Goal: Task Accomplishment & Management: Use online tool/utility

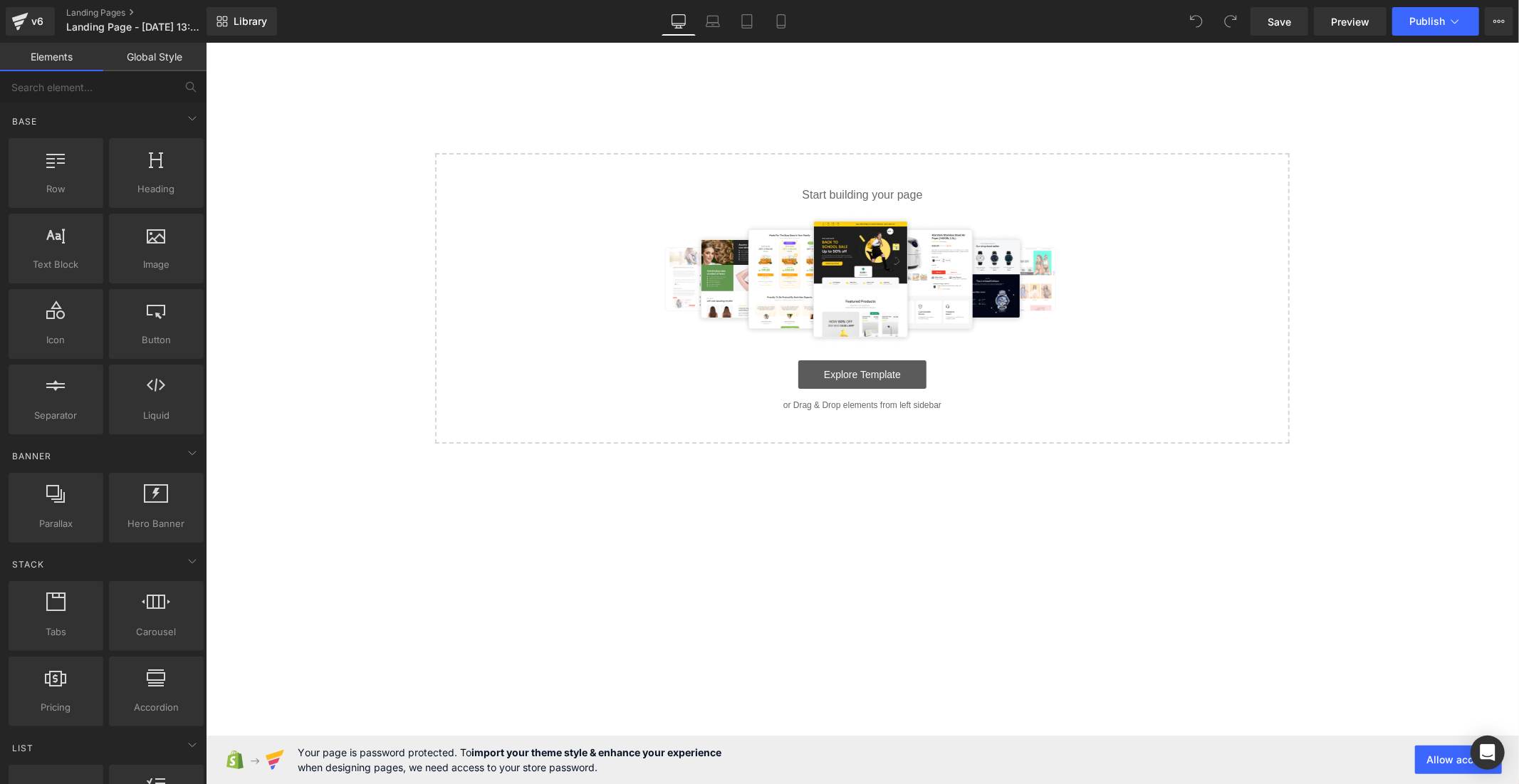
click at [897, 369] on link "Explore Template" at bounding box center [861, 373] width 129 height 29
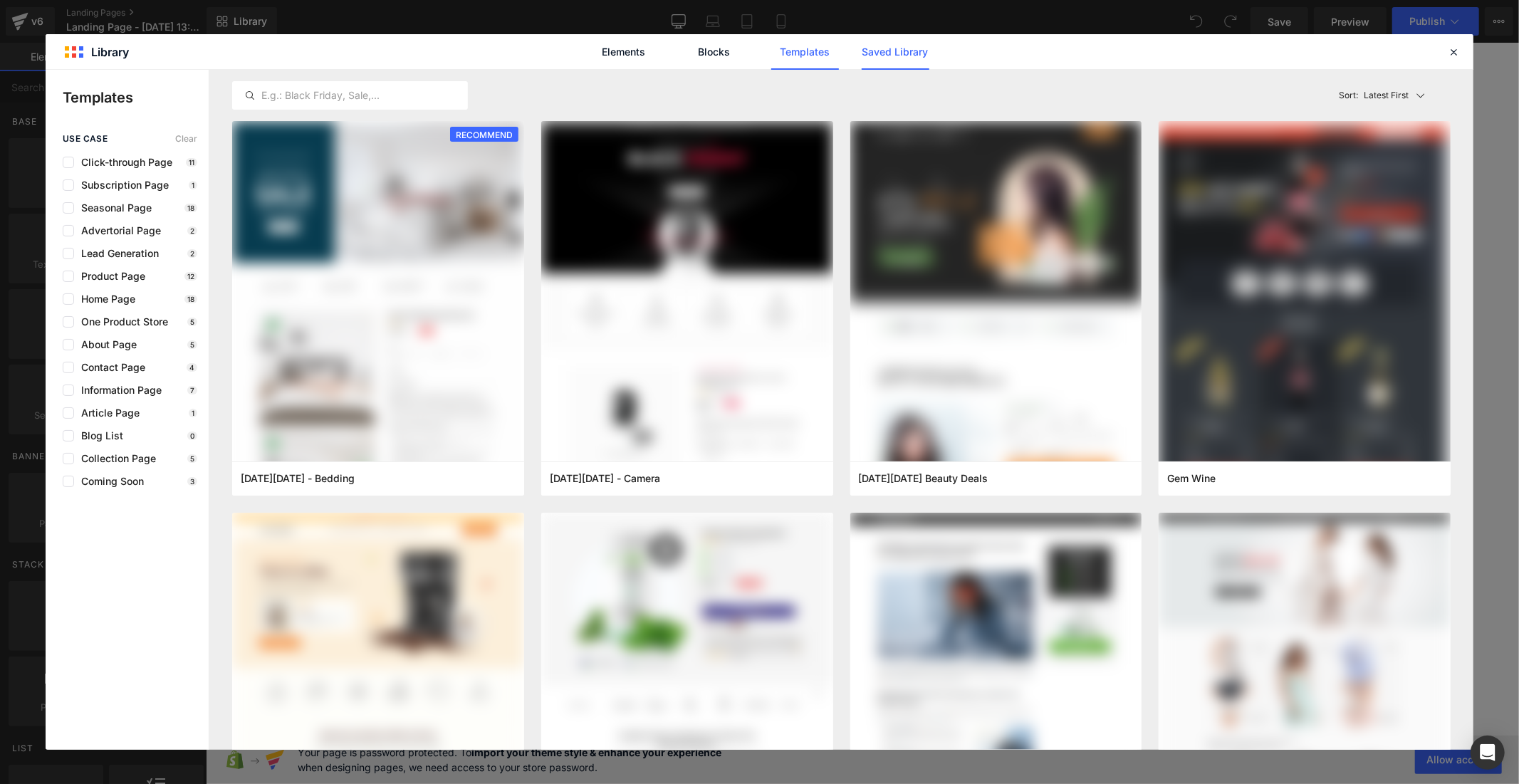
click at [885, 41] on link "Saved Library" at bounding box center [895, 52] width 68 height 35
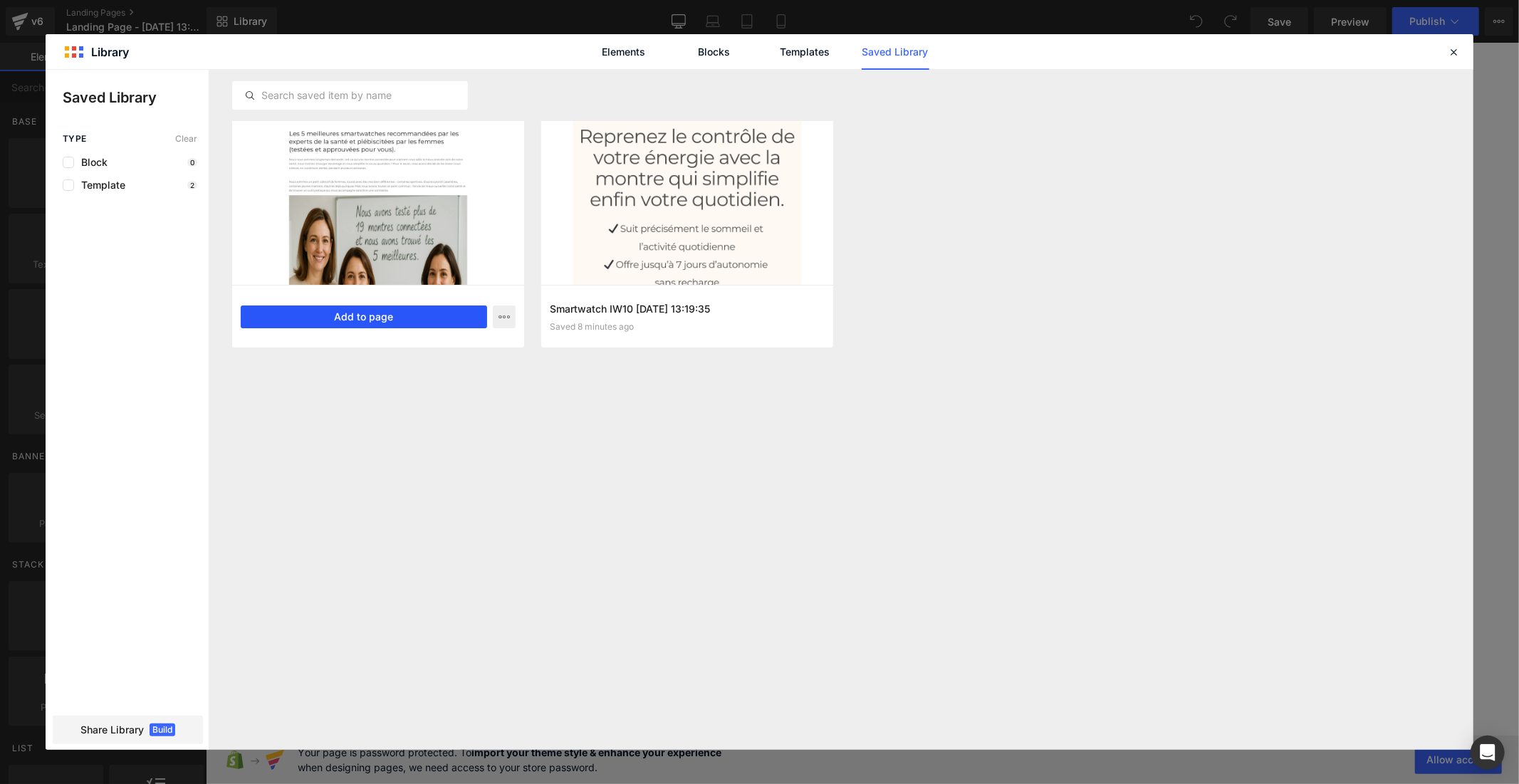
click at [450, 311] on button "Add to page" at bounding box center [364, 317] width 246 height 23
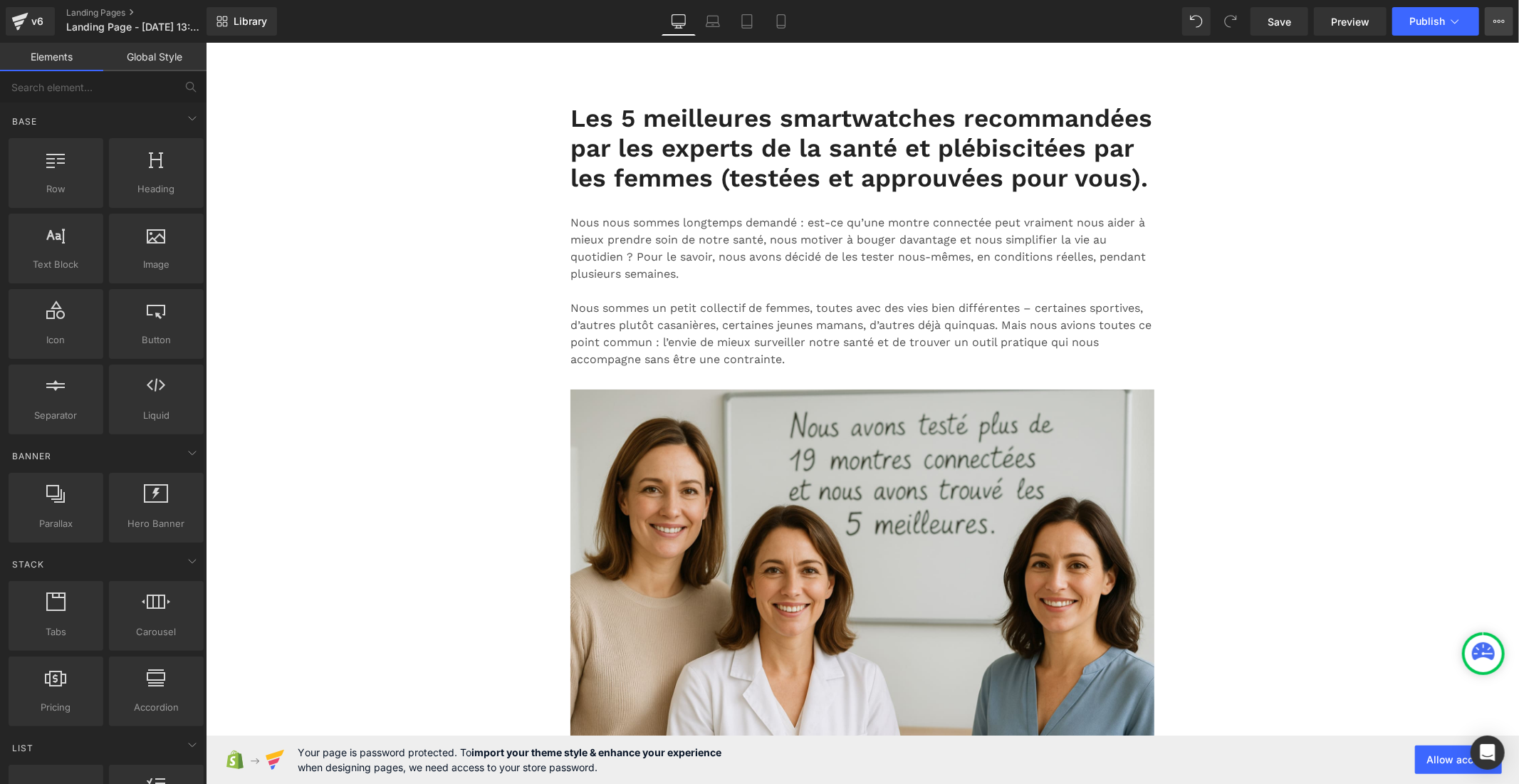
click at [1501, 33] on button "Upgrade Plan View Live Page View with current Template Save Template to Library…" at bounding box center [1499, 21] width 29 height 29
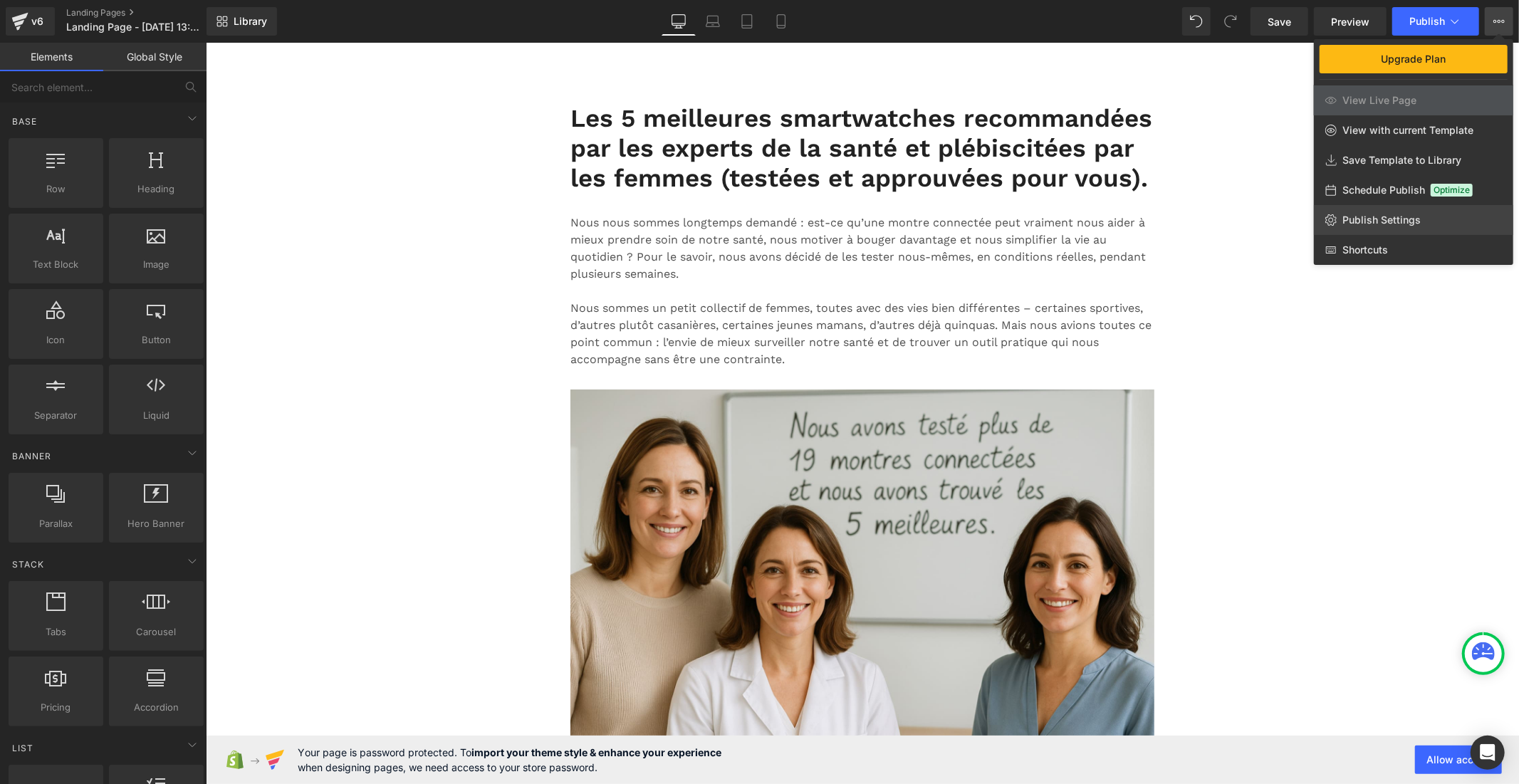
click at [1435, 211] on link "Publish Settings" at bounding box center [1414, 220] width 200 height 30
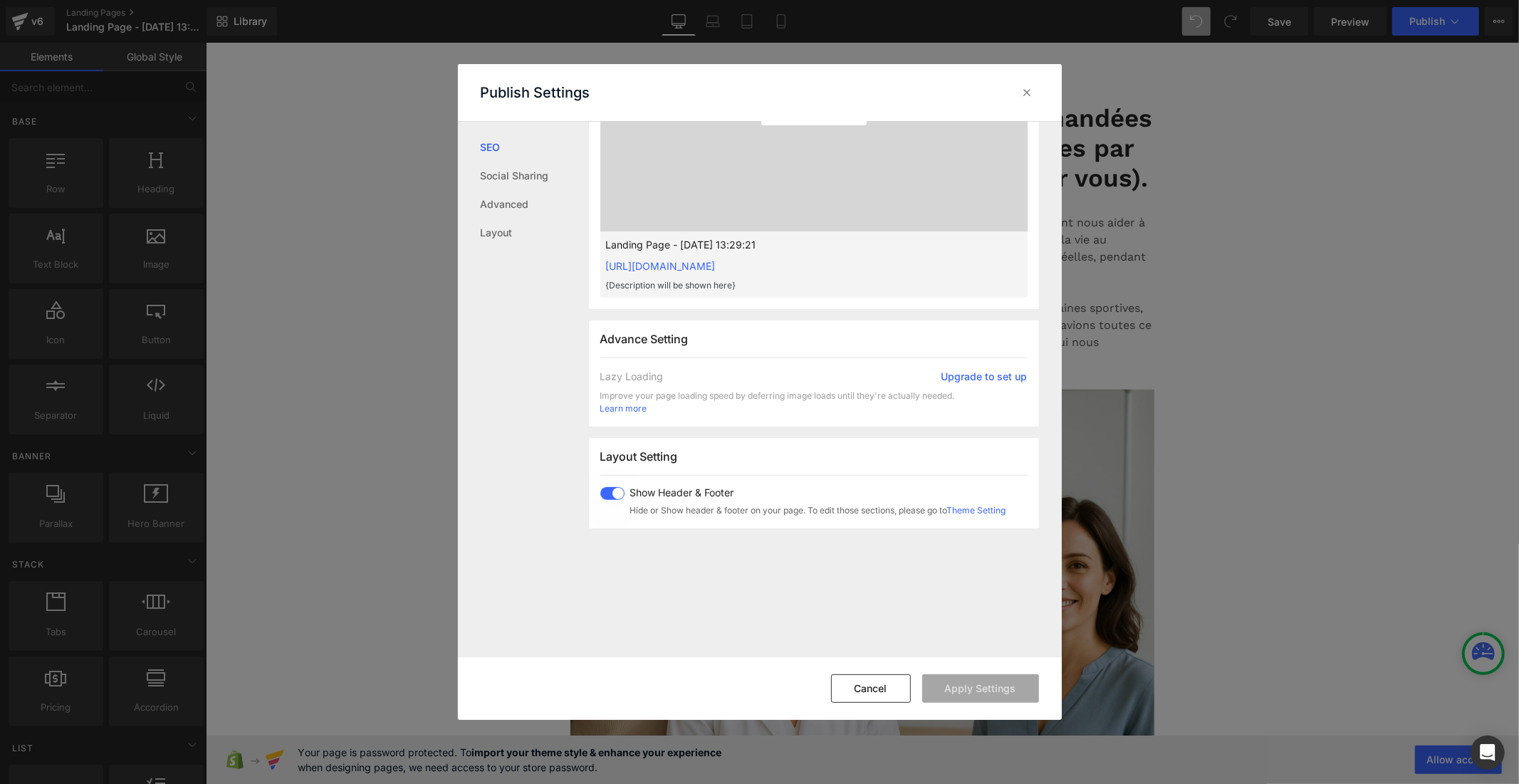
scroll to position [554, 0]
click at [617, 492] on span at bounding box center [613, 486] width 25 height 13
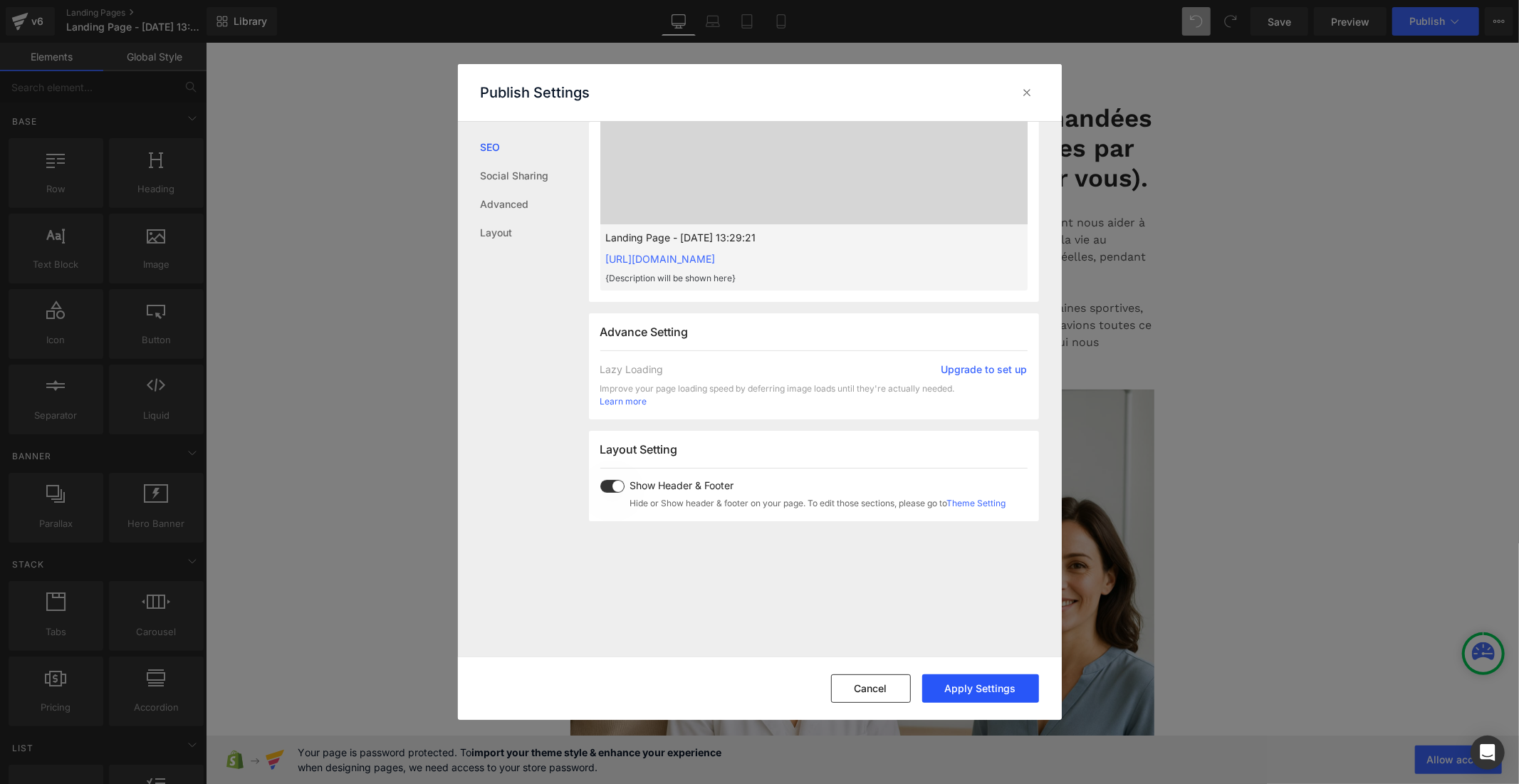
click at [996, 688] on button "Apply Settings" at bounding box center [980, 688] width 117 height 29
click at [1030, 96] on icon at bounding box center [1027, 92] width 14 height 14
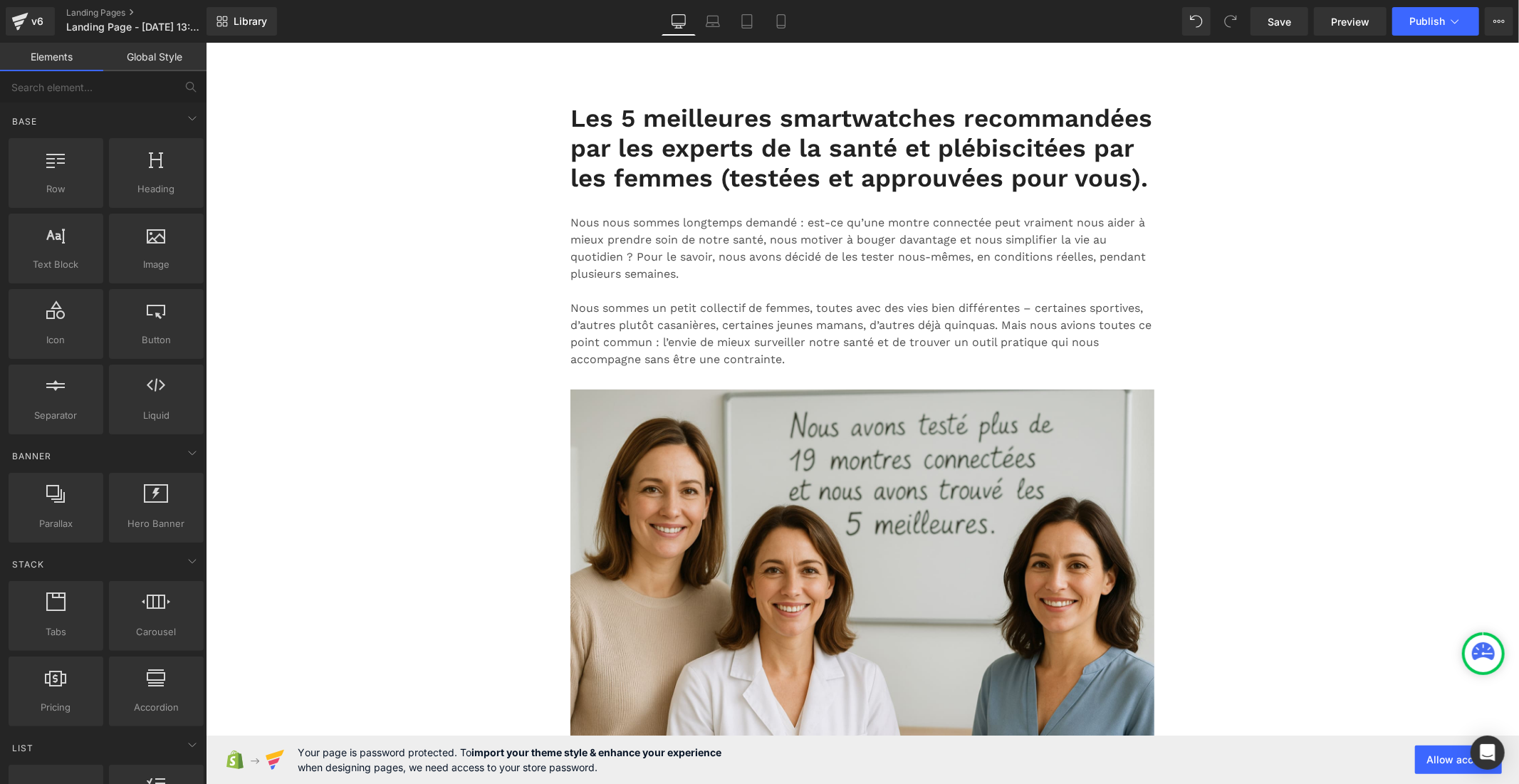
click at [154, 60] on link "Global Style" at bounding box center [155, 56] width 103 height 29
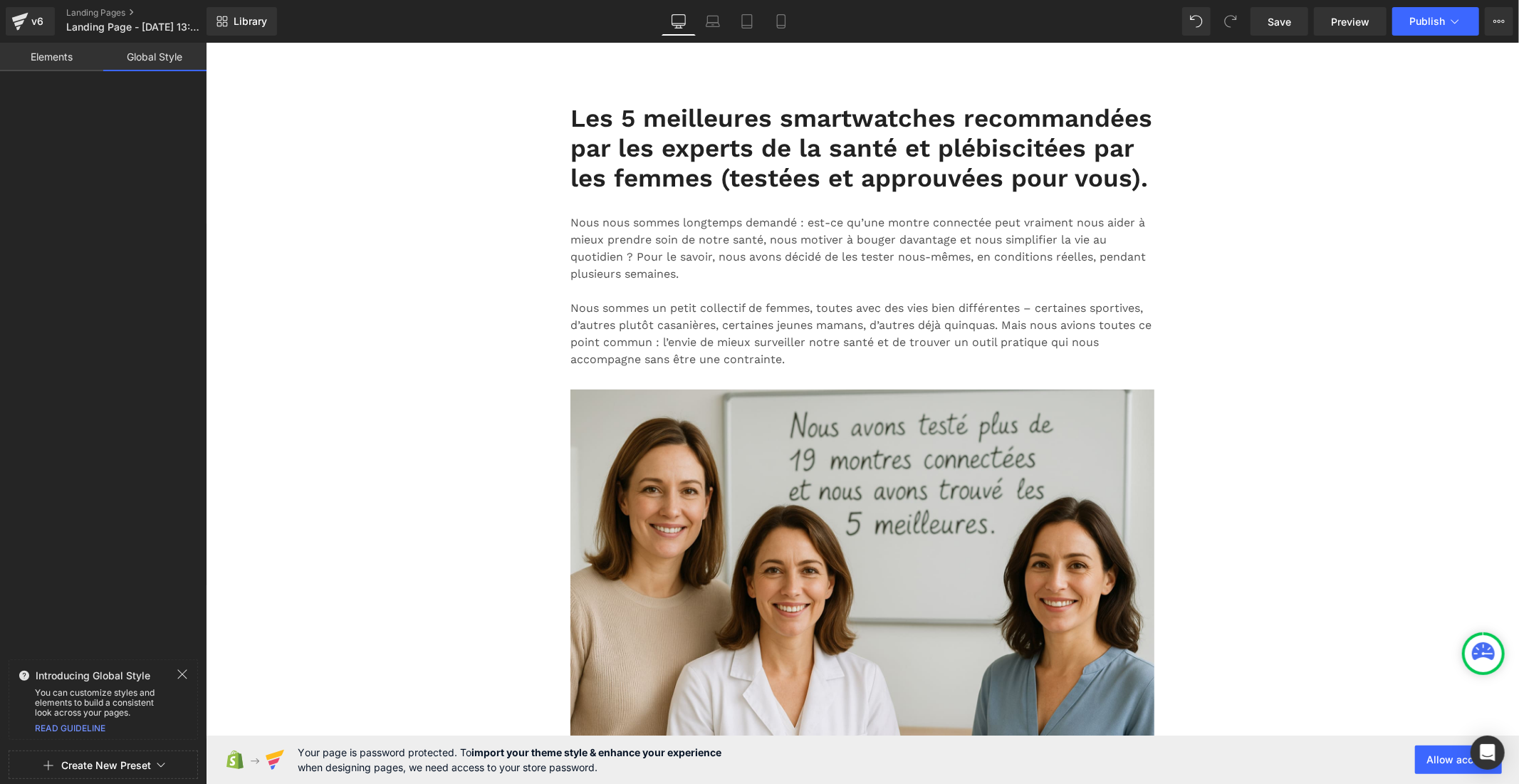
click at [83, 764] on button "Create New Preset" at bounding box center [106, 765] width 90 height 30
click at [97, 708] on div "From This Page" at bounding box center [103, 705] width 118 height 23
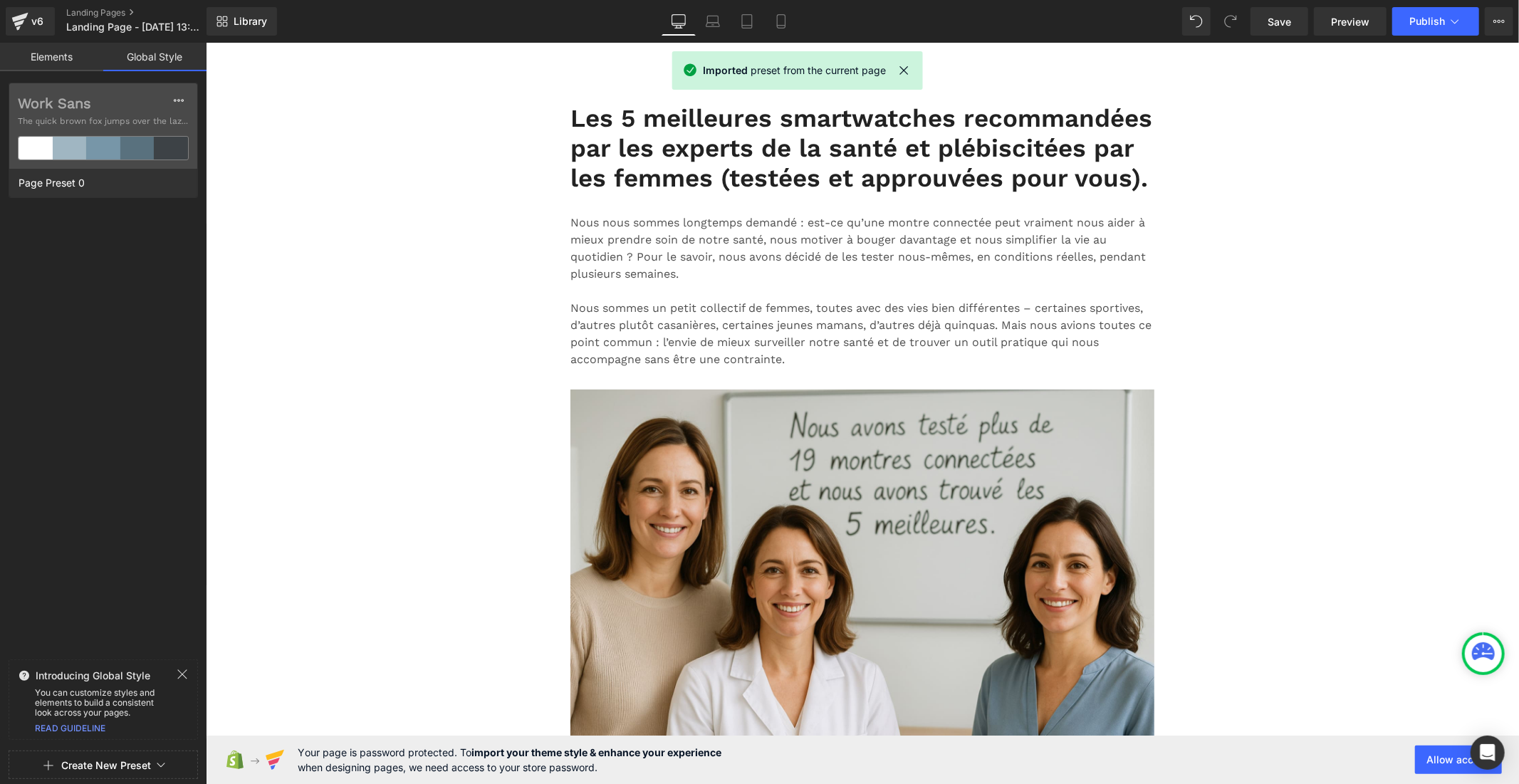
click at [64, 106] on label "Work Sans" at bounding box center [103, 103] width 171 height 17
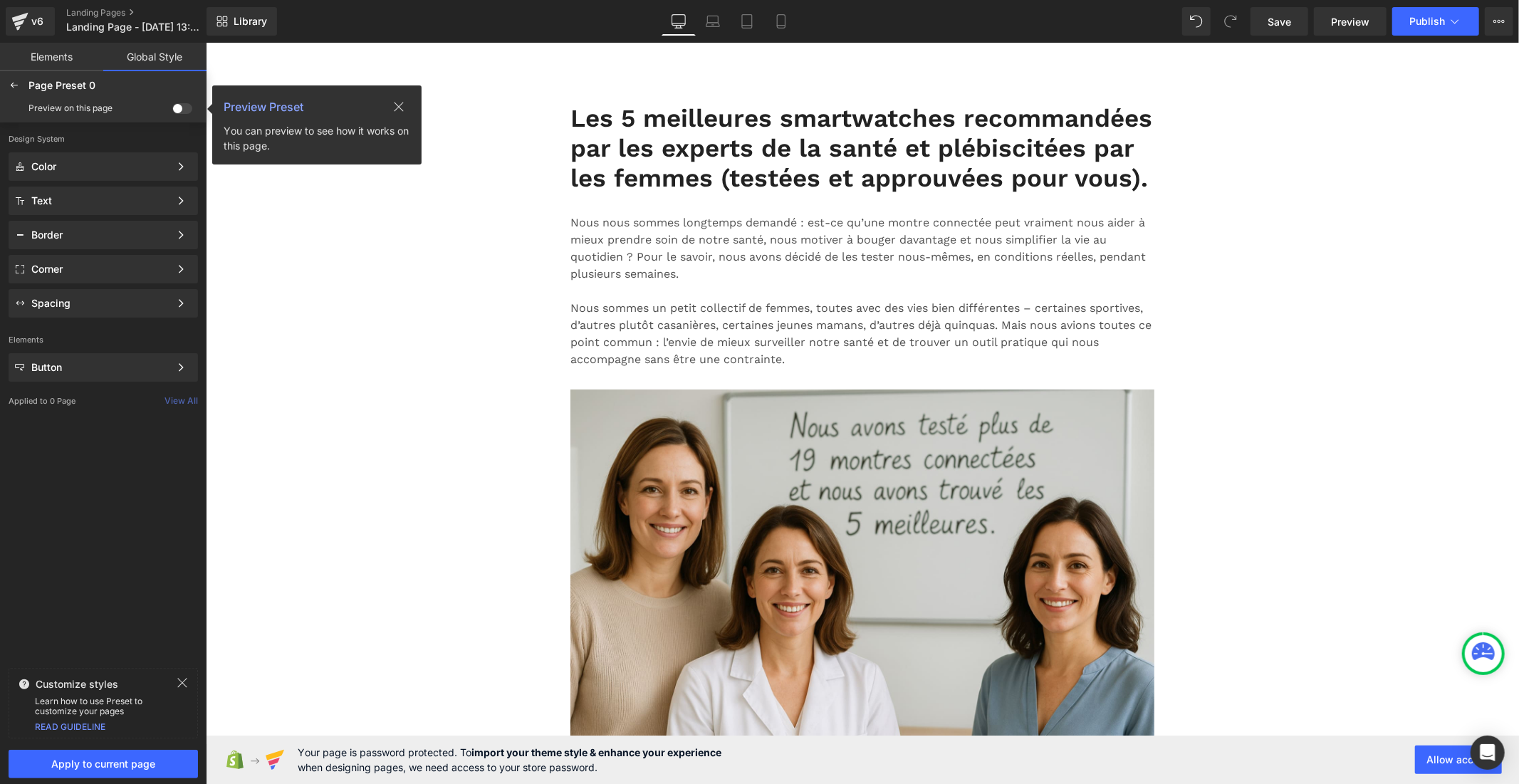
click at [180, 106] on span at bounding box center [182, 108] width 20 height 11
click at [172, 111] on input "checkbox" at bounding box center [172, 111] width 0 height 0
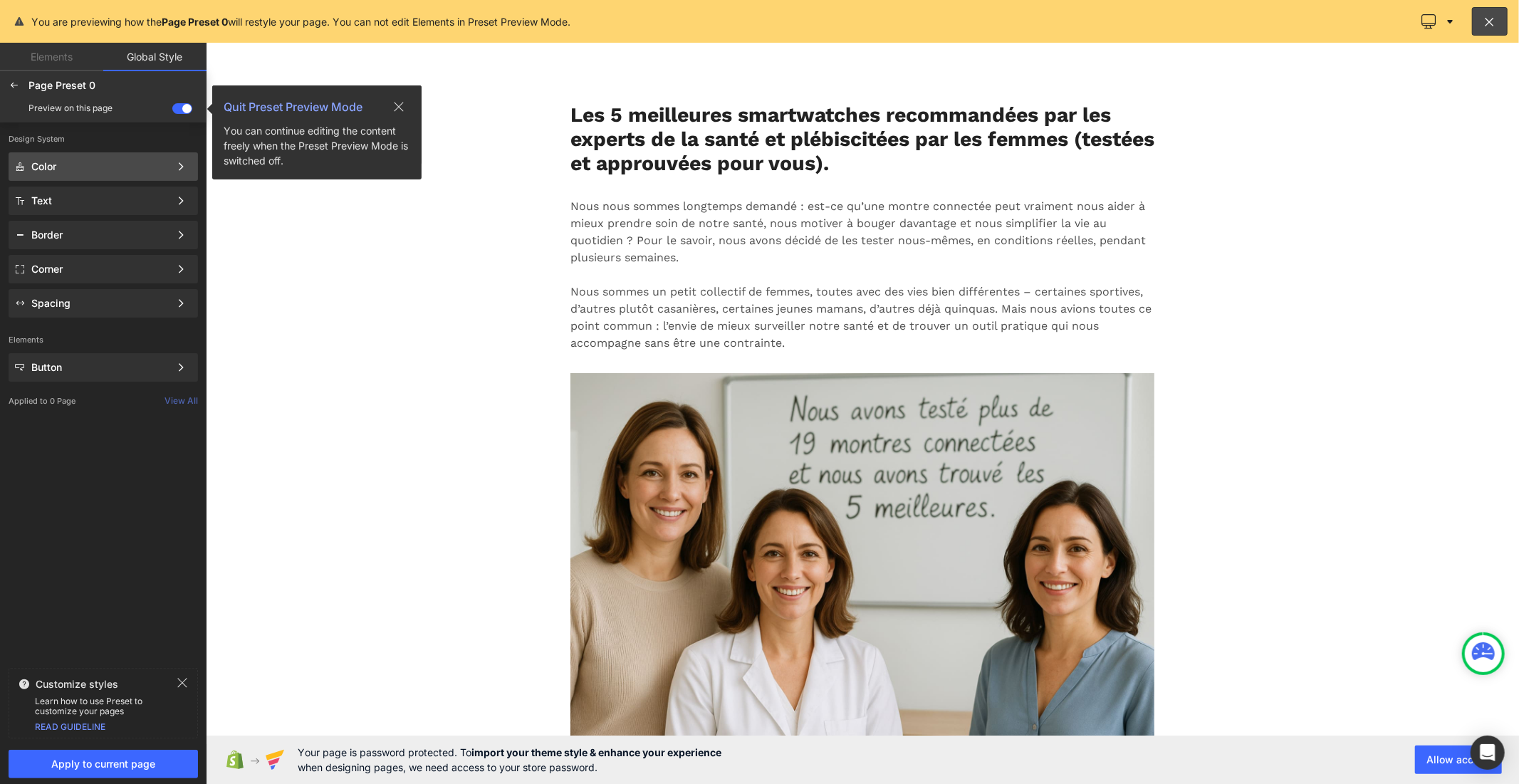
click at [109, 157] on div "Color" at bounding box center [102, 166] width 189 height 29
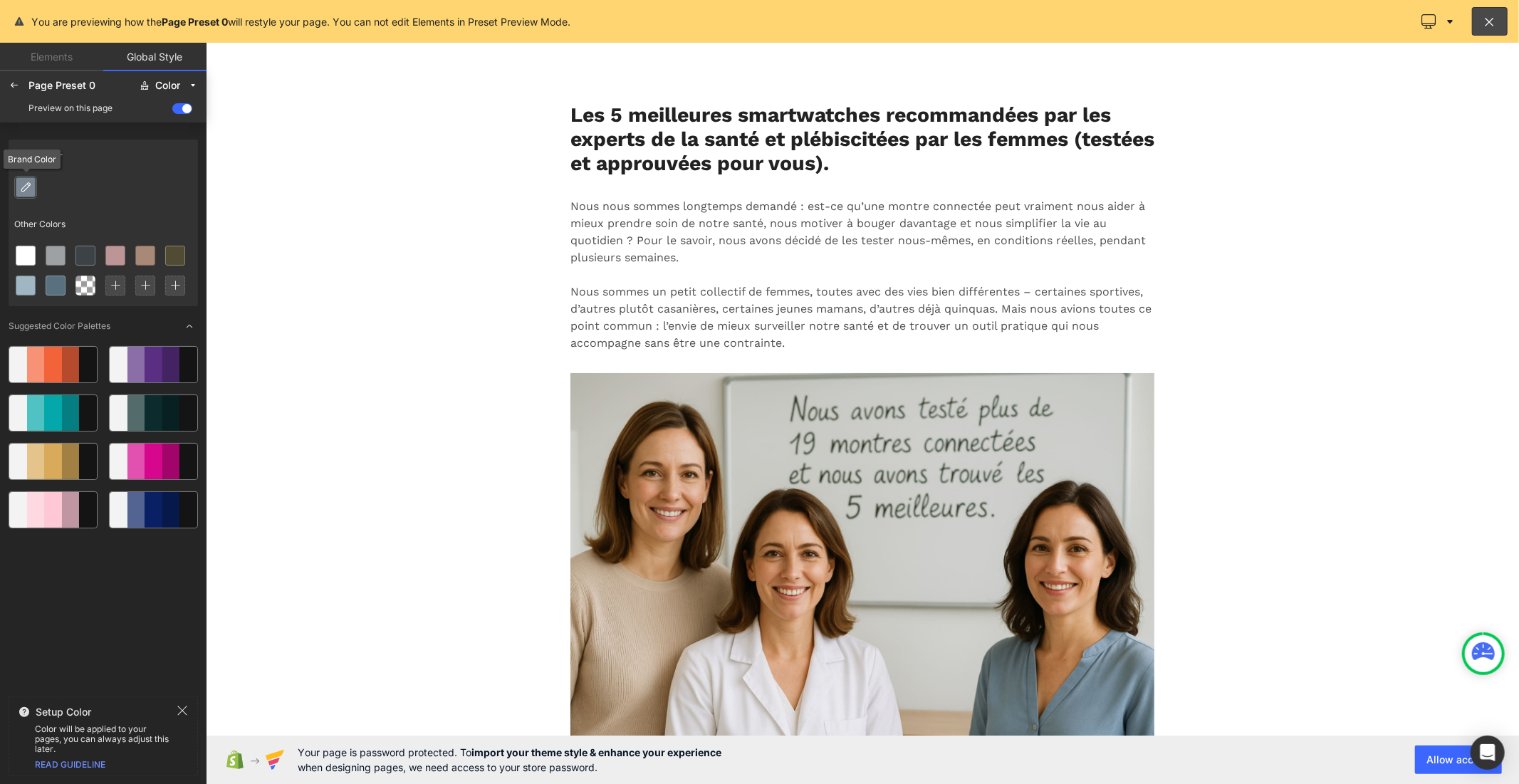
click at [25, 185] on icon at bounding box center [25, 187] width 11 height 11
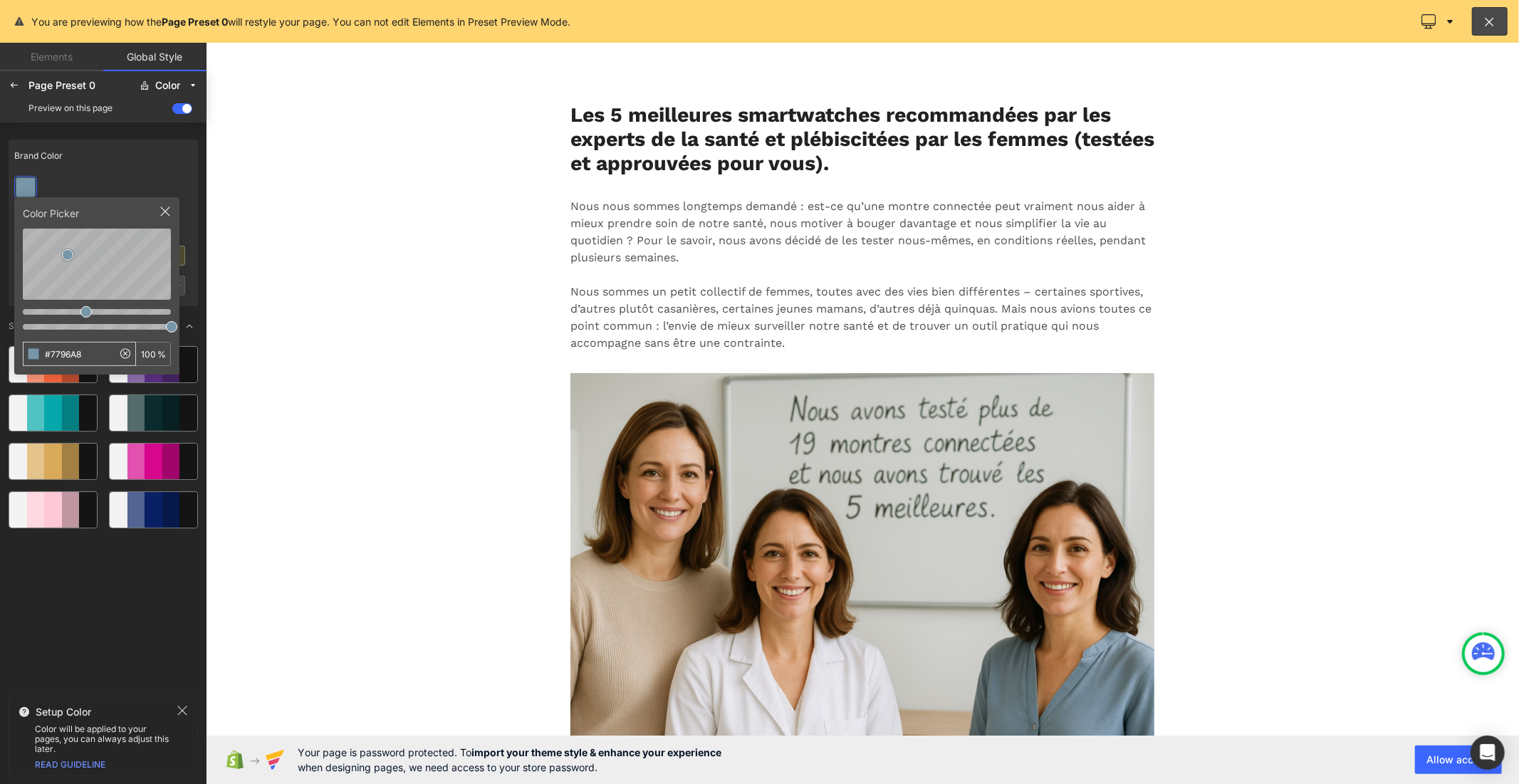
click at [80, 349] on input "#7796A8" at bounding box center [68, 354] width 89 height 23
type input "#FFD804"
click at [138, 145] on div "Brand Color" at bounding box center [102, 155] width 189 height 33
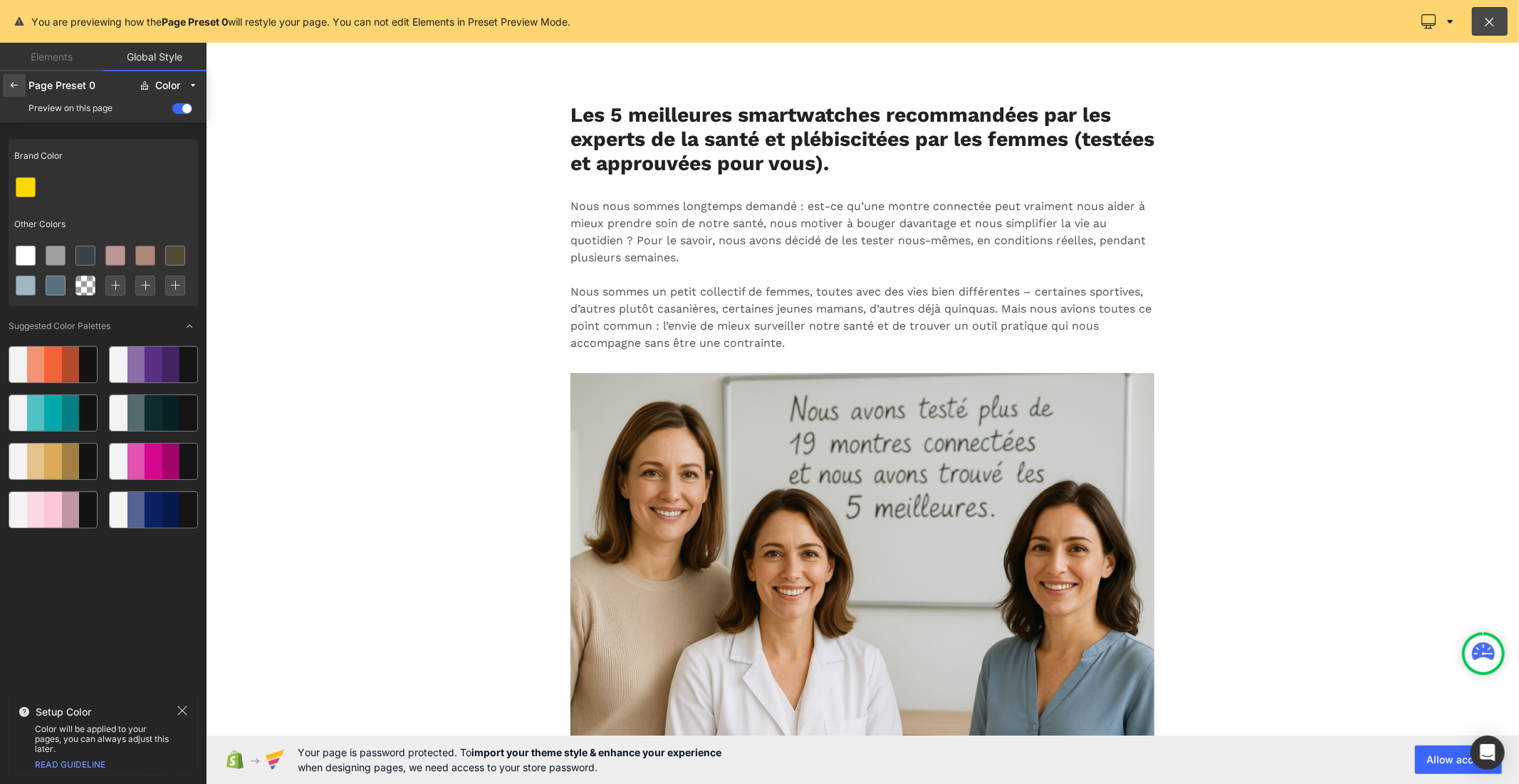
click at [12, 88] on icon at bounding box center [14, 85] width 11 height 11
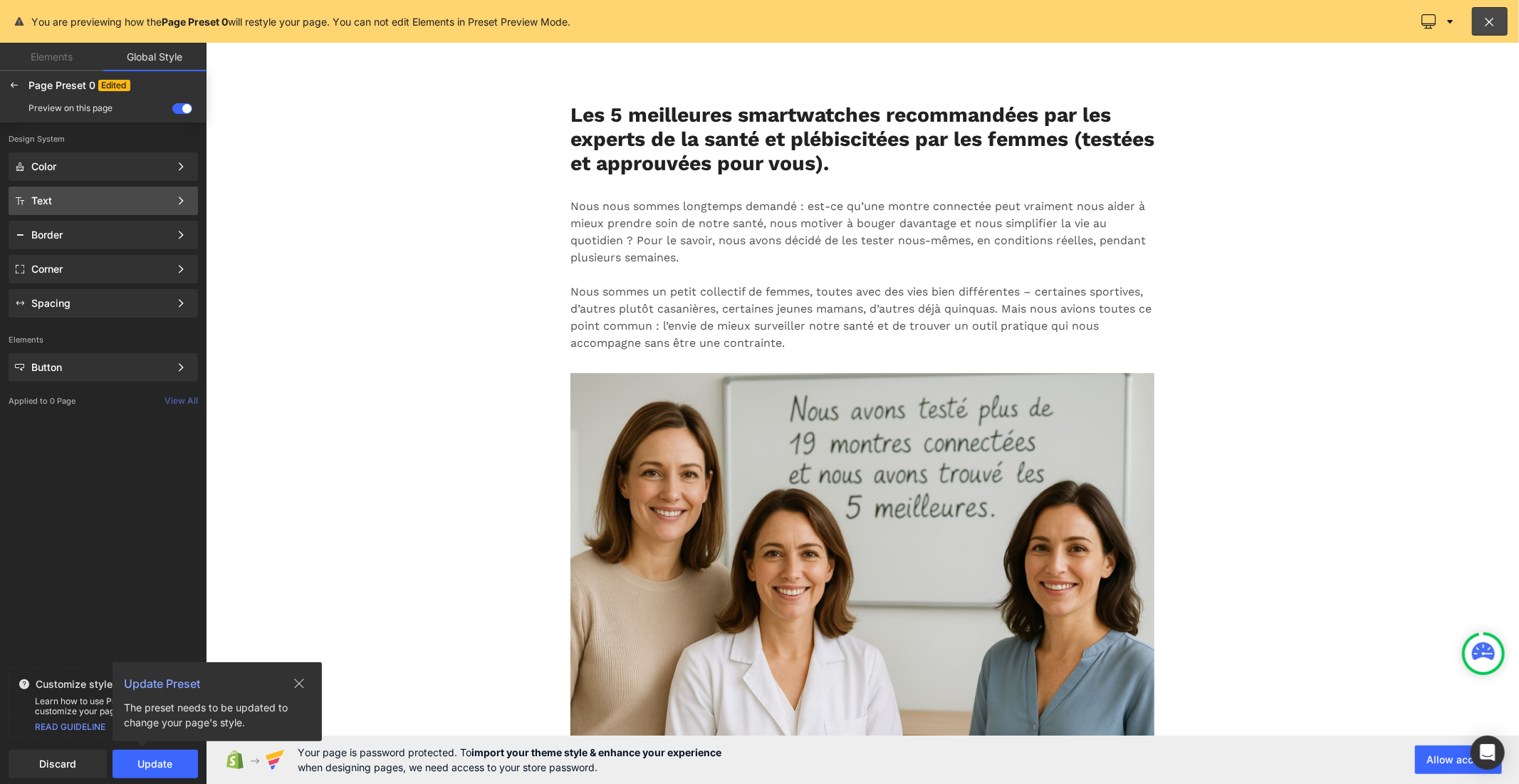
click at [132, 203] on div "Text" at bounding box center [100, 201] width 138 height 11
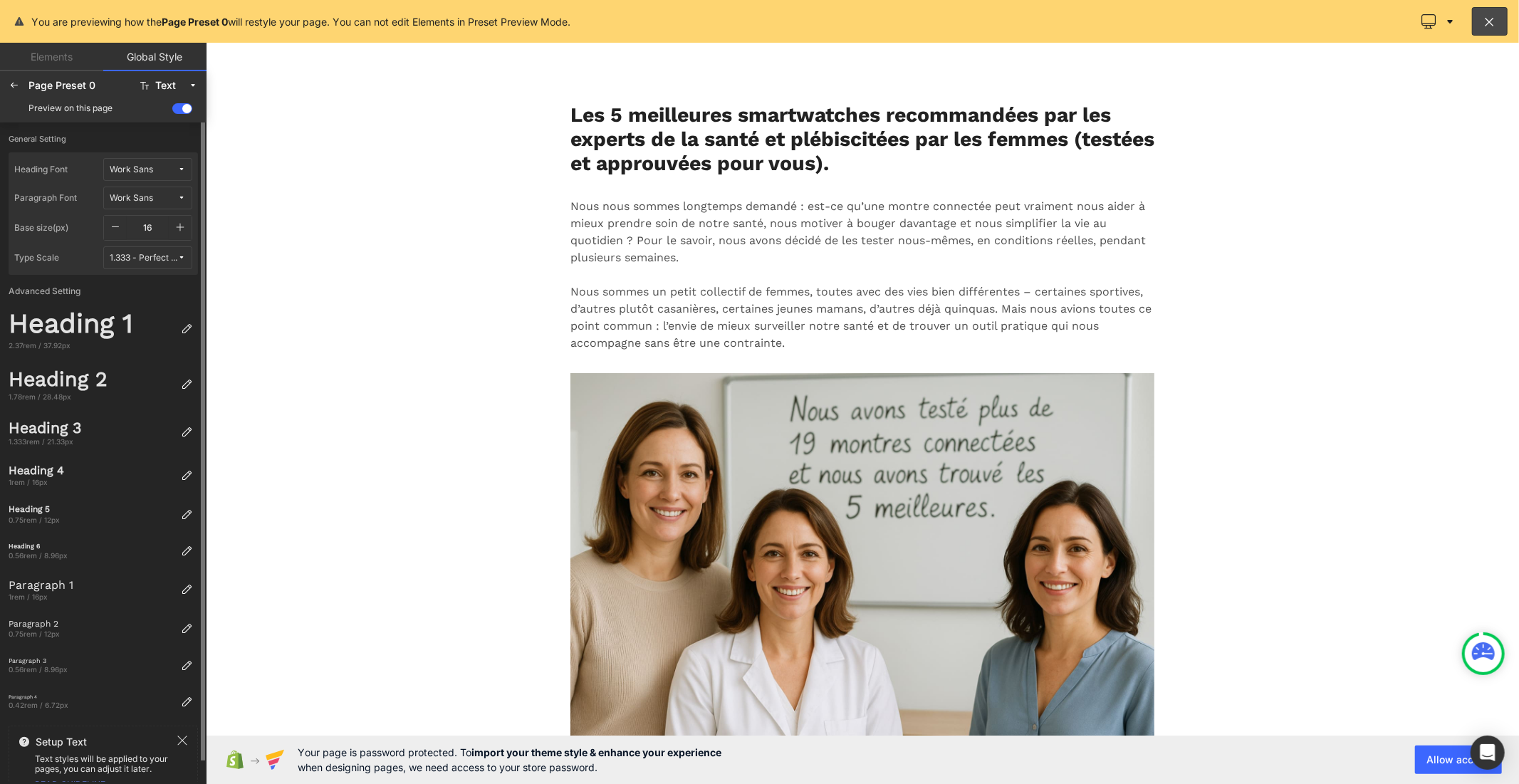
click at [162, 172] on span "Work Sans" at bounding box center [143, 169] width 68 height 11
click at [154, 246] on div "Manage Fonts" at bounding box center [133, 241] width 106 height 19
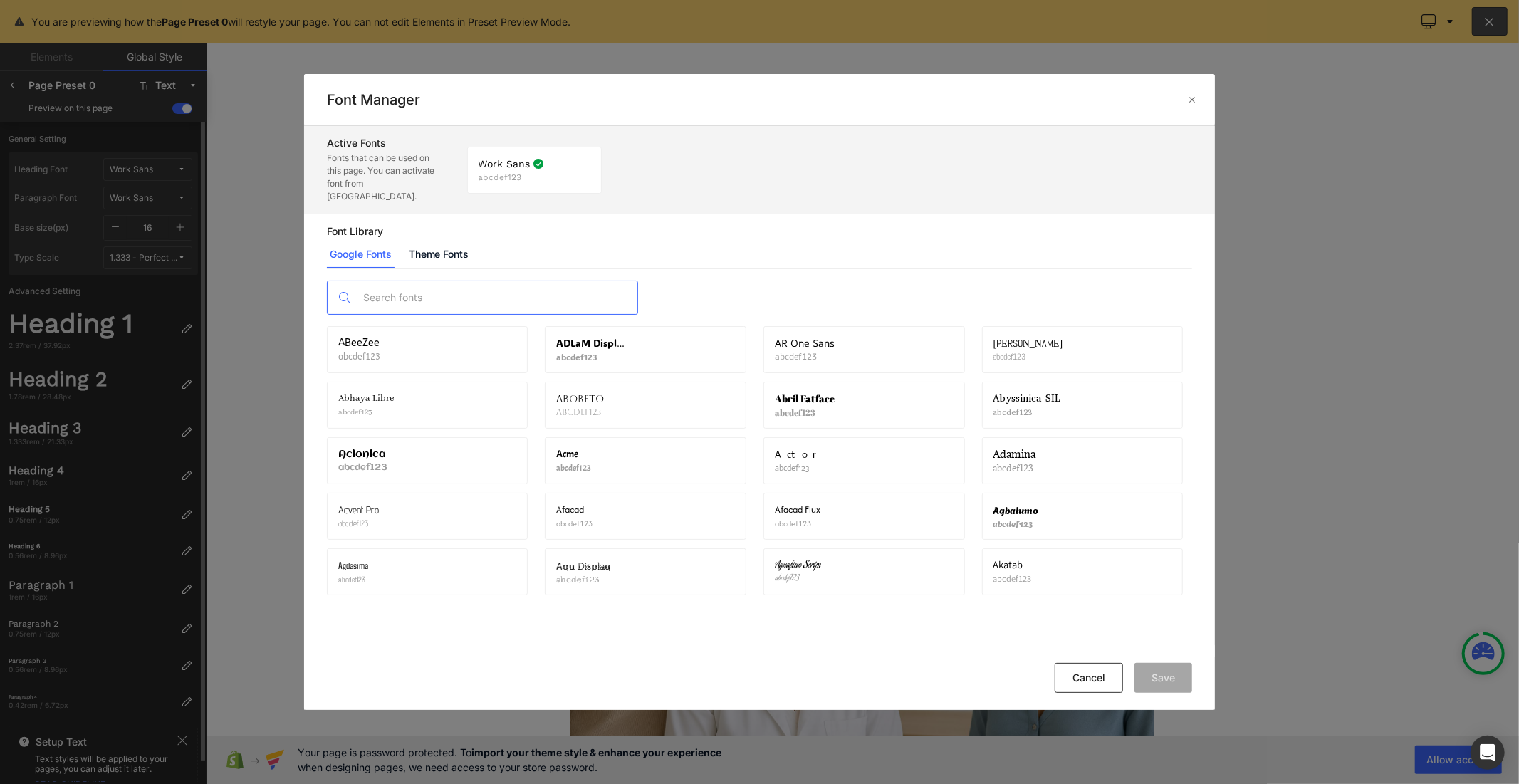
click at [379, 282] on input "text" at bounding box center [497, 298] width 282 height 33
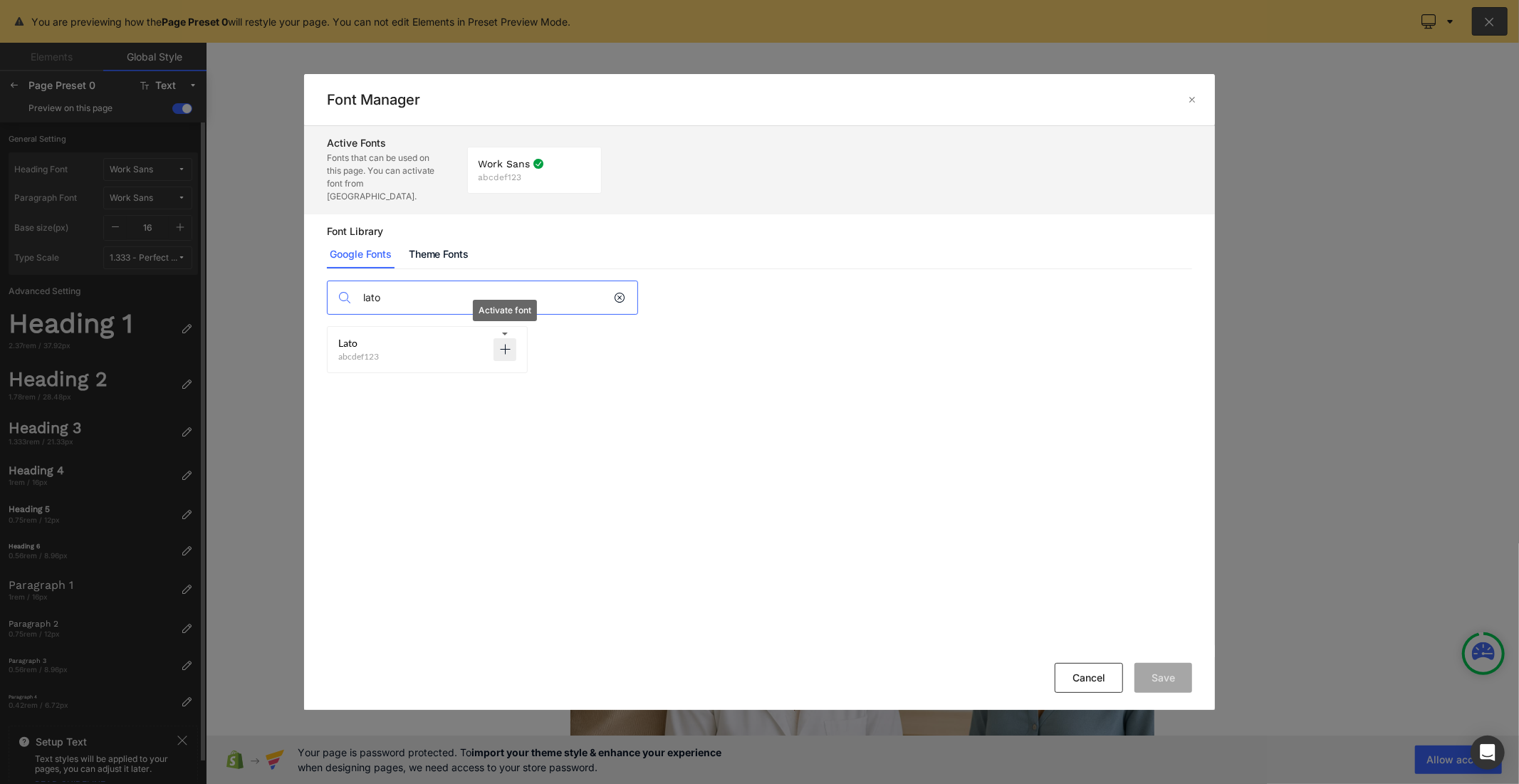
type input "lato"
click at [506, 344] on icon at bounding box center [505, 349] width 11 height 11
click at [1149, 676] on button "Save" at bounding box center [1164, 678] width 57 height 30
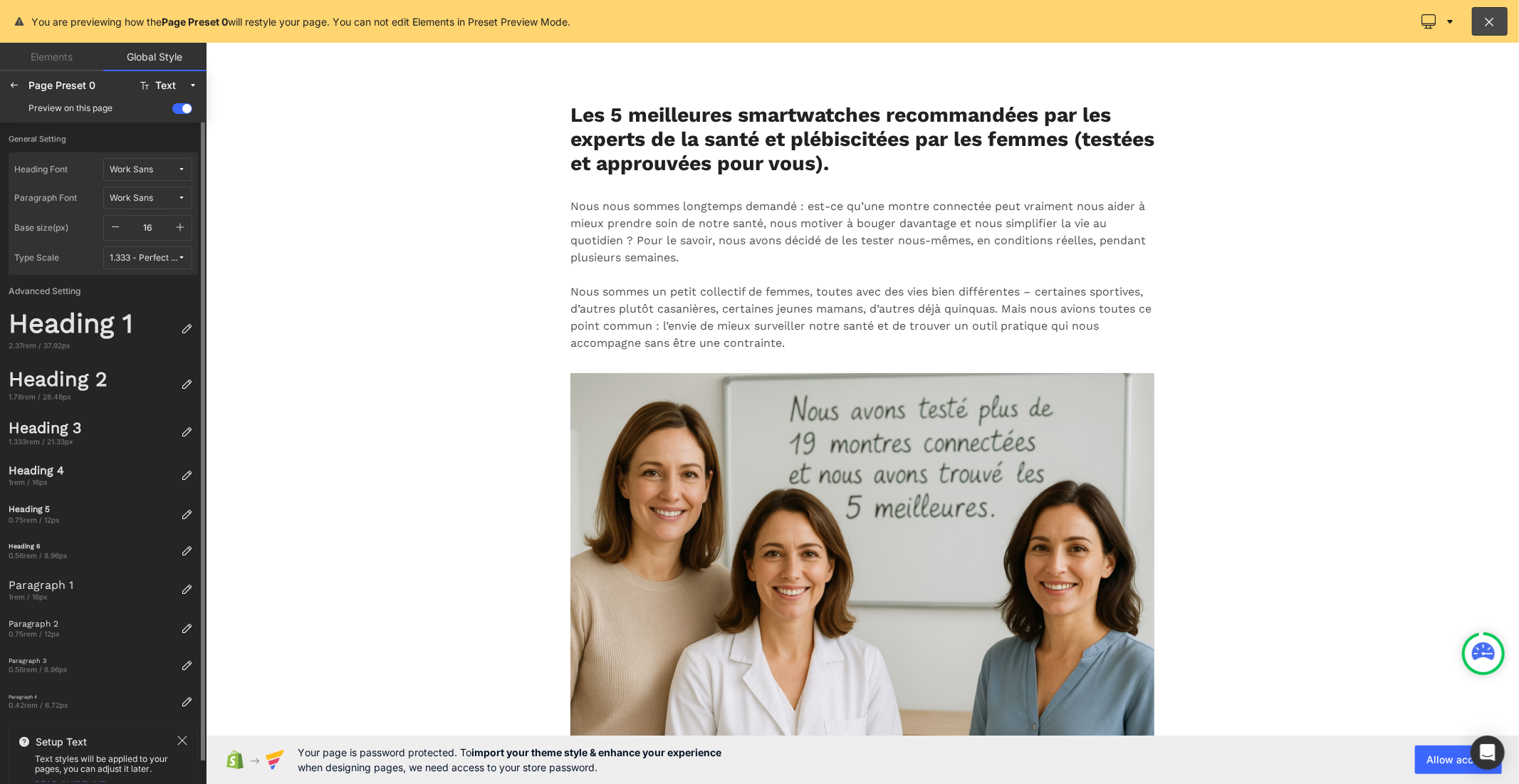
click at [151, 173] on div "Work Sans" at bounding box center [131, 169] width 43 height 11
click at [159, 238] on div "Lato" at bounding box center [134, 244] width 100 height 11
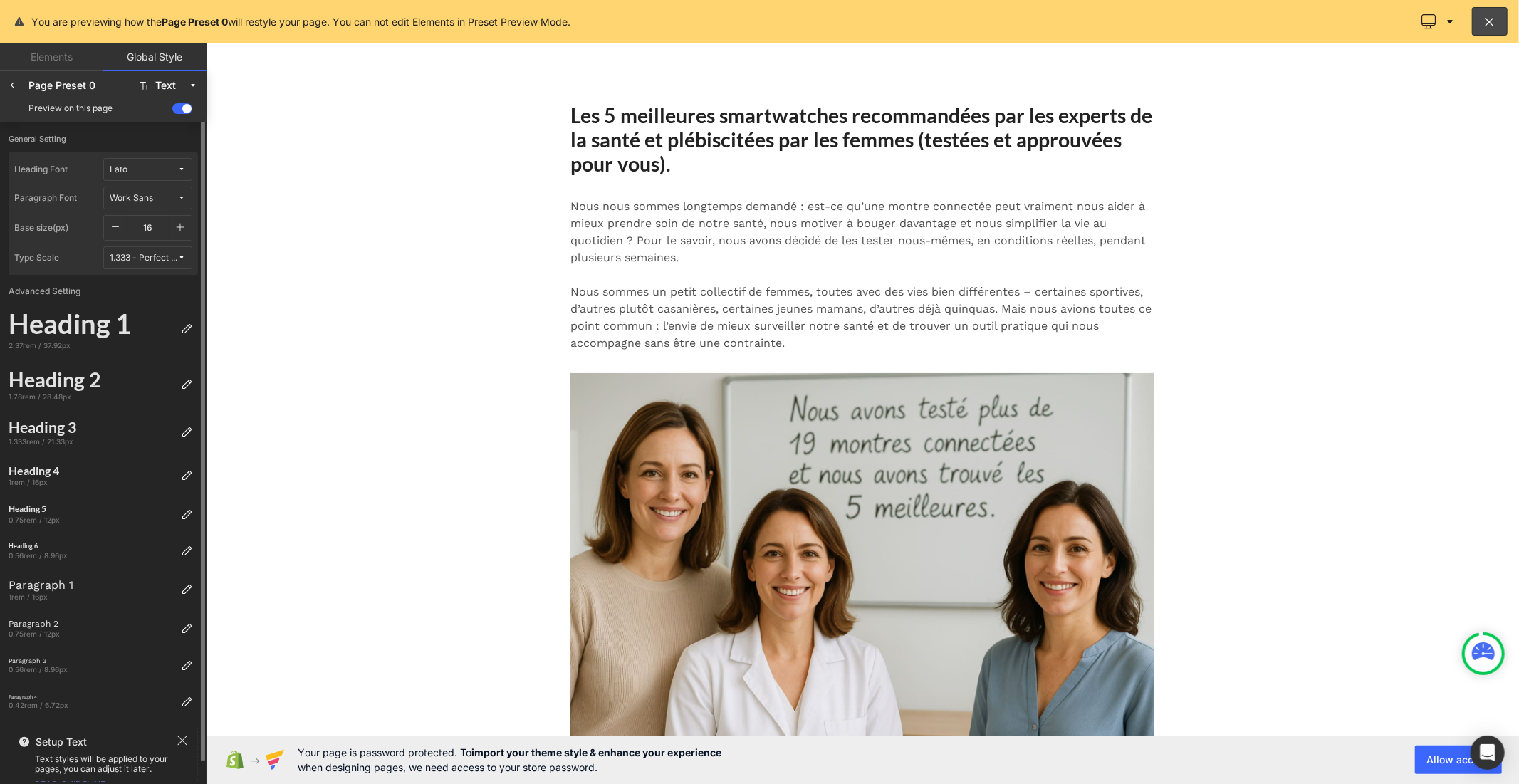
click at [166, 200] on span "Work Sans" at bounding box center [143, 198] width 68 height 11
click at [166, 267] on div "Lato" at bounding box center [134, 272] width 100 height 11
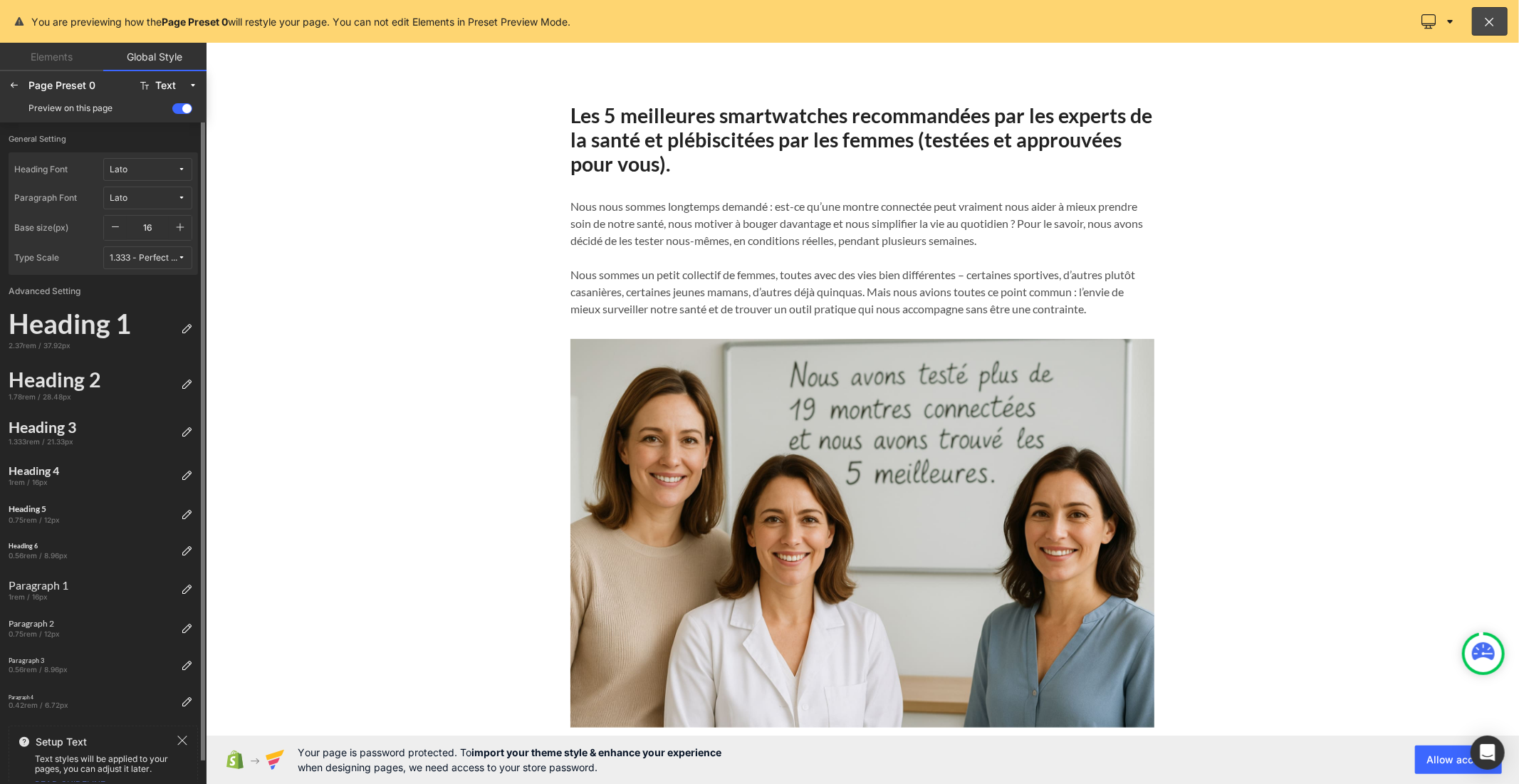
click at [183, 227] on icon "button" at bounding box center [180, 228] width 11 height 11
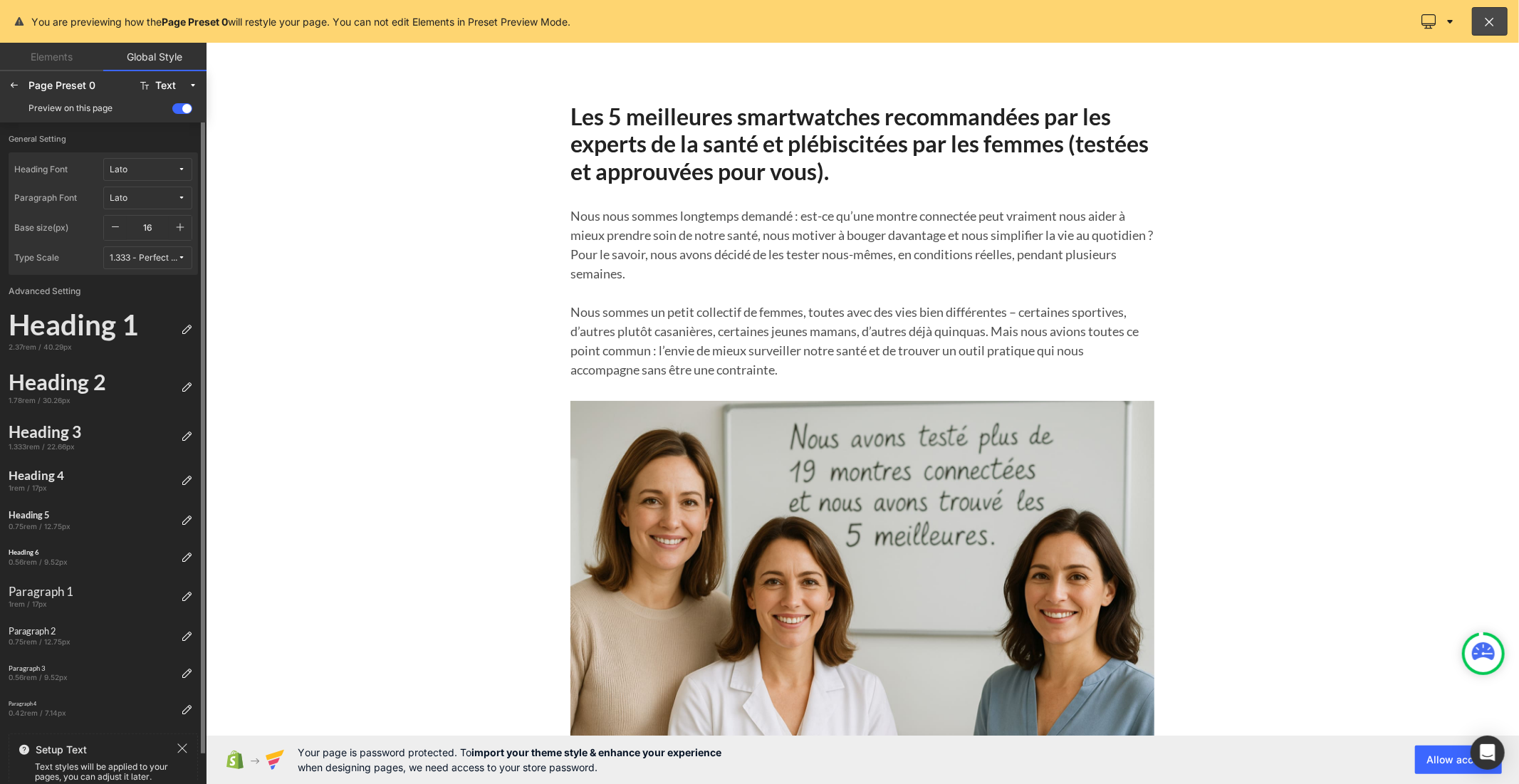
click at [183, 227] on icon "button" at bounding box center [180, 228] width 11 height 11
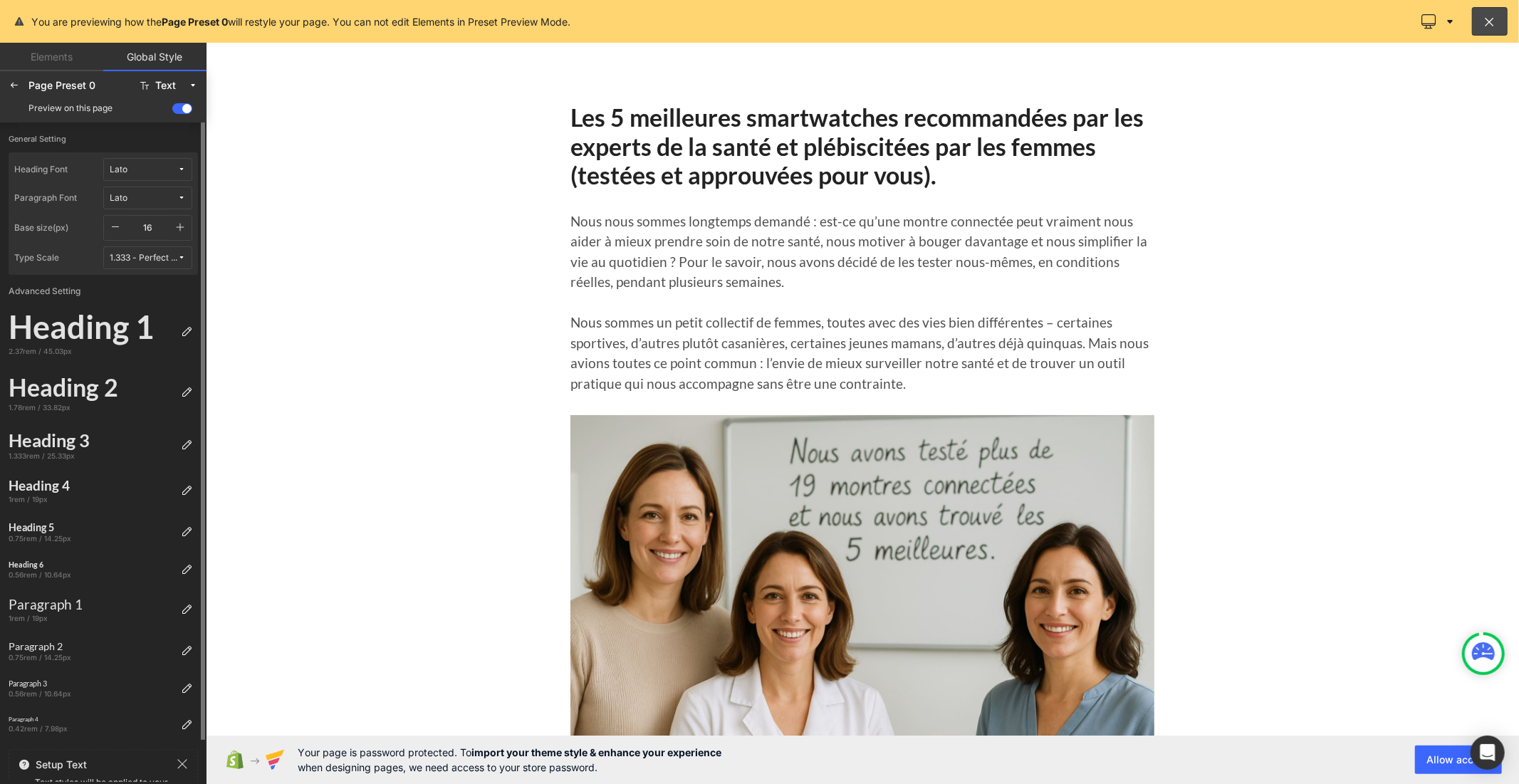
click at [183, 227] on icon "button" at bounding box center [180, 228] width 11 height 11
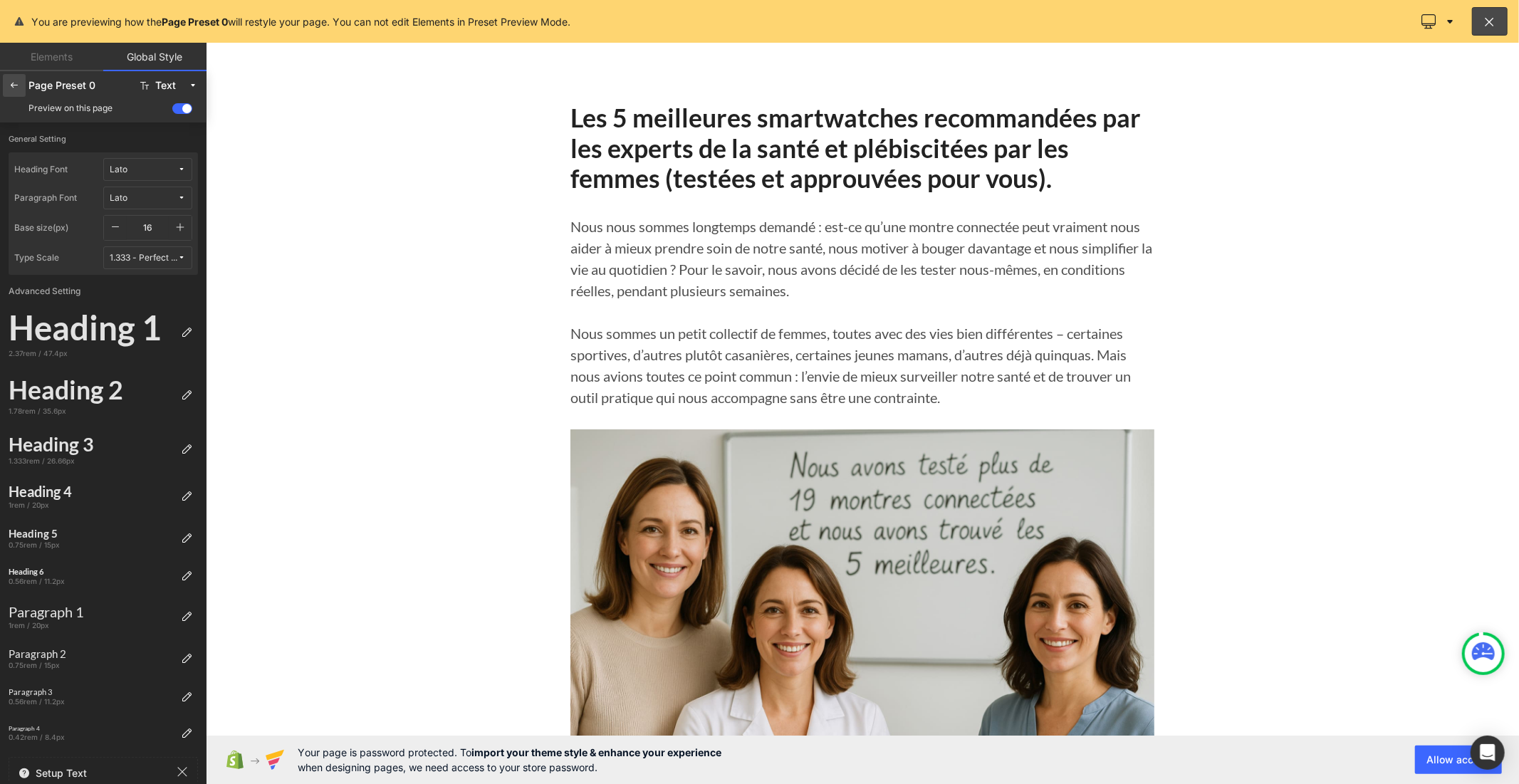
click at [16, 88] on icon at bounding box center [14, 85] width 11 height 11
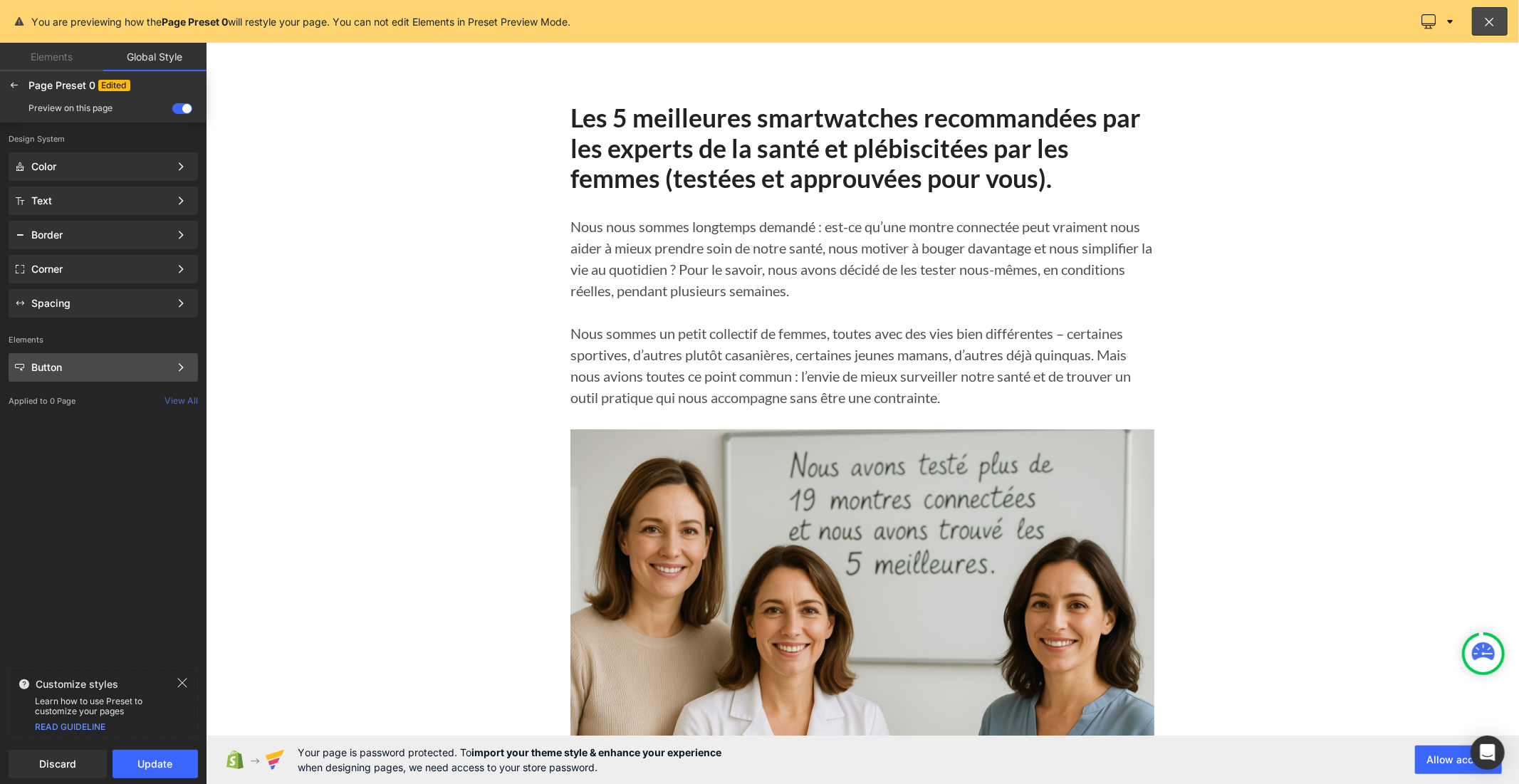
click at [94, 367] on div "Button" at bounding box center [100, 367] width 138 height 11
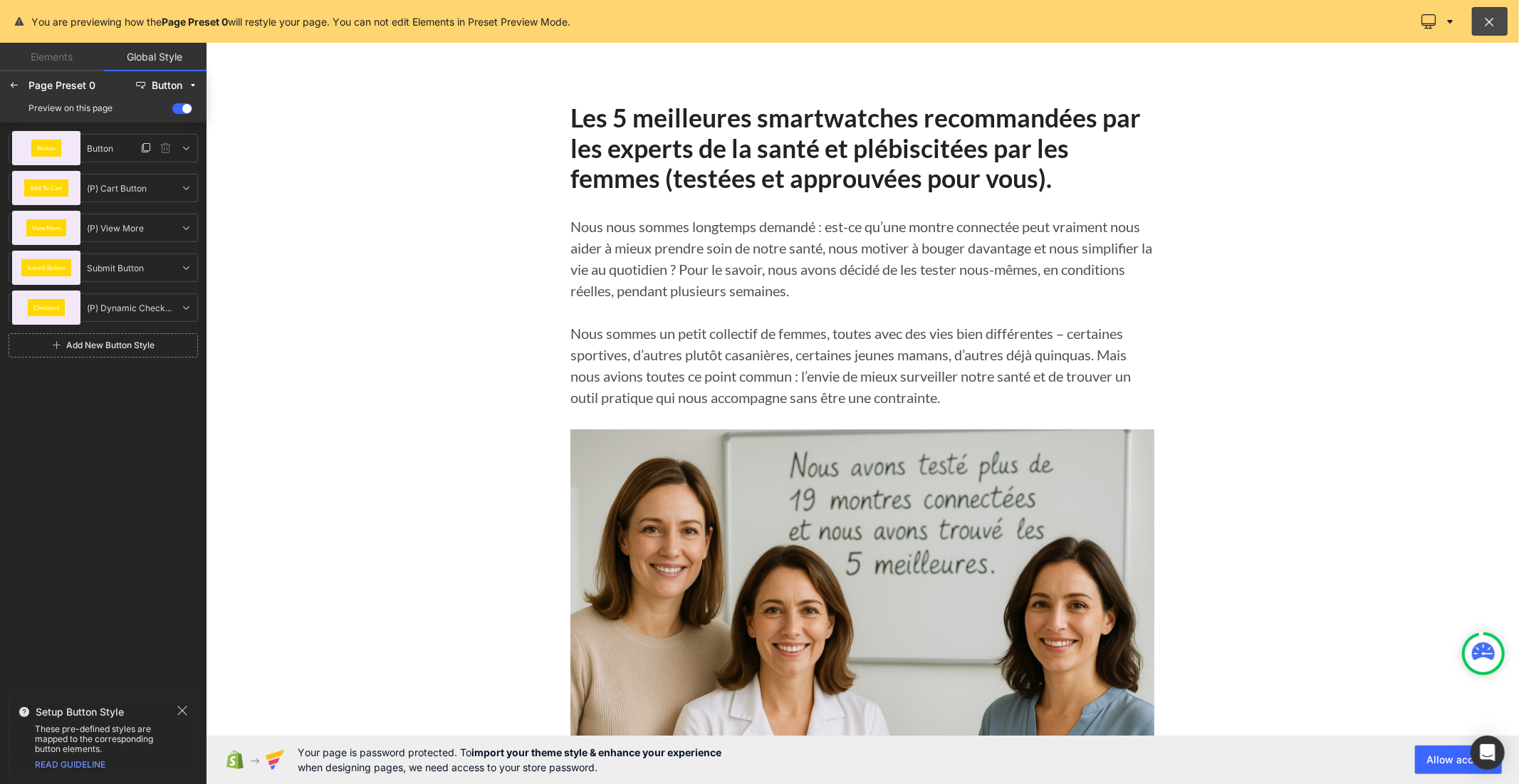
click at [66, 156] on div "Button" at bounding box center [47, 148] width 69 height 34
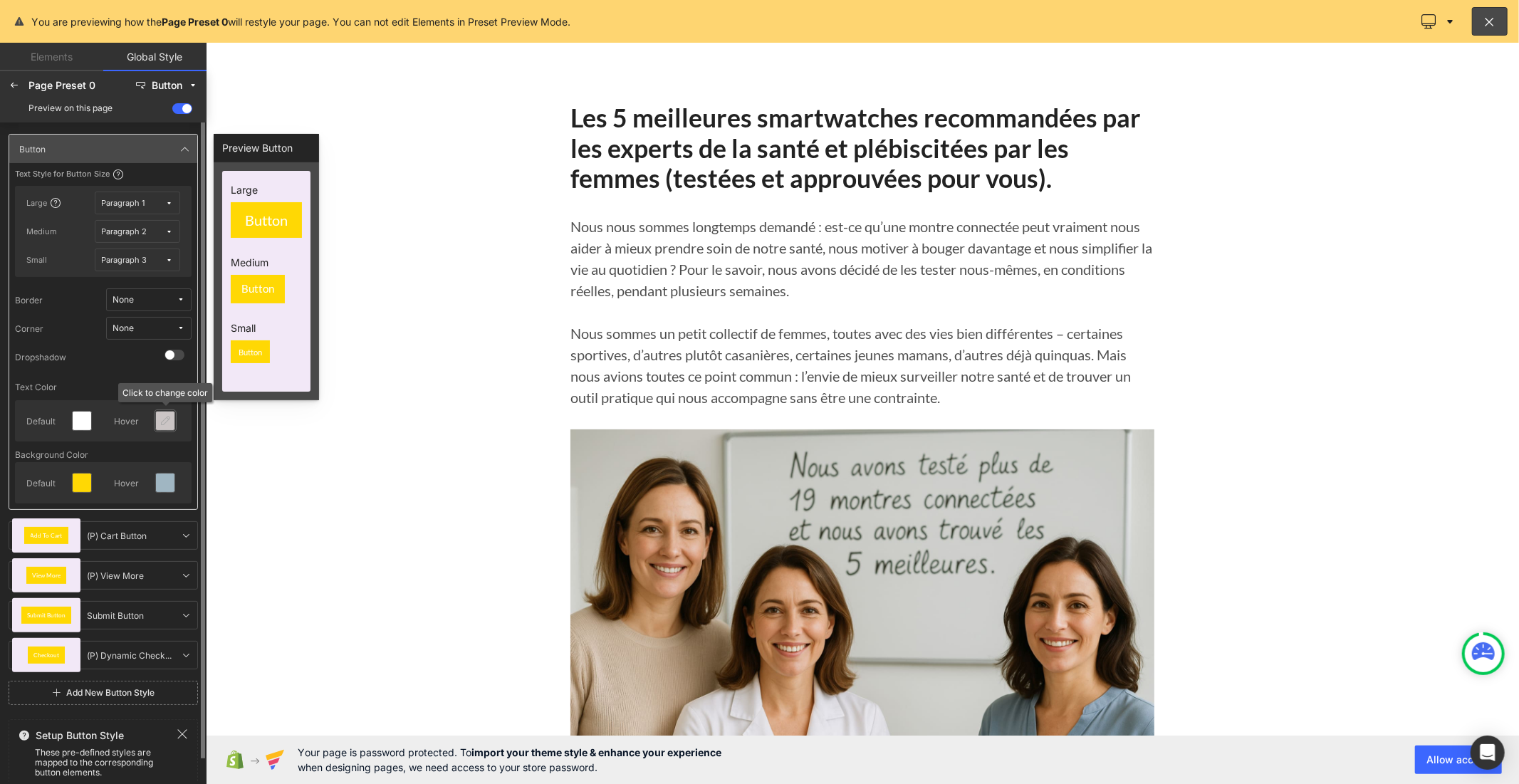
click at [160, 430] on div at bounding box center [165, 421] width 20 height 20
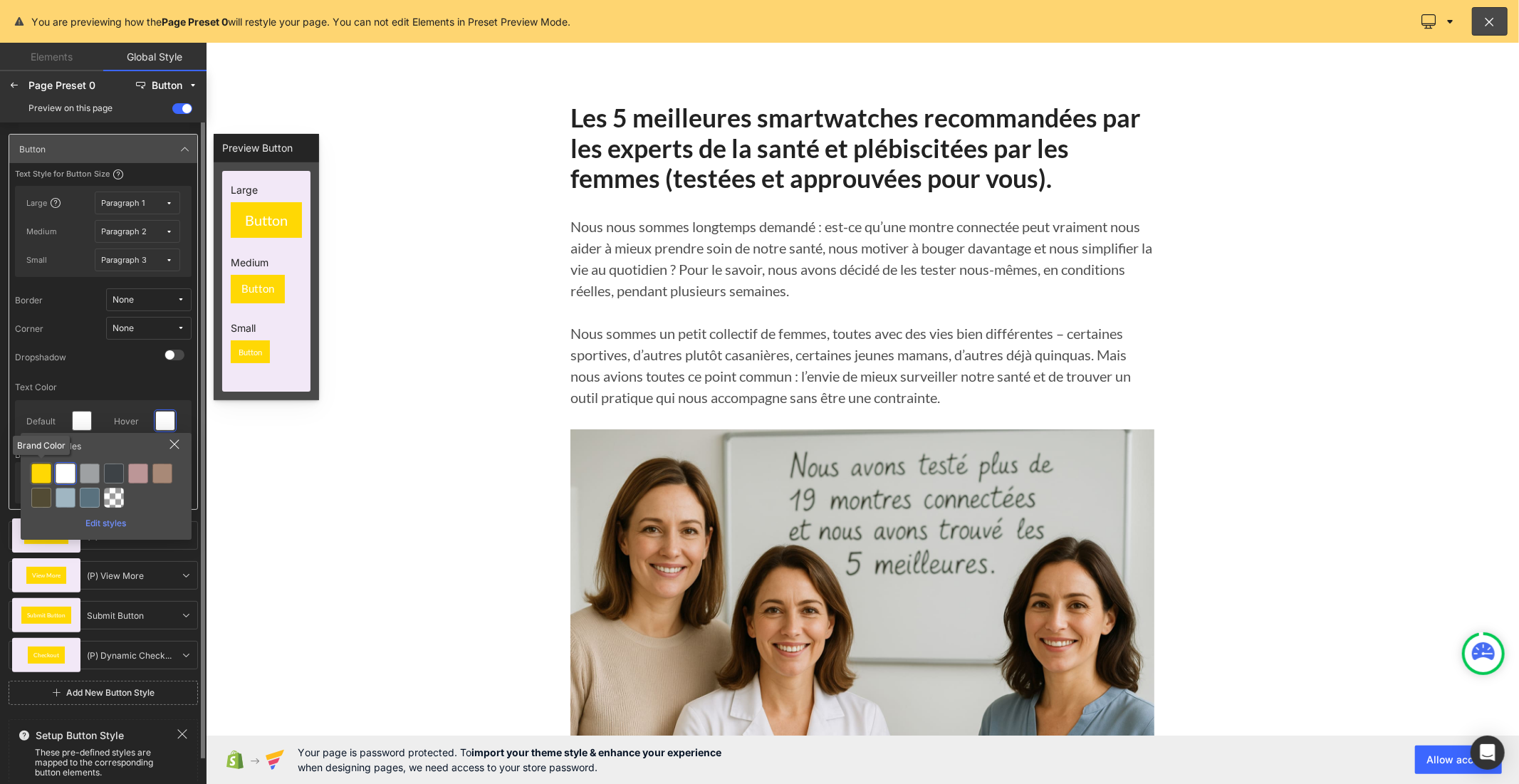
click at [50, 475] on div at bounding box center [41, 473] width 20 height 20
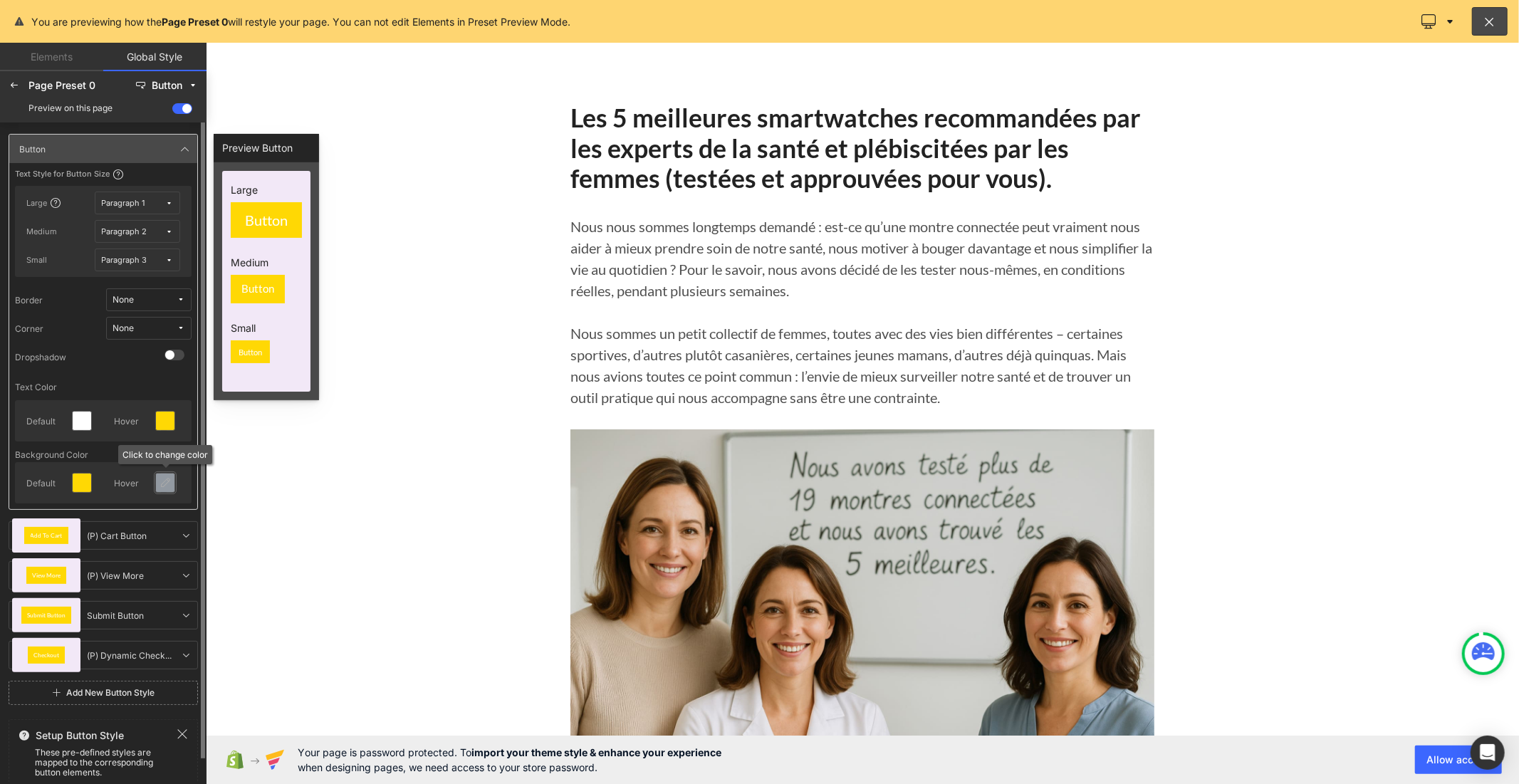
click at [161, 480] on icon at bounding box center [165, 483] width 11 height 11
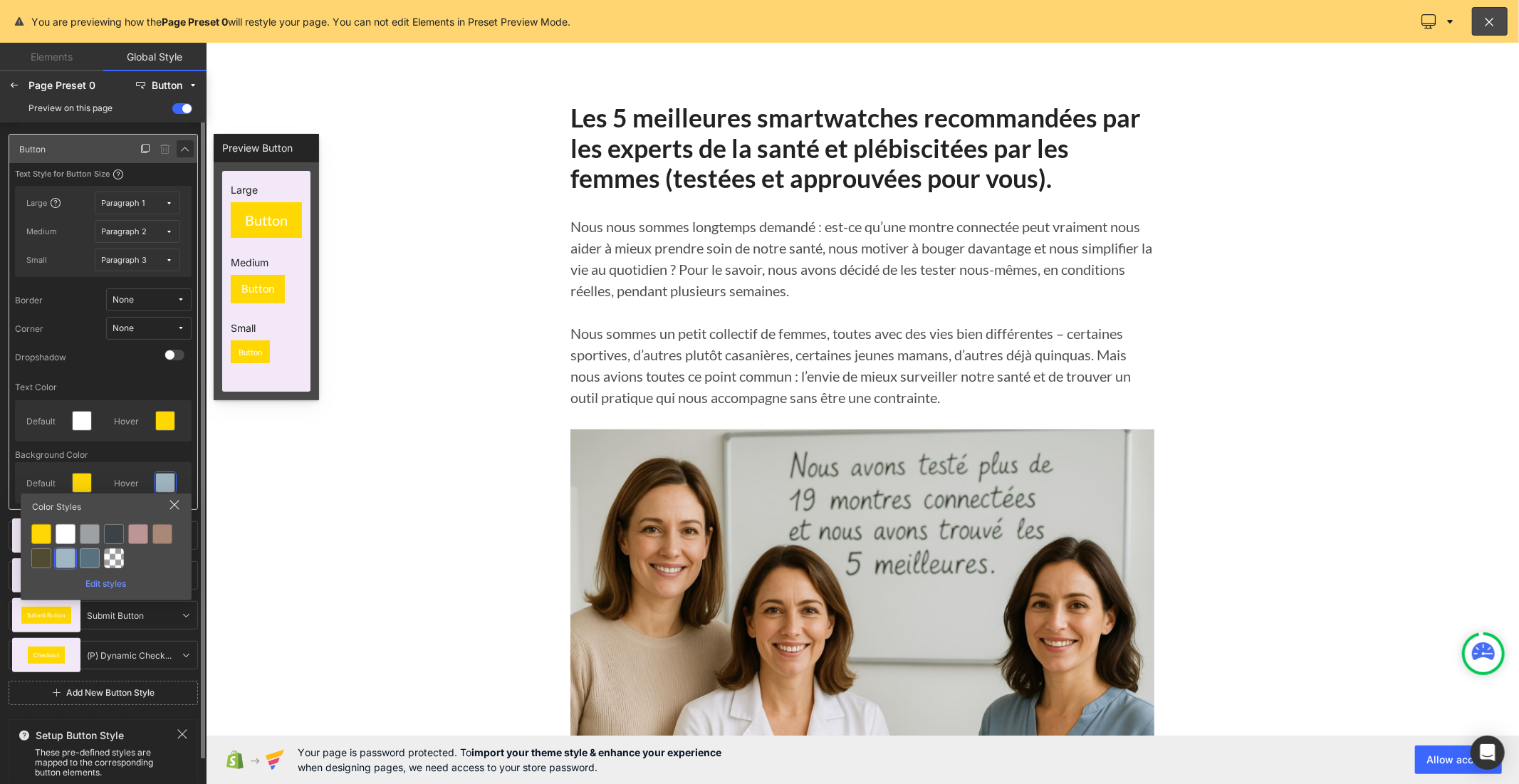
click at [183, 151] on icon at bounding box center [185, 149] width 11 height 11
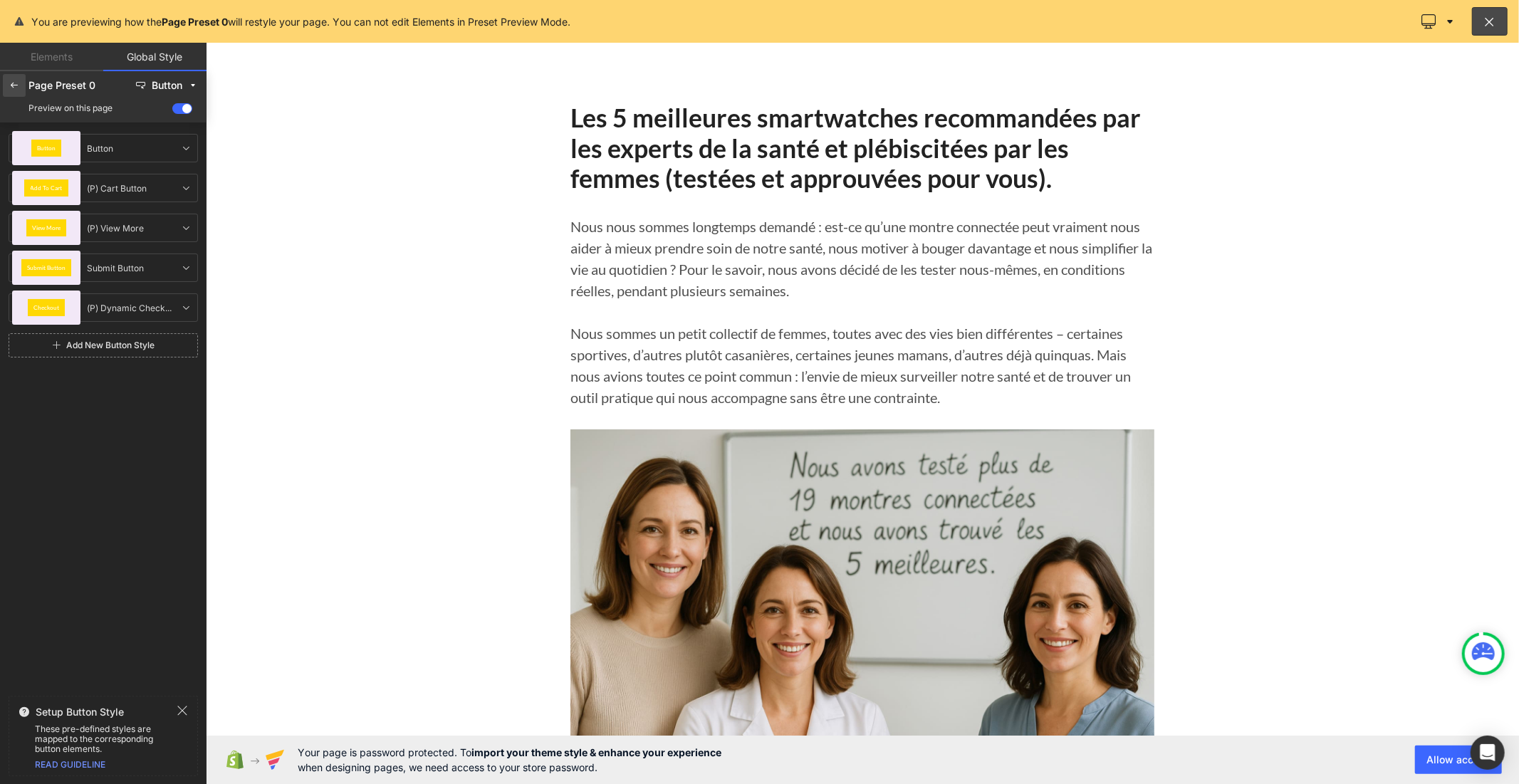
click at [6, 82] on div at bounding box center [14, 85] width 23 height 23
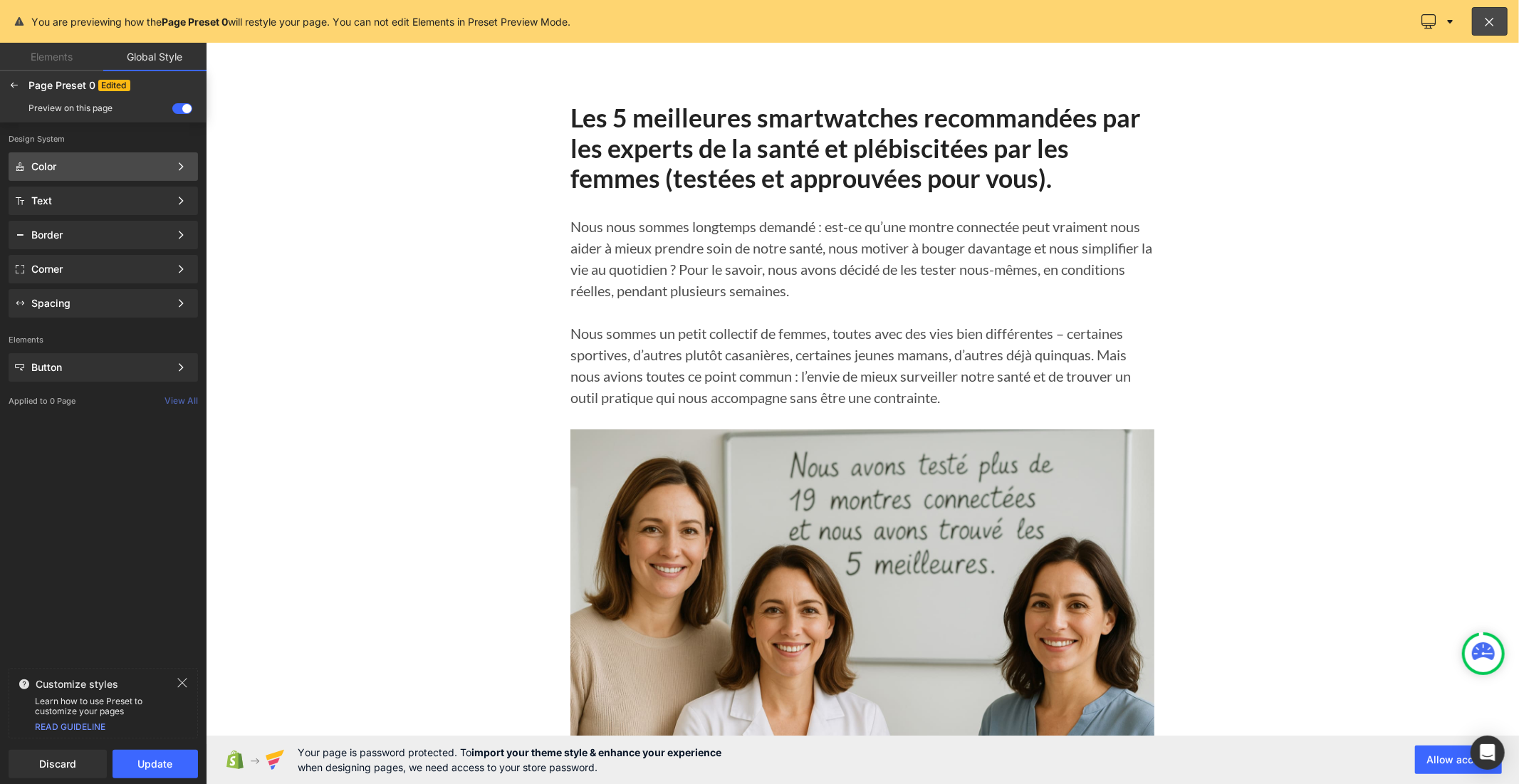
click at [73, 174] on div "Color Color Style Define a color palette and apply it to your pages 1 of 3 Next" at bounding box center [102, 166] width 189 height 29
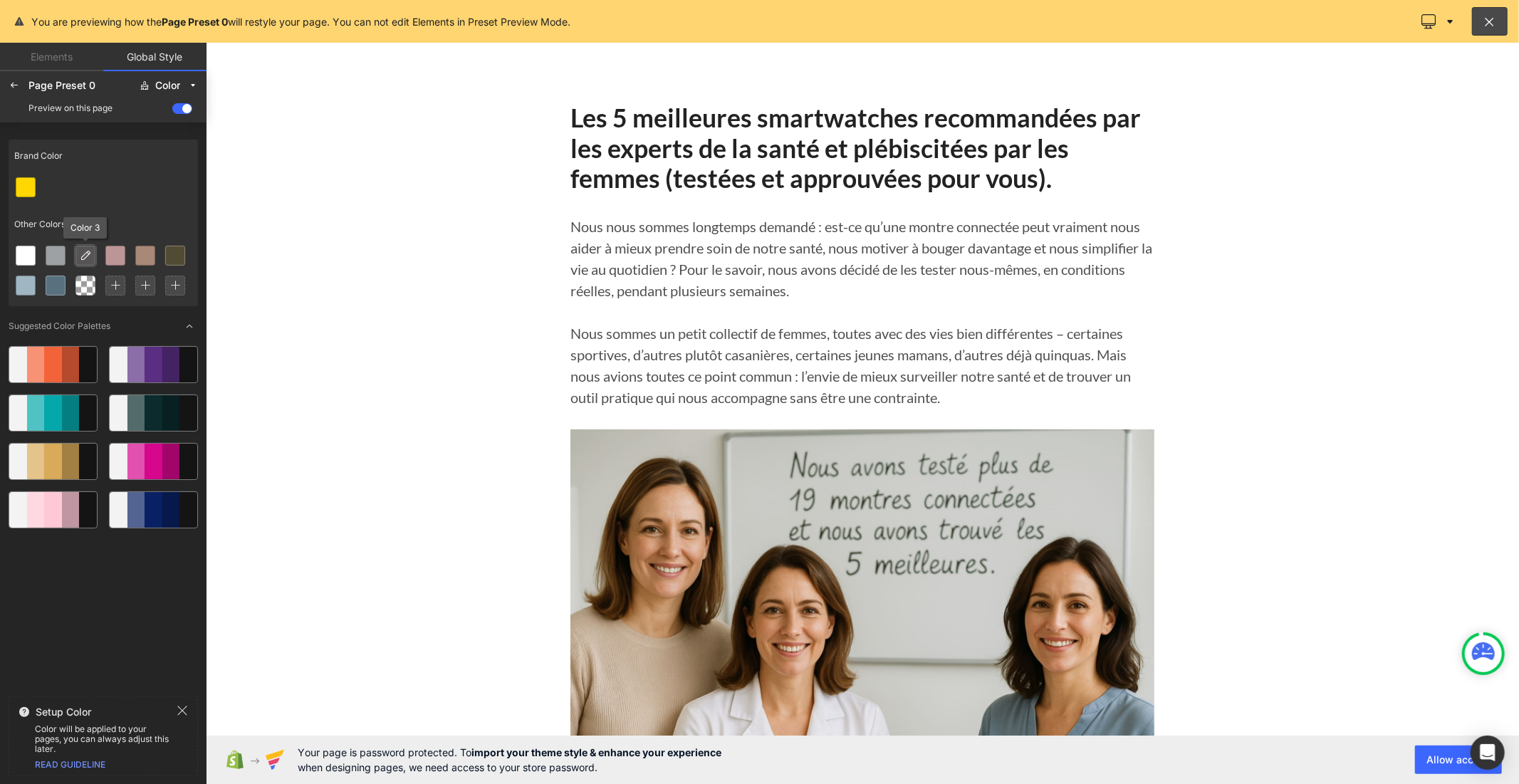
click at [93, 259] on div at bounding box center [85, 255] width 19 height 19
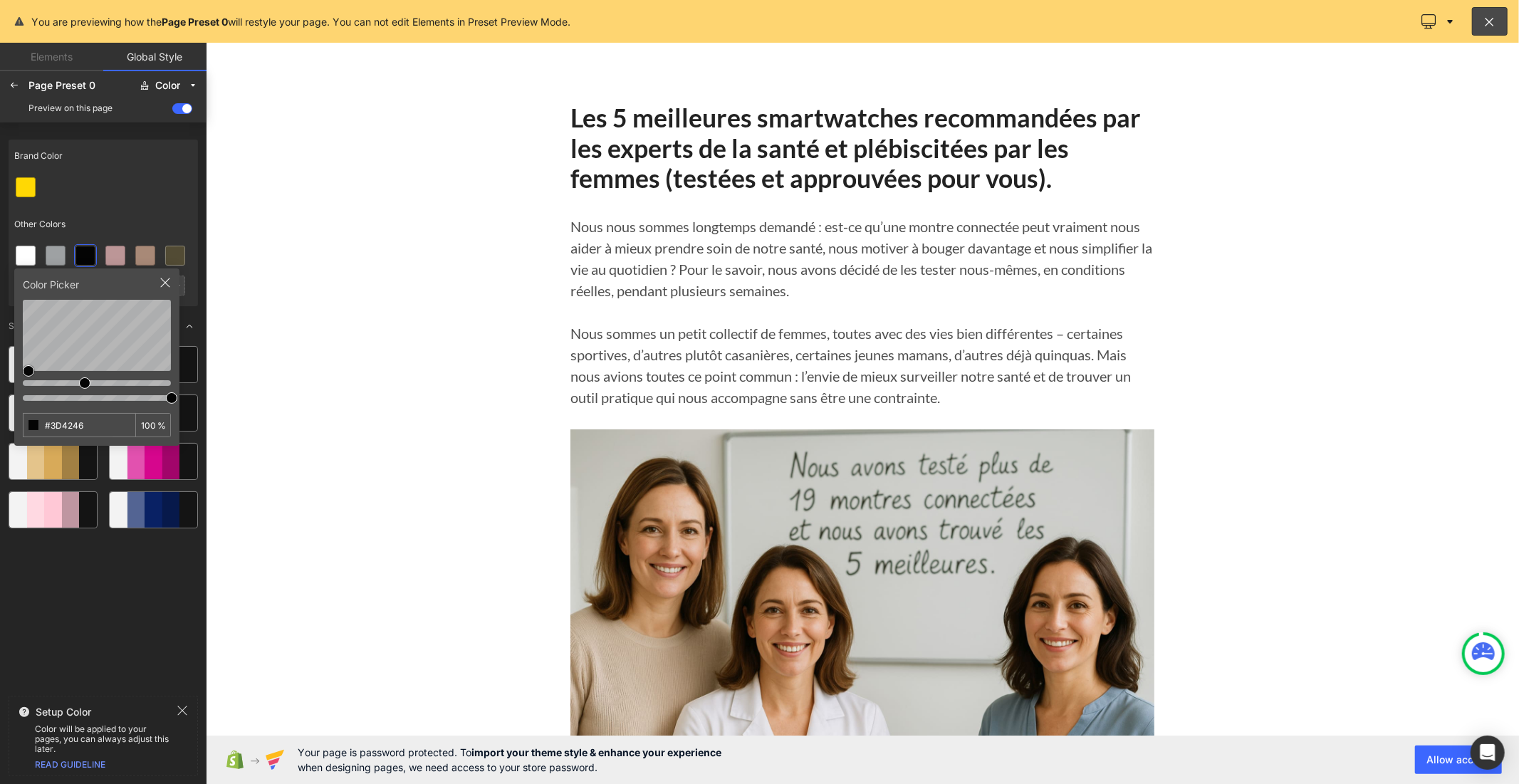
click at [8, 369] on div "Brand Color Other Colors Color Picker #3D4246 100 % Suggested Color Palettes" at bounding box center [102, 412] width 189 height 556
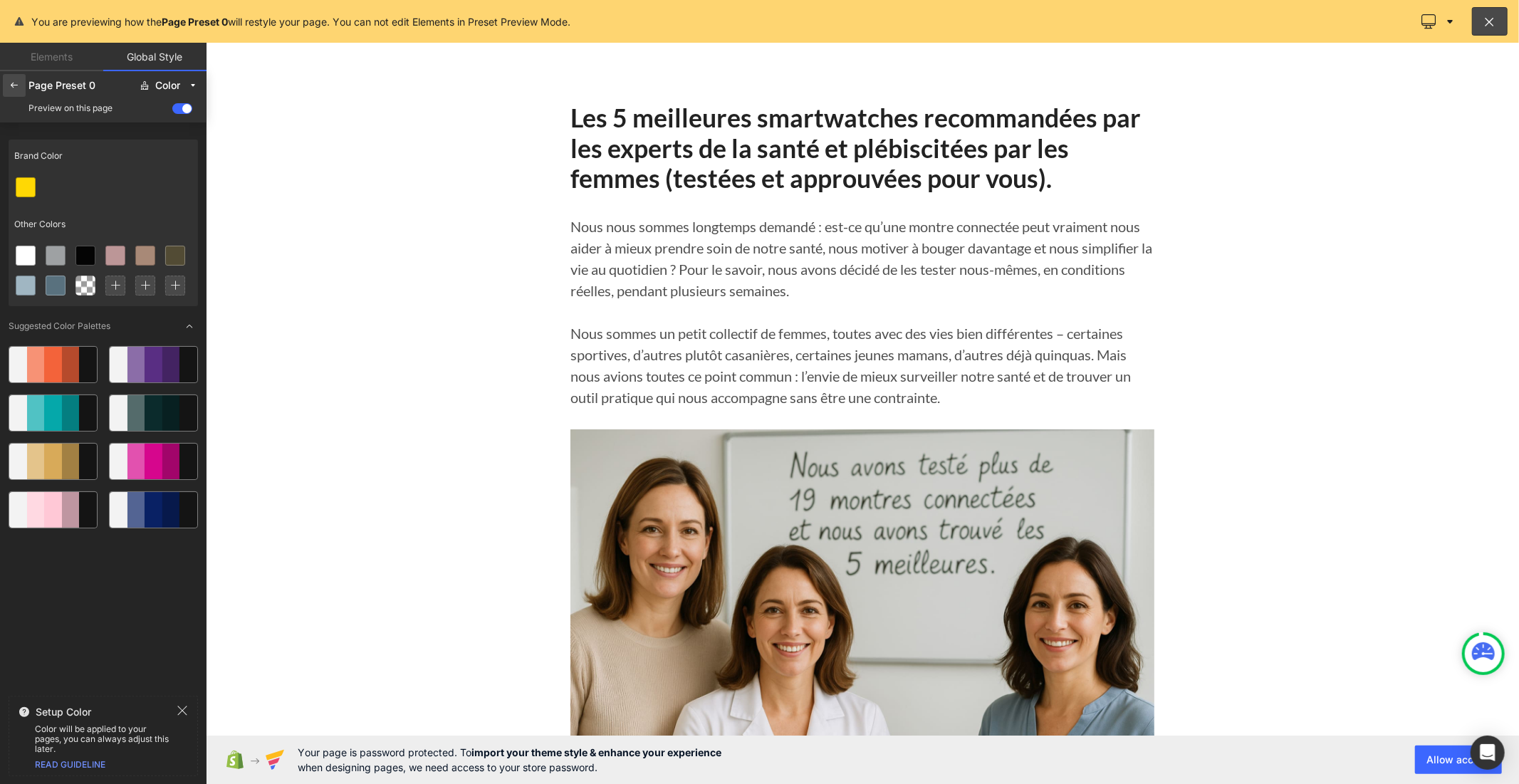
click at [15, 85] on icon at bounding box center [14, 85] width 11 height 11
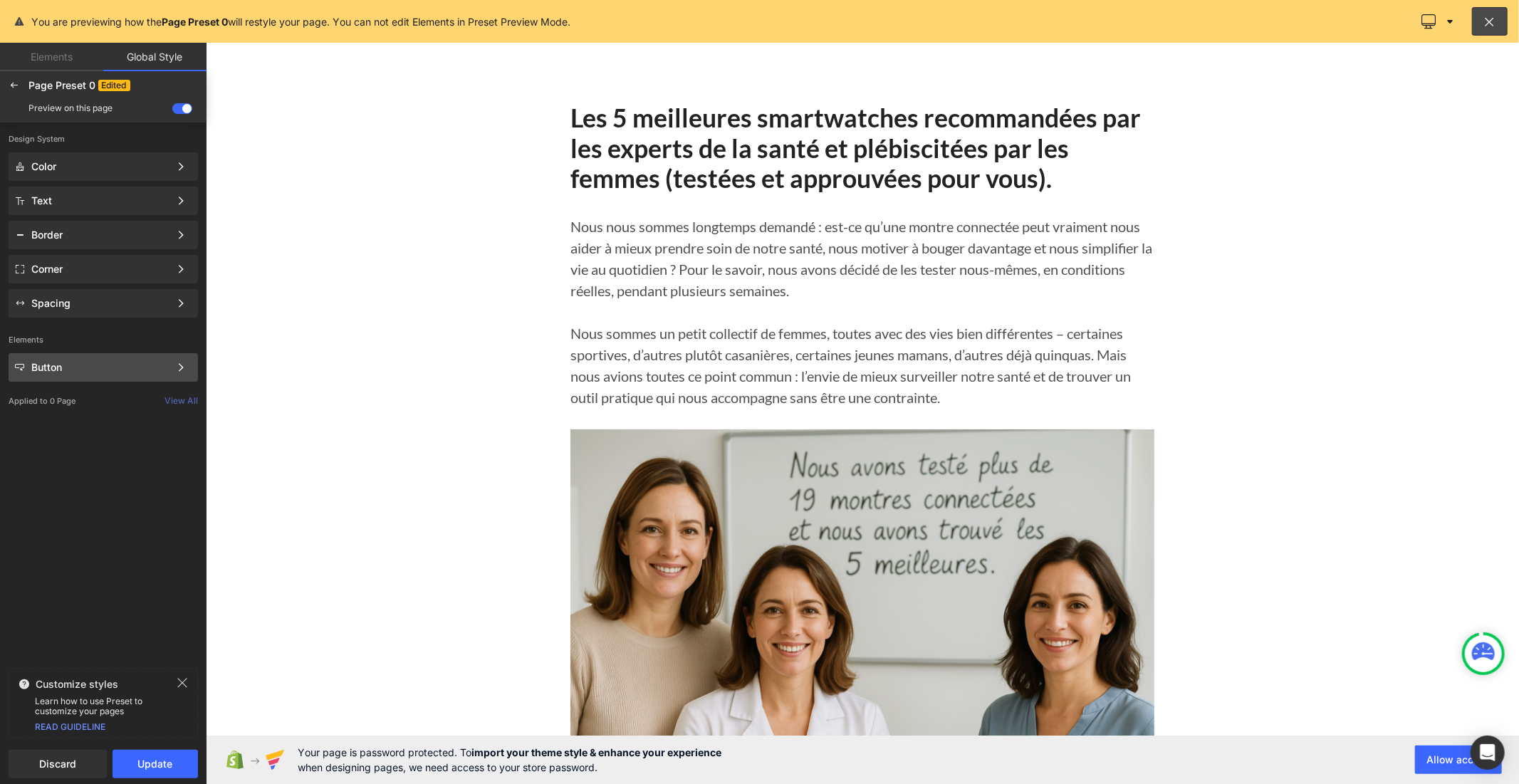
click at [103, 364] on div "Button" at bounding box center [100, 367] width 138 height 11
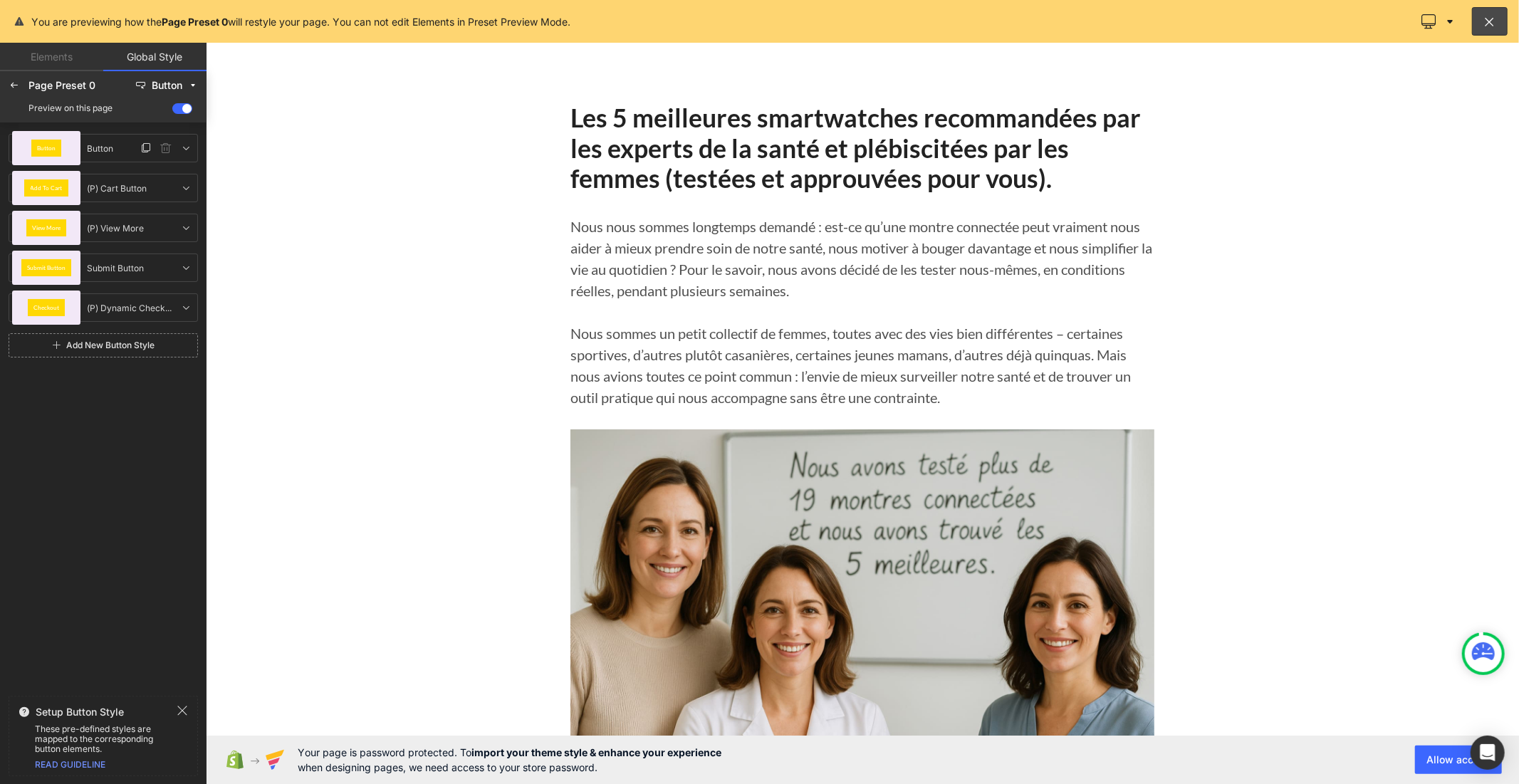
click at [77, 151] on div "Button" at bounding box center [47, 148] width 69 height 34
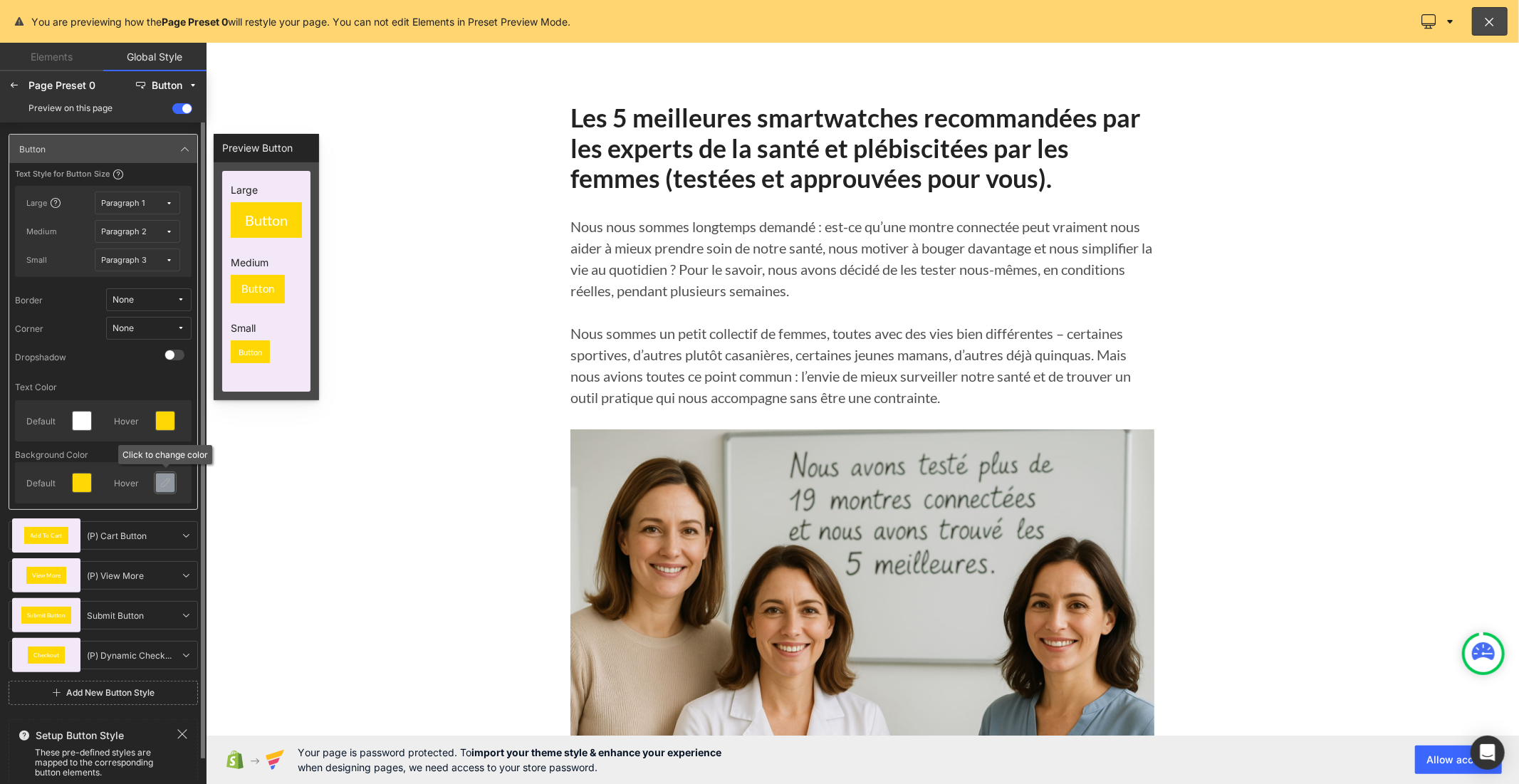
click at [160, 488] on icon at bounding box center [165, 483] width 11 height 11
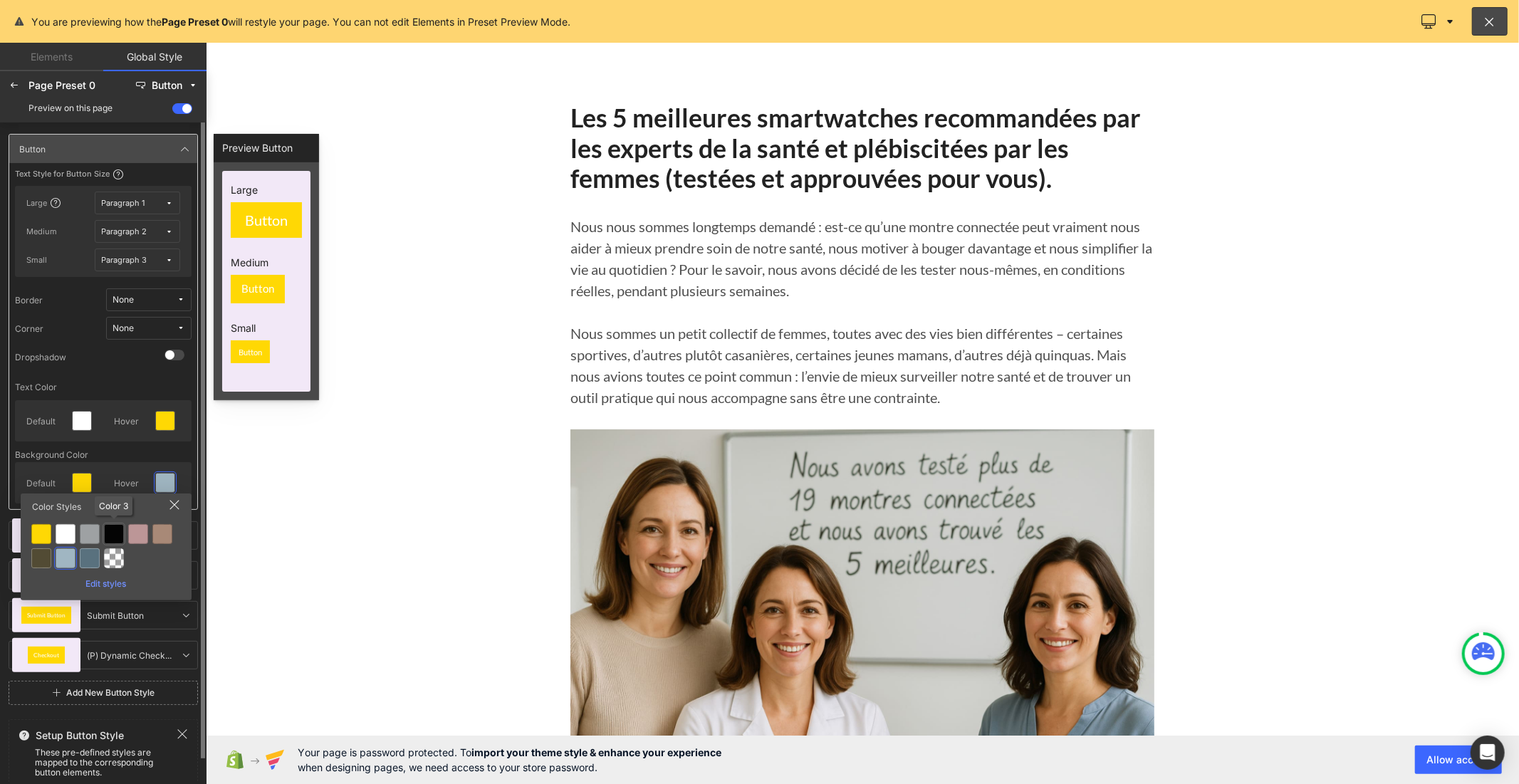
click at [111, 538] on div at bounding box center [114, 534] width 20 height 20
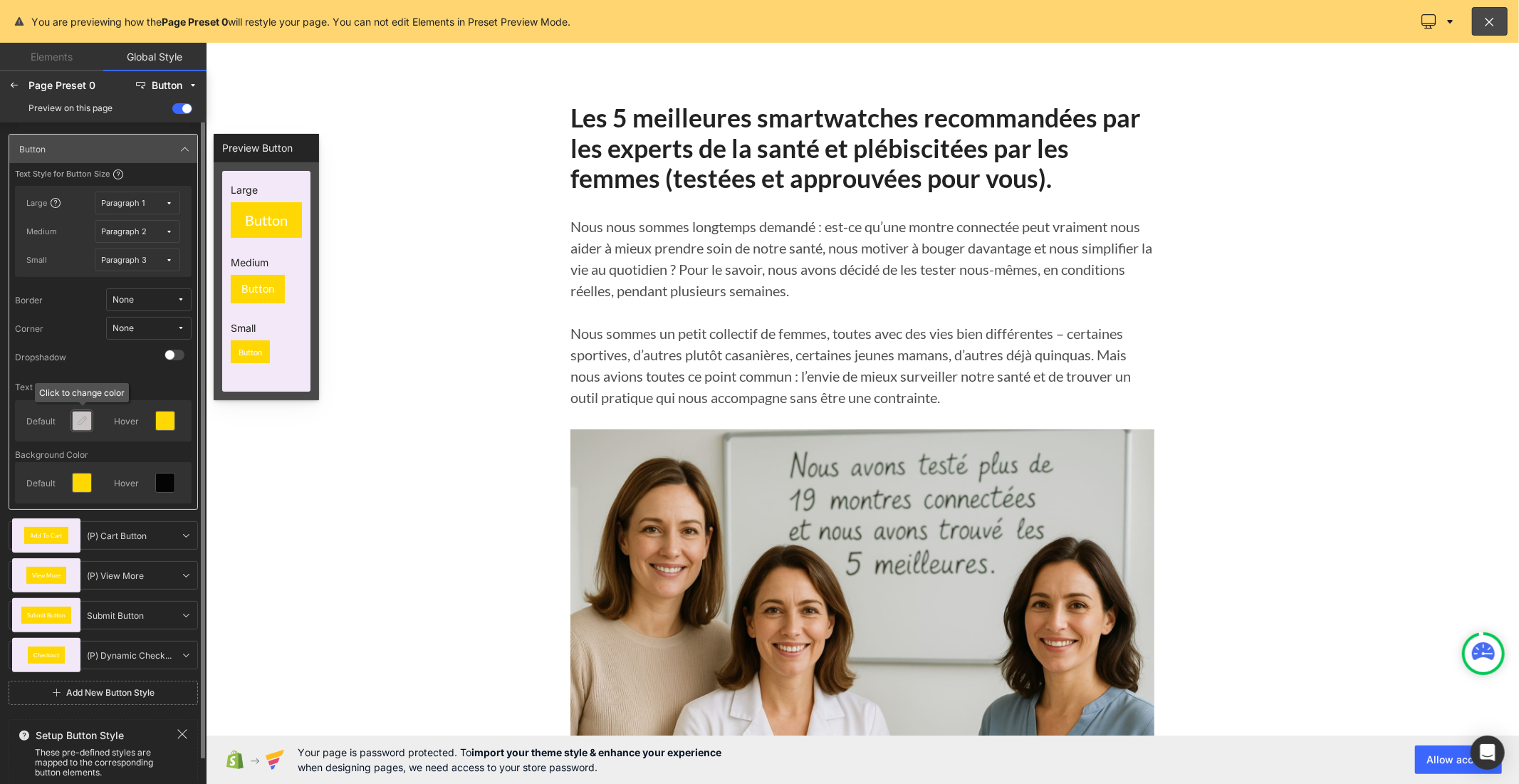
click at [84, 418] on icon at bounding box center [82, 421] width 11 height 11
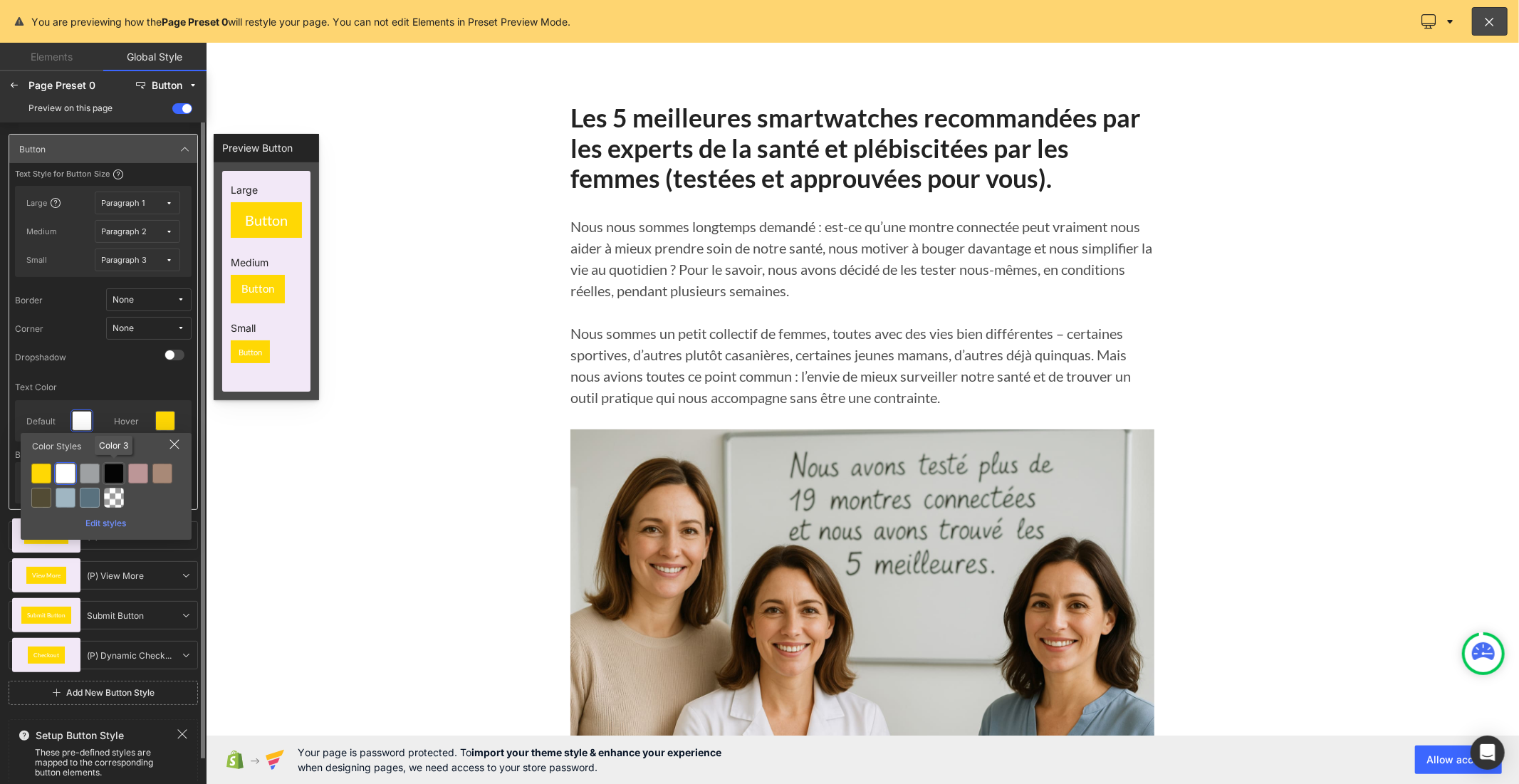
click at [115, 473] on div at bounding box center [114, 473] width 20 height 20
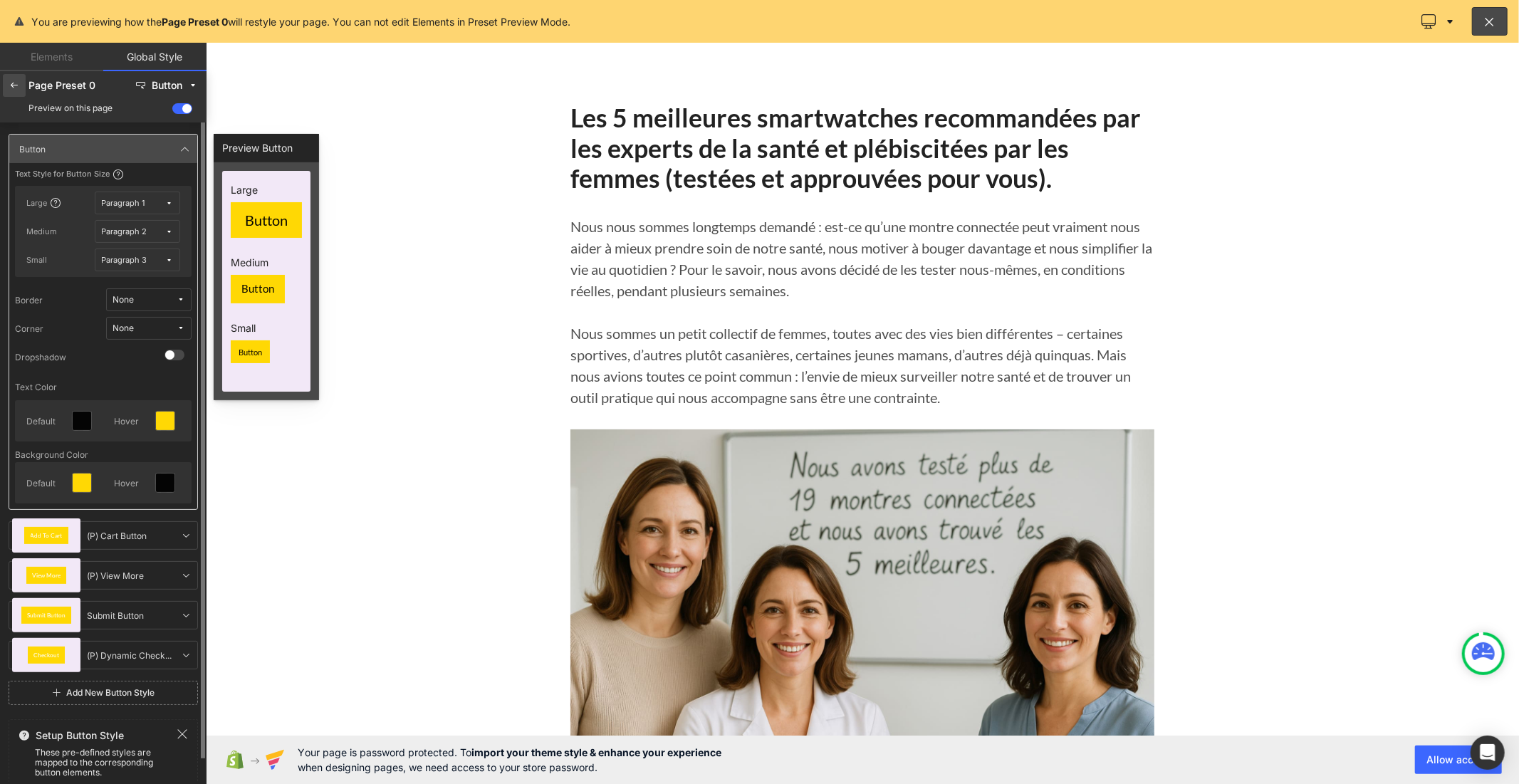
click at [8, 83] on icon at bounding box center [14, 85] width 11 height 11
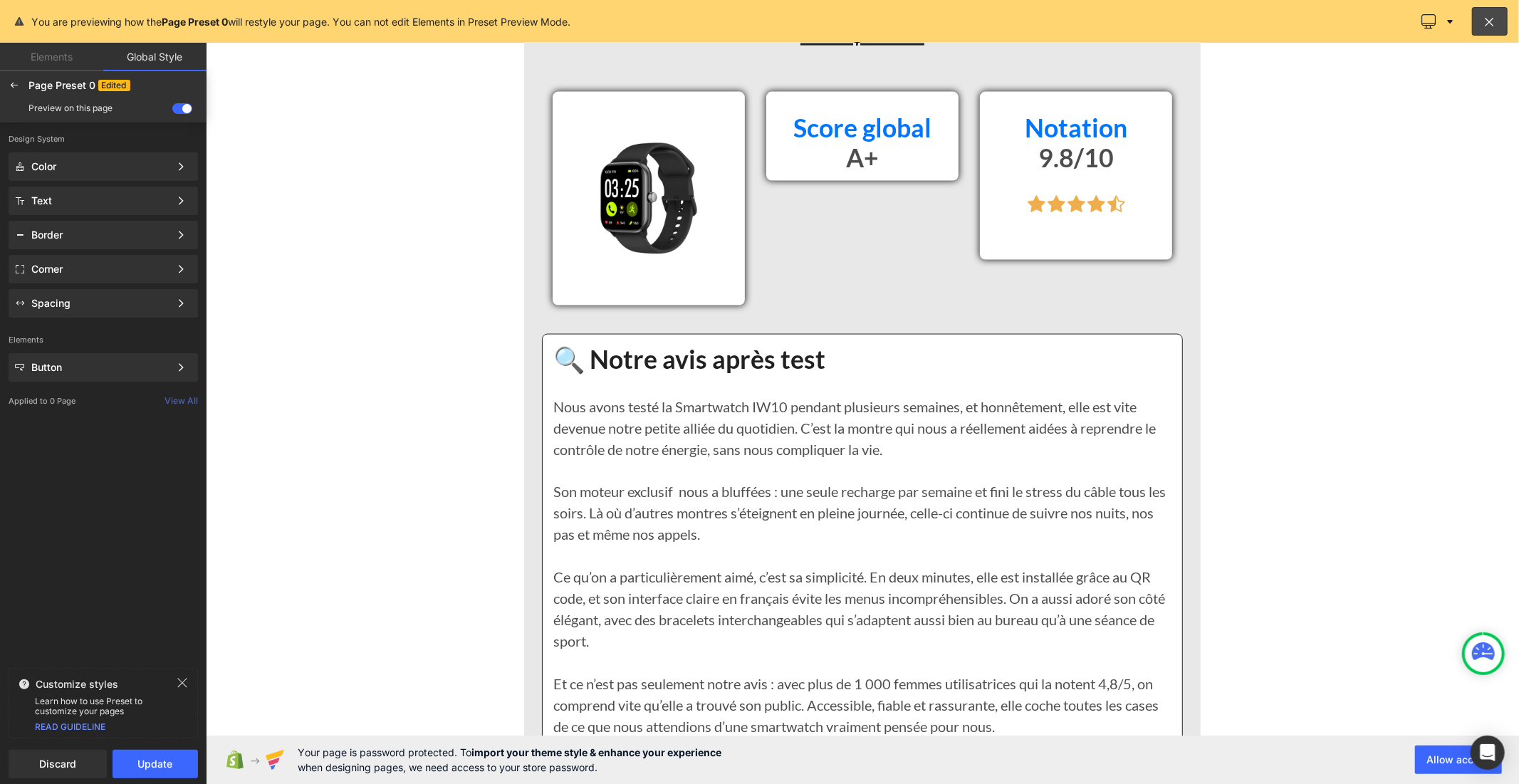
scroll to position [2056, 0]
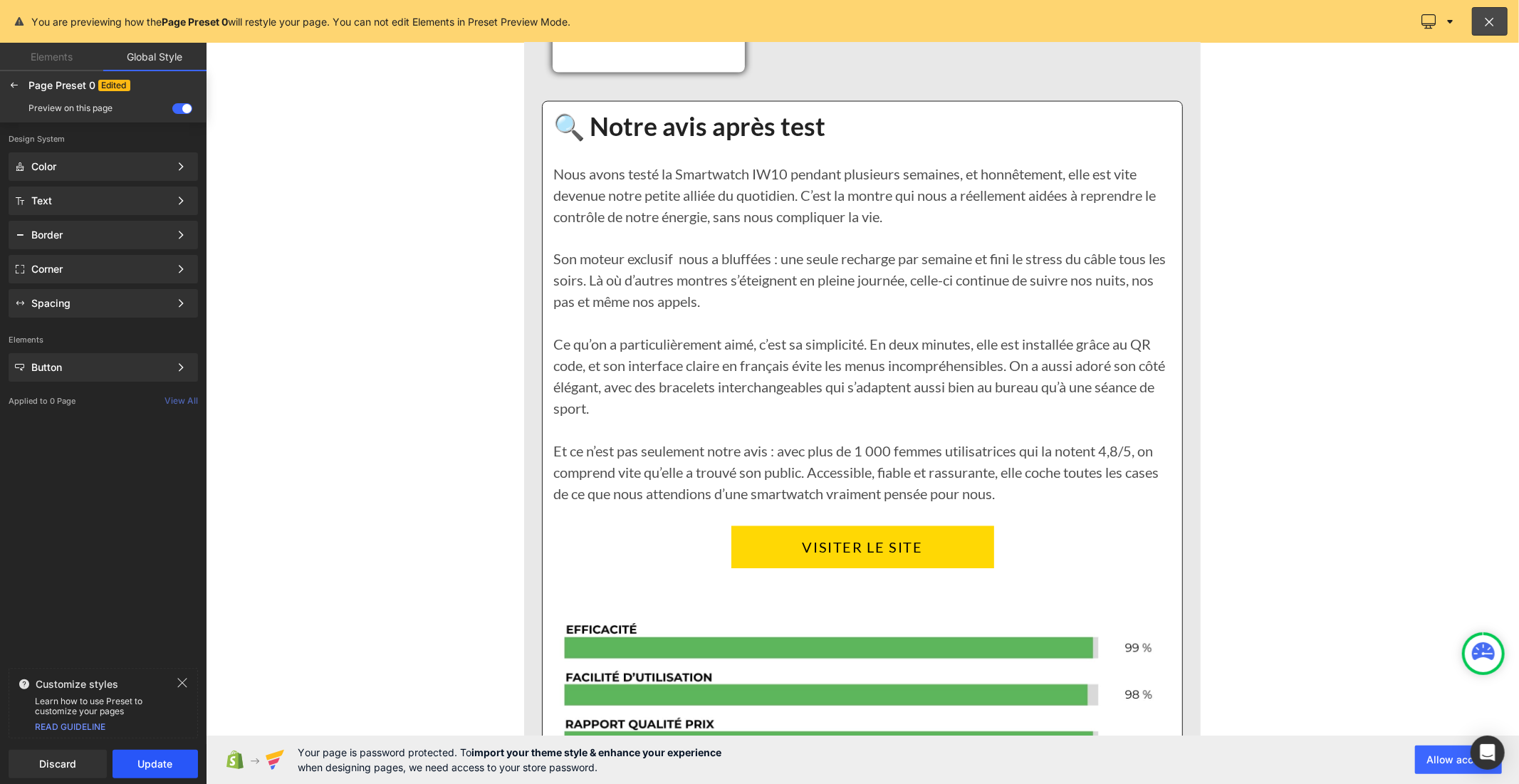
click at [157, 766] on button "Update" at bounding box center [155, 764] width 85 height 29
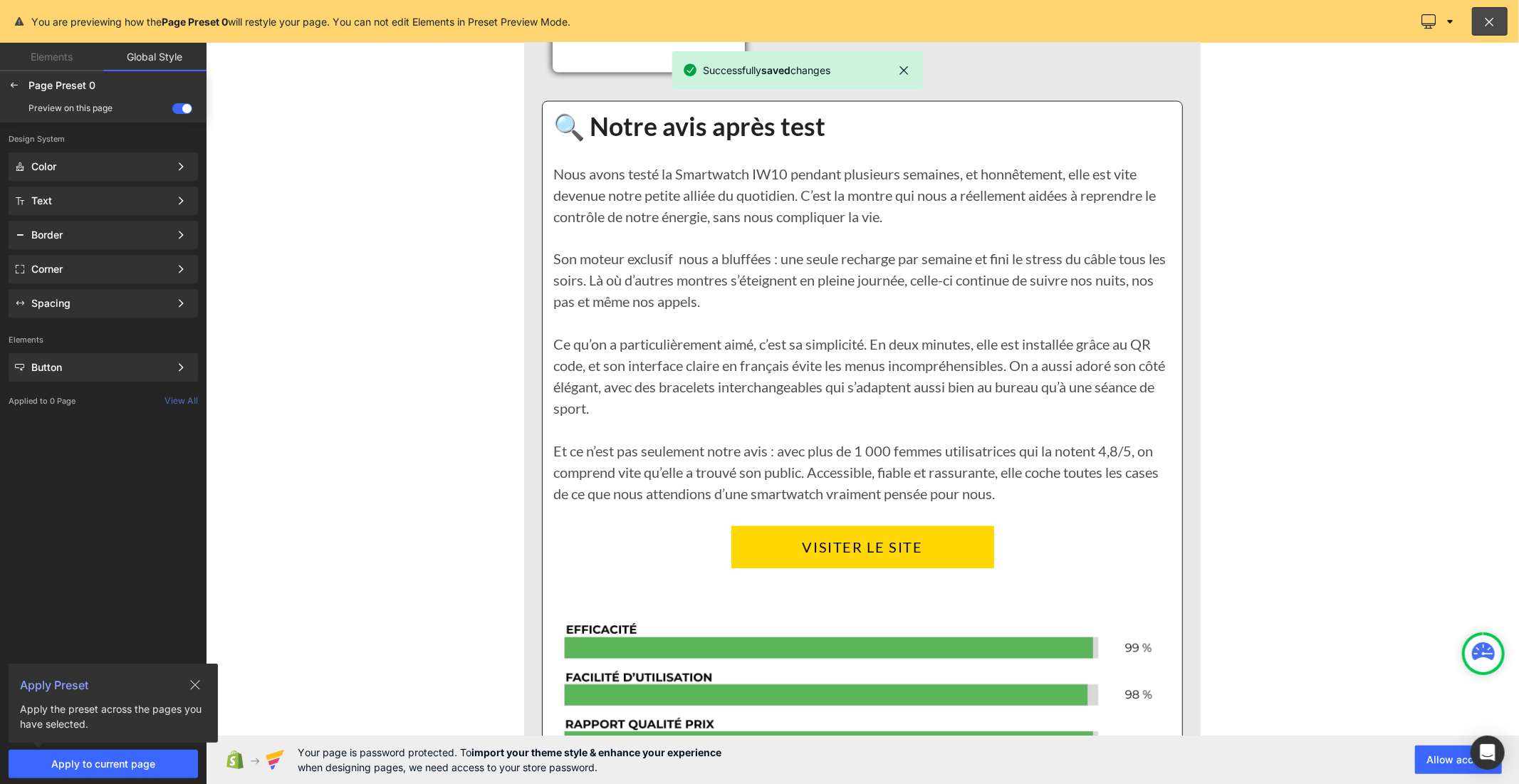
scroll to position [2452, 0]
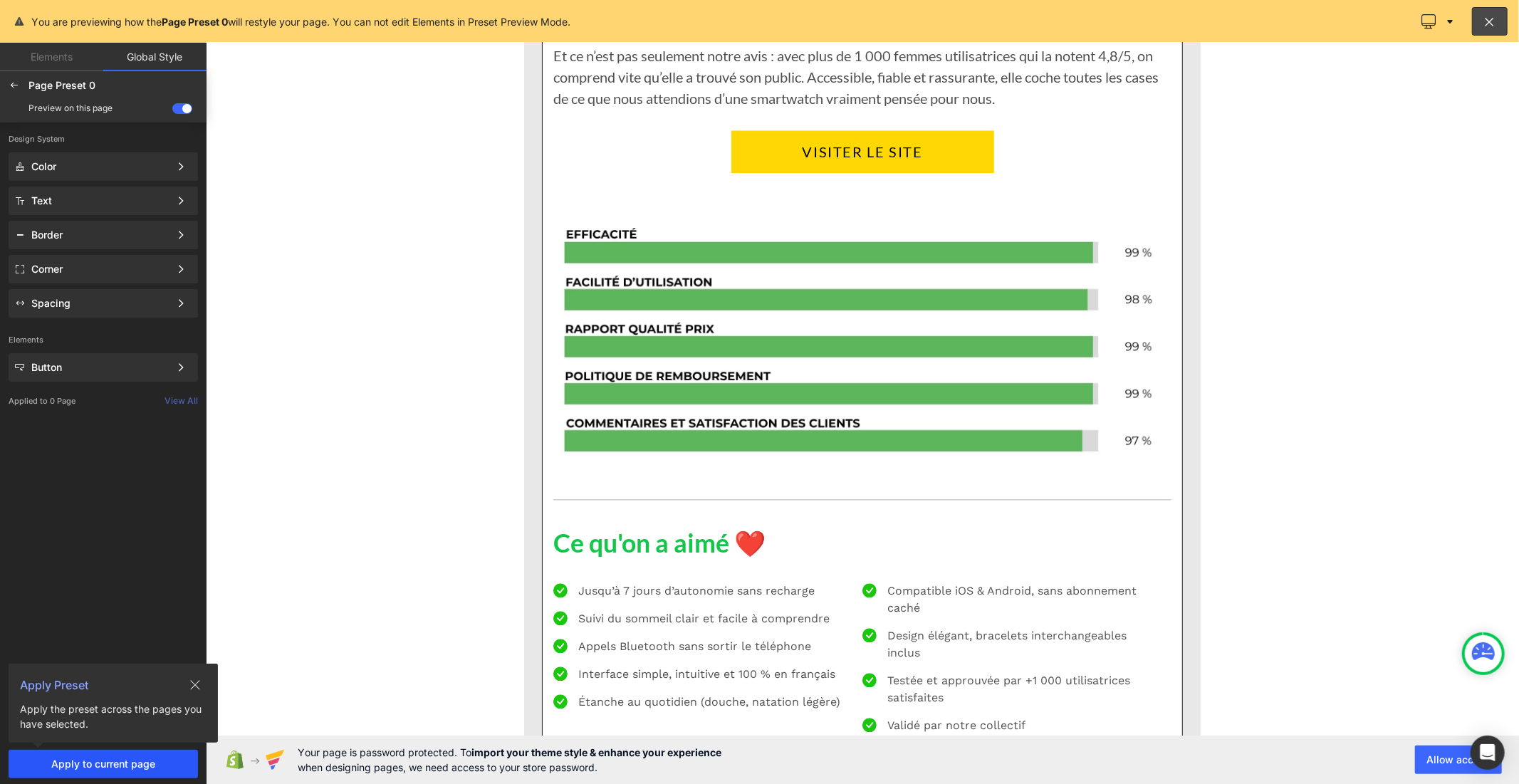
click at [123, 770] on button "Apply to current page" at bounding box center [102, 764] width 189 height 29
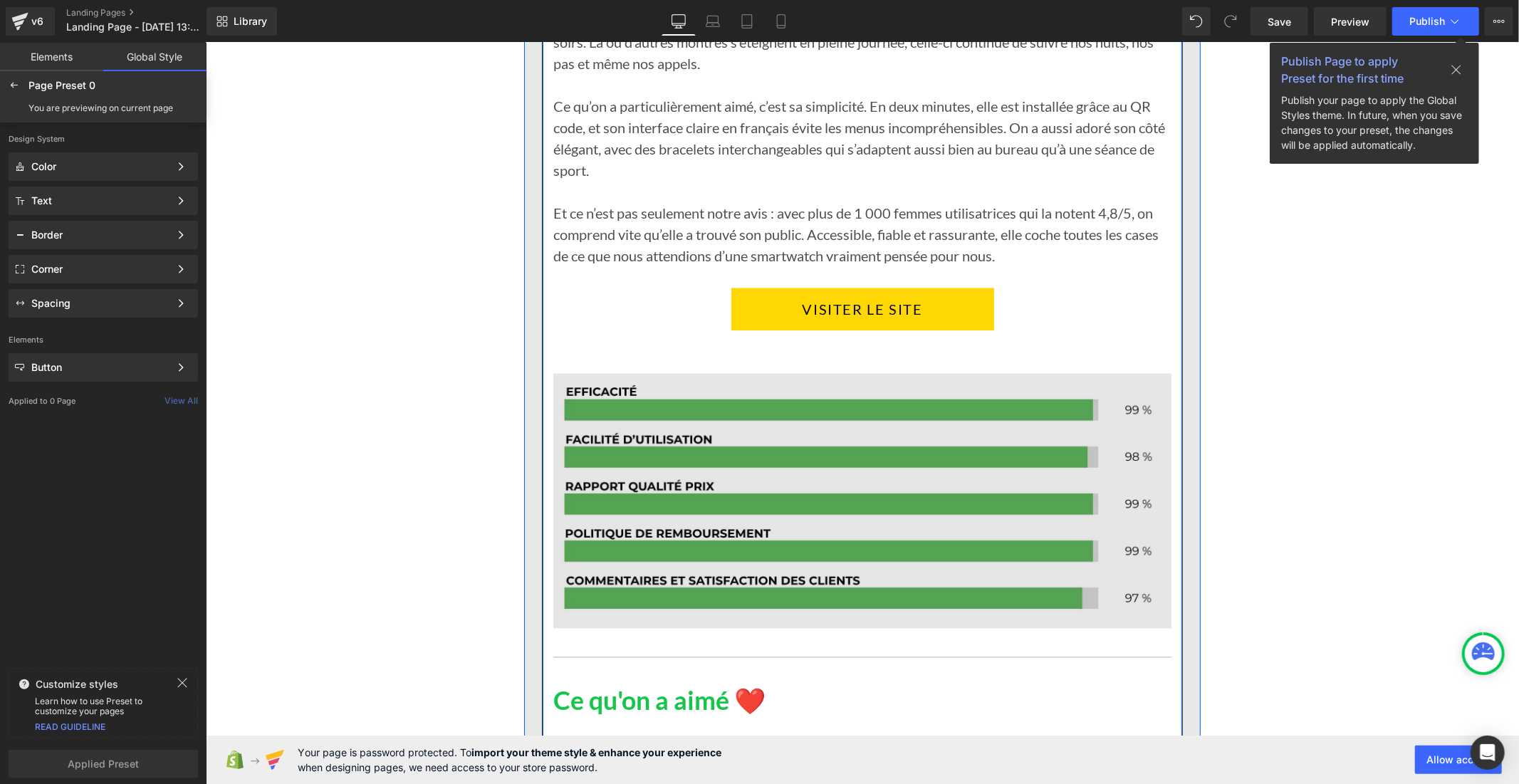
scroll to position [2610, 0]
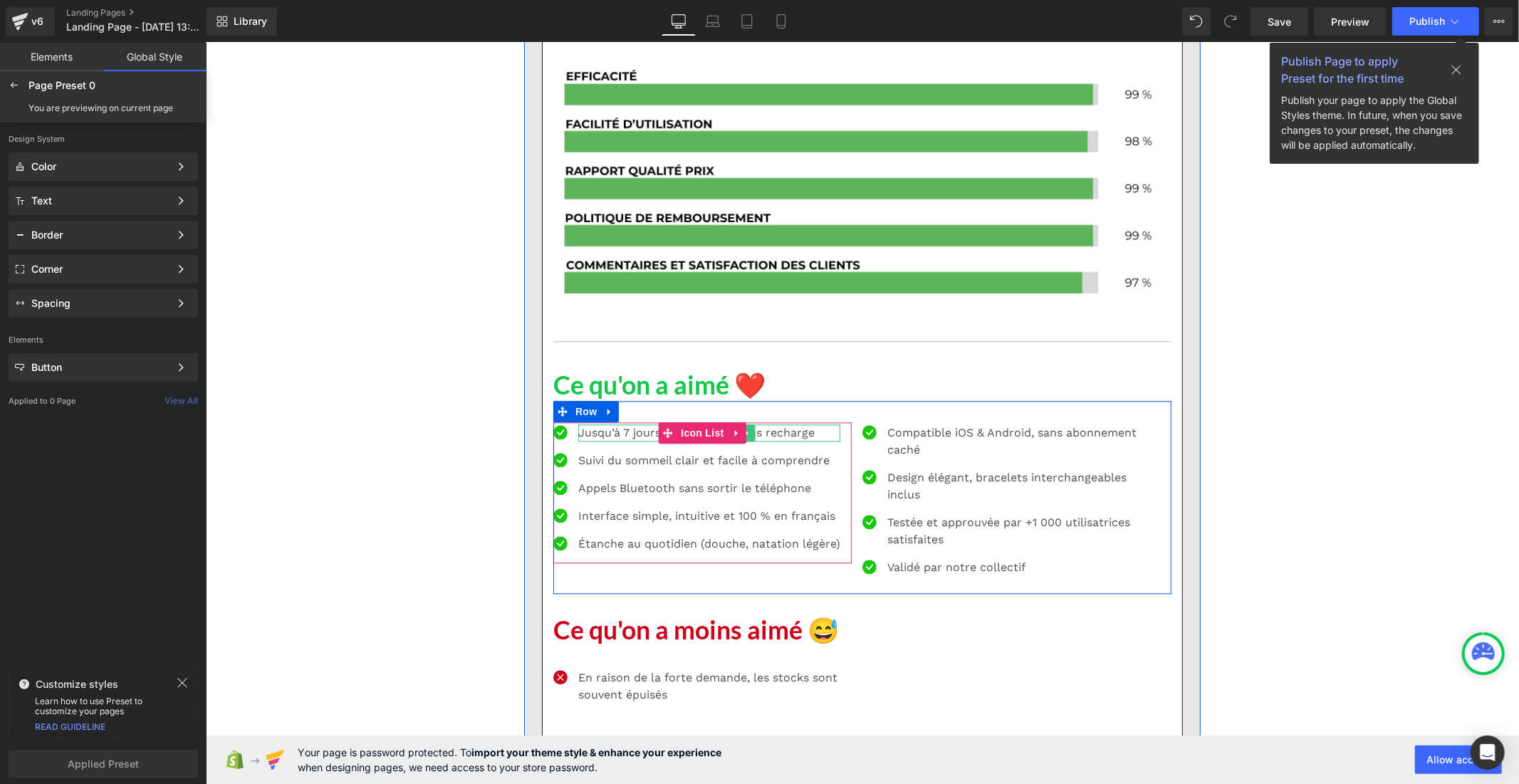
click at [645, 431] on span "Jusqu’à 7 jours d’autonomie sans recharge" at bounding box center [695, 431] width 237 height 14
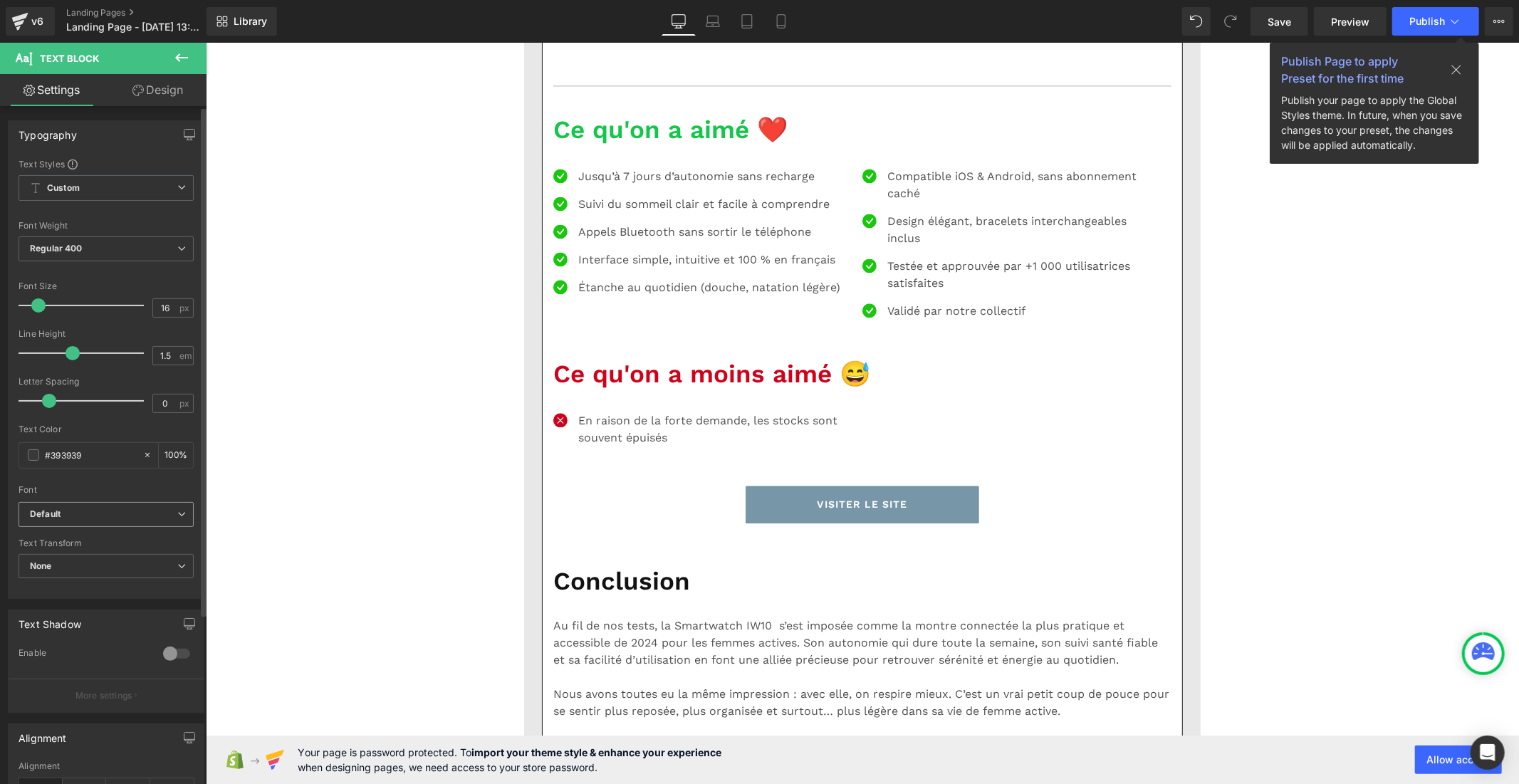
click at [93, 503] on span "Default" at bounding box center [106, 514] width 175 height 25
click at [89, 583] on li "Lato" at bounding box center [103, 587] width 170 height 23
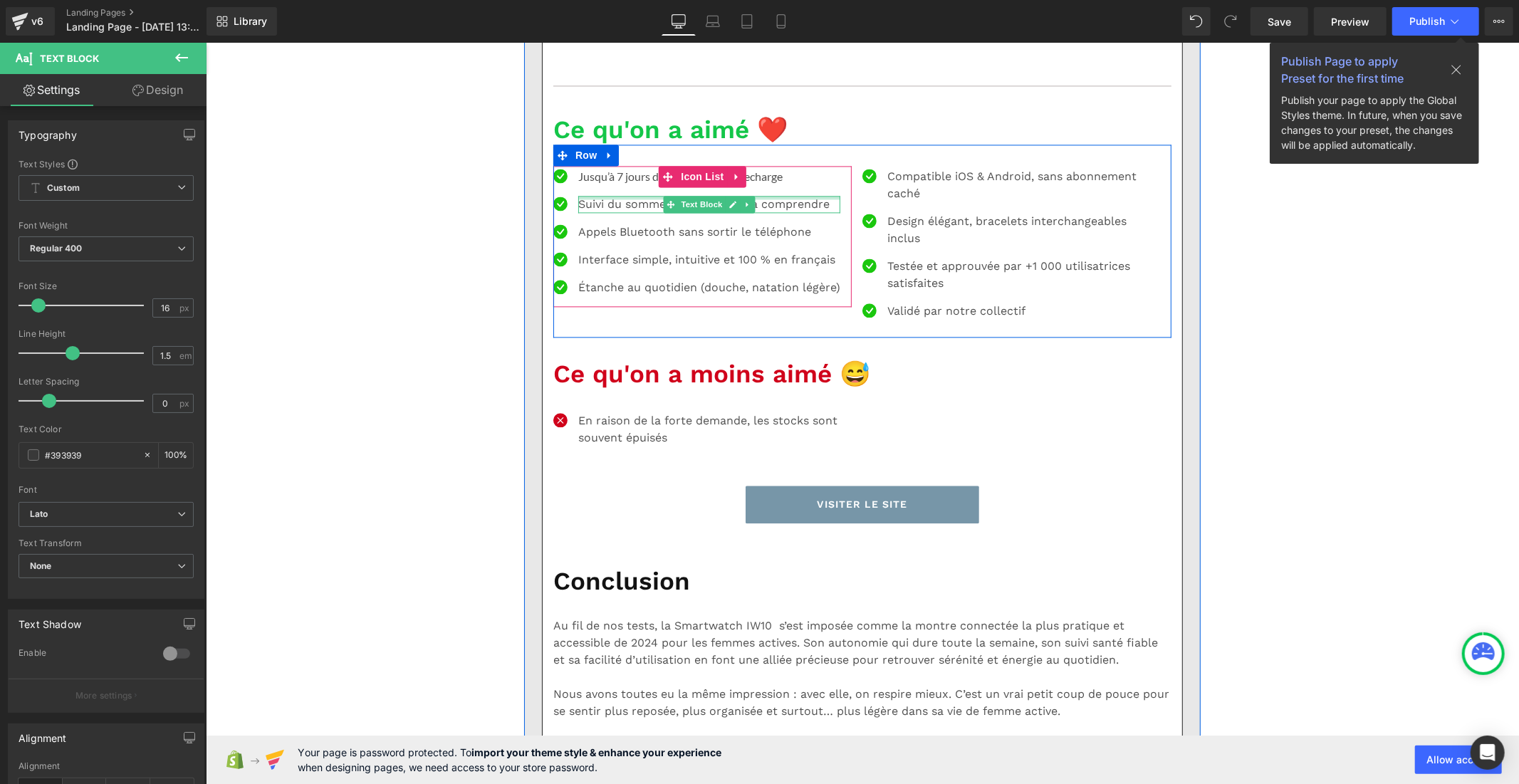
click at [592, 199] on div at bounding box center [708, 196] width 262 height 3
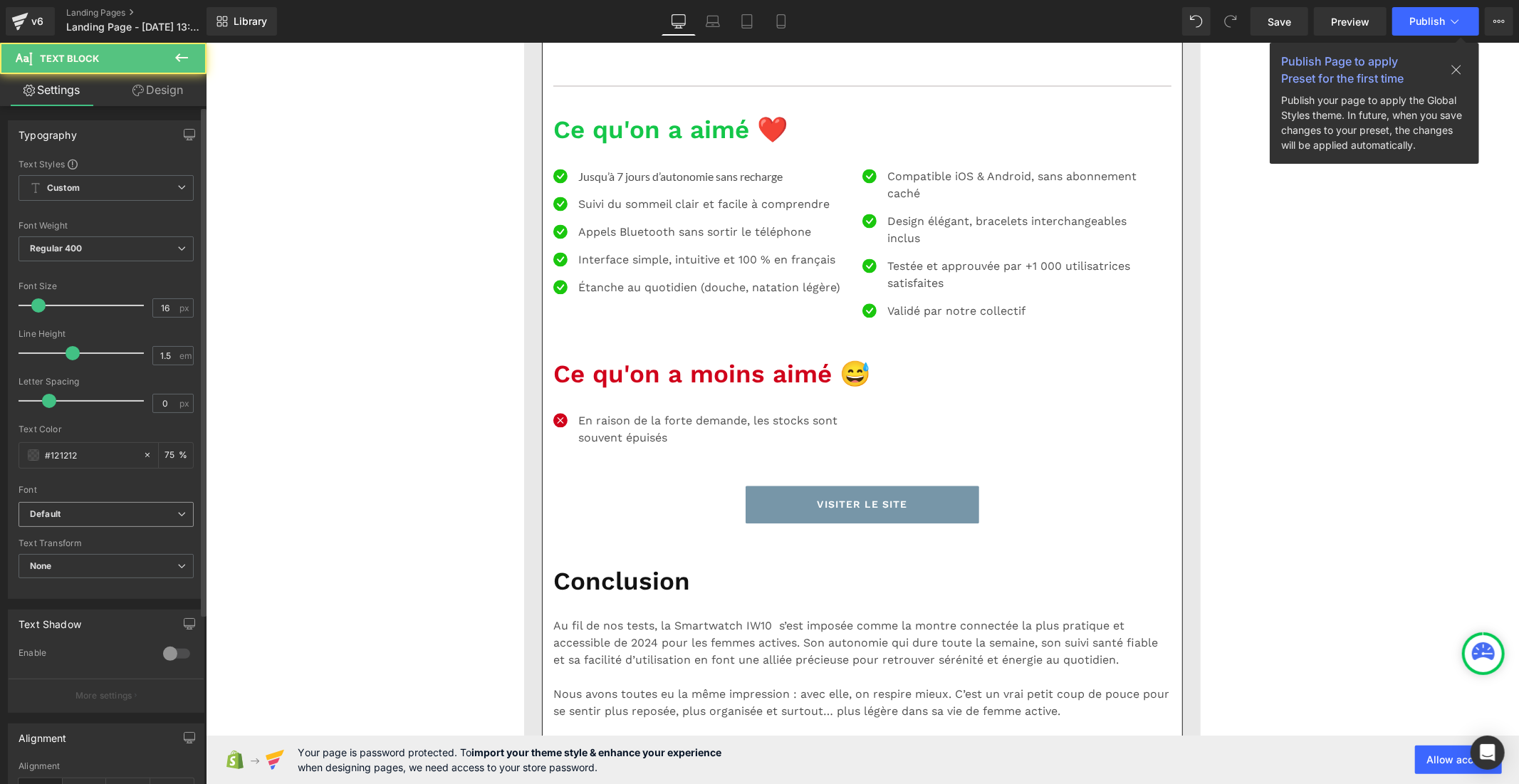
click at [120, 510] on b "Default" at bounding box center [104, 514] width 147 height 12
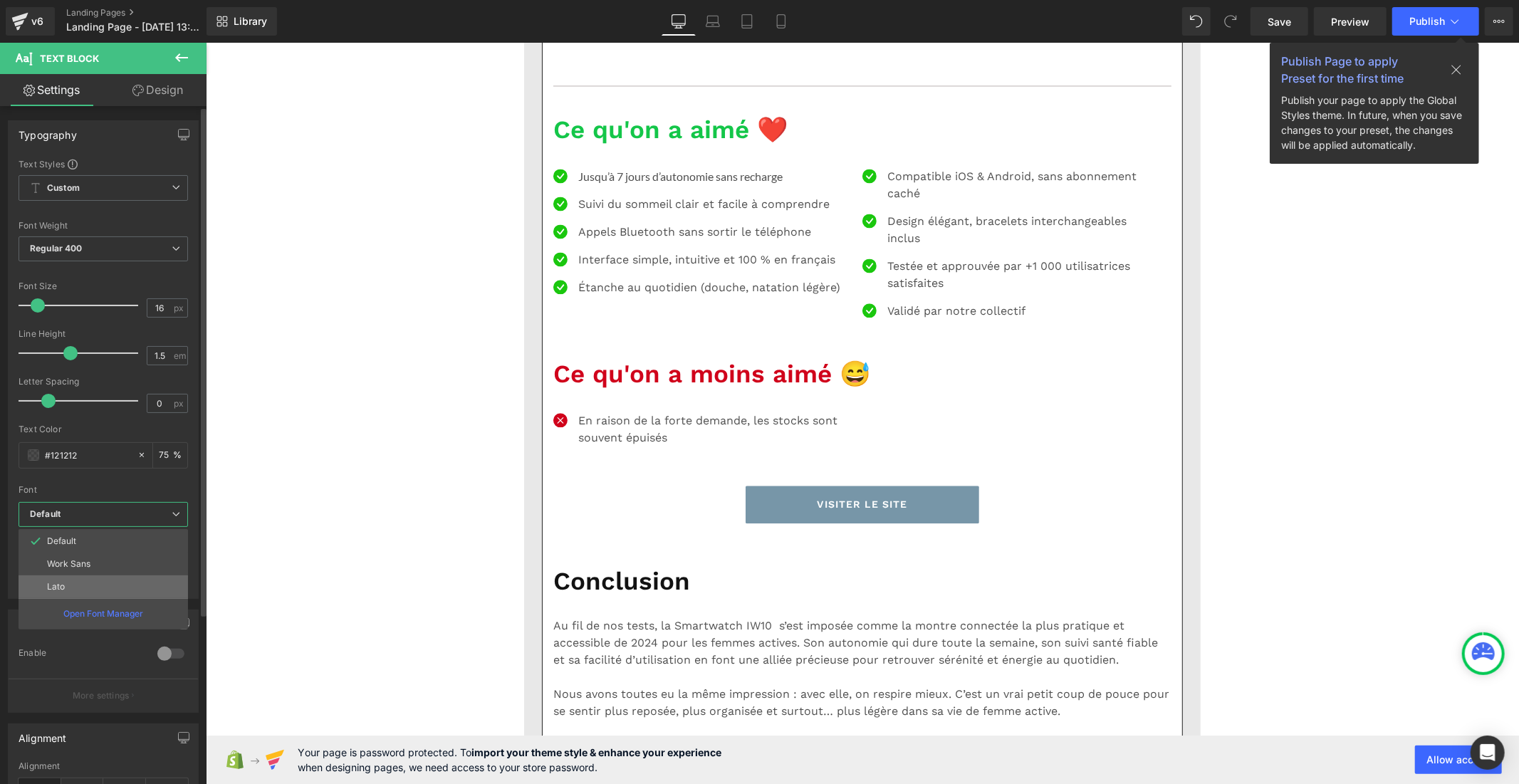
click at [115, 585] on li "Lato" at bounding box center [103, 587] width 170 height 23
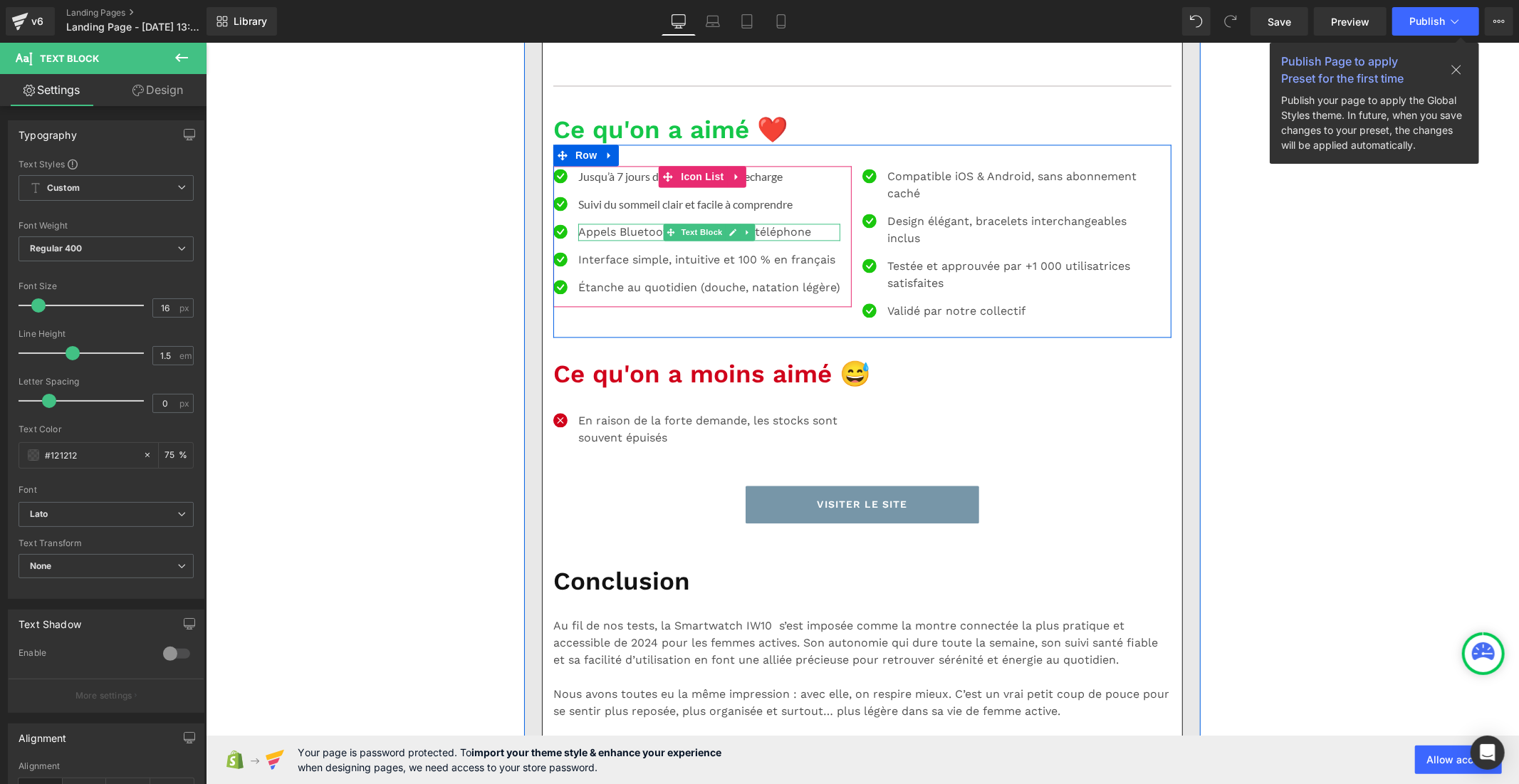
click at [624, 240] on p "Appels Bluetooth sans sortir le téléphone" at bounding box center [708, 231] width 262 height 17
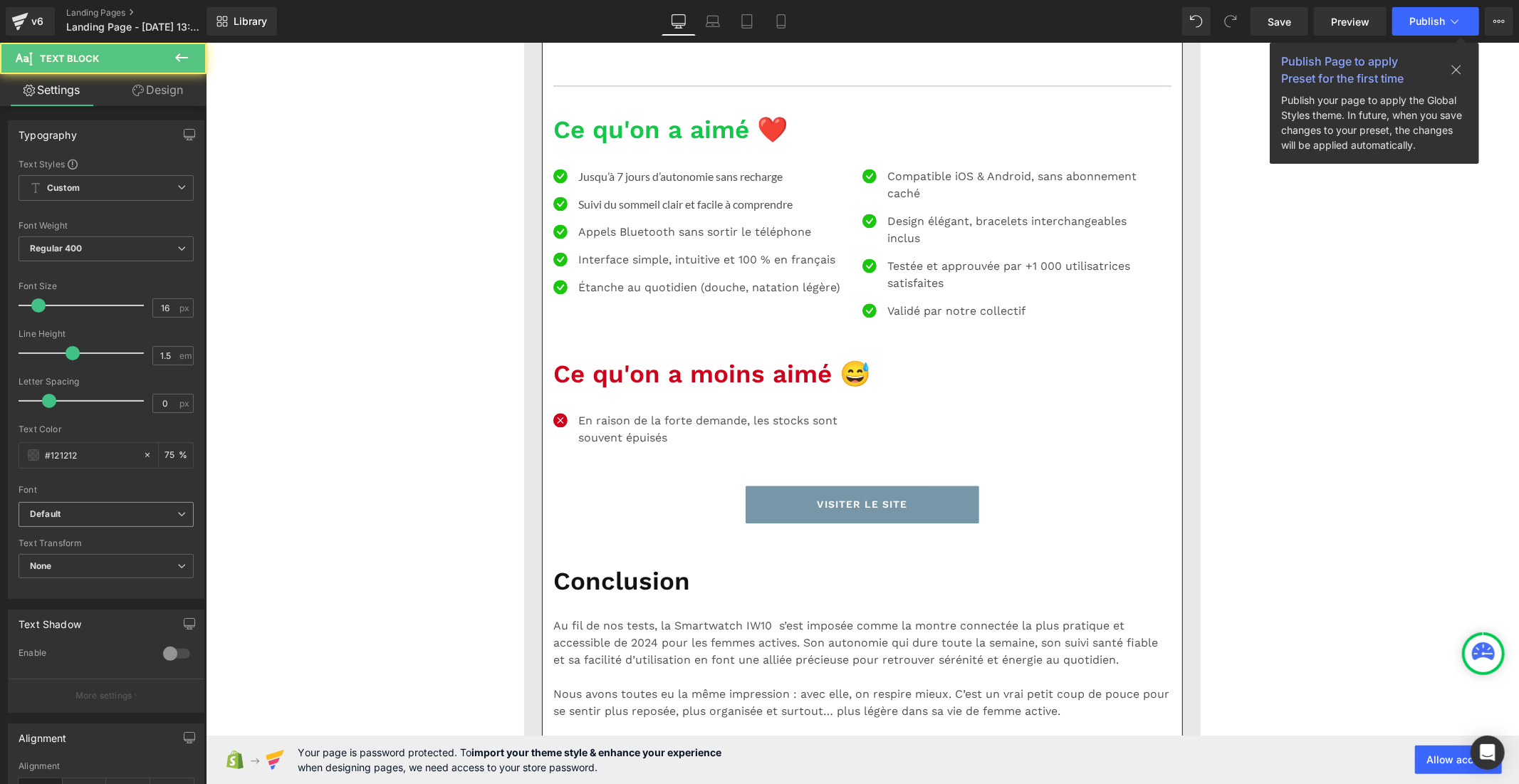
click at [129, 510] on b "Default" at bounding box center [104, 514] width 147 height 12
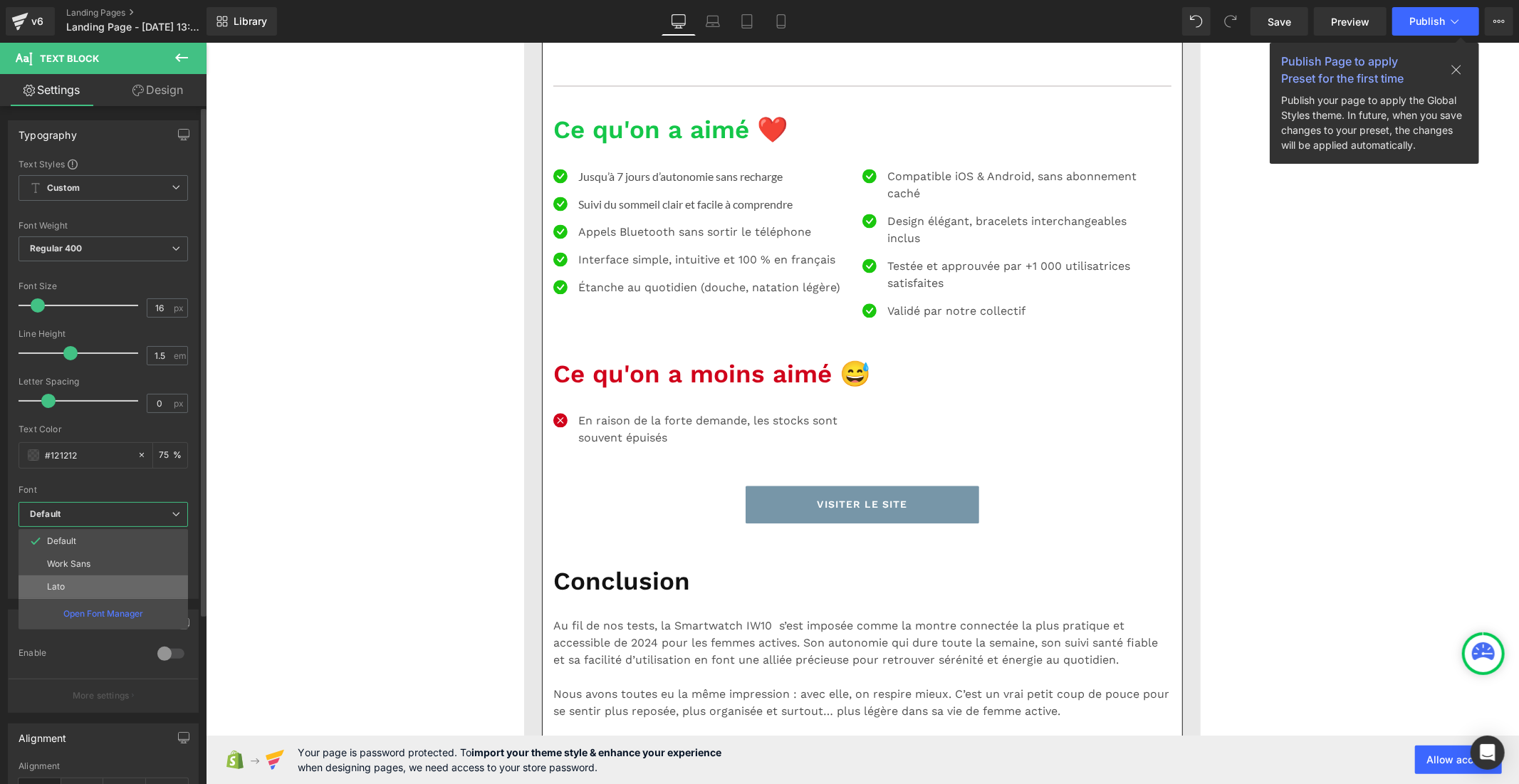
click at [121, 584] on li "Lato" at bounding box center [103, 587] width 170 height 23
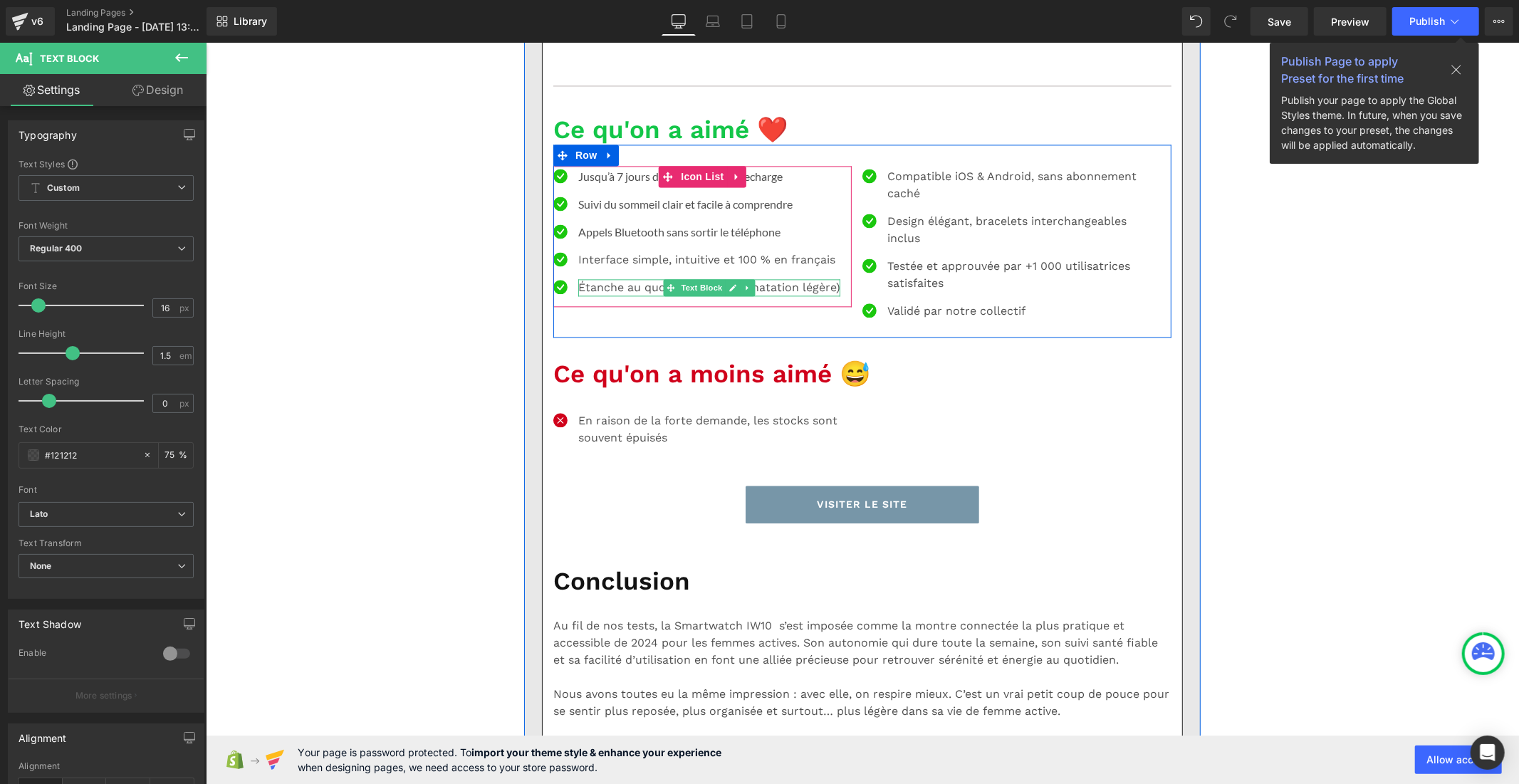
click at [616, 295] on p "Étanche au quotidien (douche, natation légère)" at bounding box center [708, 286] width 262 height 17
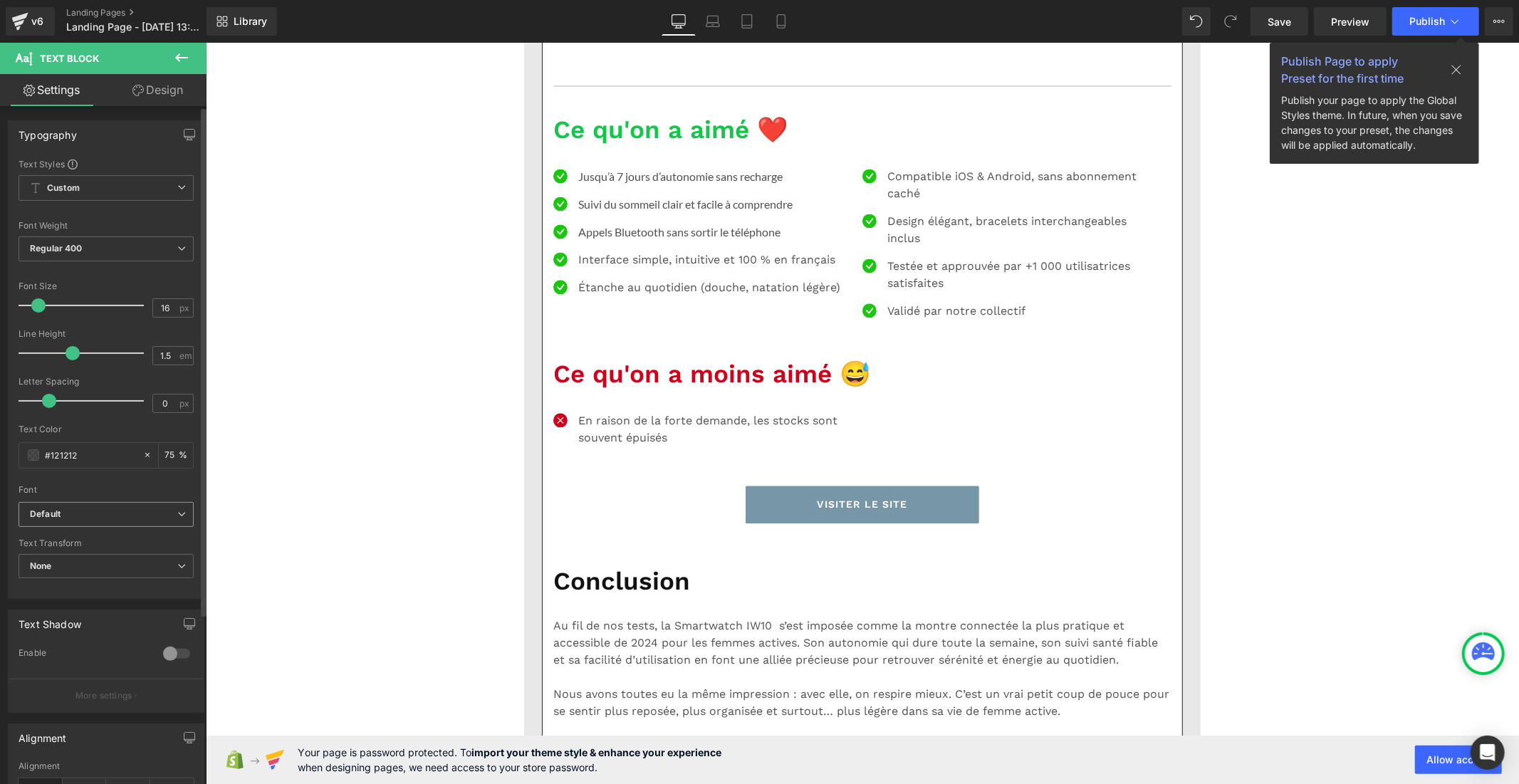
click at [91, 511] on b "Default" at bounding box center [104, 514] width 147 height 12
drag, startPoint x: 114, startPoint y: 588, endPoint x: 181, endPoint y: 588, distance: 67.0
click at [115, 591] on li "Lato" at bounding box center [103, 587] width 170 height 23
click at [604, 268] on p "Interface simple, intuitive et 100 % en français" at bounding box center [706, 259] width 257 height 17
drag, startPoint x: 137, startPoint y: 507, endPoint x: 139, endPoint y: 534, distance: 27.1
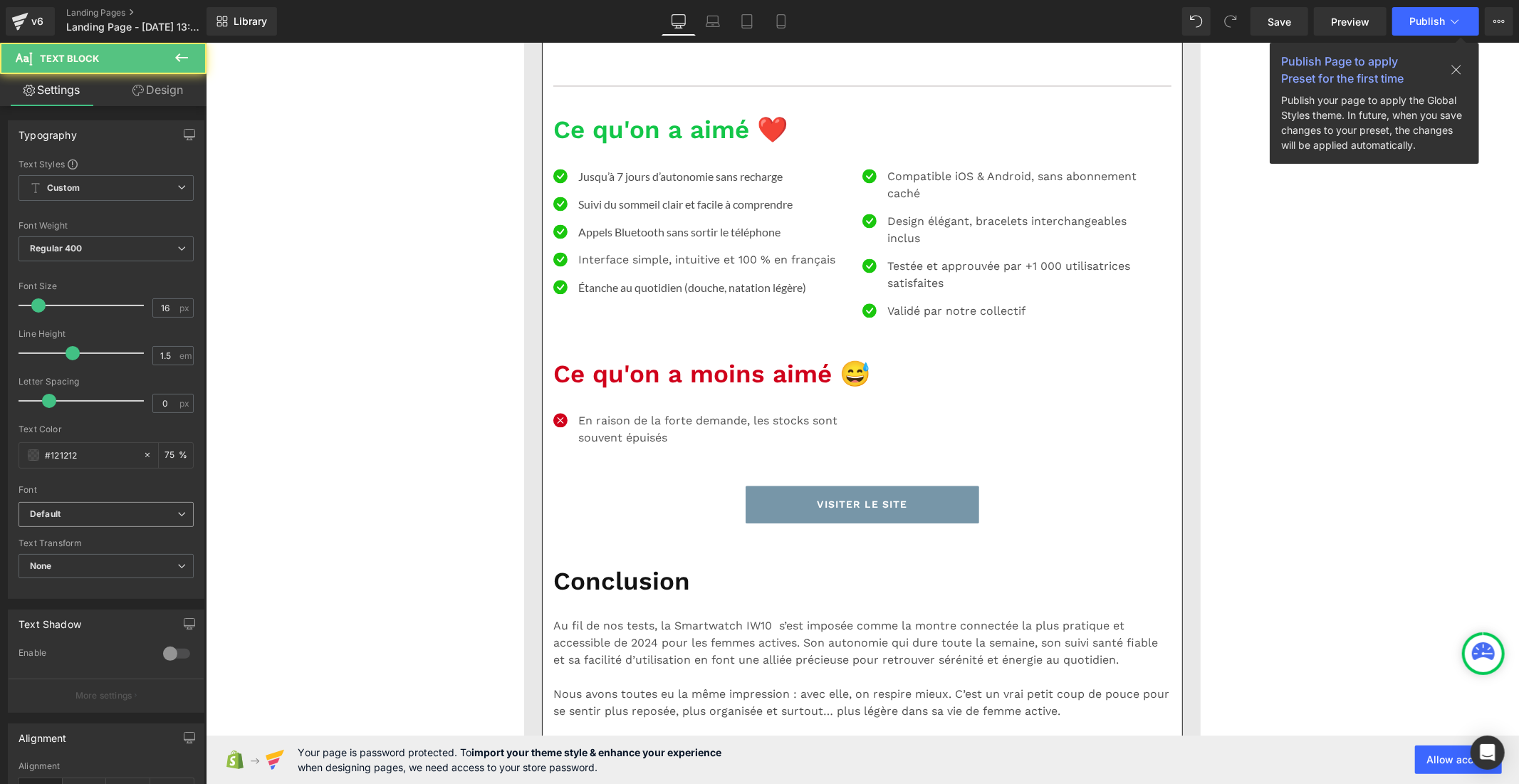
click at [136, 508] on b "Default" at bounding box center [104, 514] width 147 height 12
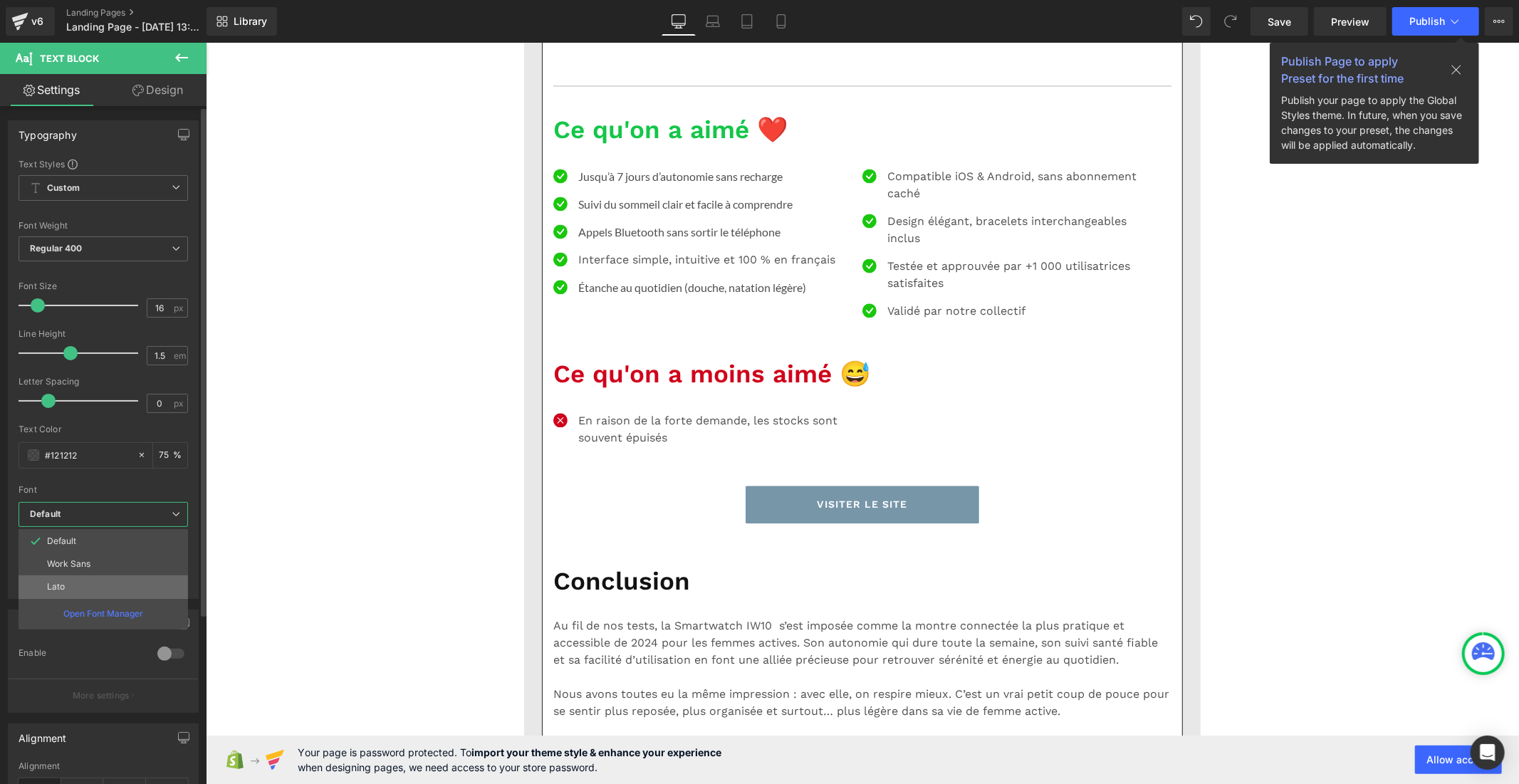
click at [139, 593] on li "Lato" at bounding box center [103, 587] width 170 height 23
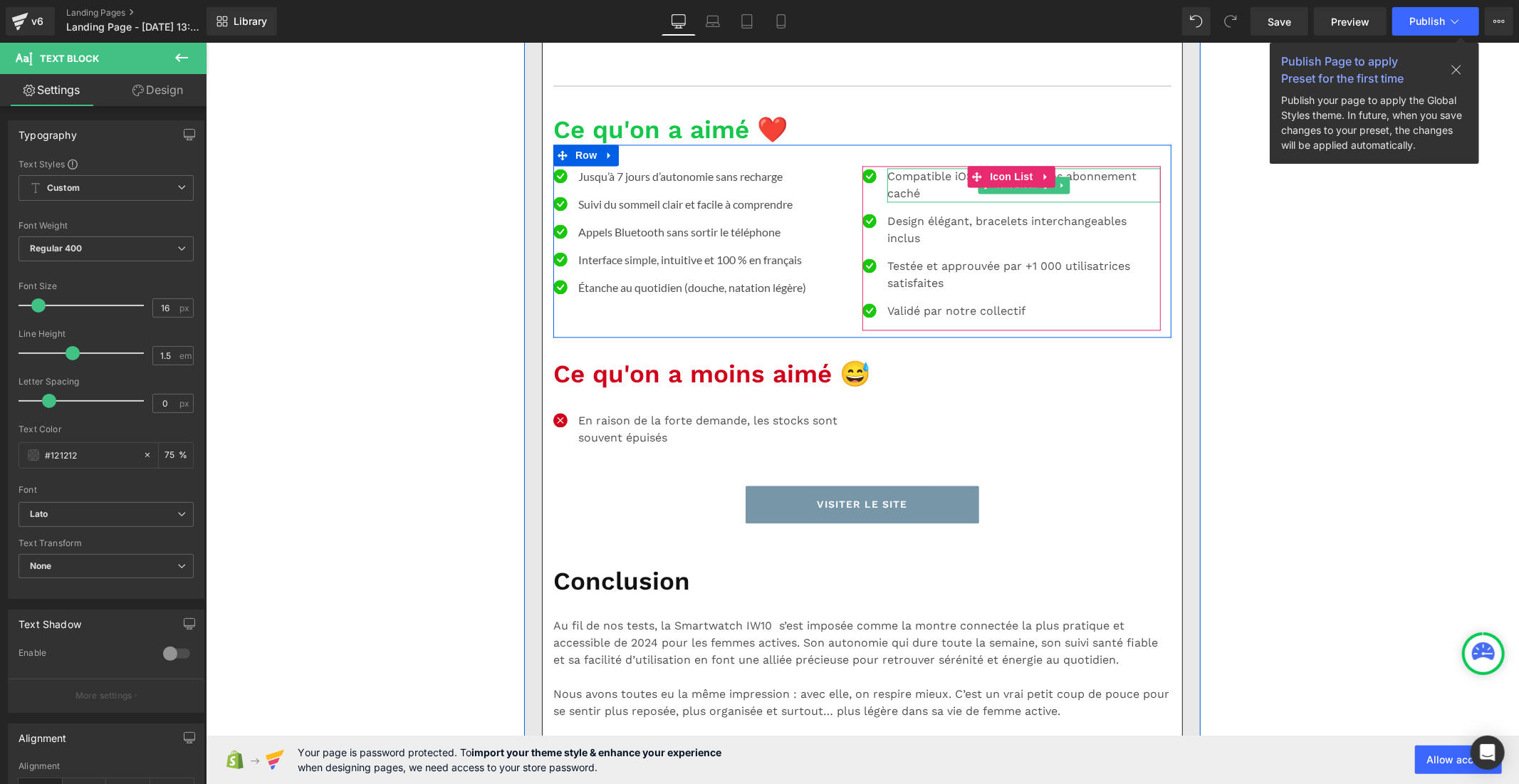
click at [926, 201] on p "Compatible iOS & Android, sans abonnement caché" at bounding box center [1024, 184] width 274 height 34
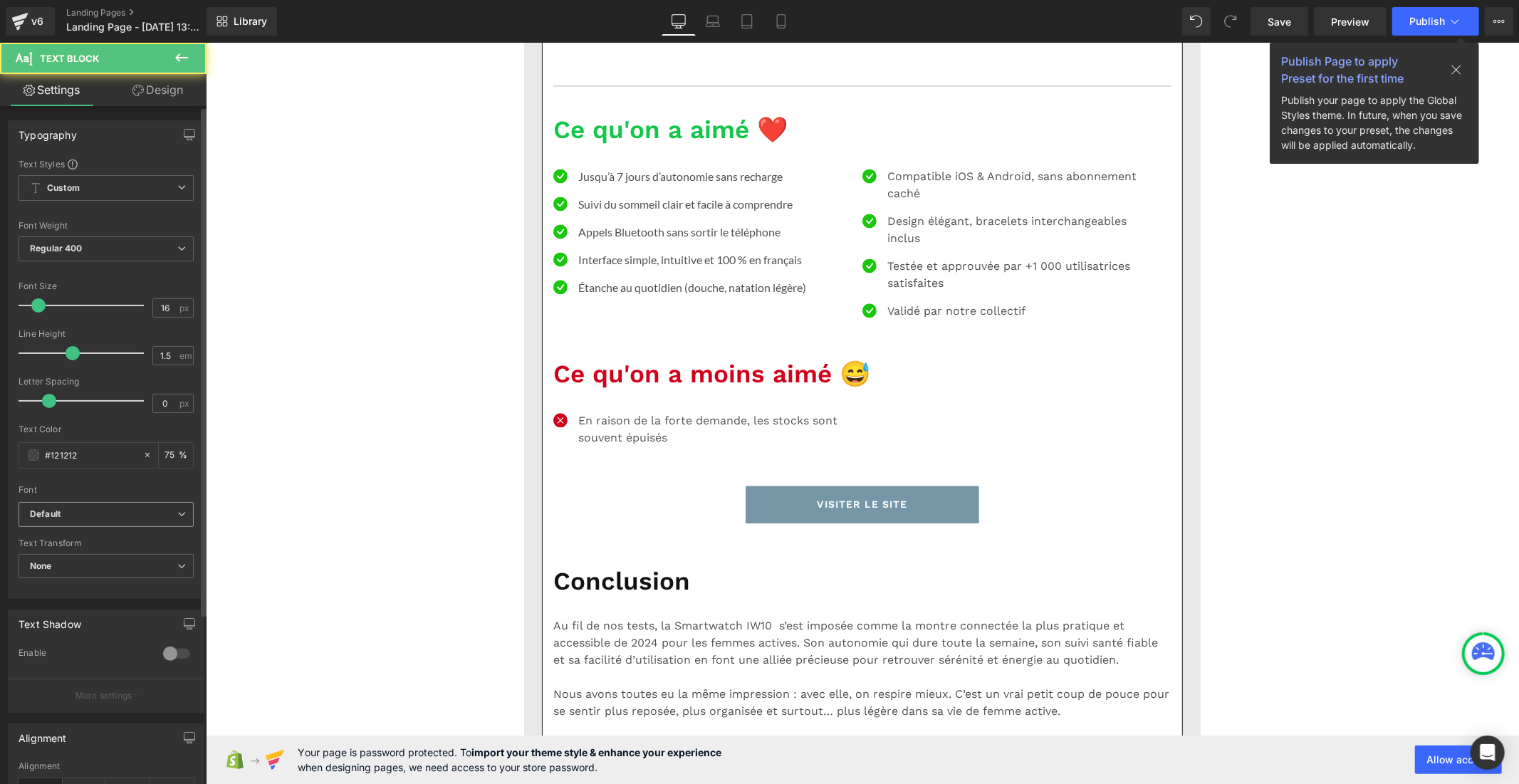
click at [148, 514] on b "Default" at bounding box center [104, 514] width 147 height 12
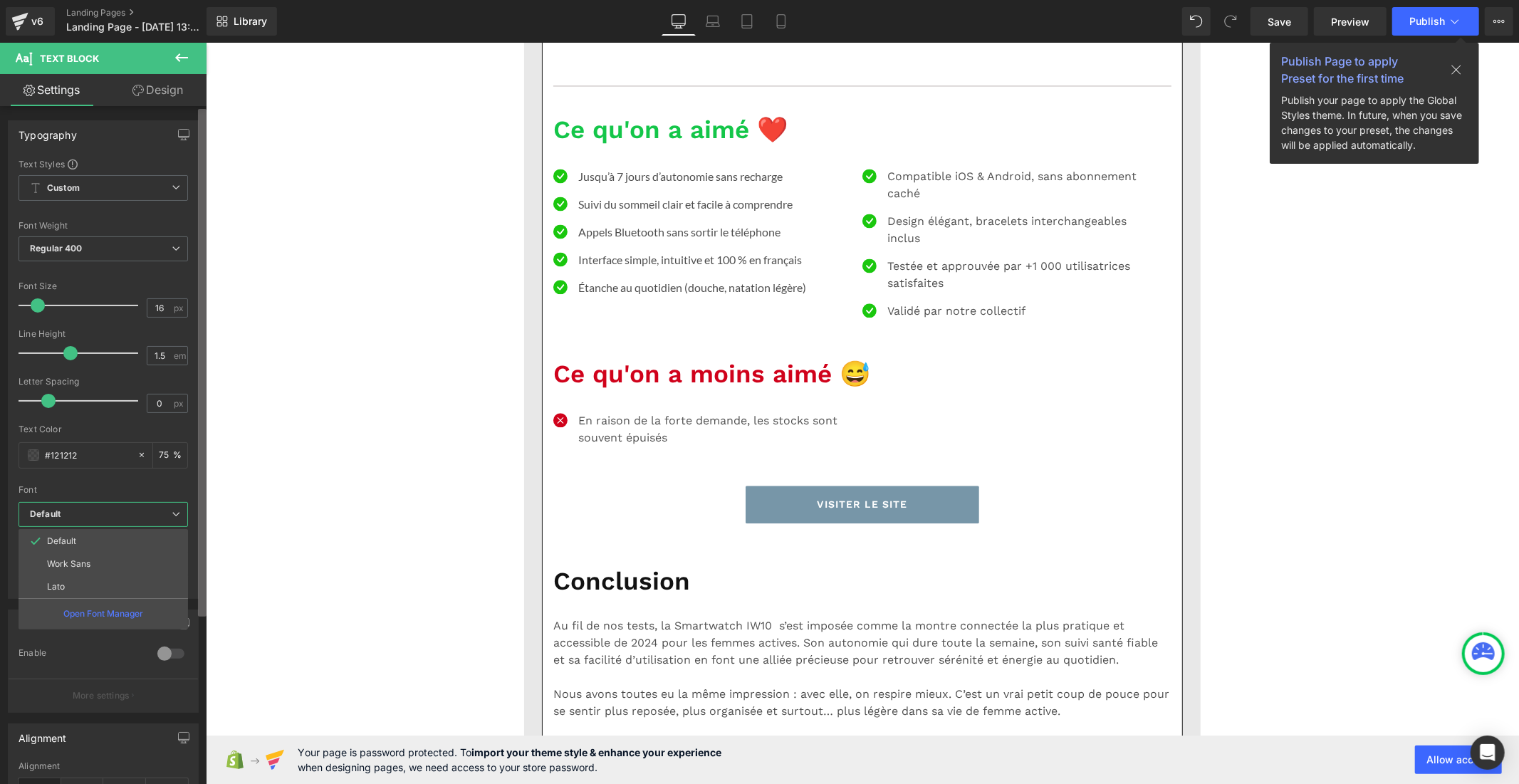
drag, startPoint x: 129, startPoint y: 584, endPoint x: 204, endPoint y: 586, distance: 75.0
click at [131, 586] on li "Lato" at bounding box center [103, 587] width 170 height 23
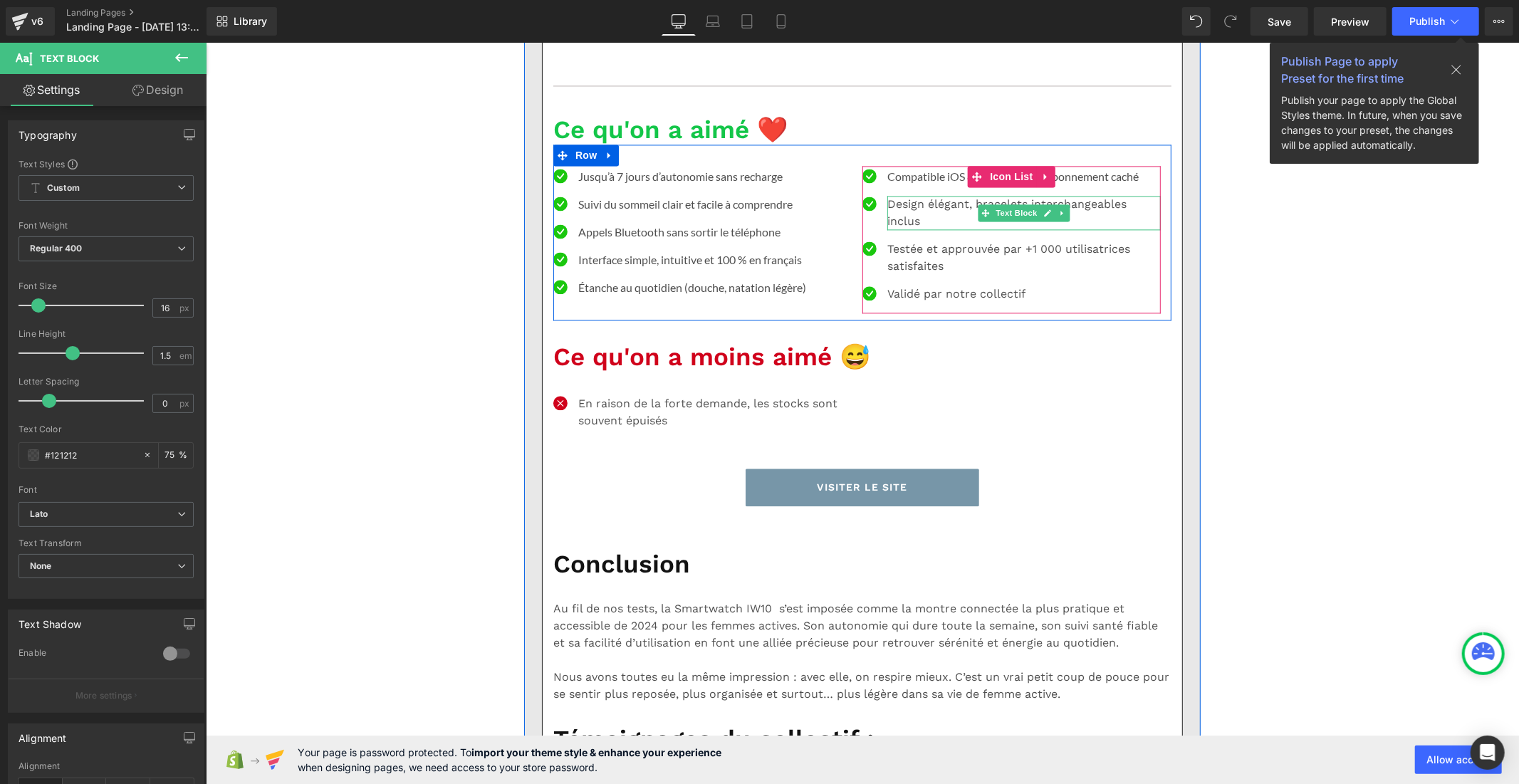
click at [887, 229] on div at bounding box center [888, 212] width 3 height 34
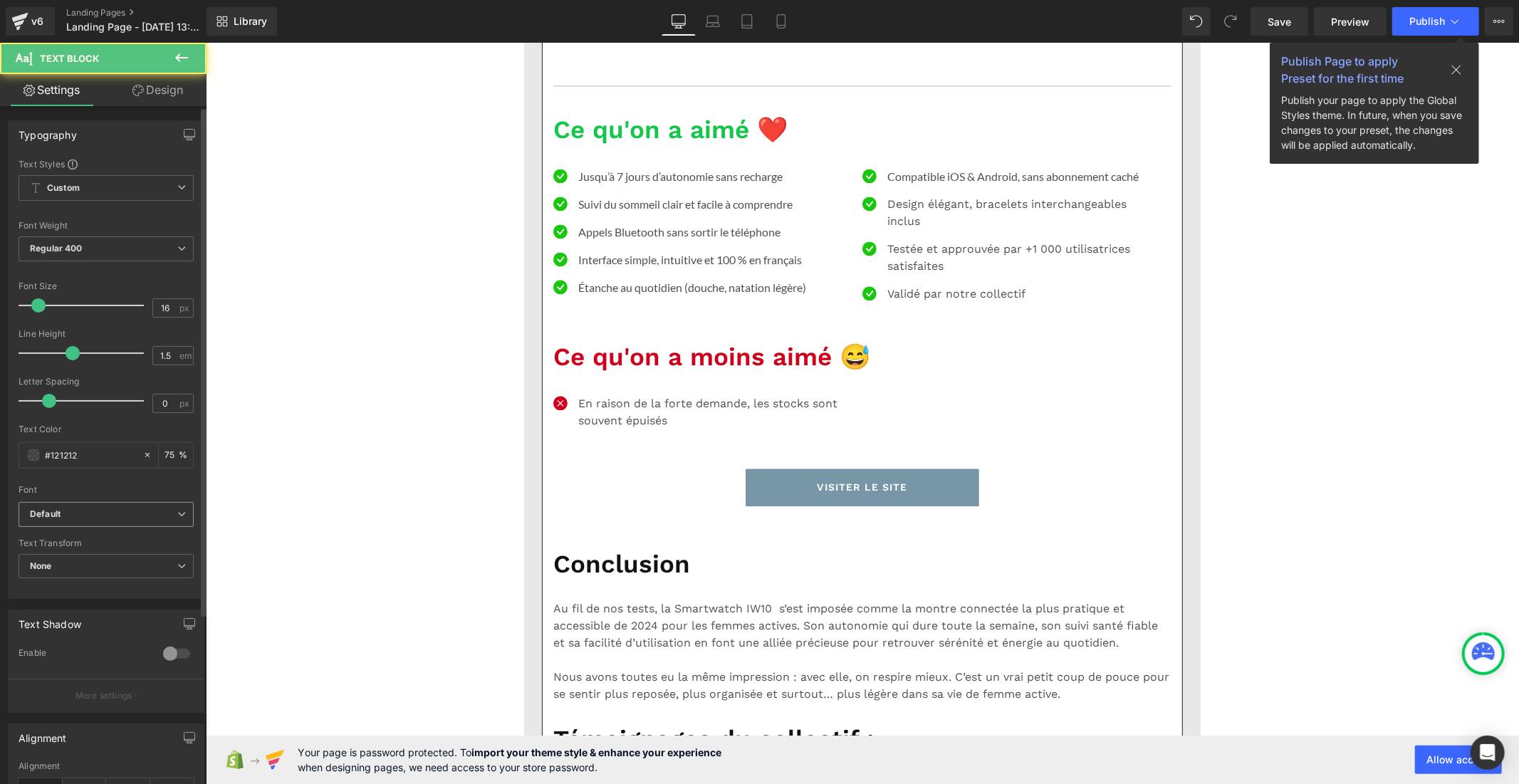
click at [121, 514] on b "Default" at bounding box center [104, 514] width 147 height 12
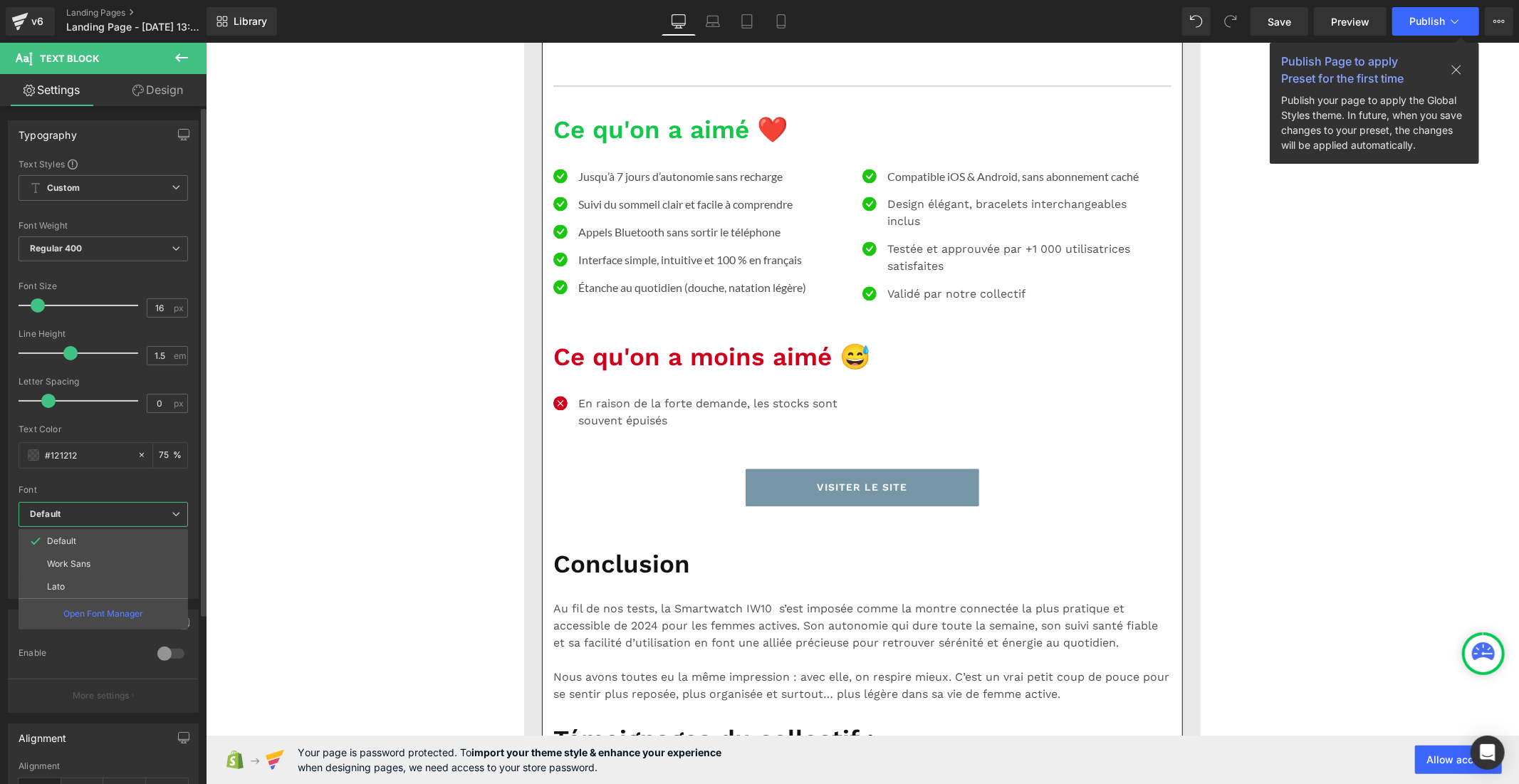
drag, startPoint x: 115, startPoint y: 582, endPoint x: 194, endPoint y: 584, distance: 79.0
click at [116, 583] on li "Lato" at bounding box center [103, 587] width 170 height 23
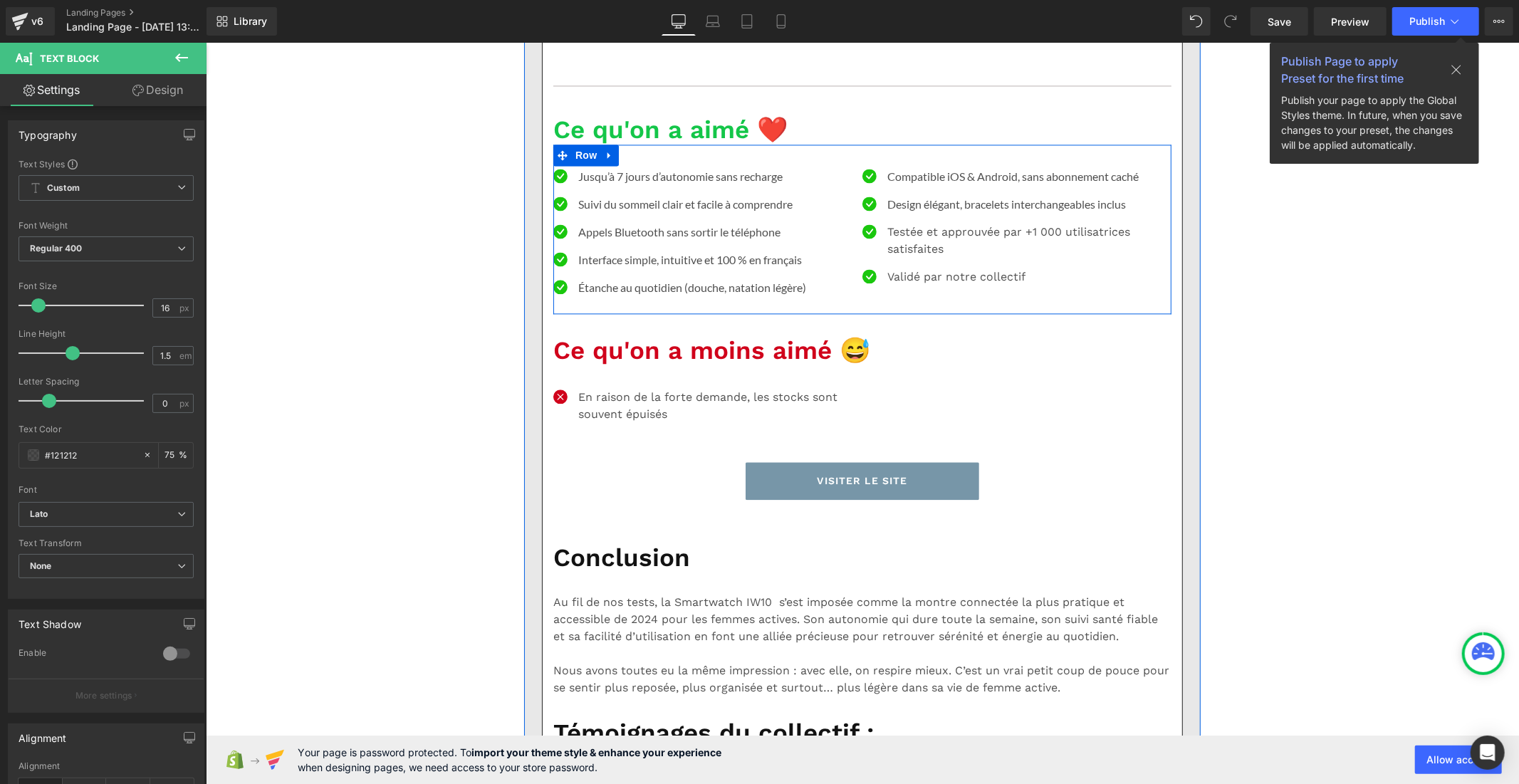
click at [894, 257] on p "Testée et approuvée par +1 000 utilisatrices satisfaites" at bounding box center [1024, 240] width 274 height 34
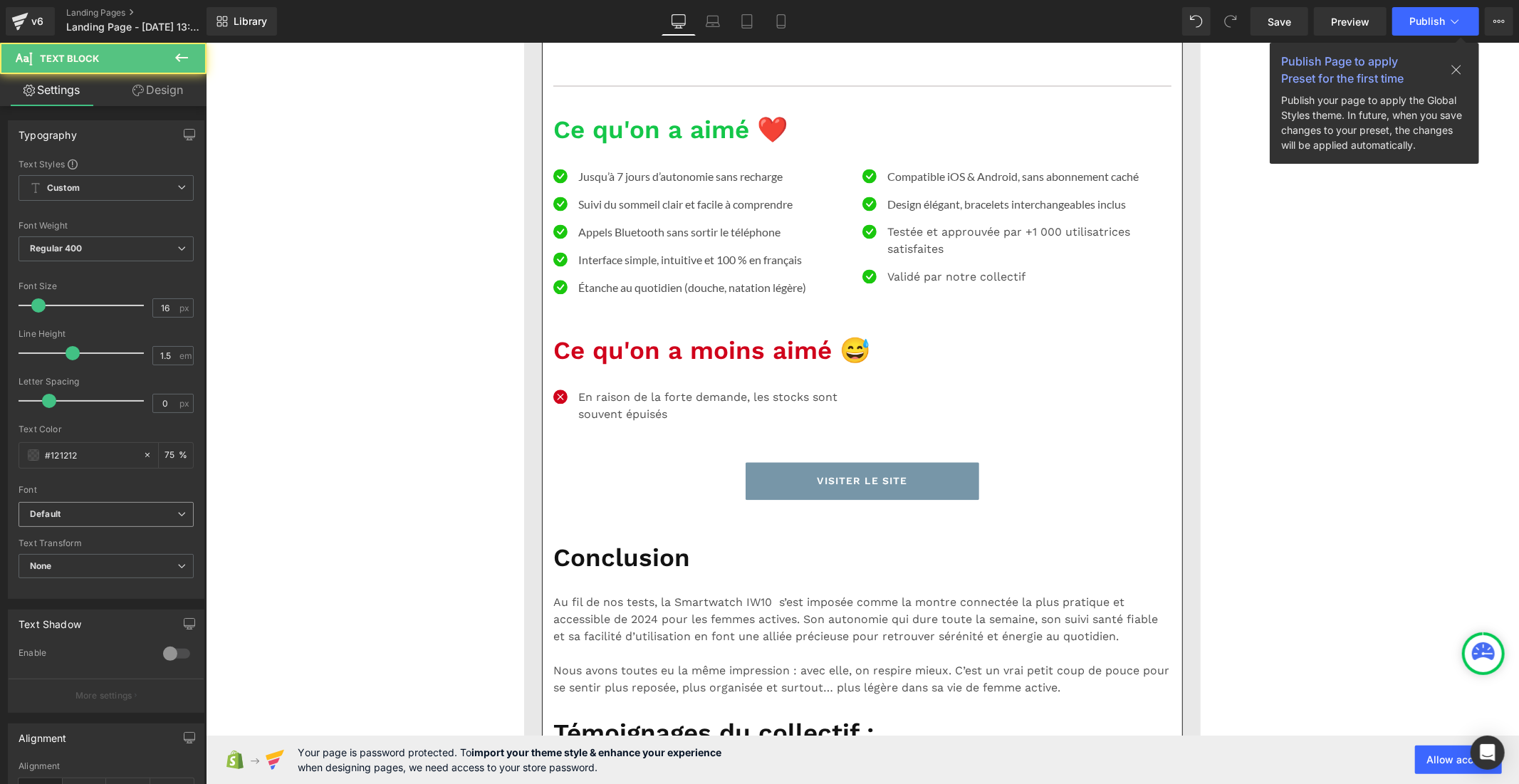
click at [38, 512] on icon "Default" at bounding box center [45, 514] width 30 height 12
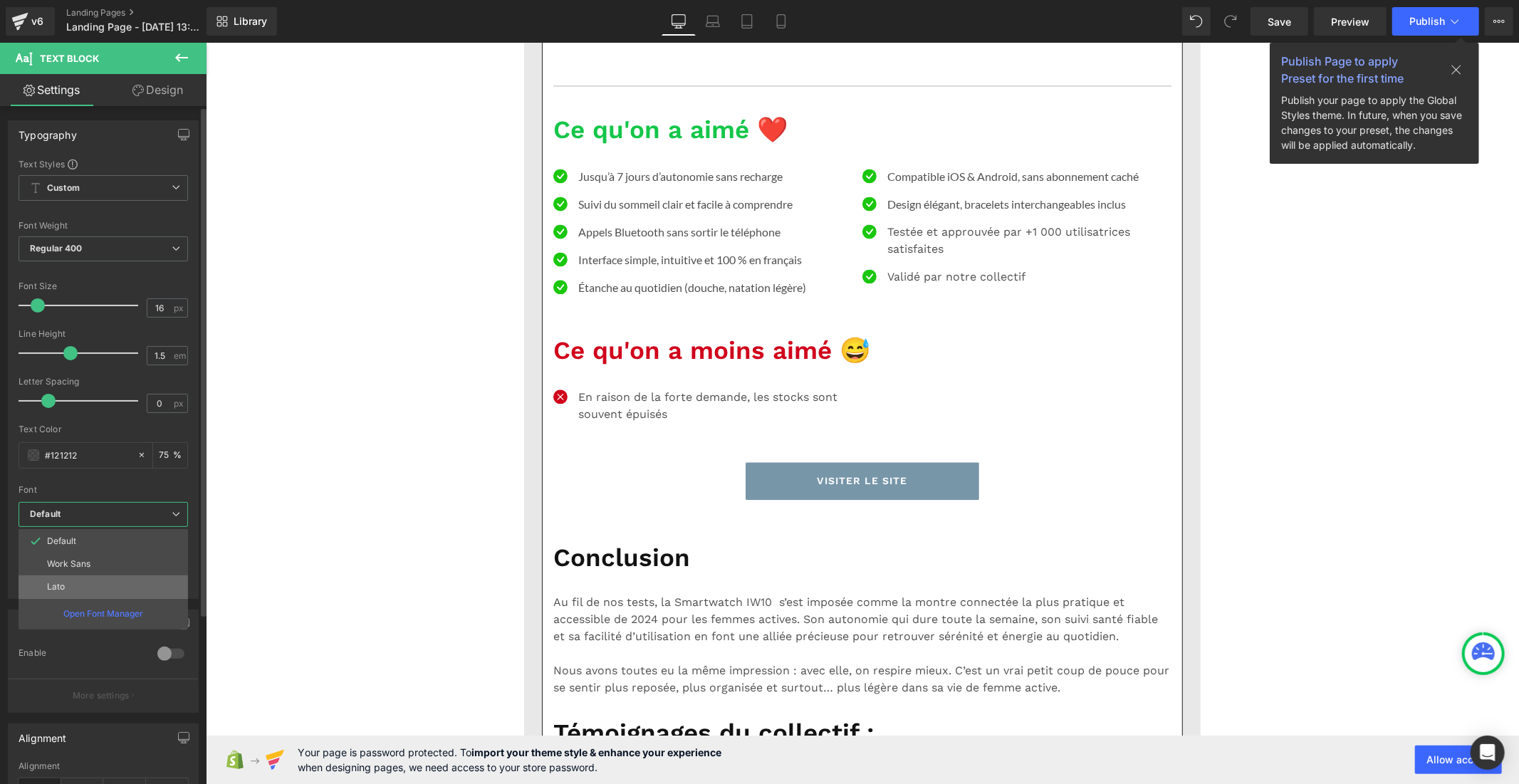
drag, startPoint x: 93, startPoint y: 581, endPoint x: 86, endPoint y: 550, distance: 31.8
click at [93, 581] on li "Lato" at bounding box center [103, 587] width 170 height 23
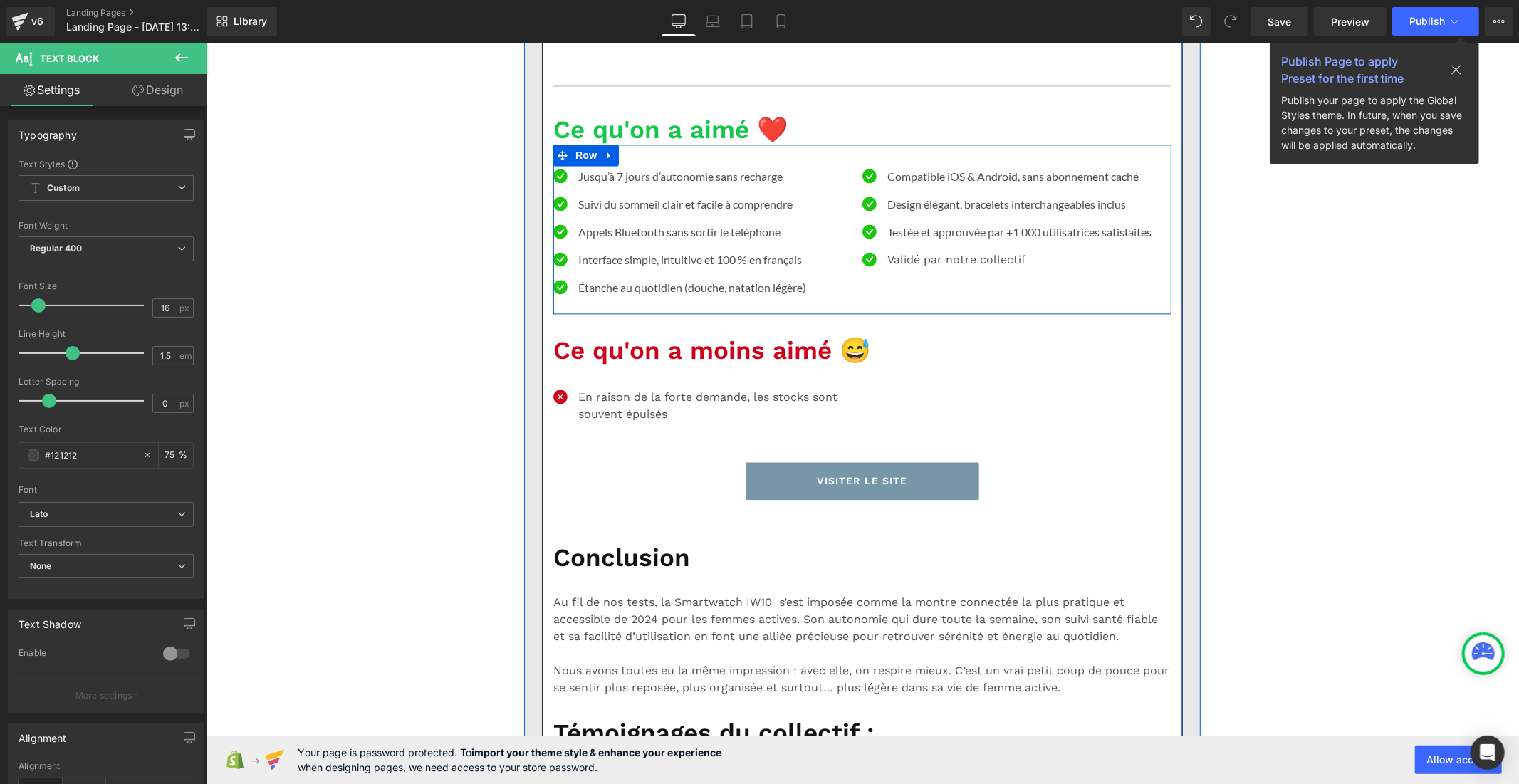
click at [957, 268] on p "Validé par notre collectif" at bounding box center [1019, 259] width 264 height 17
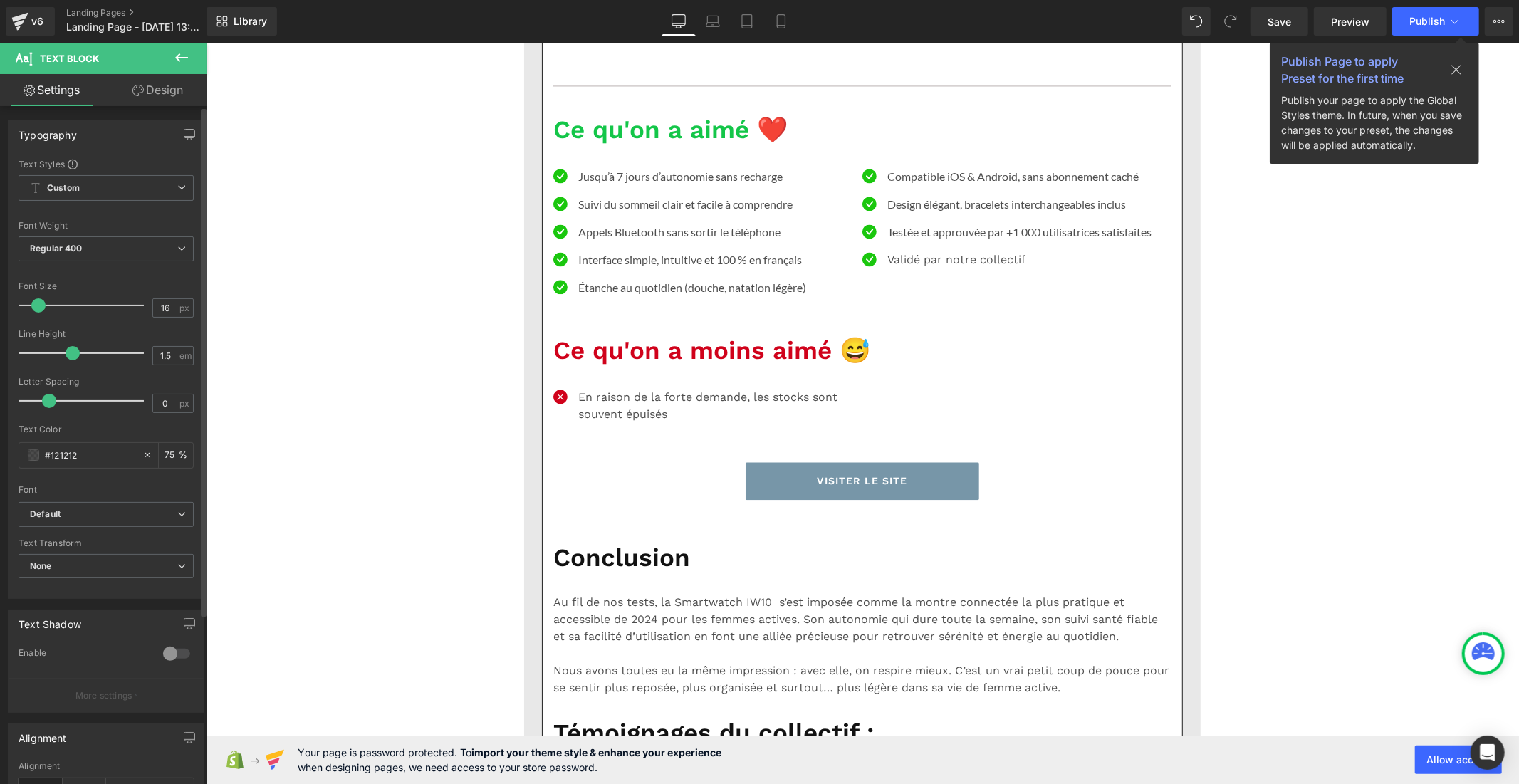
click at [93, 498] on div "Font Default Work Sans Lato Default Default Work Sans Lato Open Font Manager" at bounding box center [106, 330] width 175 height 344
click at [94, 512] on b "Default" at bounding box center [104, 514] width 147 height 12
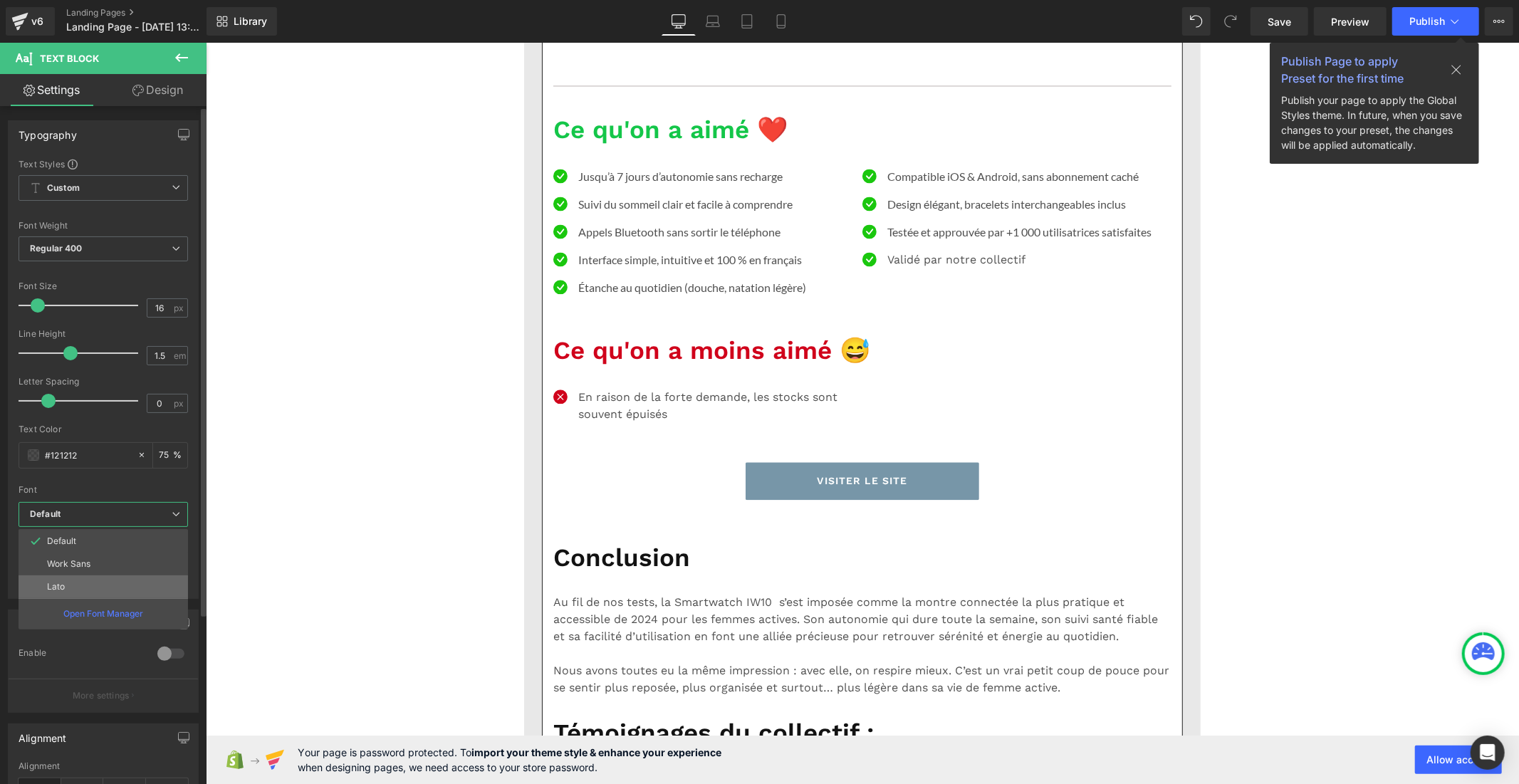
click at [98, 583] on li "Lato" at bounding box center [103, 587] width 170 height 23
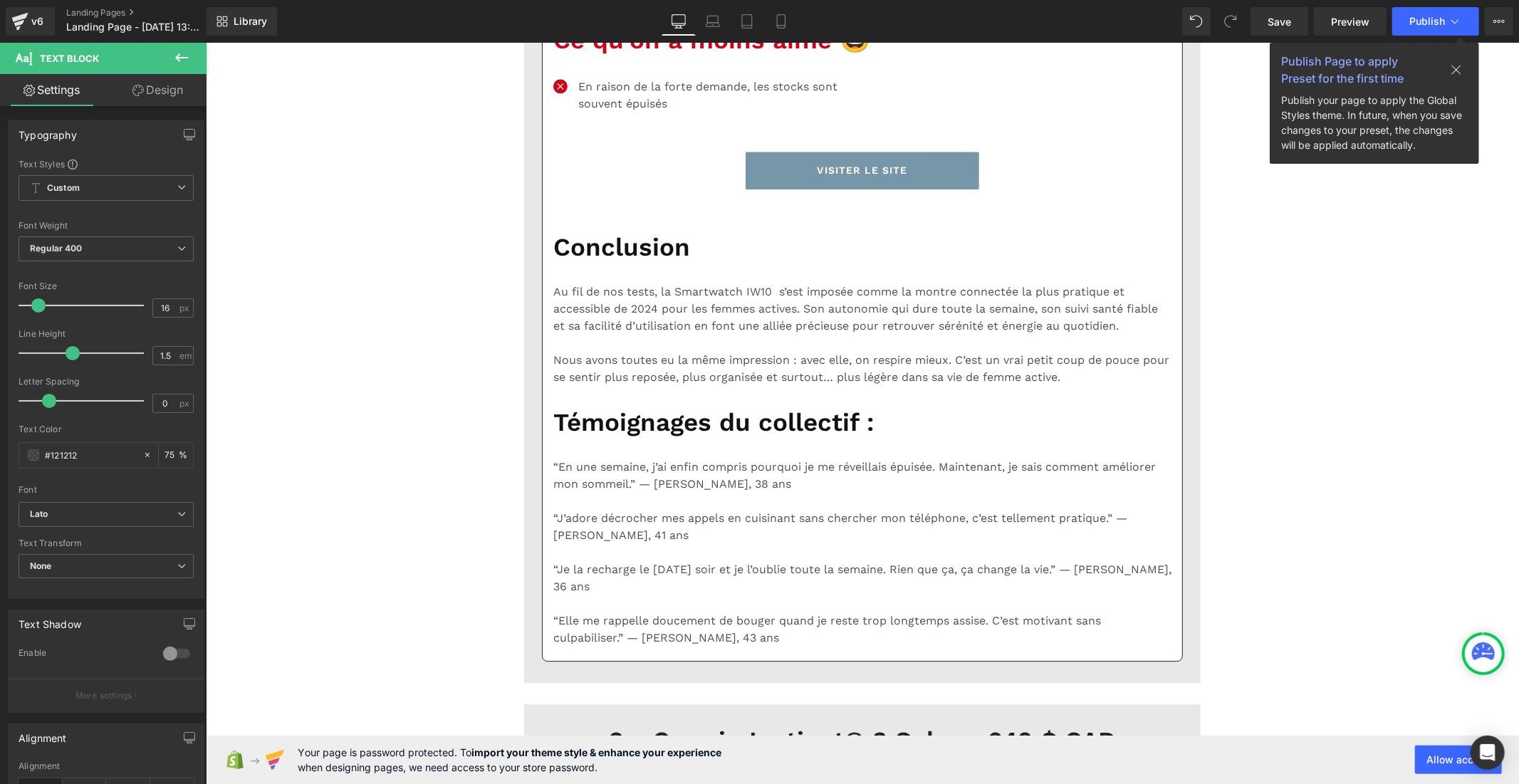
scroll to position [2926, 0]
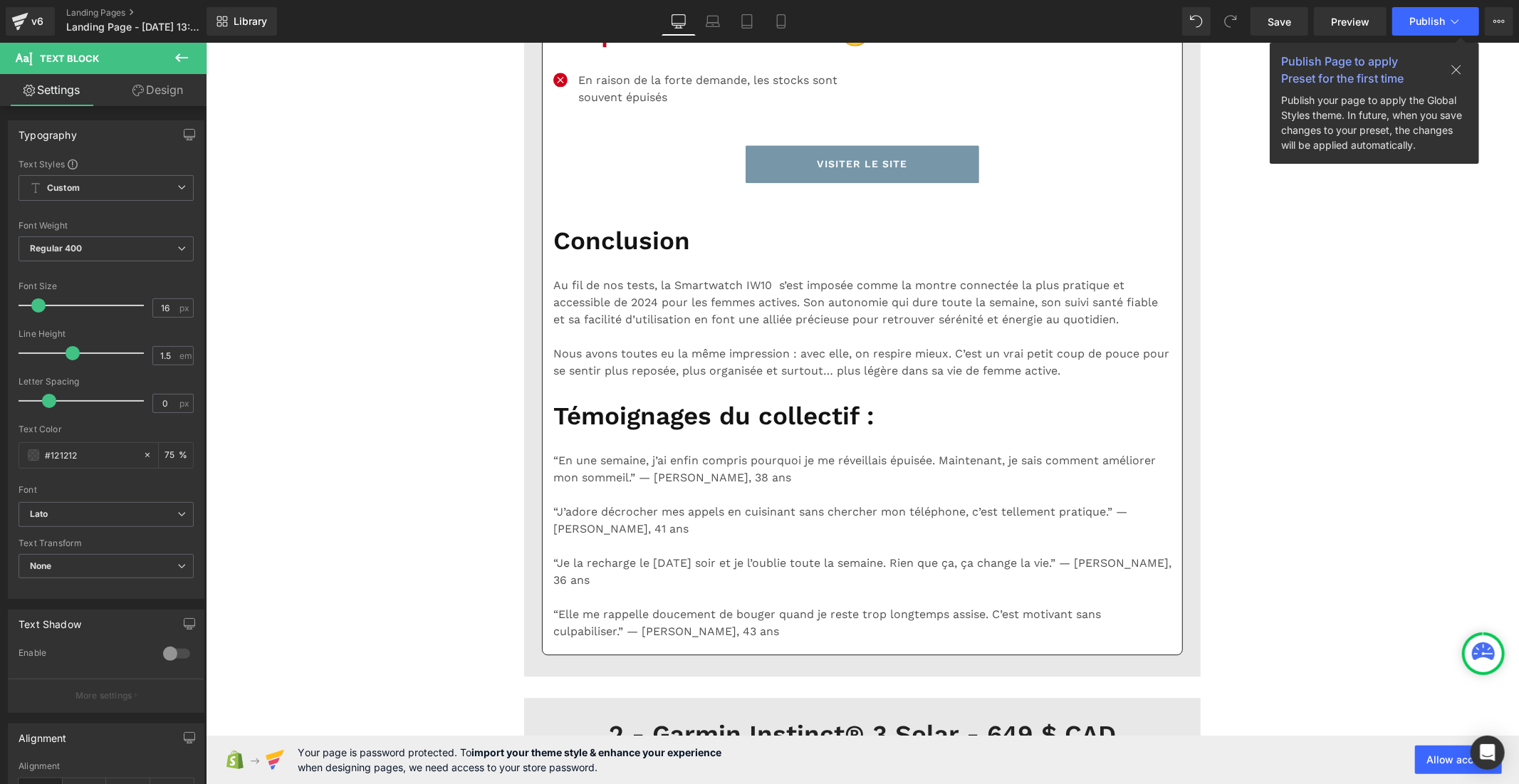
click at [615, 106] on p "En raison de la forte demande, les stocks sont souvent épuisés" at bounding box center [714, 88] width 274 height 34
click at [98, 524] on span "Default" at bounding box center [106, 514] width 175 height 25
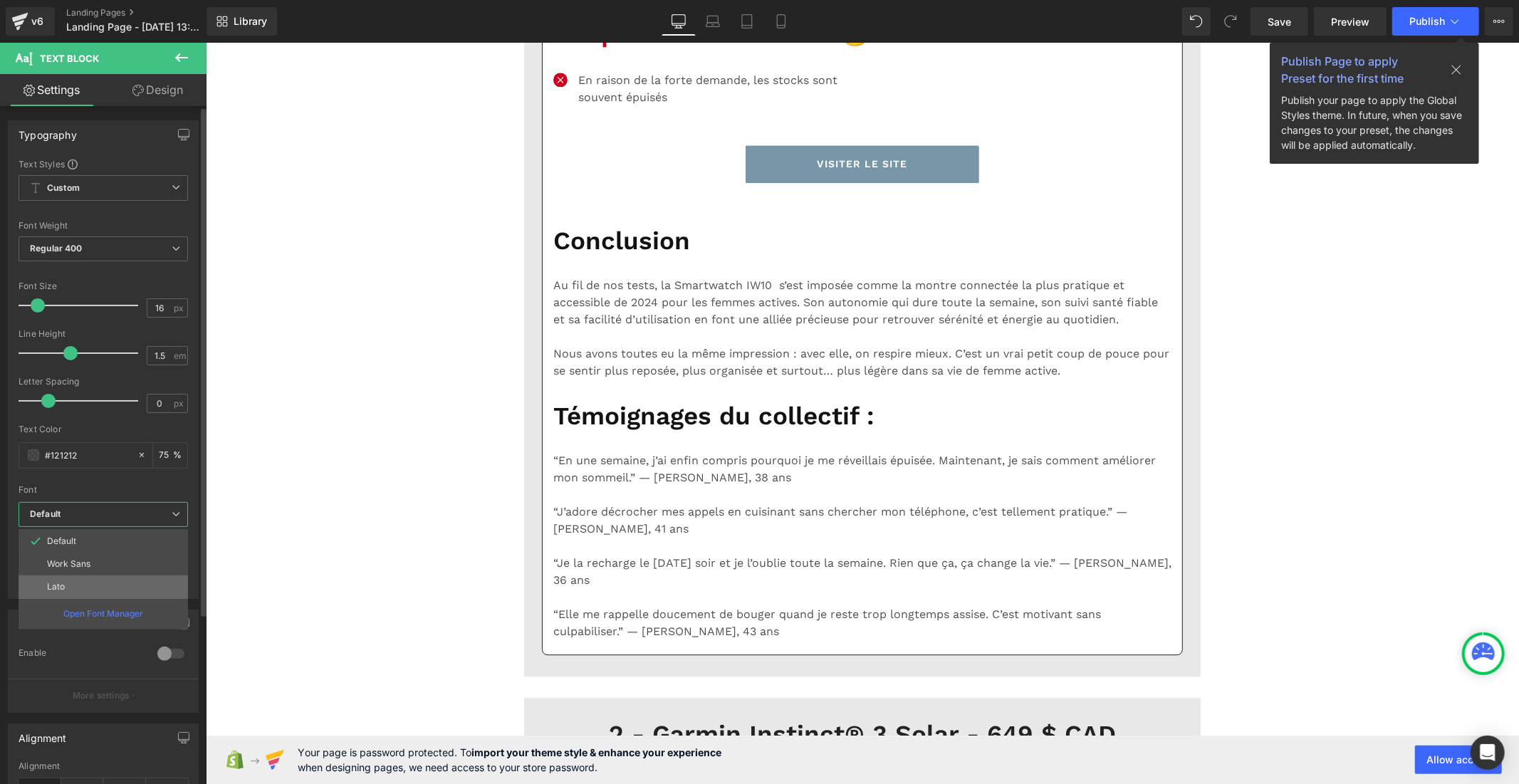
click at [91, 588] on li "Lato" at bounding box center [103, 587] width 170 height 23
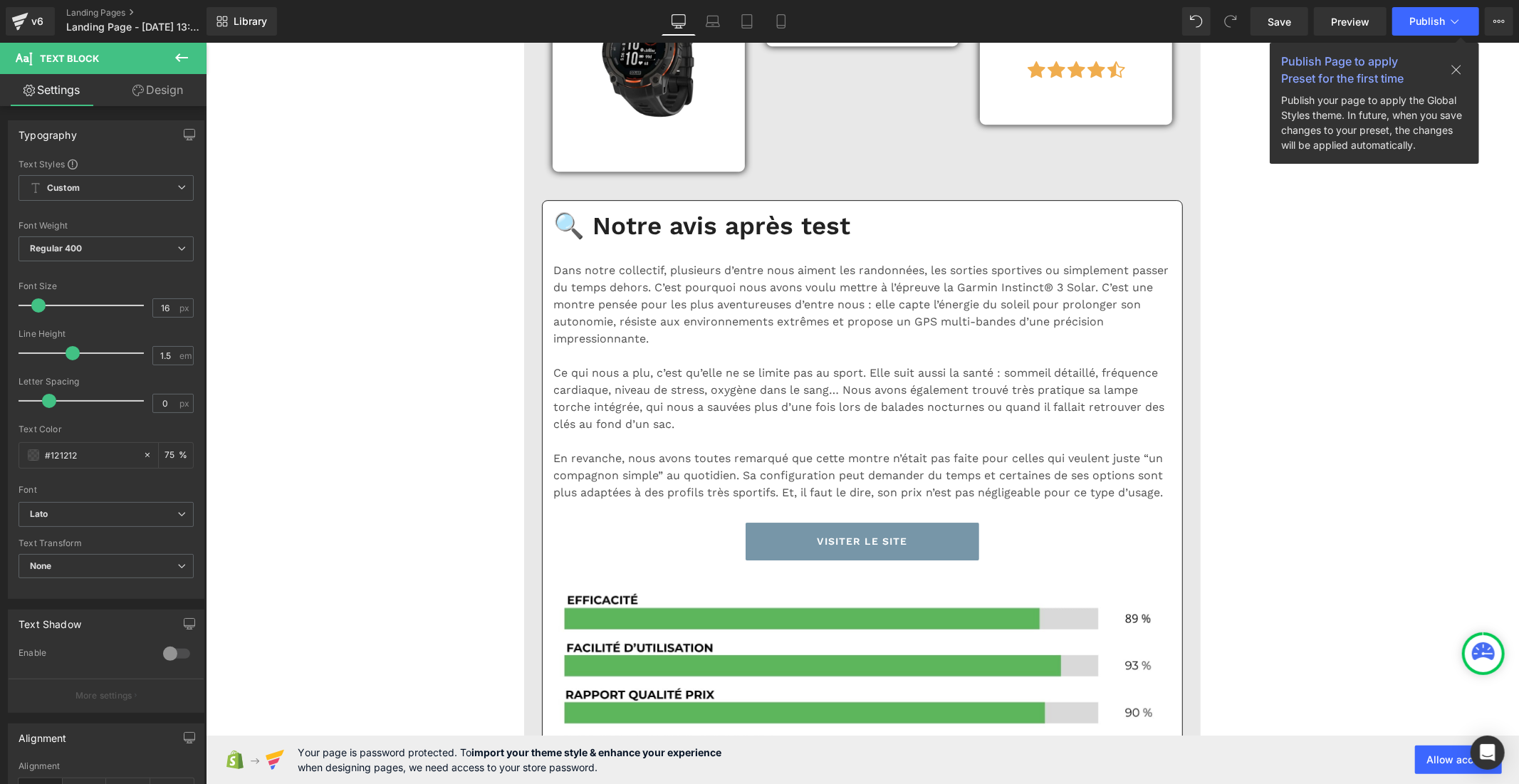
scroll to position [3954, 0]
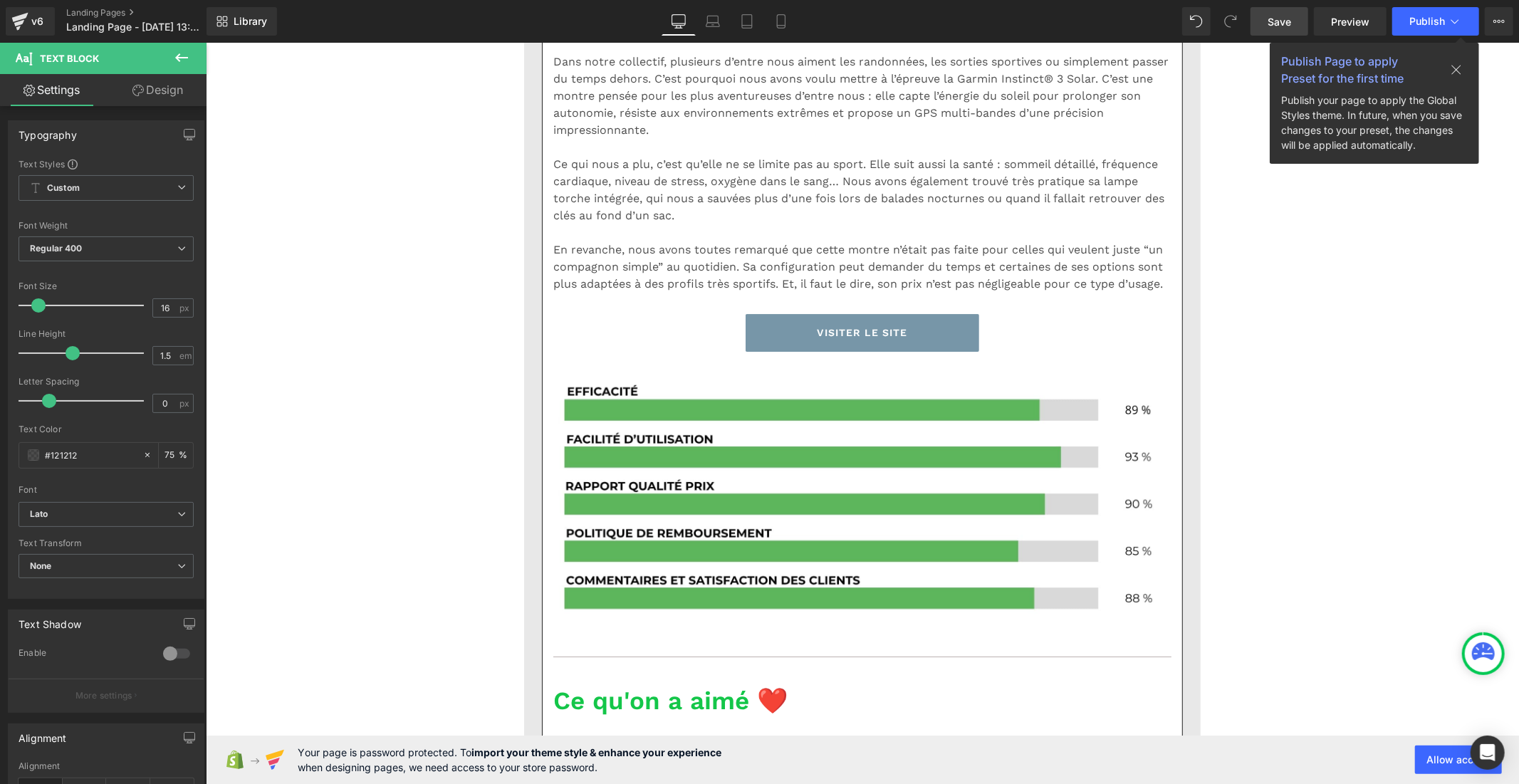
click at [1277, 21] on span "Save" at bounding box center [1279, 21] width 24 height 15
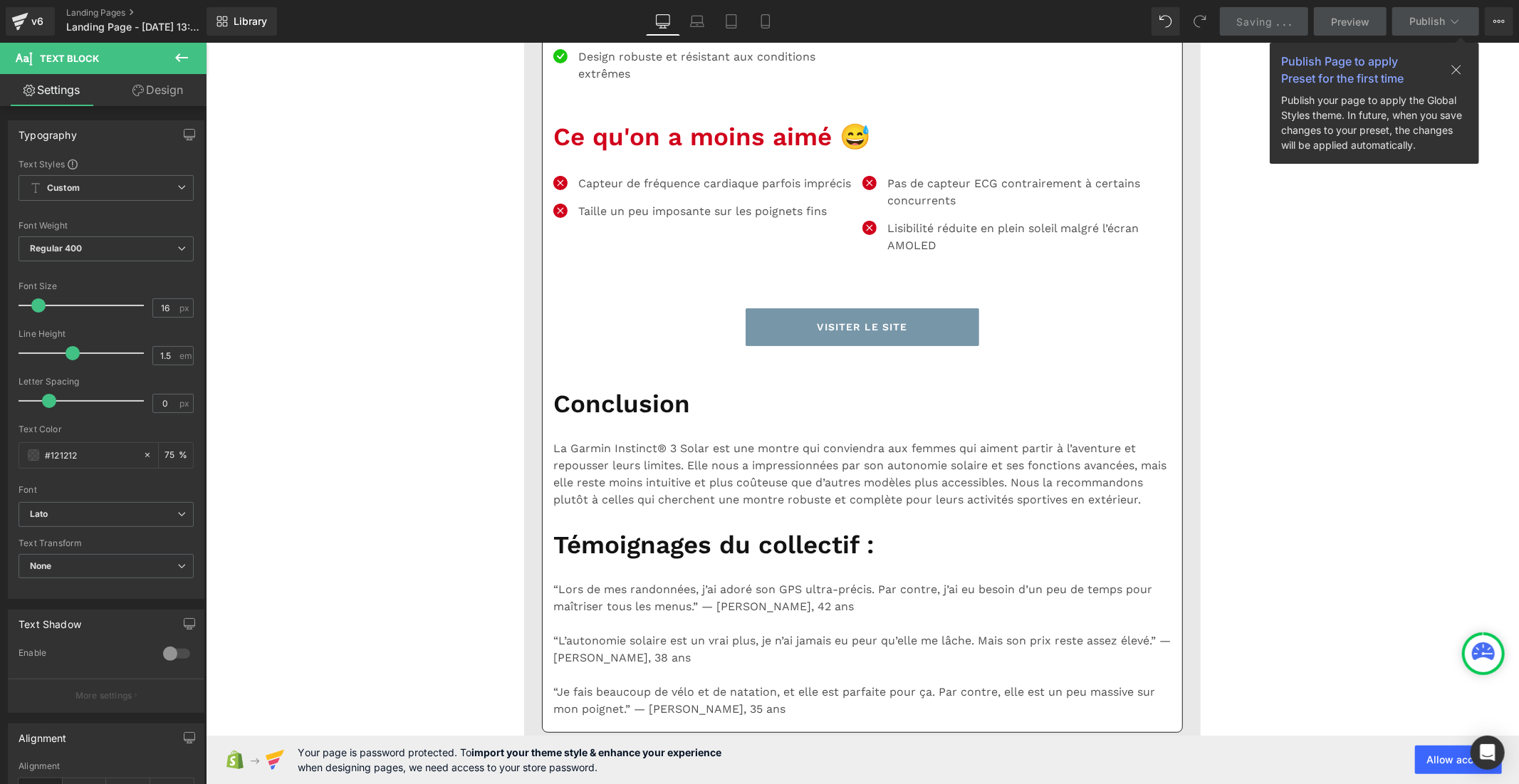
click at [602, 92] on div "Icon Autonomie prolongée grâce au verre solaire Text Block Icon Écran AMOLED li…" at bounding box center [702, 19] width 298 height 147
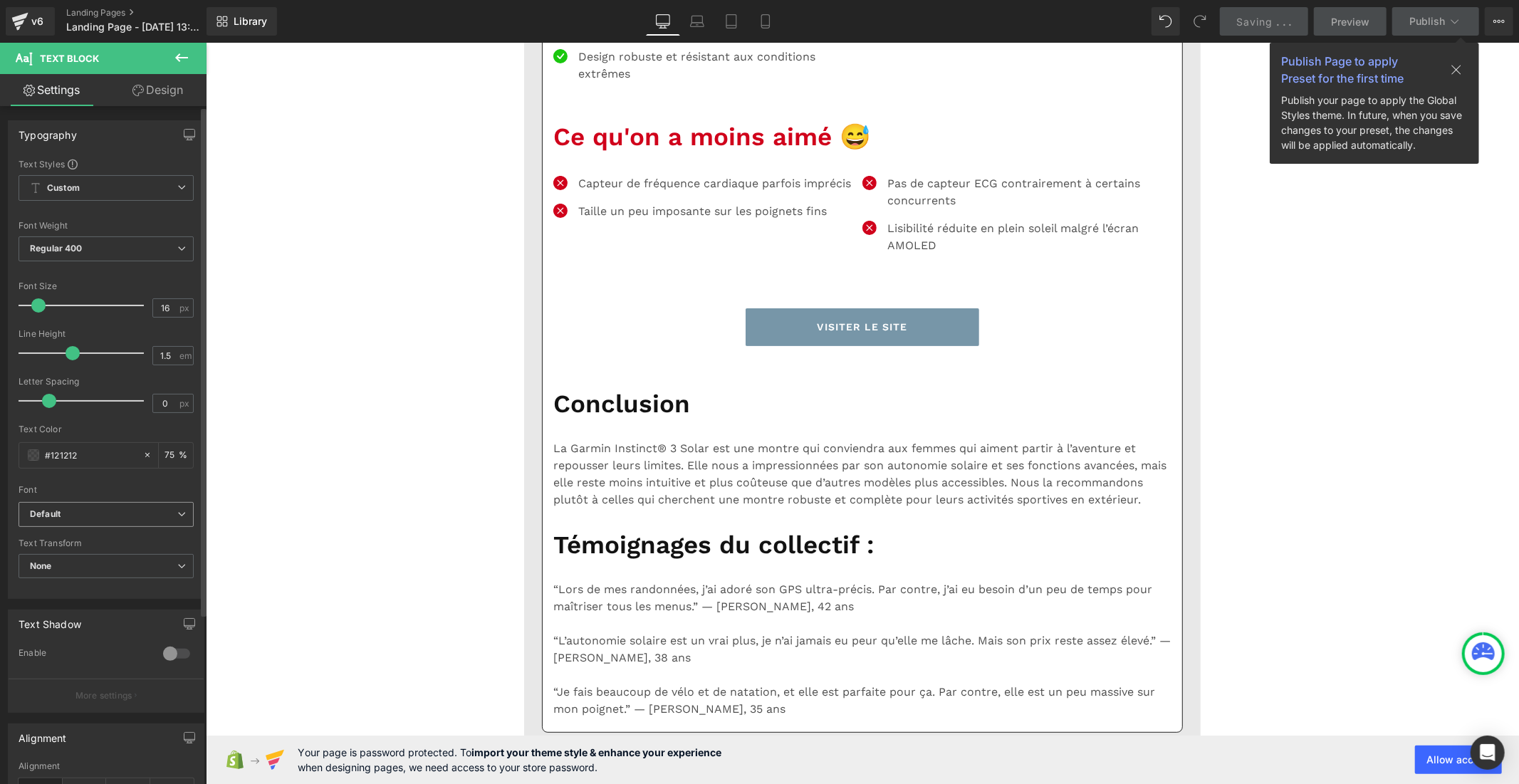
click at [100, 516] on b "Default" at bounding box center [104, 514] width 147 height 12
drag, startPoint x: 96, startPoint y: 587, endPoint x: 119, endPoint y: 582, distance: 23.5
click at [96, 588] on li "Lato" at bounding box center [103, 587] width 170 height 23
click at [136, 513] on b "Default" at bounding box center [104, 514] width 147 height 12
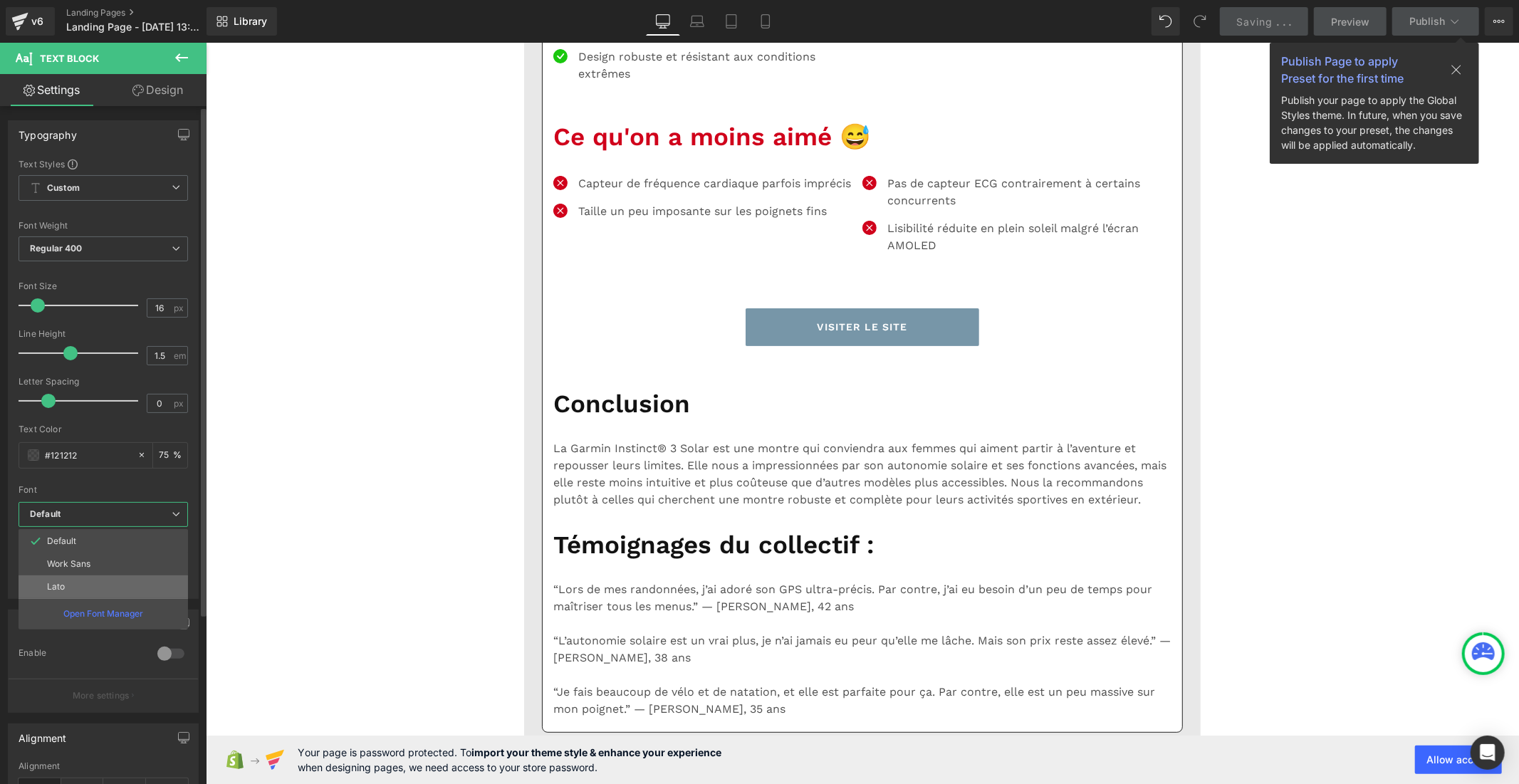
click at [115, 598] on li "Lato" at bounding box center [103, 587] width 170 height 23
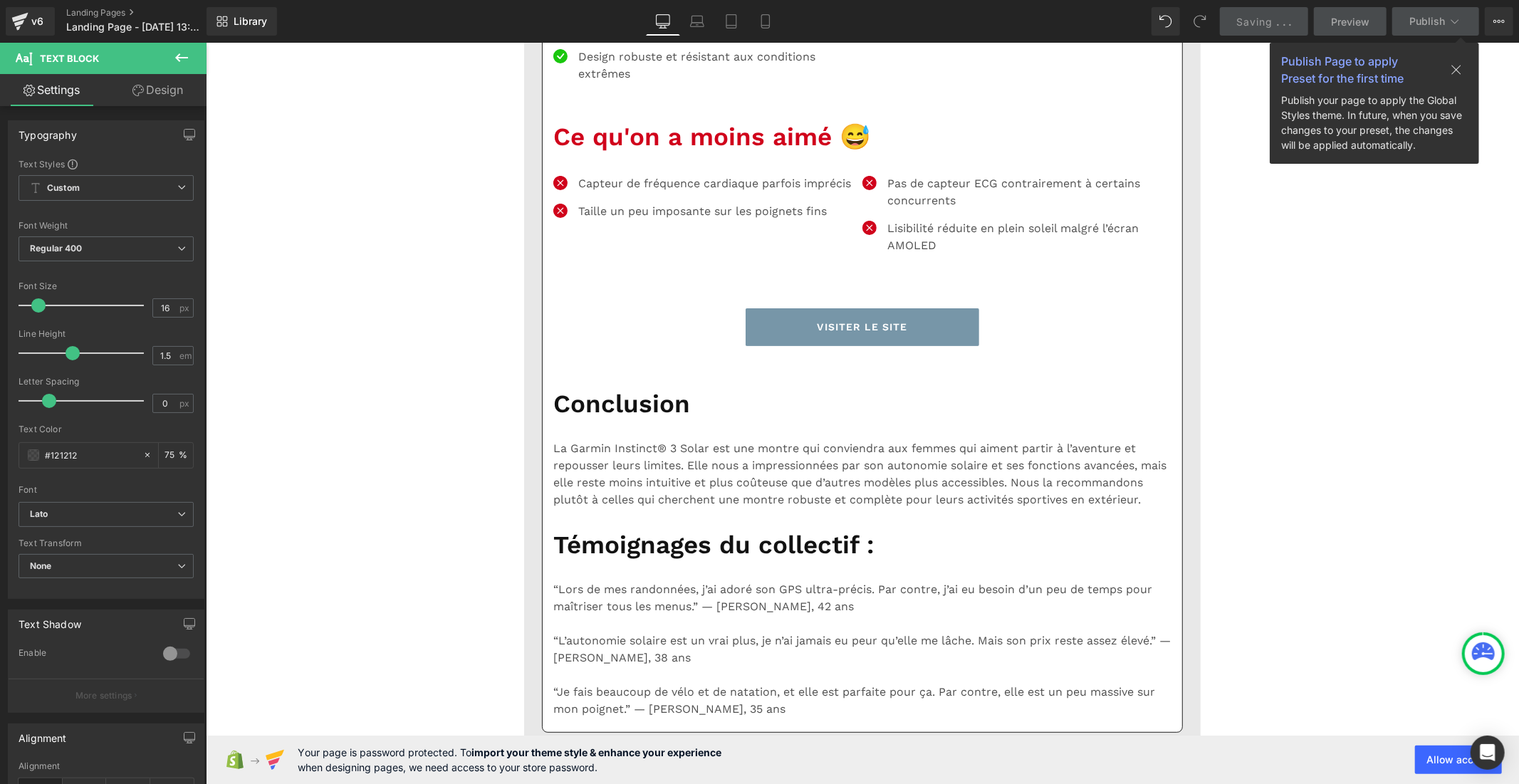
click at [586, 37] on p "GPS multi-bandes SatIQ™ d’une grande précision" at bounding box center [714, 20] width 274 height 34
click at [110, 518] on b "Default" at bounding box center [104, 514] width 147 height 12
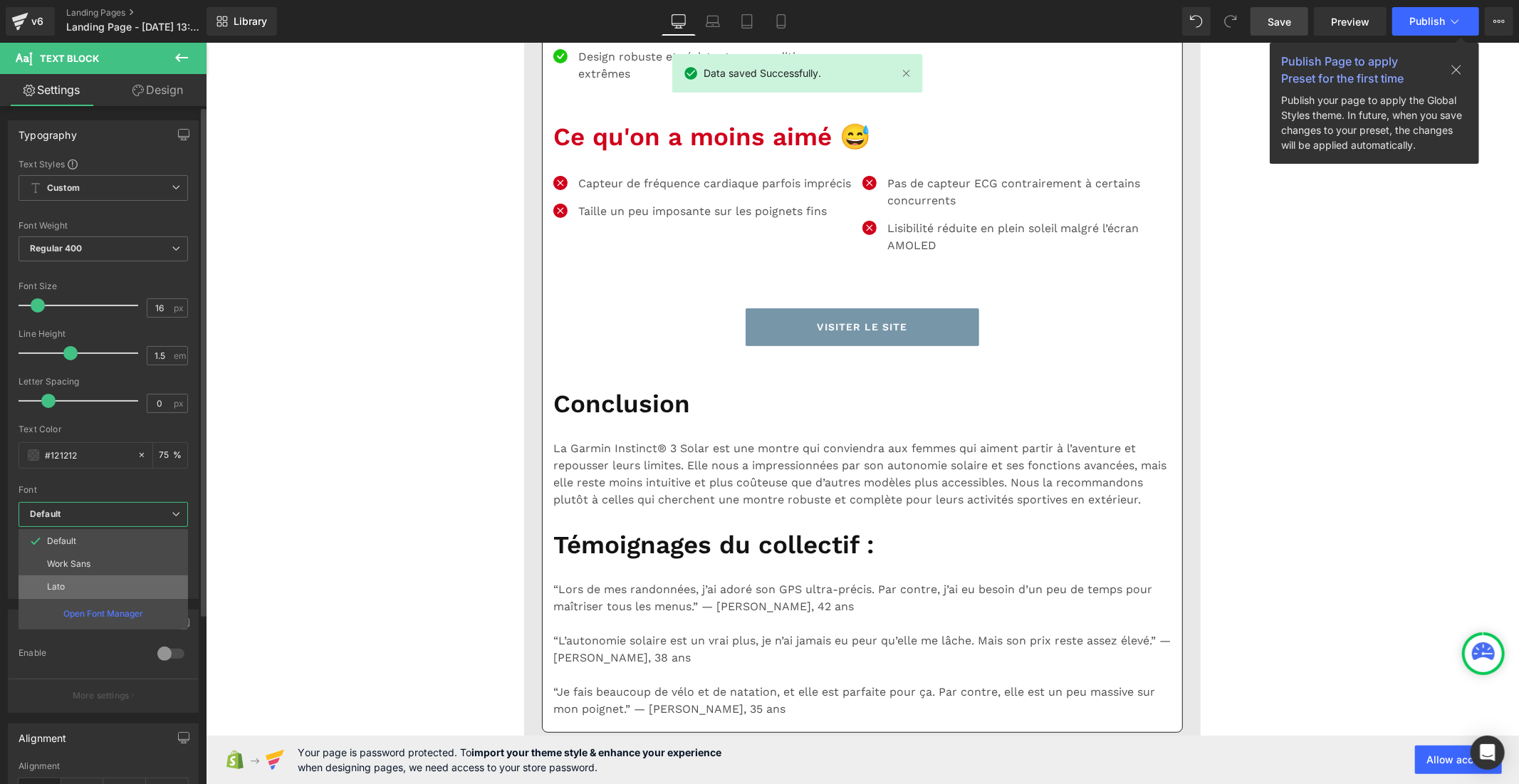
click at [98, 588] on li "Lato" at bounding box center [103, 587] width 170 height 23
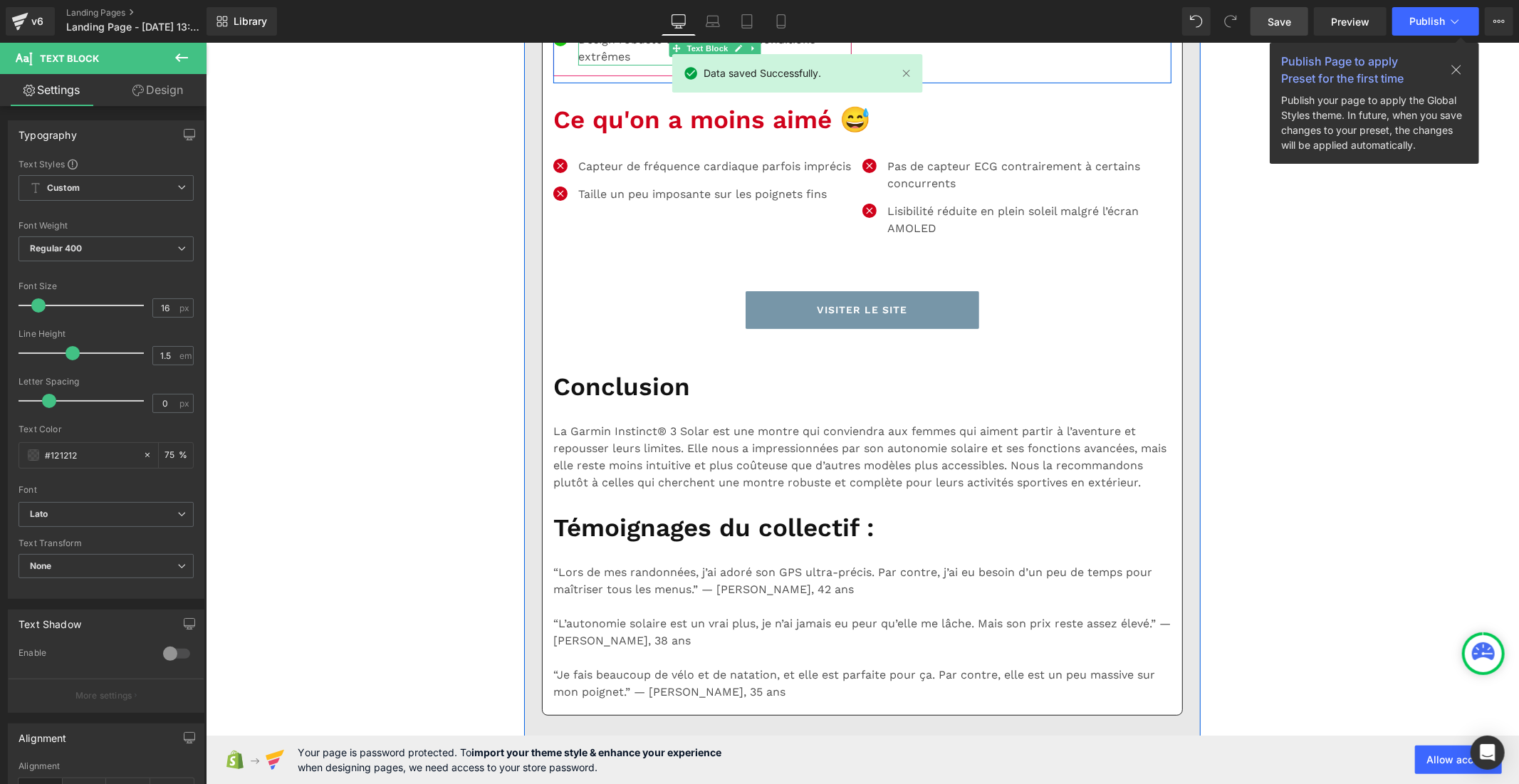
click at [599, 65] on p "Design robuste et résistant aux conditions extrêmes" at bounding box center [714, 47] width 274 height 34
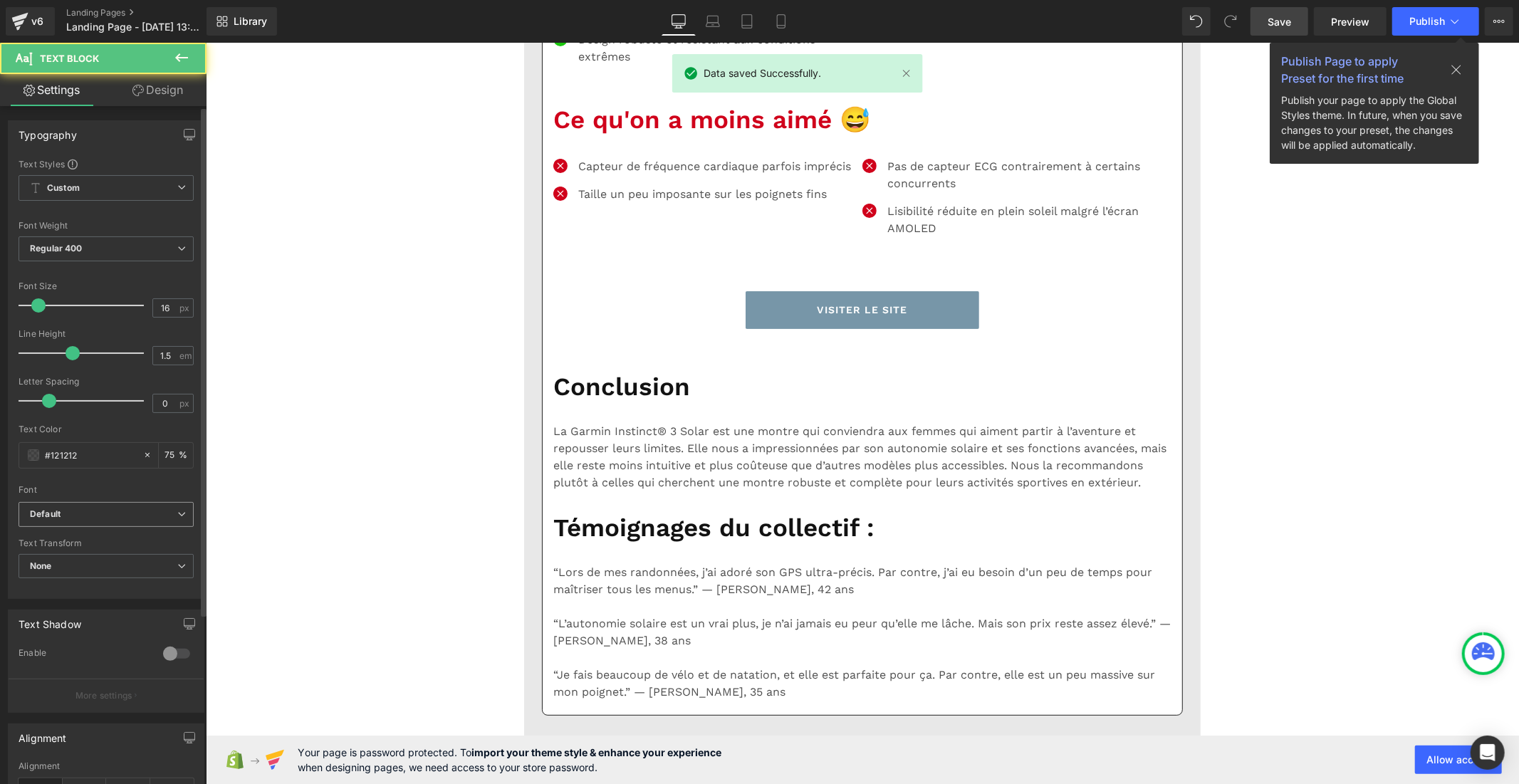
click at [147, 516] on b "Default" at bounding box center [104, 514] width 147 height 12
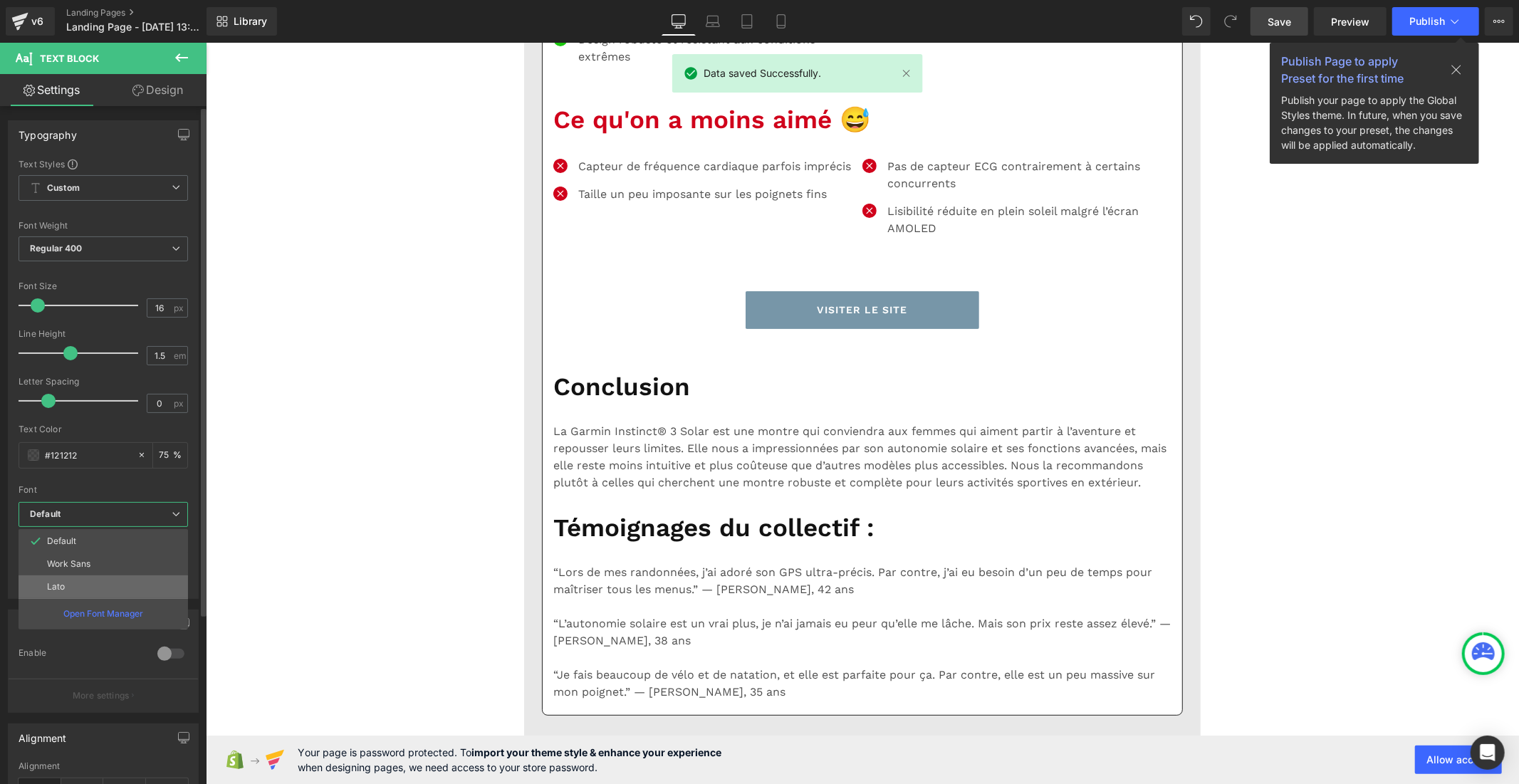
click at [140, 585] on li "Lato" at bounding box center [103, 587] width 170 height 23
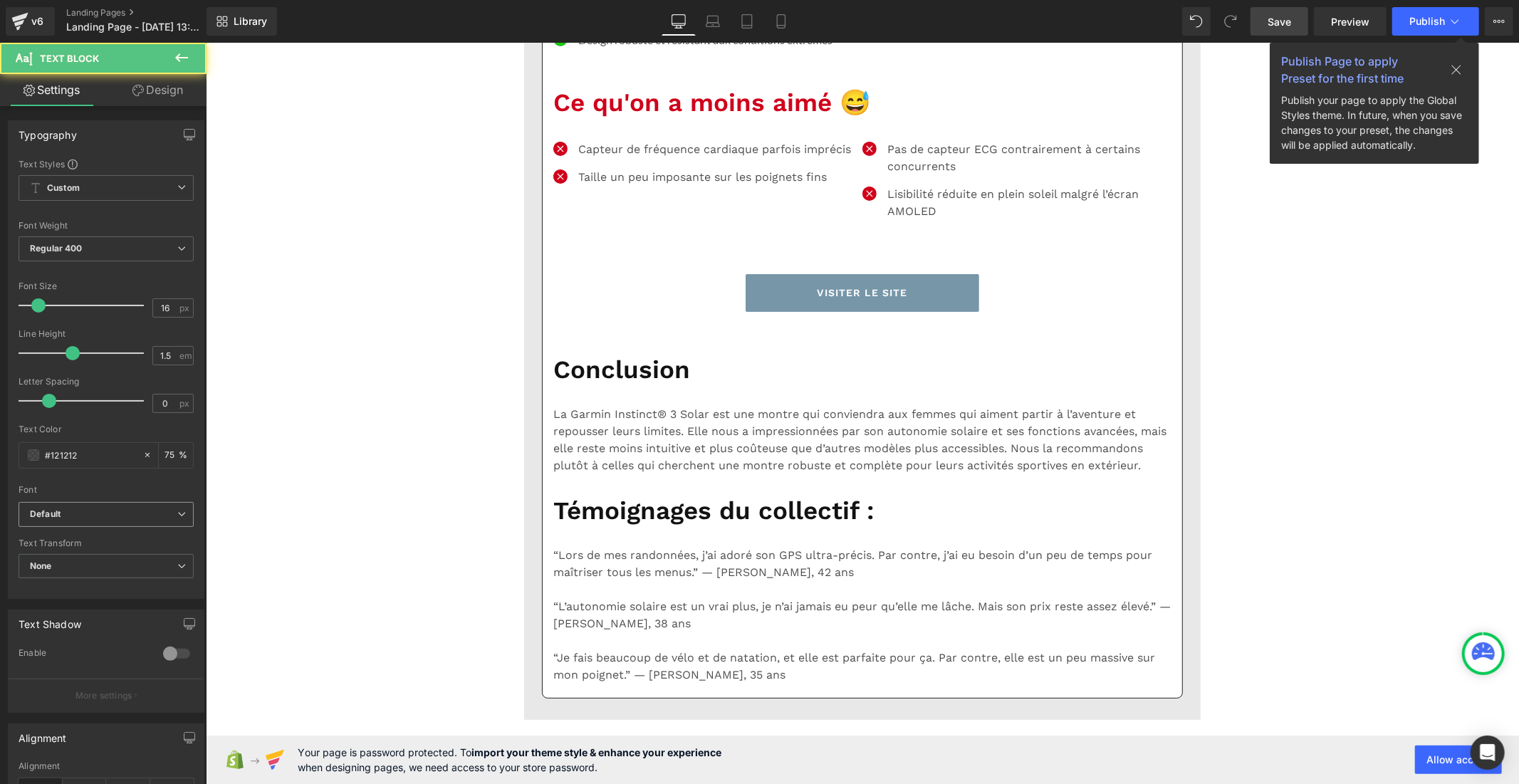
click at [143, 511] on b "Default" at bounding box center [104, 514] width 147 height 12
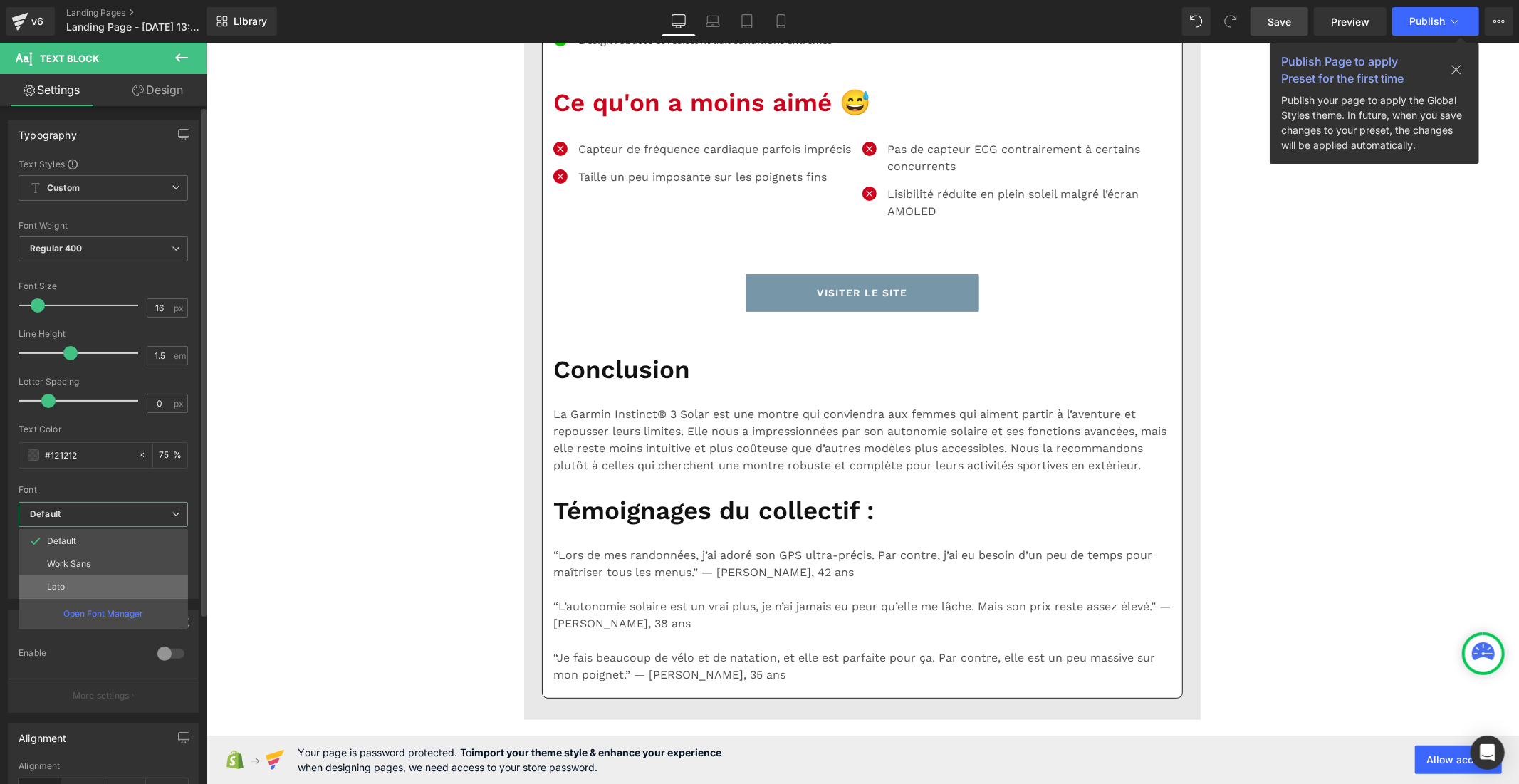
drag, startPoint x: 138, startPoint y: 586, endPoint x: 147, endPoint y: 589, distance: 9.5
click at [147, 589] on li "Lato" at bounding box center [103, 587] width 170 height 23
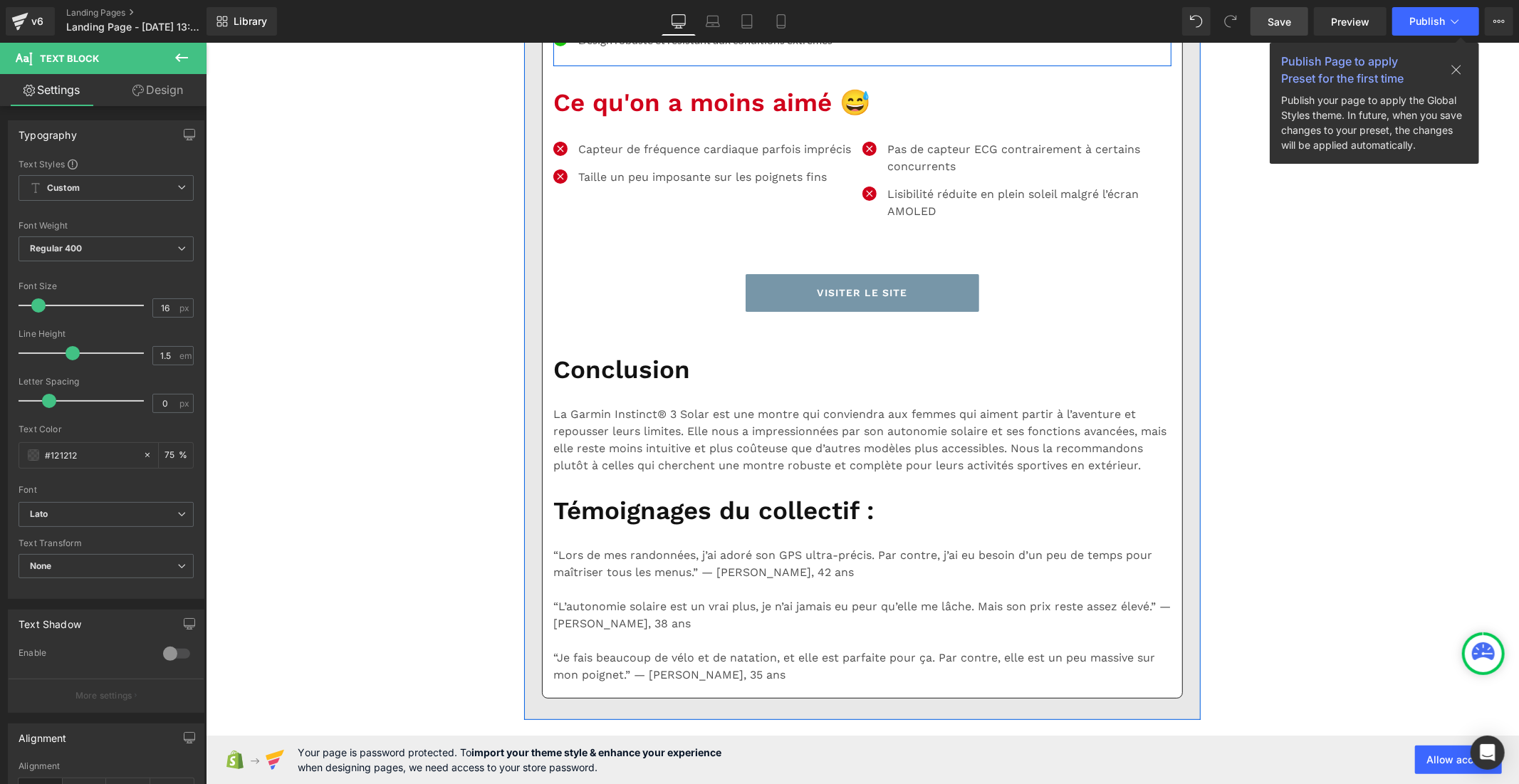
click at [897, 9] on p "Lampe torche intégrée pratique" at bounding box center [1024, 0] width 274 height 17
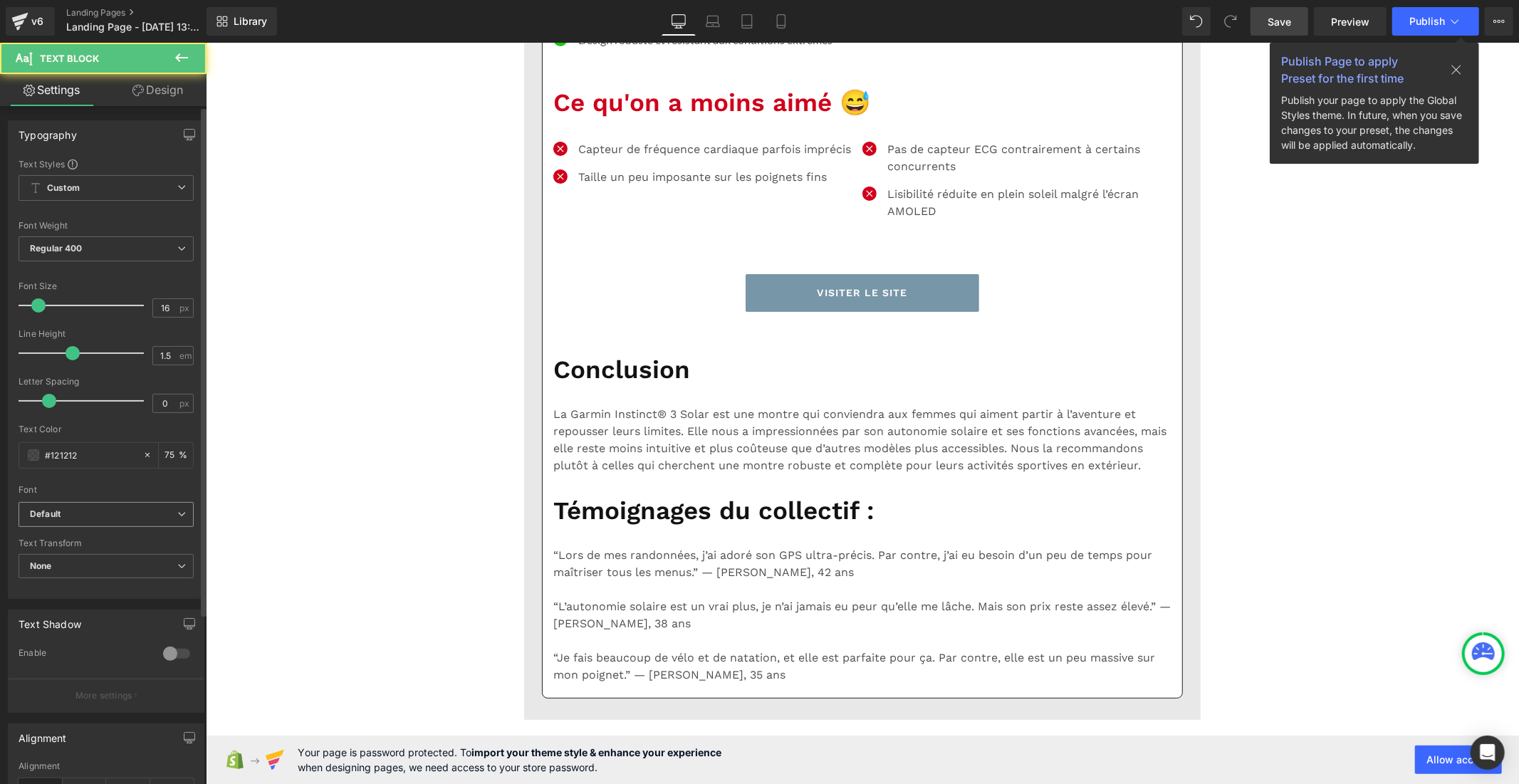
click at [73, 511] on b "Default" at bounding box center [104, 514] width 147 height 12
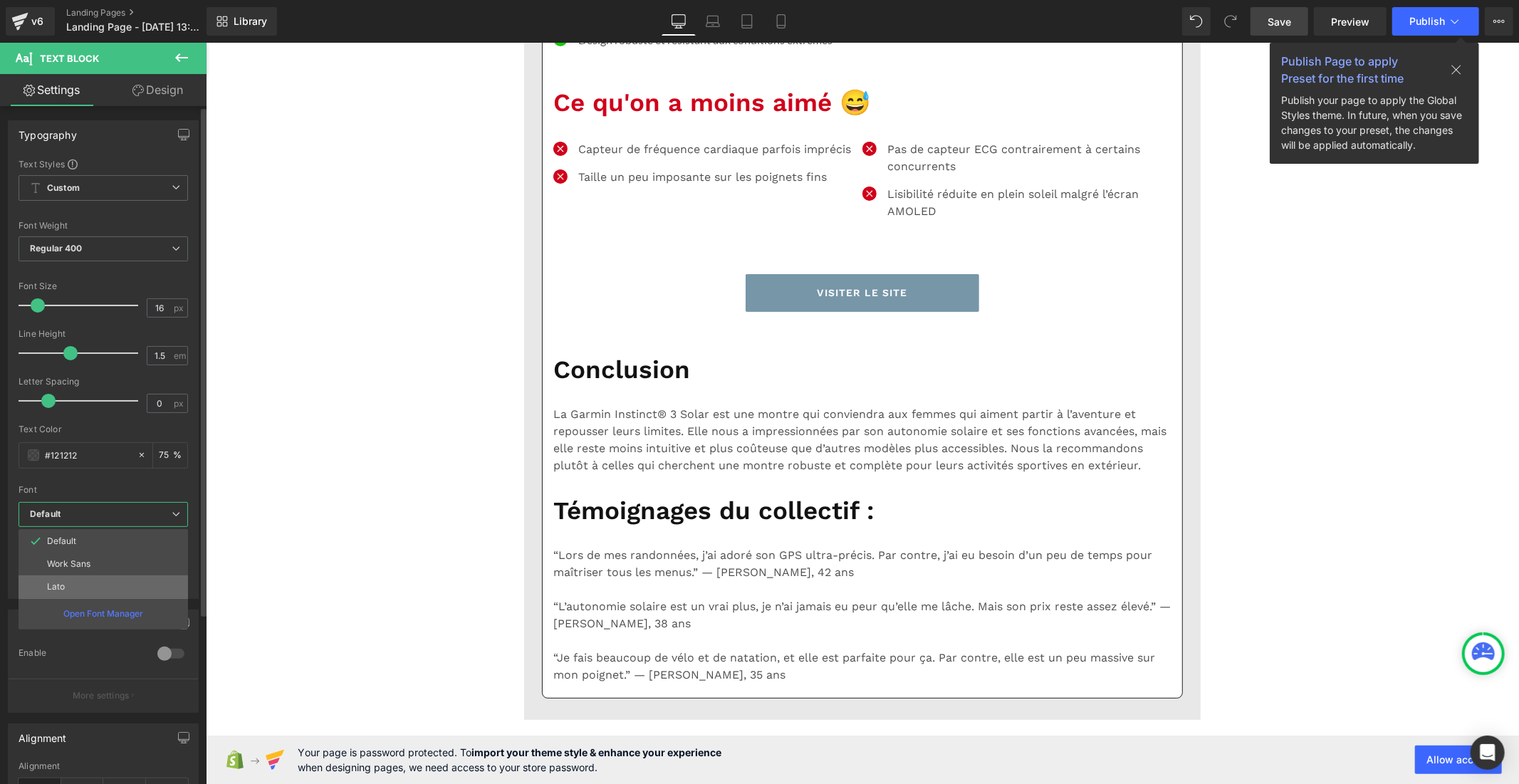
click at [98, 583] on li "Lato" at bounding box center [103, 587] width 170 height 23
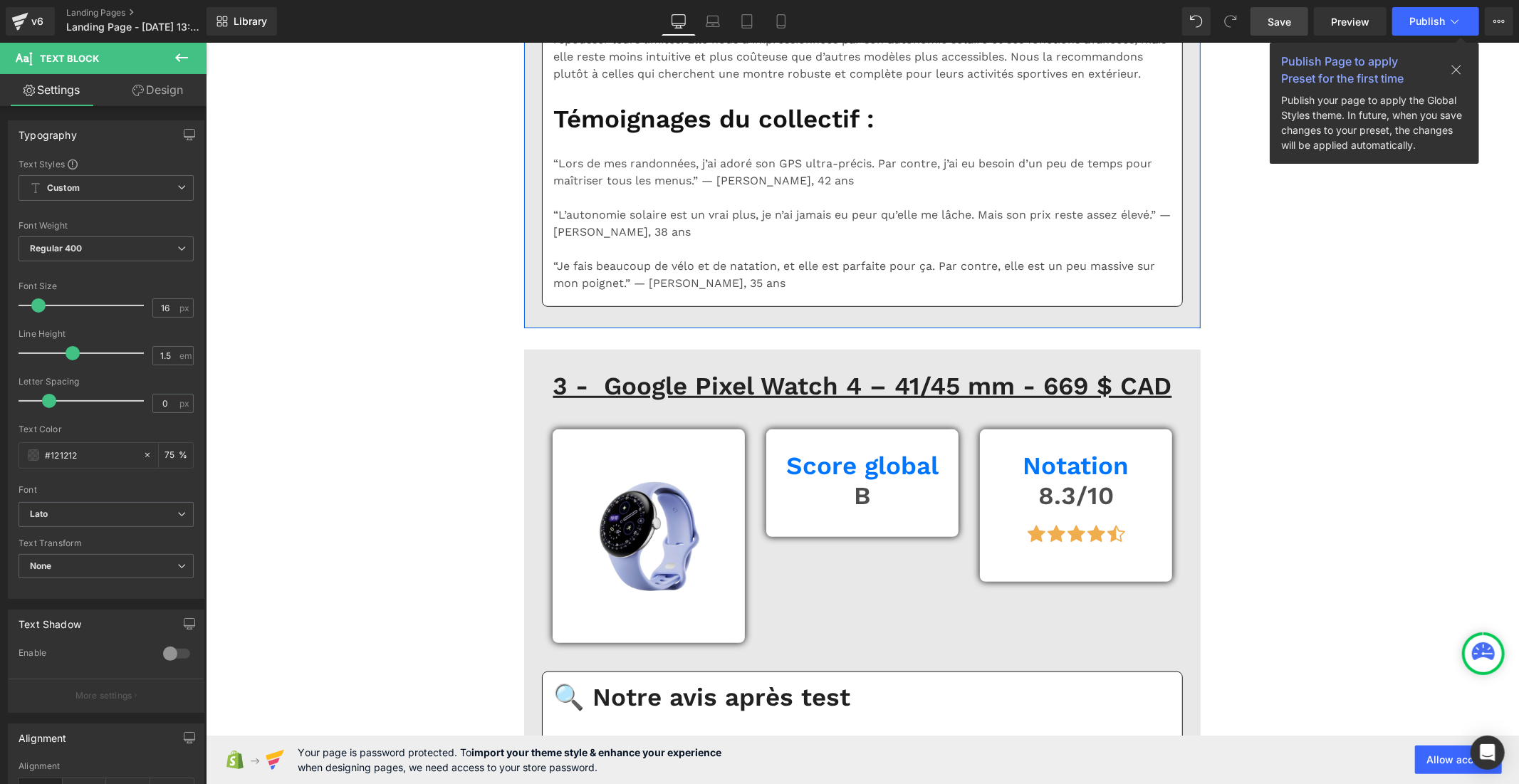
scroll to position [5141, 0]
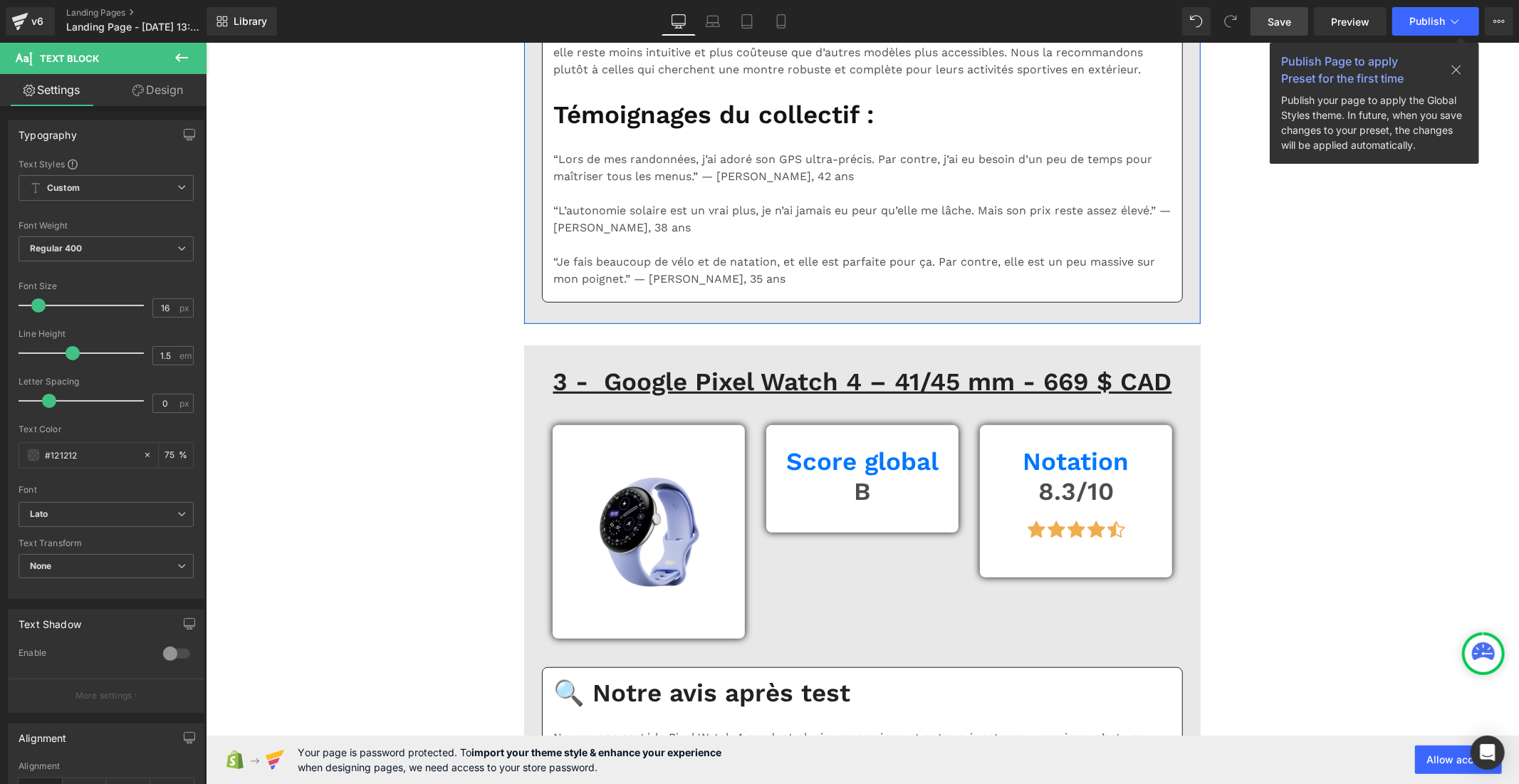
click at [93, 508] on b "Default" at bounding box center [104, 514] width 147 height 12
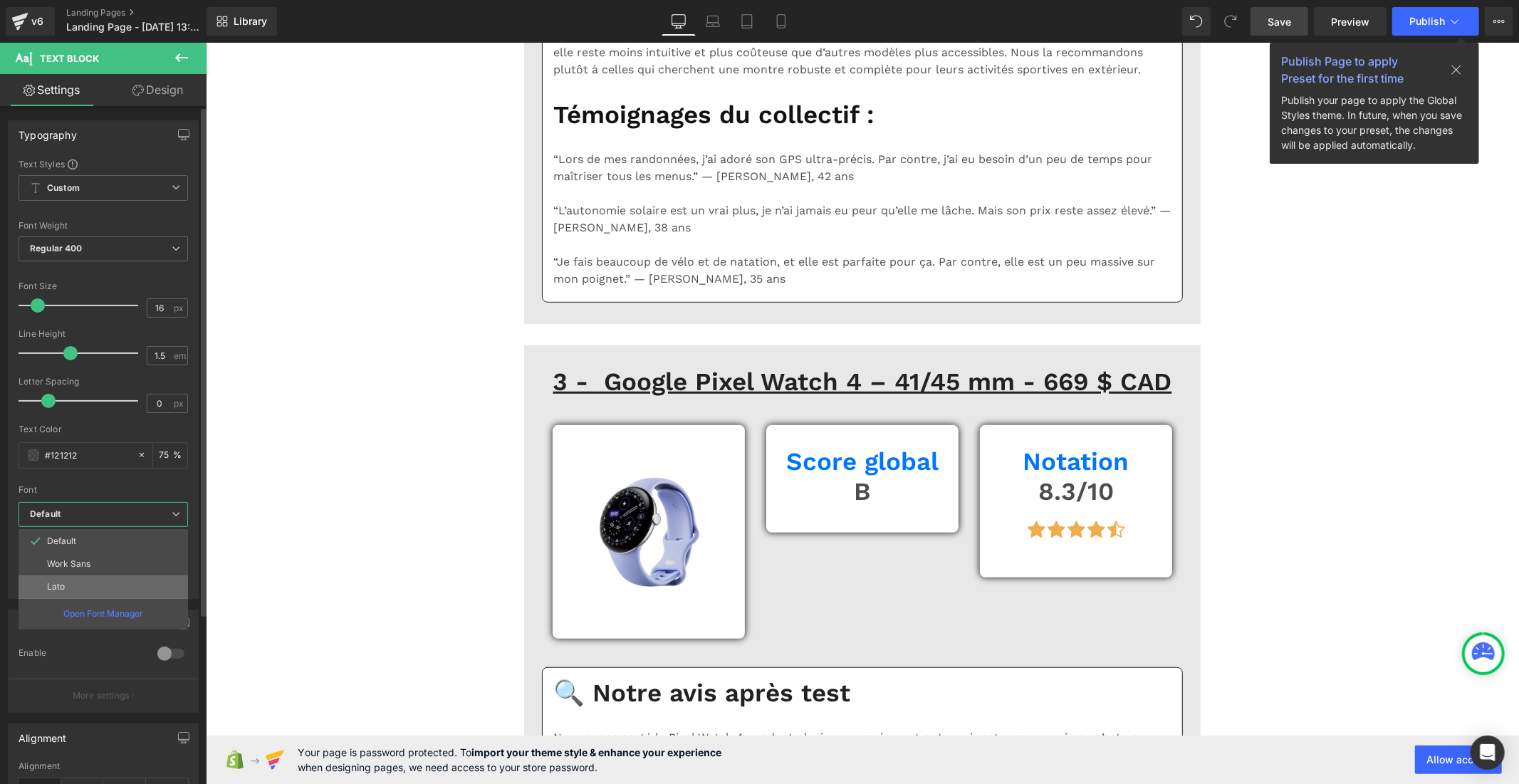
click at [103, 588] on li "Lato" at bounding box center [103, 587] width 170 height 23
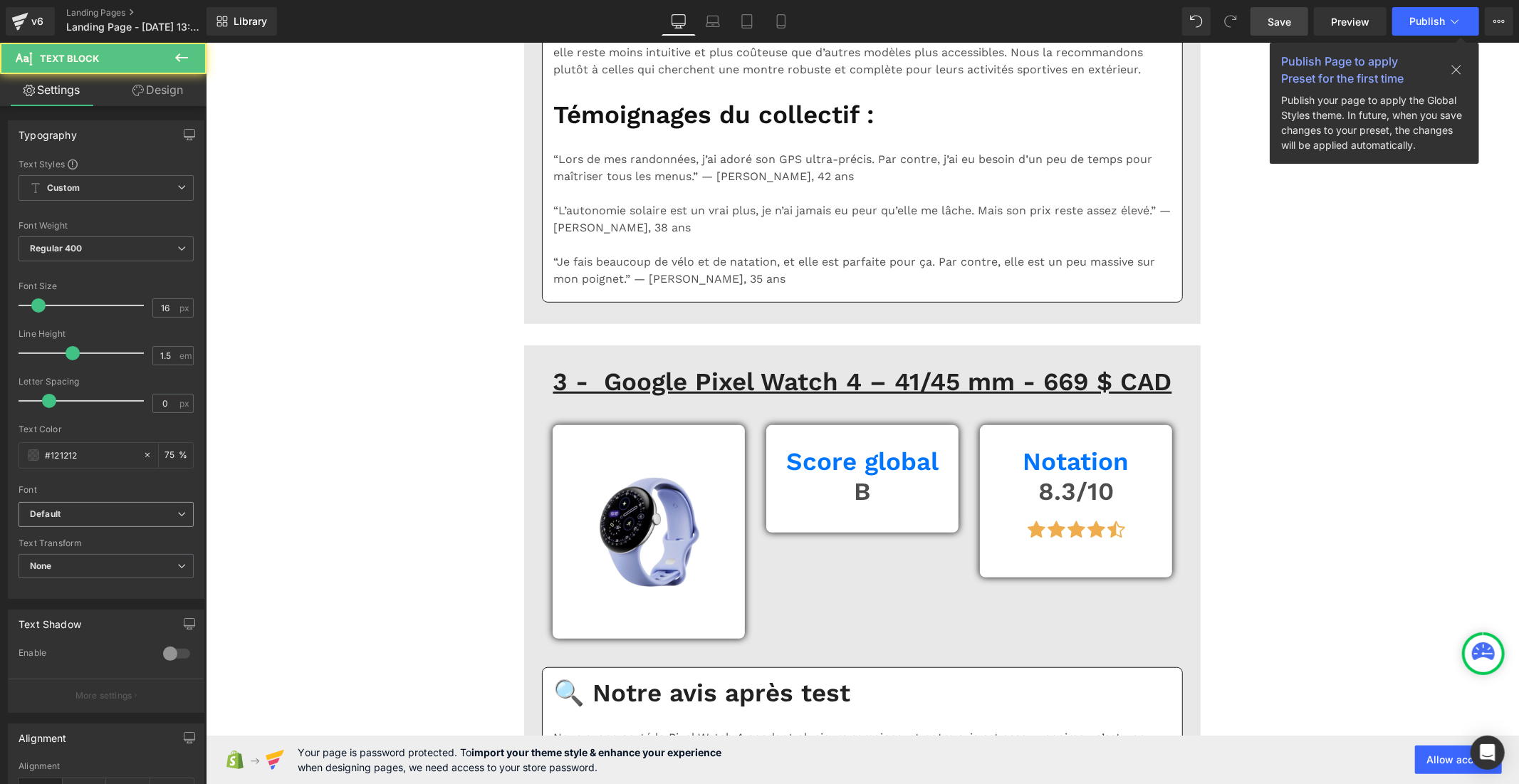
click at [61, 518] on b "Default" at bounding box center [104, 514] width 147 height 12
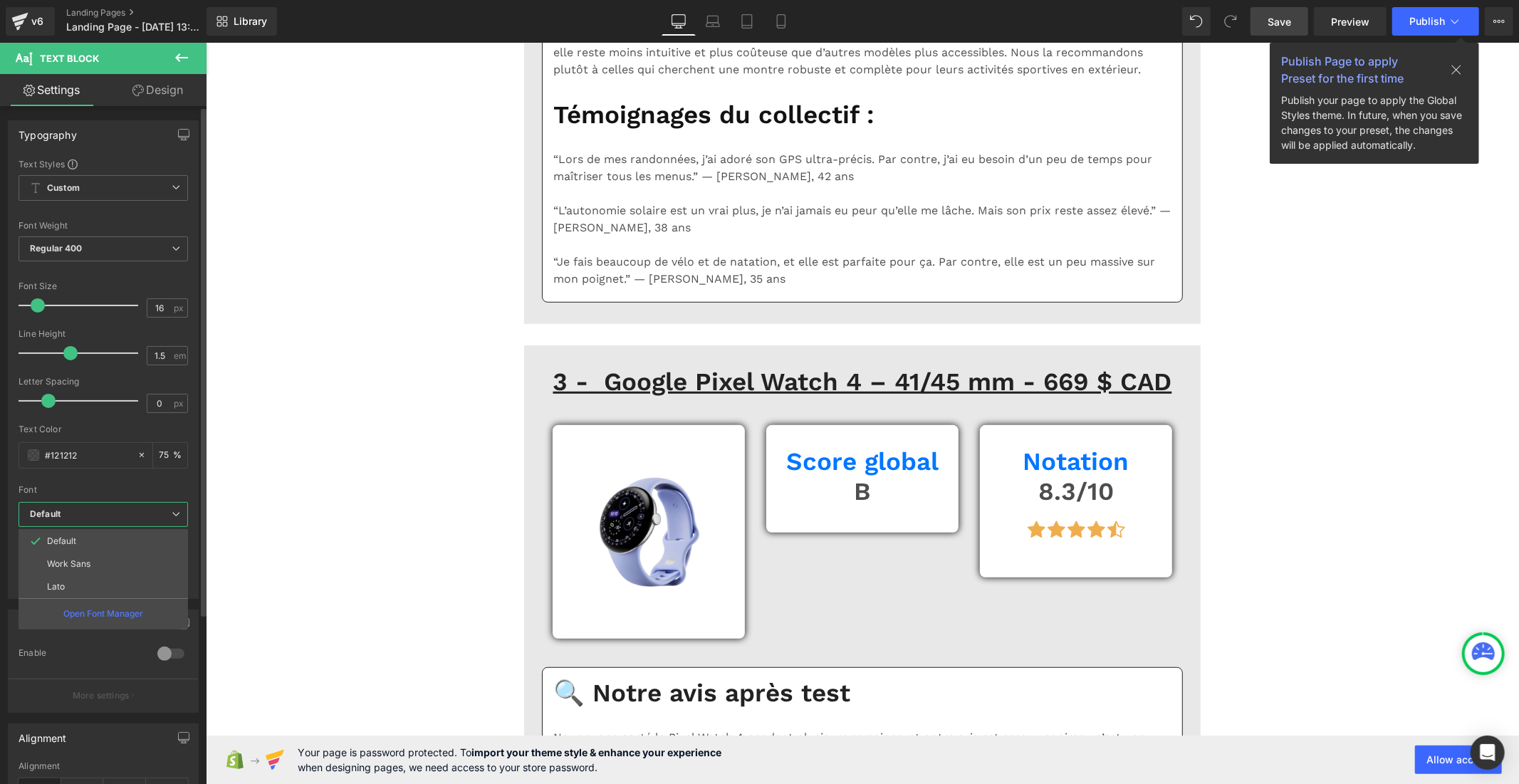
drag, startPoint x: 69, startPoint y: 580, endPoint x: 147, endPoint y: 559, distance: 80.8
click at [69, 581] on li "Lato" at bounding box center [103, 587] width 170 height 23
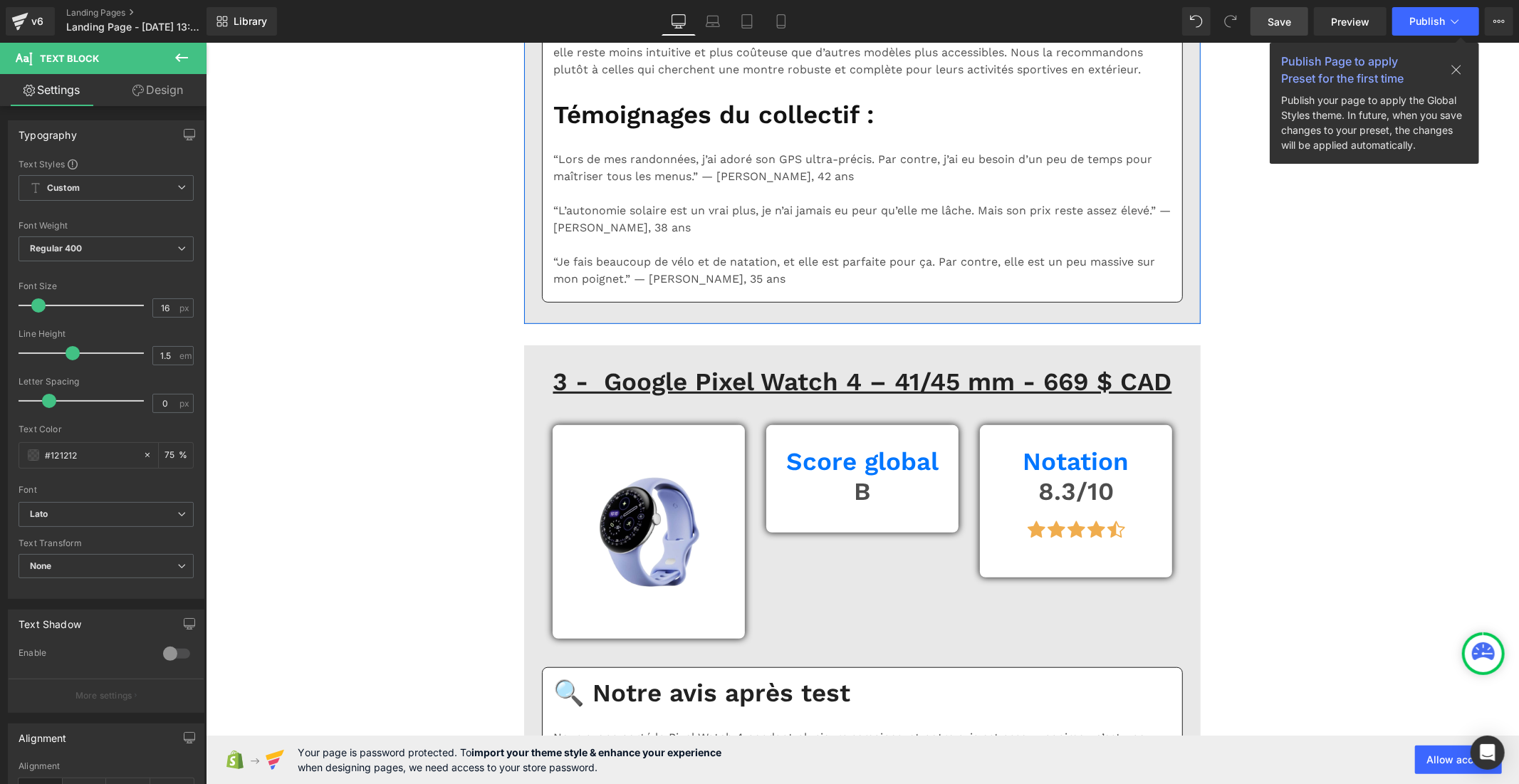
click at [111, 512] on b "Default" at bounding box center [104, 514] width 147 height 12
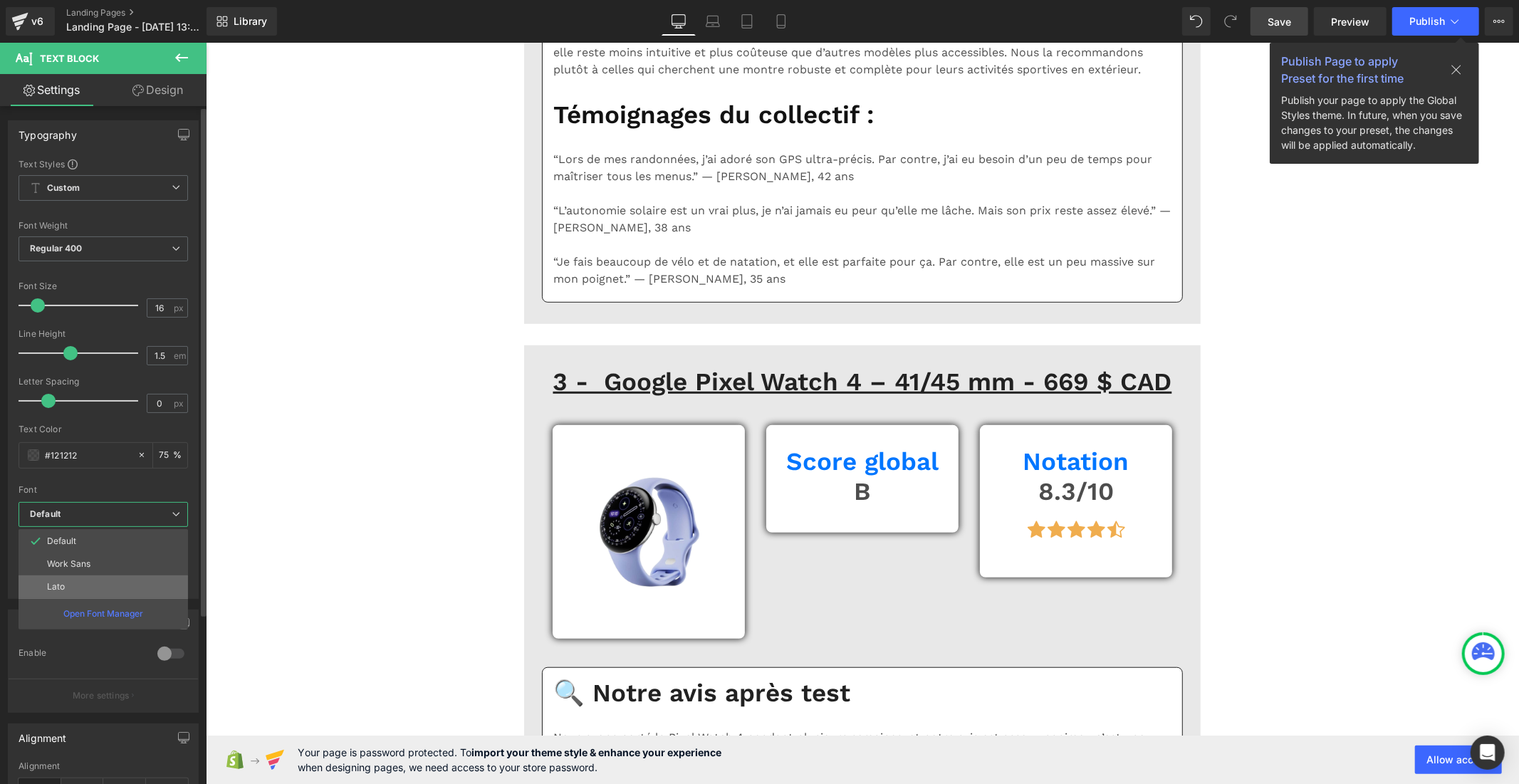
click at [109, 580] on li "Lato" at bounding box center [103, 587] width 170 height 23
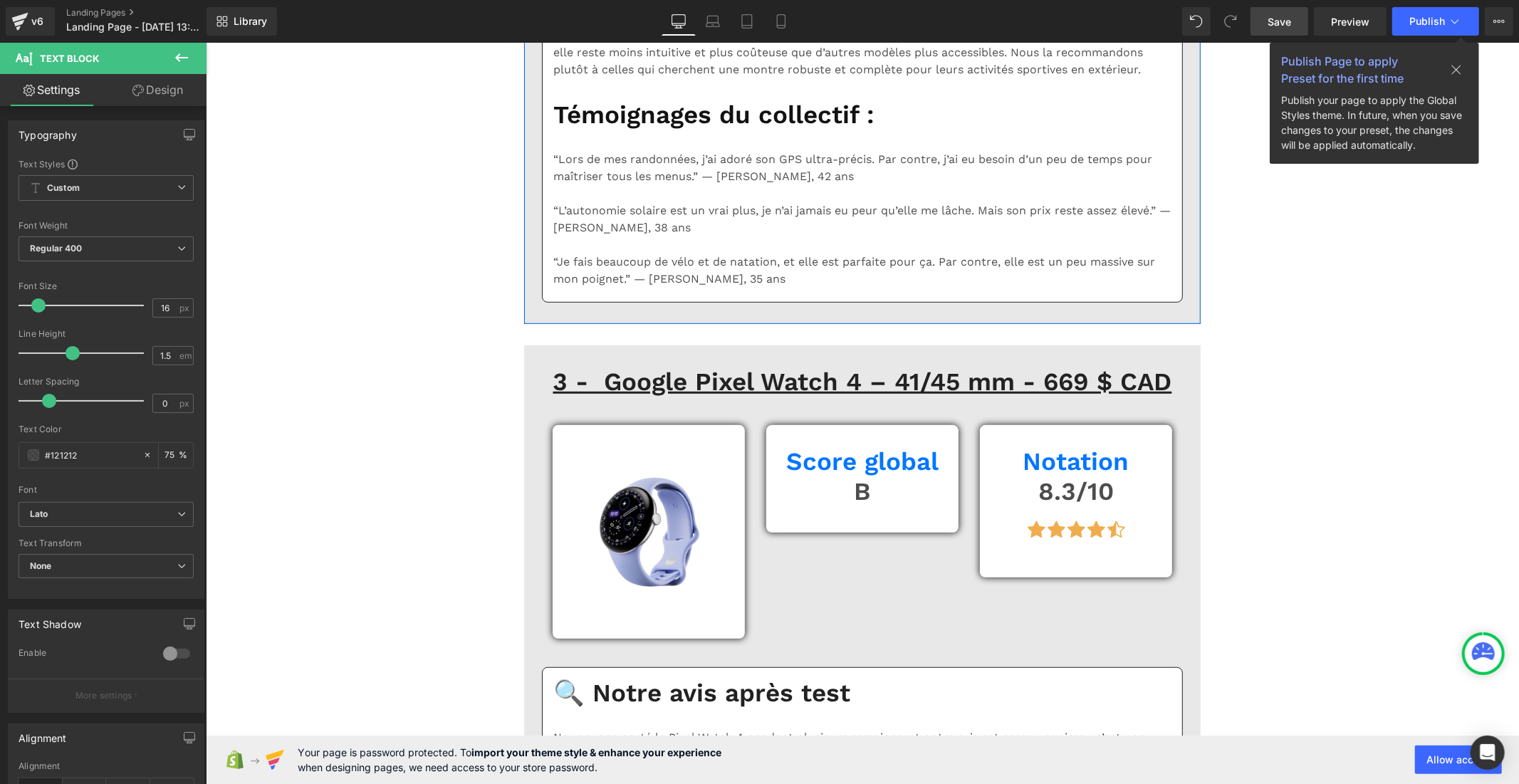
click at [119, 512] on b "Default" at bounding box center [104, 514] width 147 height 12
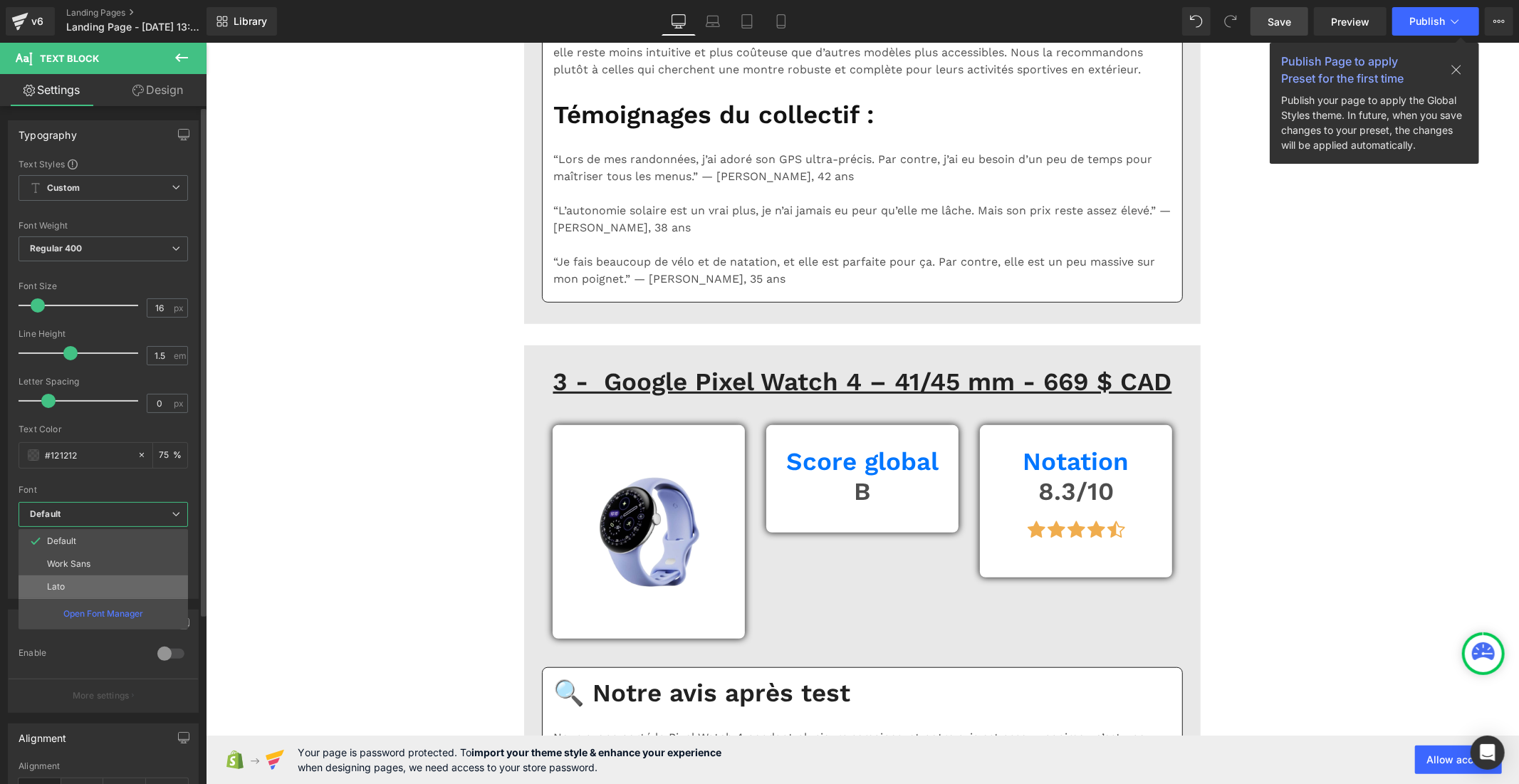
click at [125, 583] on li "Lato" at bounding box center [103, 587] width 170 height 23
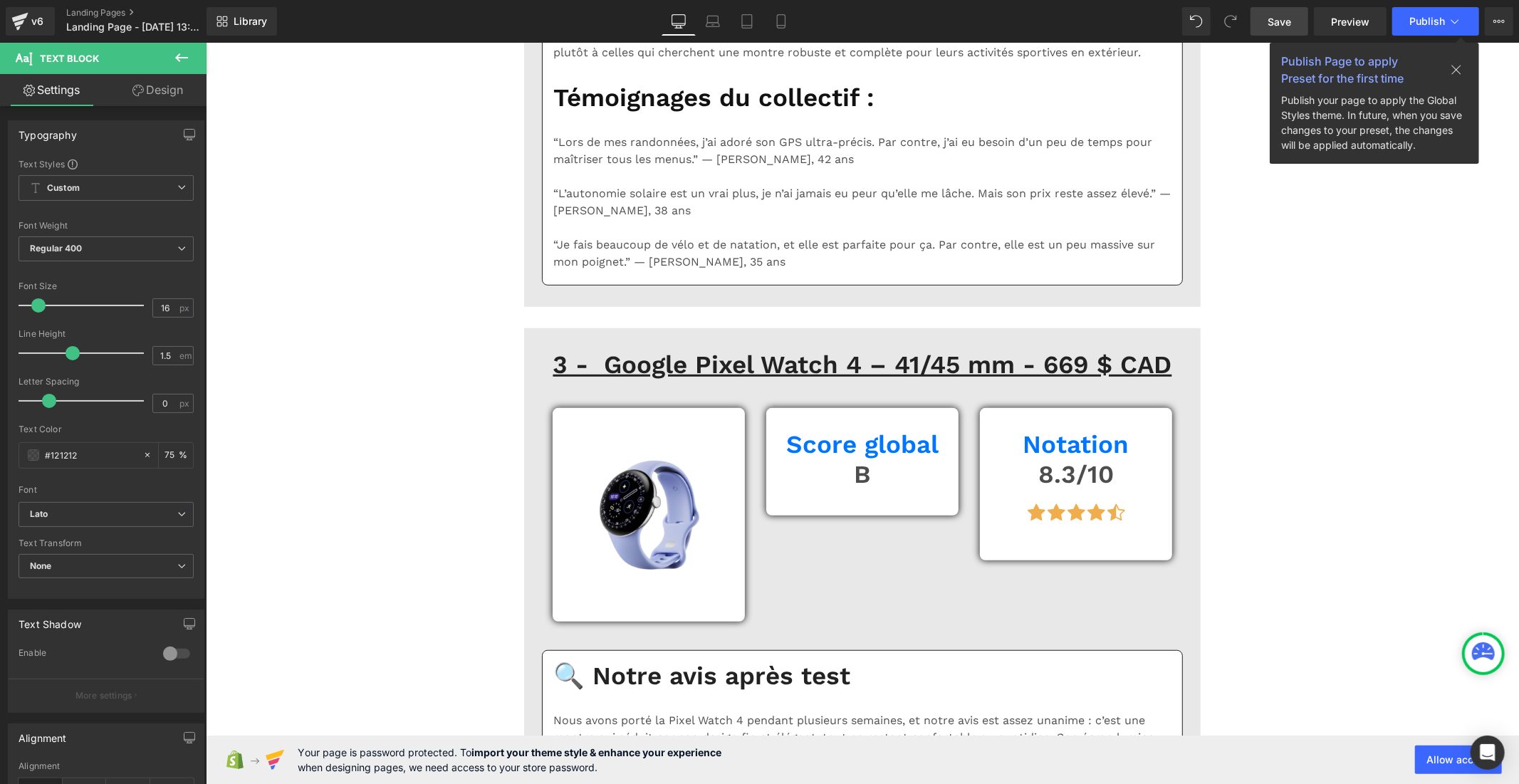
click at [1270, 25] on span "Save" at bounding box center [1279, 21] width 24 height 15
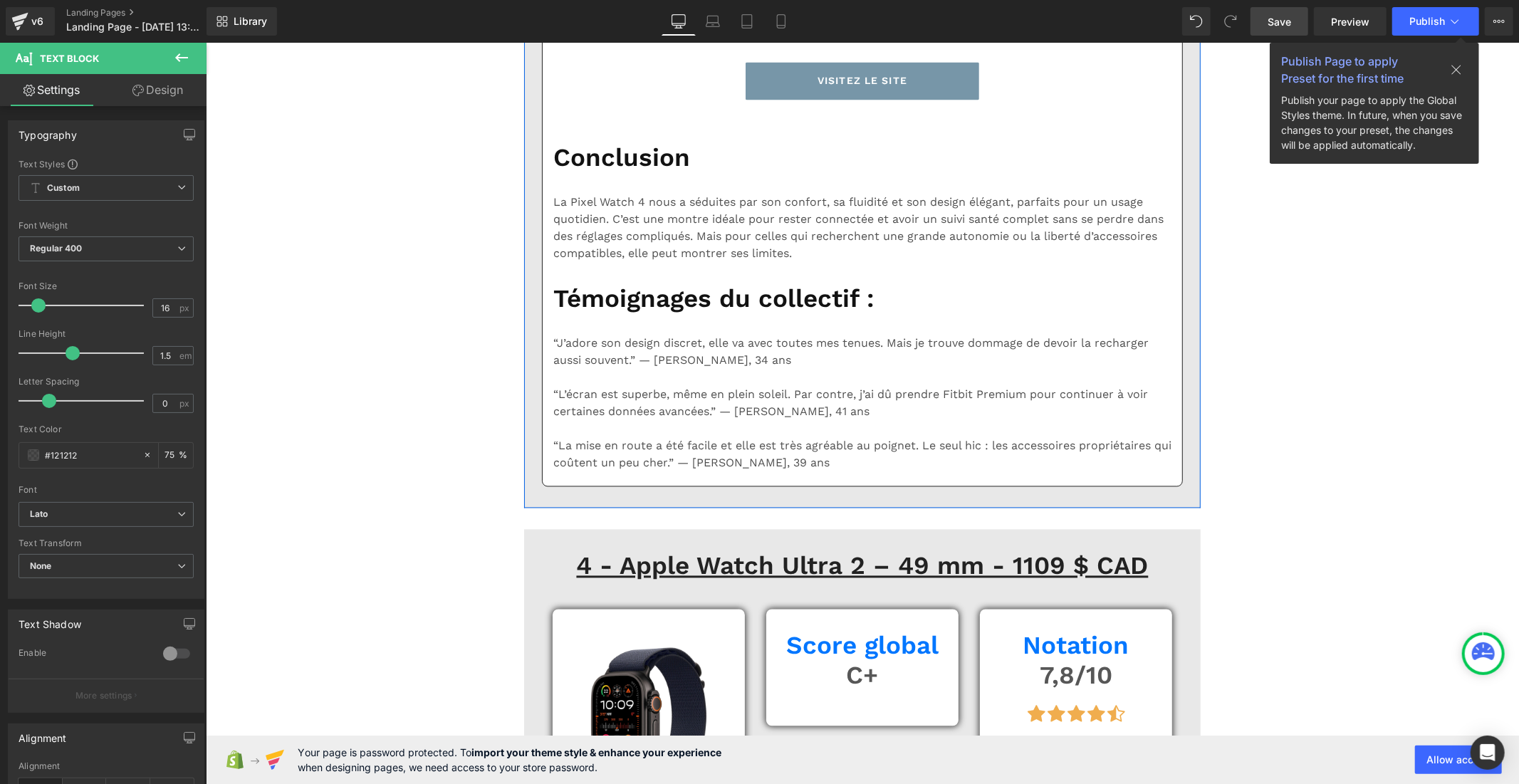
scroll to position [6801, 0]
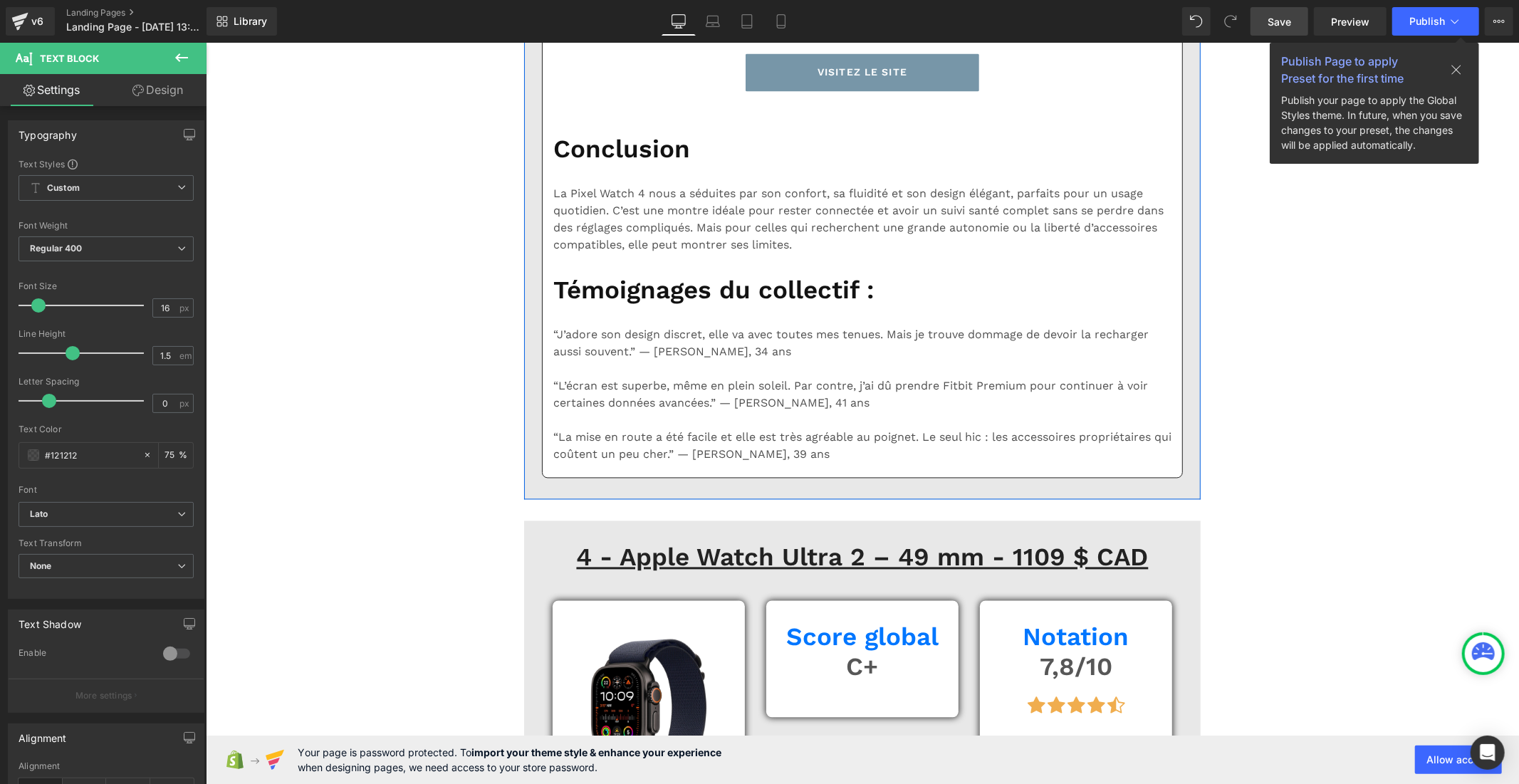
click at [95, 514] on b "Default" at bounding box center [104, 514] width 147 height 12
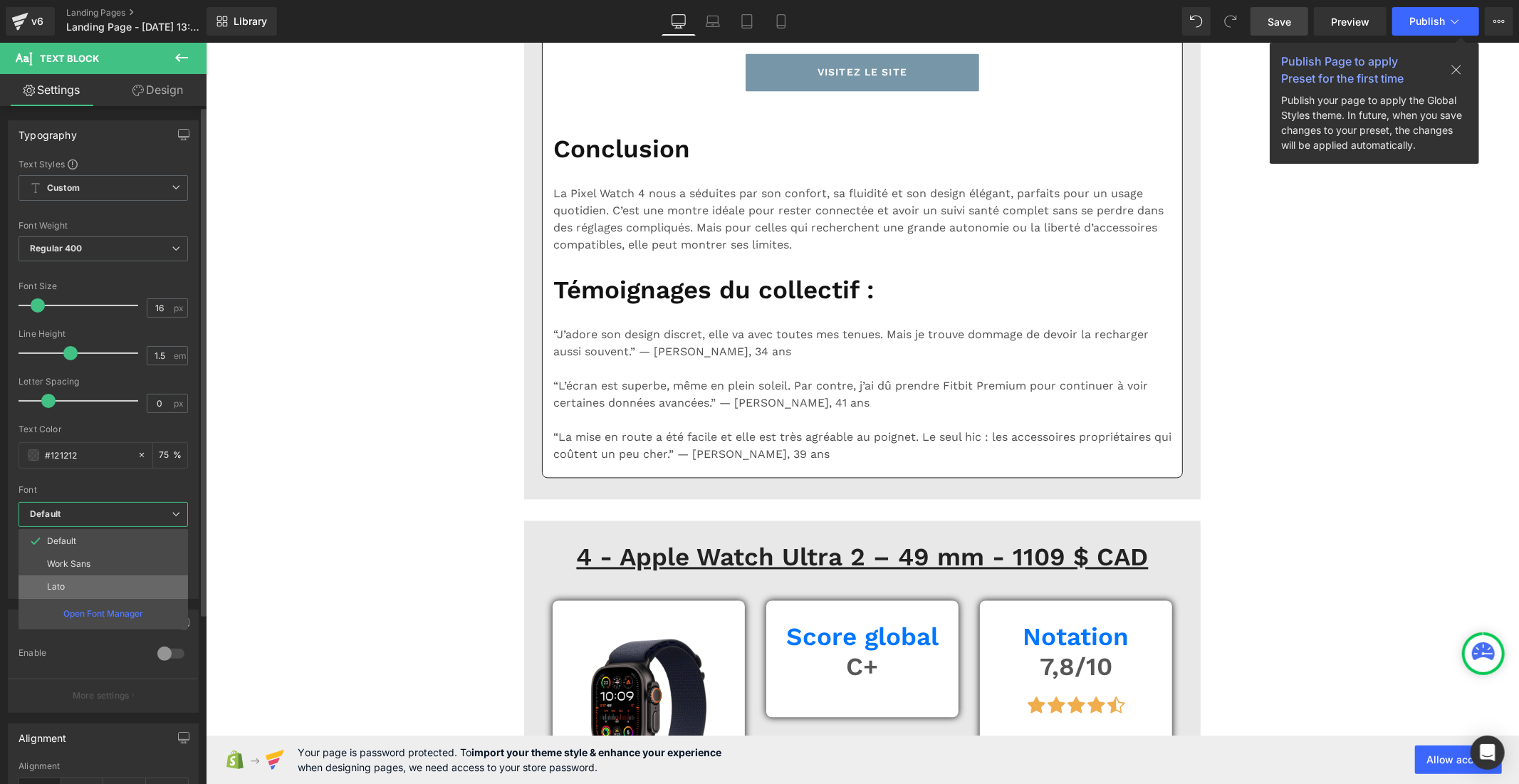
click at [83, 584] on li "Lato" at bounding box center [103, 587] width 170 height 23
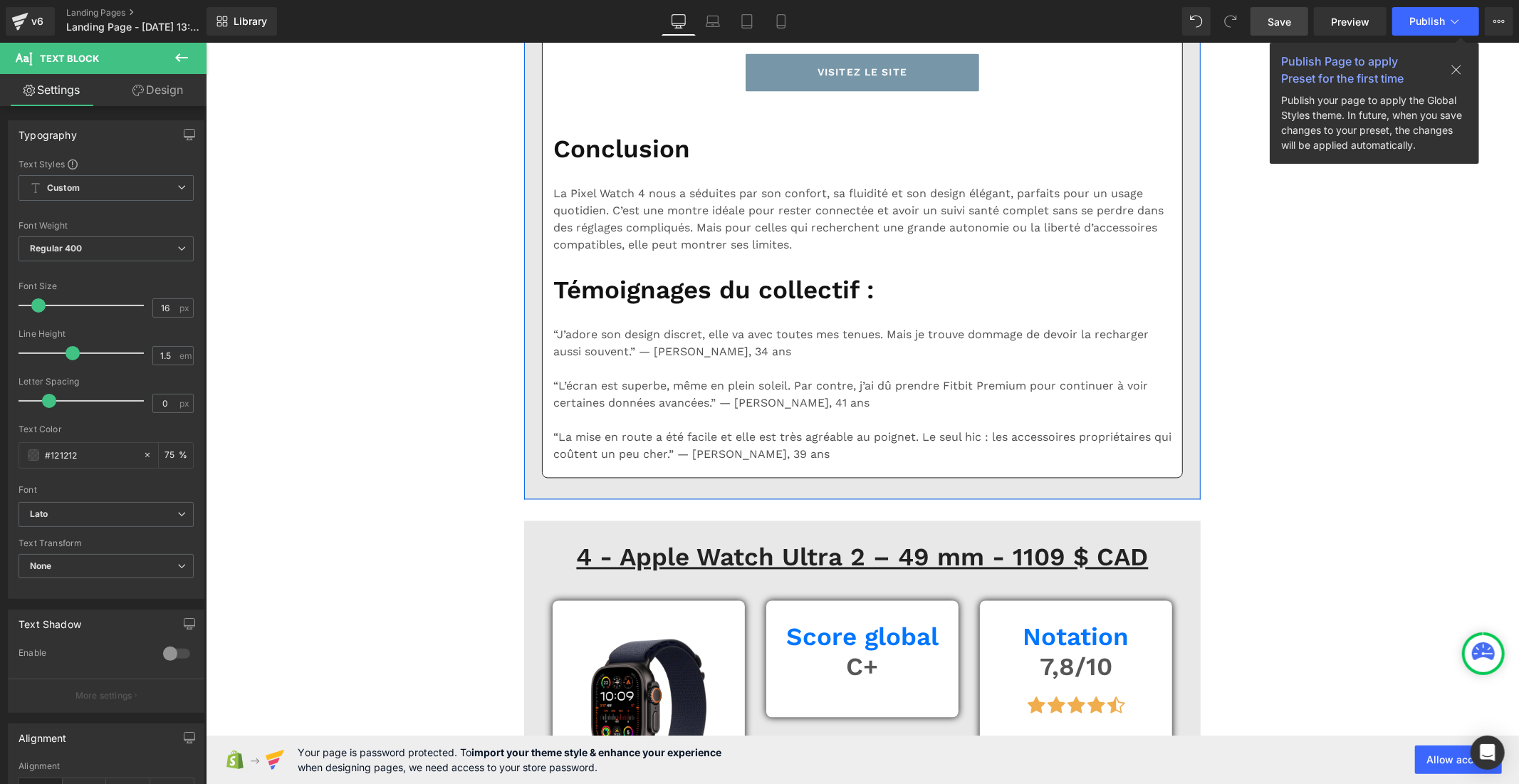
click at [145, 509] on b "Default" at bounding box center [104, 514] width 147 height 12
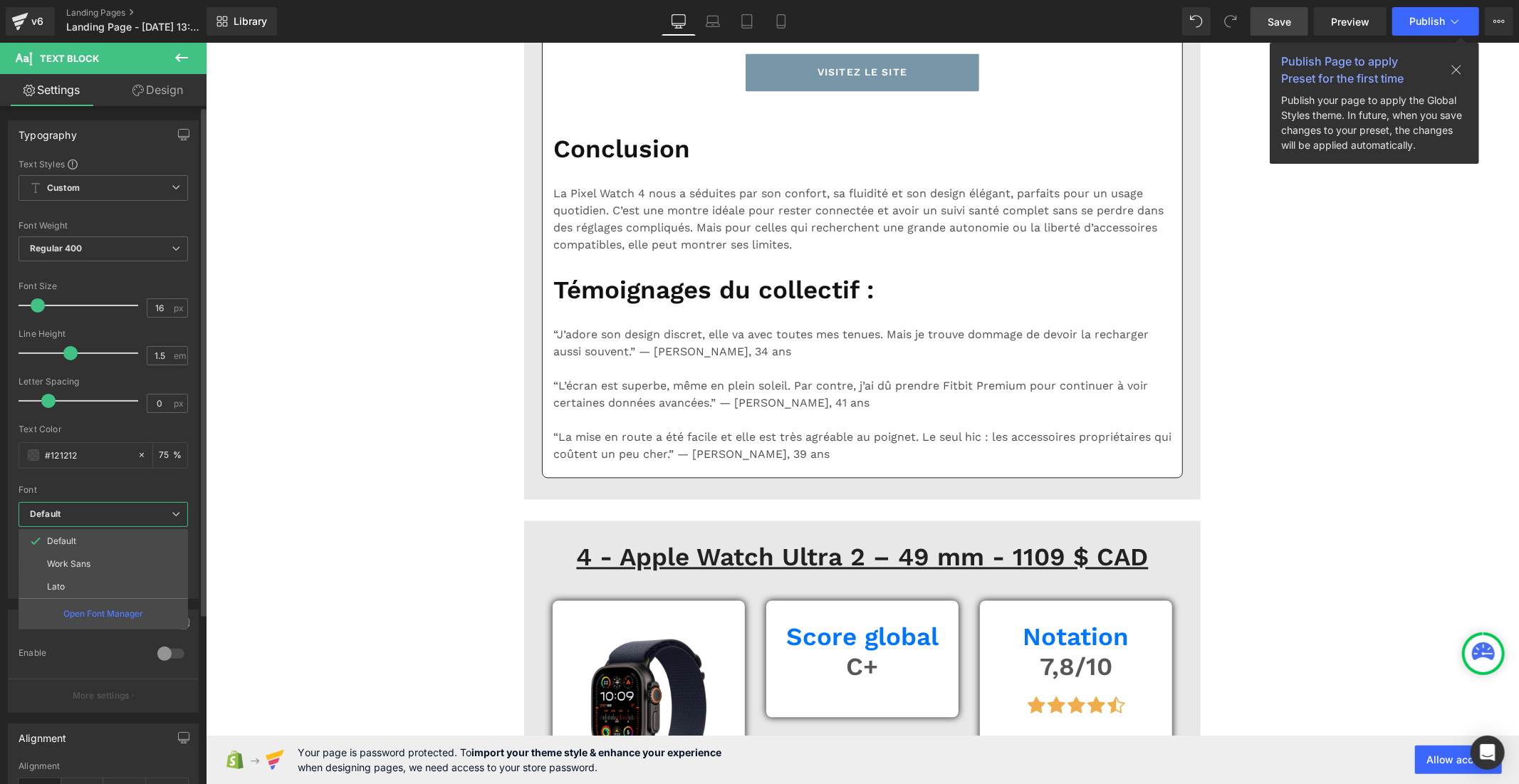
drag, startPoint x: 129, startPoint y: 577, endPoint x: 182, endPoint y: 566, distance: 54.1
click at [129, 577] on li "Lato" at bounding box center [103, 587] width 170 height 23
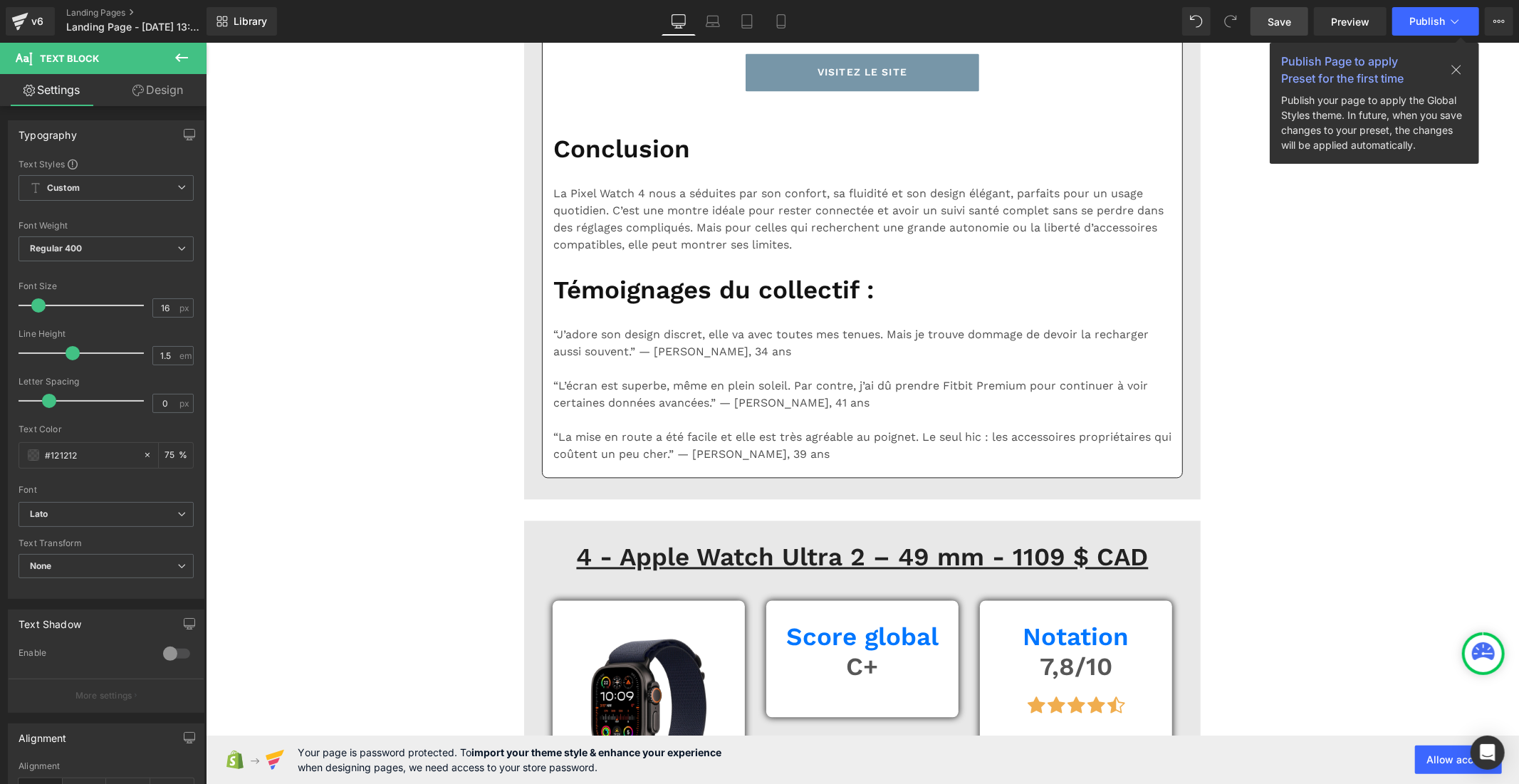
click at [98, 513] on b "Default" at bounding box center [104, 514] width 147 height 12
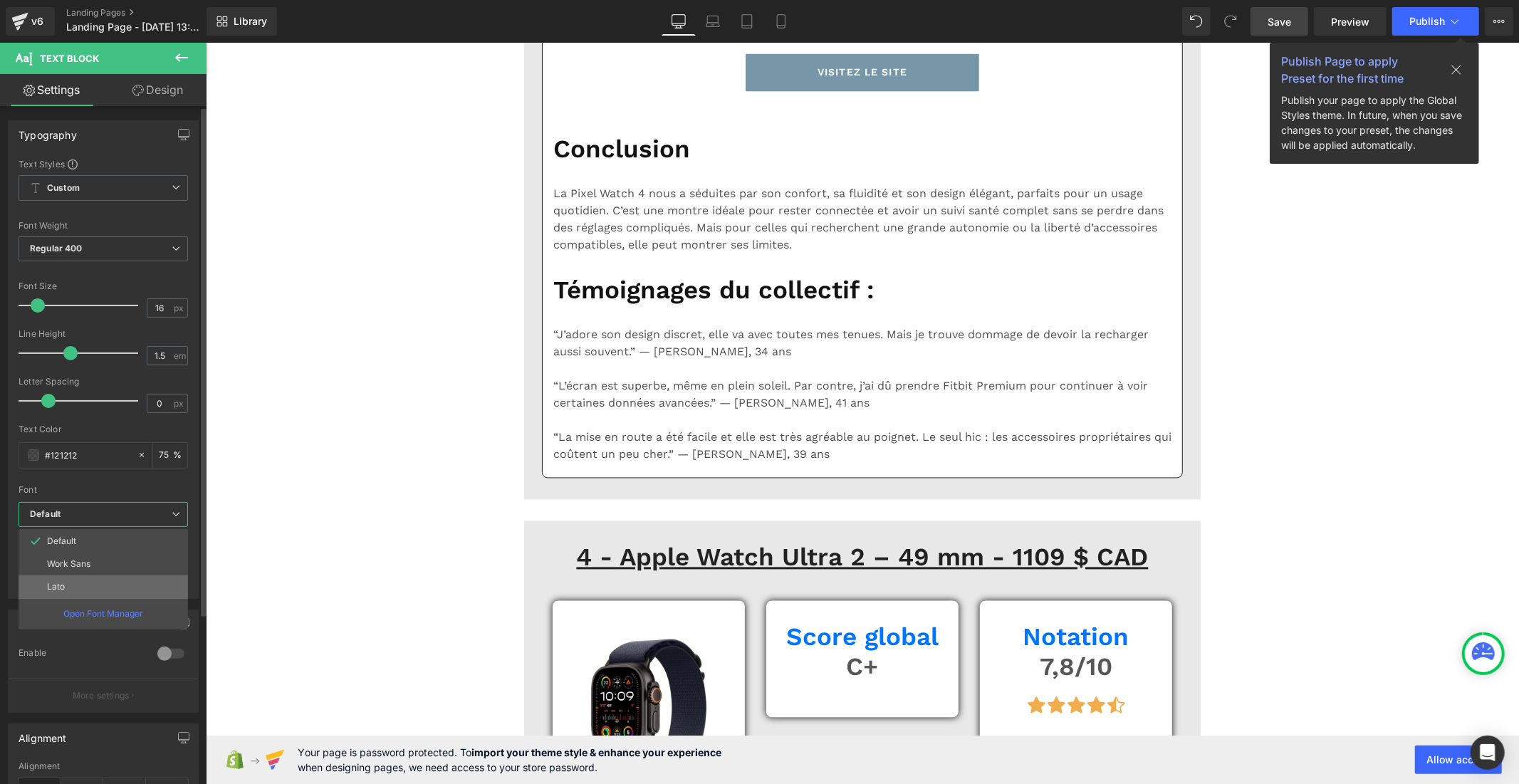
click at [96, 585] on li "Lato" at bounding box center [103, 587] width 170 height 23
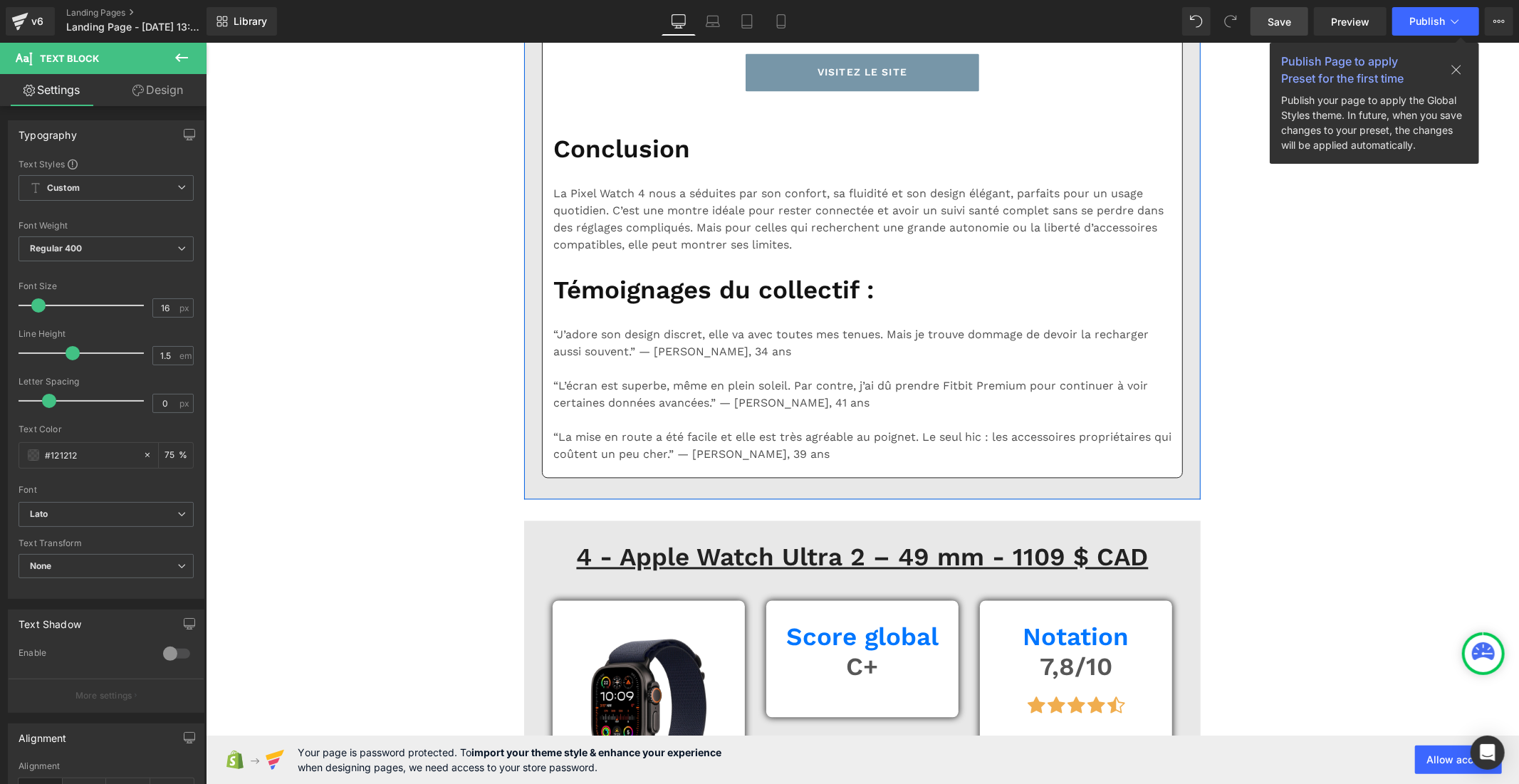
click at [83, 518] on b "Default" at bounding box center [104, 514] width 147 height 12
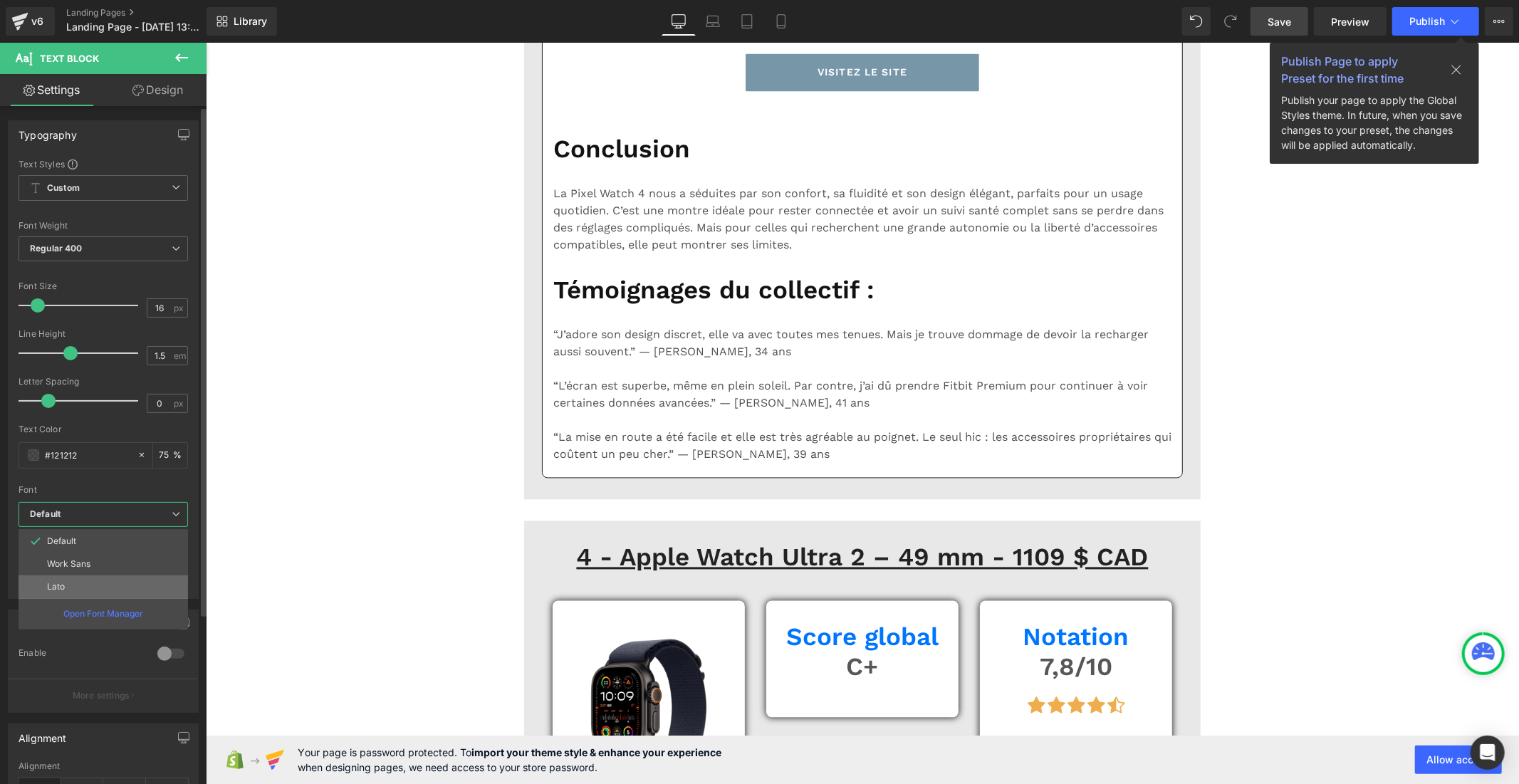
click at [86, 579] on li "Lato" at bounding box center [103, 587] width 170 height 23
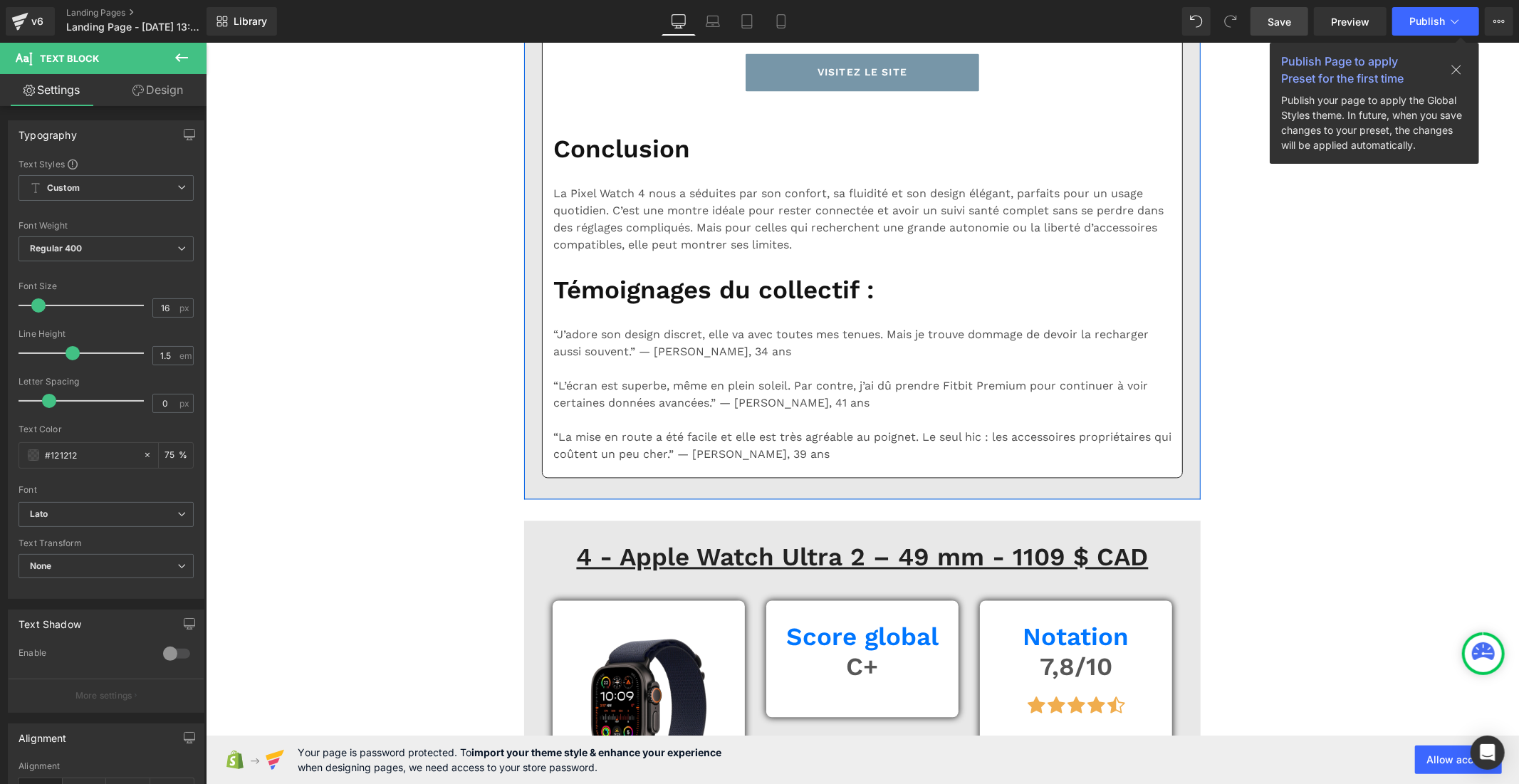
click at [144, 520] on b "Default" at bounding box center [104, 514] width 147 height 12
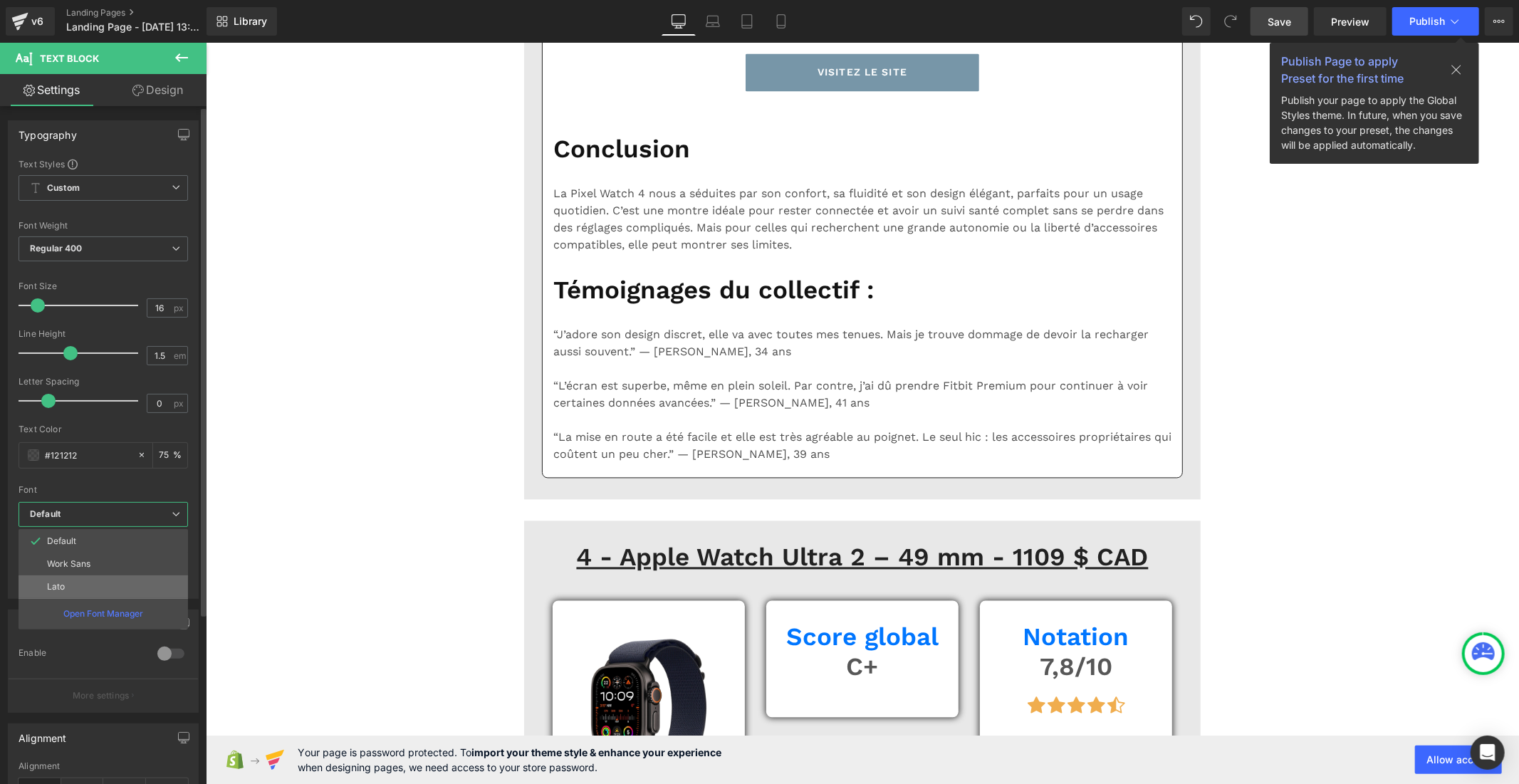
click at [136, 593] on li "Lato" at bounding box center [103, 587] width 170 height 23
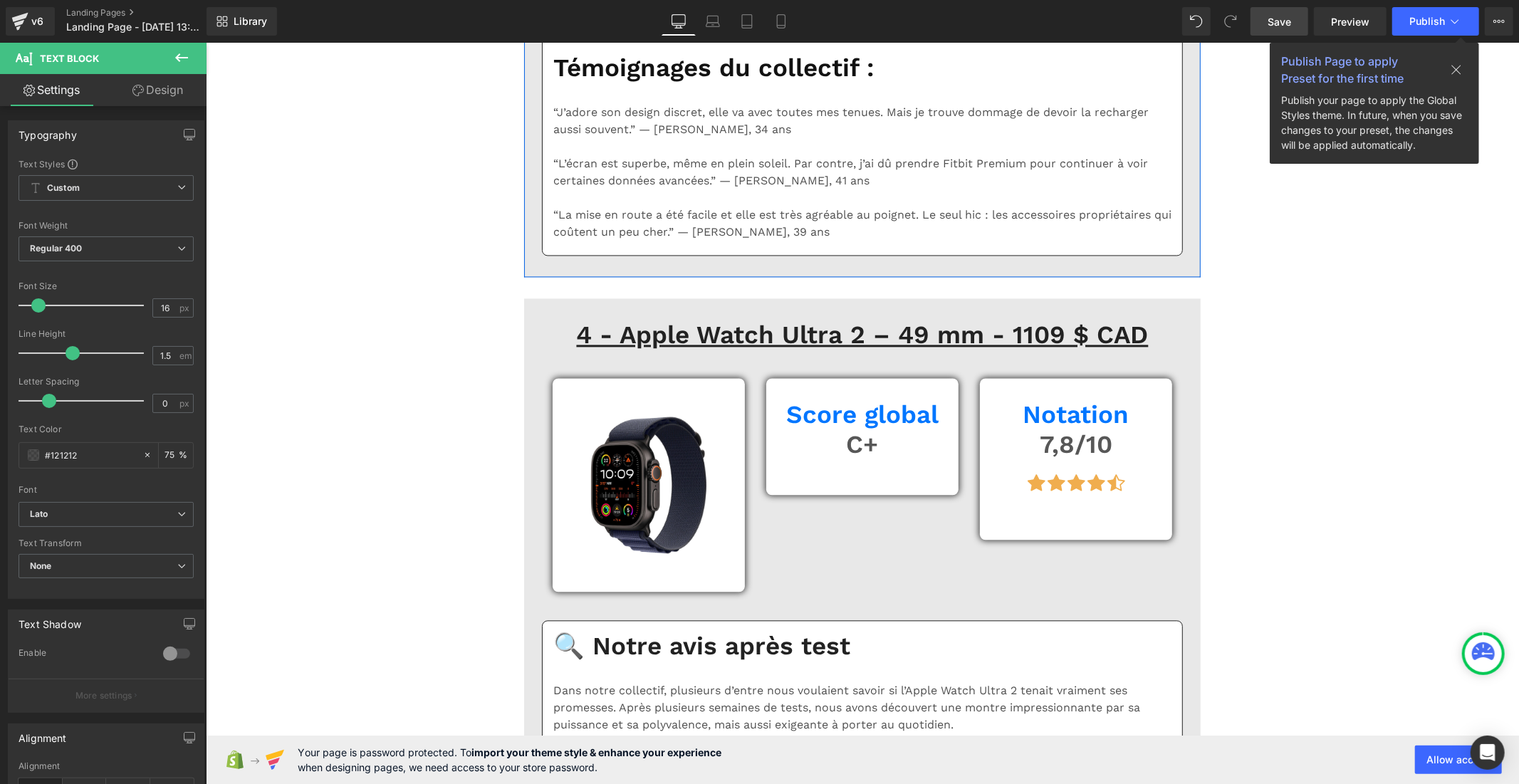
scroll to position [7039, 0]
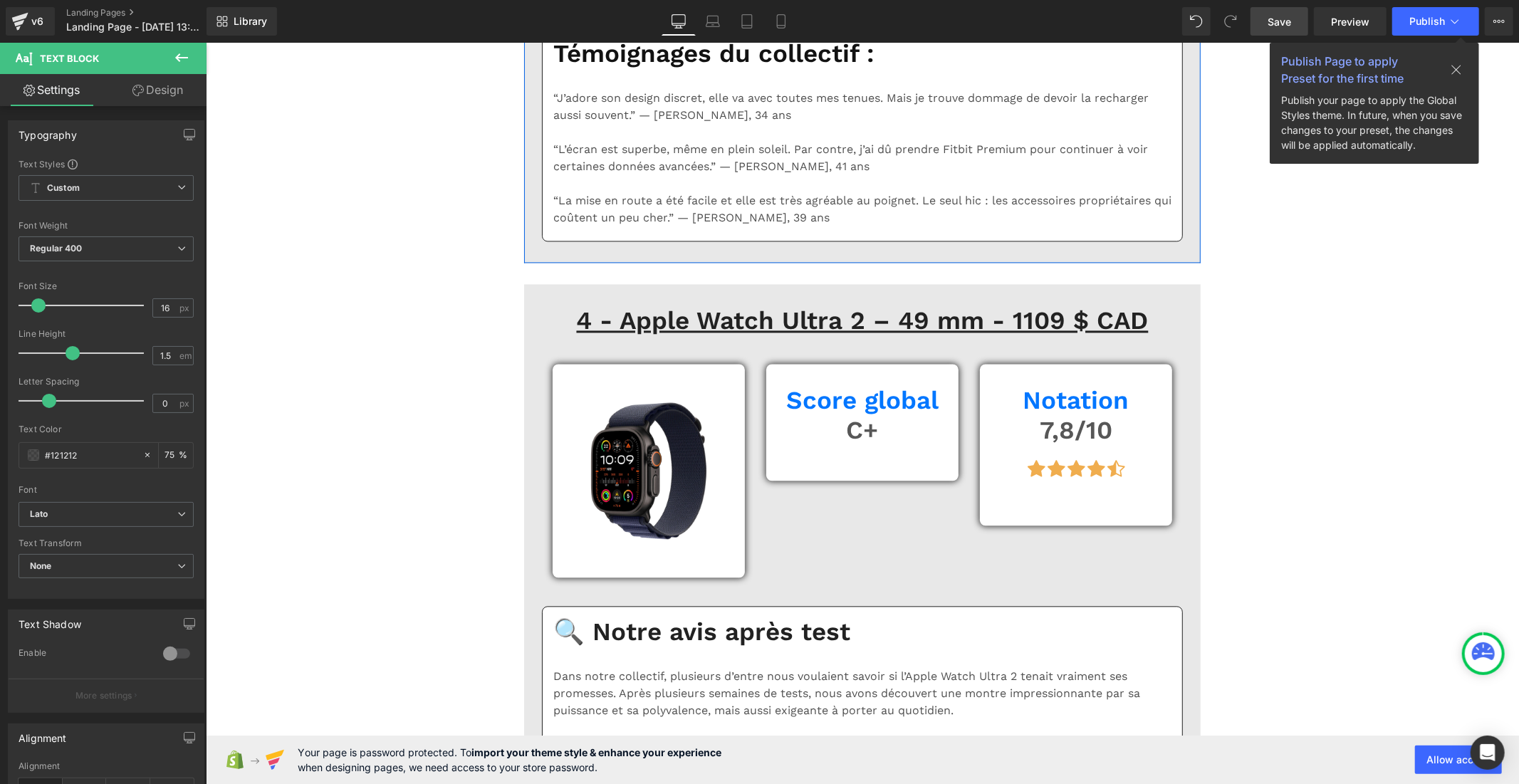
click at [81, 511] on b "Default" at bounding box center [104, 514] width 147 height 12
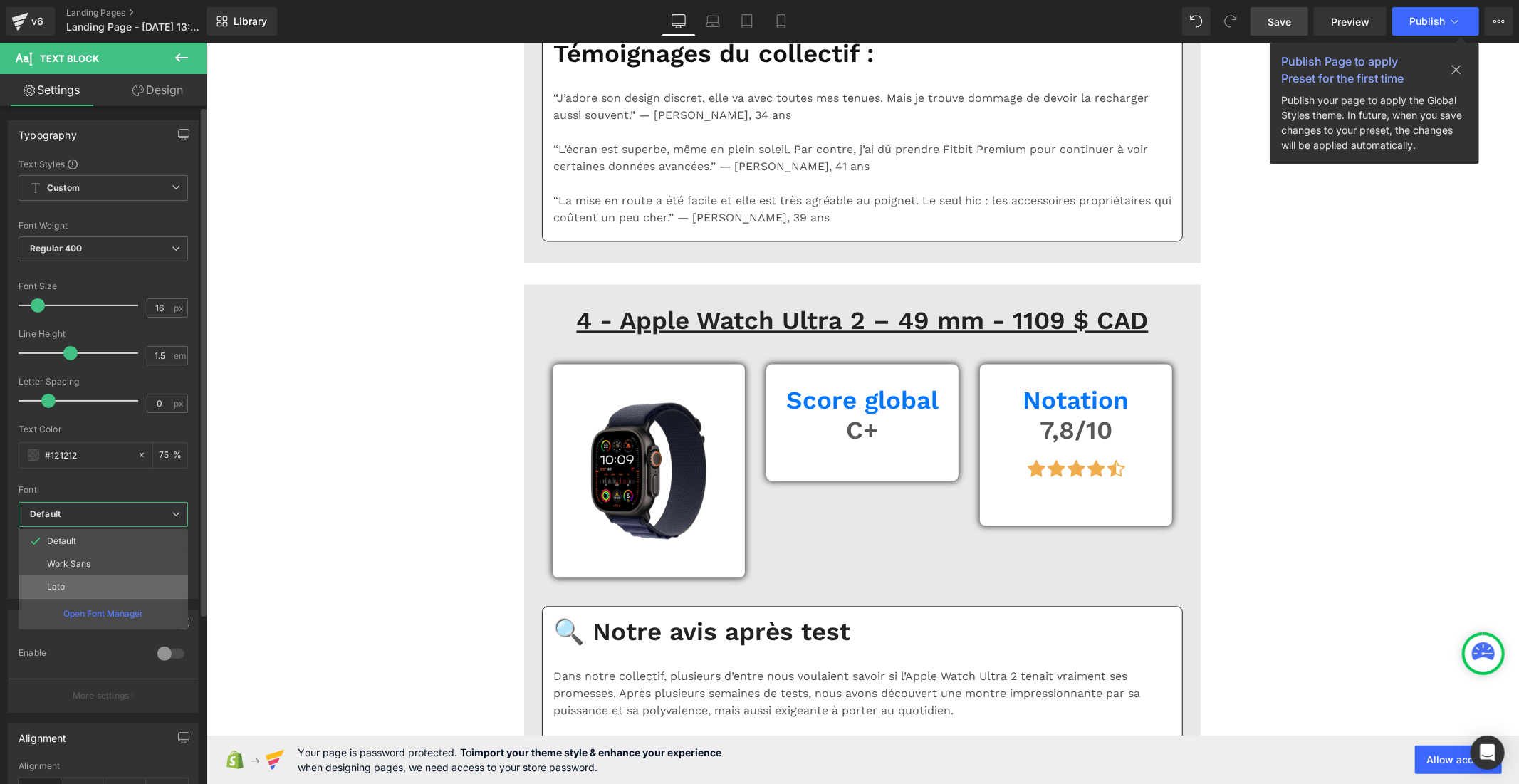
click at [59, 582] on p "Lato" at bounding box center [56, 587] width 18 height 10
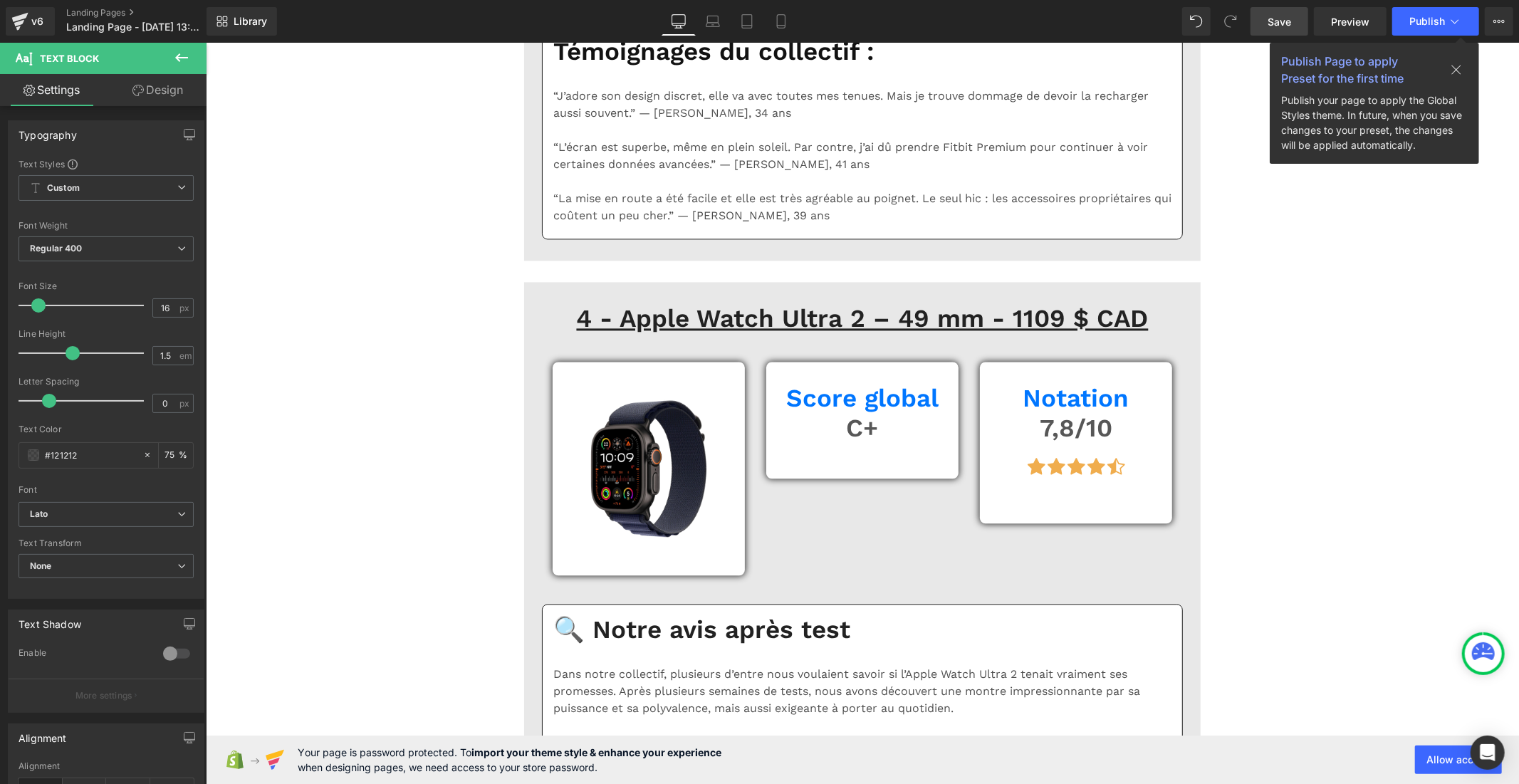
click at [111, 514] on b "Default" at bounding box center [104, 514] width 147 height 12
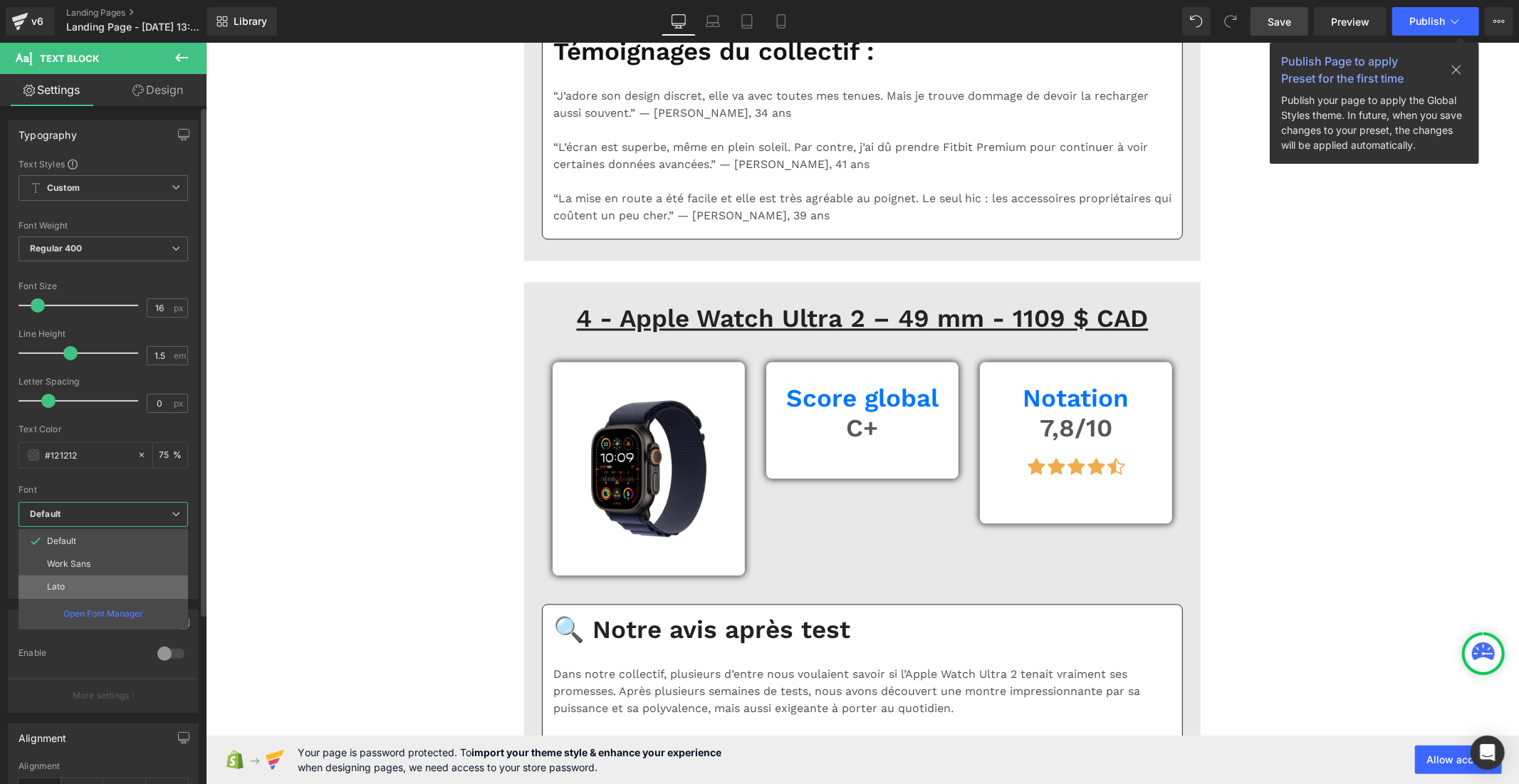
click at [100, 583] on li "Lato" at bounding box center [103, 587] width 170 height 23
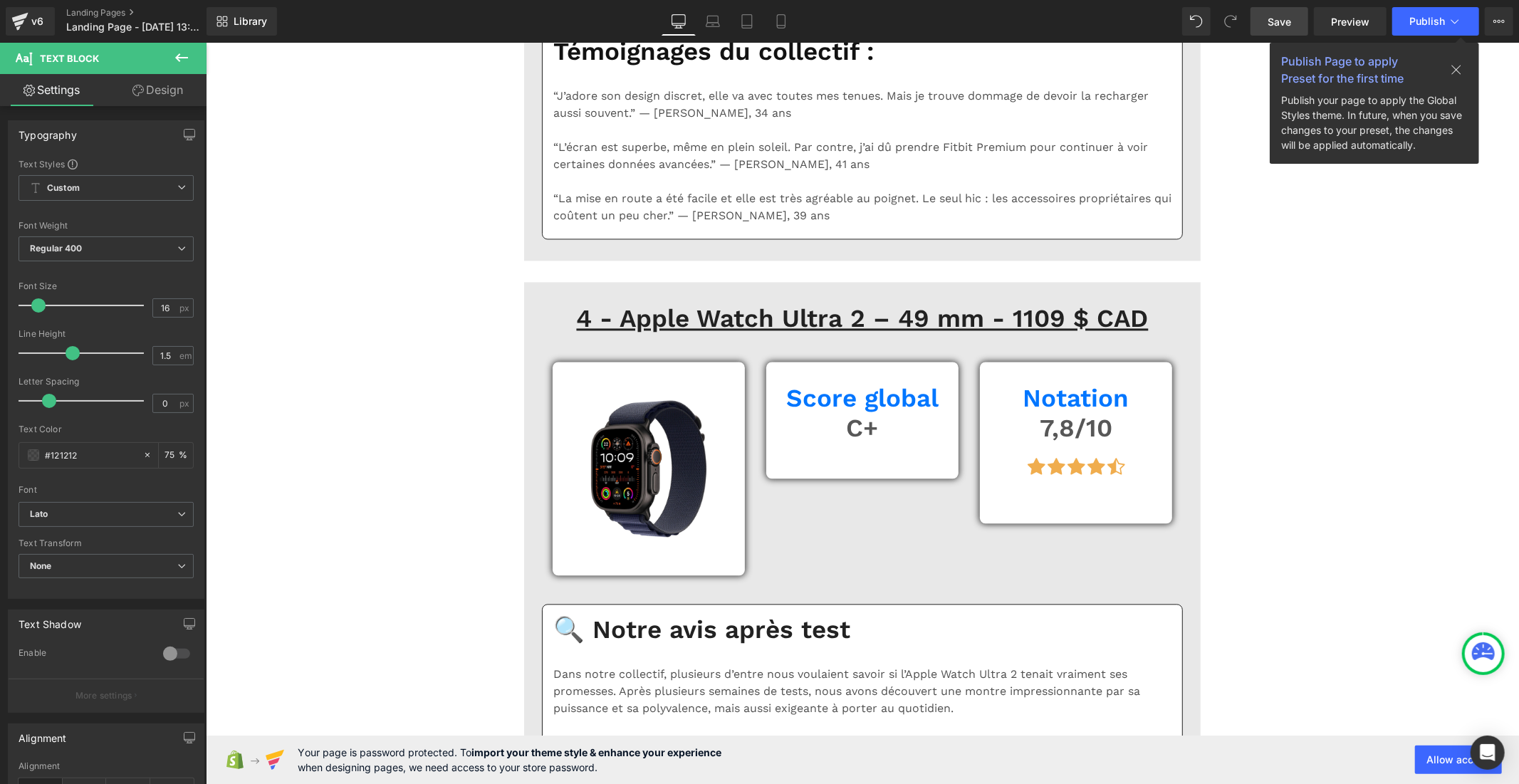
drag, startPoint x: 130, startPoint y: 516, endPoint x: 129, endPoint y: 530, distance: 14.0
click at [130, 516] on b "Default" at bounding box center [104, 514] width 147 height 12
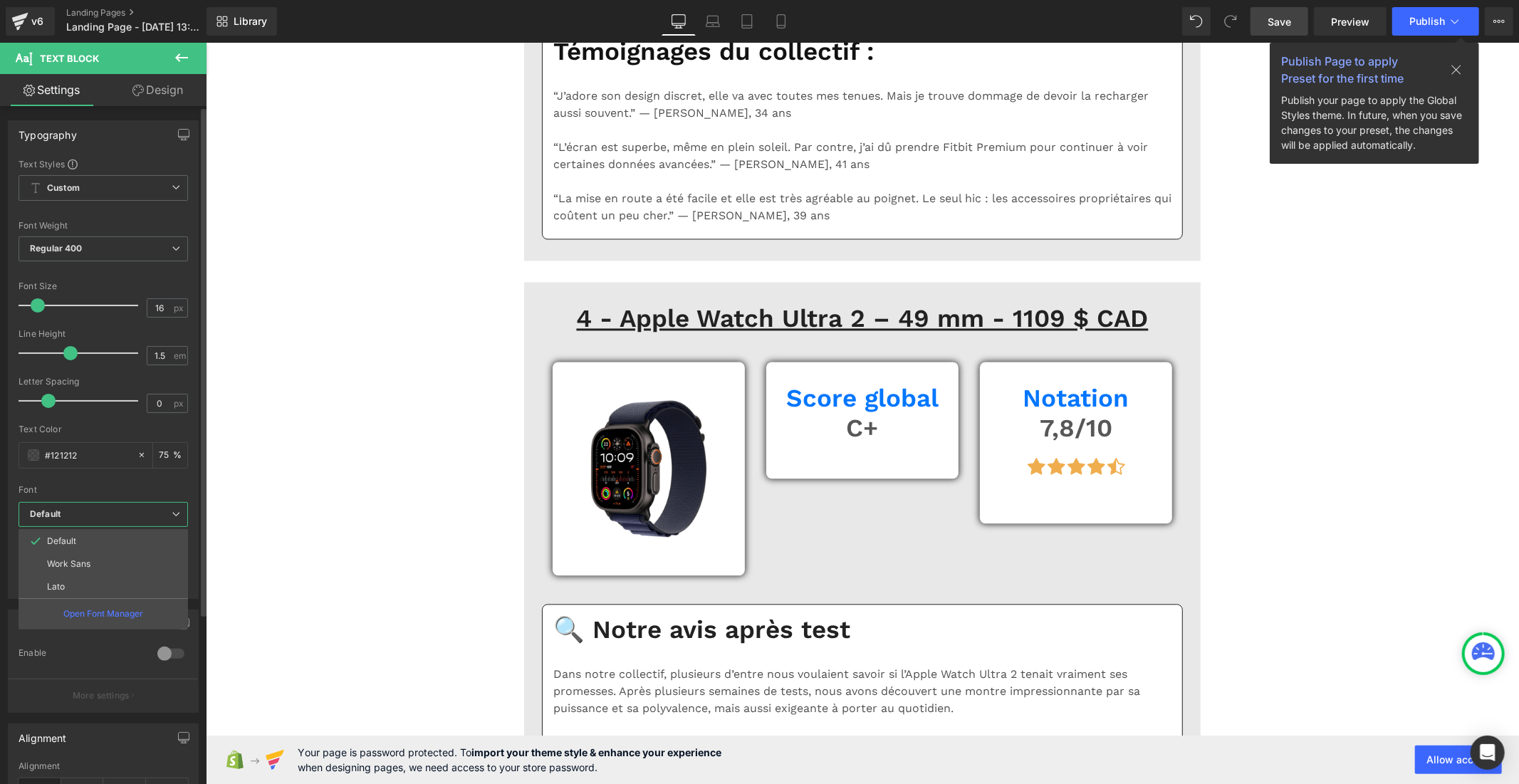
click at [121, 583] on li "Lato" at bounding box center [103, 587] width 170 height 23
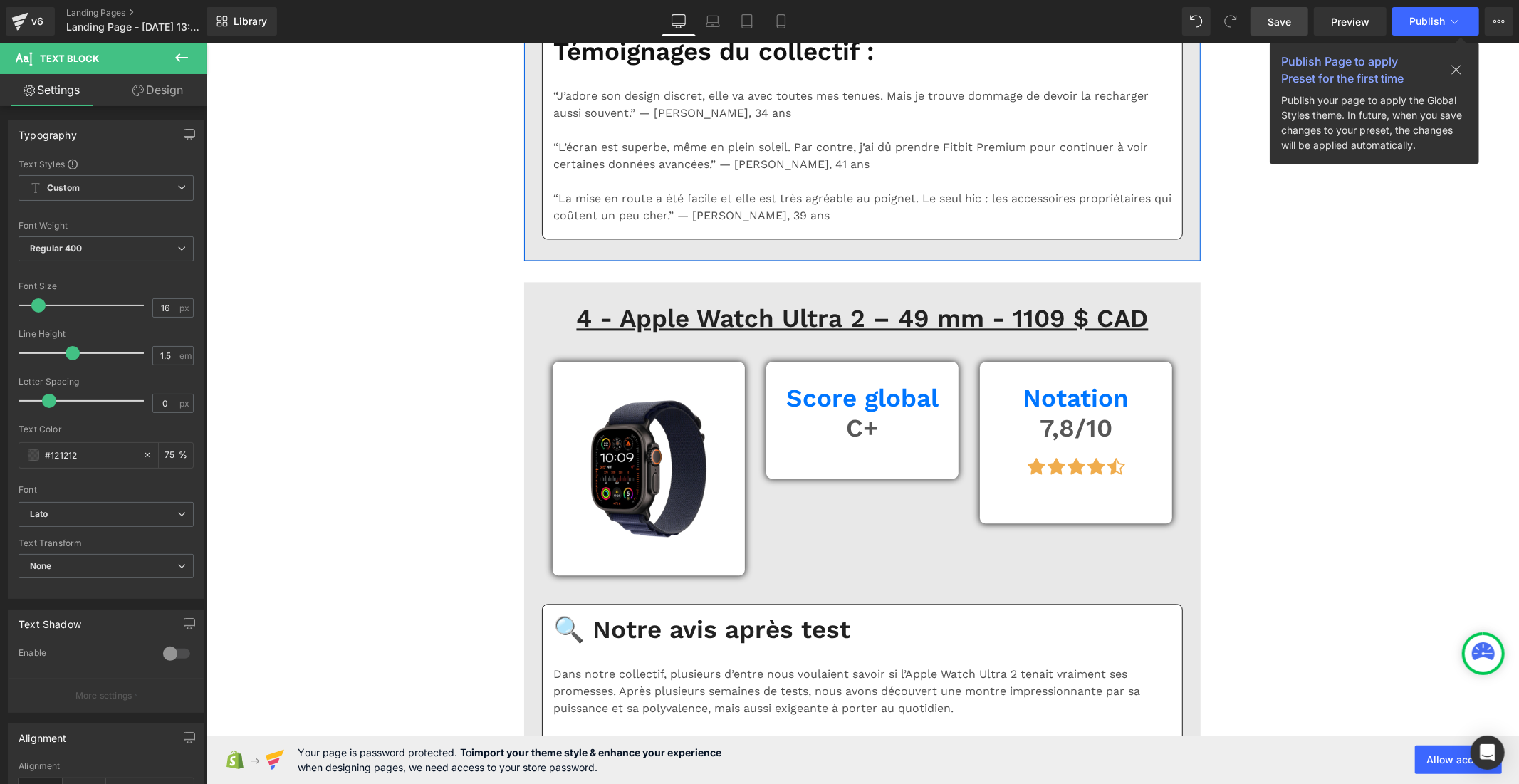
click at [114, 516] on b "Default" at bounding box center [104, 514] width 147 height 12
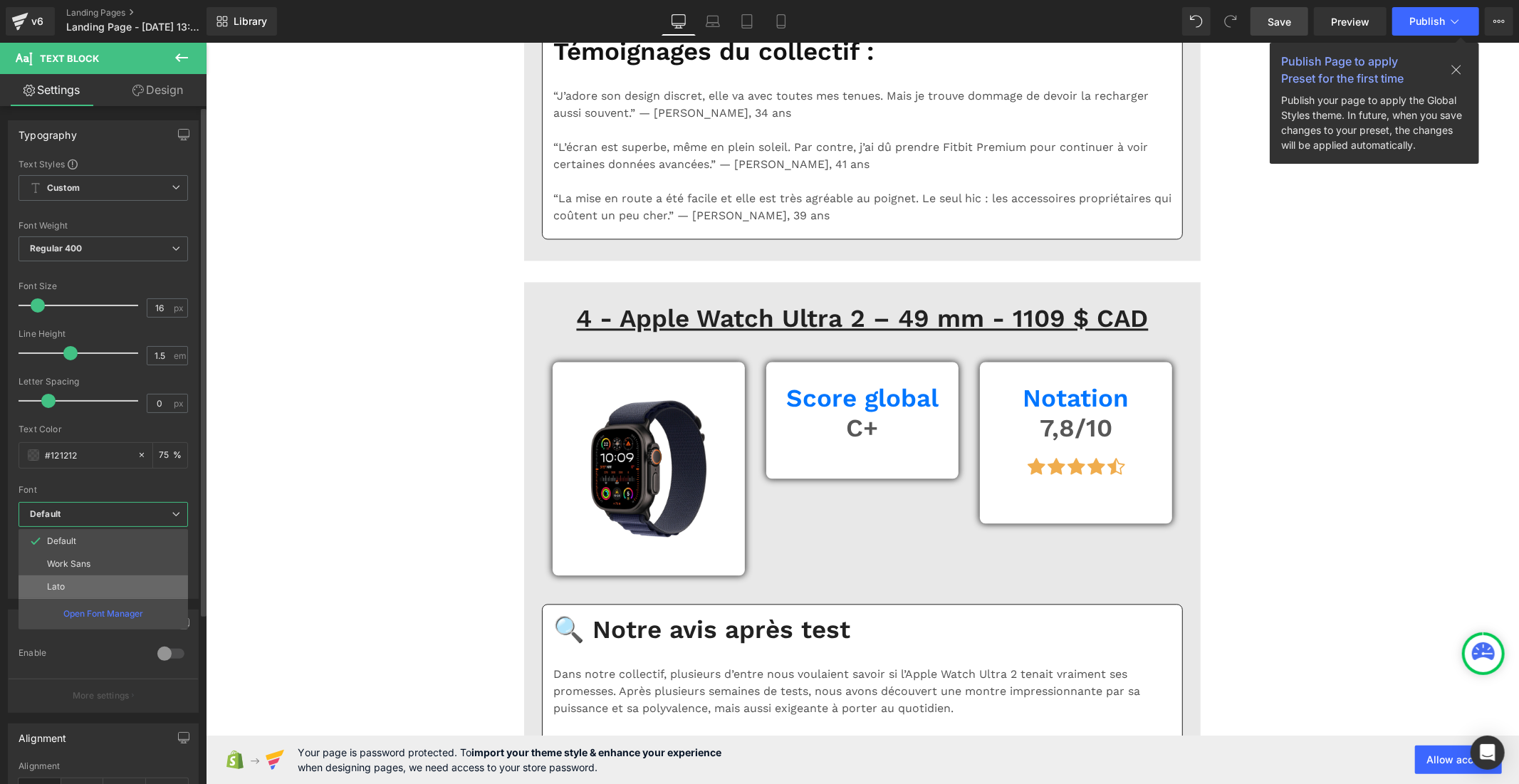
click at [102, 580] on li "Lato" at bounding box center [103, 587] width 170 height 23
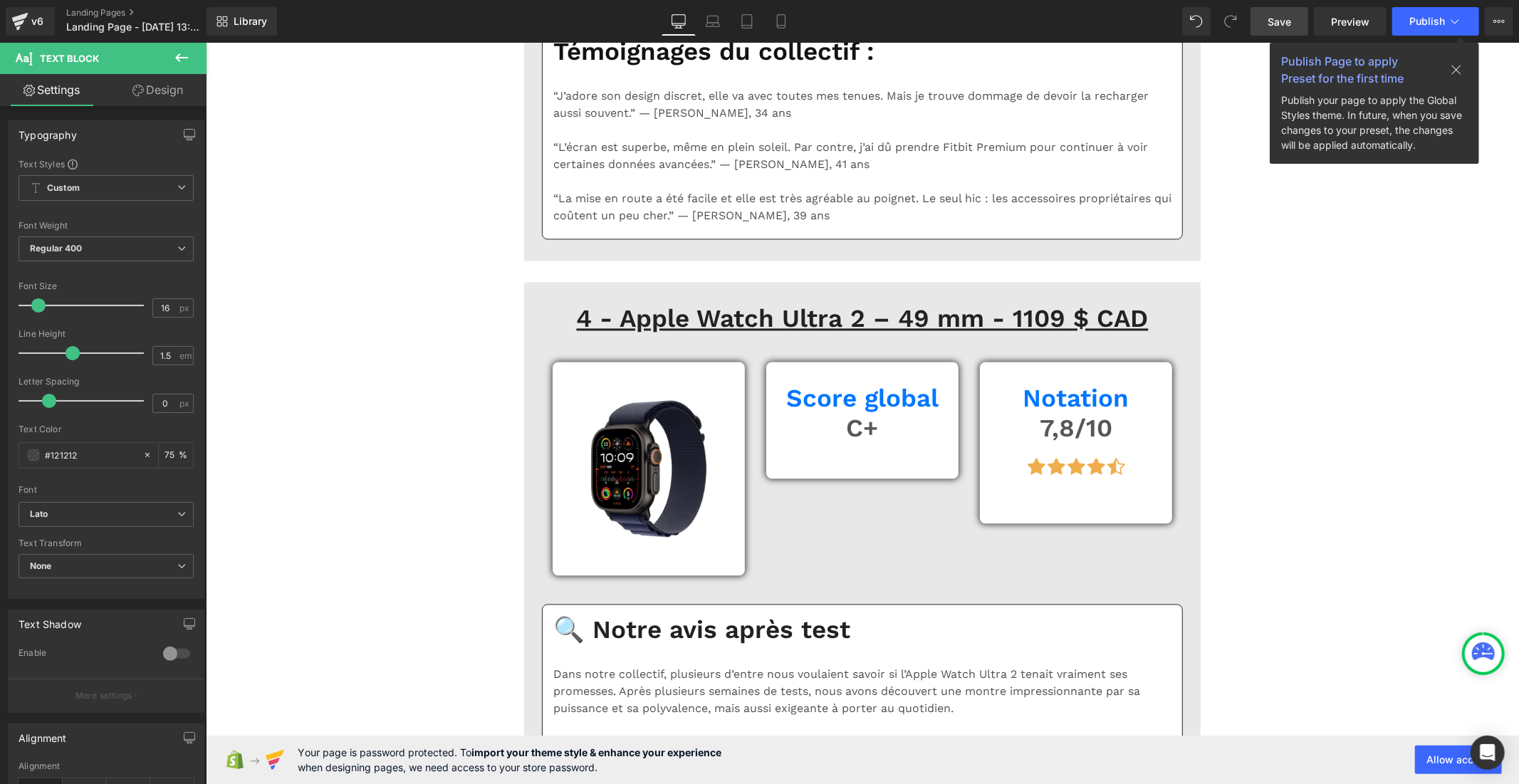
click at [1267, 15] on link "Save" at bounding box center [1279, 21] width 57 height 29
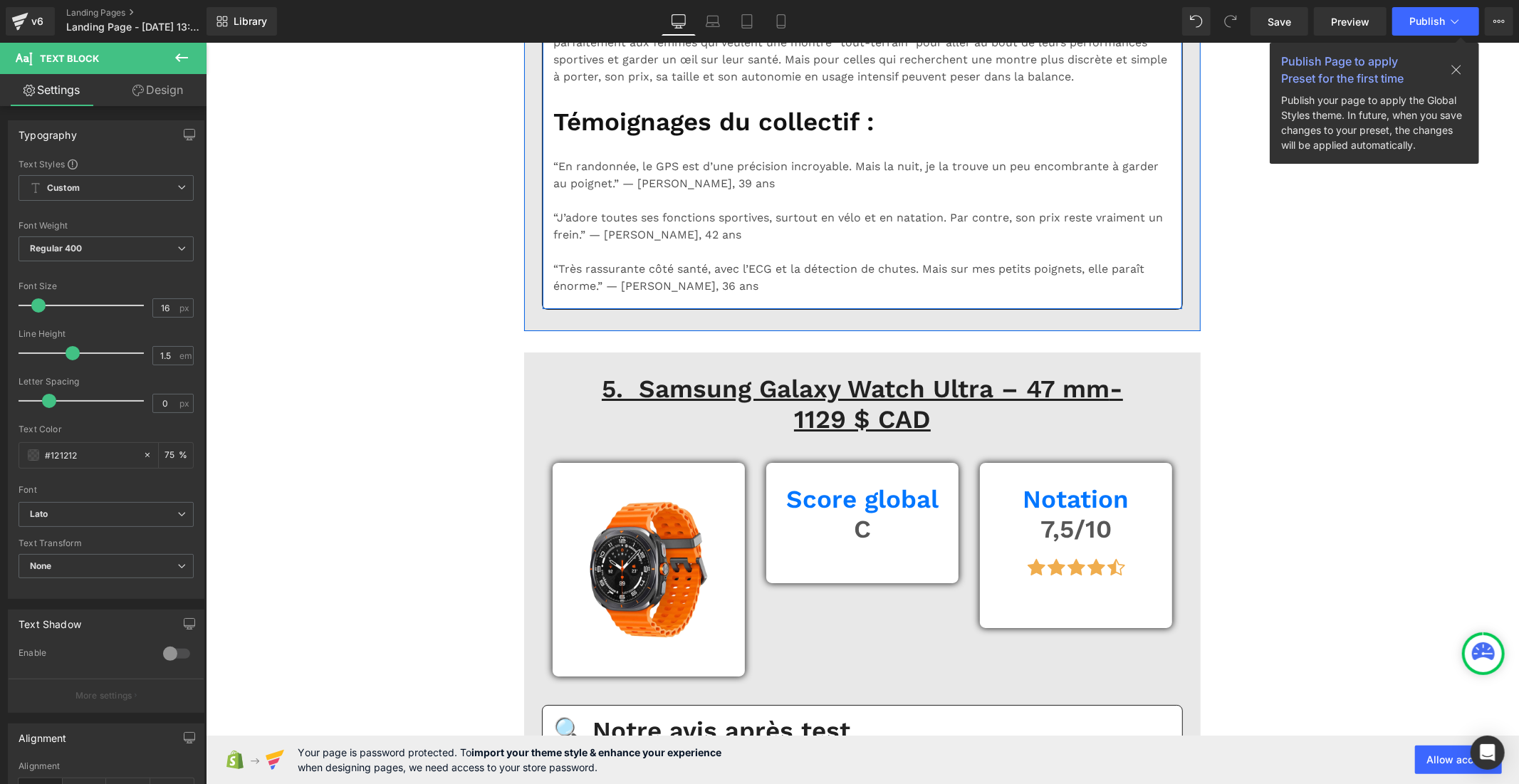
scroll to position [8858, 0]
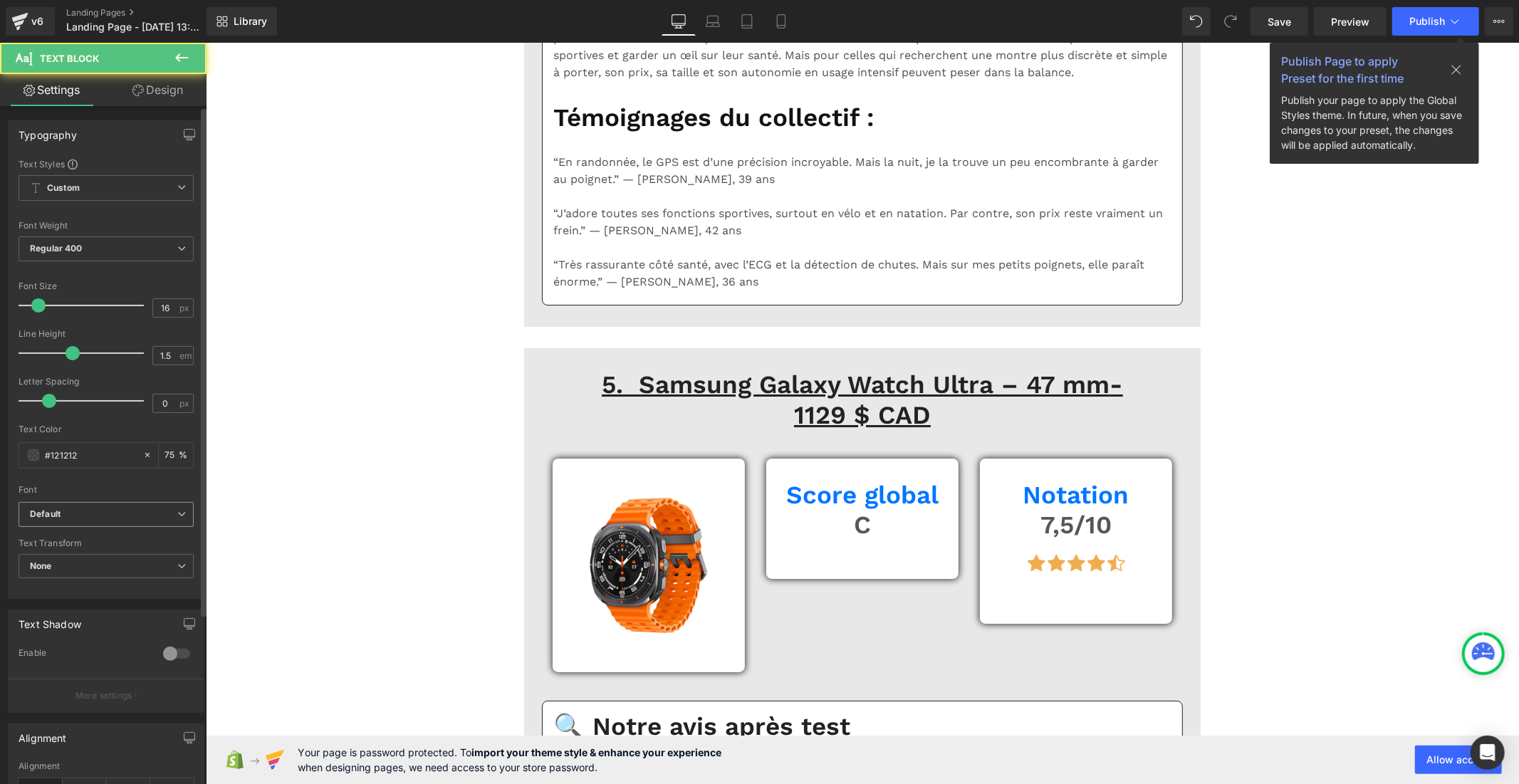
click at [72, 510] on b "Default" at bounding box center [104, 514] width 147 height 12
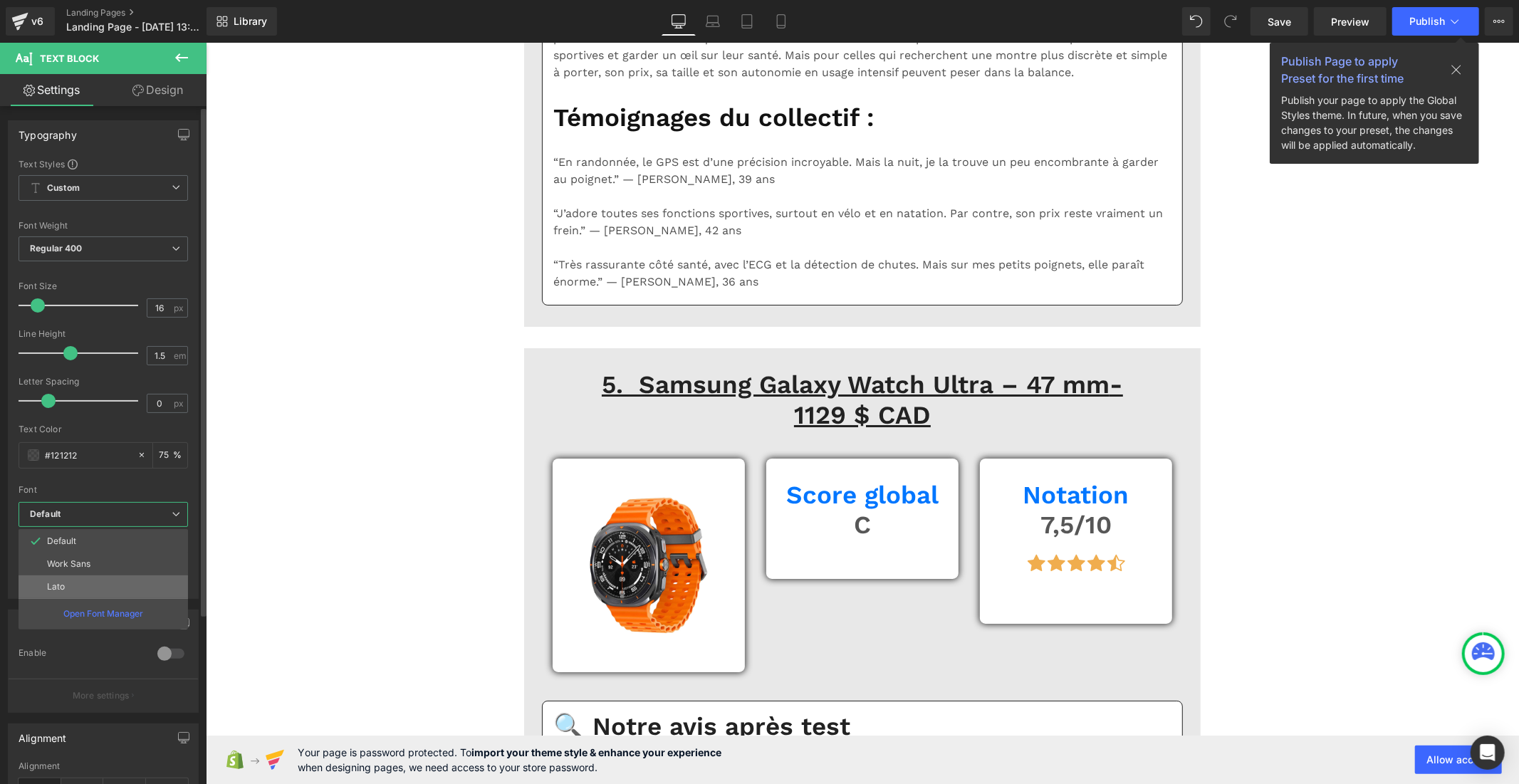
click at [83, 583] on li "Lato" at bounding box center [103, 587] width 170 height 23
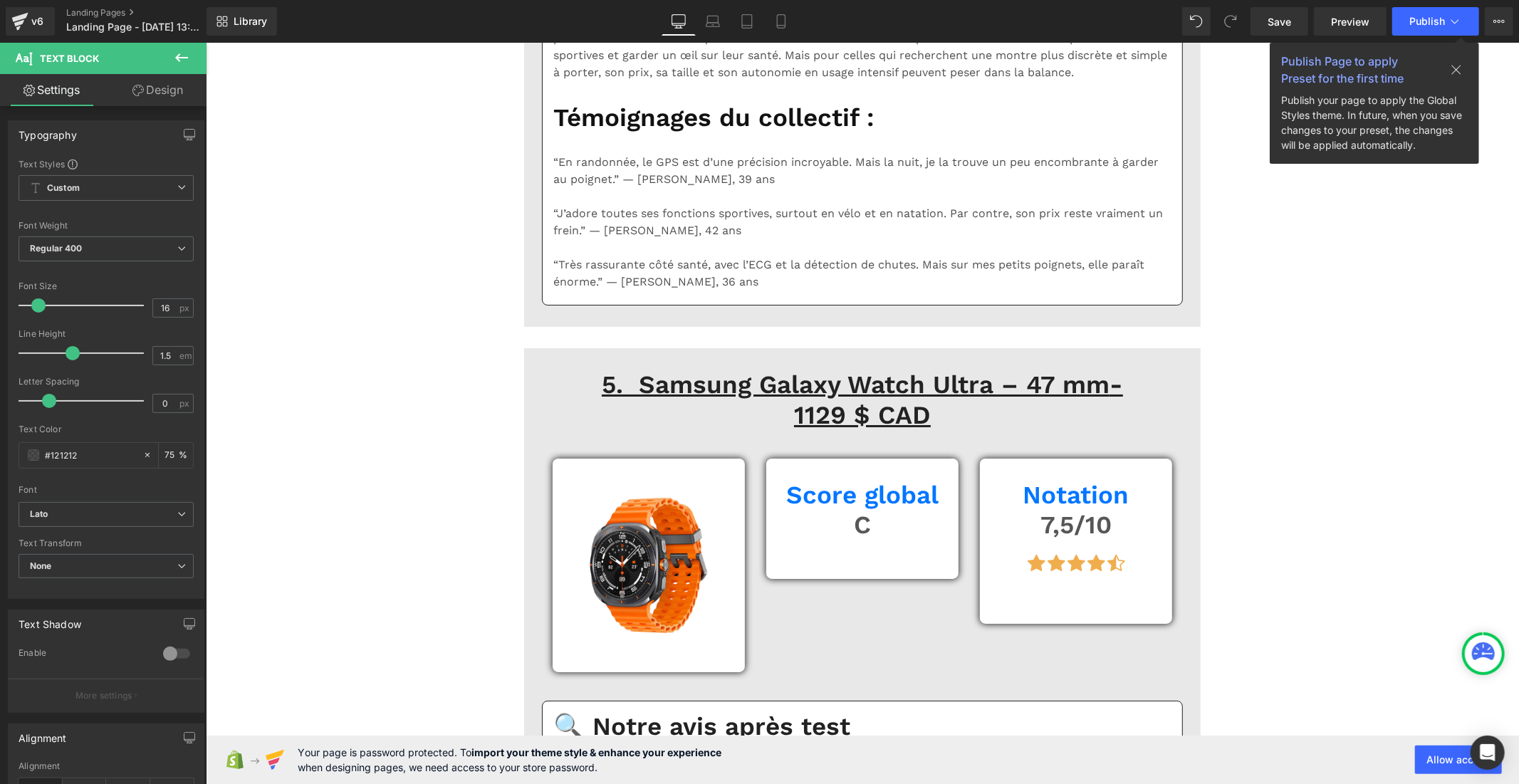
click at [105, 511] on b "Default" at bounding box center [104, 514] width 147 height 12
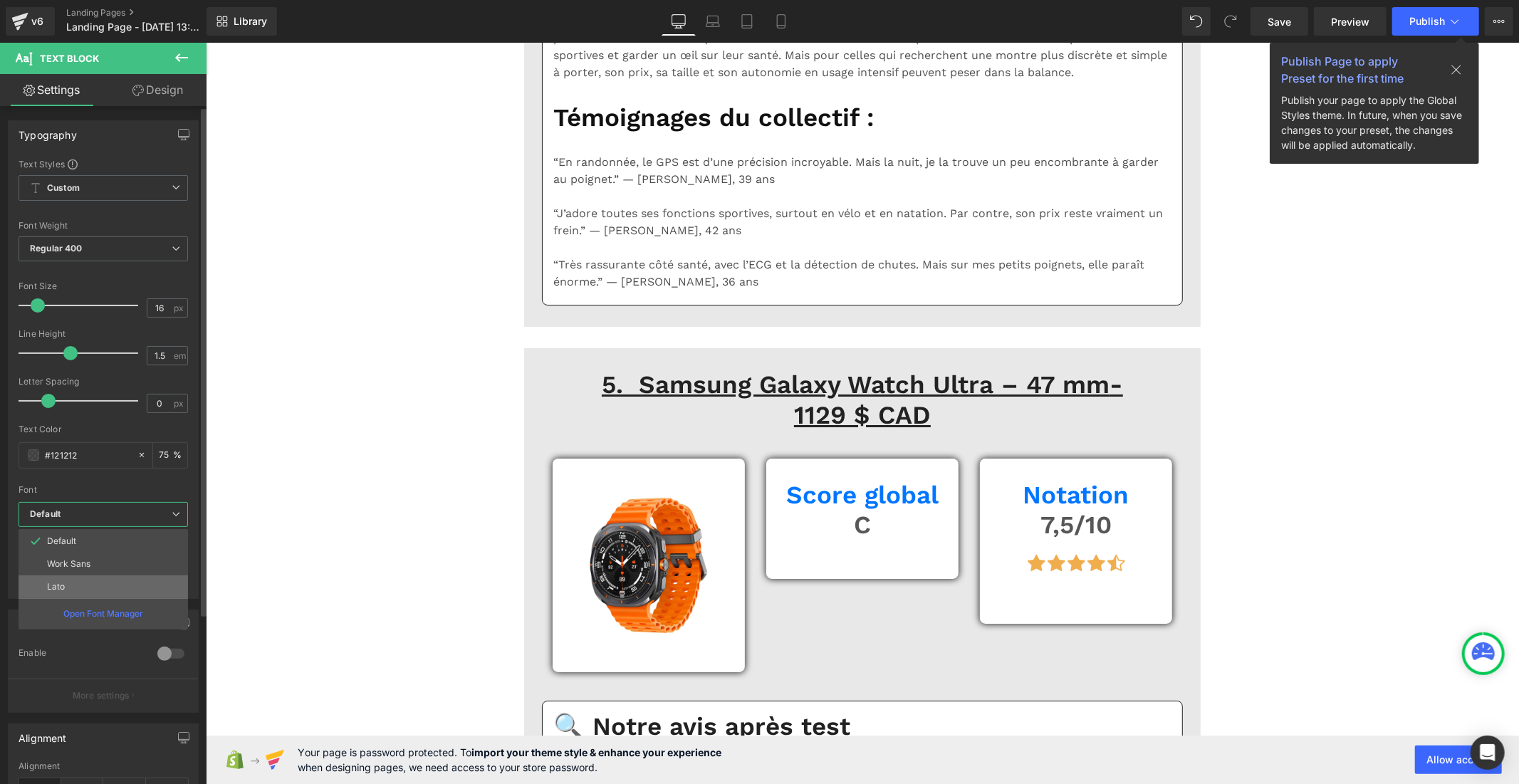
click at [100, 591] on li "Lato" at bounding box center [103, 587] width 170 height 23
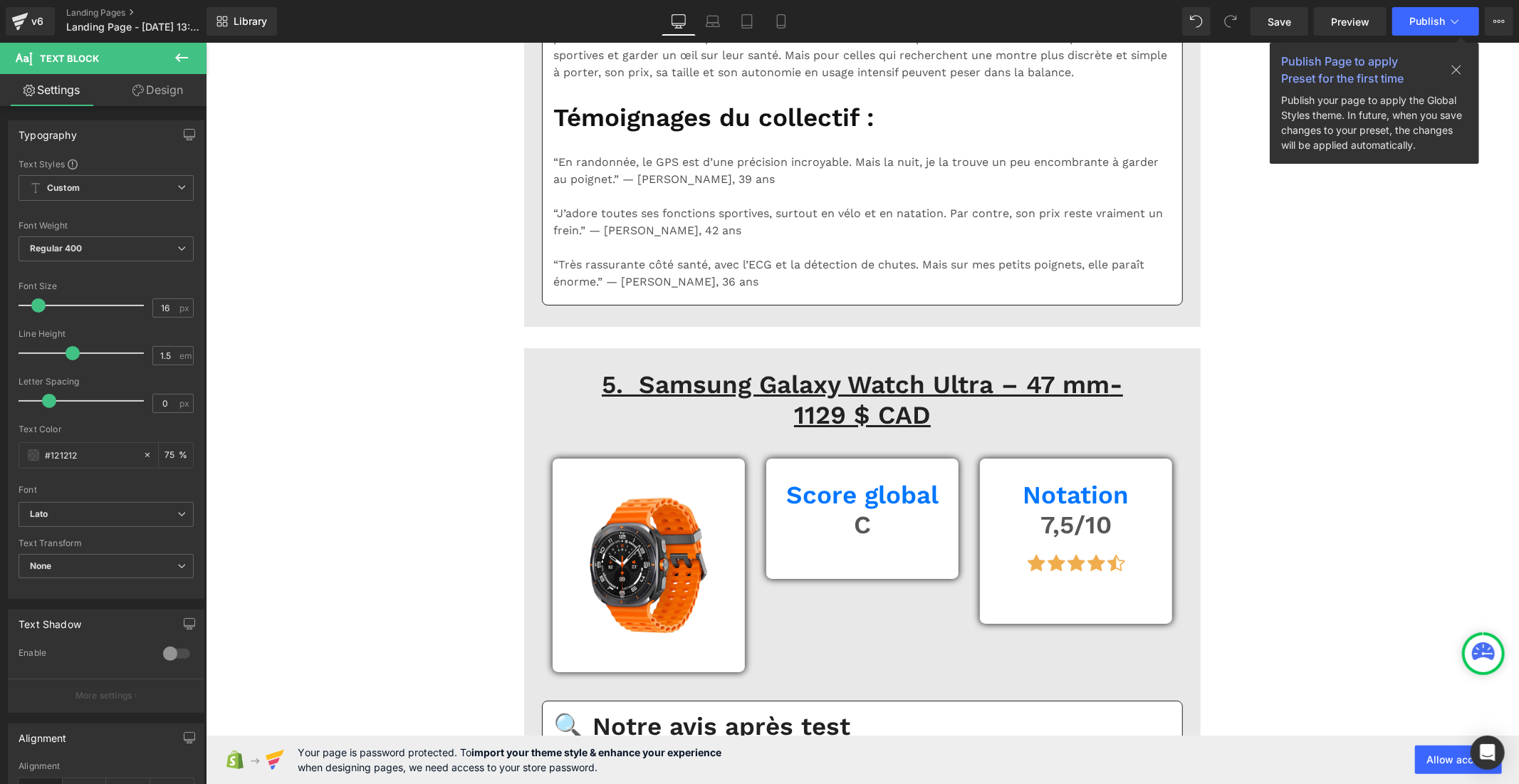
click at [86, 524] on span "Default" at bounding box center [106, 514] width 175 height 25
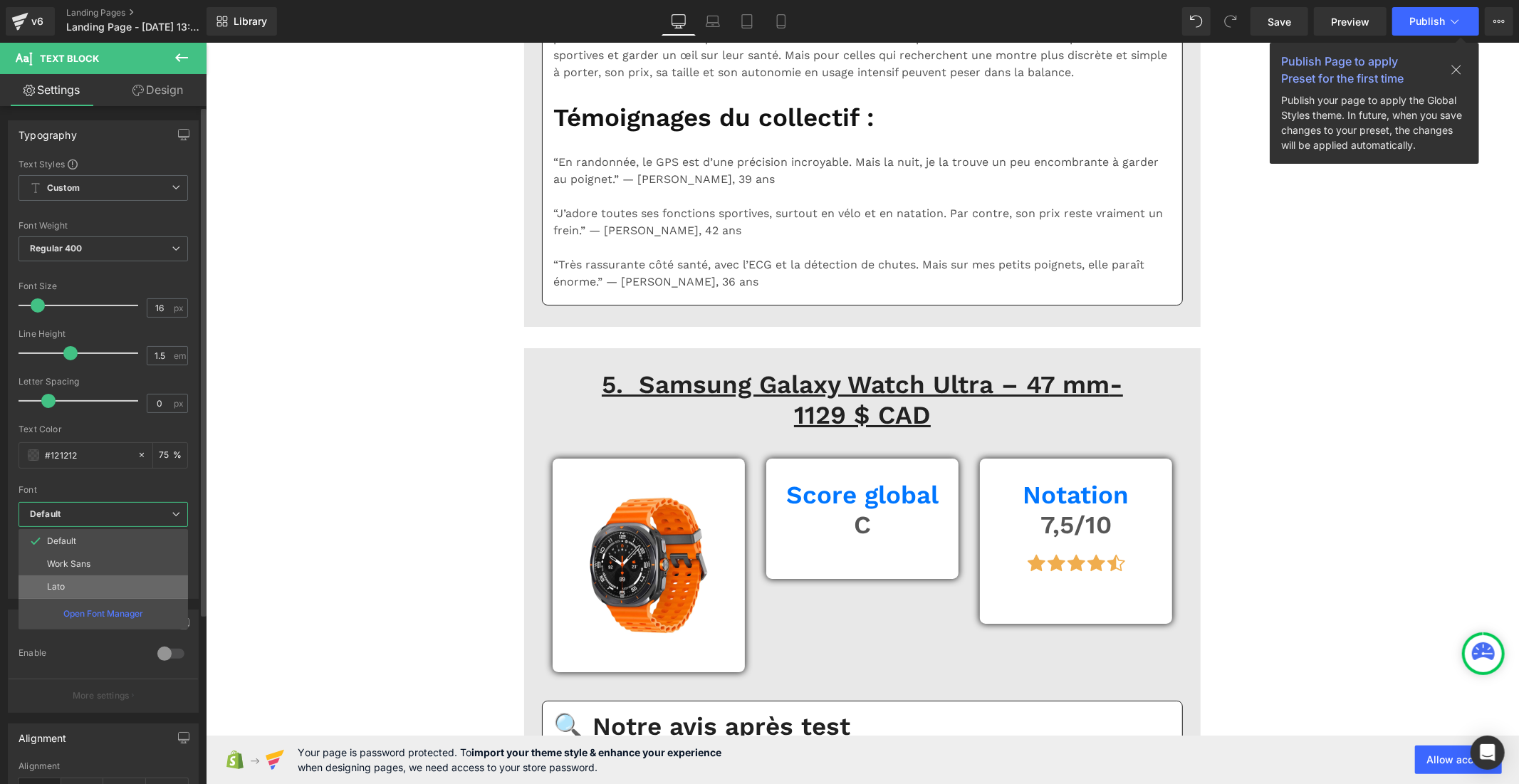
click at [95, 589] on li "Lato" at bounding box center [103, 587] width 170 height 23
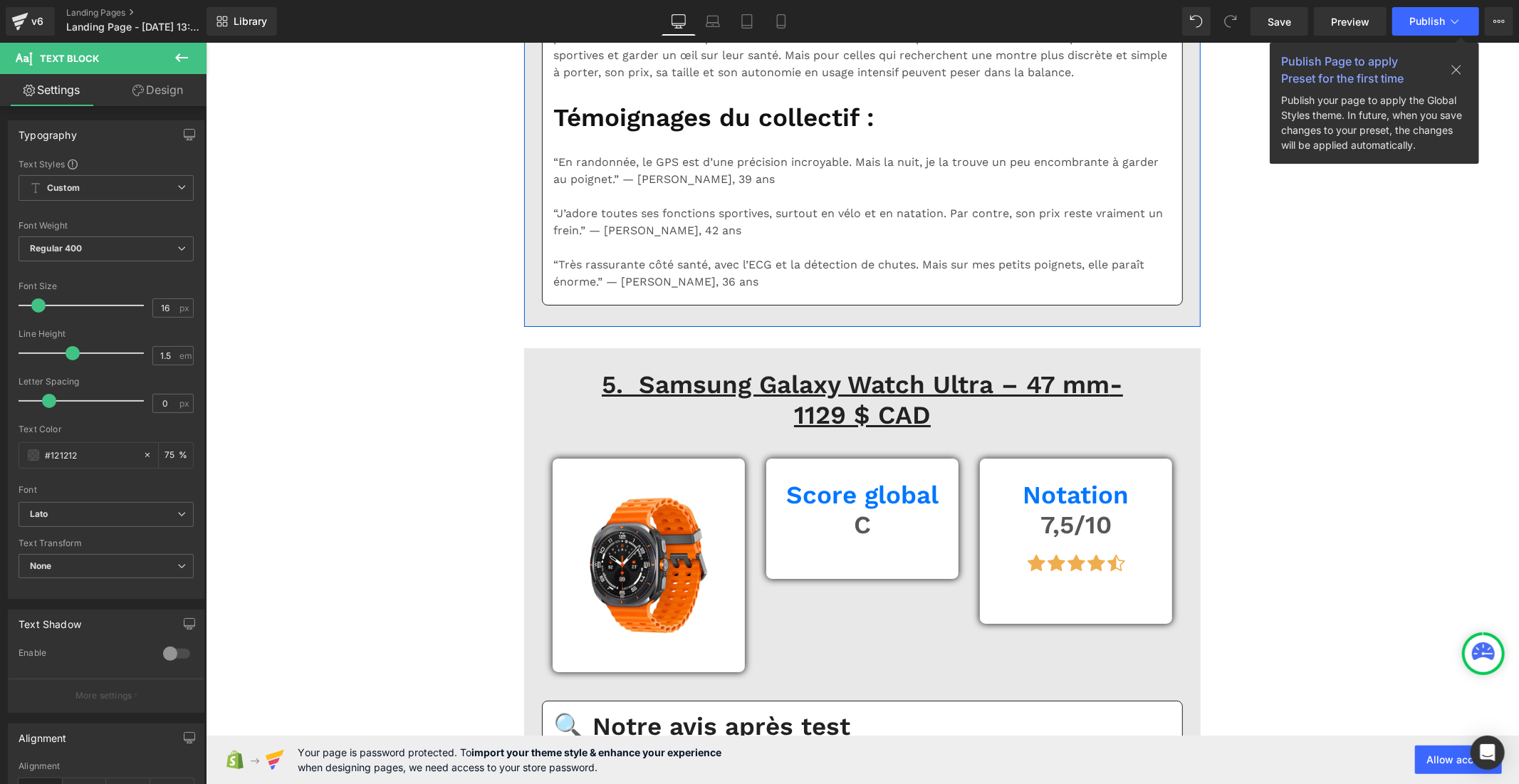
click at [139, 514] on b "Default" at bounding box center [104, 514] width 147 height 12
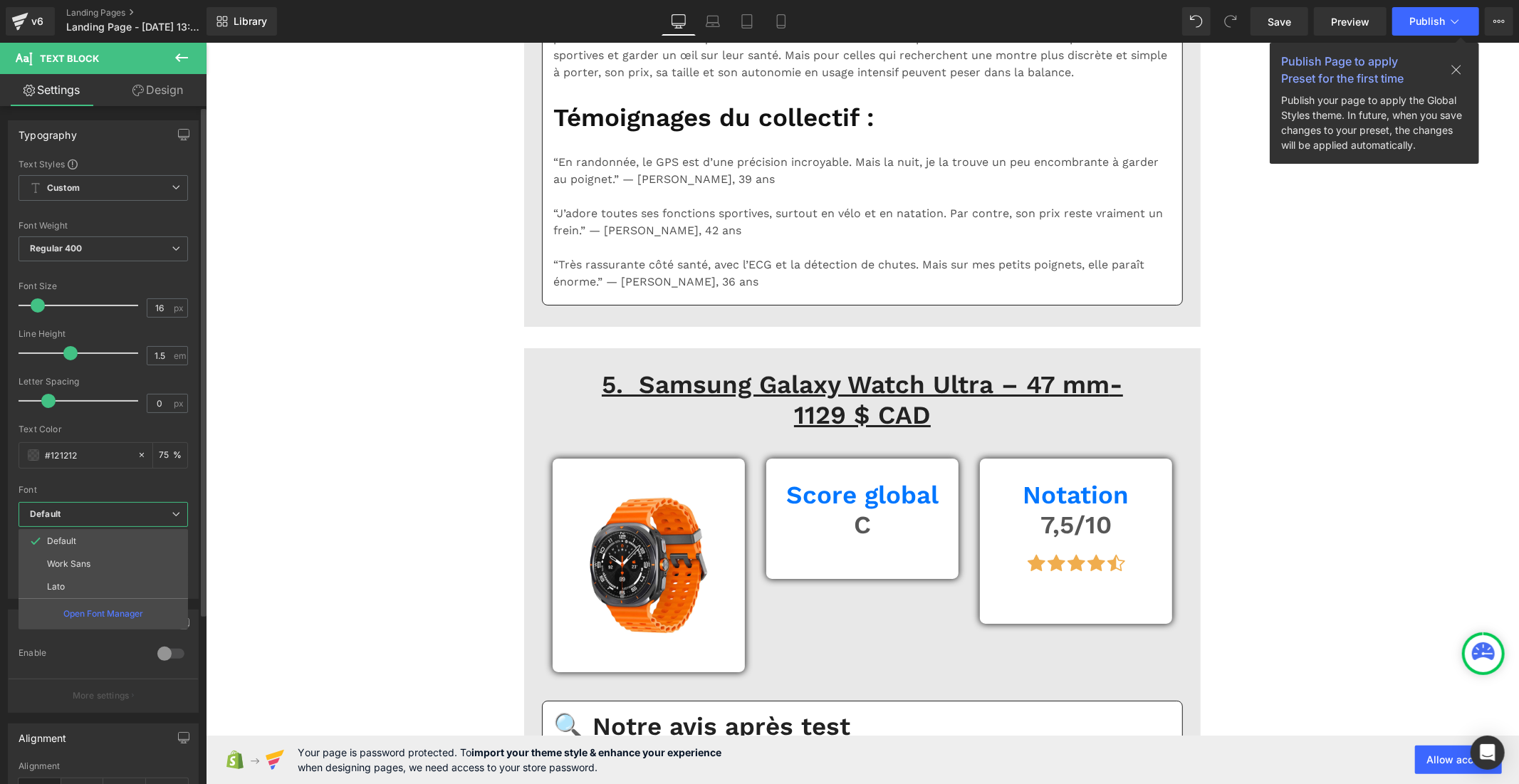
click at [129, 586] on li "Lato" at bounding box center [103, 587] width 170 height 23
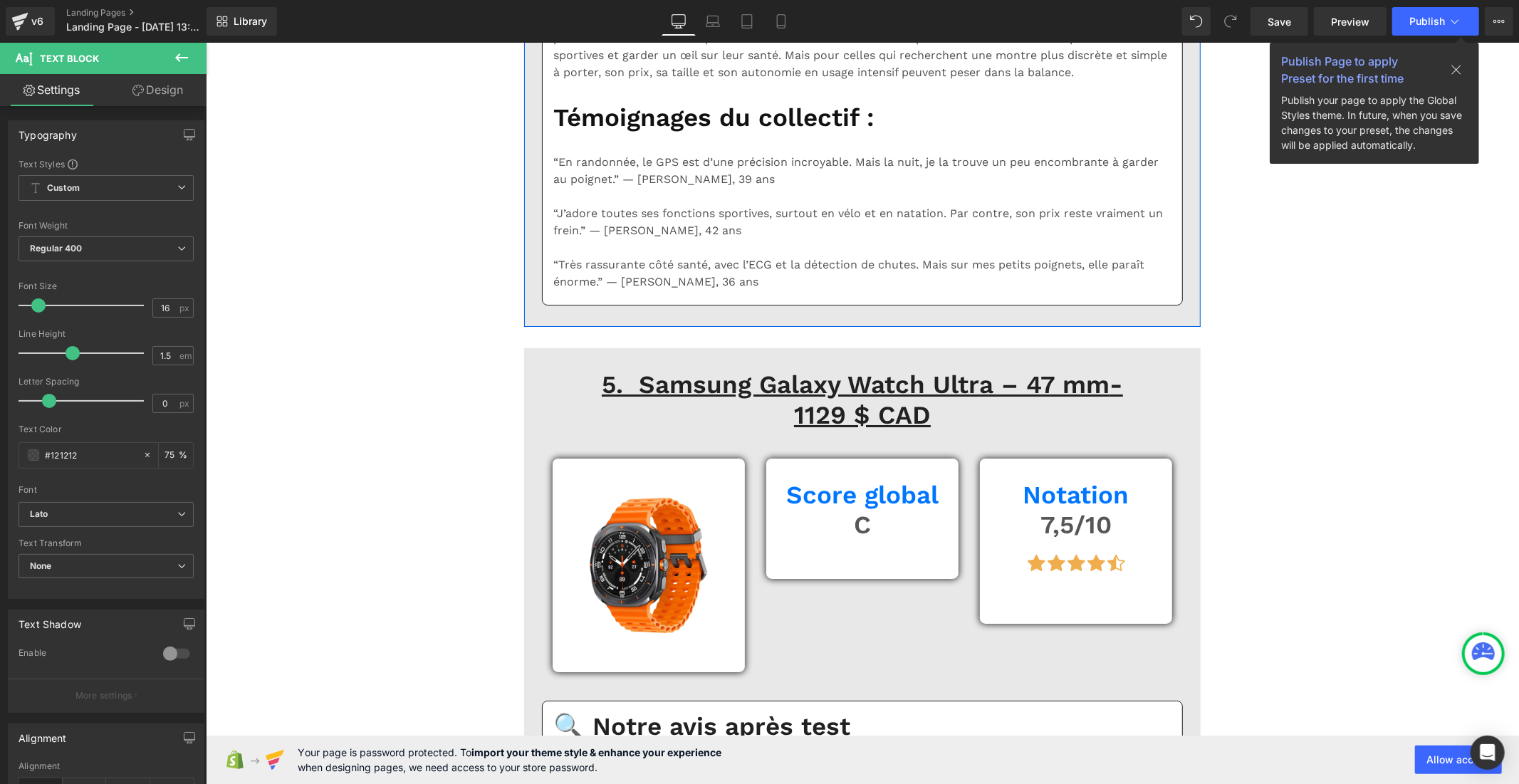
click at [105, 518] on b "Default" at bounding box center [104, 514] width 147 height 12
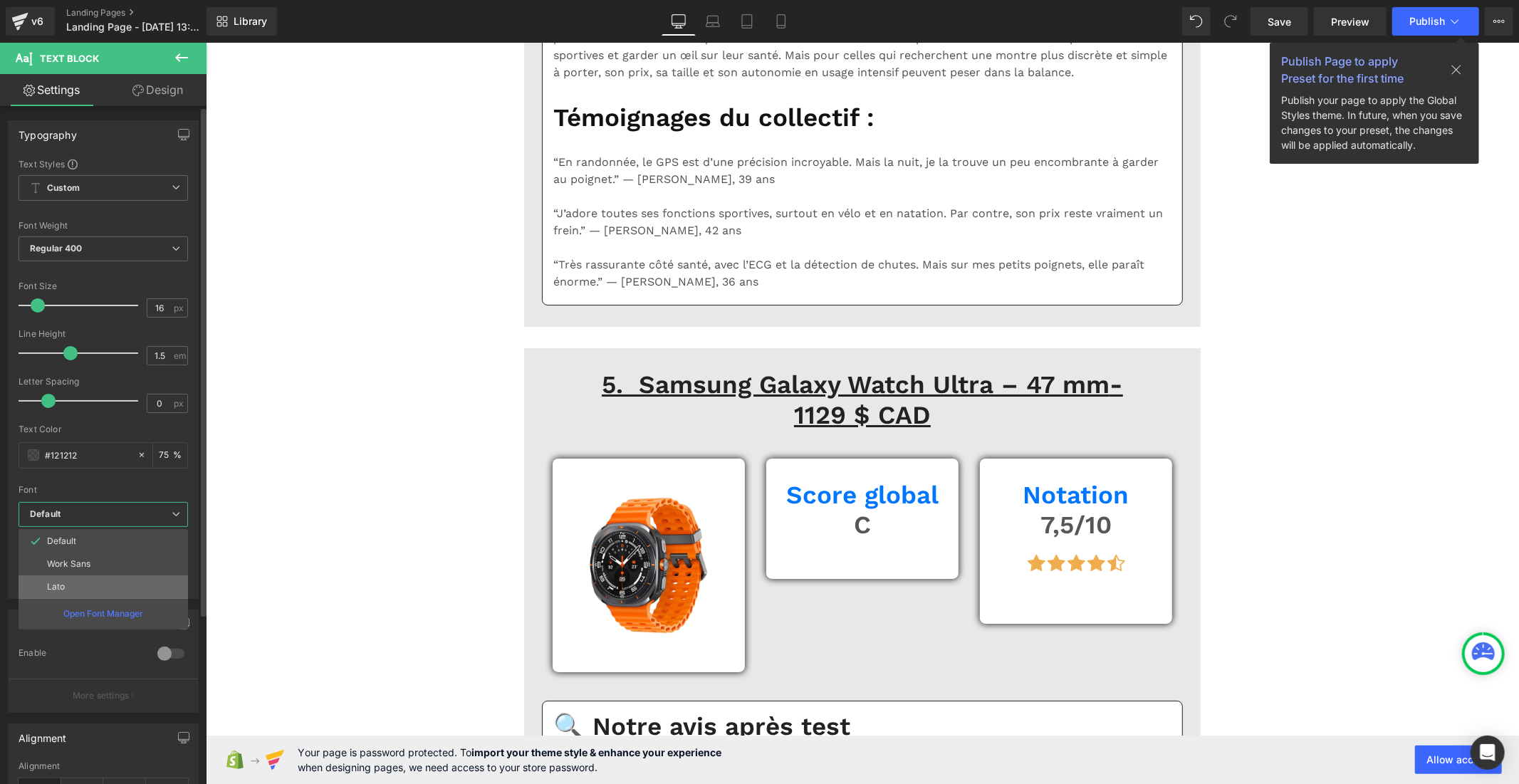
click at [96, 588] on li "Lato" at bounding box center [103, 587] width 170 height 23
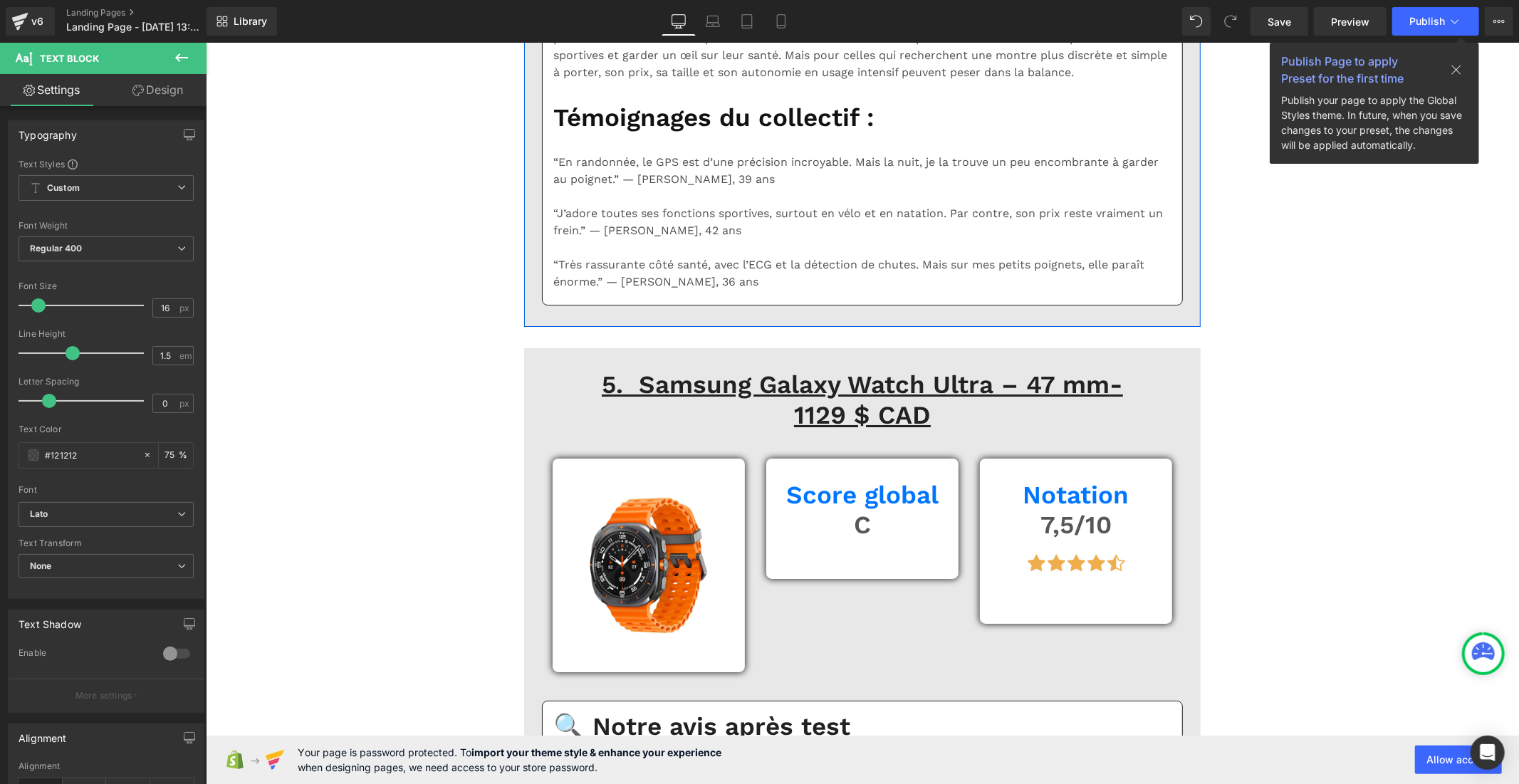
click at [70, 513] on b "Default" at bounding box center [104, 514] width 147 height 12
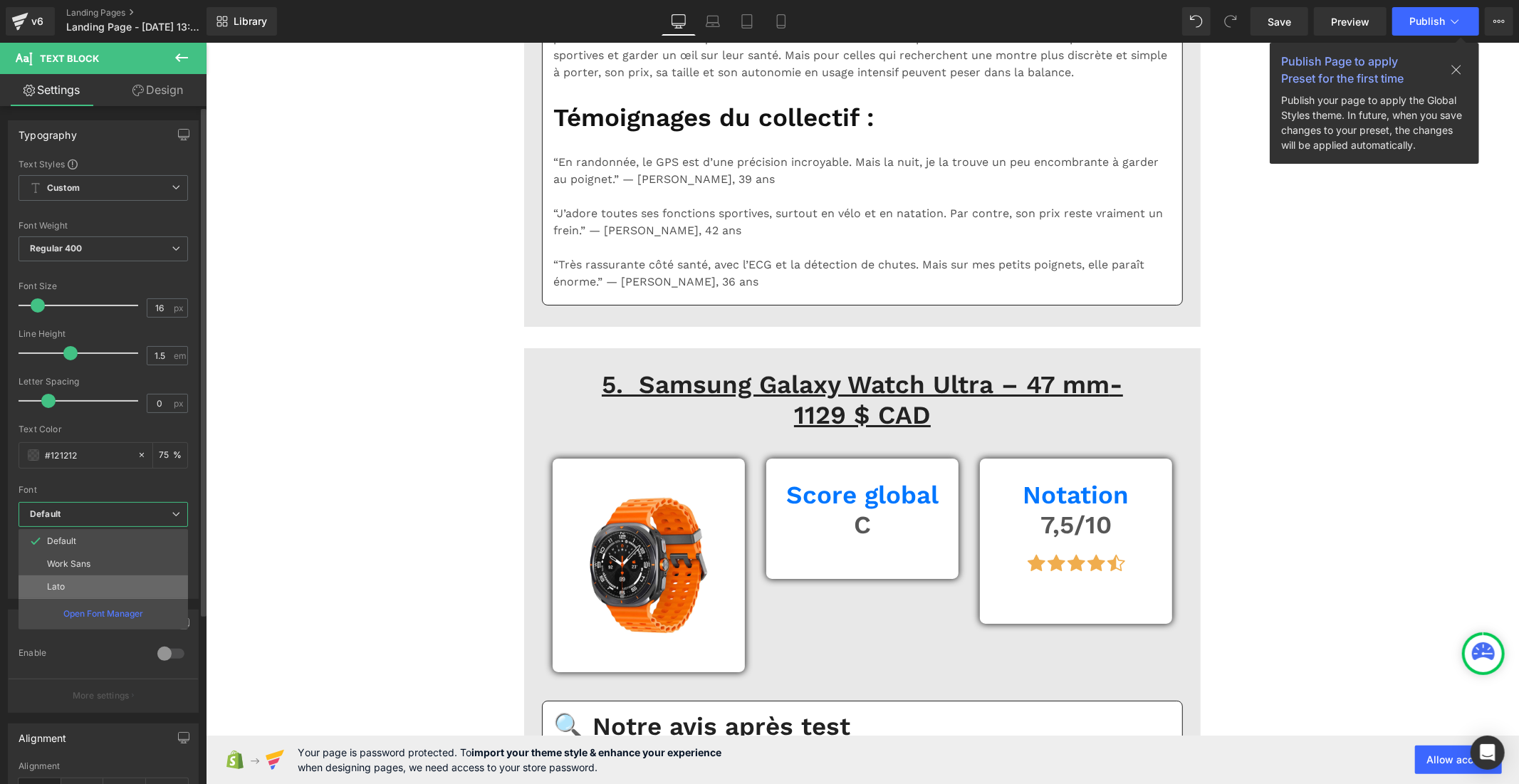
click at [93, 583] on li "Lato" at bounding box center [103, 587] width 170 height 23
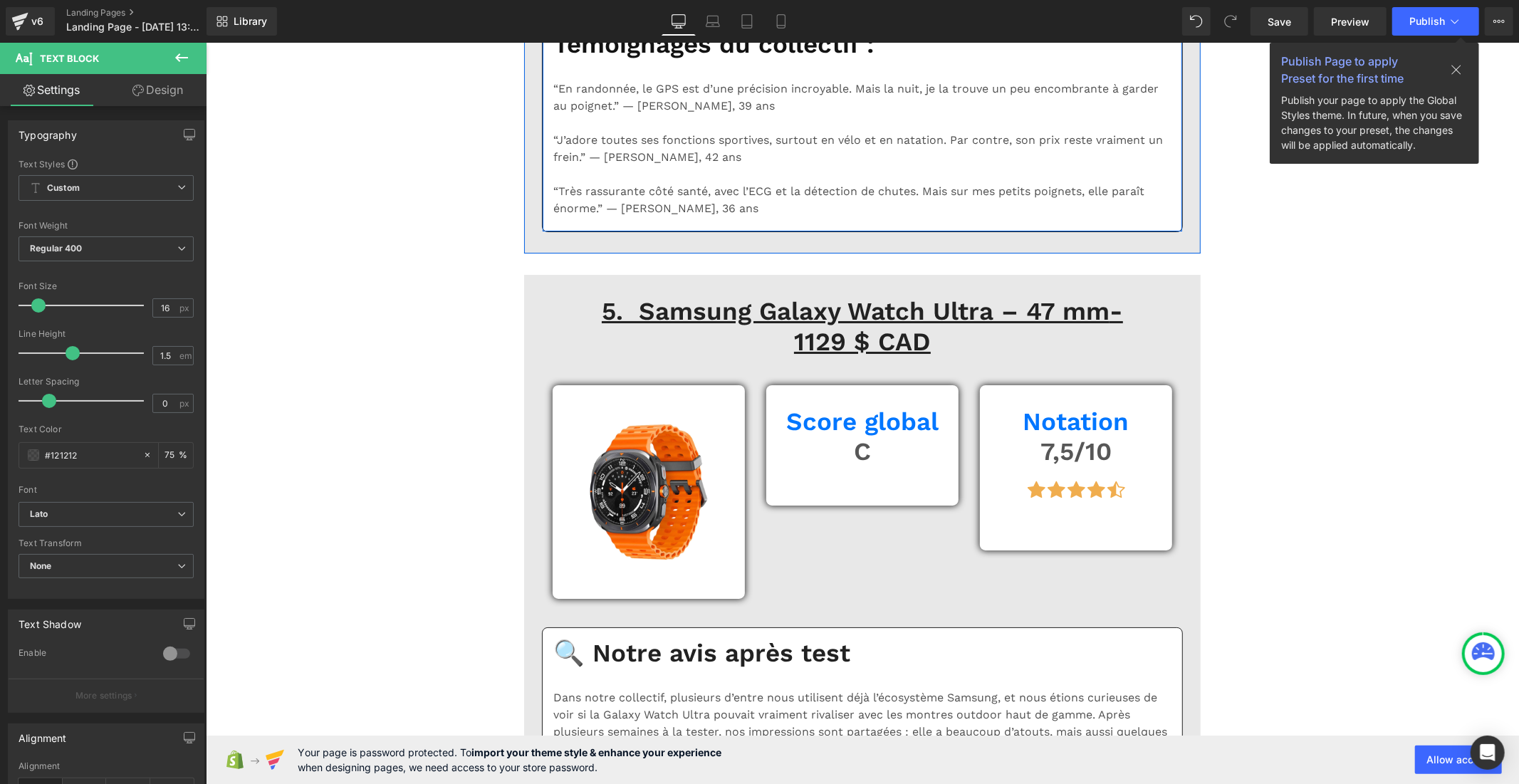
scroll to position [9016, 0]
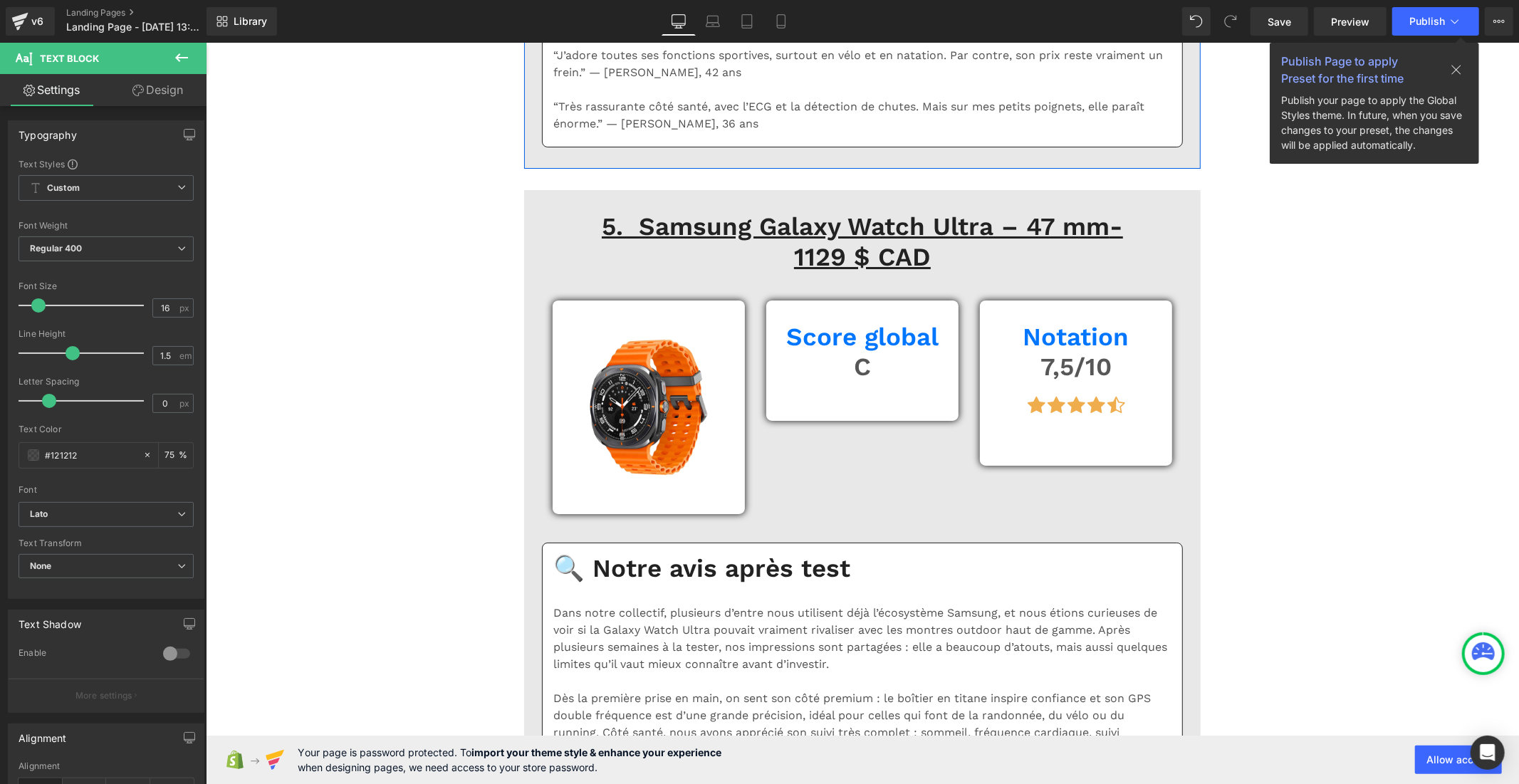
click at [91, 502] on span "Default" at bounding box center [106, 514] width 175 height 25
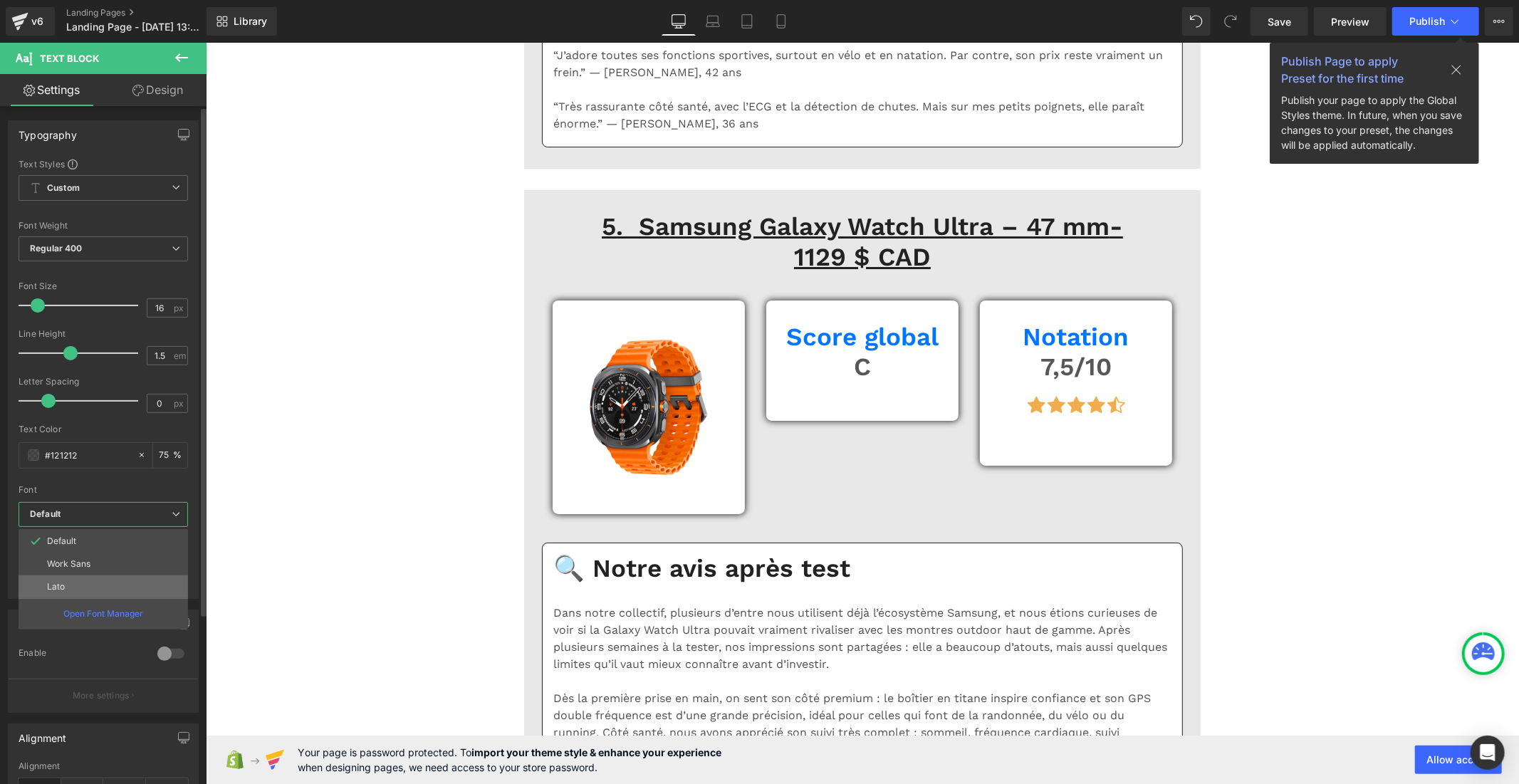
click at [93, 588] on li "Lato" at bounding box center [103, 587] width 170 height 23
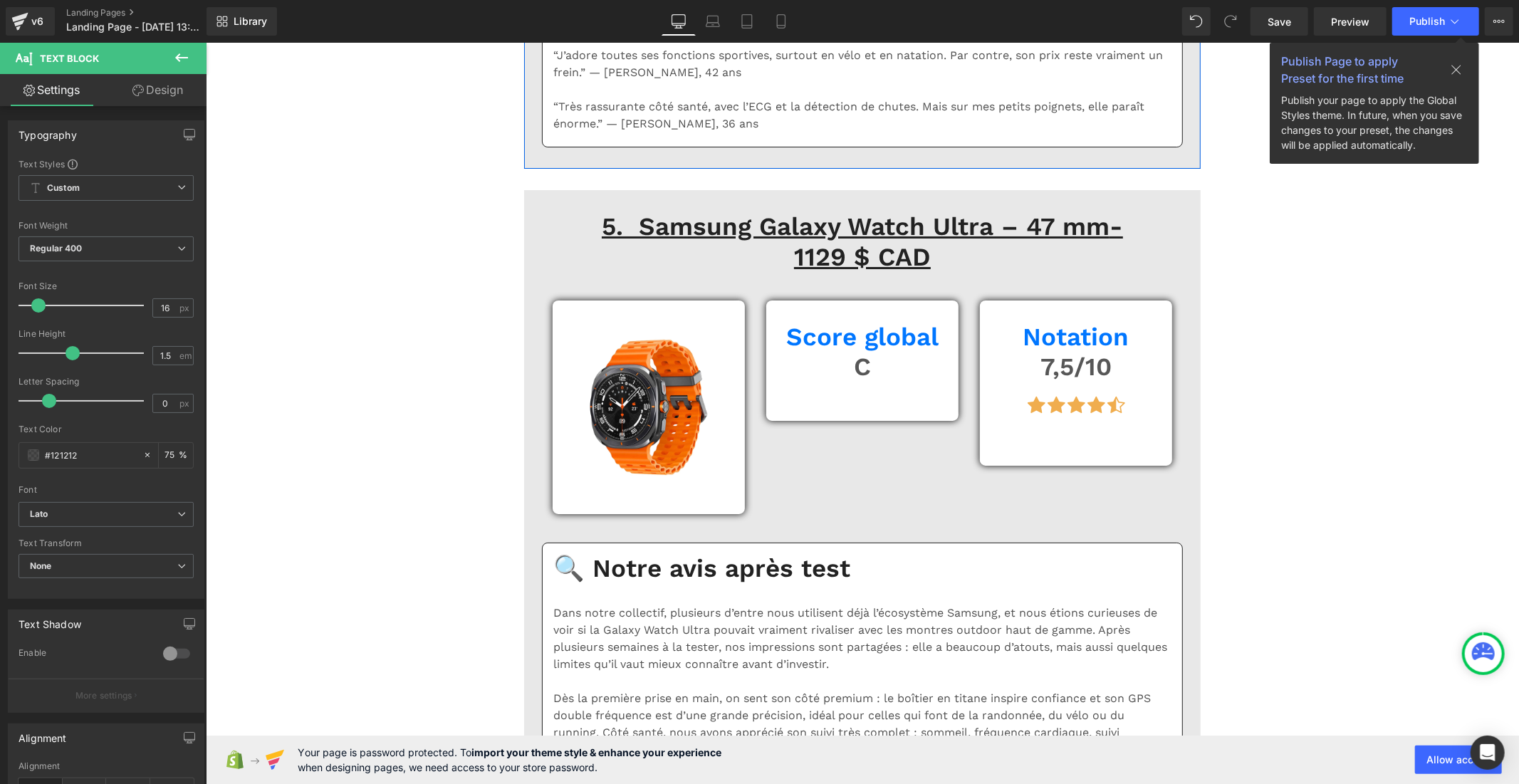
click at [108, 507] on span "Default" at bounding box center [106, 514] width 175 height 25
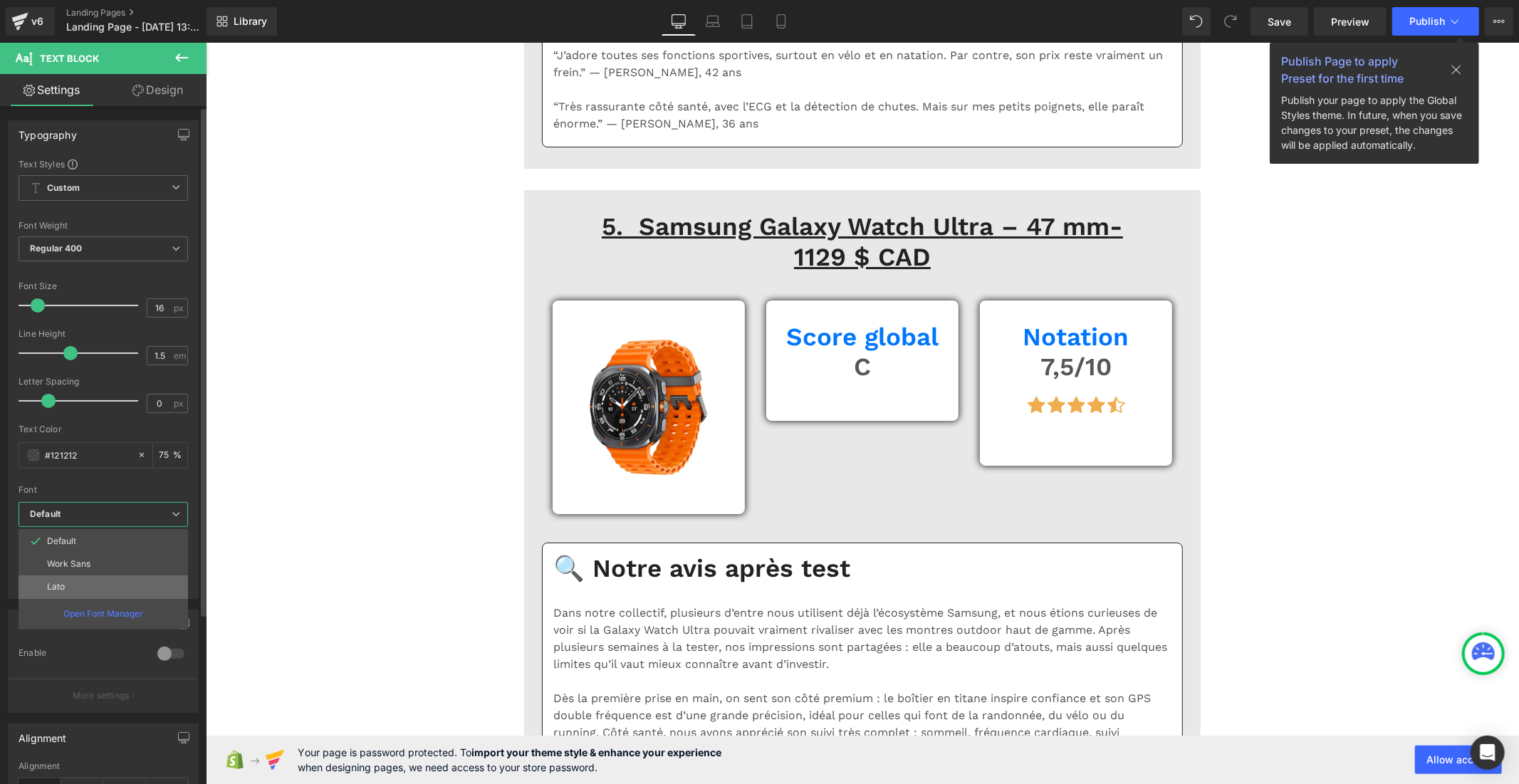
click at [98, 585] on li "Lato" at bounding box center [103, 587] width 170 height 23
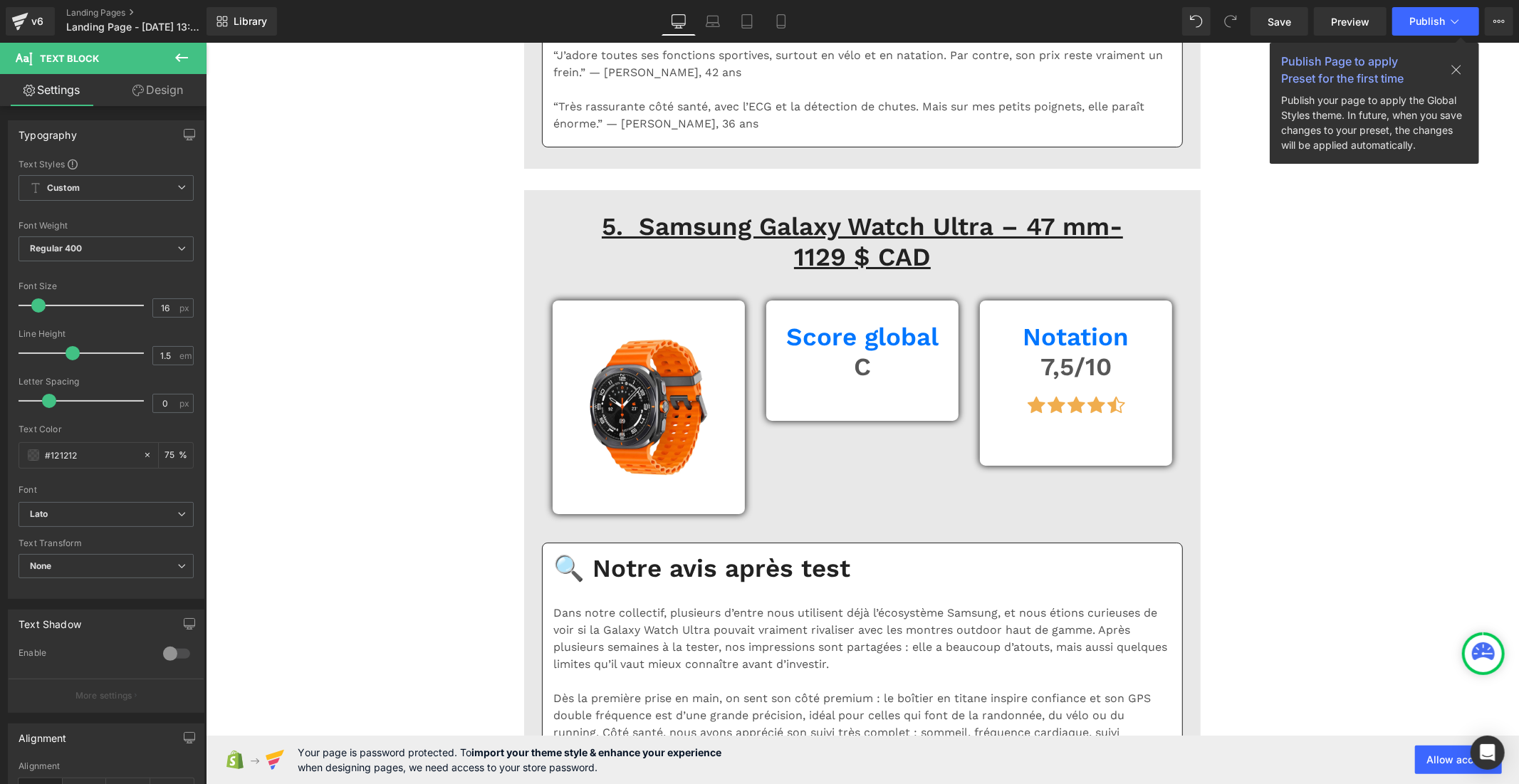
click at [98, 506] on span "Default" at bounding box center [106, 514] width 175 height 25
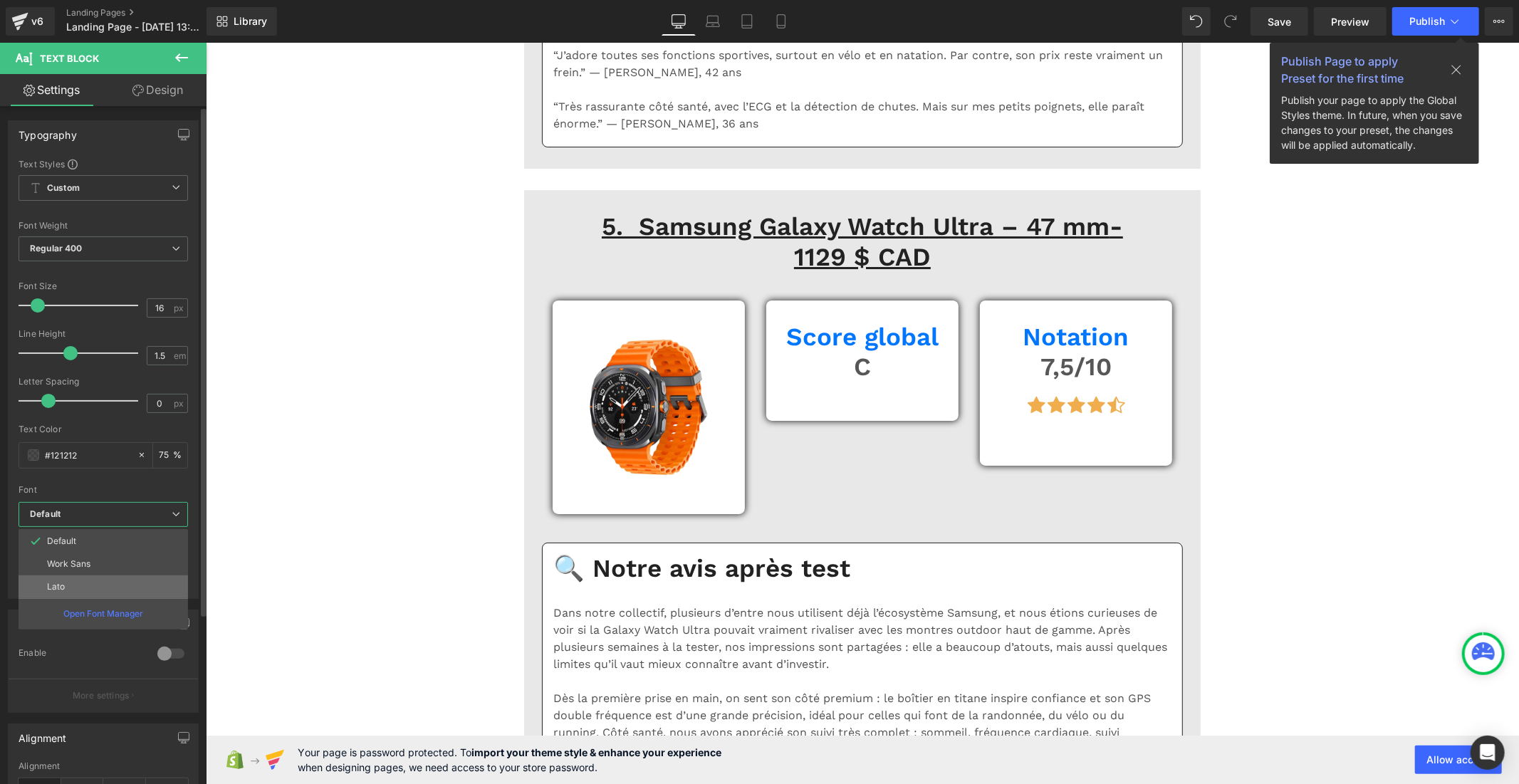
click at [84, 584] on li "Lato" at bounding box center [103, 587] width 170 height 23
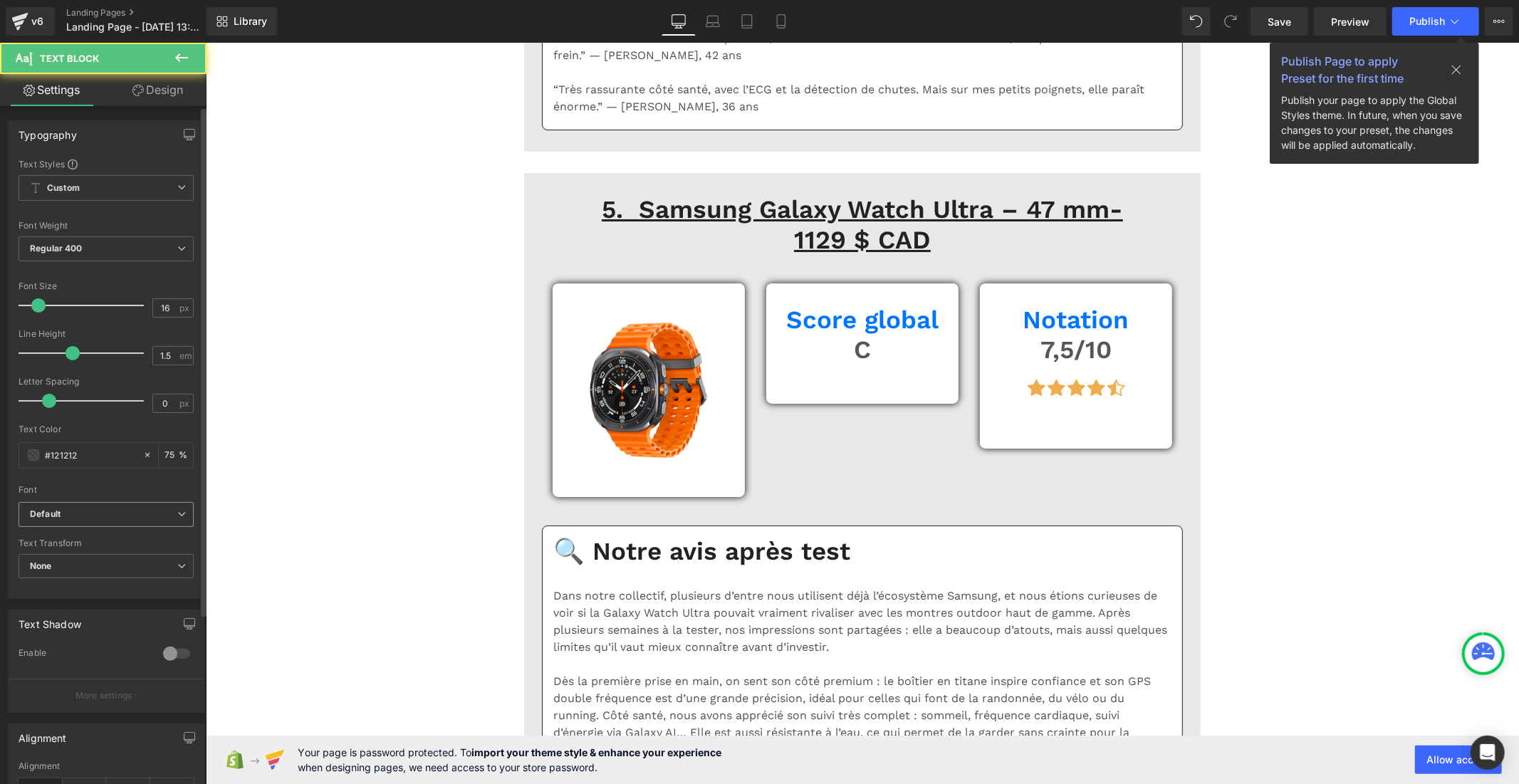
click at [129, 513] on b "Default" at bounding box center [104, 514] width 147 height 12
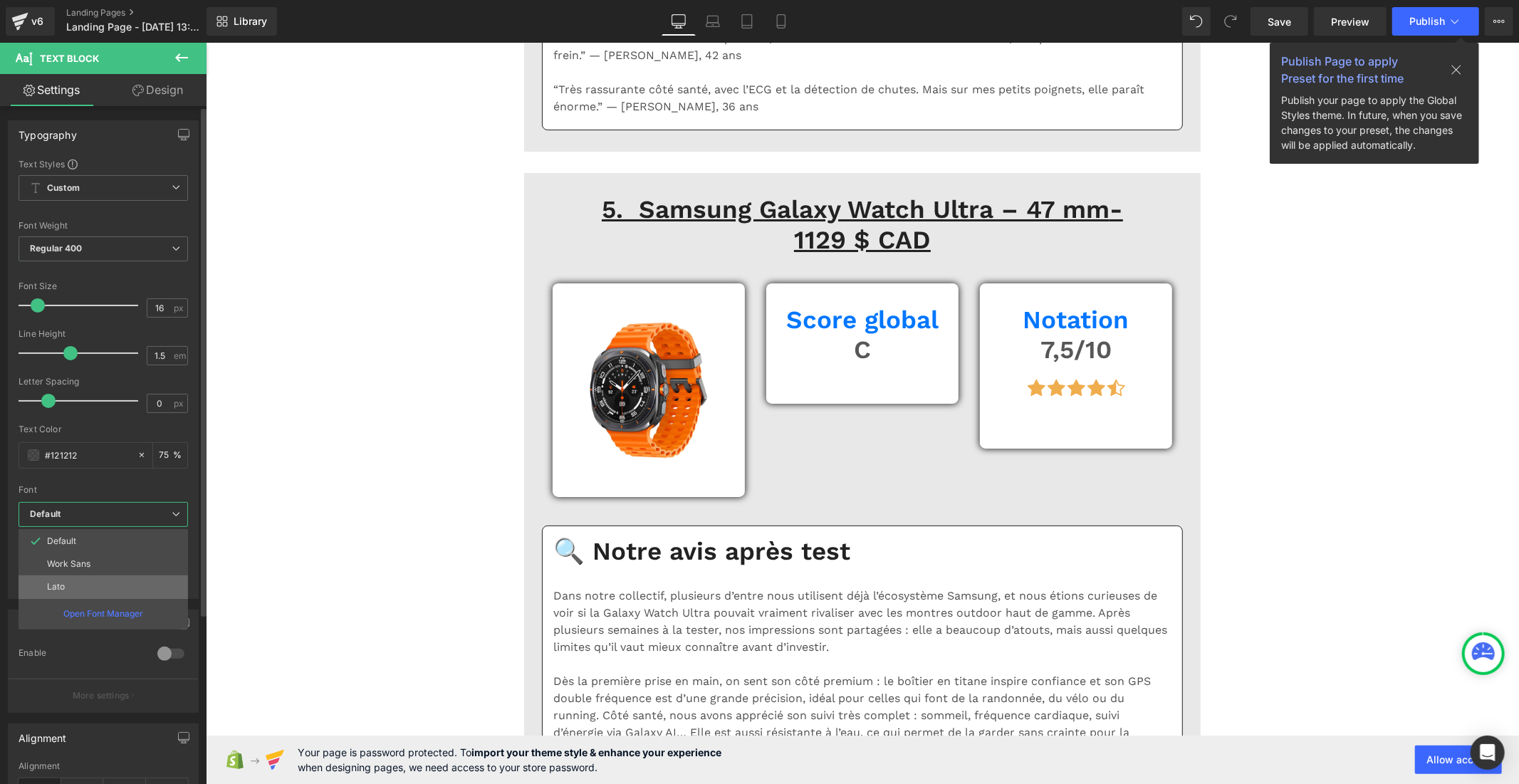
click at [120, 583] on li "Lato" at bounding box center [103, 587] width 170 height 23
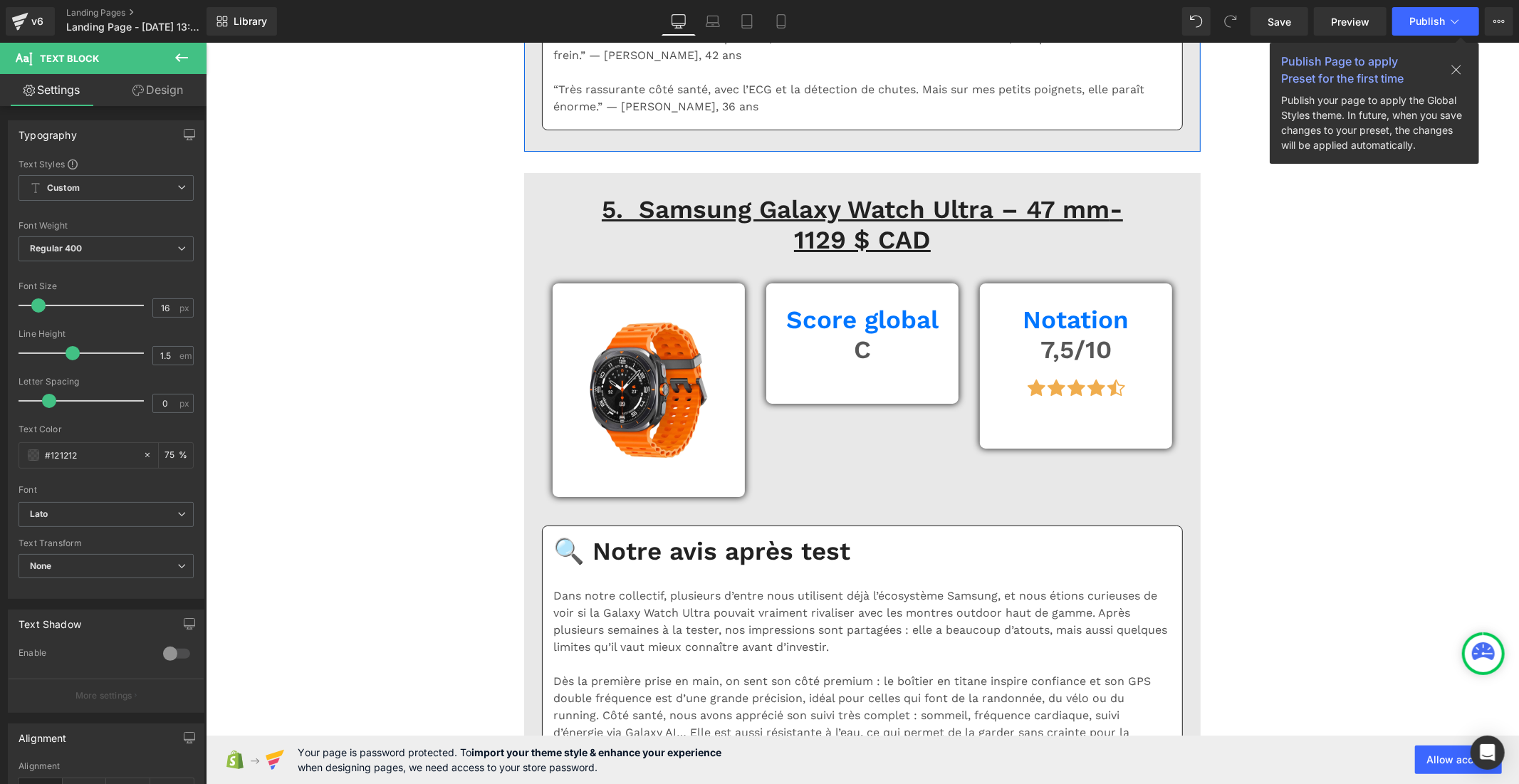
scroll to position [9491, 0]
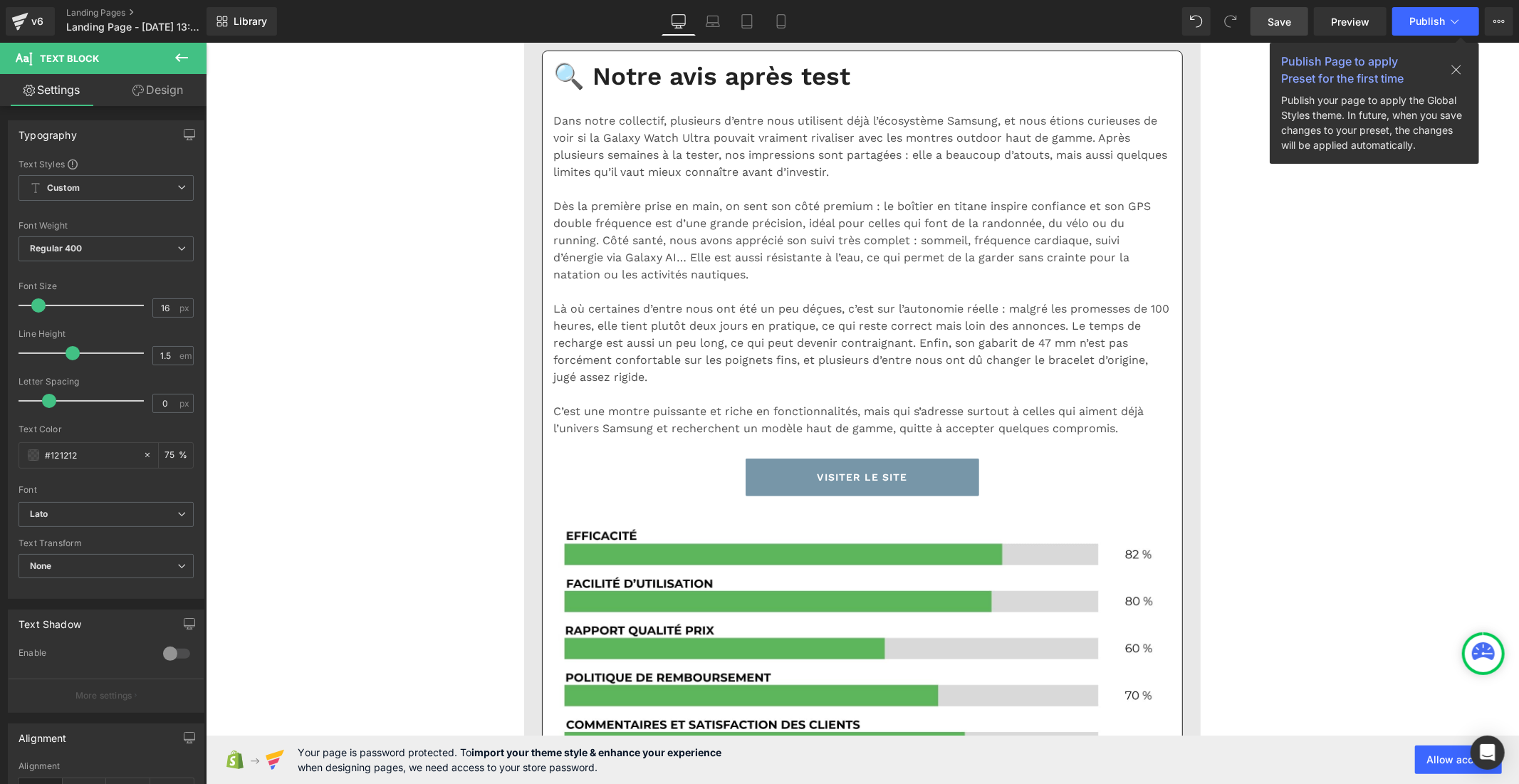
click at [1272, 15] on span "Save" at bounding box center [1279, 21] width 24 height 15
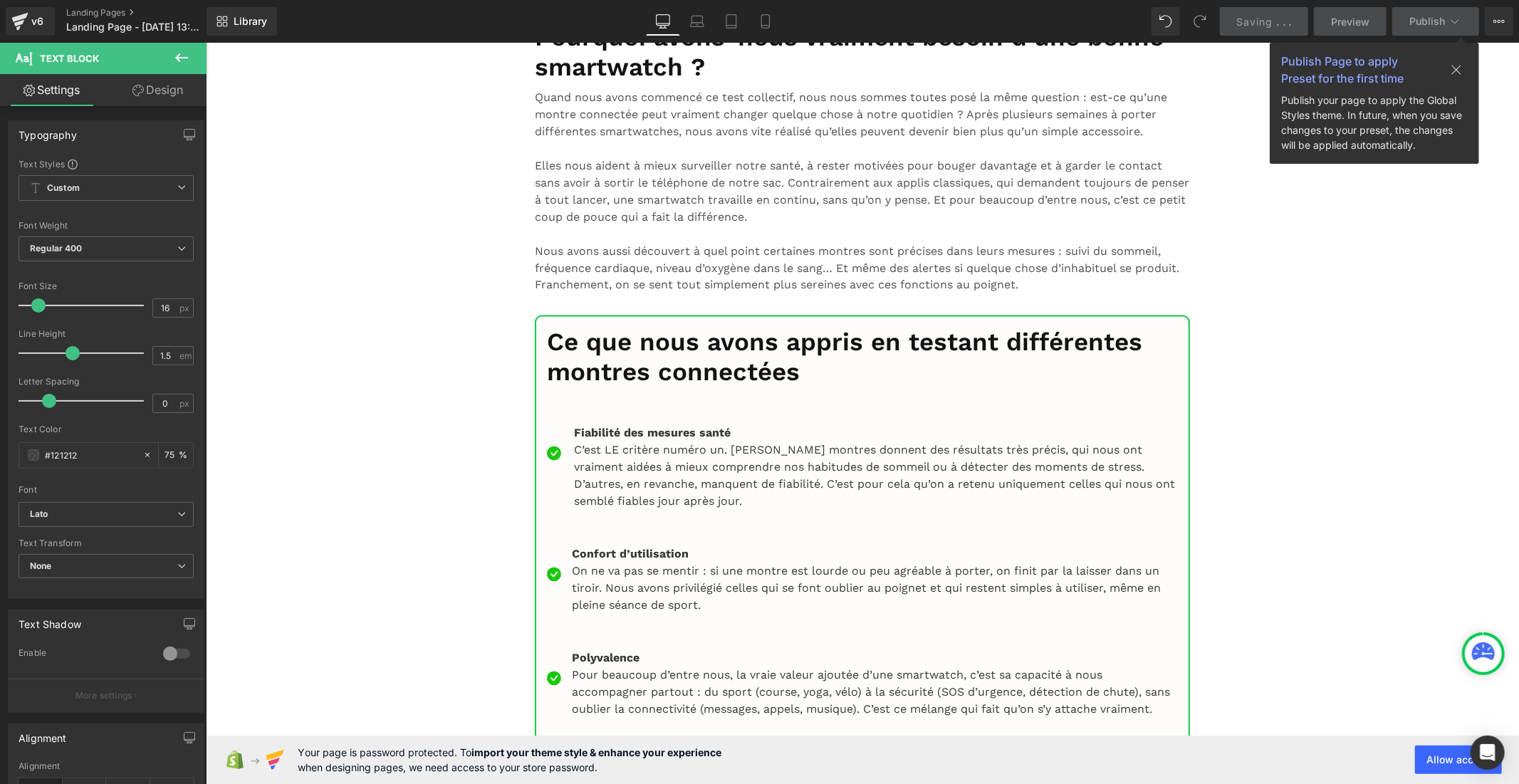
click at [54, 510] on icon "Default" at bounding box center [45, 514] width 30 height 12
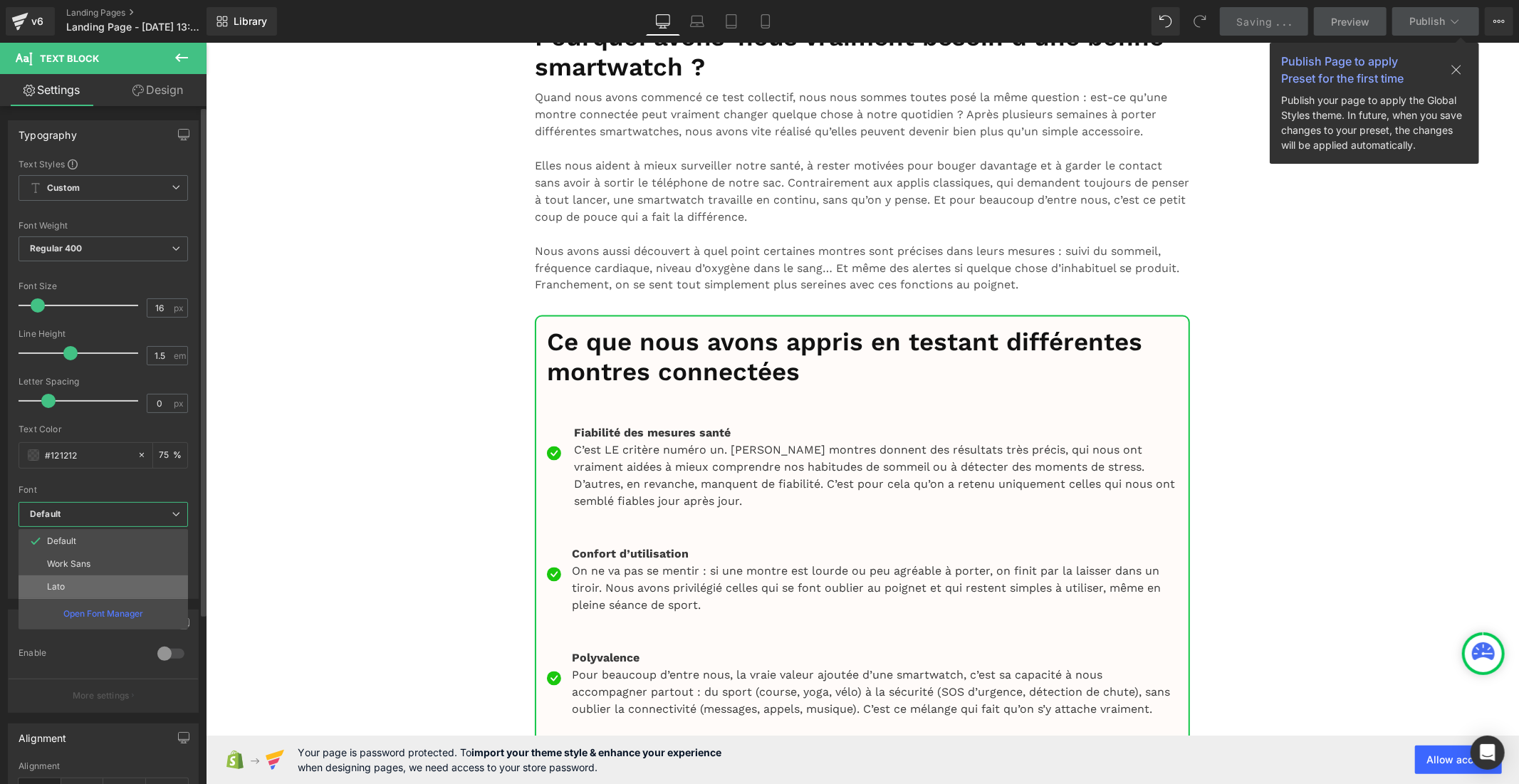
click at [83, 588] on li "Lato" at bounding box center [103, 587] width 170 height 23
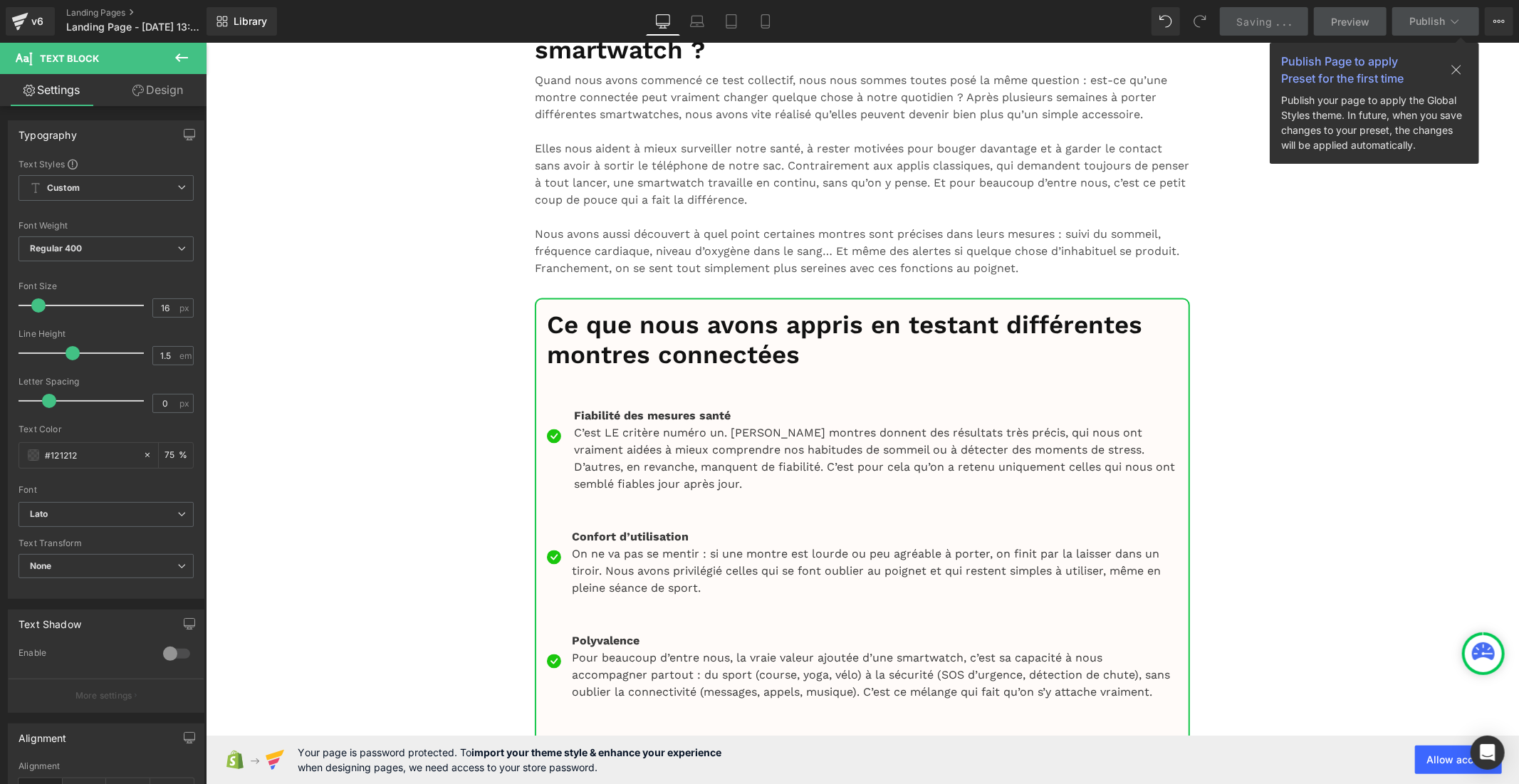
click at [132, 523] on span "Default" at bounding box center [106, 514] width 175 height 25
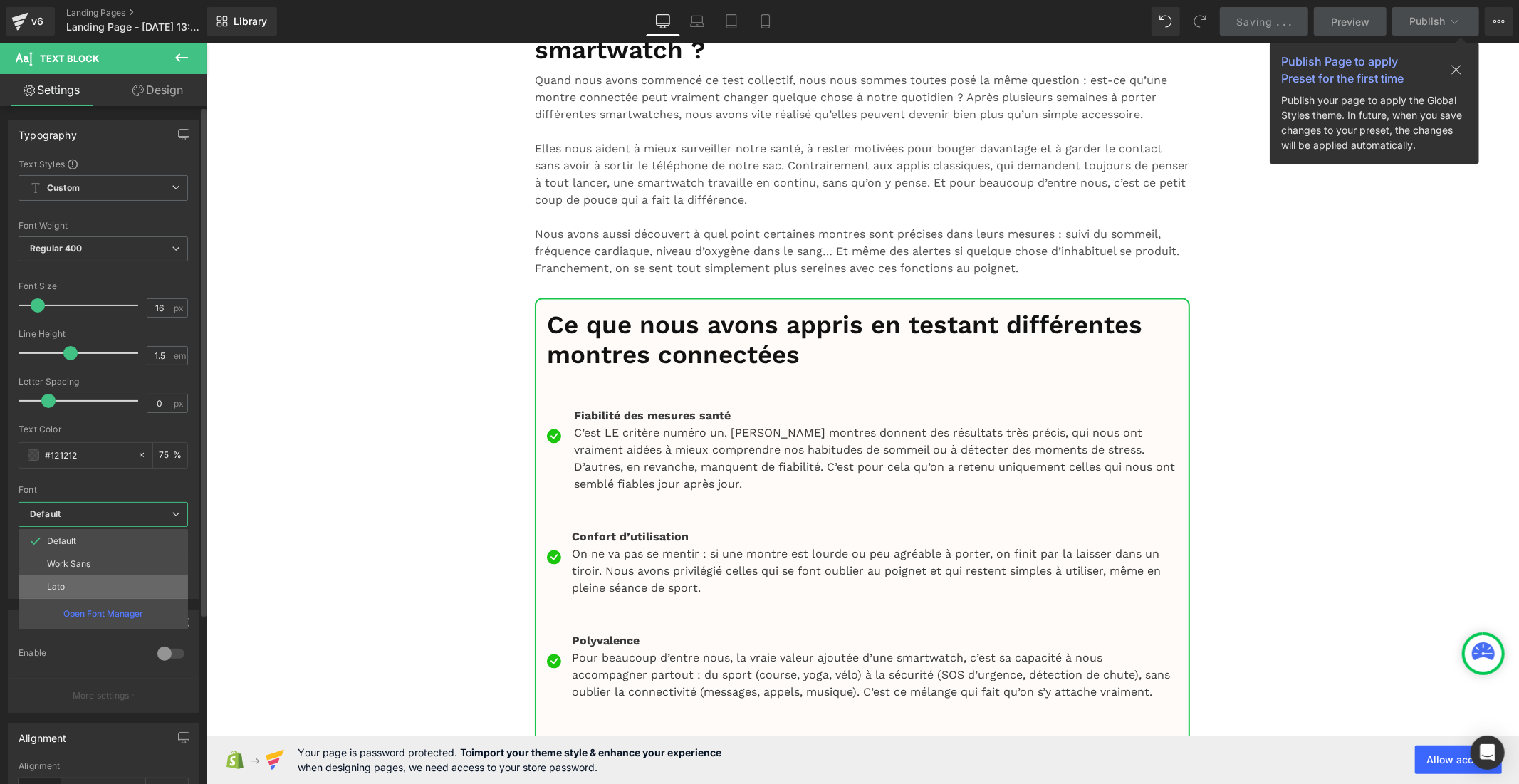
click at [111, 584] on li "Lato" at bounding box center [103, 587] width 170 height 23
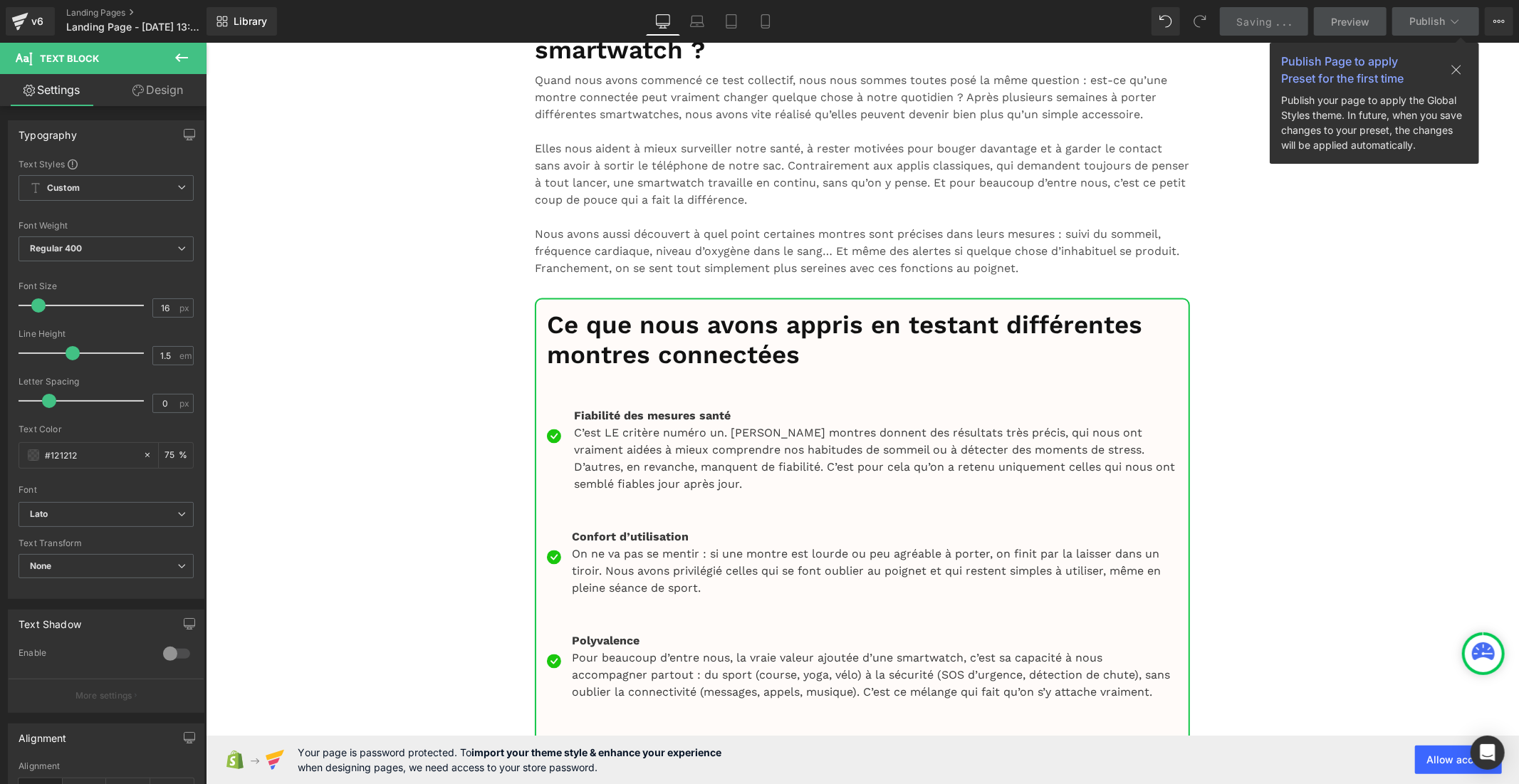
click at [138, 507] on span "Default" at bounding box center [106, 514] width 175 height 25
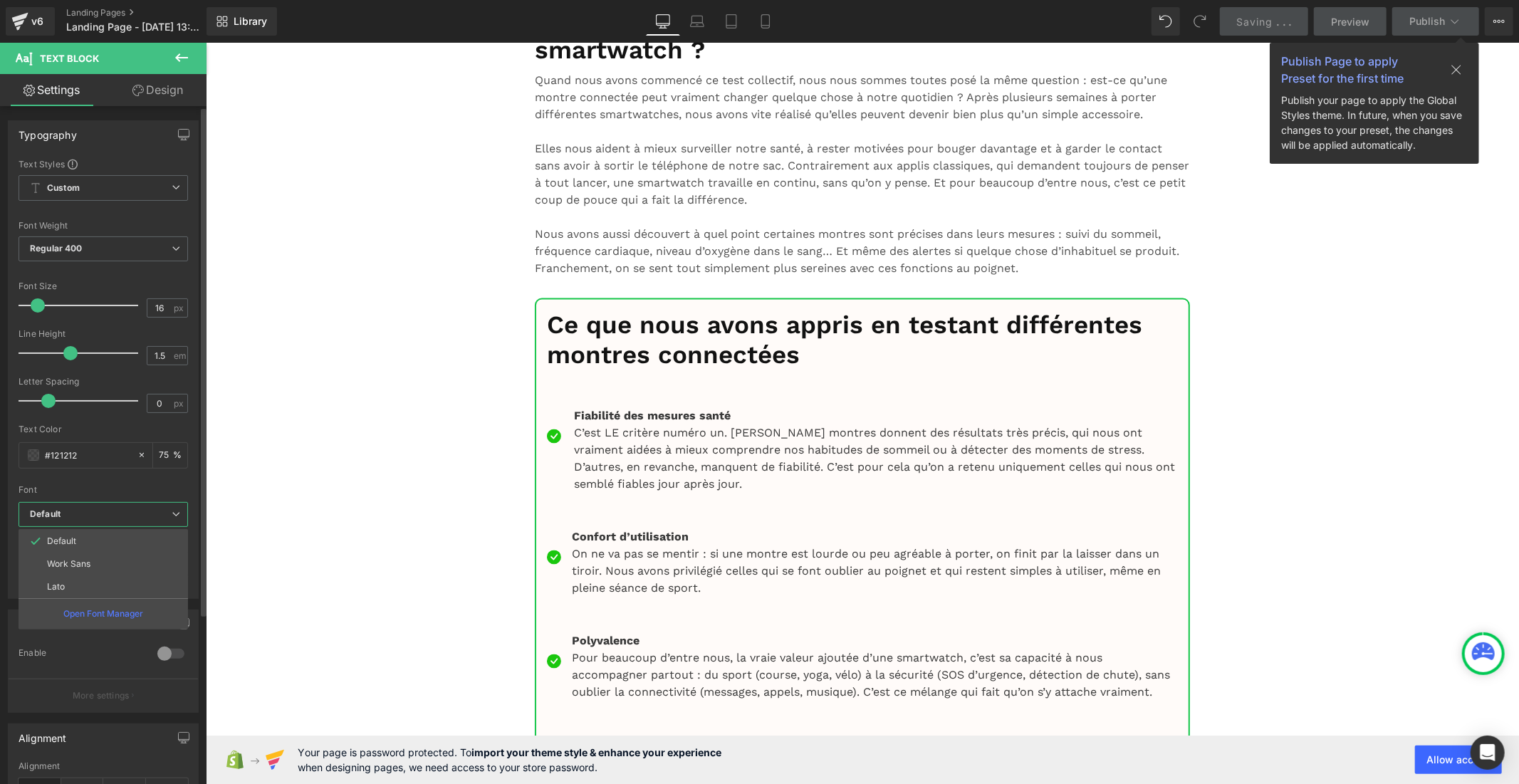
drag, startPoint x: 112, startPoint y: 583, endPoint x: 185, endPoint y: 552, distance: 79.3
click at [114, 584] on li "Lato" at bounding box center [103, 587] width 170 height 23
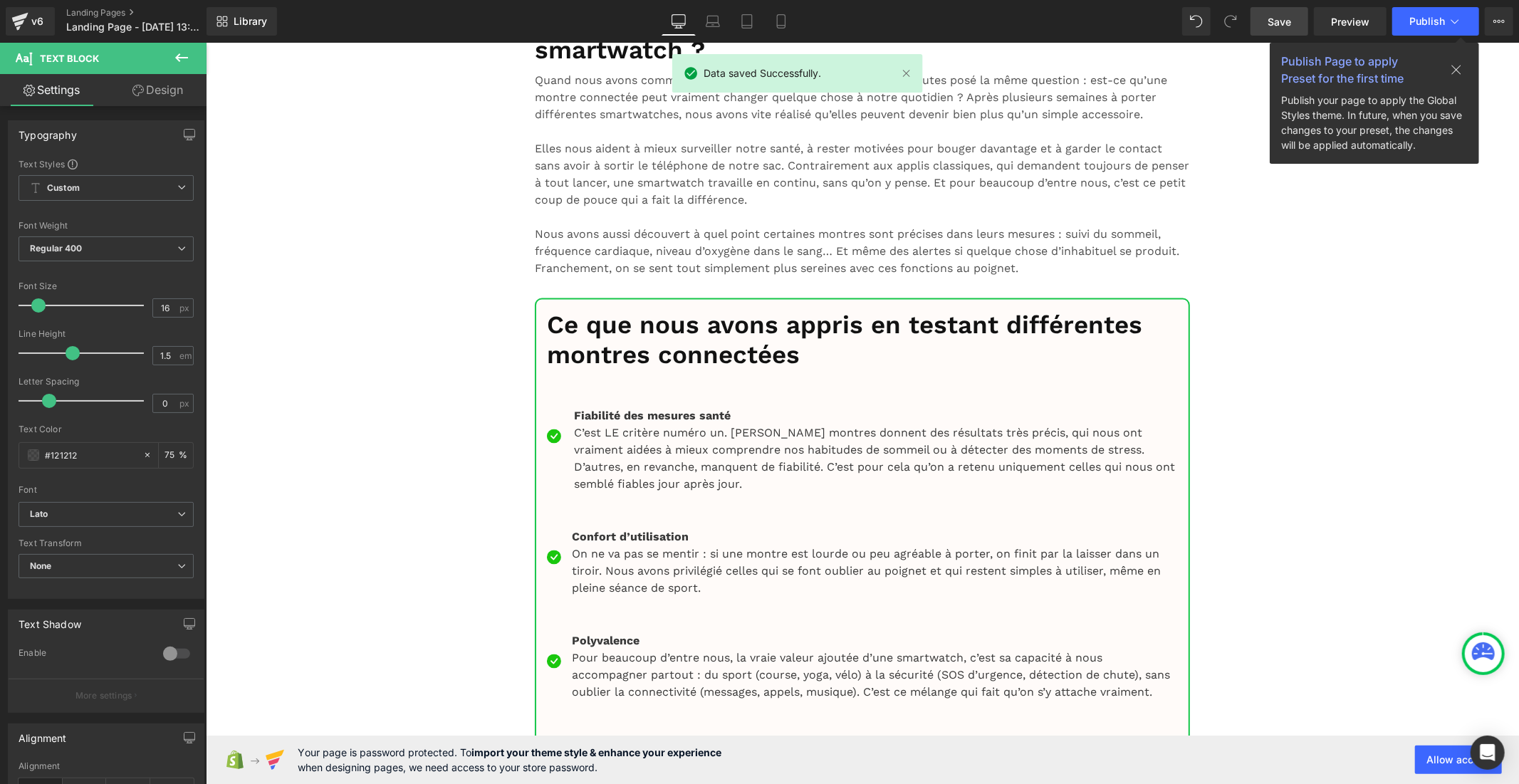
click at [118, 513] on b "Default" at bounding box center [104, 514] width 147 height 12
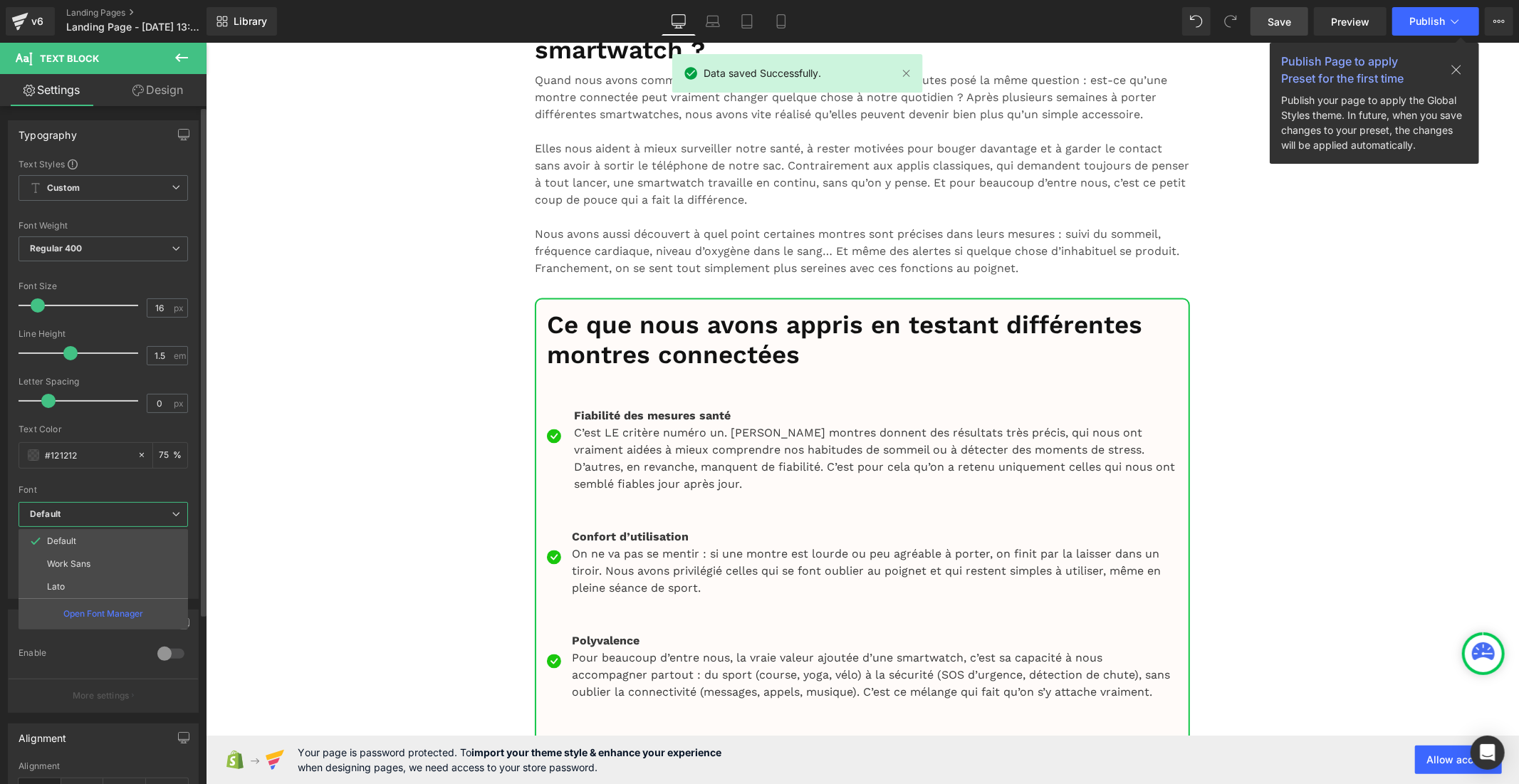
click at [116, 581] on li "Lato" at bounding box center [103, 587] width 170 height 23
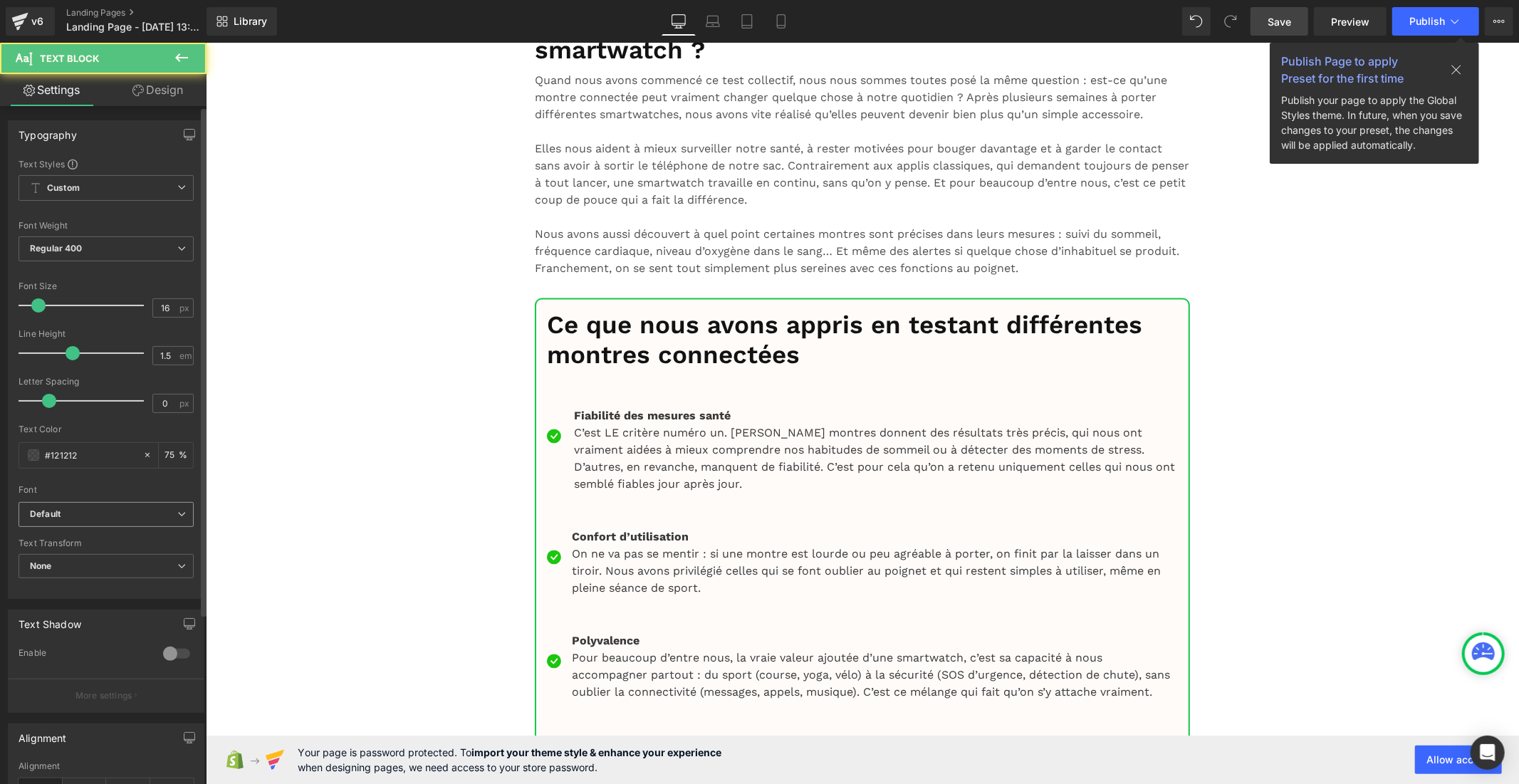
drag, startPoint x: 77, startPoint y: 511, endPoint x: 102, endPoint y: 543, distance: 40.6
click at [77, 511] on b "Default" at bounding box center [104, 514] width 147 height 12
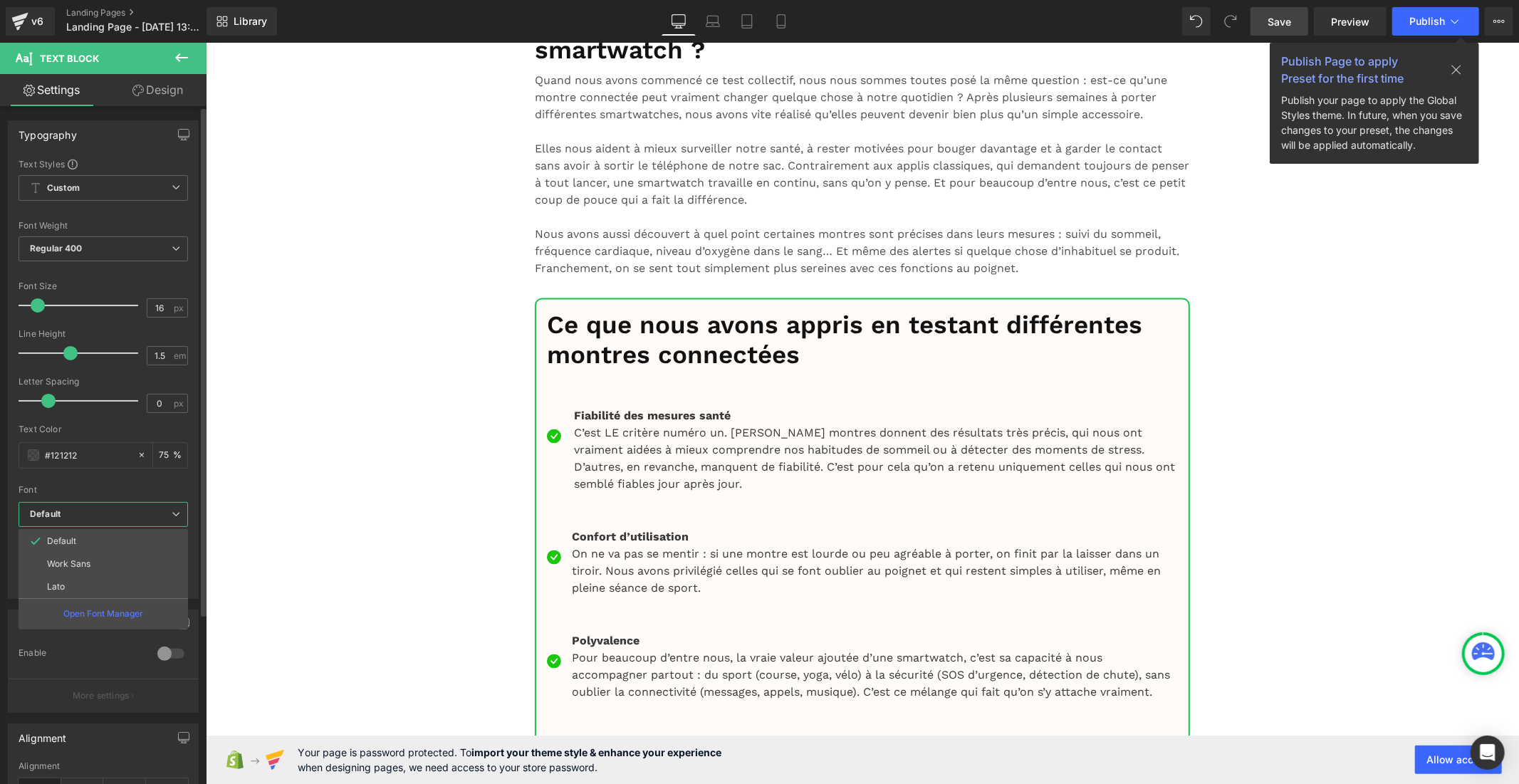
click at [102, 579] on li "Lato" at bounding box center [103, 587] width 170 height 23
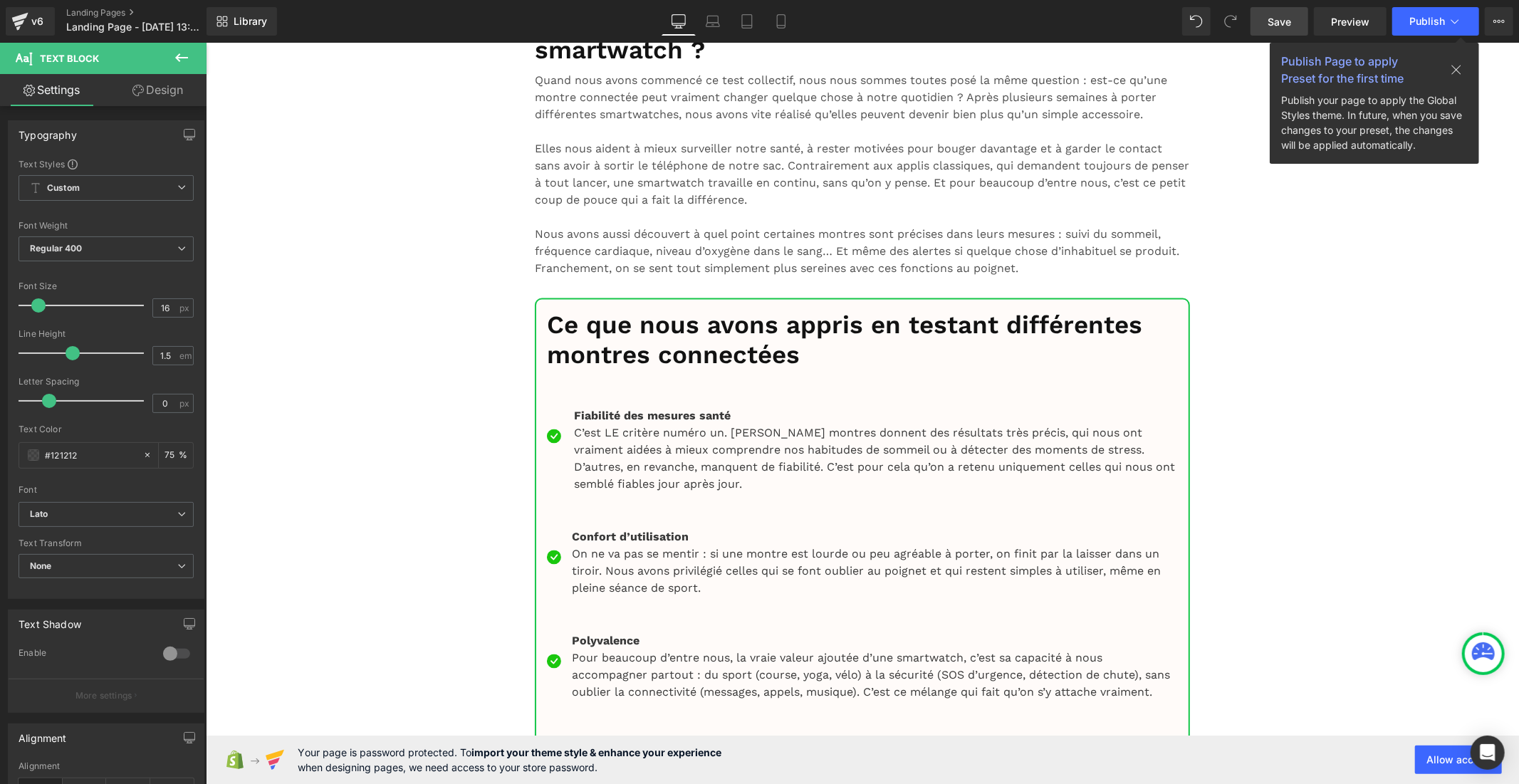
click at [65, 513] on b "Default" at bounding box center [104, 514] width 147 height 12
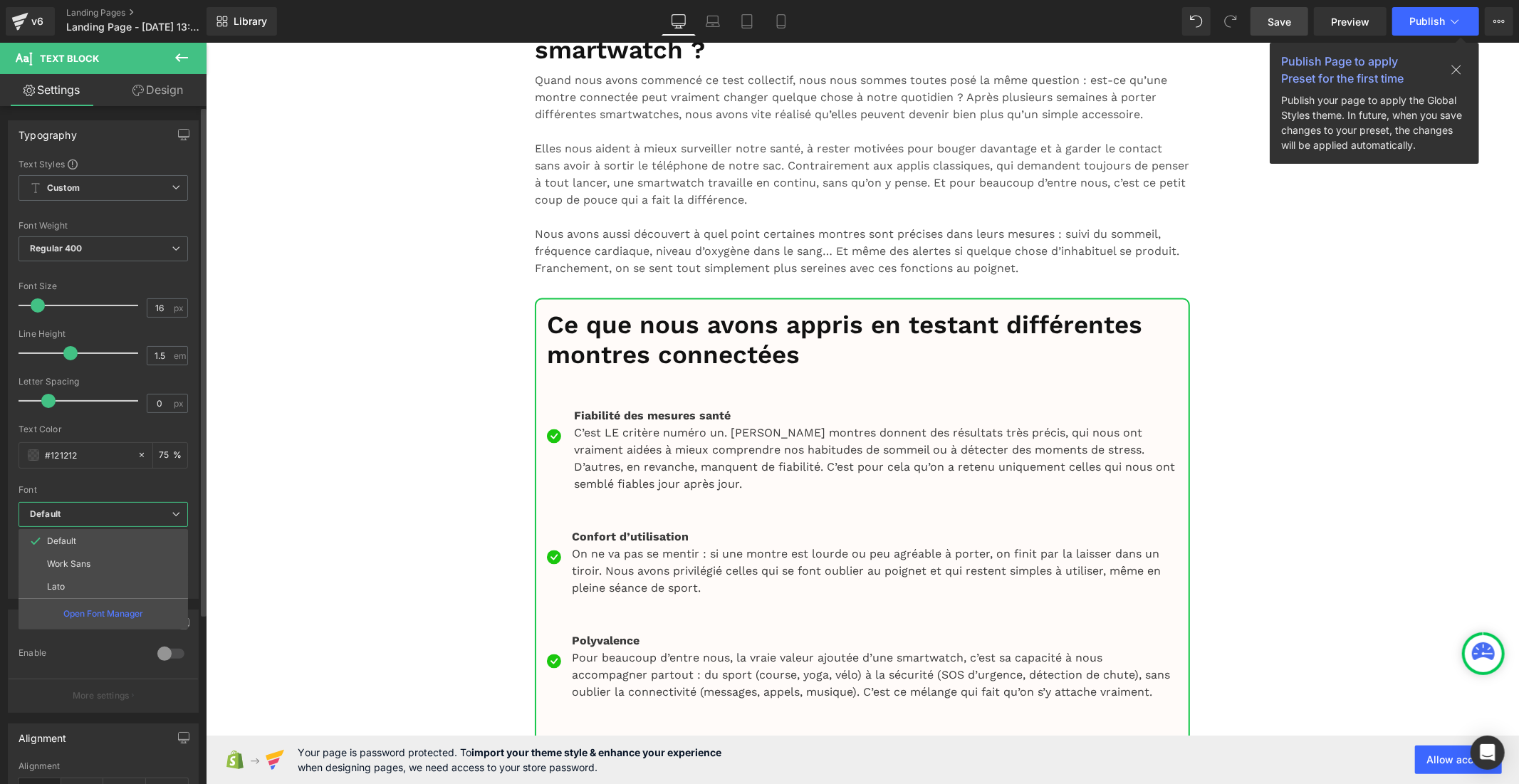
drag, startPoint x: 73, startPoint y: 582, endPoint x: 169, endPoint y: 536, distance: 106.5
click at [79, 582] on li "Lato" at bounding box center [103, 587] width 170 height 23
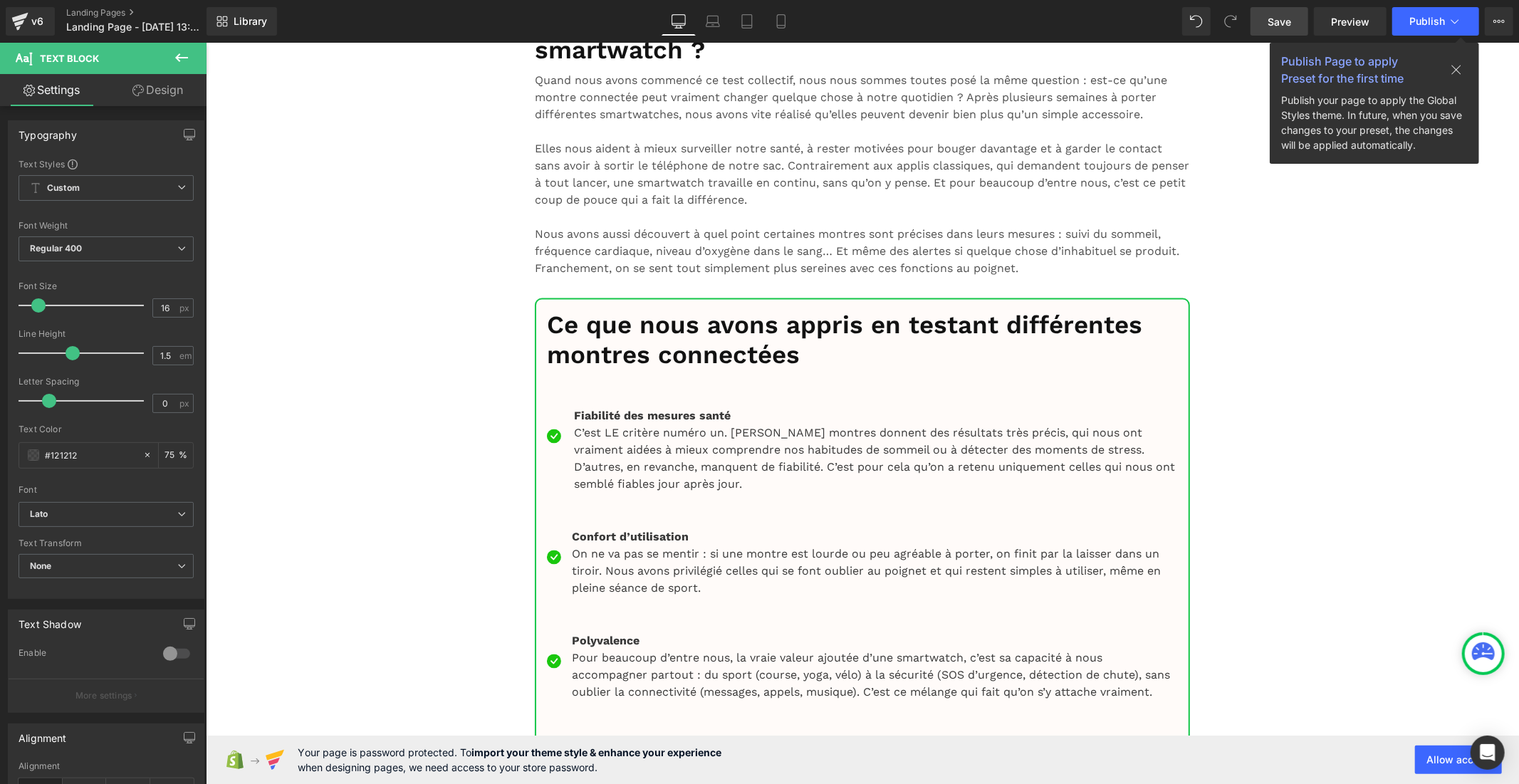
click at [64, 518] on b "Default" at bounding box center [104, 514] width 147 height 12
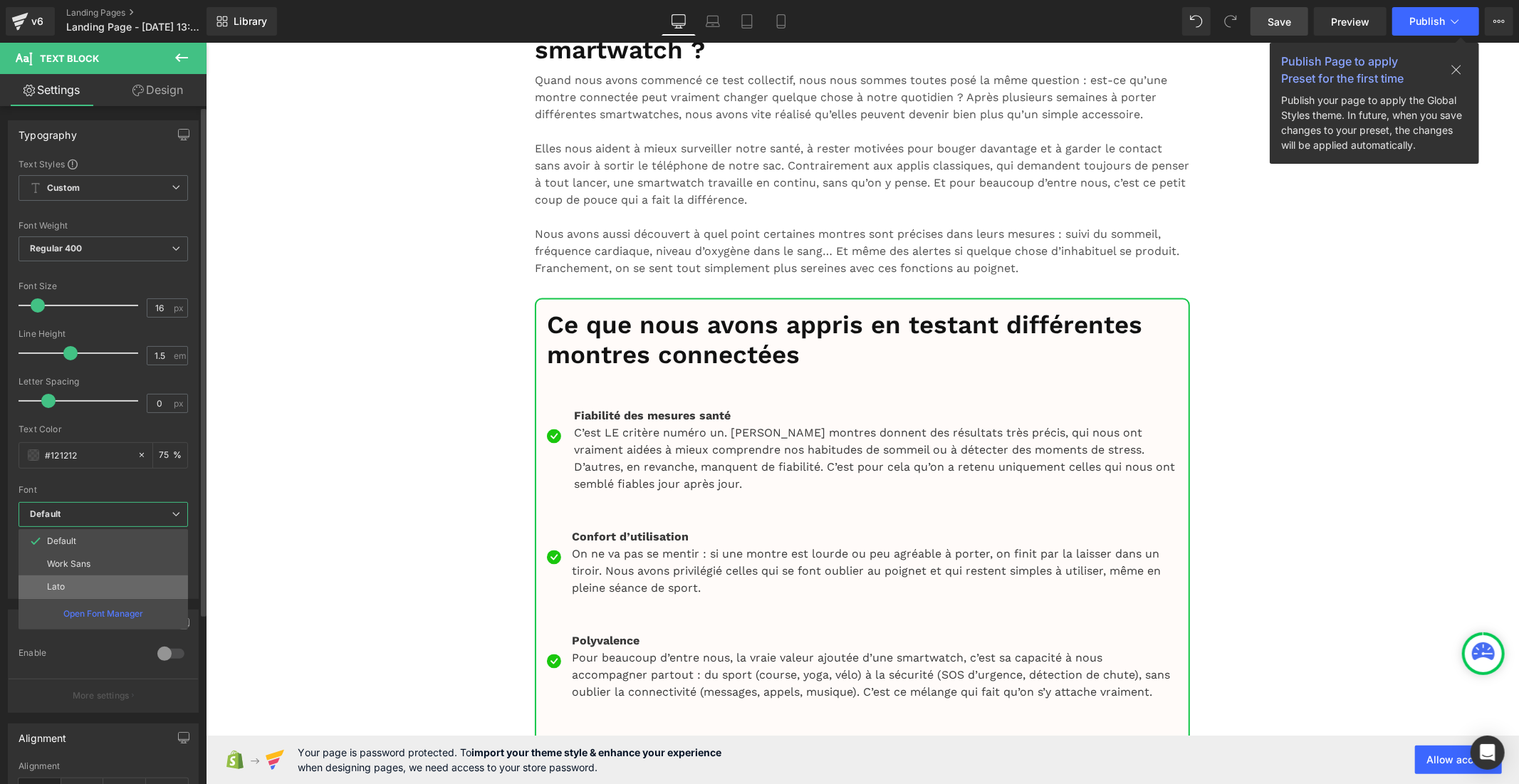
click at [71, 584] on li "Lato" at bounding box center [103, 587] width 170 height 23
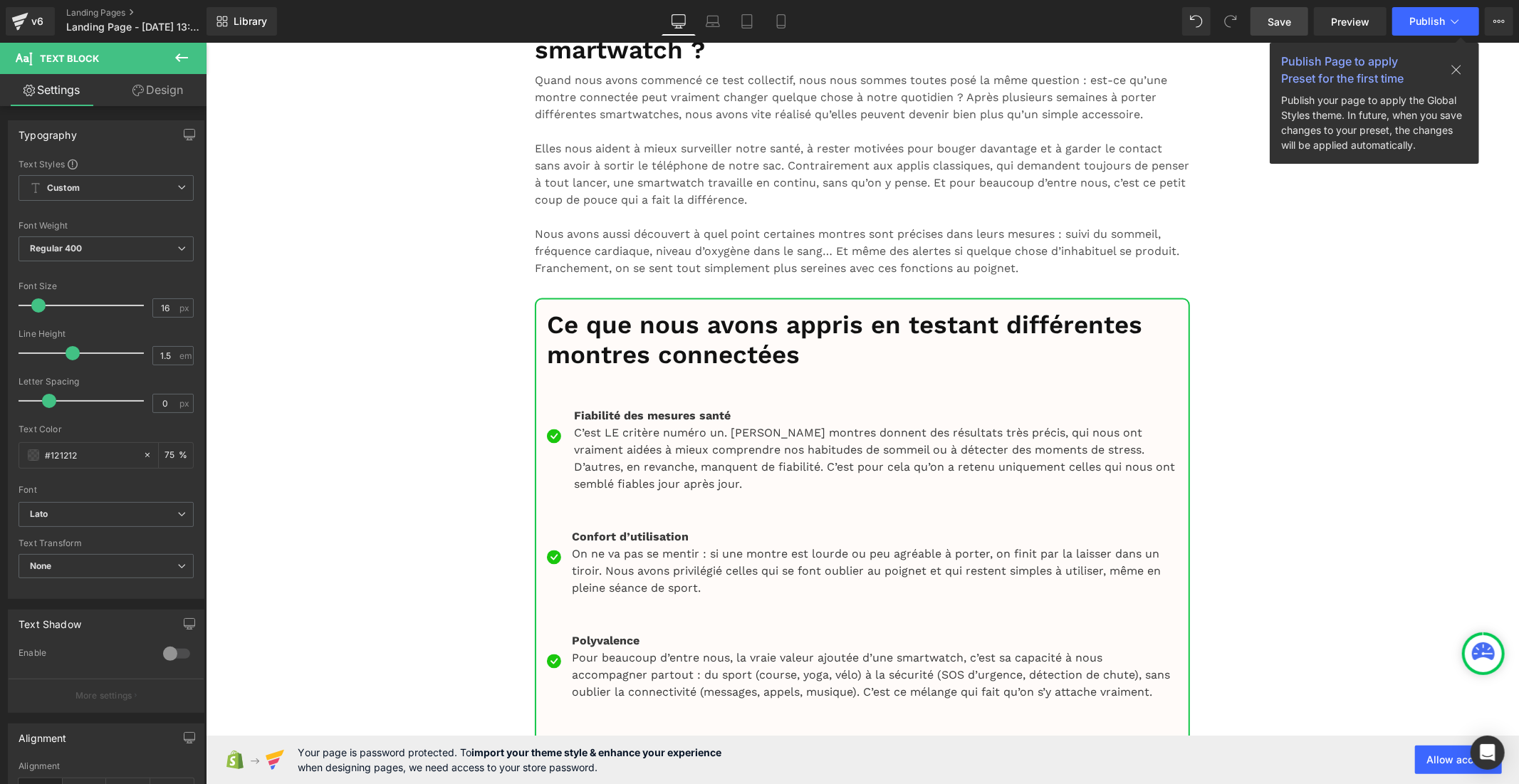
drag, startPoint x: 118, startPoint y: 515, endPoint x: 117, endPoint y: 531, distance: 16.0
click at [118, 516] on b "Default" at bounding box center [104, 514] width 147 height 12
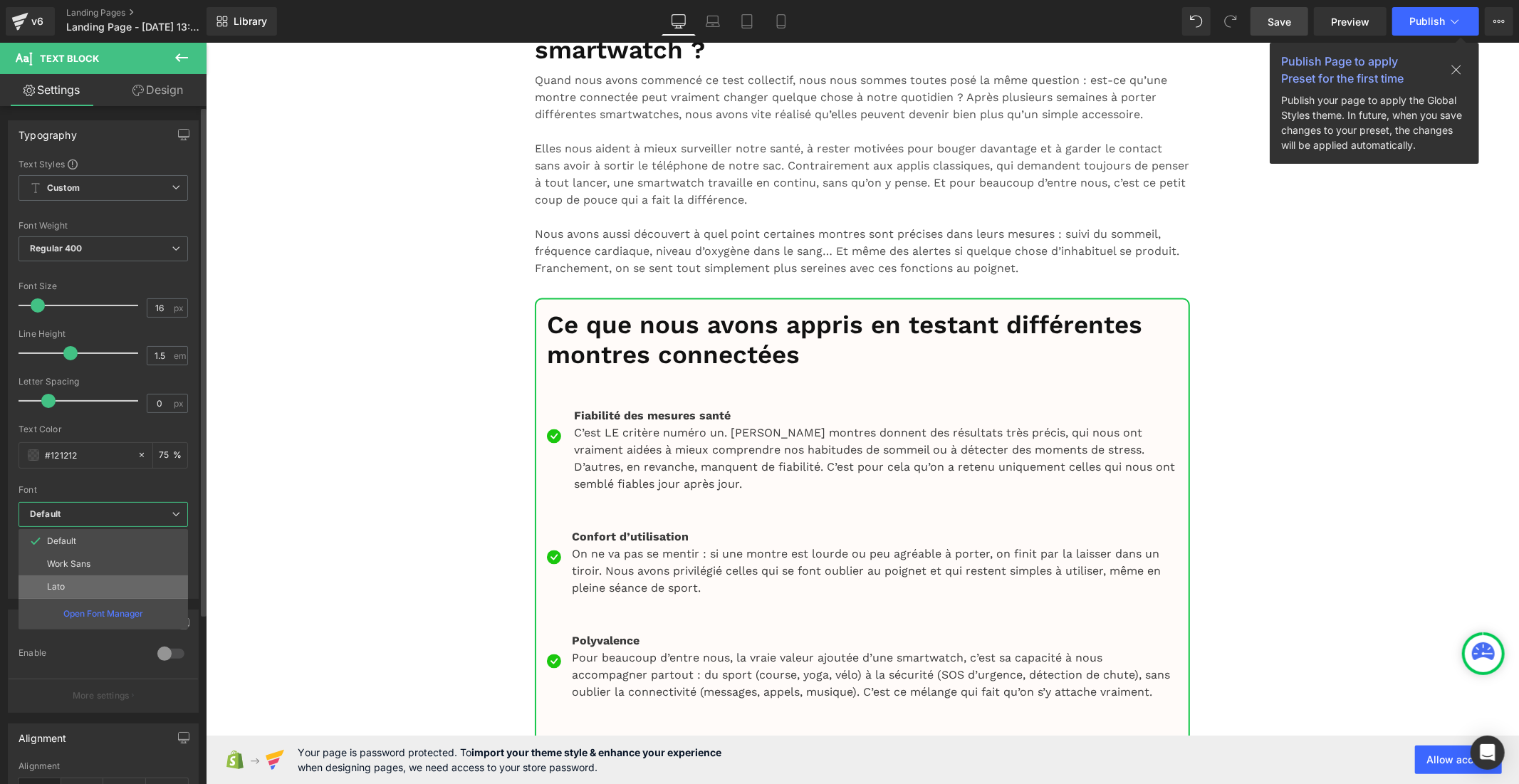
click at [106, 583] on li "Lato" at bounding box center [103, 587] width 170 height 23
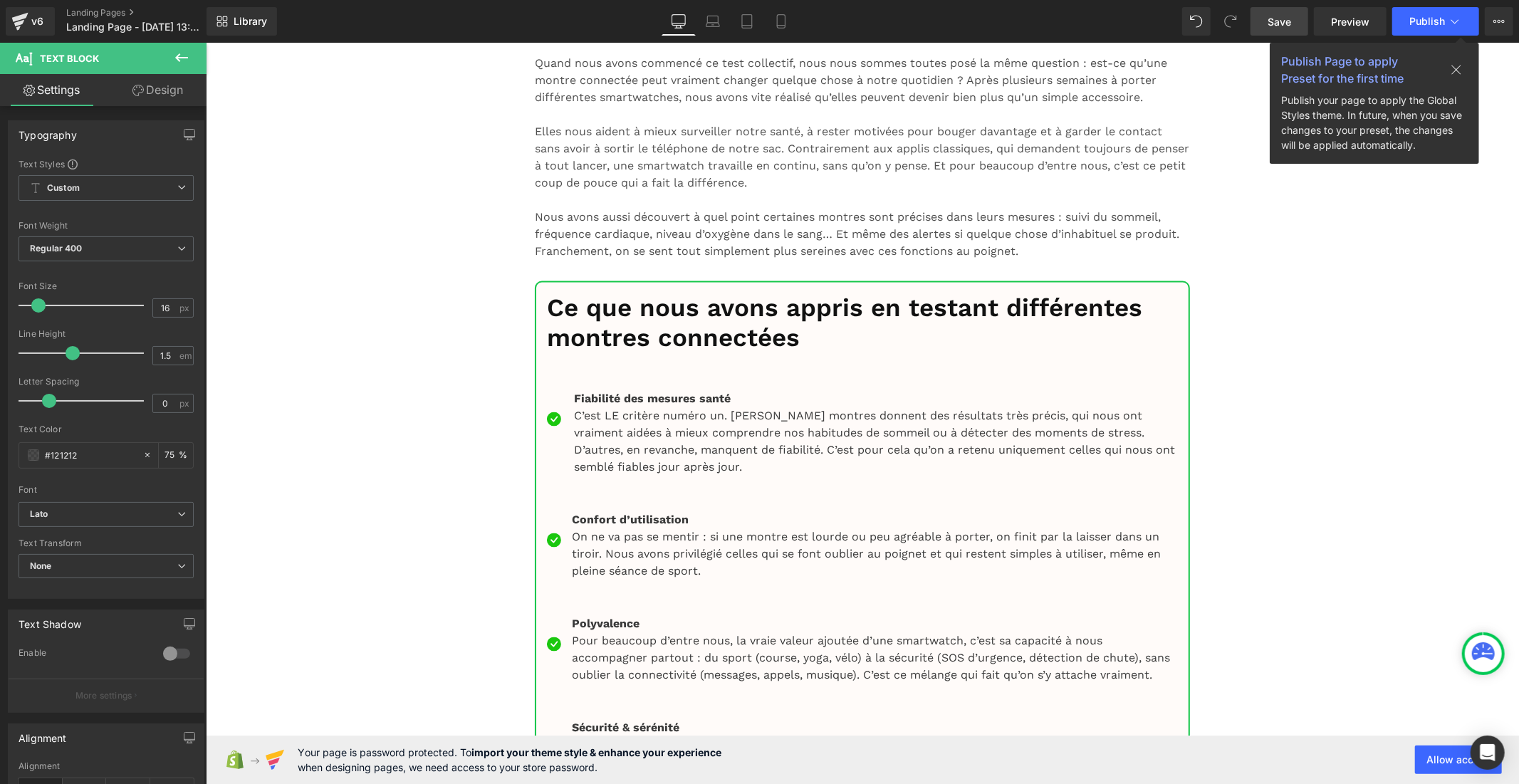
click at [145, 512] on b "Default" at bounding box center [104, 514] width 147 height 12
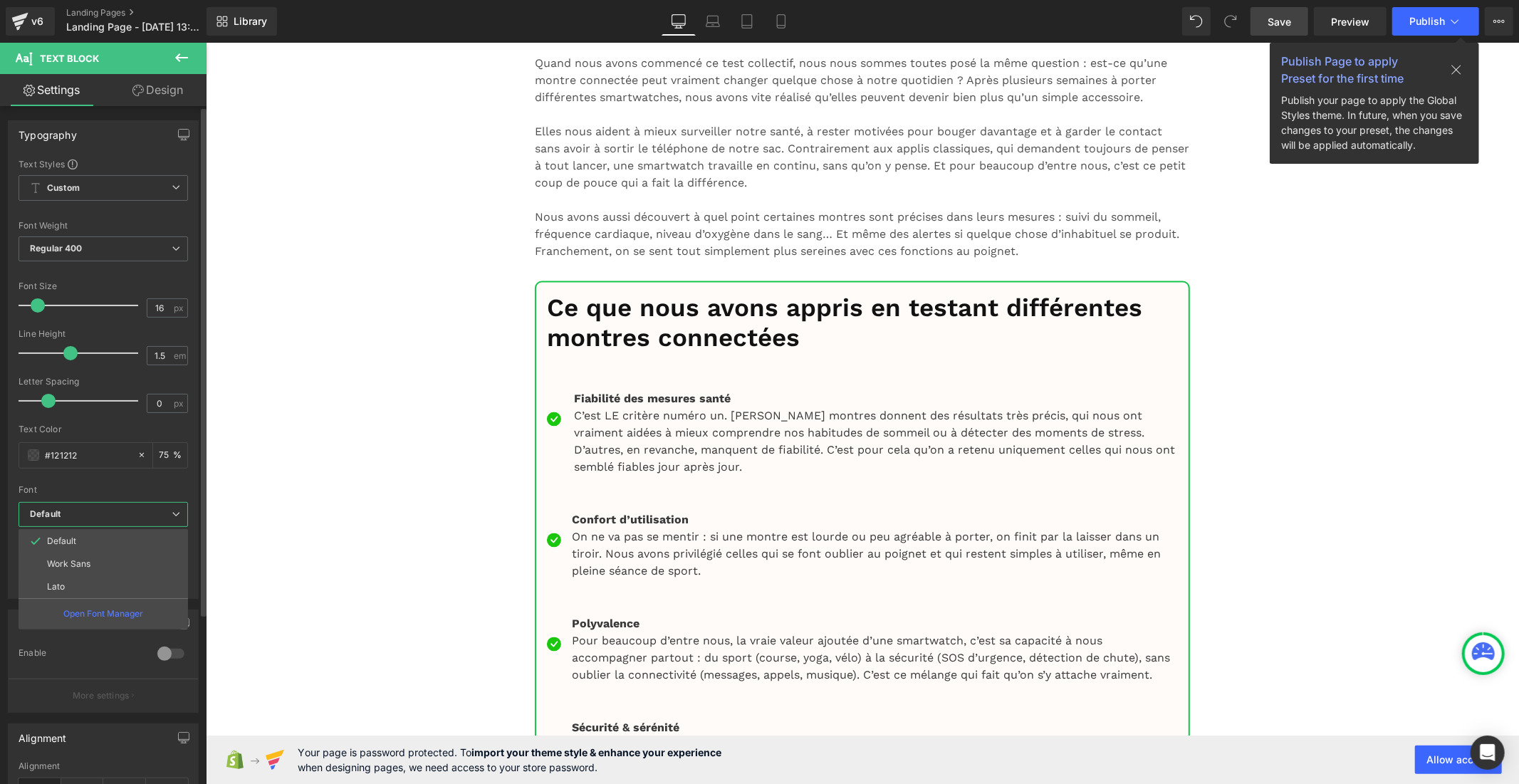
drag, startPoint x: 136, startPoint y: 586, endPoint x: 169, endPoint y: 571, distance: 36.2
click at [136, 586] on li "Lato" at bounding box center [103, 587] width 170 height 23
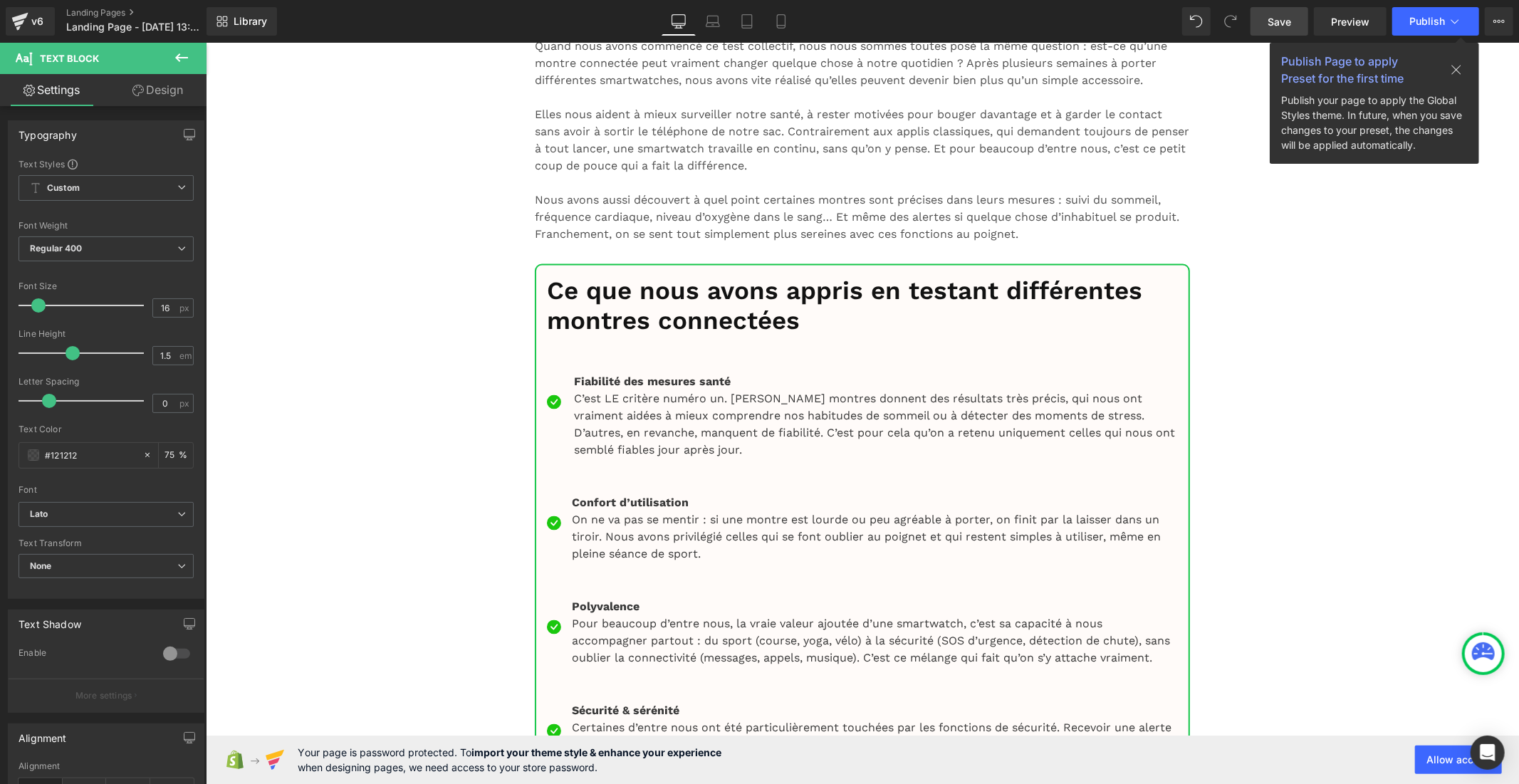
click at [1273, 19] on span "Save" at bounding box center [1279, 21] width 24 height 15
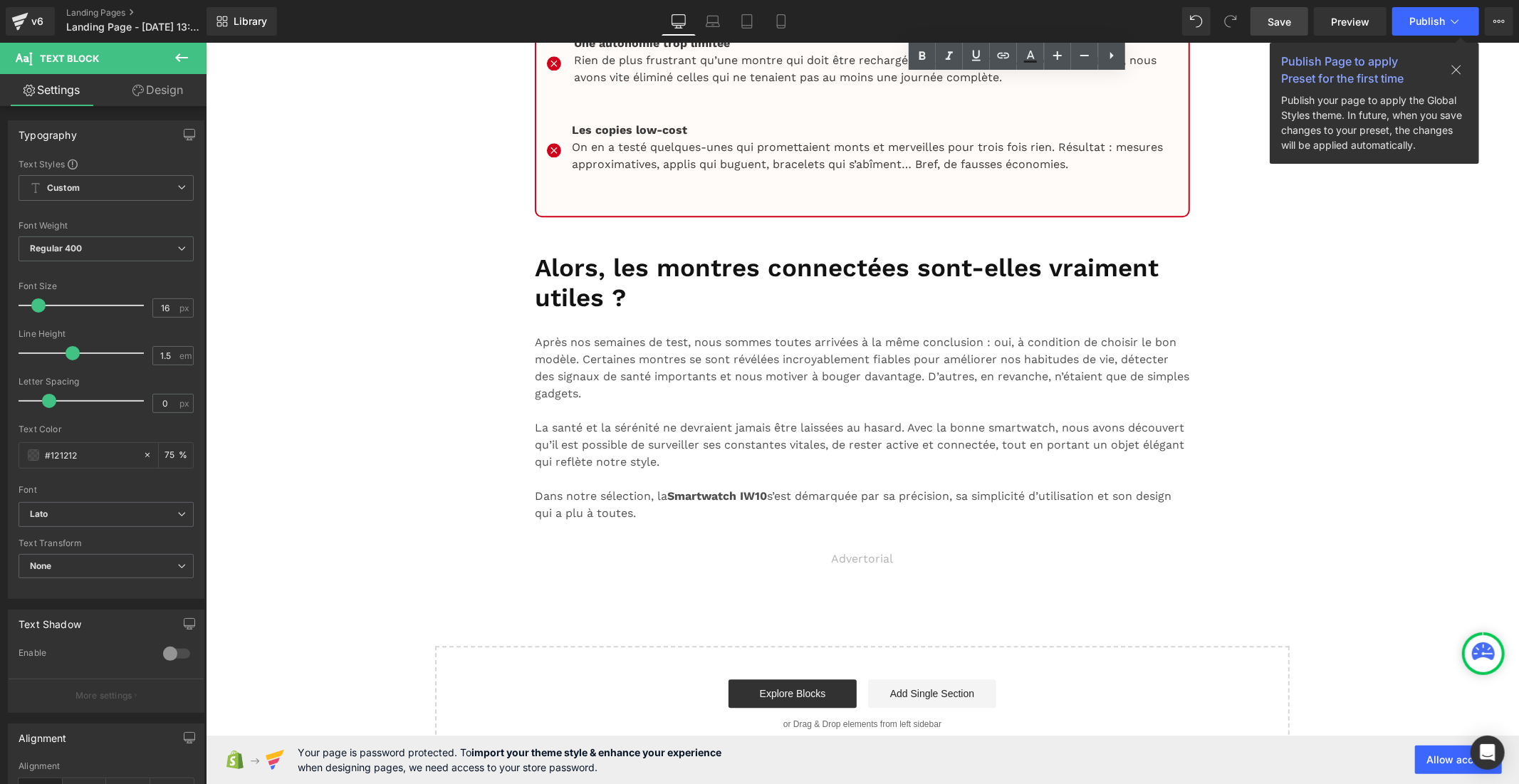
scroll to position [13379, 0]
drag, startPoint x: 1270, startPoint y: 24, endPoint x: 791, endPoint y: 402, distance: 610.2
click at [1270, 24] on span "Save" at bounding box center [1279, 21] width 24 height 15
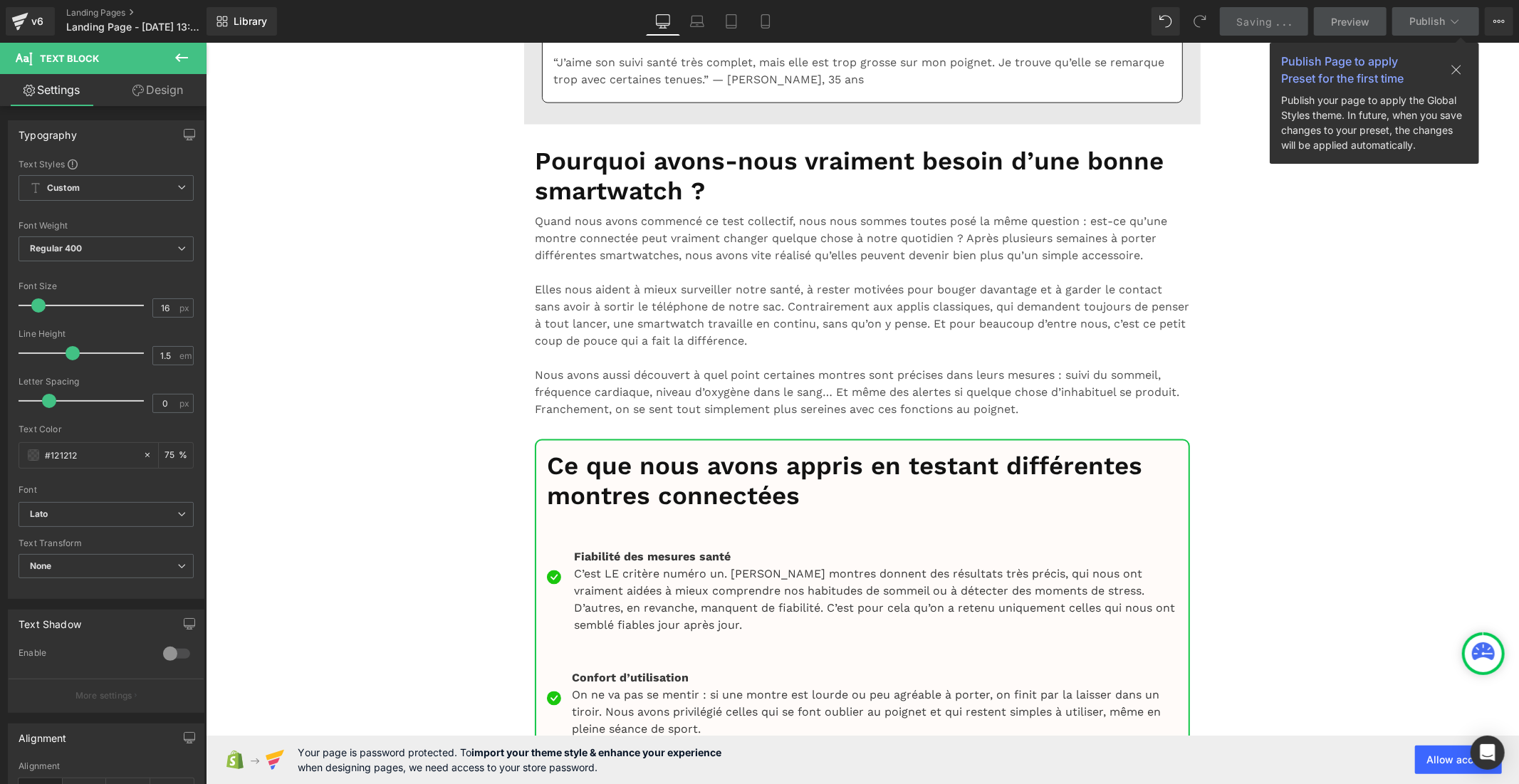
scroll to position [10927, 0]
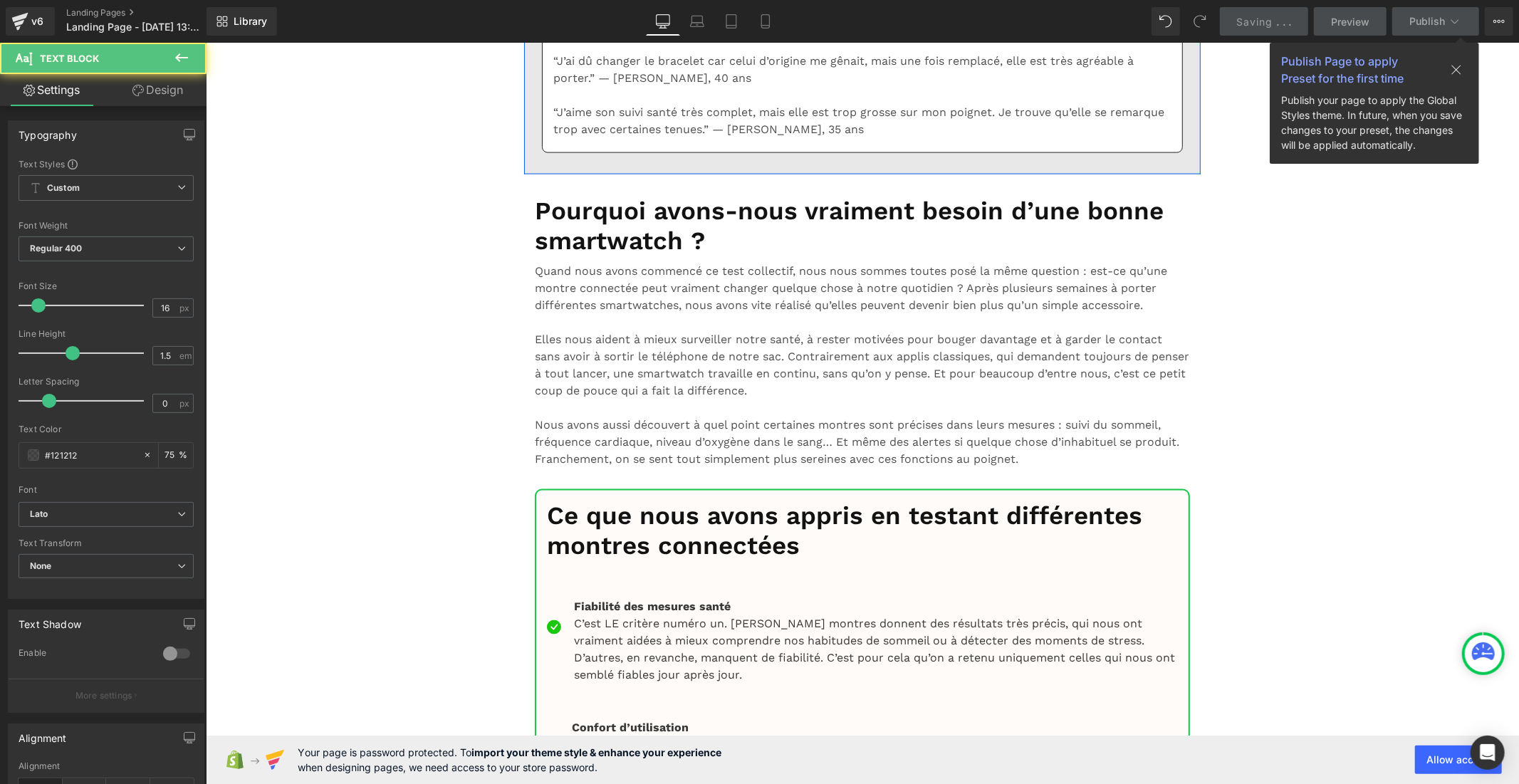
click at [52, 302] on div at bounding box center [84, 305] width 118 height 29
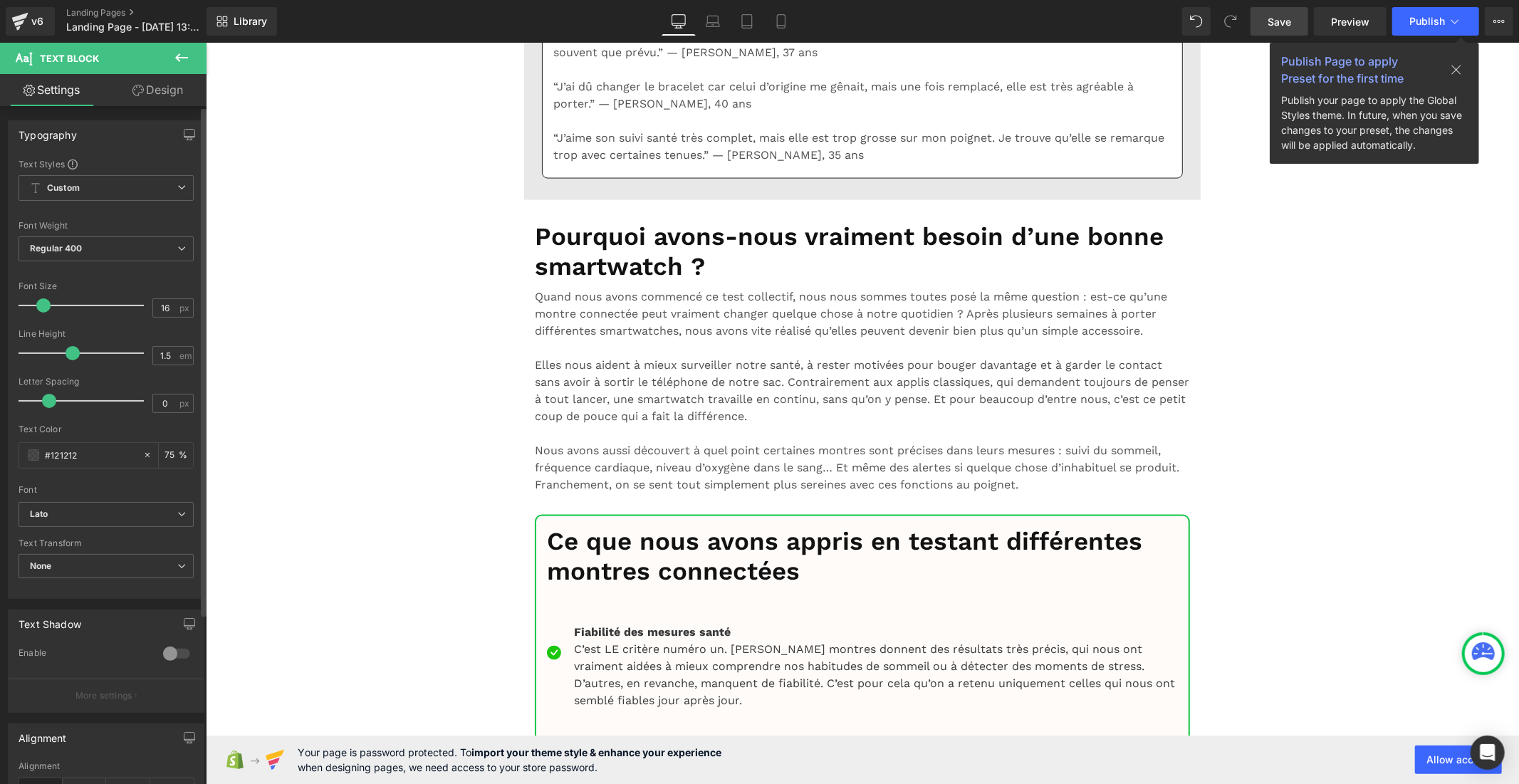
drag, startPoint x: 52, startPoint y: 303, endPoint x: 41, endPoint y: 304, distance: 11.0
click at [41, 304] on span at bounding box center [43, 304] width 14 height 14
click at [171, 297] on div "Font Size 16 px" at bounding box center [106, 305] width 175 height 47
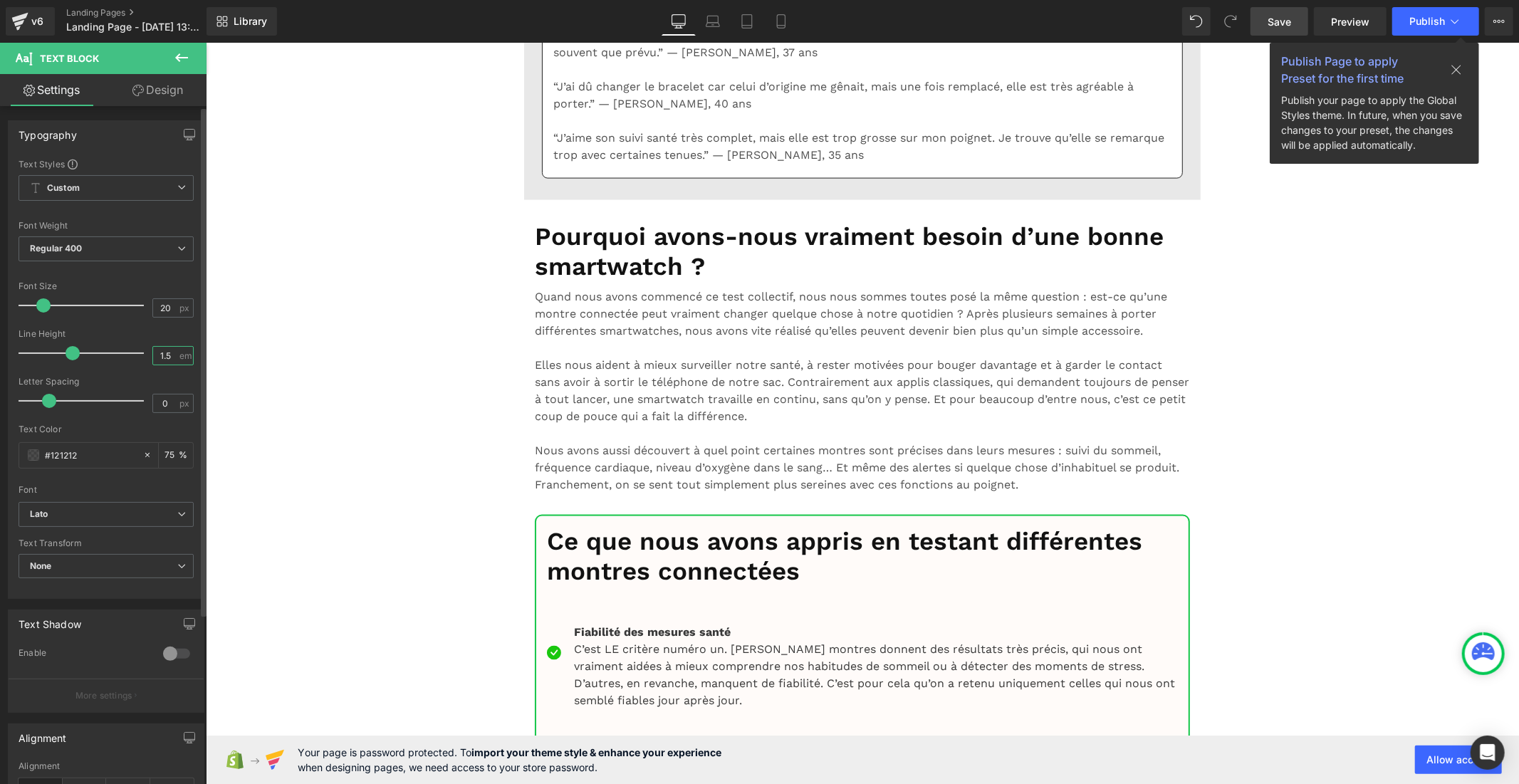
click at [170, 353] on input "1.5" at bounding box center [165, 356] width 25 height 18
type input "1"
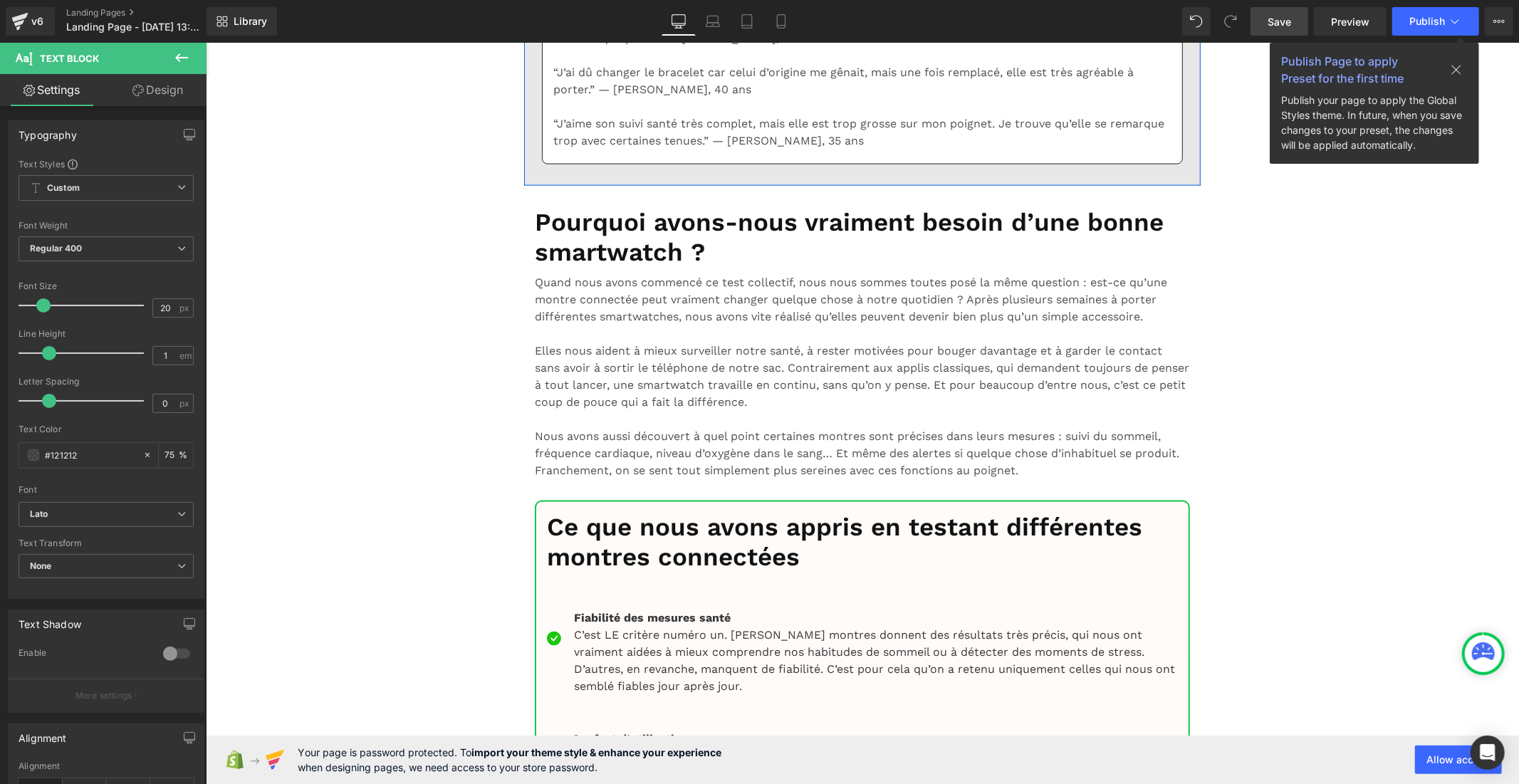
click at [174, 353] on div "1.5 em" at bounding box center [173, 355] width 41 height 19
click at [168, 352] on input "1.5" at bounding box center [165, 356] width 25 height 18
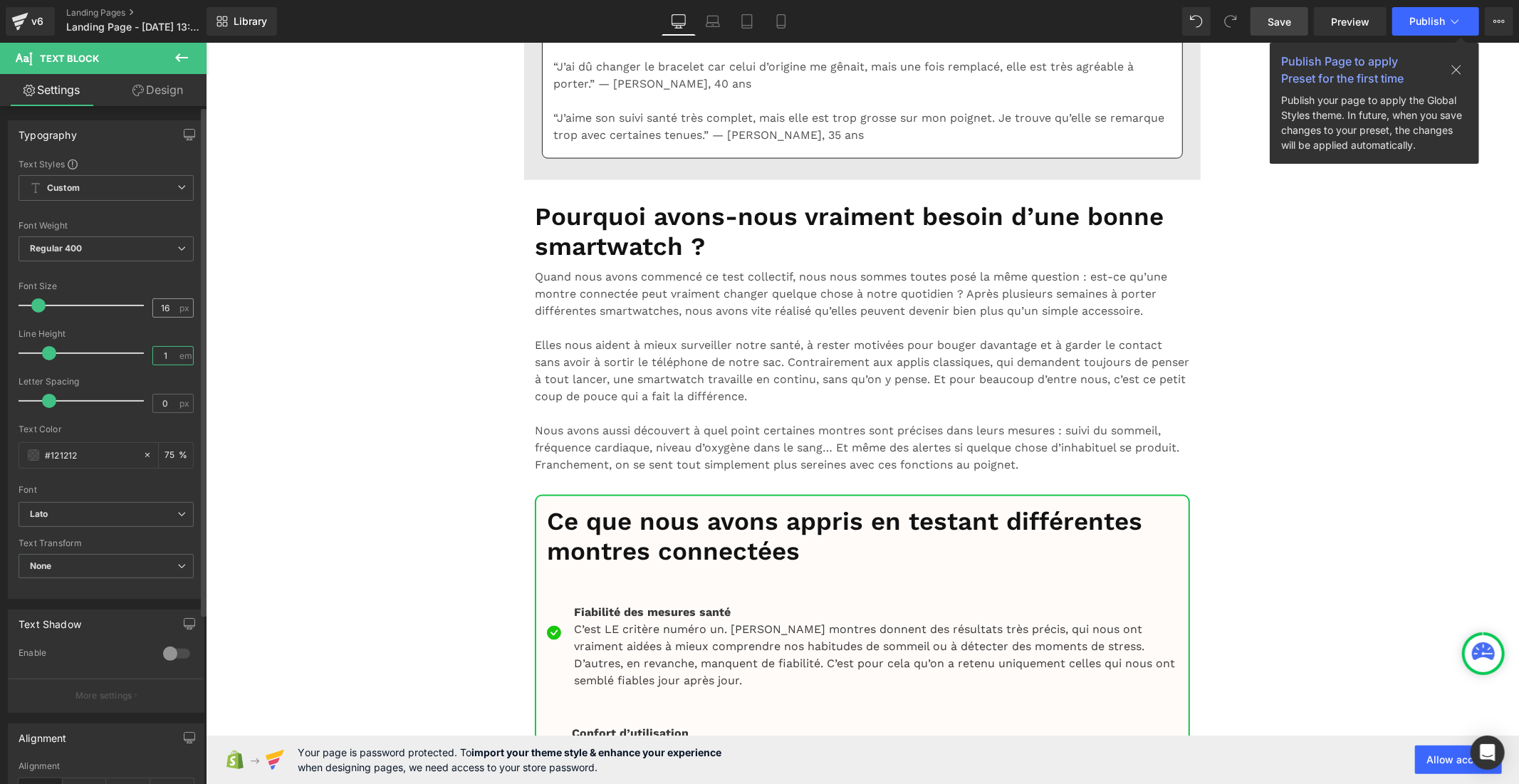
type input "1"
click at [174, 309] on div "16 px" at bounding box center [173, 307] width 41 height 19
click at [158, 307] on input "16" at bounding box center [165, 308] width 25 height 18
click at [169, 303] on input "16" at bounding box center [165, 308] width 25 height 18
type input "1"
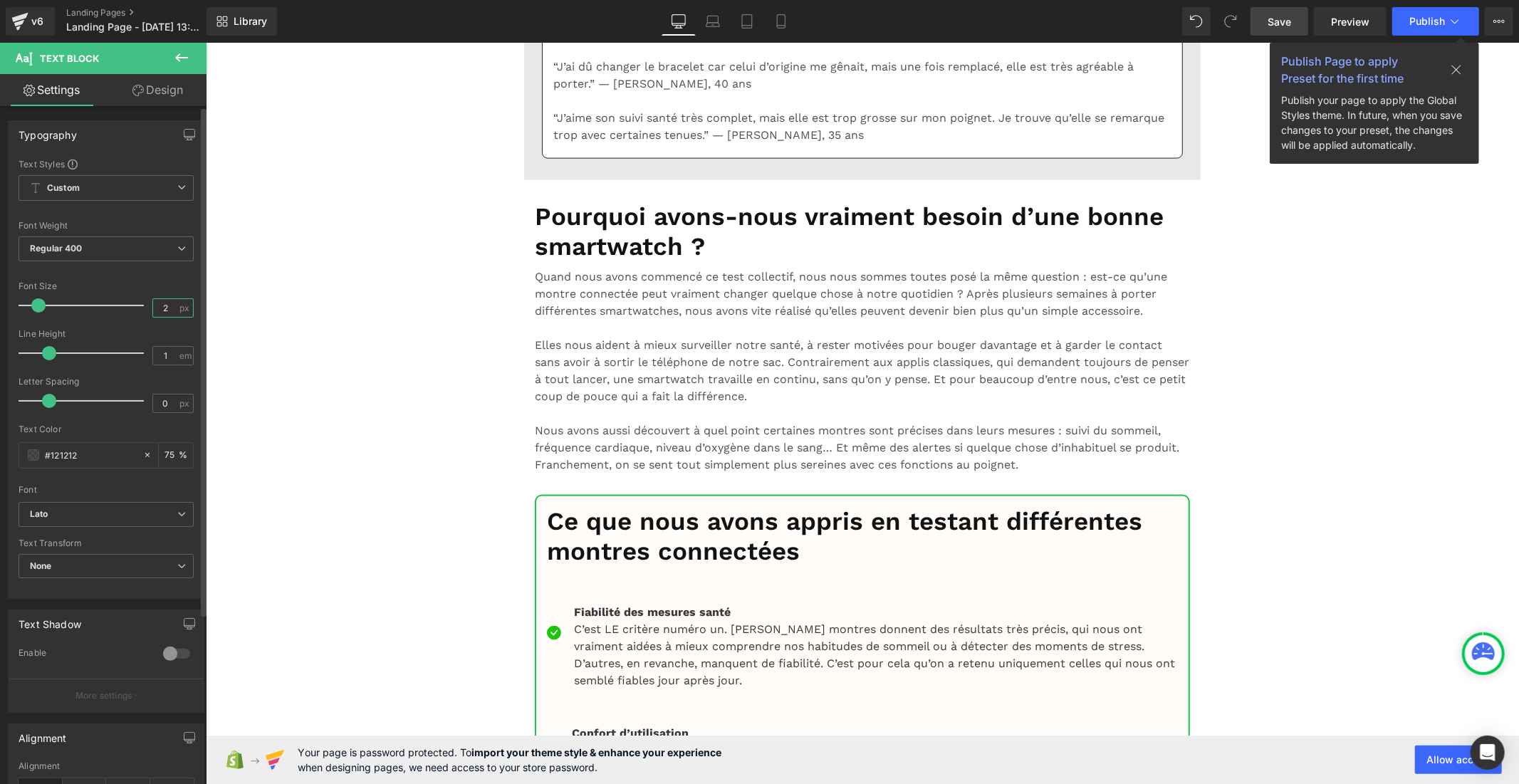
type input "20"
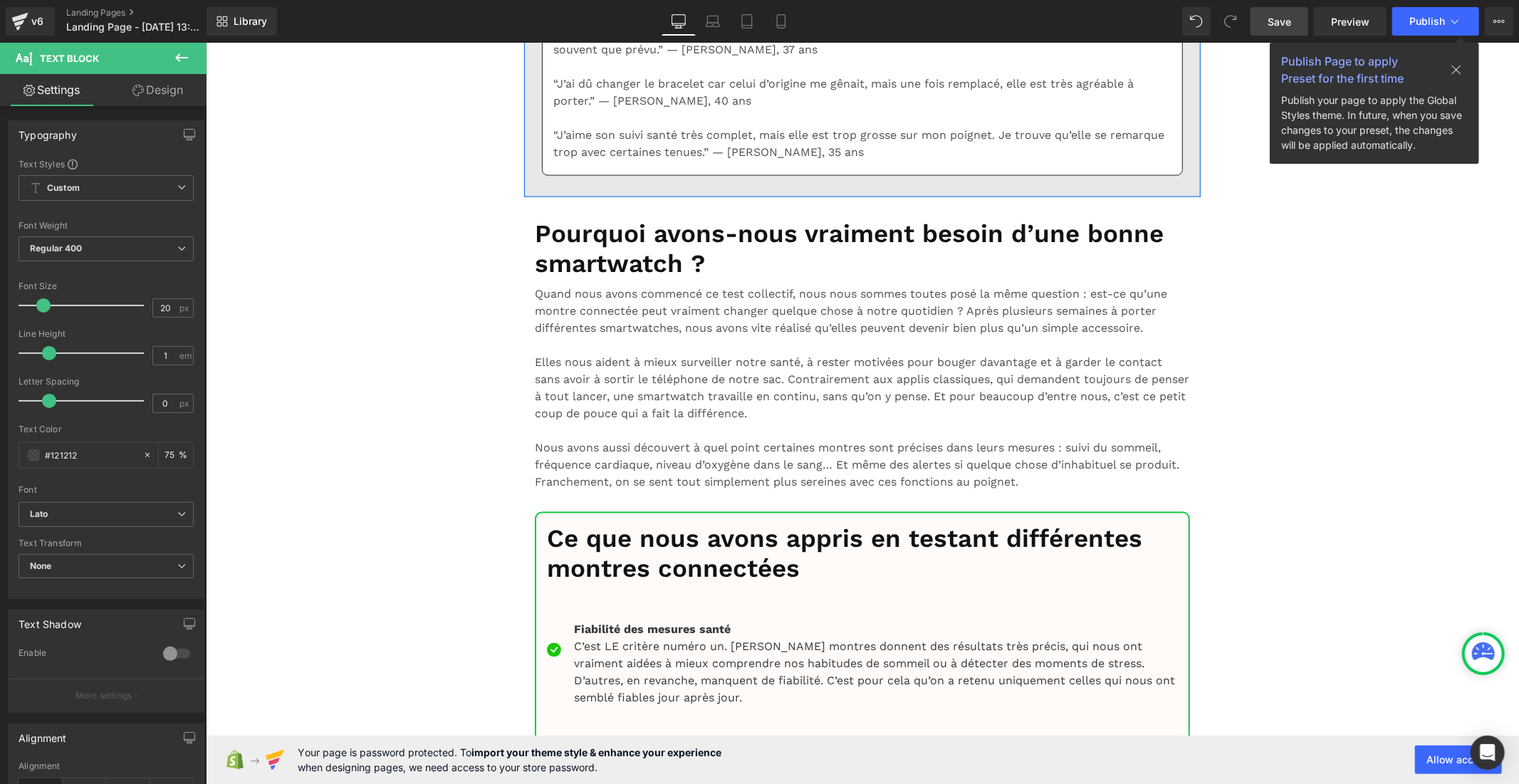
click at [166, 314] on input "16" at bounding box center [165, 308] width 25 height 18
type input "1"
type input "20"
click at [173, 359] on div "1.5 em" at bounding box center [173, 355] width 41 height 19
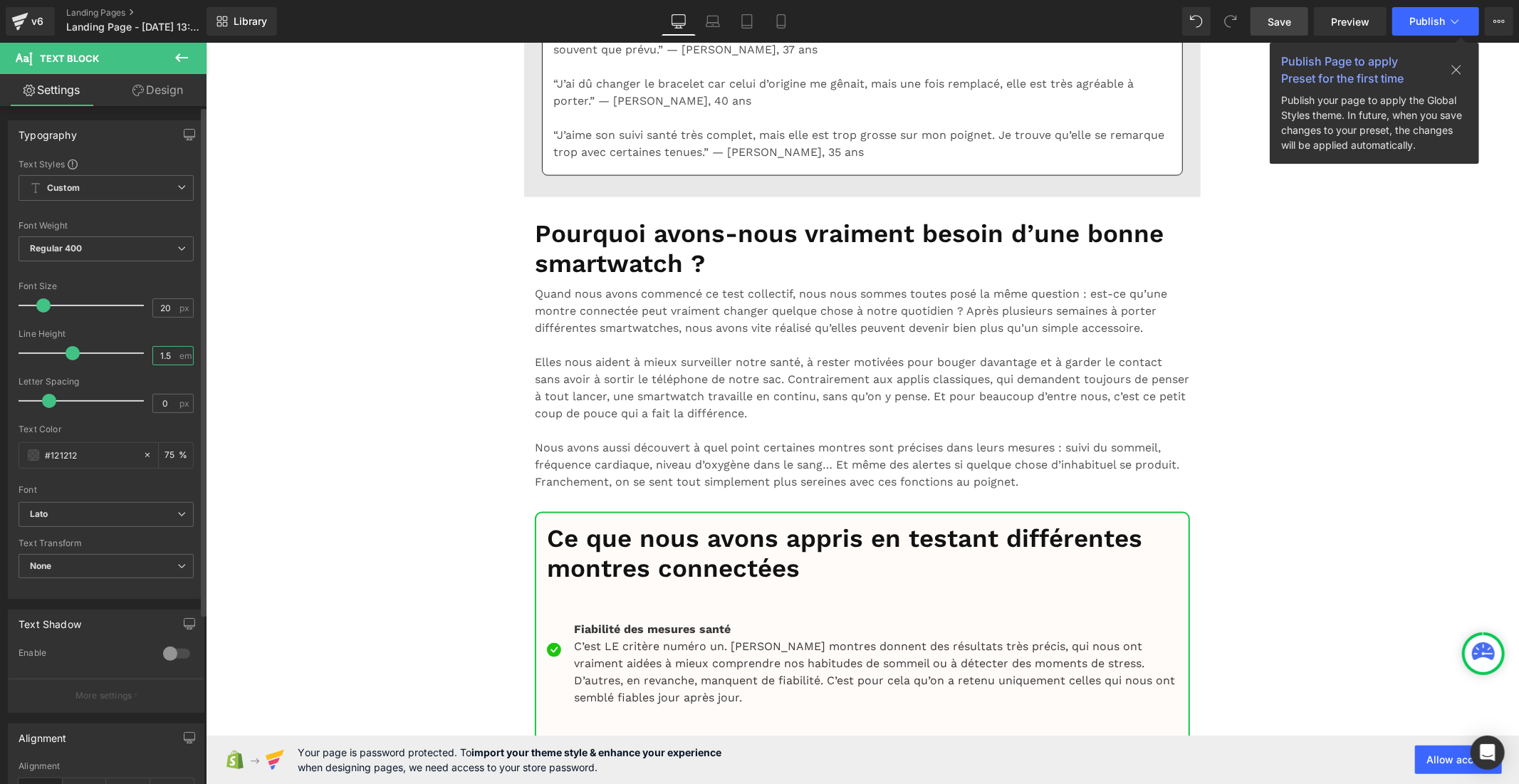
click at [164, 354] on input "1.5" at bounding box center [165, 356] width 25 height 18
type input "1"
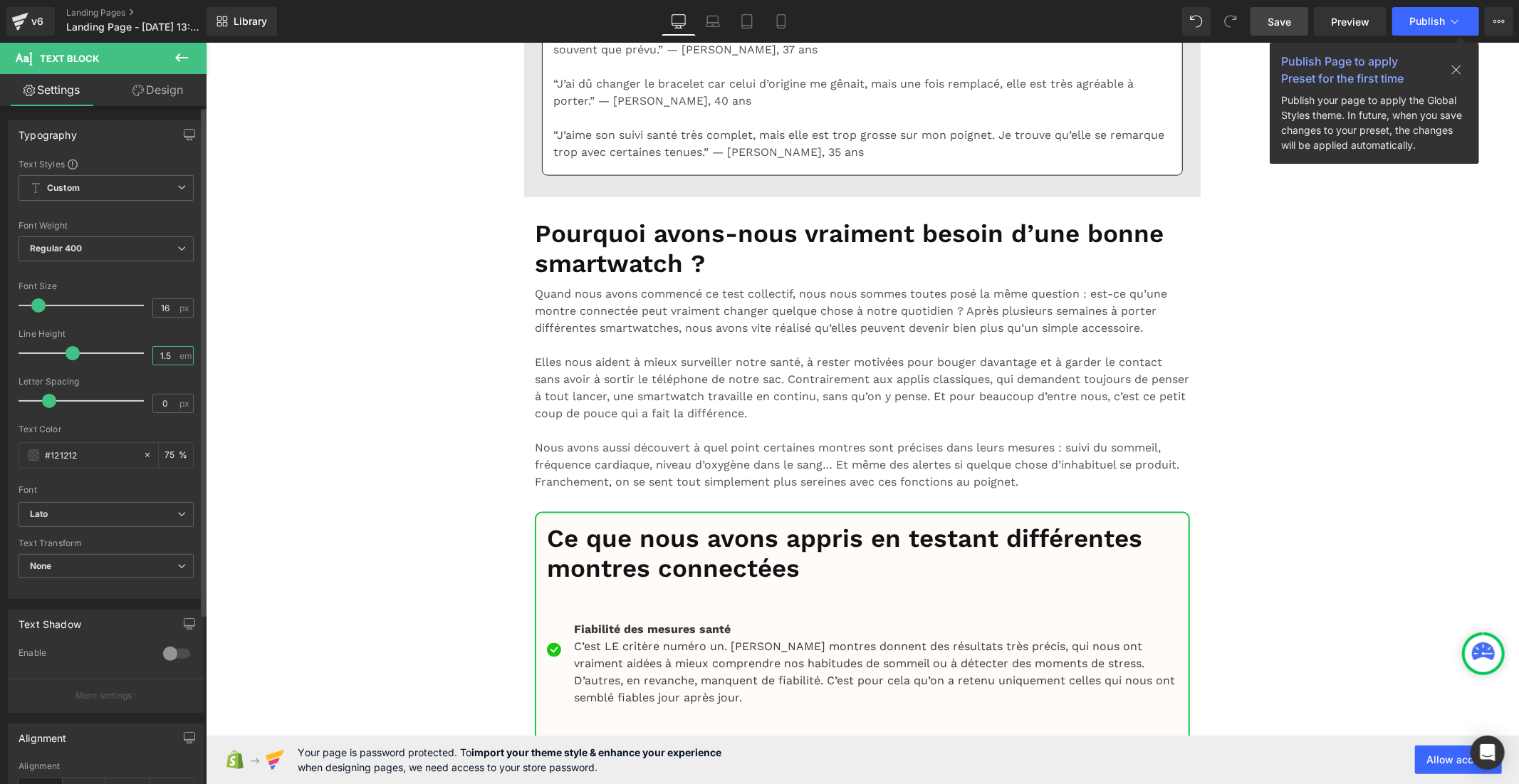
click at [172, 358] on input "1.5" at bounding box center [165, 356] width 25 height 18
type input "1"
click at [167, 307] on input "16" at bounding box center [165, 308] width 25 height 18
type input "1"
type input "20"
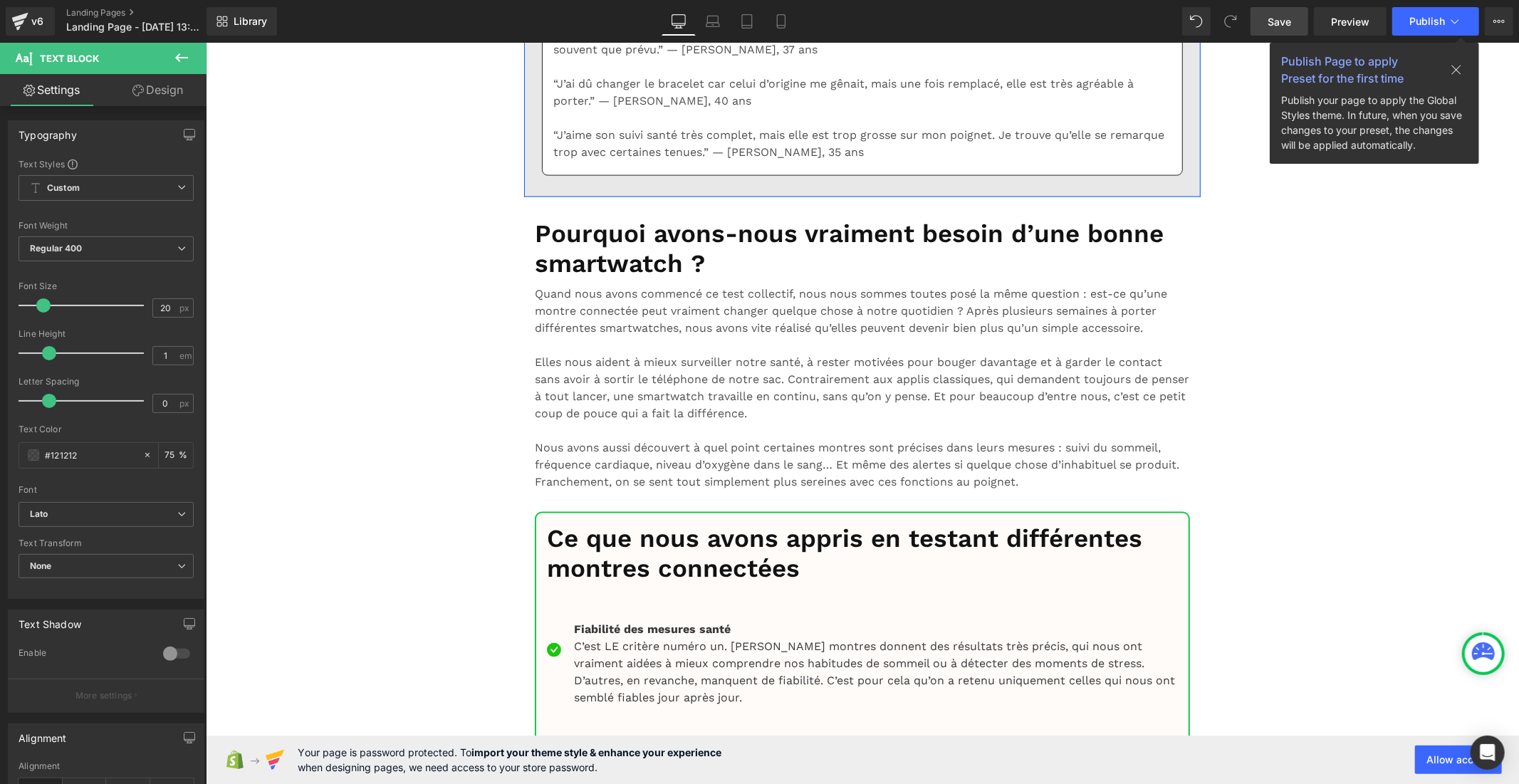
click at [166, 307] on input "16" at bounding box center [165, 308] width 25 height 18
type input "1"
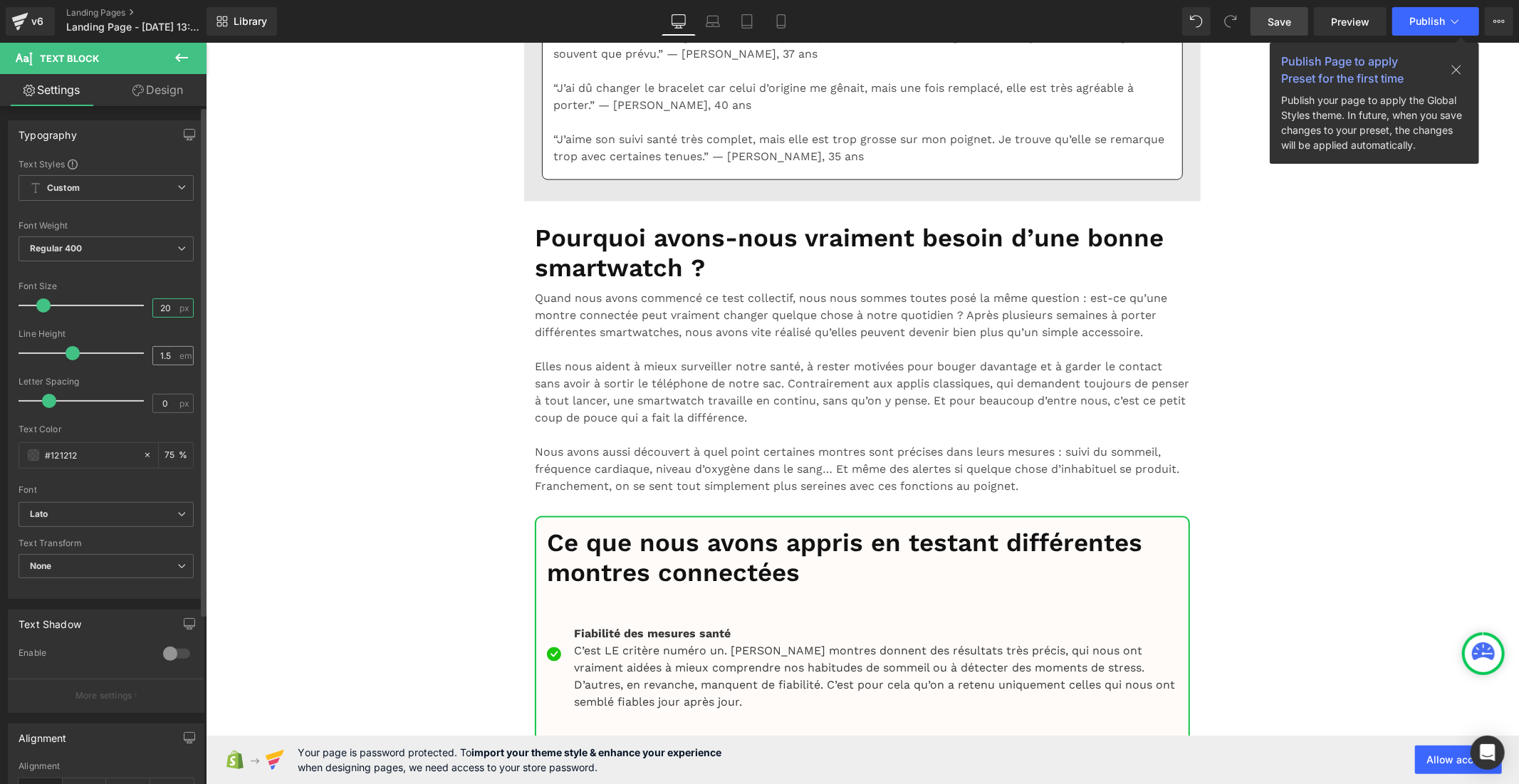
type input "20"
click at [170, 353] on input "1.5" at bounding box center [165, 356] width 25 height 18
type input "1"
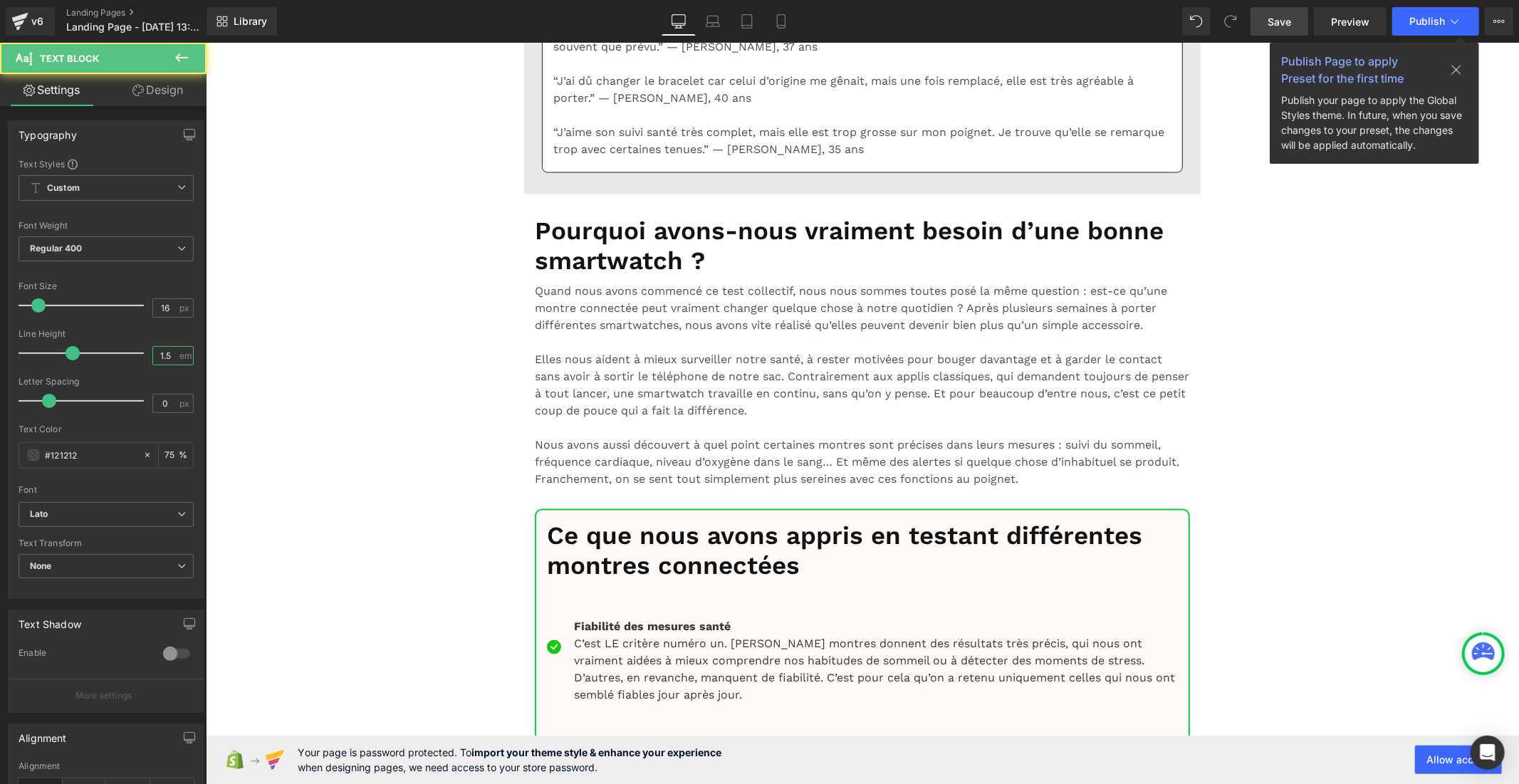
click at [167, 354] on input "1.5" at bounding box center [165, 356] width 25 height 18
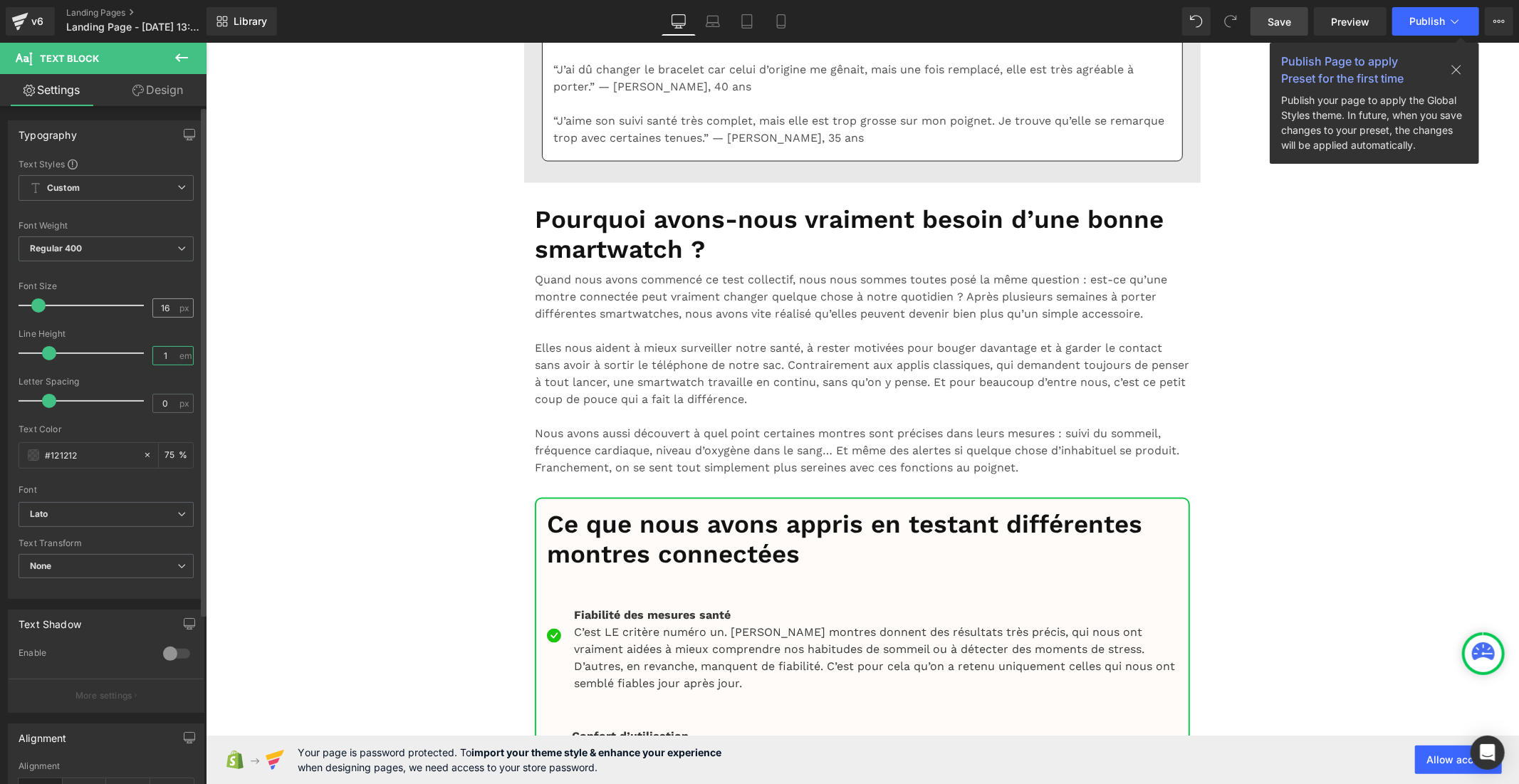
type input "1"
click at [172, 310] on input "16" at bounding box center [165, 308] width 25 height 18
type input "1"
type input "20"
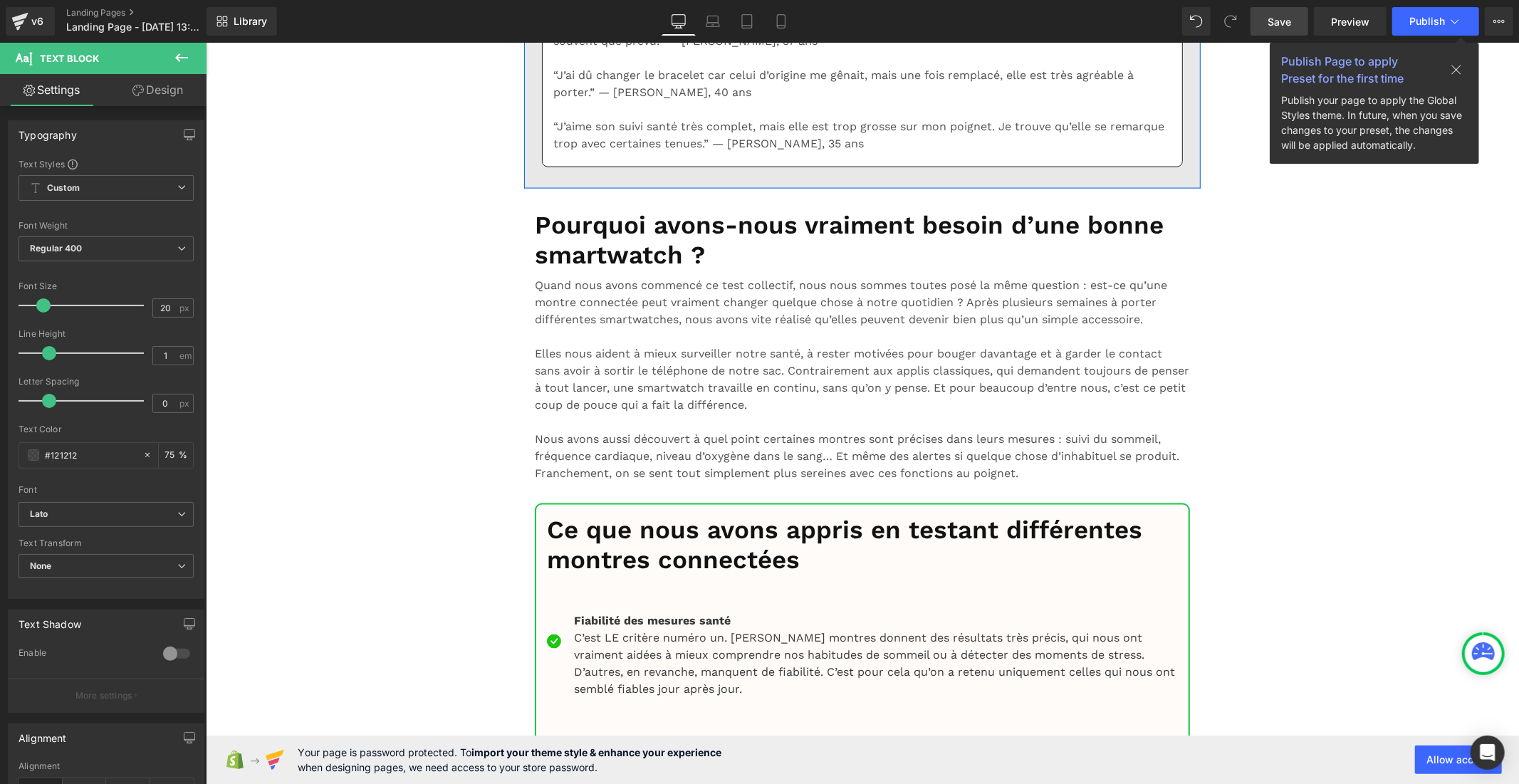
click at [174, 314] on div "16 px" at bounding box center [173, 307] width 41 height 19
click at [170, 308] on input "16" at bounding box center [165, 308] width 25 height 18
type input "1"
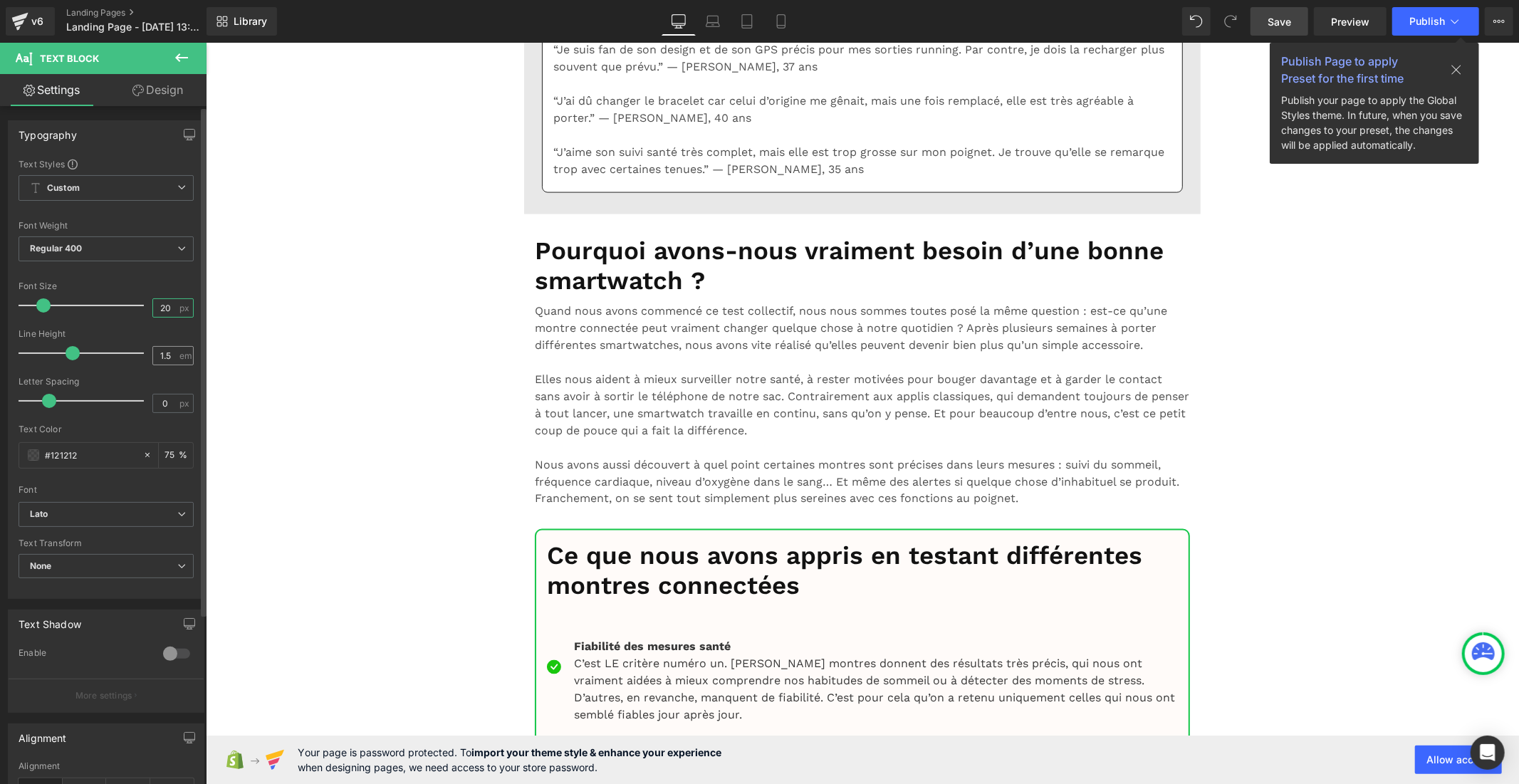
type input "20"
click at [165, 351] on input "1.5" at bounding box center [165, 356] width 25 height 18
type input "1"
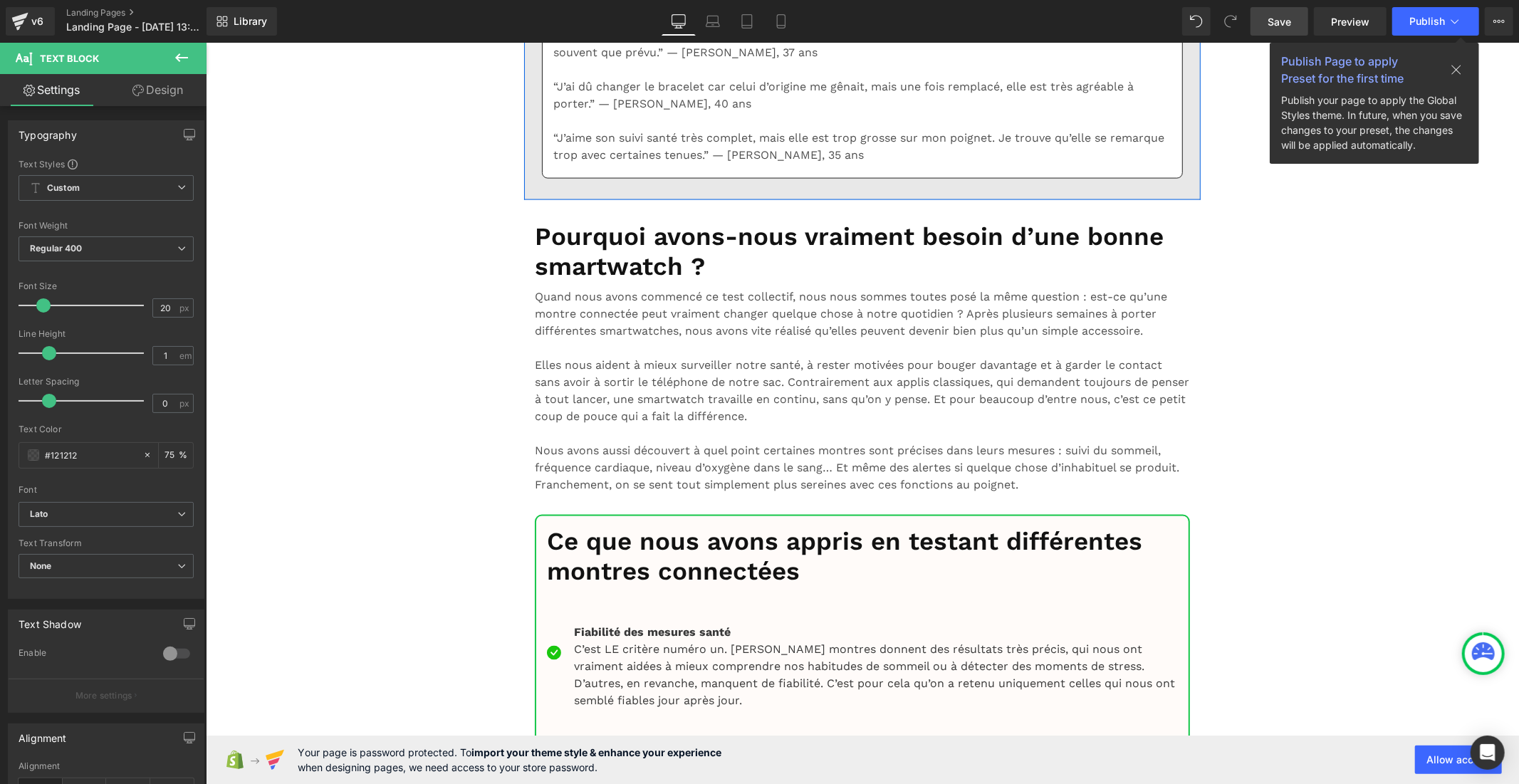
click at [172, 303] on input "16" at bounding box center [165, 308] width 25 height 18
type input "1"
type input "20"
click at [169, 358] on input "1.5" at bounding box center [165, 356] width 25 height 18
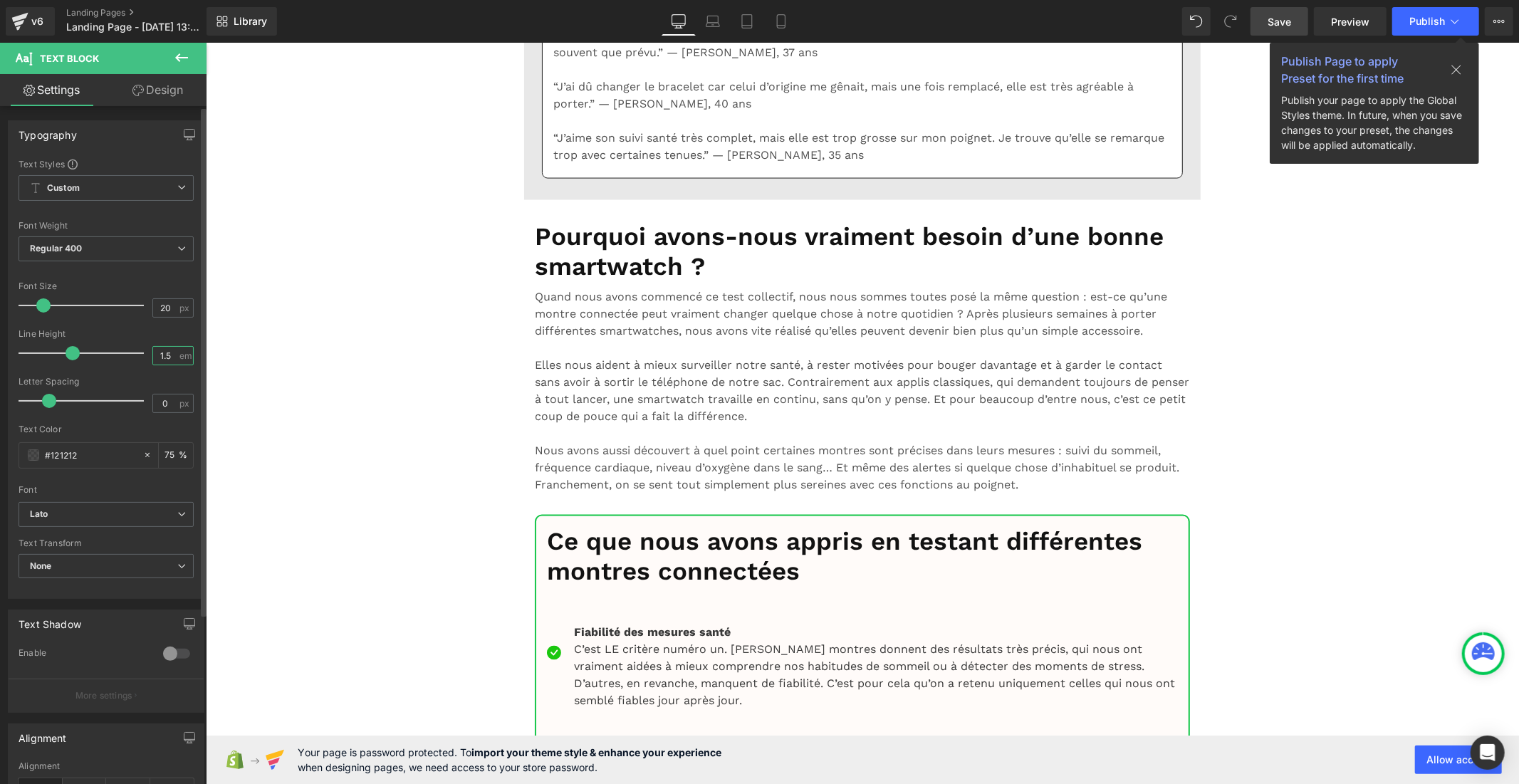
type input "1"
click at [169, 353] on input "1.5" at bounding box center [165, 356] width 25 height 18
type input "1"
click at [167, 304] on input "16" at bounding box center [165, 308] width 25 height 18
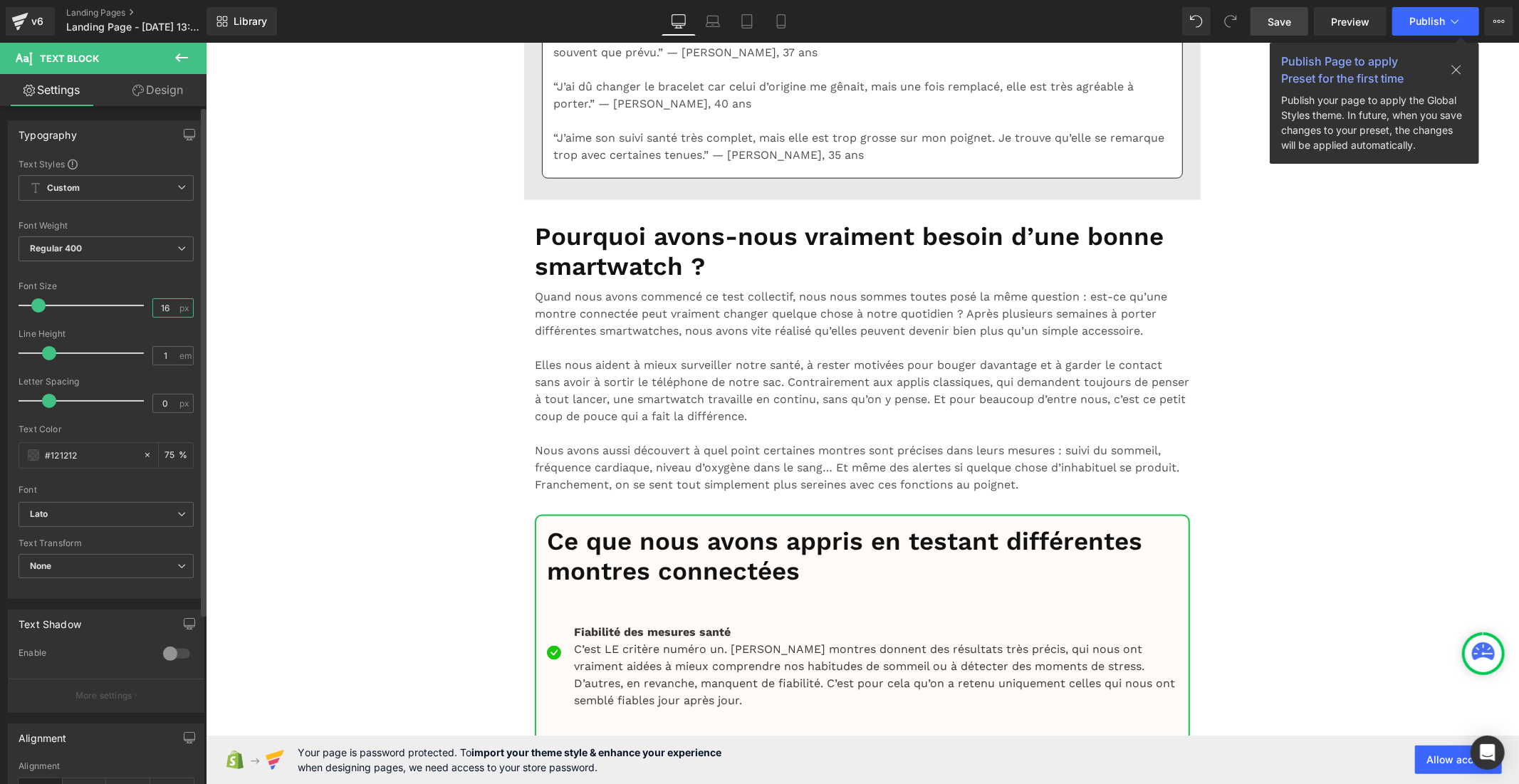
type input "1"
type input "20"
click at [1264, 32] on link "Save" at bounding box center [1279, 21] width 57 height 29
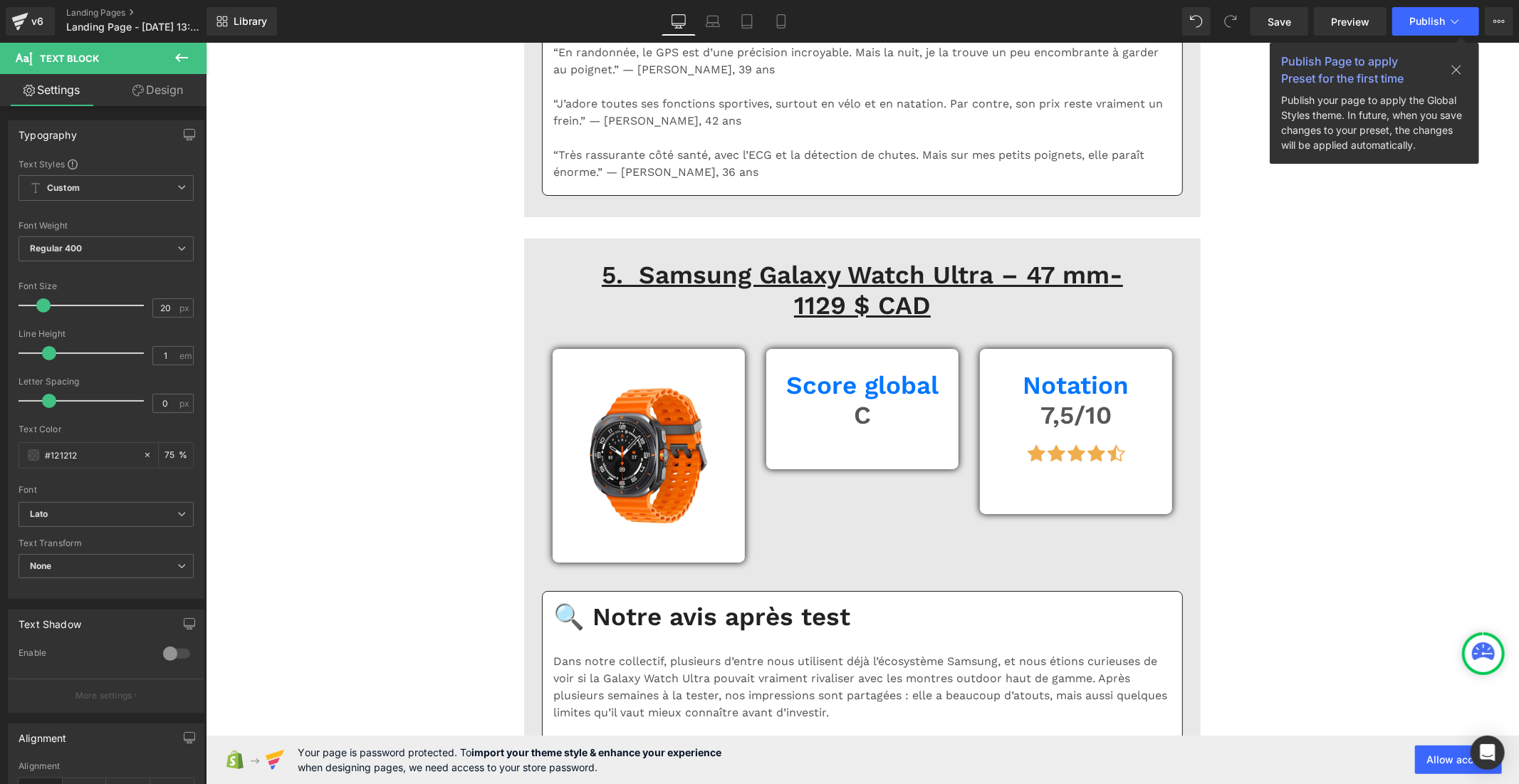
scroll to position [8949, 0]
click at [173, 309] on div "16 px" at bounding box center [173, 307] width 41 height 19
click at [167, 309] on input "16" at bounding box center [165, 308] width 25 height 18
type input "1"
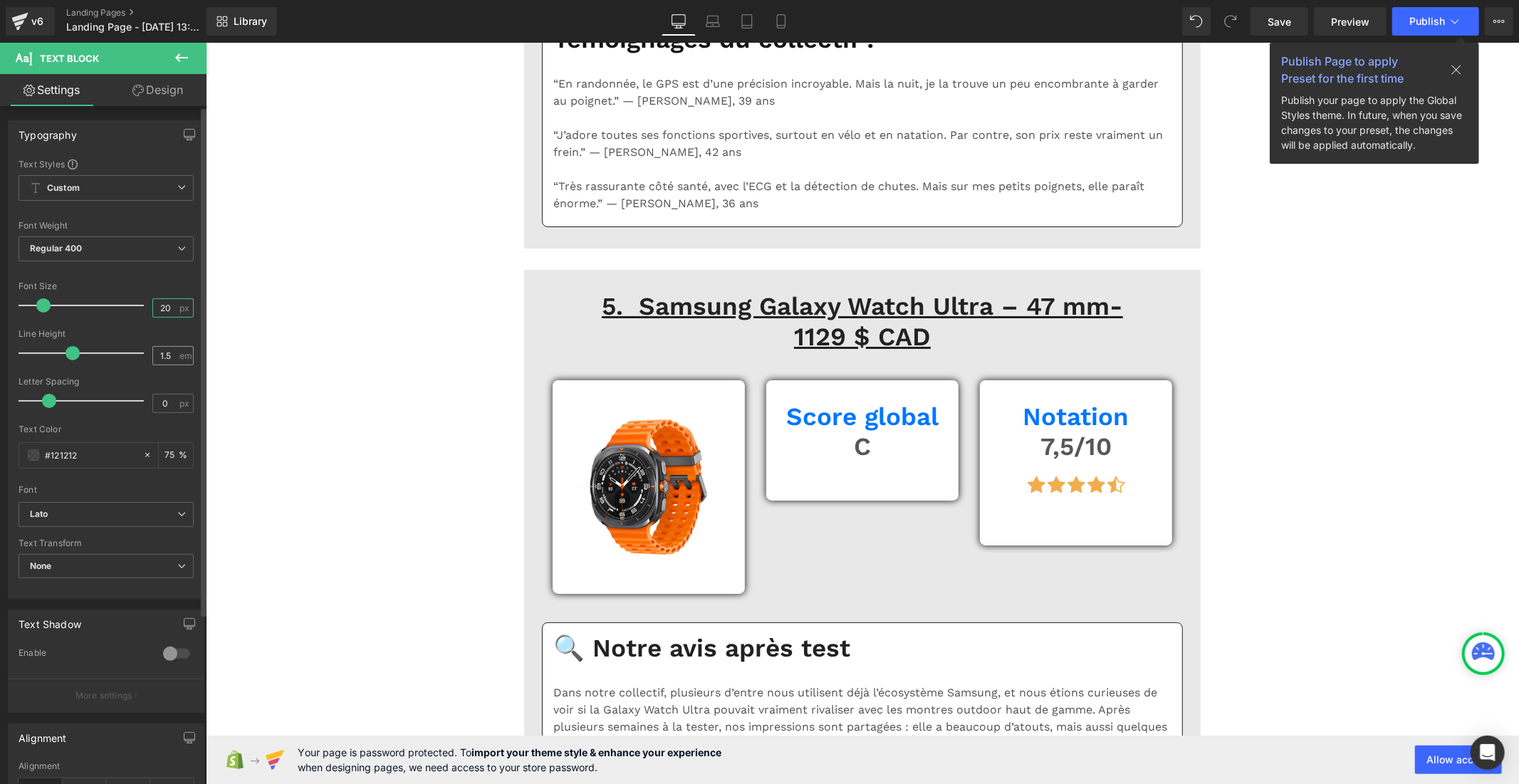
type input "20"
click at [172, 353] on input "1.5" at bounding box center [165, 356] width 25 height 18
type input "1"
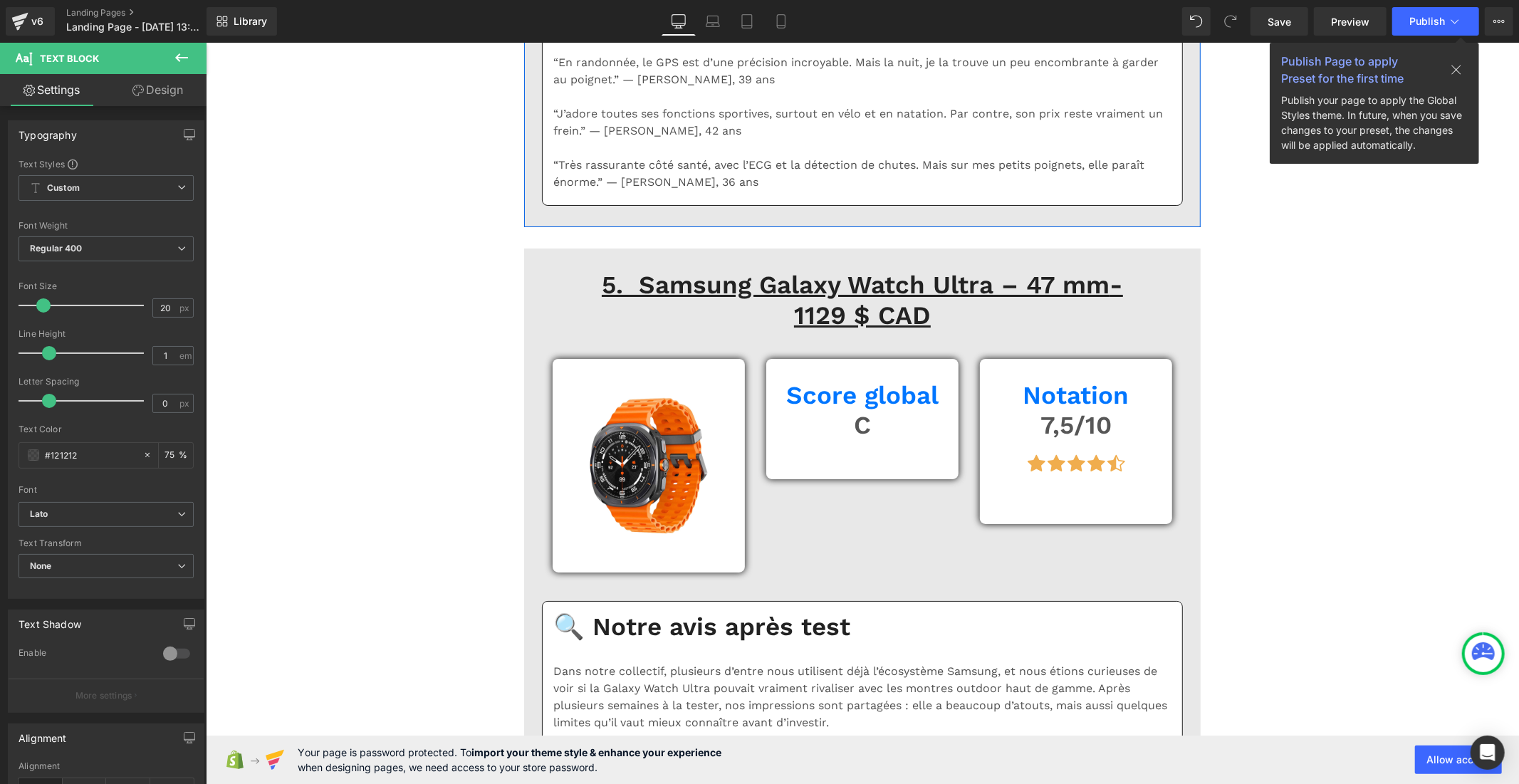
click at [172, 353] on input "1.5" at bounding box center [165, 356] width 25 height 18
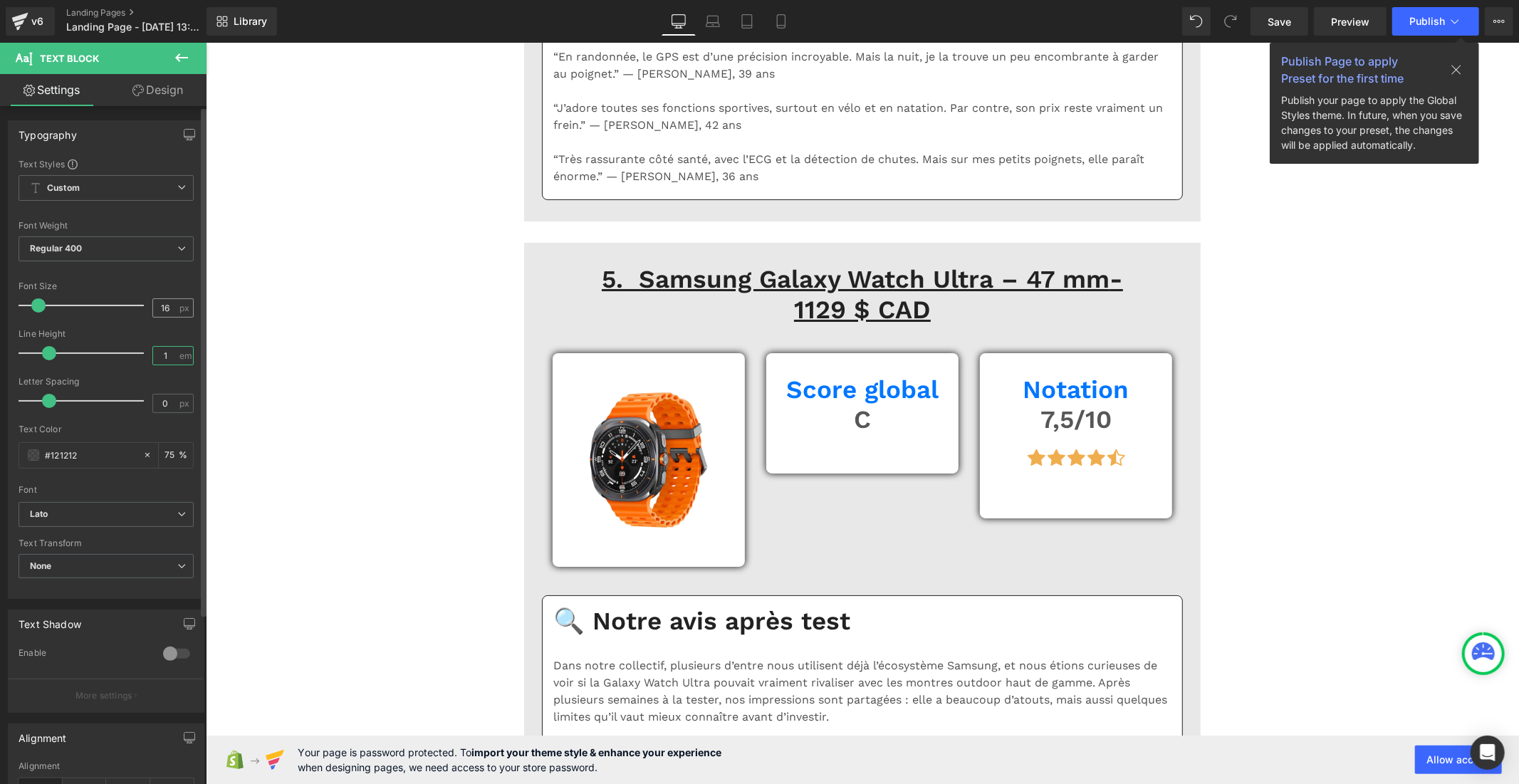
type input "1"
click at [174, 302] on div "16 px" at bounding box center [173, 307] width 41 height 19
click at [167, 304] on input "16" at bounding box center [165, 308] width 25 height 18
type input "1"
type input "20"
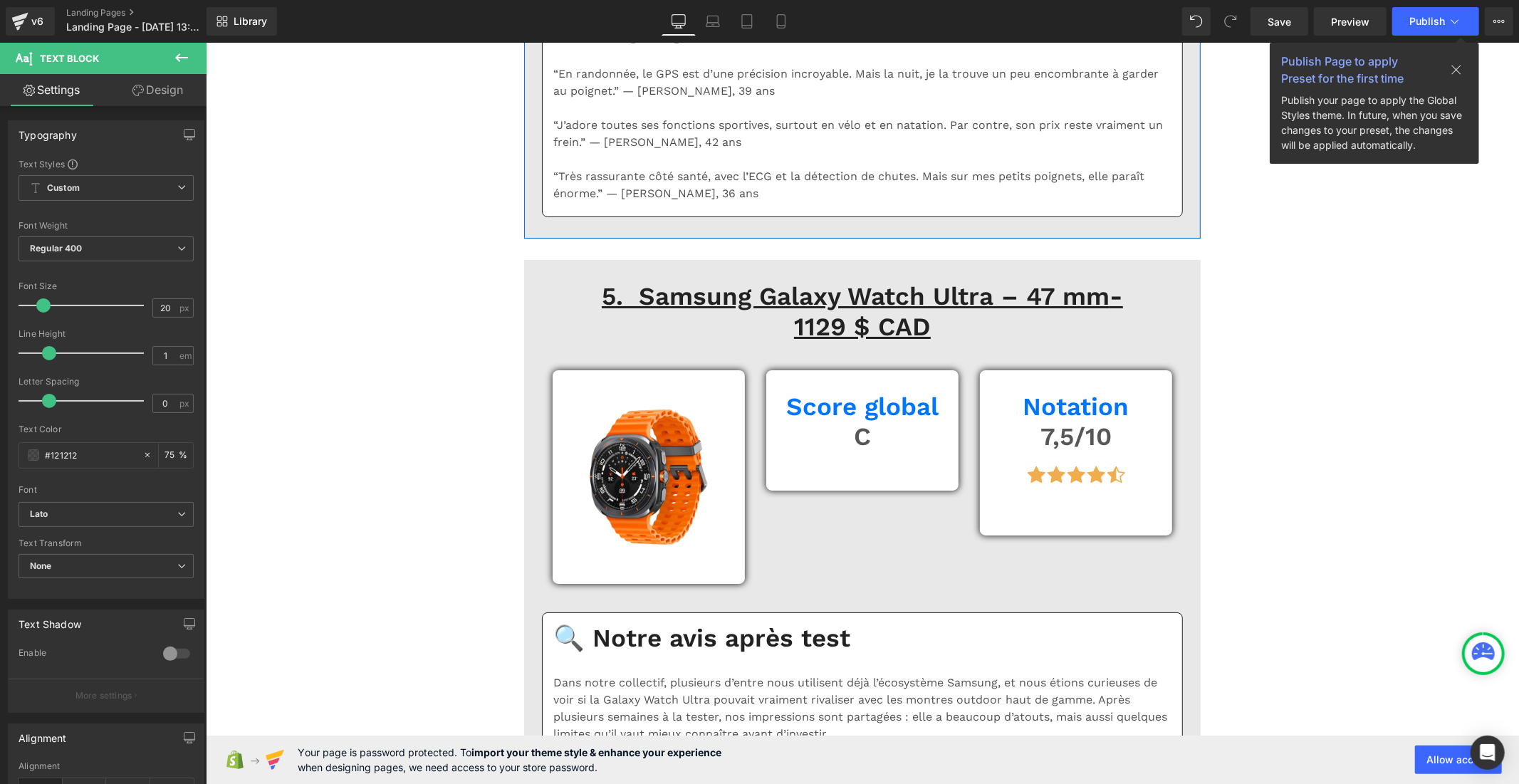
click at [174, 309] on div "16 px" at bounding box center [173, 307] width 41 height 19
click at [172, 309] on input "16" at bounding box center [165, 308] width 25 height 18
type input "1"
type input "20"
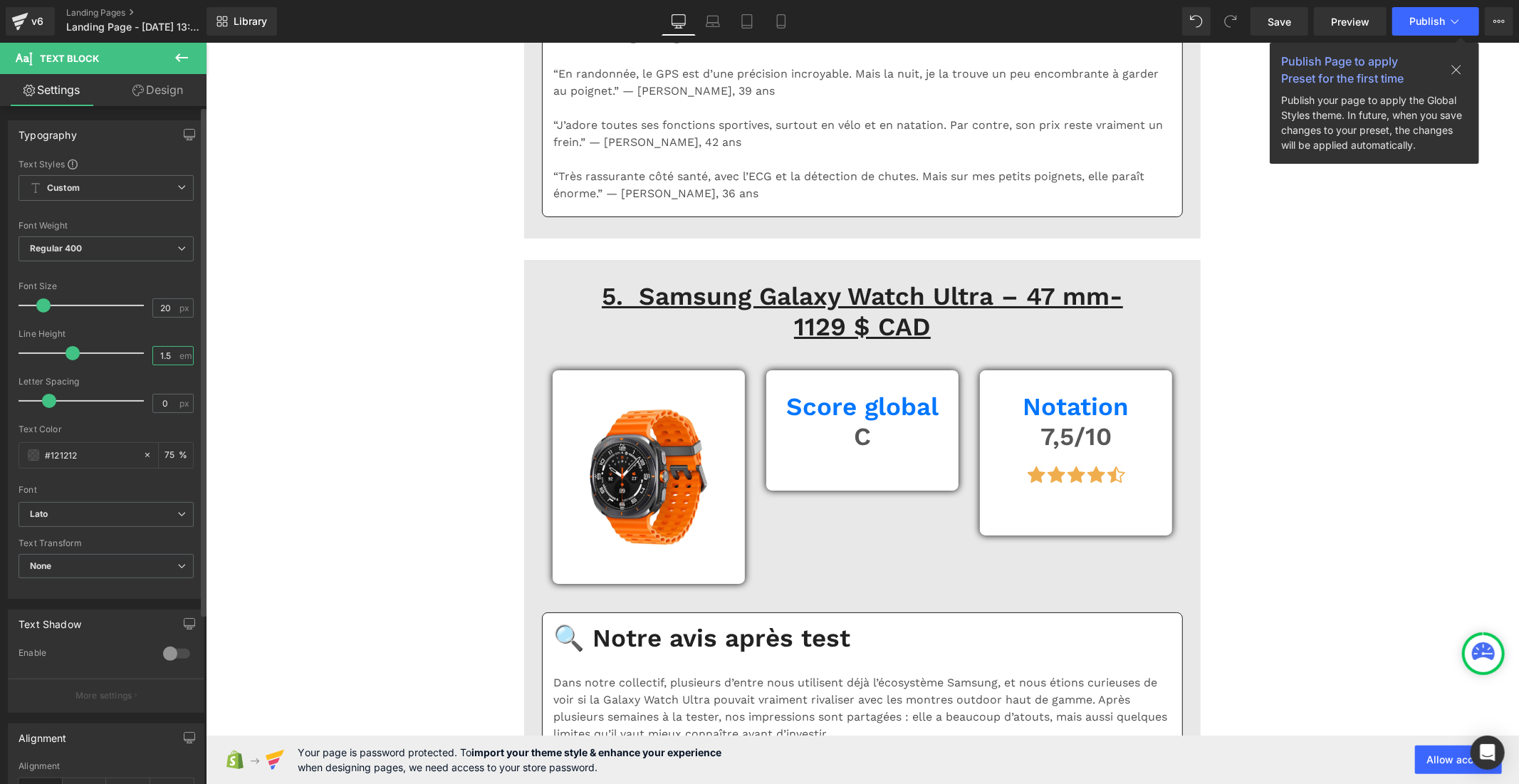
click at [171, 354] on input "1.5" at bounding box center [165, 356] width 25 height 18
type input "1"
click at [169, 304] on input "16" at bounding box center [165, 308] width 25 height 18
type input "1"
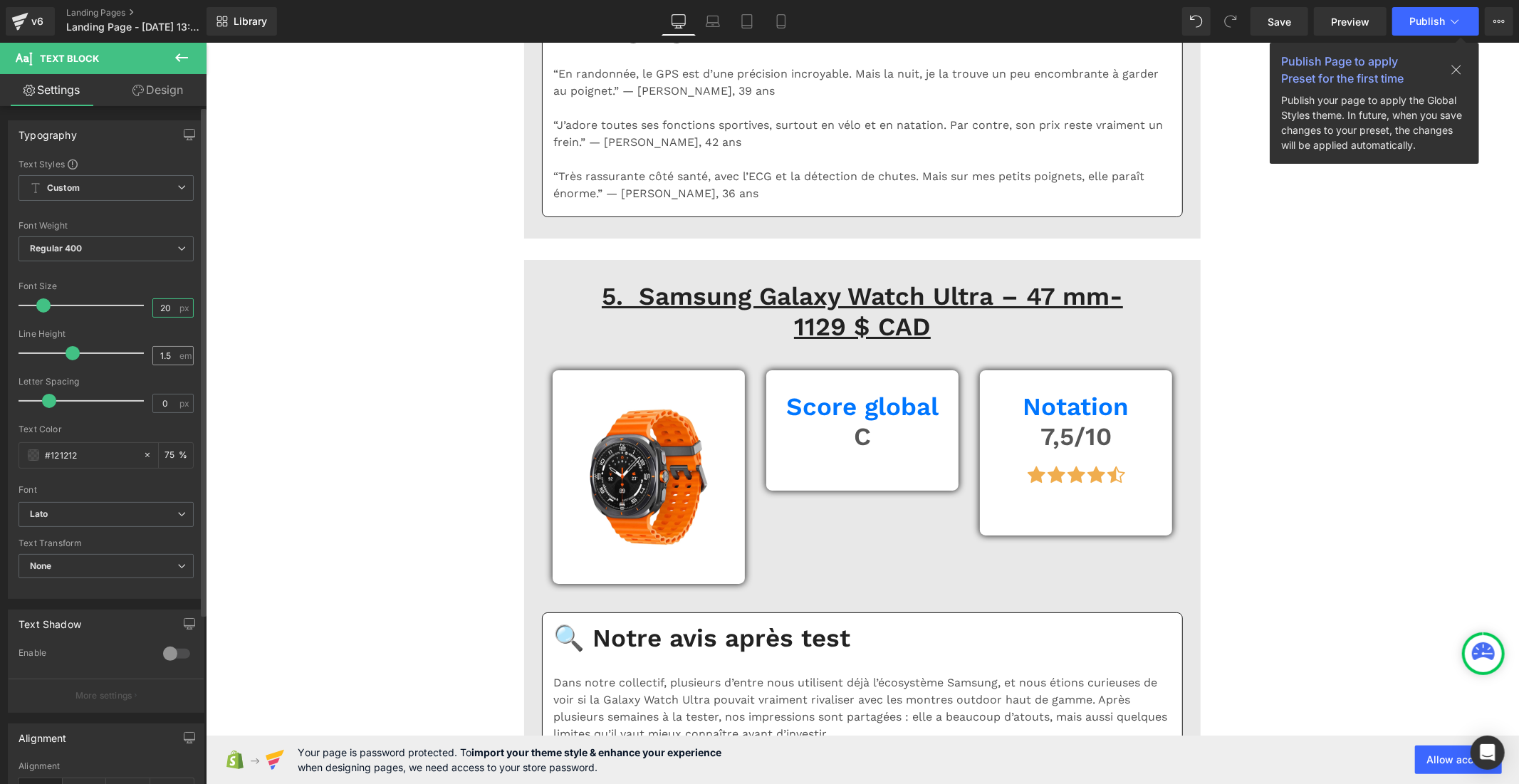
type input "20"
click at [173, 353] on div "1.5 em" at bounding box center [173, 355] width 41 height 19
click at [172, 354] on input "1.5" at bounding box center [165, 356] width 25 height 18
type input "1"
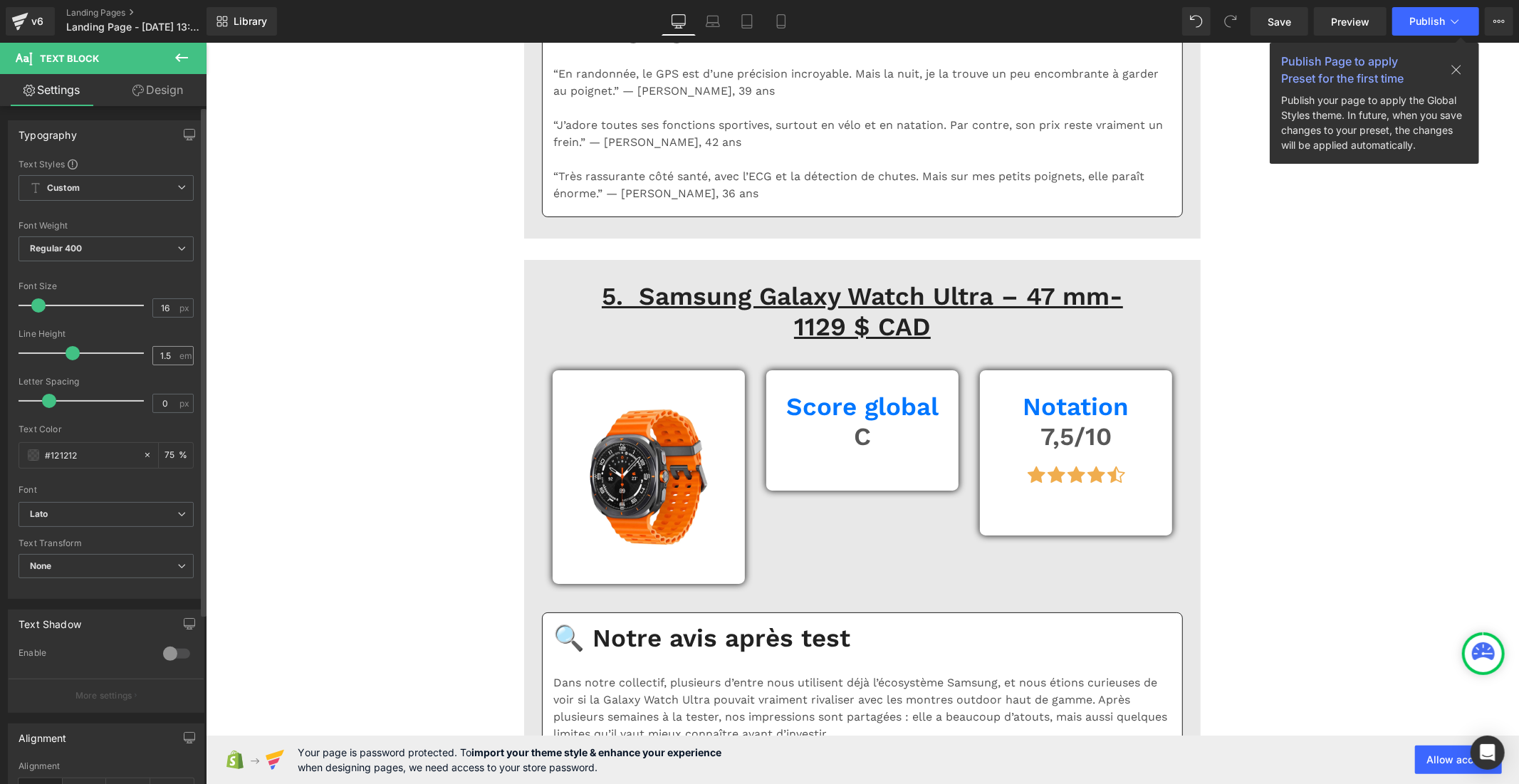
click at [177, 358] on div "1.5 em" at bounding box center [173, 355] width 41 height 19
click at [169, 358] on input "1.5" at bounding box center [165, 356] width 25 height 18
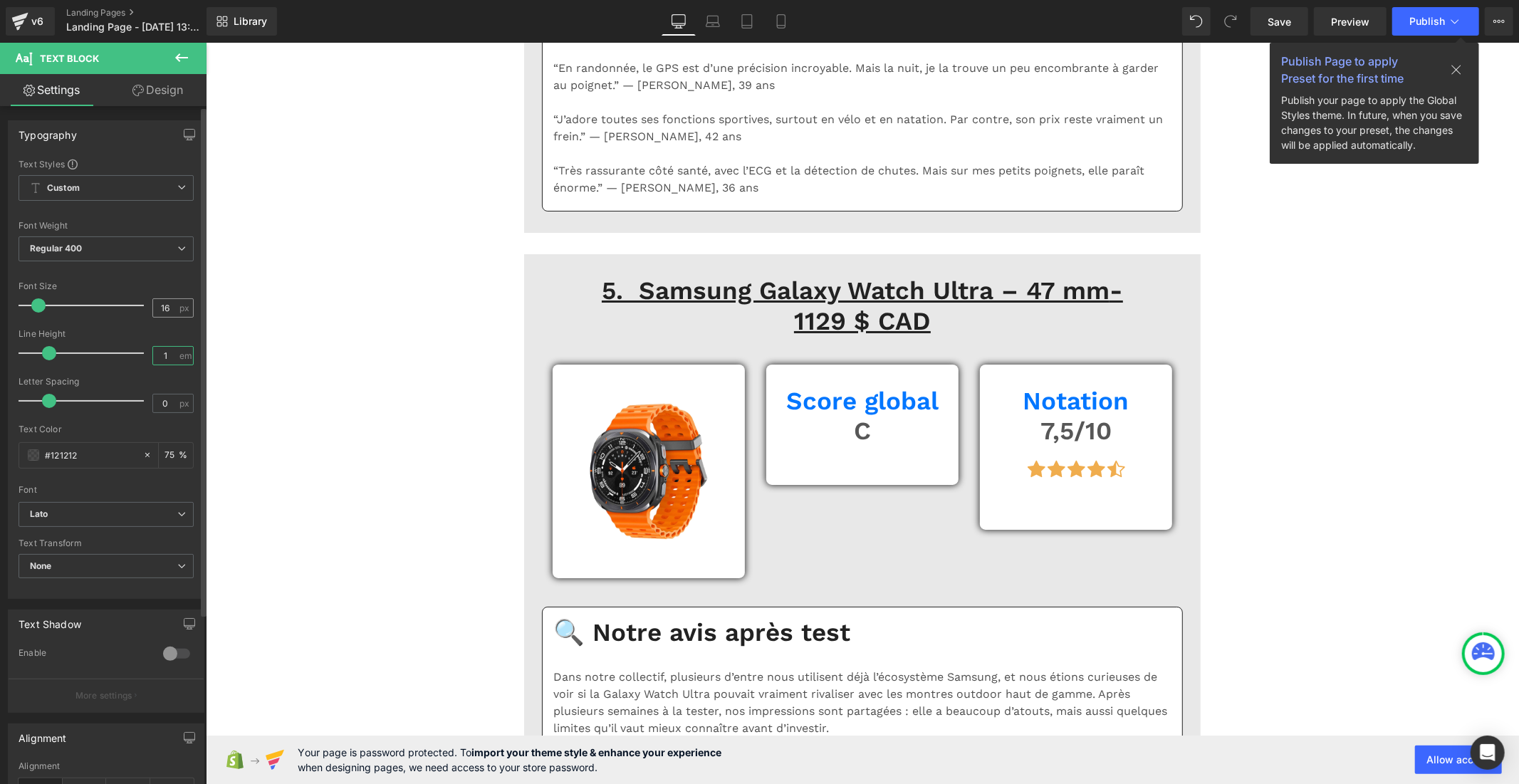
type input "1"
click at [165, 309] on input "16" at bounding box center [165, 308] width 25 height 18
type input "1"
type input "20"
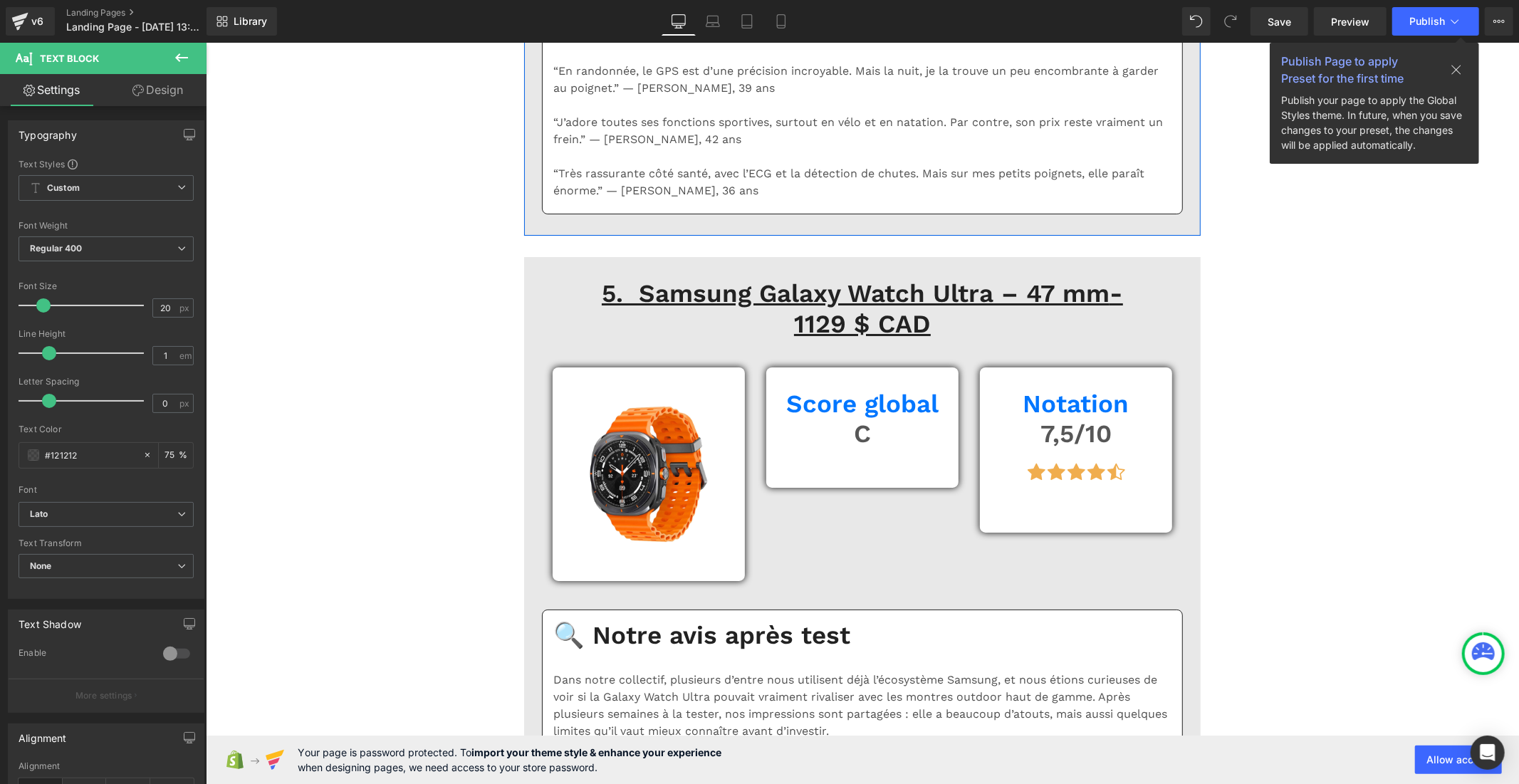
click at [173, 307] on div "16 px" at bounding box center [173, 307] width 41 height 19
click at [166, 308] on input "16" at bounding box center [165, 308] width 25 height 18
type input "1"
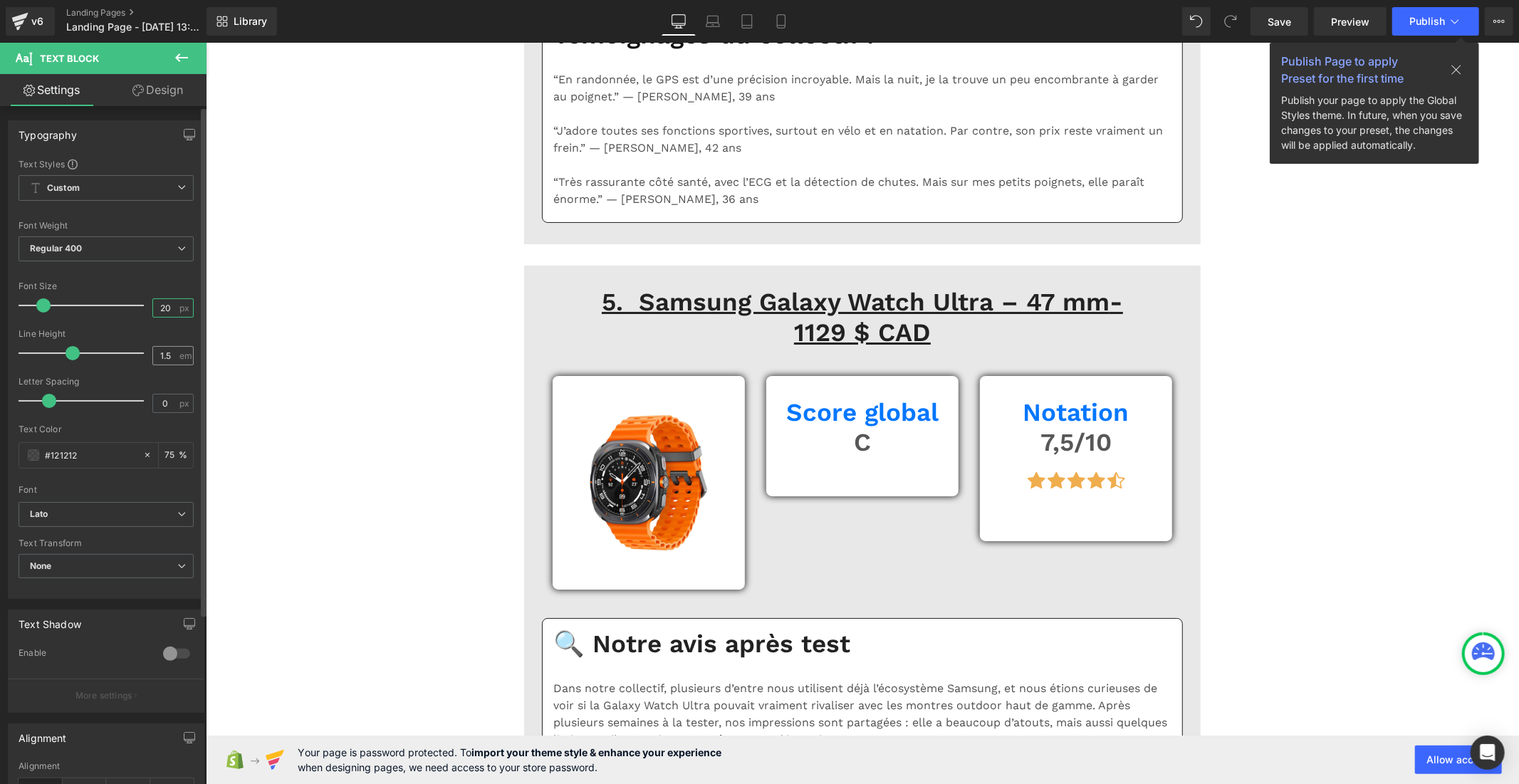
type input "20"
click at [172, 353] on input "1.5" at bounding box center [165, 356] width 25 height 18
type input "1"
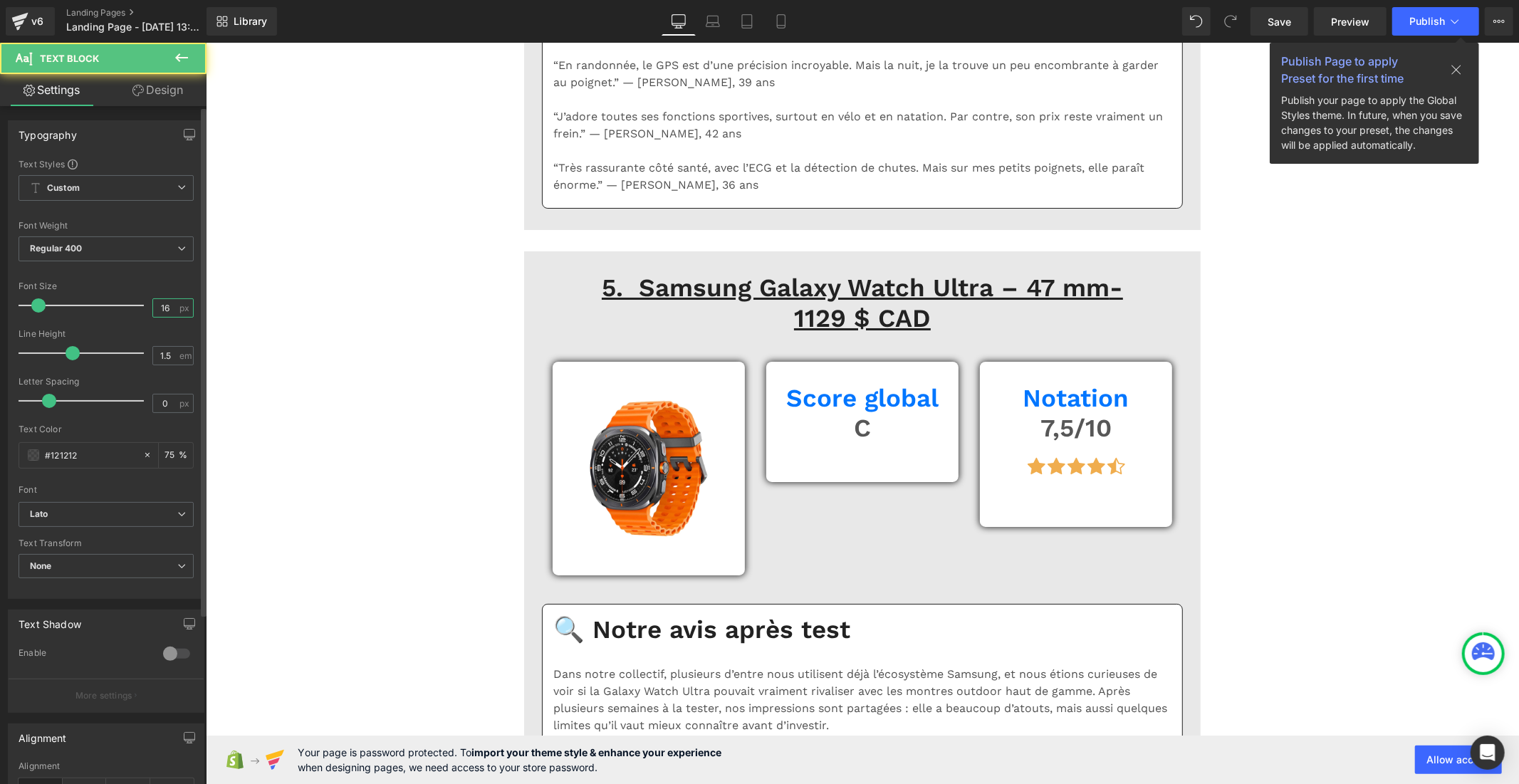
click at [160, 309] on input "16" at bounding box center [165, 308] width 25 height 18
type input "1"
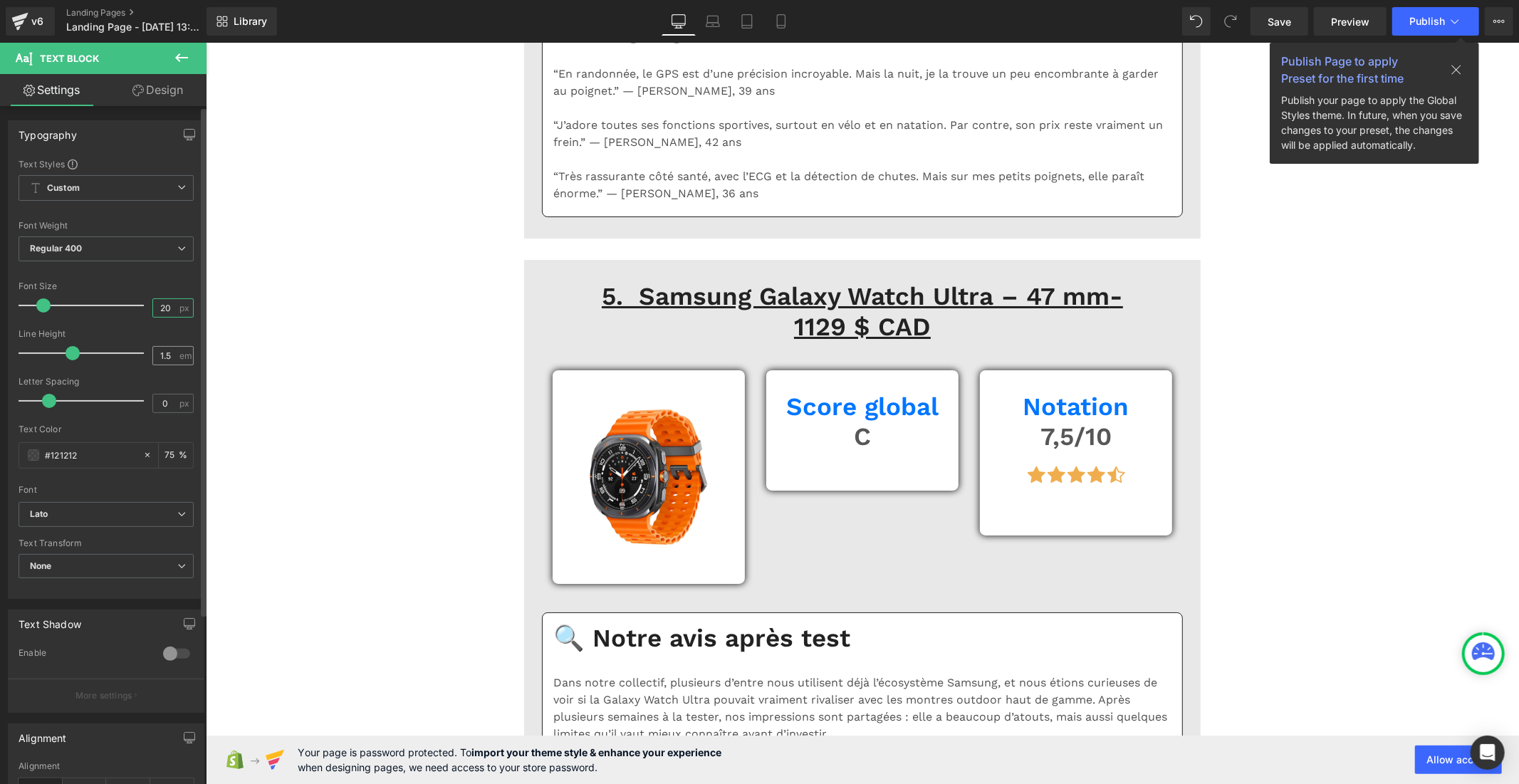
type input "20"
click at [169, 358] on input "1.5" at bounding box center [165, 356] width 25 height 18
type input "1"
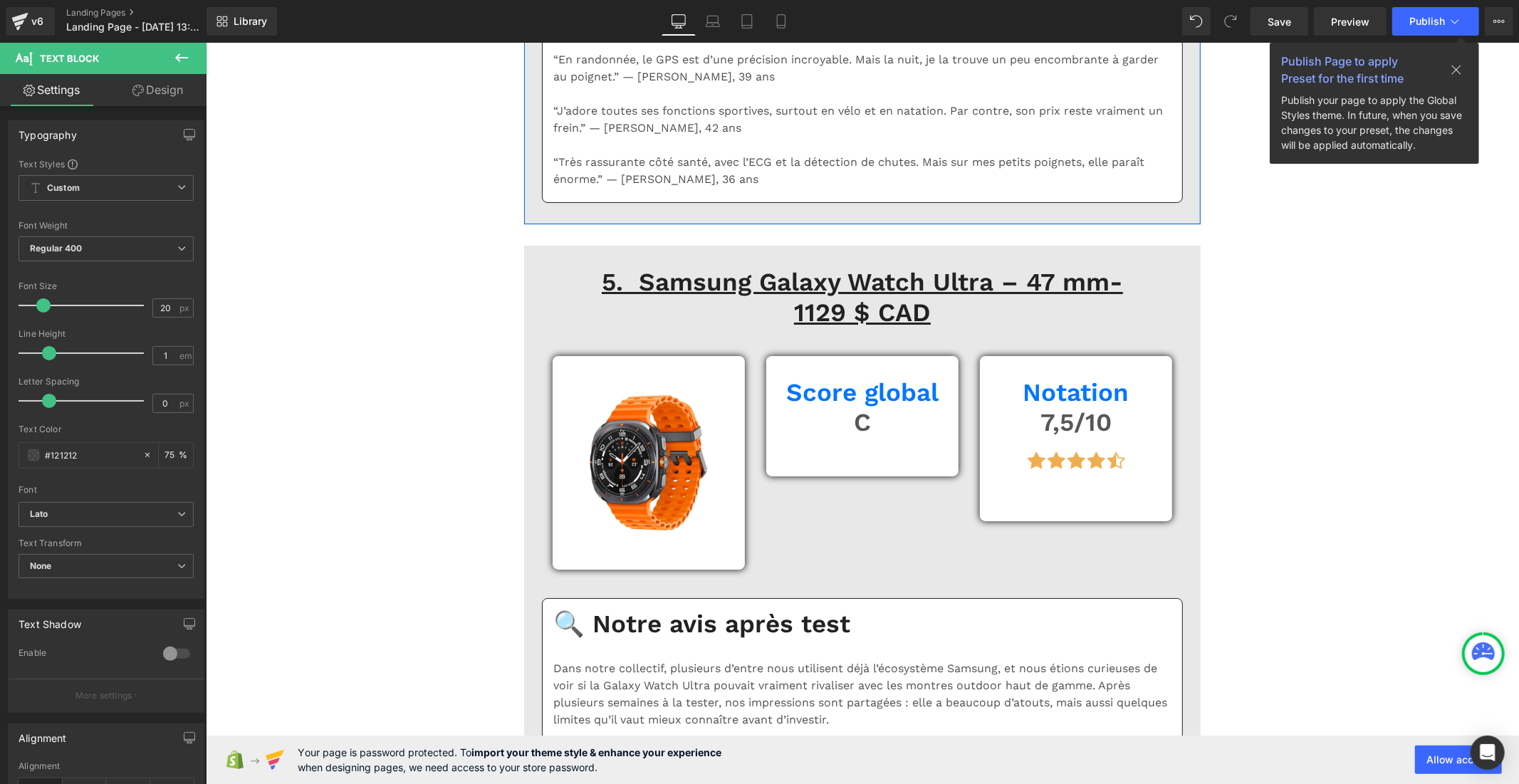
click at [169, 309] on input "16" at bounding box center [165, 308] width 25 height 18
type input "1"
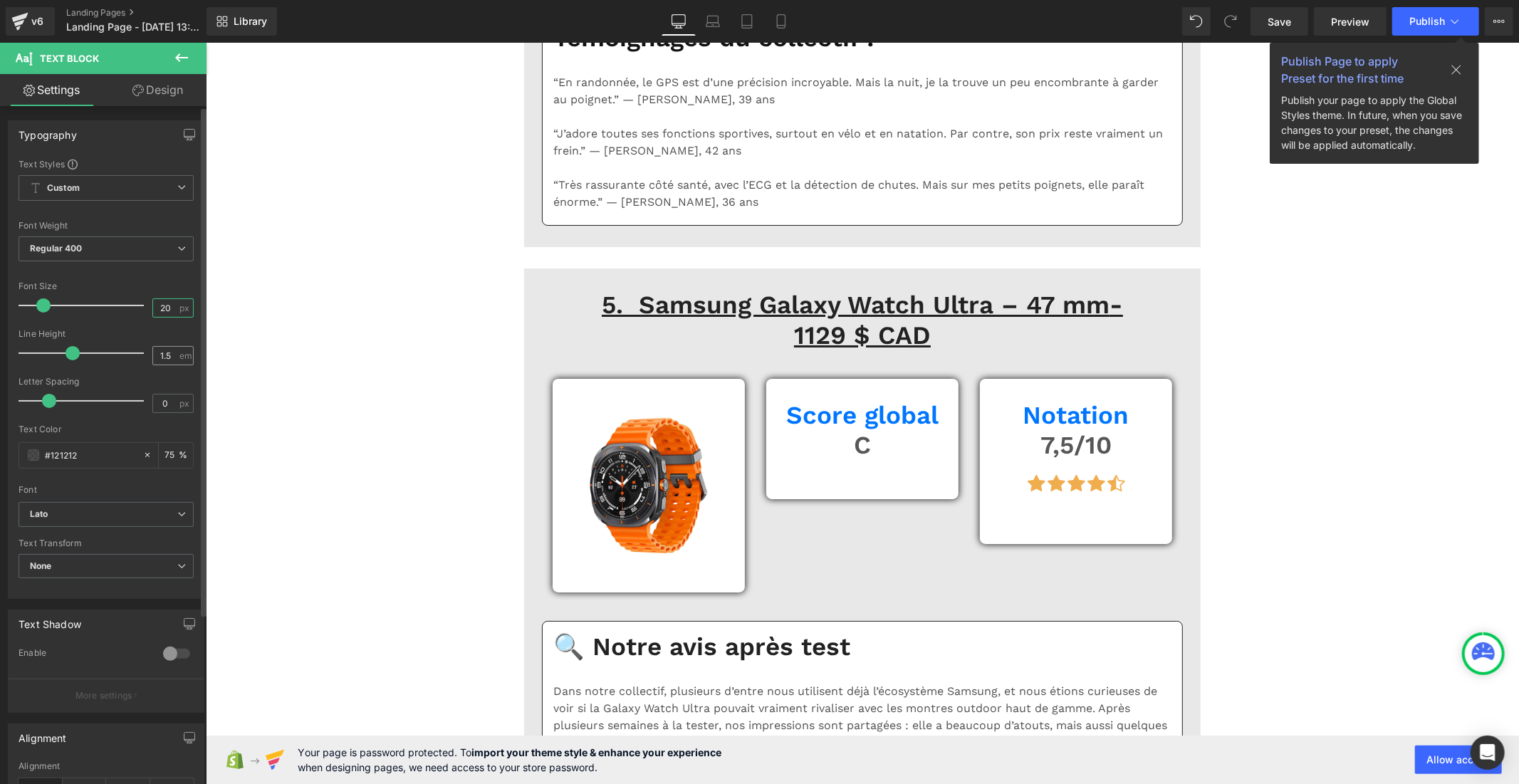
type input "20"
click at [169, 356] on input "1.5" at bounding box center [165, 356] width 25 height 18
type input "1"
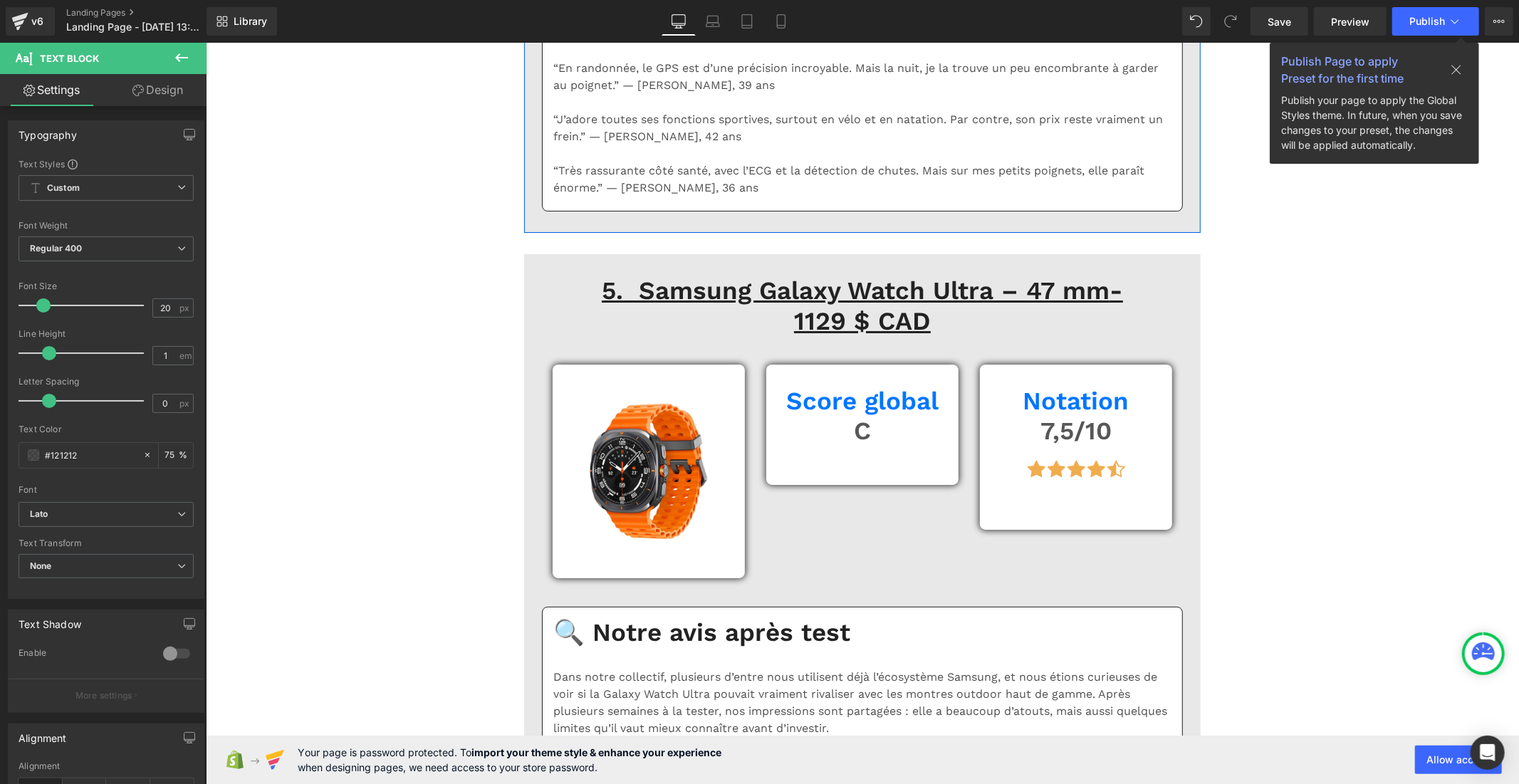
click at [182, 310] on div "16 px" at bounding box center [173, 307] width 41 height 19
click at [165, 311] on input "16" at bounding box center [165, 308] width 25 height 18
type input "1"
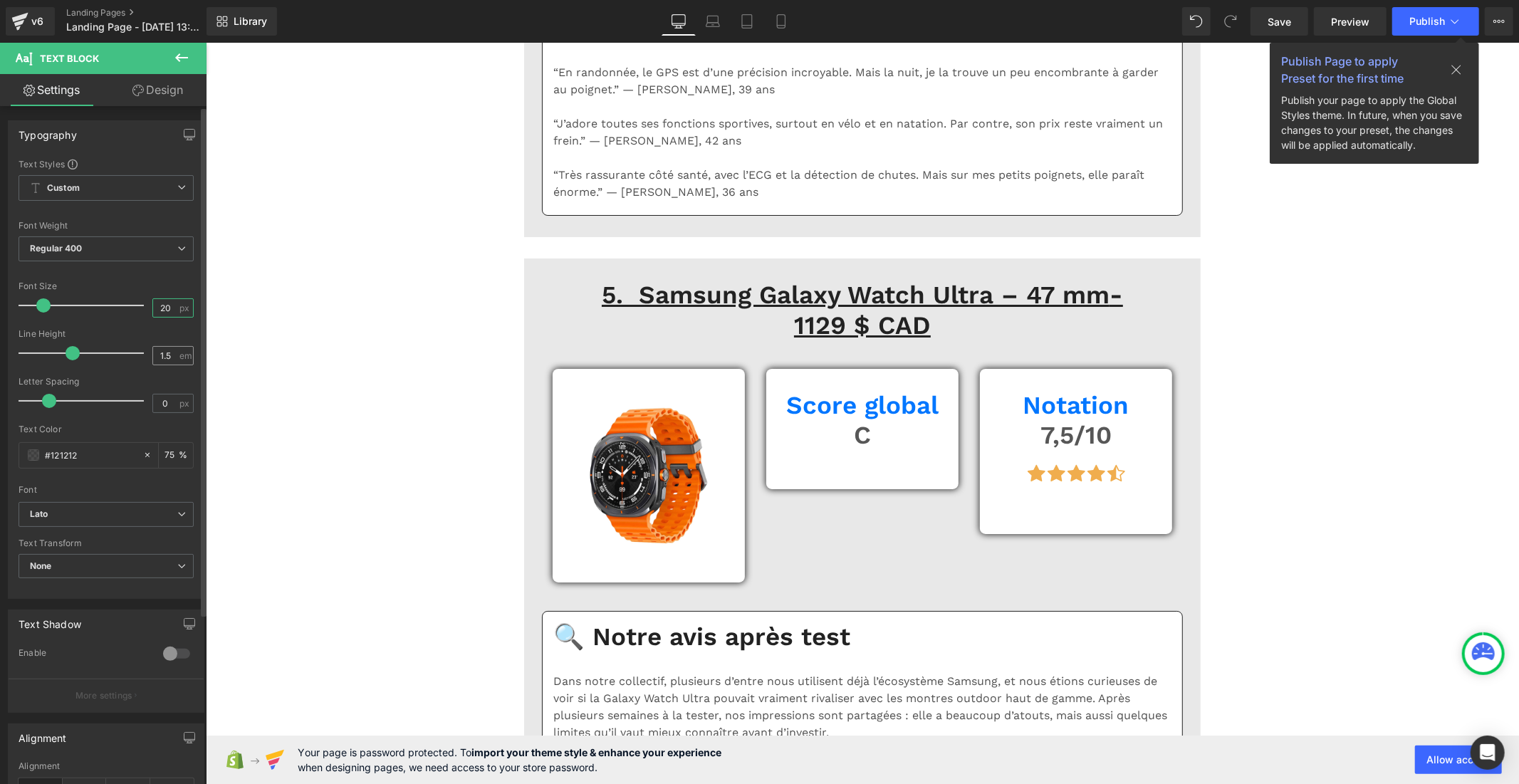
type input "20"
click at [162, 357] on input "1.5" at bounding box center [165, 356] width 25 height 18
type input "1"
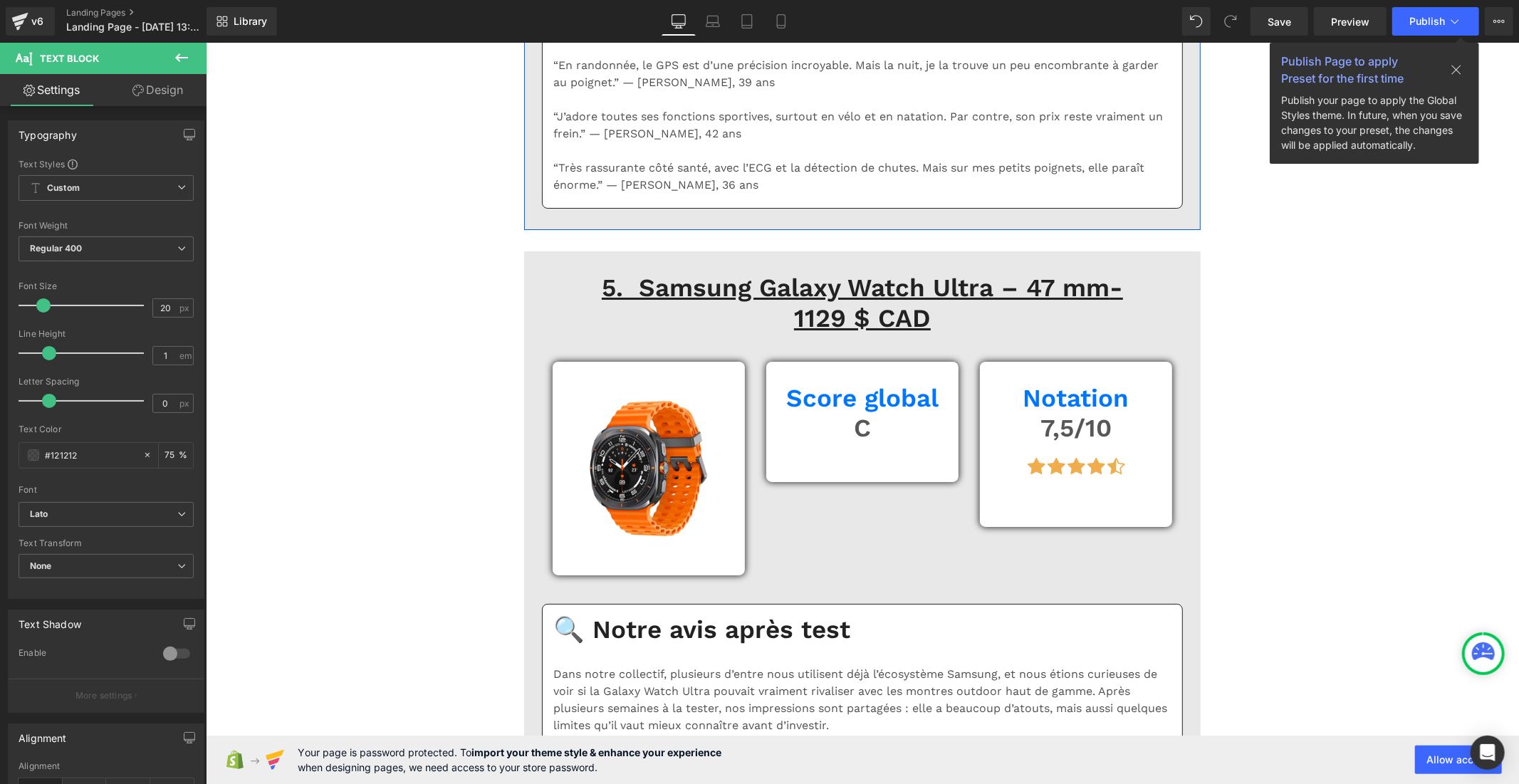
click at [177, 354] on div "1.5 em" at bounding box center [173, 355] width 41 height 19
click at [172, 356] on input "1.5" at bounding box center [165, 356] width 25 height 18
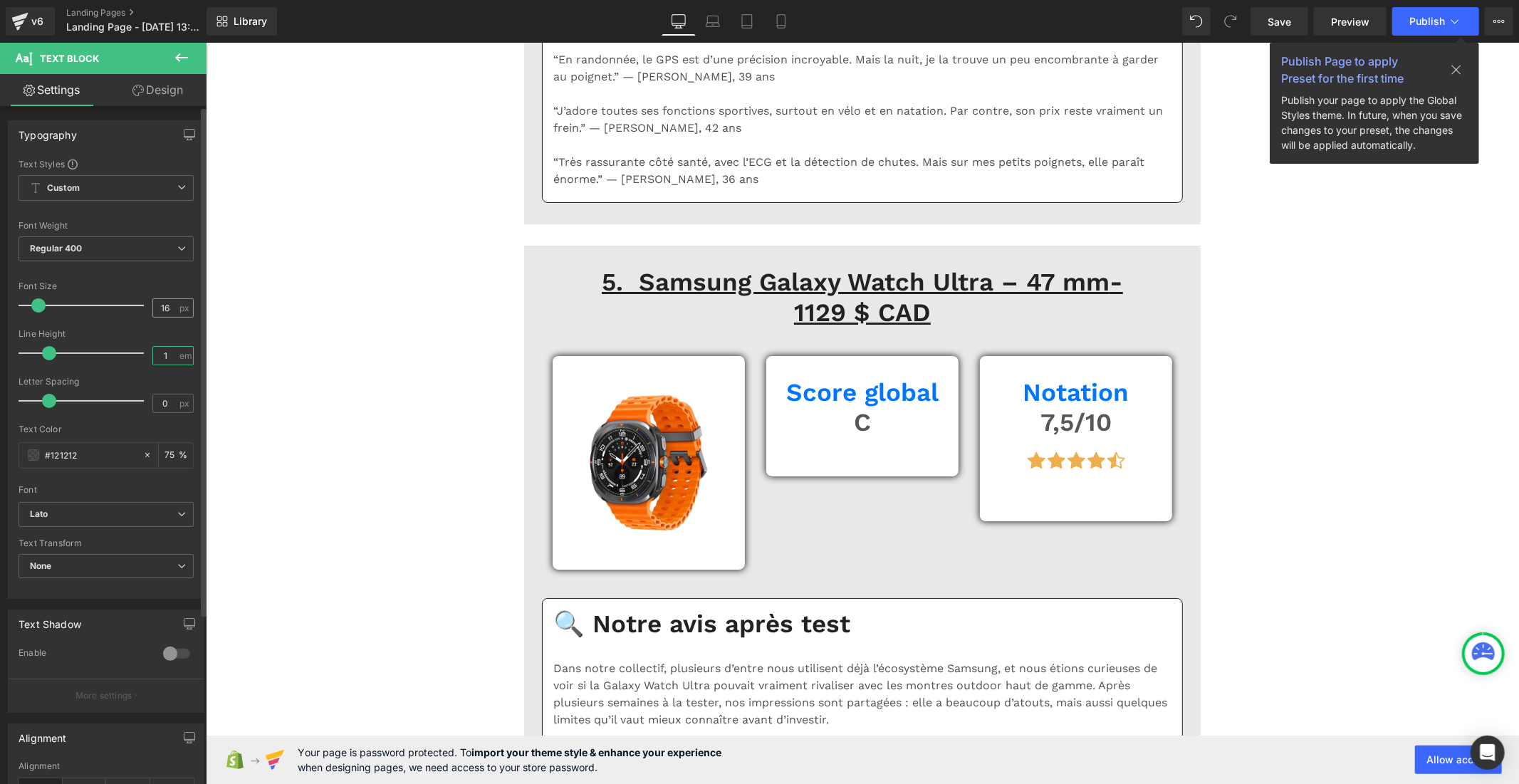
type input "1"
click at [165, 308] on input "16" at bounding box center [165, 308] width 25 height 18
type input "1"
type input "20"
click at [1268, 20] on link "Save" at bounding box center [1279, 21] width 57 height 29
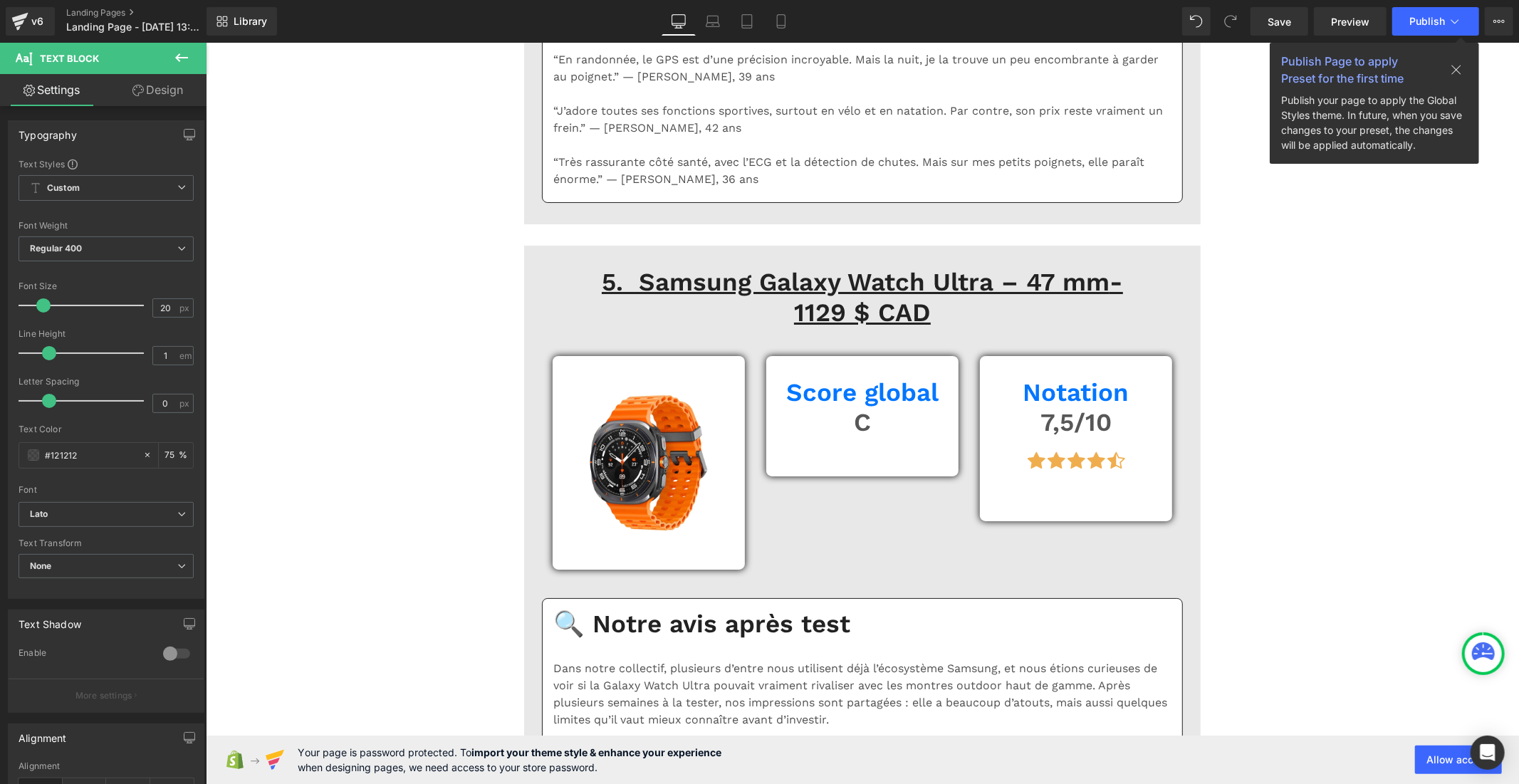
click at [1453, 67] on icon at bounding box center [1457, 70] width 11 height 11
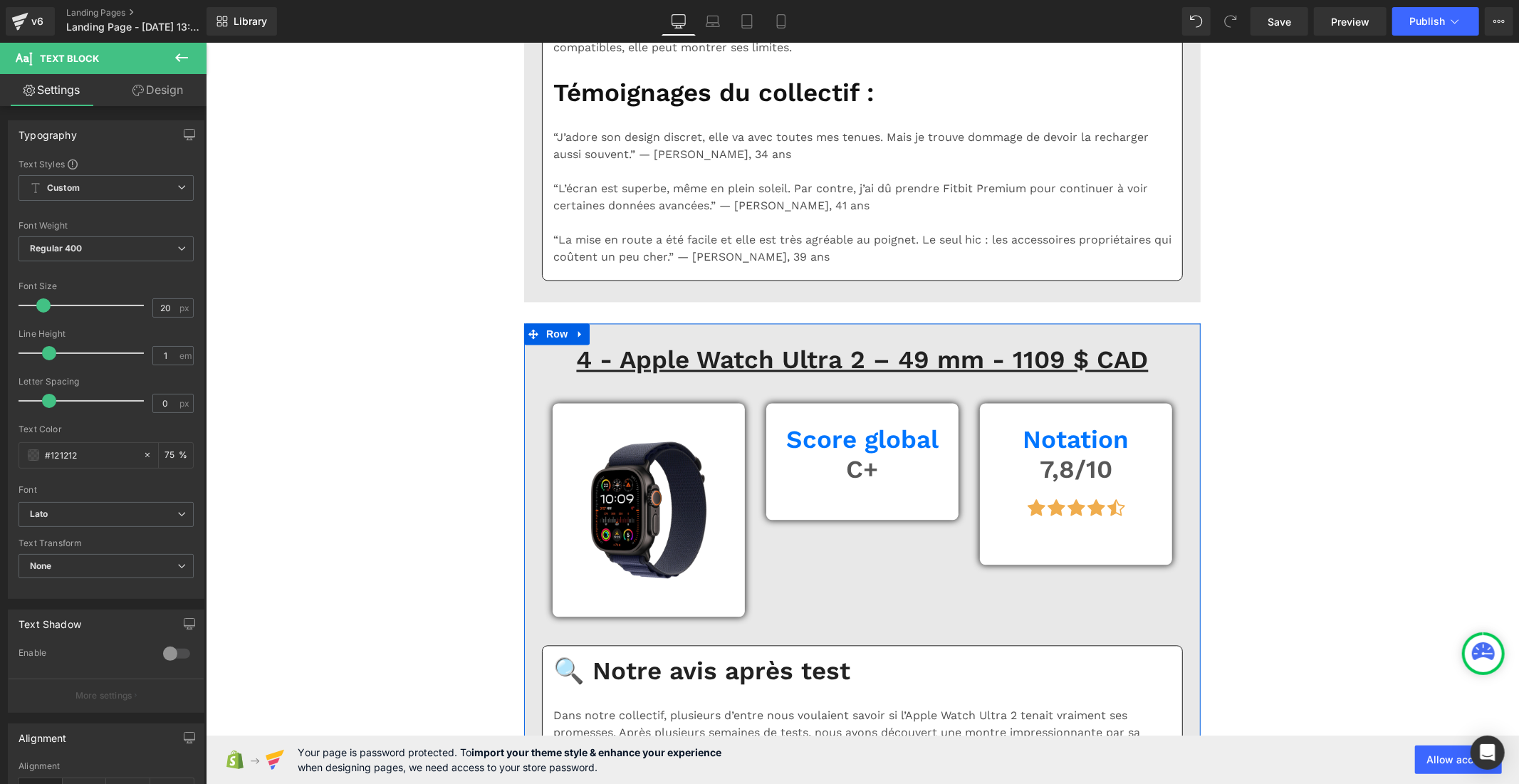
scroll to position [6972, 0]
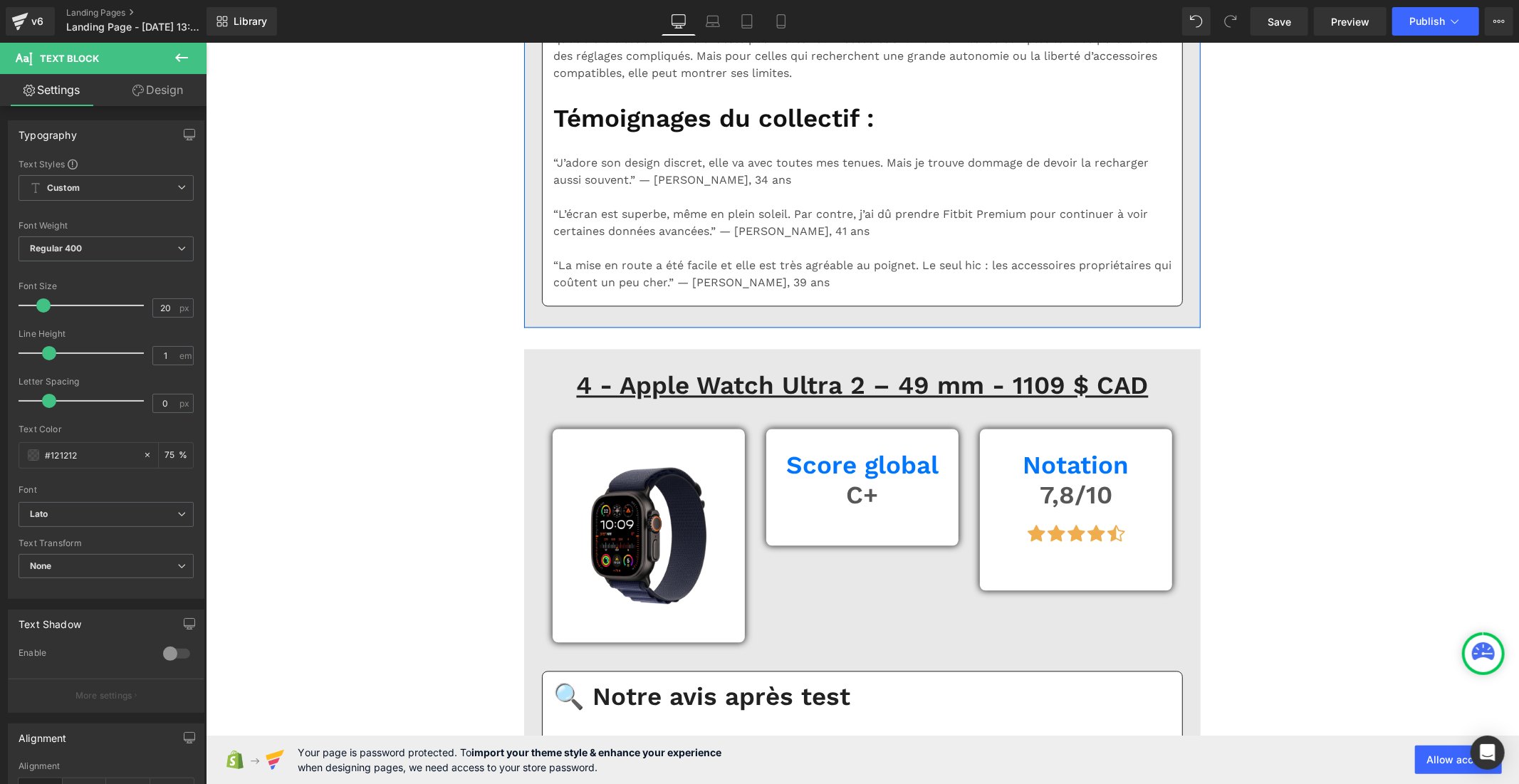
click at [173, 301] on div "16 px" at bounding box center [173, 307] width 41 height 19
click at [169, 309] on input "16" at bounding box center [165, 308] width 25 height 18
type input "1"
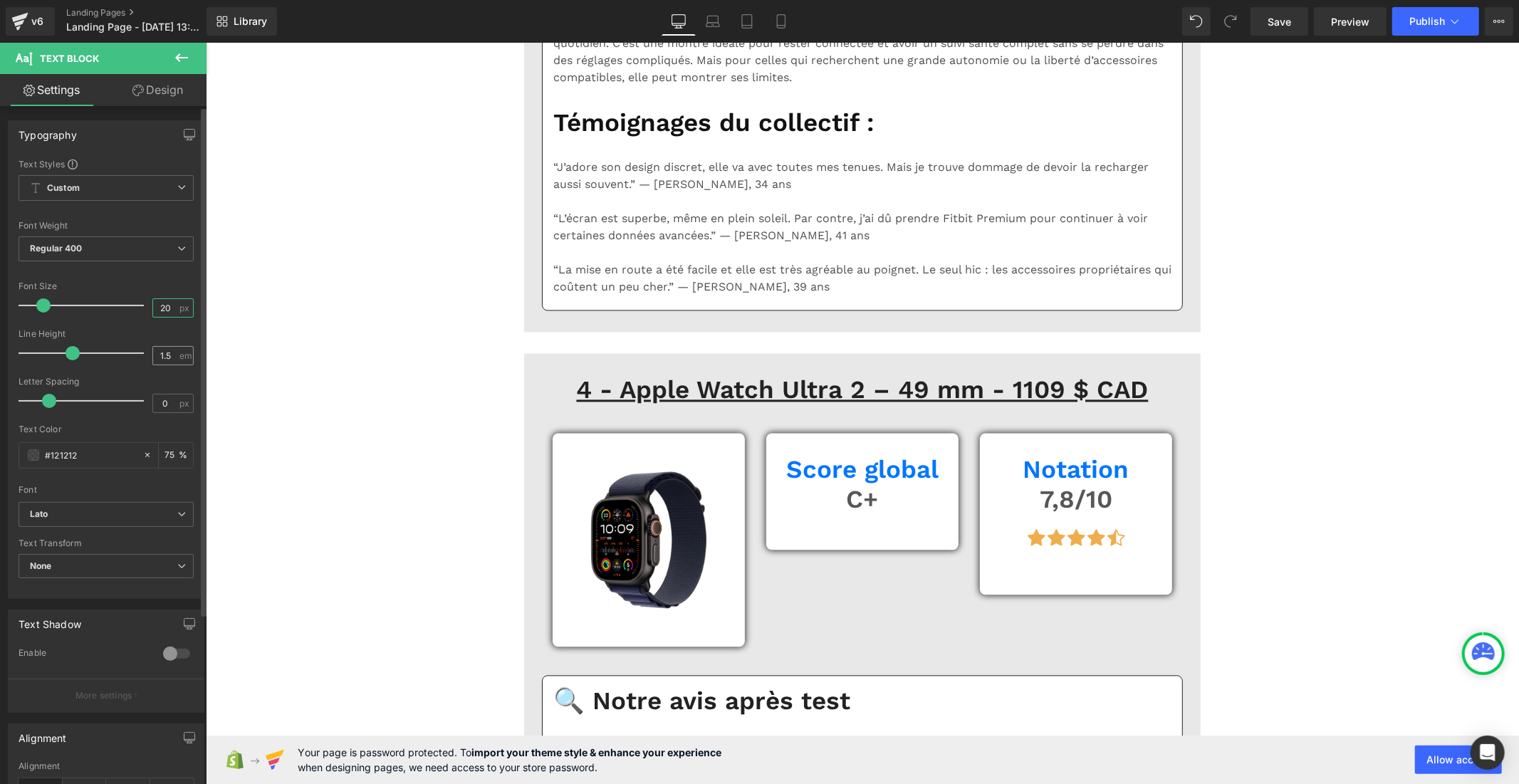
type input "20"
click at [169, 353] on input "1.5" at bounding box center [165, 356] width 25 height 18
type input "1"
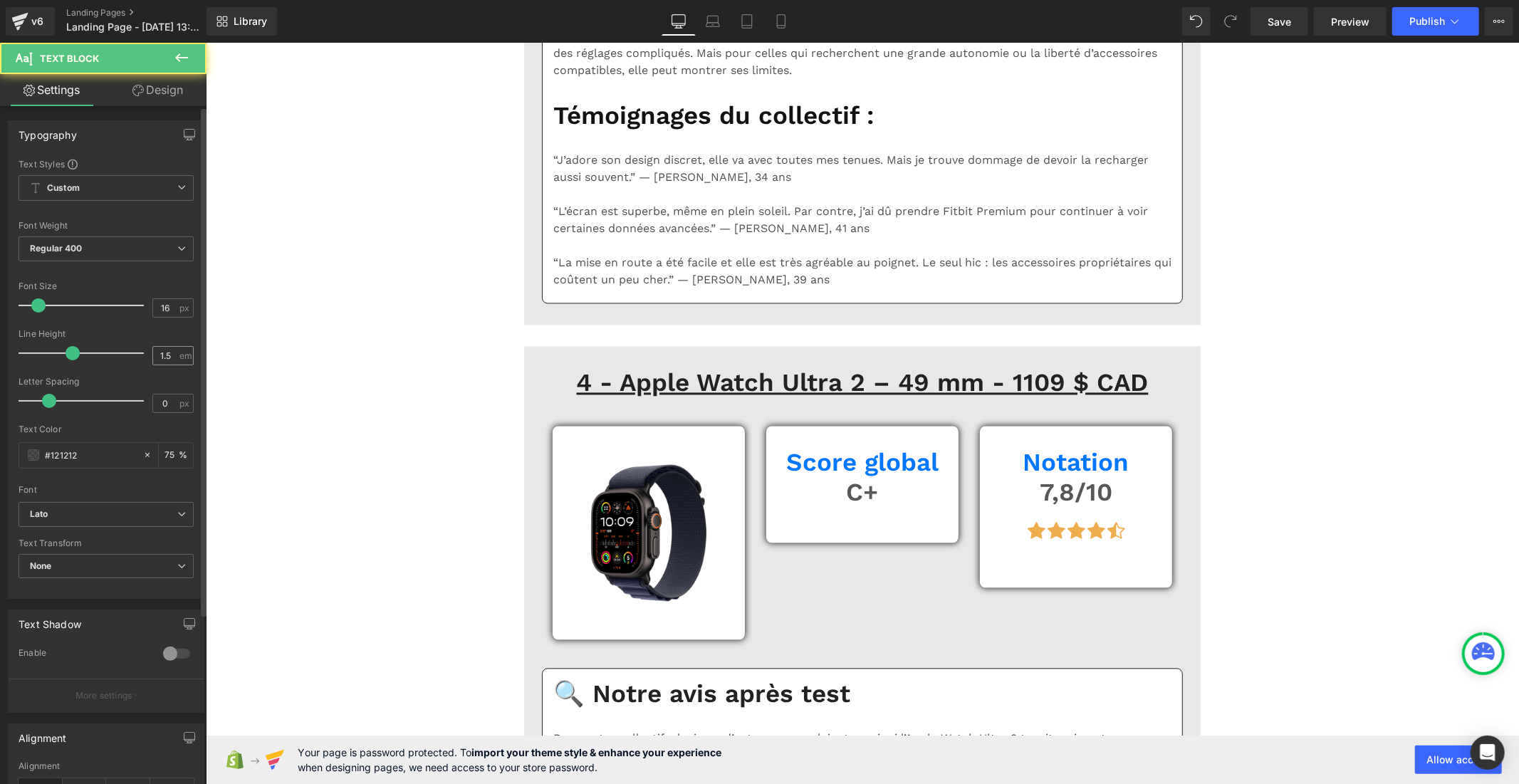
click at [181, 351] on div "1.5 em" at bounding box center [173, 355] width 41 height 19
click at [171, 353] on input "1.5" at bounding box center [165, 356] width 25 height 18
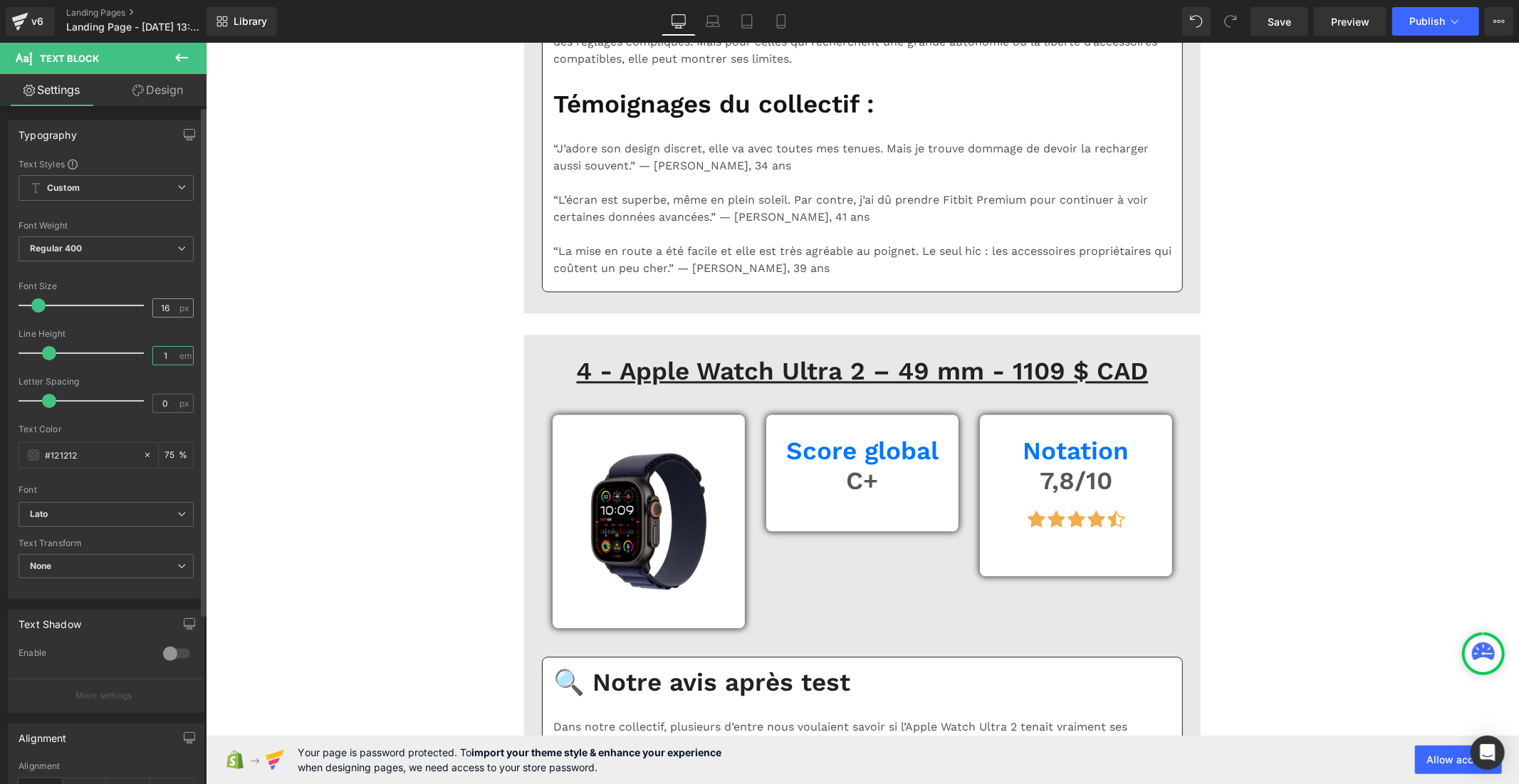
type input "1"
click at [169, 304] on input "16" at bounding box center [165, 308] width 25 height 18
type input "1"
type input "20"
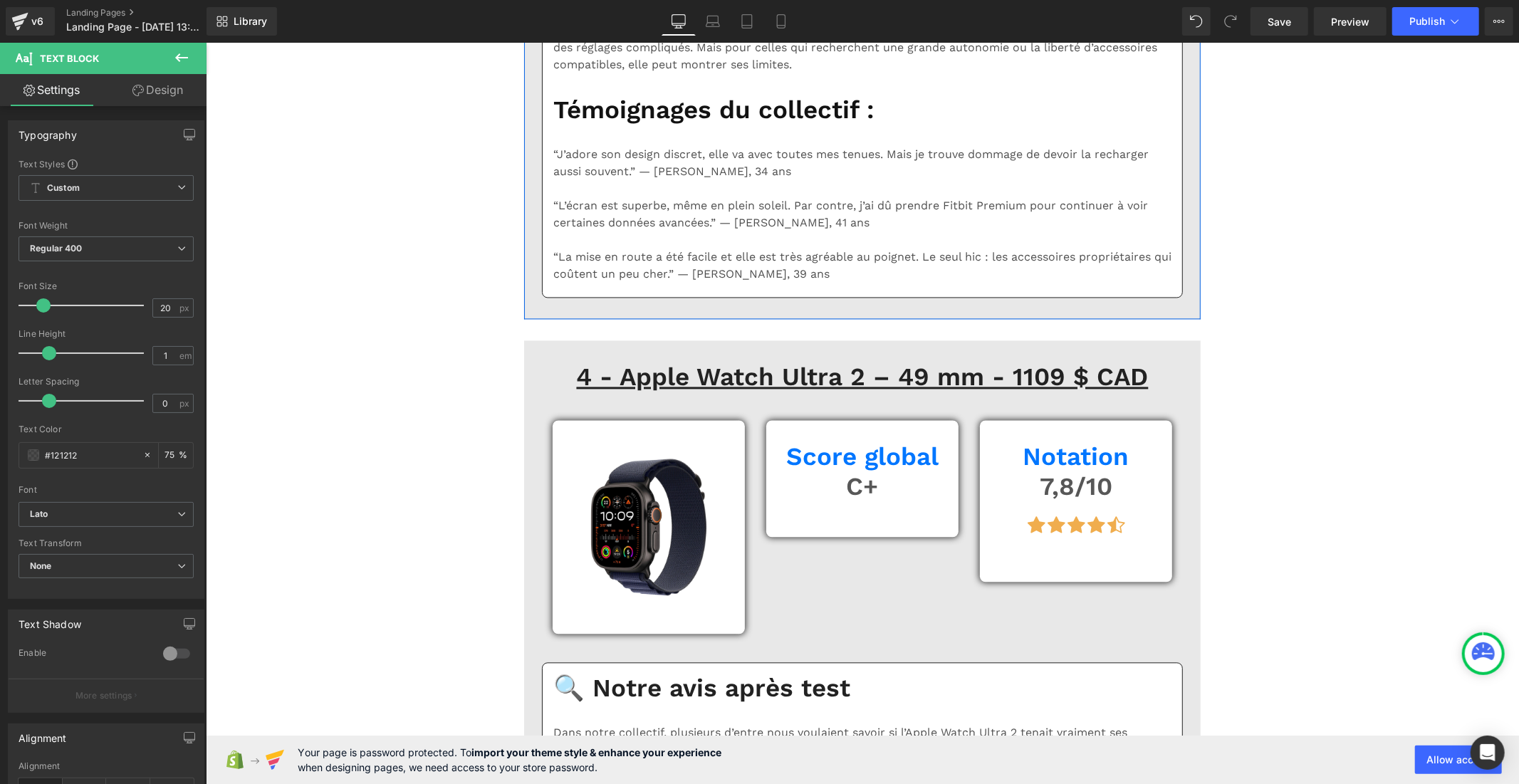
click at [166, 310] on input "16" at bounding box center [165, 308] width 25 height 18
type input "1"
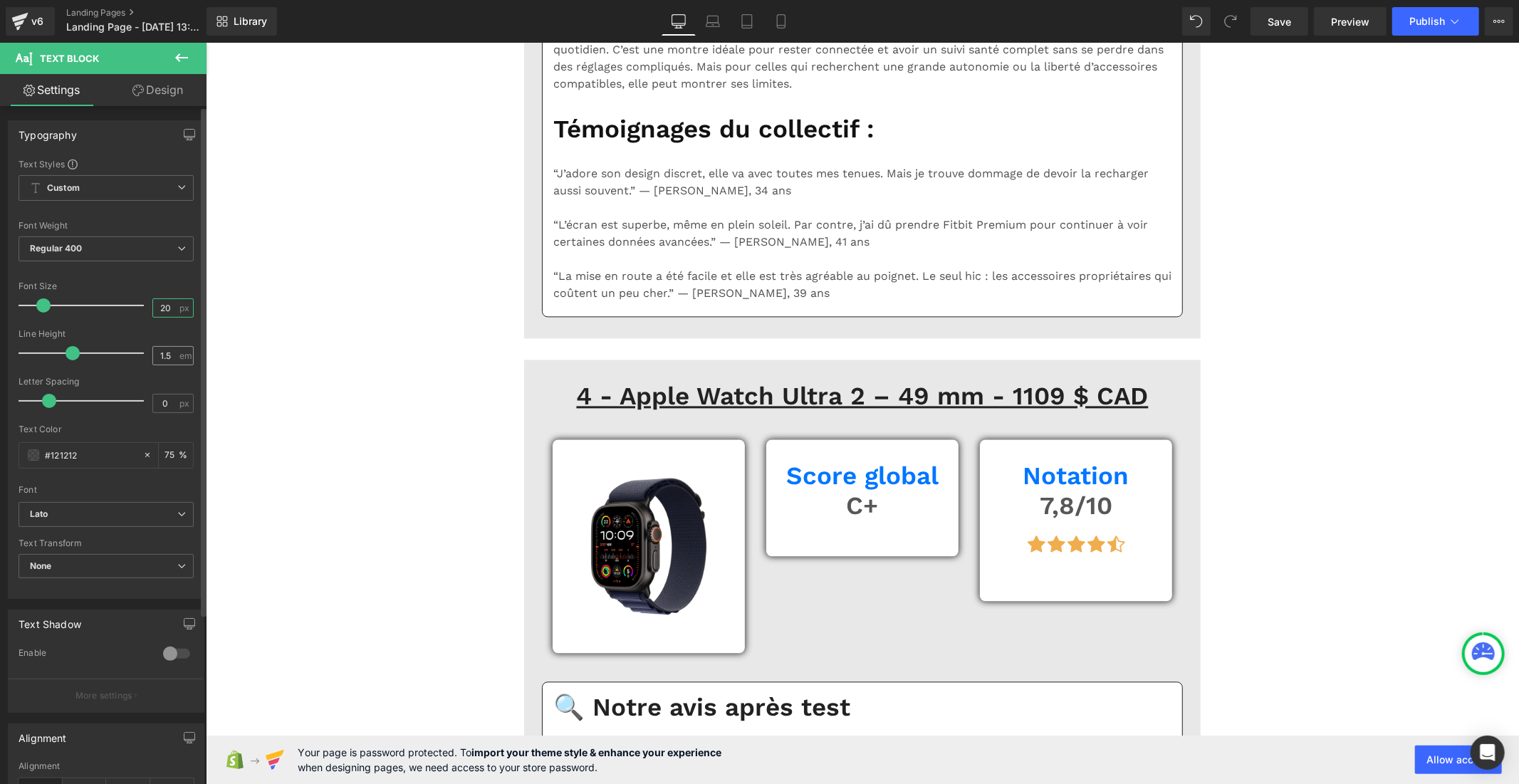
type input "20"
click at [165, 354] on input "1.5" at bounding box center [165, 356] width 25 height 18
type input "1"
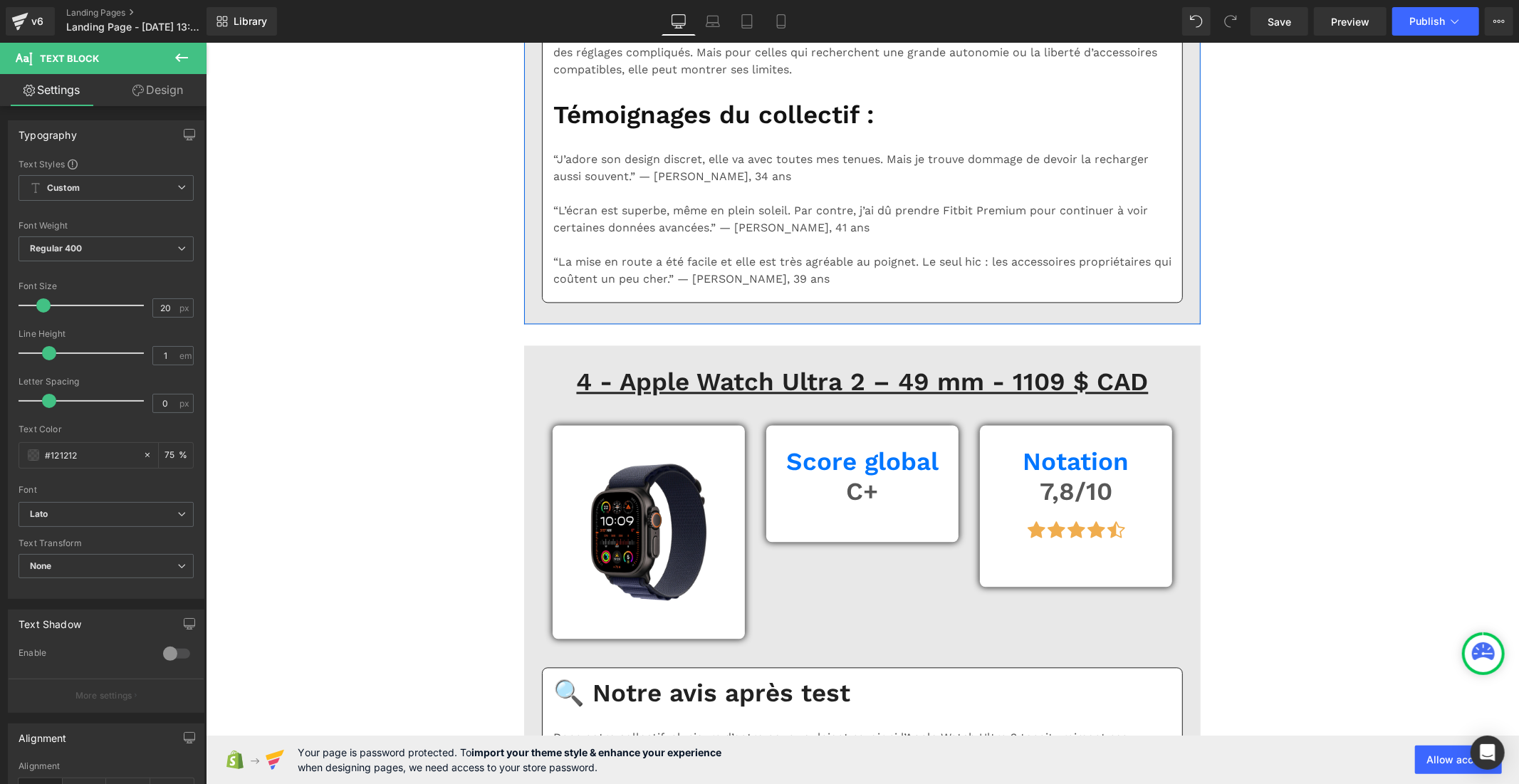
click at [174, 352] on div "1.5 em" at bounding box center [173, 355] width 41 height 19
click at [168, 358] on input "1.5" at bounding box center [165, 356] width 25 height 18
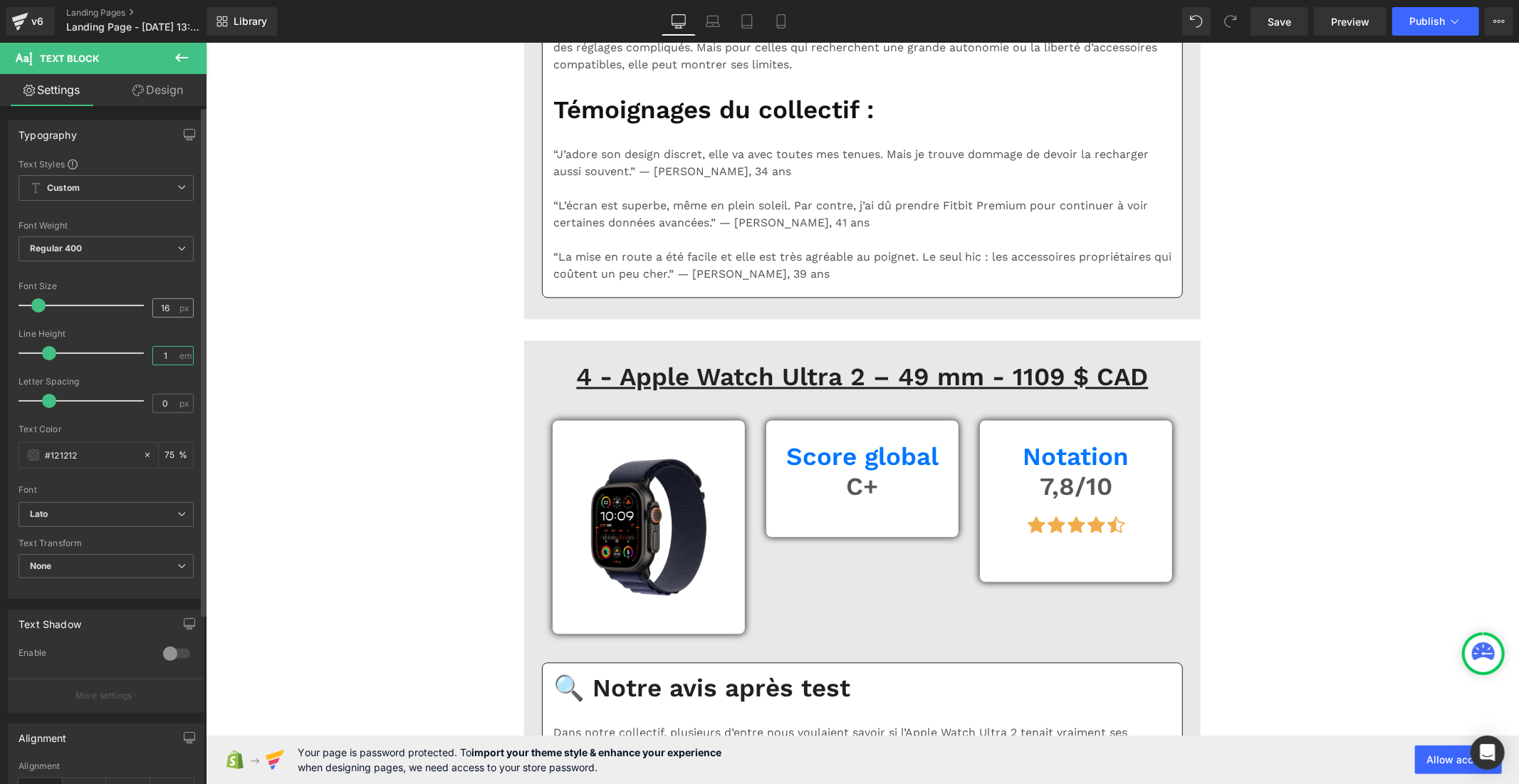
type input "1"
click at [174, 304] on div "16 px" at bounding box center [173, 307] width 41 height 19
click at [166, 304] on input "16" at bounding box center [165, 308] width 25 height 18
type input "1"
type input "20"
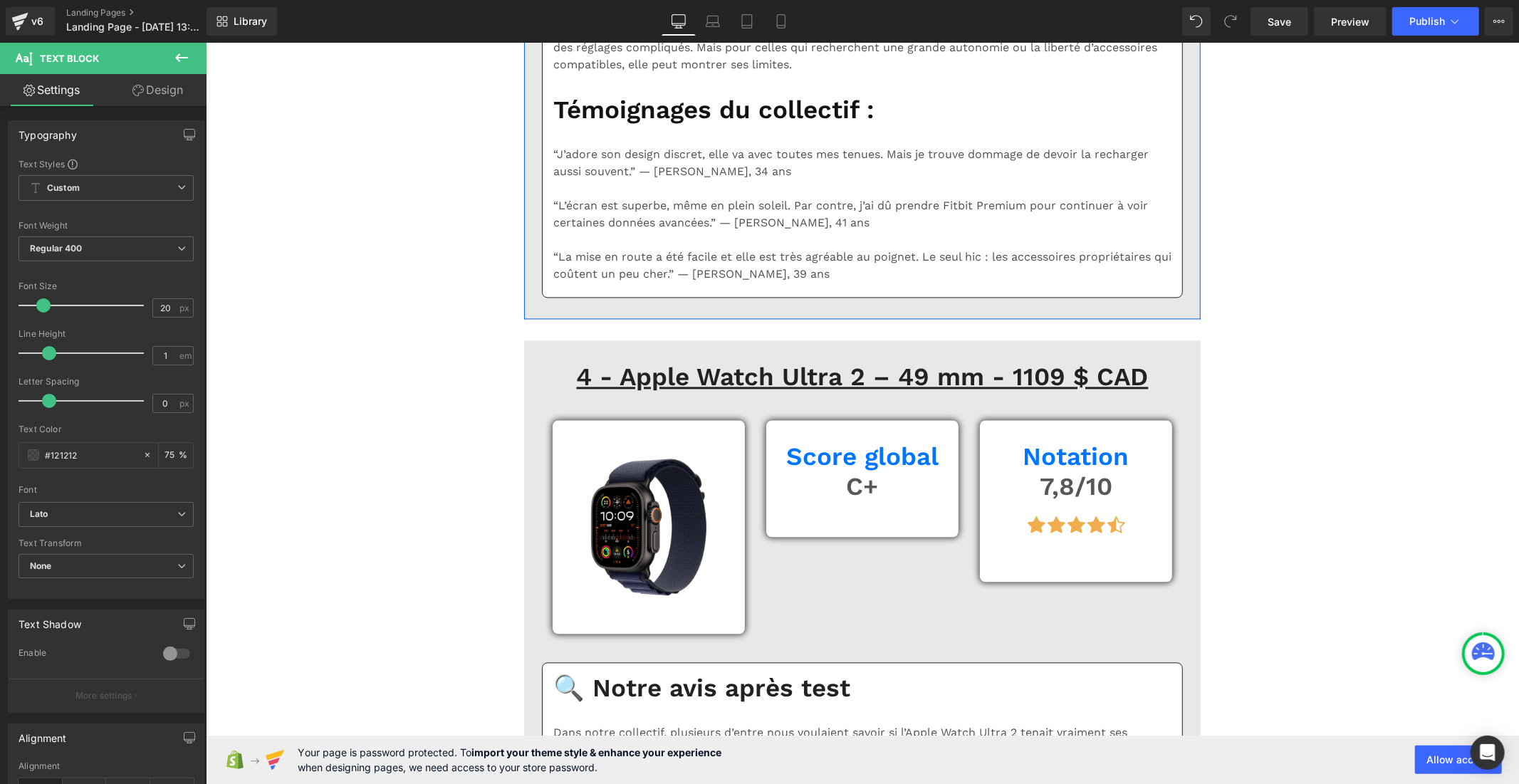
click at [167, 304] on input "16" at bounding box center [165, 308] width 25 height 18
type input "1"
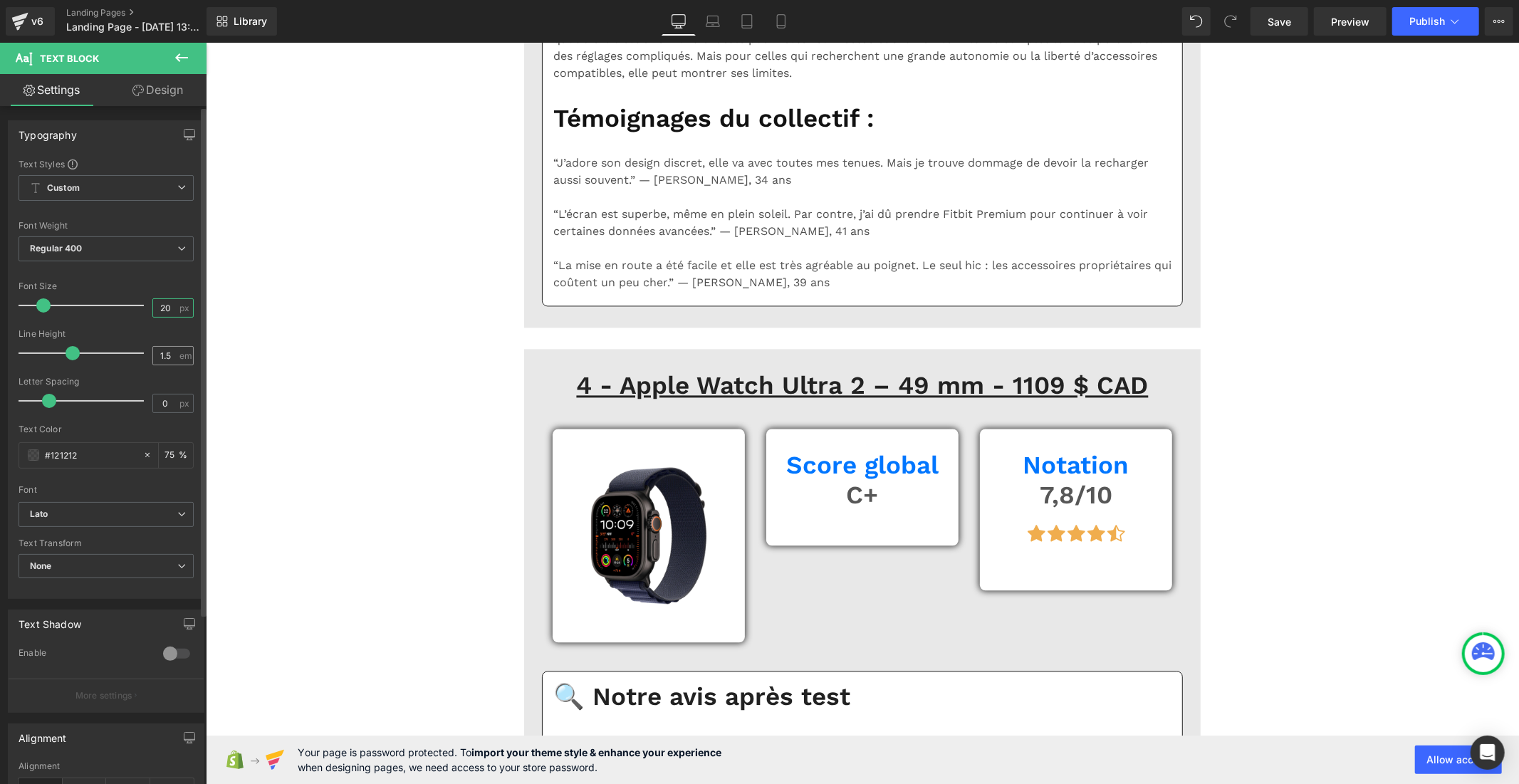
type input "20"
click at [166, 359] on input "1.5" at bounding box center [165, 356] width 25 height 18
type input "1"
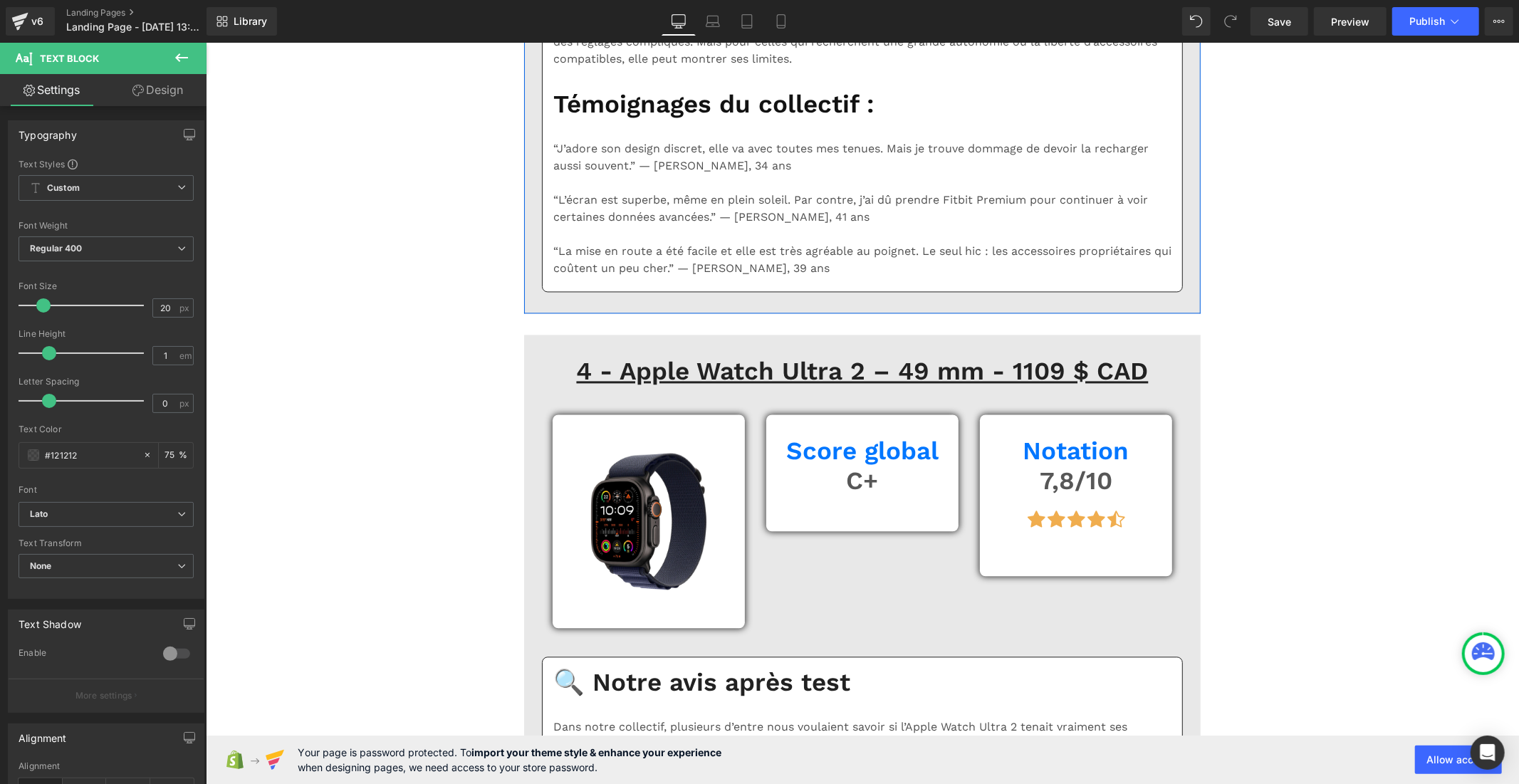
click at [165, 312] on input "16" at bounding box center [165, 308] width 25 height 18
type input "1"
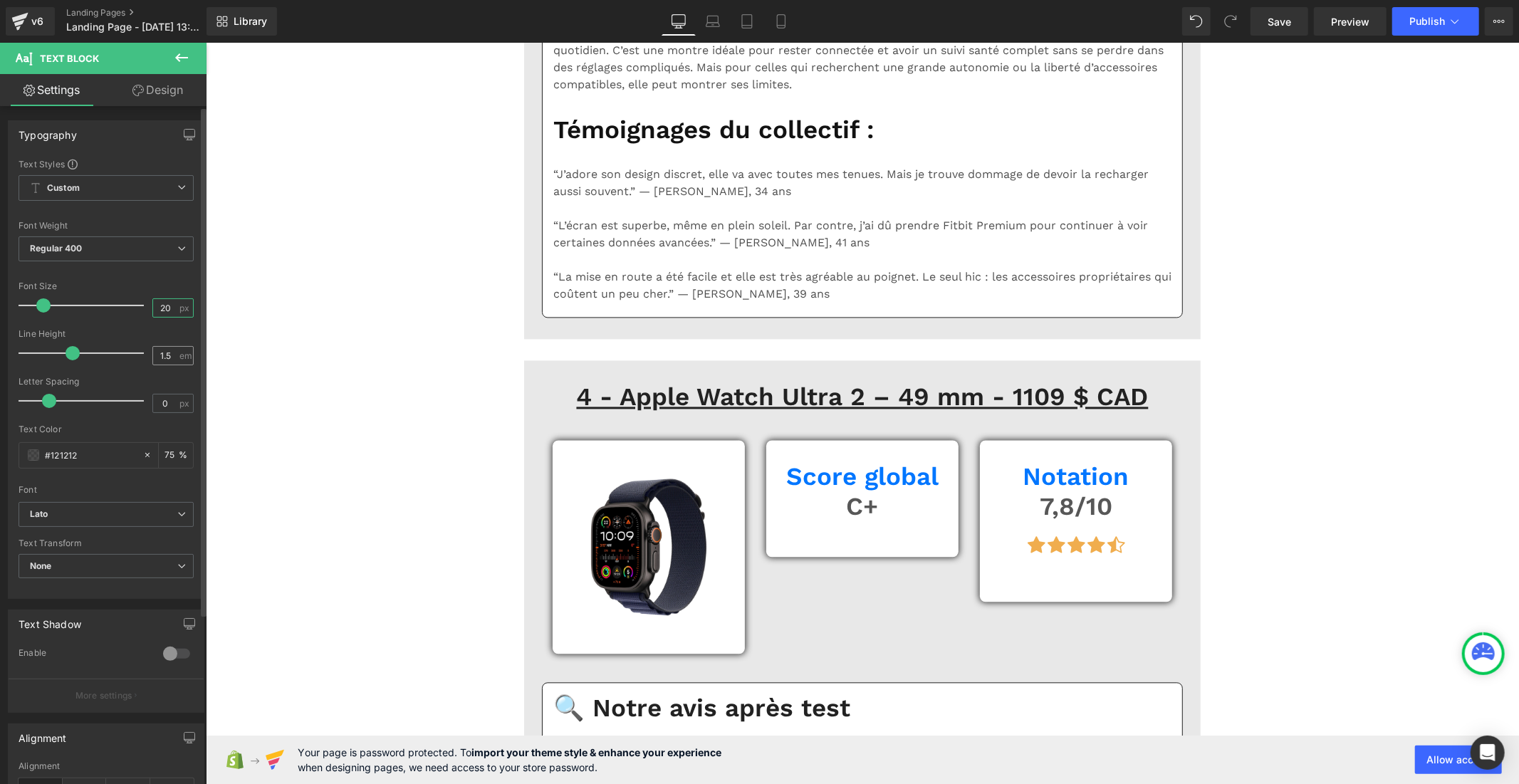
type input "20"
click at [172, 352] on input "1.5" at bounding box center [165, 356] width 25 height 18
type input "1"
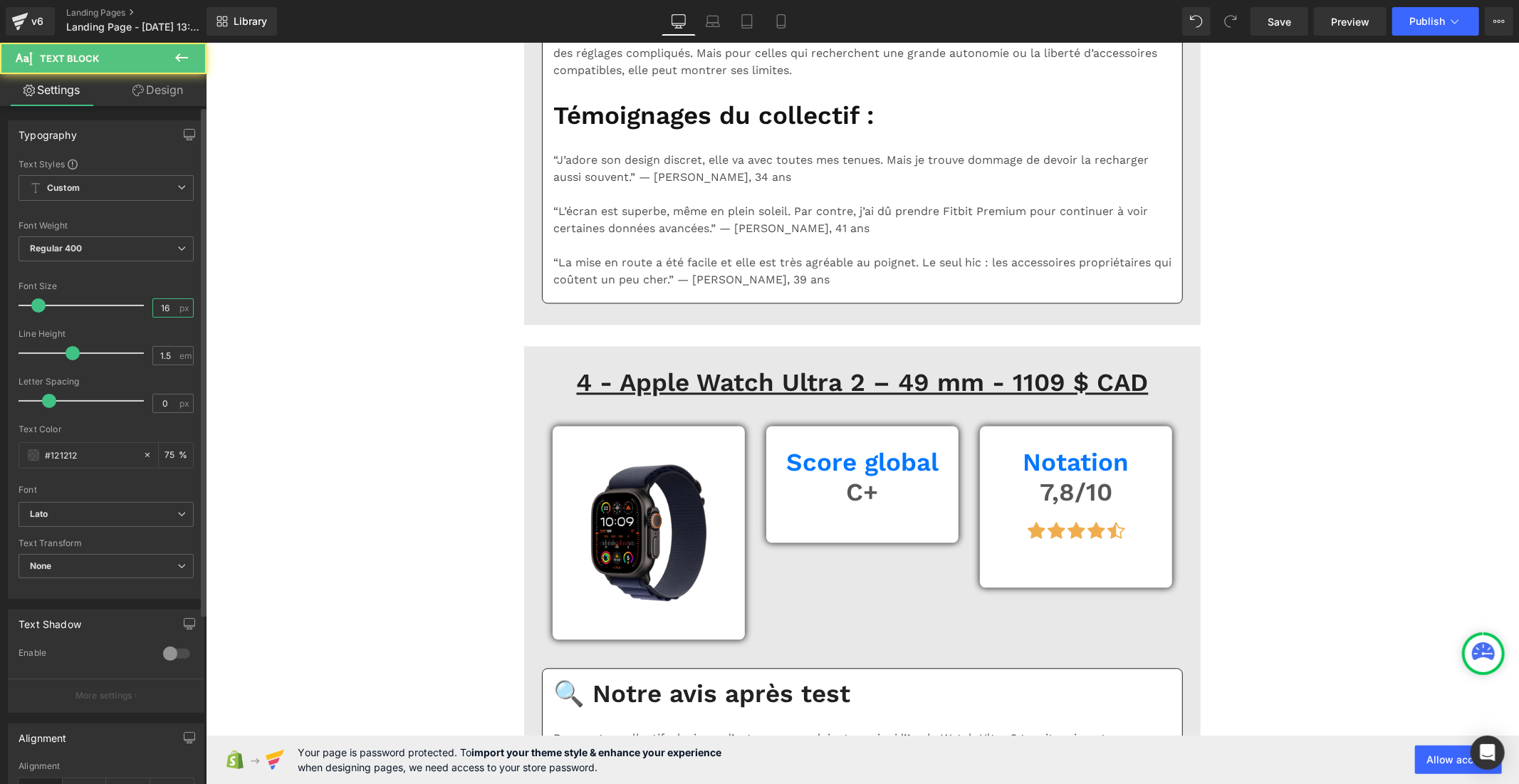
click at [172, 309] on input "16" at bounding box center [165, 308] width 25 height 18
type input "1"
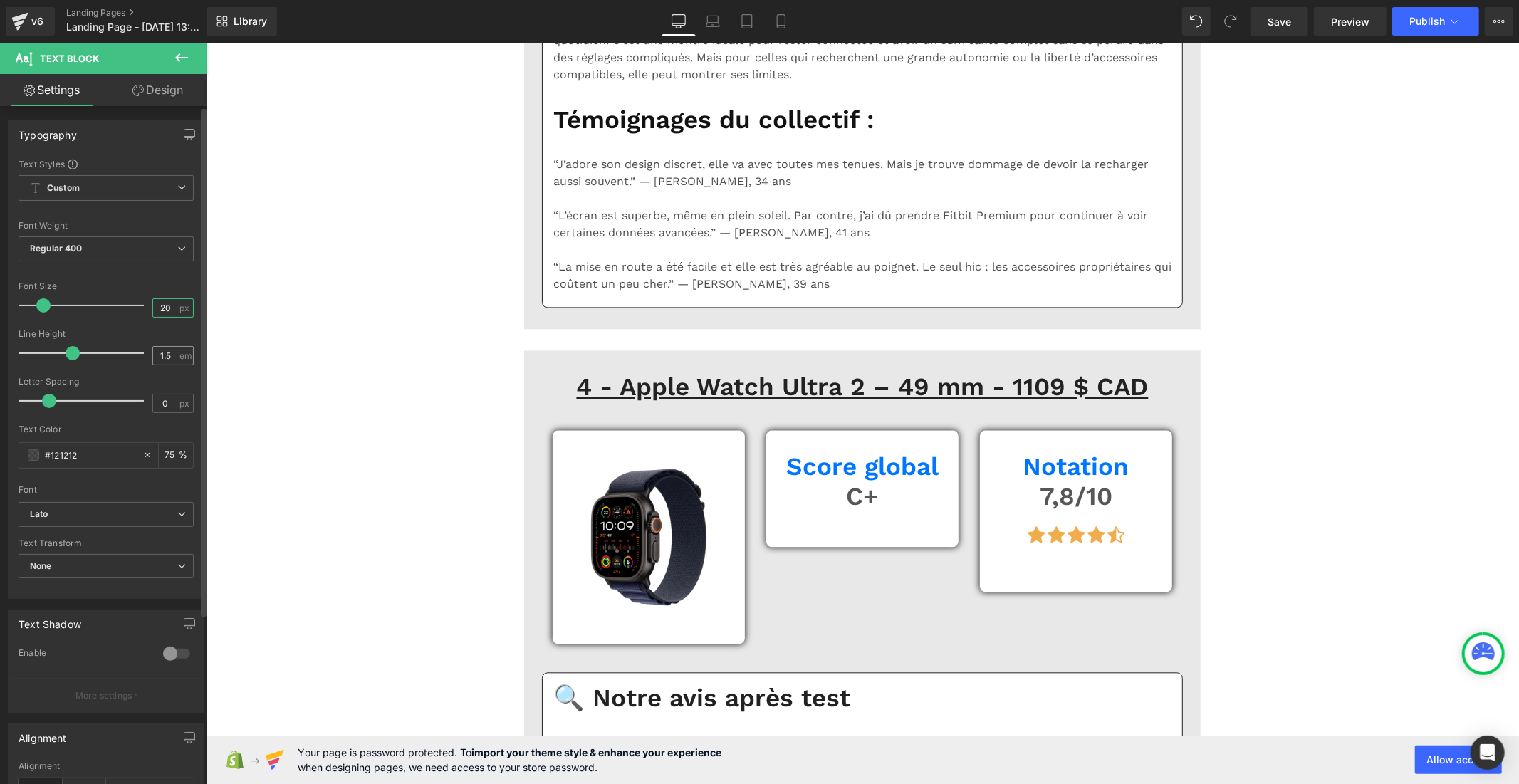
type input "20"
click at [169, 358] on input "1.5" at bounding box center [165, 356] width 25 height 18
type input "1"
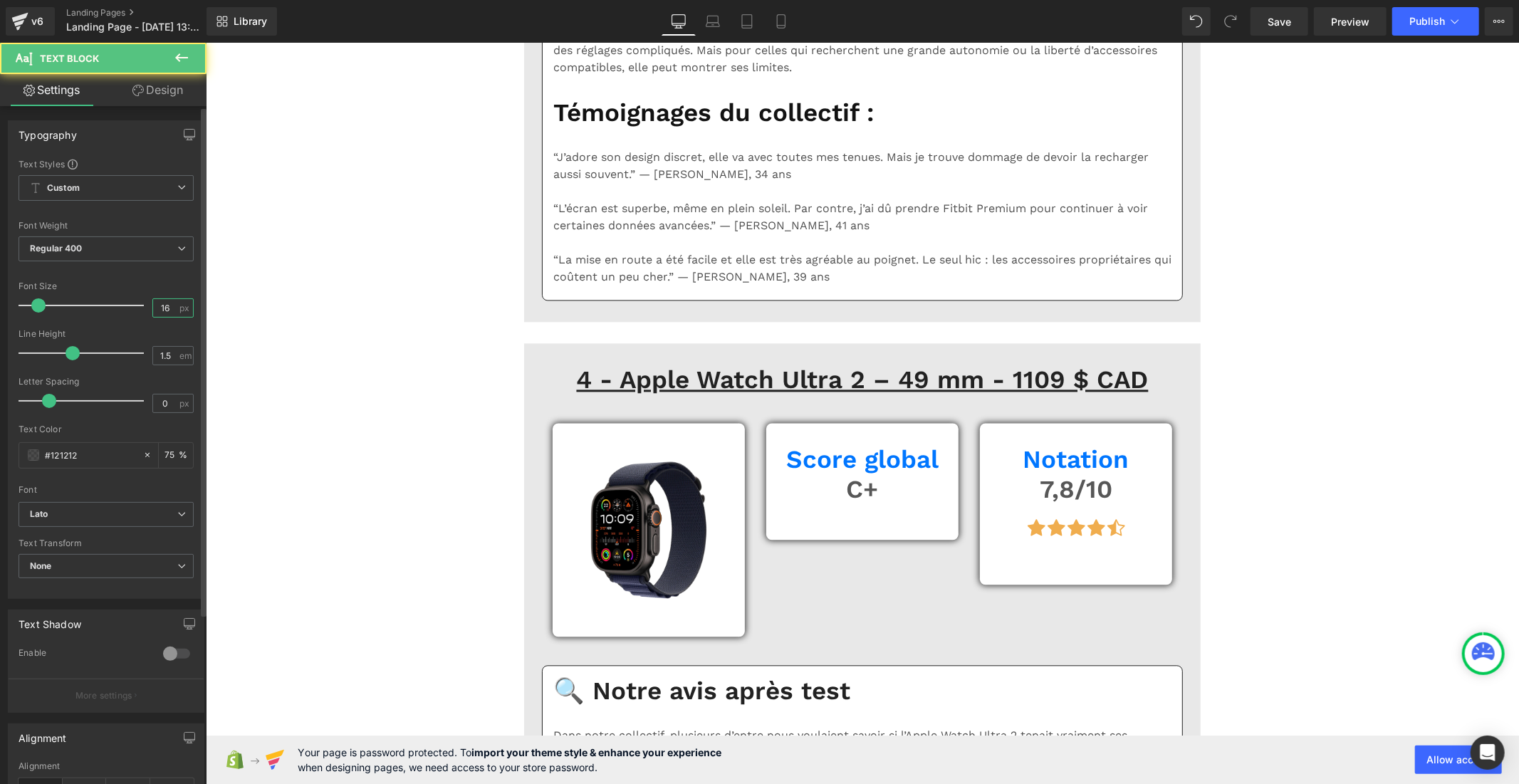
click at [171, 309] on input "16" at bounding box center [165, 308] width 25 height 18
type input "1"
type input "20"
click at [171, 358] on input "1.5" at bounding box center [165, 356] width 25 height 18
type input "1"
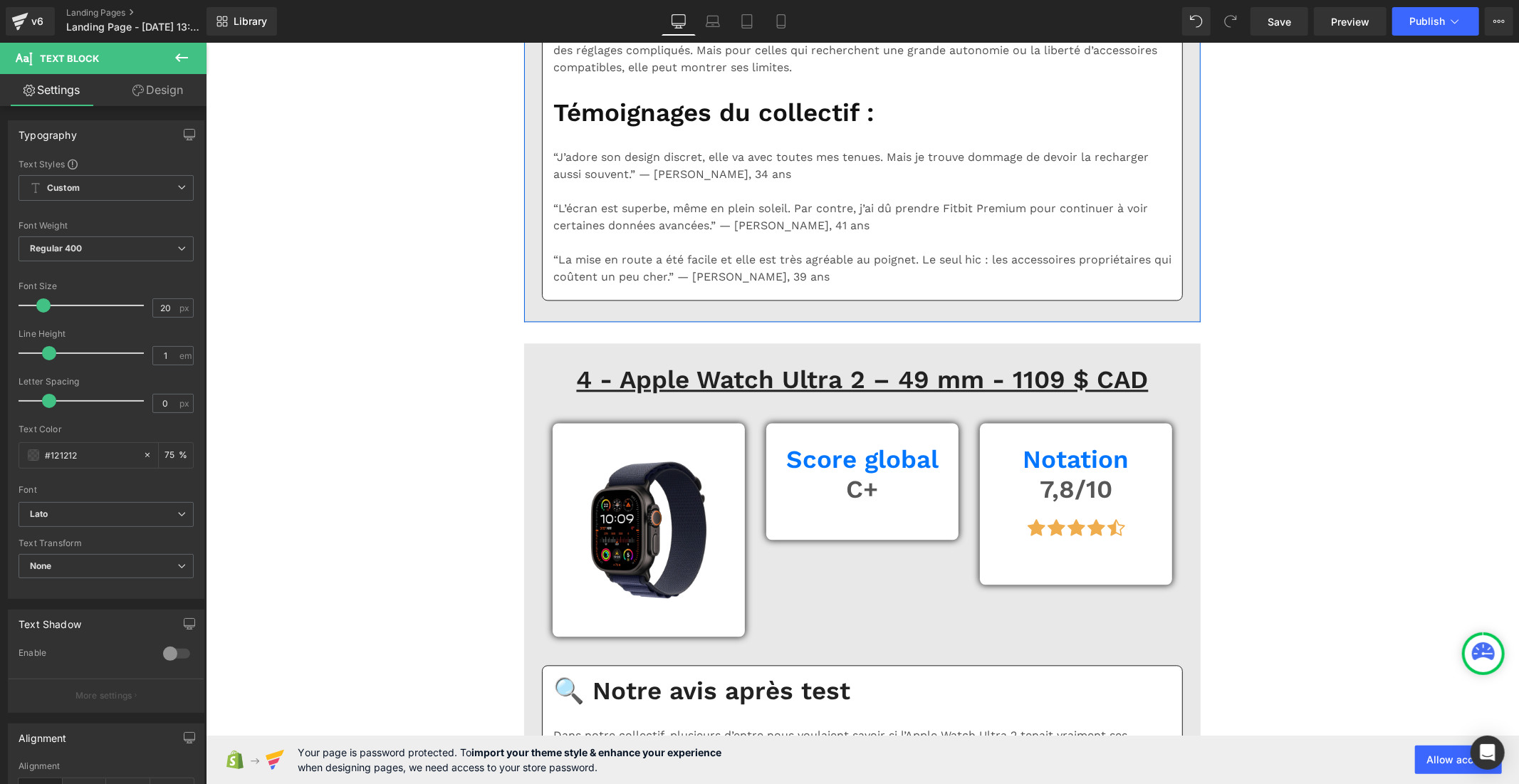
click at [161, 302] on input "16" at bounding box center [165, 308] width 25 height 18
type input "1"
type input "20"
click at [172, 359] on input "1.5" at bounding box center [165, 356] width 25 height 18
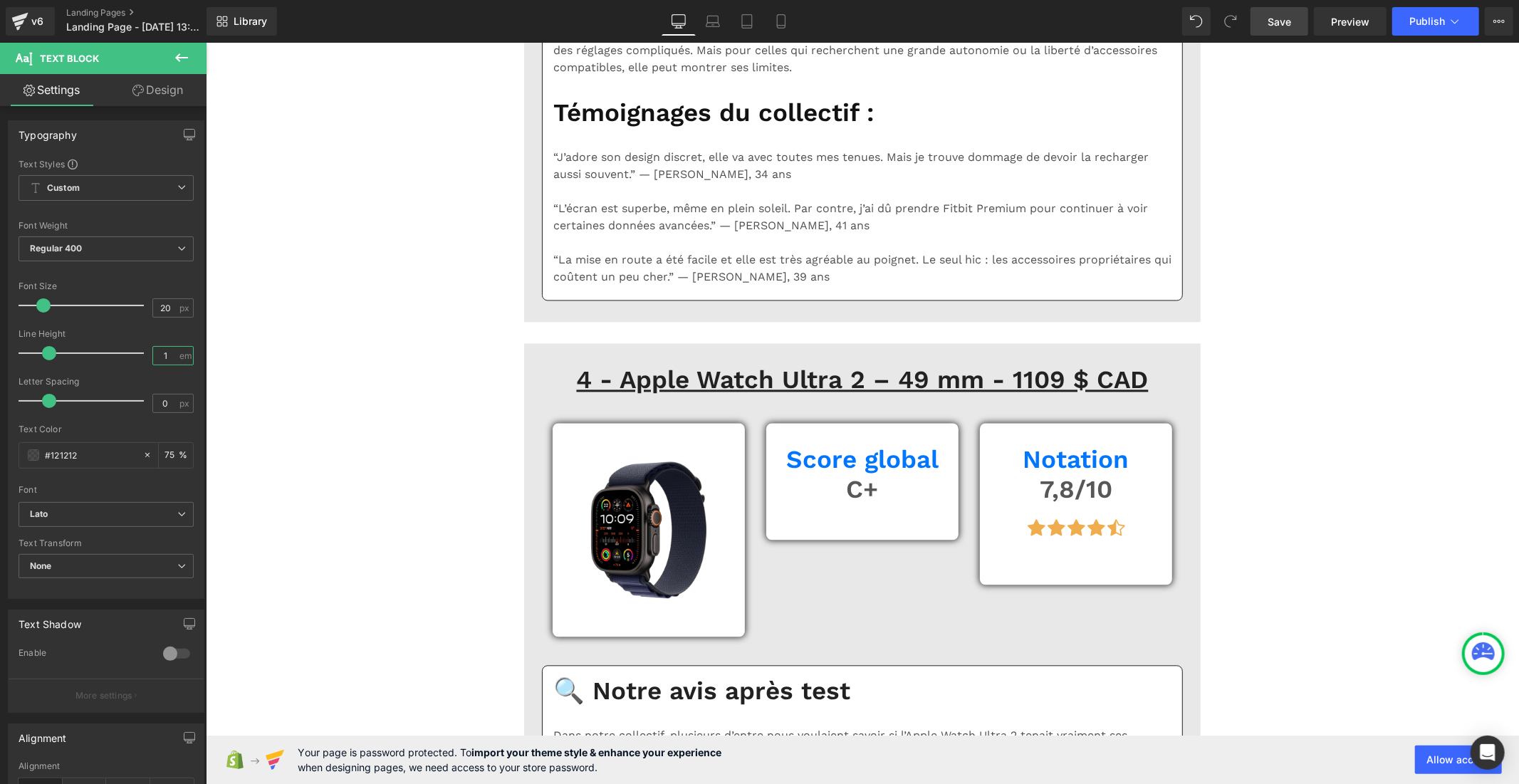
type input "1"
click at [1278, 25] on span "Save" at bounding box center [1279, 21] width 24 height 15
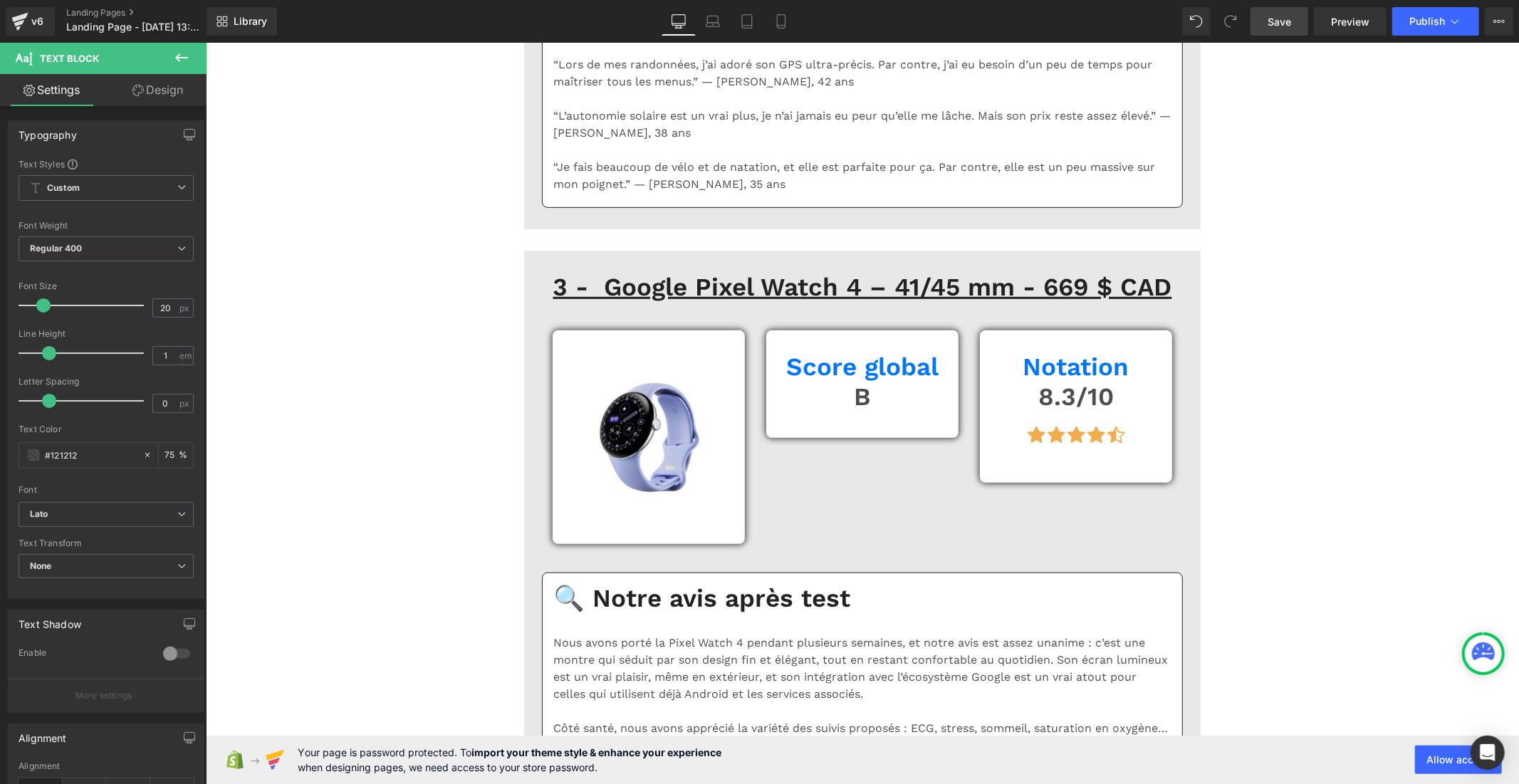
scroll to position [4915, 0]
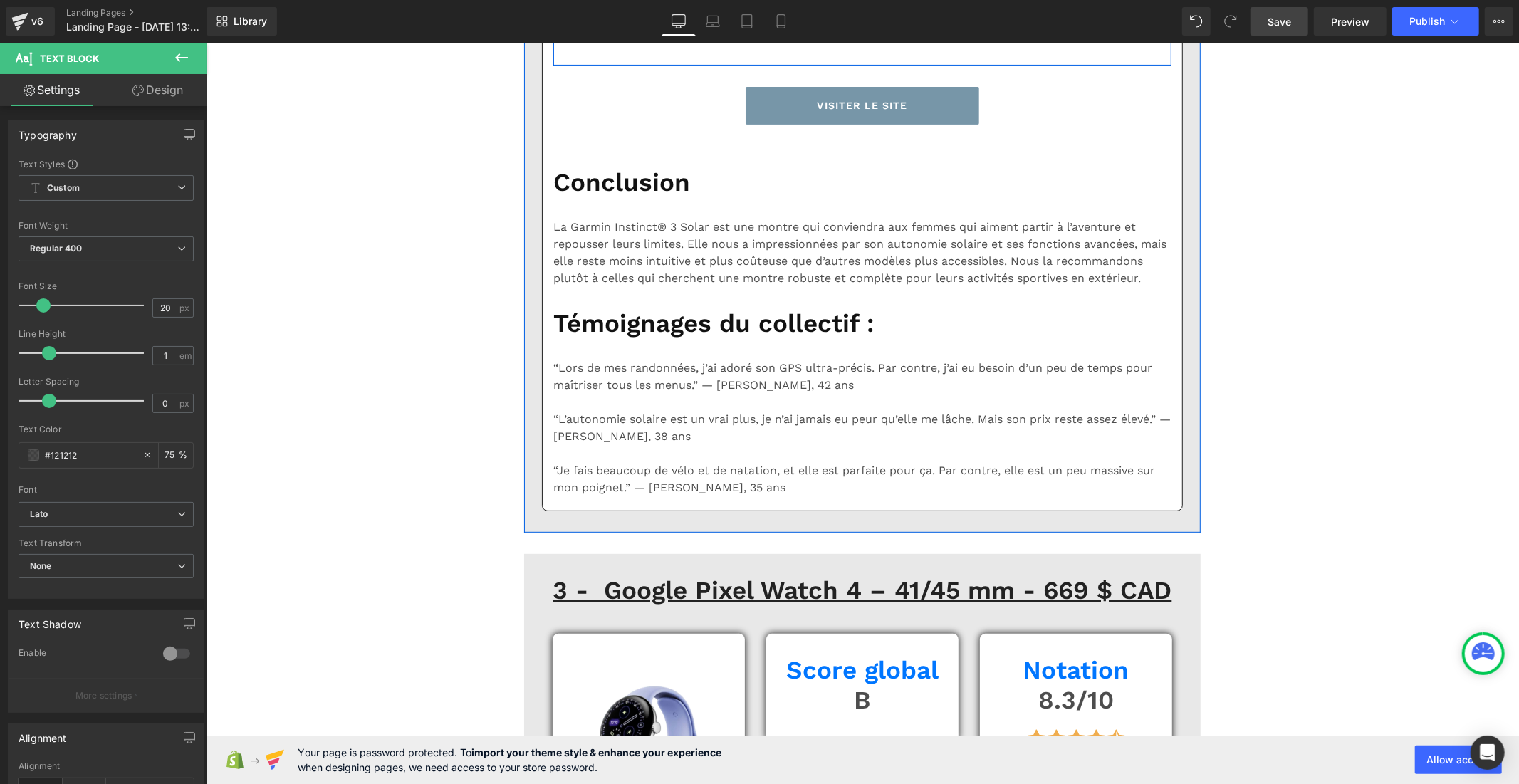
click at [891, 32] on p "Lisibilité réduite en plein soleil malgré l’écran AMOLED" at bounding box center [1024, 23] width 274 height 17
click at [165, 313] on input "16" at bounding box center [165, 308] width 25 height 18
type input "1"
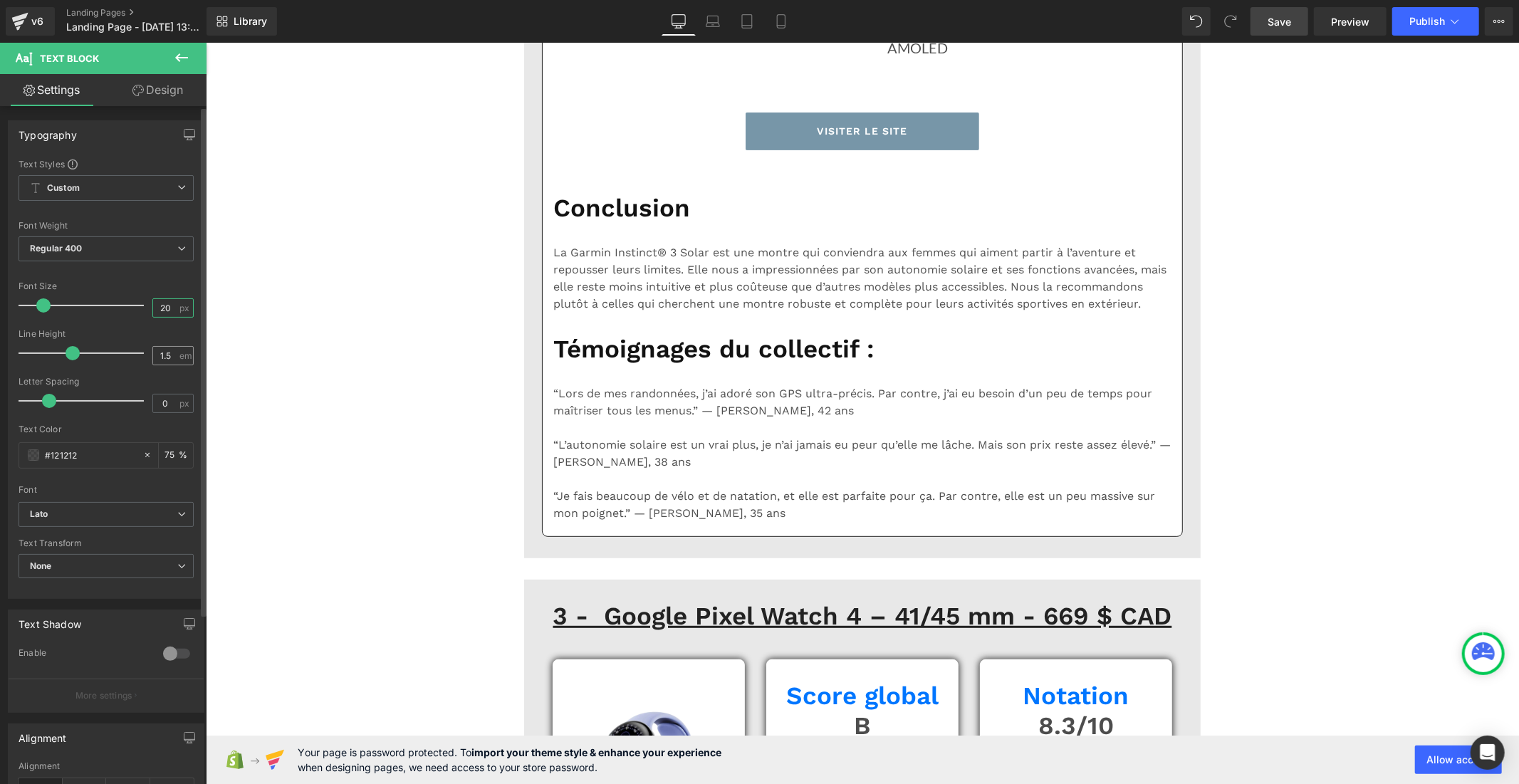
type input "20"
click at [167, 358] on input "1.5" at bounding box center [165, 356] width 25 height 18
type input "1"
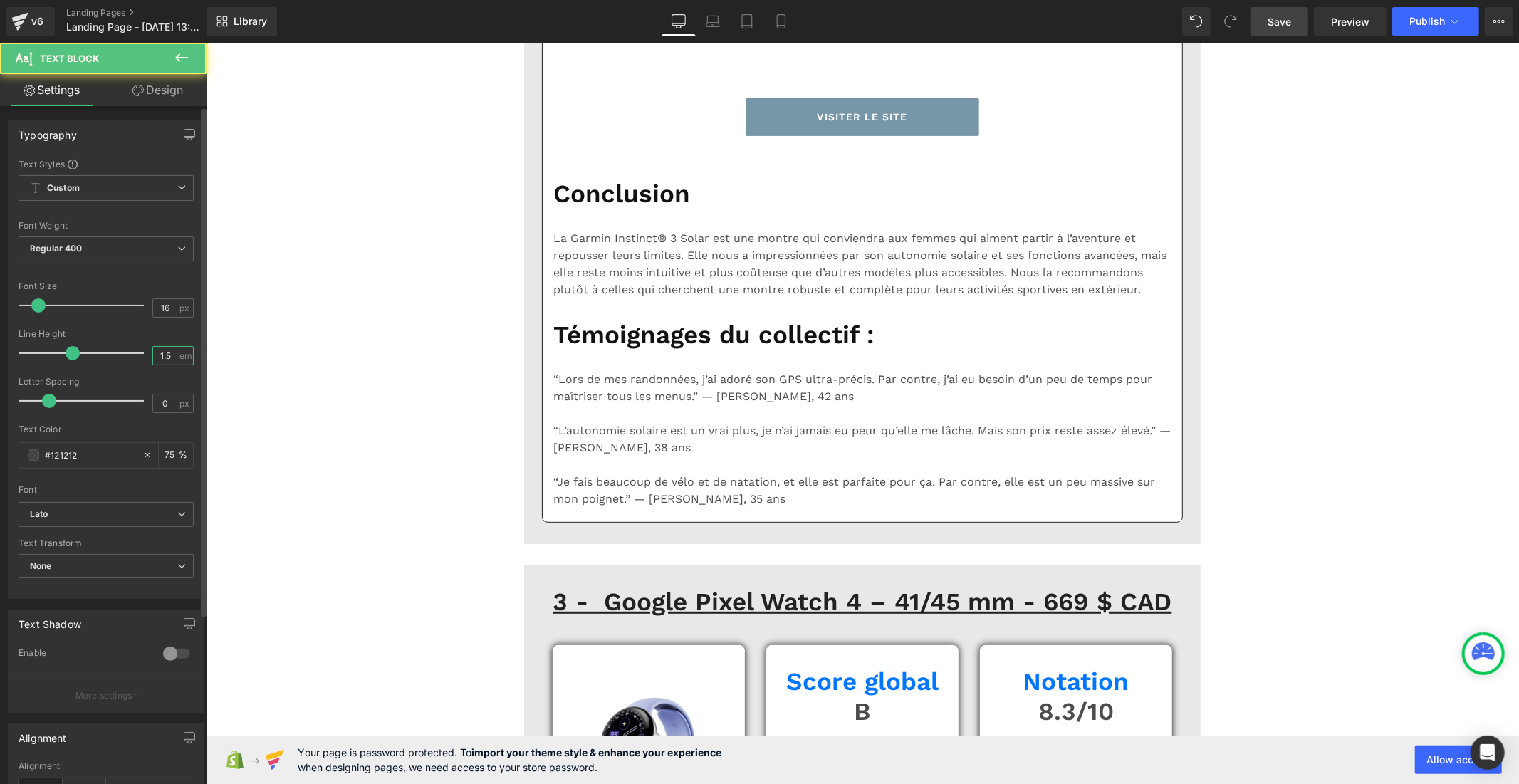
click at [171, 354] on input "1.5" at bounding box center [165, 356] width 25 height 18
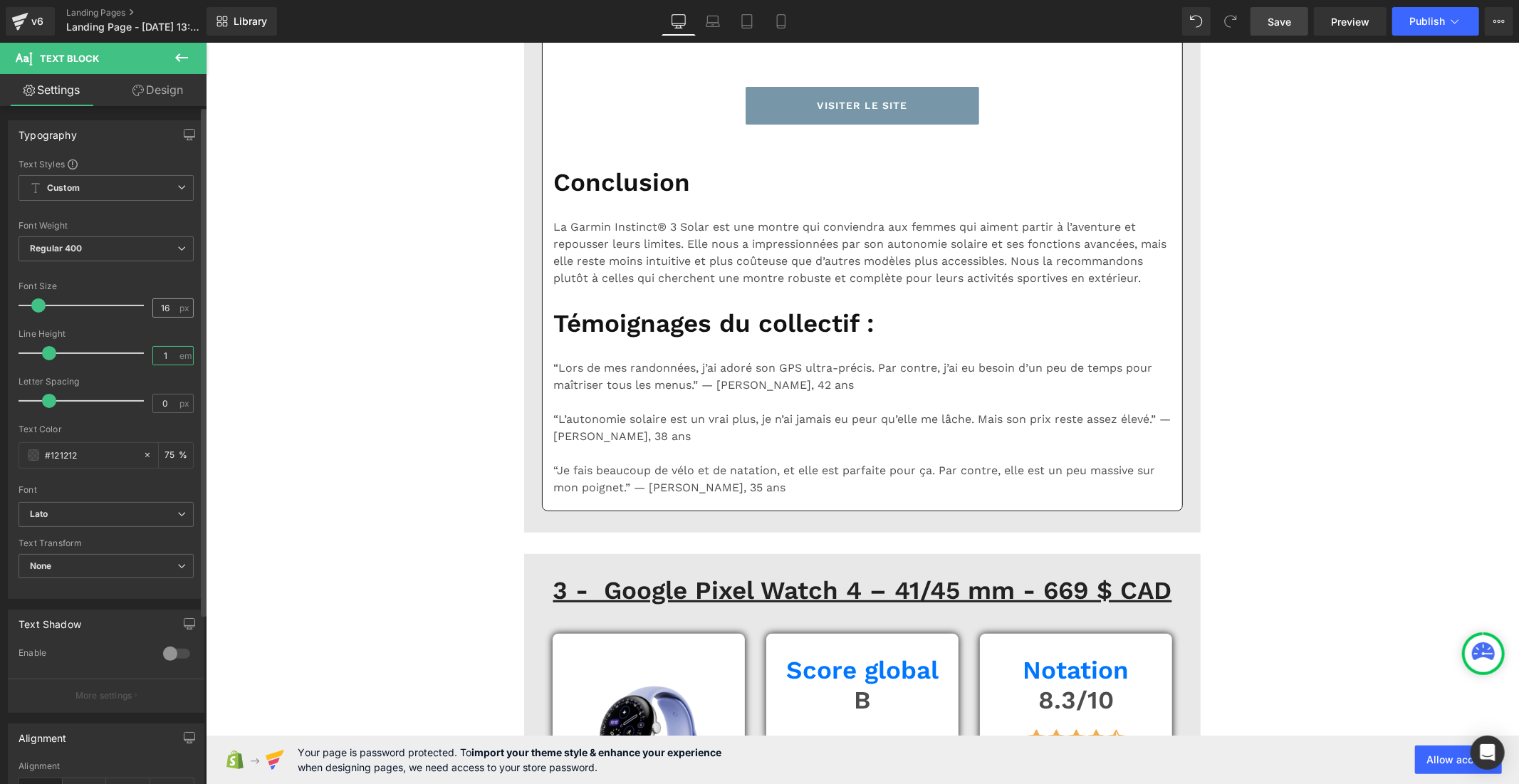
type input "1"
click at [168, 309] on input "16" at bounding box center [165, 308] width 25 height 18
type input "1"
type input "20"
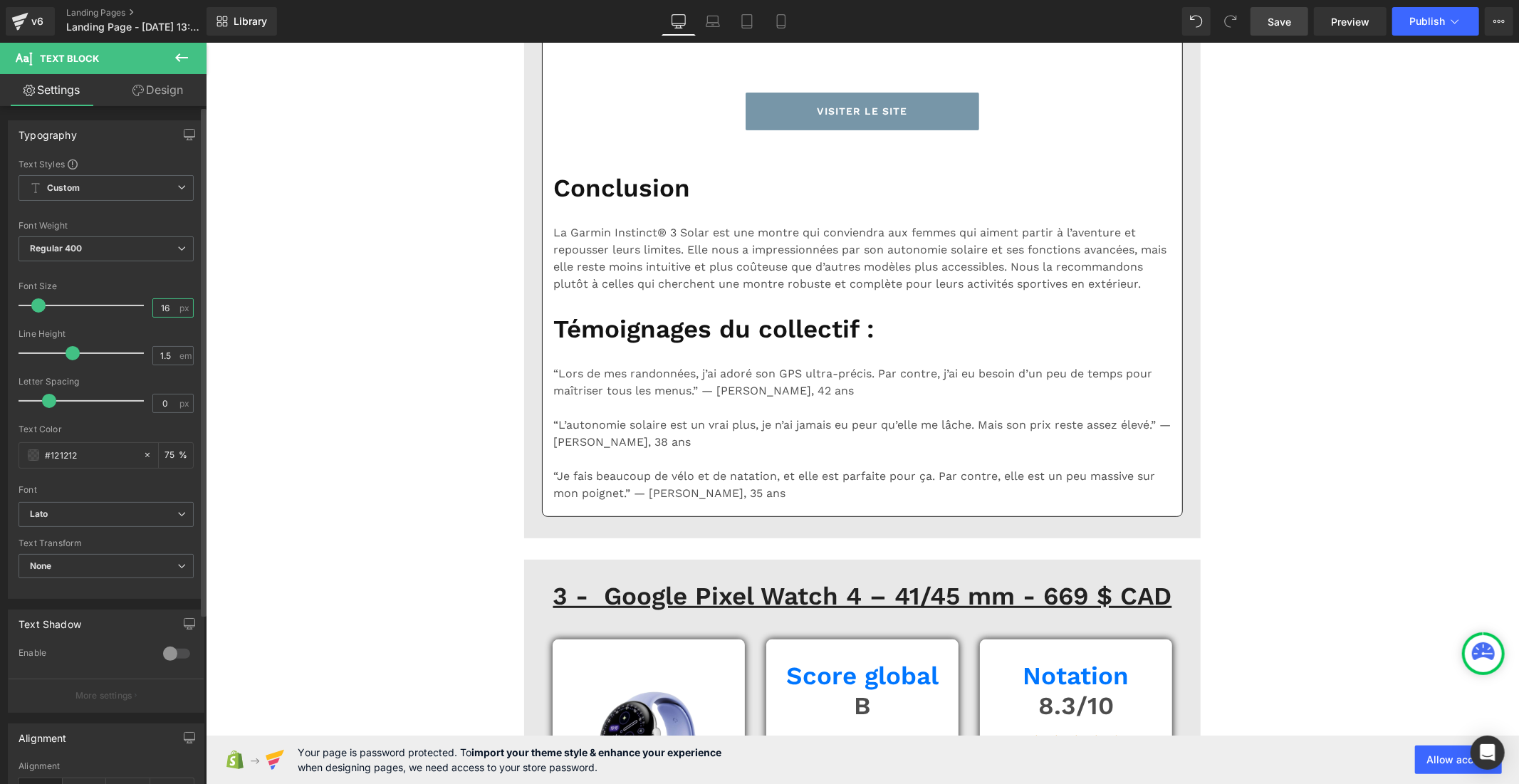
click at [165, 311] on input "16" at bounding box center [165, 308] width 25 height 18
type input "1"
type input "20"
click at [173, 357] on div "1.5 em" at bounding box center [173, 355] width 41 height 19
click at [169, 357] on input "1.5" at bounding box center [165, 356] width 25 height 18
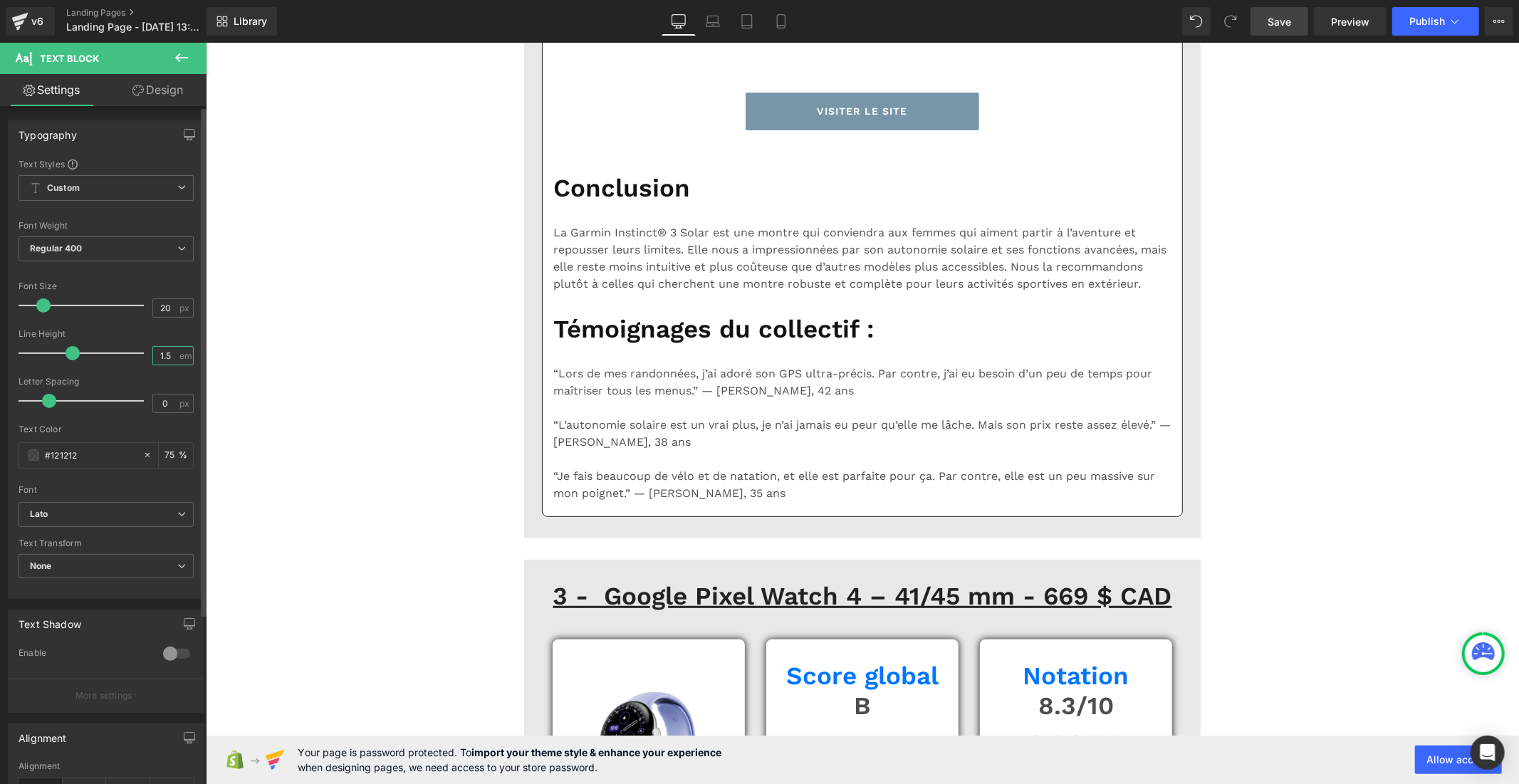
type input "1"
click at [591, 26] on p "Taille un peu imposante sur les poignets fins" at bounding box center [714, 17] width 274 height 17
click at [172, 354] on input "1.5" at bounding box center [165, 356] width 25 height 18
type input "1"
click at [167, 311] on input "16" at bounding box center [165, 308] width 25 height 18
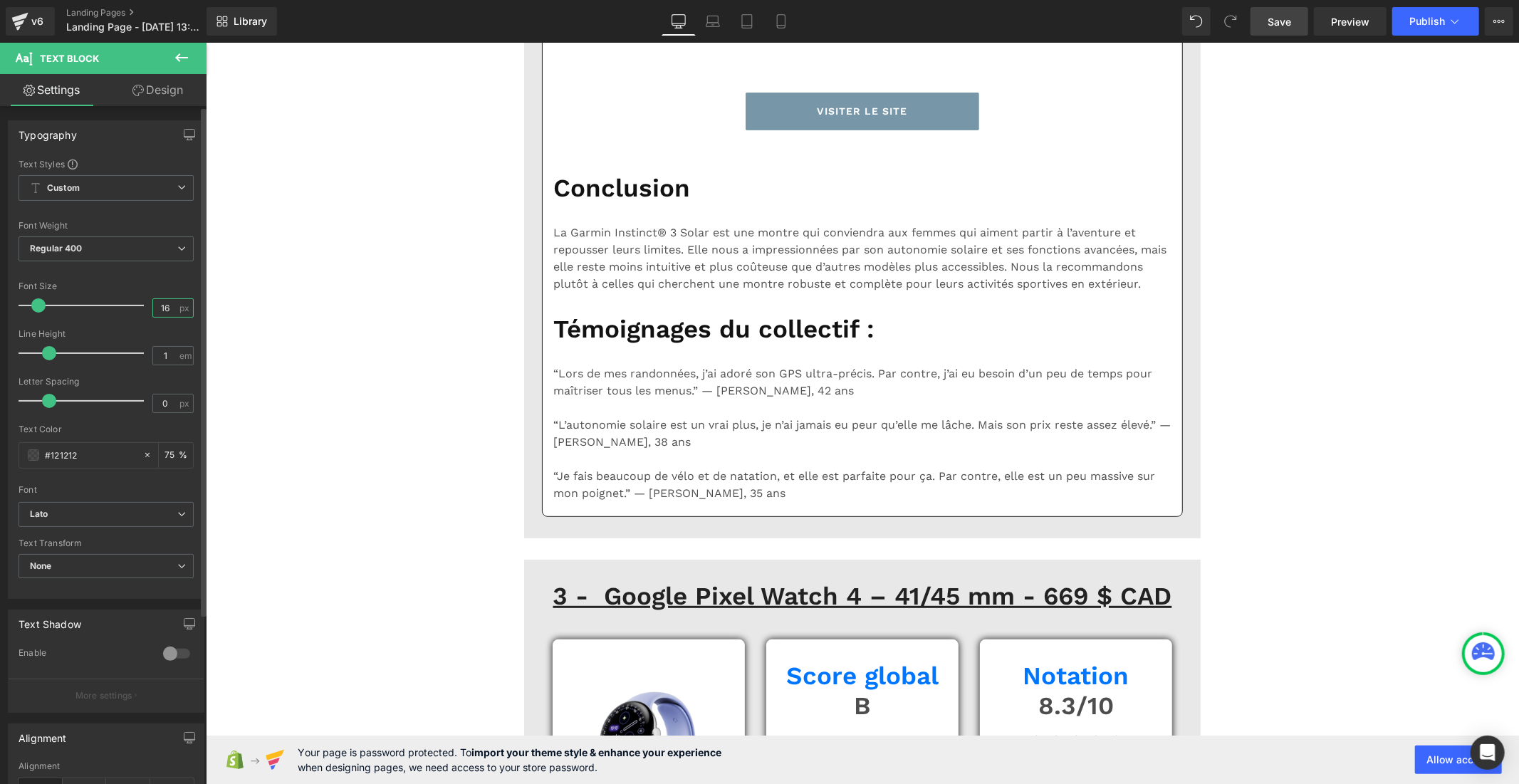
type input "1"
type input "20"
click at [167, 309] on input "16" at bounding box center [165, 308] width 25 height 18
type input "1"
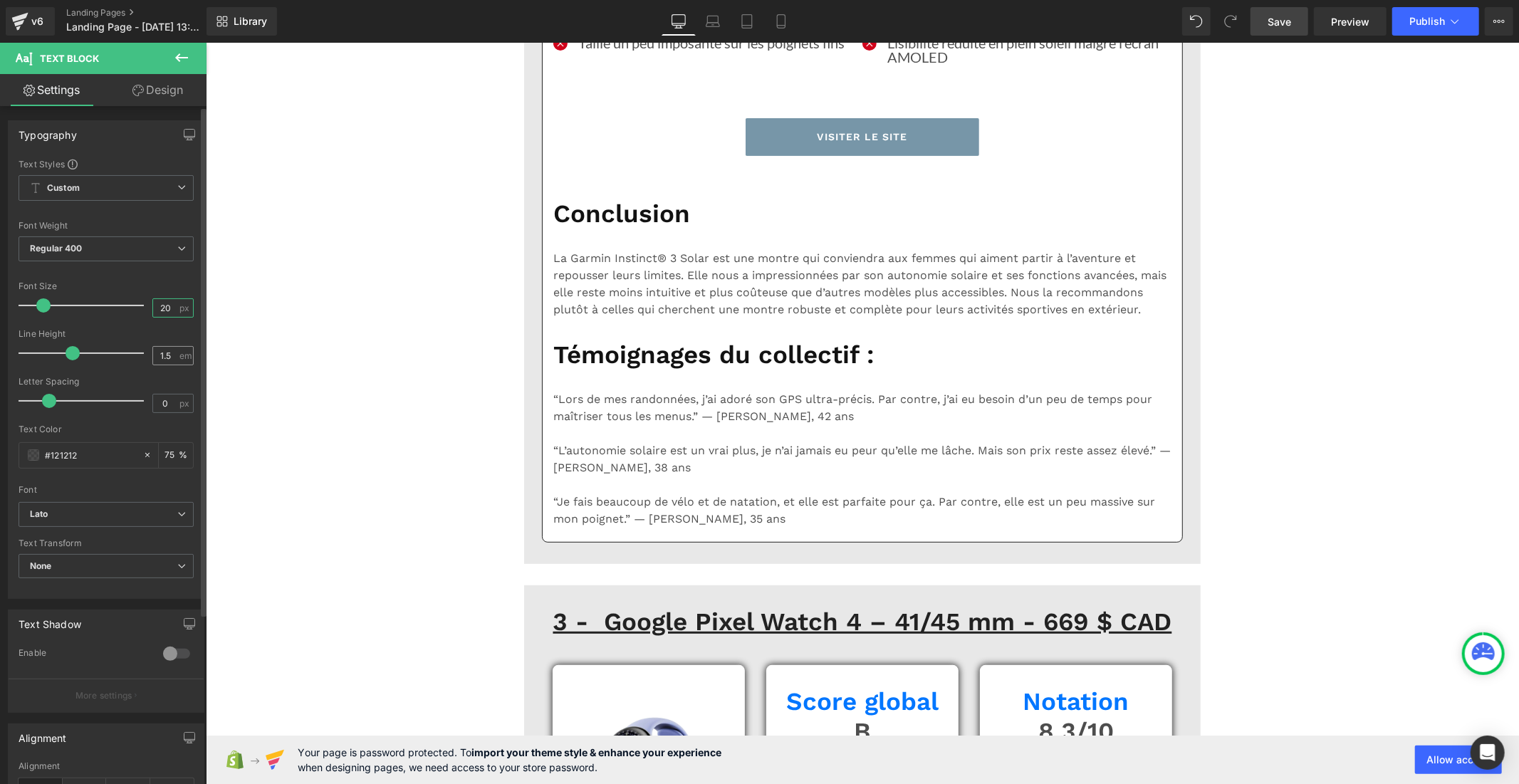
type input "20"
click at [168, 356] on input "1.5" at bounding box center [165, 356] width 25 height 18
type input "1"
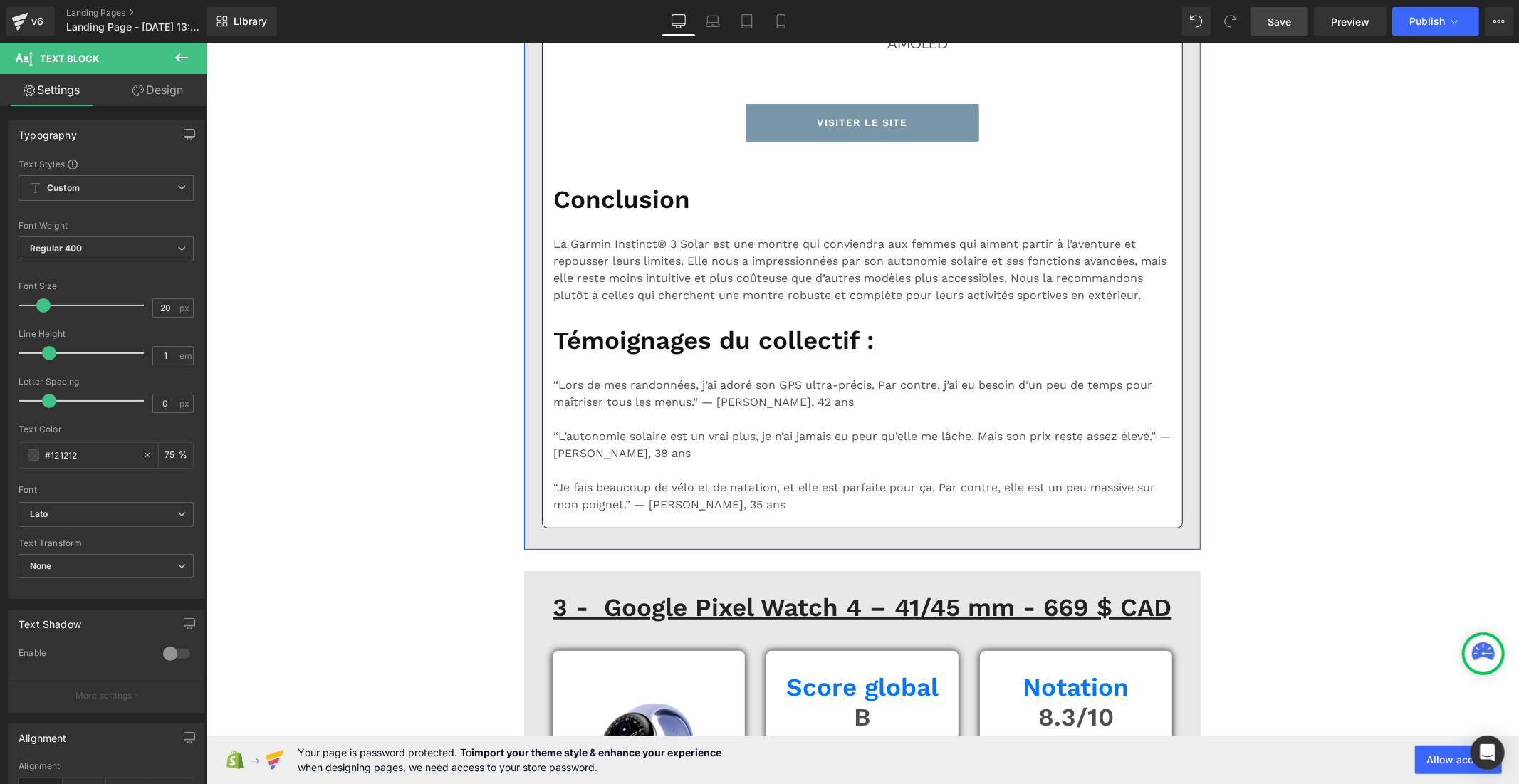
click at [171, 353] on input "1.5" at bounding box center [165, 356] width 25 height 18
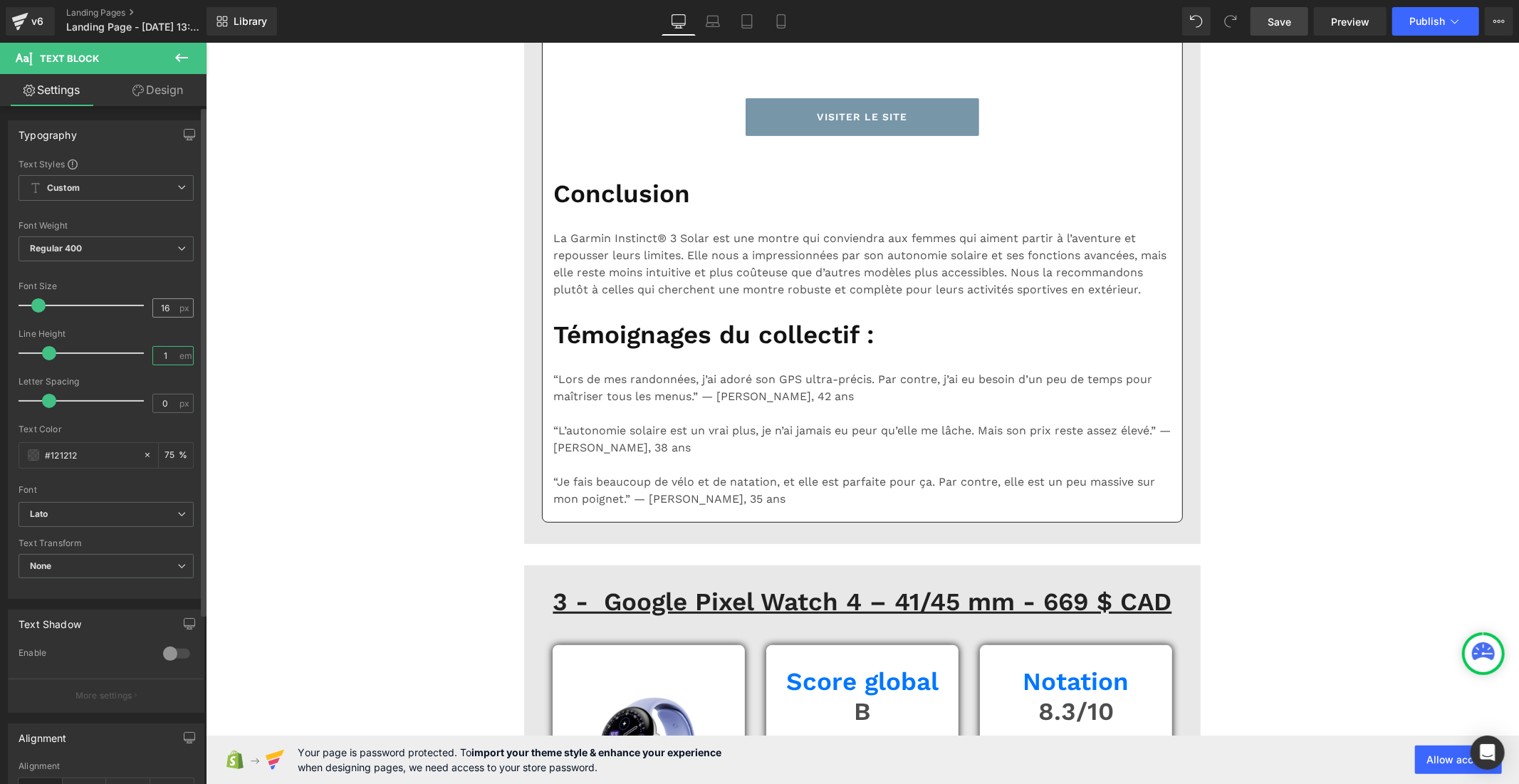
type input "1"
click at [172, 308] on input "16" at bounding box center [165, 308] width 25 height 18
type input "1"
type input "20"
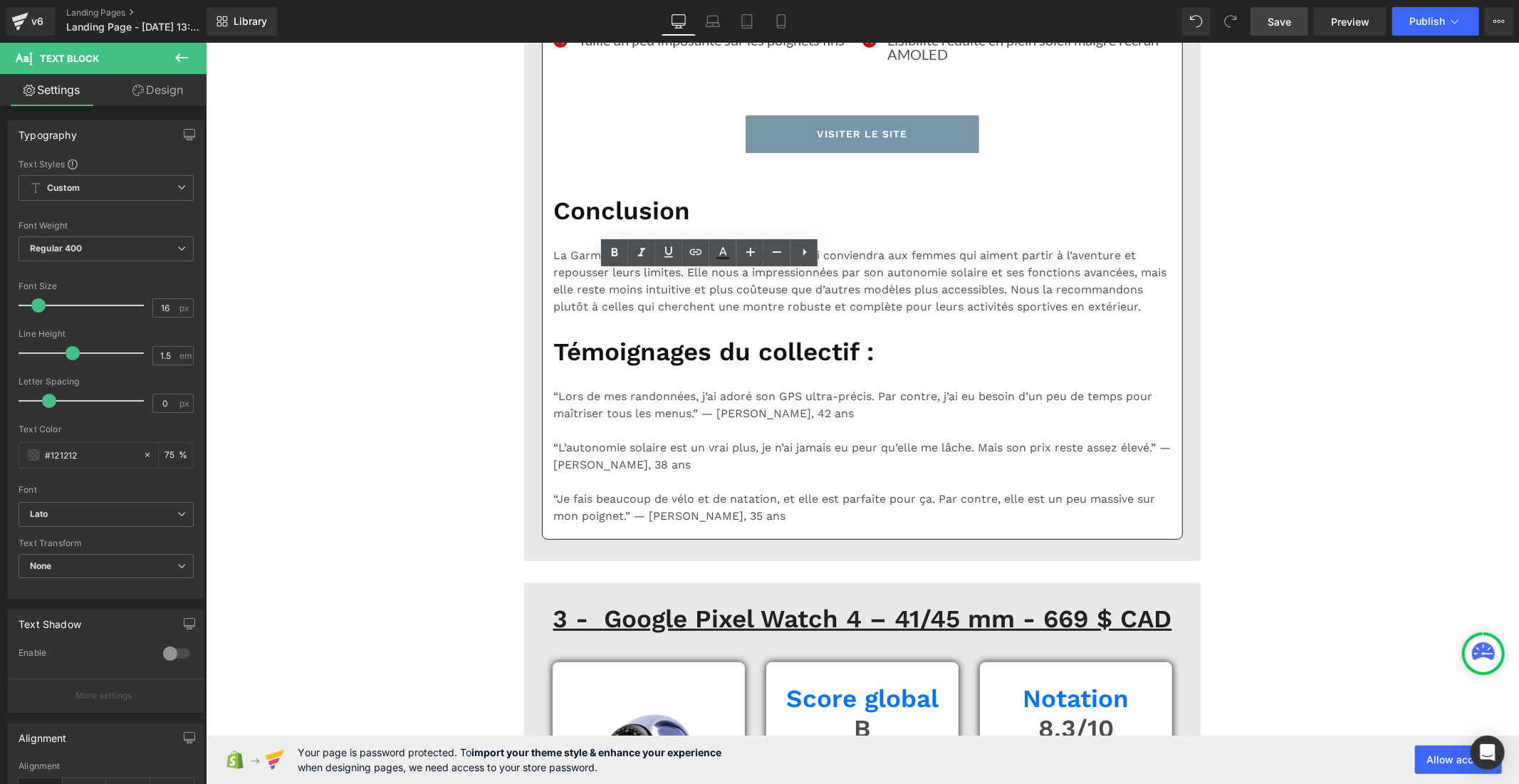
click at [206, 42] on div at bounding box center [206, 42] width 0 height 0
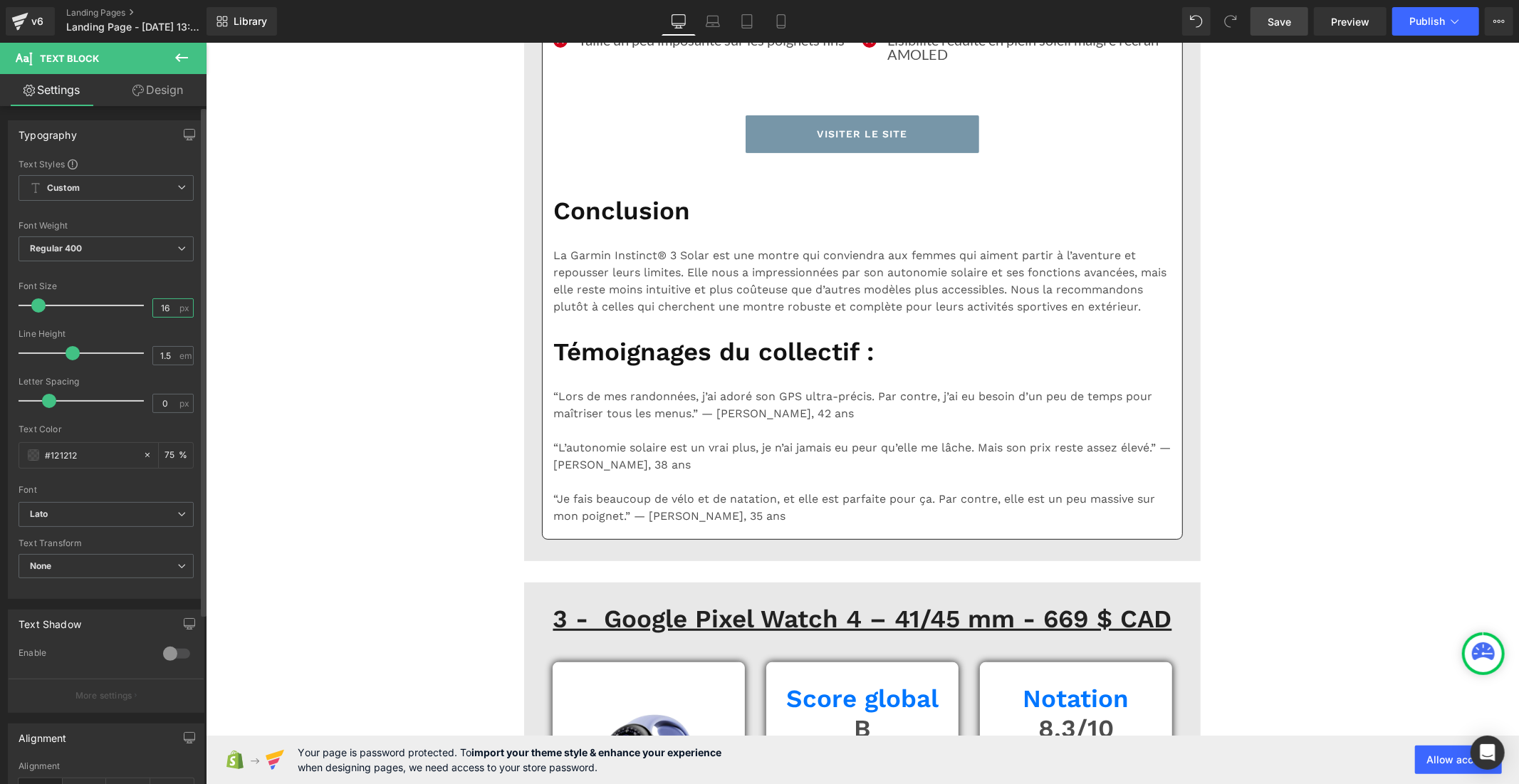
click at [165, 303] on input "16" at bounding box center [165, 308] width 25 height 18
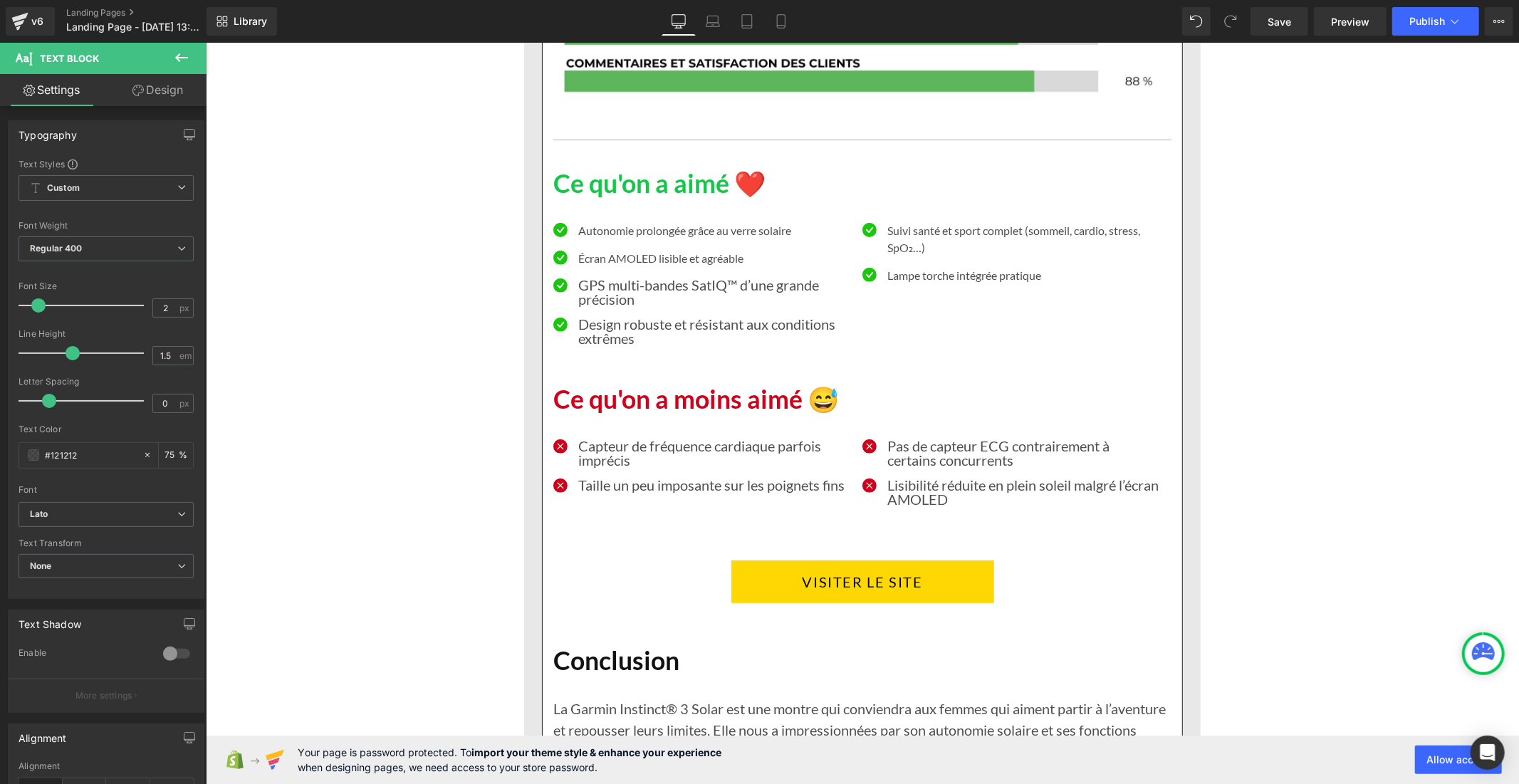
scroll to position [4915, 0]
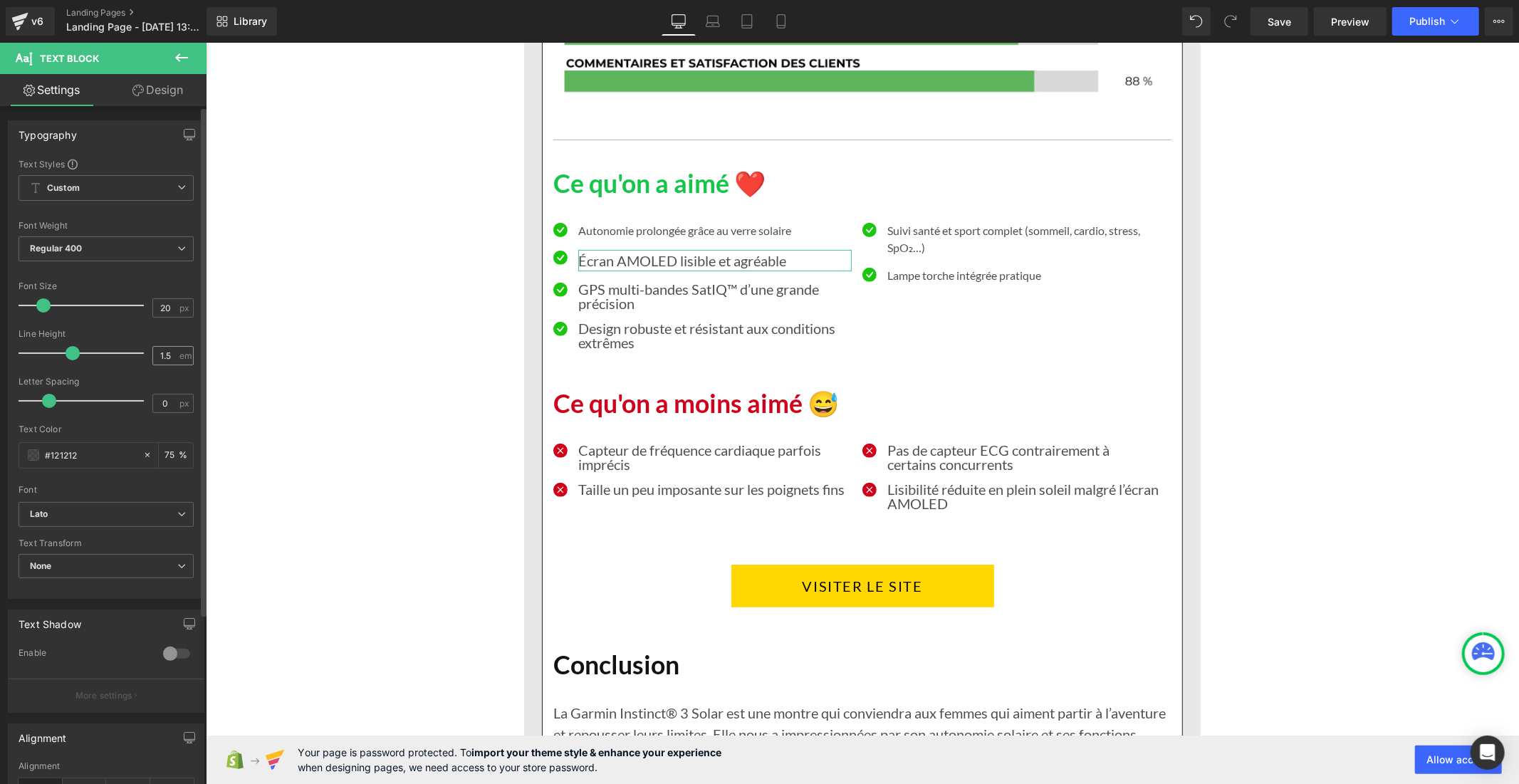
type input "20"
click at [167, 358] on input "1.5" at bounding box center [165, 356] width 25 height 18
type input "1"
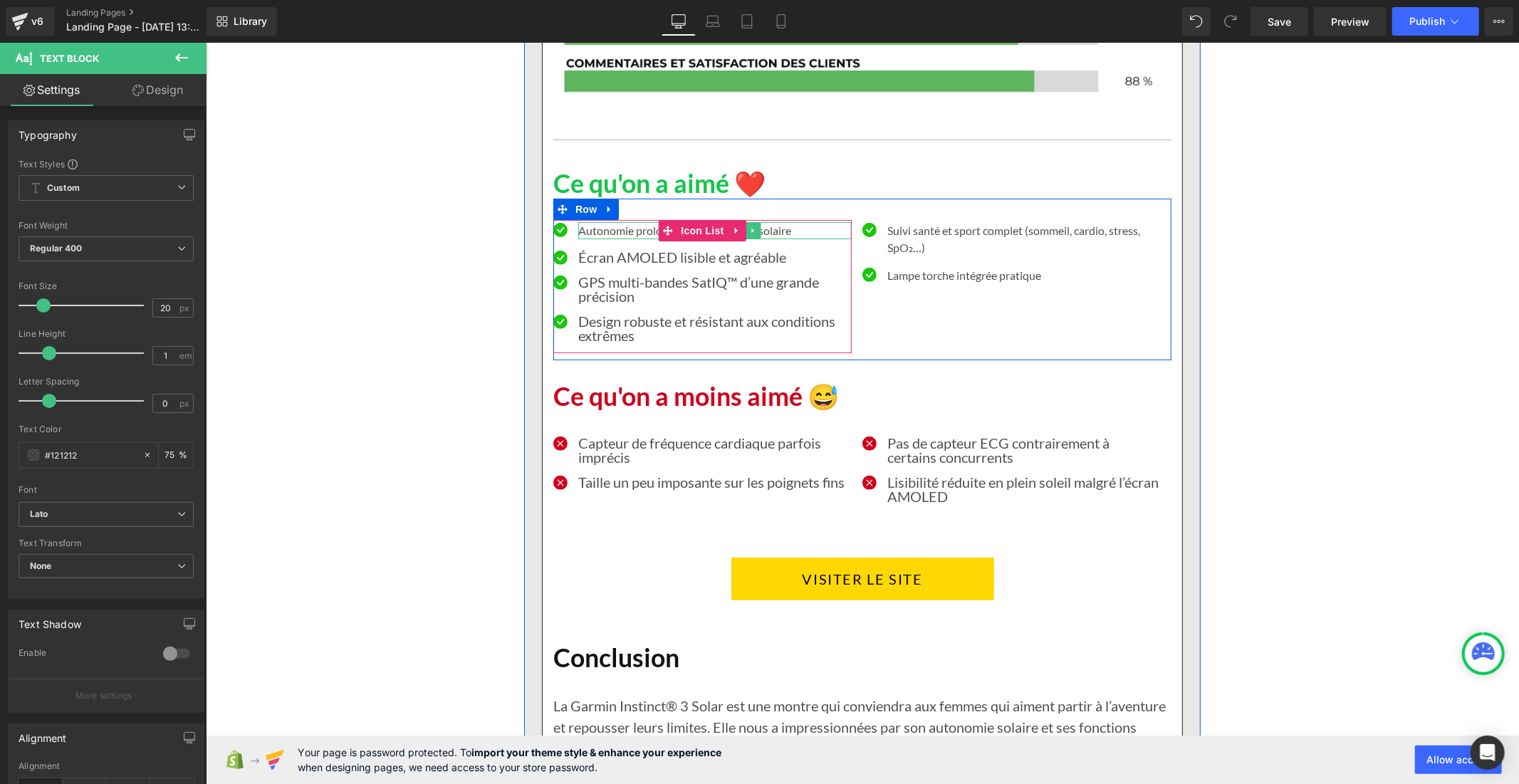
click at [612, 238] on p "Autonomie prolongée grâce au verre solaire" at bounding box center [714, 230] width 274 height 17
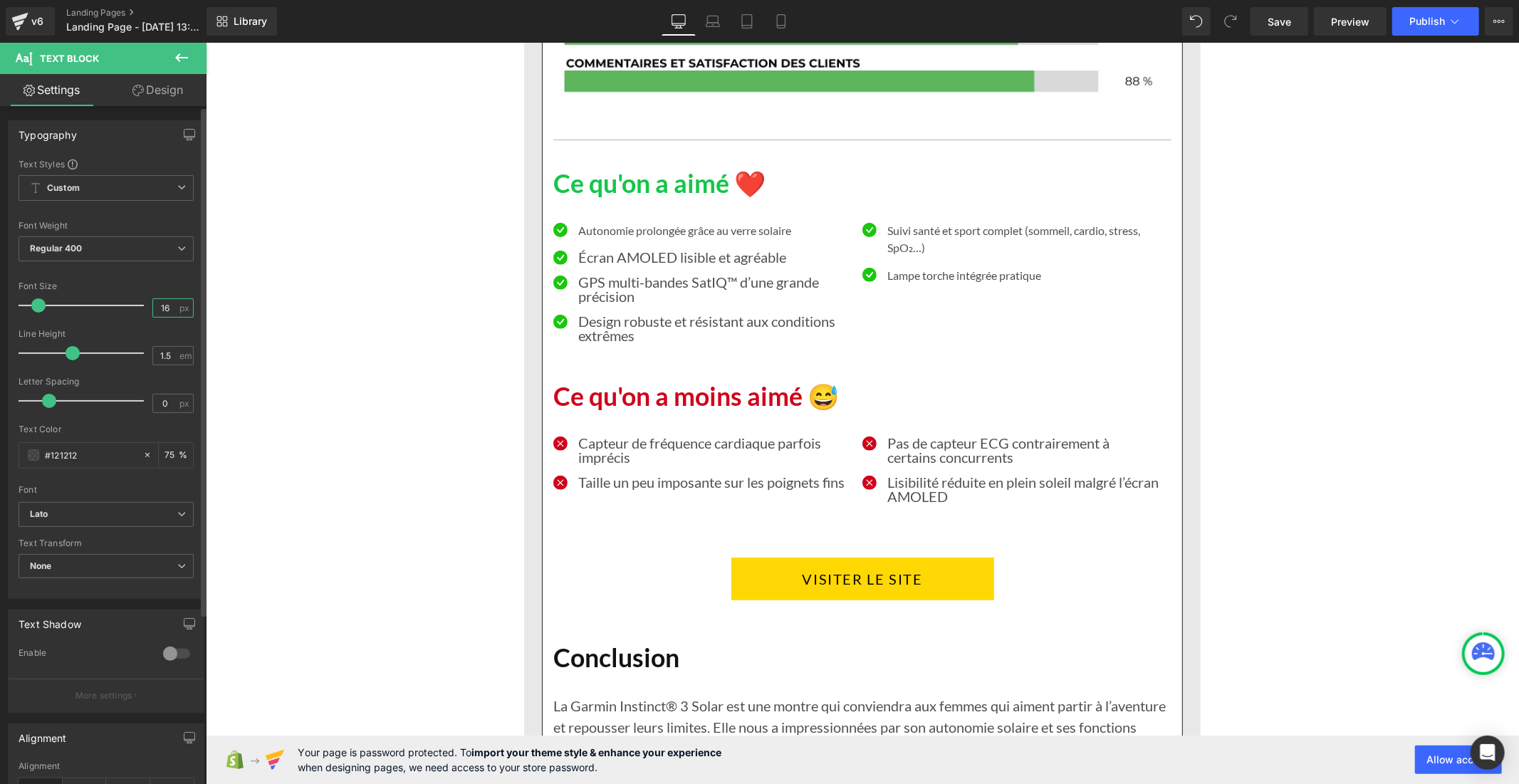
click at [166, 306] on input "16" at bounding box center [165, 308] width 25 height 18
type input "1"
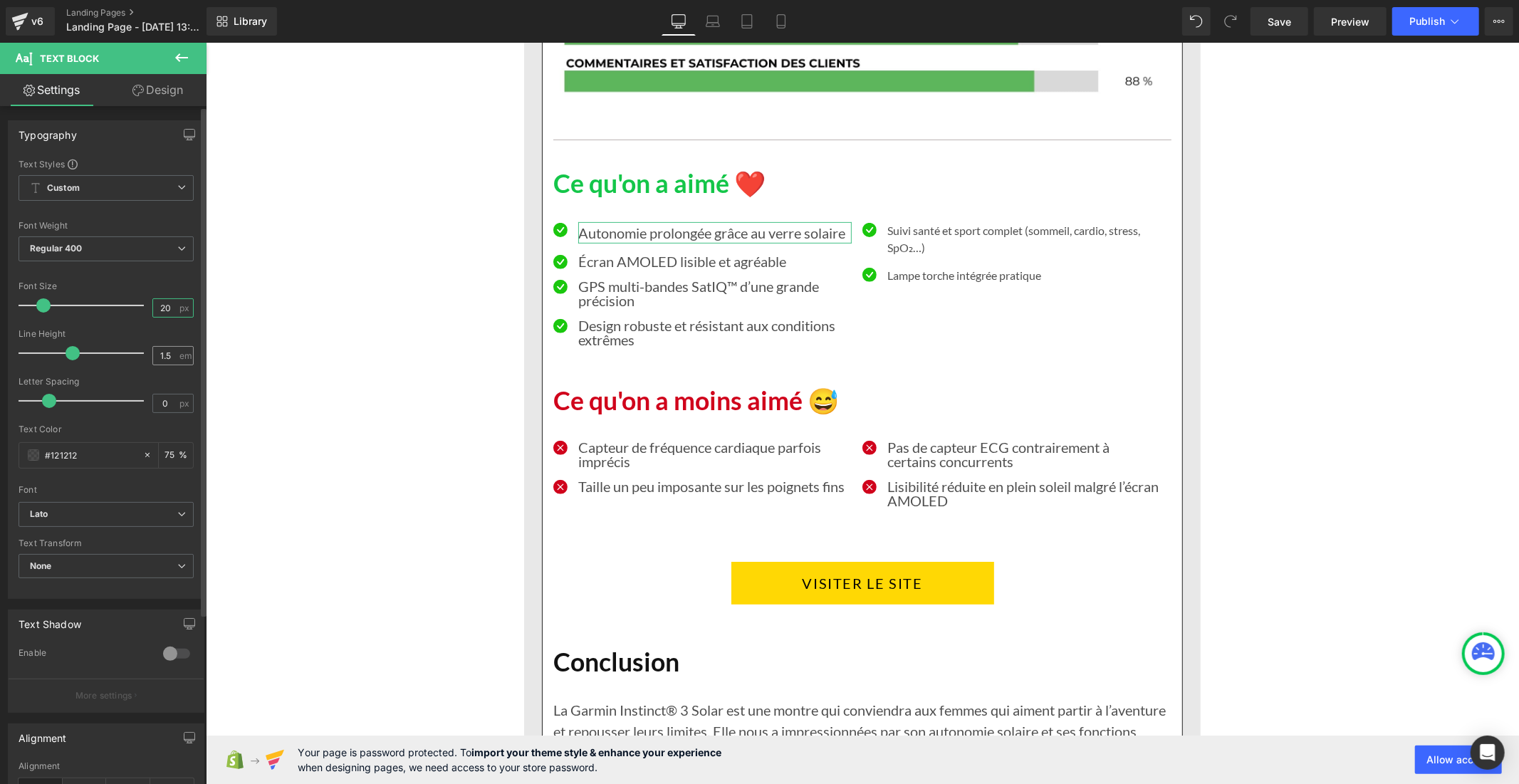
type input "20"
click at [168, 354] on input "1.5" at bounding box center [165, 356] width 25 height 18
type input "1"
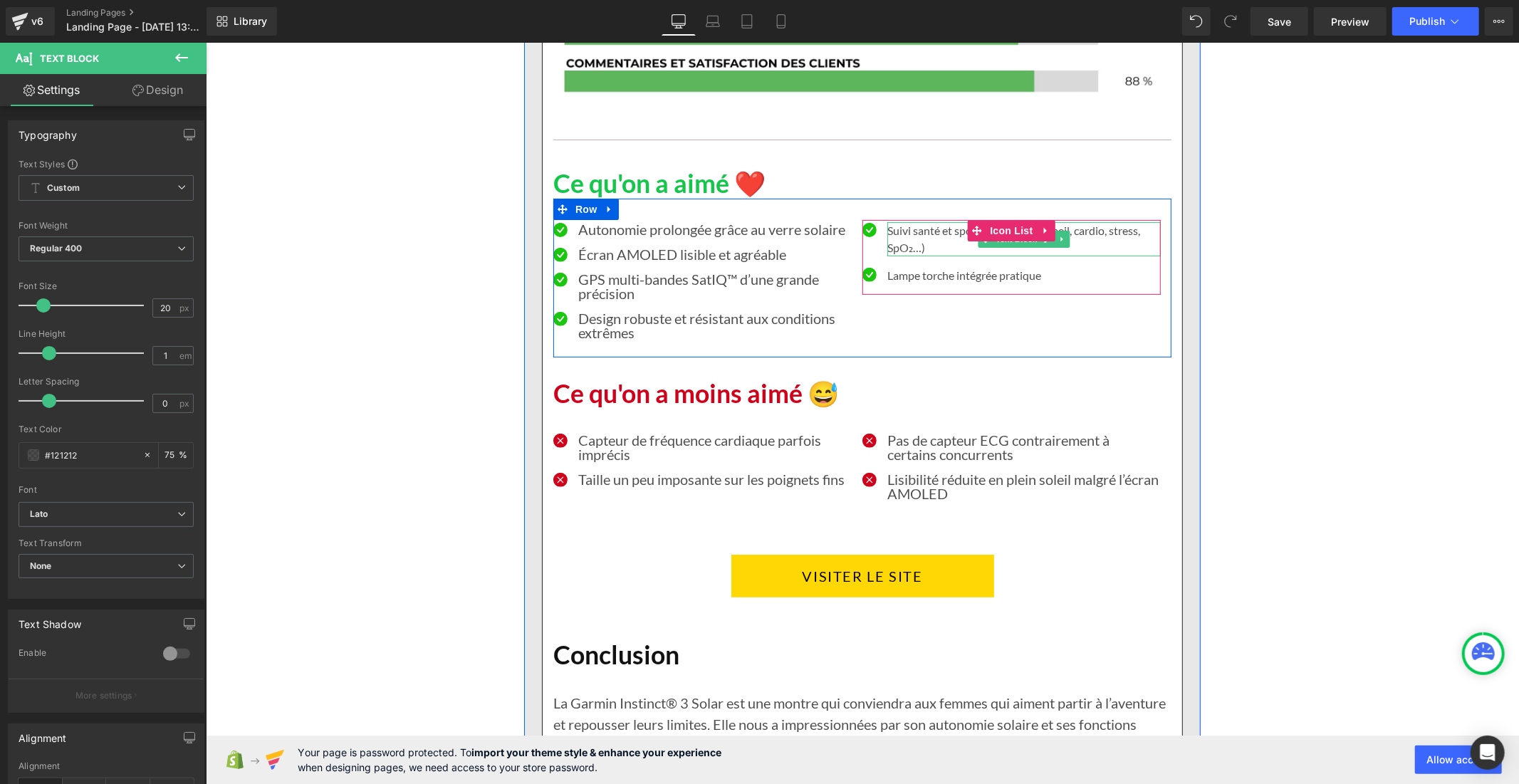
click at [900, 255] on p "Suivi santé et sport complet (sommeil, cardio, stress, SpO₂…)" at bounding box center [1024, 239] width 274 height 34
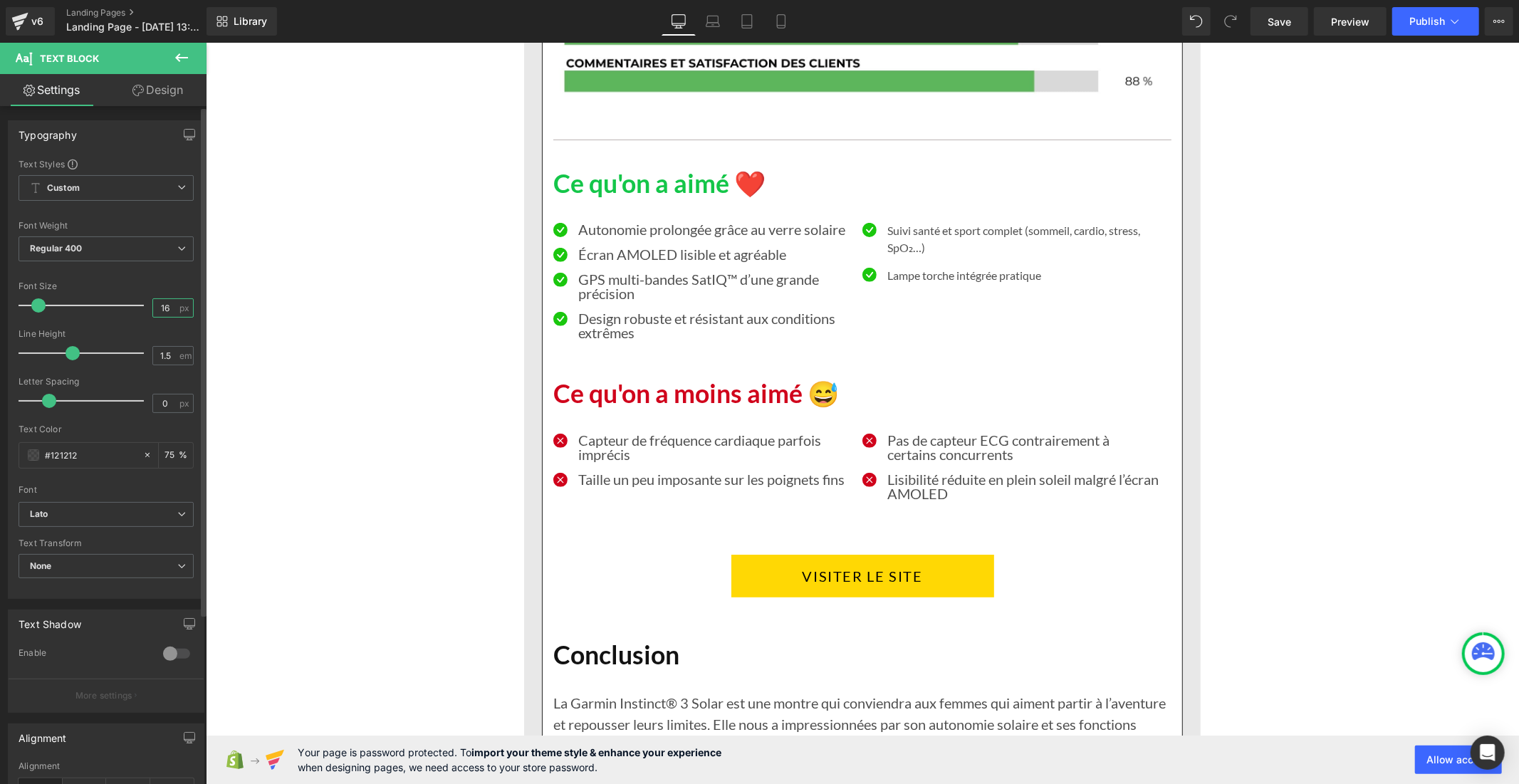
click at [164, 303] on input "16" at bounding box center [165, 308] width 25 height 18
type input "1"
type input "20"
click at [169, 354] on input "1.5" at bounding box center [165, 356] width 25 height 18
type input "1"
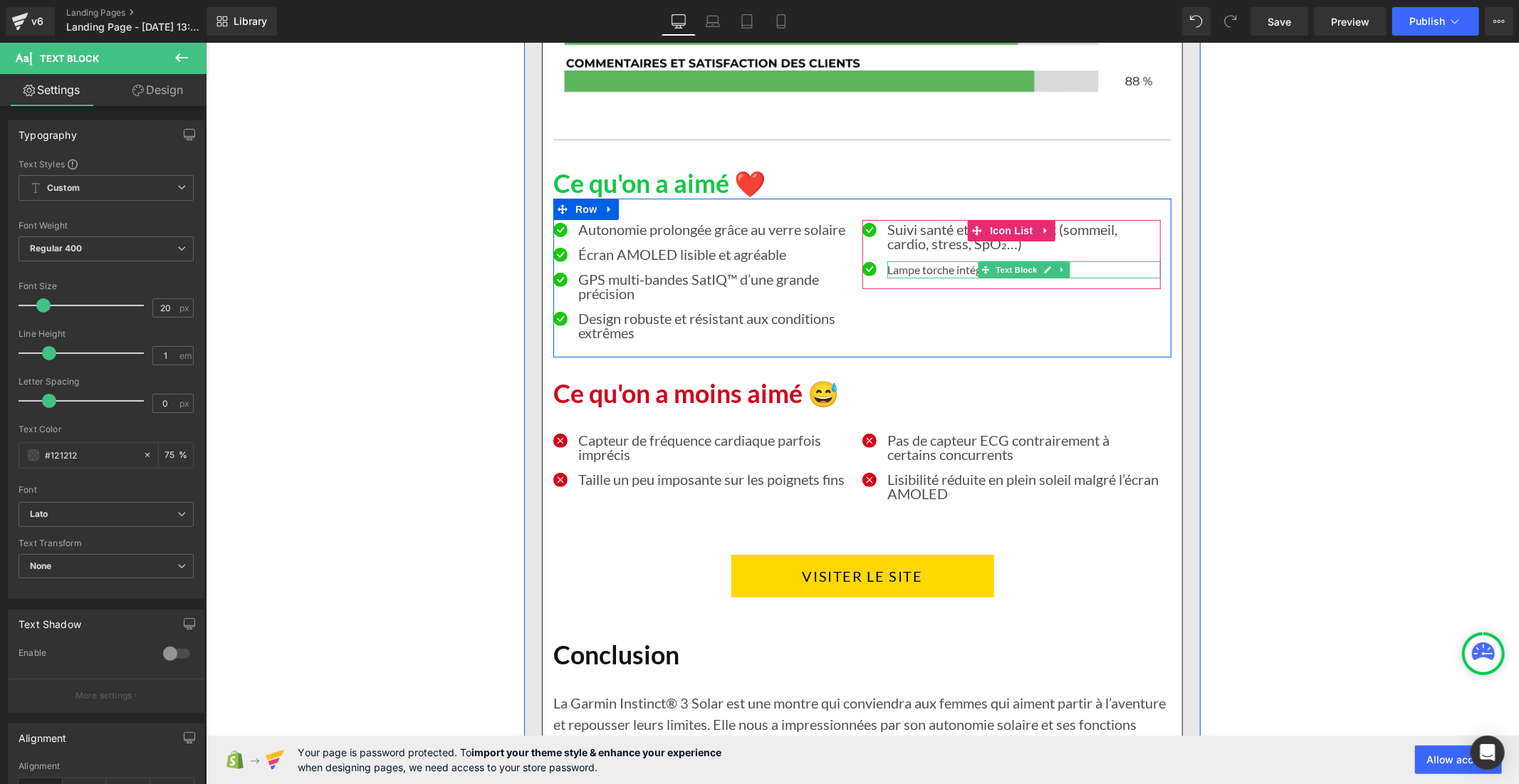
click at [919, 277] on p "Lampe torche intégrée pratique" at bounding box center [1024, 268] width 274 height 17
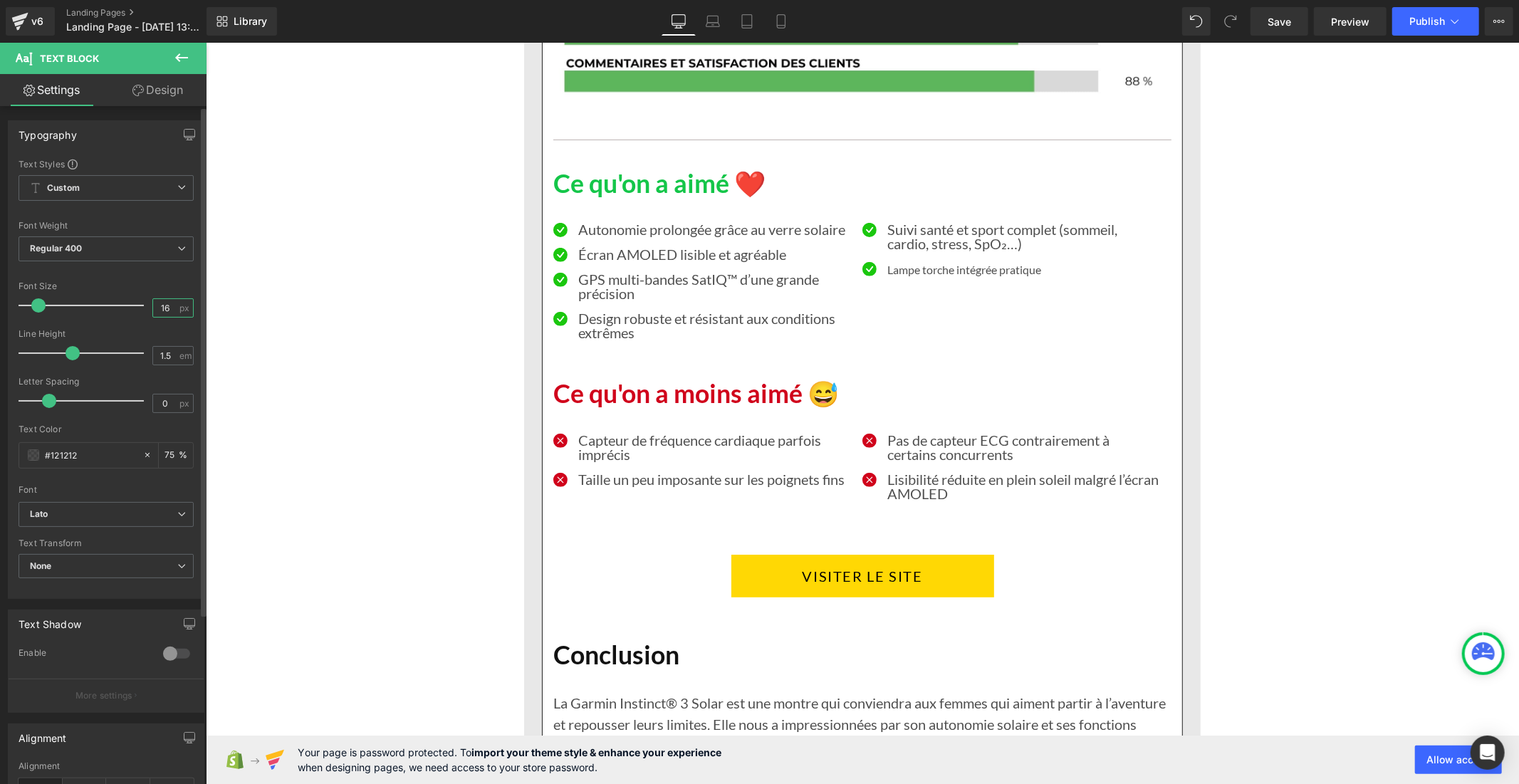
click at [169, 309] on input "16" at bounding box center [165, 308] width 25 height 18
type input "1"
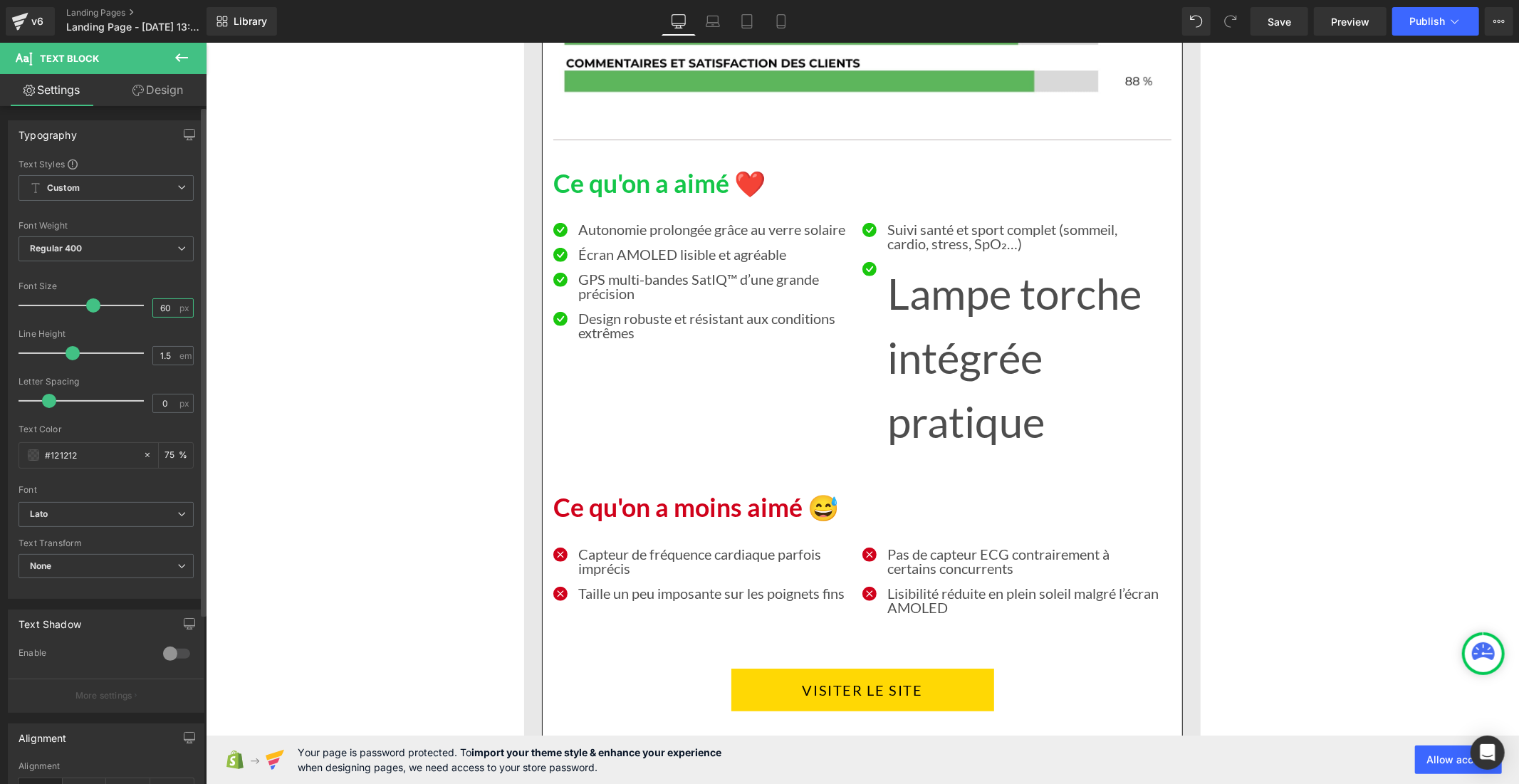
type input "6"
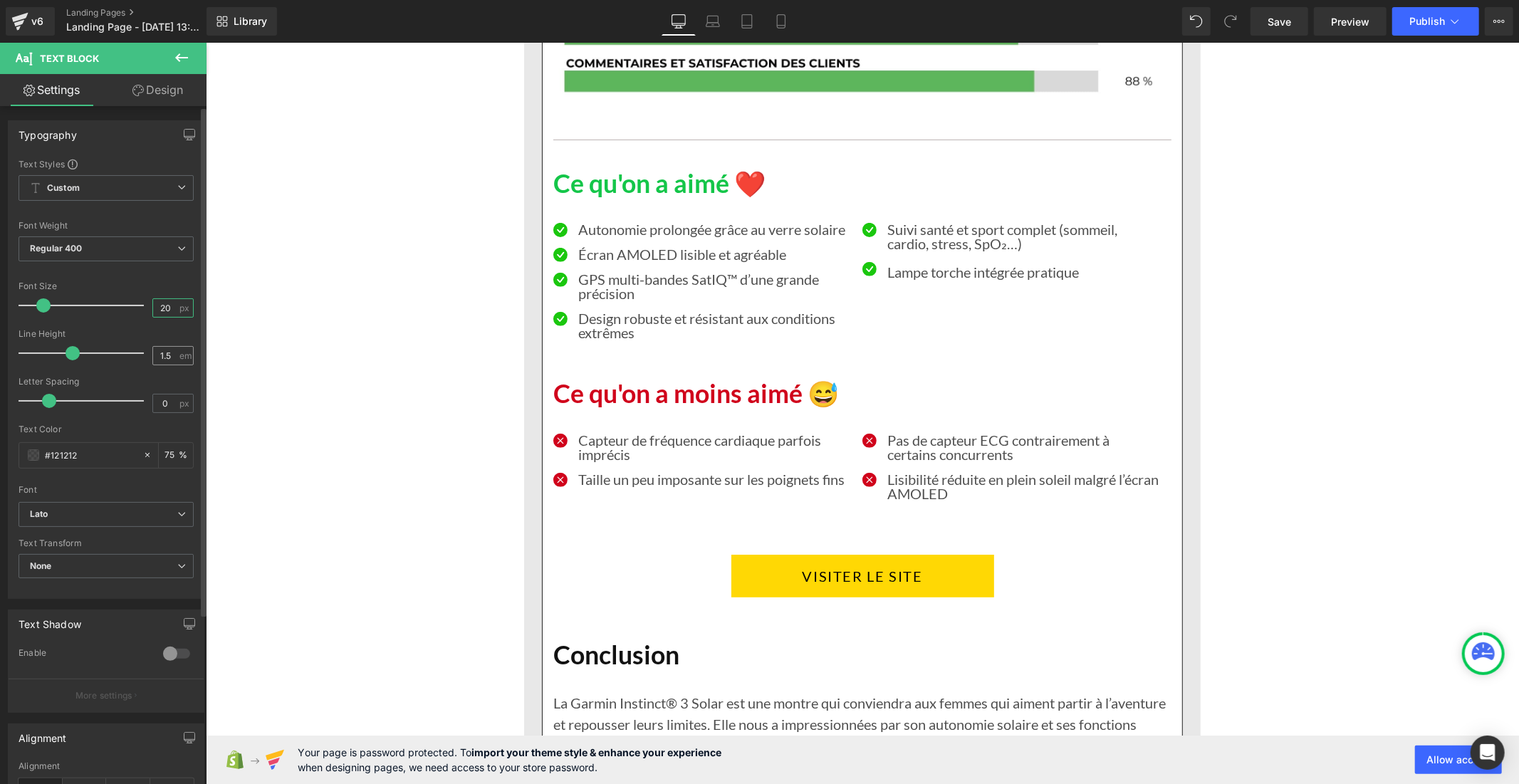
type input "20"
click at [167, 351] on input "1.5" at bounding box center [165, 356] width 25 height 18
type input "1"
drag, startPoint x: 1272, startPoint y: 22, endPoint x: 877, endPoint y: 342, distance: 508.4
click at [1272, 22] on span "Save" at bounding box center [1279, 21] width 24 height 15
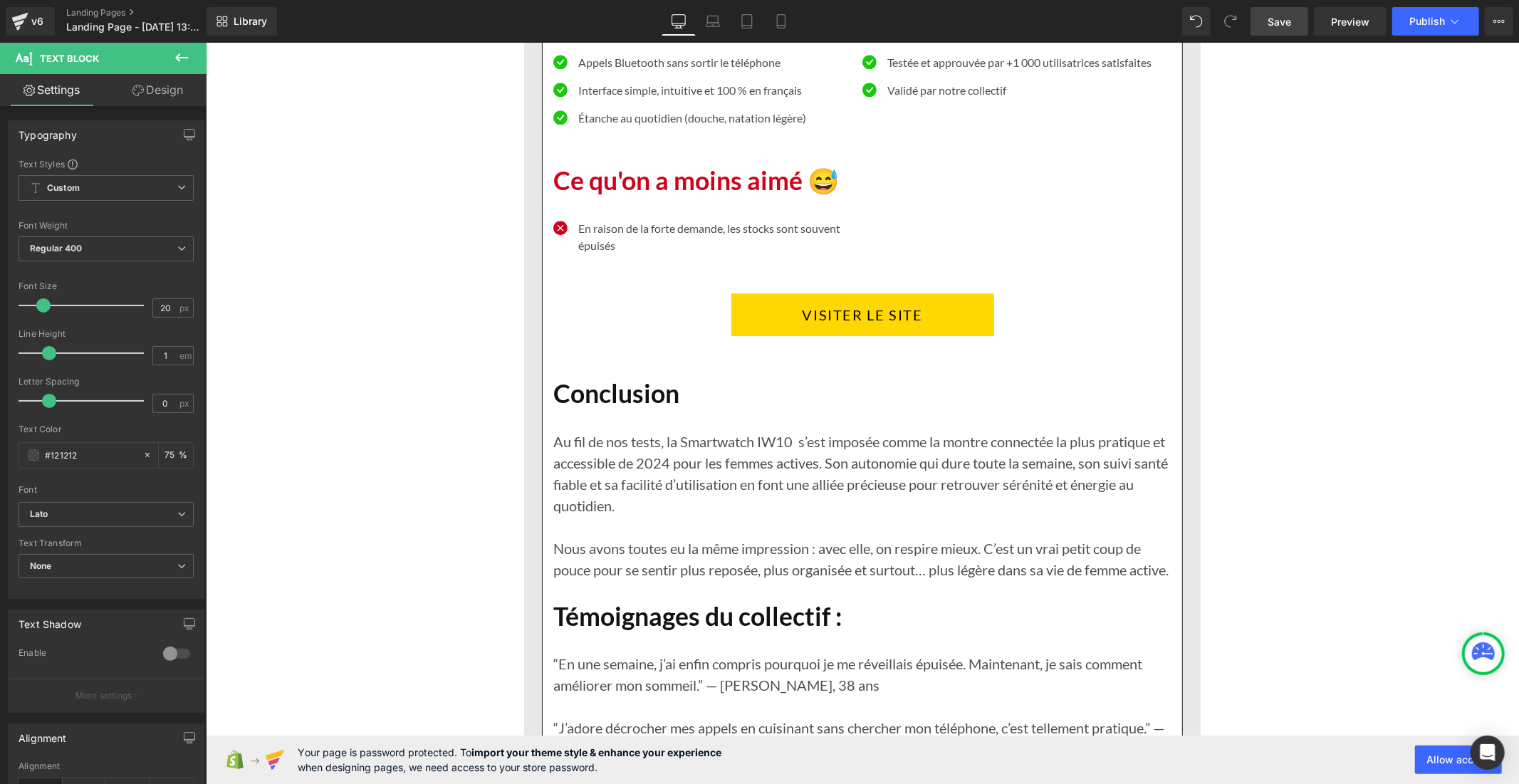
scroll to position [2780, 0]
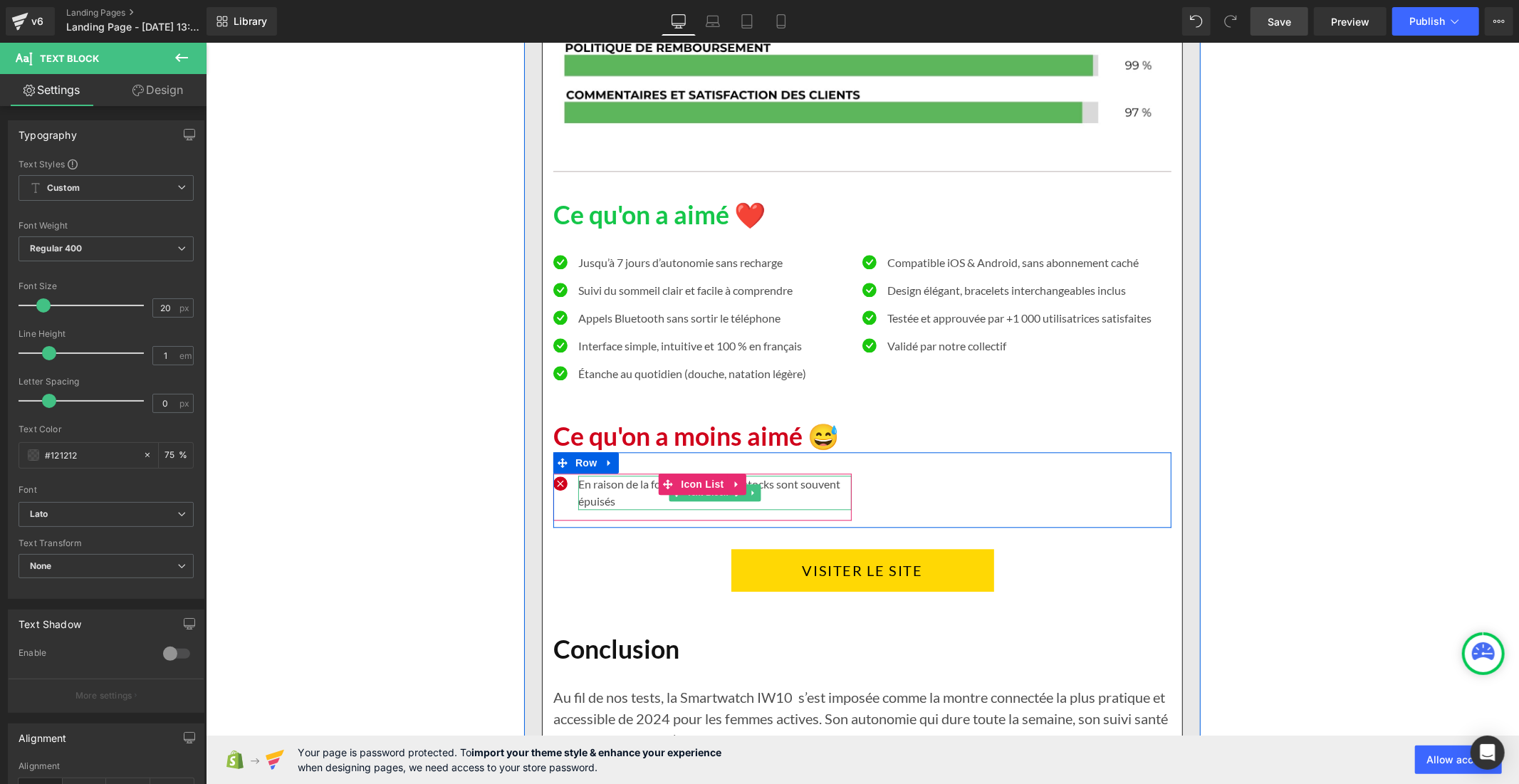
click at [608, 493] on p "En raison de la forte demande, les stocks sont souvent épuisés" at bounding box center [714, 492] width 274 height 34
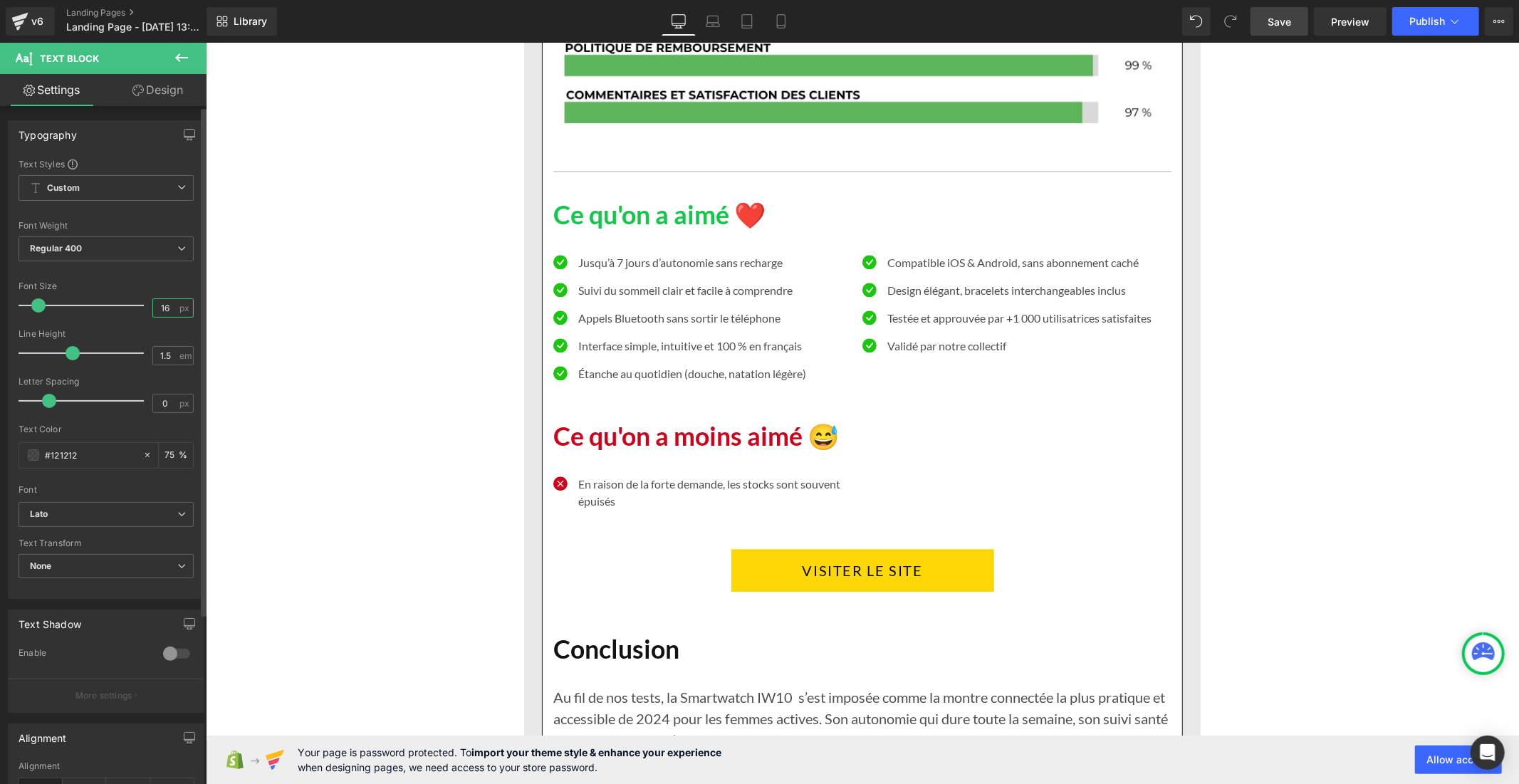
click at [168, 304] on input "16" at bounding box center [165, 308] width 25 height 18
type input "1"
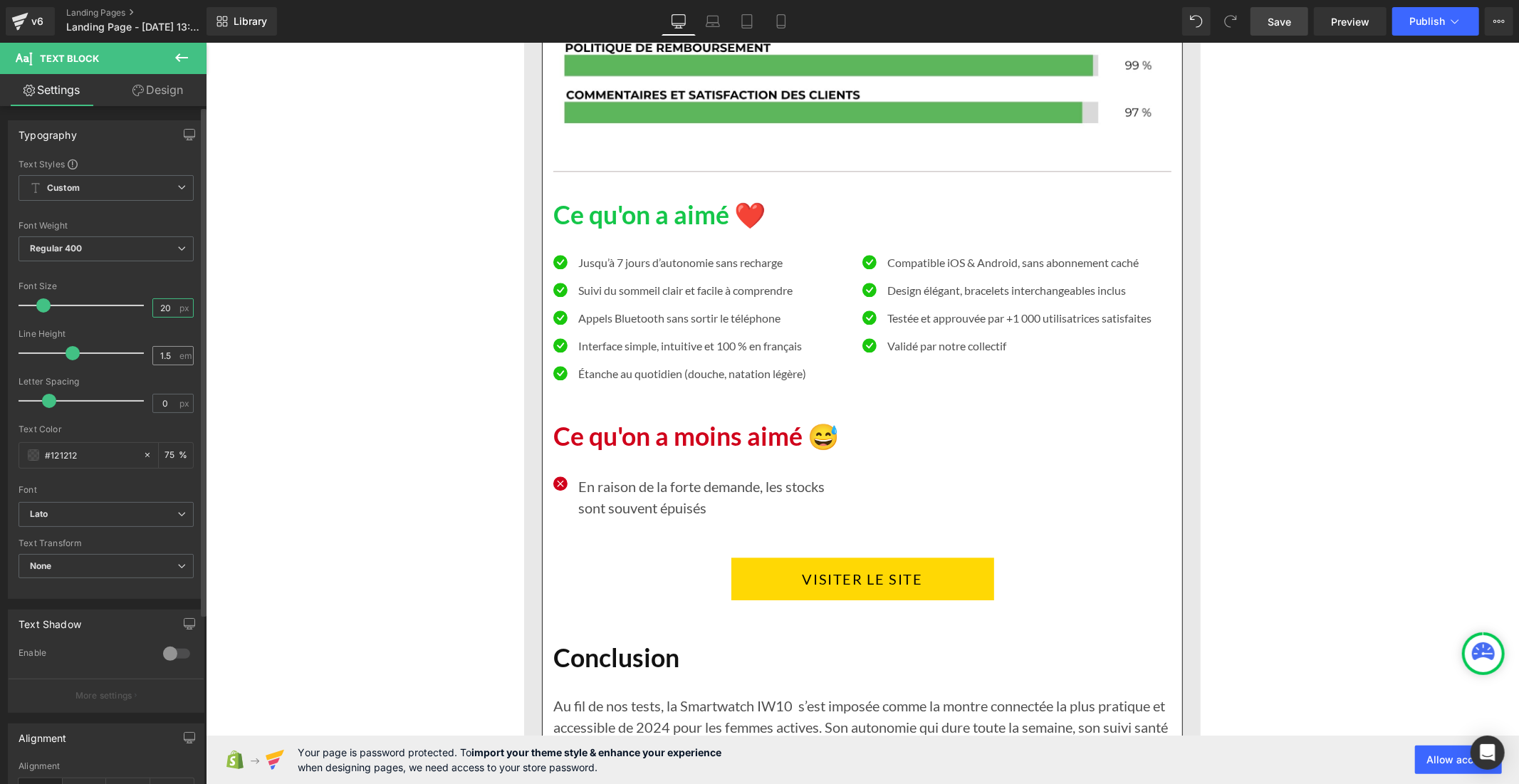
type input "20"
click at [165, 352] on input "1.5" at bounding box center [165, 356] width 25 height 18
type input "1"
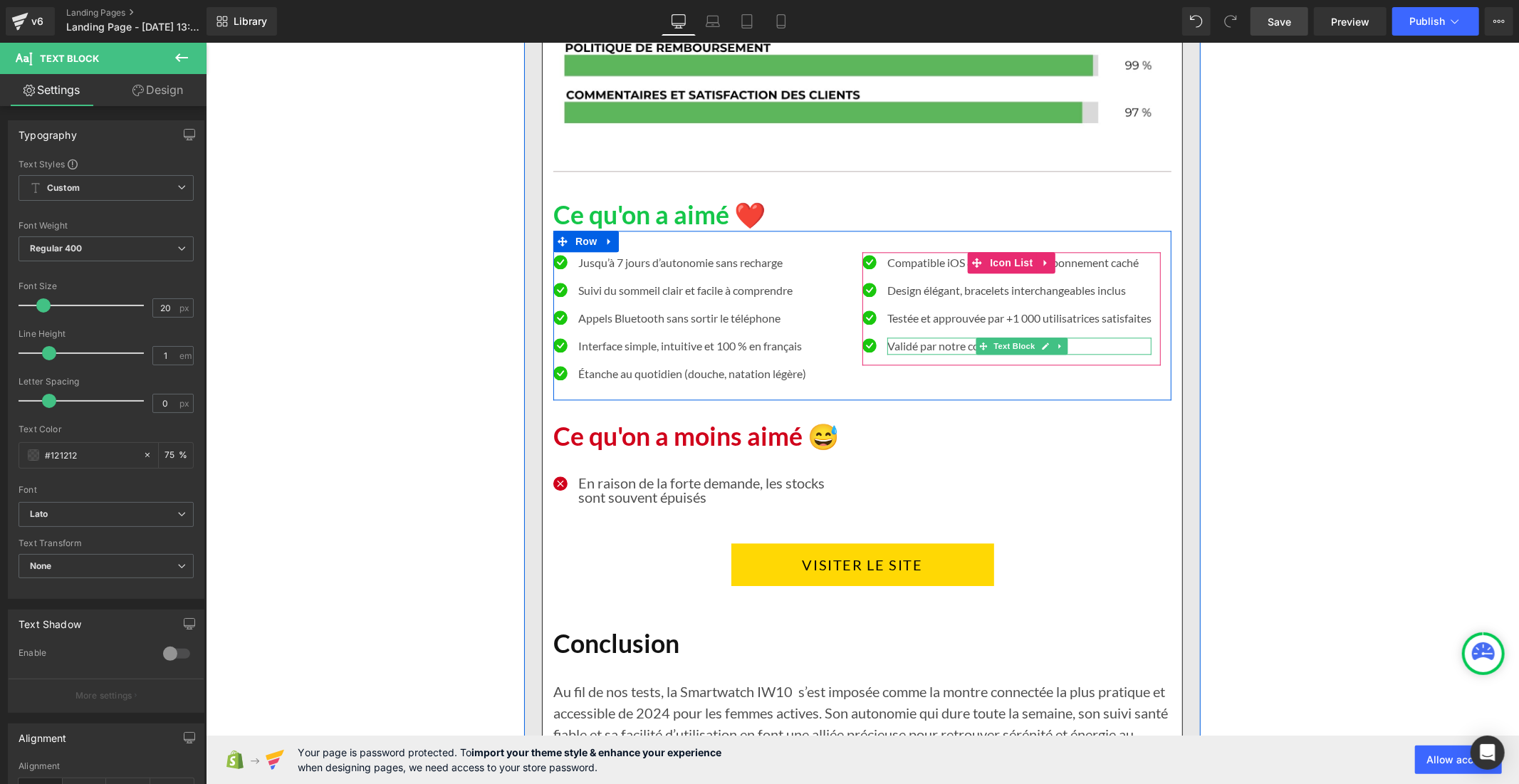
click at [895, 349] on p "Validé par notre collectif" at bounding box center [1019, 345] width 264 height 17
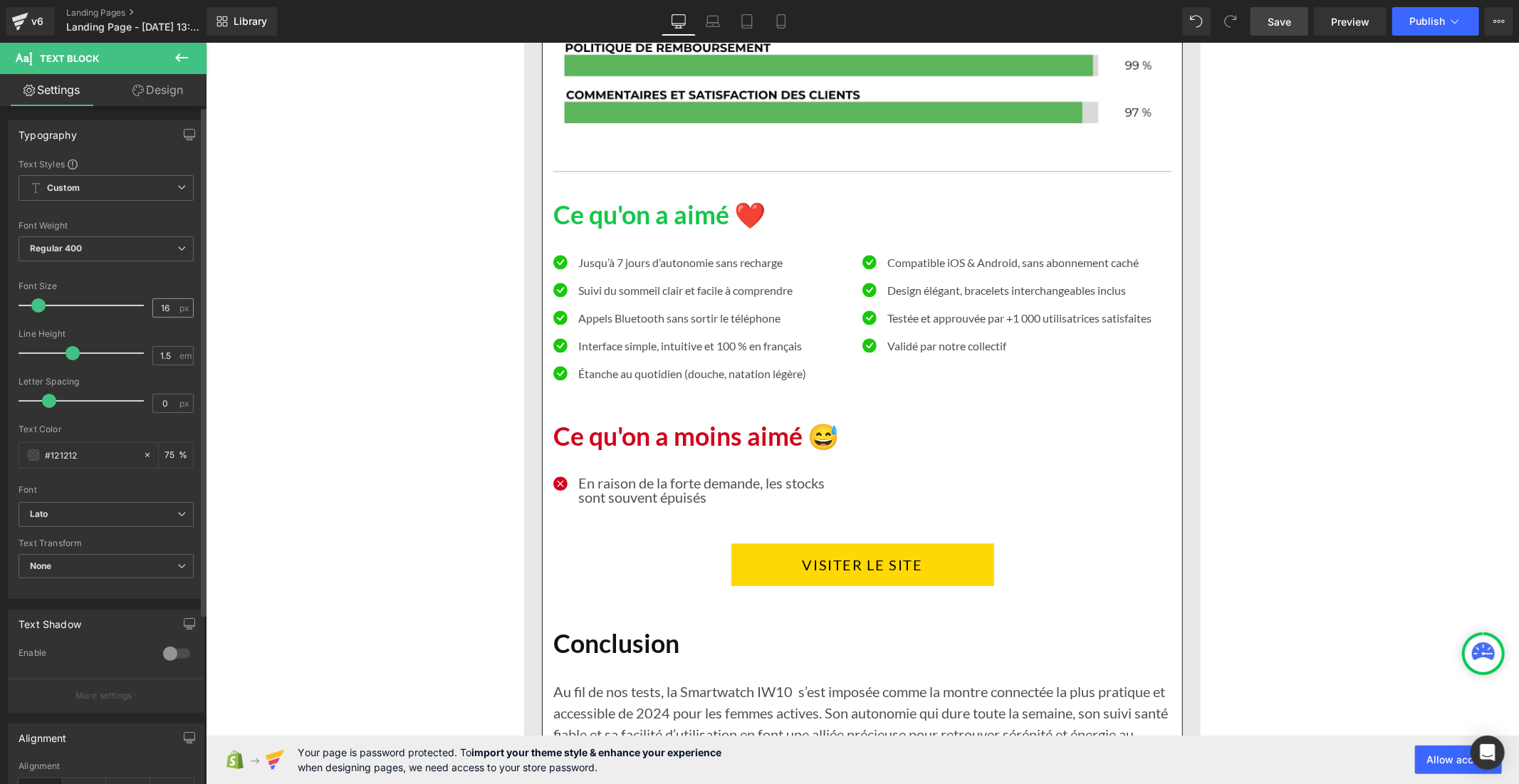
click at [173, 308] on div "16 px" at bounding box center [173, 307] width 41 height 19
click at [167, 304] on input "16" at bounding box center [165, 308] width 25 height 18
type input "1"
type input "20"
click at [167, 360] on input "1.5" at bounding box center [165, 356] width 25 height 18
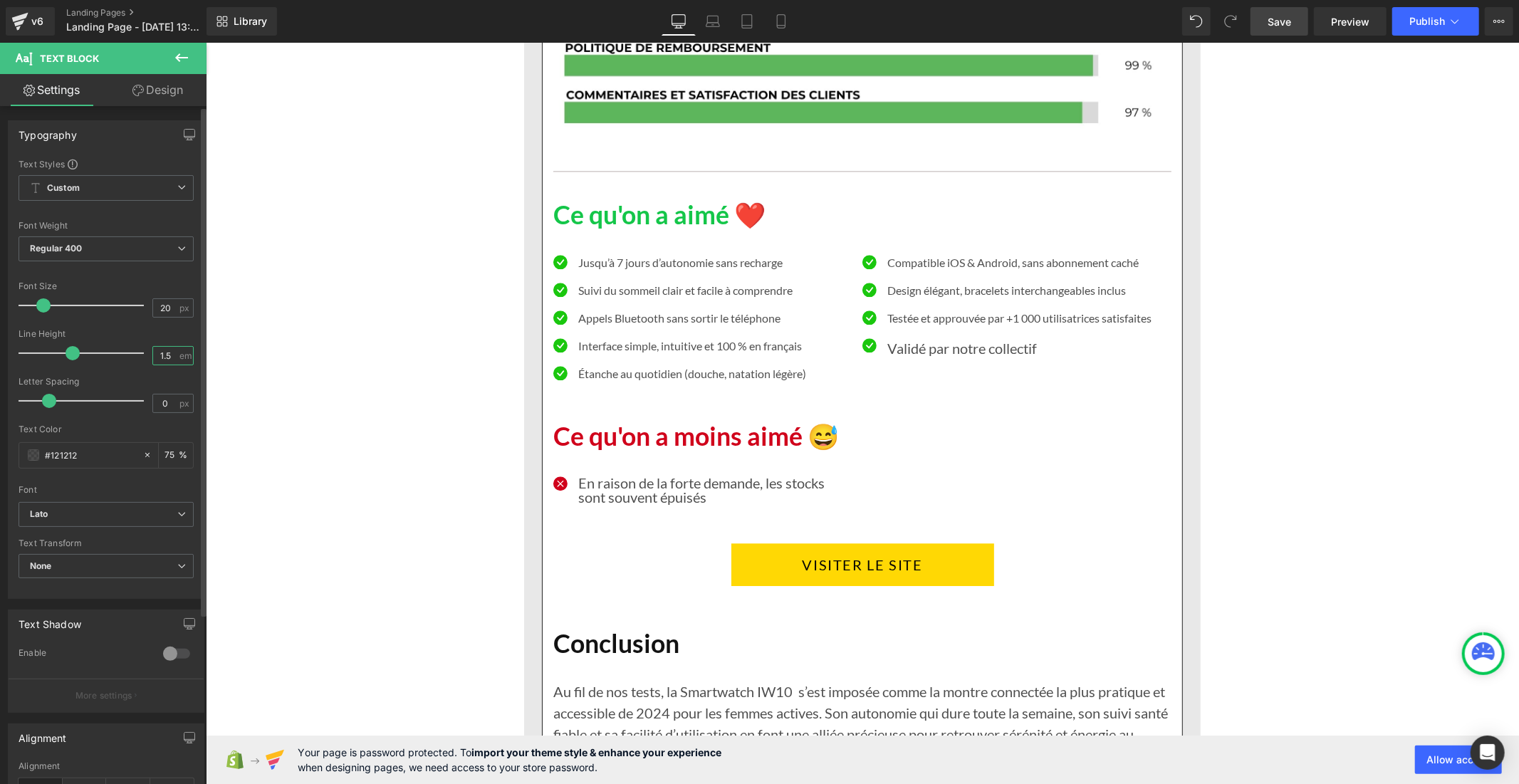
type input "1"
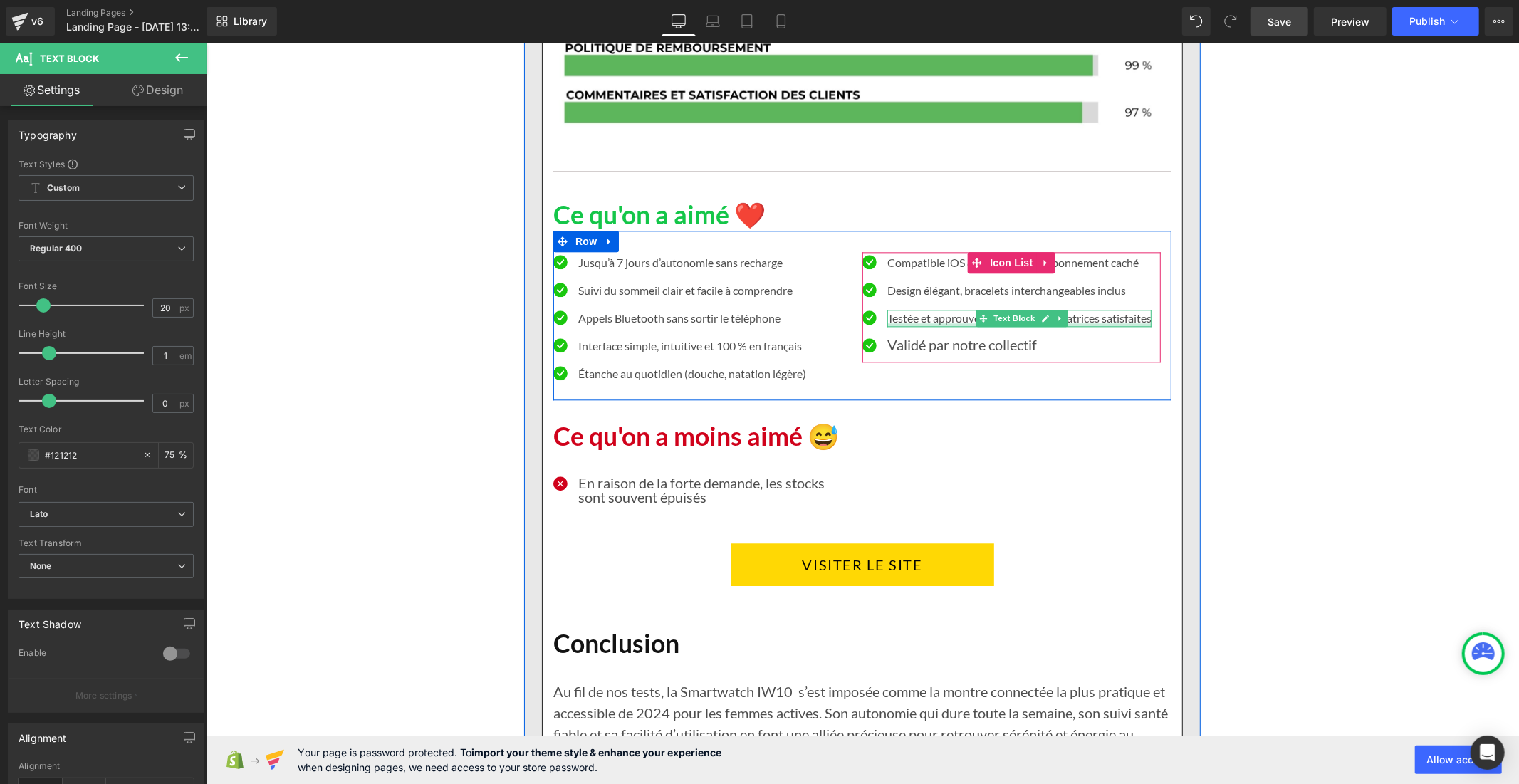
click at [908, 322] on div at bounding box center [1019, 324] width 264 height 3
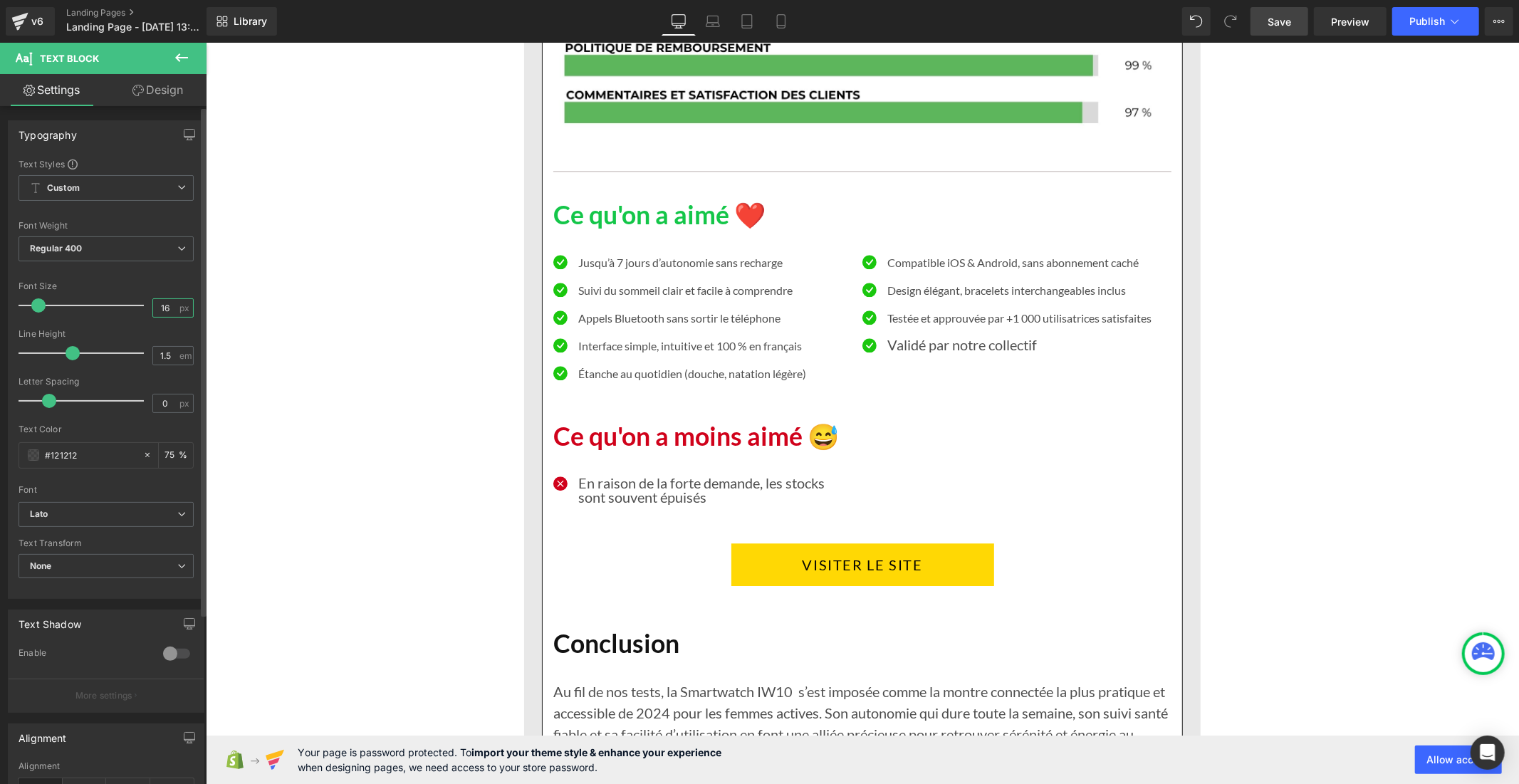
click at [172, 309] on input "16" at bounding box center [165, 308] width 25 height 18
type input "1"
type input "20"
click at [169, 358] on input "1.5" at bounding box center [165, 356] width 25 height 18
type input "1"
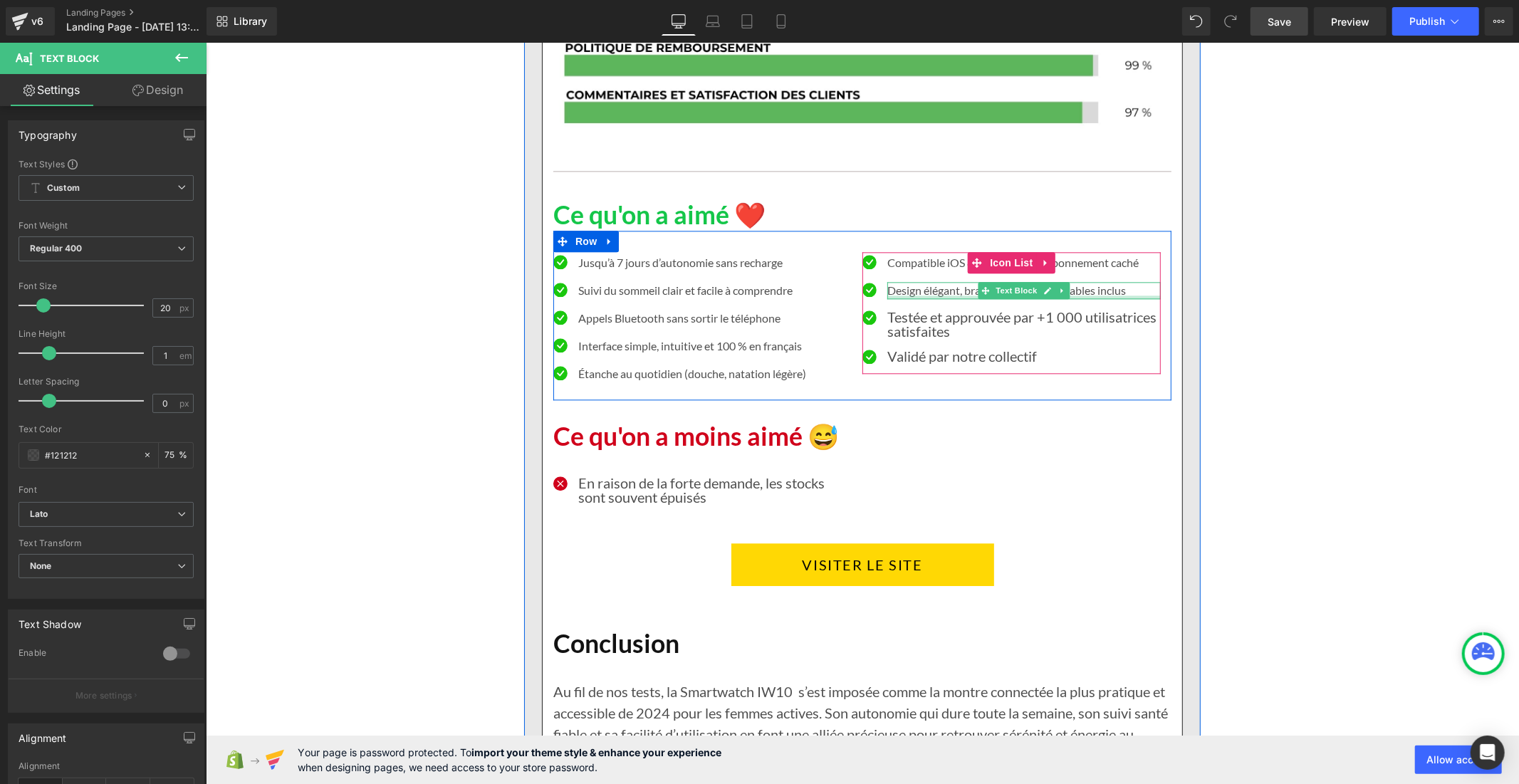
click at [907, 295] on div at bounding box center [1024, 296] width 274 height 3
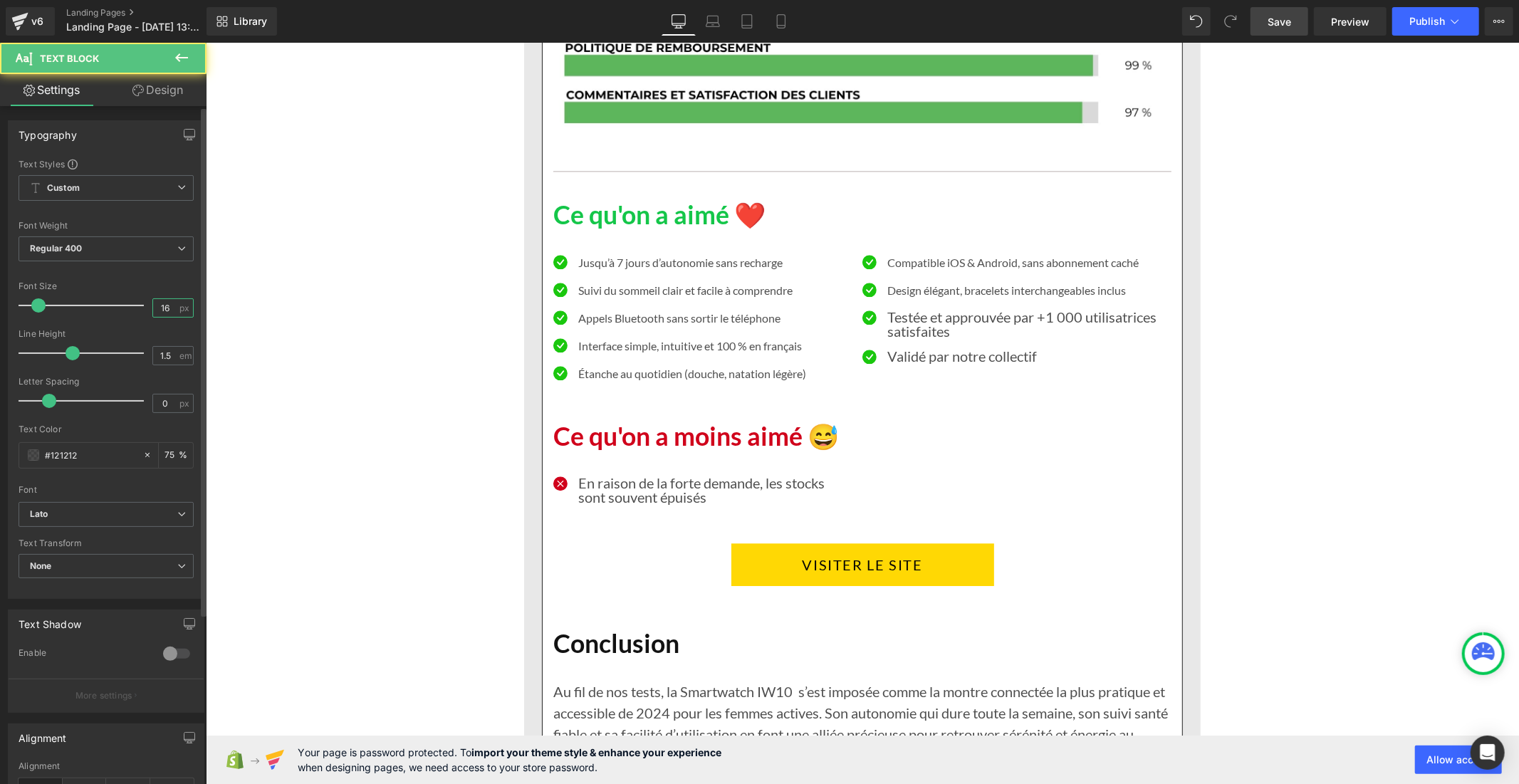
click at [172, 308] on input "16" at bounding box center [165, 308] width 25 height 18
type input "1"
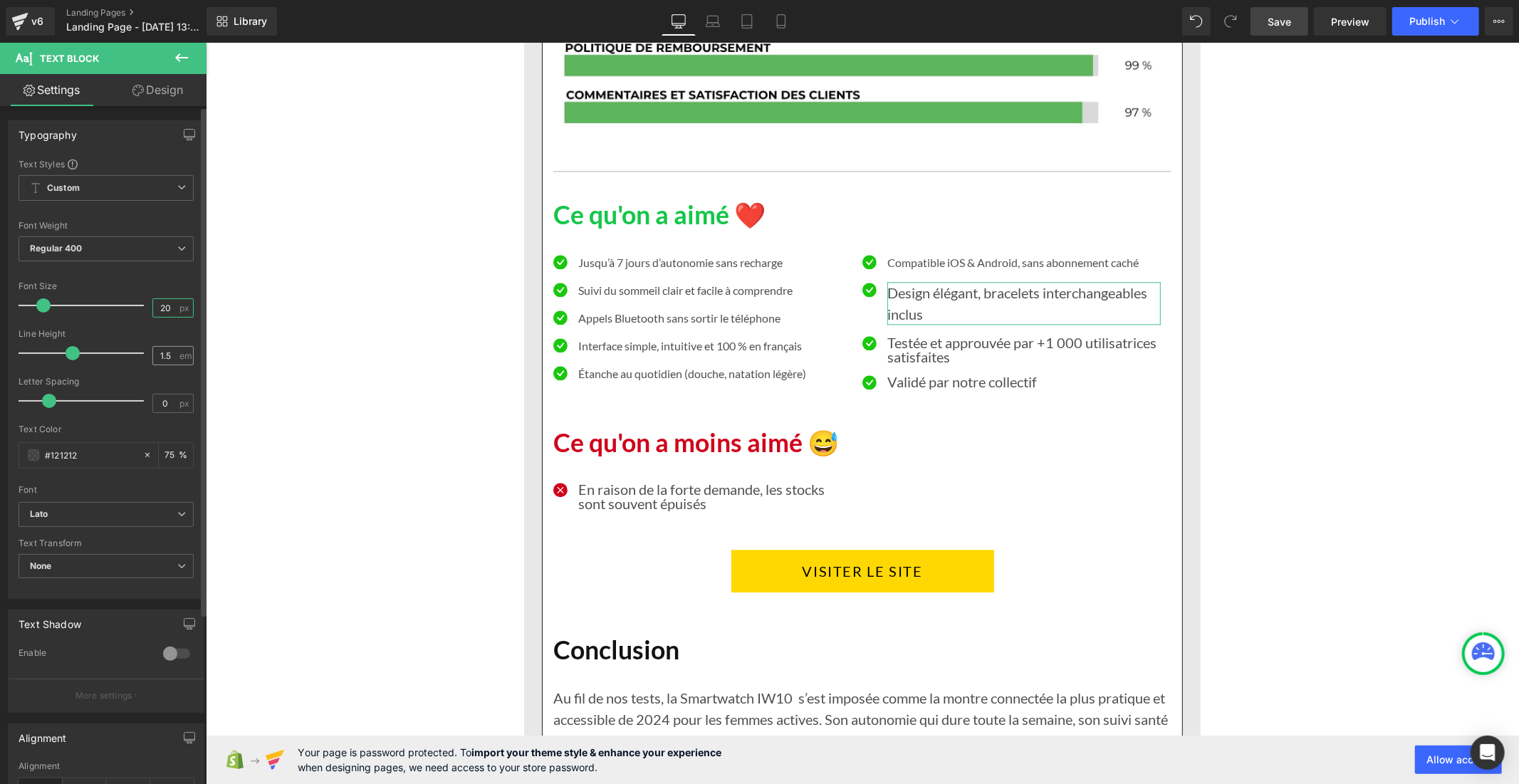
type input "20"
click at [174, 358] on div "1.5 em" at bounding box center [173, 355] width 41 height 19
click at [169, 357] on input "1.5" at bounding box center [165, 356] width 25 height 18
type input "1"
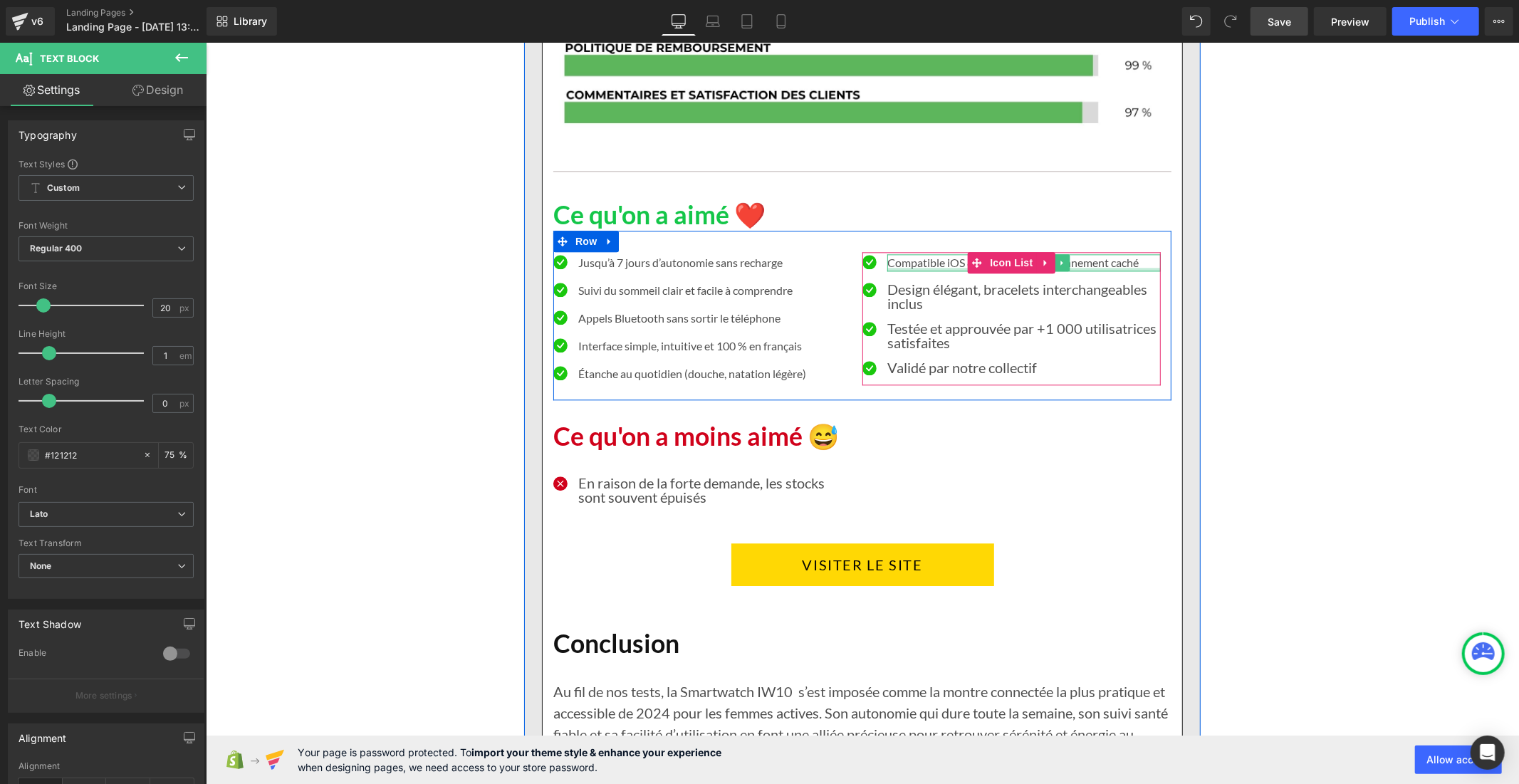
click at [901, 267] on div at bounding box center [1024, 268] width 274 height 3
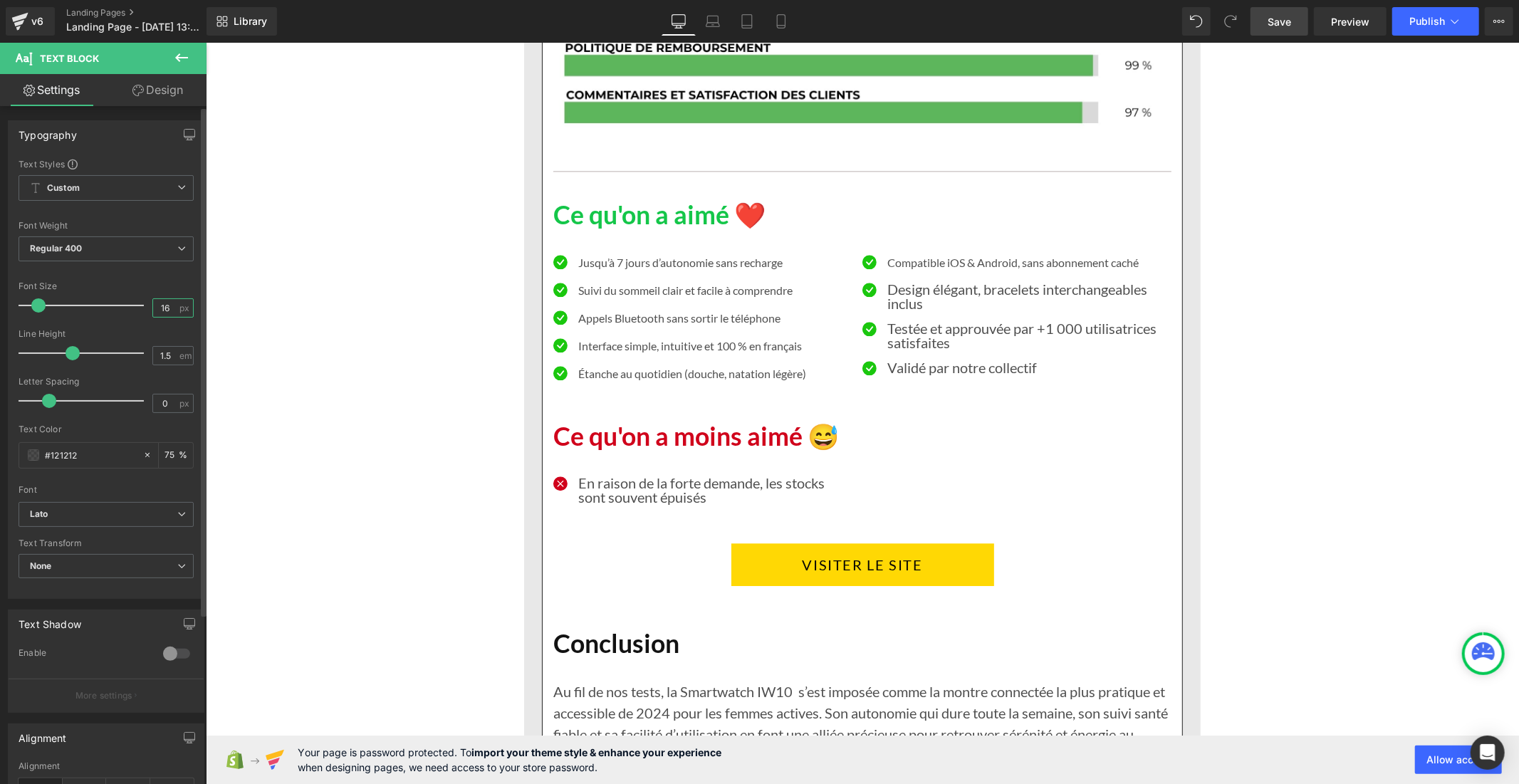
click at [167, 310] on input "16" at bounding box center [165, 308] width 25 height 18
type input "1"
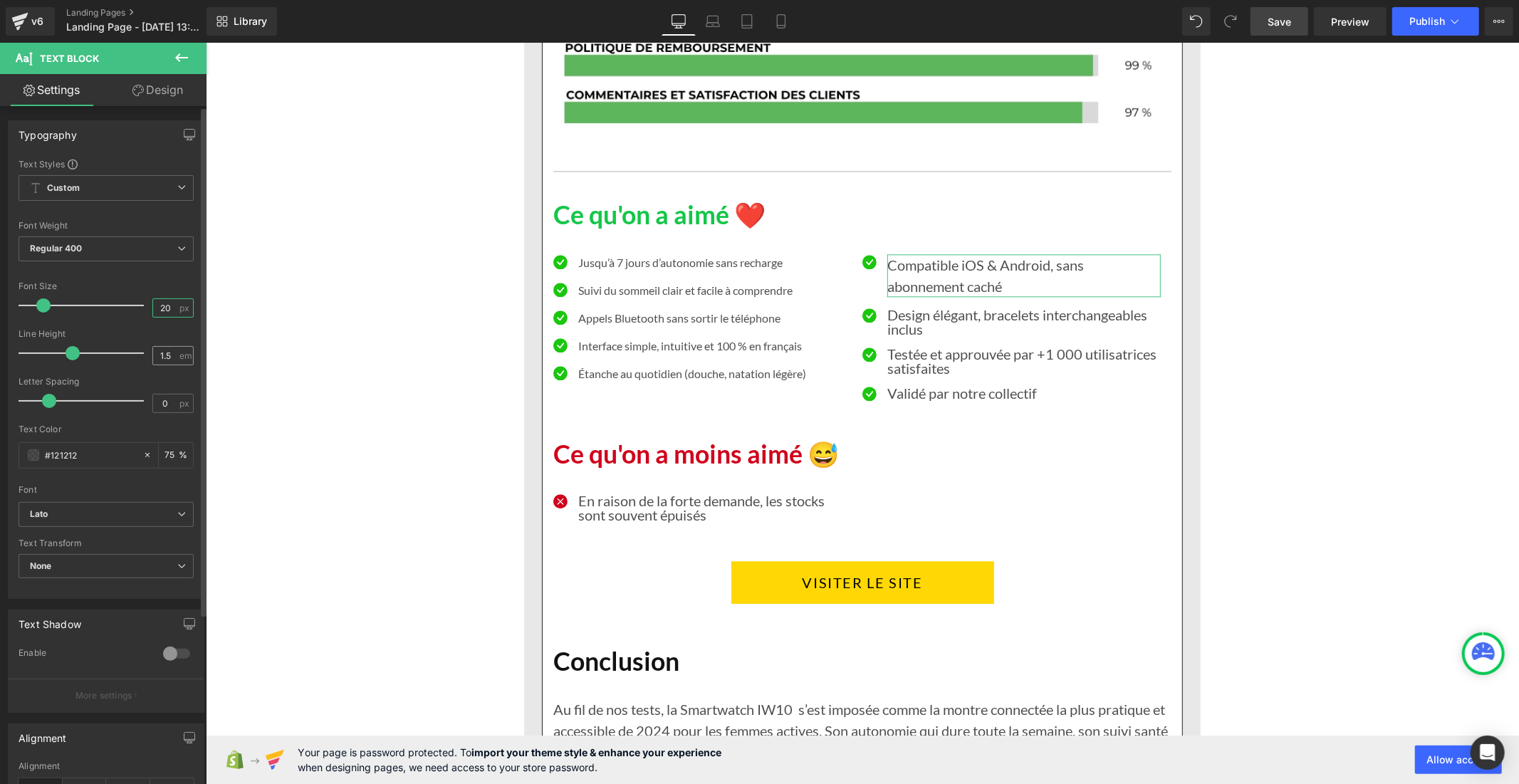
type input "20"
click at [167, 358] on input "1.5" at bounding box center [165, 356] width 25 height 18
type input "1"
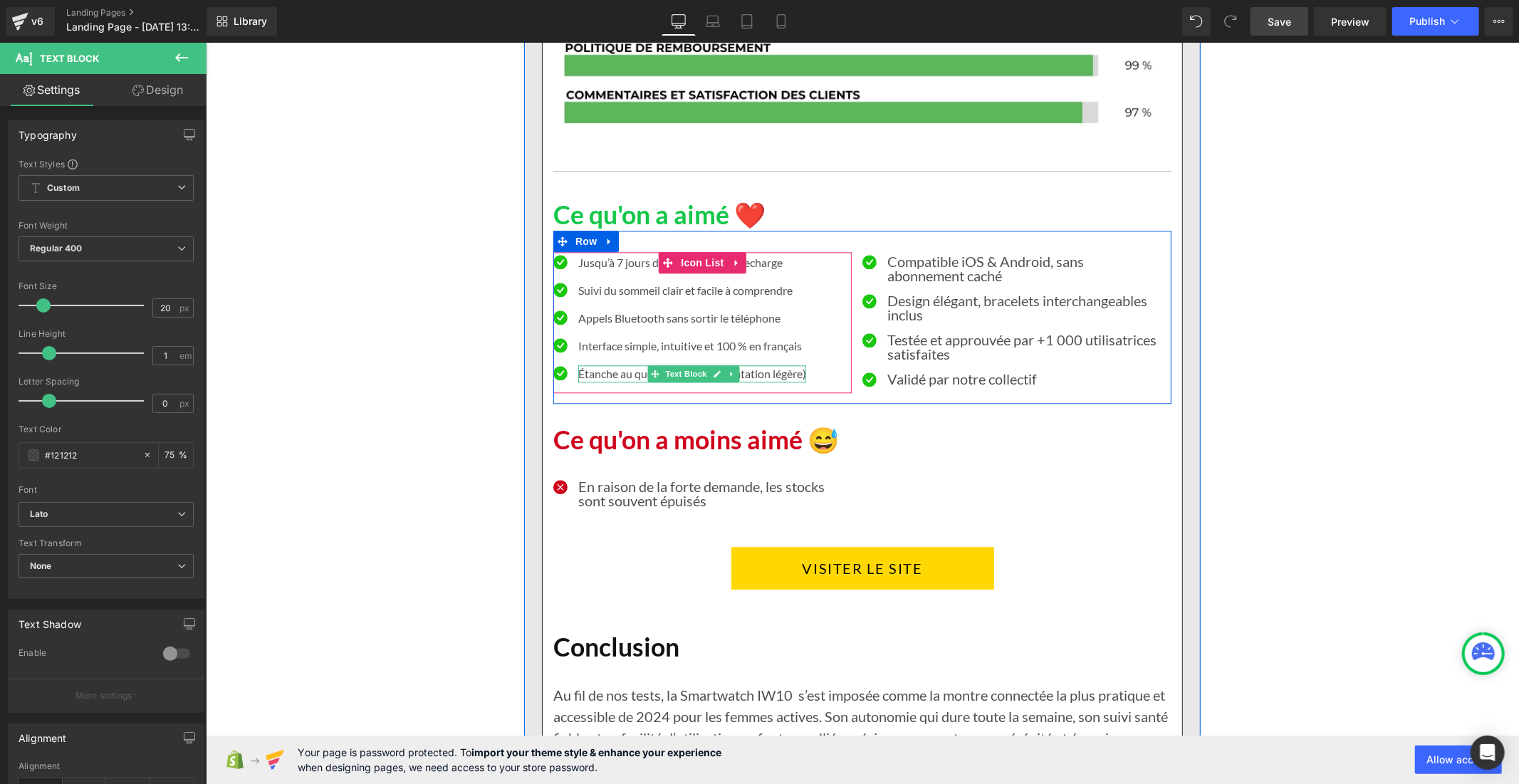
click at [598, 373] on p "Étanche au quotidien (douche, natation légère)" at bounding box center [691, 372] width 228 height 17
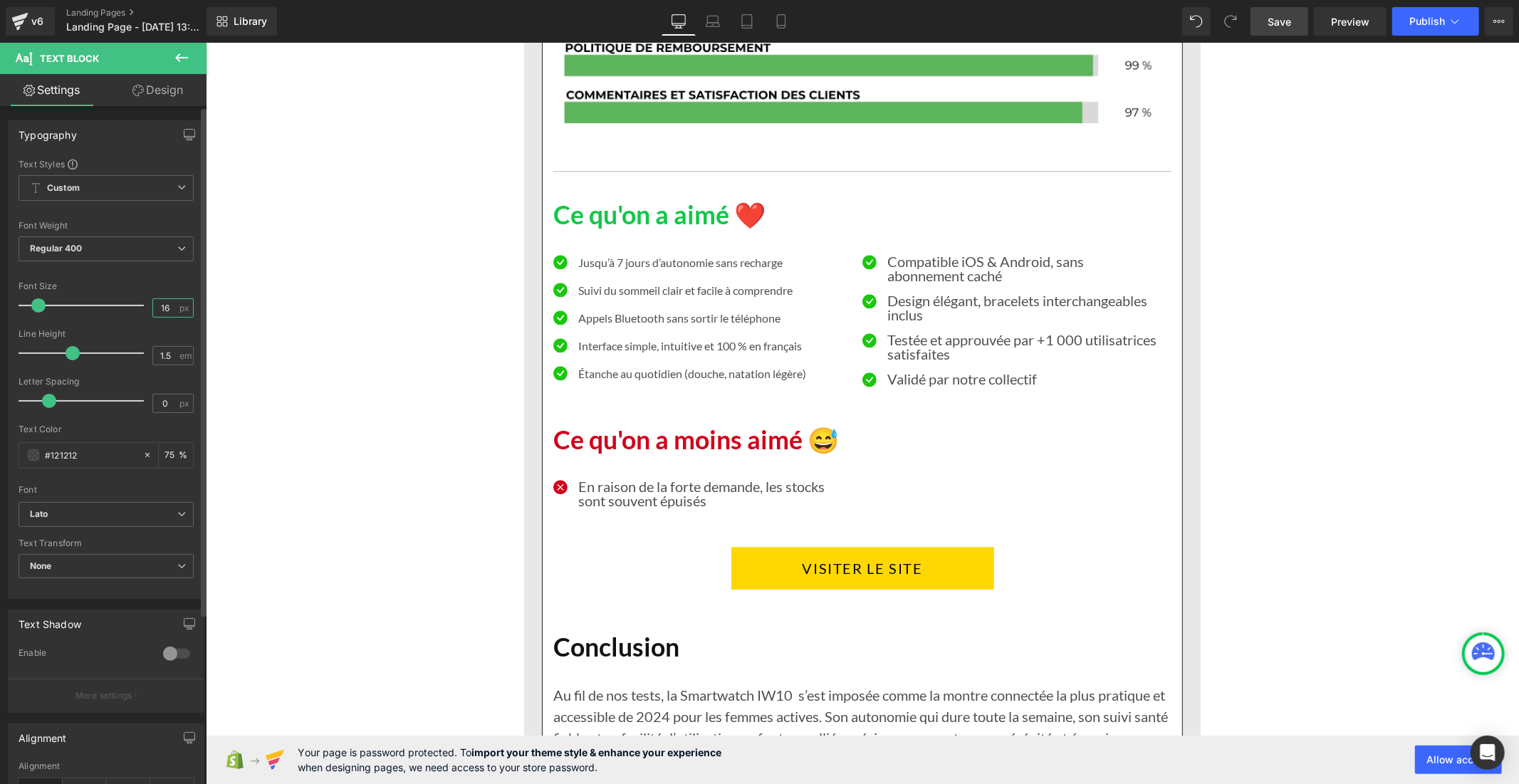
click at [165, 304] on input "16" at bounding box center [165, 308] width 25 height 18
type input "1"
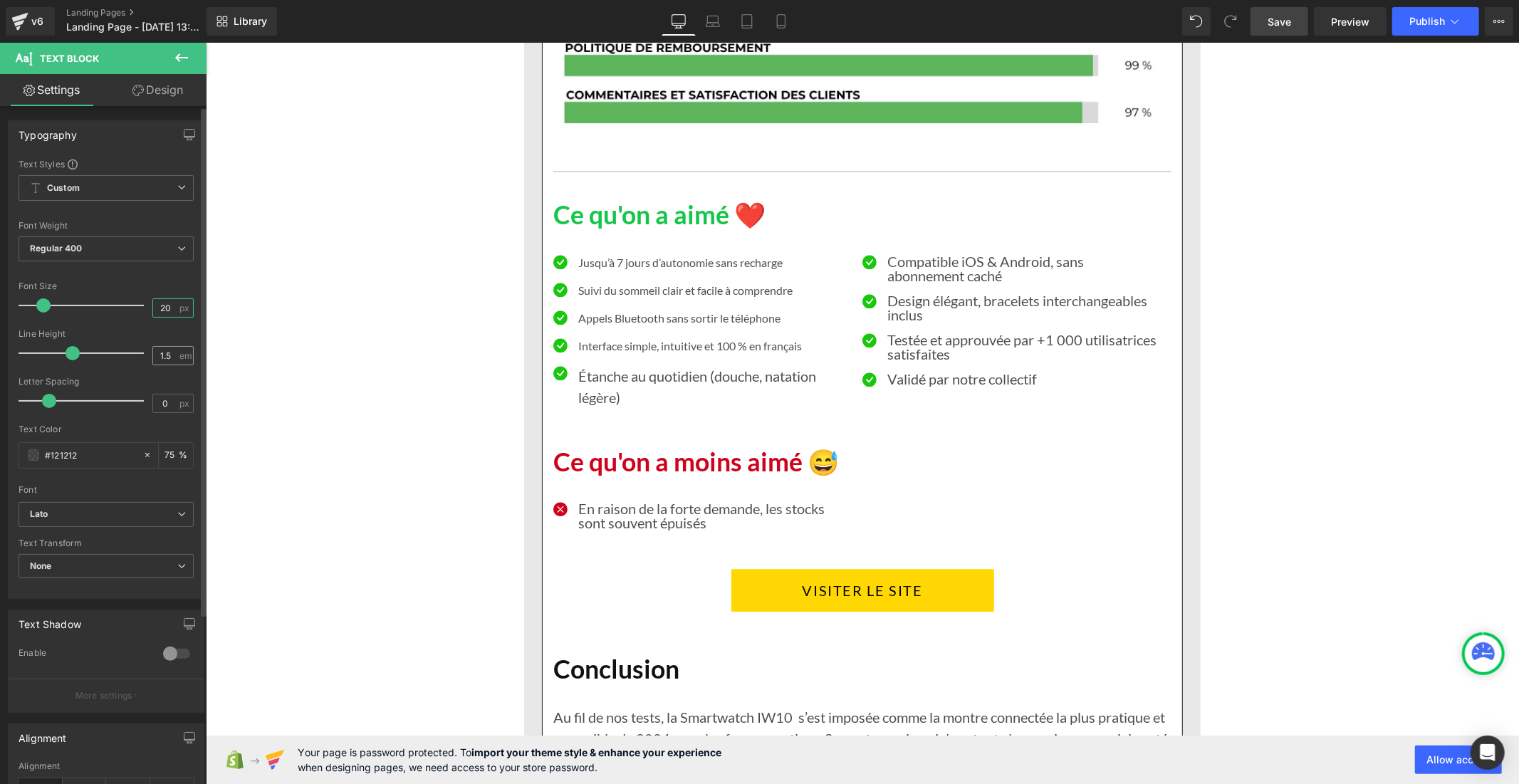
type input "20"
click at [171, 356] on input "1.5" at bounding box center [165, 356] width 25 height 18
type input "1"
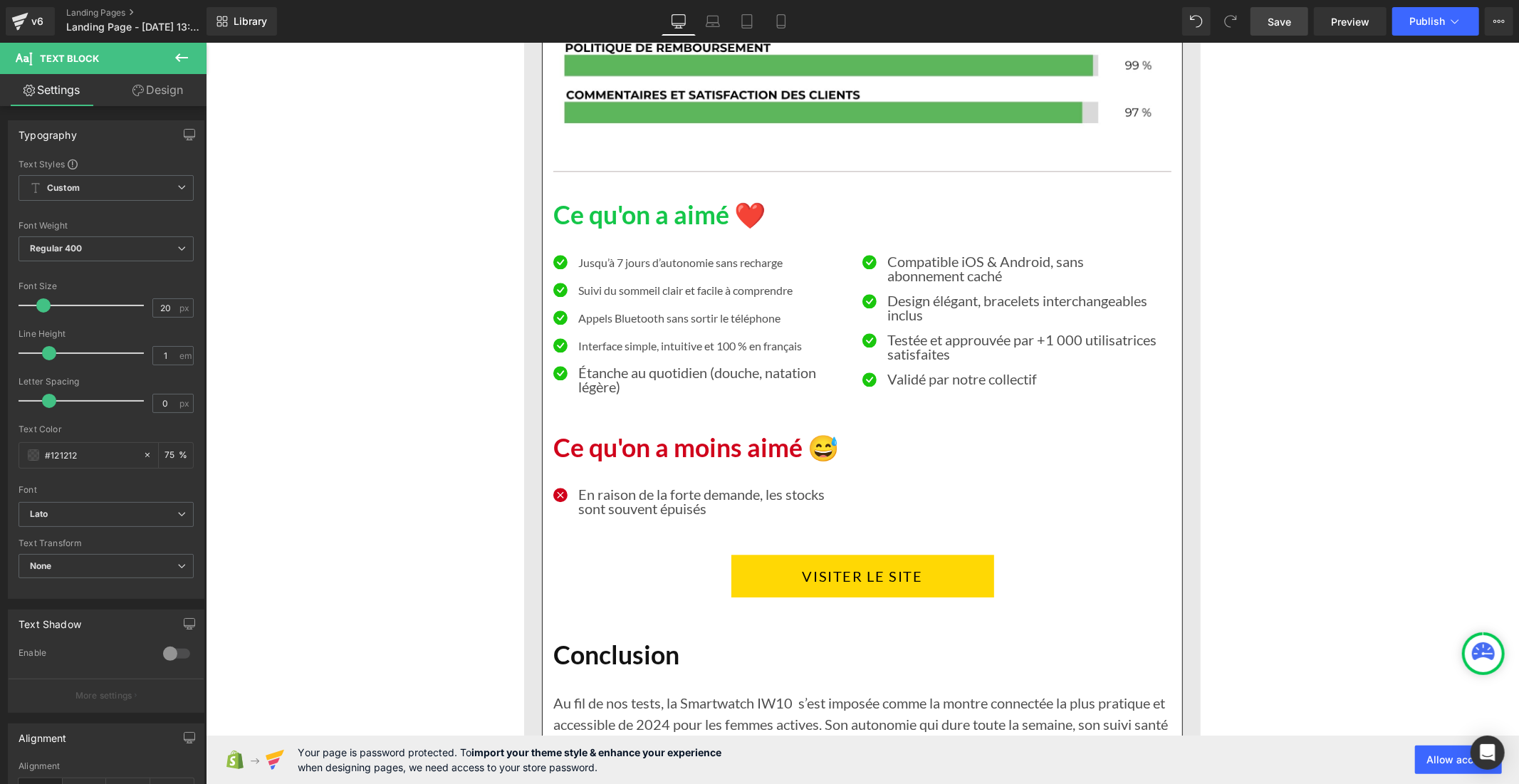
click at [594, 349] on p "Interface simple, intuitive et 100 % en français" at bounding box center [714, 345] width 274 height 17
click at [170, 309] on input "16" at bounding box center [165, 308] width 25 height 18
type input "1"
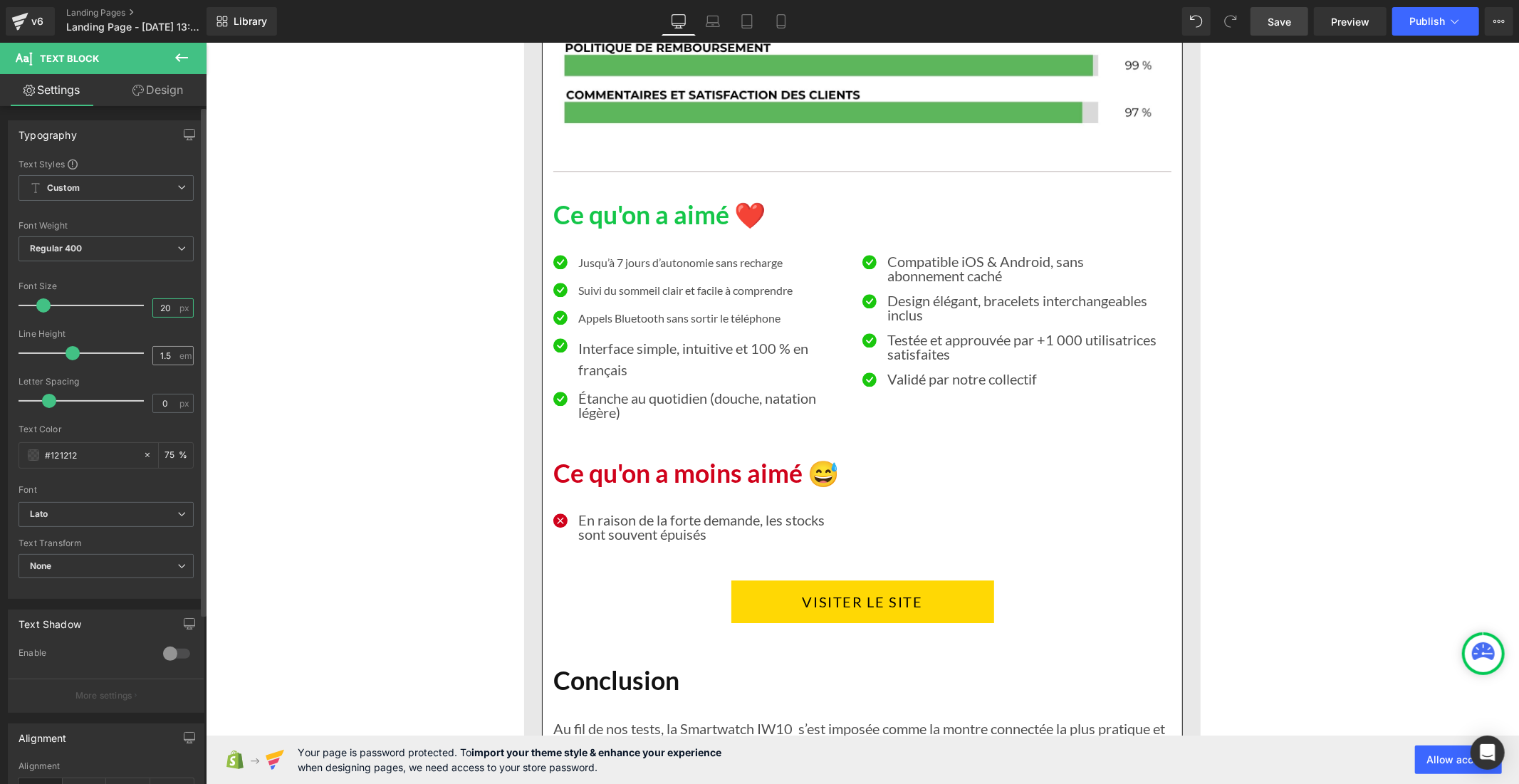
type input "20"
click at [170, 357] on input "1.5" at bounding box center [165, 356] width 25 height 18
type input "1"
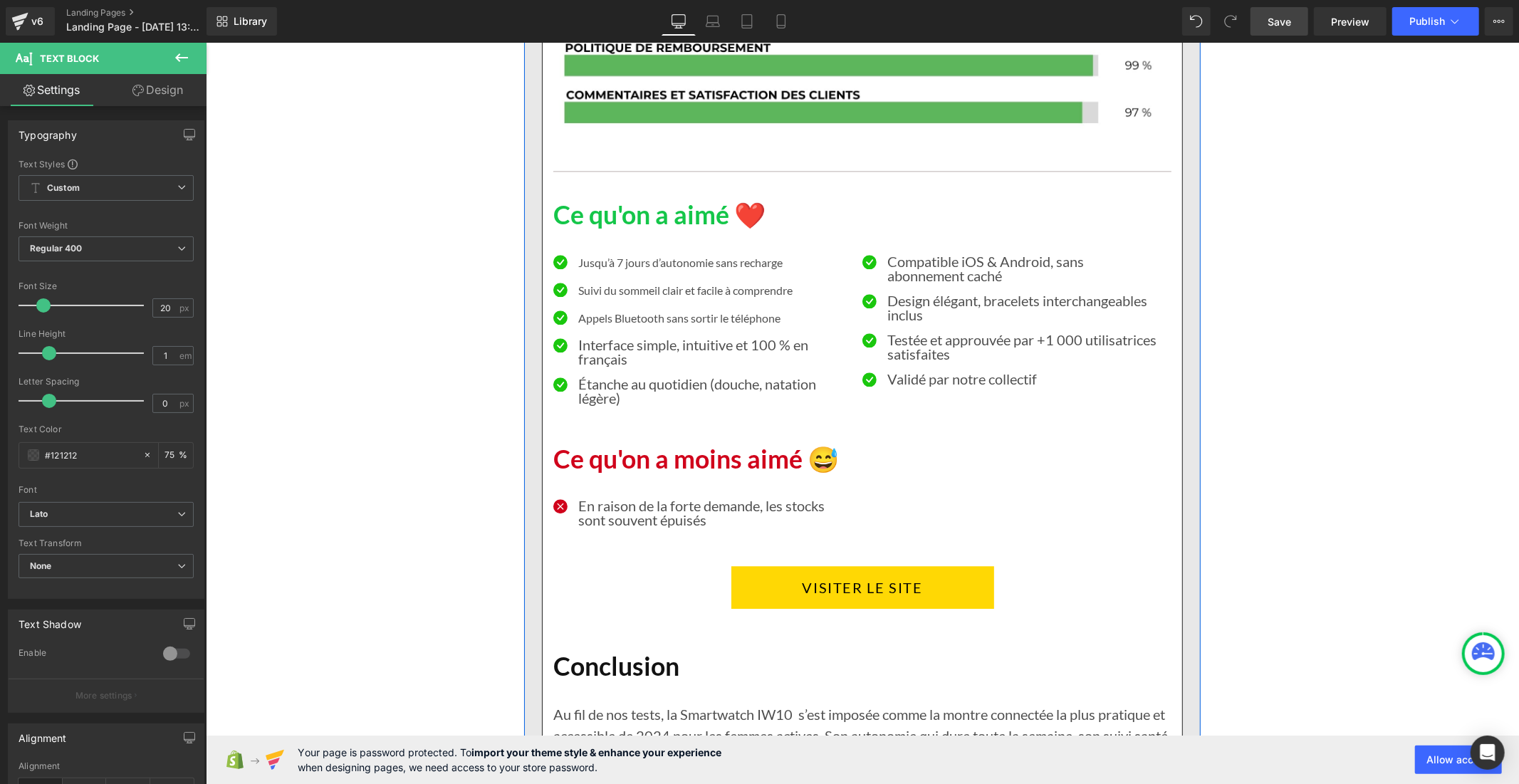
click at [603, 320] on p "Appels Bluetooth sans sortir le téléphone" at bounding box center [714, 318] width 274 height 17
click at [166, 308] on input "16" at bounding box center [165, 308] width 25 height 18
type input "1"
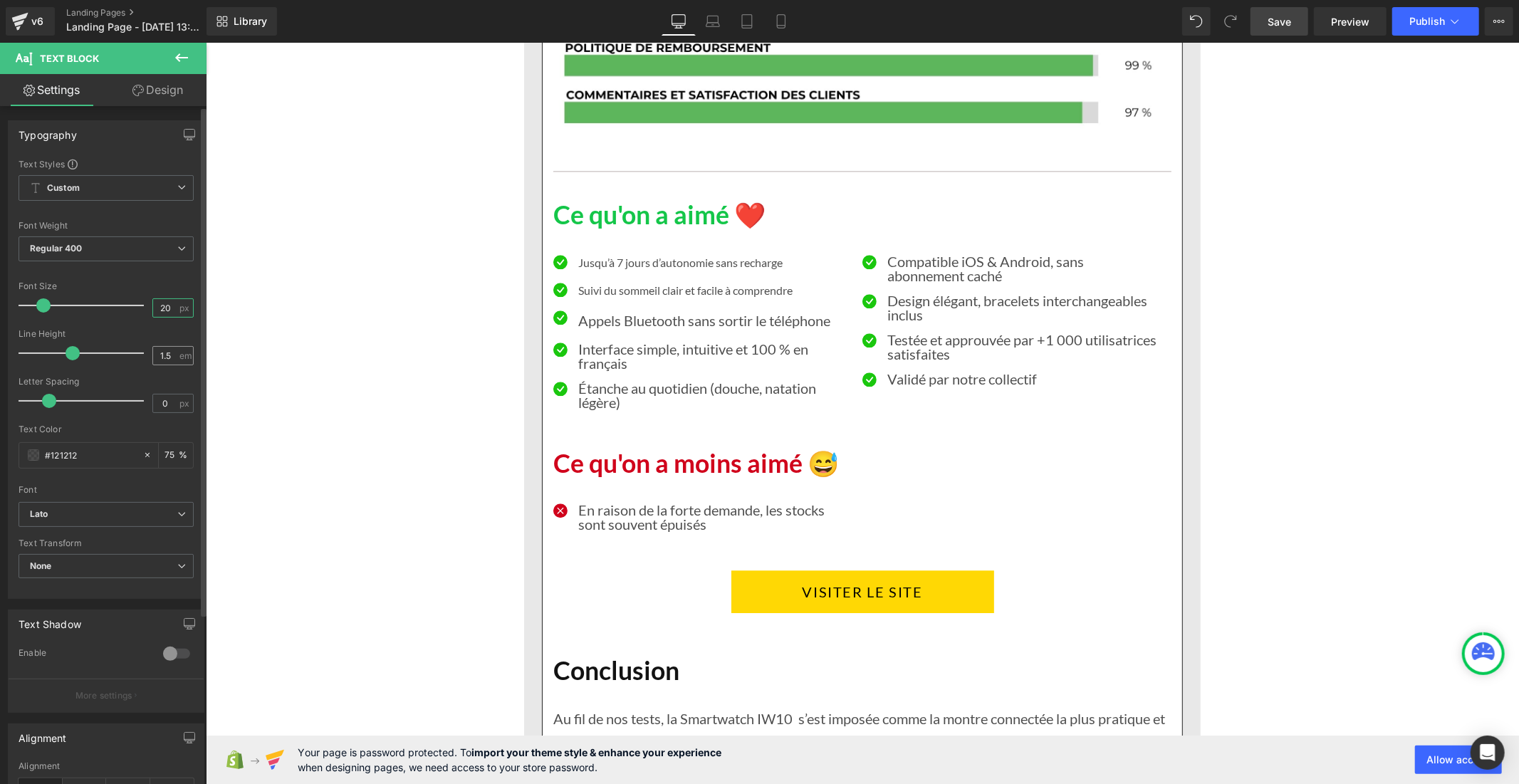
type input "20"
click at [170, 354] on input "1.5" at bounding box center [165, 356] width 25 height 18
type input "1"
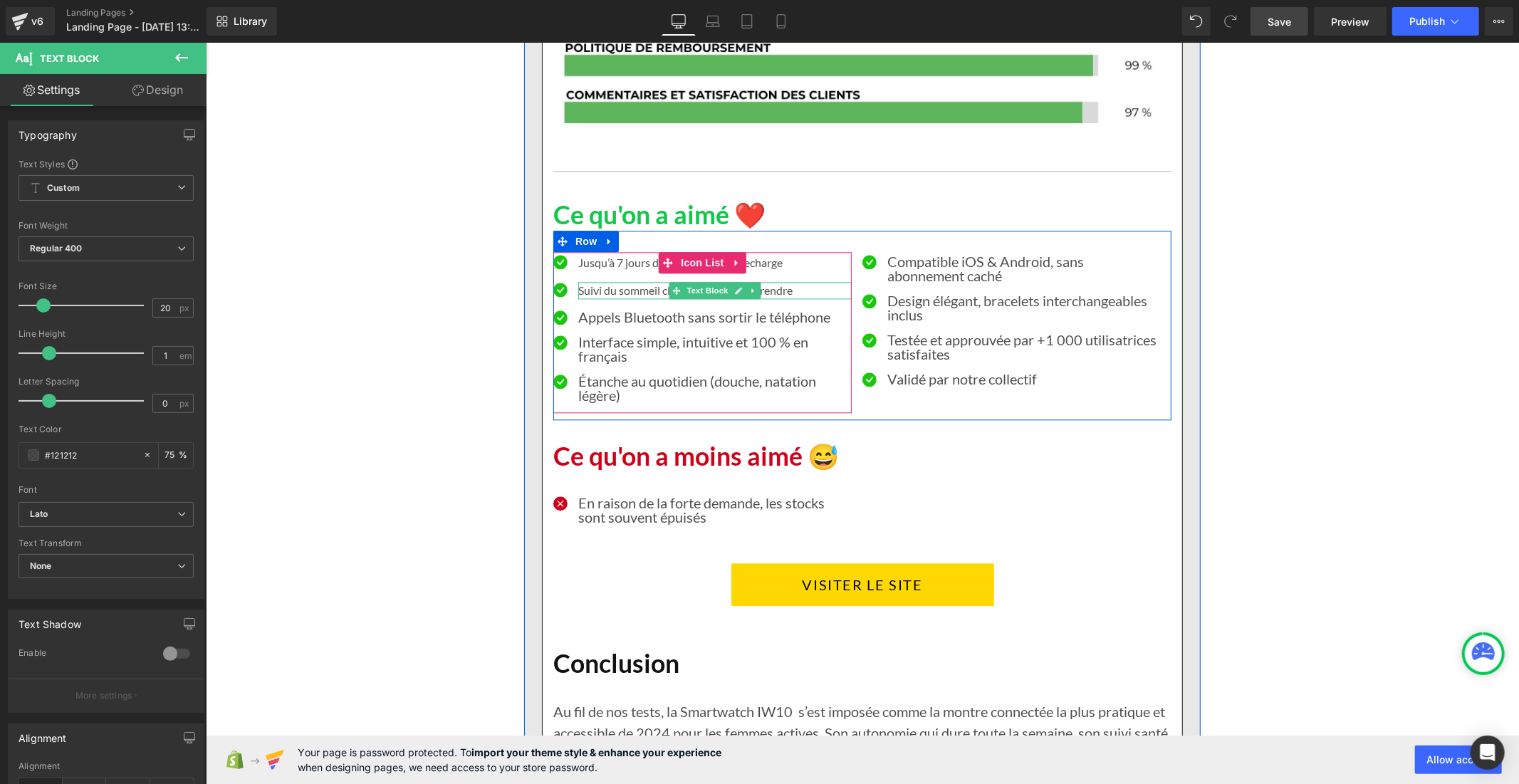
click at [582, 286] on p "Suivi du sommeil clair et facile à comprendre" at bounding box center [714, 290] width 274 height 17
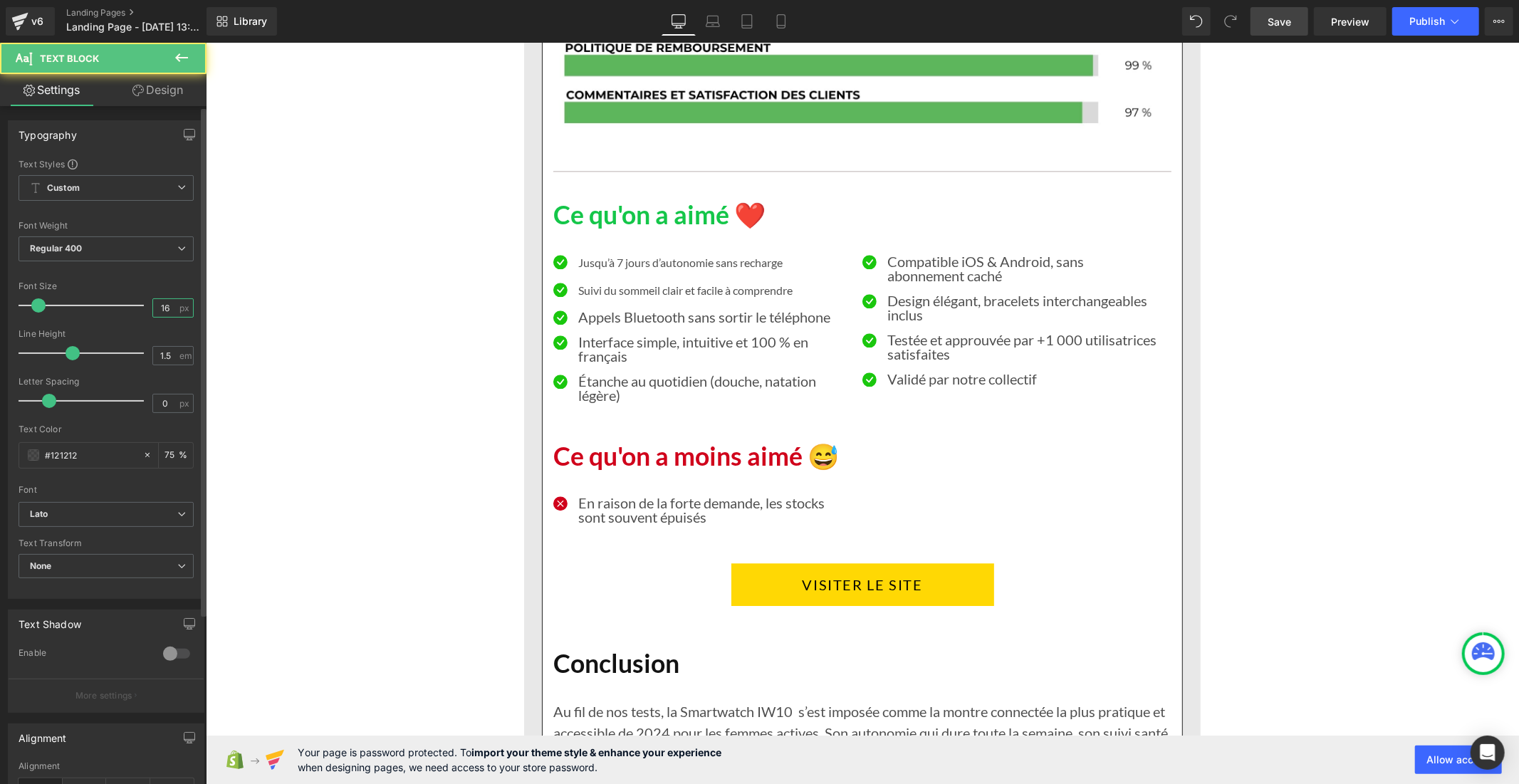
click at [172, 309] on input "16" at bounding box center [165, 308] width 25 height 18
type input "1"
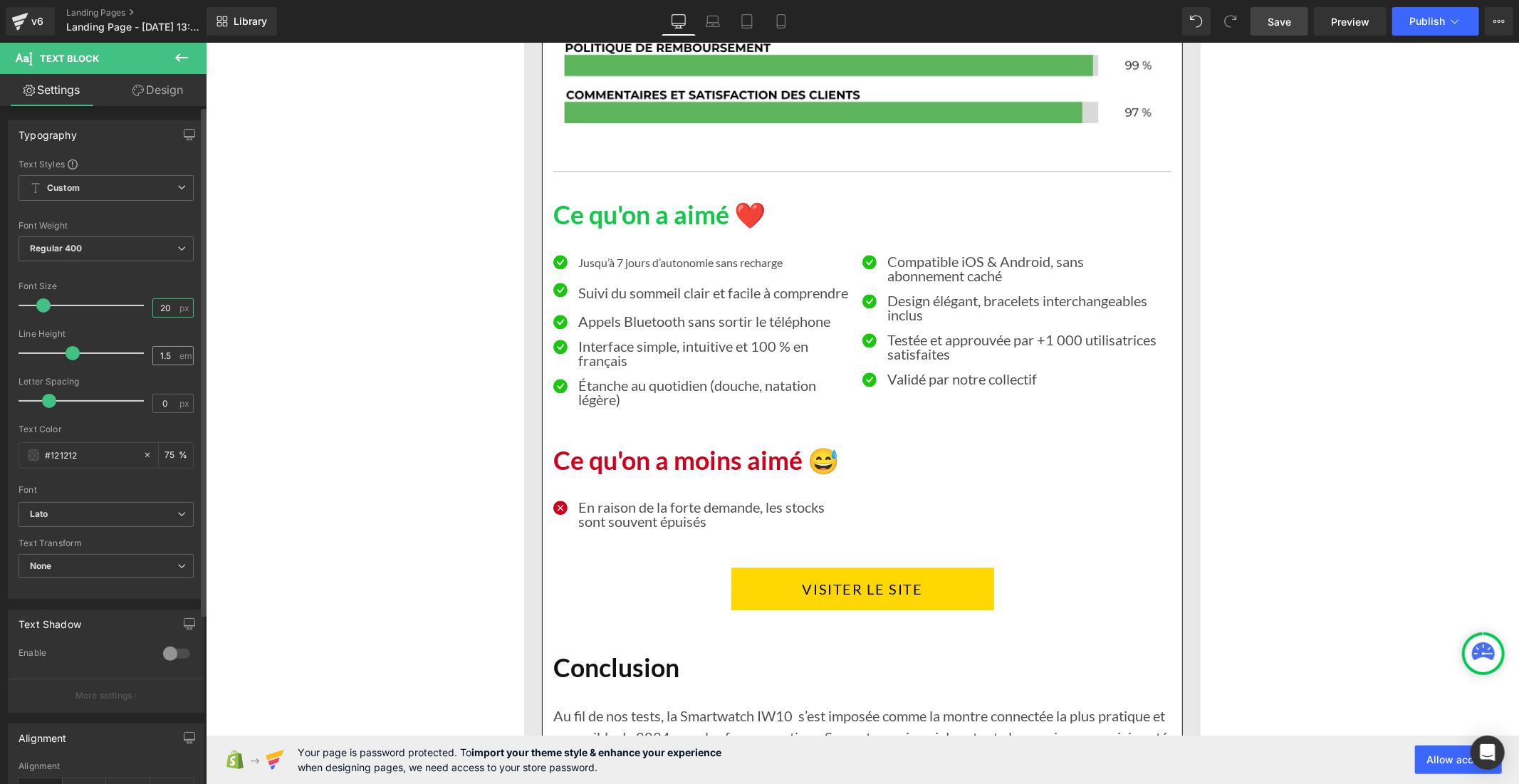
type input "20"
click at [168, 357] on input "1.5" at bounding box center [165, 356] width 25 height 18
type input "1"
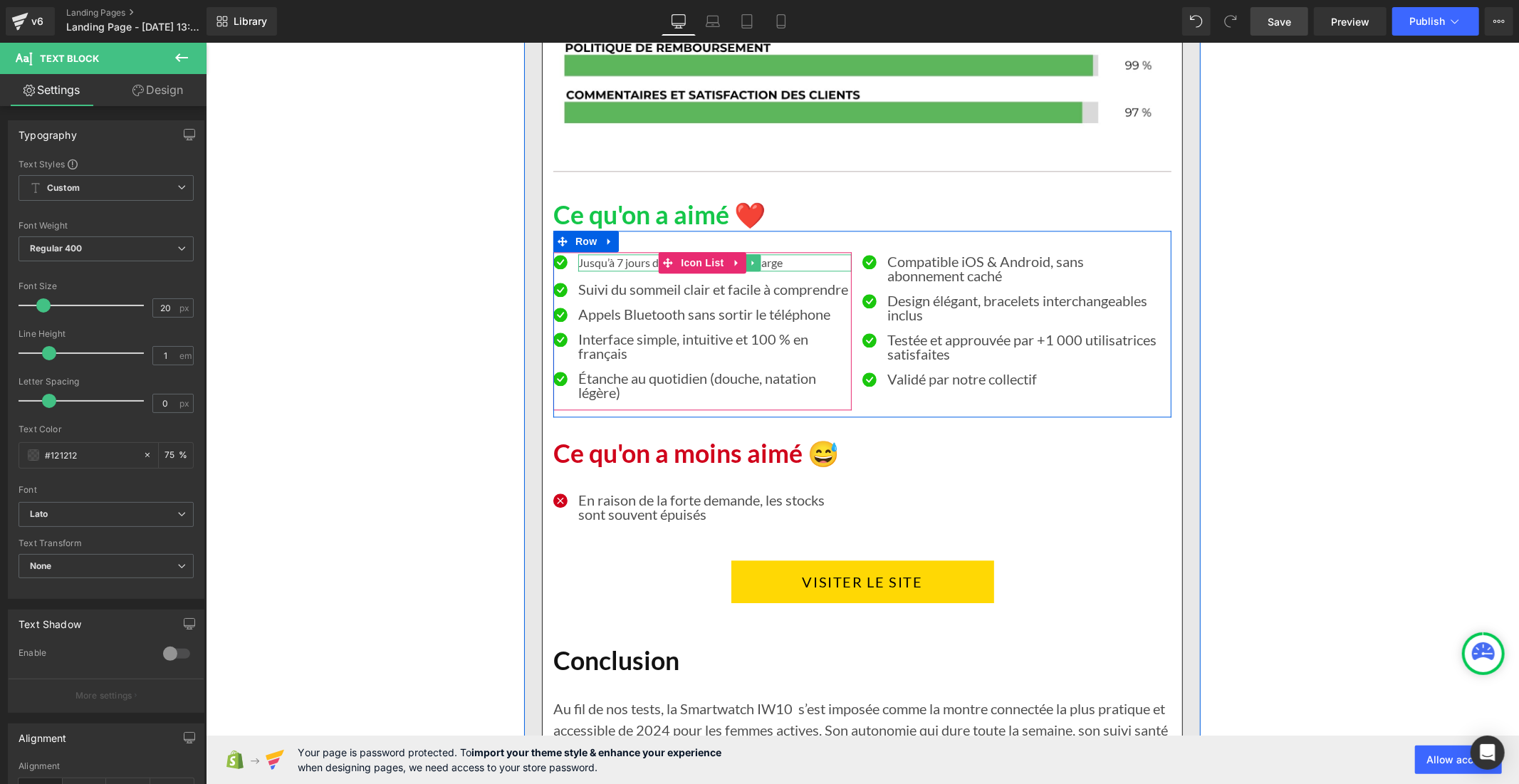
click at [590, 258] on span "Jusqu’à 7 jours d’autonomie sans recharge" at bounding box center [680, 261] width 205 height 14
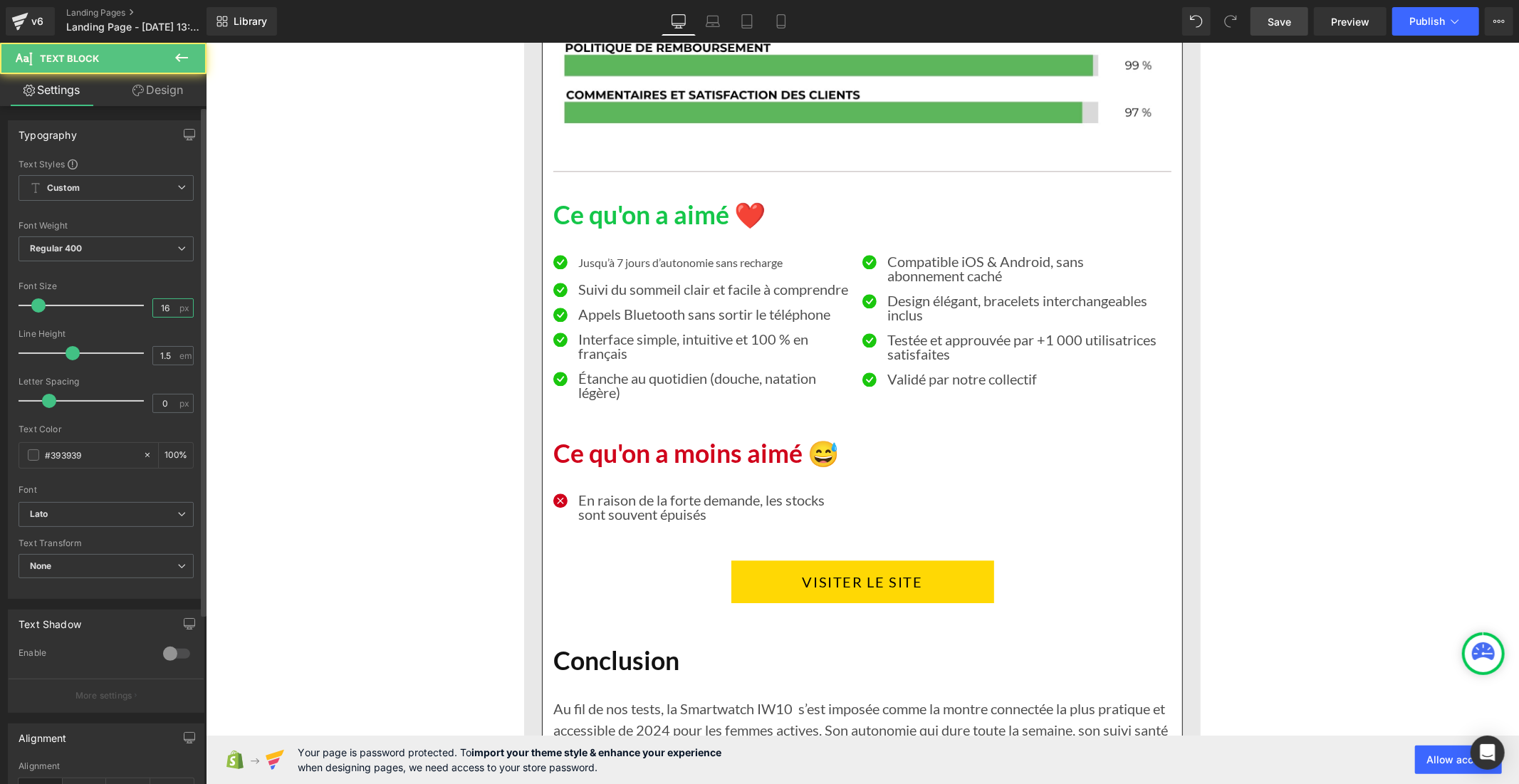
click at [161, 309] on input "16" at bounding box center [165, 308] width 25 height 18
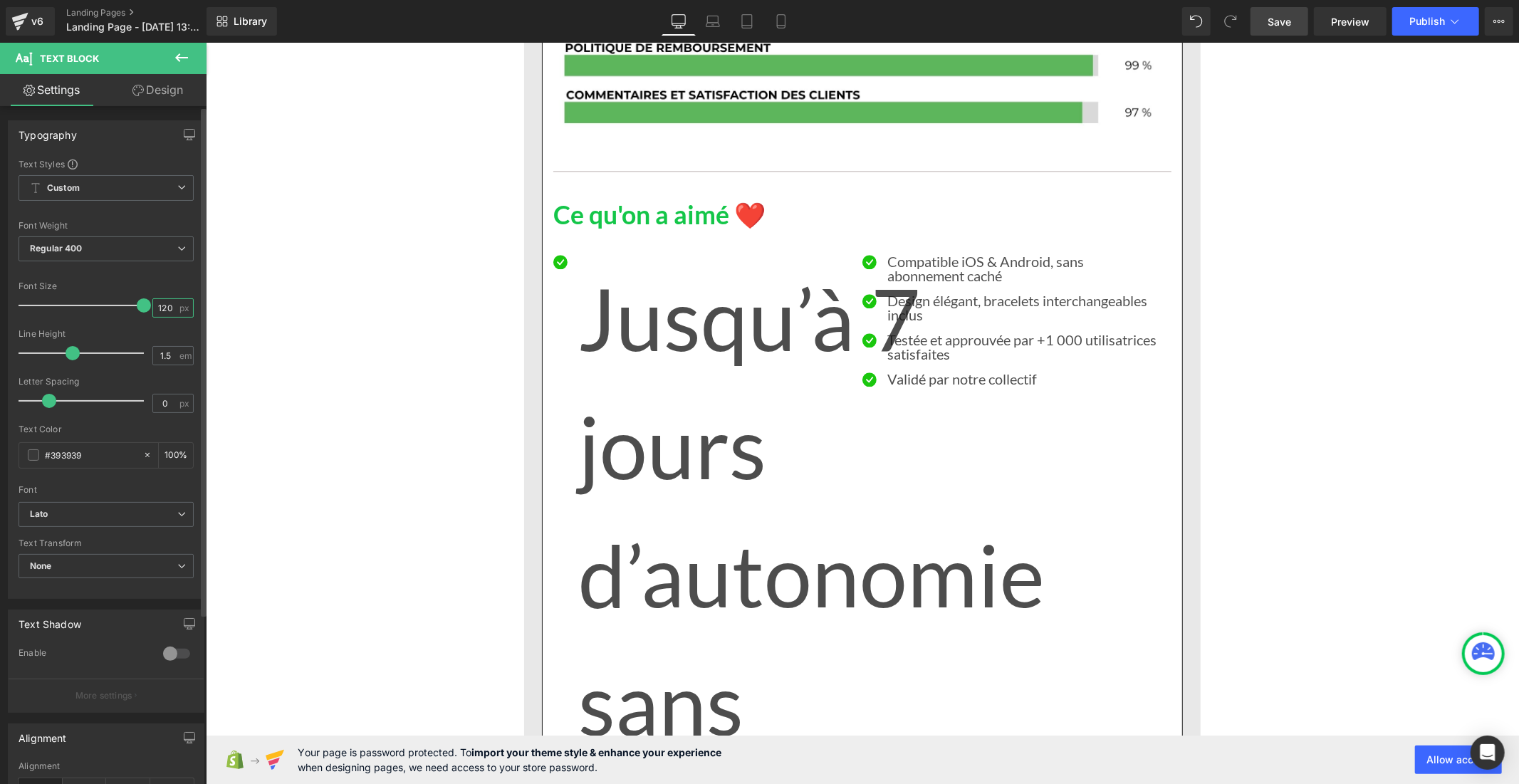
click at [161, 308] on input "120" at bounding box center [165, 308] width 25 height 18
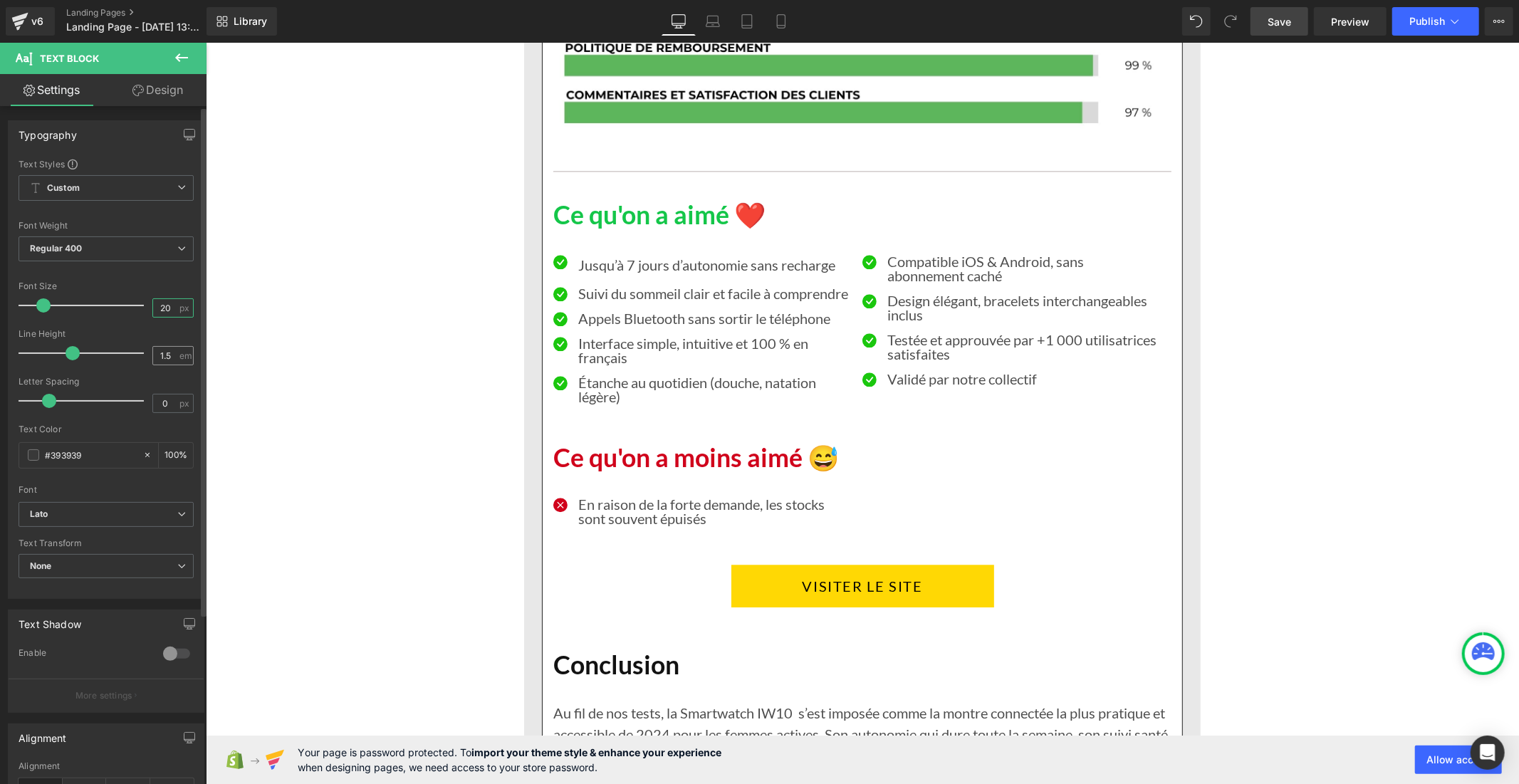
type input "20"
click at [167, 354] on input "1.5" at bounding box center [165, 356] width 25 height 18
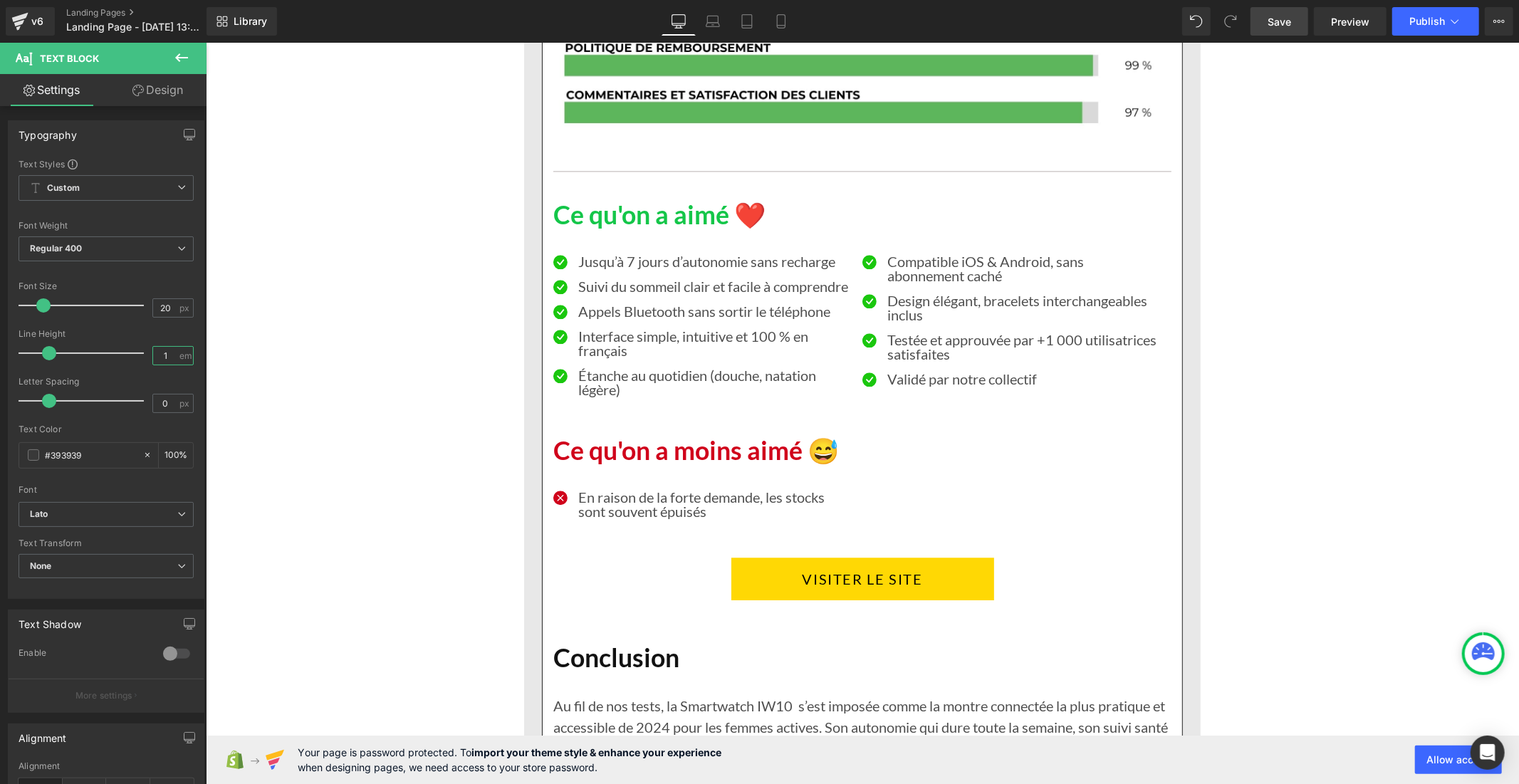
type input "1"
click at [1285, 20] on span "Save" at bounding box center [1279, 21] width 24 height 15
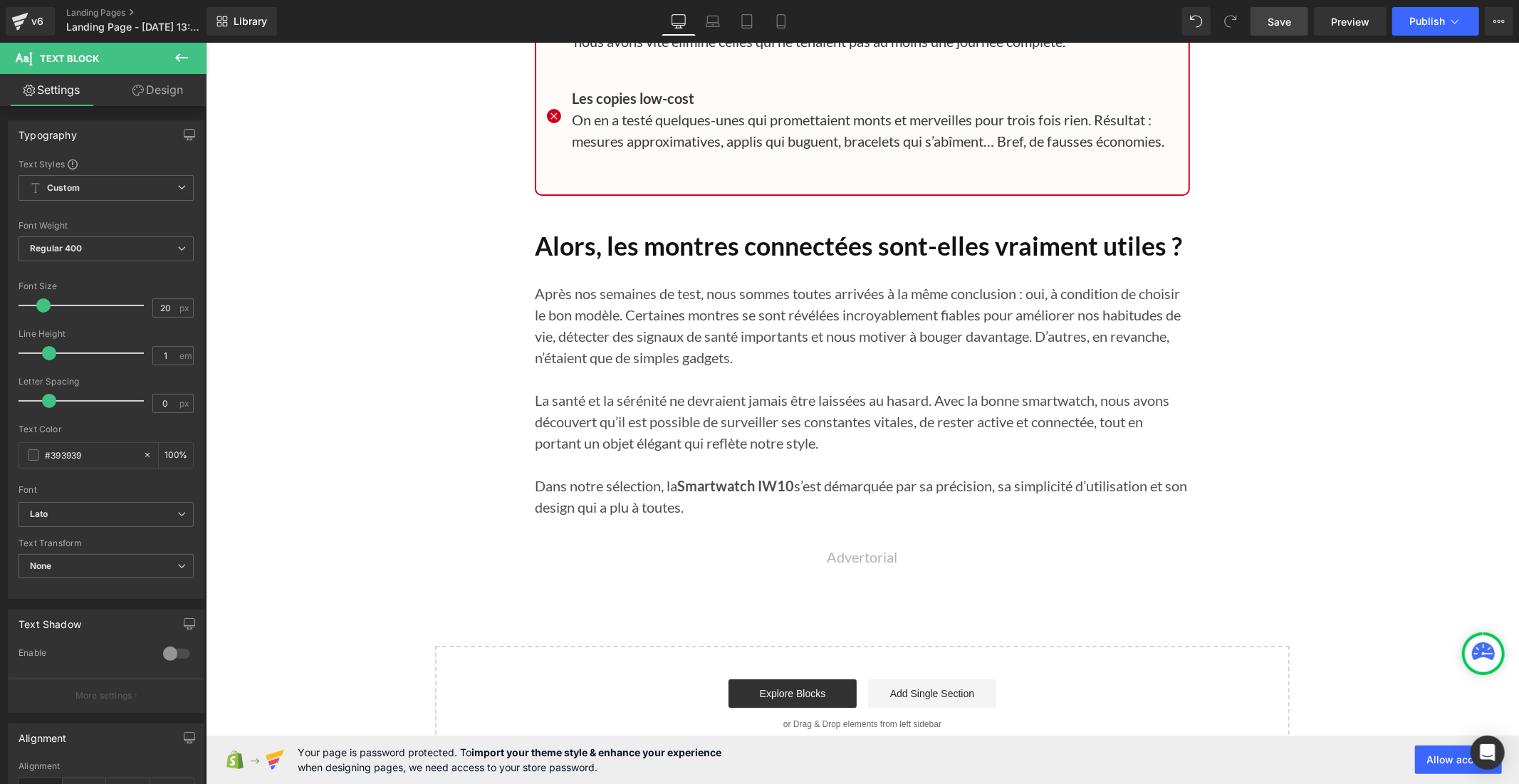
scroll to position [13464, 0]
click at [1273, 24] on span "Save" at bounding box center [1279, 21] width 24 height 15
click at [1423, 14] on button "Publish" at bounding box center [1436, 21] width 87 height 29
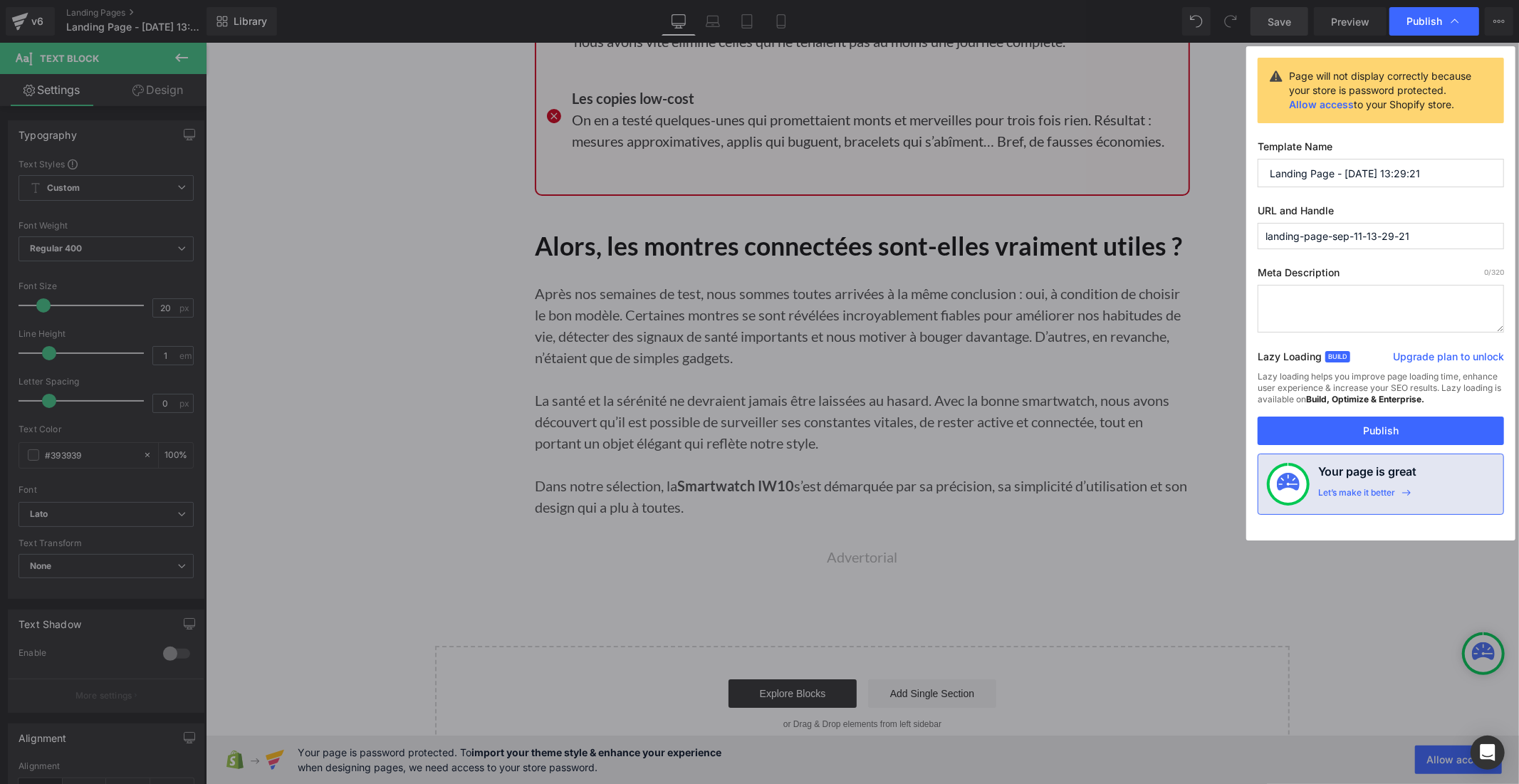
drag, startPoint x: 1414, startPoint y: 237, endPoint x: 1267, endPoint y: 238, distance: 147.0
click at [1267, 238] on input "landing-page-sep-11-13-29-21" at bounding box center [1381, 236] width 246 height 26
type input "les-montres"
drag, startPoint x: 1437, startPoint y: 178, endPoint x: 1265, endPoint y: 172, distance: 172.1
click at [1265, 172] on input "Landing Page - [DATE] 13:29:21" at bounding box center [1381, 173] width 246 height 29
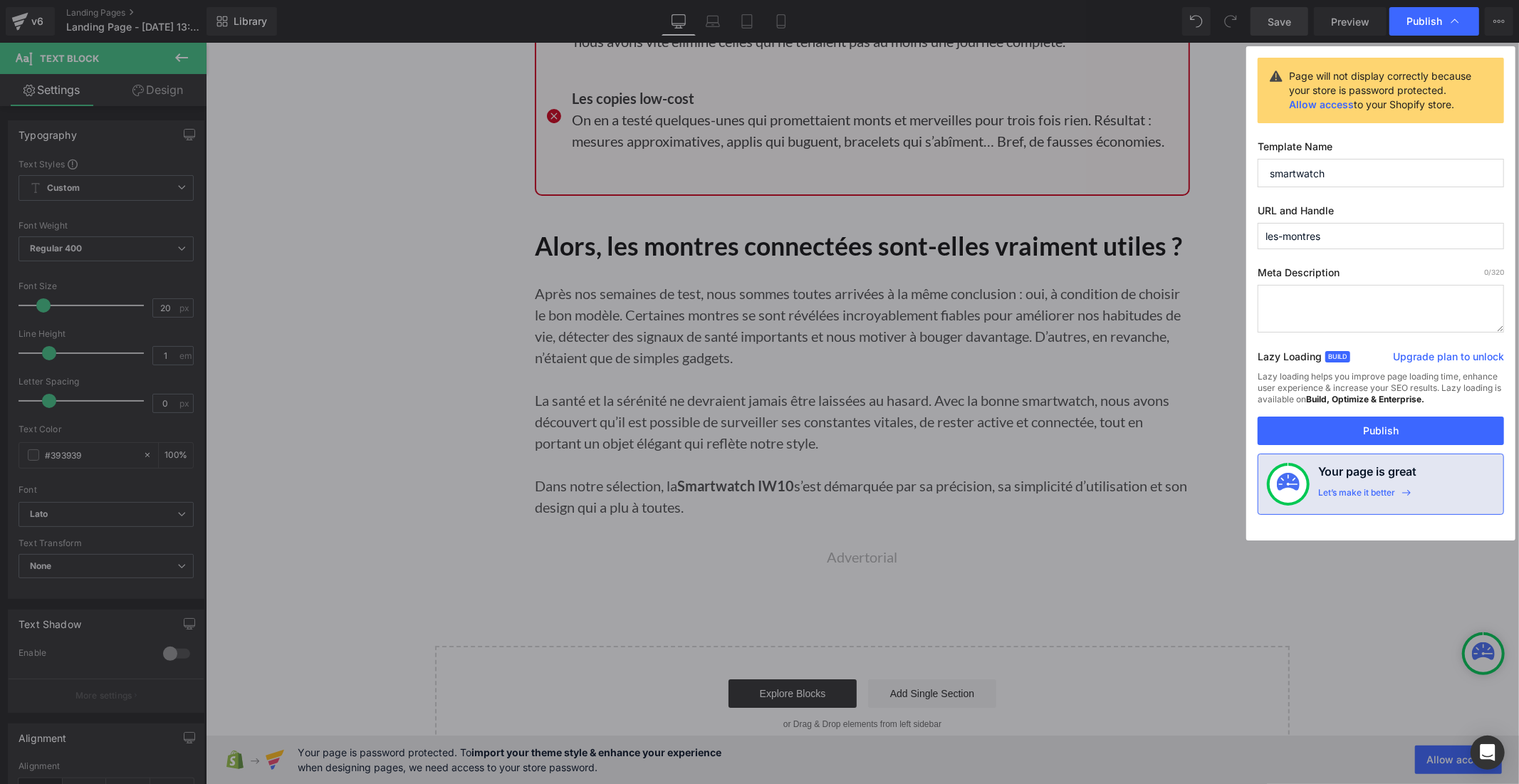
click at [1264, 173] on input "smartwatch" at bounding box center [1381, 173] width 246 height 29
type input "top 5 smartwatch"
drag, startPoint x: 1380, startPoint y: 431, endPoint x: 1174, endPoint y: 381, distance: 212.0
click at [1380, 431] on button "Publish" at bounding box center [1381, 430] width 246 height 29
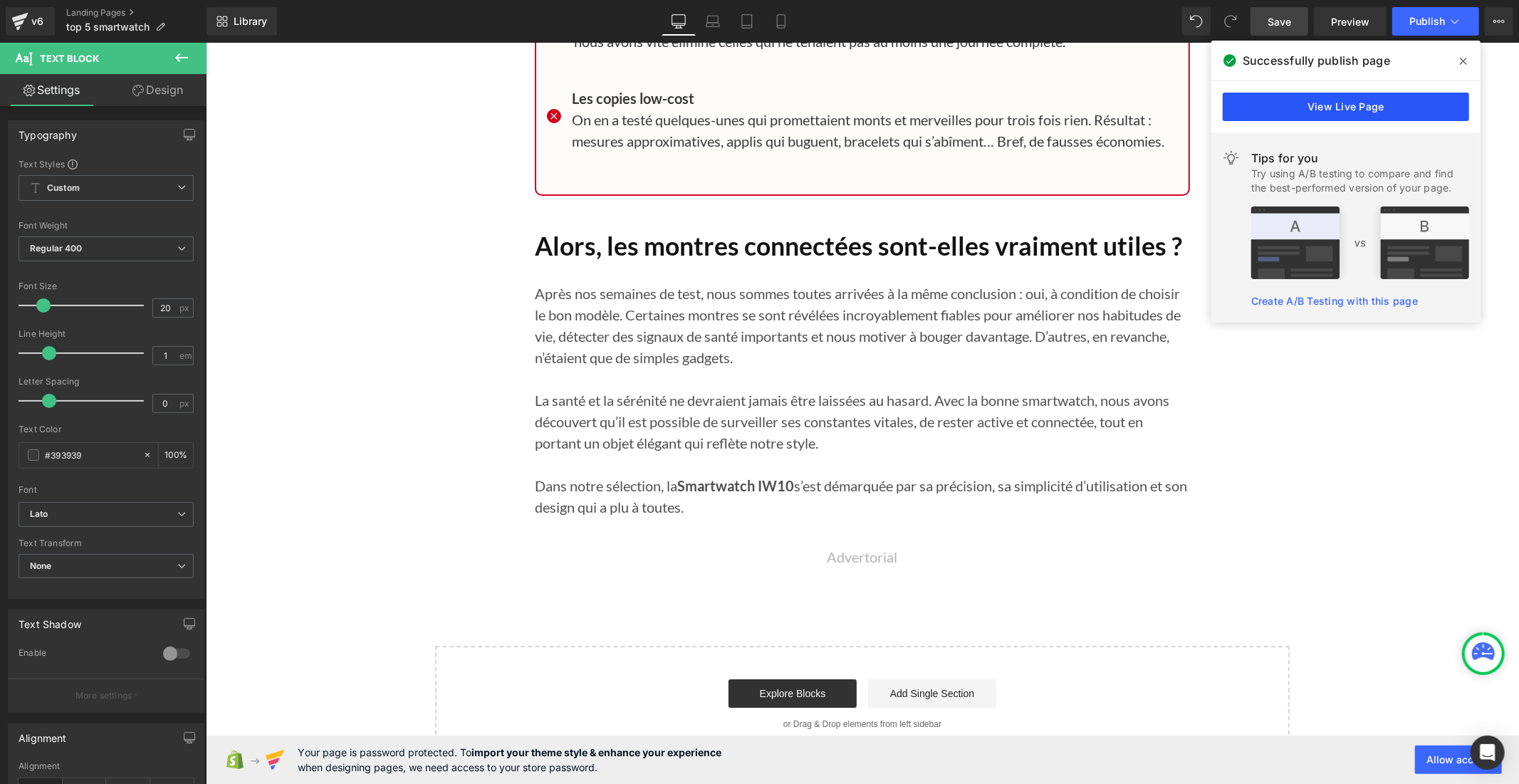
click at [1277, 107] on link "View Live Page" at bounding box center [1345, 106] width 246 height 29
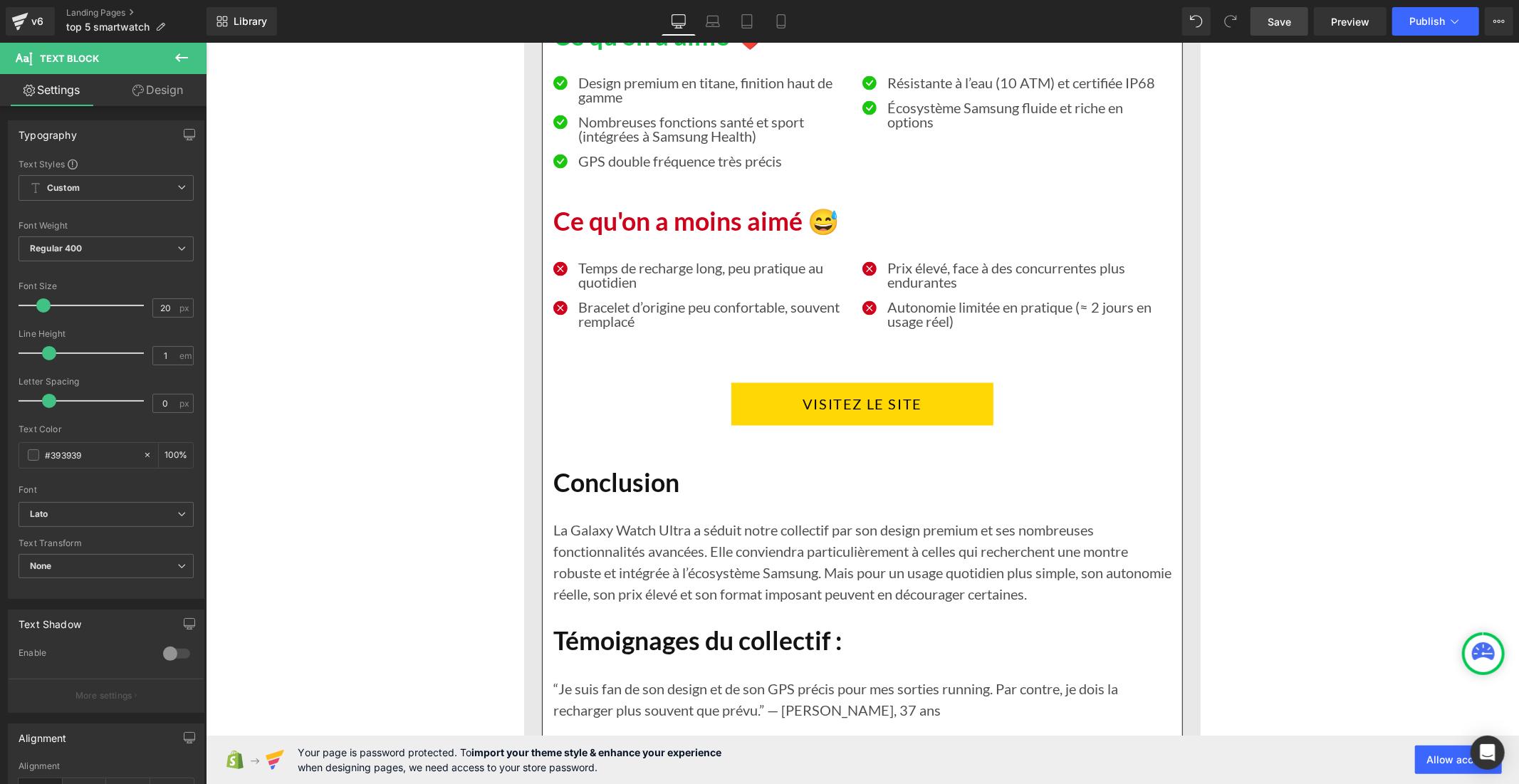
scroll to position [11091, 0]
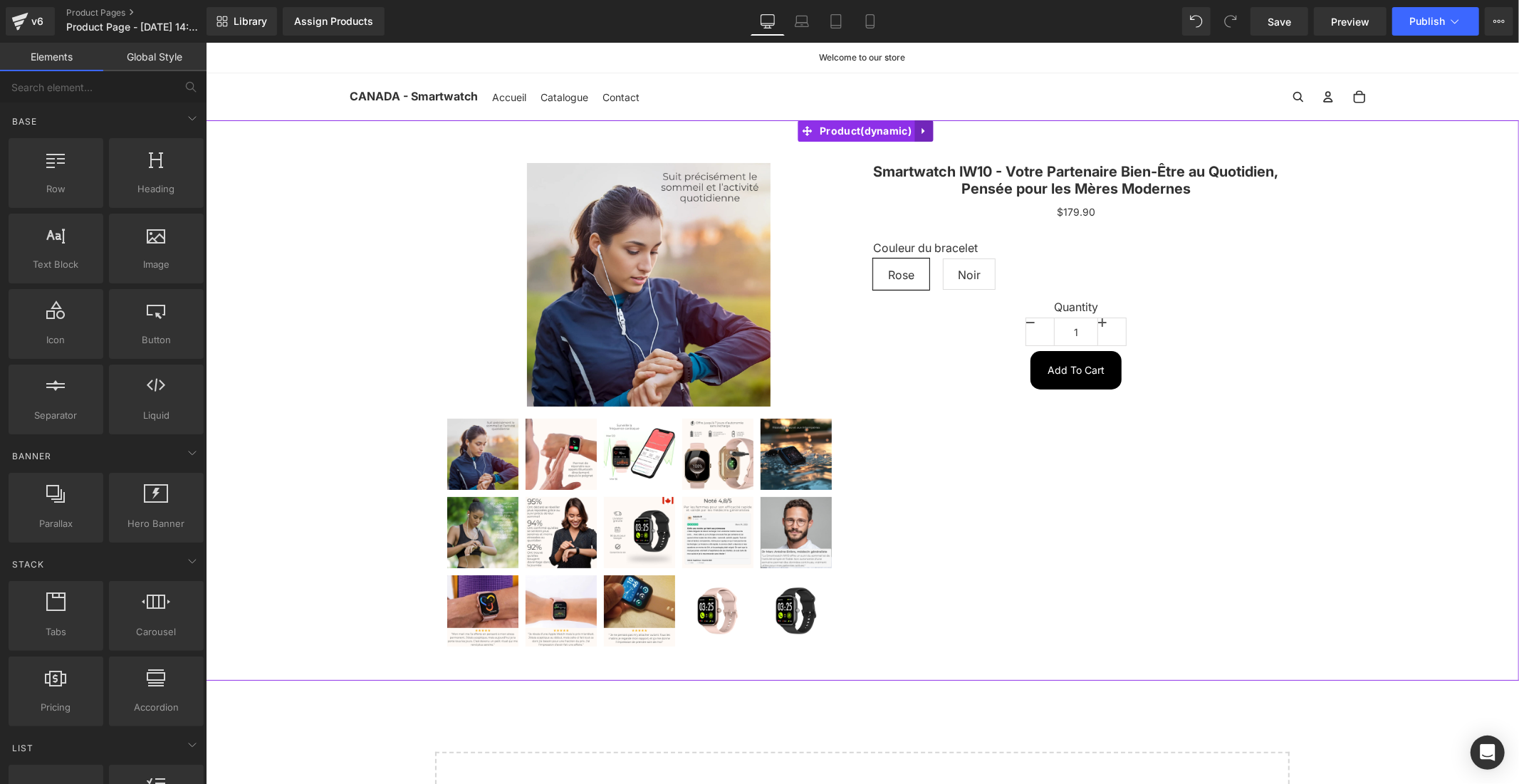
click at [922, 137] on link at bounding box center [924, 130] width 19 height 21
click at [930, 133] on icon at bounding box center [933, 130] width 10 height 10
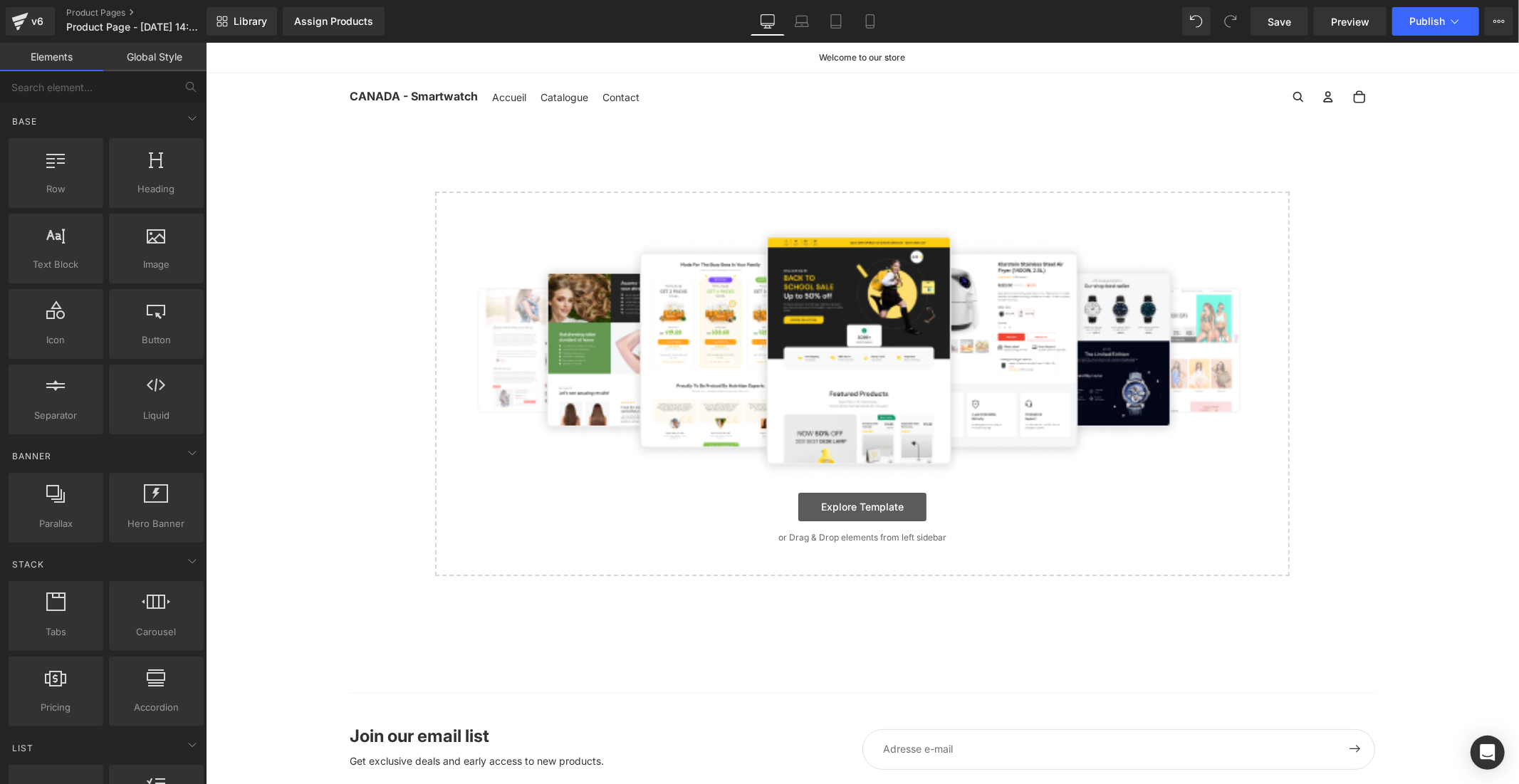
click at [875, 505] on link "Explore Template" at bounding box center [861, 506] width 129 height 29
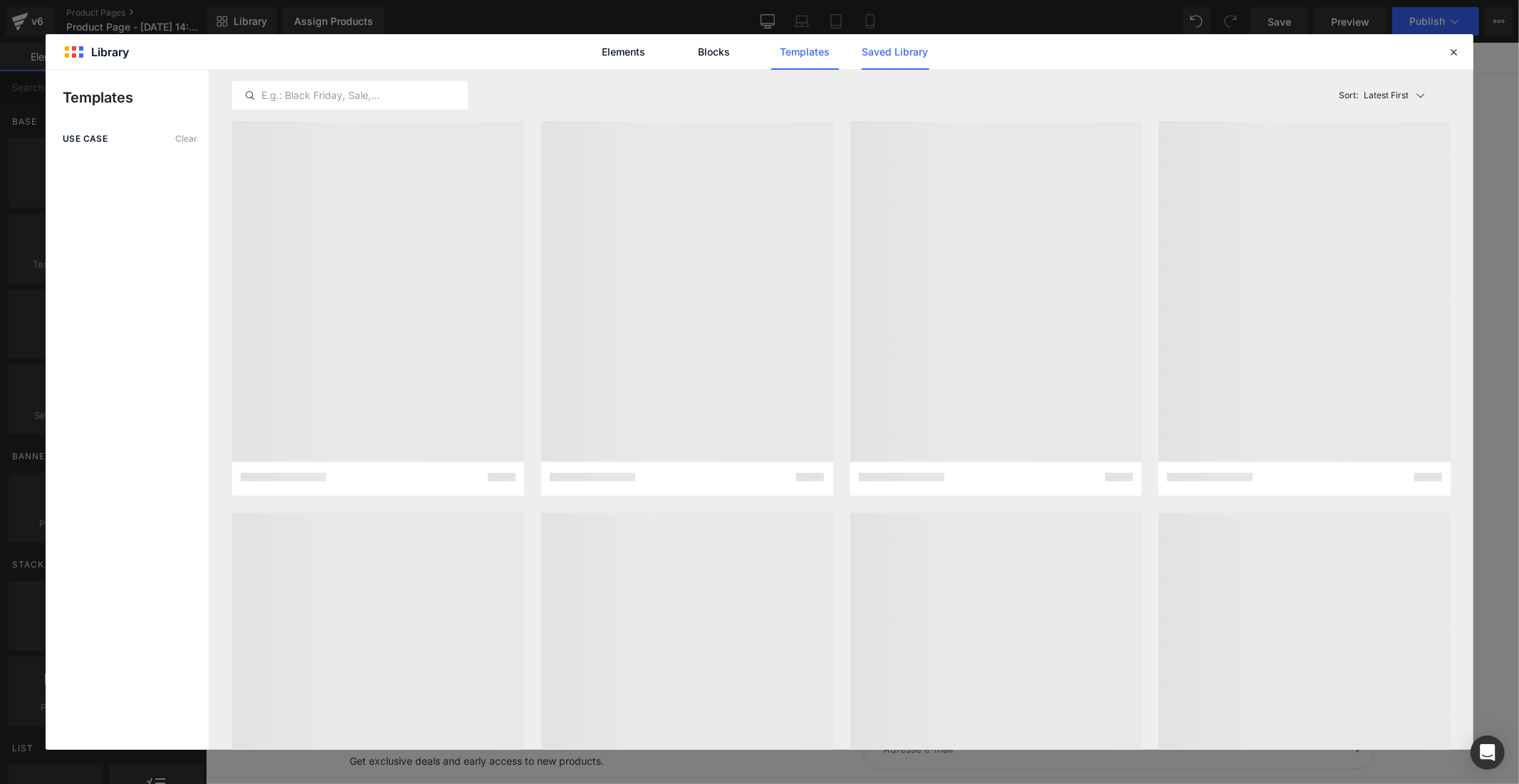
click at [886, 57] on link "Saved Library" at bounding box center [895, 52] width 68 height 35
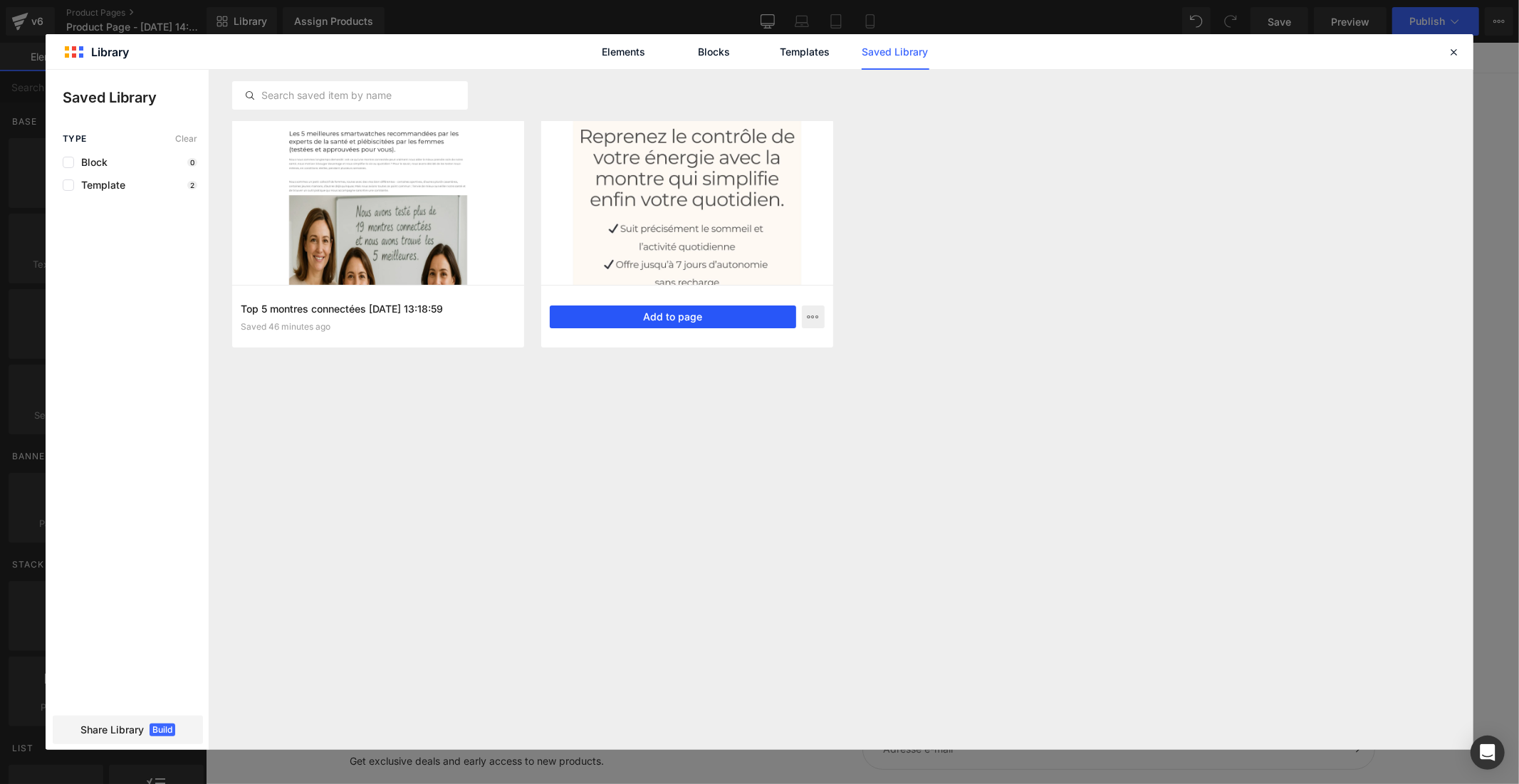
click at [643, 313] on button "Add to page" at bounding box center [673, 317] width 246 height 23
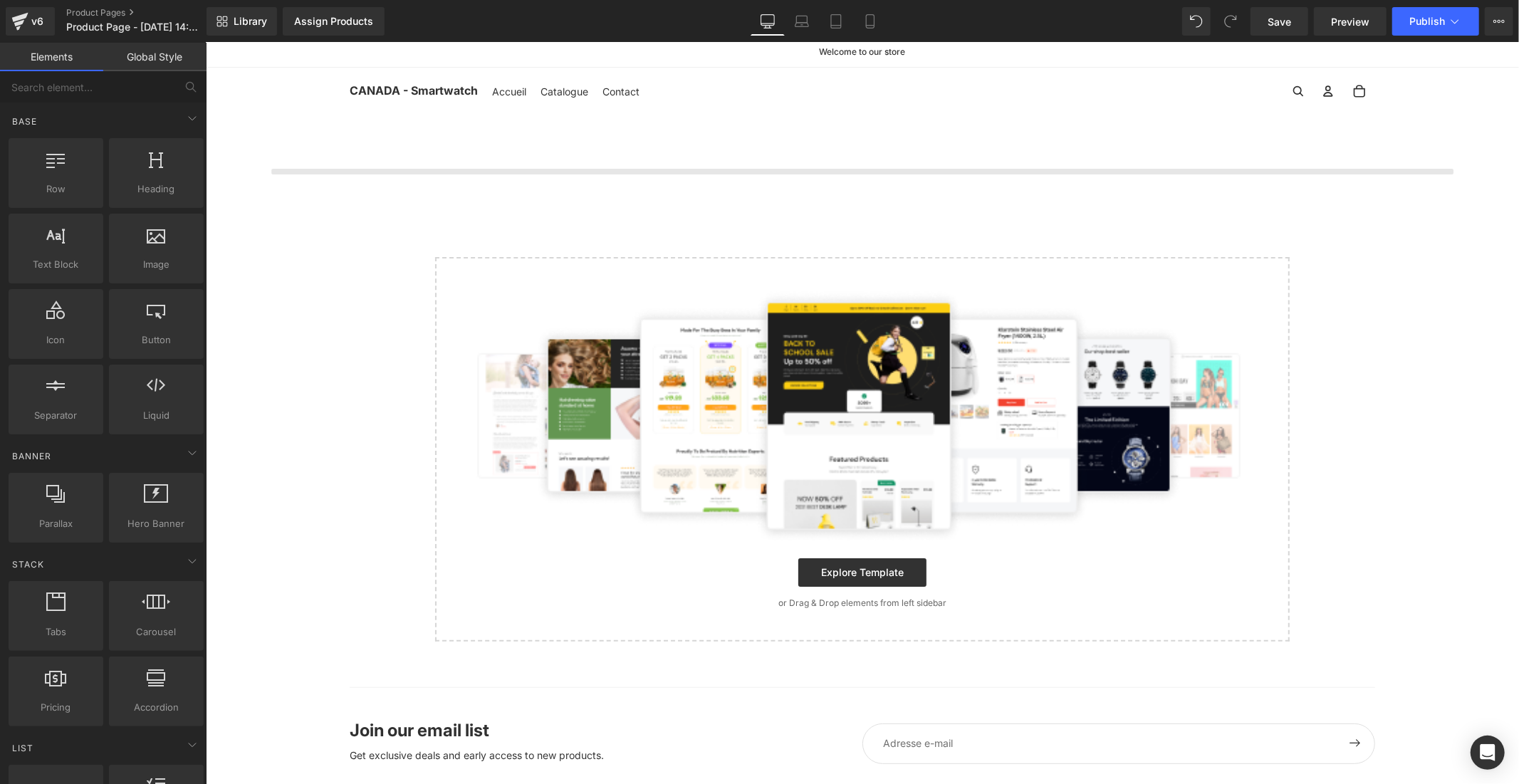
scroll to position [7, 0]
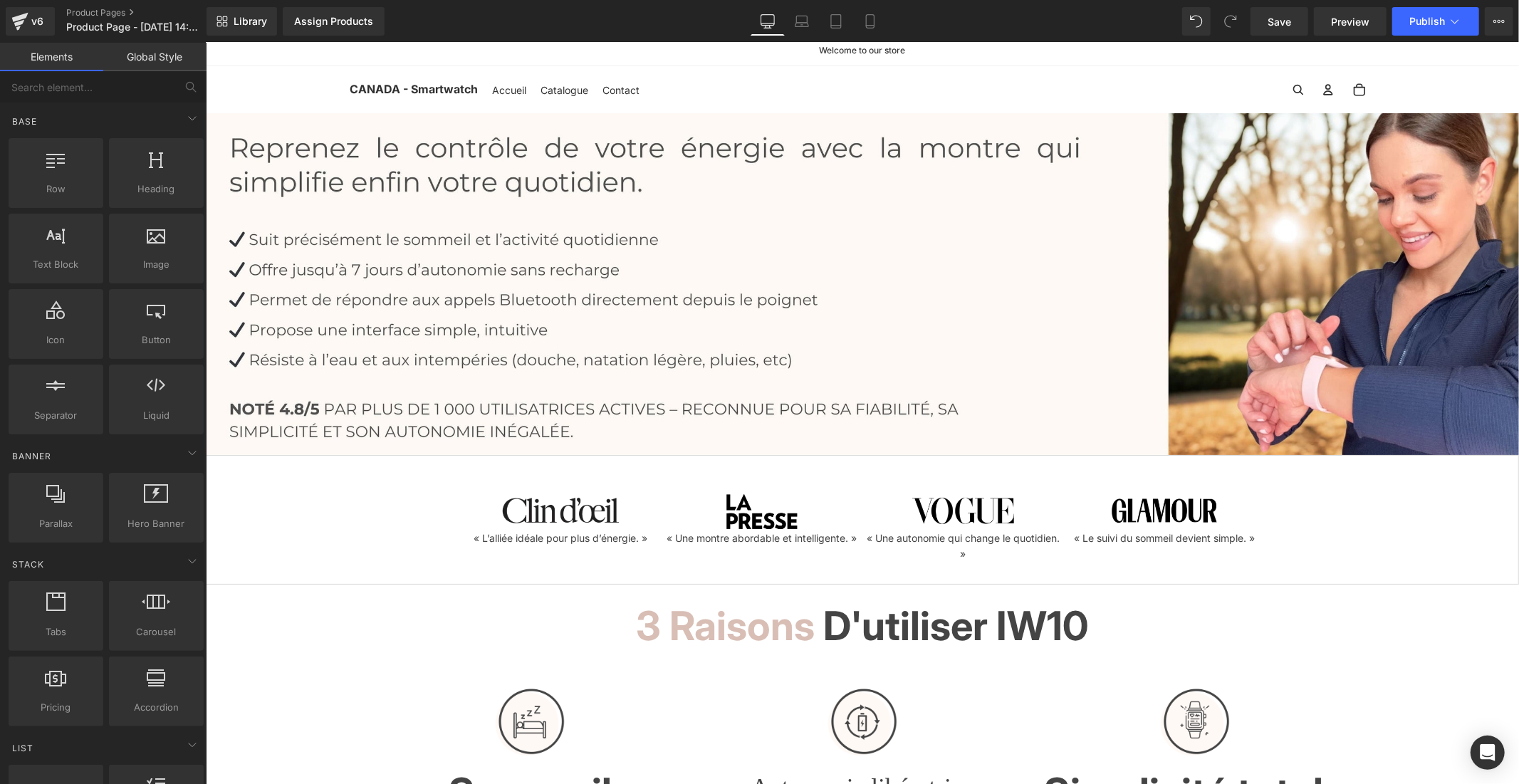
click at [172, 60] on link "Global Style" at bounding box center [155, 56] width 103 height 29
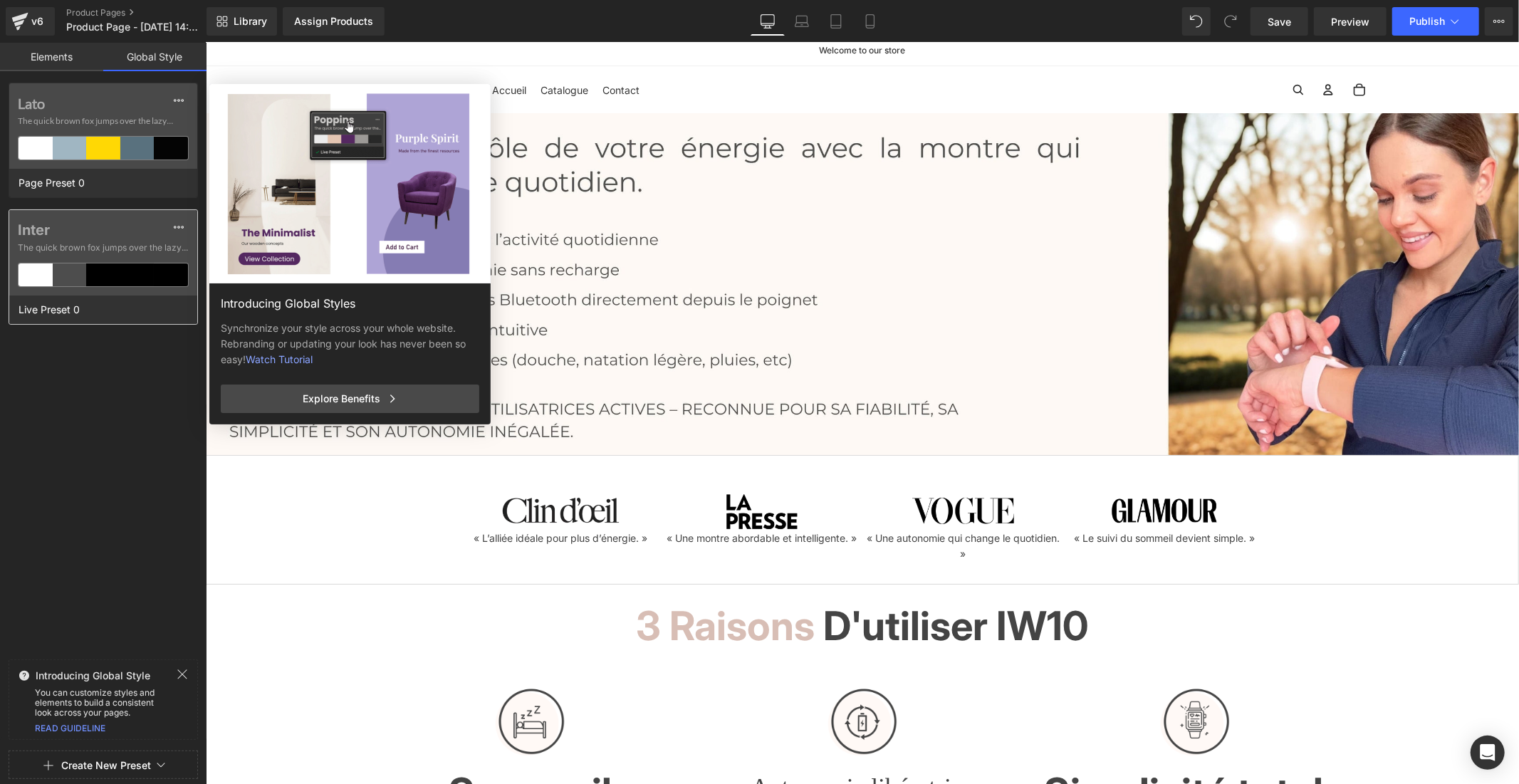
click at [39, 229] on label "Inter" at bounding box center [103, 230] width 171 height 17
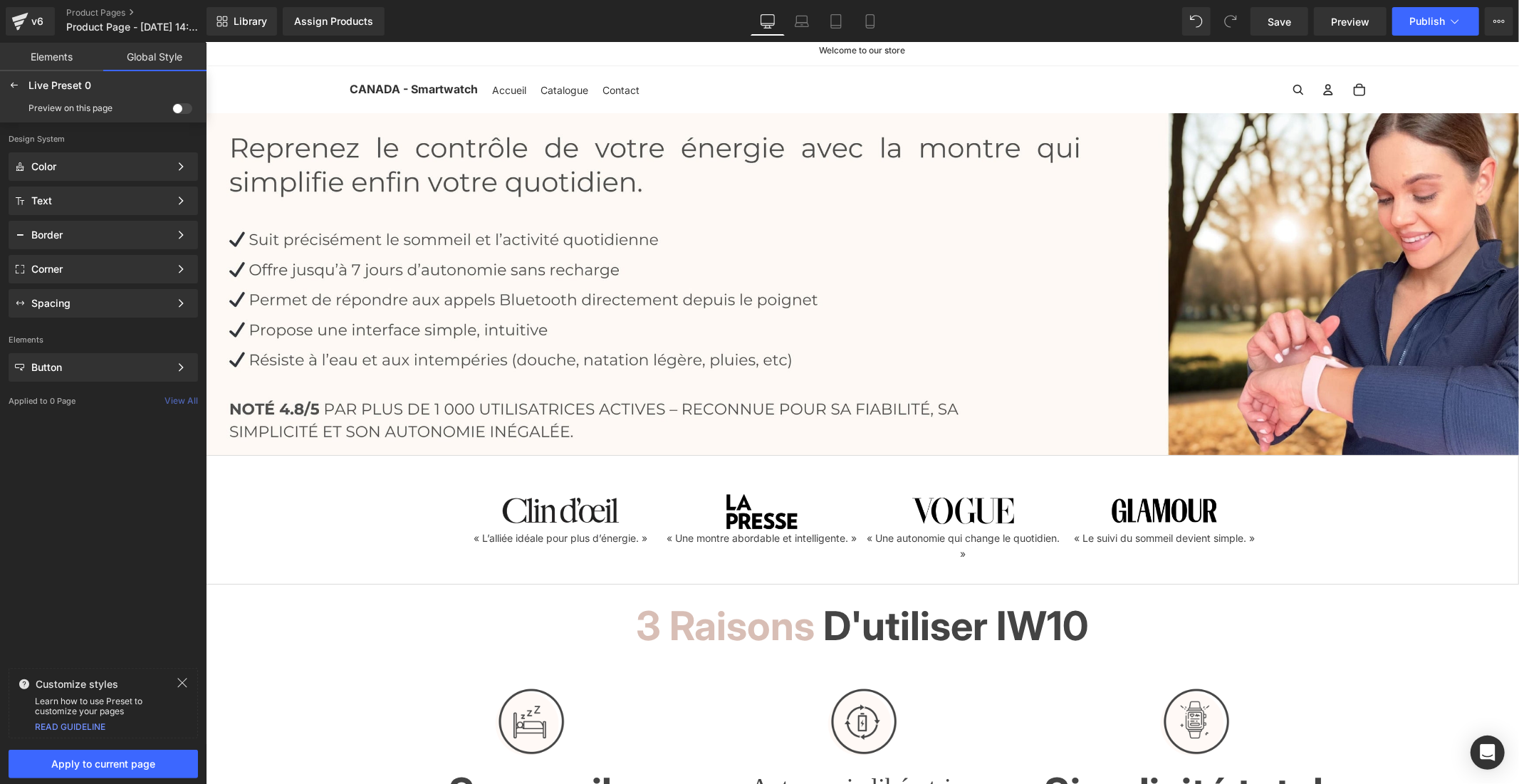
click at [183, 110] on span at bounding box center [182, 108] width 20 height 11
click at [172, 111] on input "checkbox" at bounding box center [172, 111] width 0 height 0
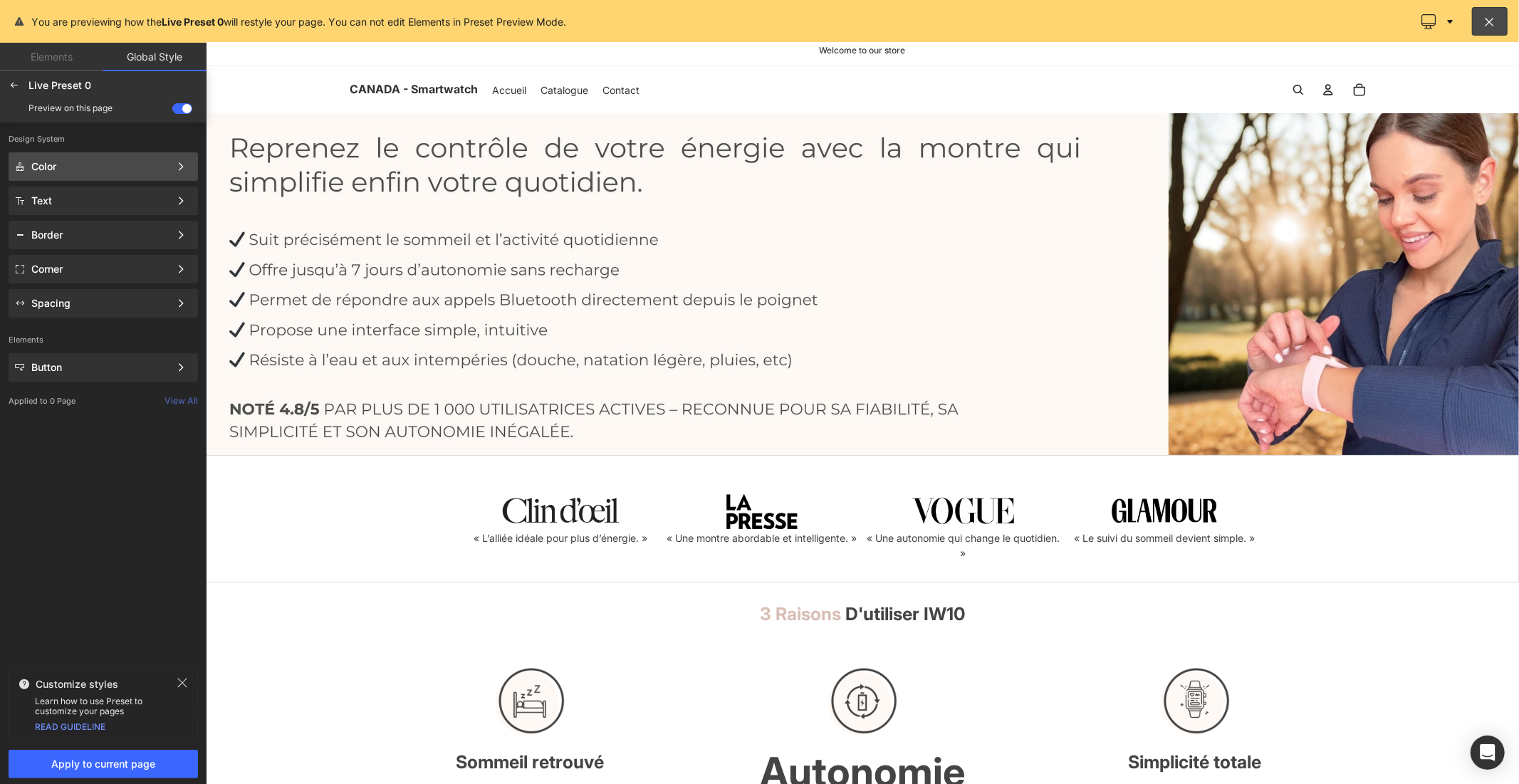
click at [131, 161] on div "Color" at bounding box center [100, 167] width 138 height 11
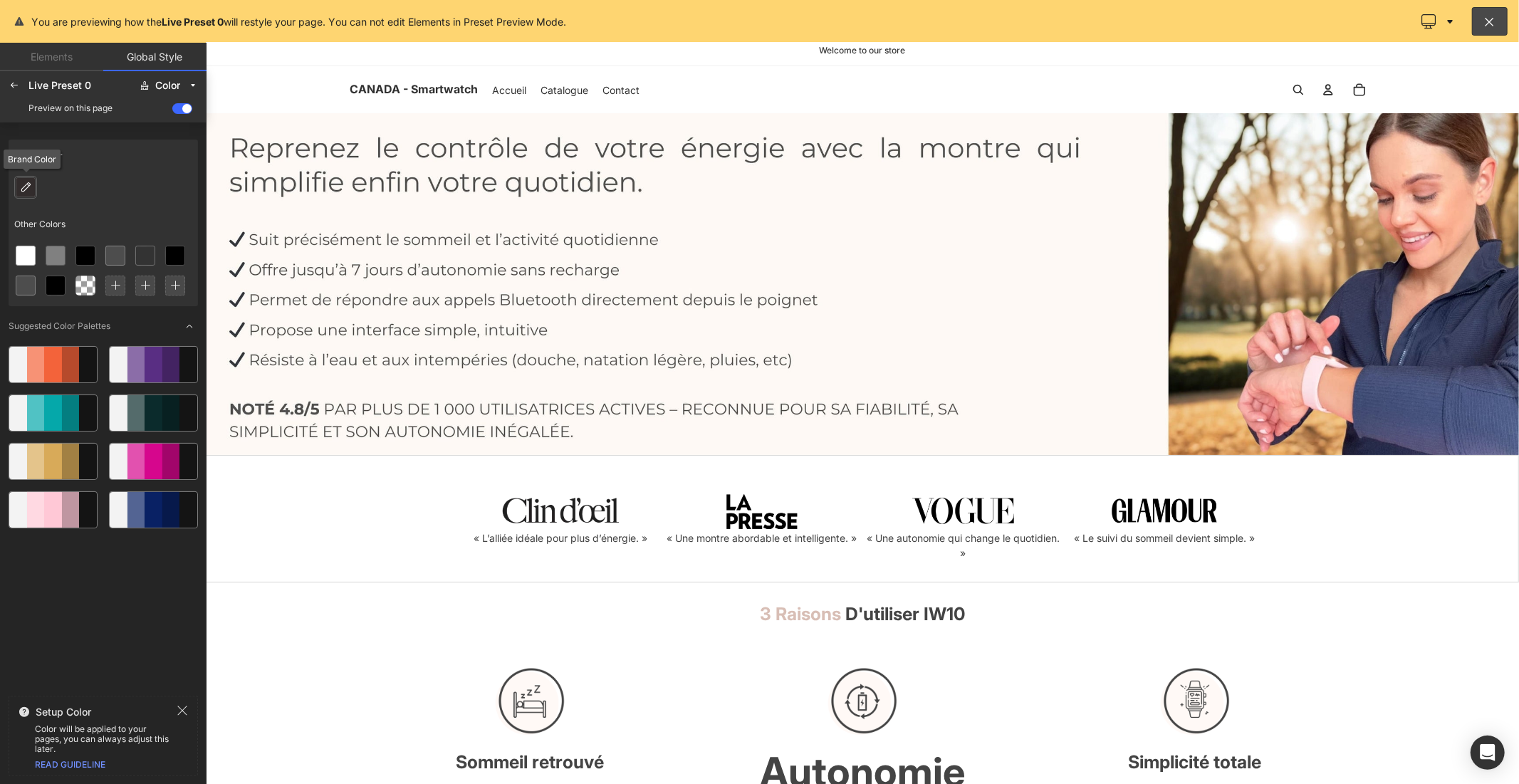
click at [30, 196] on div at bounding box center [25, 187] width 20 height 20
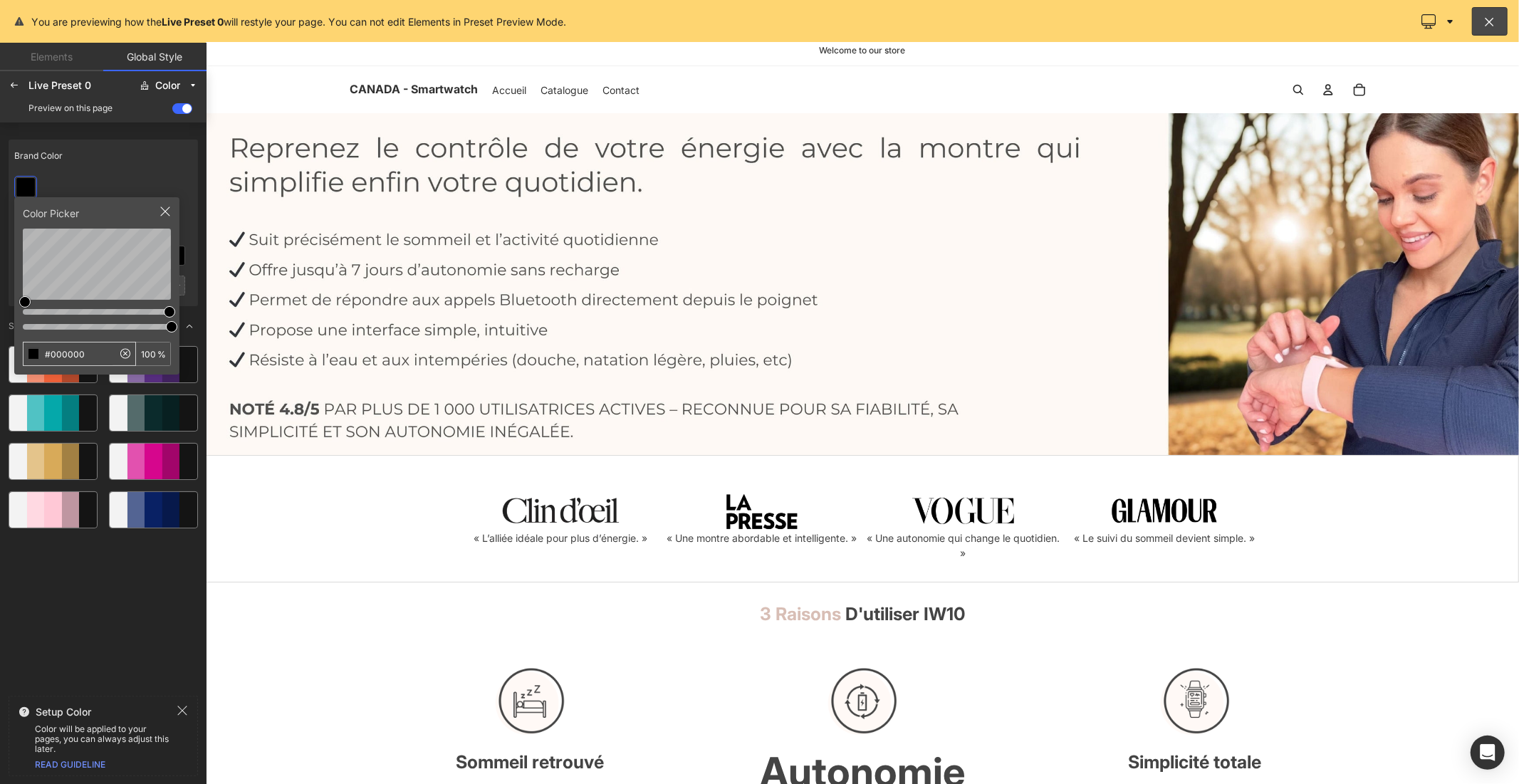
drag, startPoint x: 90, startPoint y: 358, endPoint x: 25, endPoint y: 360, distance: 65.0
click at [25, 360] on input "#000000" at bounding box center [68, 354] width 89 height 23
type input "#D8BEB5"
click at [142, 165] on div "Brand Color" at bounding box center [102, 155] width 189 height 33
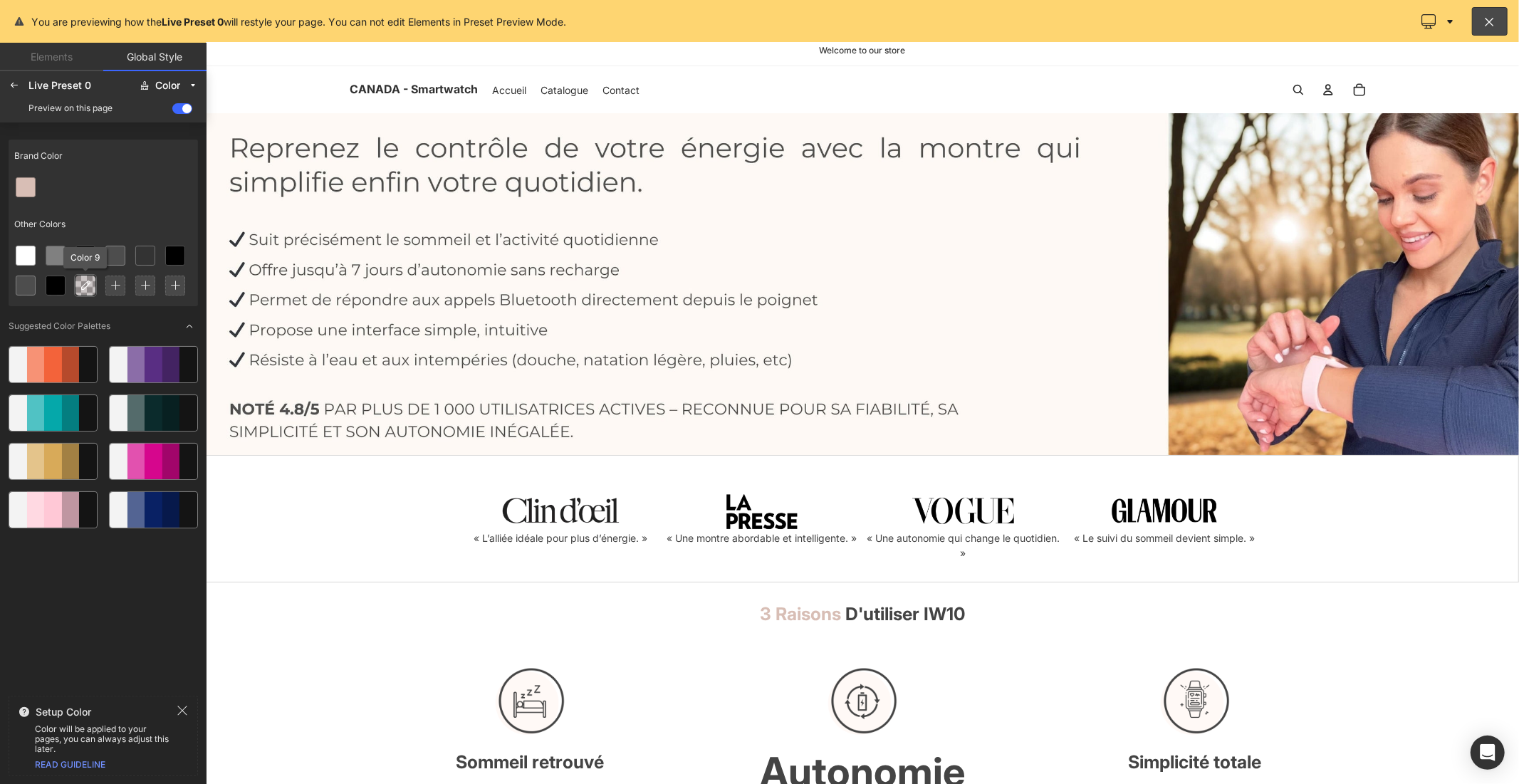
click at [90, 287] on icon at bounding box center [85, 286] width 11 height 11
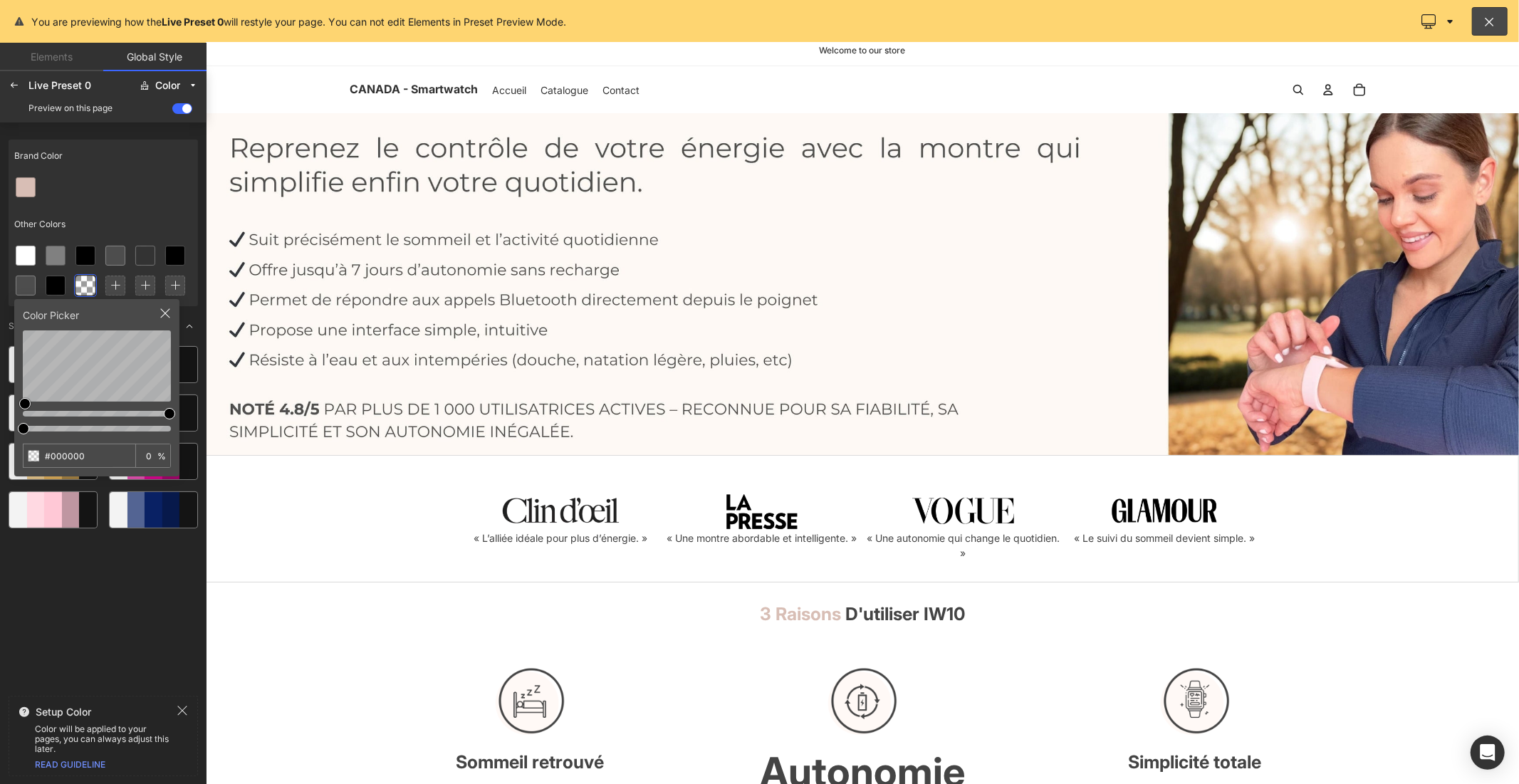
drag, startPoint x: 89, startPoint y: 451, endPoint x: 18, endPoint y: 453, distance: 71.0
click at [18, 453] on div "Color Picker #000000 0 %" at bounding box center [97, 387] width 165 height 178
type input "#0BC179"
type input "100"
click at [142, 185] on div at bounding box center [102, 187] width 189 height 30
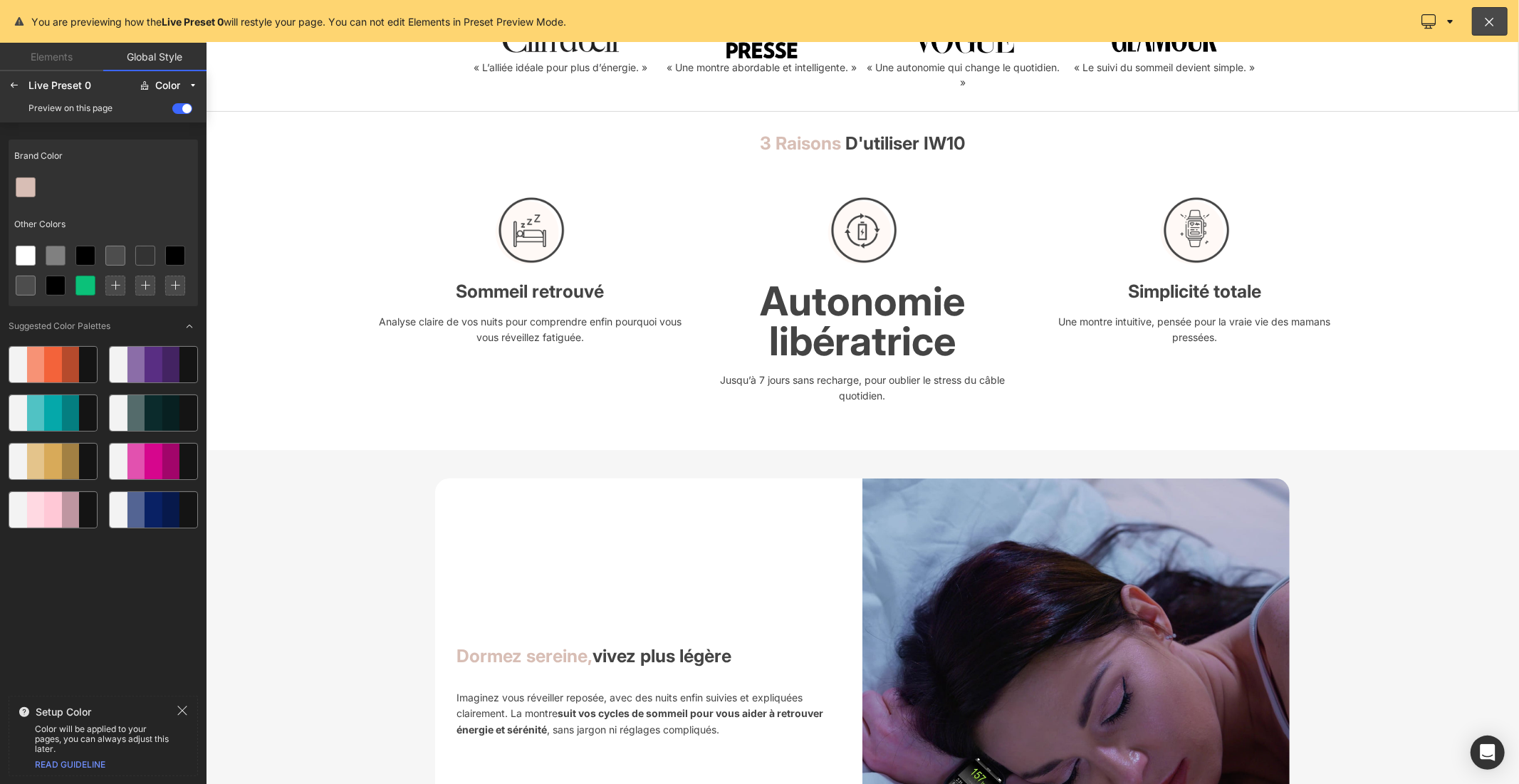
scroll to position [481, 0]
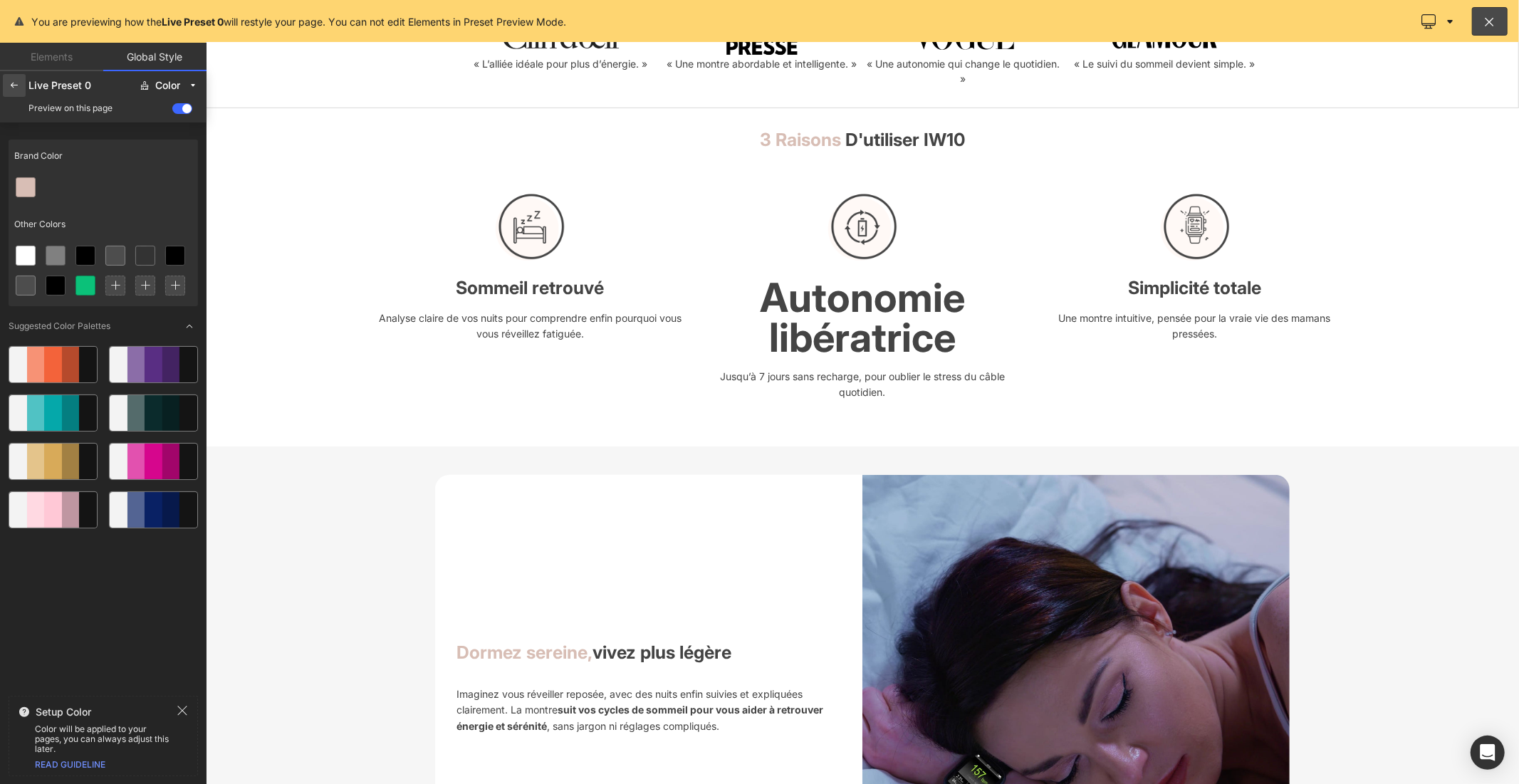
click at [17, 87] on icon at bounding box center [14, 85] width 11 height 11
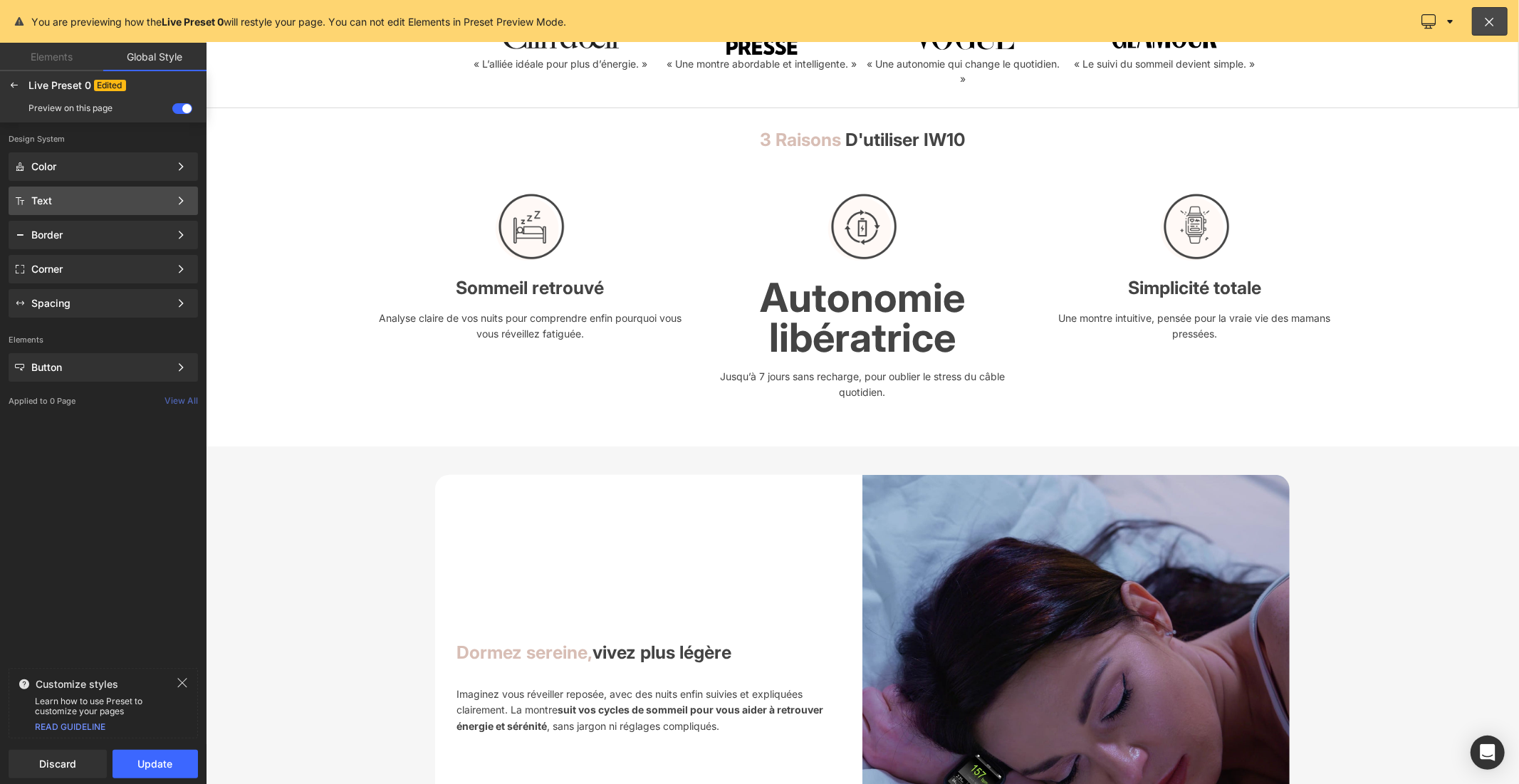
click at [63, 196] on div "Text" at bounding box center [100, 201] width 138 height 11
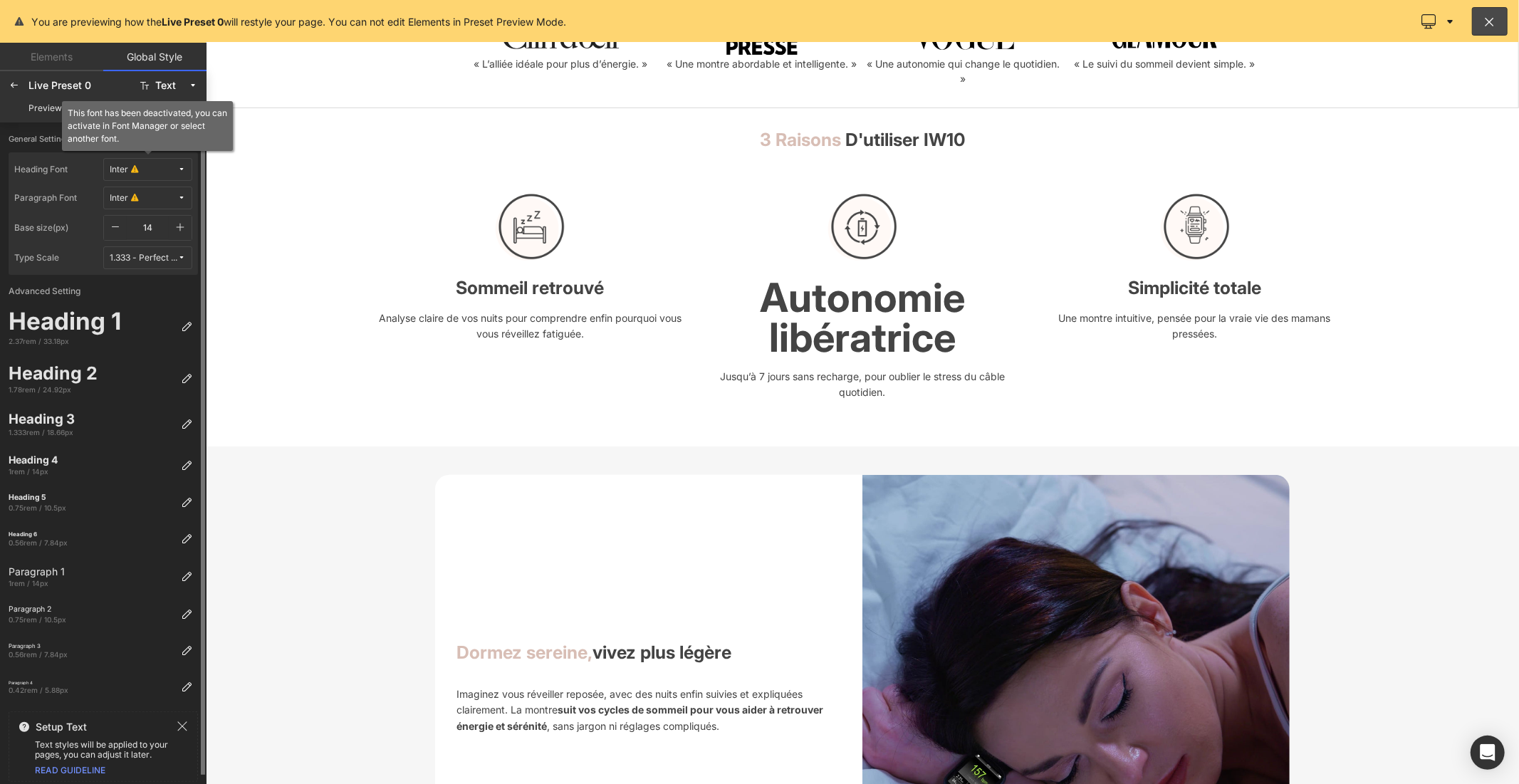
click at [147, 176] on button "Inter" at bounding box center [147, 169] width 89 height 23
click at [130, 281] on div "Manage Fonts" at bounding box center [133, 286] width 106 height 19
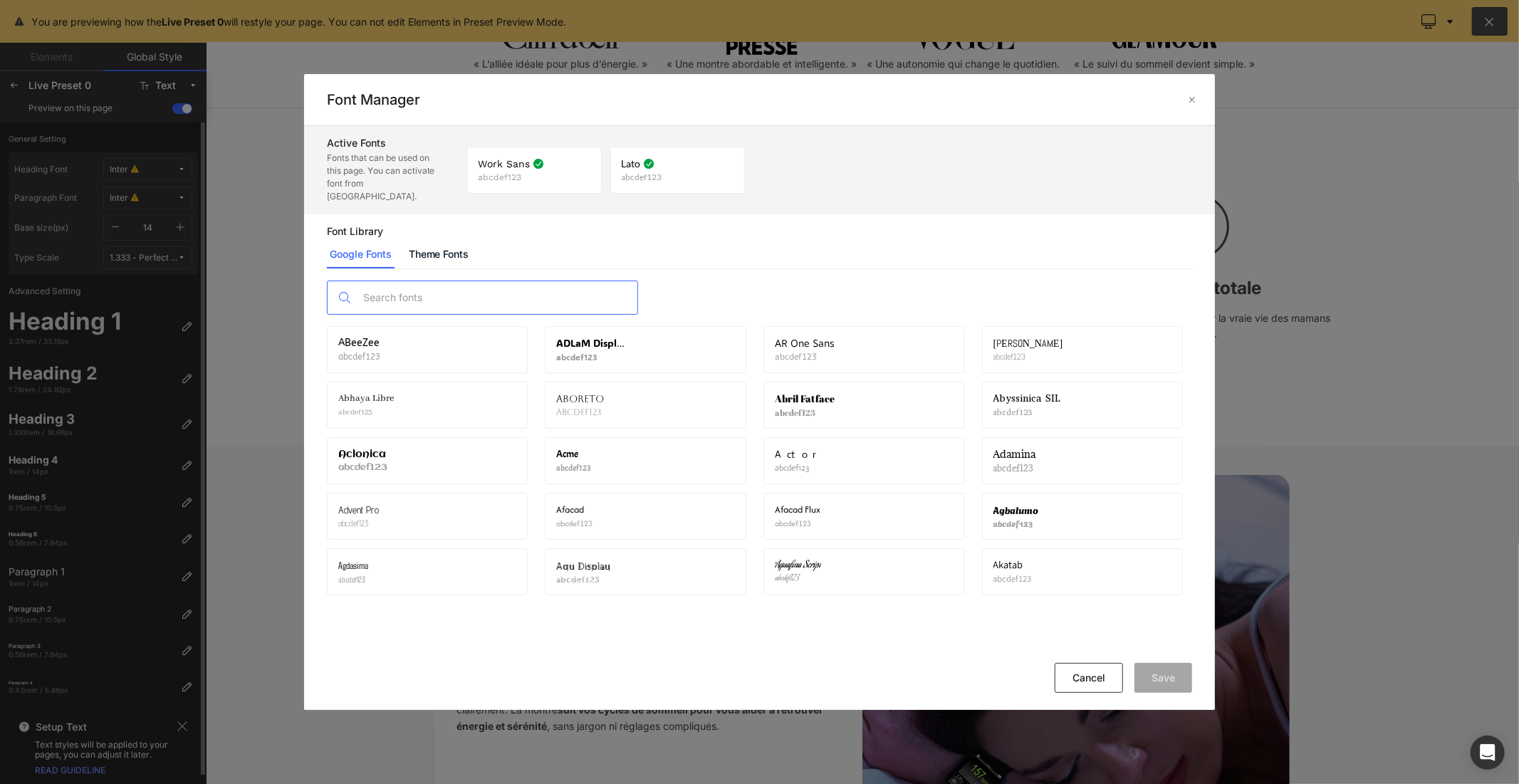
click at [440, 286] on input "text" at bounding box center [497, 298] width 282 height 33
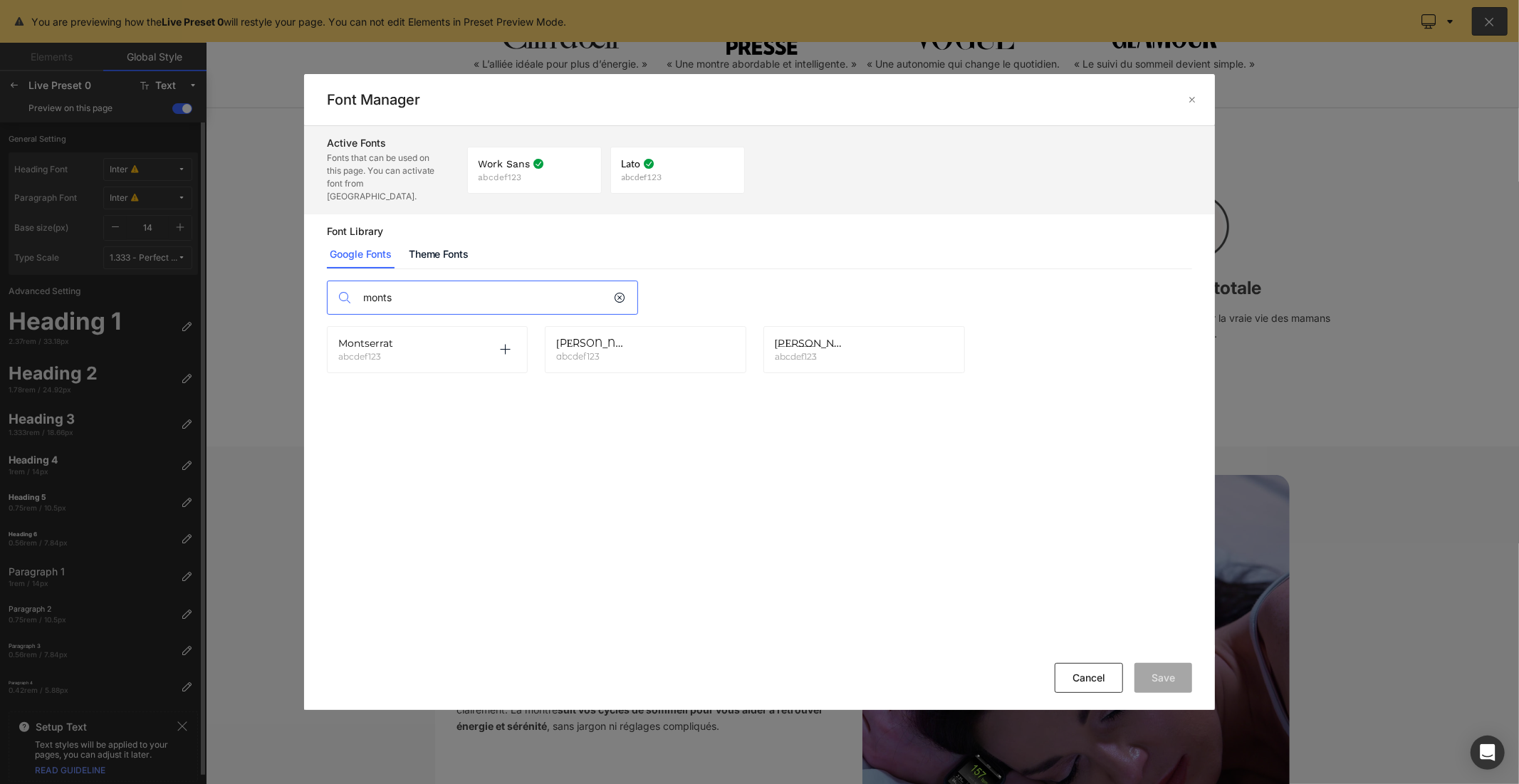
type input "monts"
click at [521, 335] on div "Montserrat abcdef123 Activate font" at bounding box center [427, 349] width 201 height 47
click at [508, 344] on icon at bounding box center [505, 349] width 11 height 11
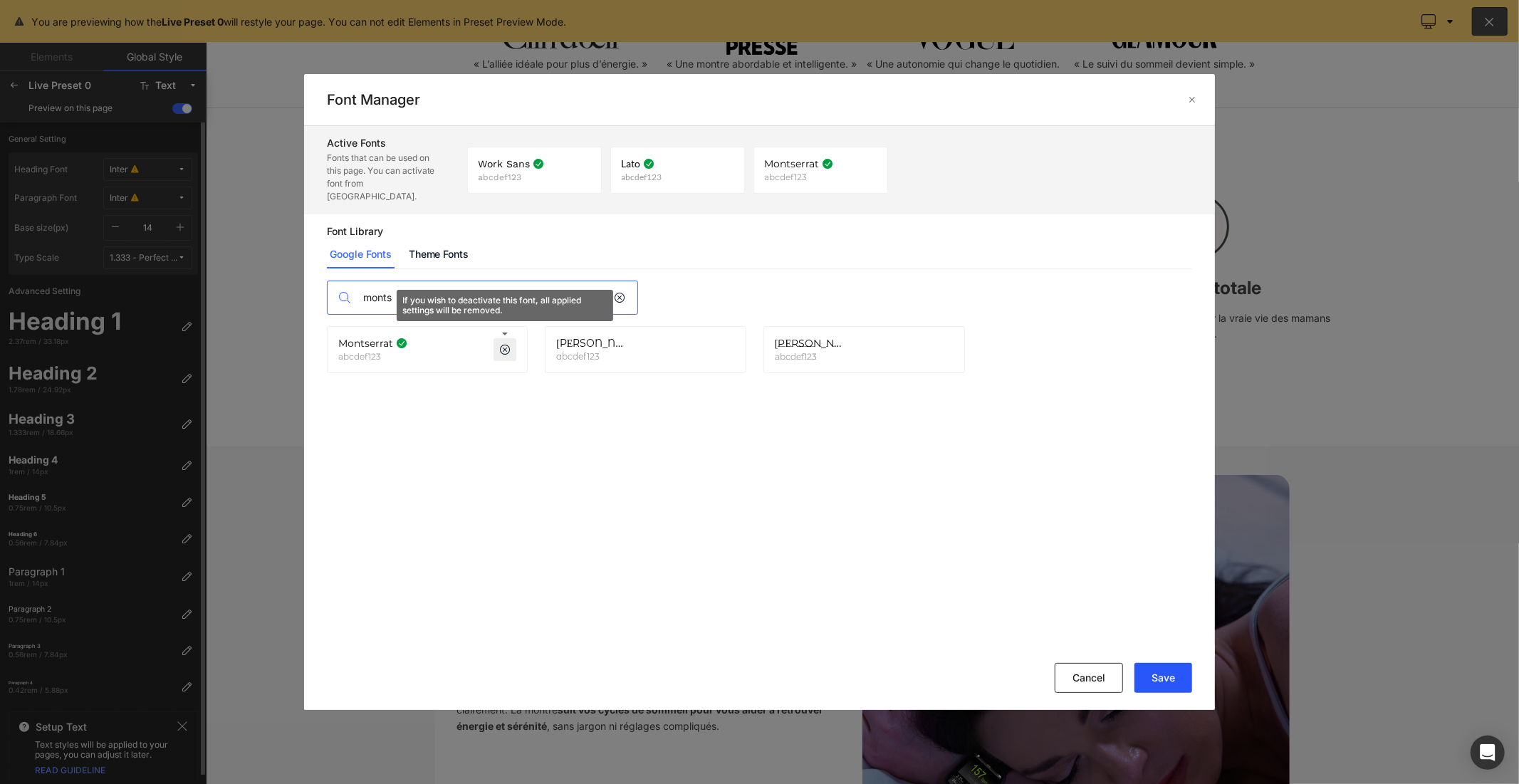
click at [1146, 669] on button "Save" at bounding box center [1164, 678] width 57 height 30
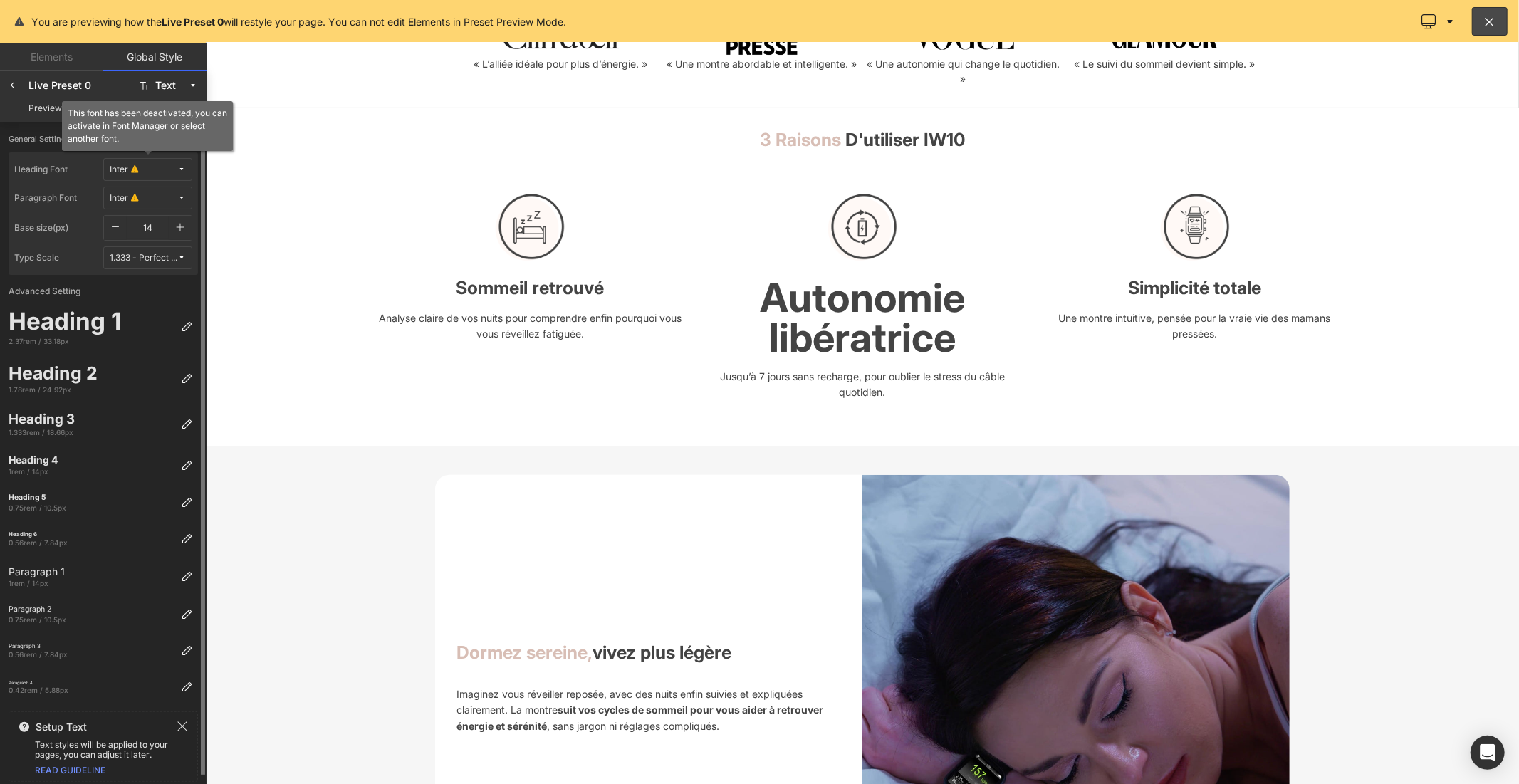
click at [148, 174] on button "Inter" at bounding box center [147, 169] width 89 height 23
click at [148, 267] on label "Montserrat" at bounding box center [126, 266] width 45 height 10
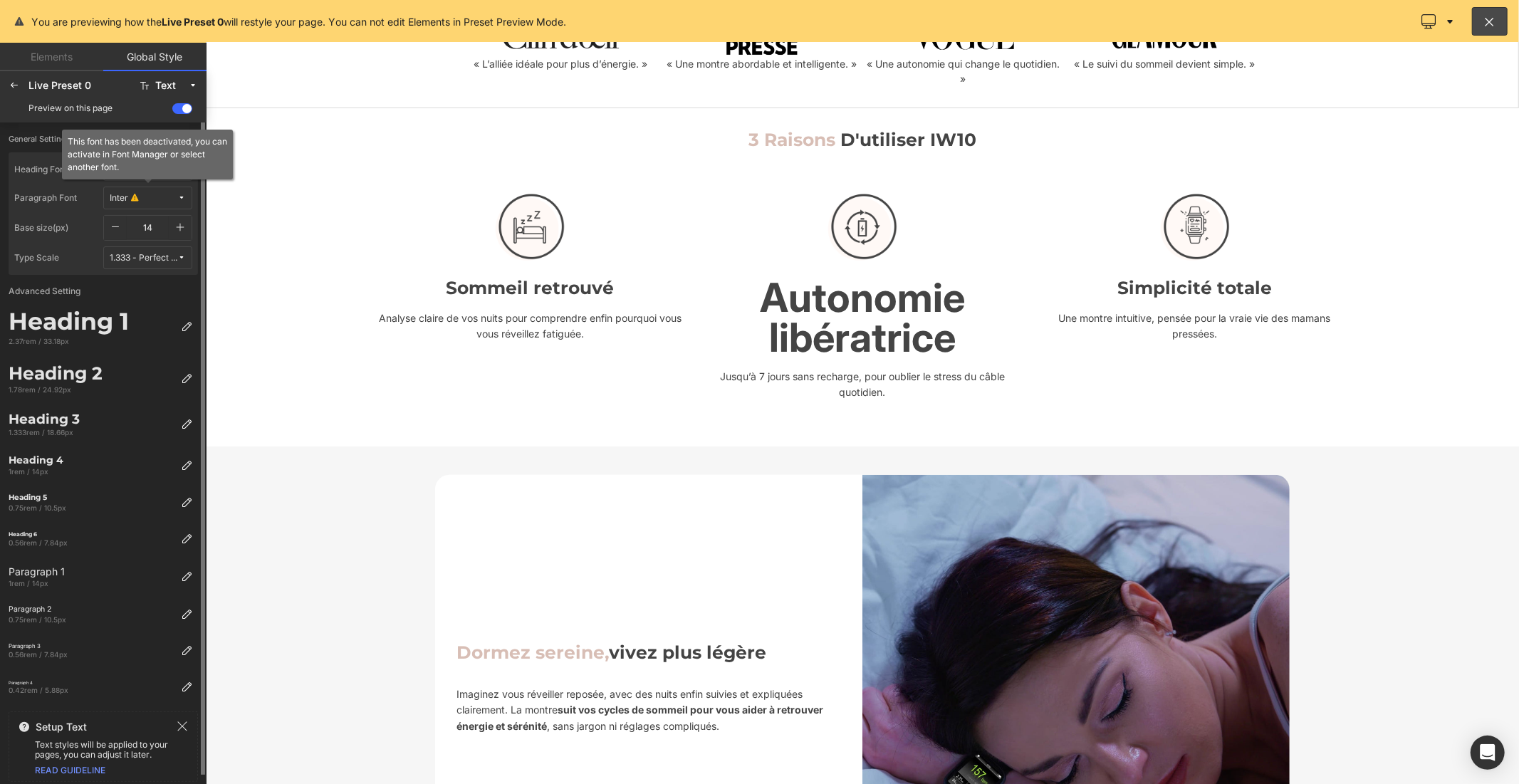
click at [159, 198] on span "Inter" at bounding box center [143, 198] width 68 height 11
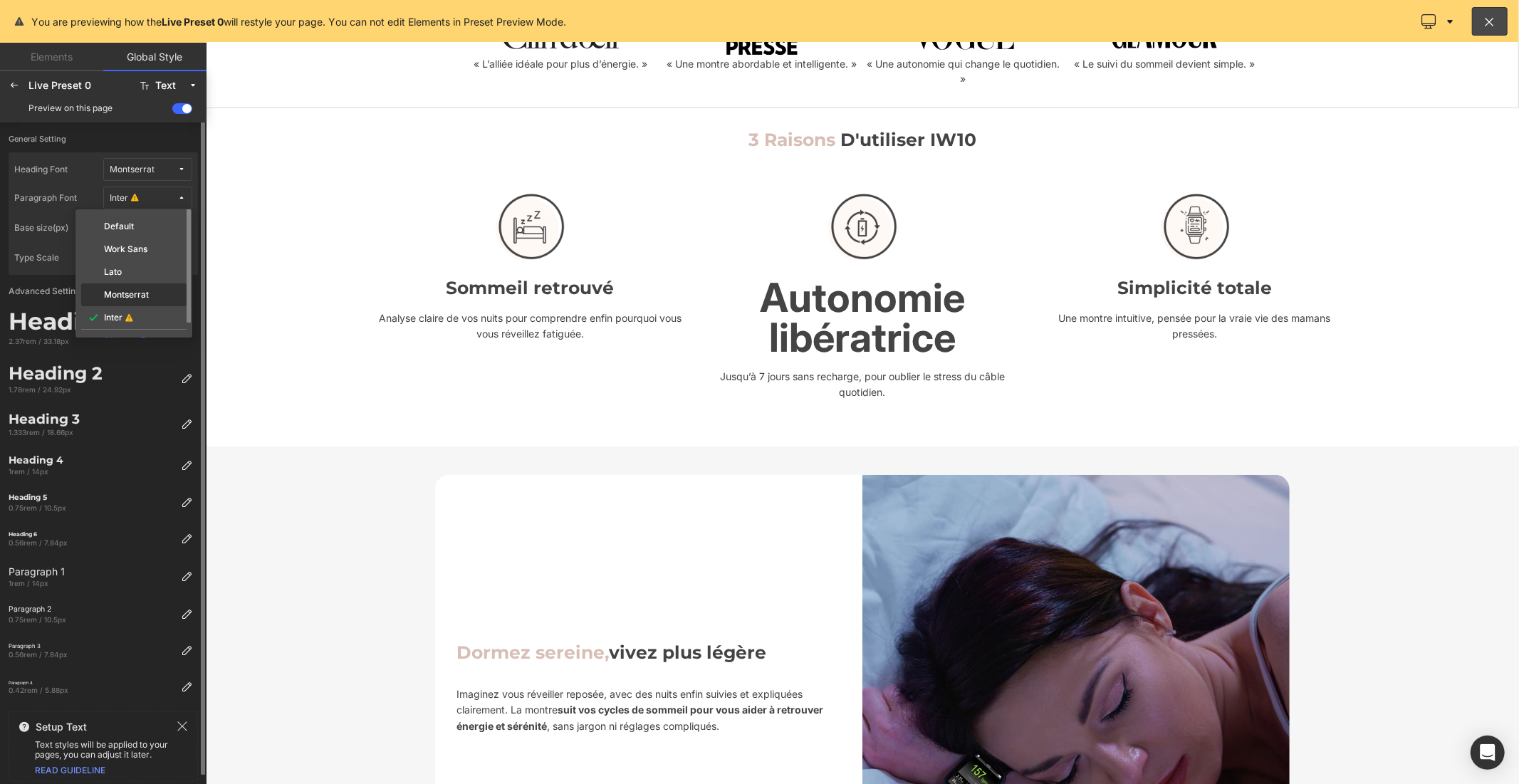
click at [151, 292] on div "Montserrat" at bounding box center [134, 295] width 100 height 11
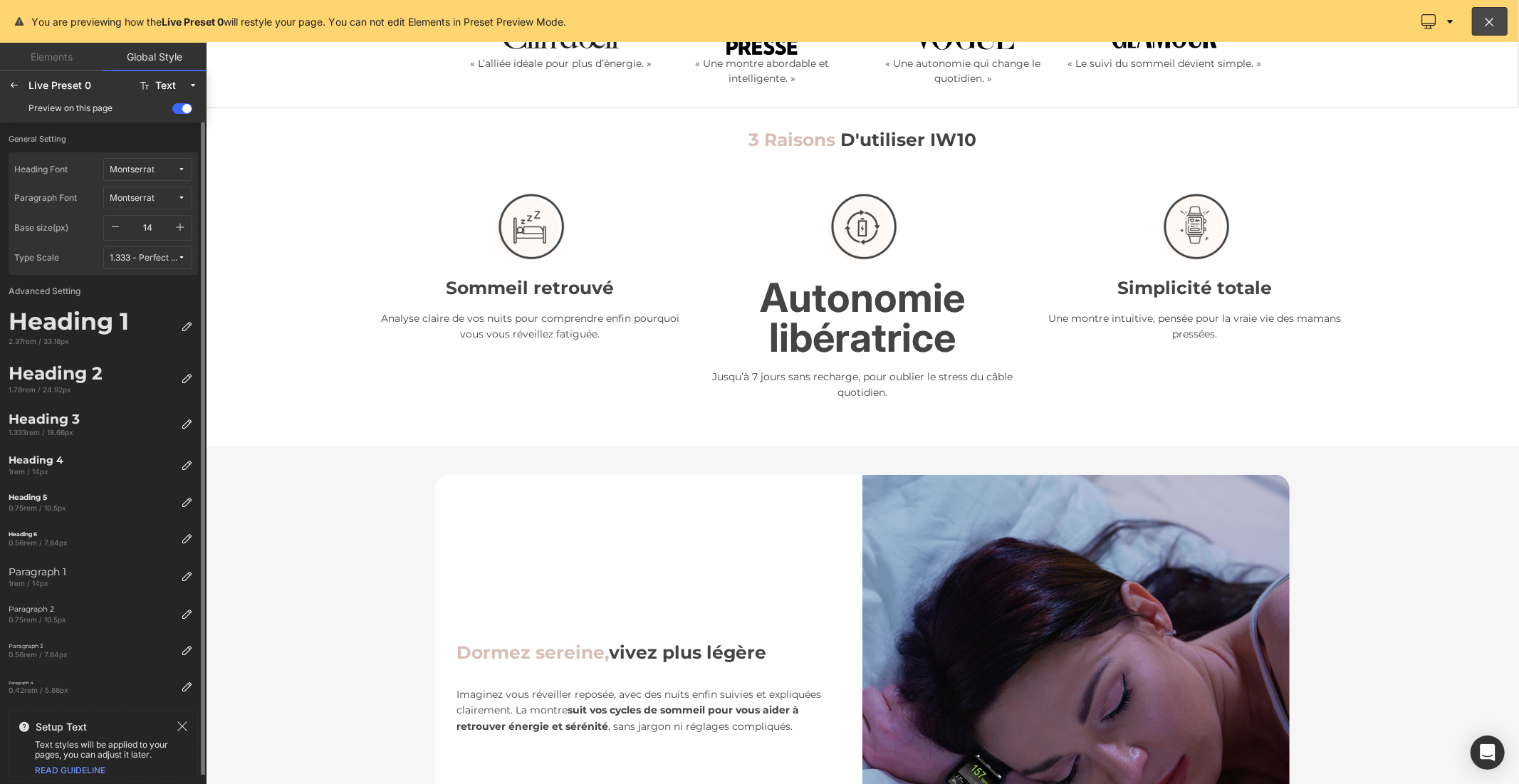
click at [180, 226] on icon "button" at bounding box center [181, 228] width 8 height 8
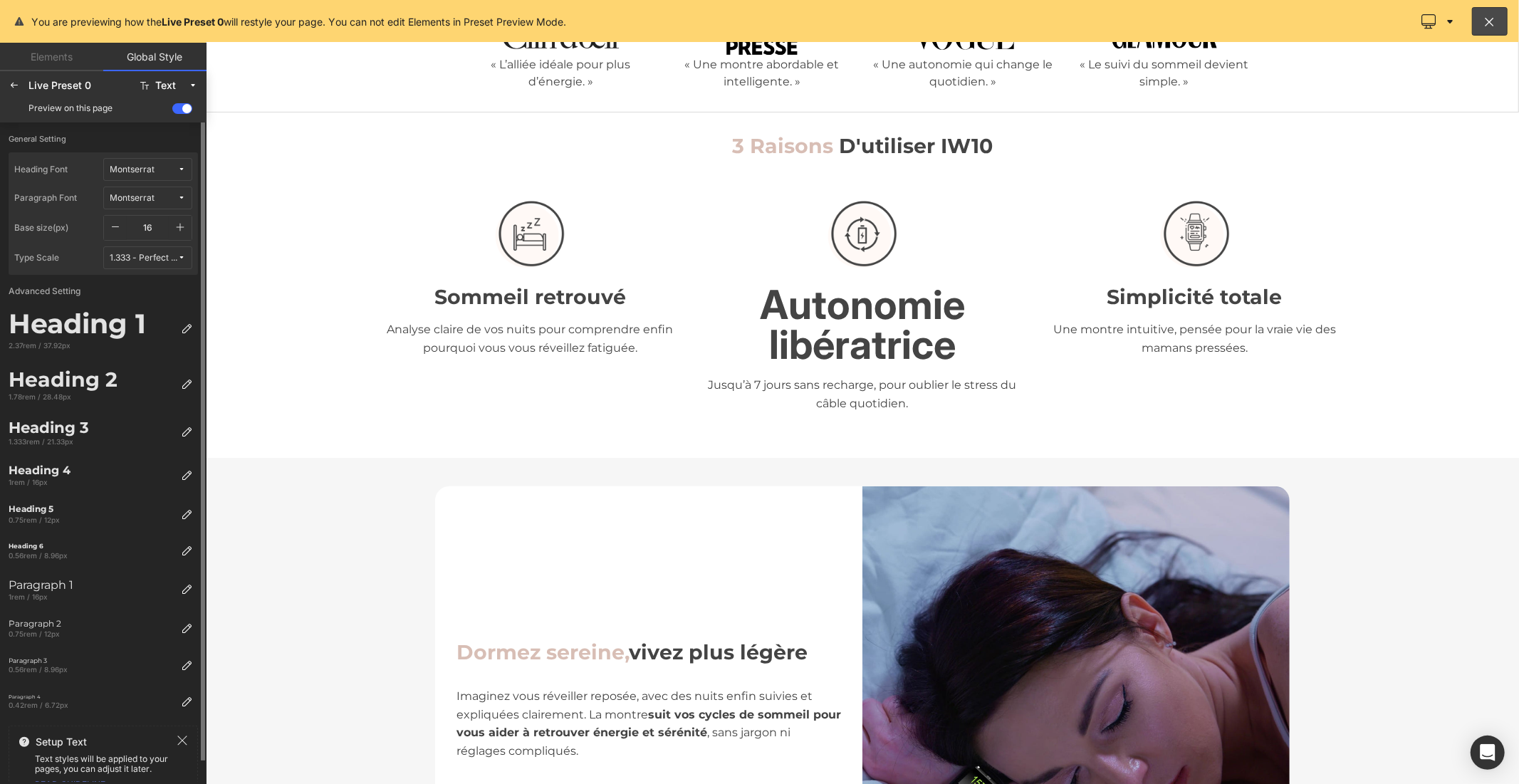
click at [180, 226] on icon "button" at bounding box center [181, 228] width 8 height 8
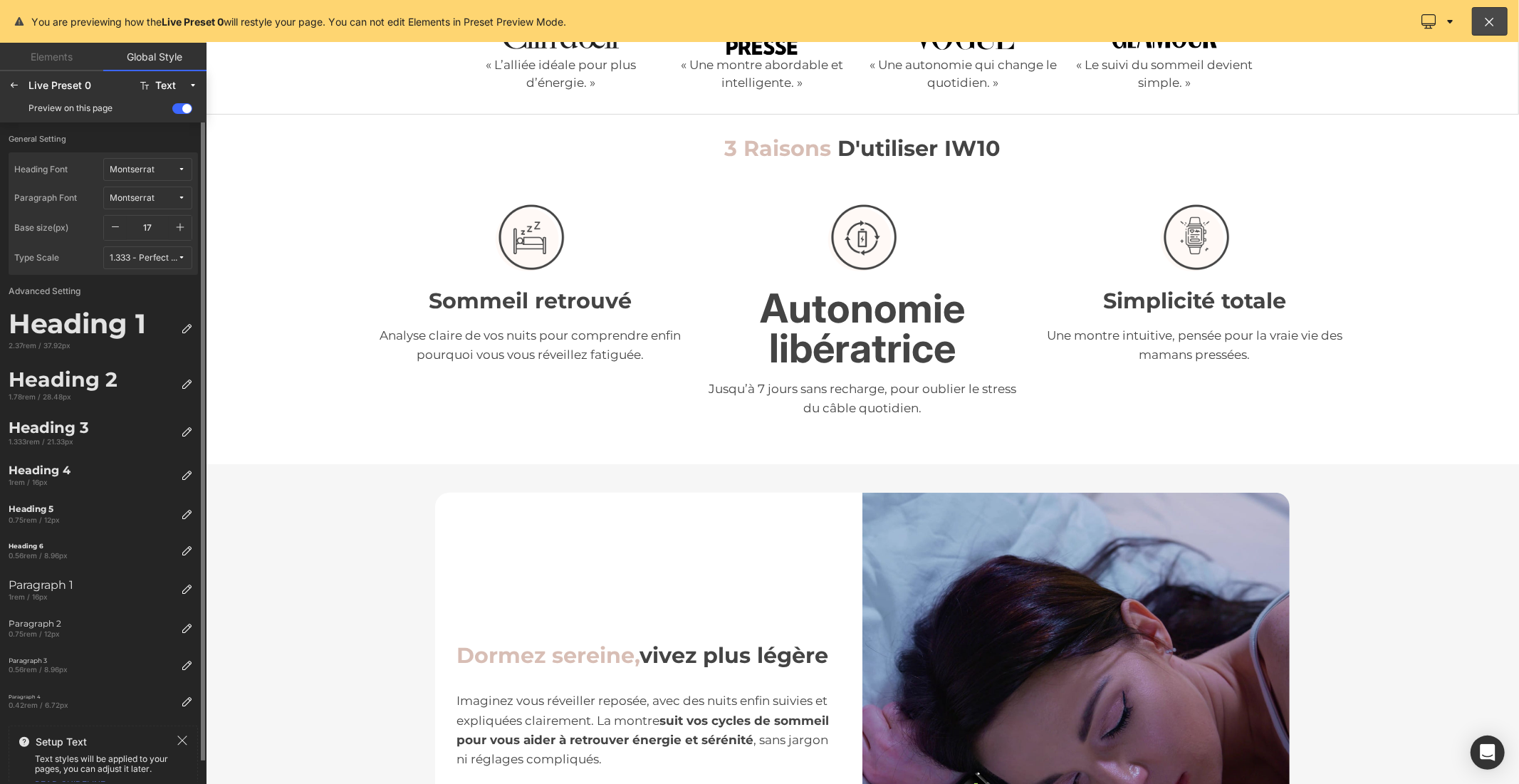
click at [180, 226] on icon "button" at bounding box center [181, 228] width 8 height 8
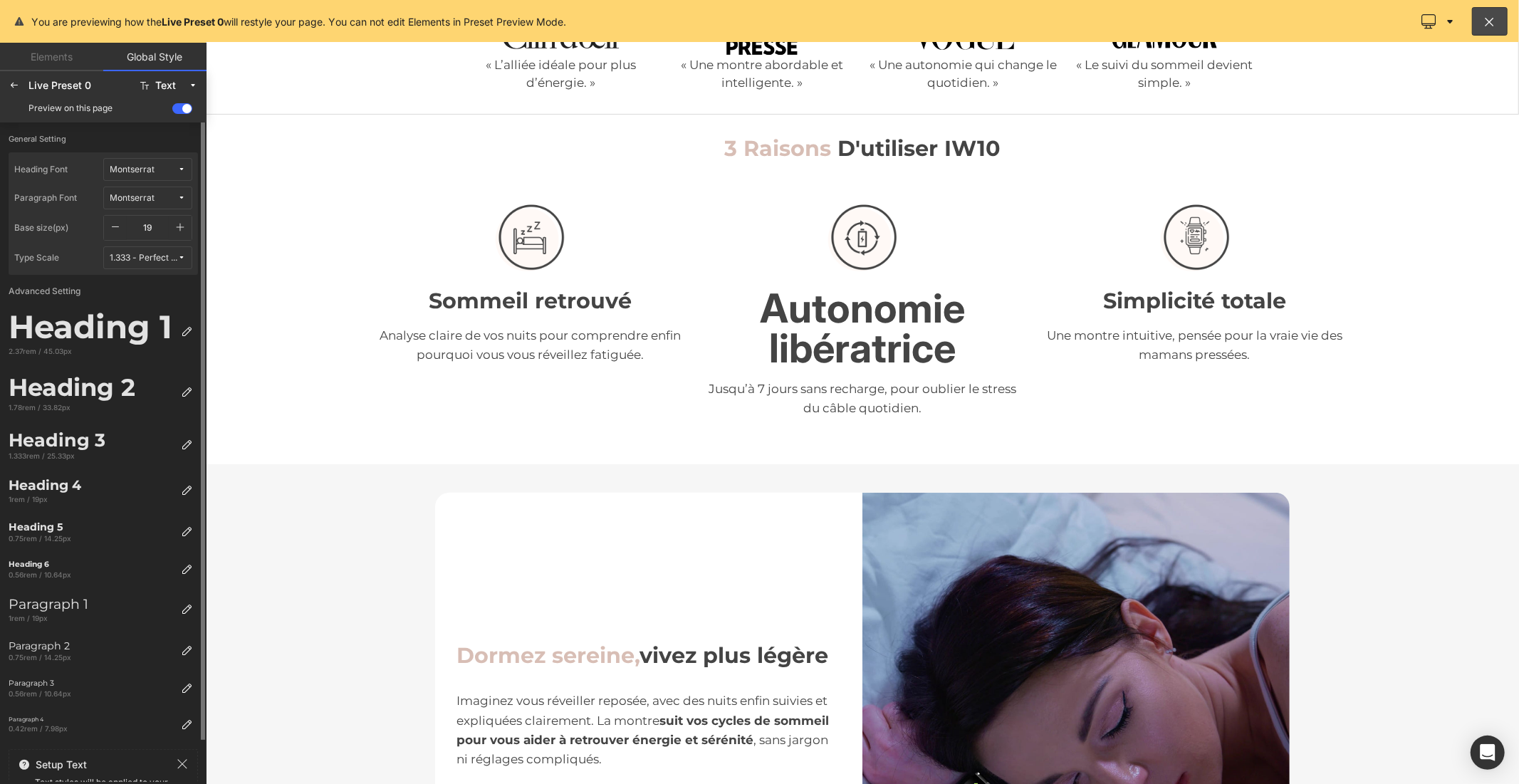
click at [180, 226] on icon "button" at bounding box center [181, 228] width 8 height 8
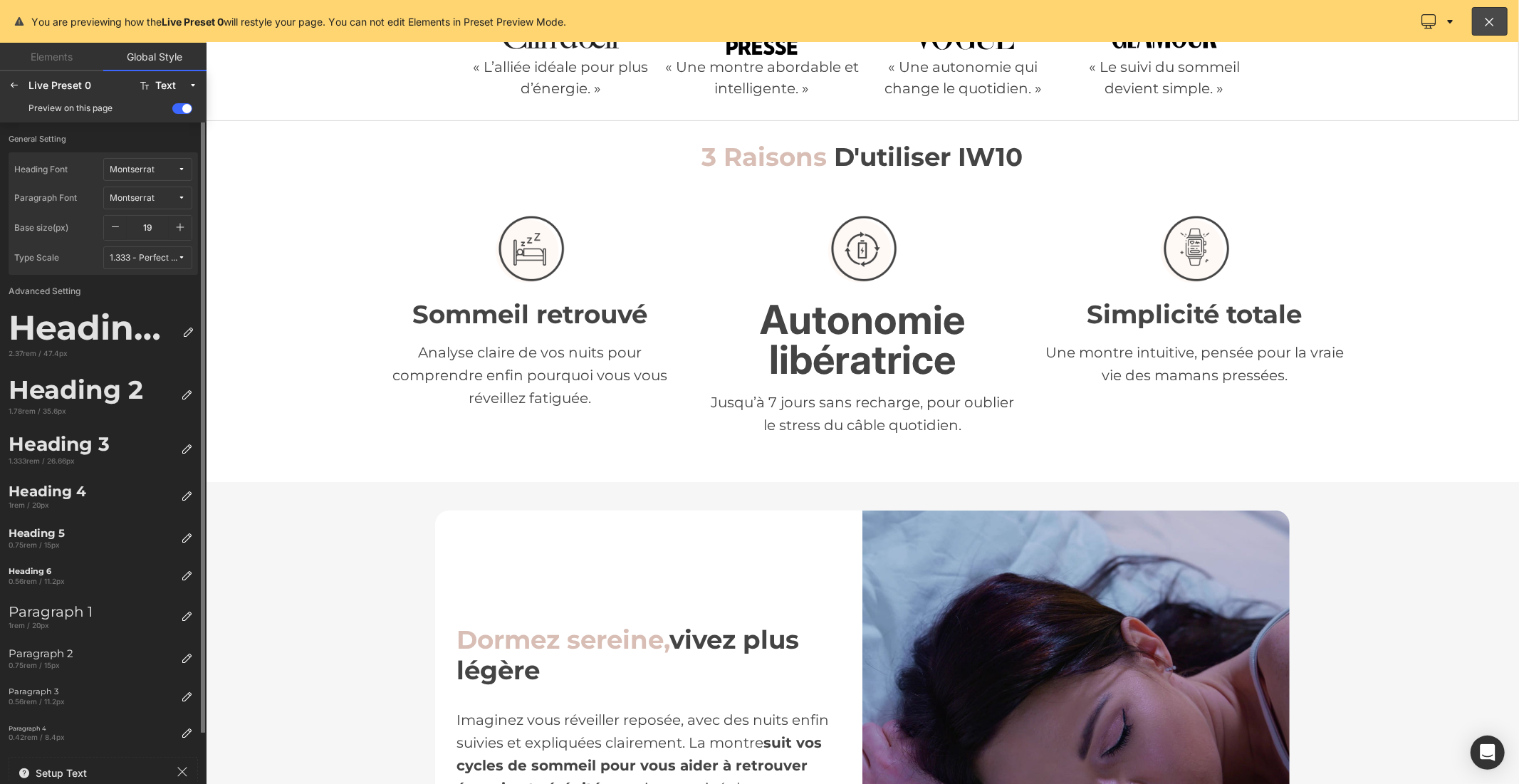
type input "20"
click at [185, 329] on icon at bounding box center [188, 332] width 11 height 11
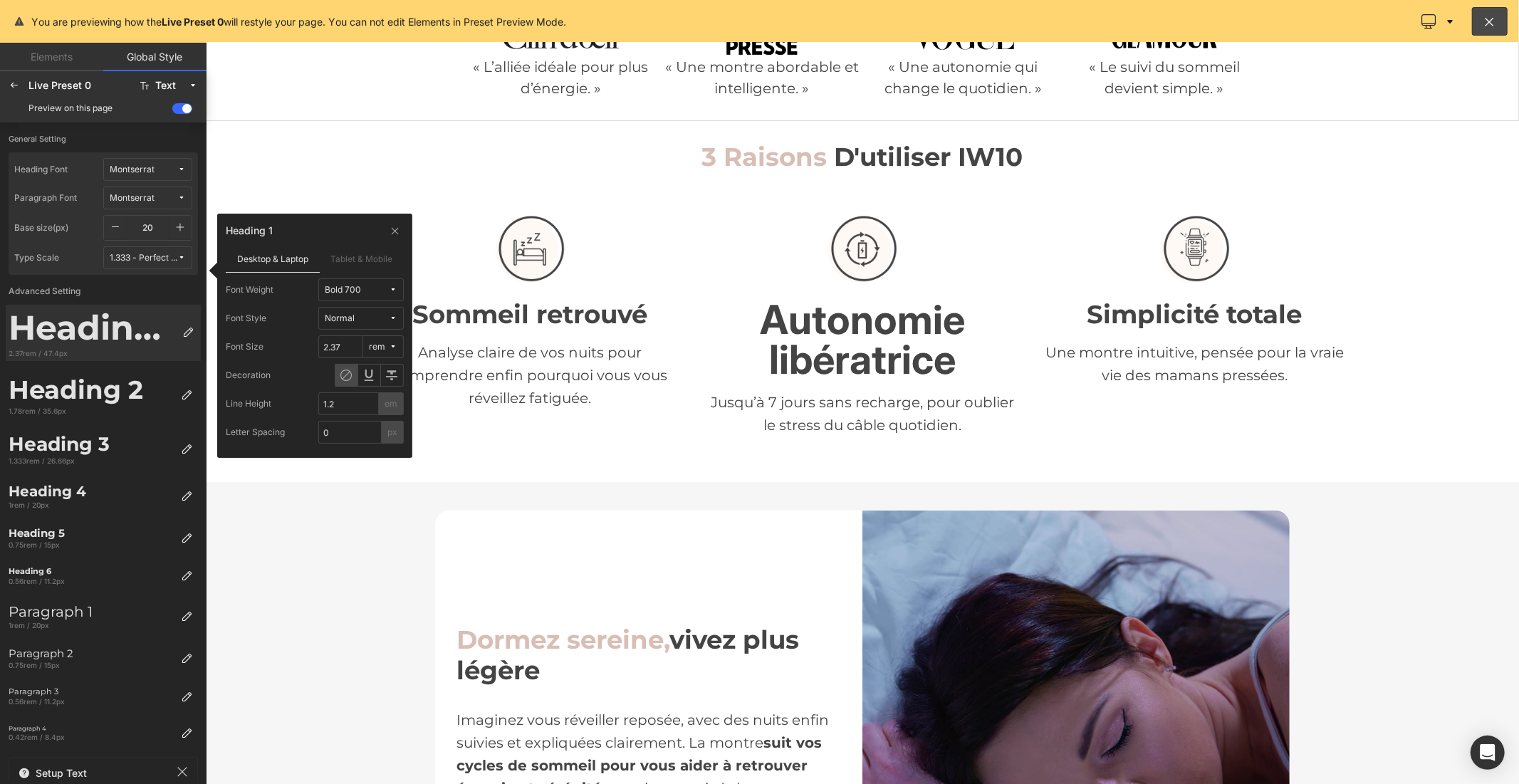
click at [338, 286] on div "Bold 700" at bounding box center [343, 290] width 36 height 11
click at [350, 408] on label "Medium 500" at bounding box center [357, 409] width 52 height 10
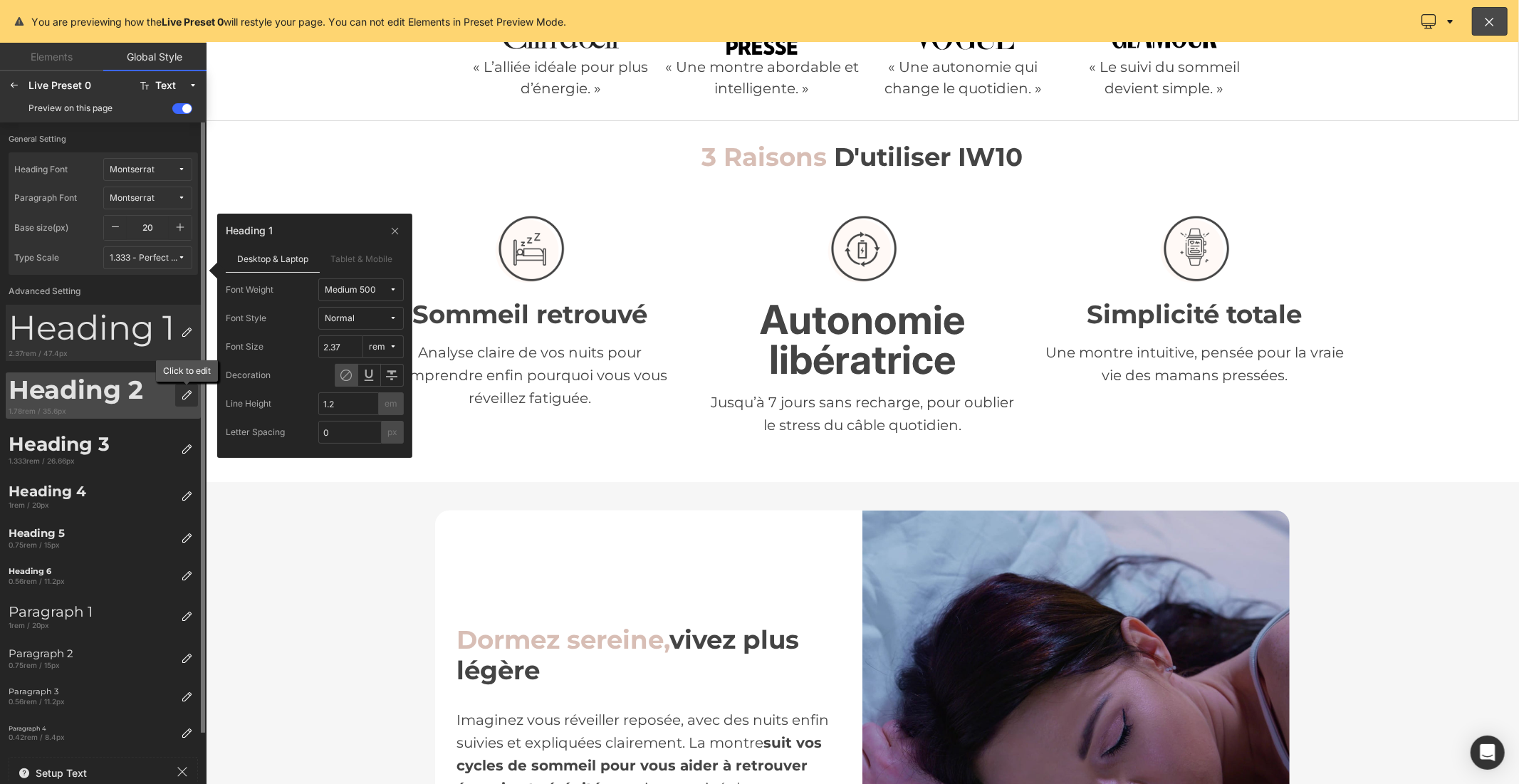
click at [183, 386] on div at bounding box center [187, 395] width 23 height 23
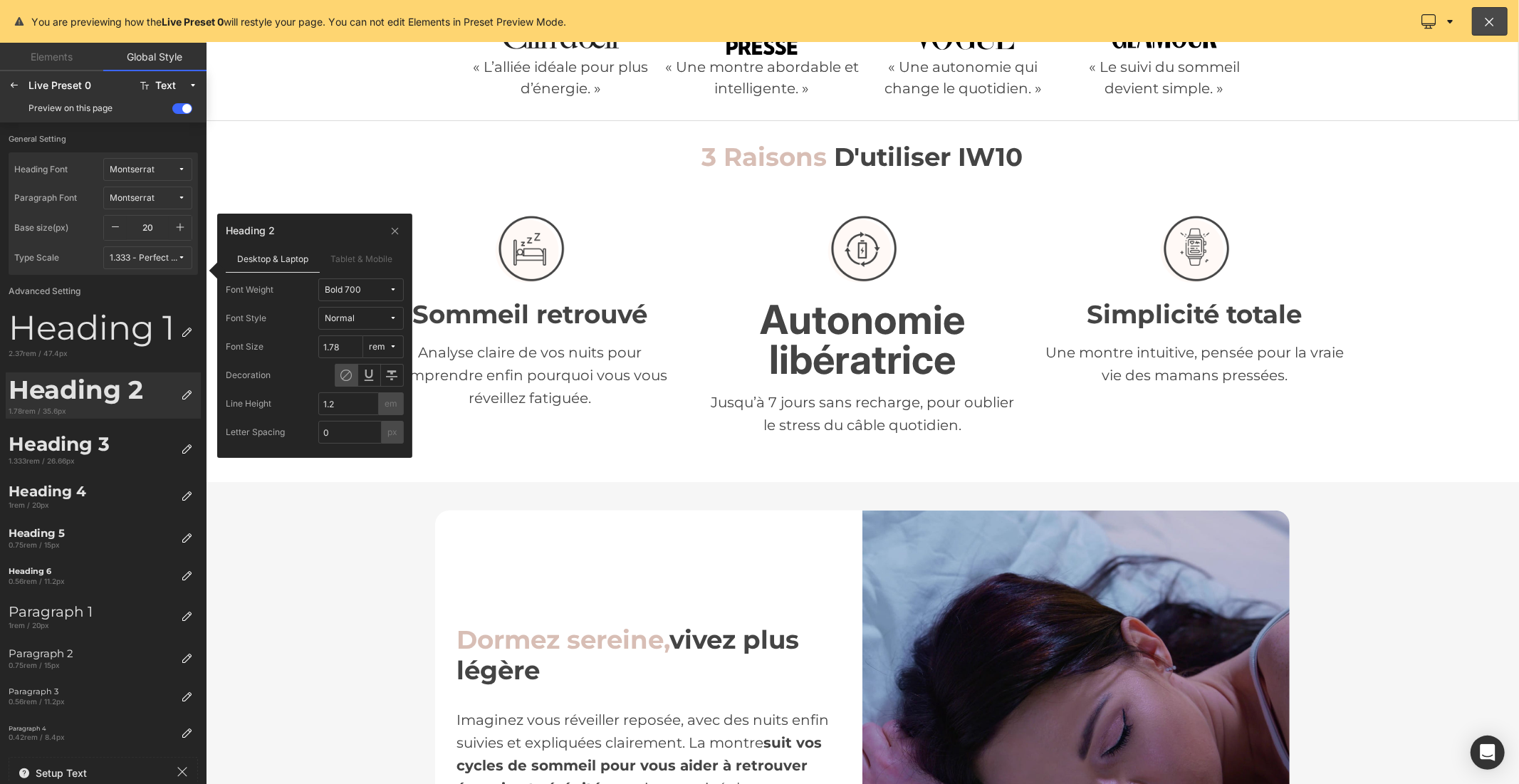
click at [359, 294] on div "Bold 700" at bounding box center [343, 290] width 36 height 11
click at [365, 406] on label "Medium 500" at bounding box center [357, 409] width 52 height 10
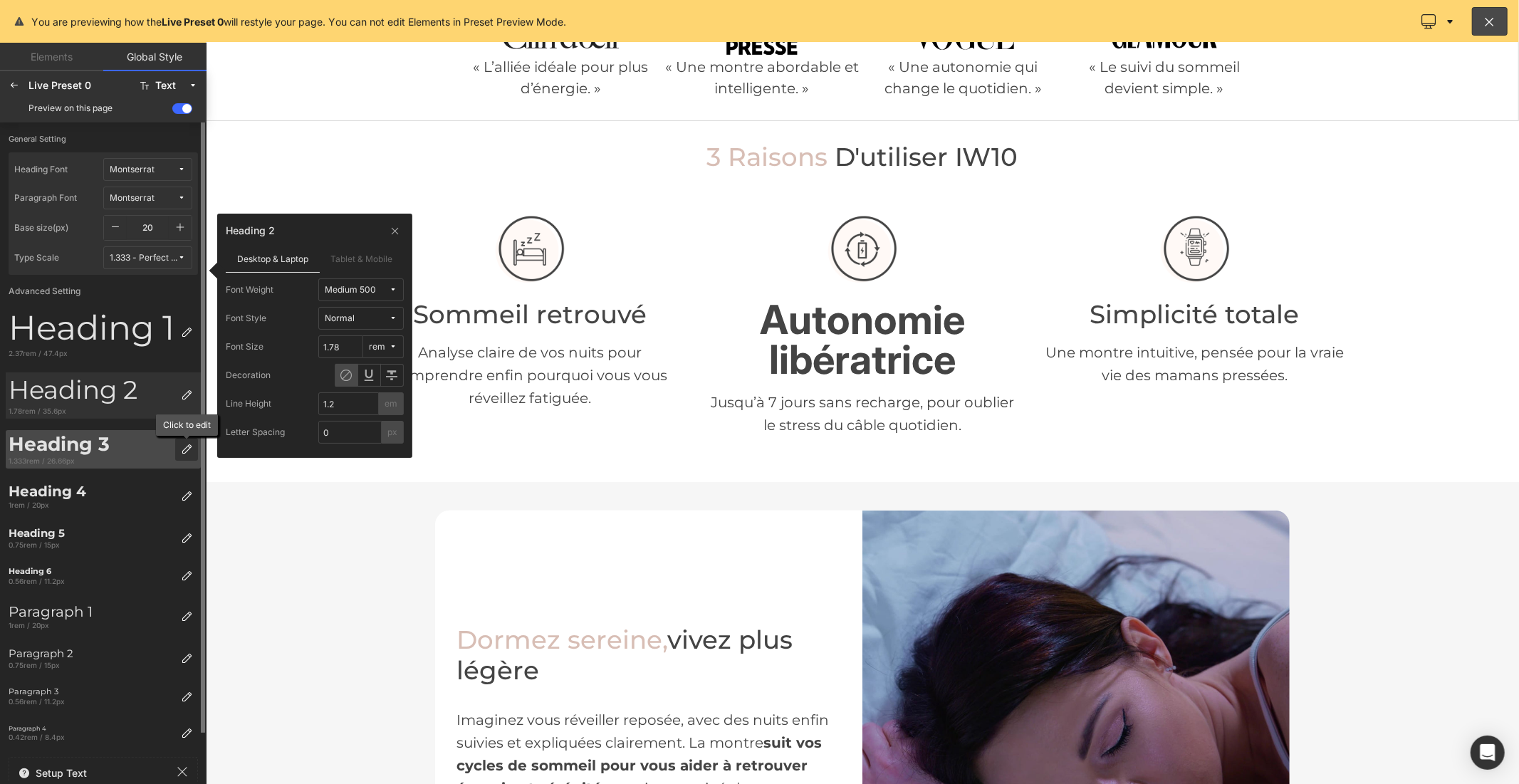
click at [188, 446] on icon at bounding box center [187, 449] width 11 height 11
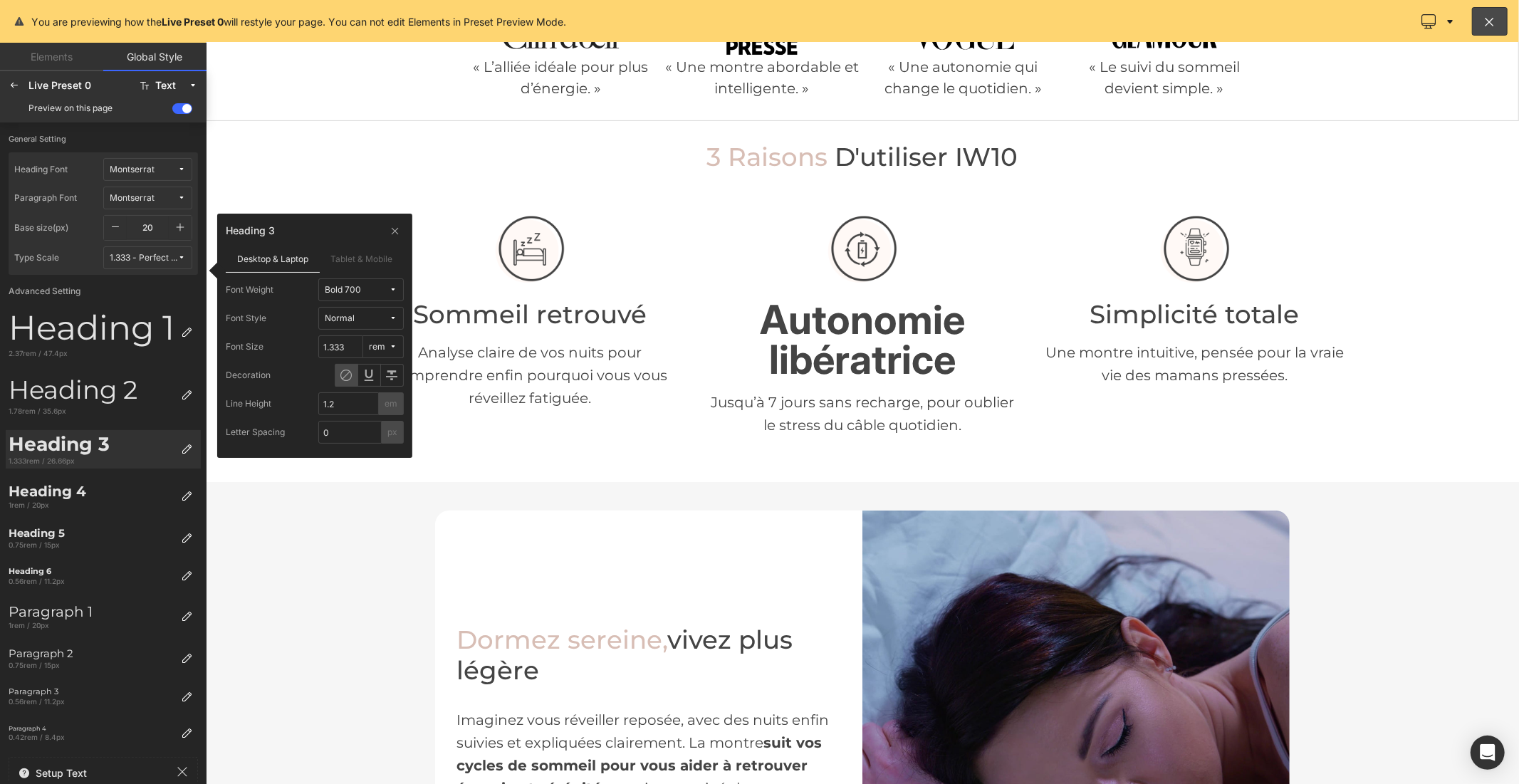
click at [372, 291] on span "Bold 700" at bounding box center [357, 290] width 64 height 11
click at [365, 404] on label "Medium 500" at bounding box center [357, 409] width 52 height 10
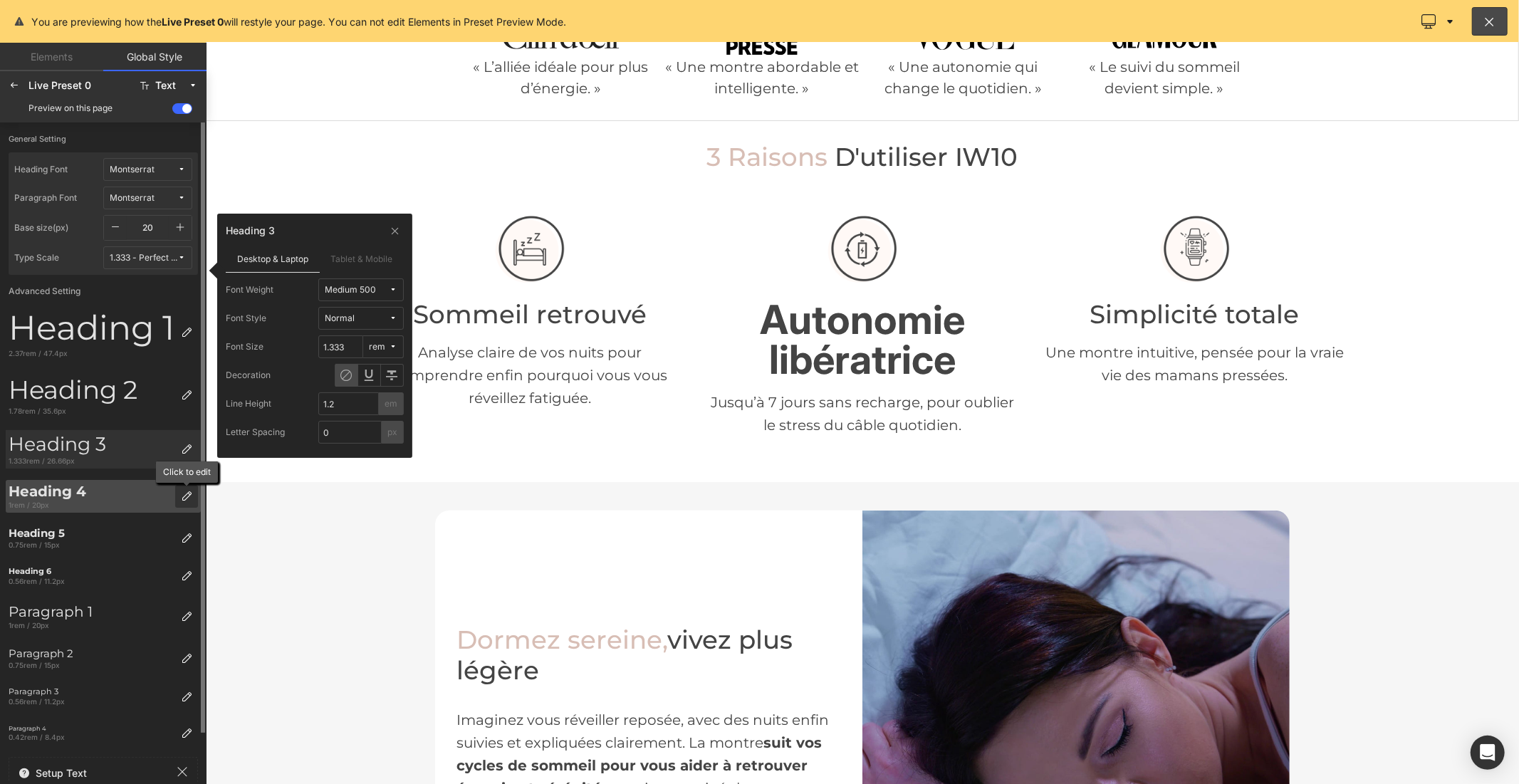
click at [185, 497] on icon at bounding box center [187, 496] width 11 height 11
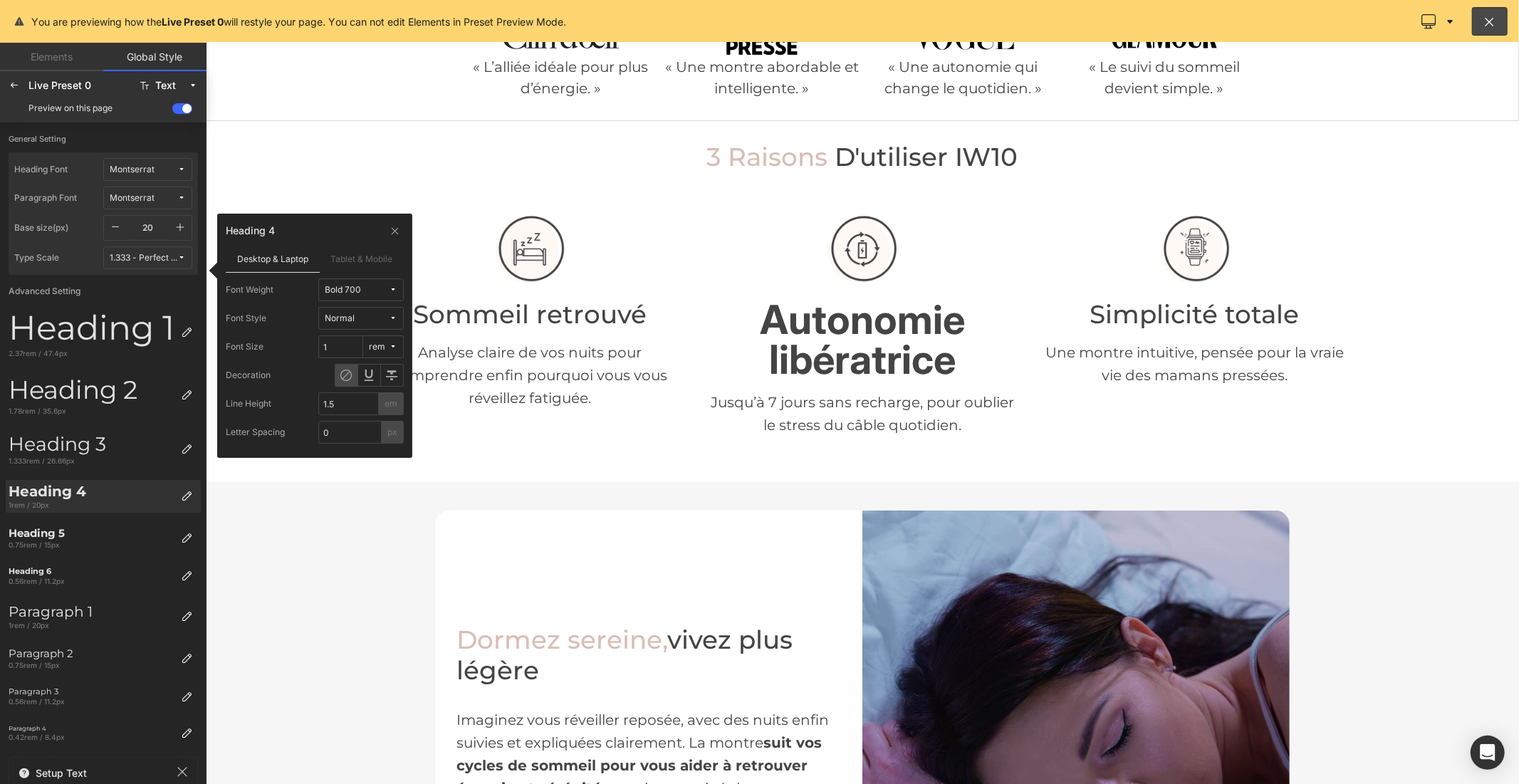
click at [364, 295] on span "Bold 700" at bounding box center [357, 290] width 64 height 11
click at [359, 400] on div "Medium 500" at bounding box center [354, 409] width 89 height 23
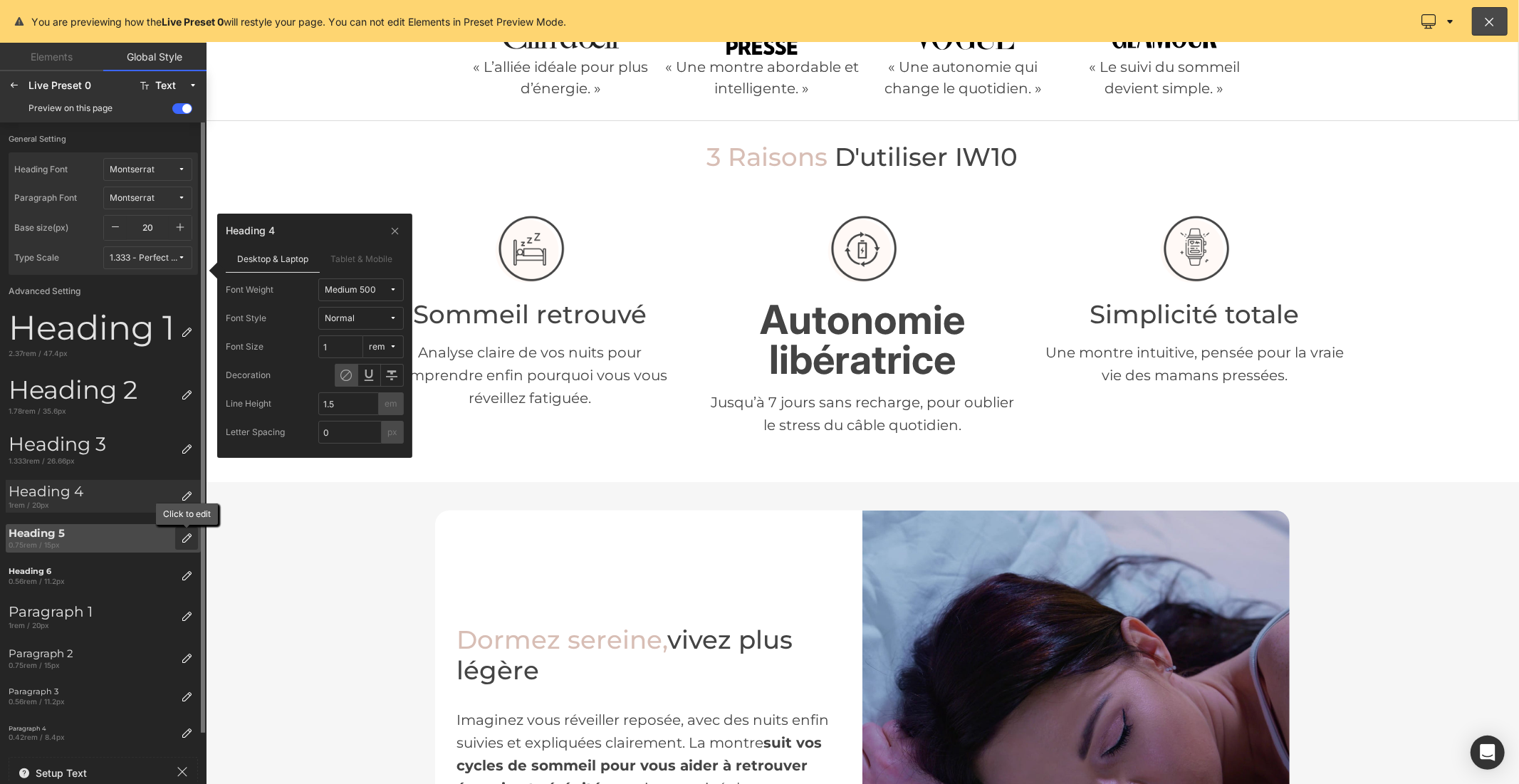
click at [188, 537] on icon at bounding box center [187, 538] width 11 height 11
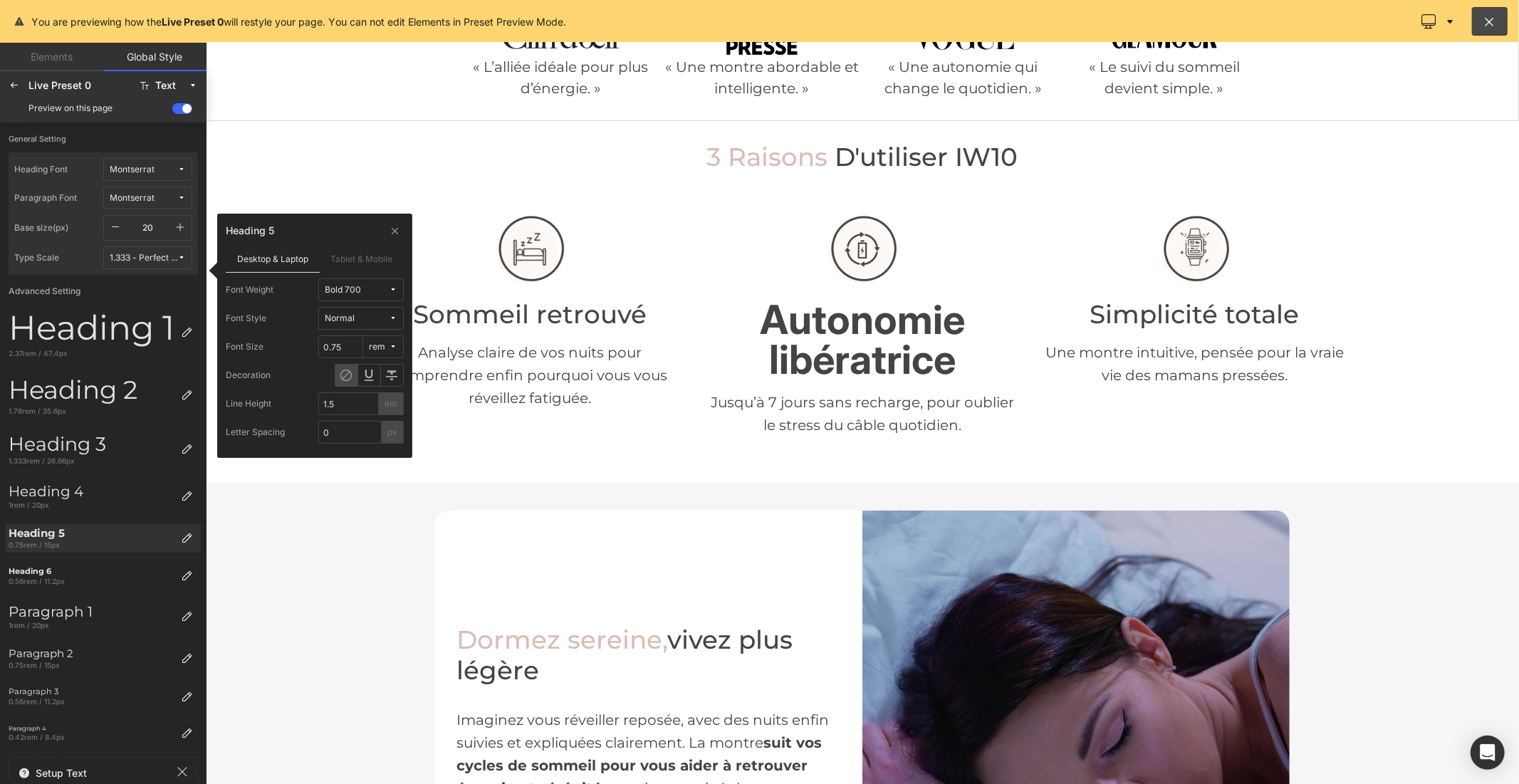
click at [361, 279] on button "Bold 700" at bounding box center [361, 290] width 85 height 23
drag, startPoint x: 357, startPoint y: 404, endPoint x: 25, endPoint y: 470, distance: 338.5
click at [357, 404] on label "Medium 500" at bounding box center [357, 409] width 52 height 10
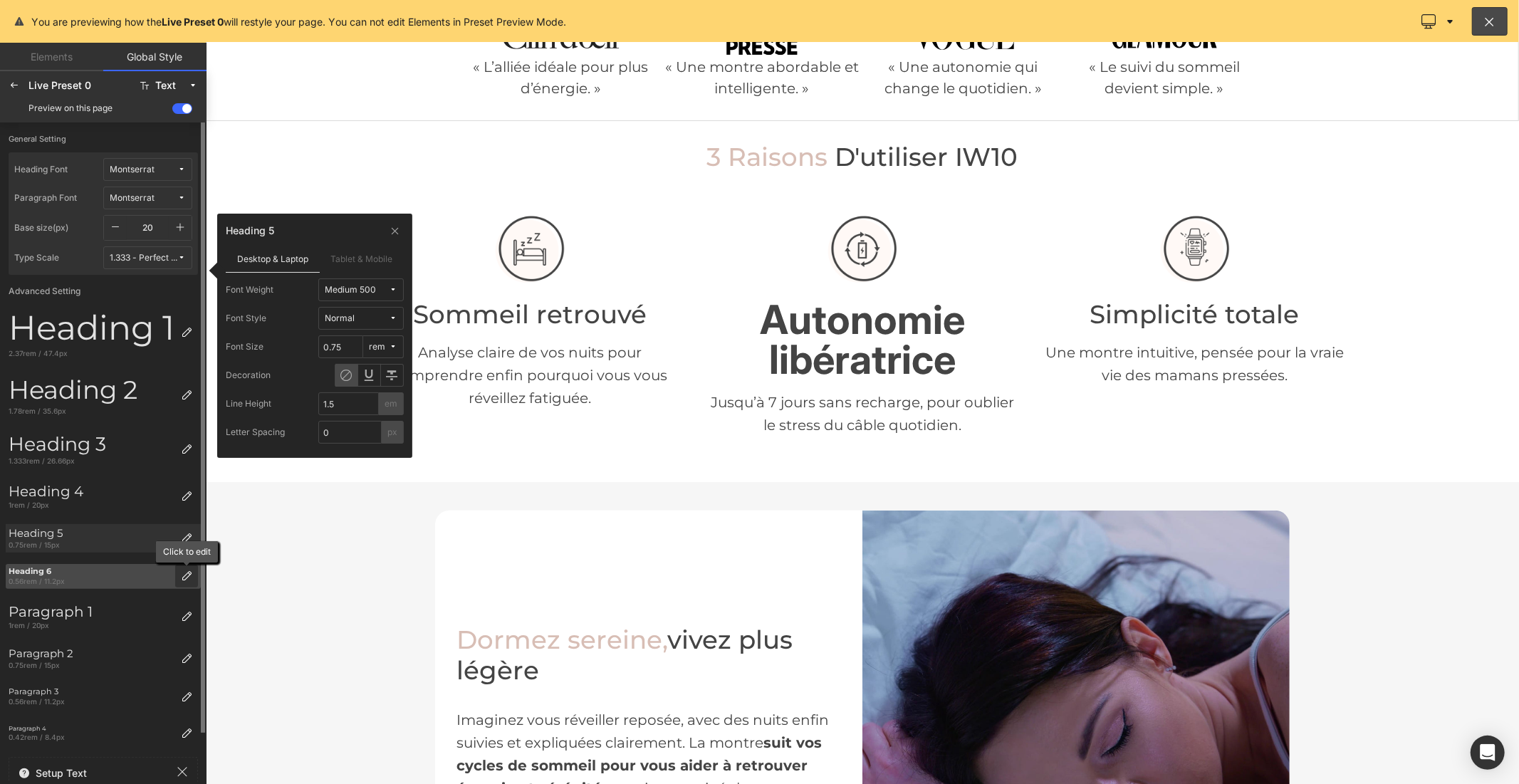
click at [183, 579] on icon at bounding box center [187, 576] width 11 height 11
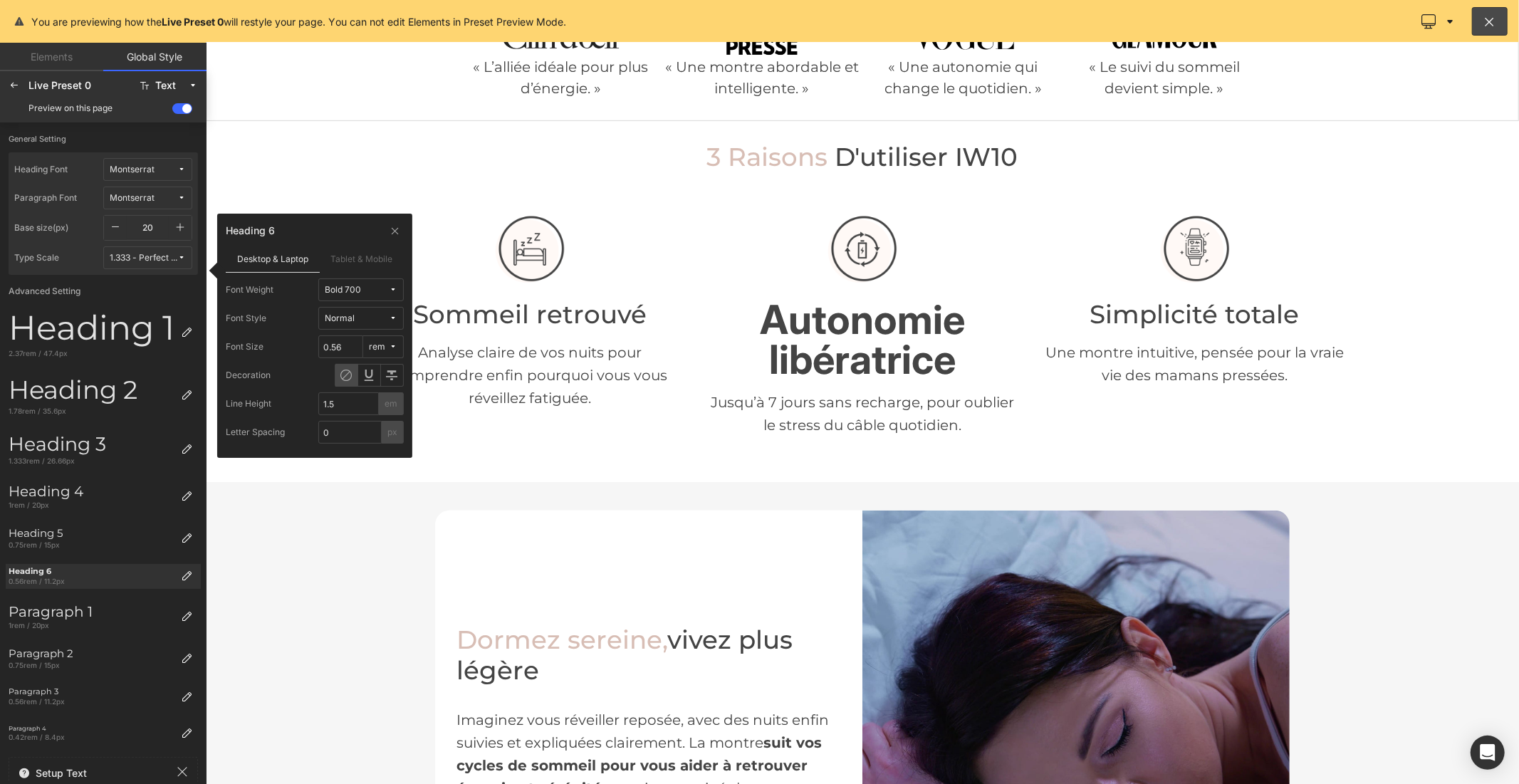
click at [368, 292] on span "Bold 700" at bounding box center [357, 290] width 64 height 11
click at [364, 409] on label "Medium 500" at bounding box center [357, 409] width 52 height 10
click at [10, 88] on icon at bounding box center [14, 85] width 11 height 11
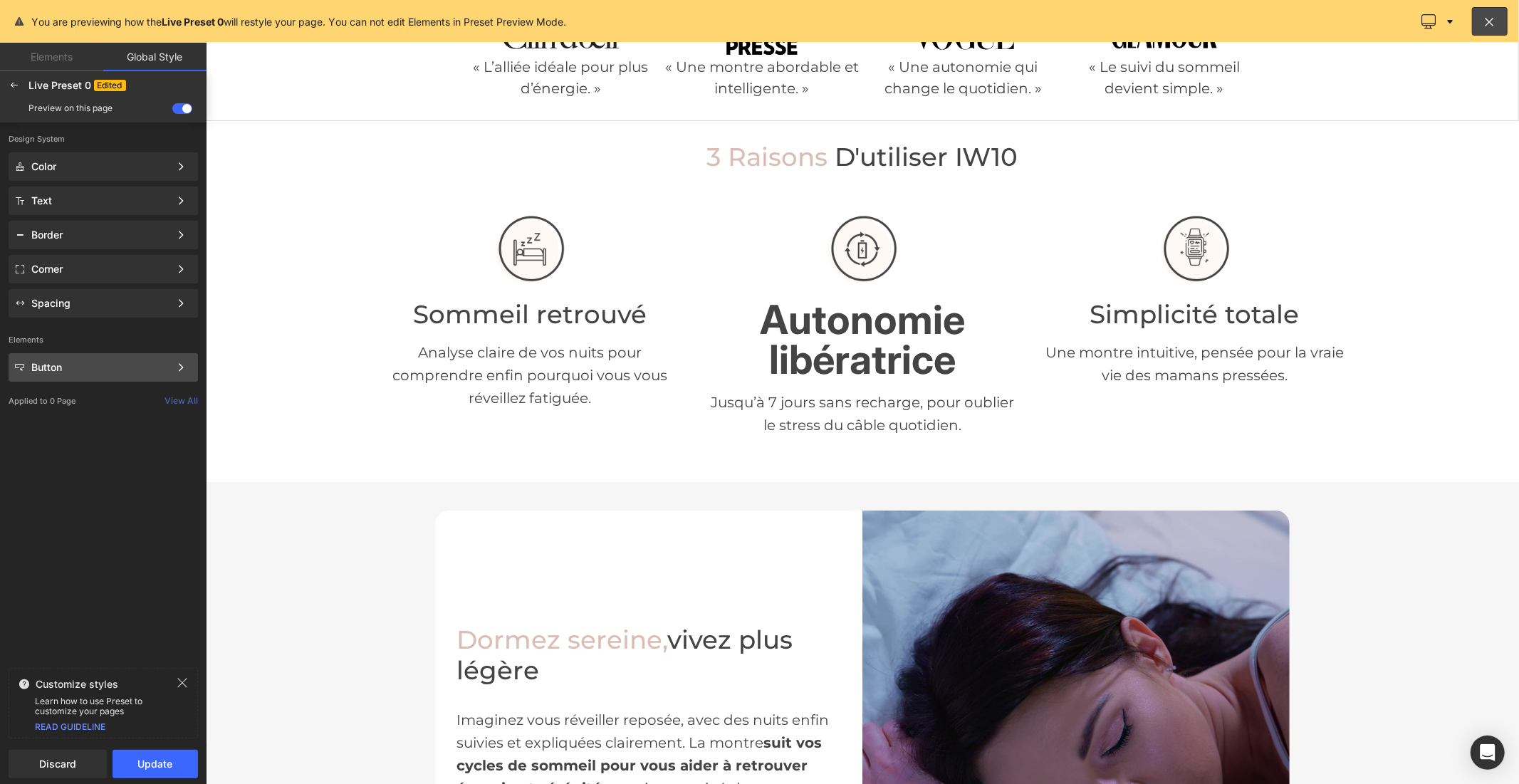
click at [110, 364] on div "Button" at bounding box center [100, 367] width 138 height 11
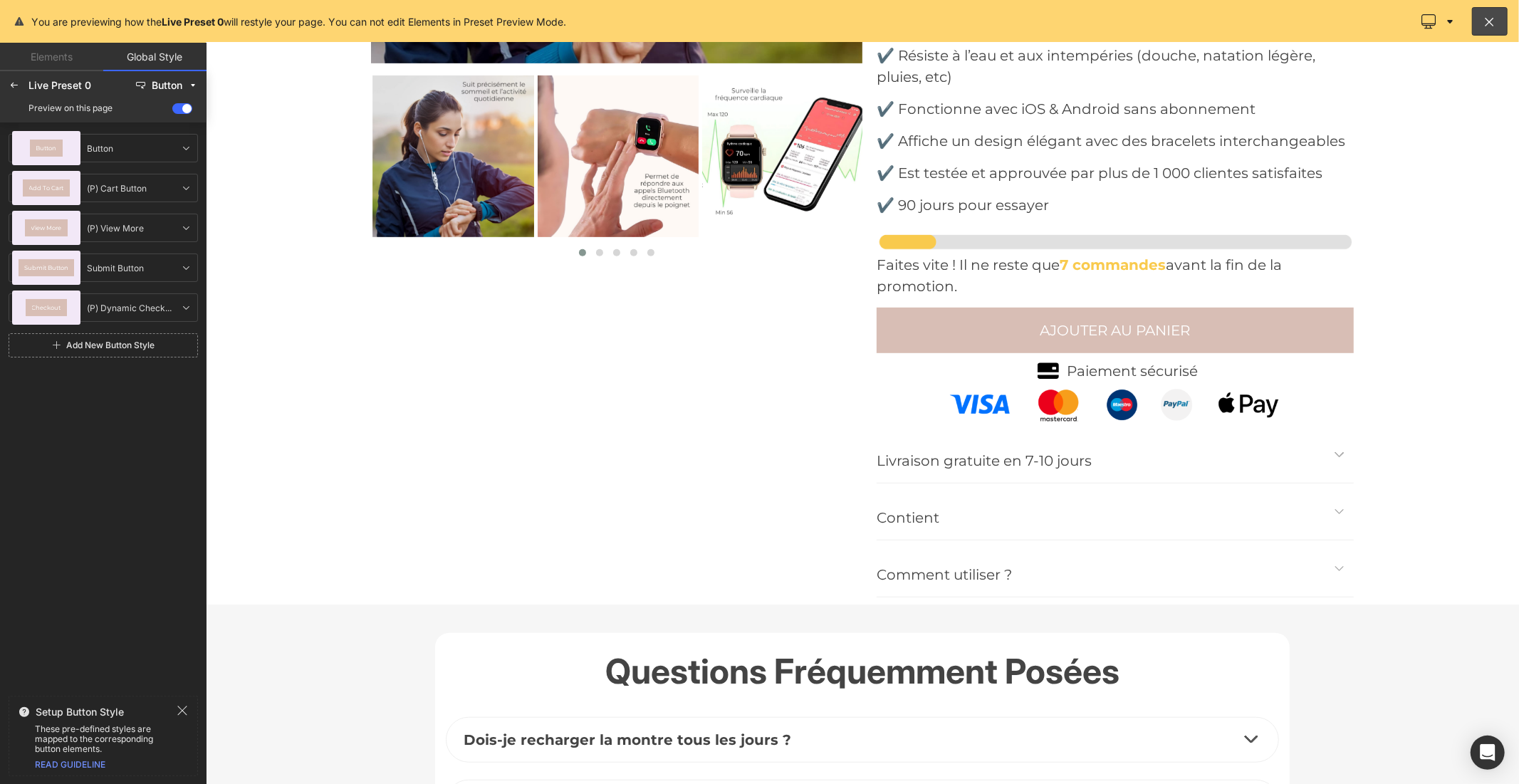
scroll to position [5050, 0]
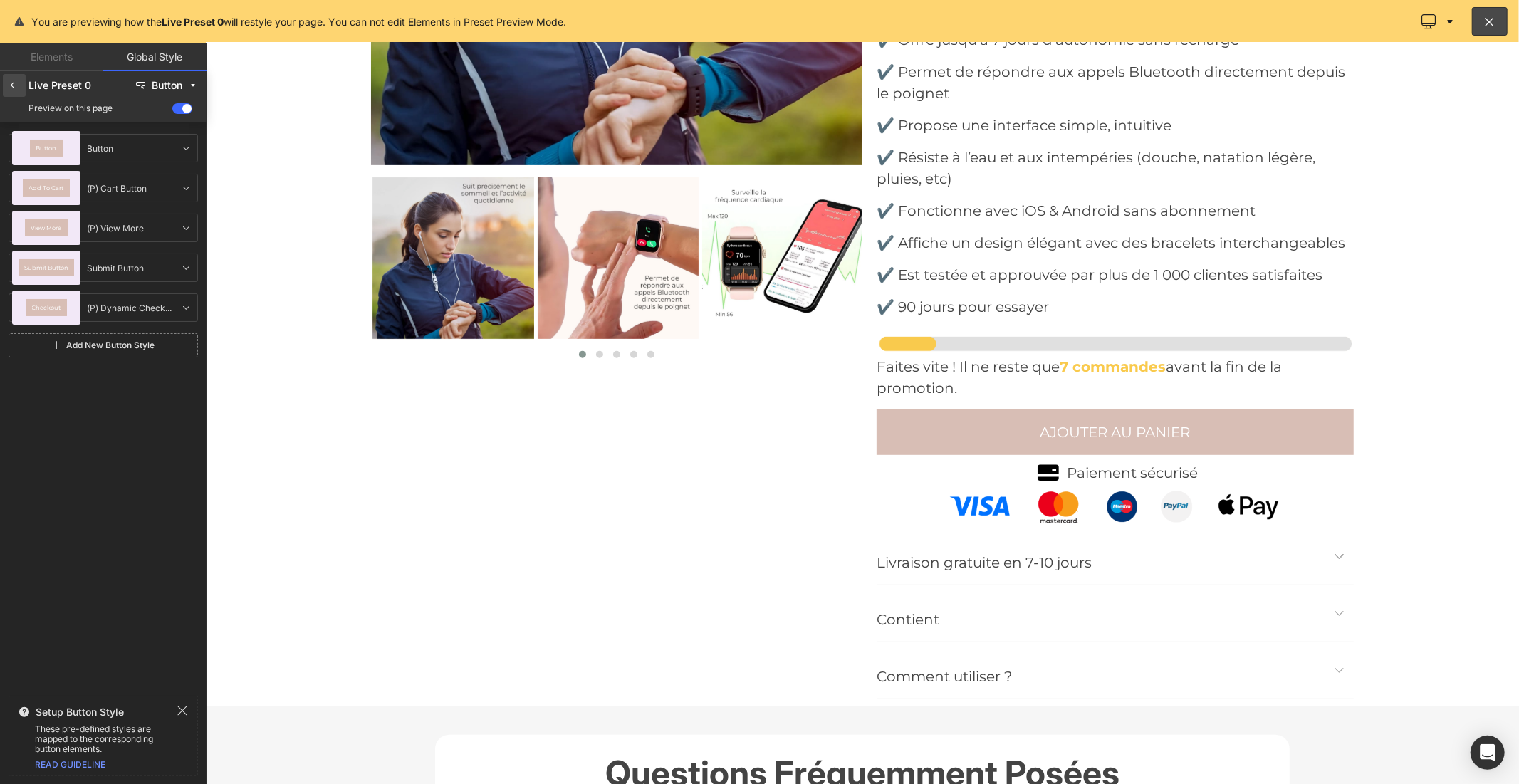
click at [12, 82] on icon at bounding box center [14, 85] width 11 height 11
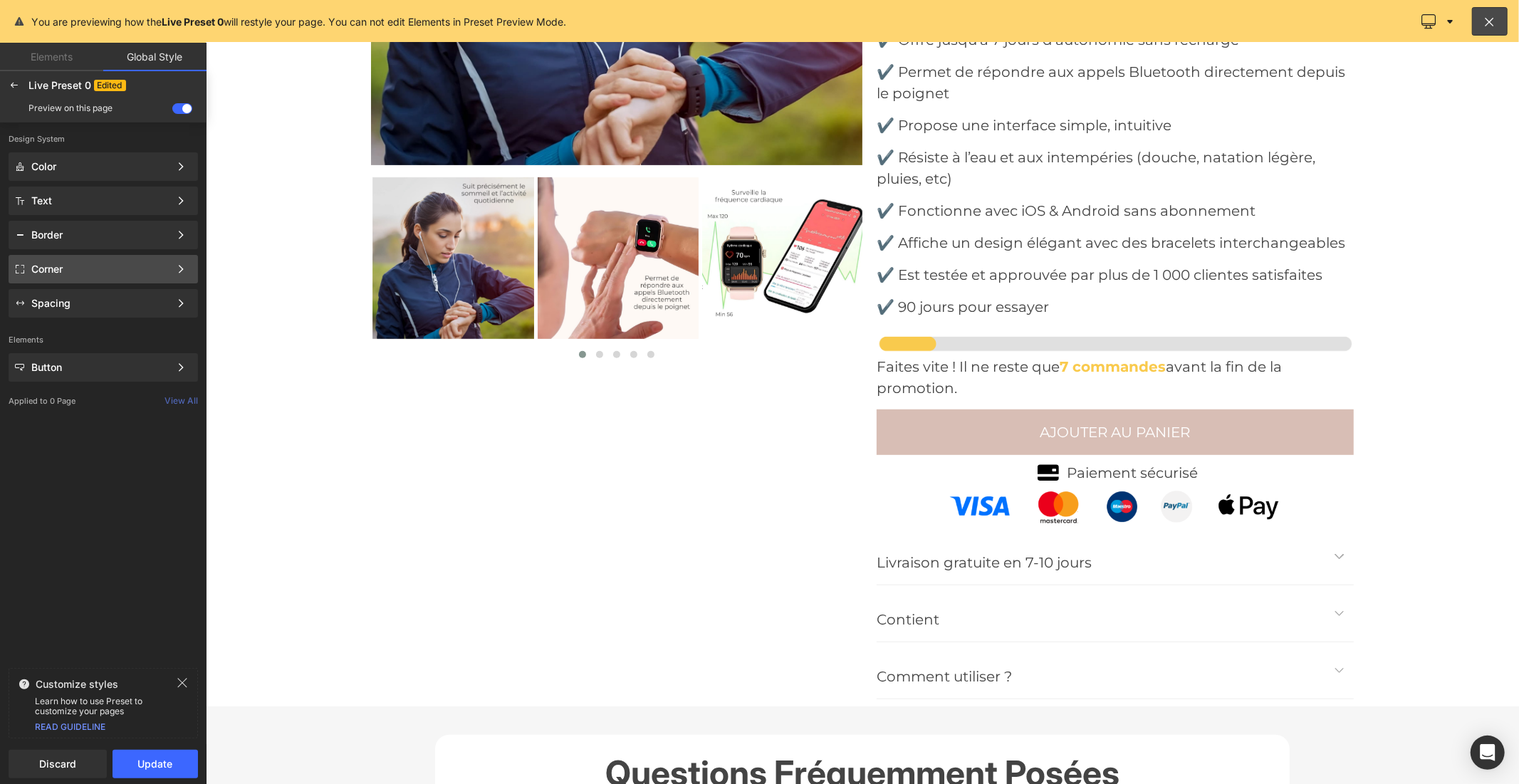
click at [88, 259] on div "Corner" at bounding box center [102, 268] width 189 height 29
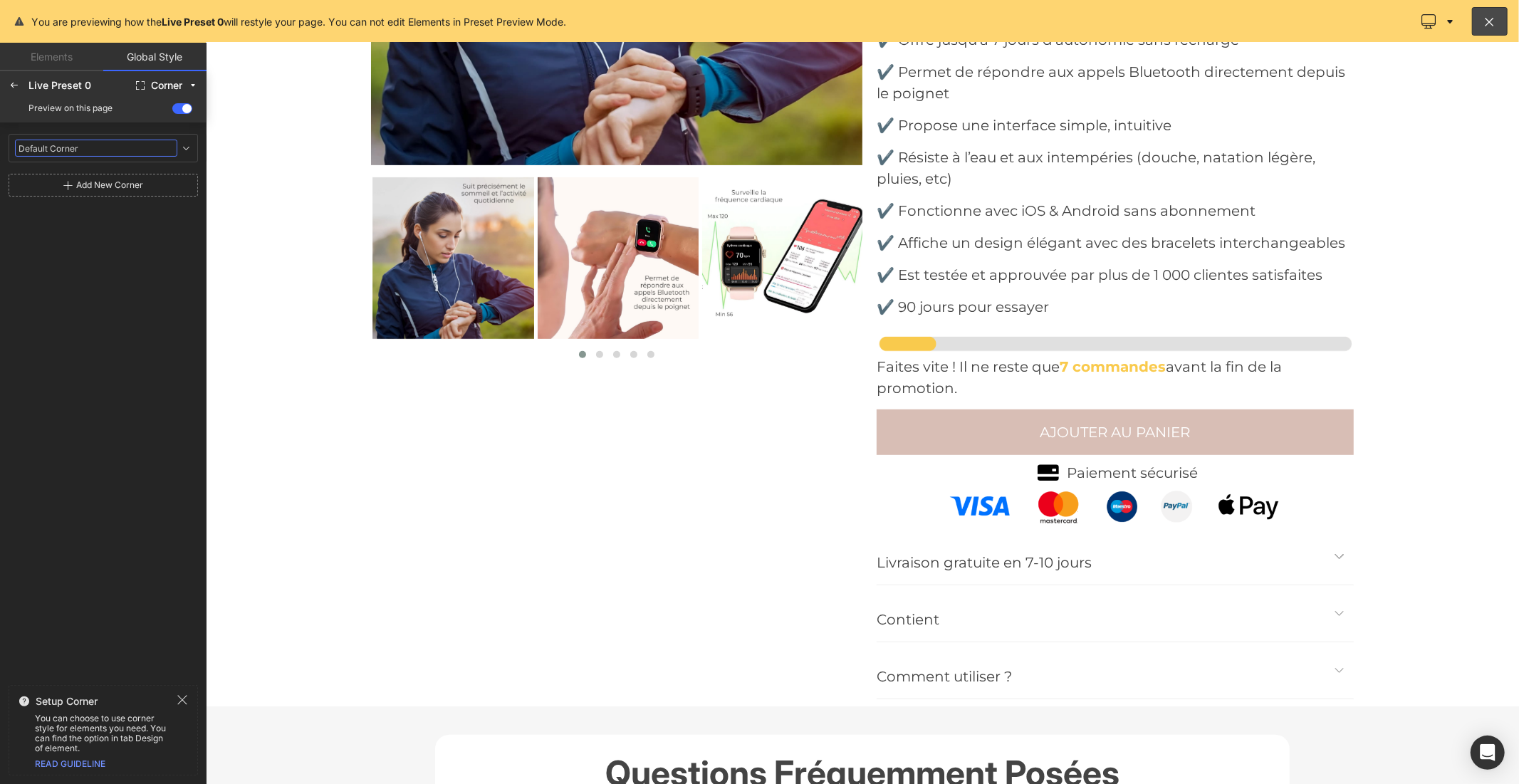
click at [47, 154] on input "Default Corner" at bounding box center [96, 147] width 162 height 17
click at [183, 154] on link at bounding box center [186, 147] width 17 height 17
click at [36, 201] on input "0" at bounding box center [36, 198] width 43 height 23
type input "20"
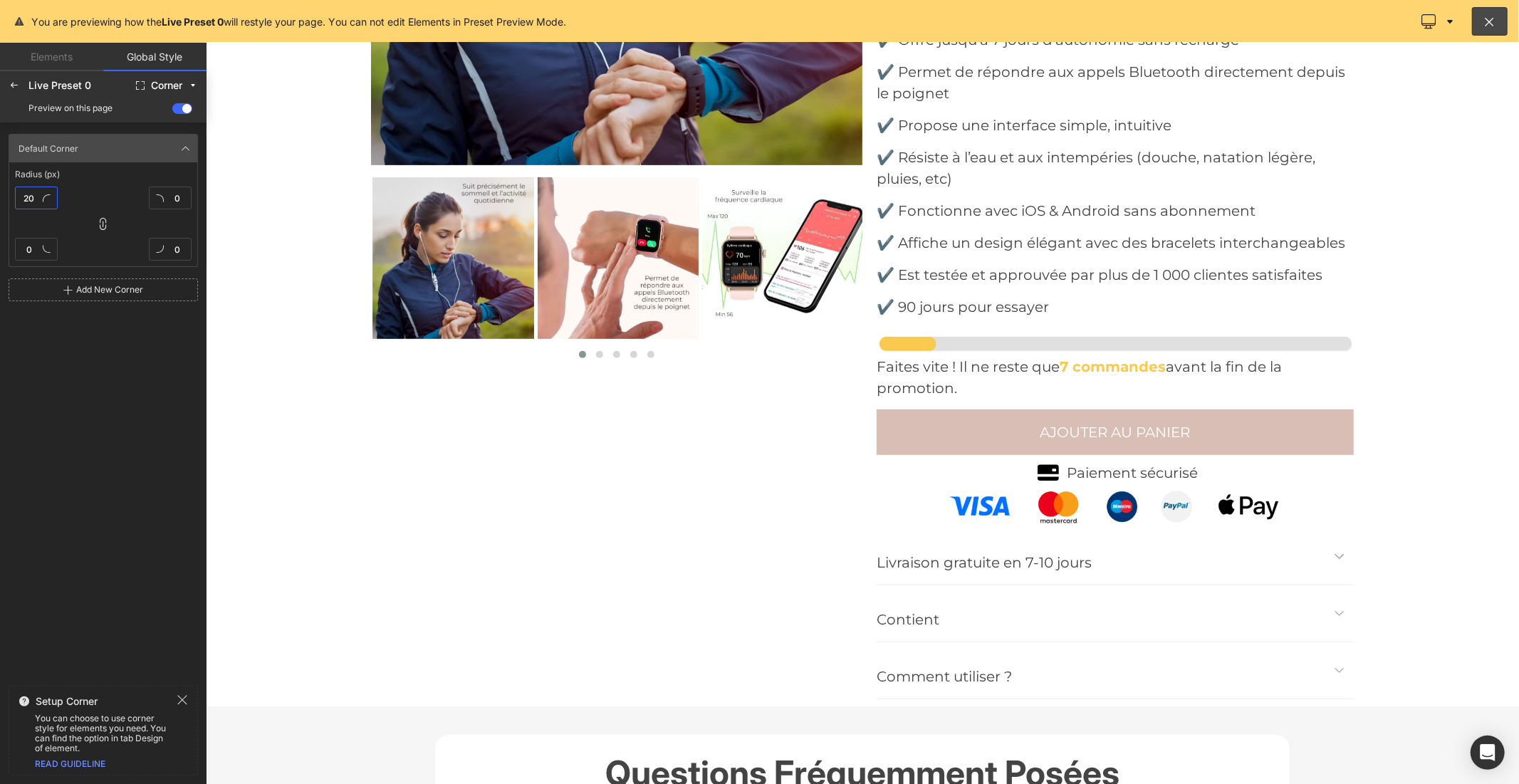
type input "20"
click at [9, 84] on icon at bounding box center [14, 85] width 11 height 11
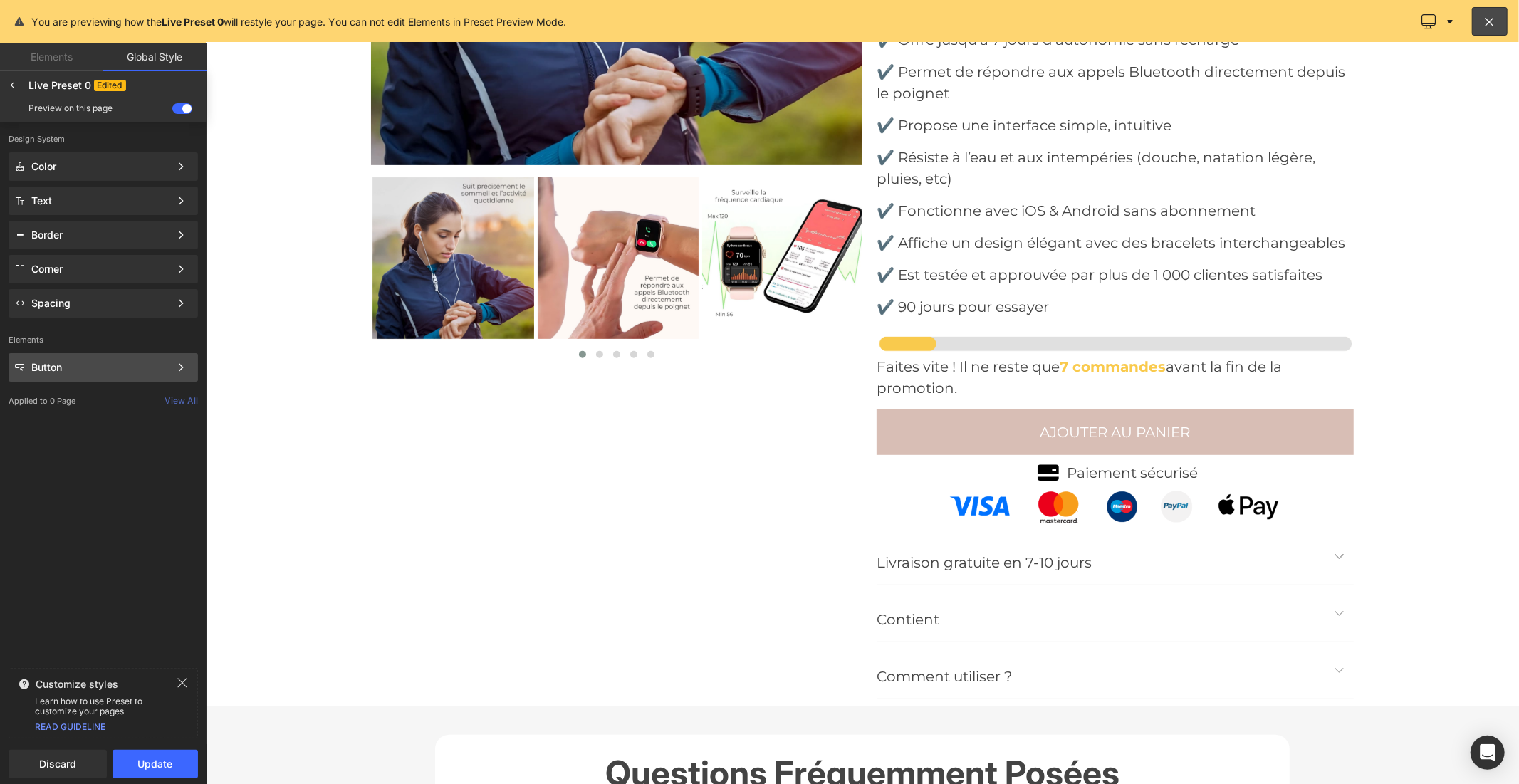
click at [86, 366] on div "Button" at bounding box center [100, 367] width 138 height 11
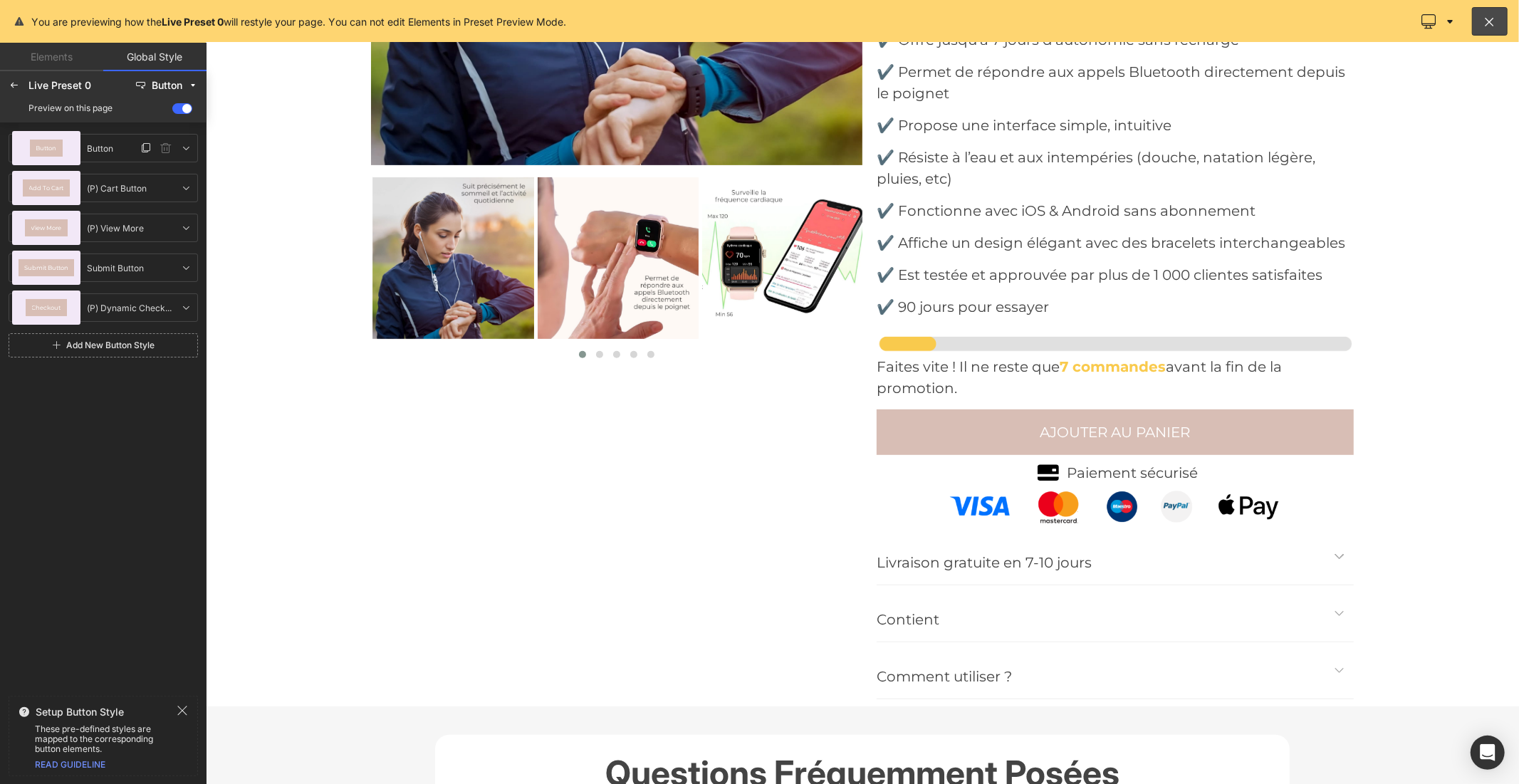
click at [65, 146] on div "Button" at bounding box center [47, 148] width 69 height 34
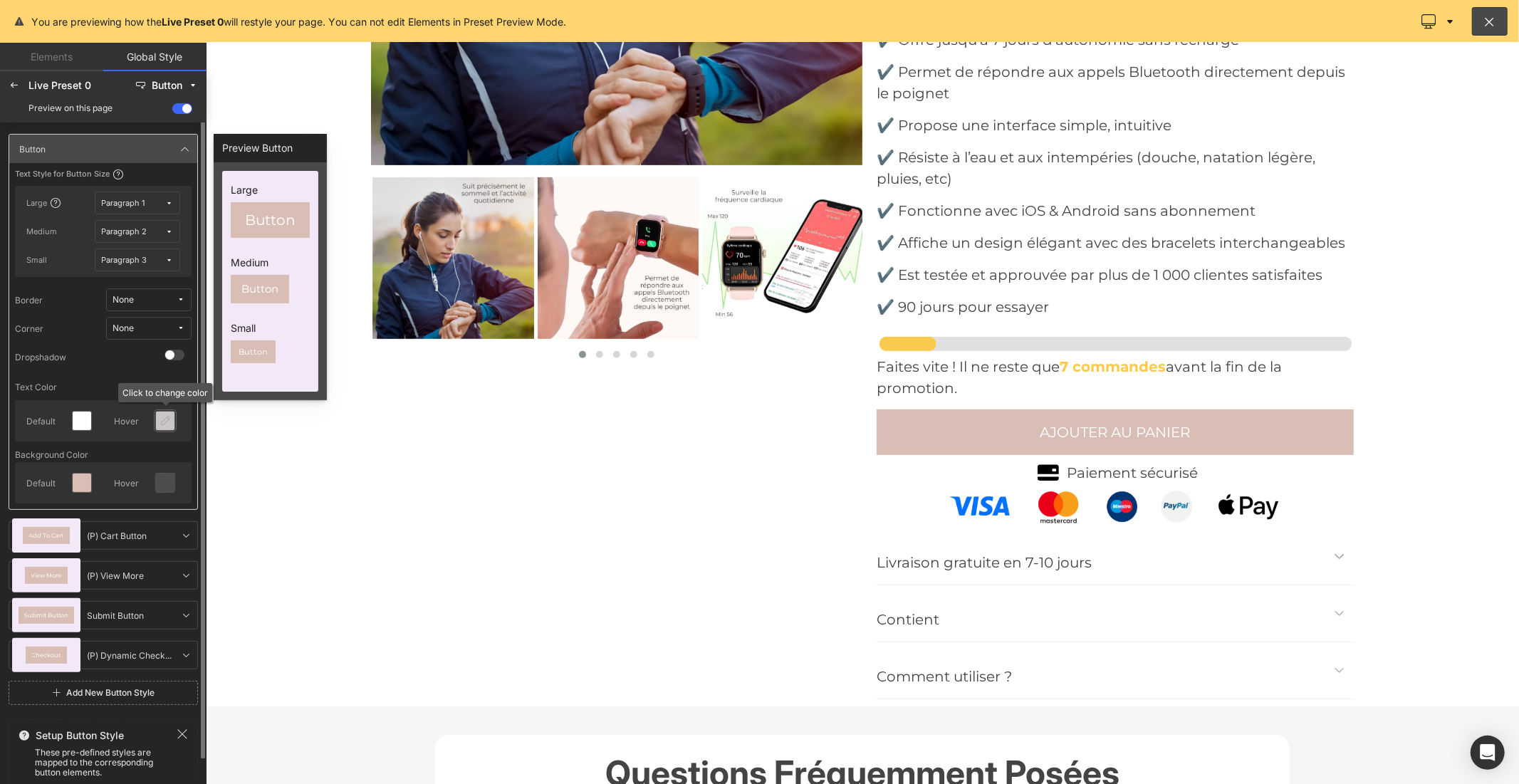
click at [161, 423] on icon at bounding box center [165, 421] width 11 height 11
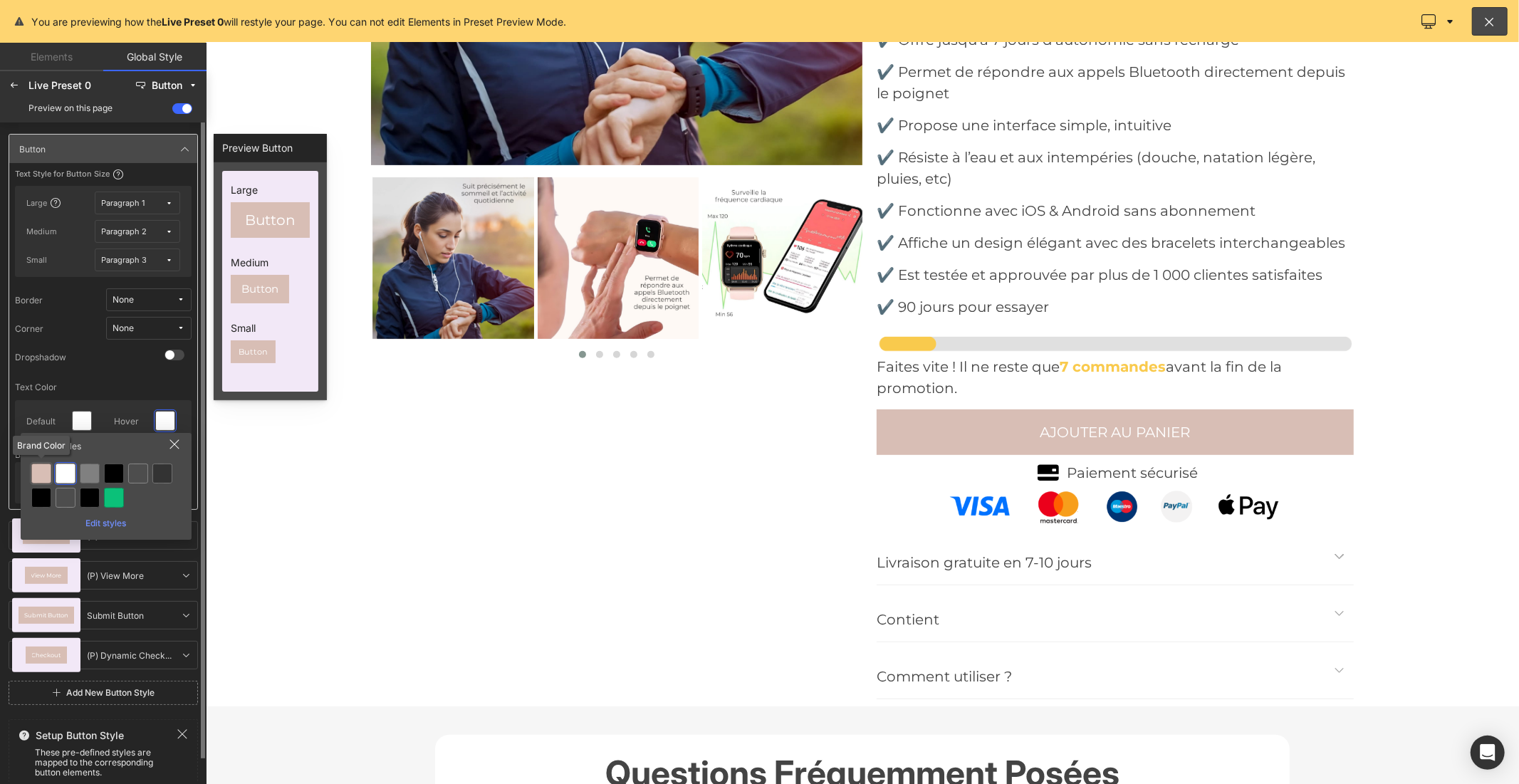
click at [34, 470] on div at bounding box center [41, 473] width 20 height 20
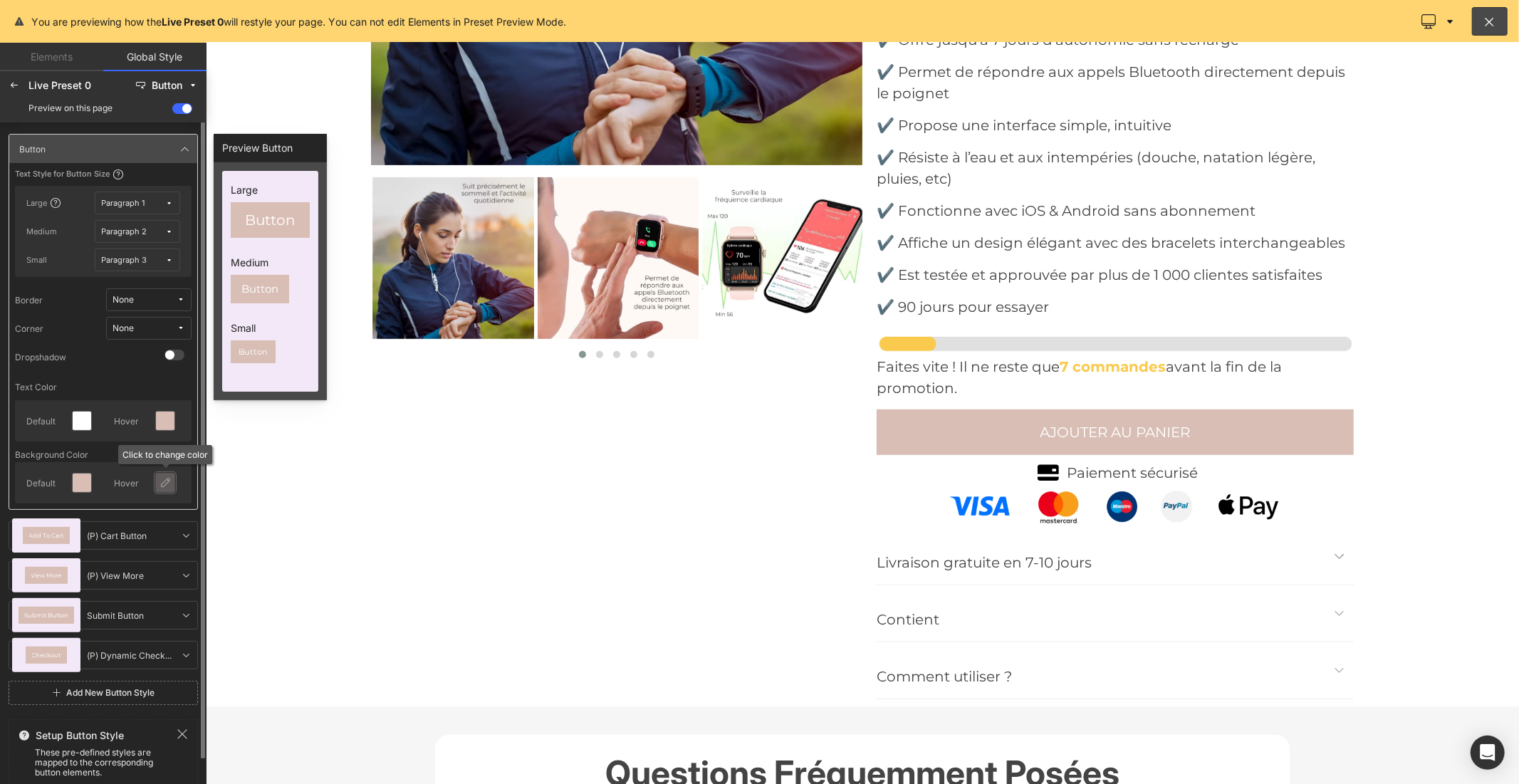
click at [165, 484] on icon at bounding box center [165, 483] width 11 height 11
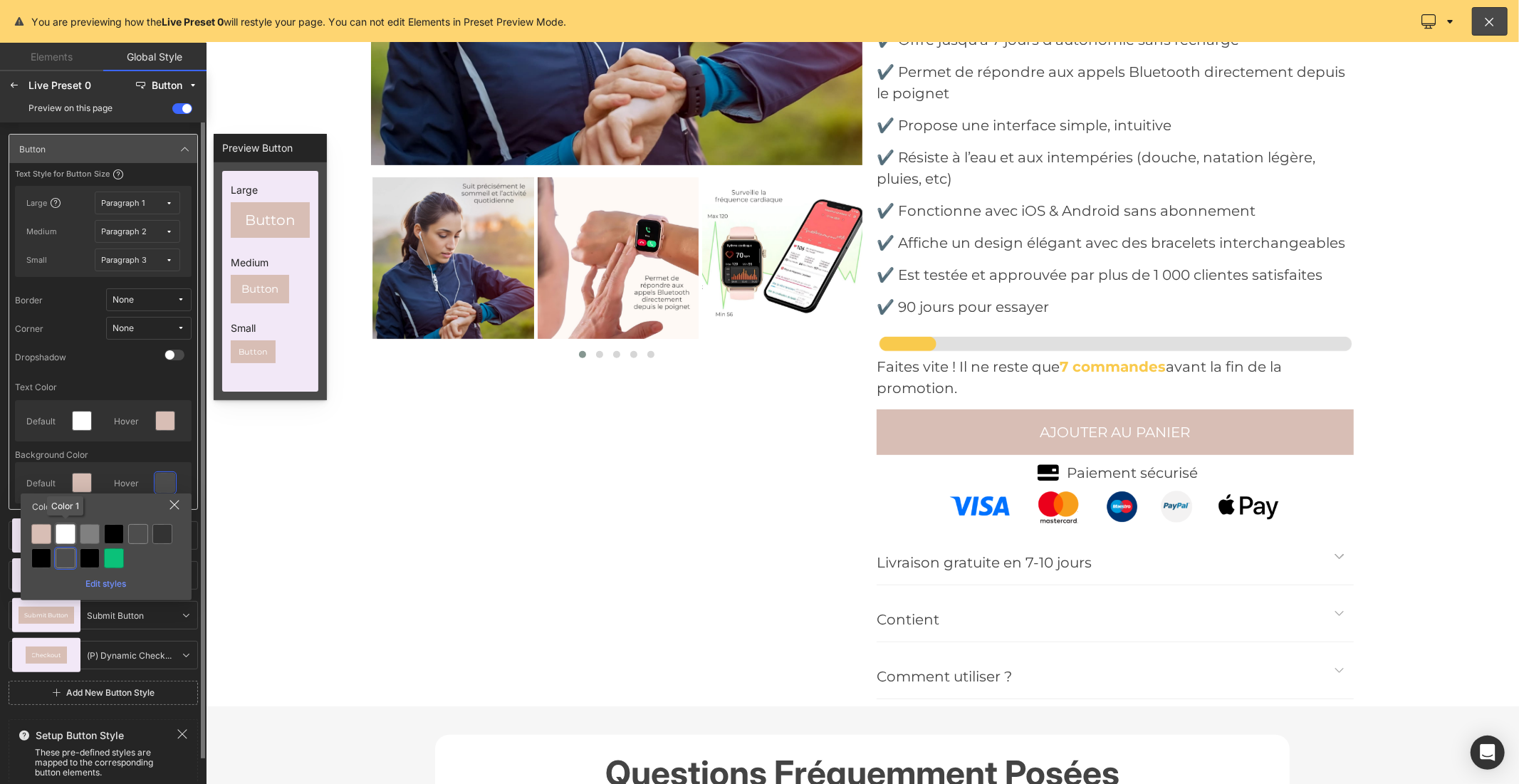
click at [72, 531] on div at bounding box center [66, 534] width 20 height 20
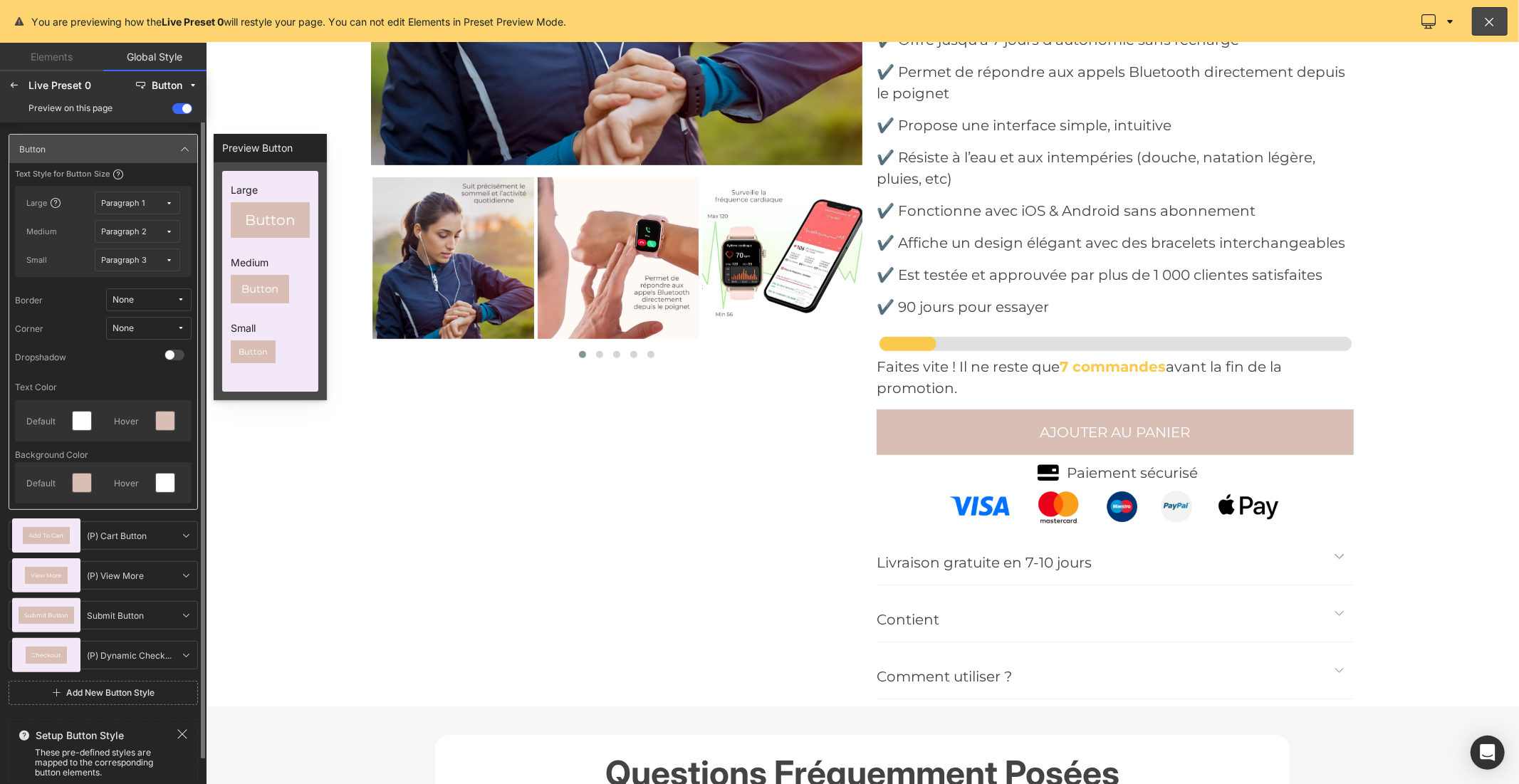
click at [133, 330] on div "None" at bounding box center [123, 328] width 21 height 11
click at [138, 375] on label "Default Corner" at bounding box center [136, 380] width 61 height 10
click at [180, 151] on icon at bounding box center [185, 149] width 11 height 11
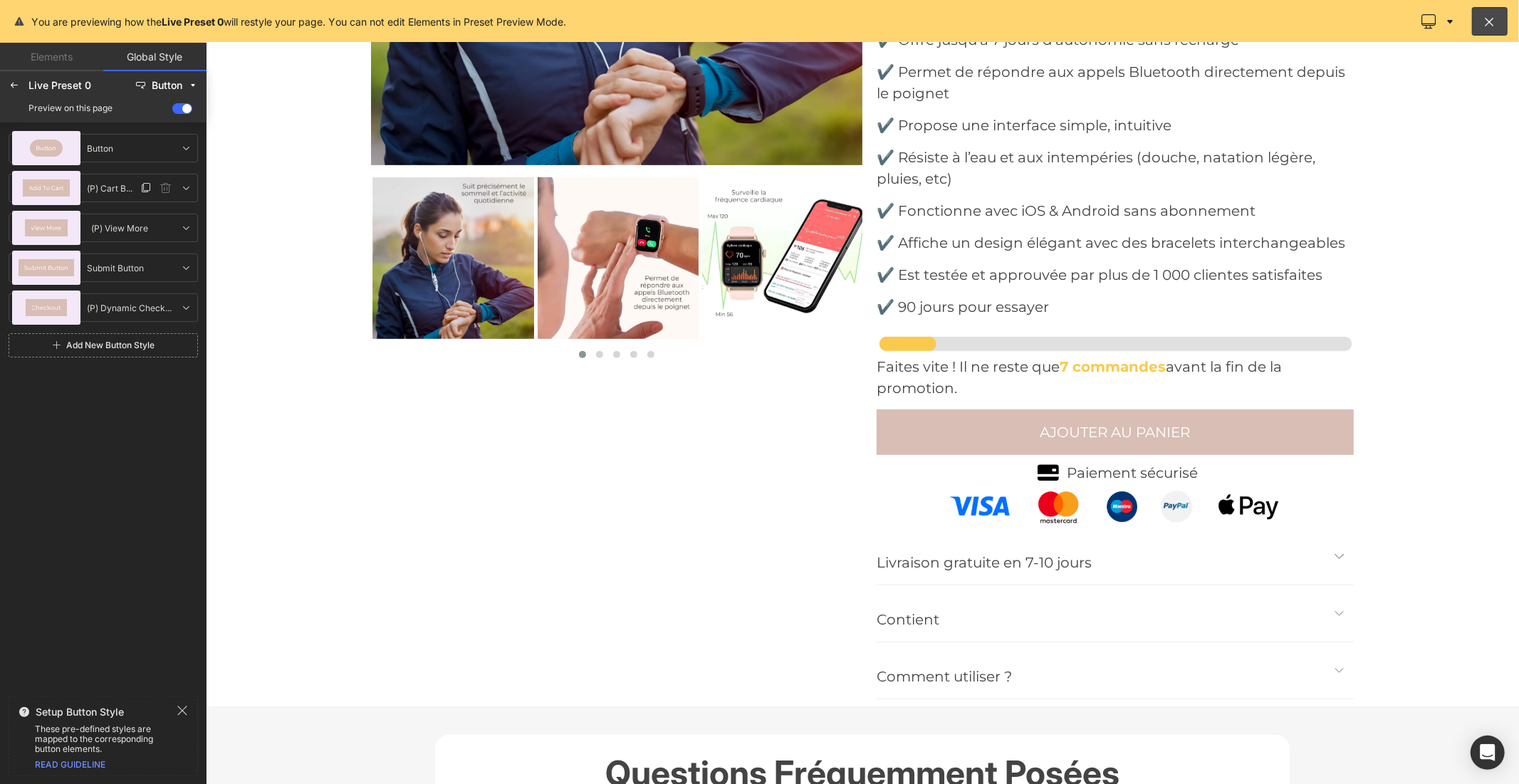
click at [76, 187] on div "Add To Cart" at bounding box center [47, 188] width 69 height 34
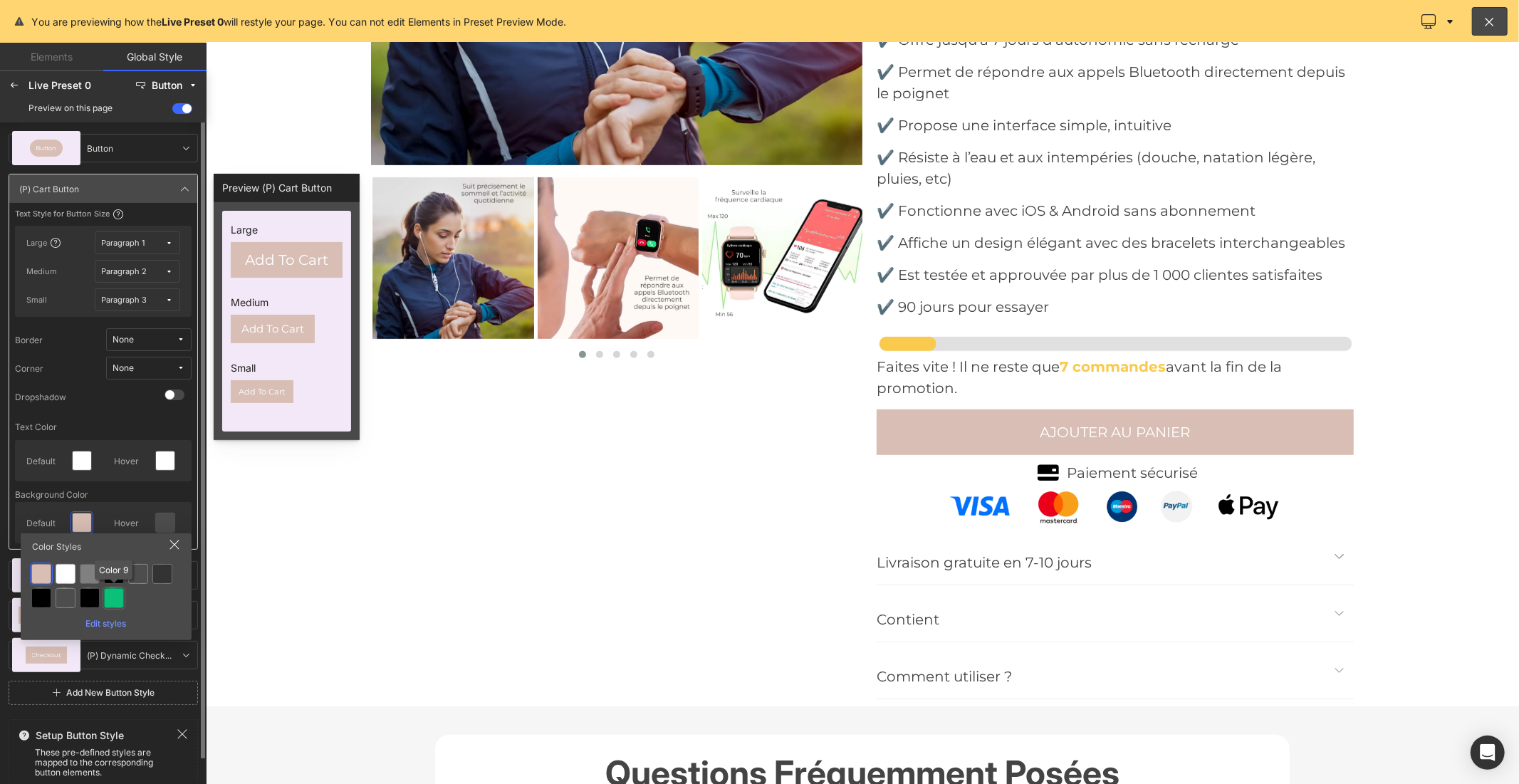
click at [123, 594] on div at bounding box center [114, 597] width 20 height 20
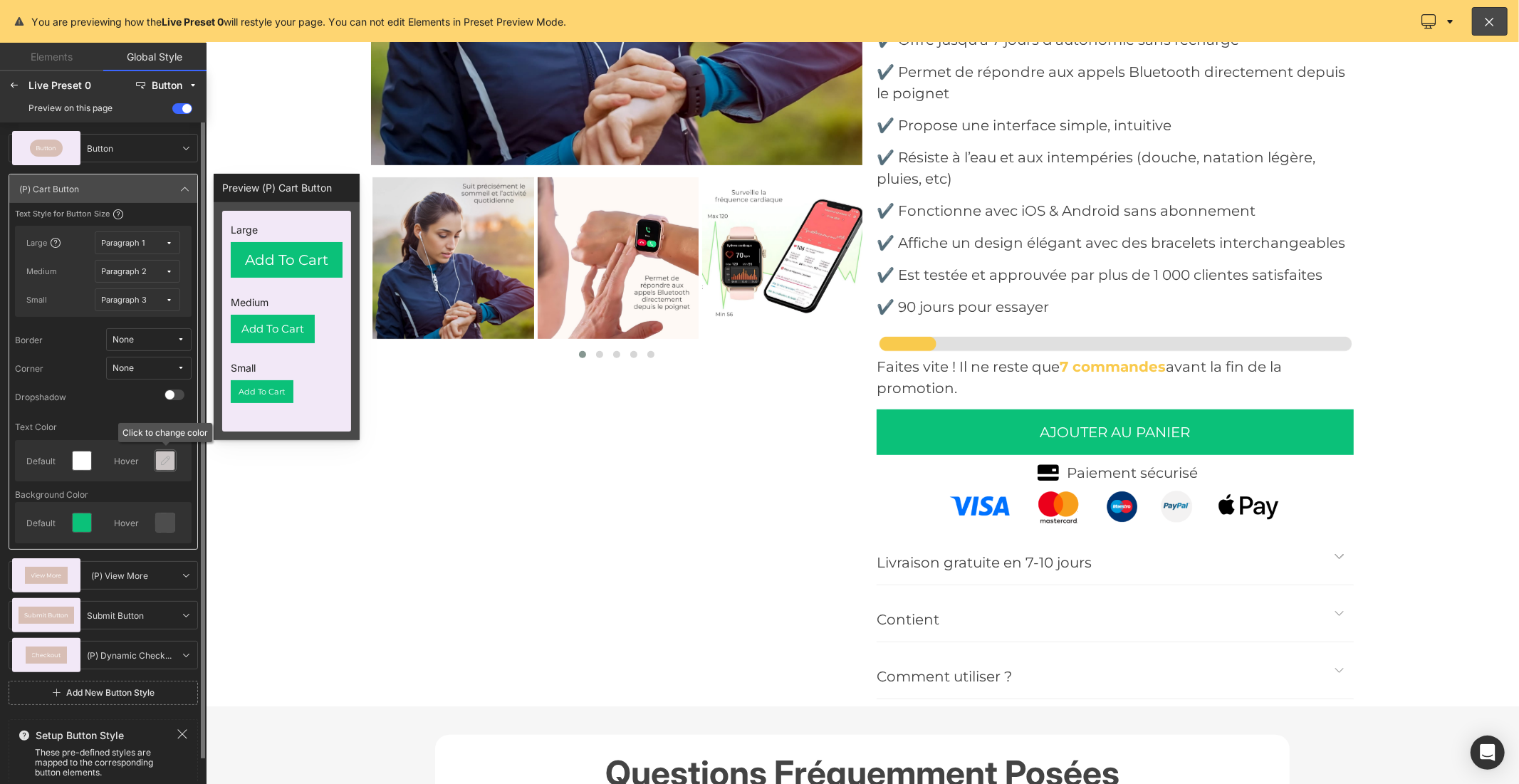
click at [167, 462] on icon at bounding box center [165, 461] width 11 height 11
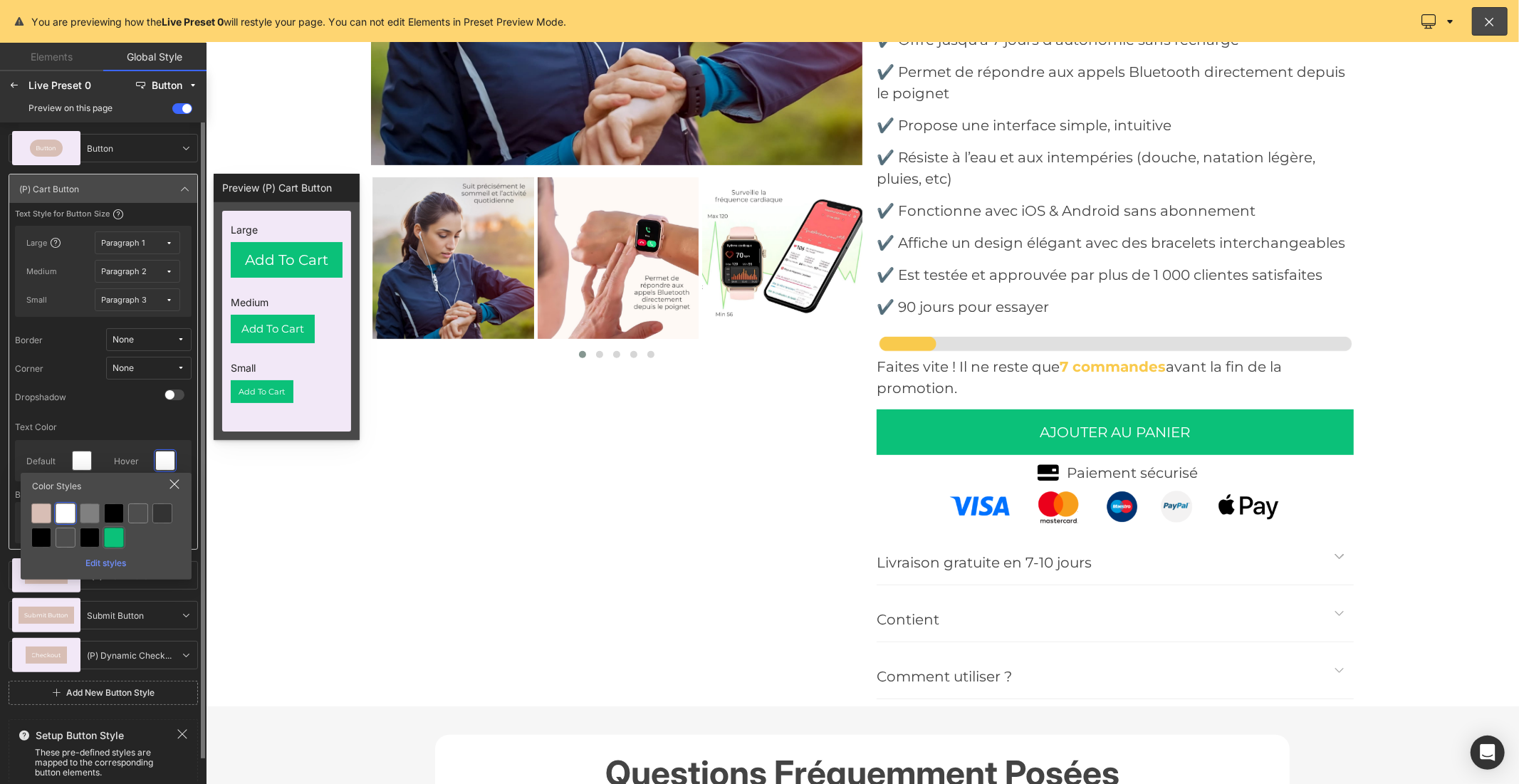
click at [115, 537] on div at bounding box center [114, 538] width 20 height 20
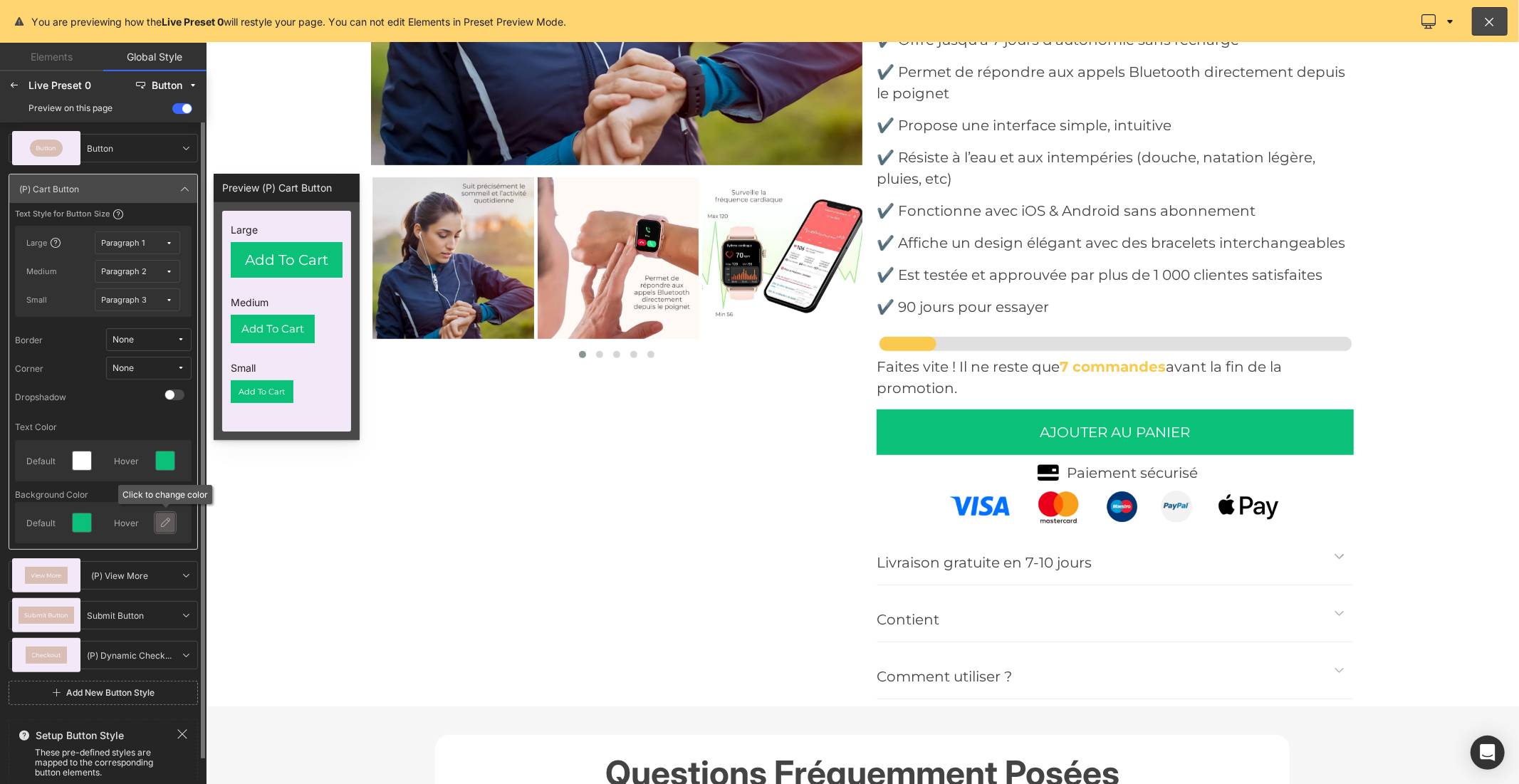
click at [166, 517] on icon at bounding box center [165, 522] width 11 height 11
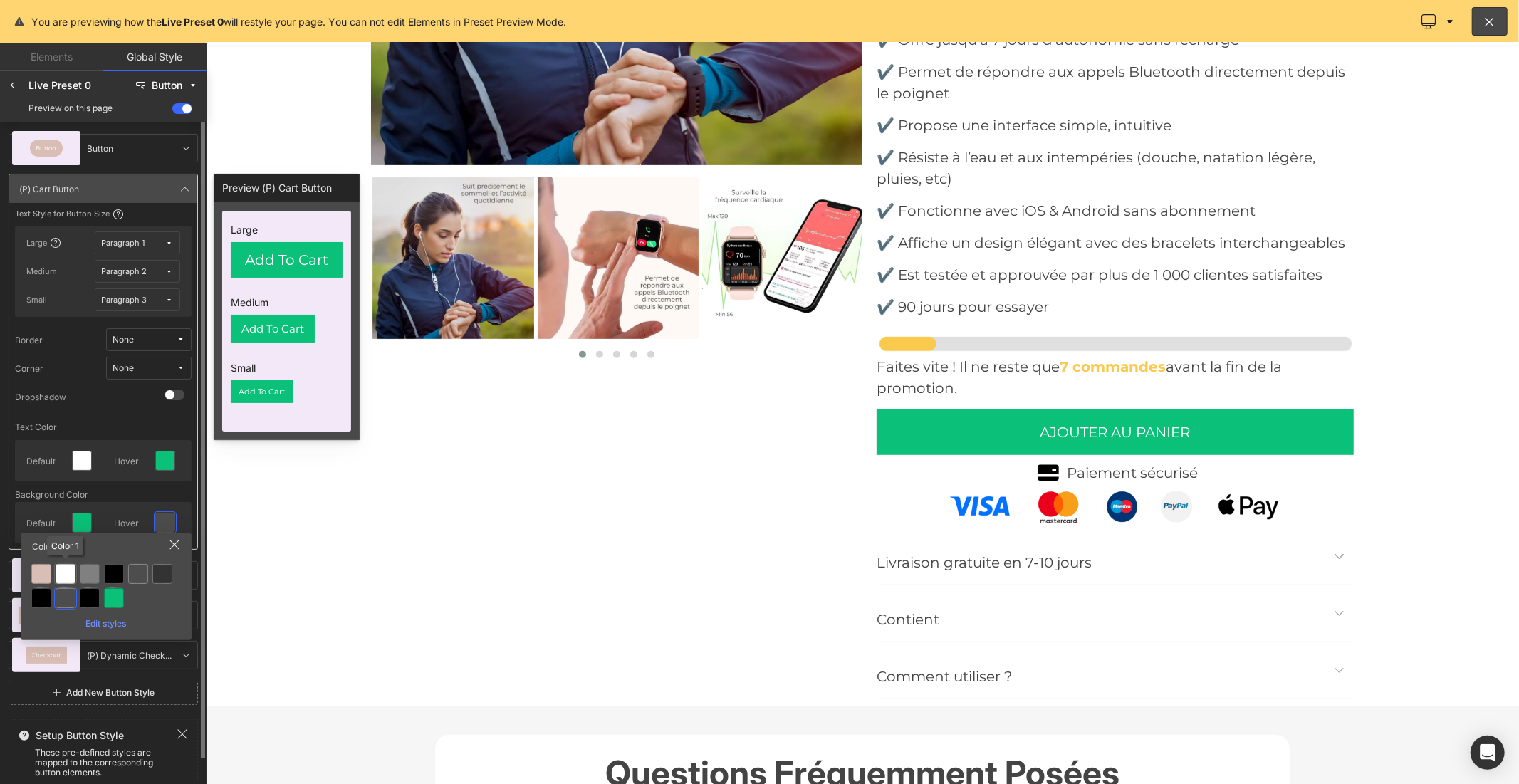
click at [73, 565] on div at bounding box center [66, 574] width 20 height 20
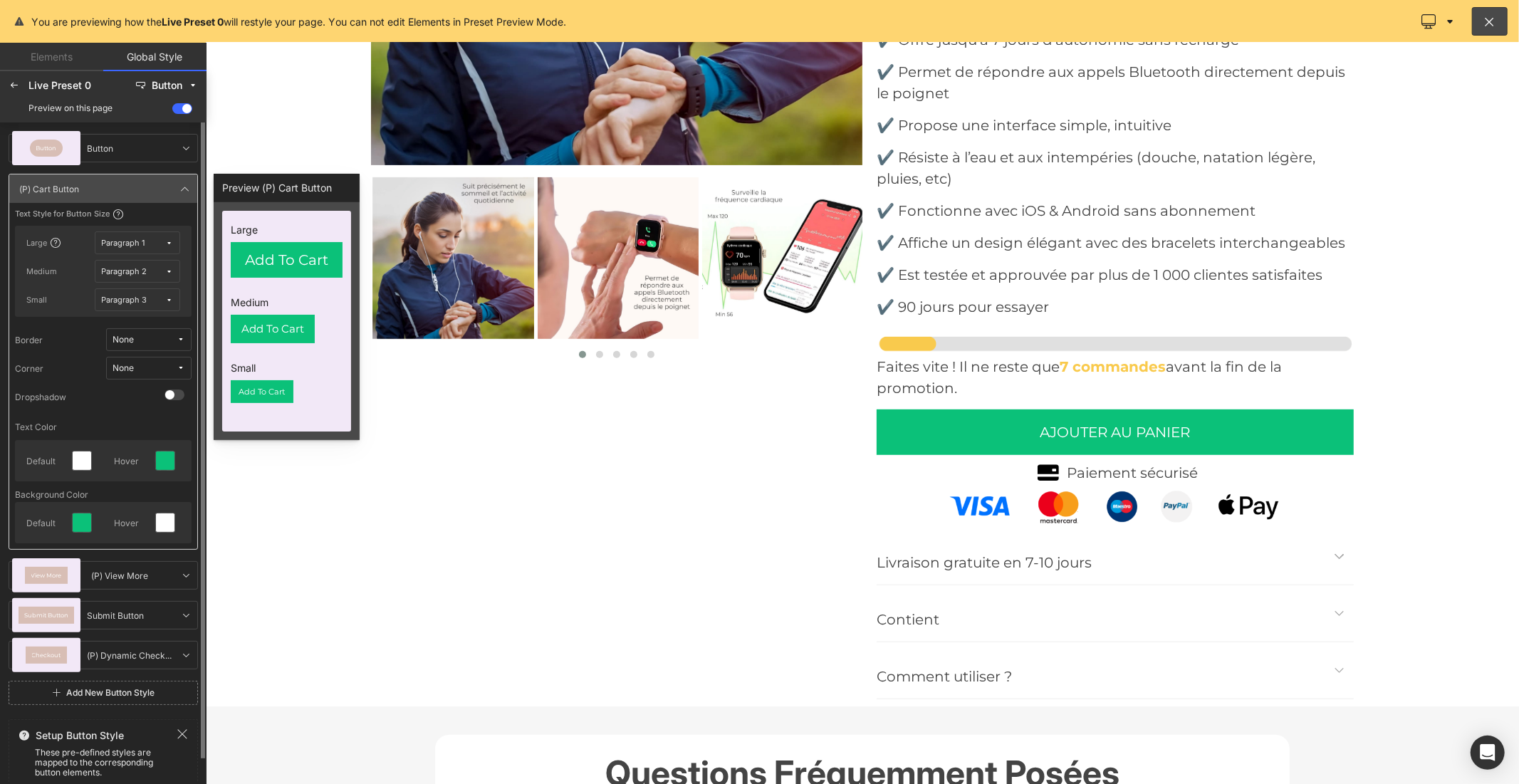
click at [133, 374] on button "None" at bounding box center [149, 368] width 85 height 23
click at [124, 423] on label "Default Corner" at bounding box center [136, 419] width 61 height 10
click at [179, 192] on icon at bounding box center [185, 189] width 11 height 11
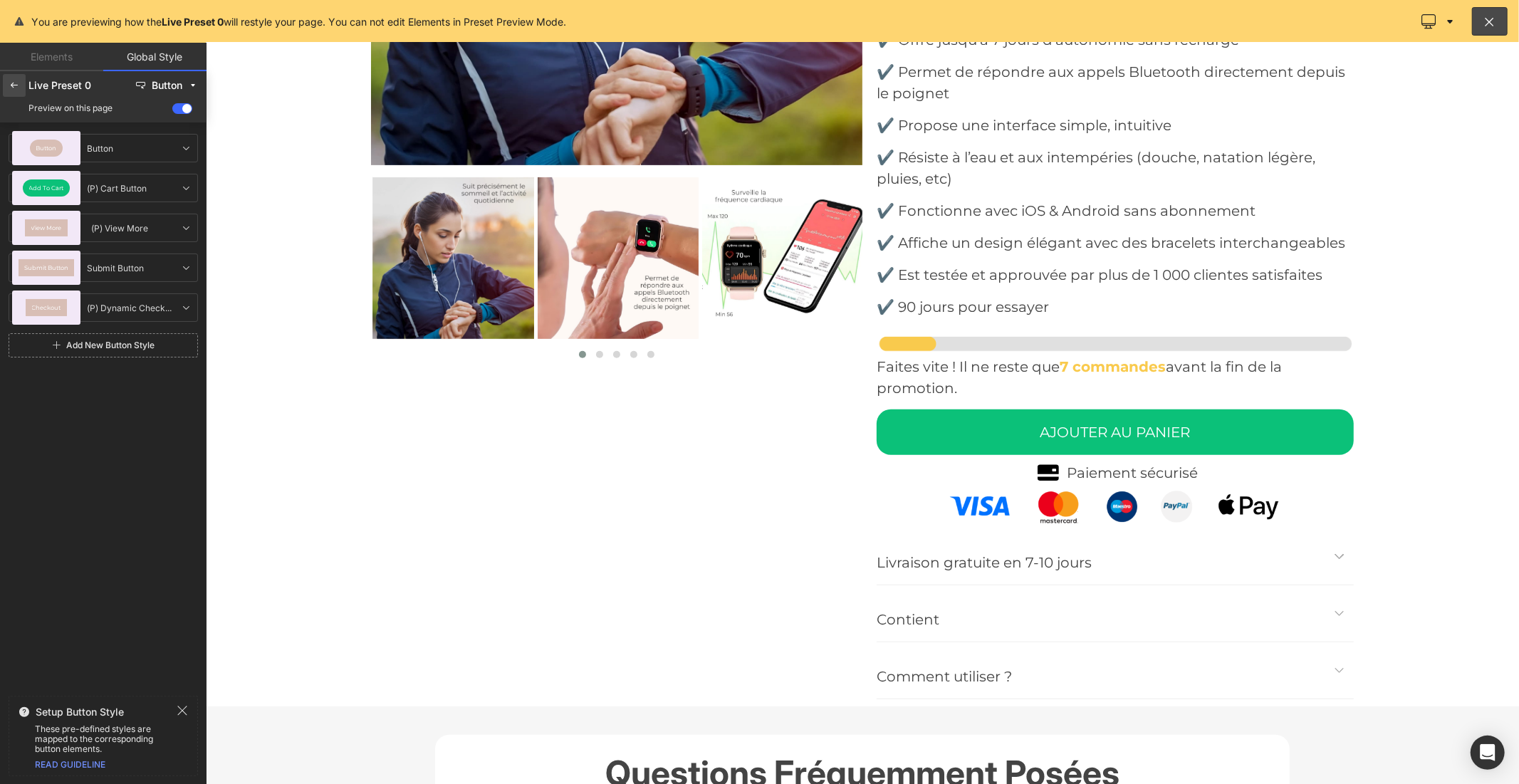
click at [11, 90] on icon at bounding box center [14, 85] width 11 height 11
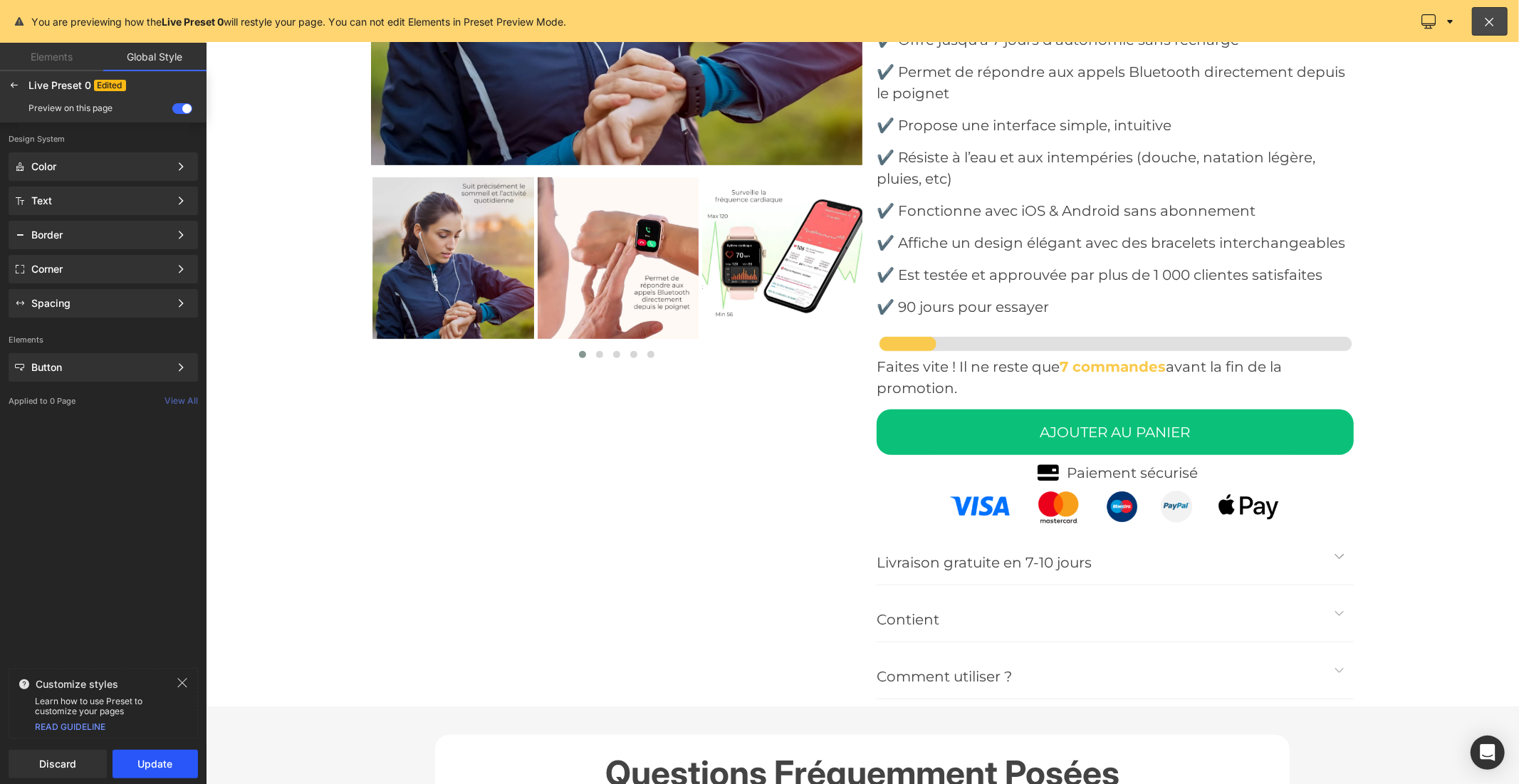
click at [145, 752] on button "Update" at bounding box center [155, 764] width 85 height 29
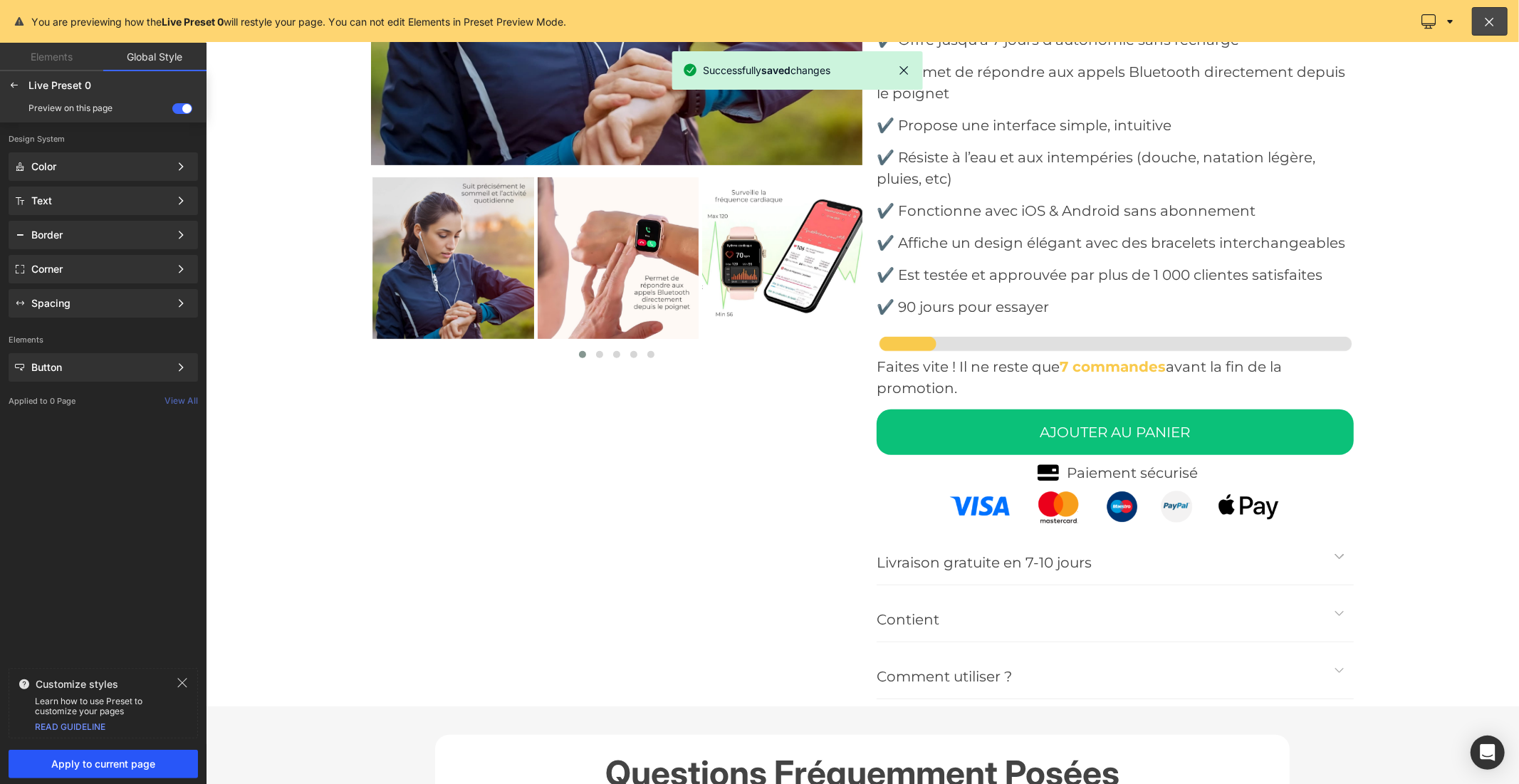
click at [154, 760] on span "Apply to current page" at bounding box center [103, 764] width 172 height 11
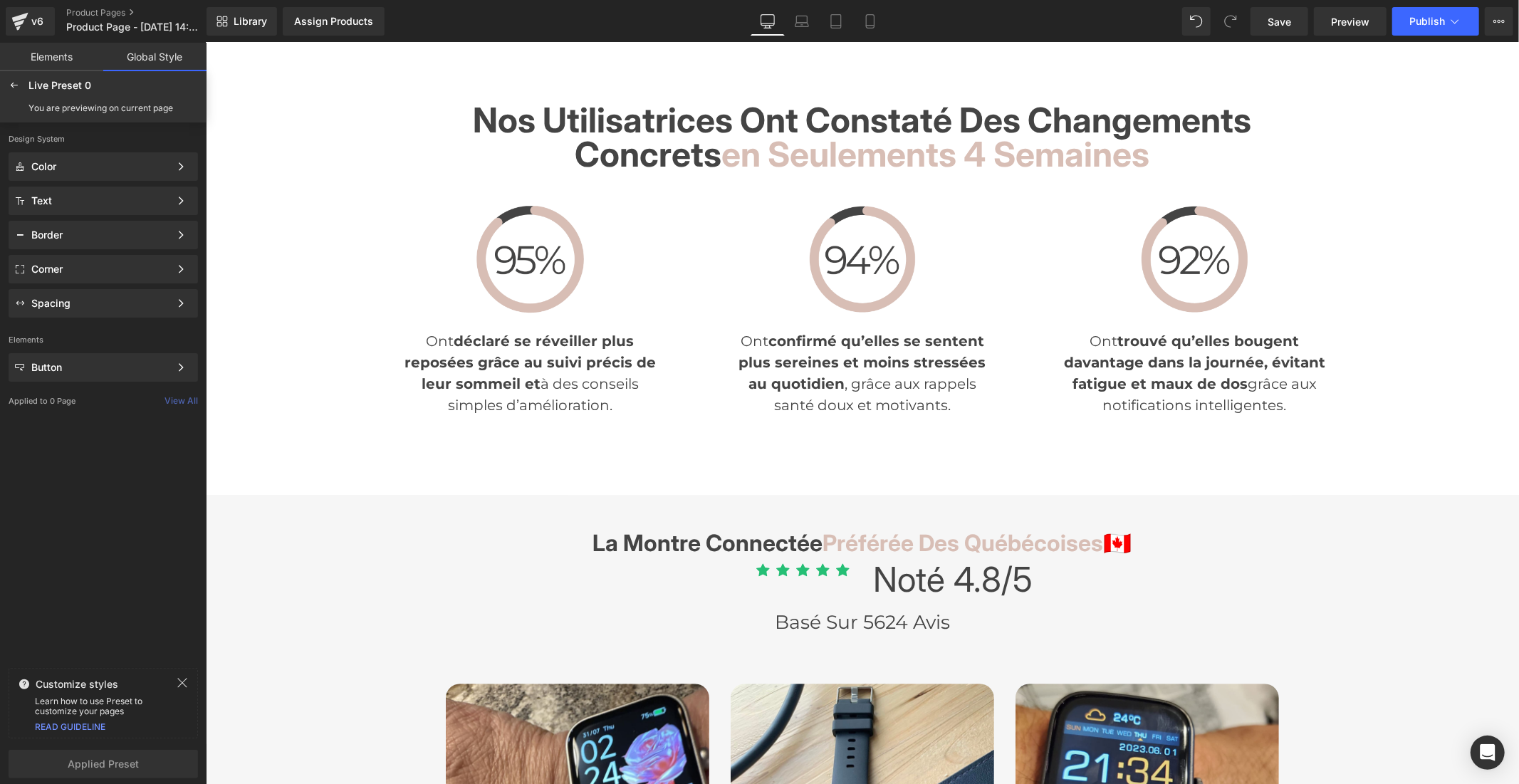
scroll to position [4497, 0]
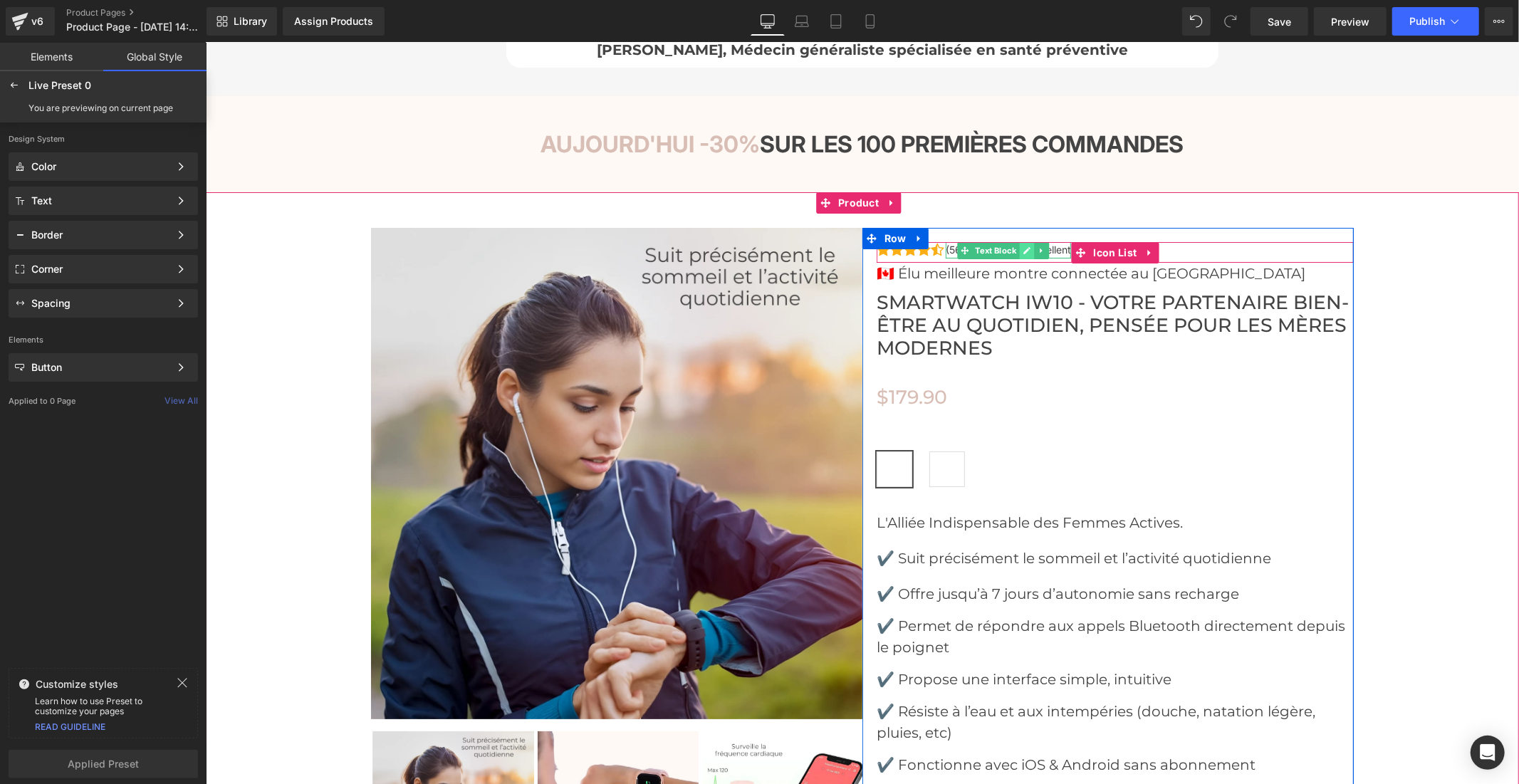
click at [1023, 246] on icon at bounding box center [1027, 250] width 8 height 8
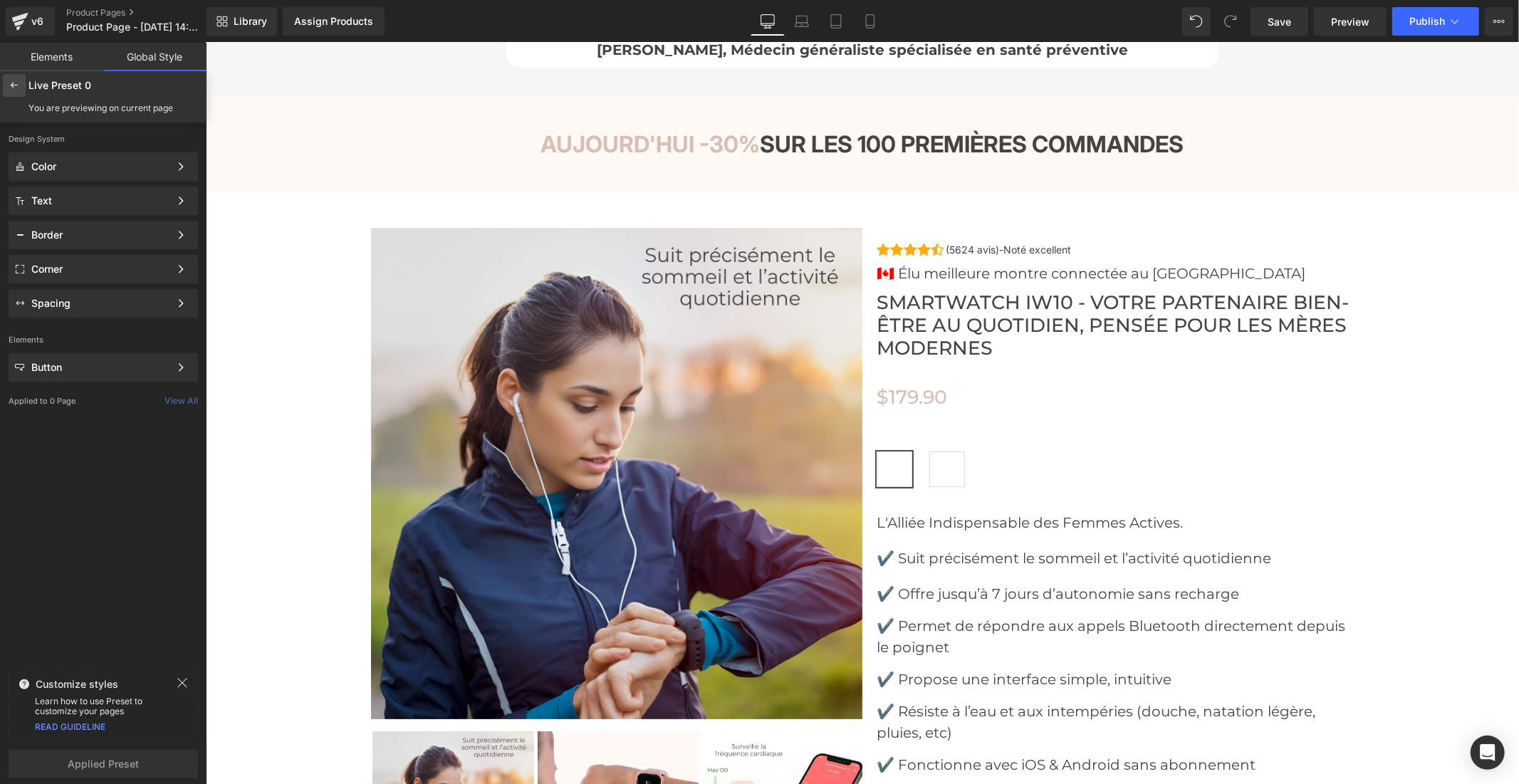
click at [14, 85] on icon at bounding box center [14, 85] width 11 height 11
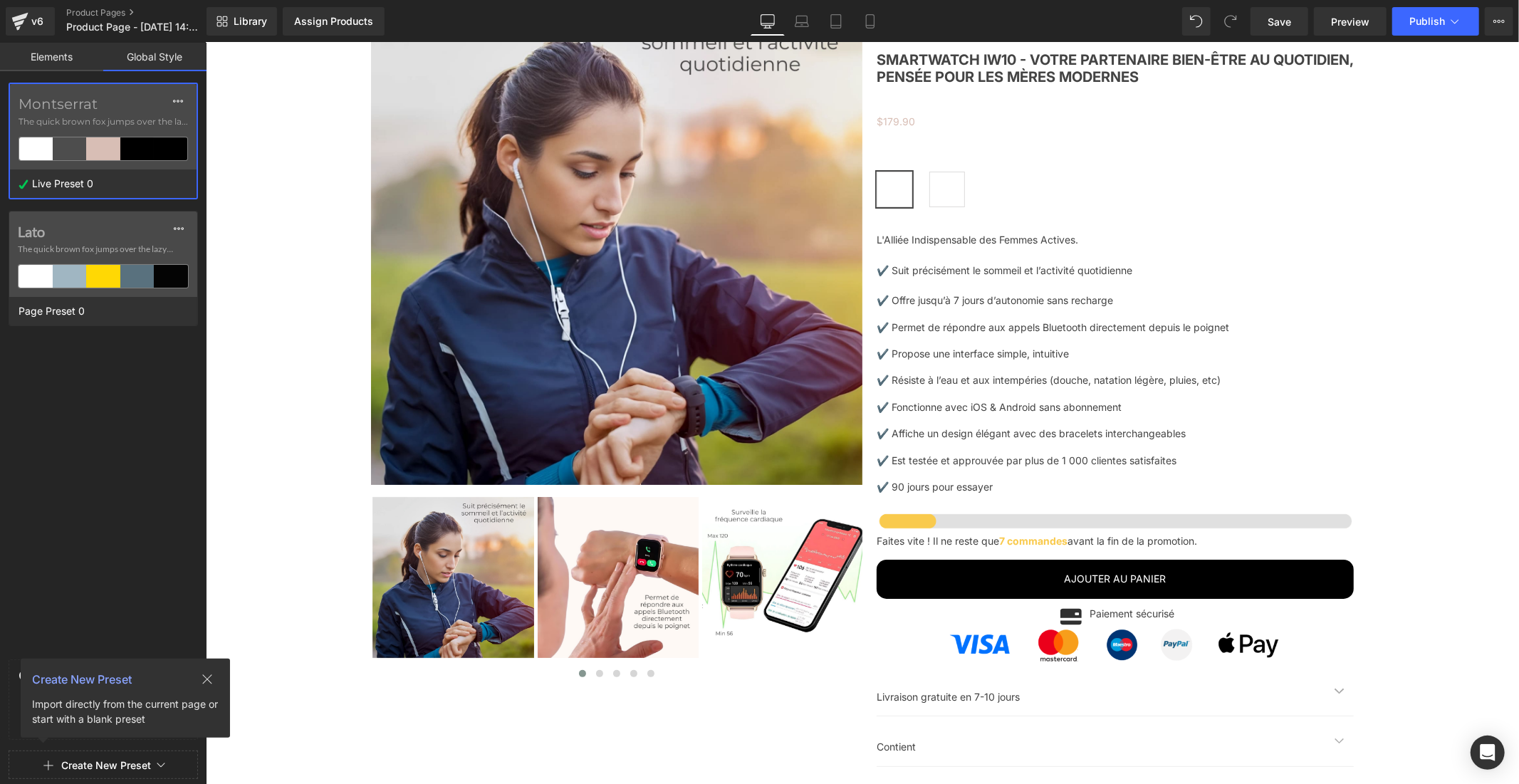
click at [33, 53] on link "Elements" at bounding box center [52, 56] width 103 height 29
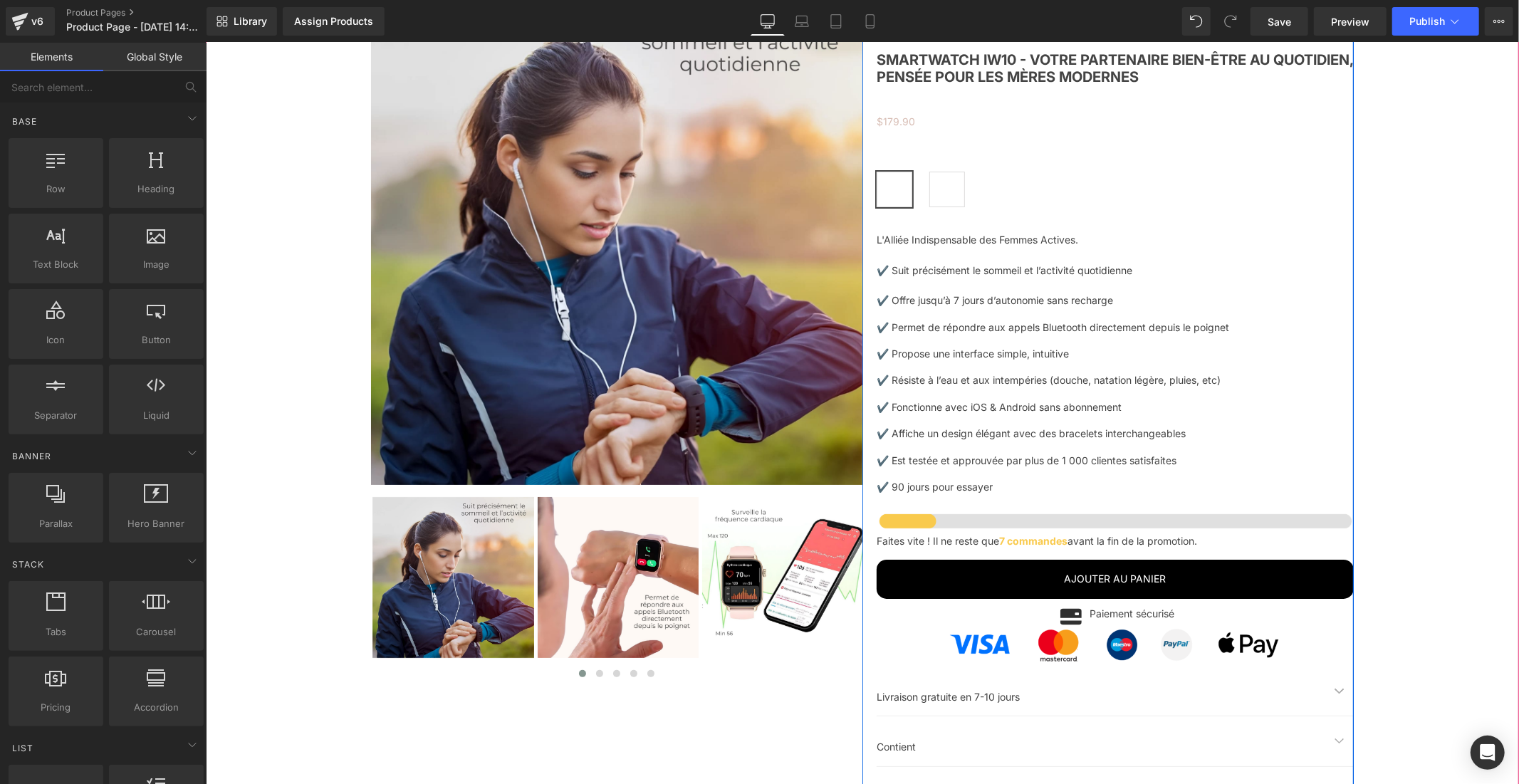
click at [986, 24] on span "Text Block" at bounding box center [995, 15] width 47 height 17
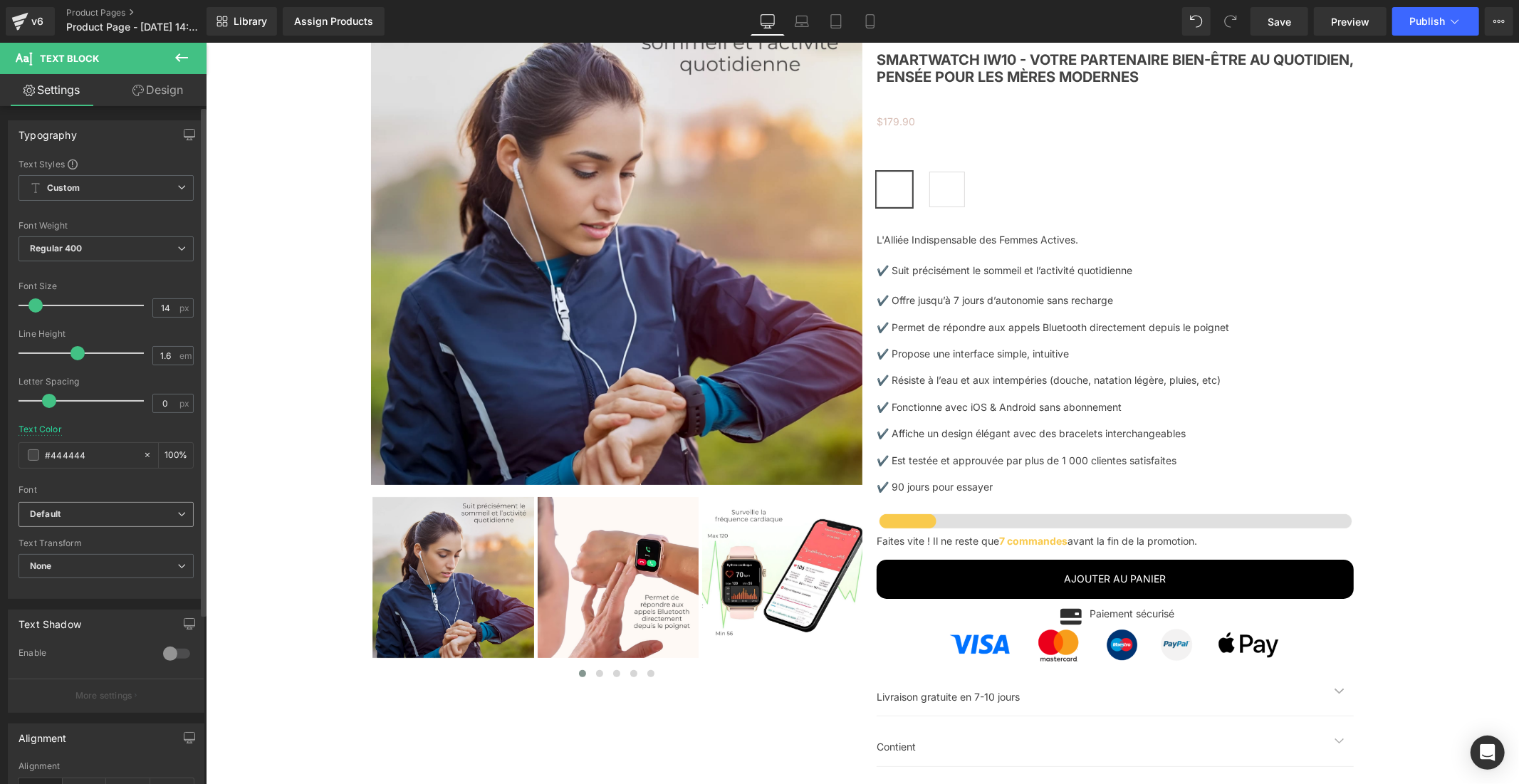
click at [123, 514] on b "Default" at bounding box center [104, 514] width 147 height 12
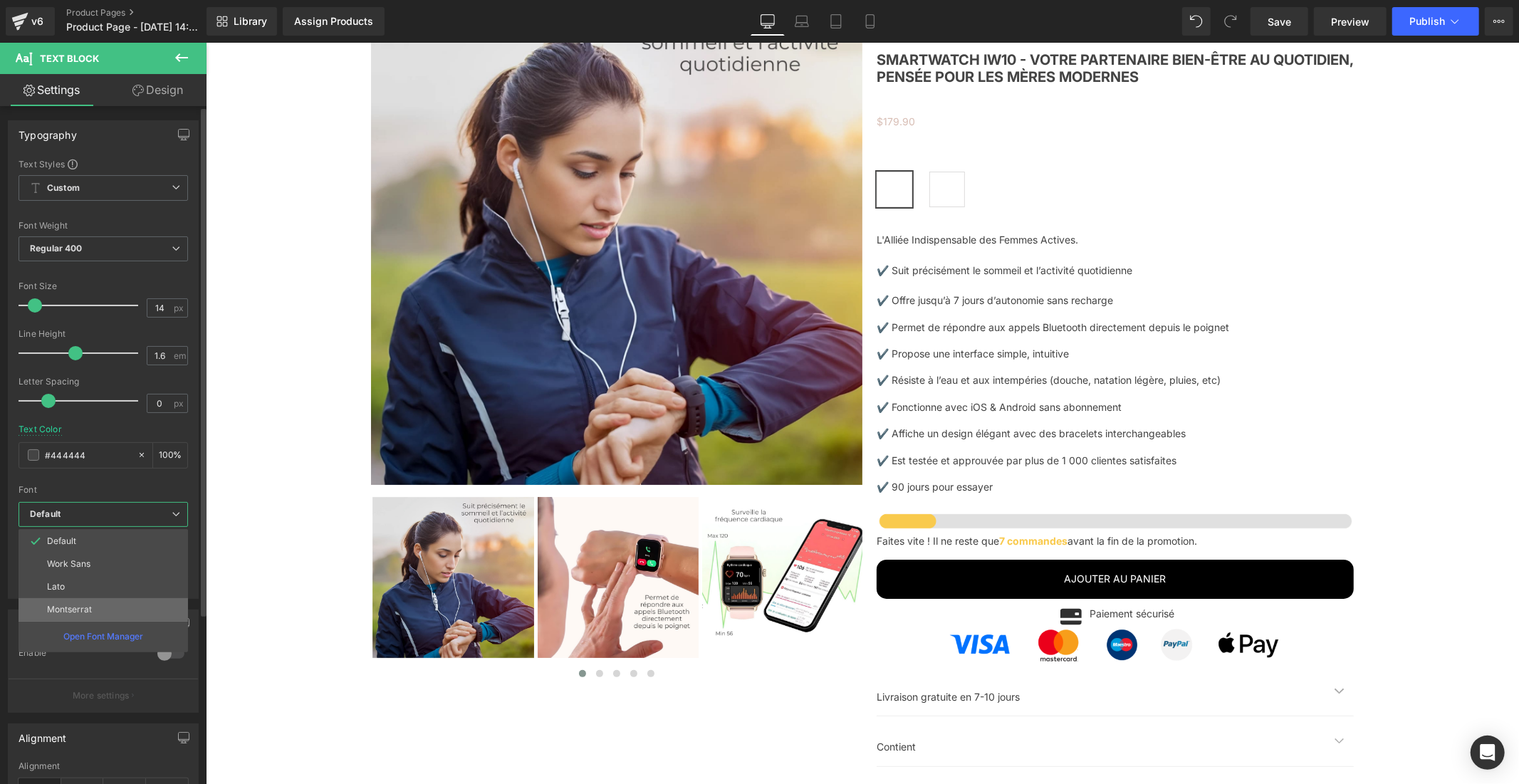
click at [101, 614] on li "Montserrat" at bounding box center [103, 610] width 170 height 23
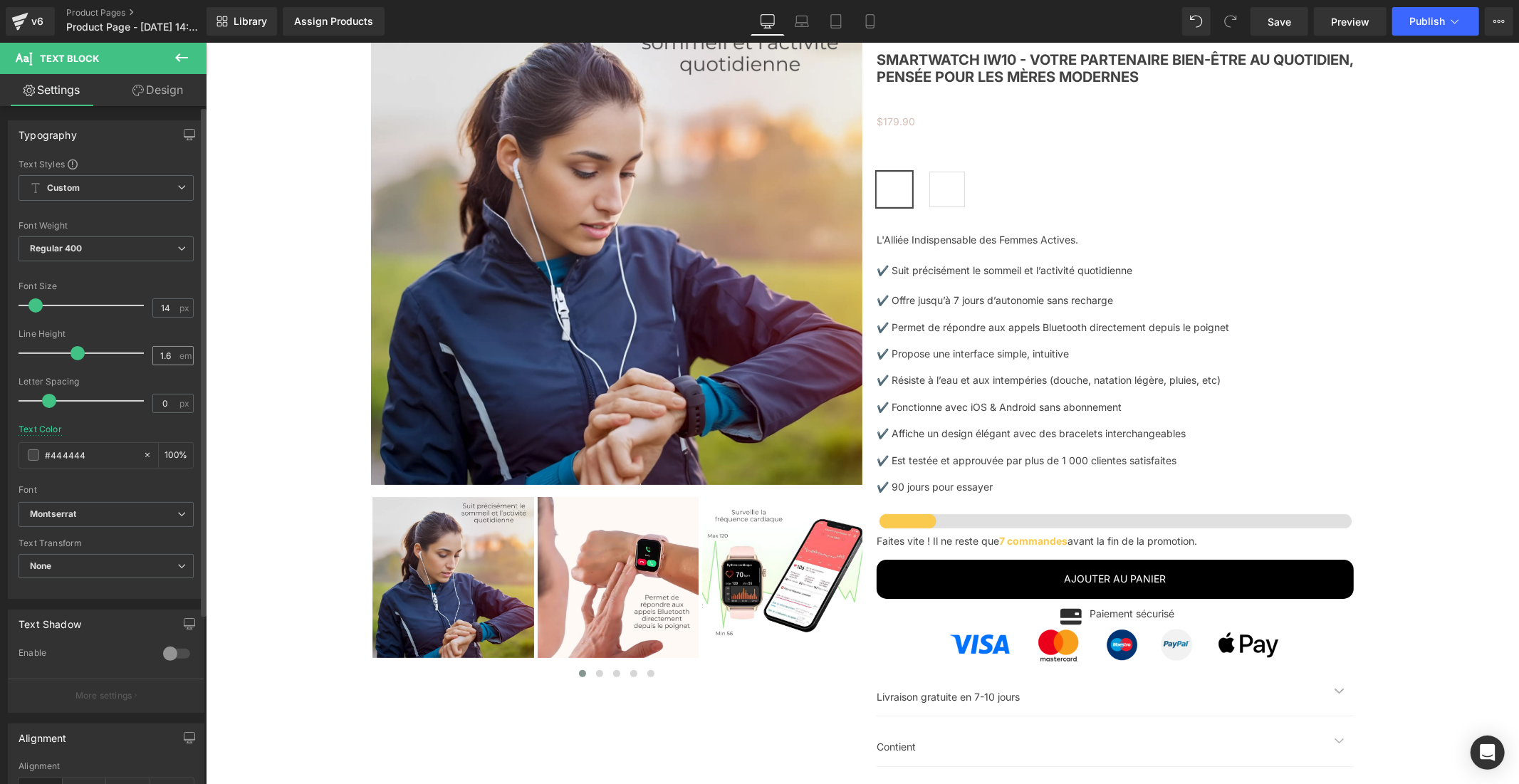
click at [175, 357] on div "1.6 em" at bounding box center [173, 355] width 41 height 19
click at [171, 357] on input "1.6" at bounding box center [165, 356] width 25 height 18
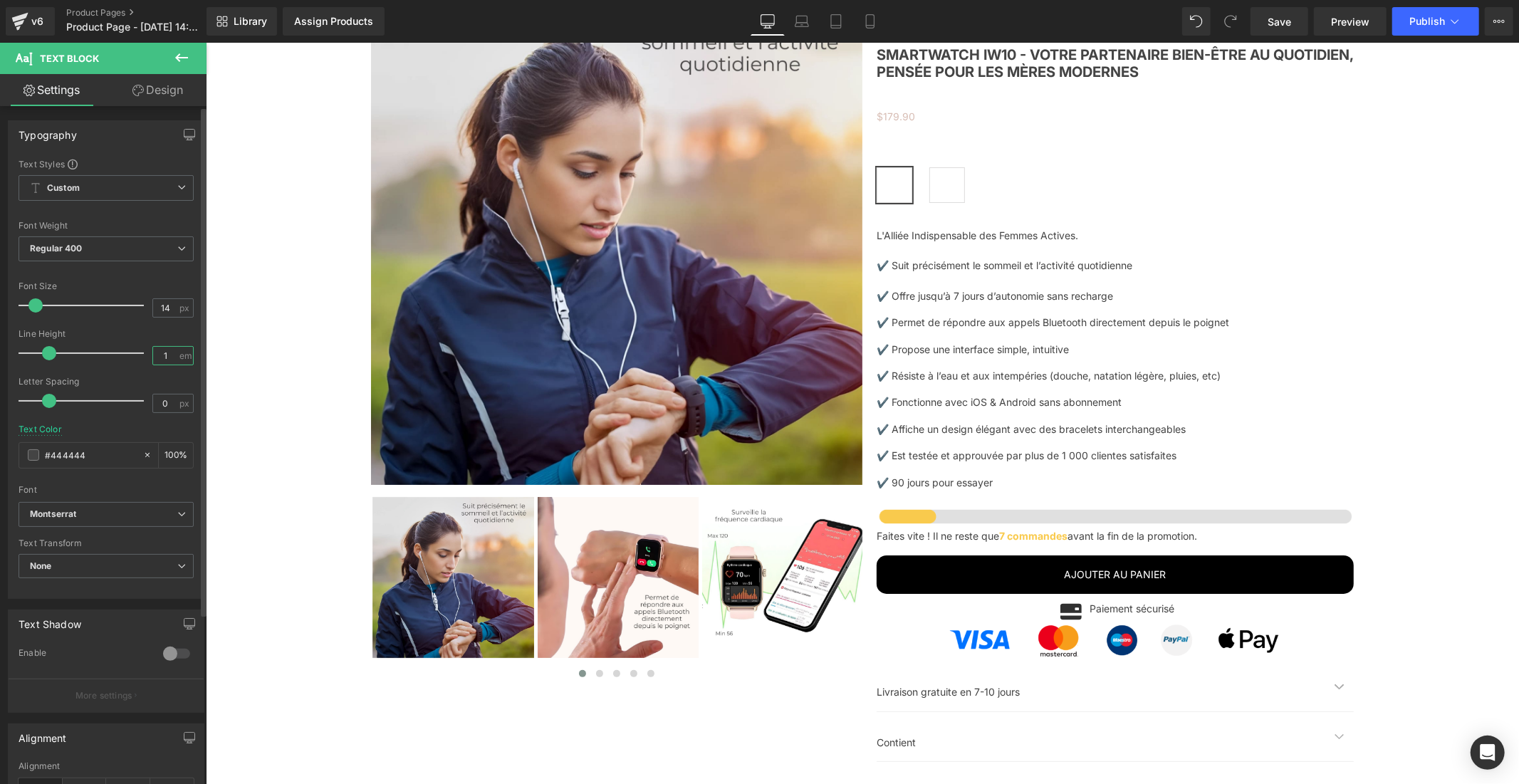
click at [166, 363] on input "1" at bounding box center [165, 356] width 25 height 18
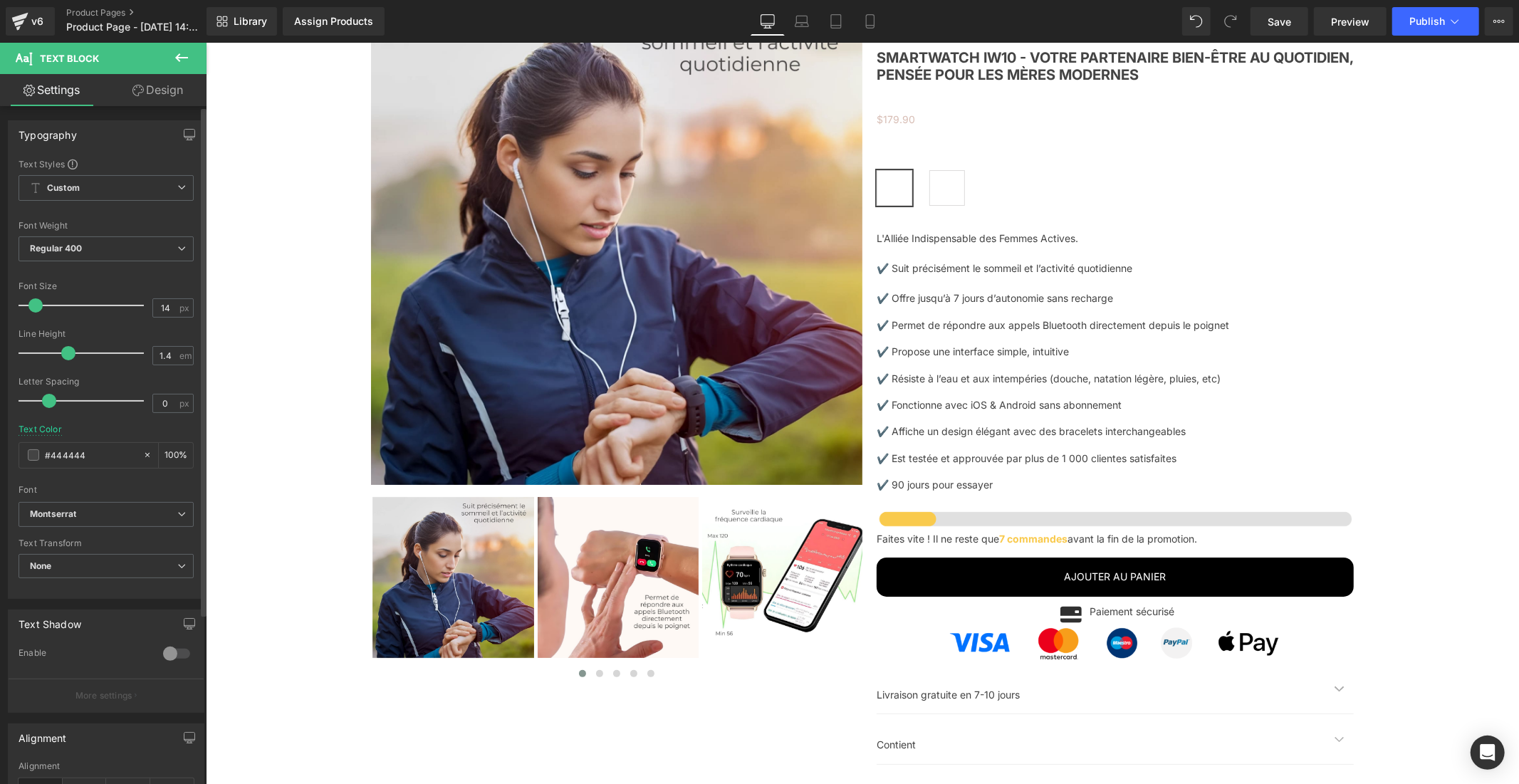
type input "1.5"
drag, startPoint x: 46, startPoint y: 351, endPoint x: 69, endPoint y: 352, distance: 23.0
click at [69, 352] on span at bounding box center [72, 353] width 14 height 14
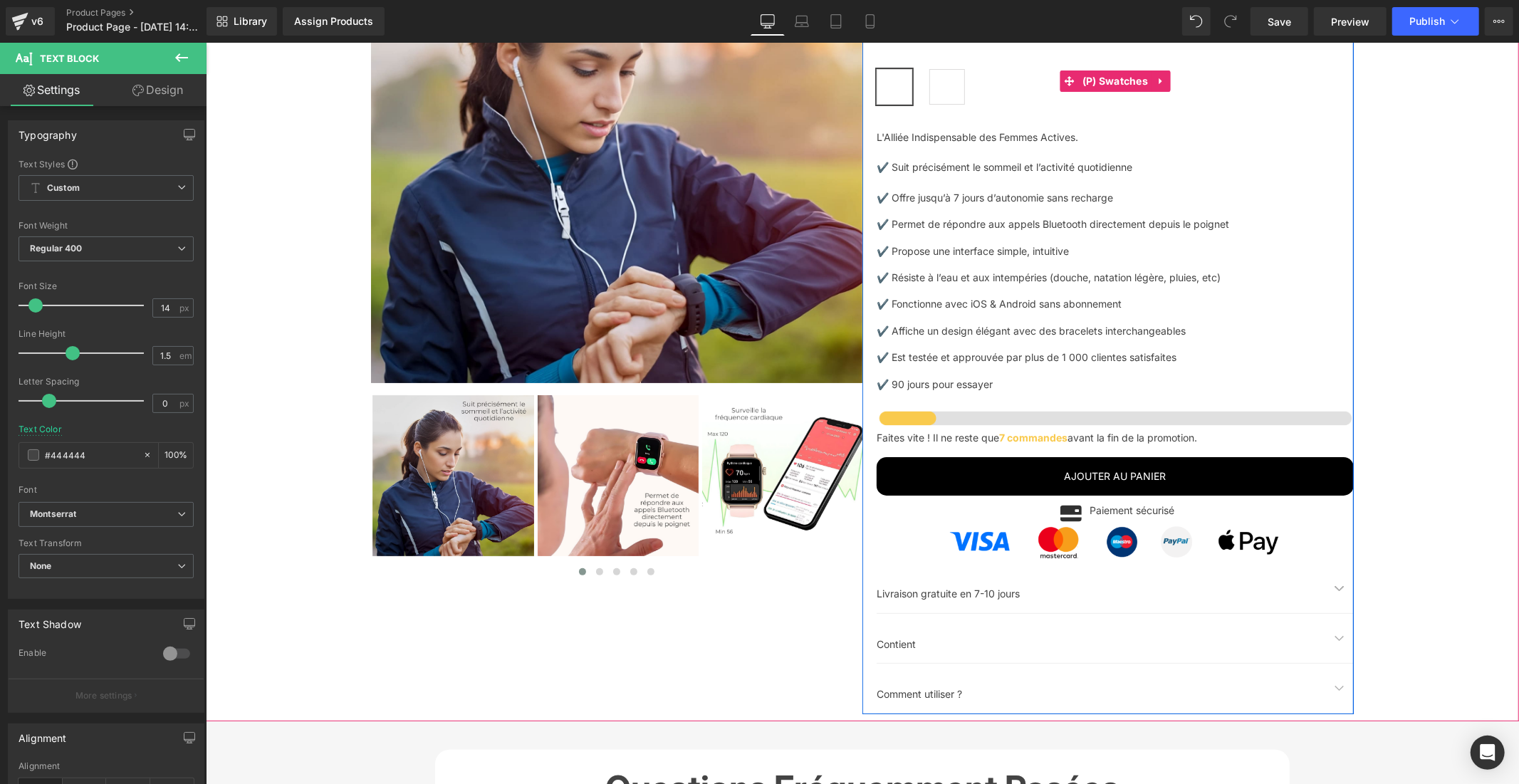
scroll to position [4656, 0]
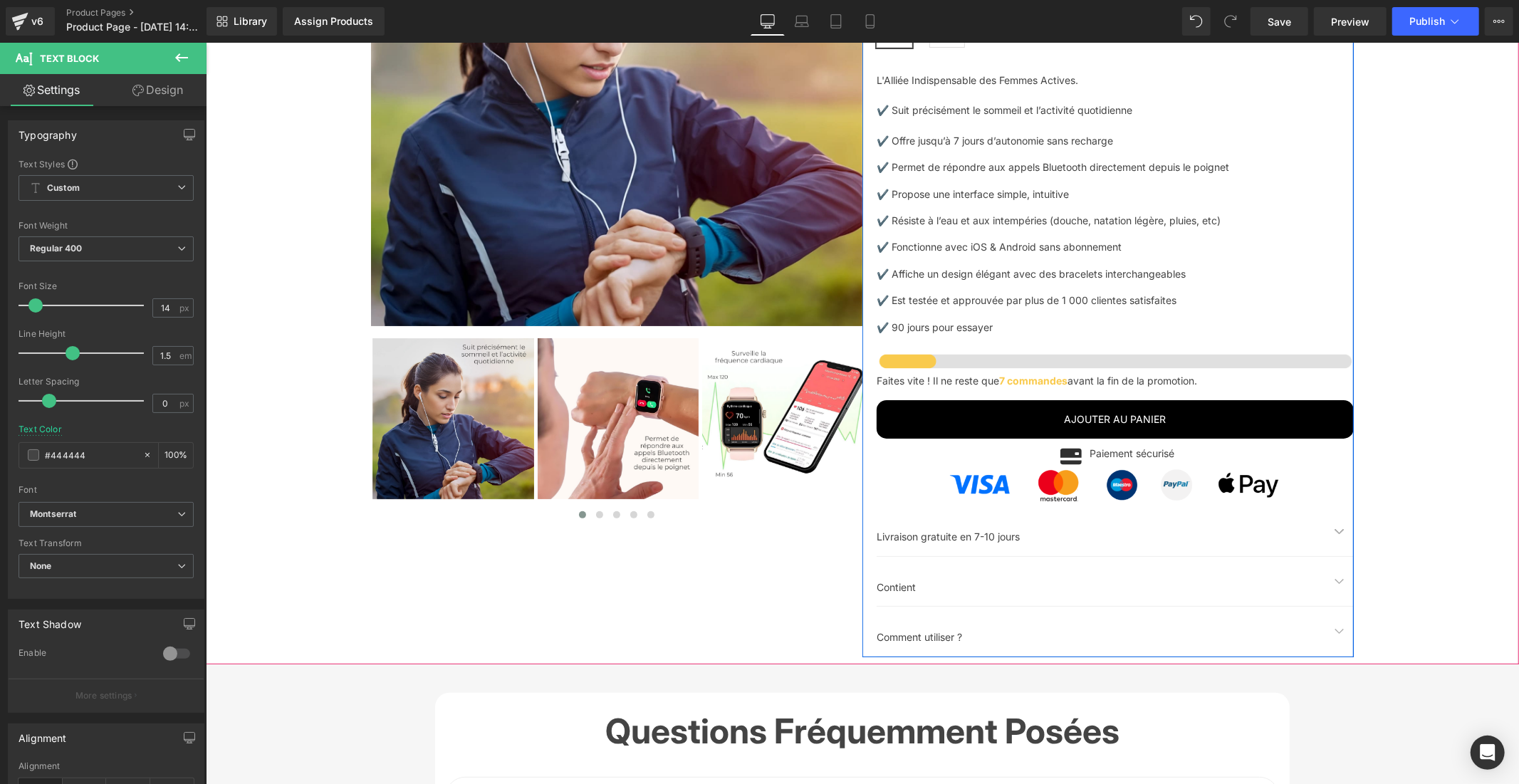
click at [891, 47] on span "Rose" at bounding box center [893, 29] width 35 height 35
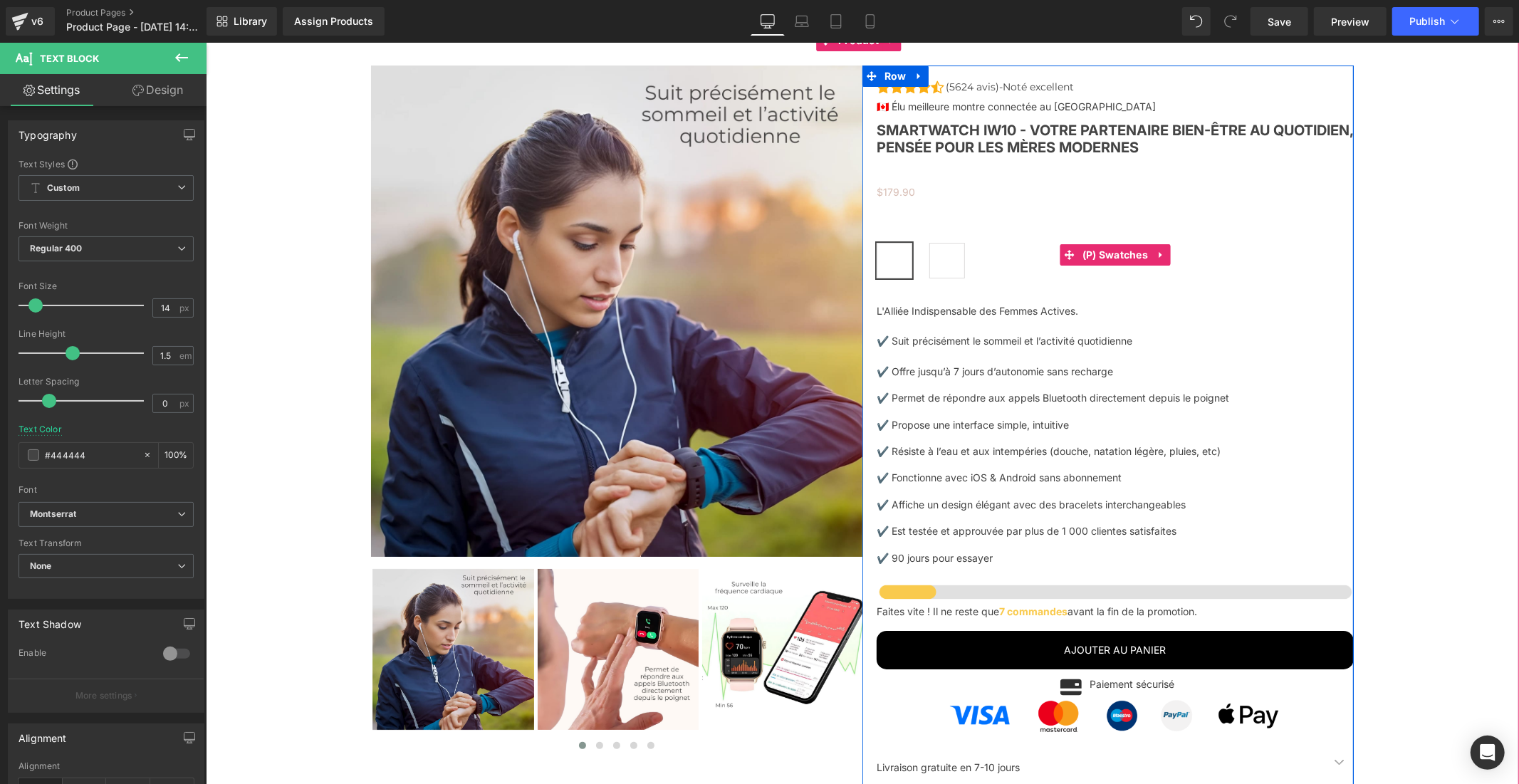
scroll to position [4418, 0]
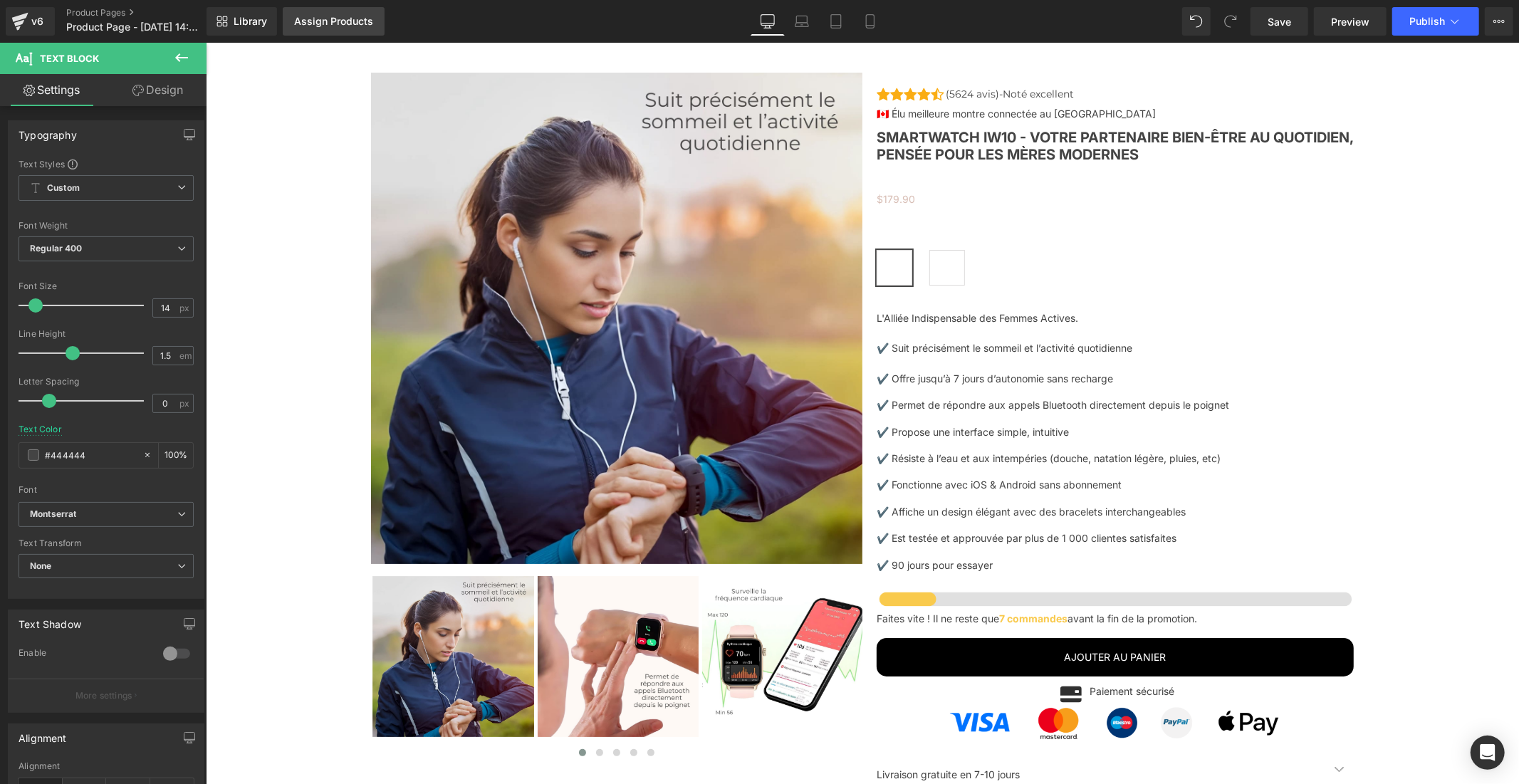
click at [351, 23] on div "Assign Products" at bounding box center [333, 21] width 79 height 11
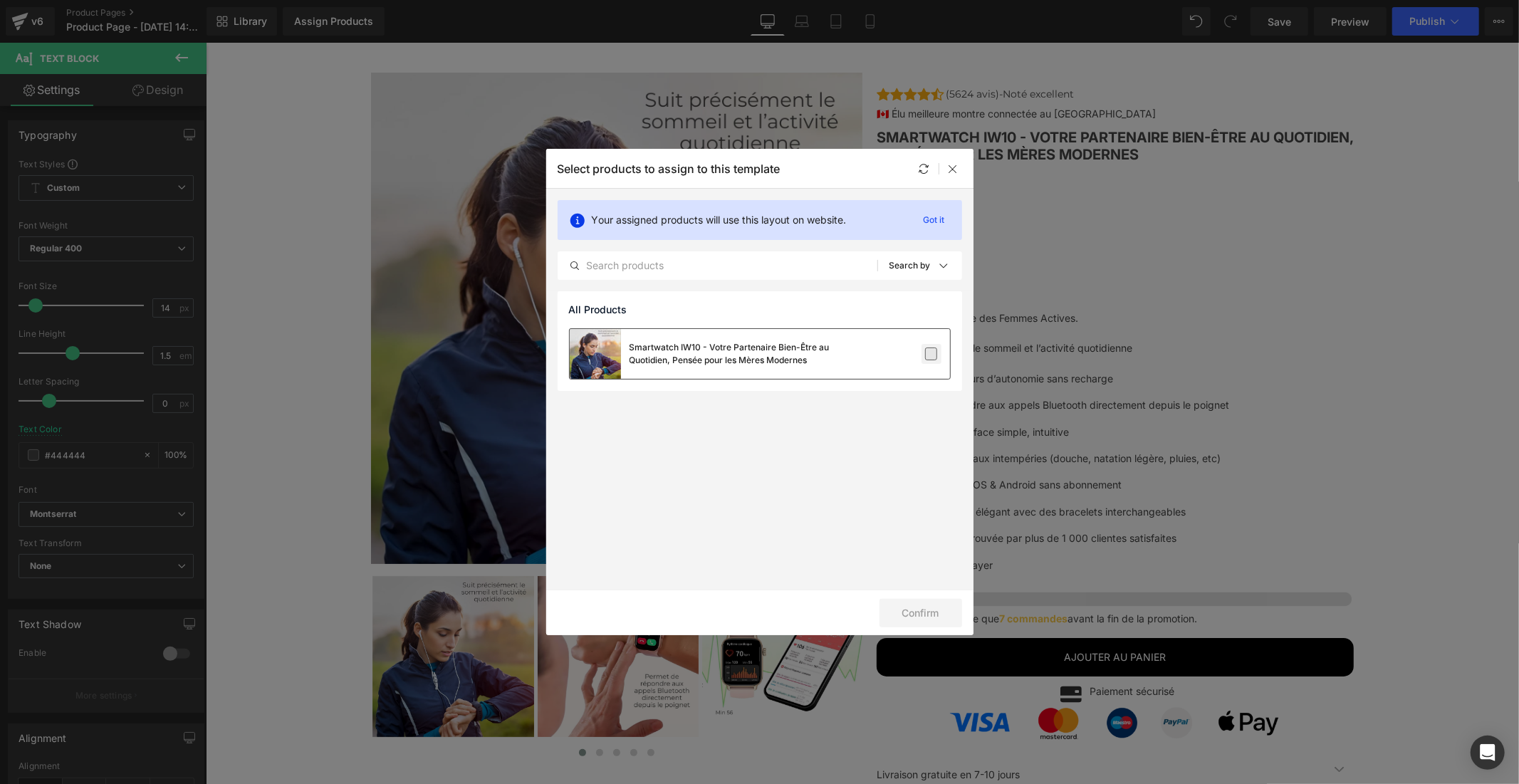
click at [928, 354] on label at bounding box center [932, 354] width 13 height 13
click at [932, 354] on input "checkbox" at bounding box center [932, 354] width 0 height 0
click at [900, 608] on button "Confirm" at bounding box center [920, 613] width 83 height 29
drag, startPoint x: 951, startPoint y: 172, endPoint x: 718, endPoint y: 139, distance: 235.3
click at [951, 172] on icon at bounding box center [954, 169] width 11 height 11
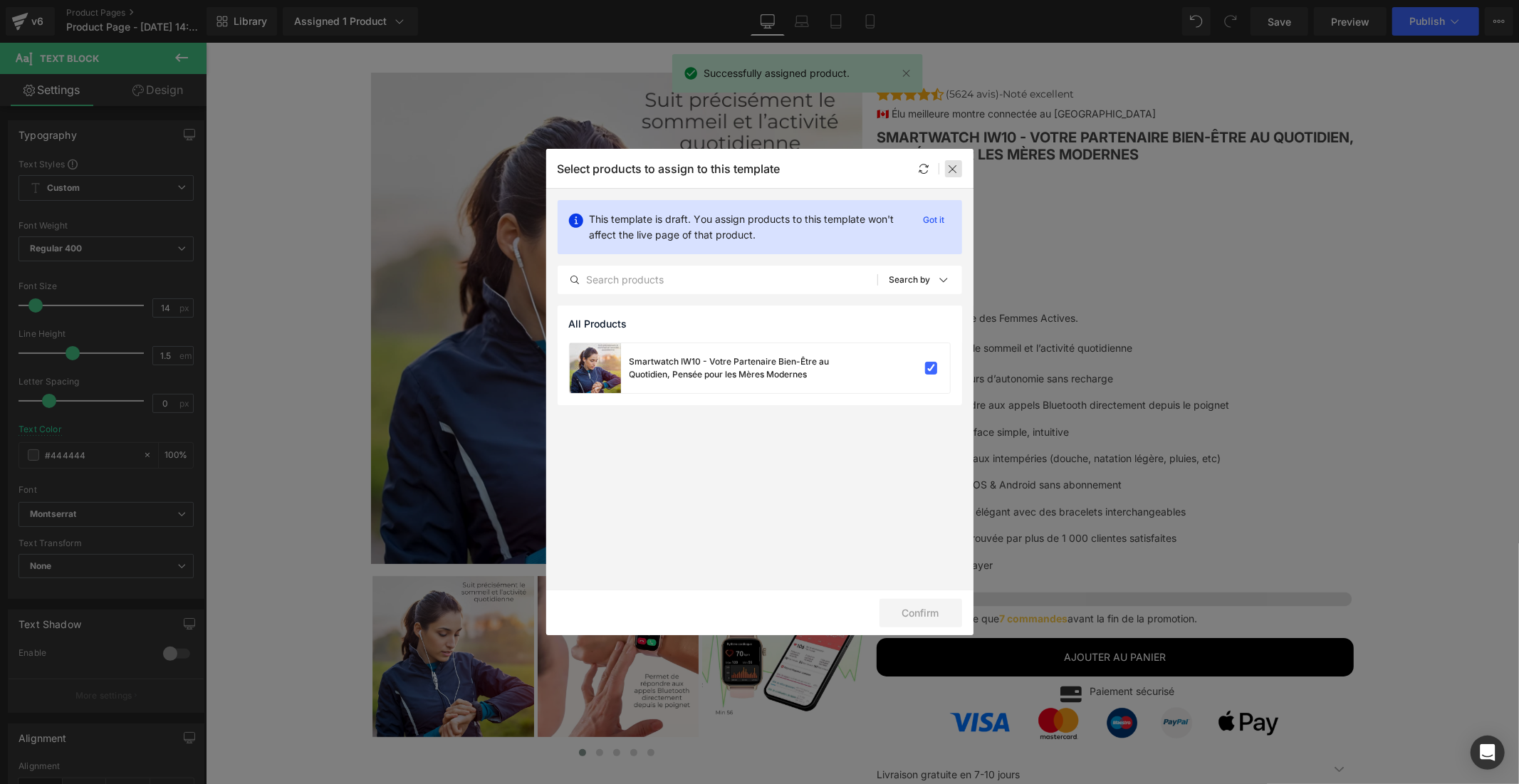
click at [949, 161] on div at bounding box center [953, 169] width 17 height 17
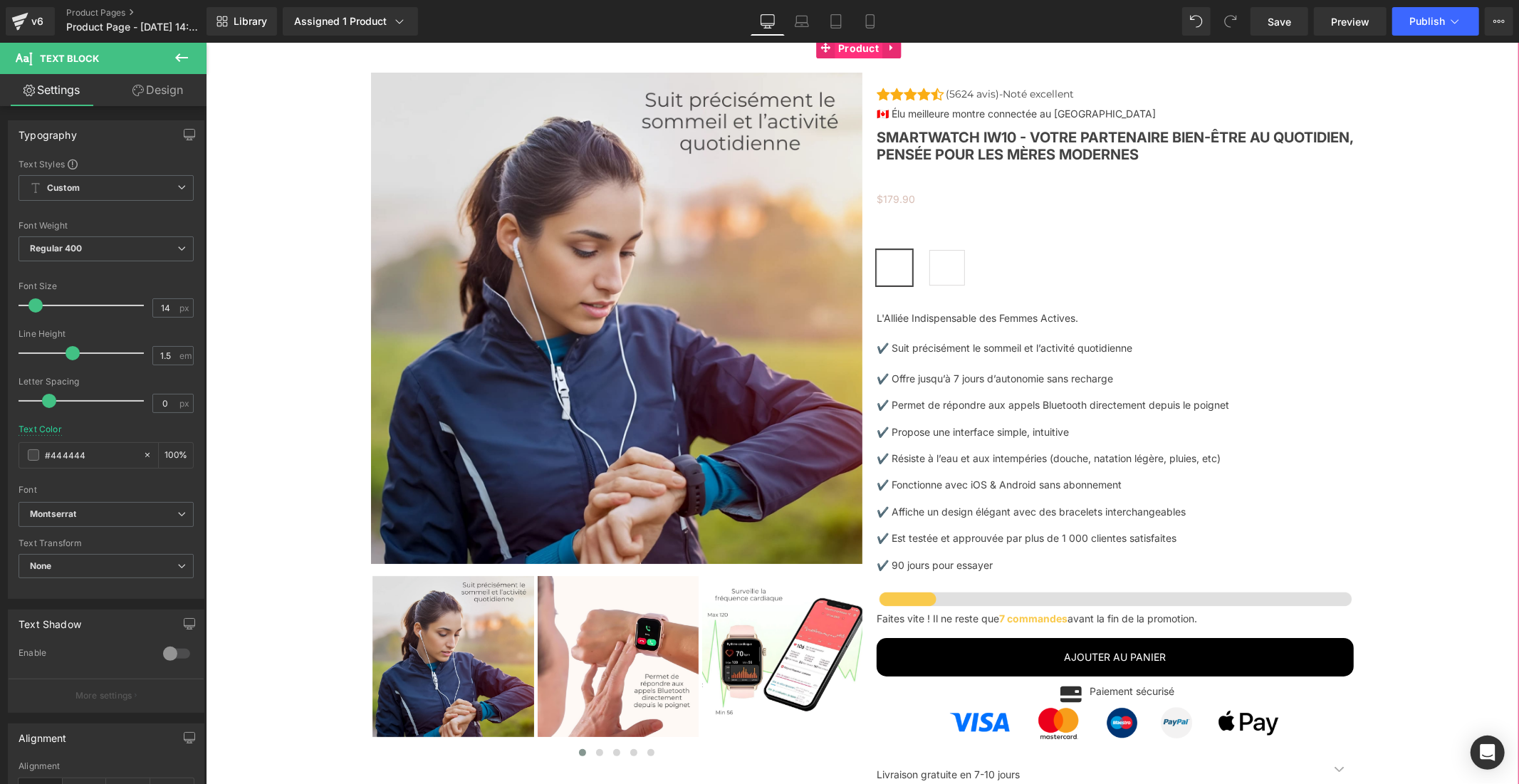
click at [855, 58] on span "Product" at bounding box center [858, 47] width 47 height 21
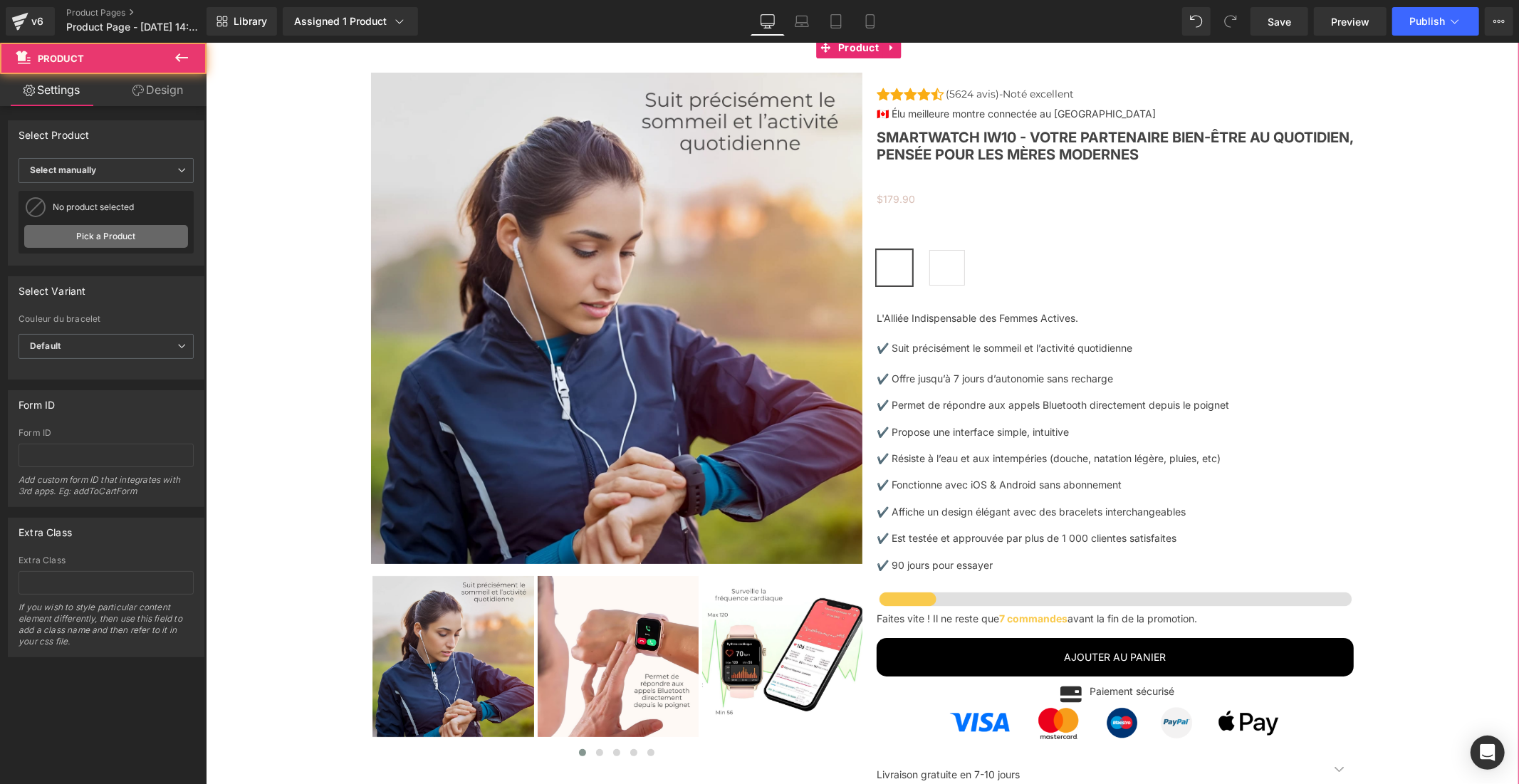
click at [86, 247] on link "Pick a Product" at bounding box center [106, 237] width 164 height 23
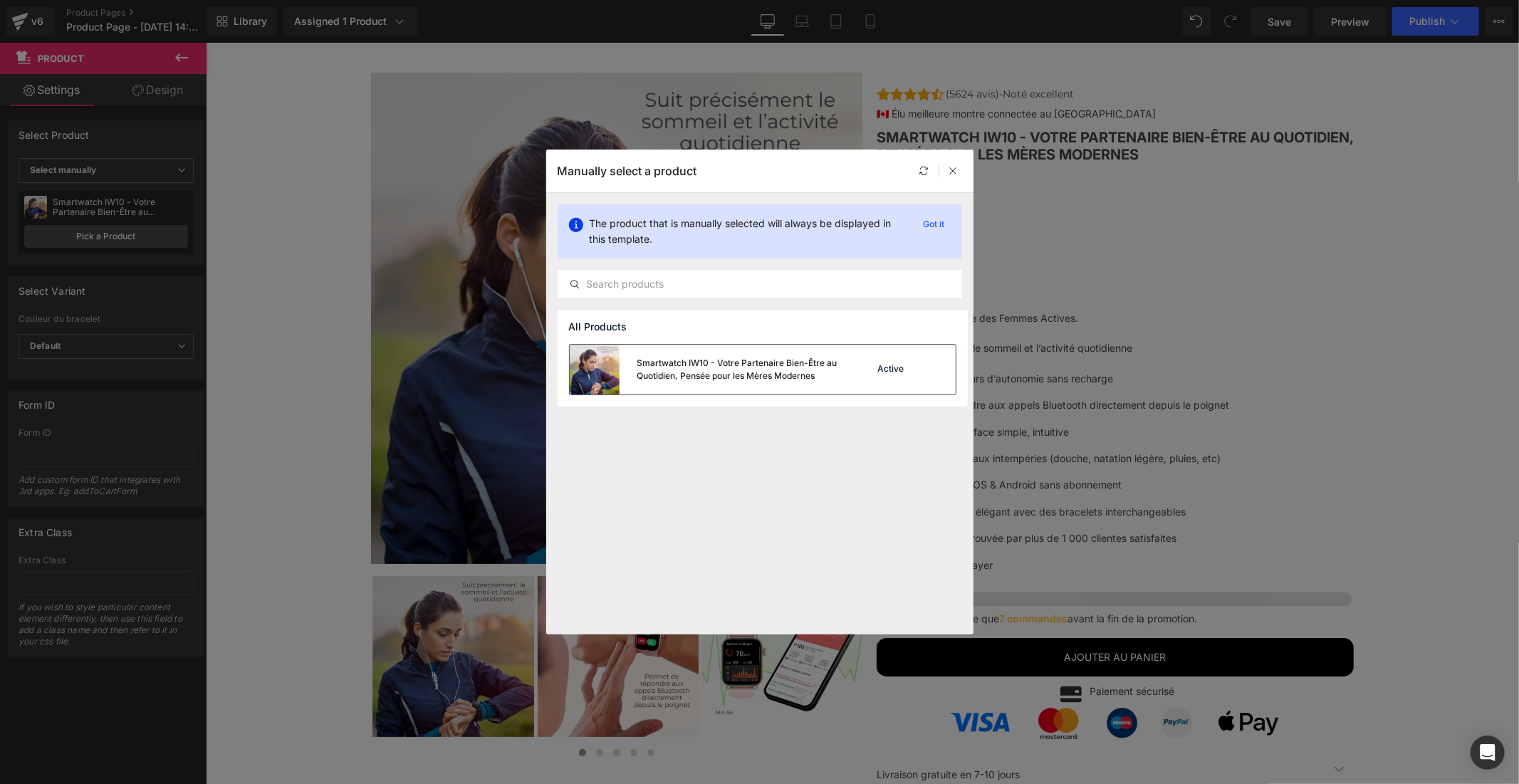
click at [925, 371] on div at bounding box center [934, 369] width 20 height 20
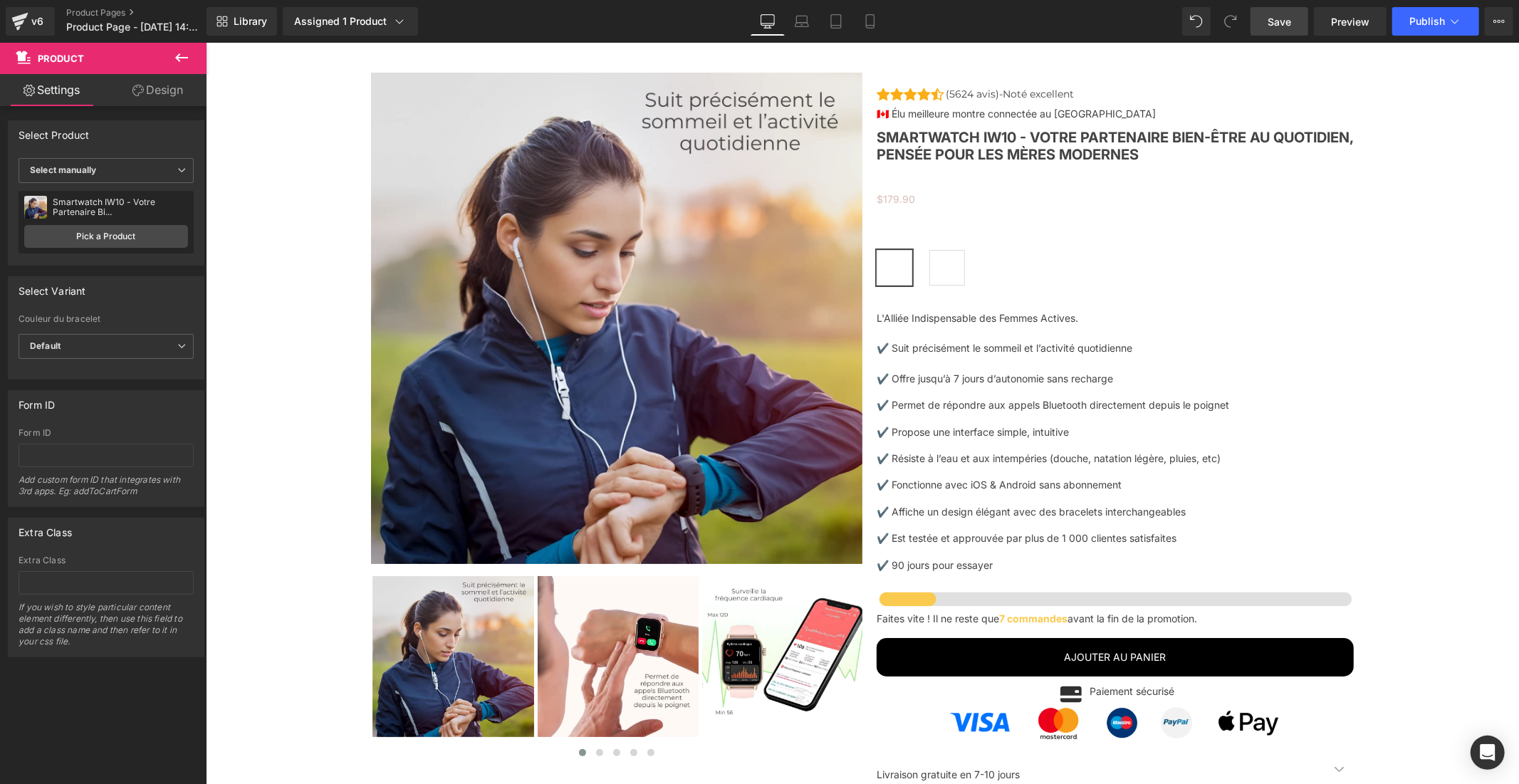
click at [1271, 14] on span "Save" at bounding box center [1279, 21] width 24 height 15
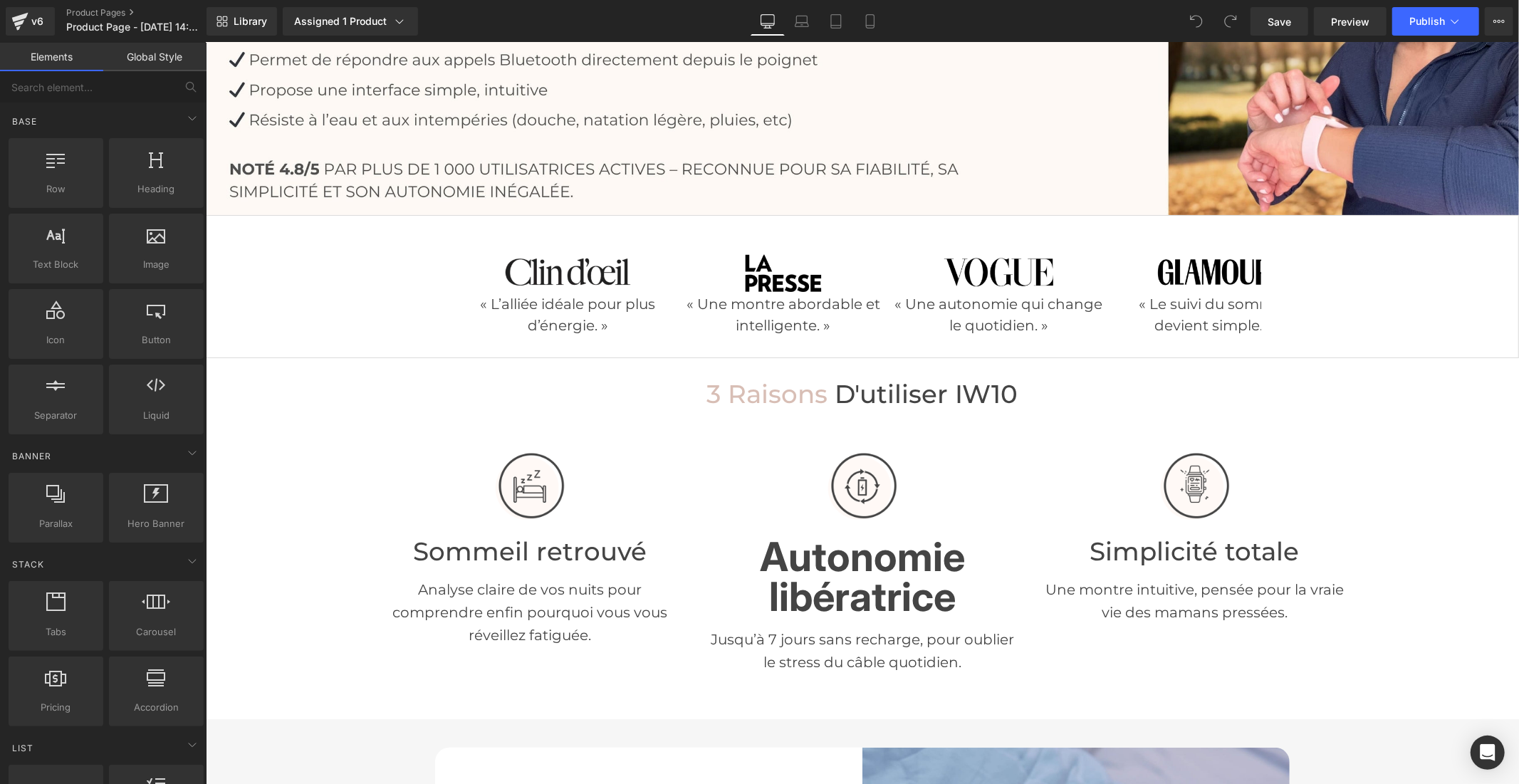
scroll to position [474, 0]
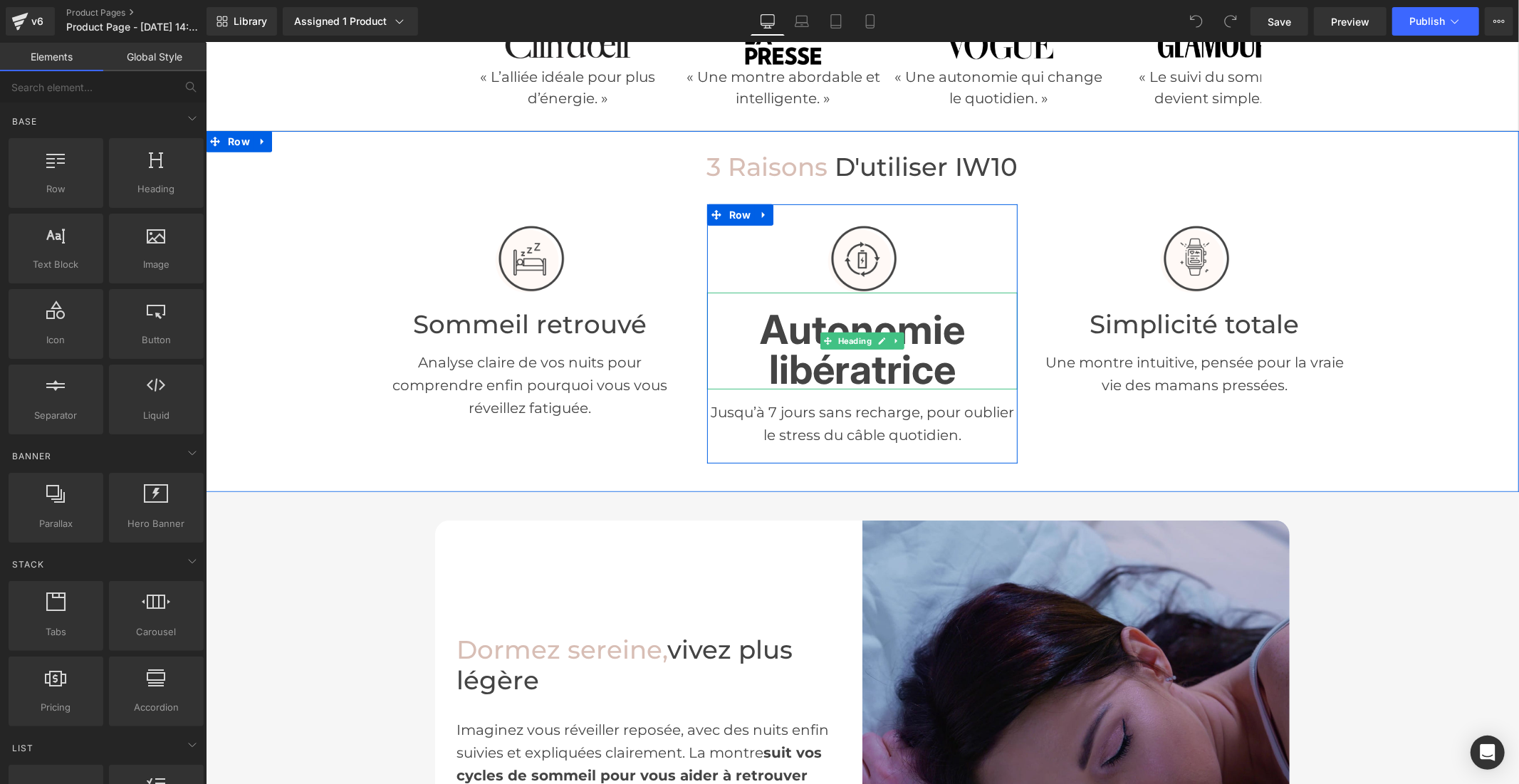
click at [807, 369] on h1 "Autonomie libératrice" at bounding box center [862, 349] width 311 height 79
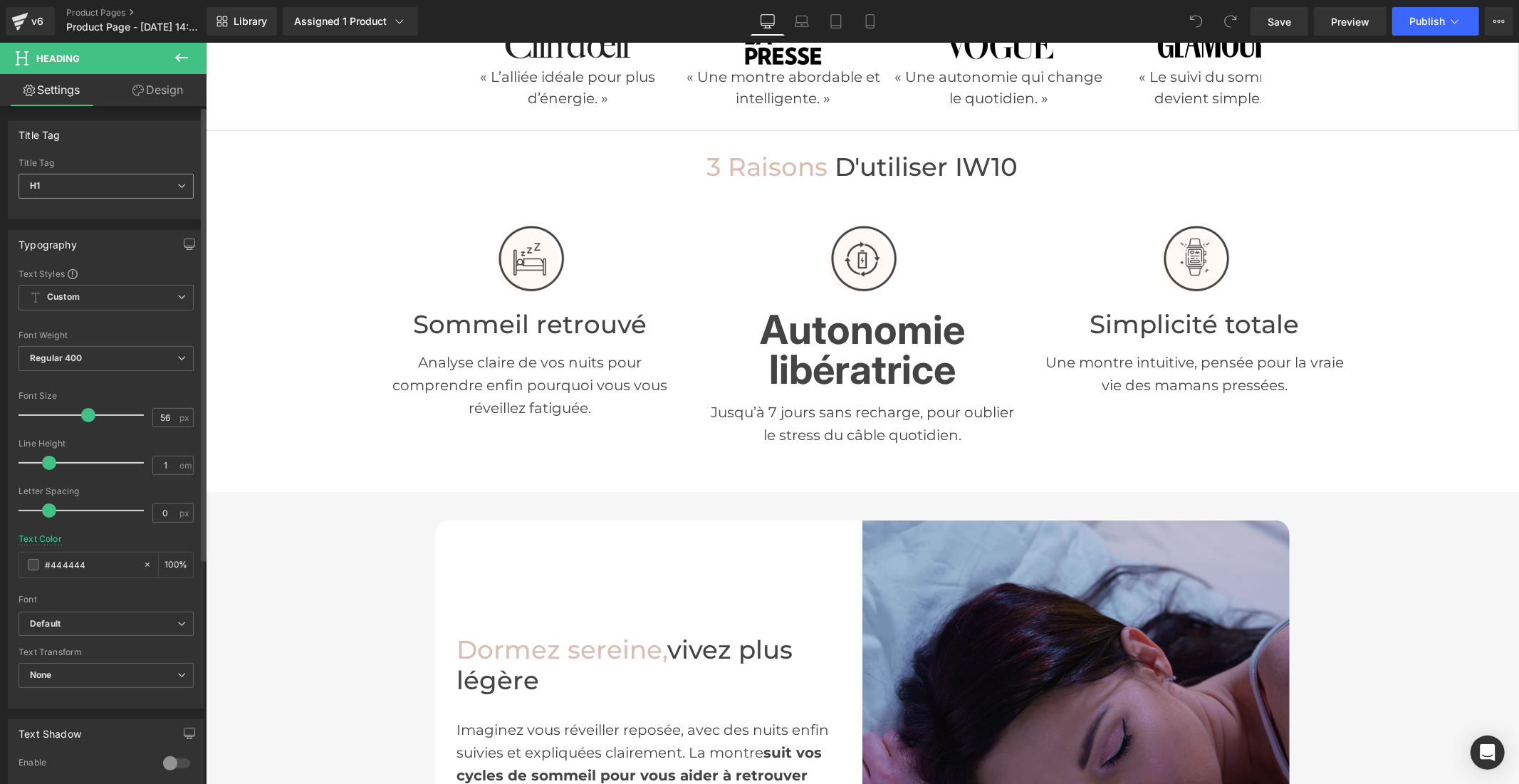
click at [93, 182] on span "H1" at bounding box center [106, 186] width 175 height 25
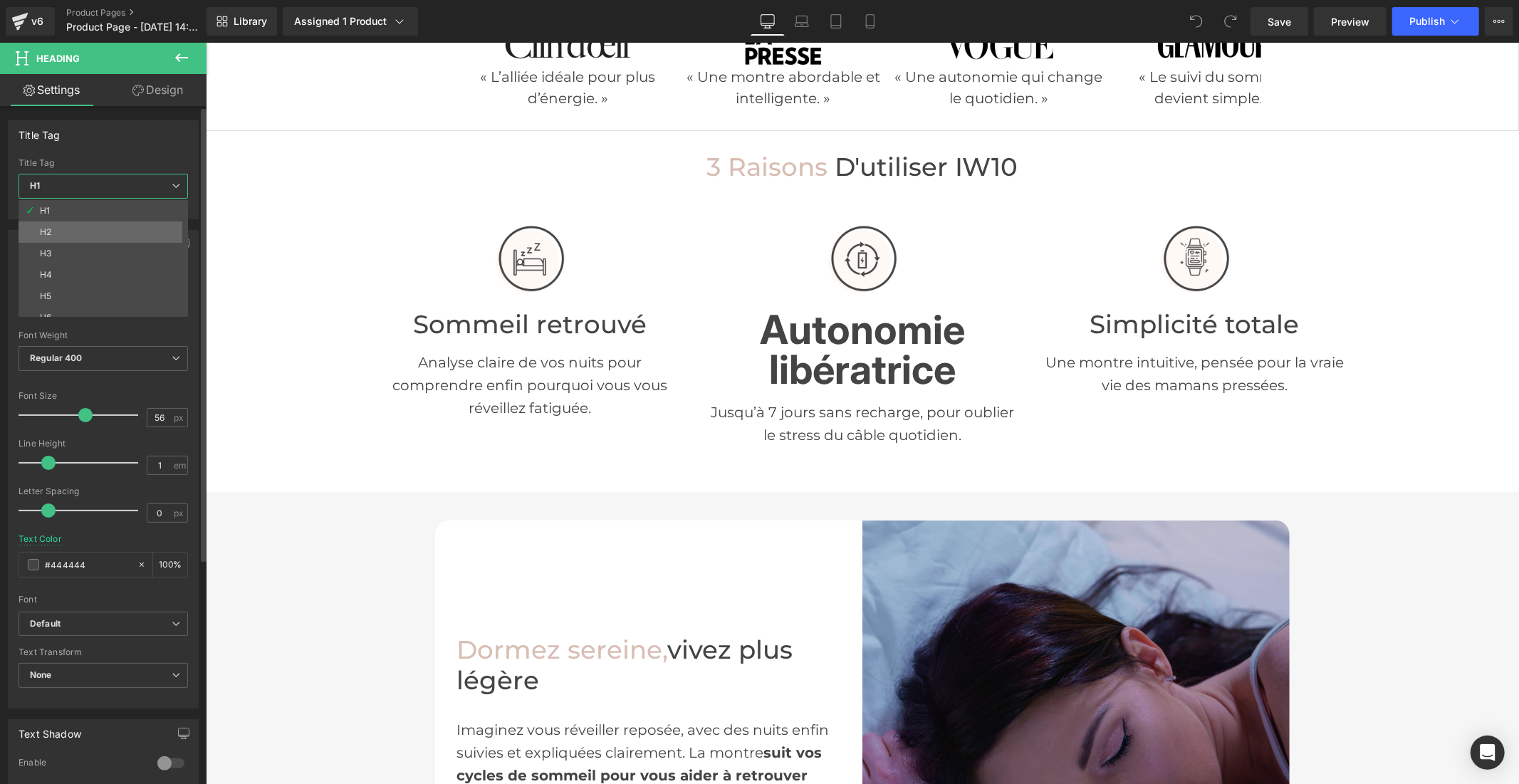
click at [93, 229] on li "H2" at bounding box center [106, 232] width 176 height 21
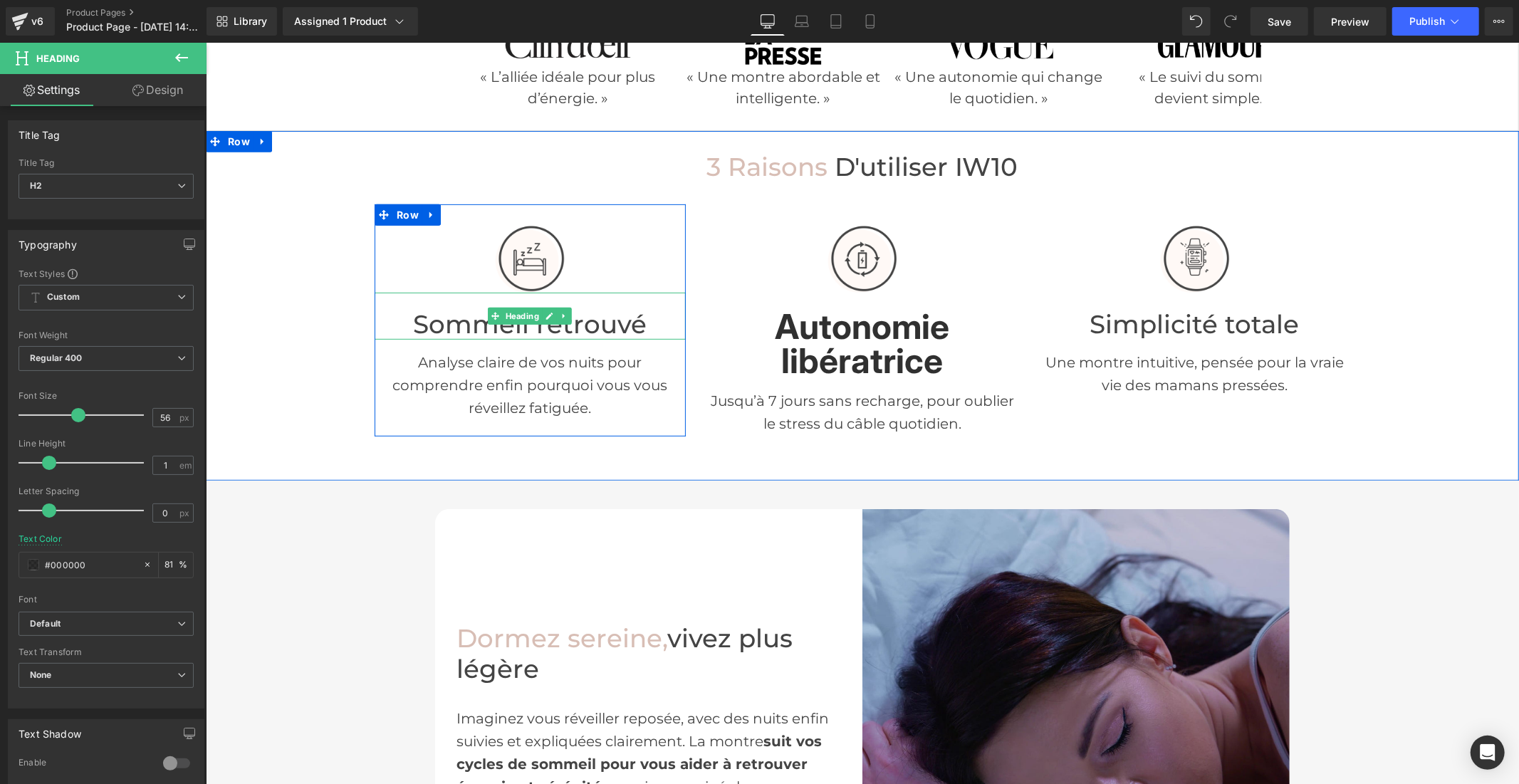
click at [430, 317] on h1 "Sommeil retrouvé" at bounding box center [530, 324] width 311 height 30
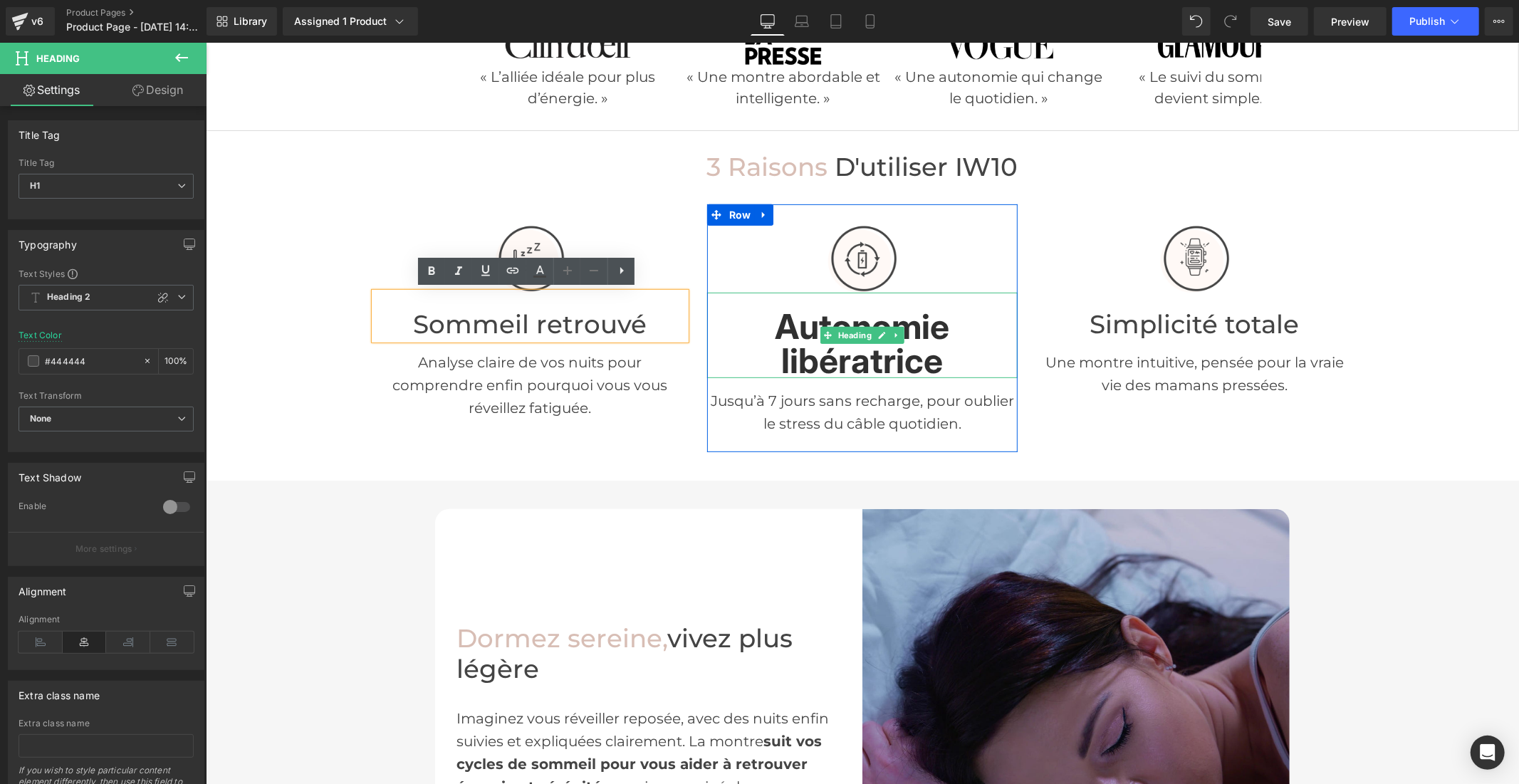
click at [855, 352] on h2 "Autonomie libératrice" at bounding box center [862, 344] width 311 height 69
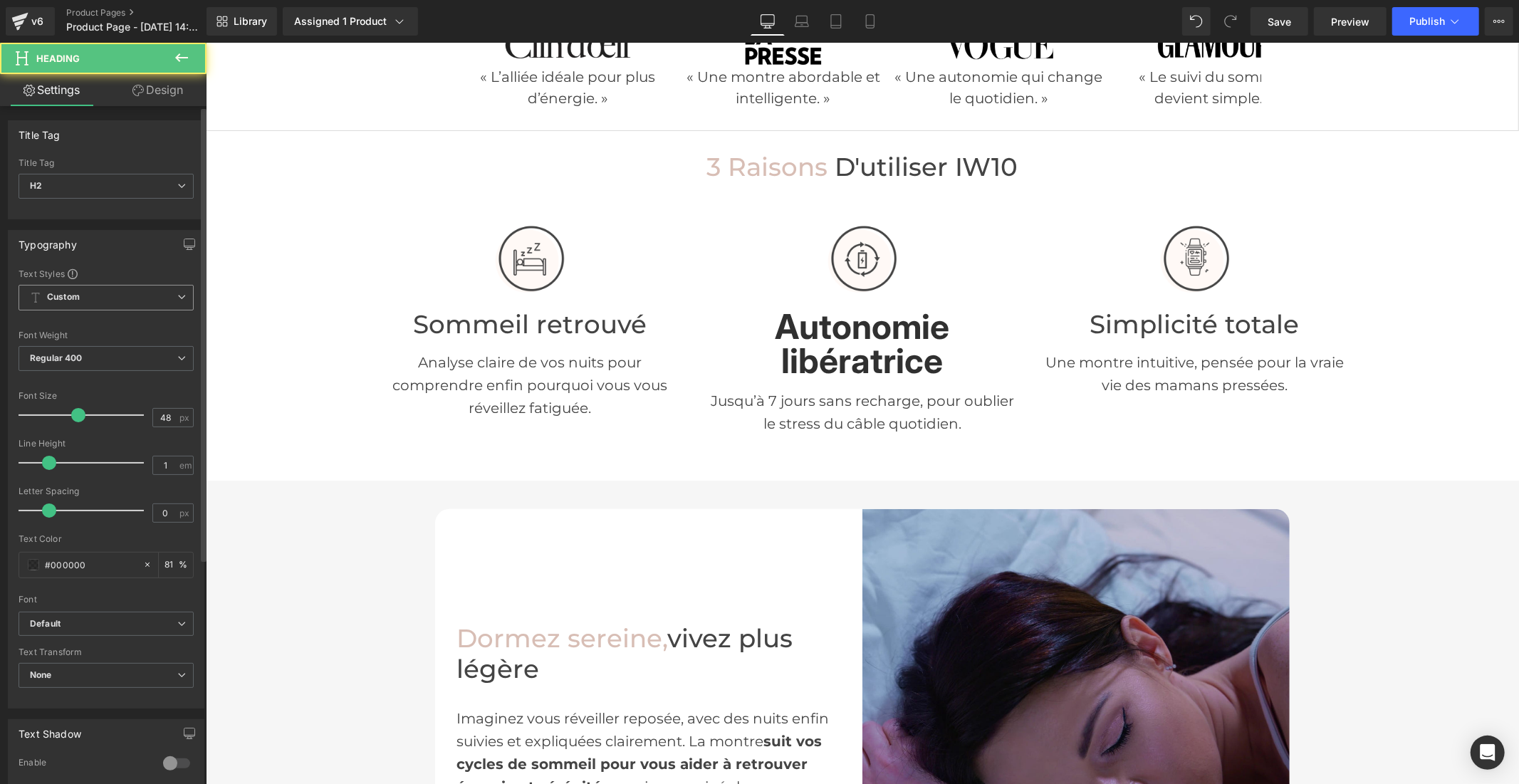
click at [79, 308] on span "Custom" at bounding box center [106, 297] width 175 height 25
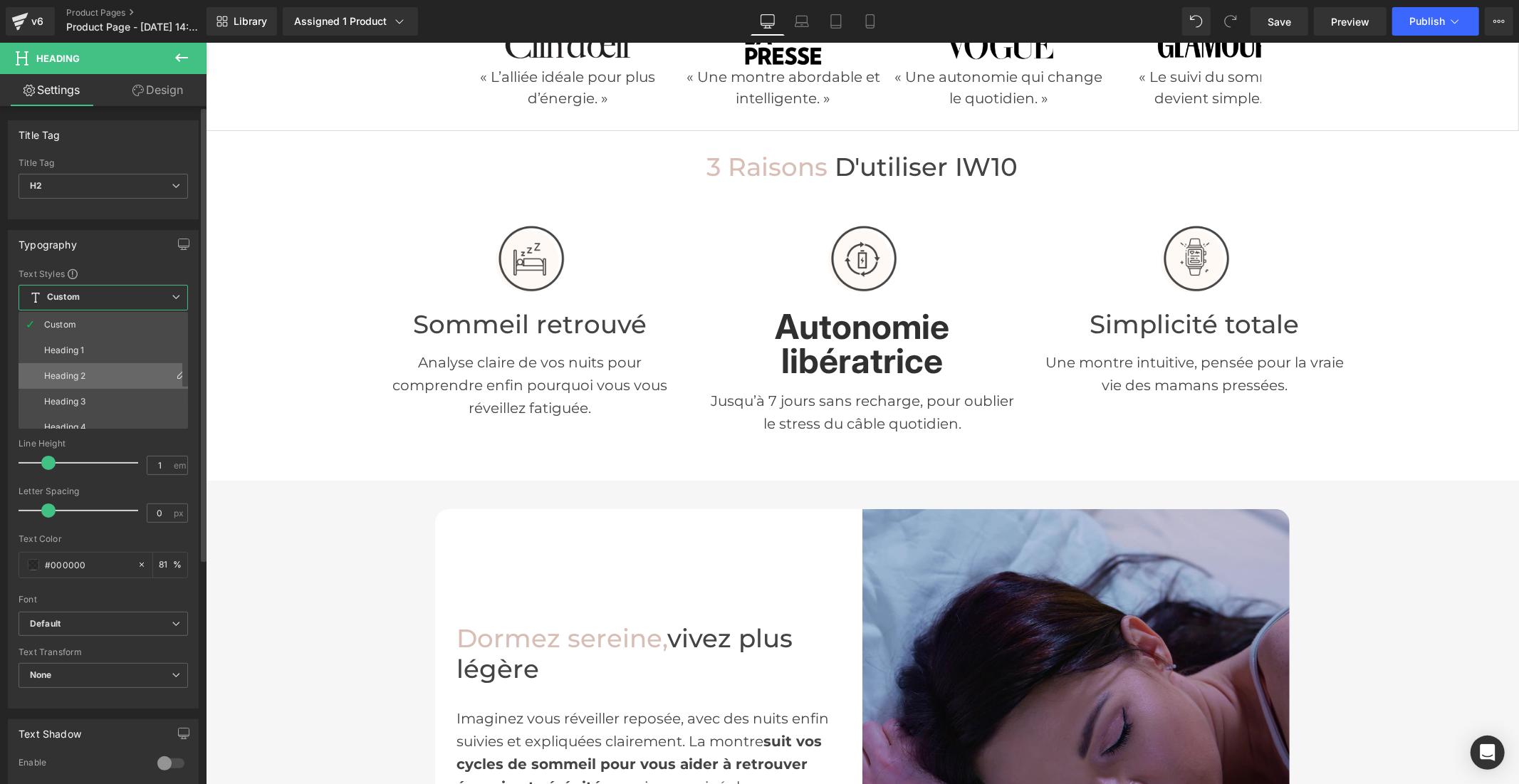
click at [79, 372] on div "Heading 2" at bounding box center [65, 376] width 41 height 10
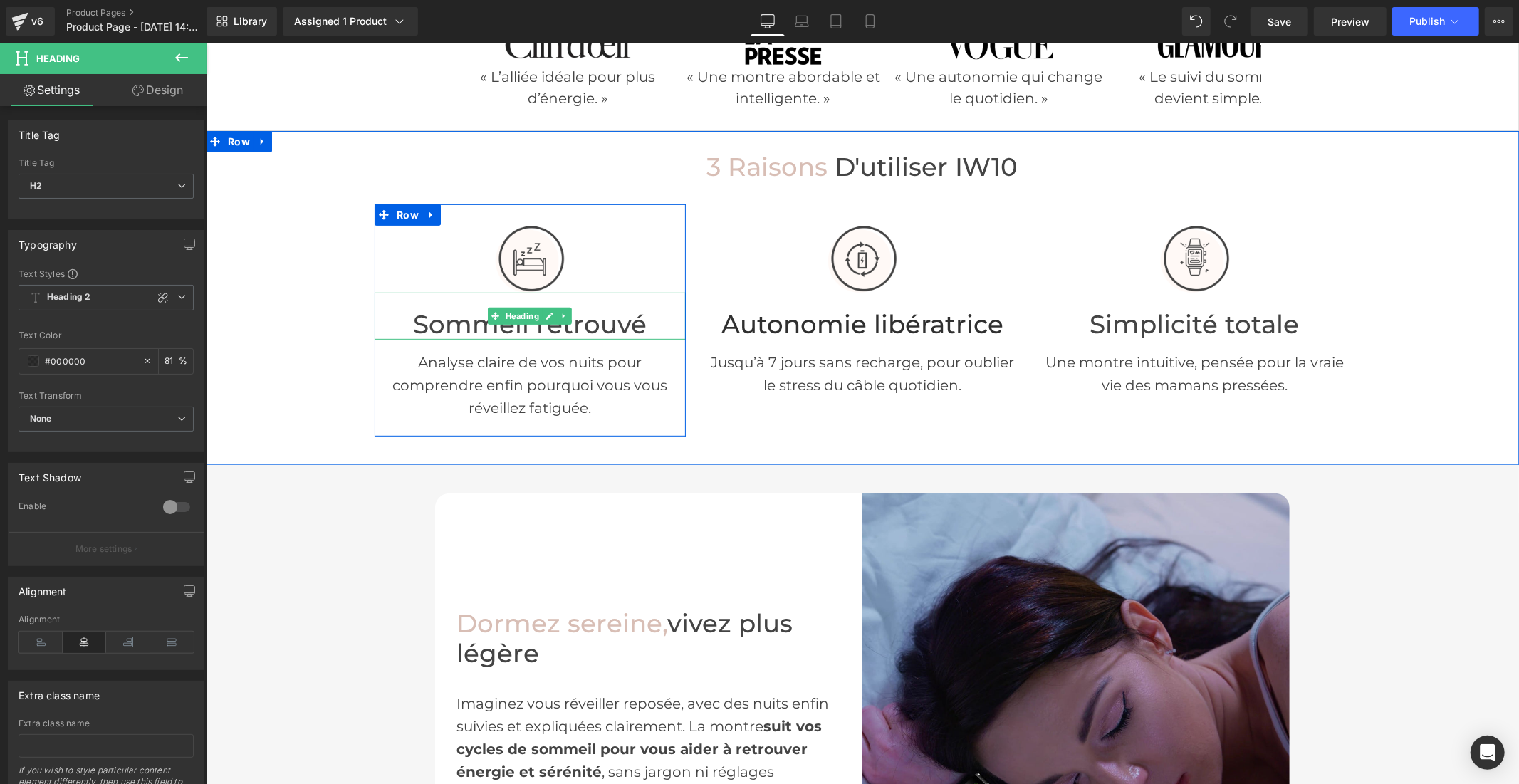
click at [463, 327] on h1 "Sommeil retrouvé" at bounding box center [530, 324] width 311 height 30
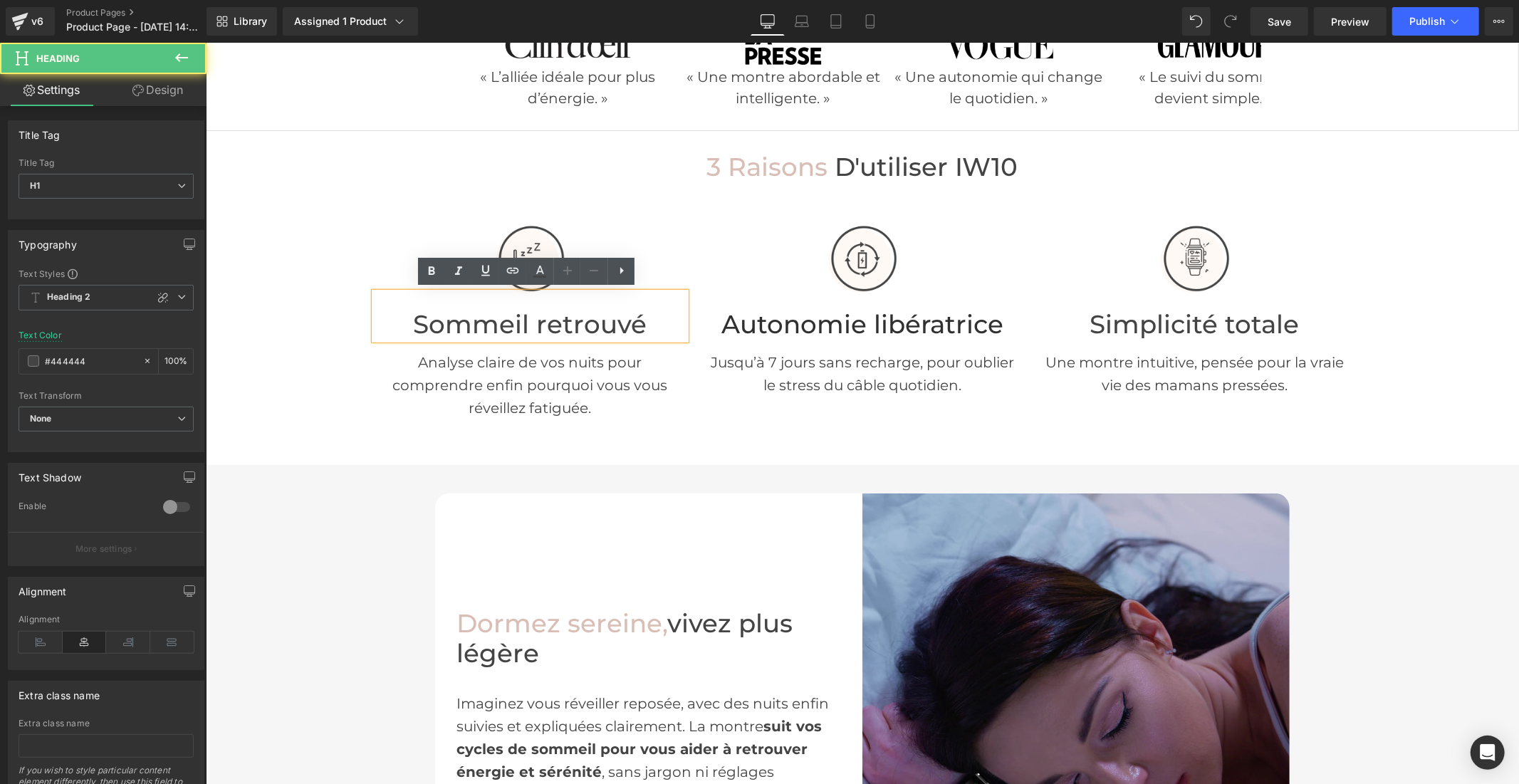
click at [463, 327] on h1 "Sommeil retrouvé" at bounding box center [530, 324] width 311 height 30
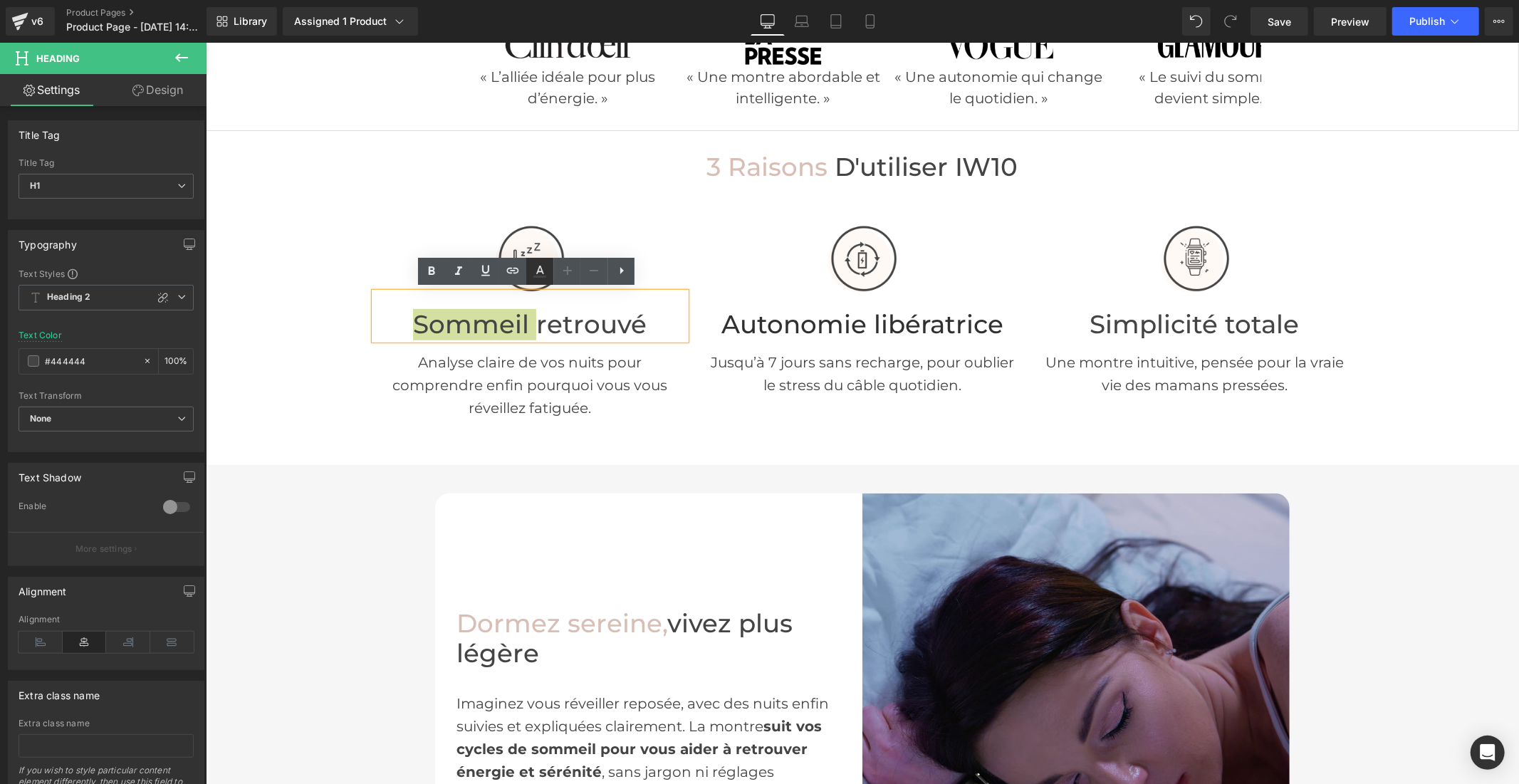
click at [544, 276] on icon at bounding box center [540, 277] width 13 height 2
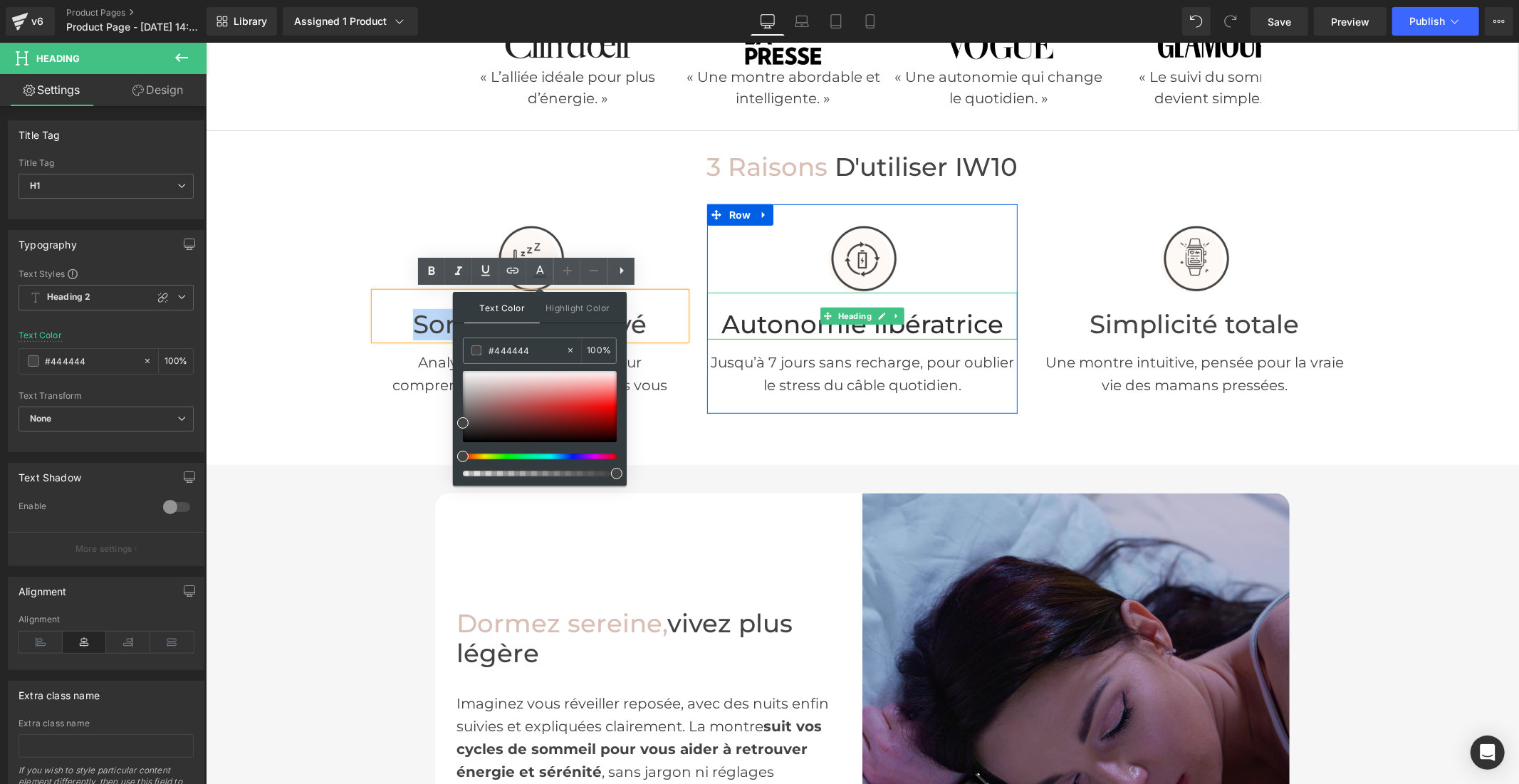
click at [779, 326] on h2 "Autonomie libératrice" at bounding box center [862, 324] width 311 height 30
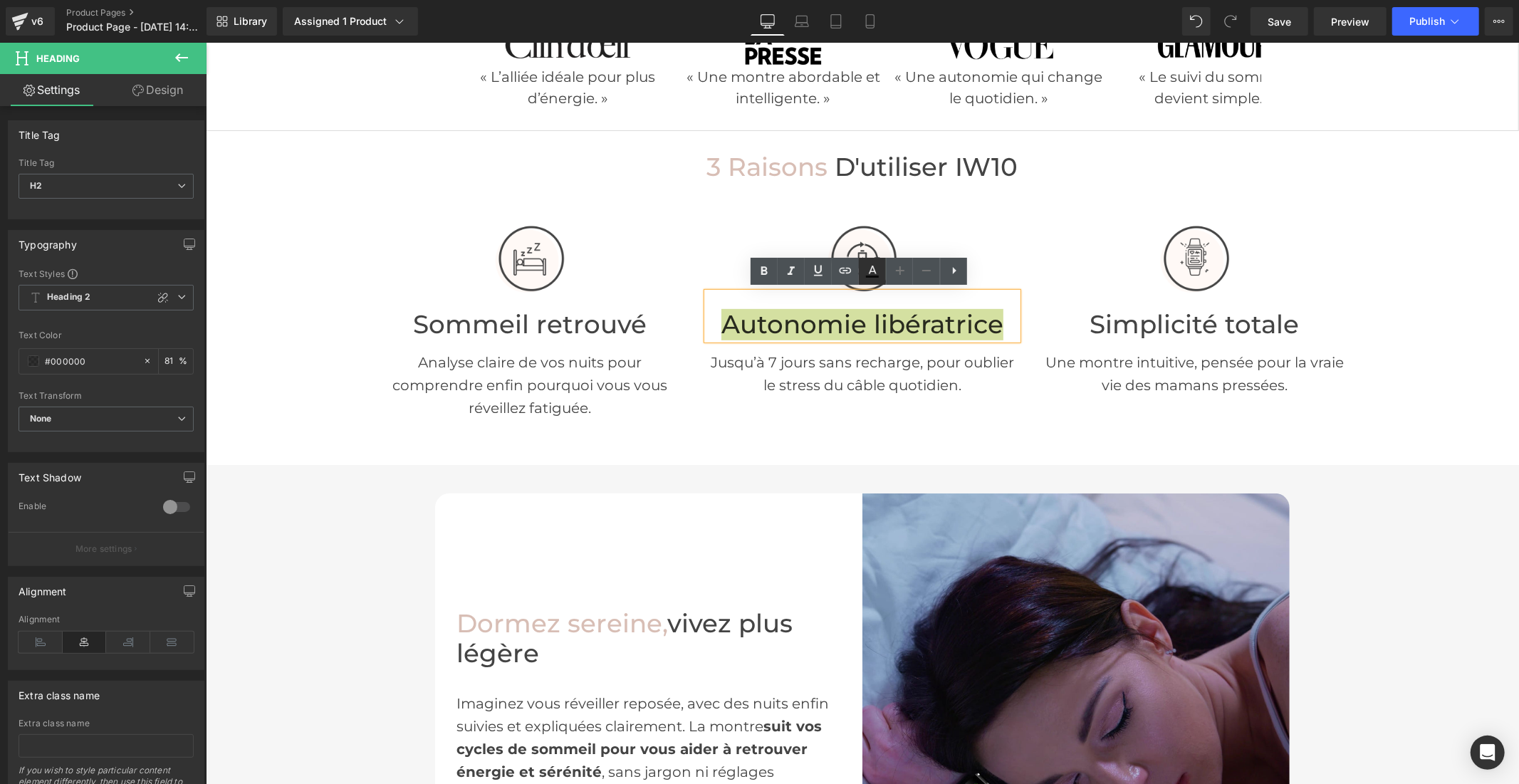
click at [873, 269] on icon at bounding box center [872, 271] width 17 height 17
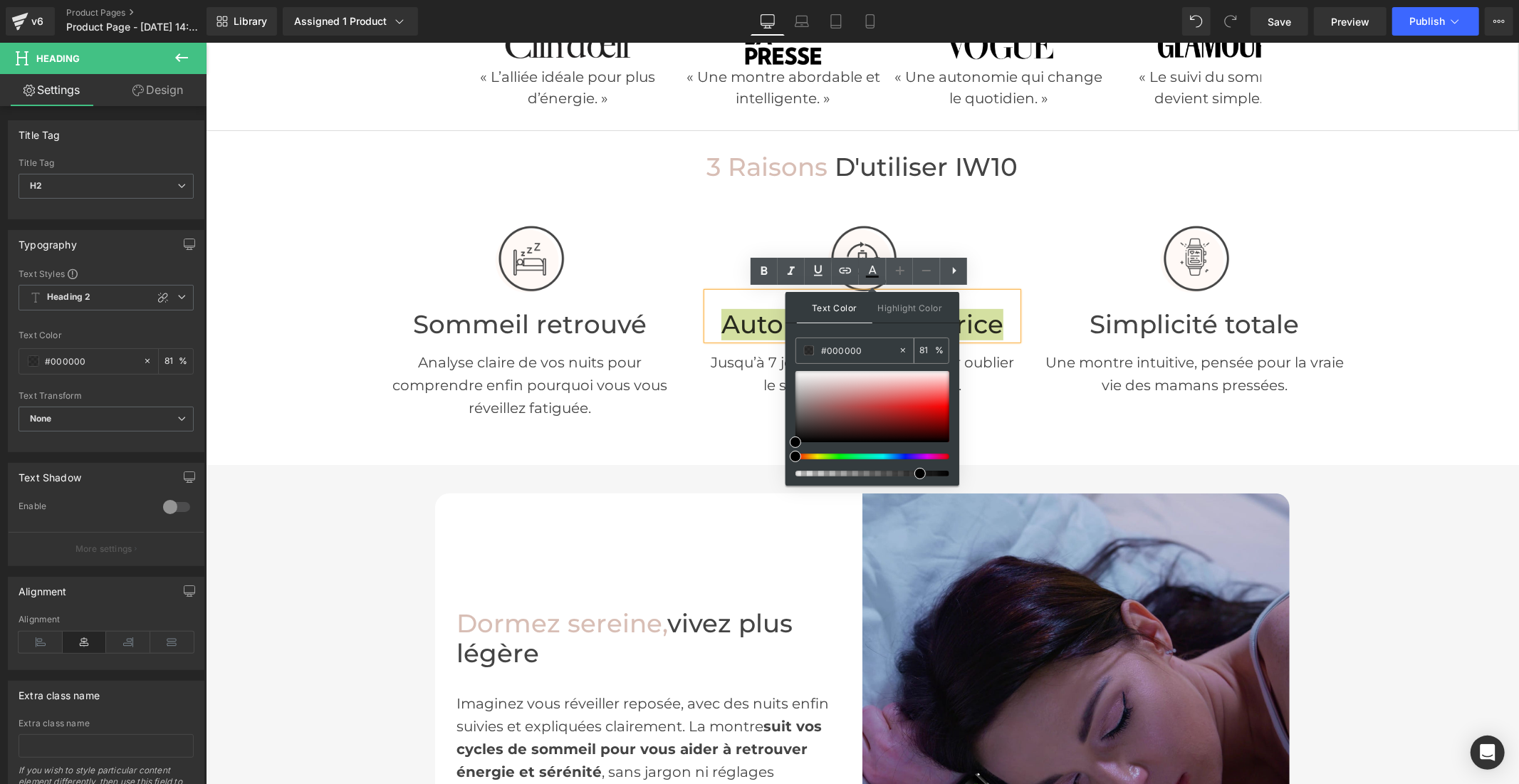
drag, startPoint x: 873, startPoint y: 344, endPoint x: 802, endPoint y: 353, distance: 71.6
click at [802, 353] on div "#444444" at bounding box center [847, 350] width 102 height 25
type input "444444"
click at [869, 268] on icon at bounding box center [872, 271] width 17 height 17
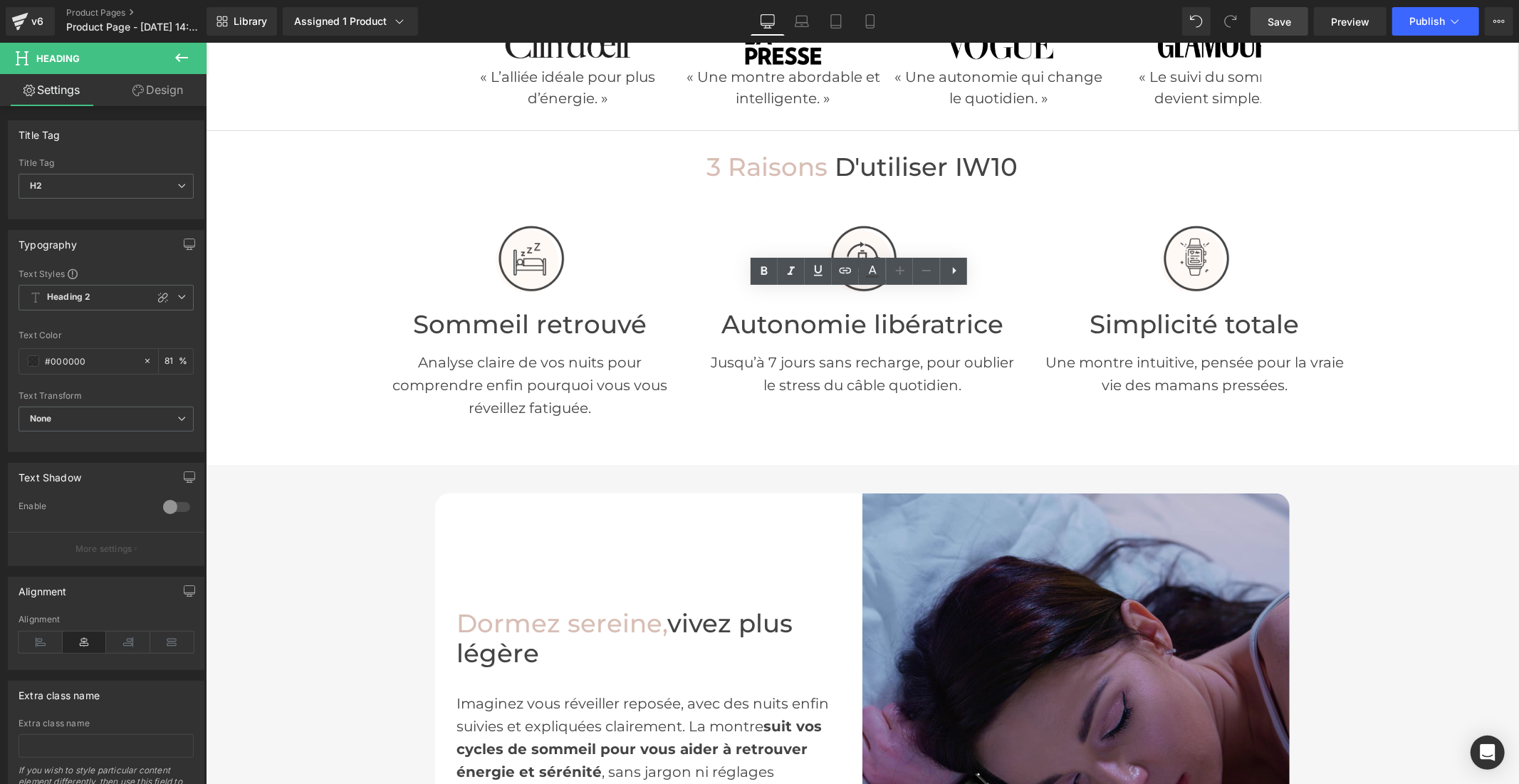
click at [1294, 21] on link "Save" at bounding box center [1279, 21] width 57 height 29
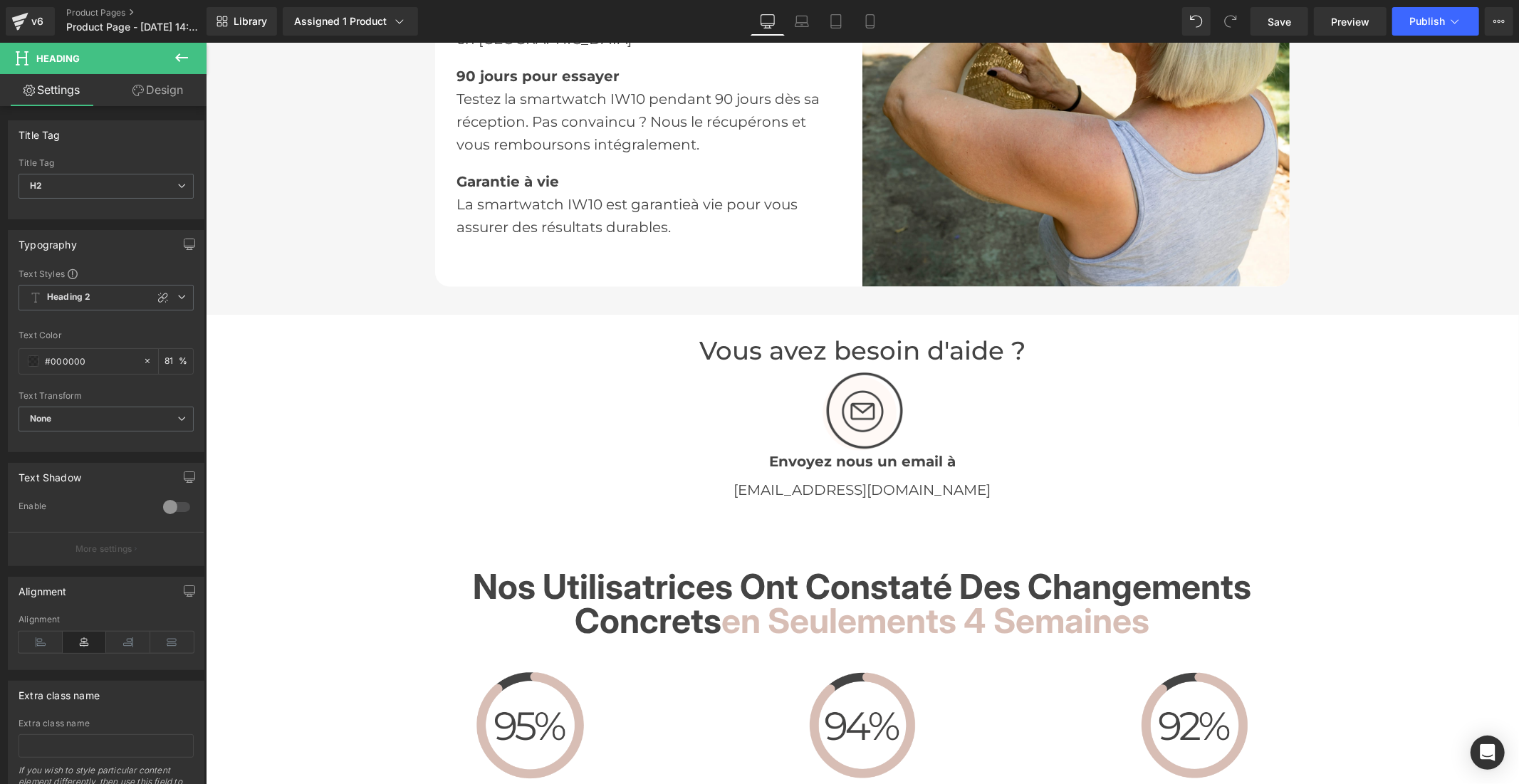
scroll to position [2530, 0]
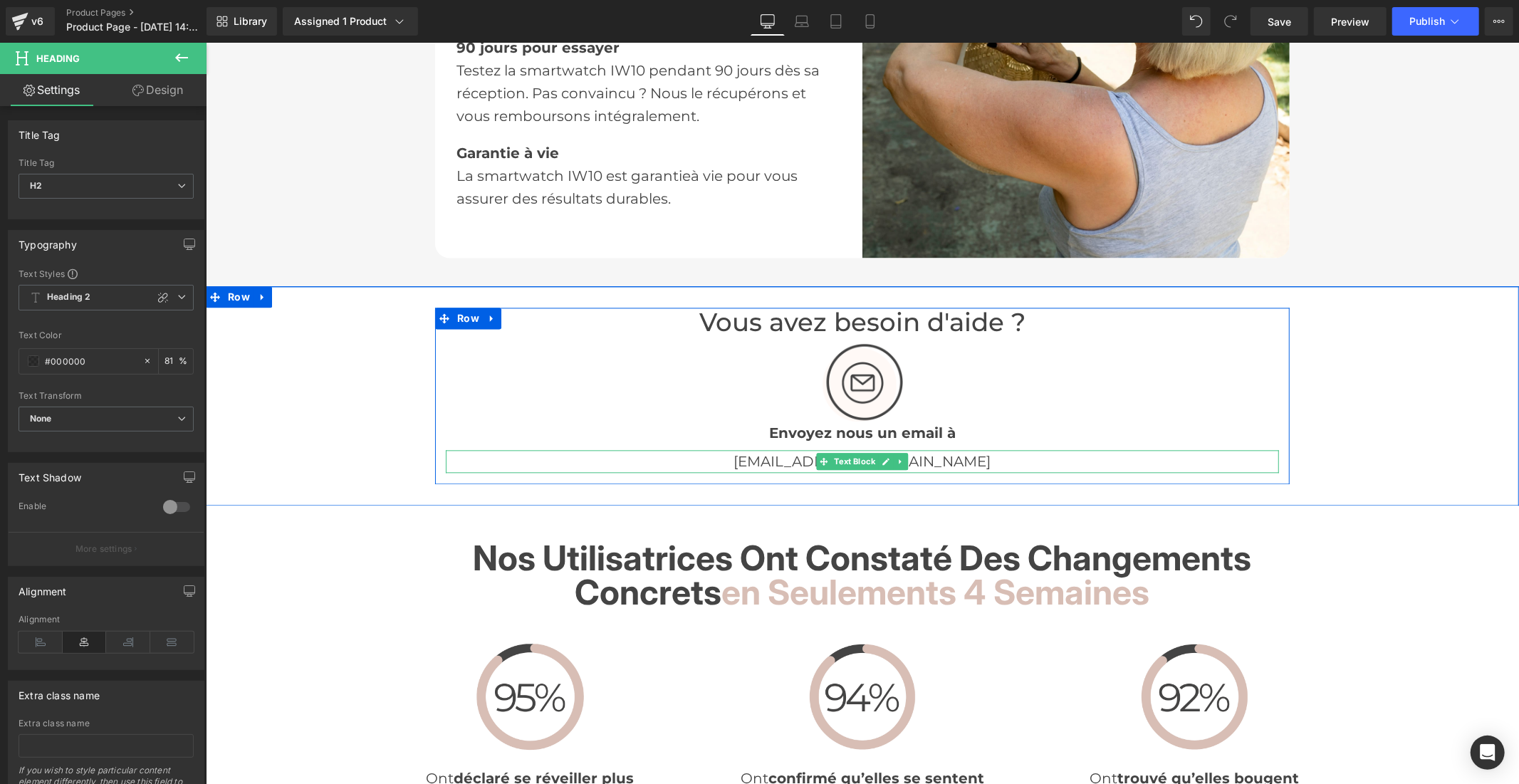
click at [803, 449] on p "info@novira-canada.com" at bounding box center [862, 461] width 834 height 23
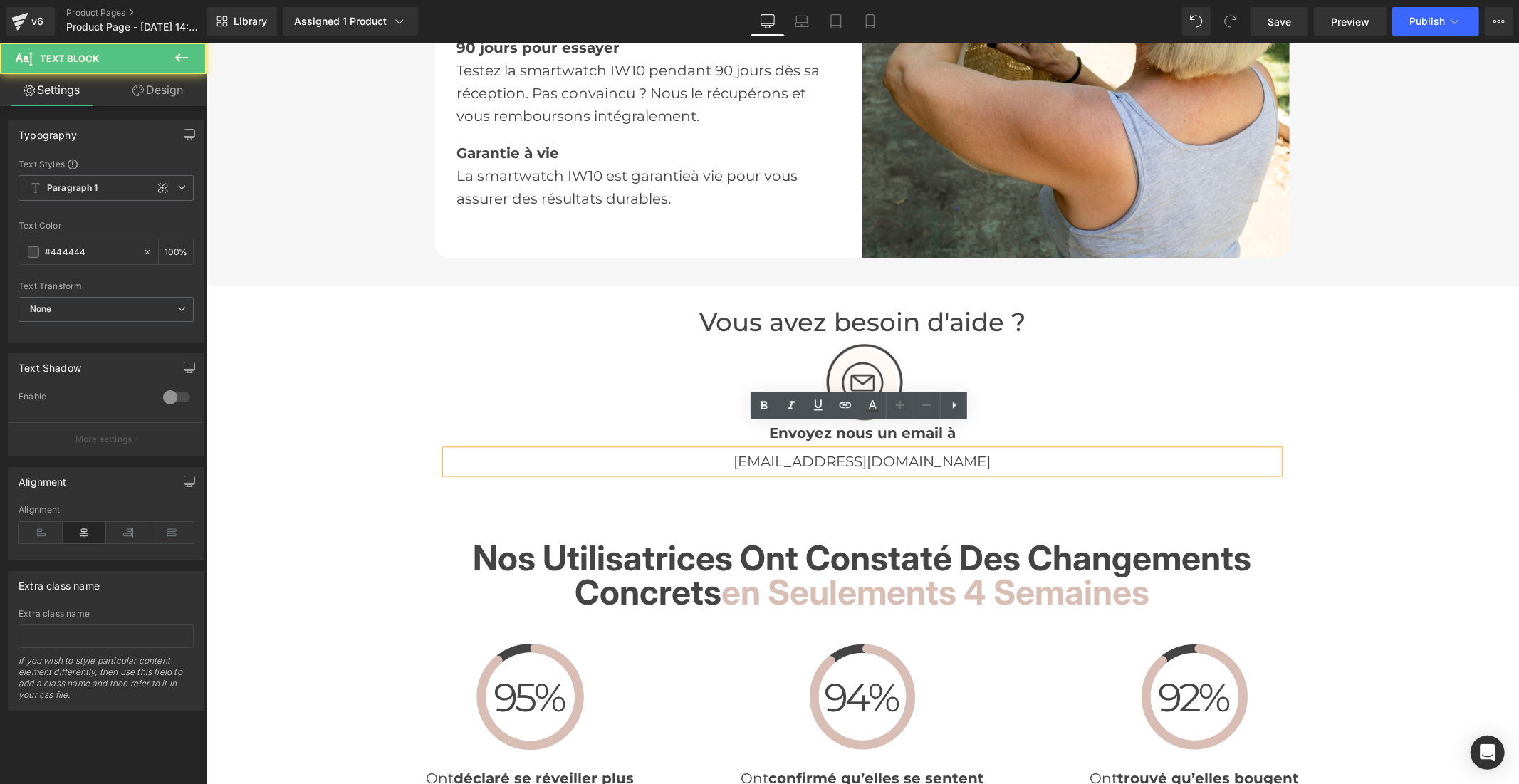
click at [910, 449] on p "info@novira-canada.com" at bounding box center [862, 461] width 834 height 23
drag, startPoint x: 910, startPoint y: 432, endPoint x: 855, endPoint y: 436, distance: 55.1
click at [855, 449] on p "info@novira-canada.com" at bounding box center [862, 461] width 834 height 23
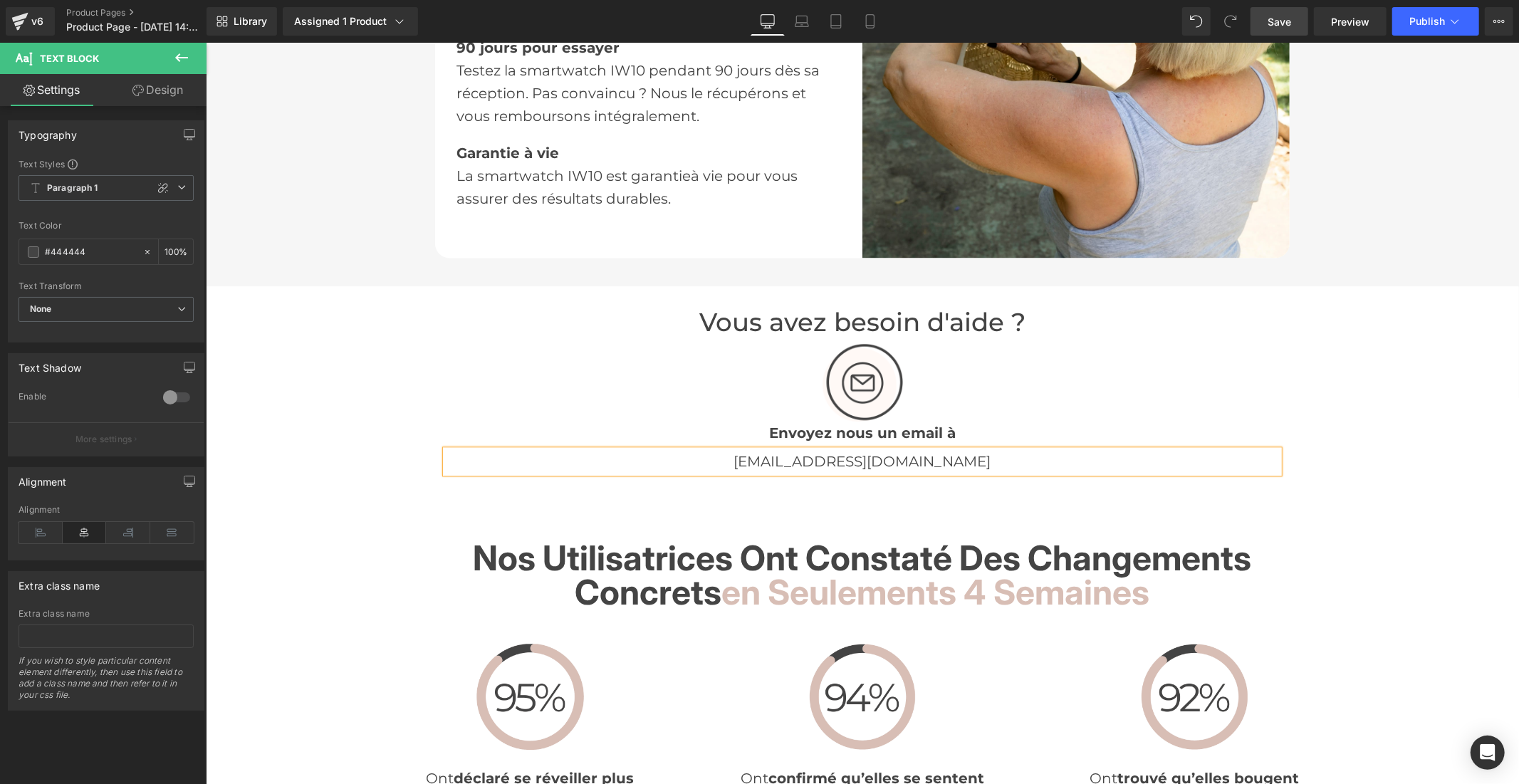
click at [1281, 25] on span "Save" at bounding box center [1279, 21] width 24 height 15
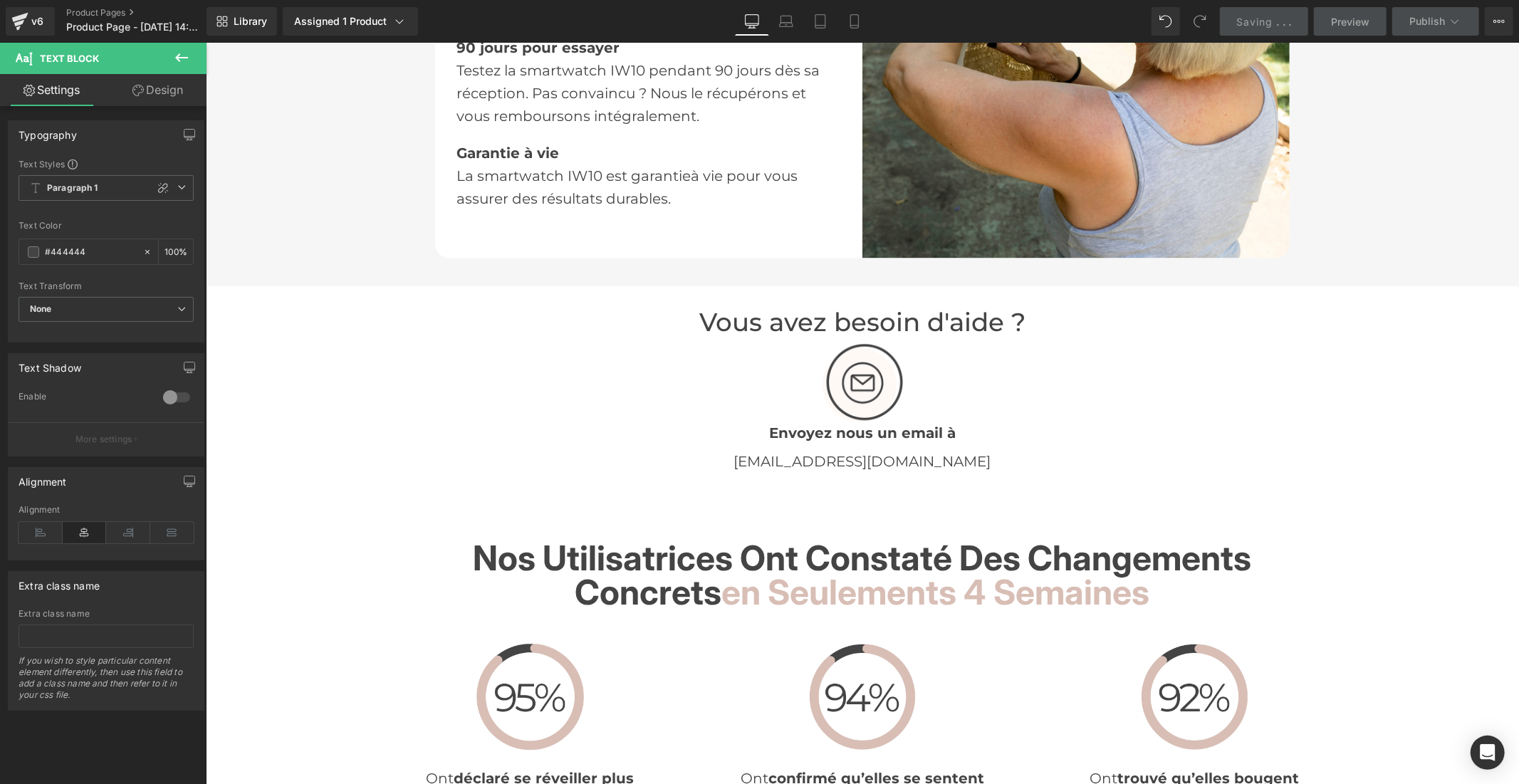
scroll to position [2847, 0]
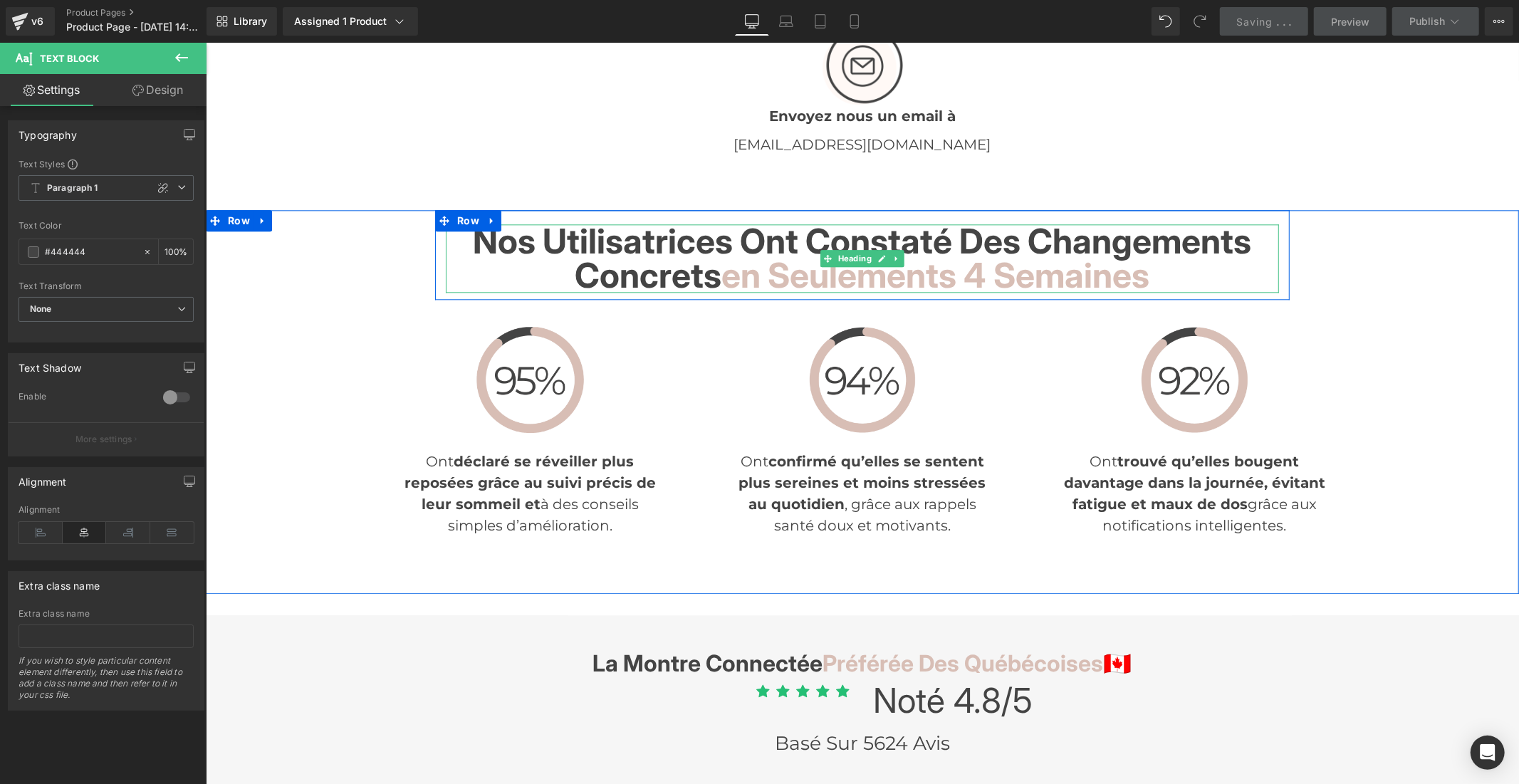
click at [710, 249] on span "Nos Utilisatrices Ont Constaté des Changements Concrets" at bounding box center [862, 257] width 779 height 76
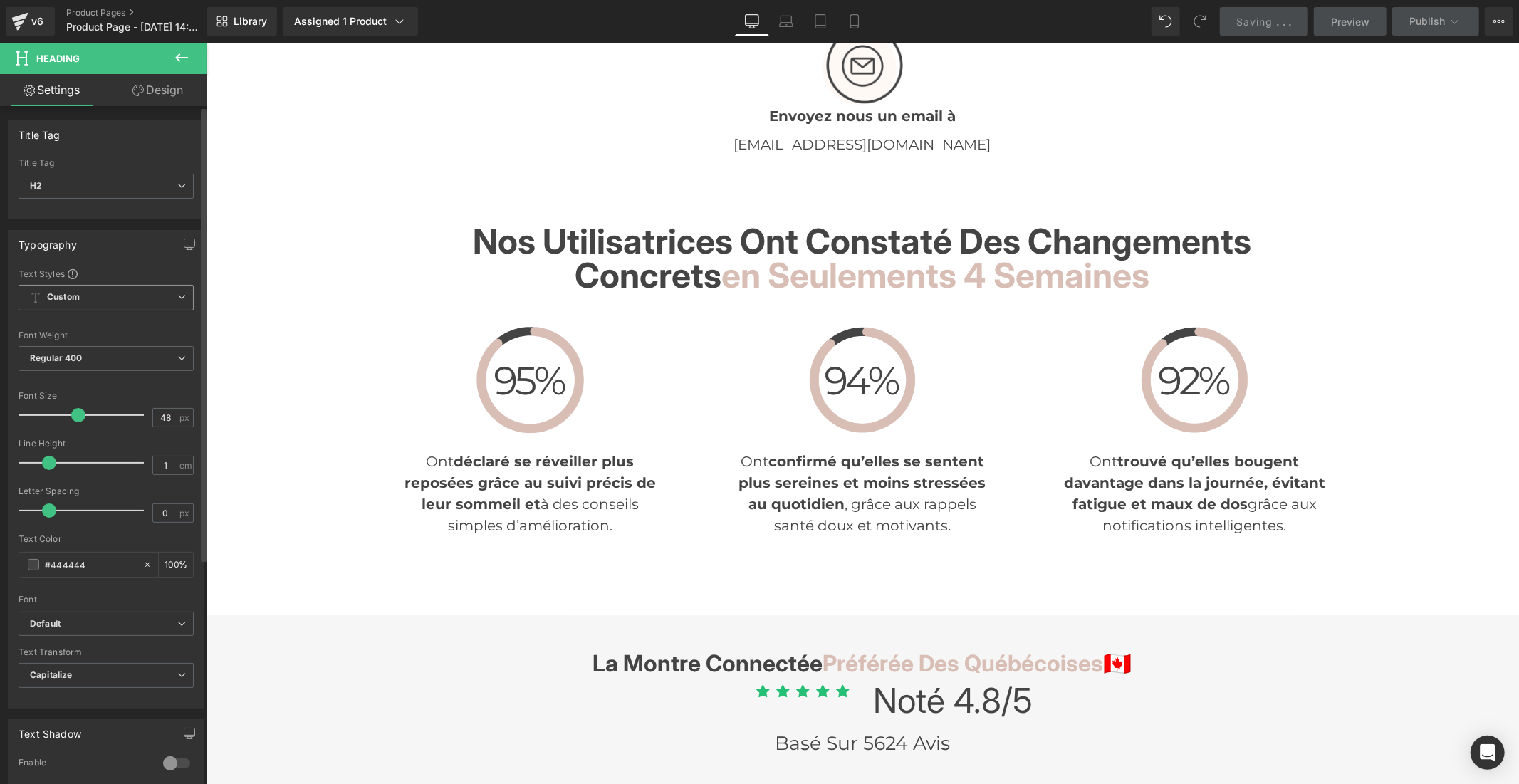
click at [94, 288] on span "Custom" at bounding box center [106, 297] width 175 height 25
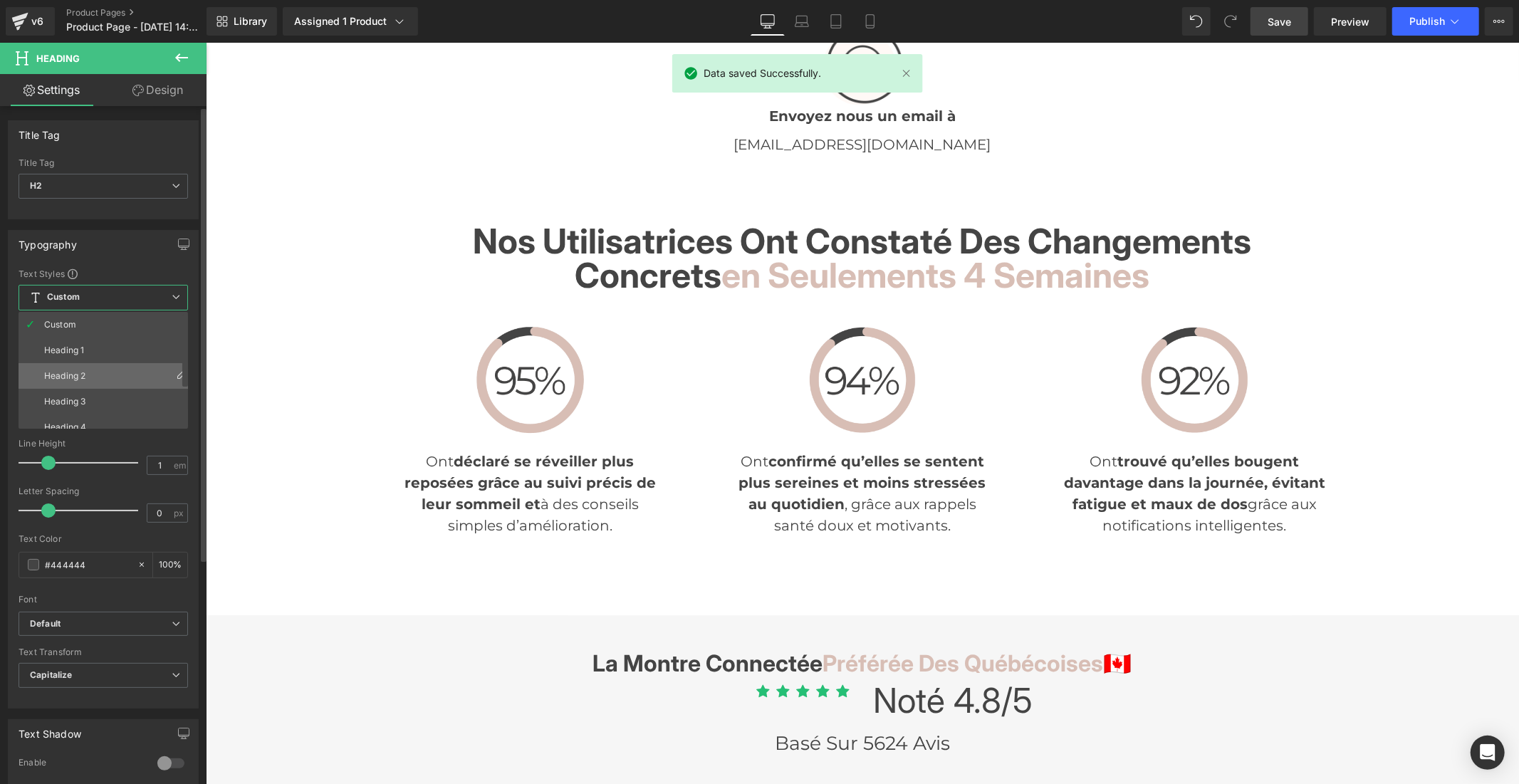
click at [88, 370] on li "Heading 2" at bounding box center [106, 376] width 176 height 25
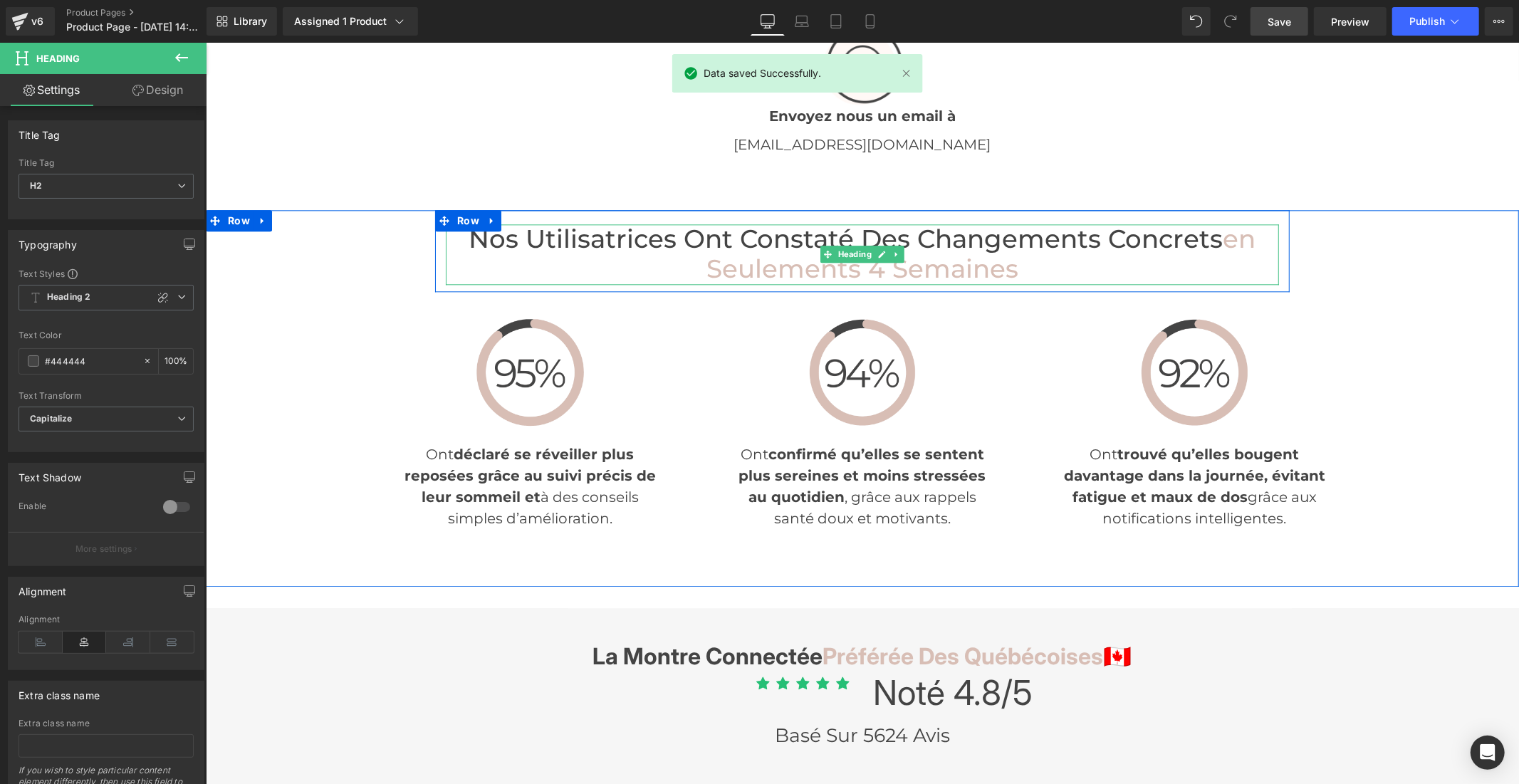
click at [616, 223] on span "Nos Utilisatrices Ont Constaté des Changements Concrets" at bounding box center [845, 237] width 754 height 30
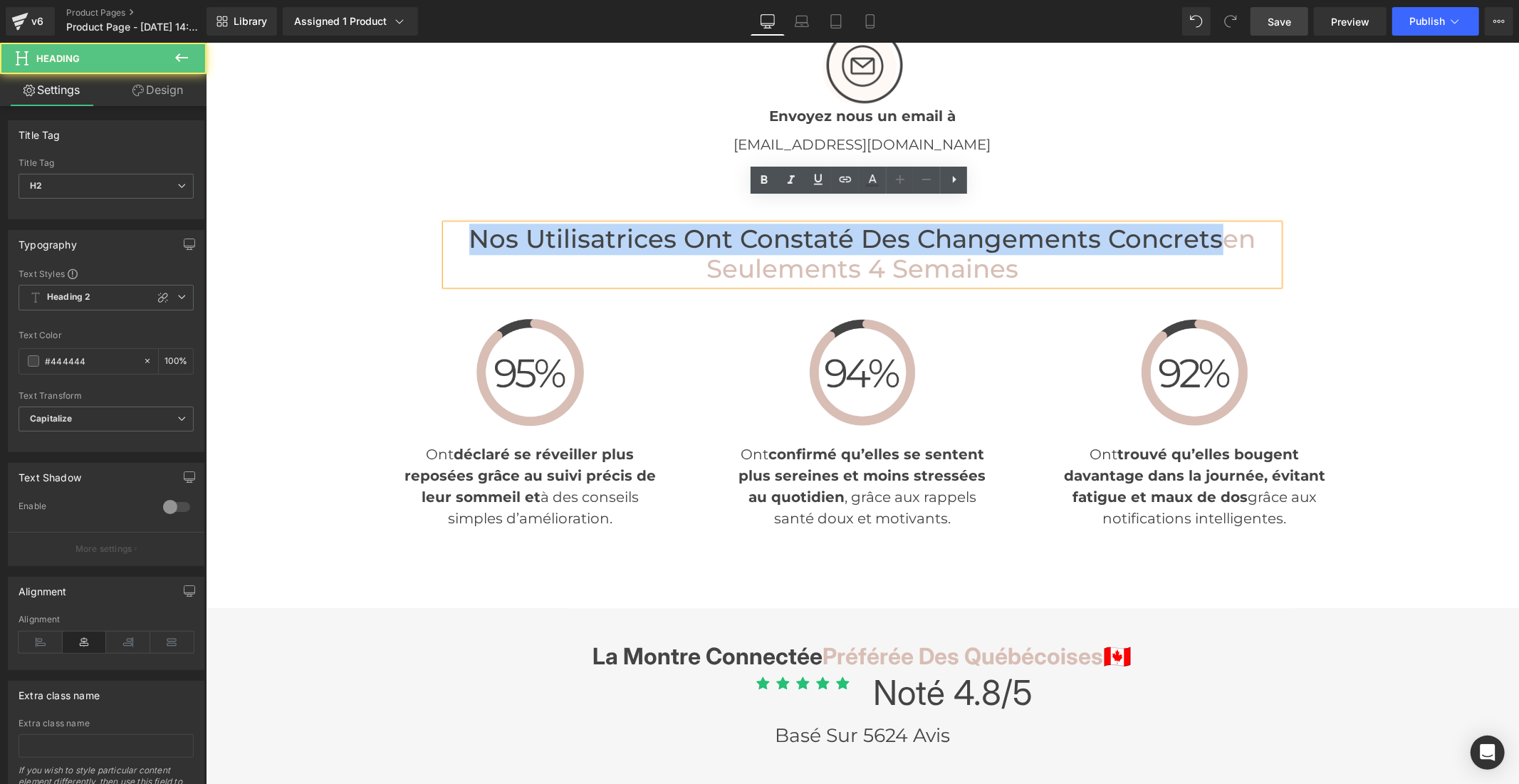
drag, startPoint x: 1214, startPoint y: 216, endPoint x: 447, endPoint y: 213, distance: 767.0
click at [447, 223] on h2 "Nos Utilisatrices Ont Constaté des Changements Concrets en seulements 4 semaines" at bounding box center [862, 254] width 834 height 61
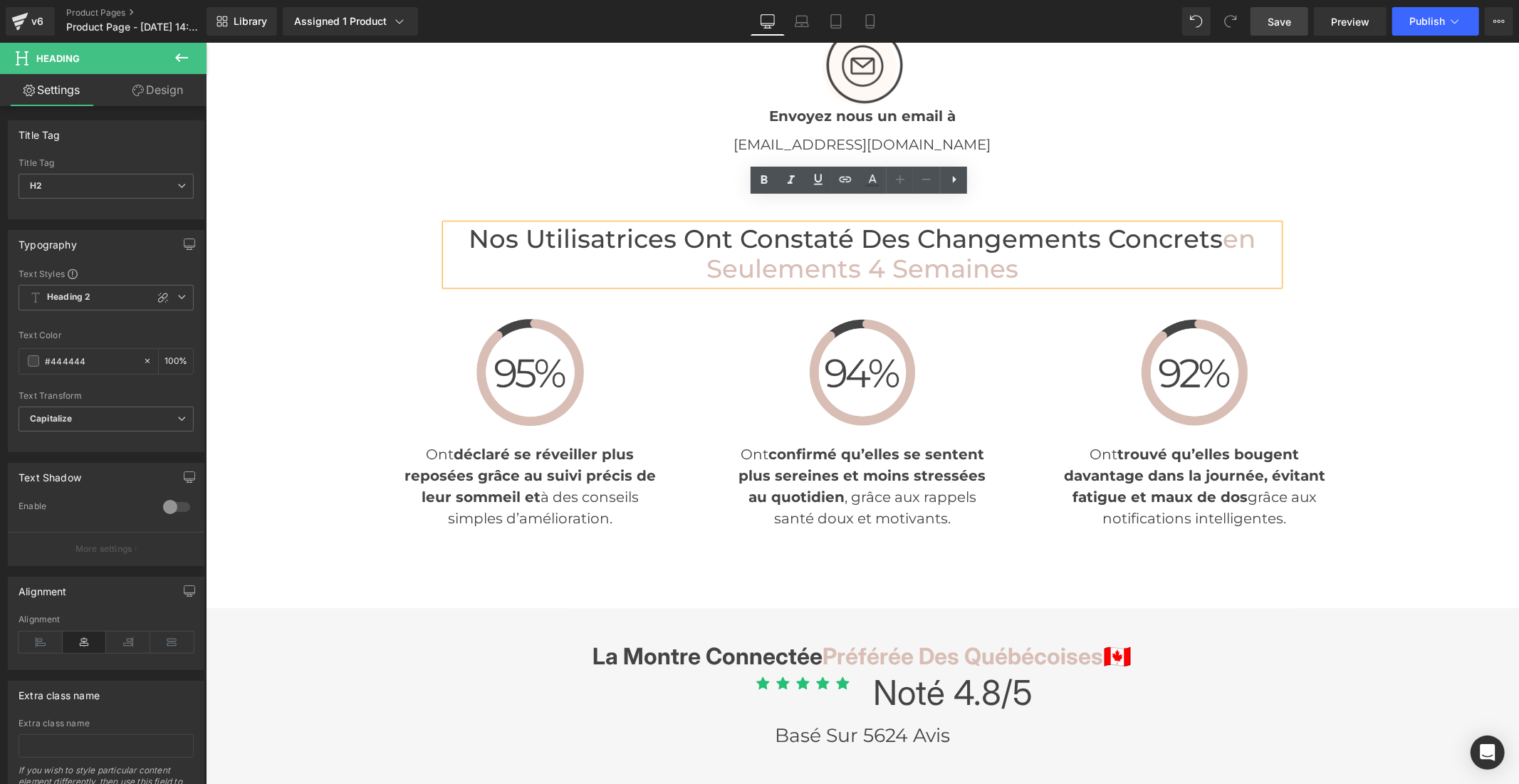
click at [1223, 223] on span "en seulements 4 semaines" at bounding box center [981, 253] width 550 height 61
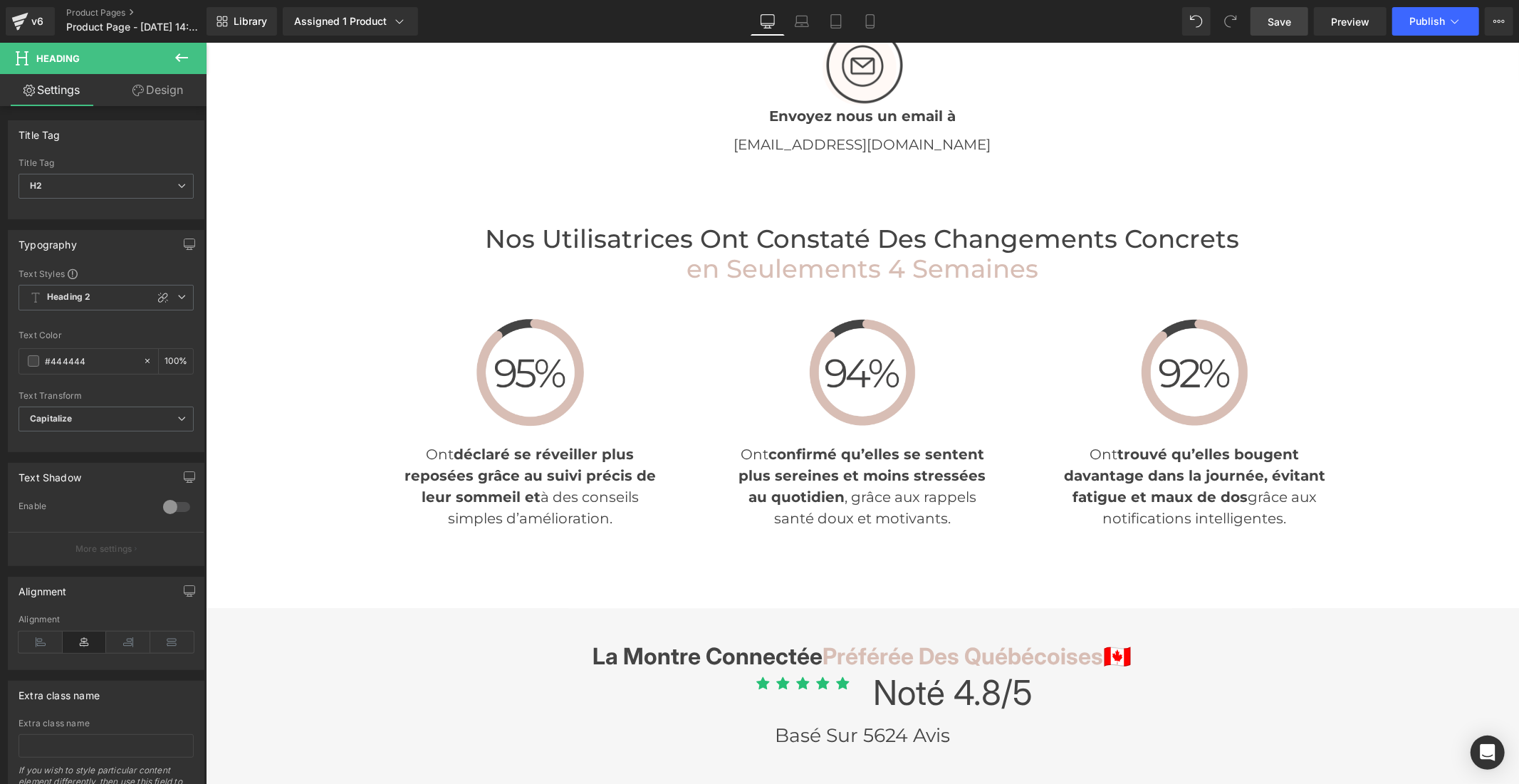
click at [1273, 24] on span "Save" at bounding box center [1279, 21] width 24 height 15
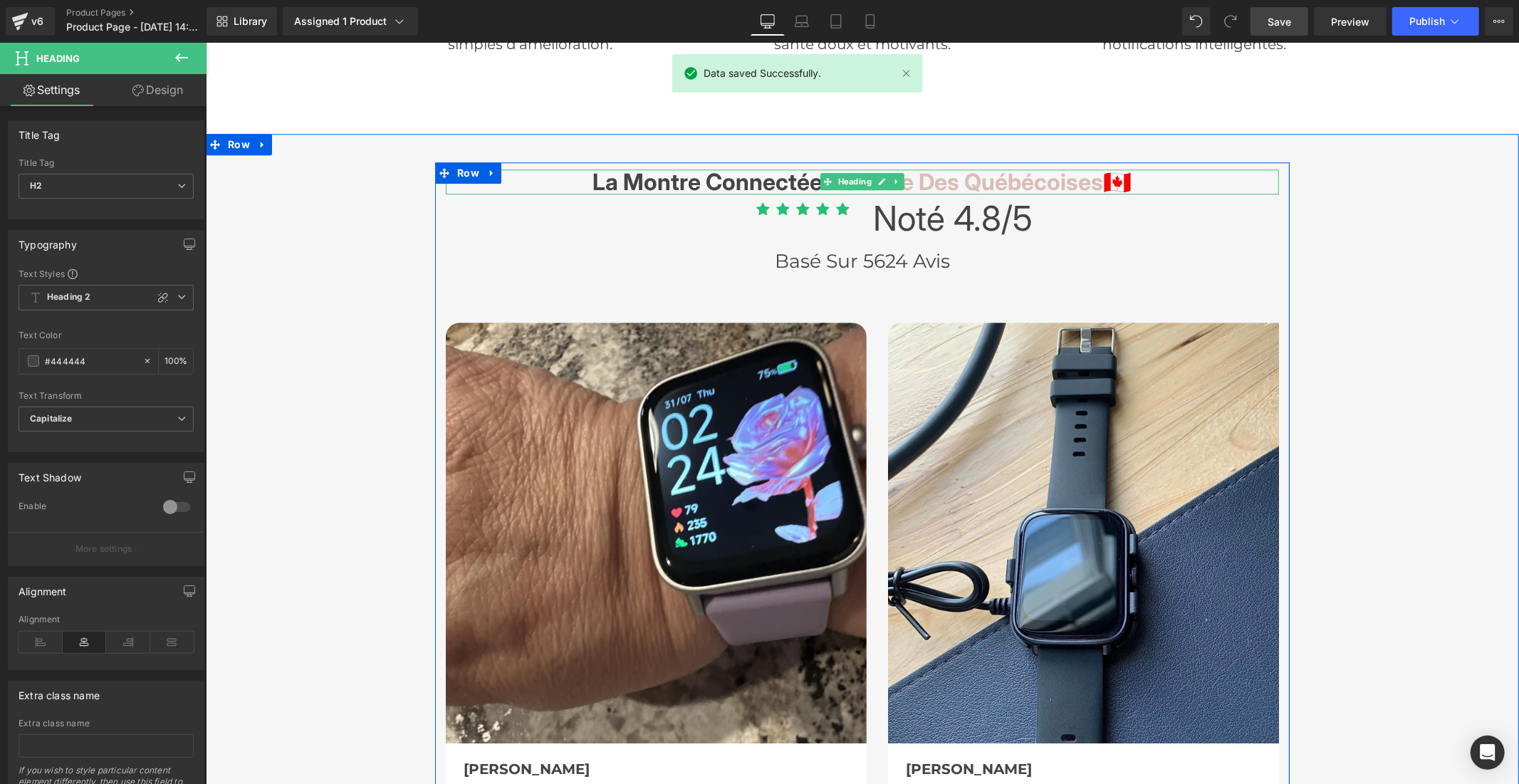
click at [667, 169] on h3 "La montre connectée Préférée Des québécoises 🇨🇦" at bounding box center [862, 181] width 834 height 25
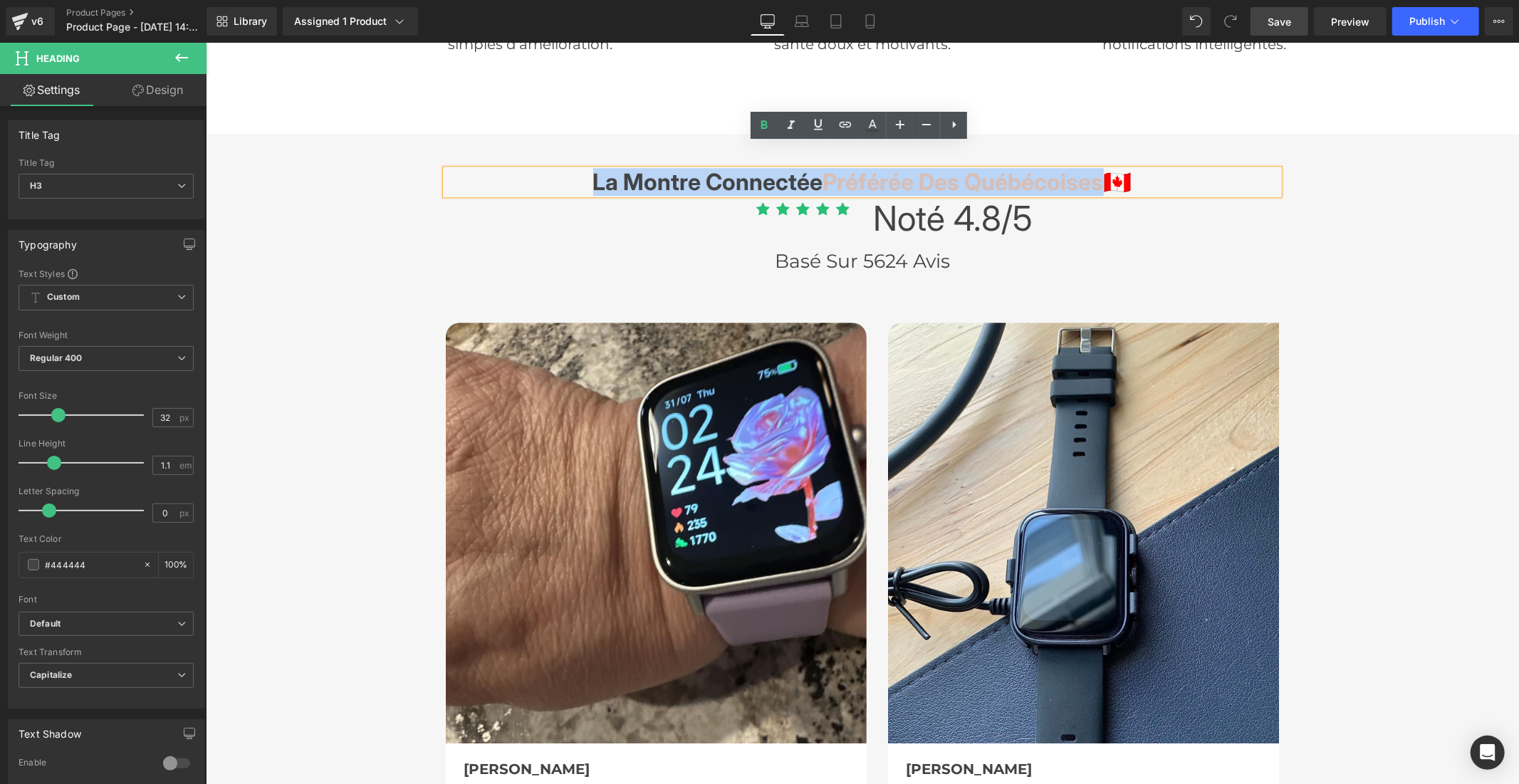
drag, startPoint x: 1097, startPoint y: 155, endPoint x: 568, endPoint y: 165, distance: 529.1
click at [569, 169] on h3 "La montre connectée Préférée Des québécoises 🇨🇦" at bounding box center [862, 181] width 834 height 25
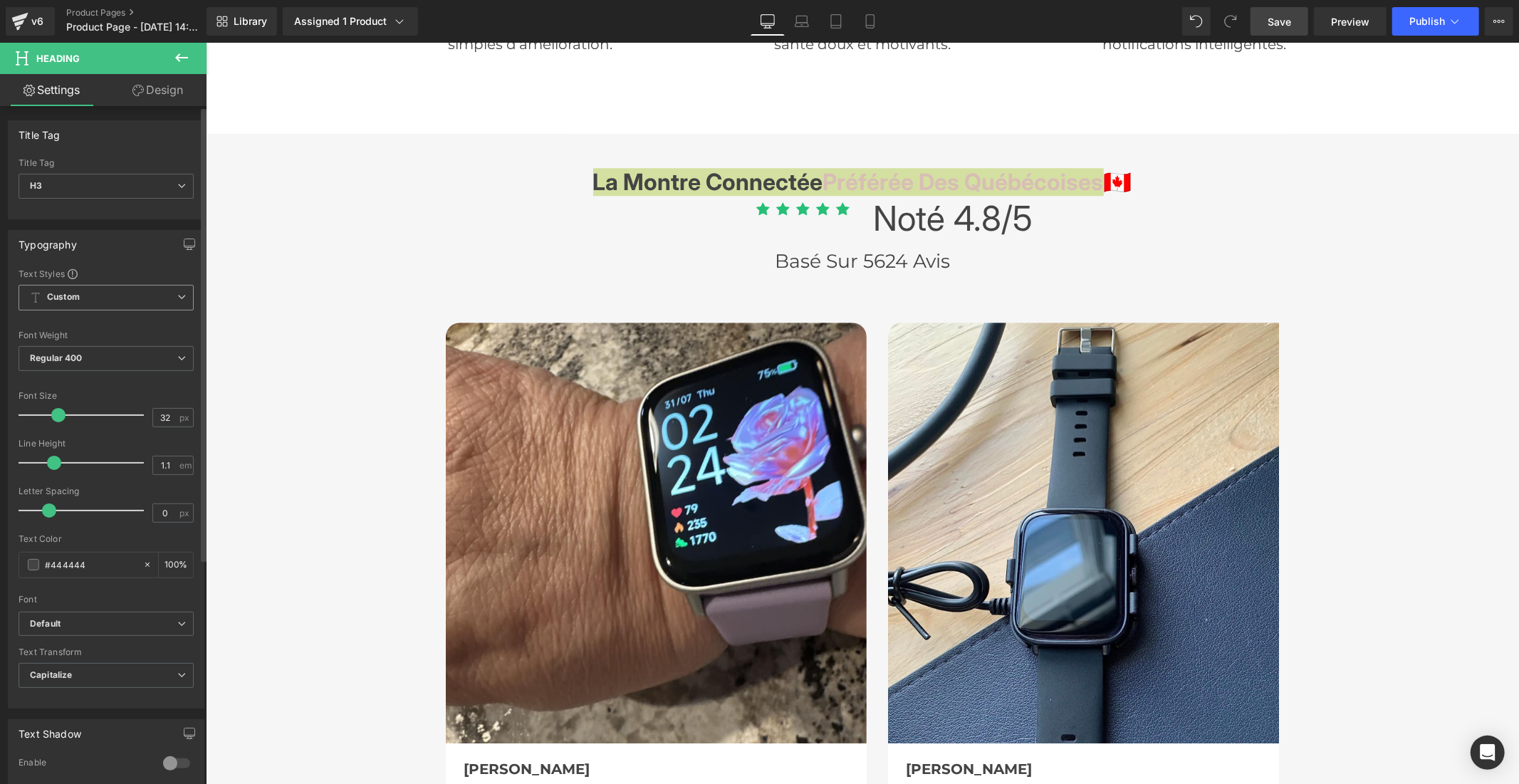
click at [79, 301] on b "Custom" at bounding box center [63, 297] width 33 height 12
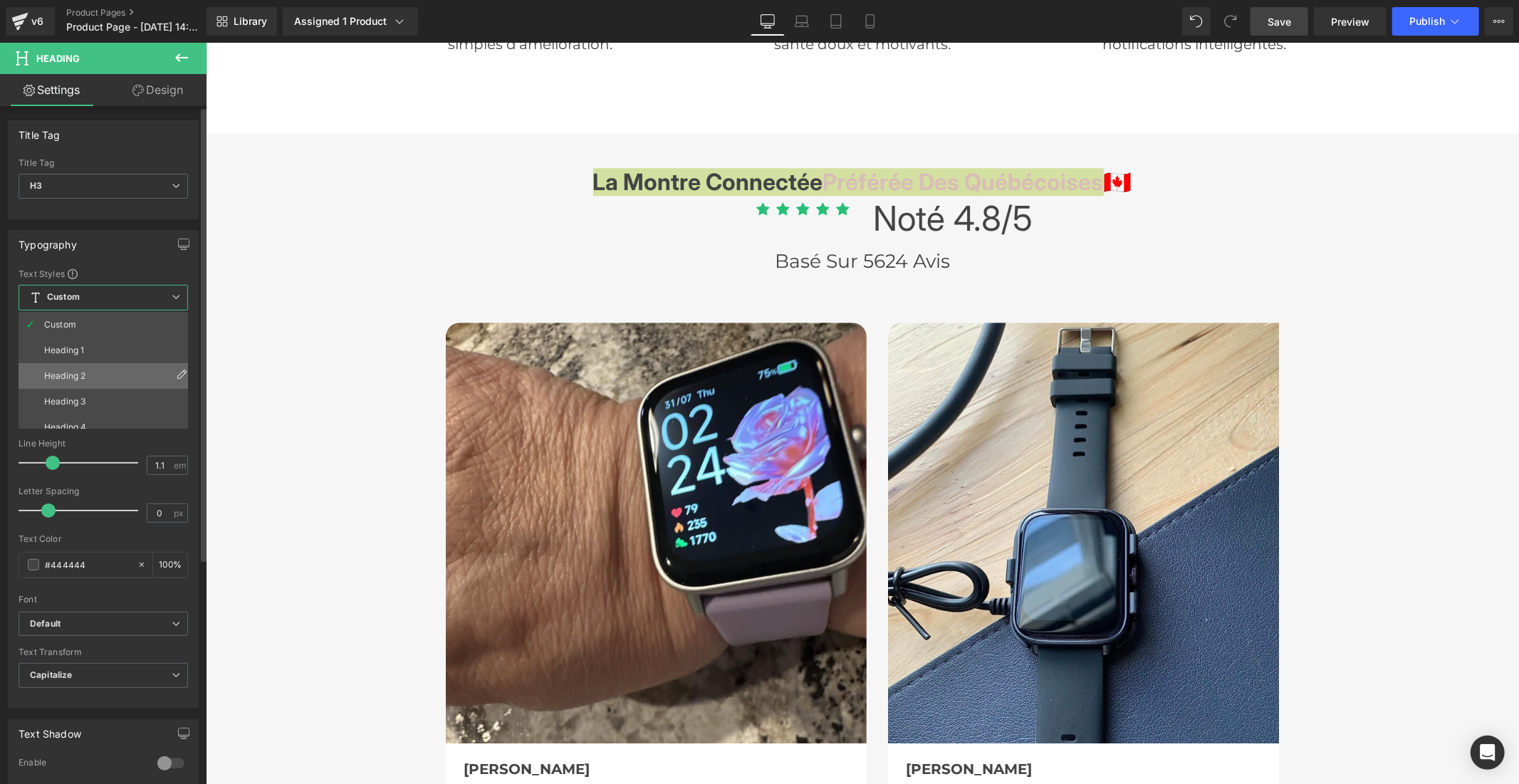
click at [93, 367] on li "Heading 2" at bounding box center [106, 376] width 176 height 25
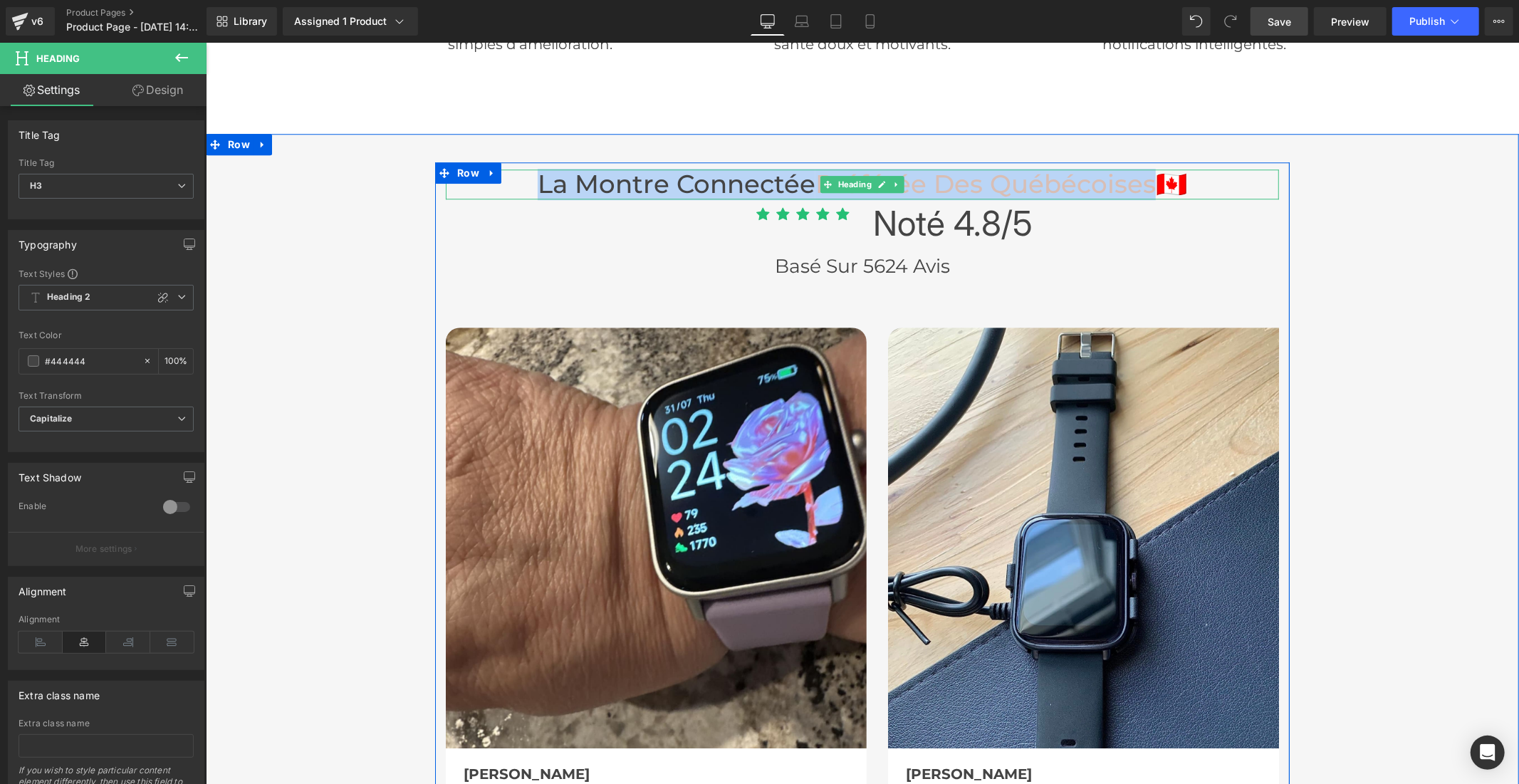
click at [672, 169] on h3 "La montre connectée Préférée Des québécoises 🇨🇦" at bounding box center [862, 183] width 834 height 30
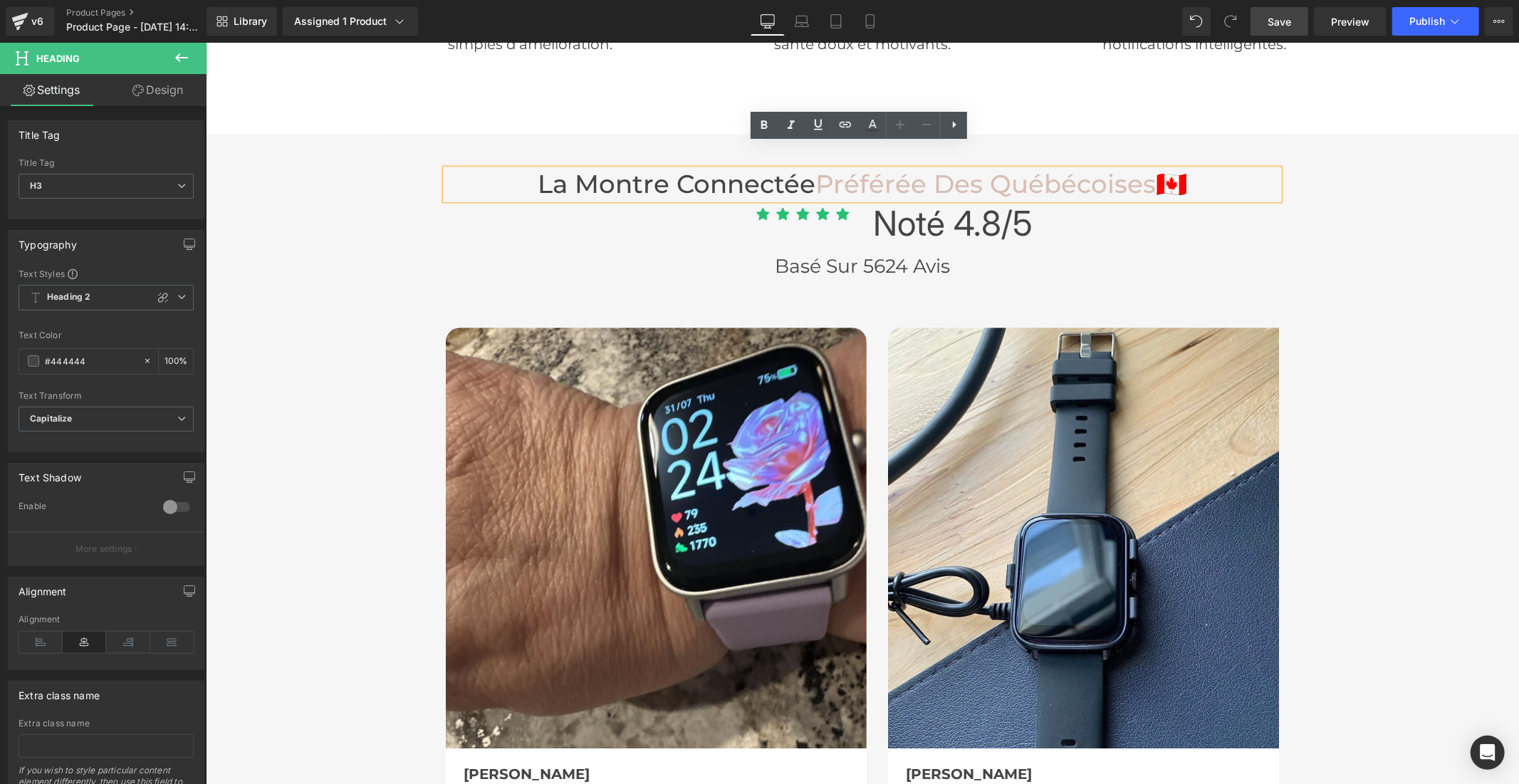
click at [1276, 19] on span "Save" at bounding box center [1279, 21] width 24 height 15
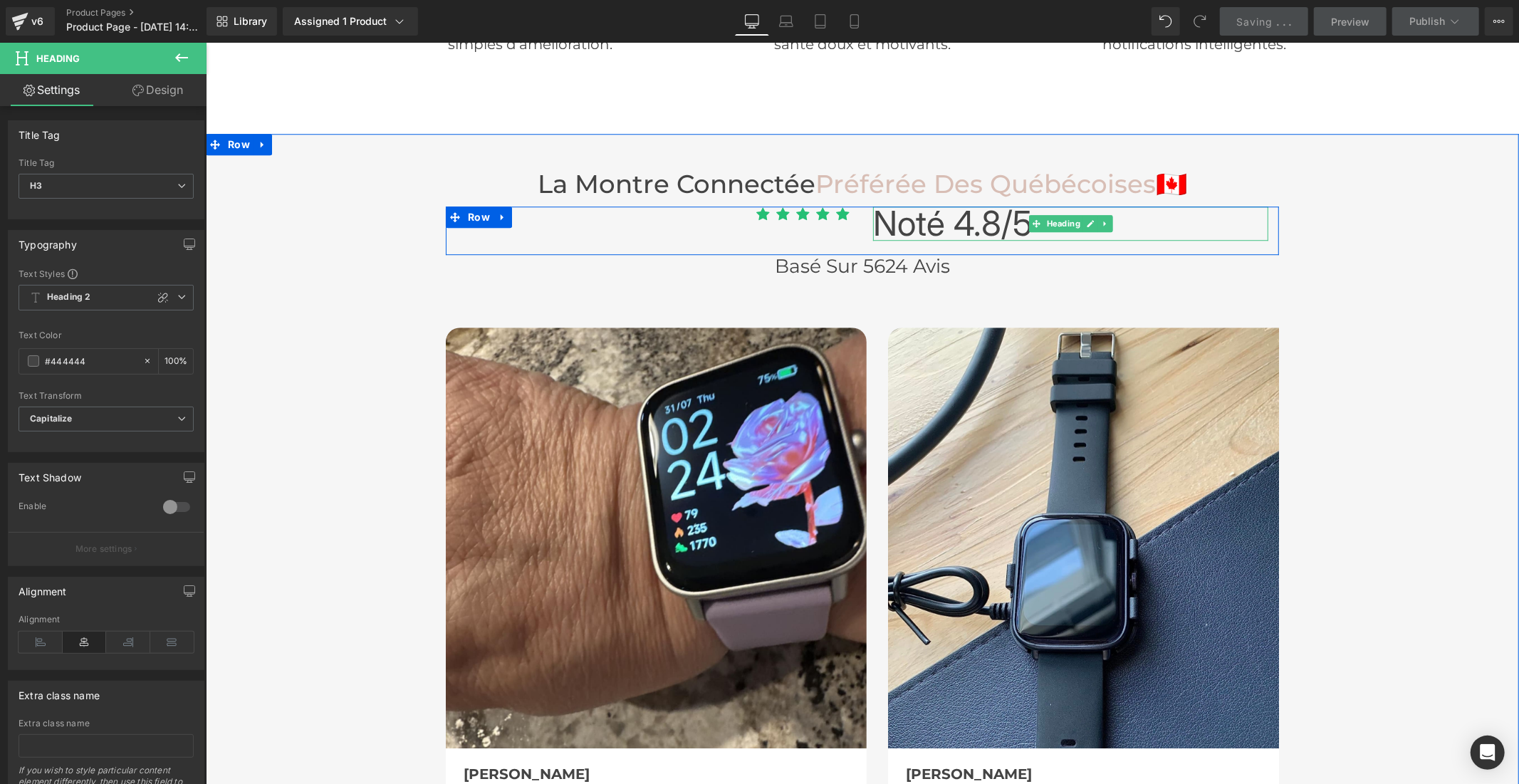
click at [908, 201] on span "Noté 4.8/5" at bounding box center [952, 222] width 160 height 42
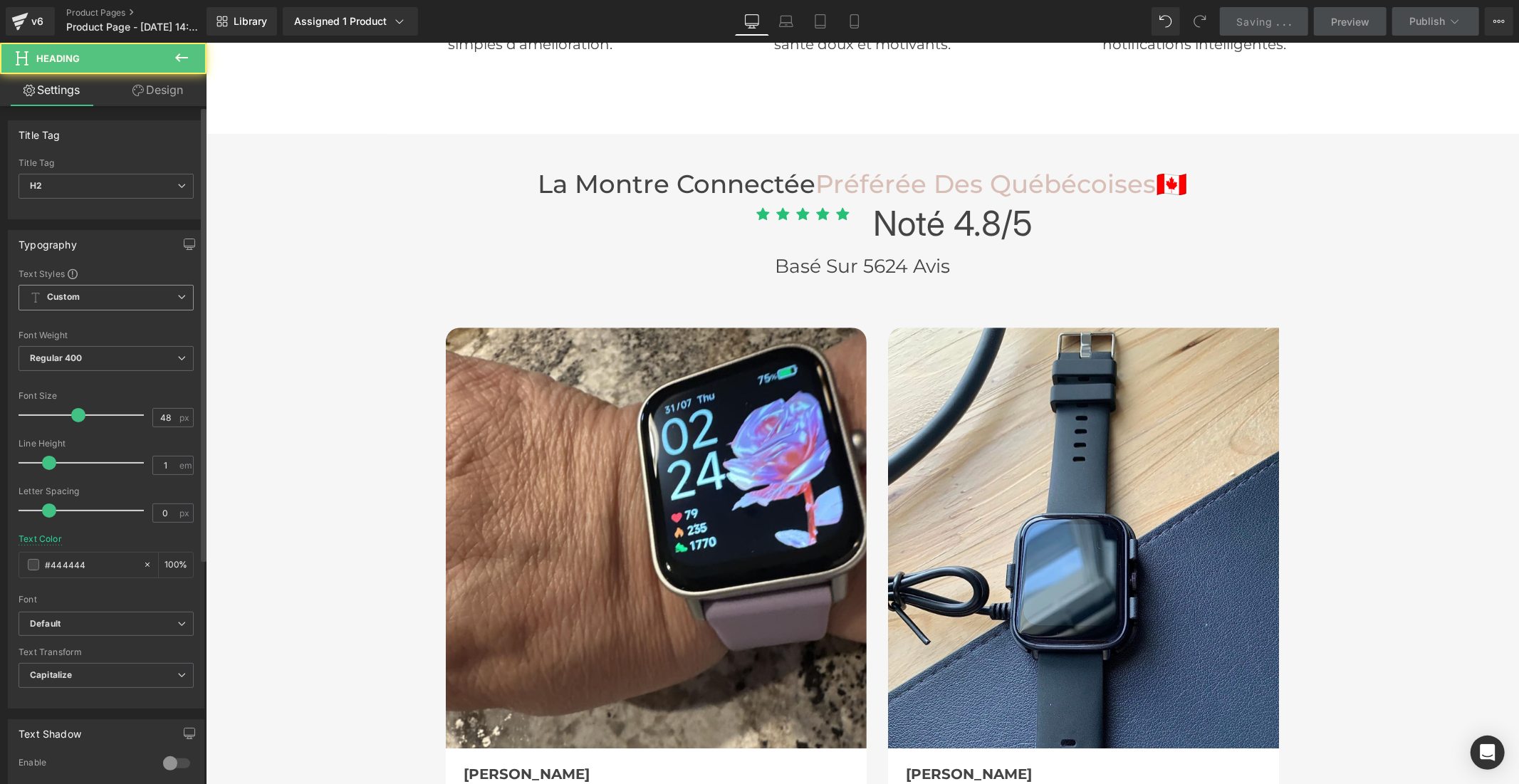
click at [60, 300] on b "Custom" at bounding box center [63, 297] width 33 height 12
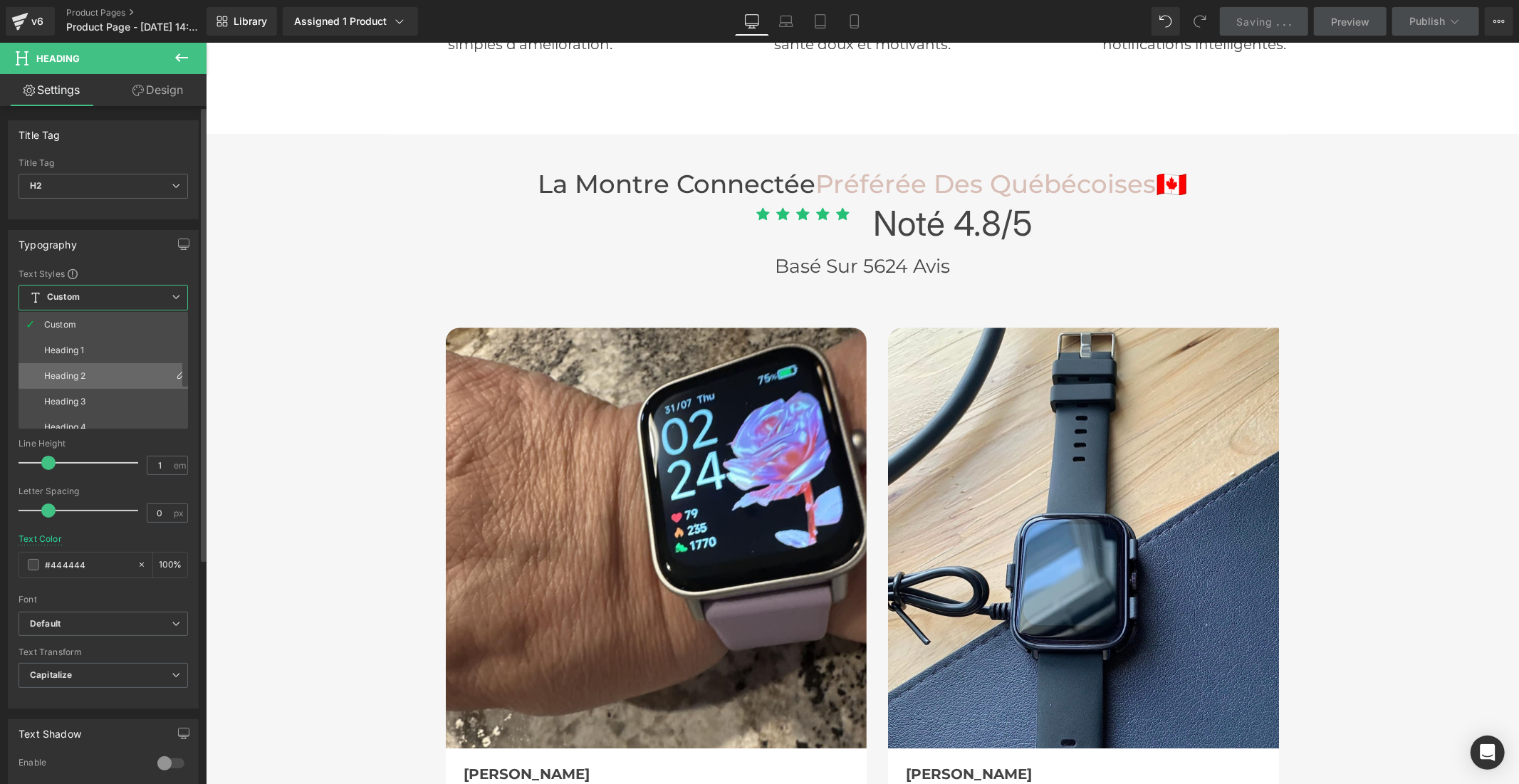
click at [82, 367] on li "Heading 2" at bounding box center [106, 376] width 176 height 25
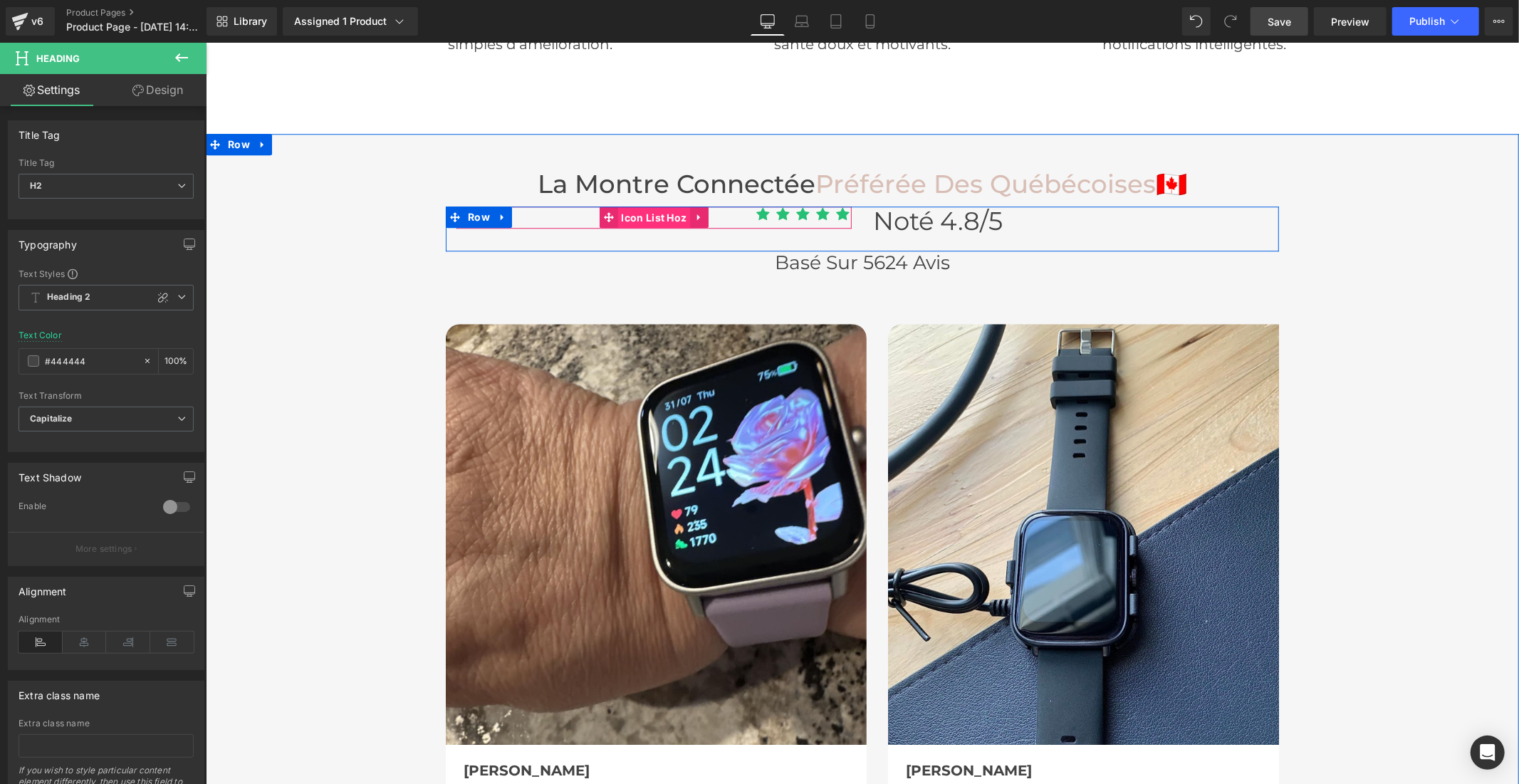
click at [652, 206] on span "Icon List Hoz" at bounding box center [653, 217] width 73 height 21
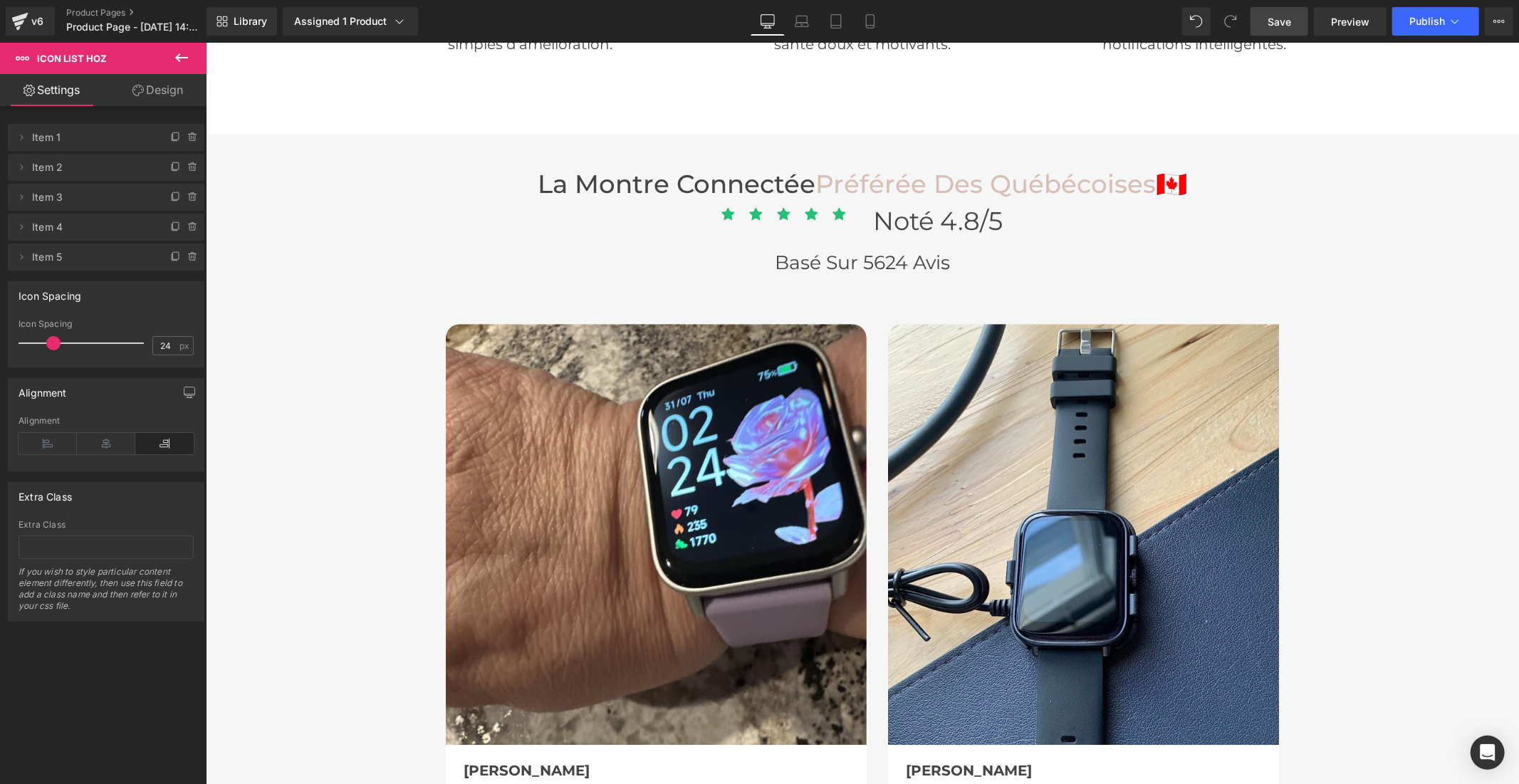
drag, startPoint x: 41, startPoint y: 344, endPoint x: 50, endPoint y: 344, distance: 9.0
click at [50, 344] on span at bounding box center [53, 343] width 14 height 14
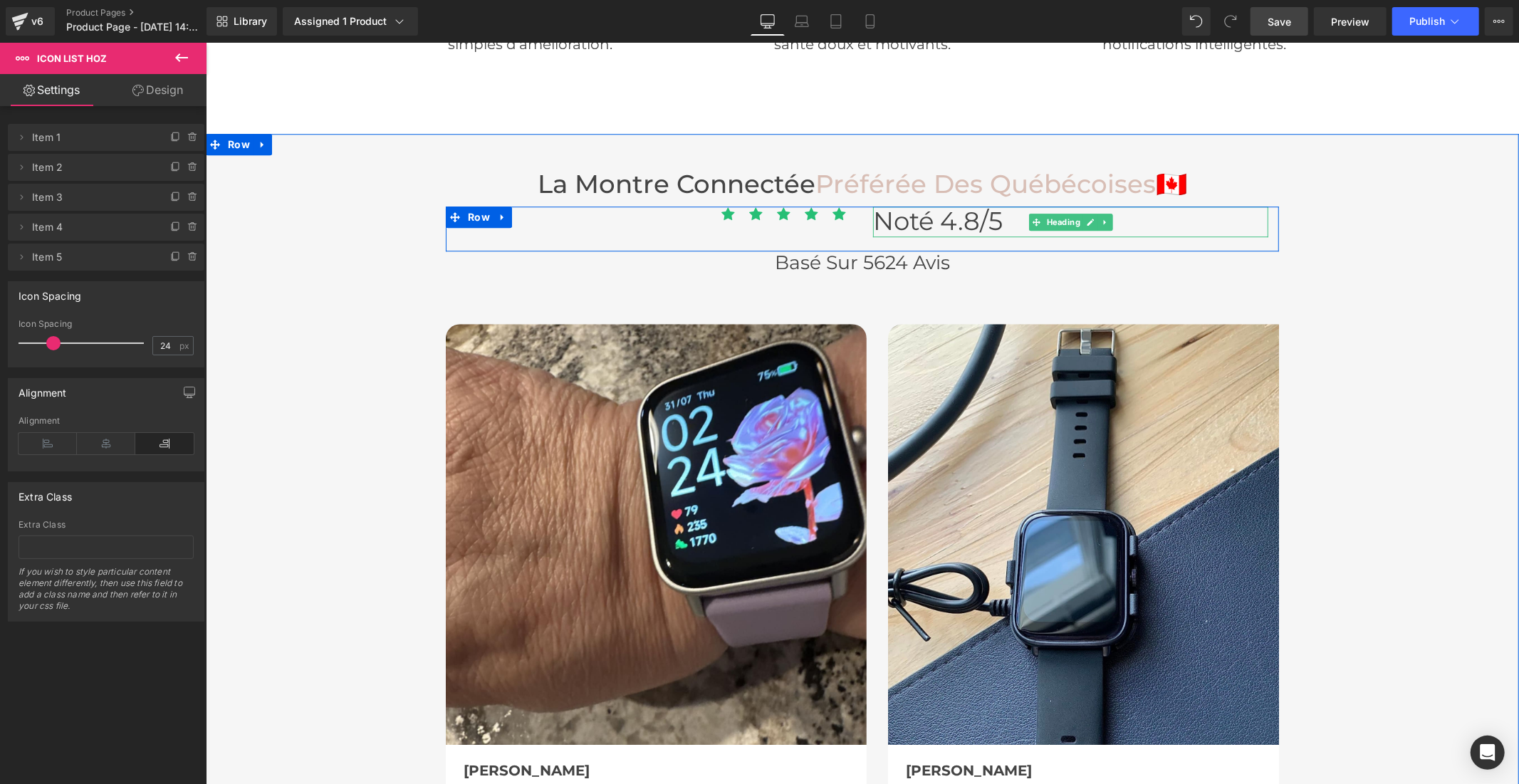
click at [891, 205] on span "Noté 4.8/5" at bounding box center [938, 220] width 129 height 30
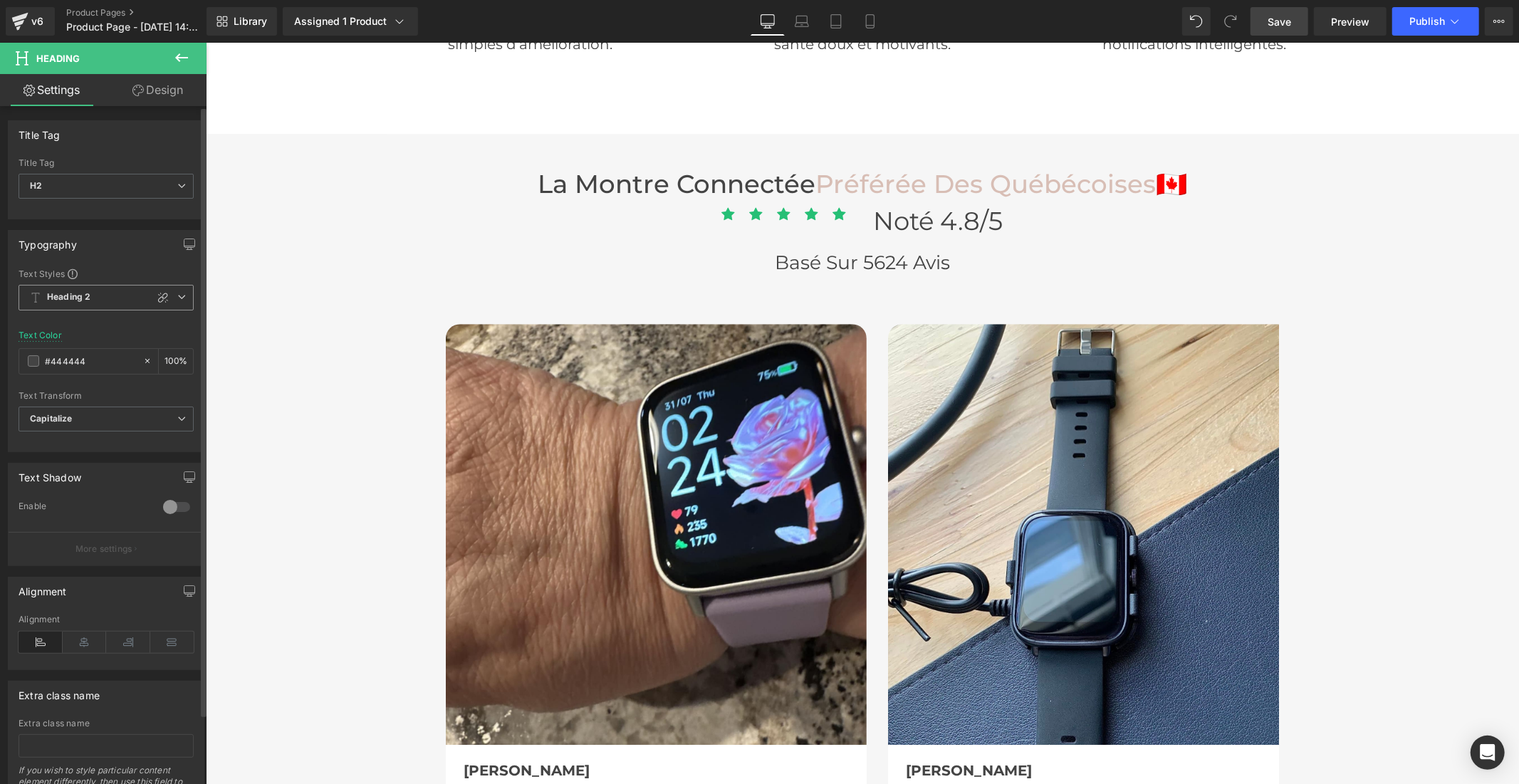
click at [79, 297] on b "Heading 2" at bounding box center [68, 297] width 43 height 12
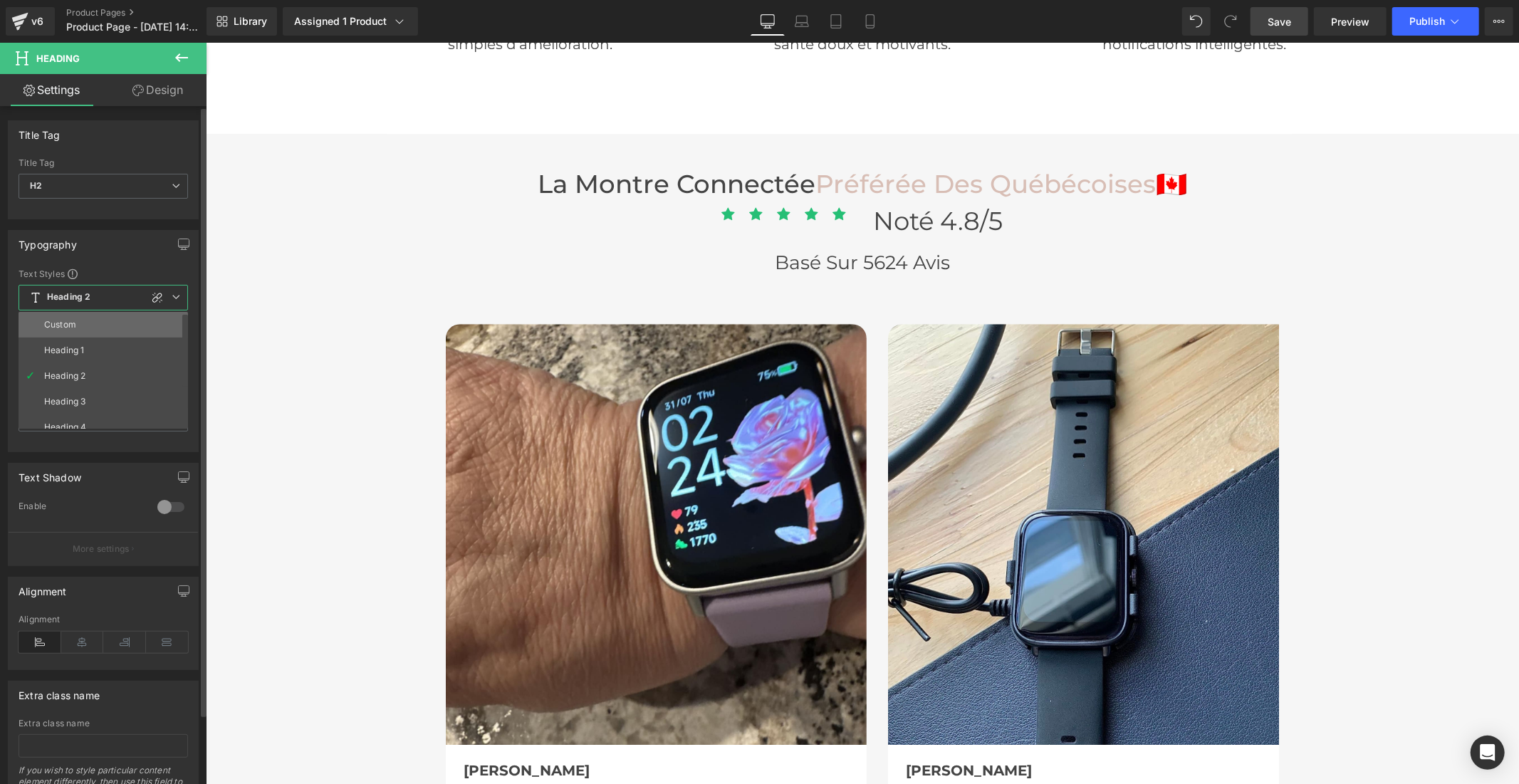
click at [79, 321] on li "Custom" at bounding box center [106, 324] width 176 height 25
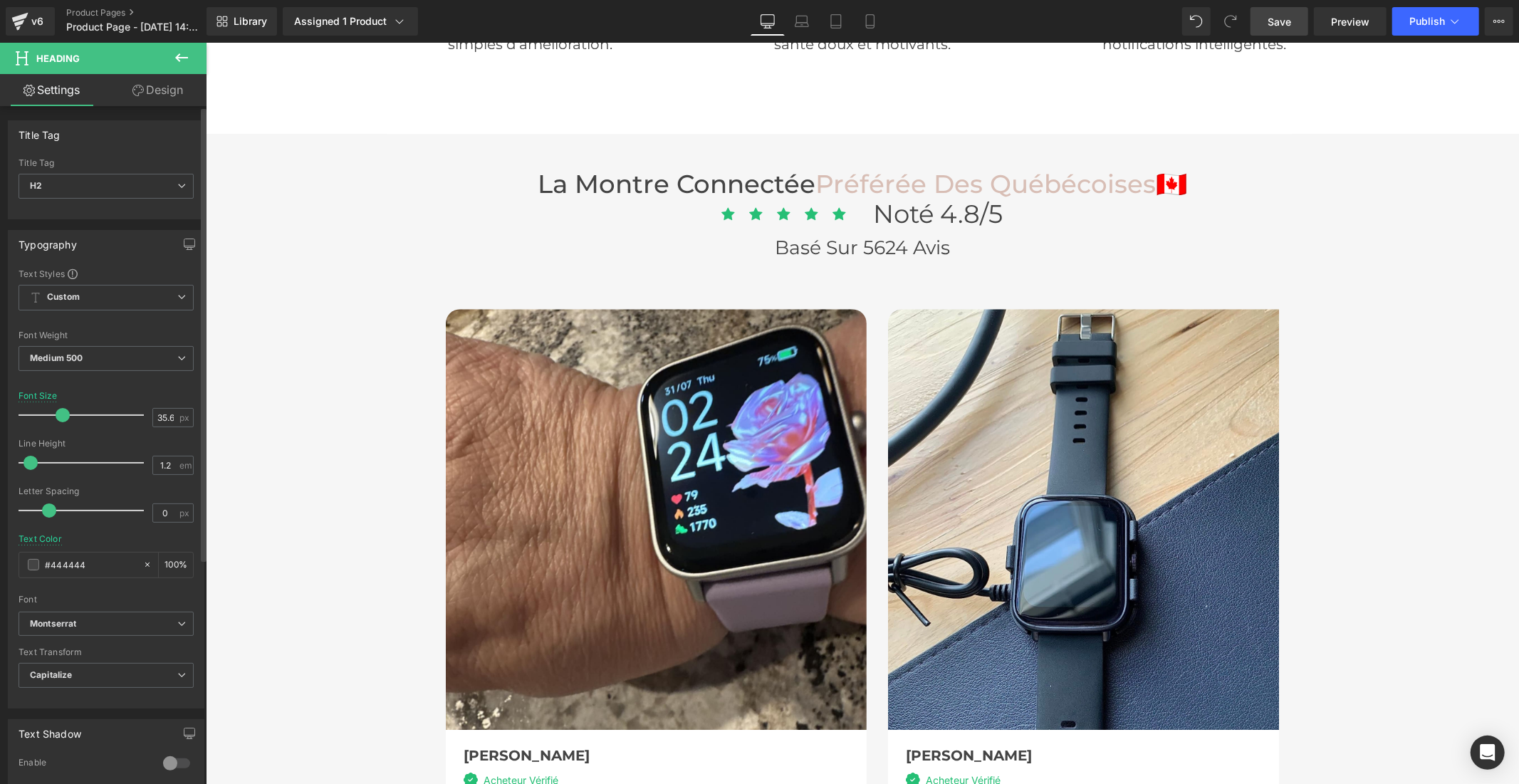
drag, startPoint x: 58, startPoint y: 461, endPoint x: 30, endPoint y: 459, distance: 28.1
click at [30, 459] on span at bounding box center [30, 462] width 14 height 14
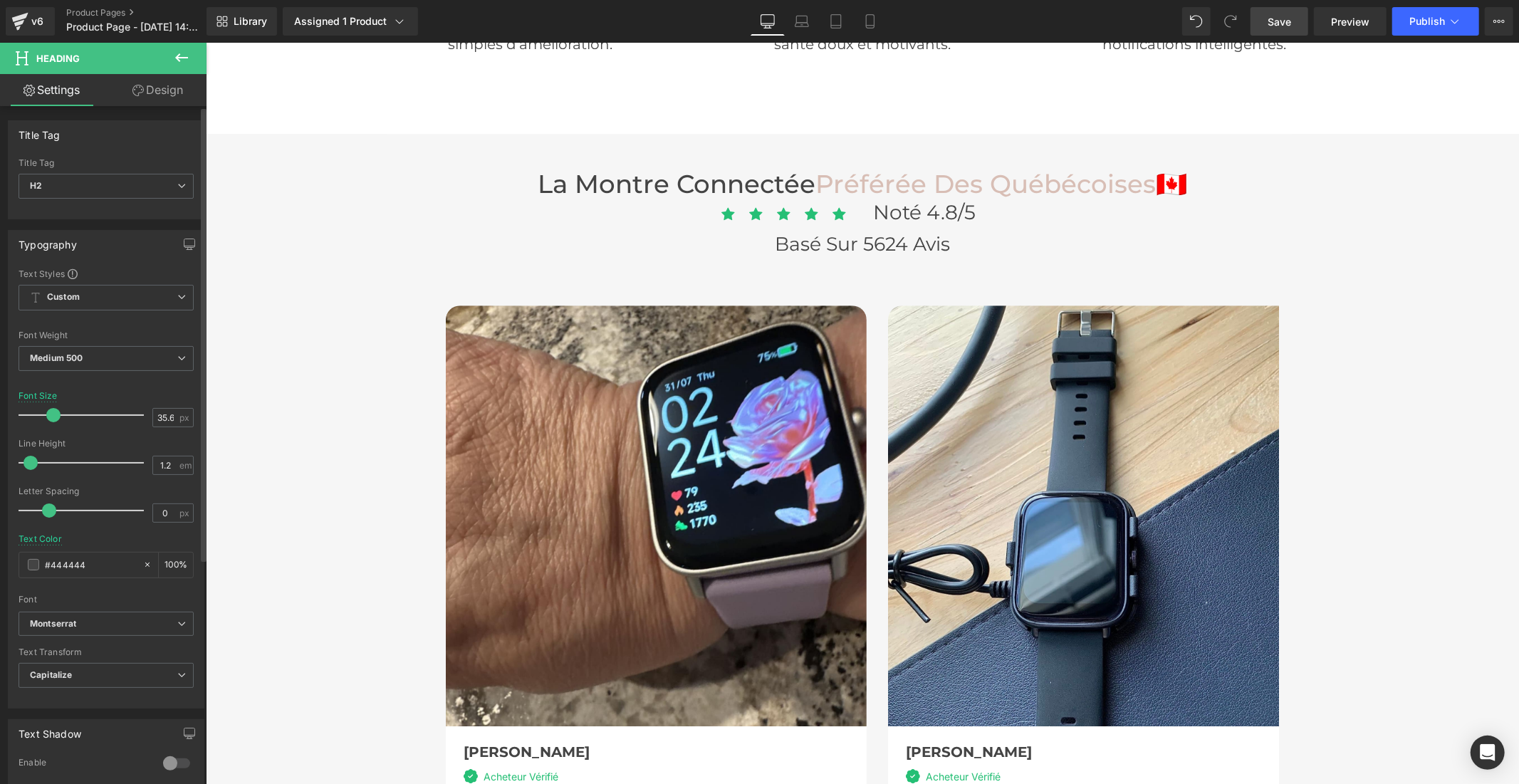
drag, startPoint x: 61, startPoint y: 417, endPoint x: 52, endPoint y: 417, distance: 9.0
click at [52, 417] on span at bounding box center [53, 414] width 14 height 14
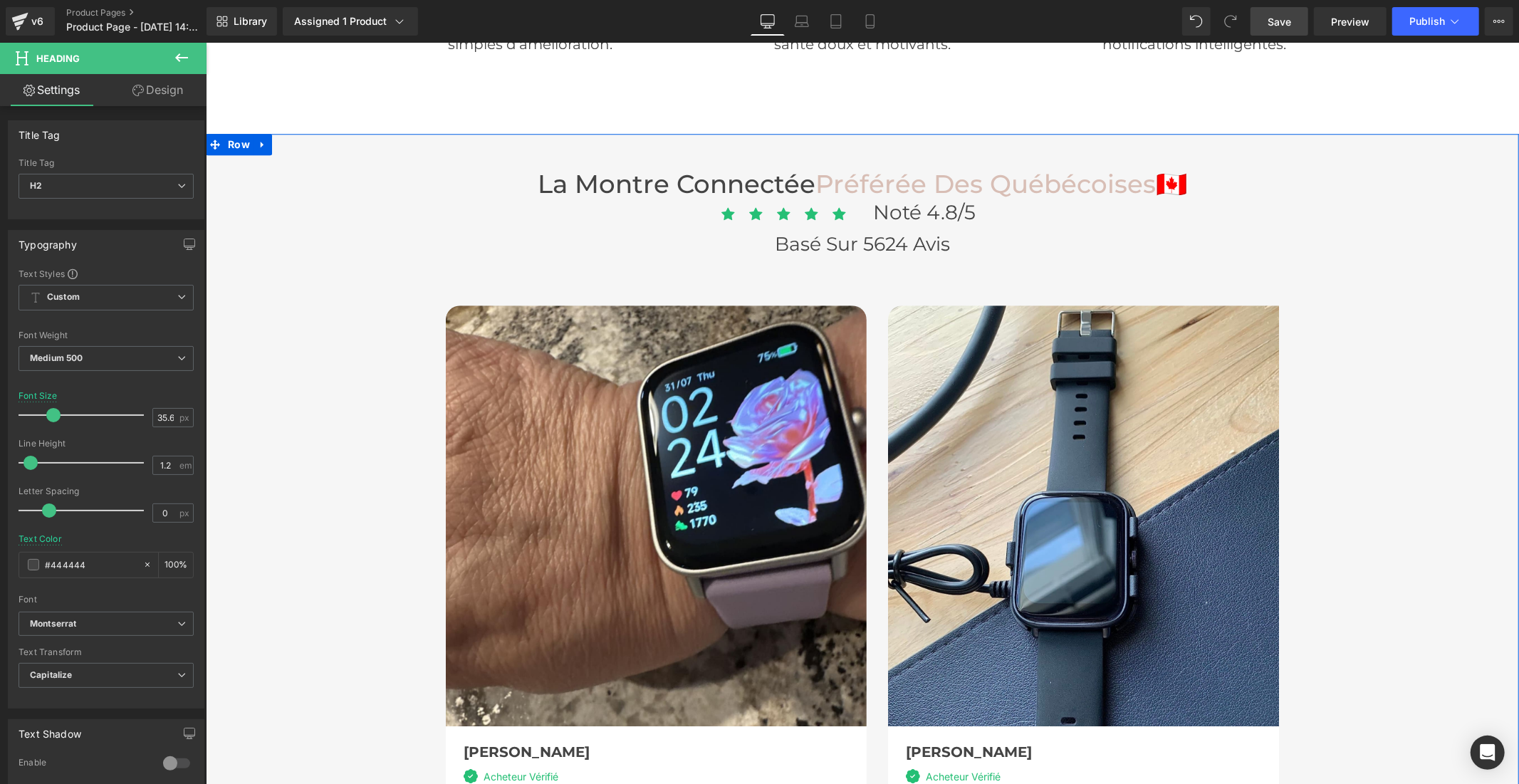
click at [1349, 305] on div "La montre connectée Préférée Des québécoises 🇨🇦 Heading Icon Icon Icon Icon Ico…" at bounding box center [862, 713] width 1313 height 1103
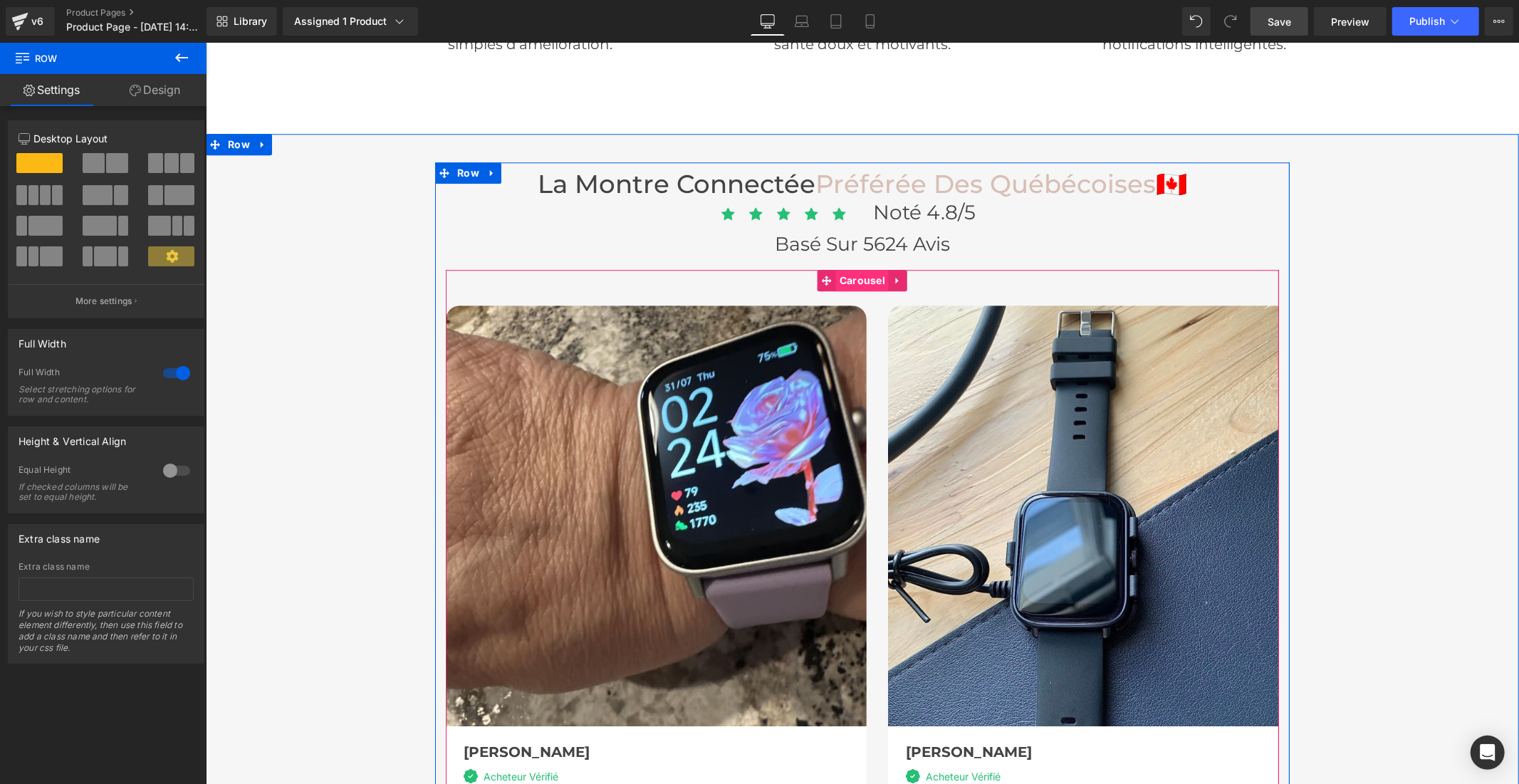
click at [865, 269] on span "Carousel" at bounding box center [861, 280] width 52 height 21
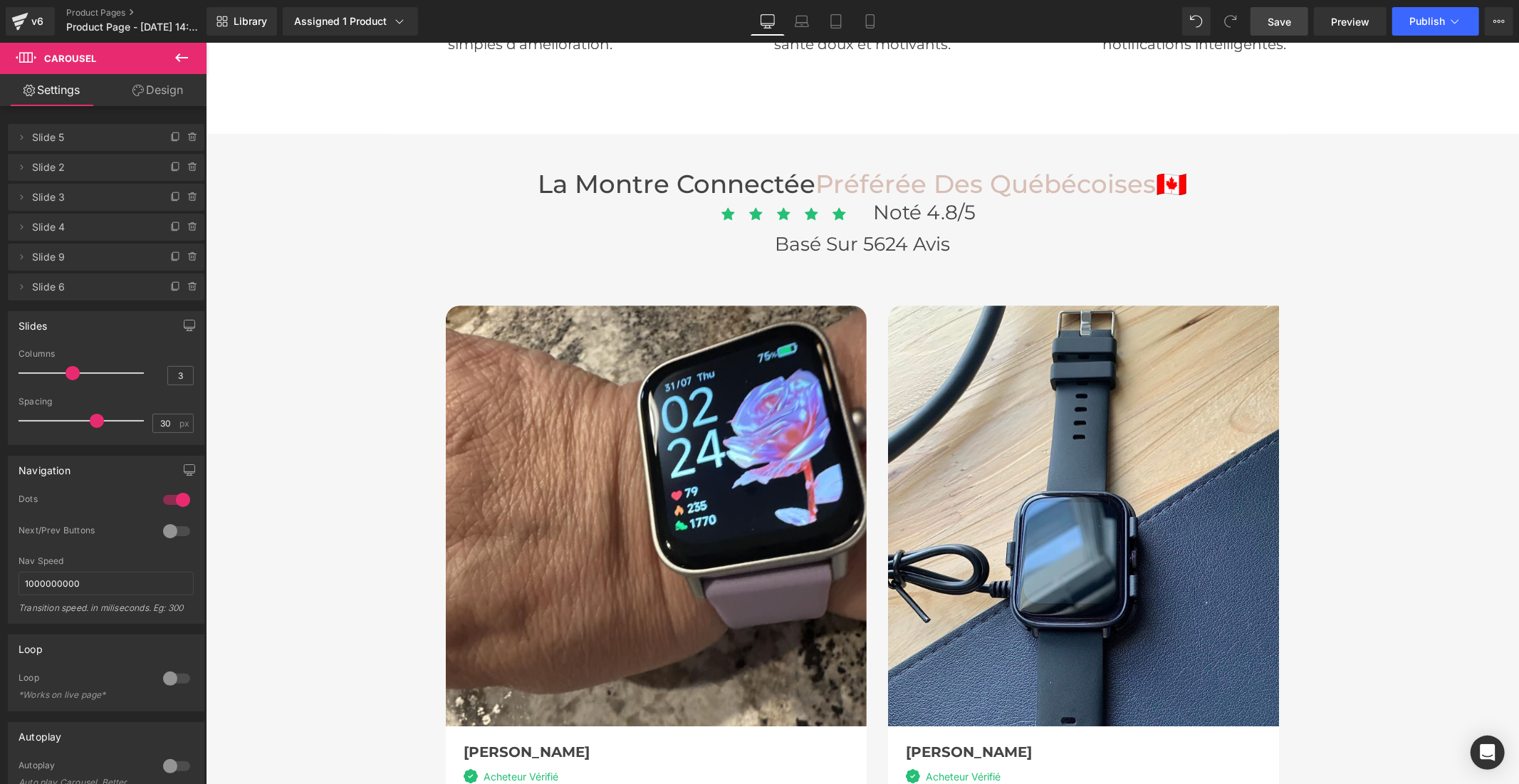
click at [1271, 18] on span "Save" at bounding box center [1279, 21] width 24 height 15
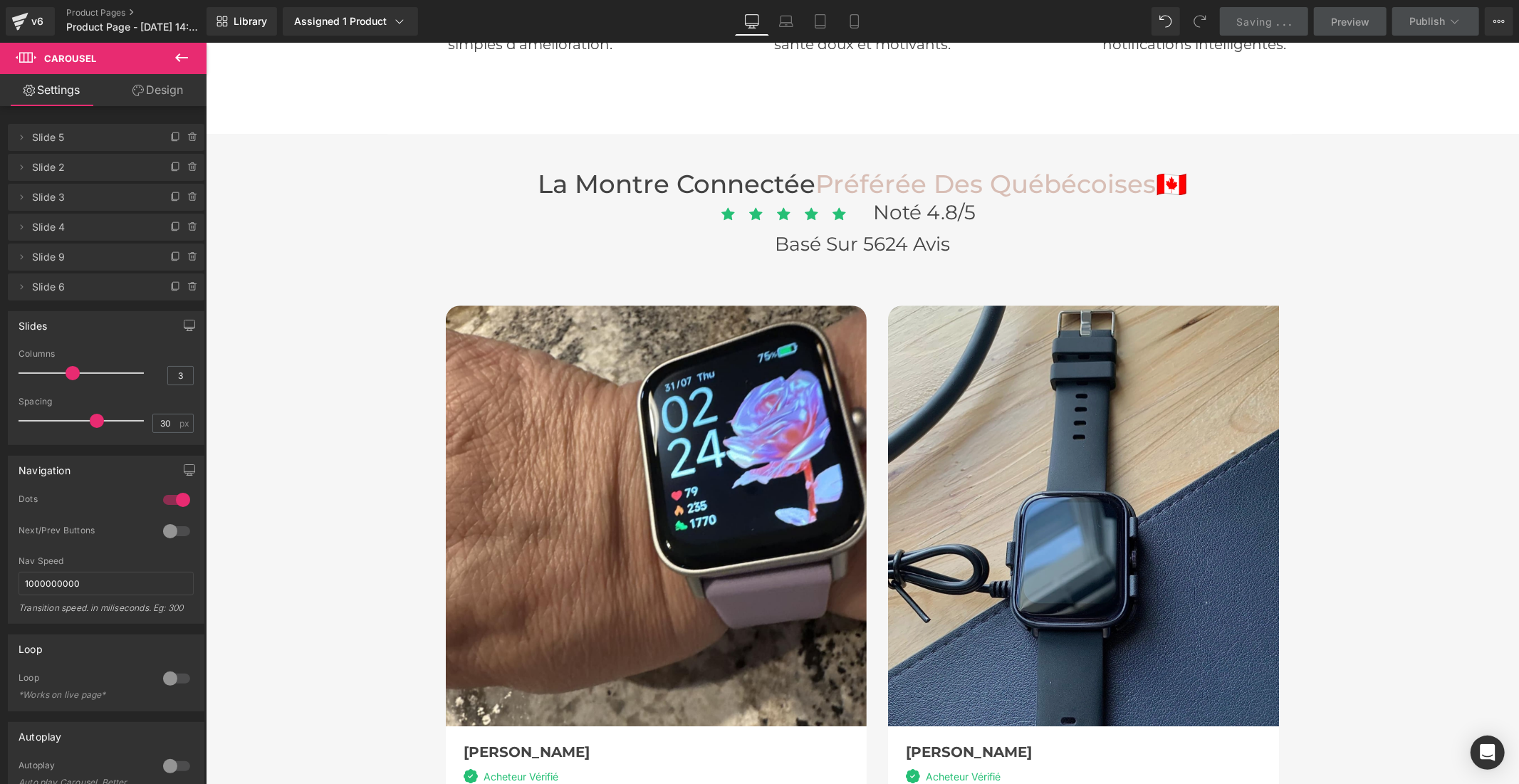
scroll to position [3717, 0]
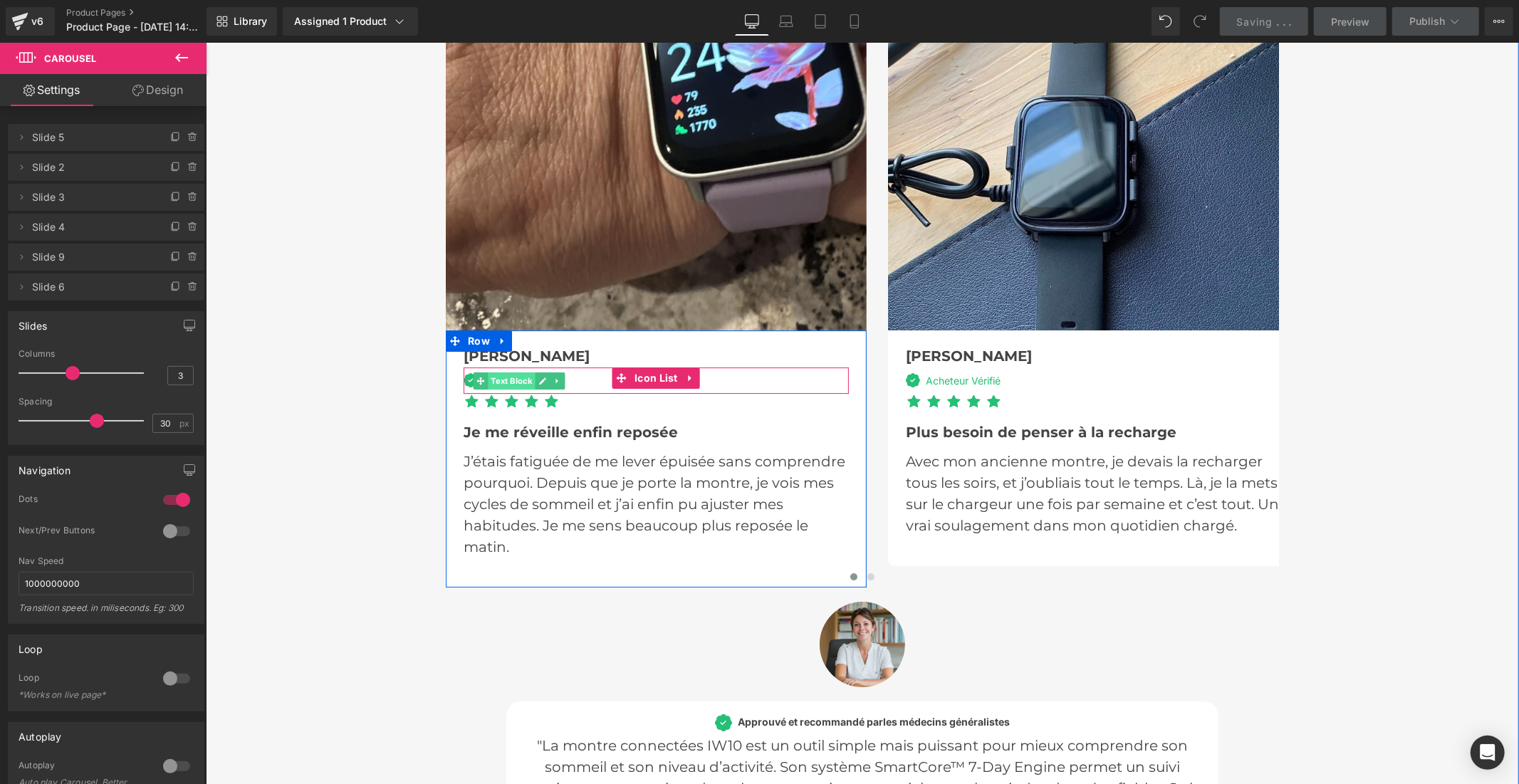
click at [506, 372] on span "Text Block" at bounding box center [510, 380] width 47 height 17
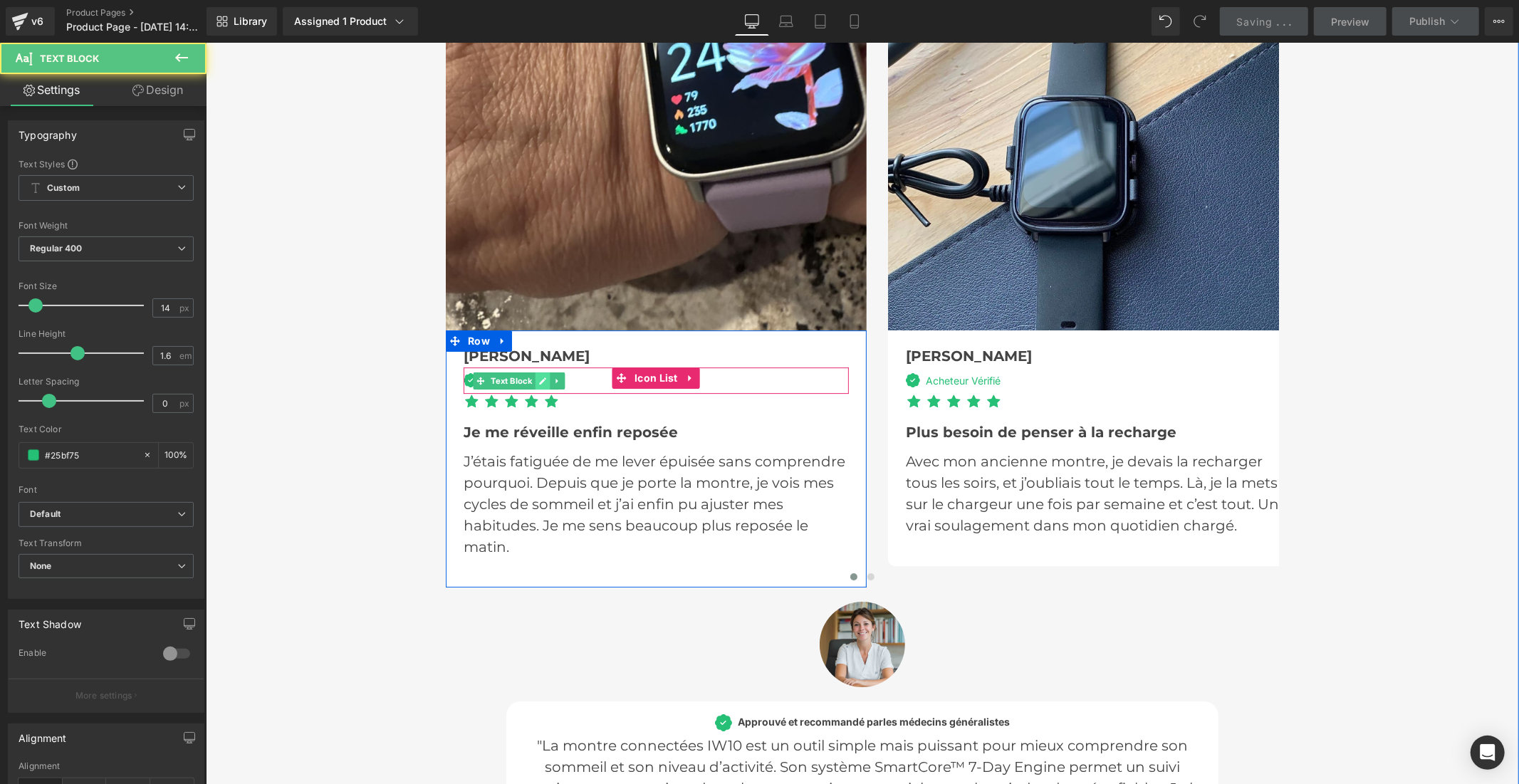
click at [539, 377] on icon at bounding box center [542, 381] width 7 height 7
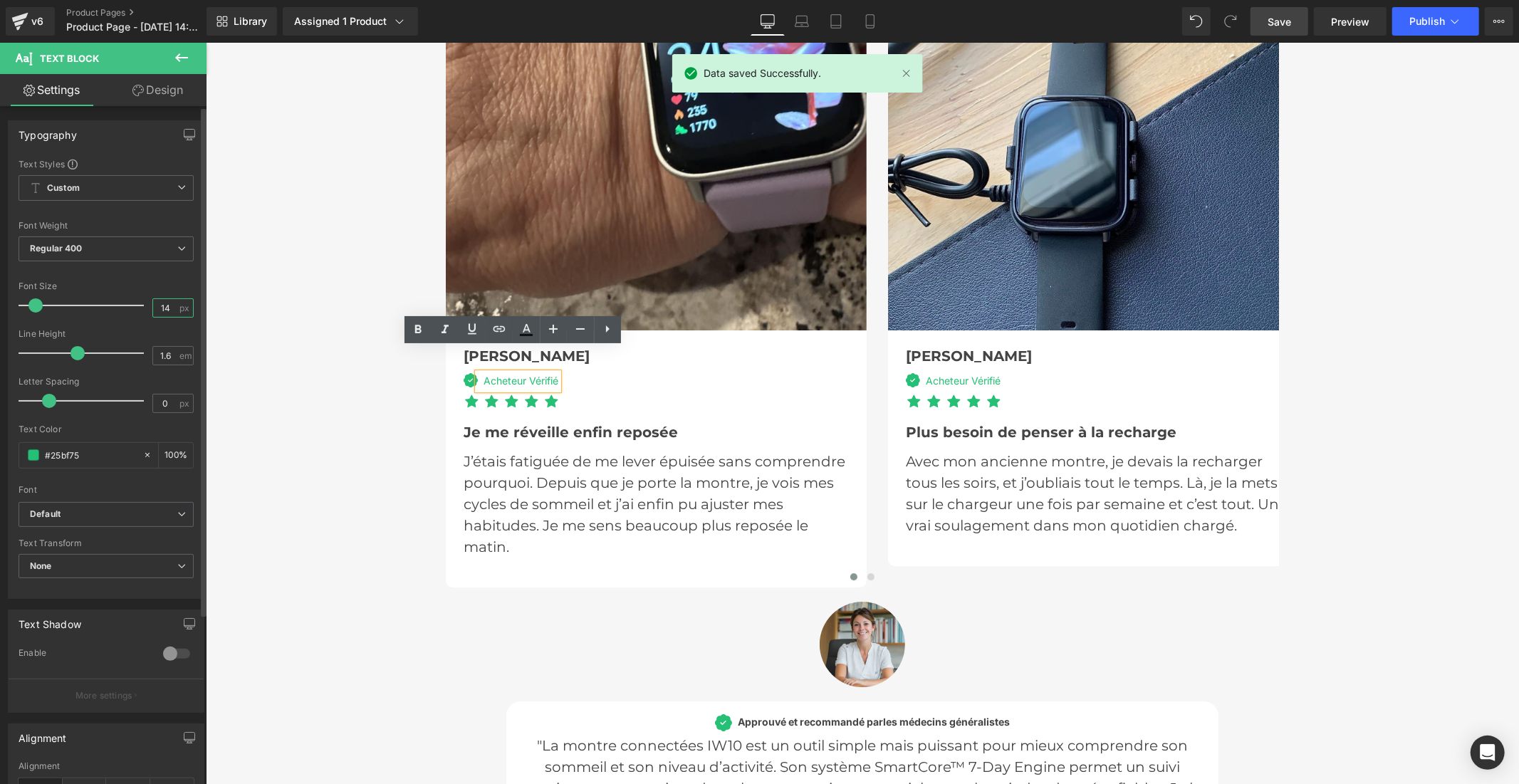
click at [166, 312] on input "14" at bounding box center [165, 308] width 25 height 18
type input "1"
type input "20"
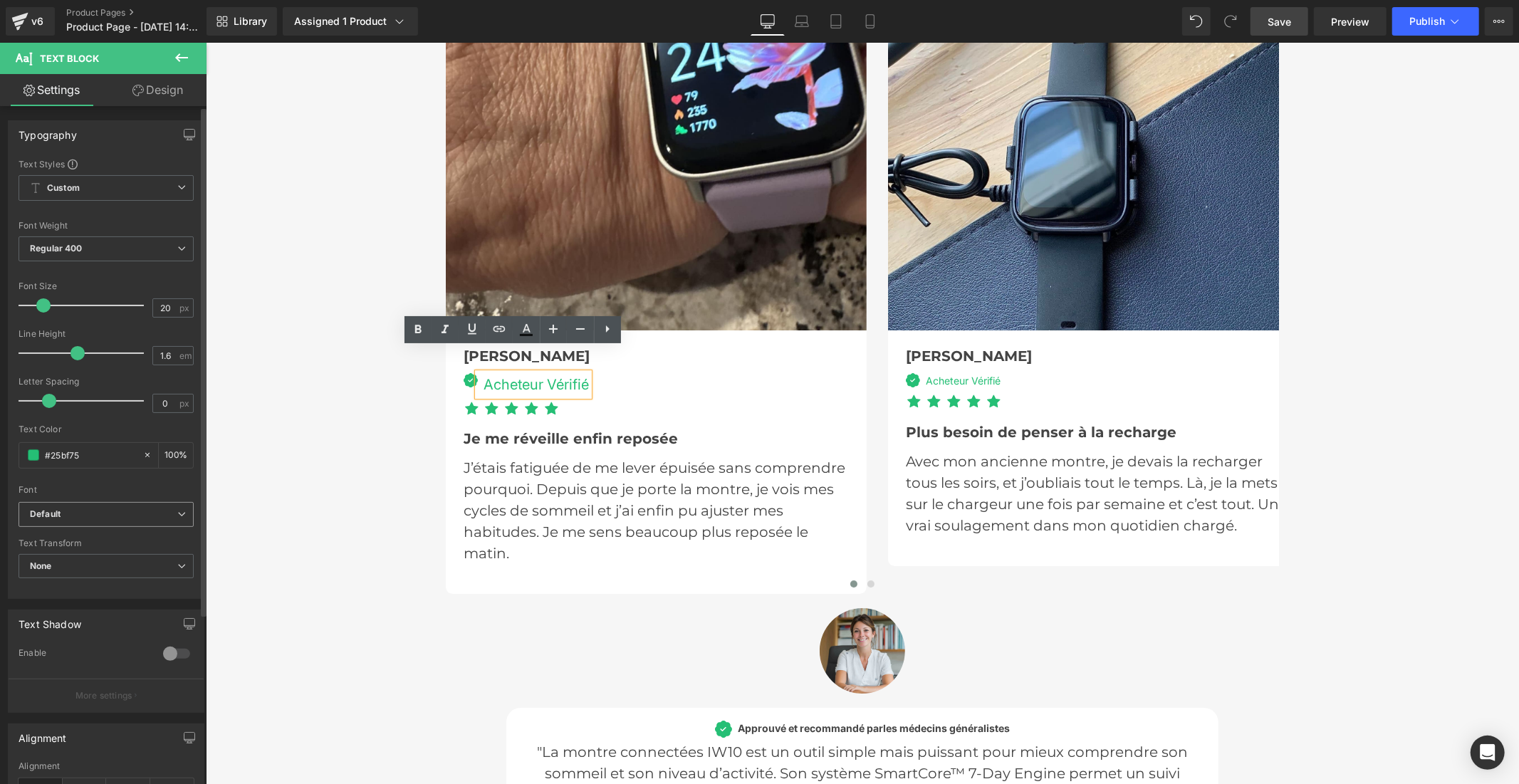
click at [133, 516] on b "Default" at bounding box center [104, 514] width 147 height 12
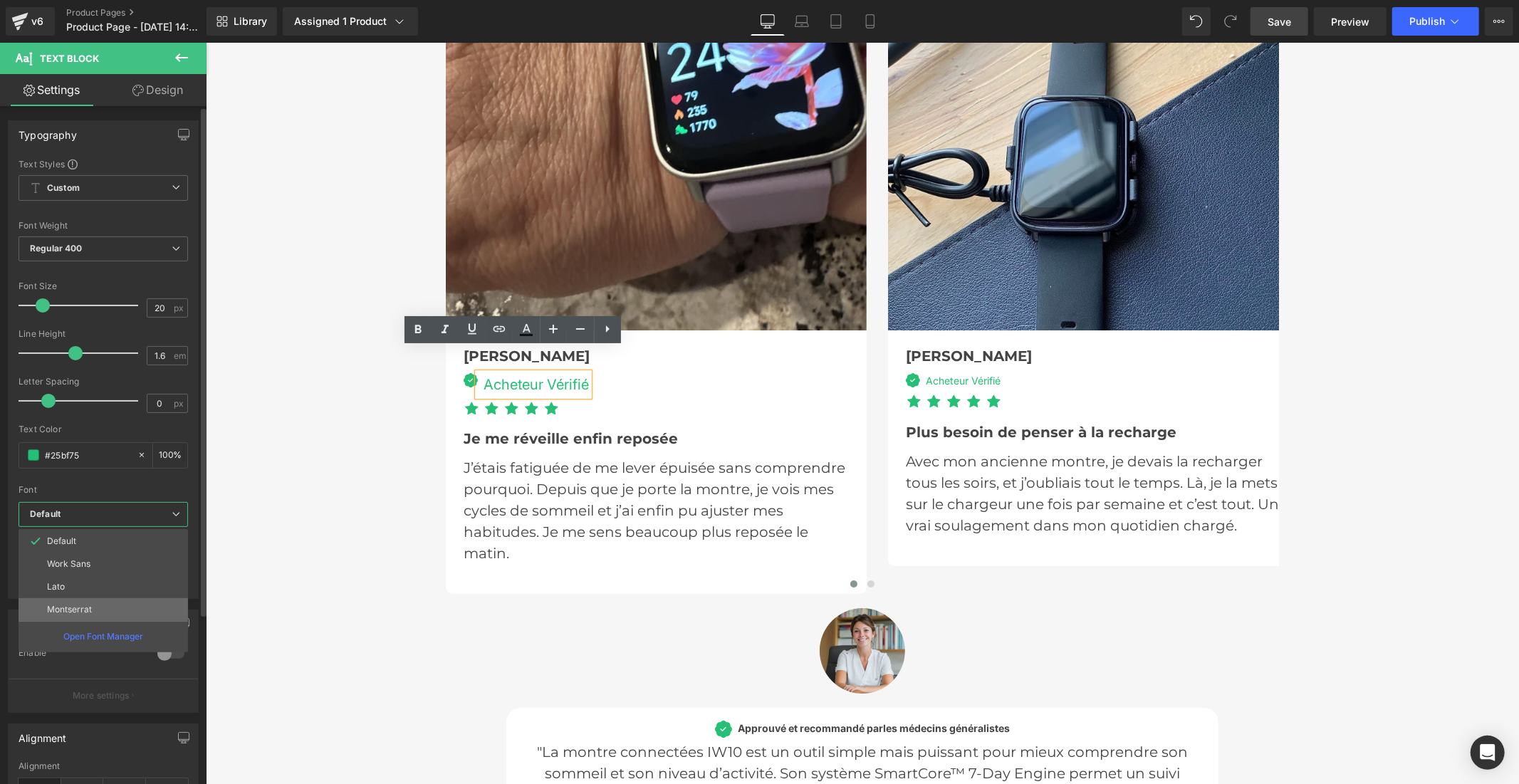
click at [88, 610] on p "Montserrat" at bounding box center [69, 609] width 45 height 10
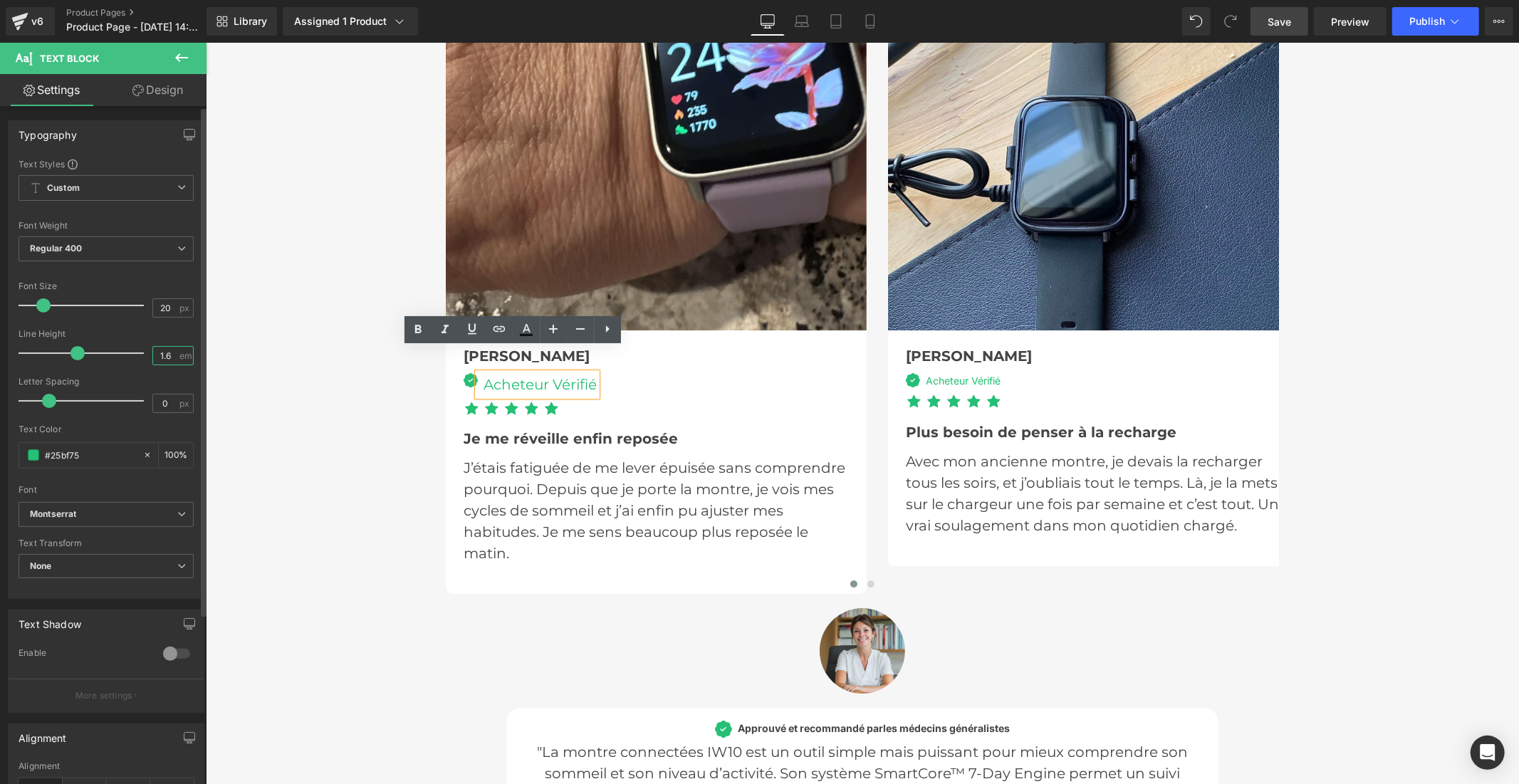
click at [167, 358] on input "1.6" at bounding box center [165, 356] width 25 height 18
type input "1"
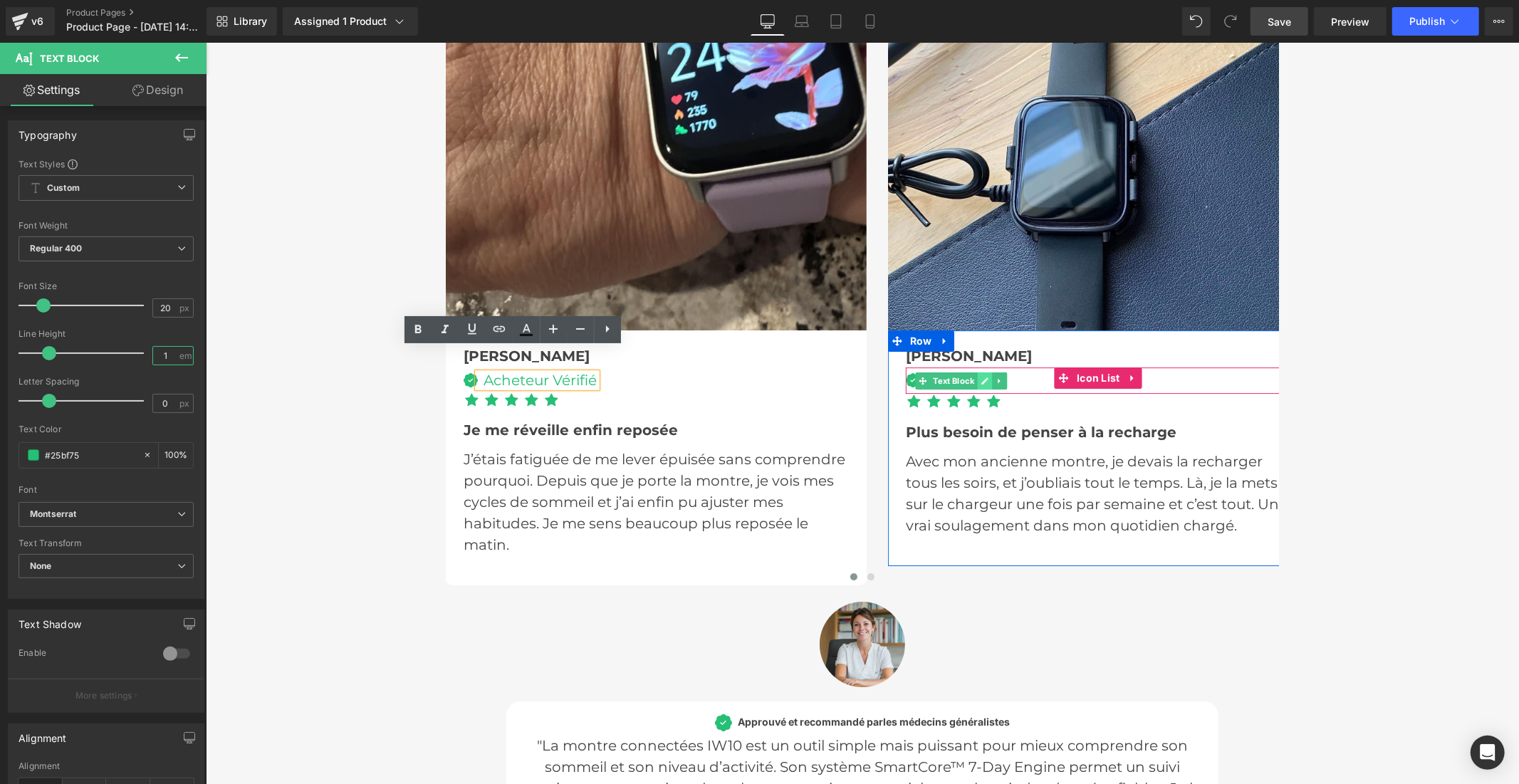
drag, startPoint x: 935, startPoint y: 355, endPoint x: 978, endPoint y: 356, distance: 43.0
click at [935, 372] on span "Text Block" at bounding box center [952, 380] width 47 height 17
drag, startPoint x: 981, startPoint y: 356, endPoint x: 1111, endPoint y: 384, distance: 133.0
click at [981, 377] on icon at bounding box center [984, 381] width 7 height 7
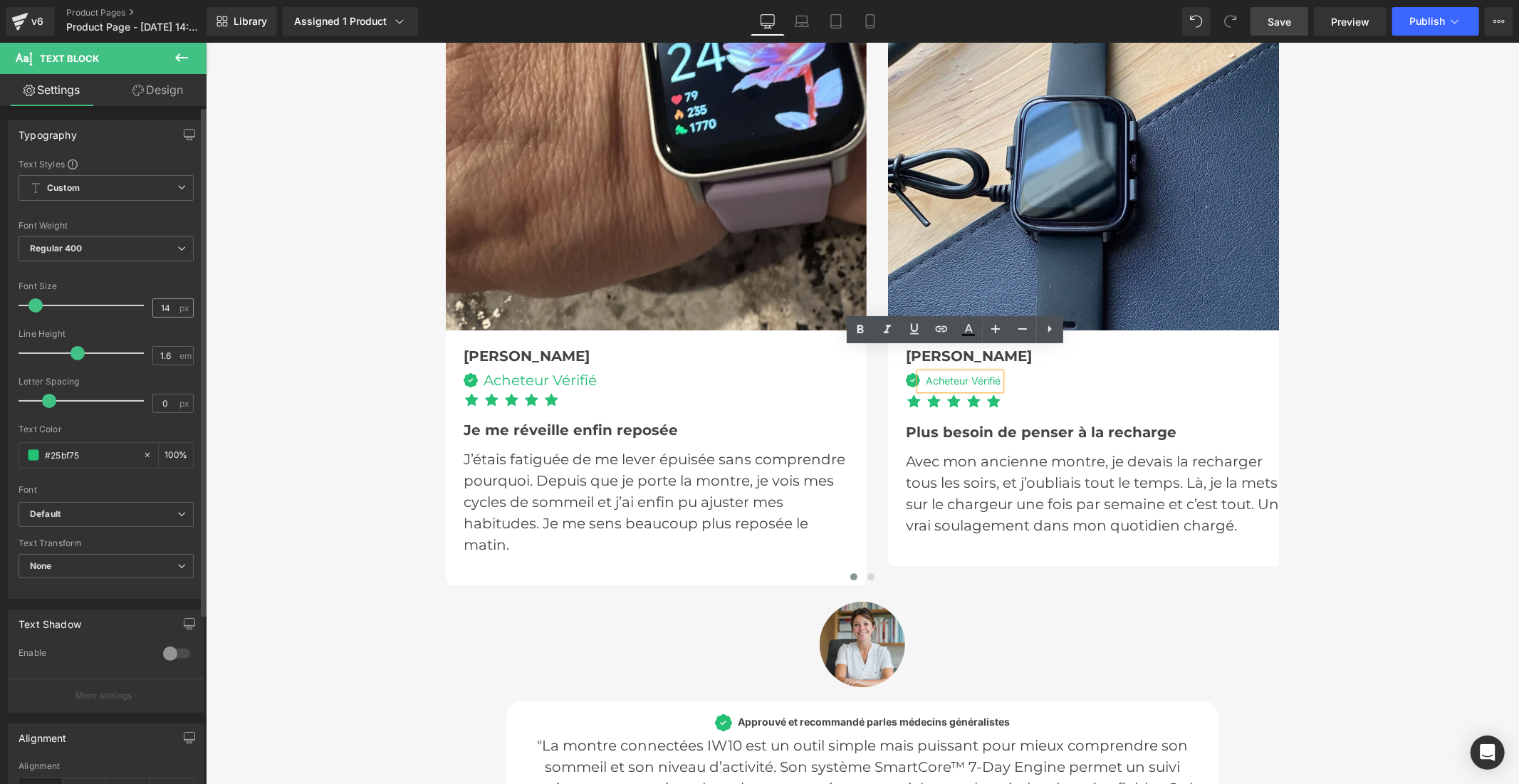
click at [177, 306] on div "14 px" at bounding box center [173, 307] width 41 height 19
click at [166, 309] on input "14" at bounding box center [165, 308] width 25 height 18
type input "1"
type input "20"
click at [165, 353] on input "1.6" at bounding box center [165, 356] width 25 height 18
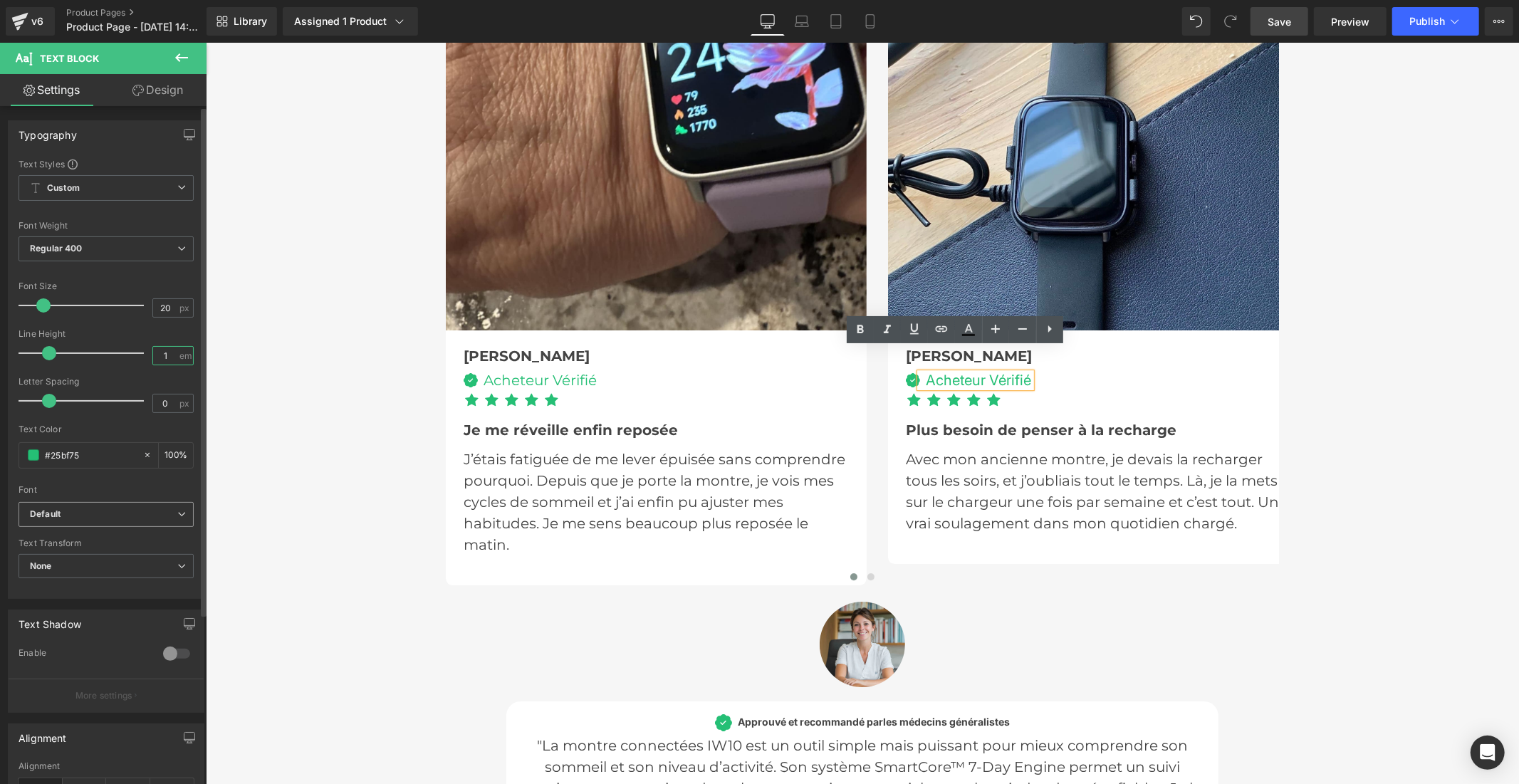
type input "1"
click at [138, 507] on span "Default" at bounding box center [106, 514] width 175 height 25
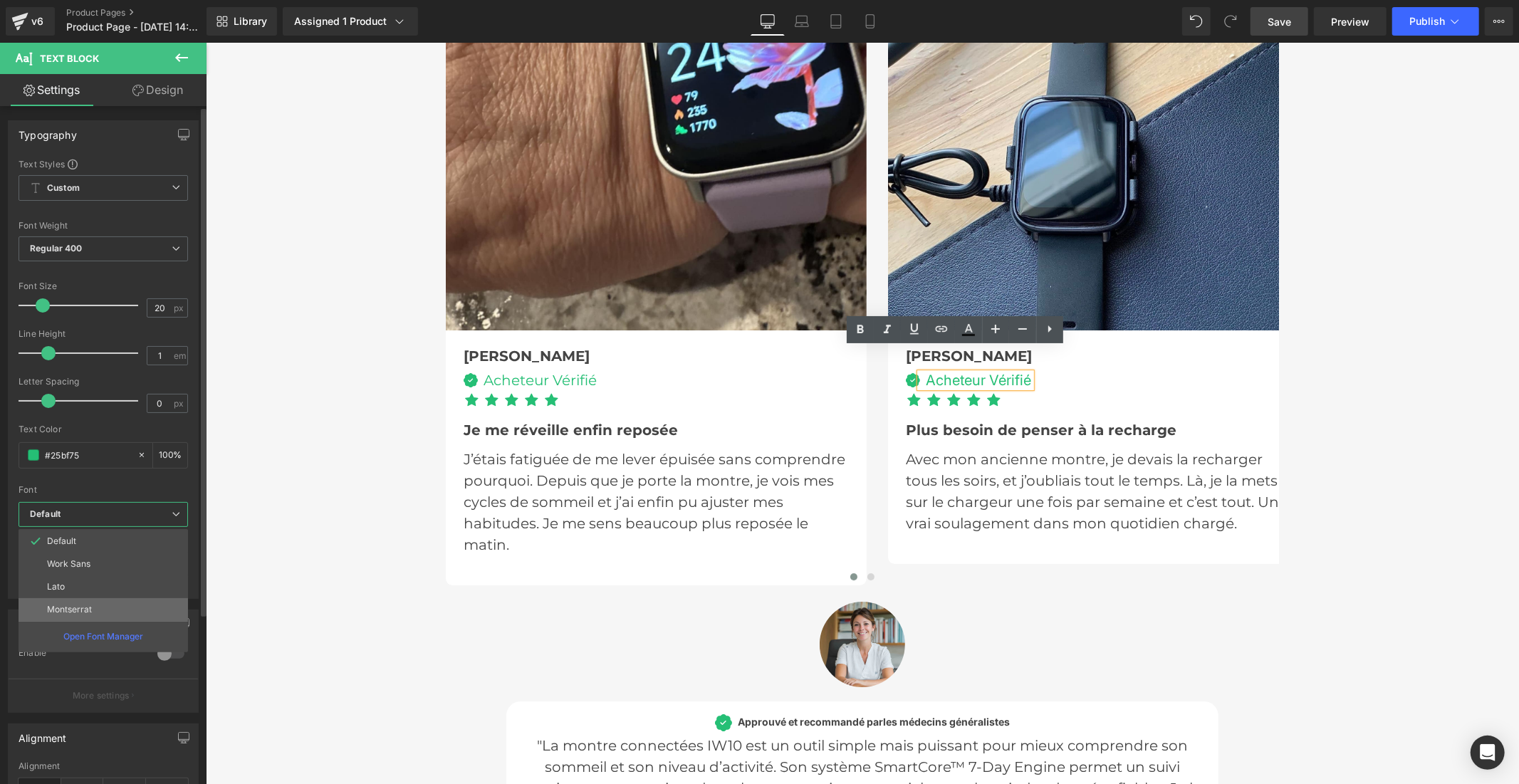
click at [123, 606] on li "Montserrat" at bounding box center [103, 610] width 170 height 23
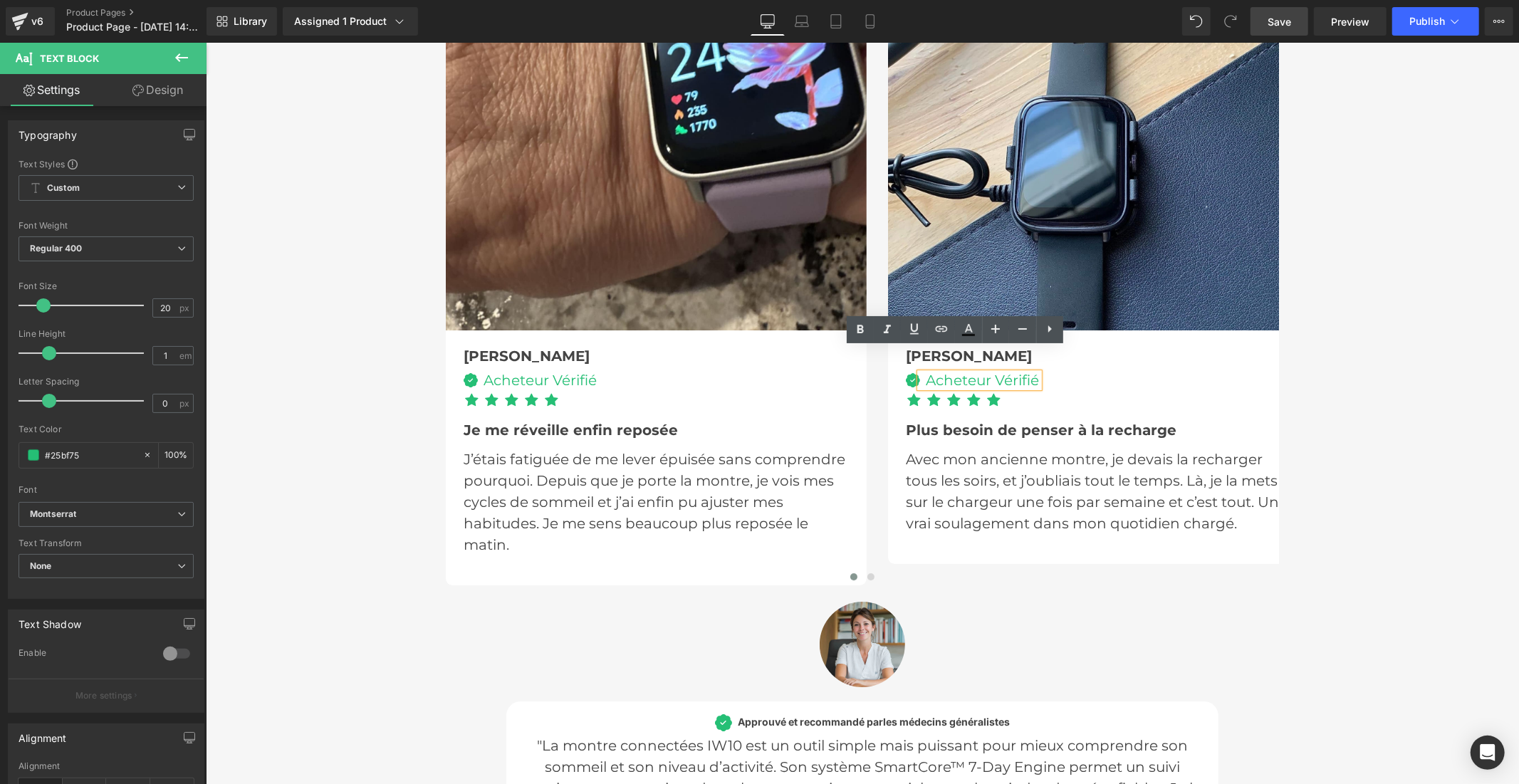
click at [1270, 23] on span "Save" at bounding box center [1279, 21] width 24 height 15
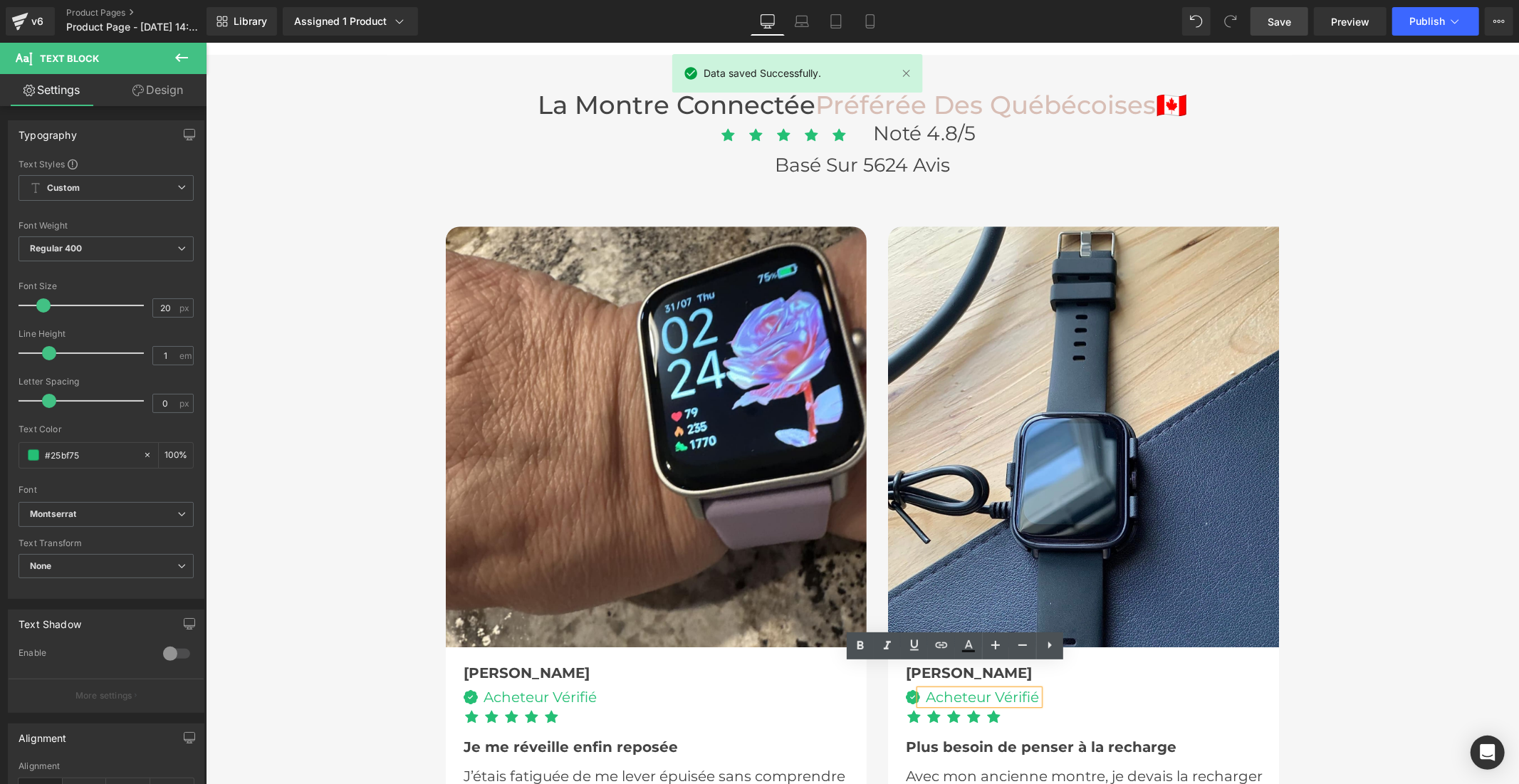
click at [866, 190] on div "Image Camille Text Block Image Acheteur Vérifié Text Block Icon List Icon Icon" at bounding box center [862, 547] width 834 height 714
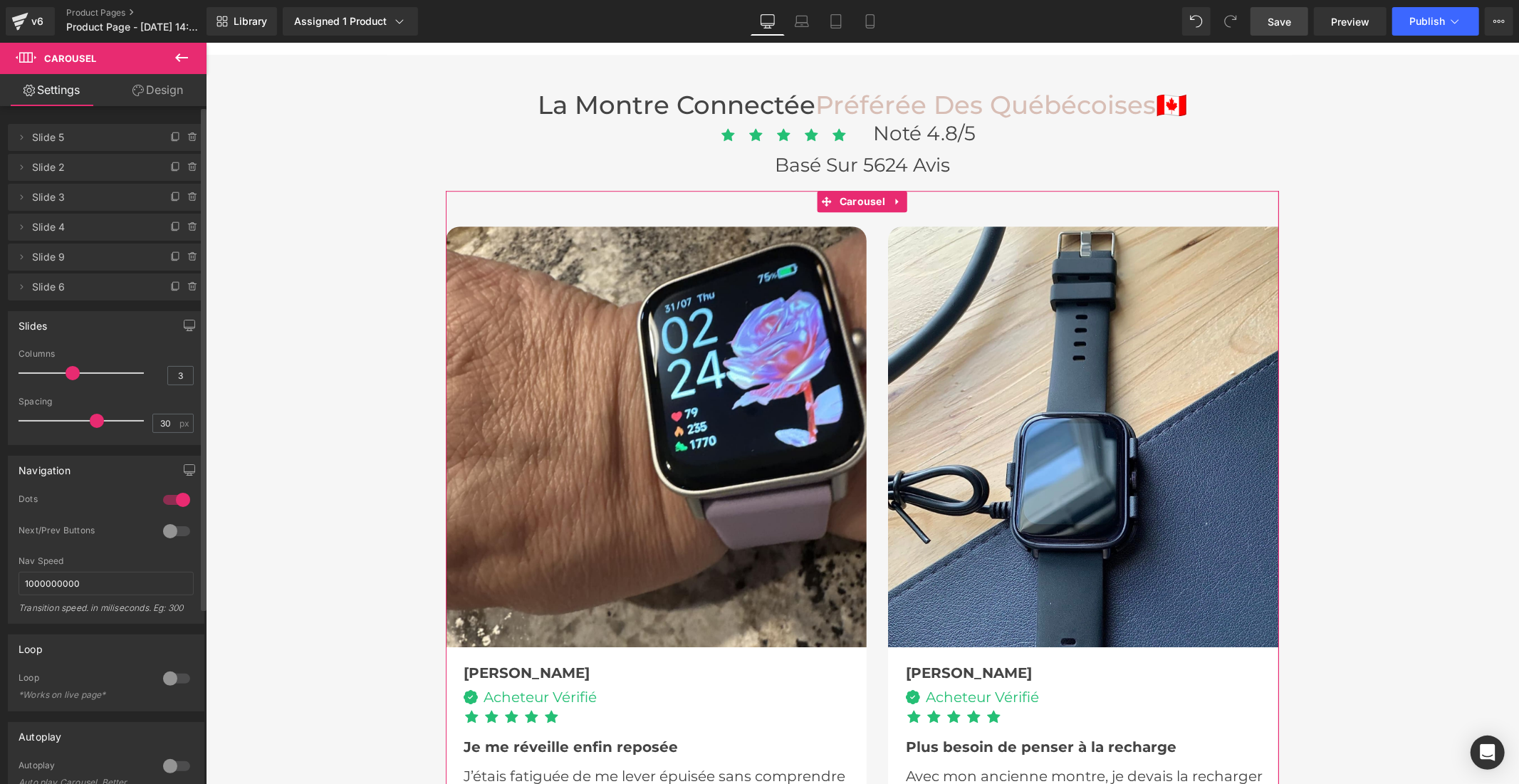
drag, startPoint x: 66, startPoint y: 374, endPoint x: 116, endPoint y: 372, distance: 50.0
click at [79, 372] on span at bounding box center [72, 372] width 14 height 14
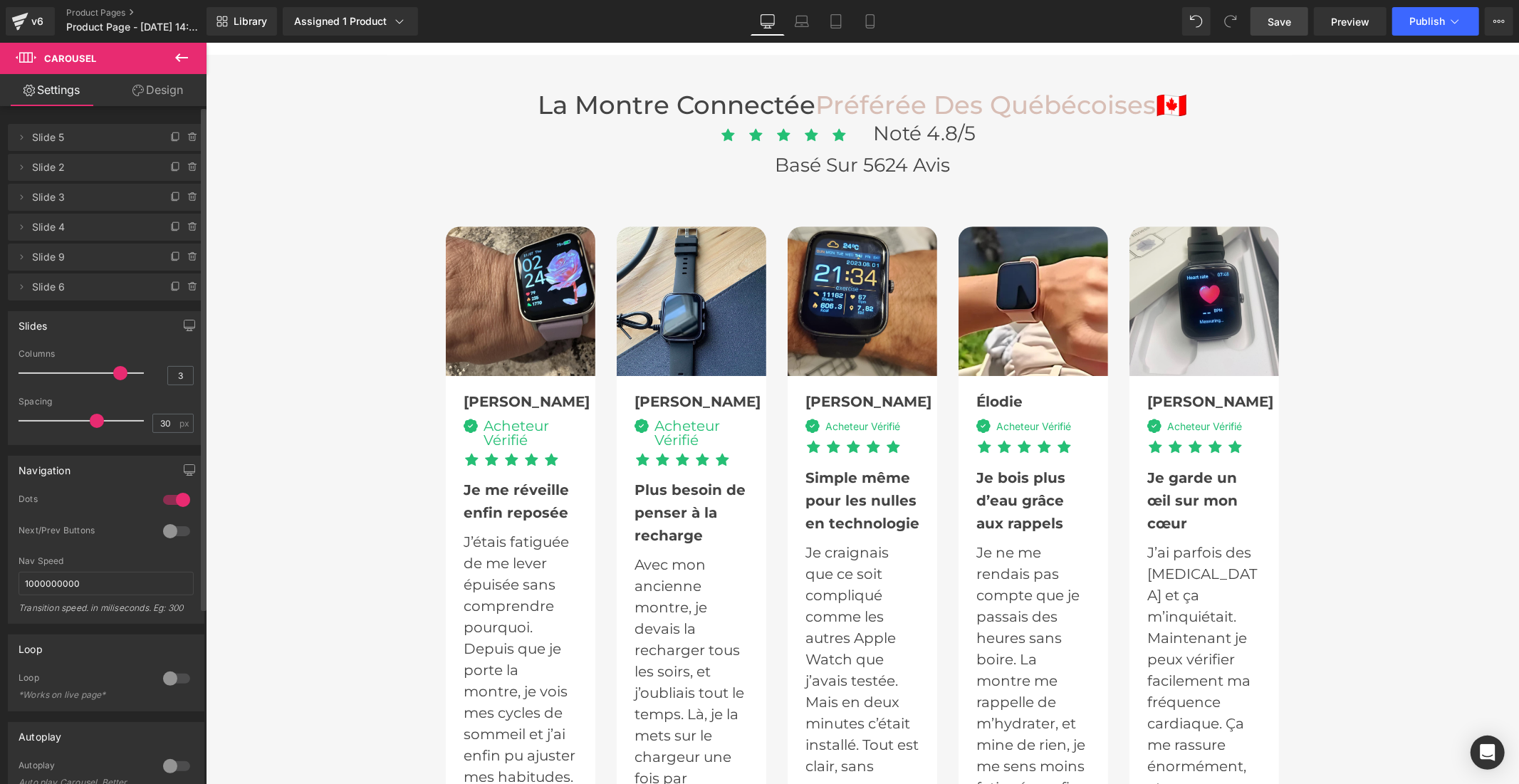
drag, startPoint x: 115, startPoint y: 367, endPoint x: 174, endPoint y: 357, distance: 59.8
click at [179, 369] on div "Columns 3" at bounding box center [106, 372] width 175 height 47
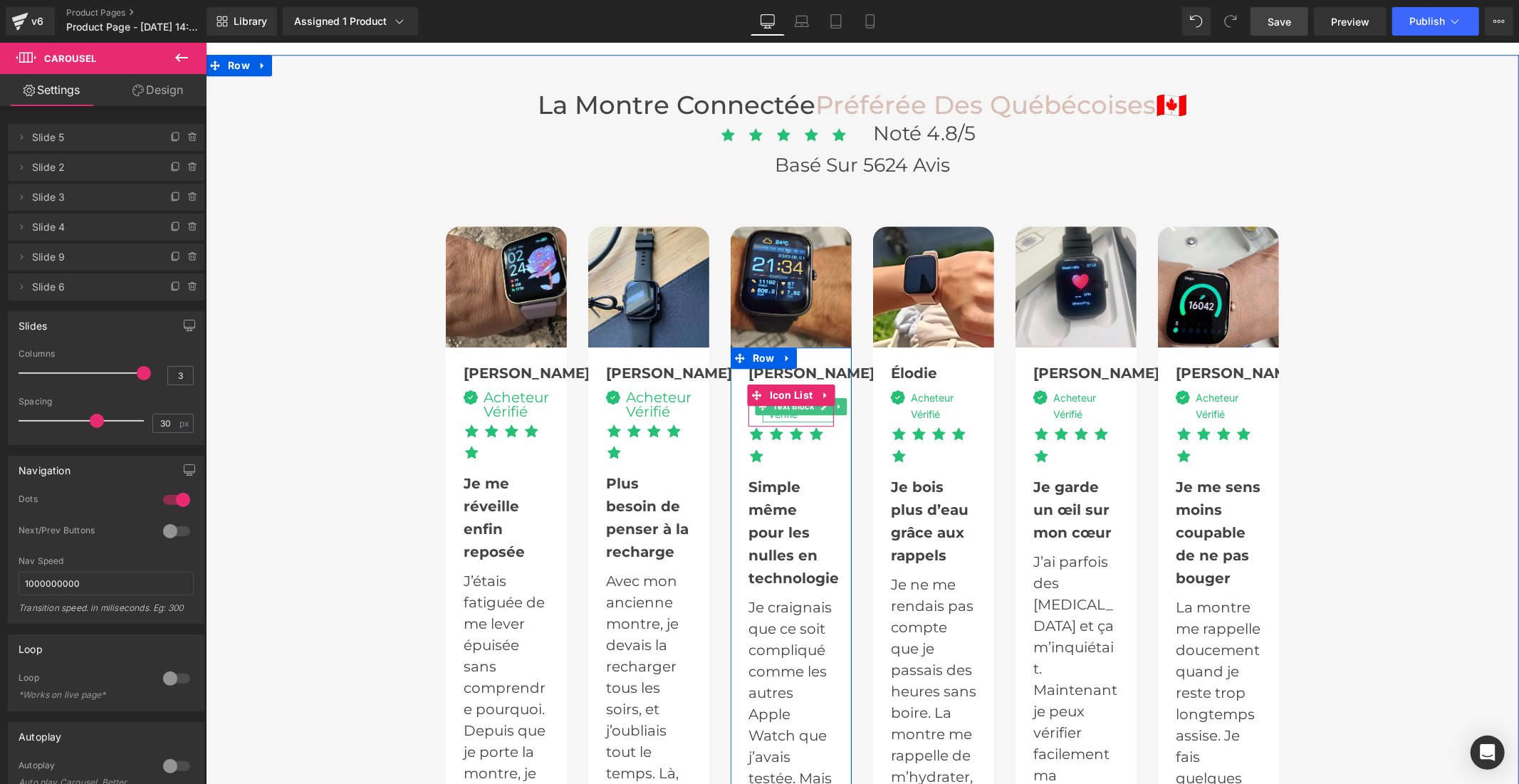
click at [776, 390] on div "Acheteur Vérifié" at bounding box center [798, 405] width 71 height 32
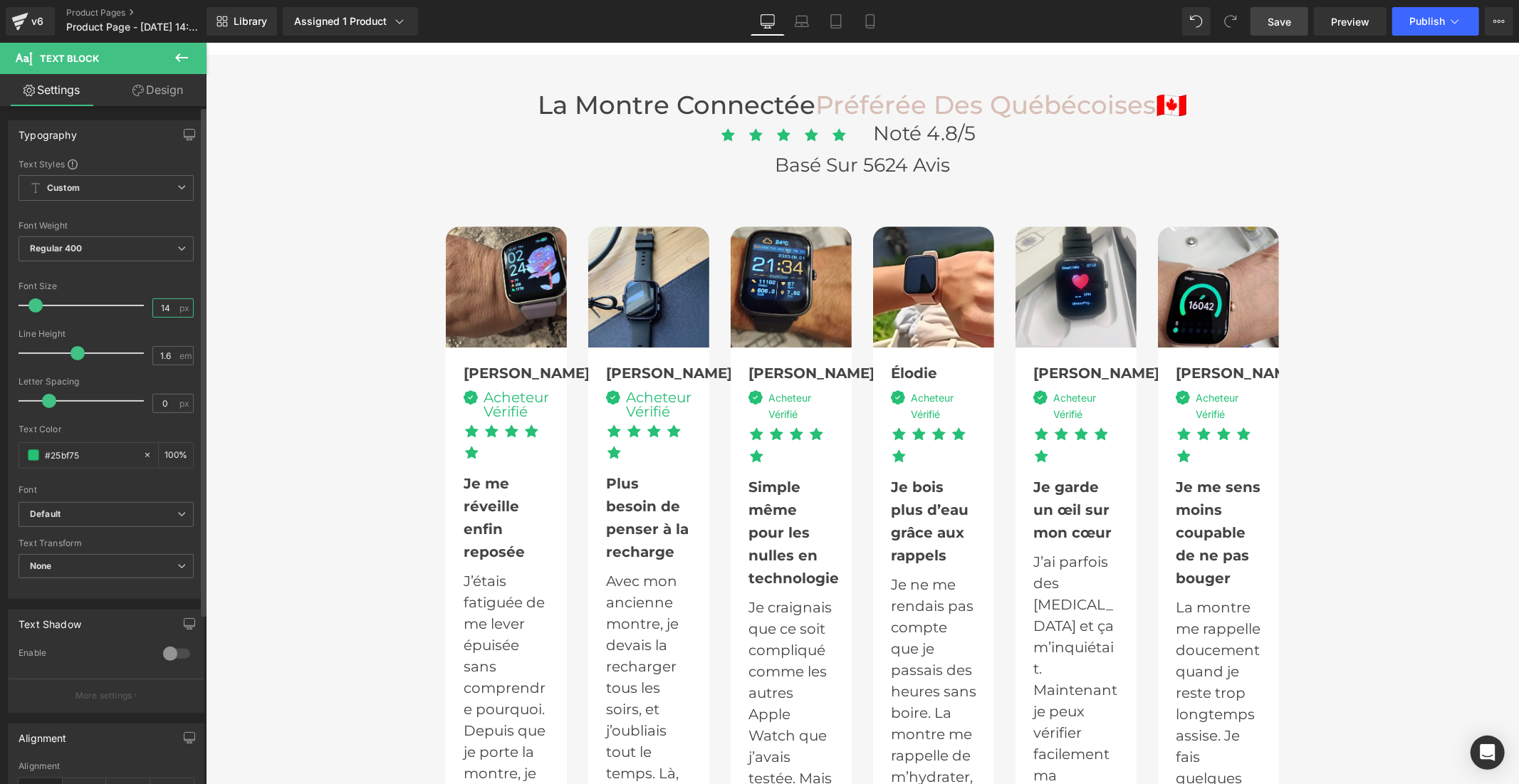
click at [167, 309] on input "14" at bounding box center [165, 308] width 25 height 18
type input "1"
type input "20"
click at [165, 352] on input "1.6" at bounding box center [165, 356] width 25 height 18
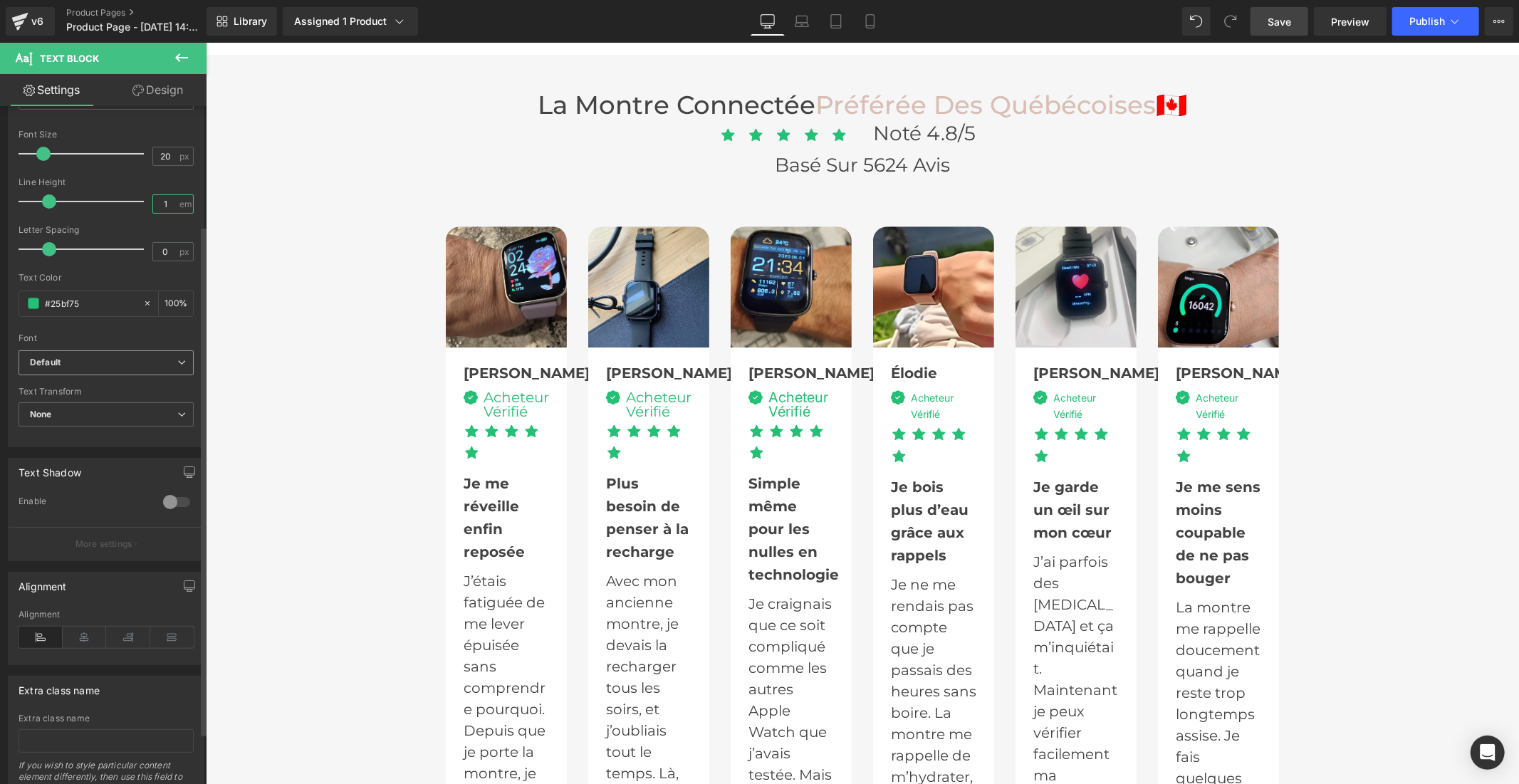
scroll to position [158, 0]
type input "1"
click at [101, 358] on b "Default" at bounding box center [104, 356] width 147 height 12
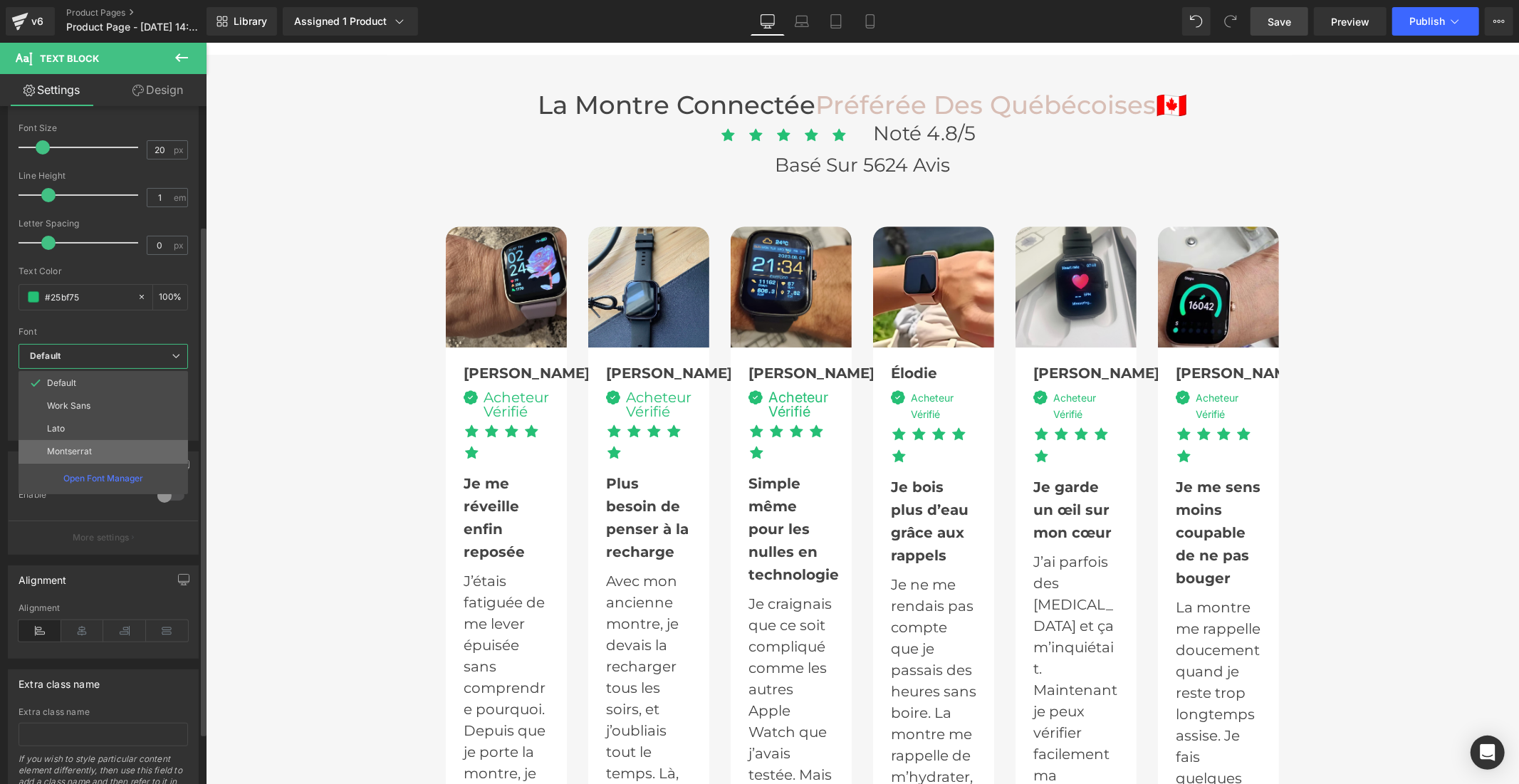
click at [88, 444] on li "Montserrat" at bounding box center [103, 452] width 170 height 23
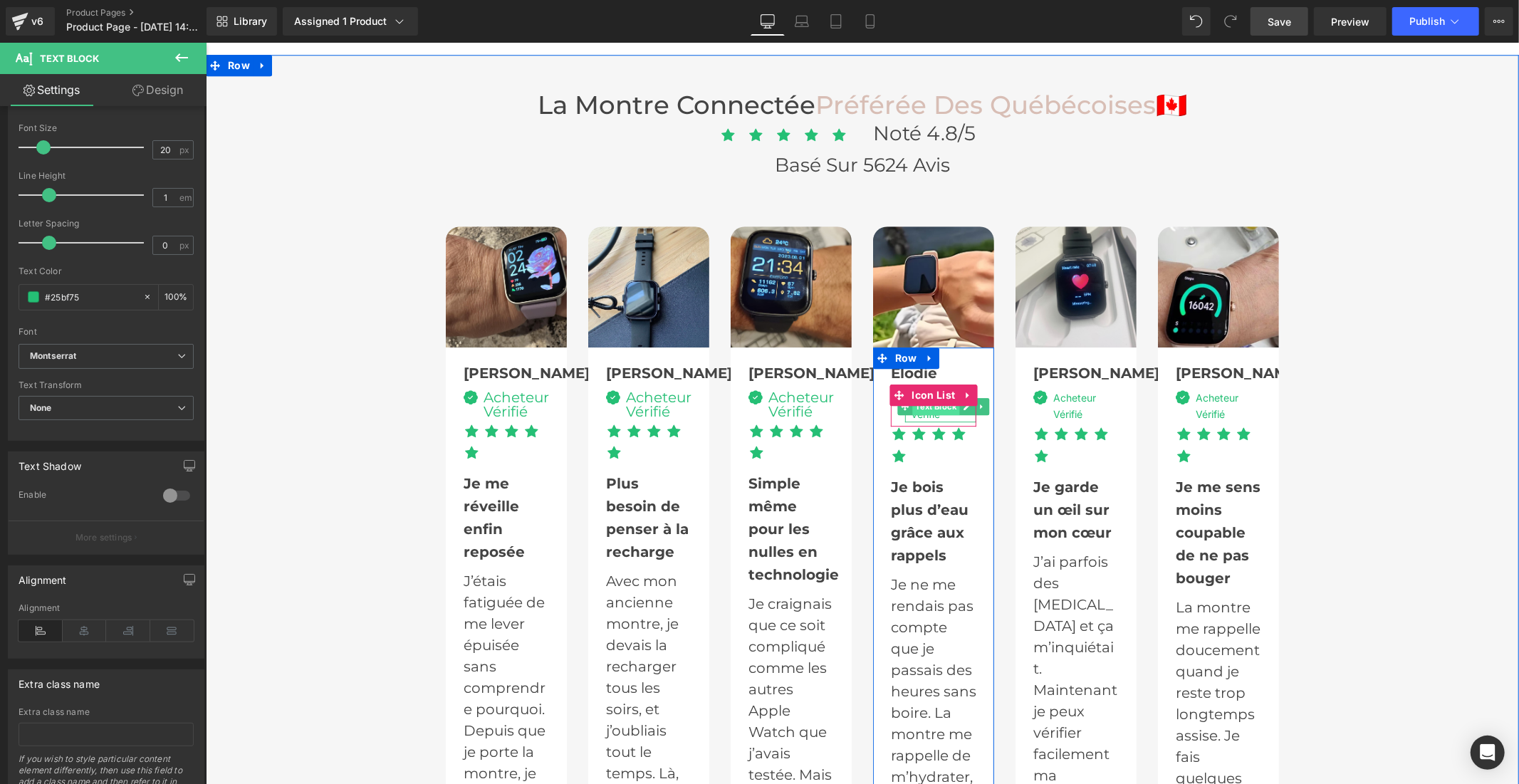
click at [929, 397] on span "Text Block" at bounding box center [934, 405] width 47 height 17
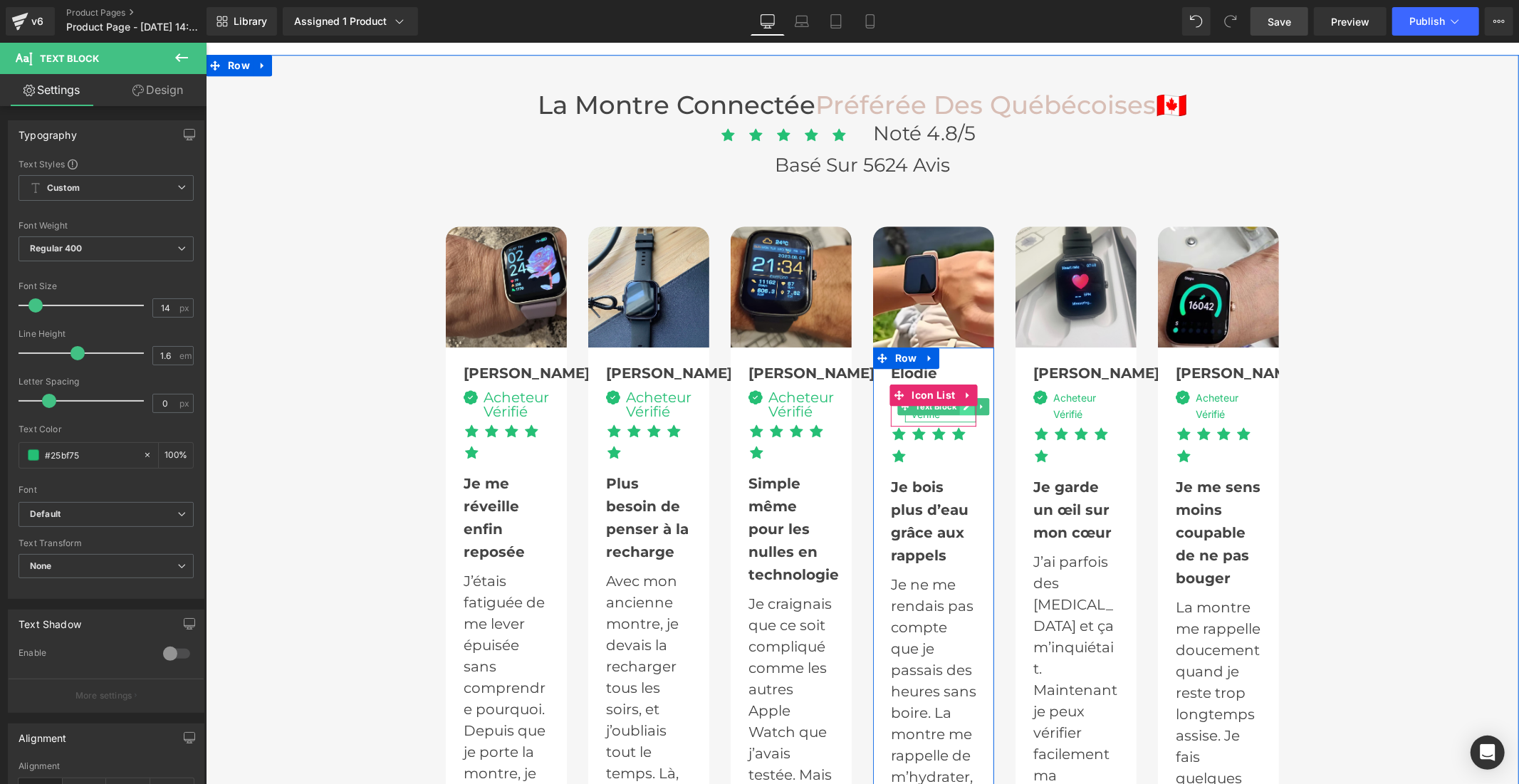
click at [963, 402] on icon at bounding box center [967, 406] width 8 height 8
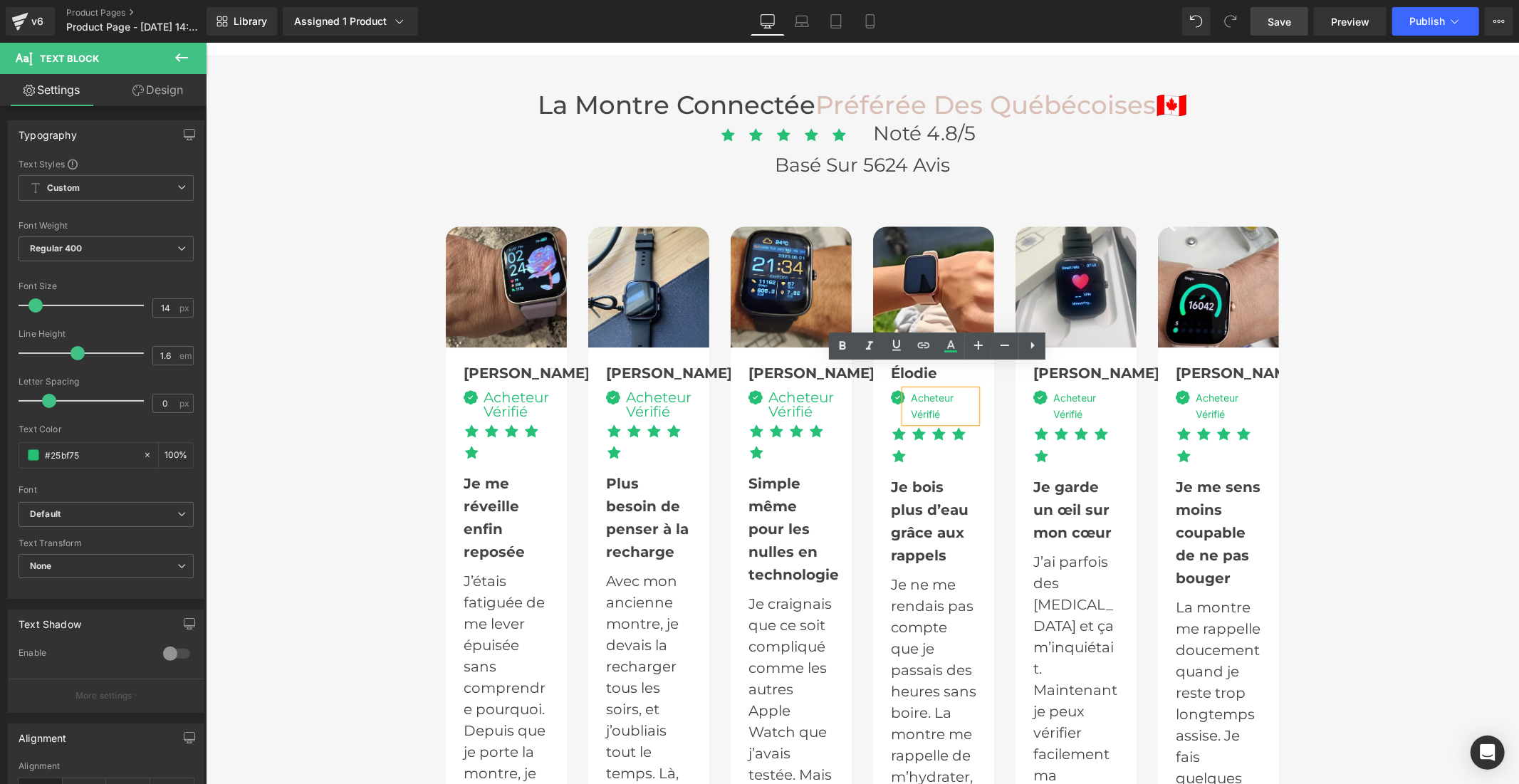
click at [926, 390] on div "Acheteur Vérifié" at bounding box center [940, 405] width 71 height 32
click at [168, 302] on input "14" at bounding box center [165, 308] width 25 height 18
type input "1"
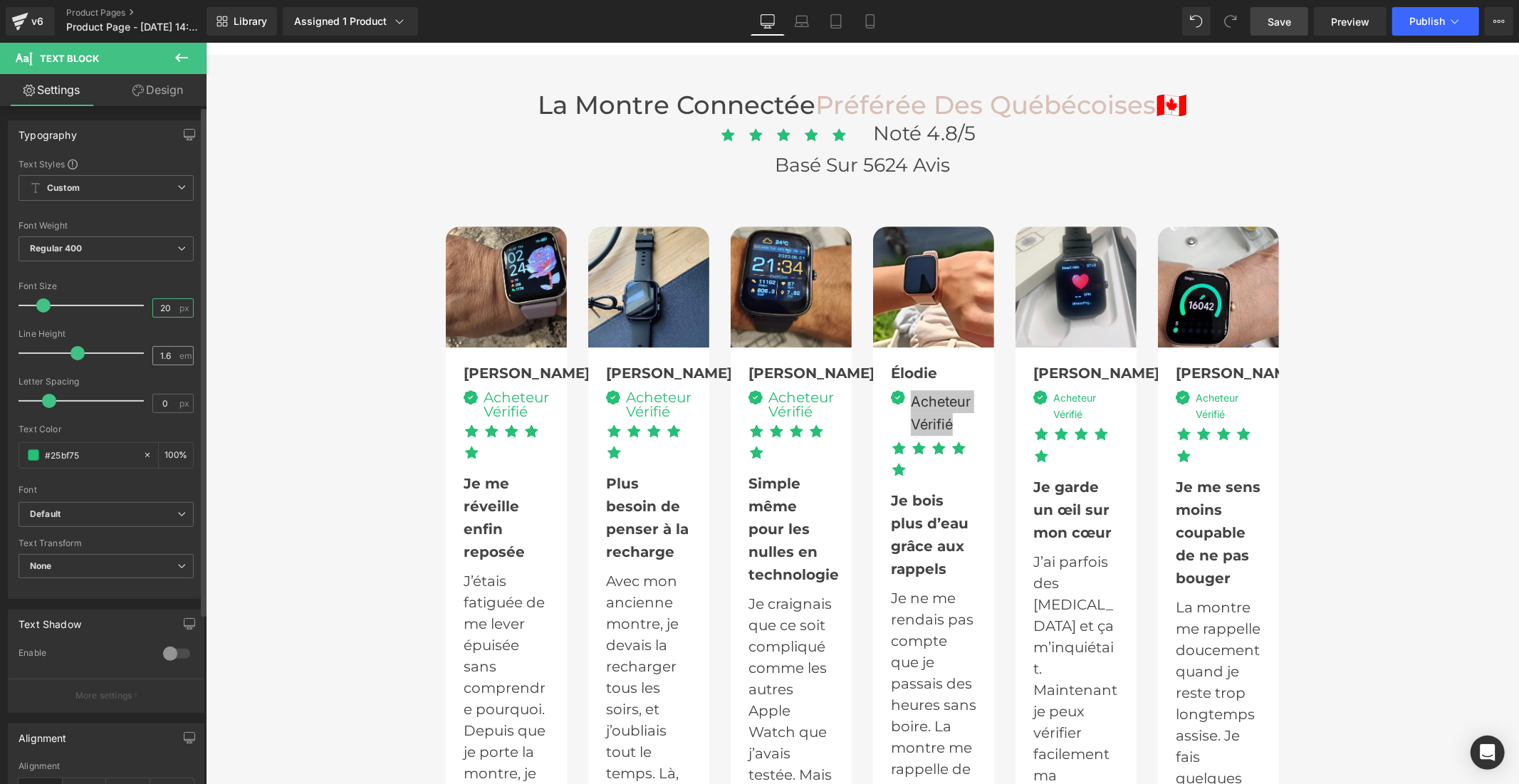
type input "20"
click at [165, 353] on input "1.6" at bounding box center [165, 356] width 25 height 18
type input "1"
click at [106, 515] on b "Default" at bounding box center [104, 514] width 147 height 12
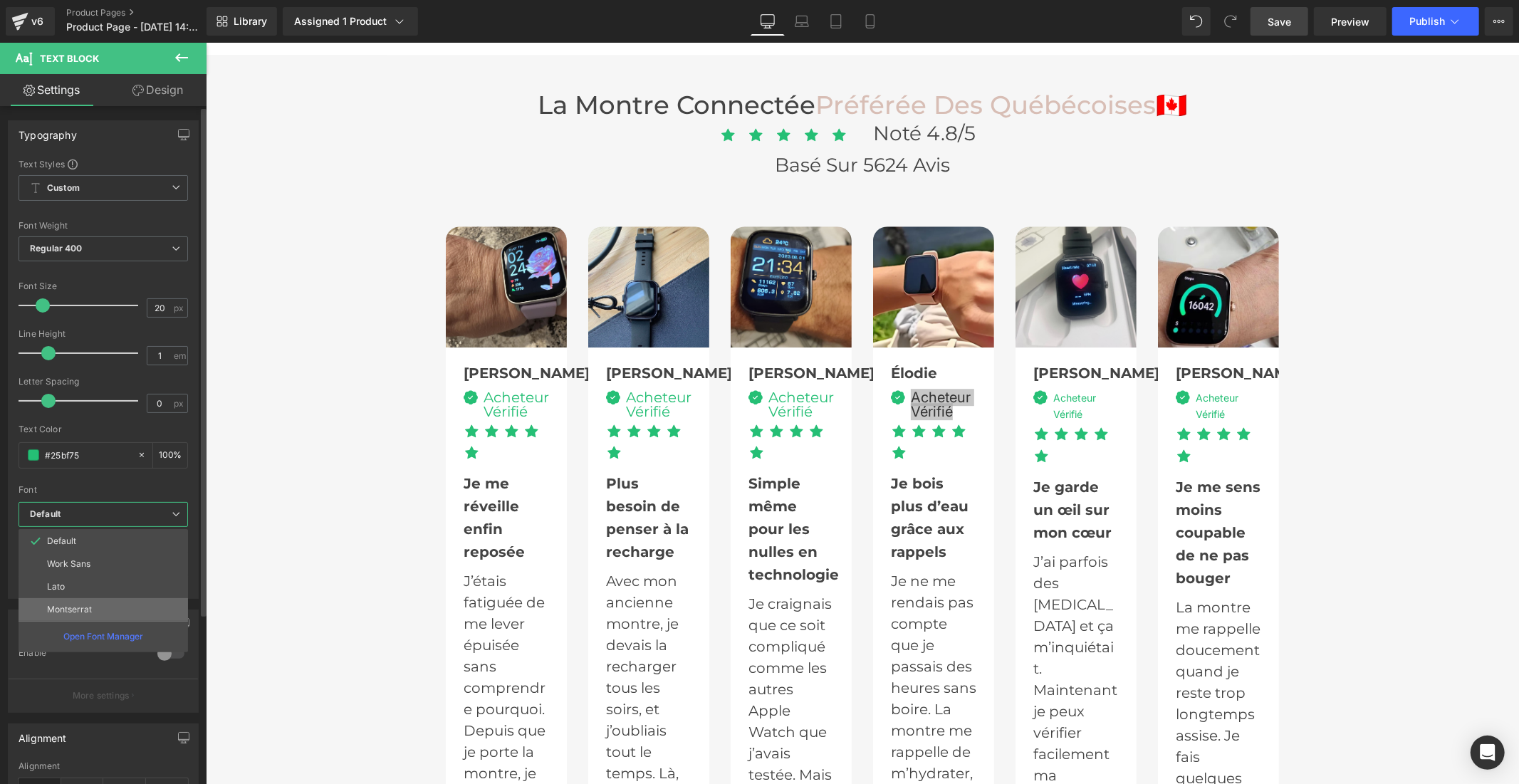
click at [103, 606] on li "Montserrat" at bounding box center [103, 610] width 170 height 23
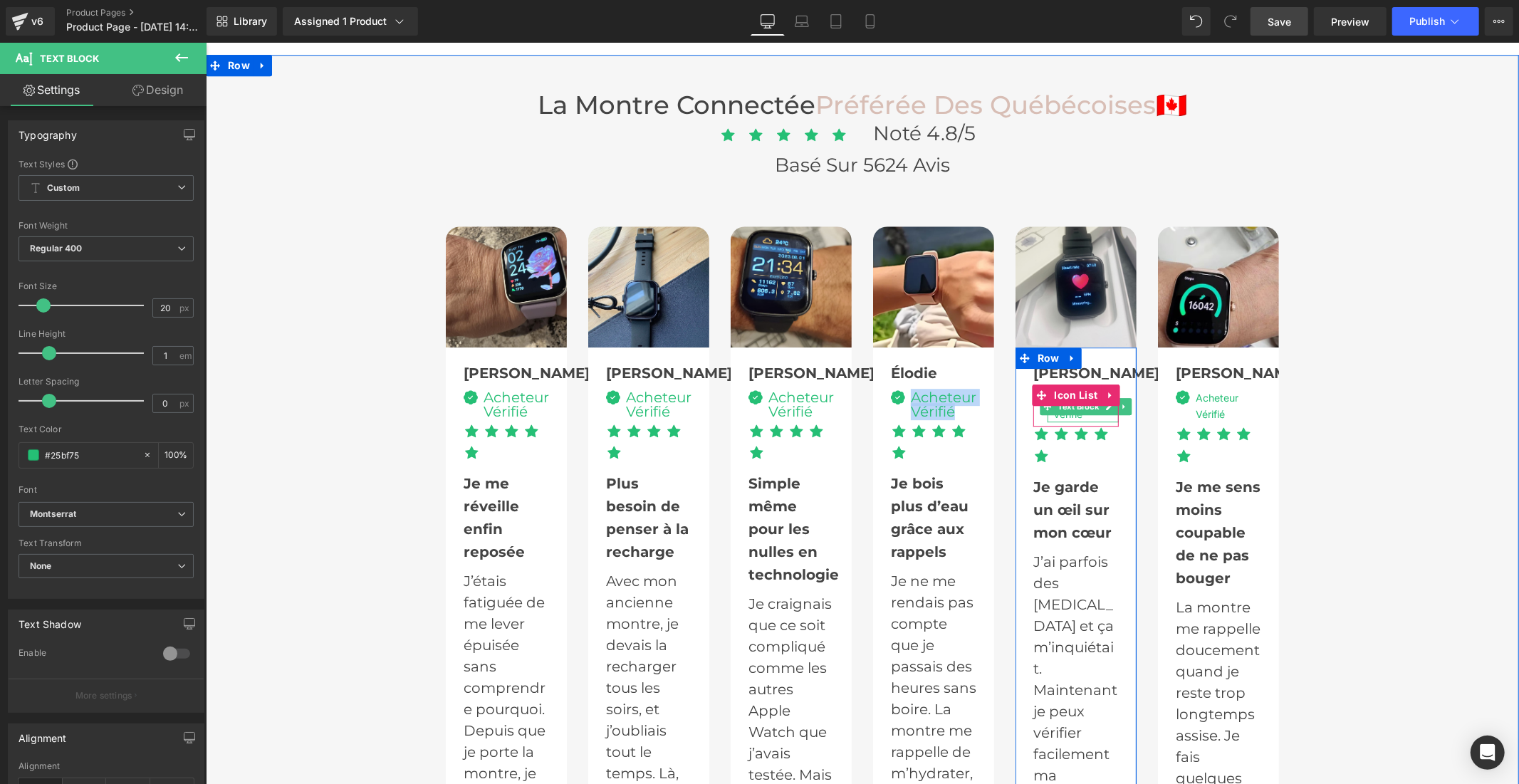
click at [1058, 391] on div "Acheteur Vérifié" at bounding box center [1083, 405] width 71 height 32
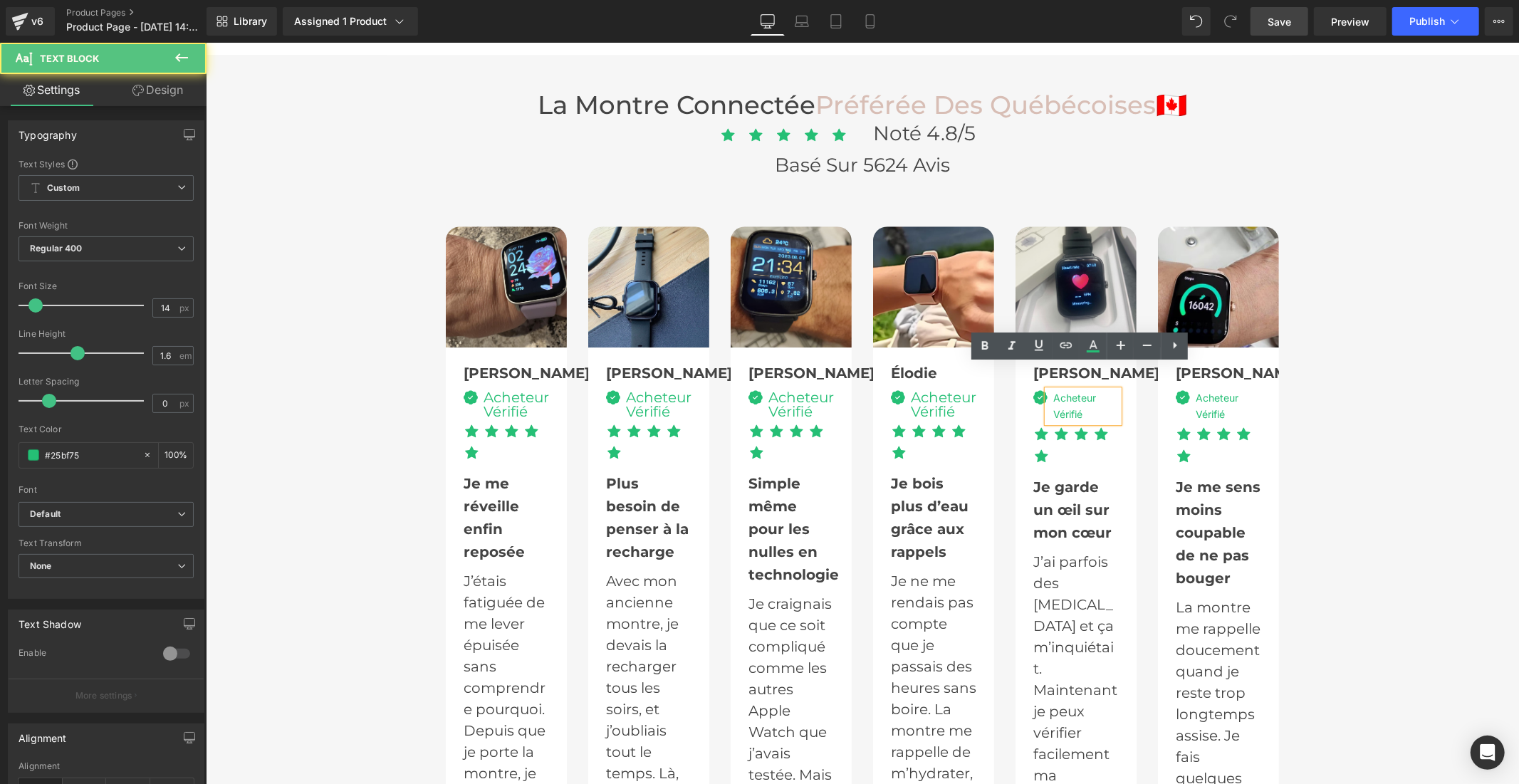
click at [1057, 390] on div "Acheteur Vérifié" at bounding box center [1083, 405] width 71 height 32
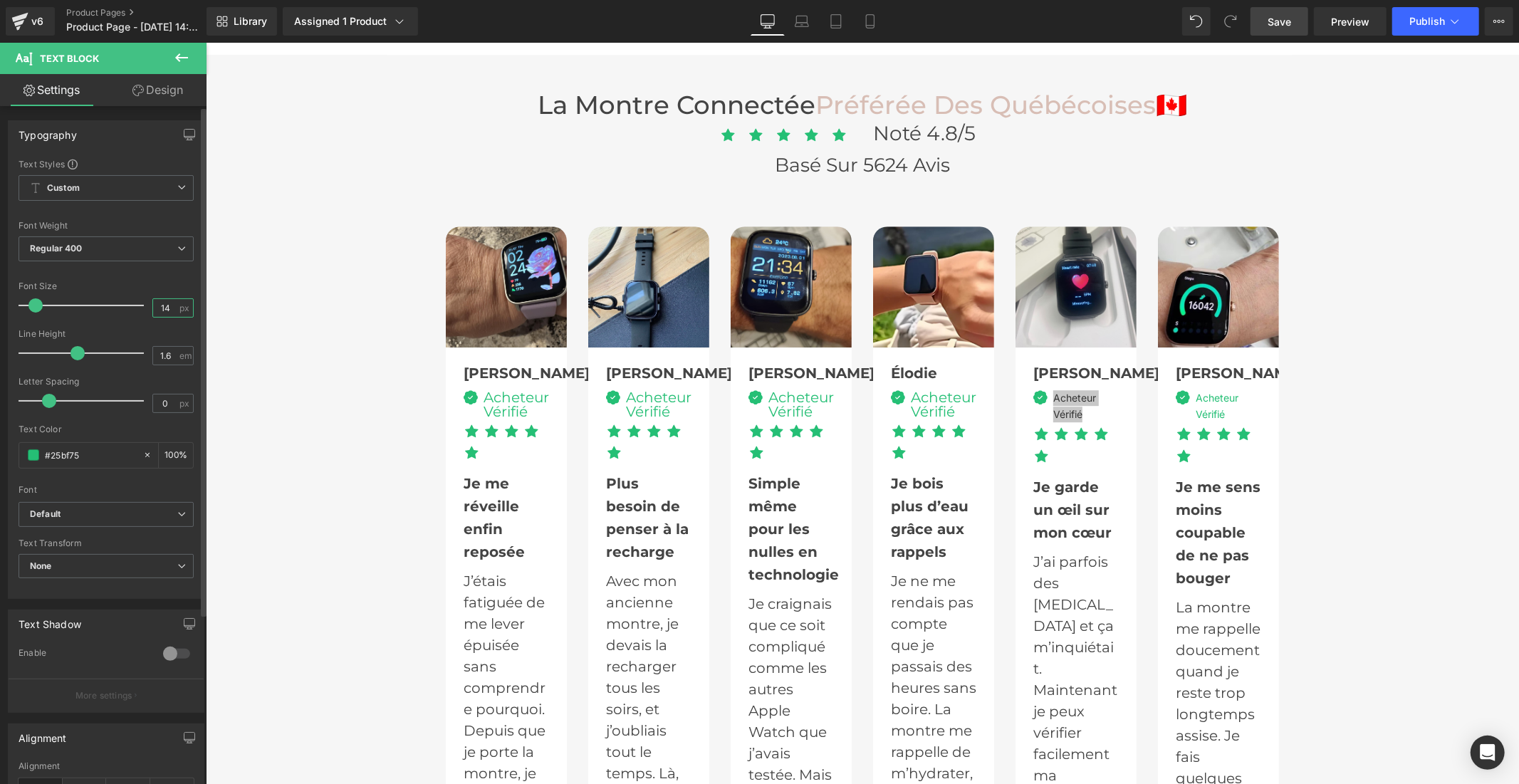
click at [168, 309] on input "14" at bounding box center [165, 308] width 25 height 18
type input "1"
type input "20"
click at [172, 360] on input "1.6" at bounding box center [165, 356] width 25 height 18
type input "1"
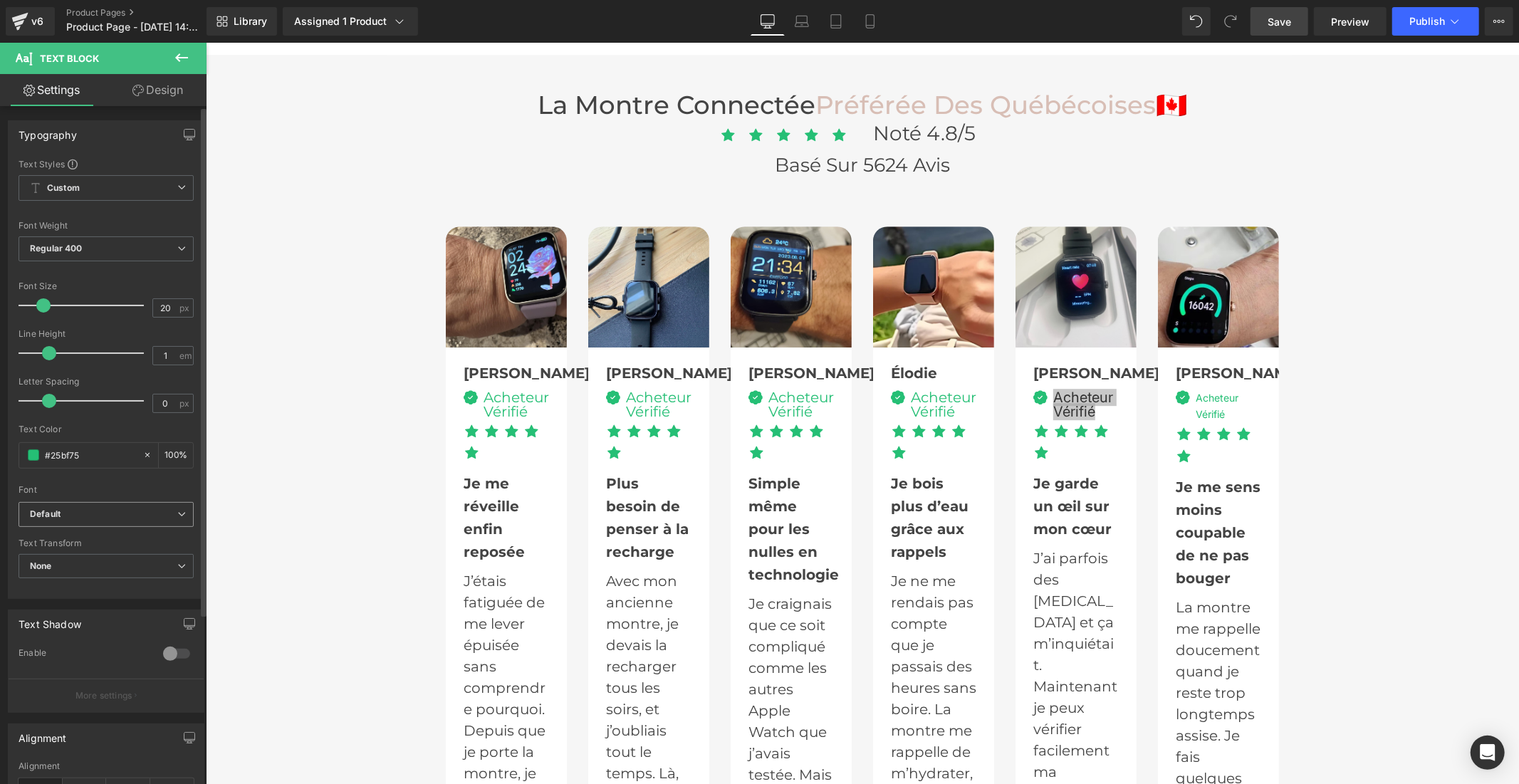
click at [124, 512] on b "Default" at bounding box center [104, 514] width 147 height 12
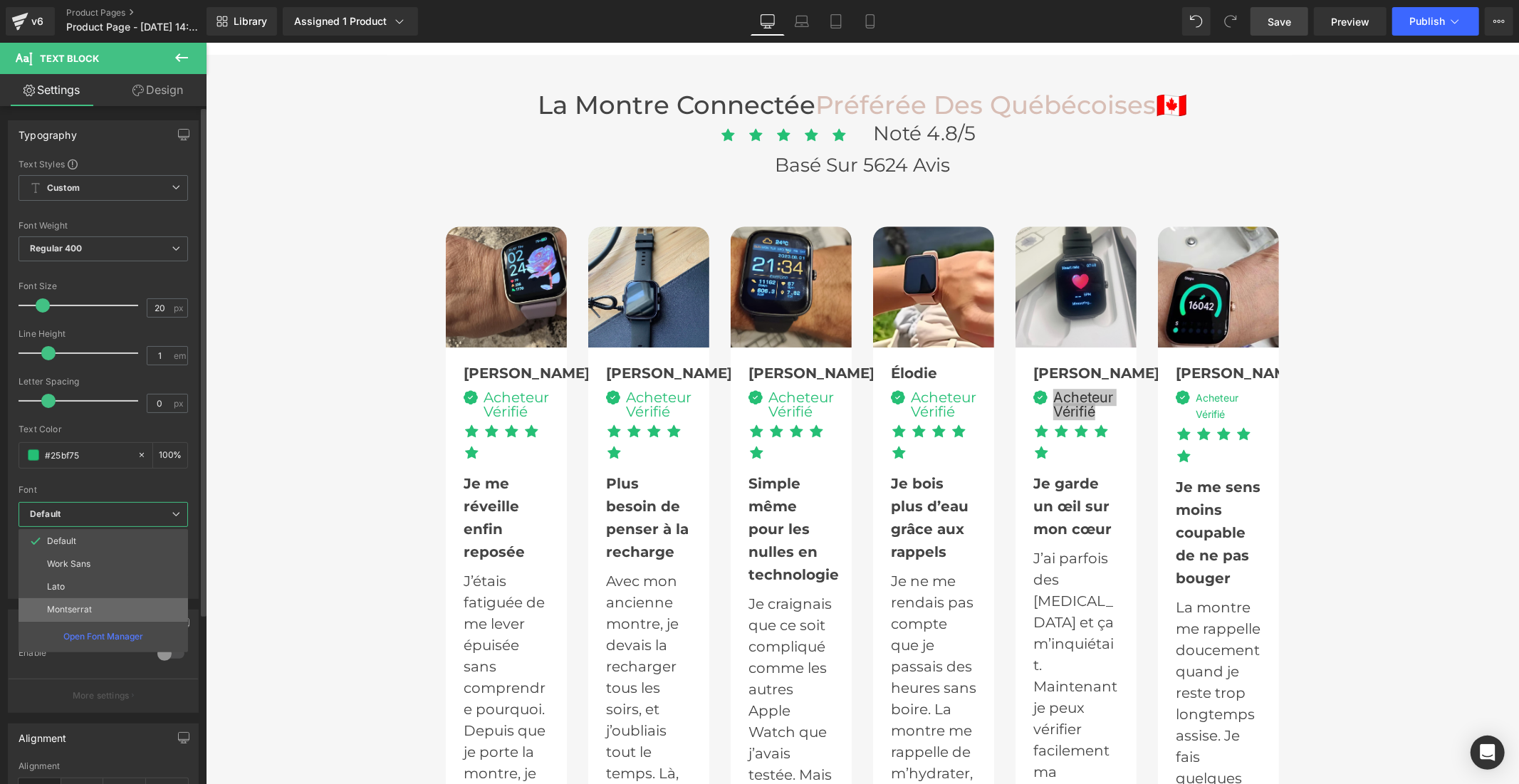
click at [107, 606] on li "Montserrat" at bounding box center [103, 610] width 170 height 23
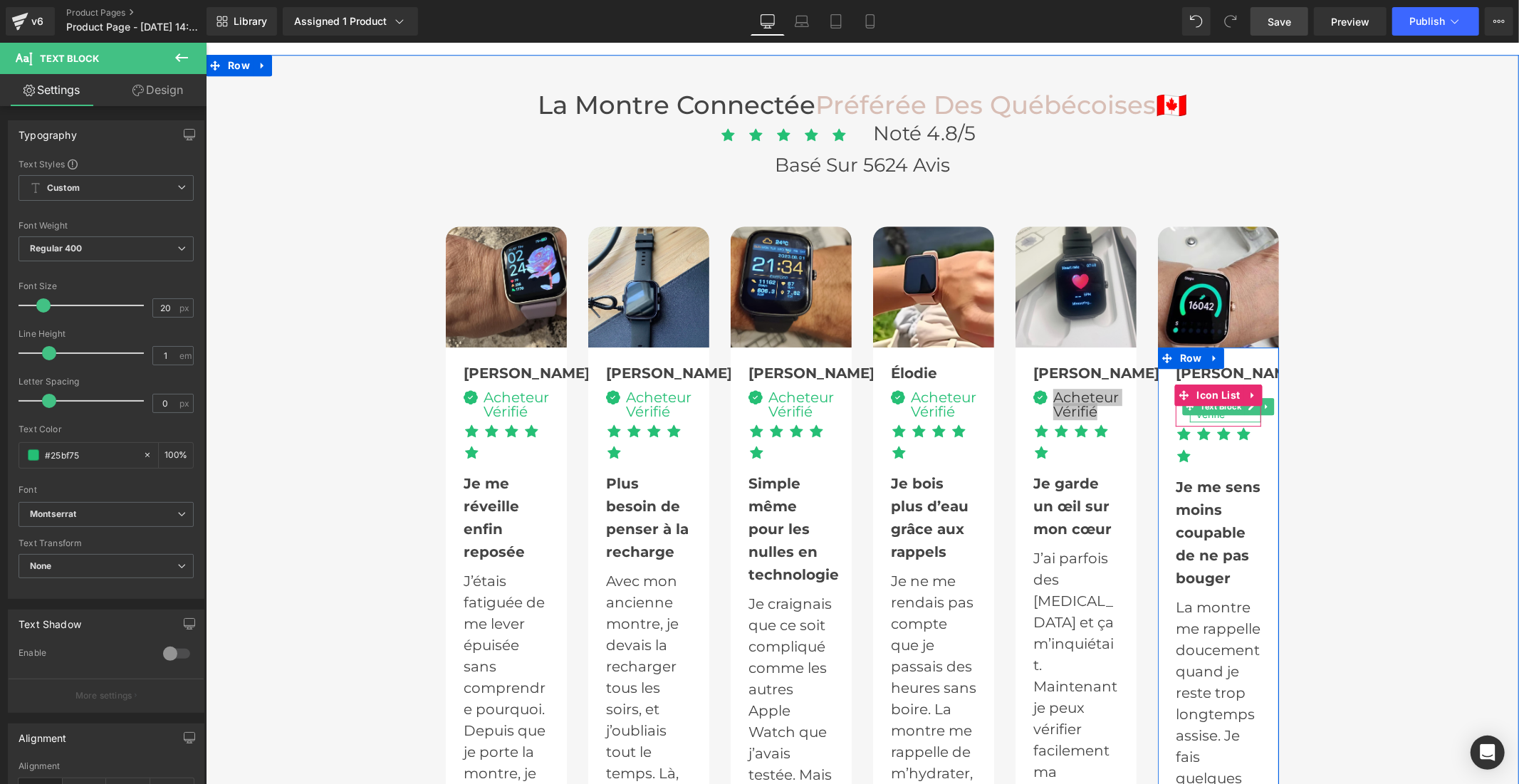
click at [1201, 397] on span "Text Block" at bounding box center [1219, 405] width 47 height 17
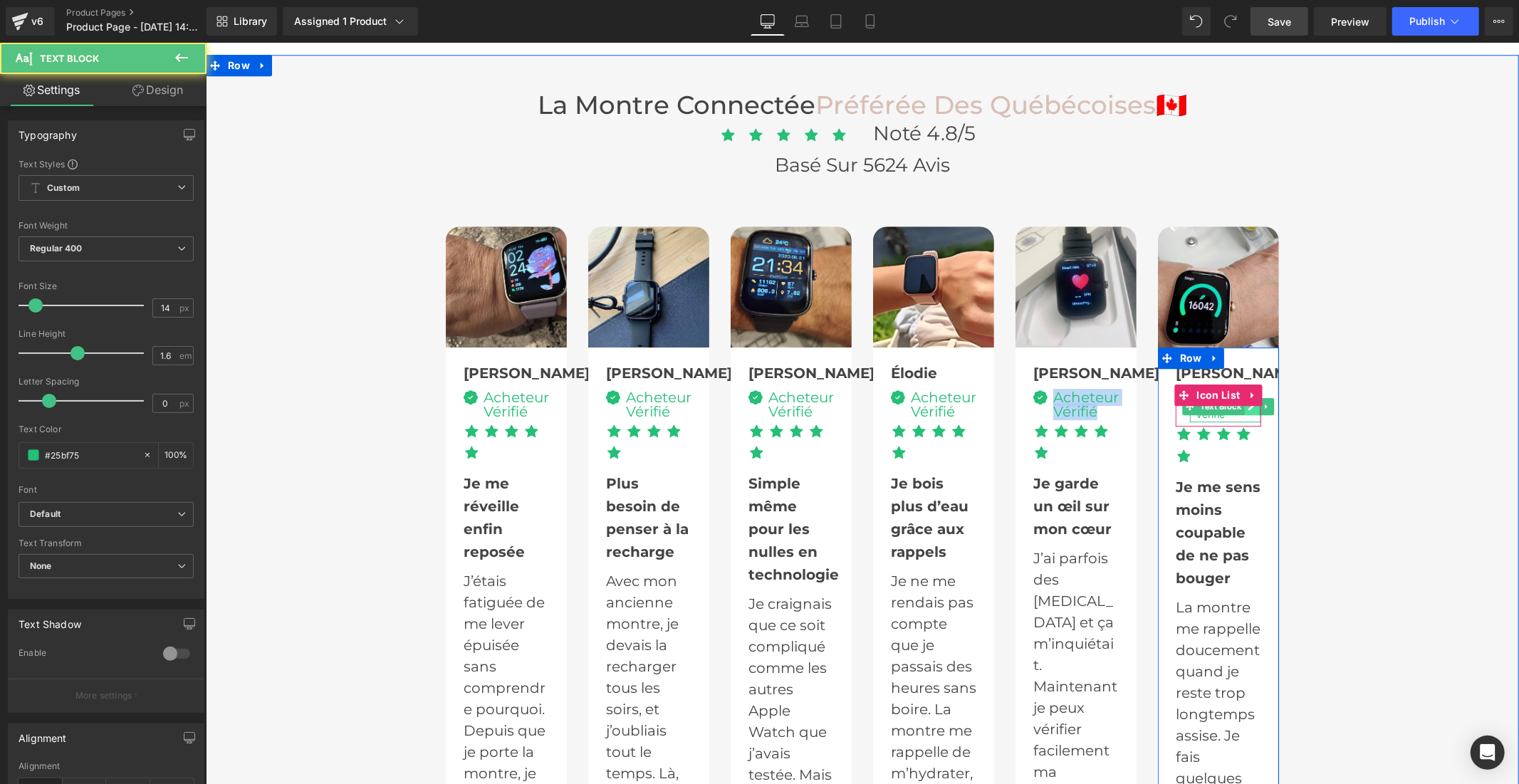
click at [1250, 402] on icon at bounding box center [1252, 406] width 8 height 8
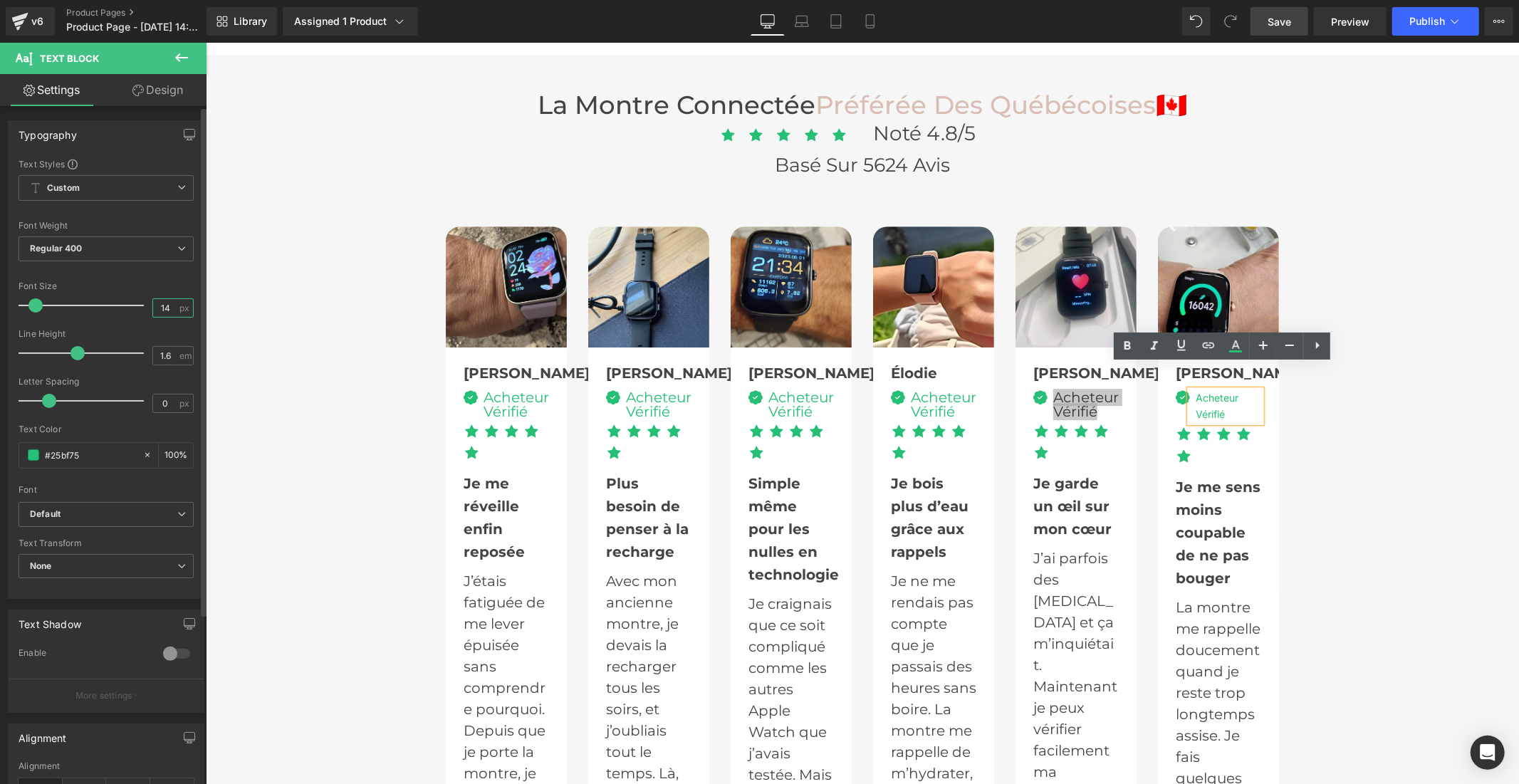
click at [167, 303] on input "14" at bounding box center [165, 308] width 25 height 18
type input "1"
type input "20"
click at [170, 356] on input "1.6" at bounding box center [165, 356] width 25 height 18
type input "1"
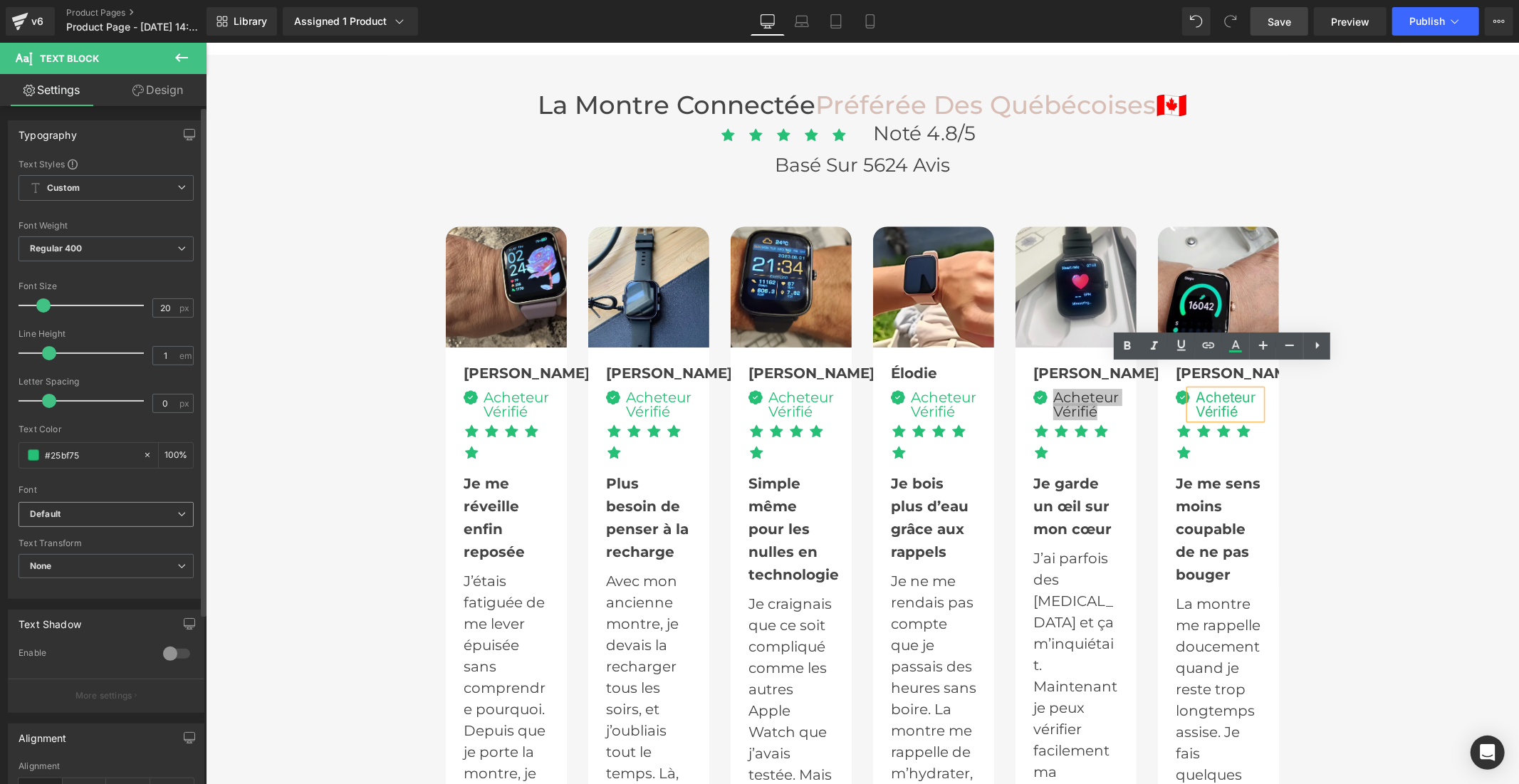
click at [112, 516] on b "Default" at bounding box center [104, 514] width 147 height 12
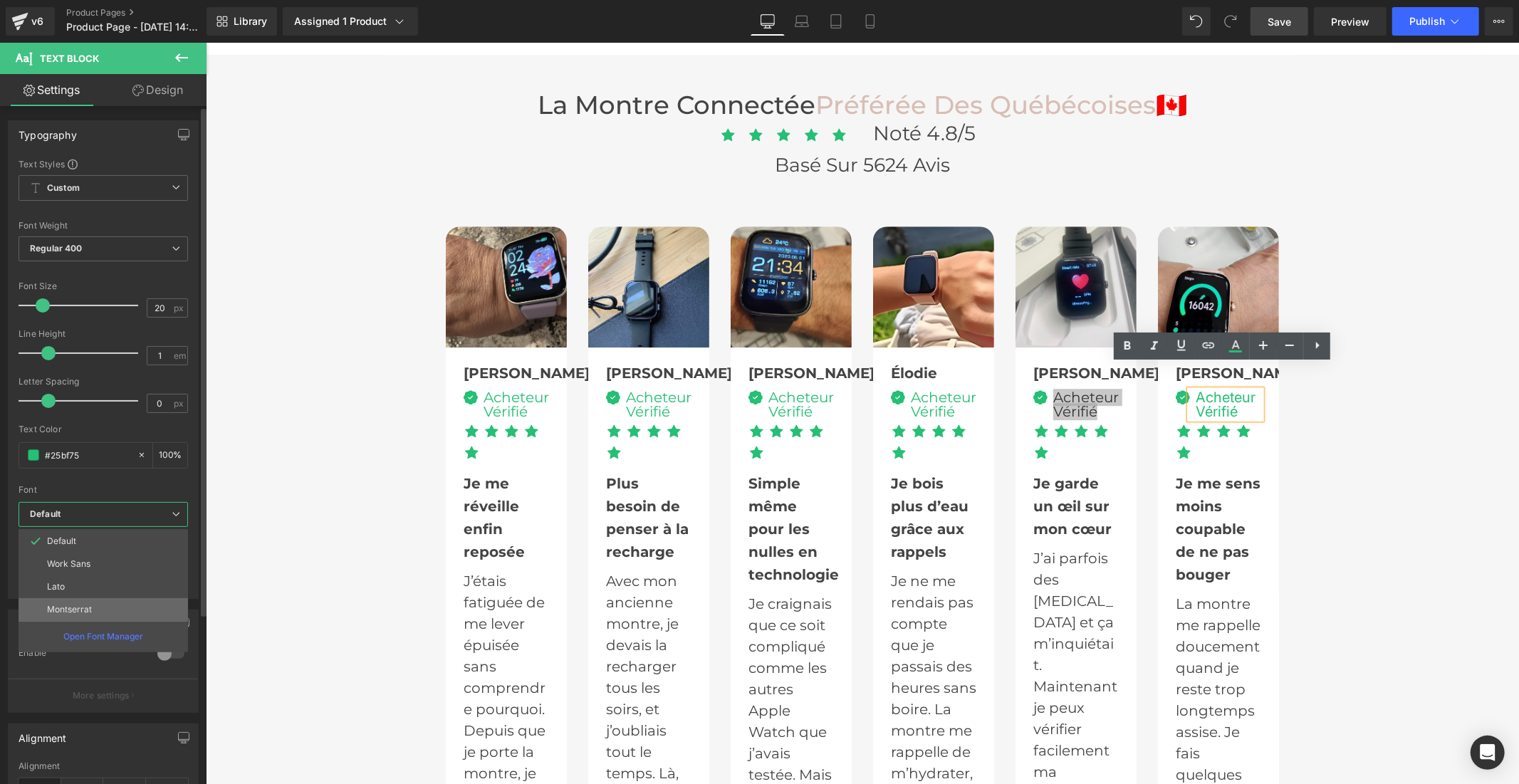
click at [110, 606] on li "Montserrat" at bounding box center [103, 610] width 170 height 23
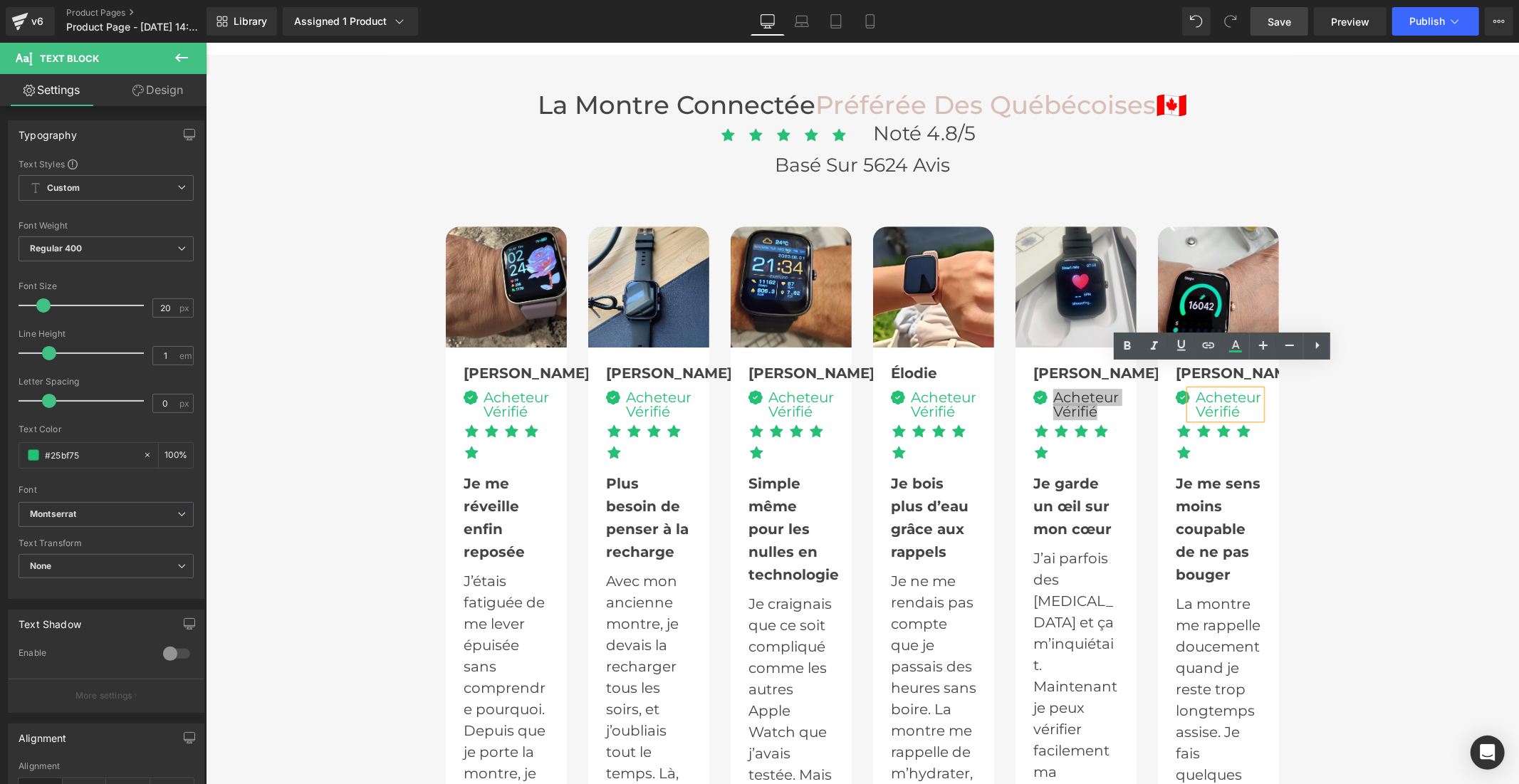
click at [1278, 21] on span "Save" at bounding box center [1279, 21] width 24 height 15
click at [857, 194] on div "Image Camille Text Block Image Acheteur Vérifié Text Block Icon List Icon" at bounding box center [862, 662] width 834 height 944
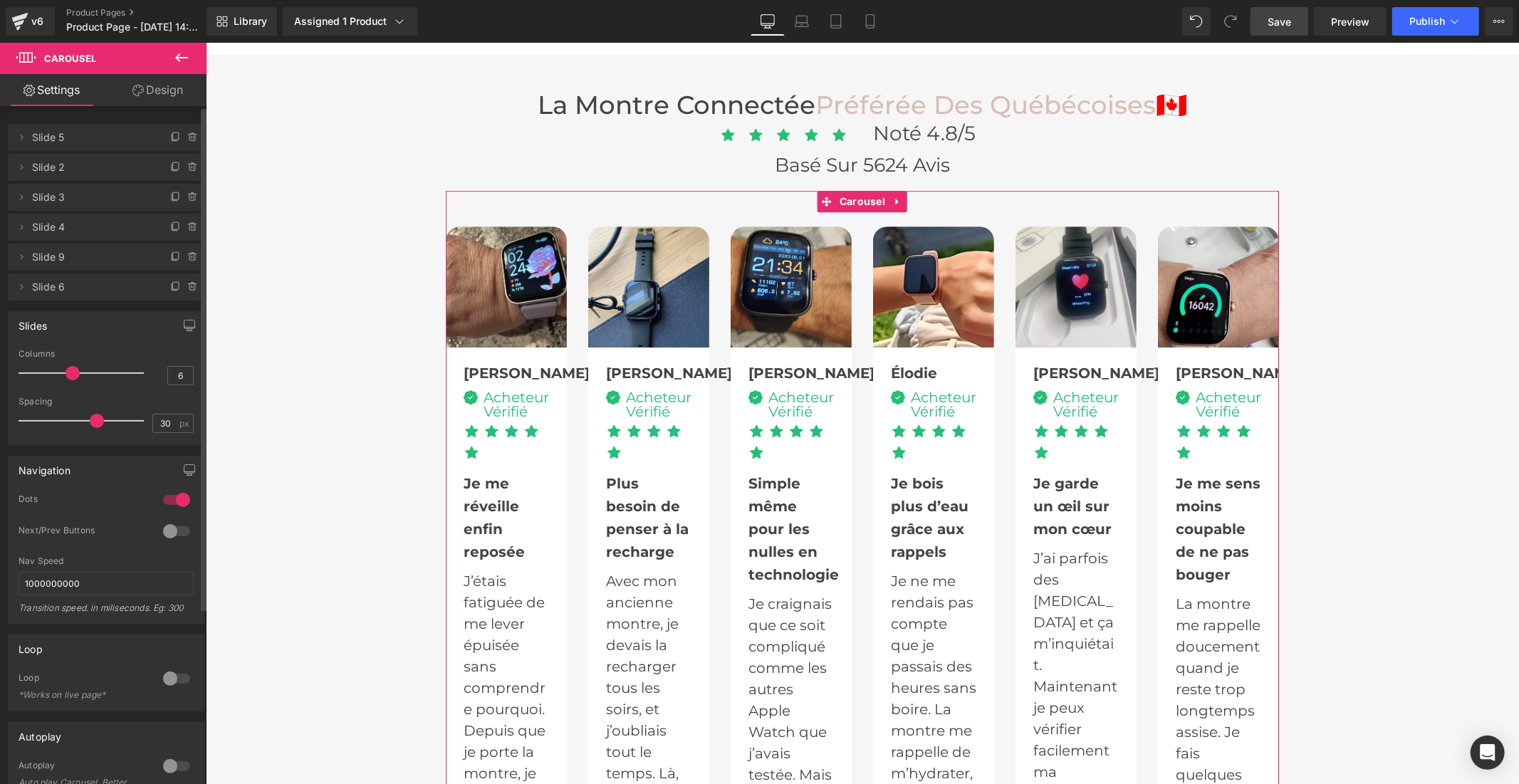
drag, startPoint x: 137, startPoint y: 372, endPoint x: 79, endPoint y: 374, distance: 58.0
click at [79, 374] on div at bounding box center [84, 372] width 118 height 29
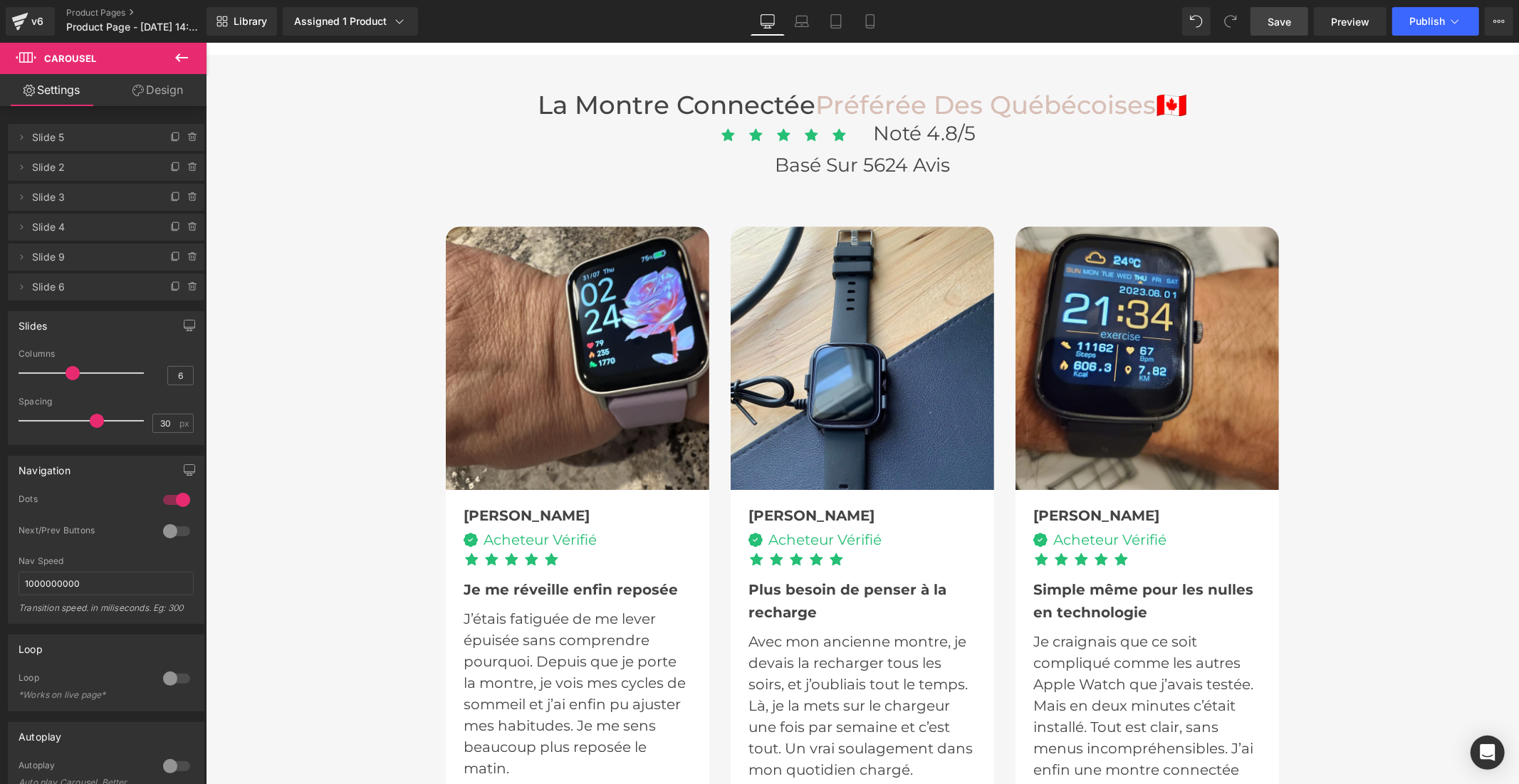
click at [1291, 23] on span "Save" at bounding box center [1279, 21] width 24 height 15
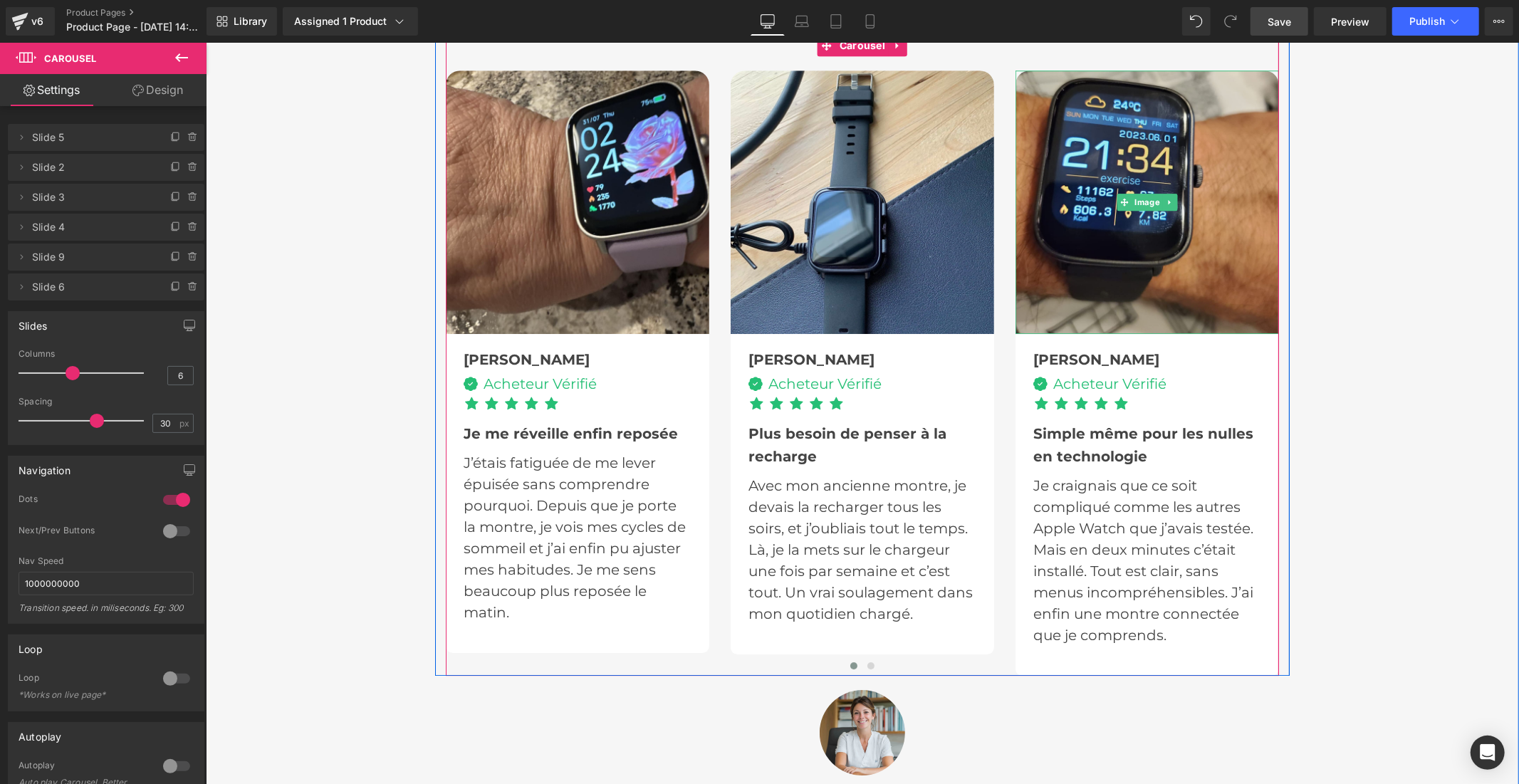
scroll to position [3875, 0]
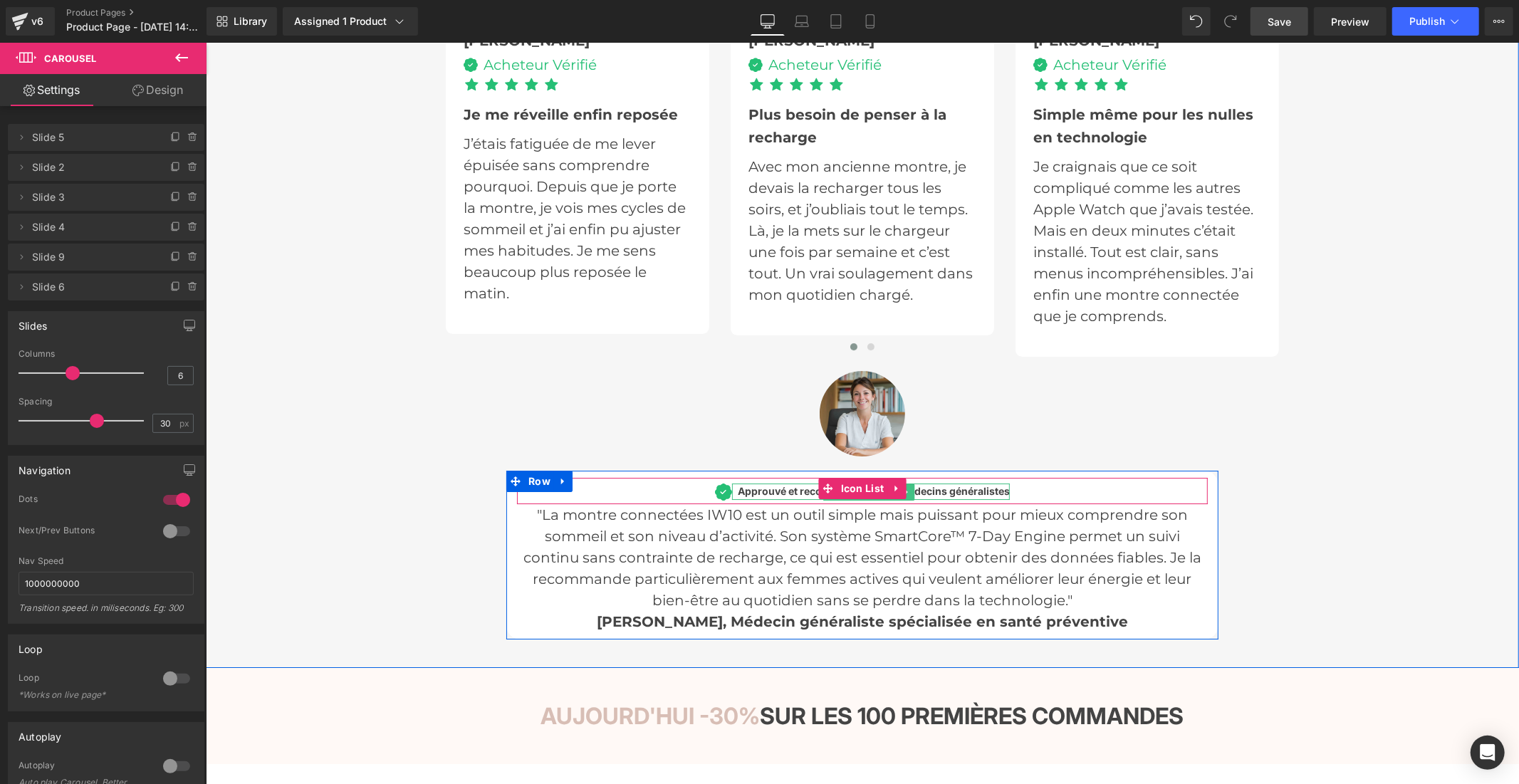
click at [802, 484] on span "Approuvé et recommandé par" at bounding box center [809, 489] width 145 height 12
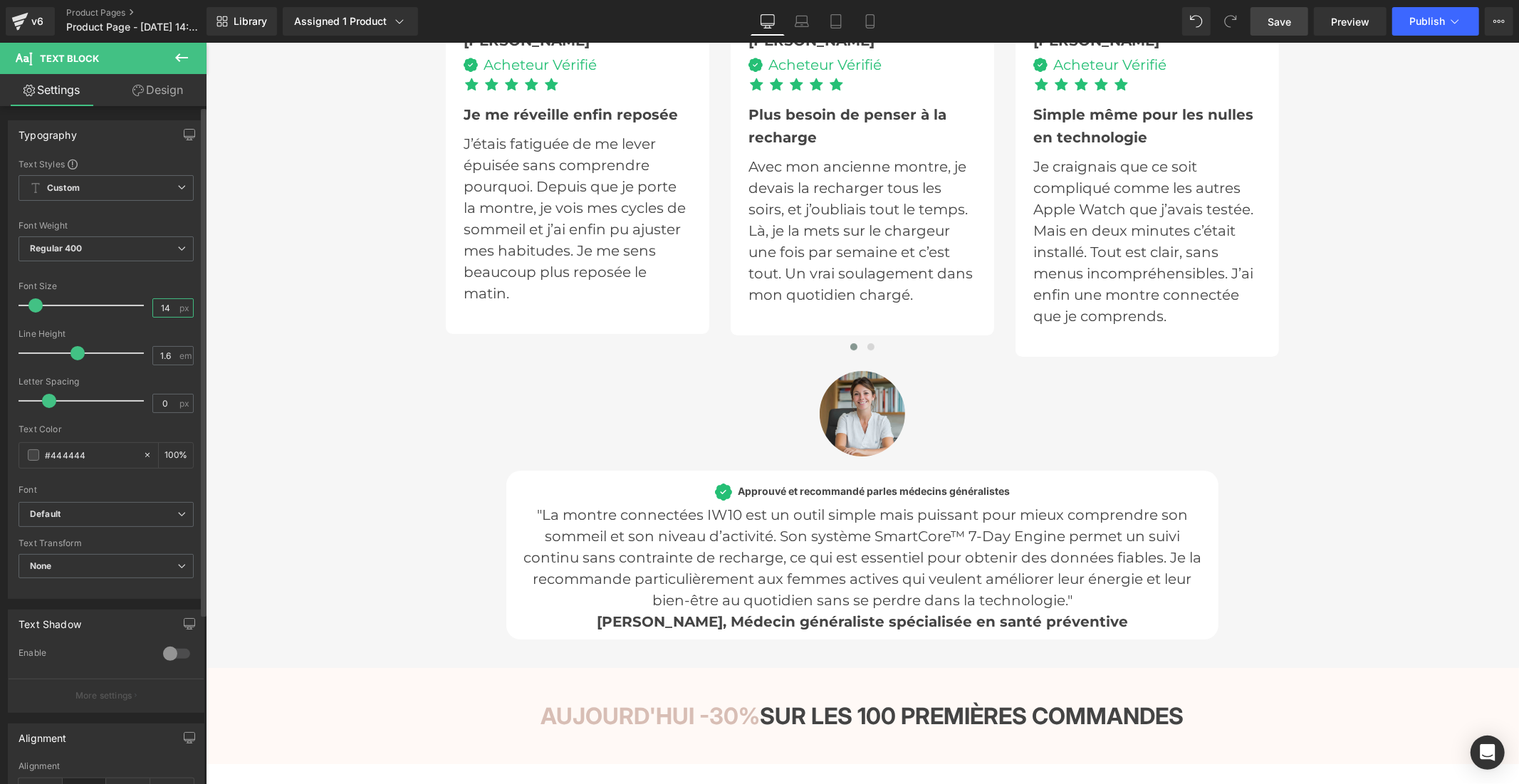
click at [172, 309] on input "14" at bounding box center [165, 308] width 25 height 18
type input "1"
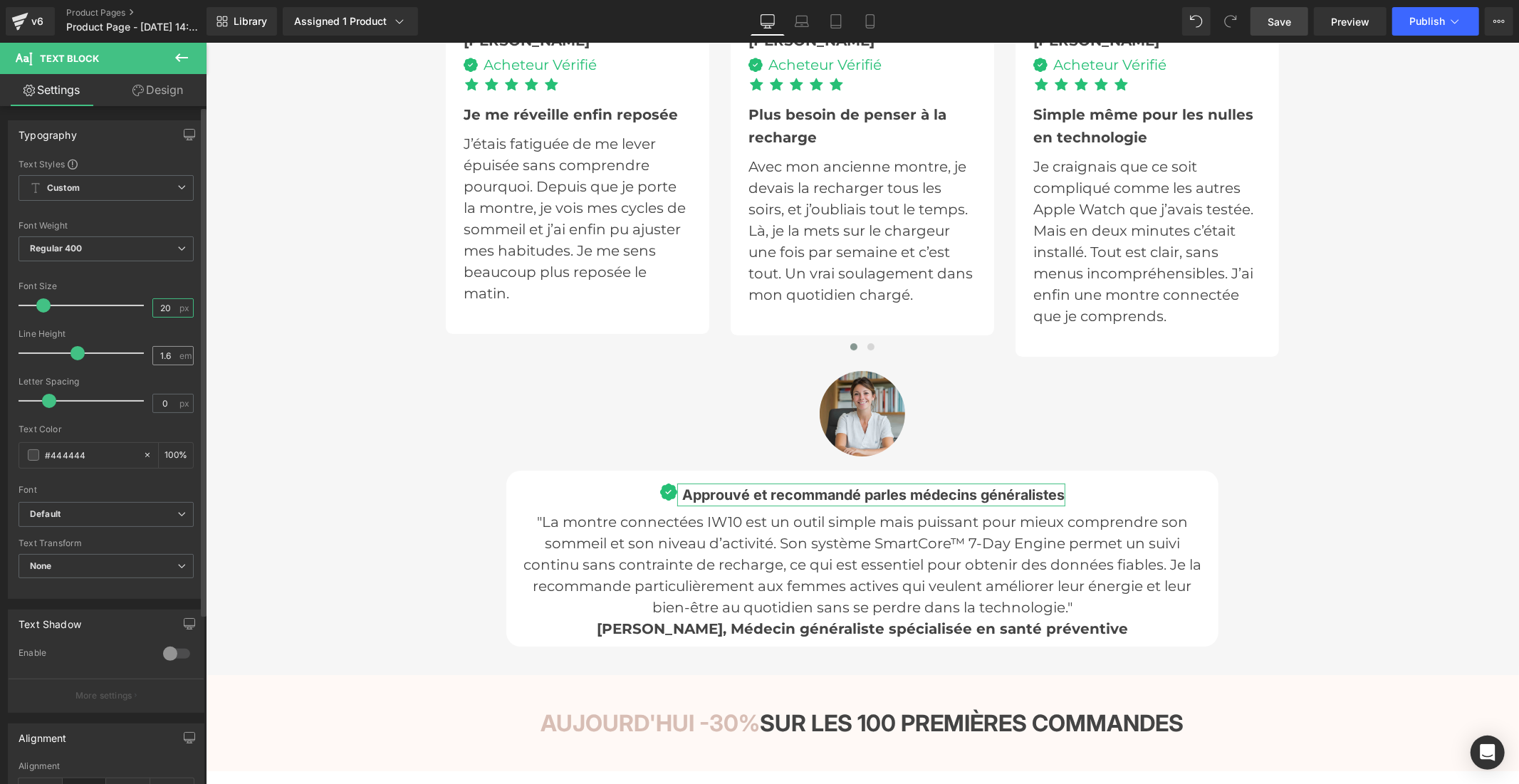
type input "20"
click at [174, 358] on div "1.6 em" at bounding box center [173, 355] width 41 height 19
click at [172, 358] on input "1.6" at bounding box center [165, 356] width 25 height 18
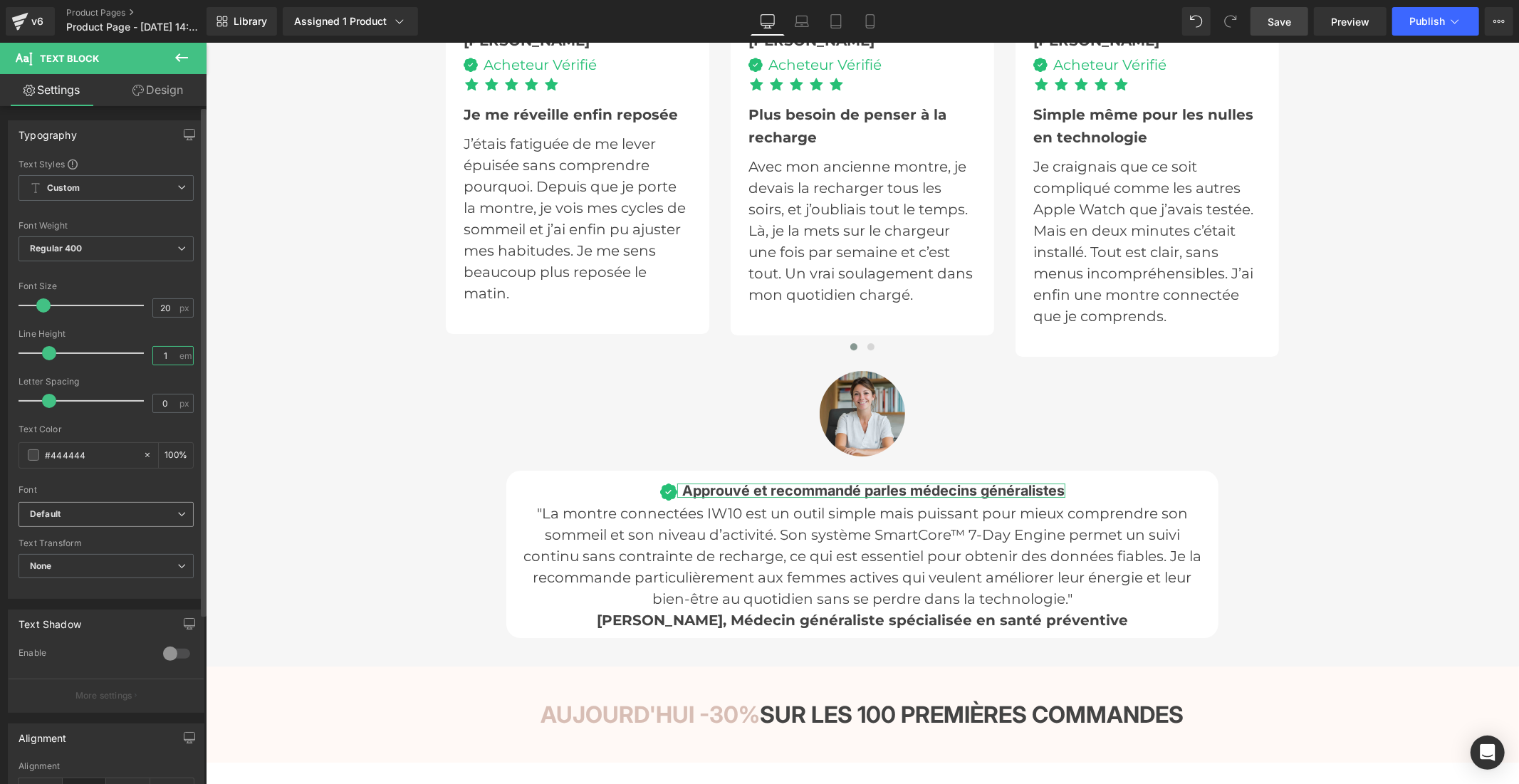
type input "1"
click at [133, 511] on b "Default" at bounding box center [104, 514] width 147 height 12
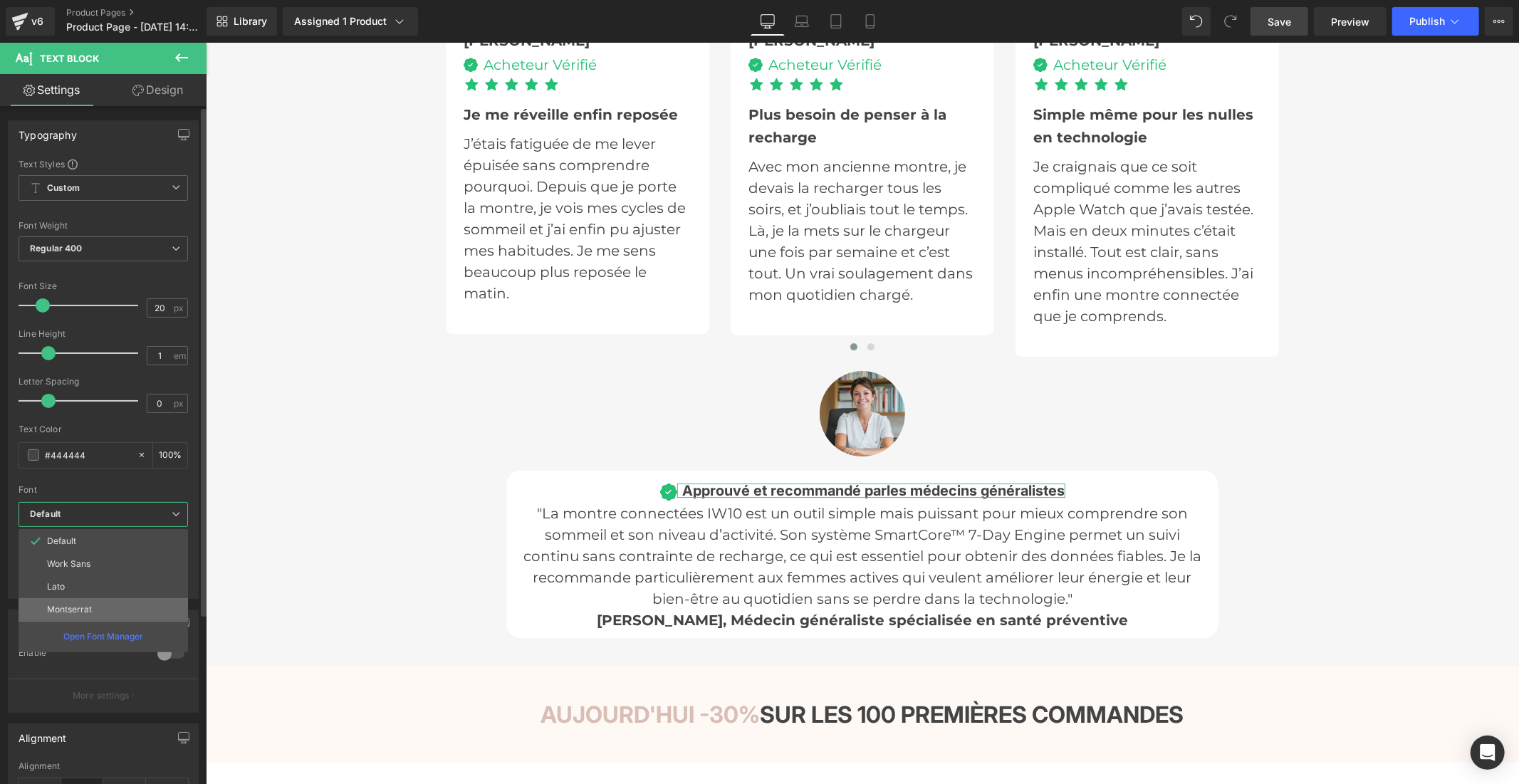
click at [114, 615] on li "Montserrat" at bounding box center [103, 610] width 170 height 23
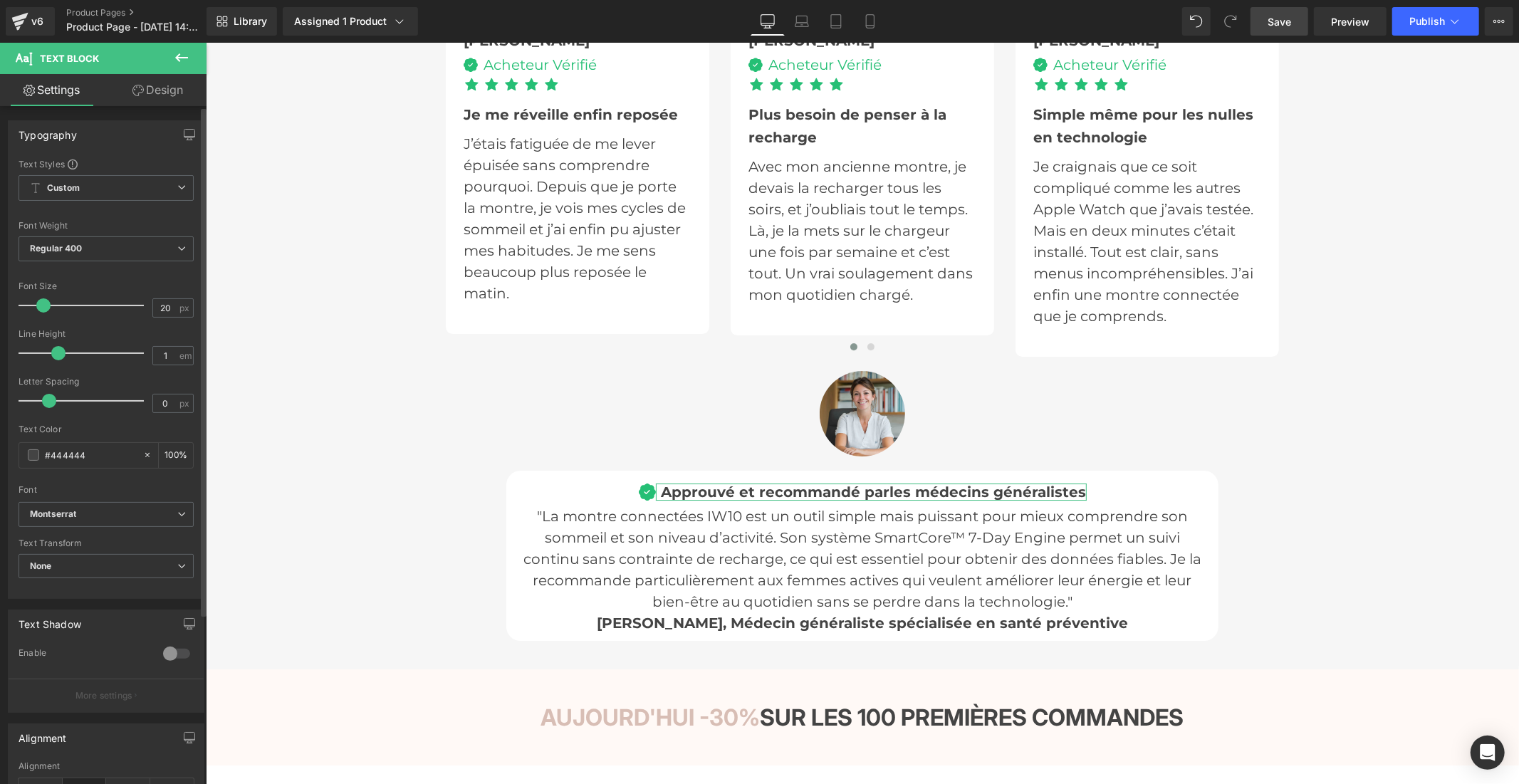
drag, startPoint x: 43, startPoint y: 351, endPoint x: 51, endPoint y: 352, distance: 8.1
click at [52, 352] on span at bounding box center [58, 353] width 14 height 14
click at [1281, 24] on span "Save" at bounding box center [1279, 21] width 24 height 15
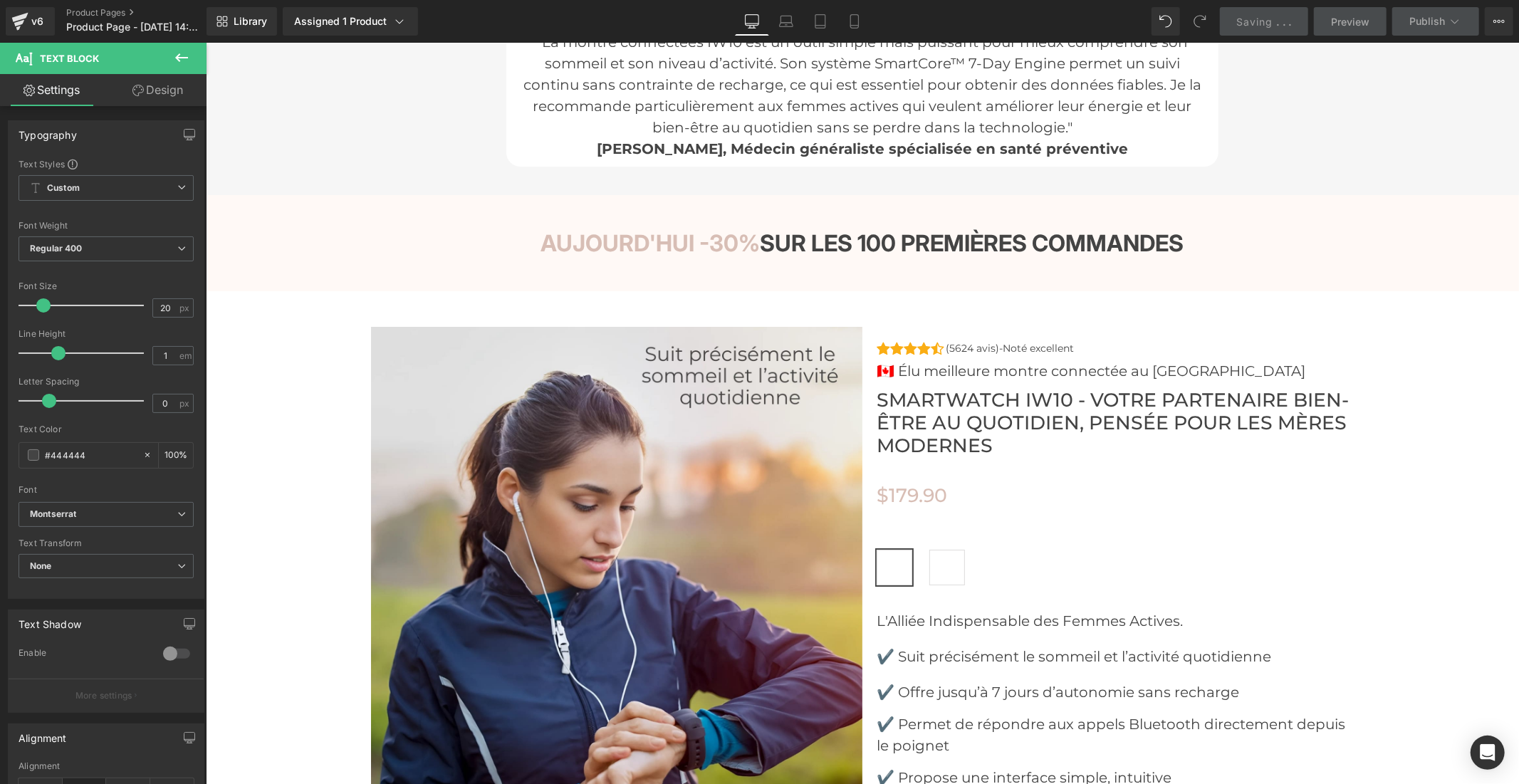
scroll to position [4350, 0]
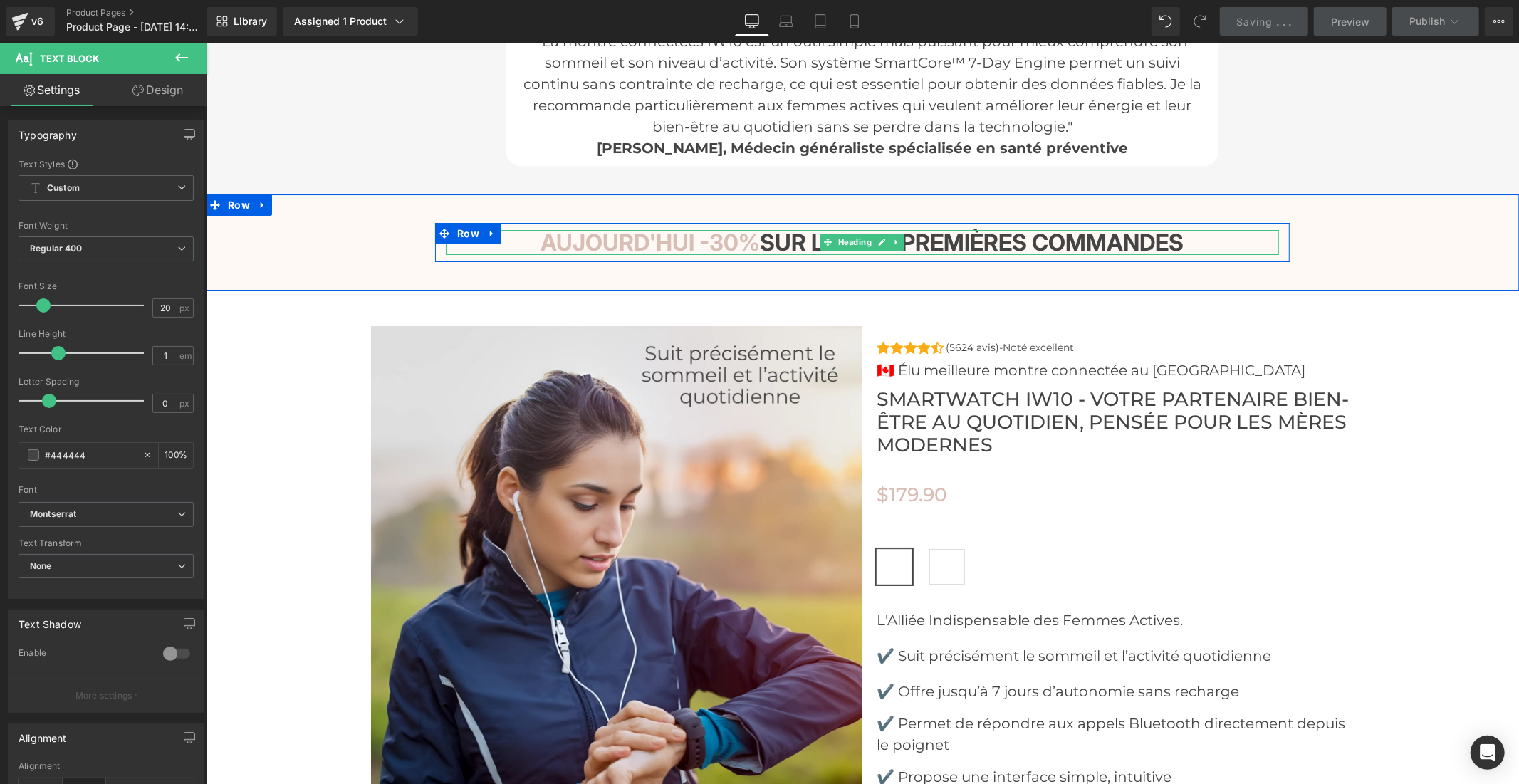
click at [744, 229] on h3 "AUJOURD'HUI -30% SUR LES 100 PREMIÈRES COMMANDES" at bounding box center [862, 241] width 834 height 25
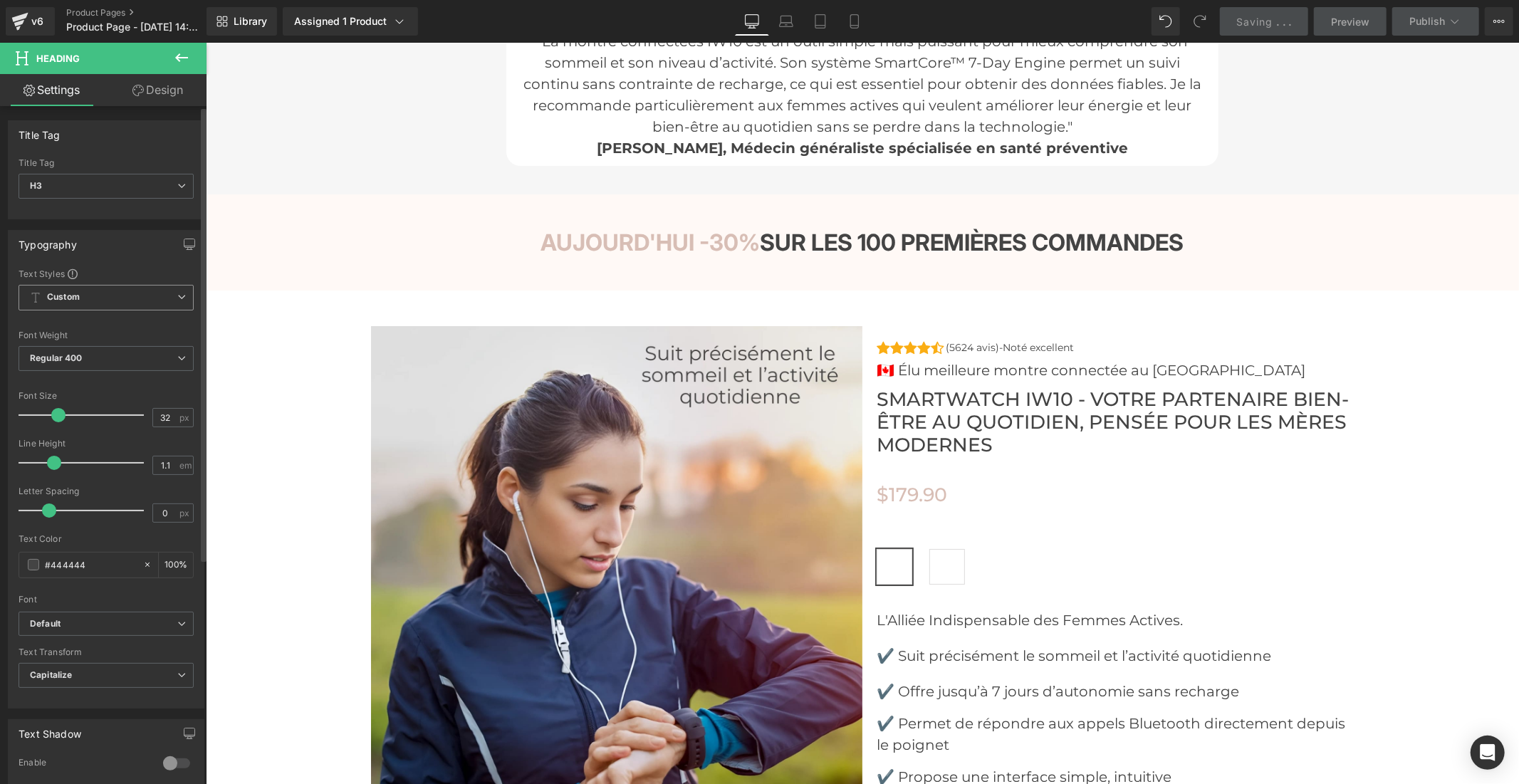
click at [107, 301] on span "Custom" at bounding box center [106, 297] width 175 height 25
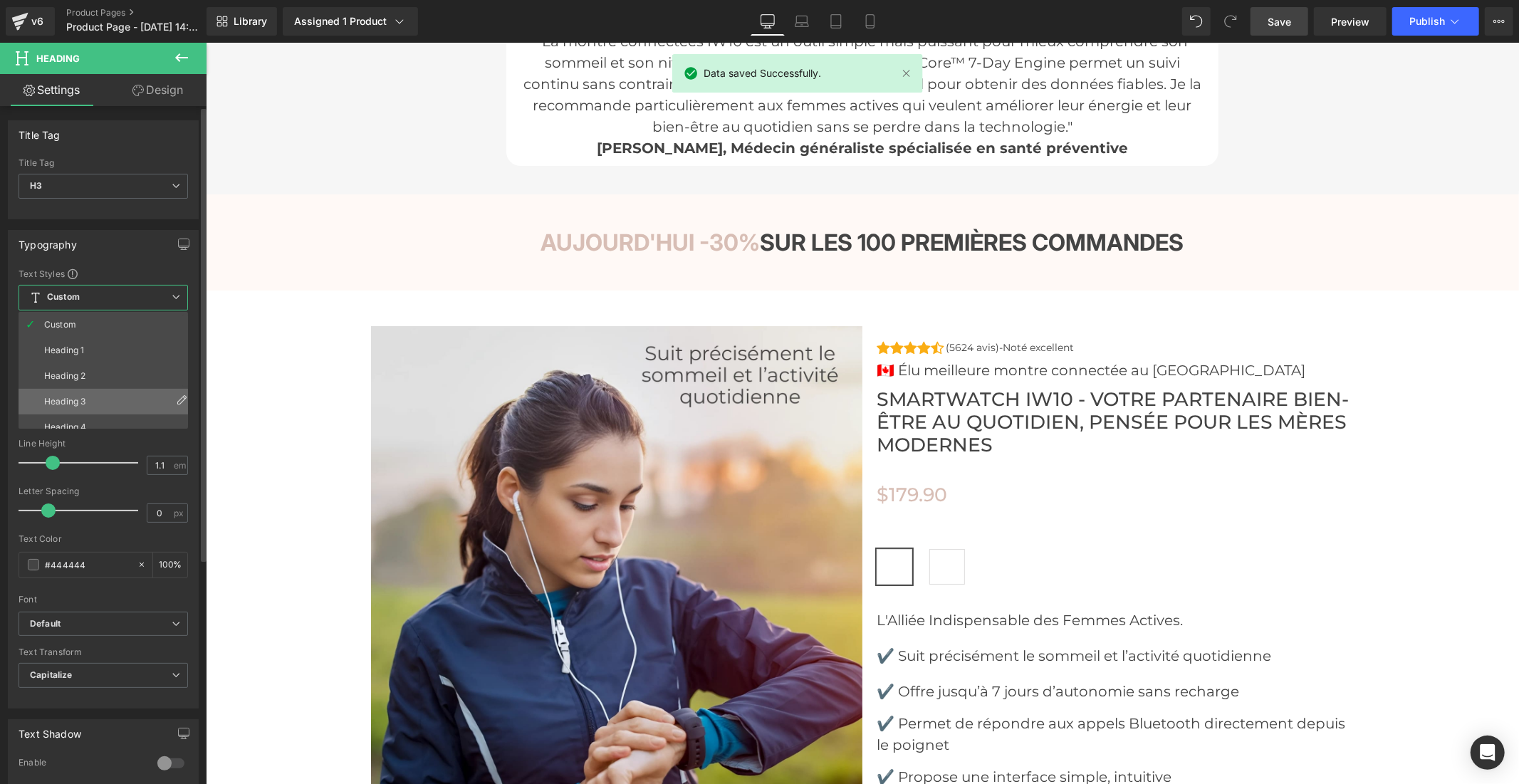
click at [106, 393] on li "Heading 3" at bounding box center [106, 401] width 176 height 25
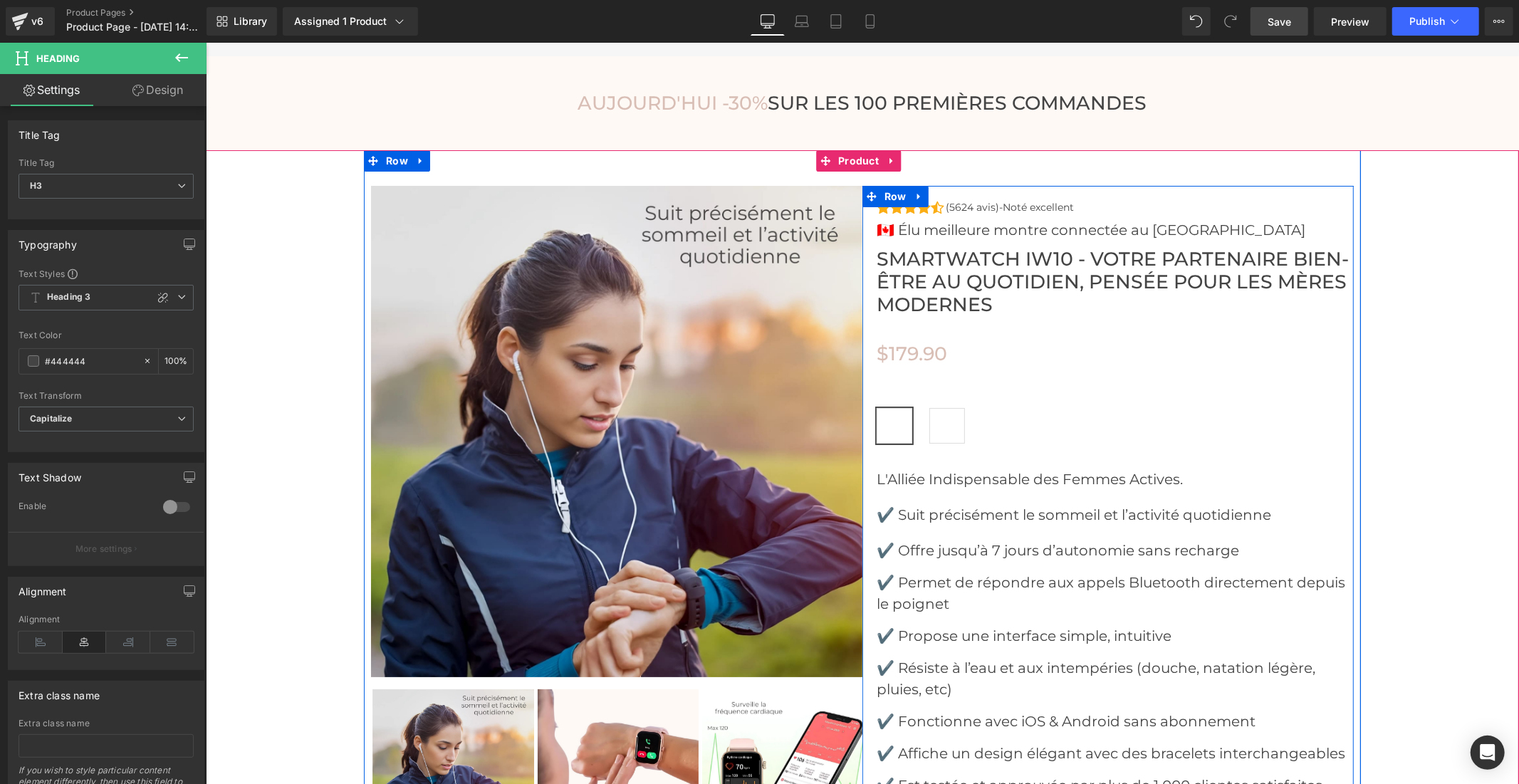
scroll to position [4587, 0]
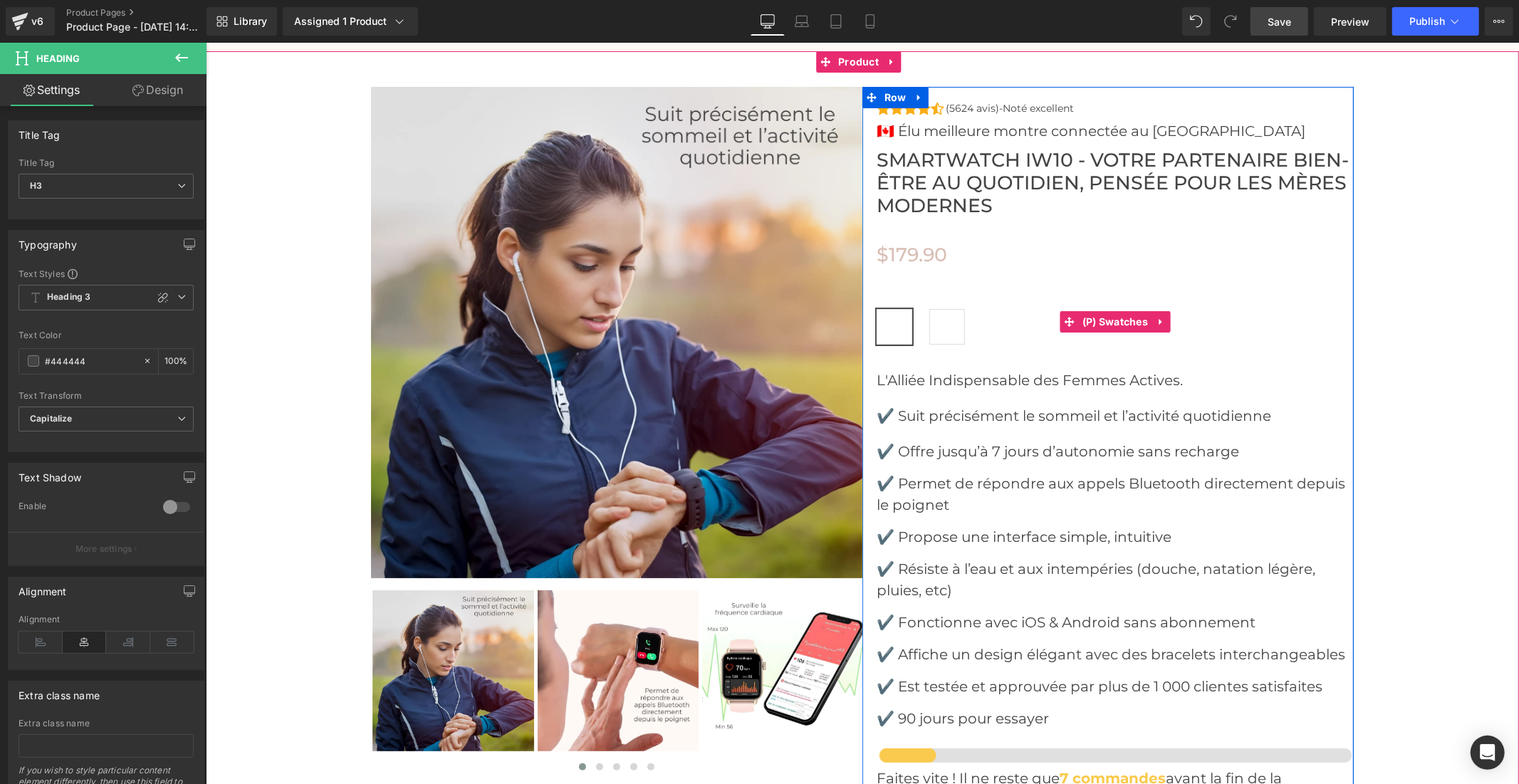
click at [902, 309] on span "Rose" at bounding box center [893, 326] width 35 height 35
click at [1106, 310] on span "(P) Swatches" at bounding box center [1115, 321] width 74 height 21
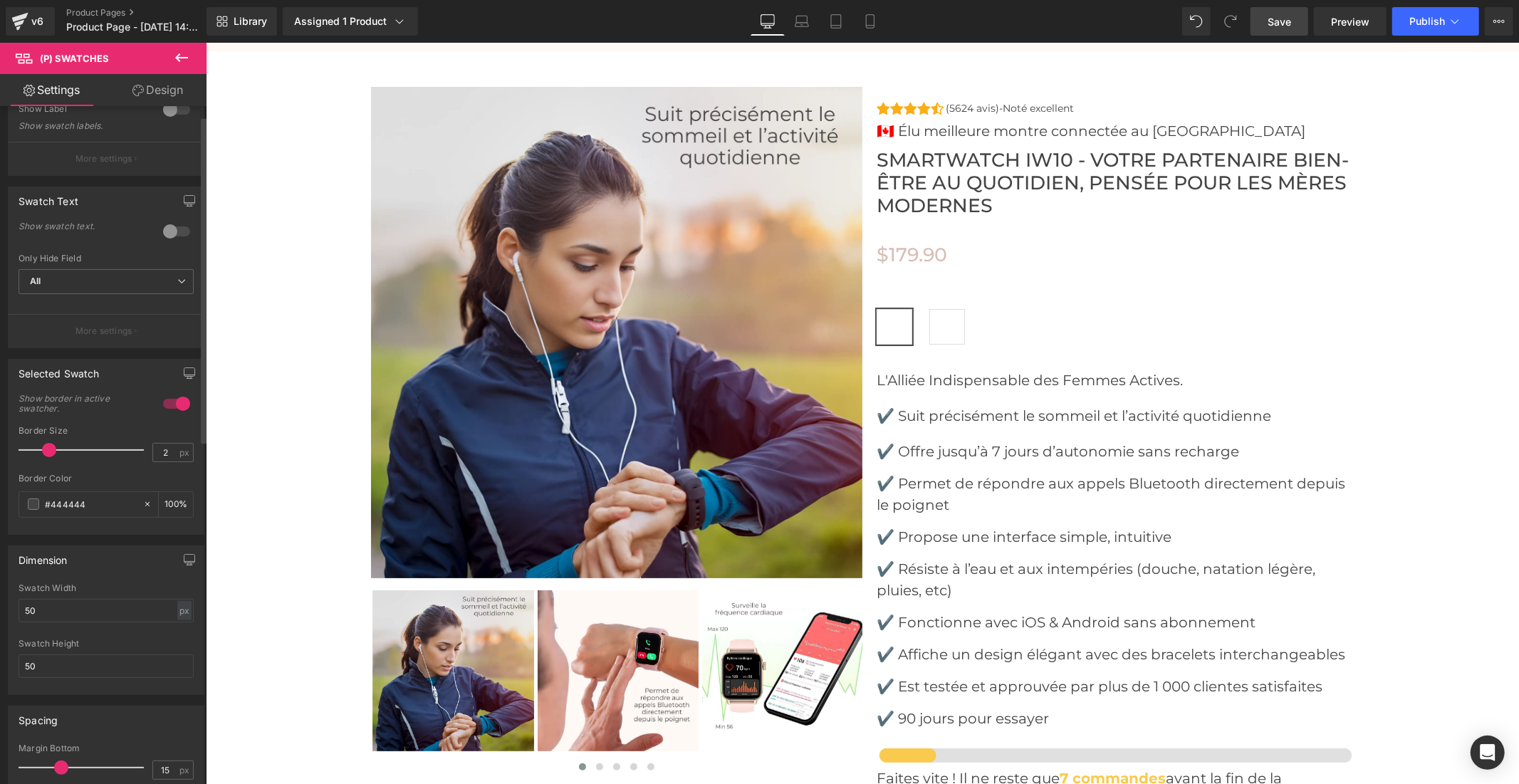
scroll to position [0, 0]
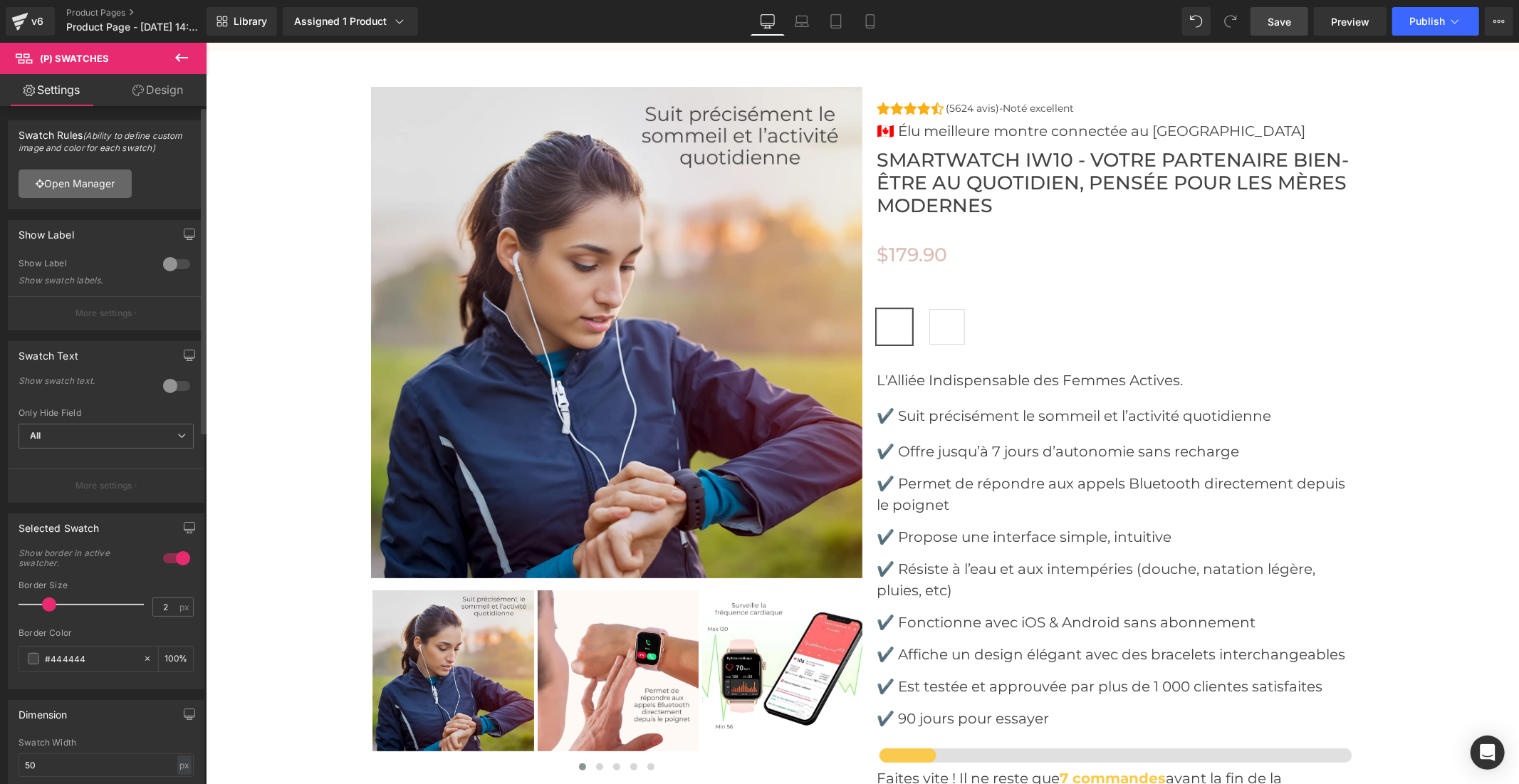
click at [124, 176] on link "Open Manager" at bounding box center [75, 183] width 113 height 29
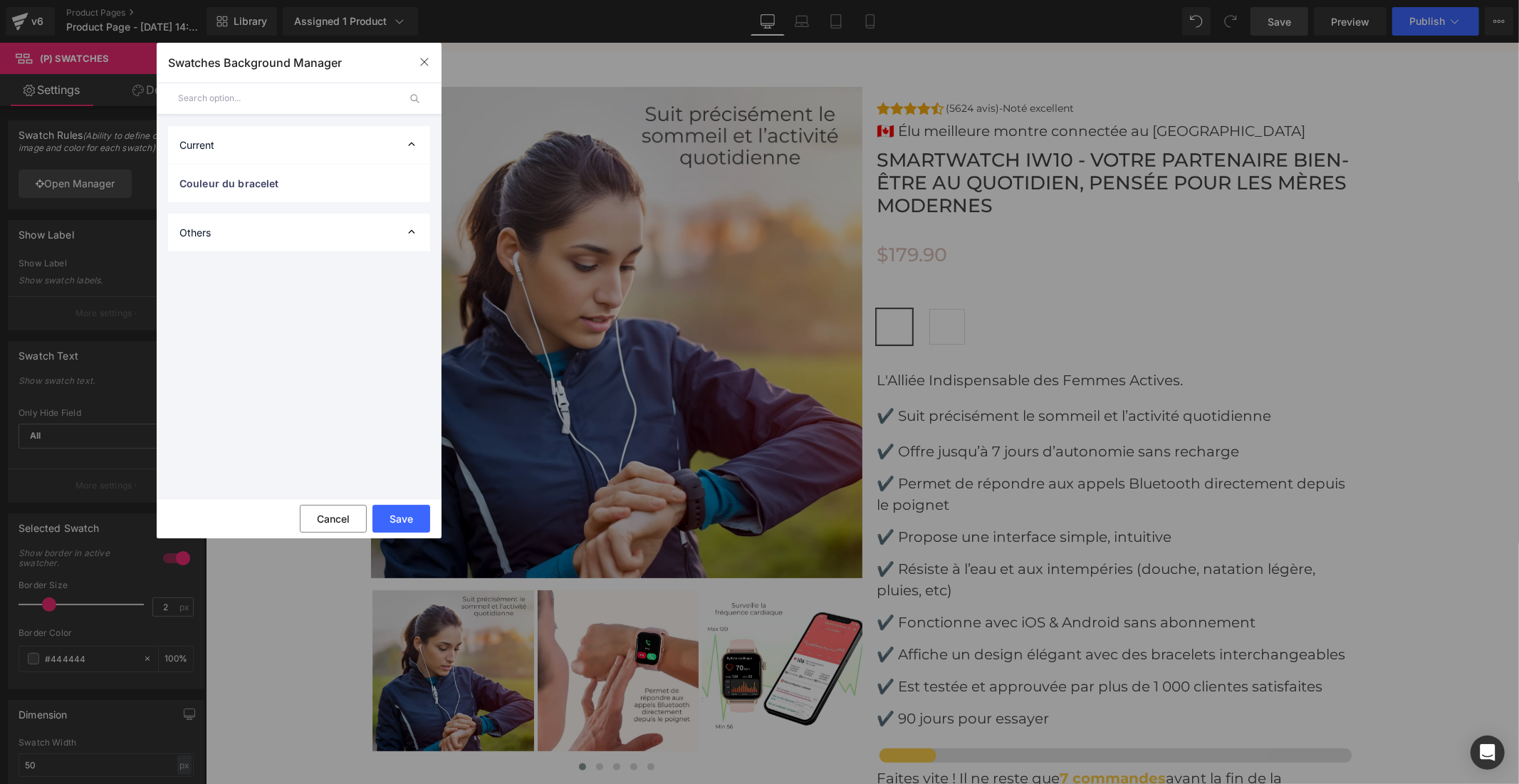
click at [238, 231] on div "Others" at bounding box center [299, 232] width 262 height 38
click at [418, 232] on icon at bounding box center [411, 232] width 14 height 14
click at [413, 232] on icon at bounding box center [411, 232] width 14 height 14
click at [409, 142] on icon at bounding box center [411, 144] width 14 height 14
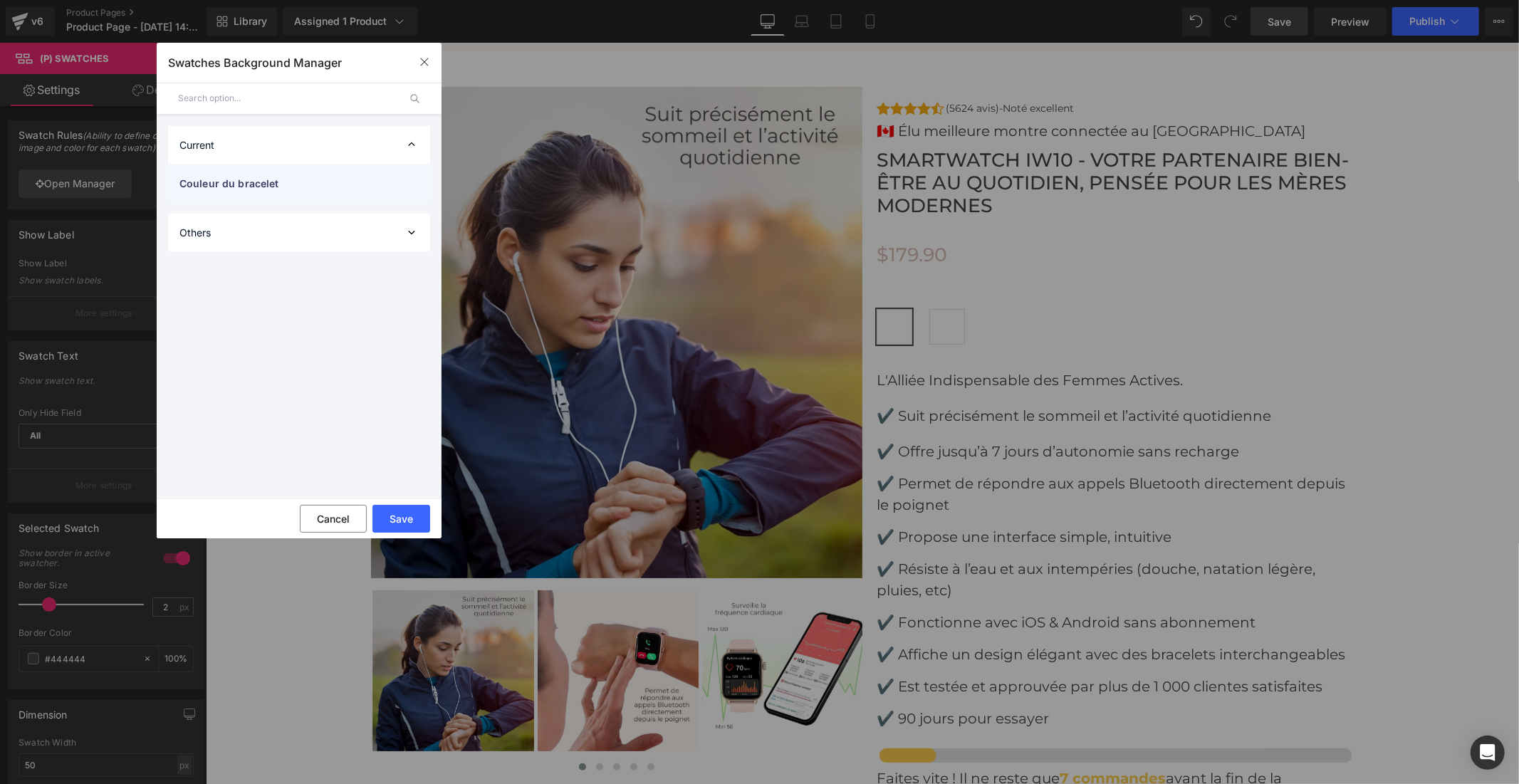
click at [278, 181] on span "Couleur du bracelet" at bounding box center [284, 183] width 210 height 15
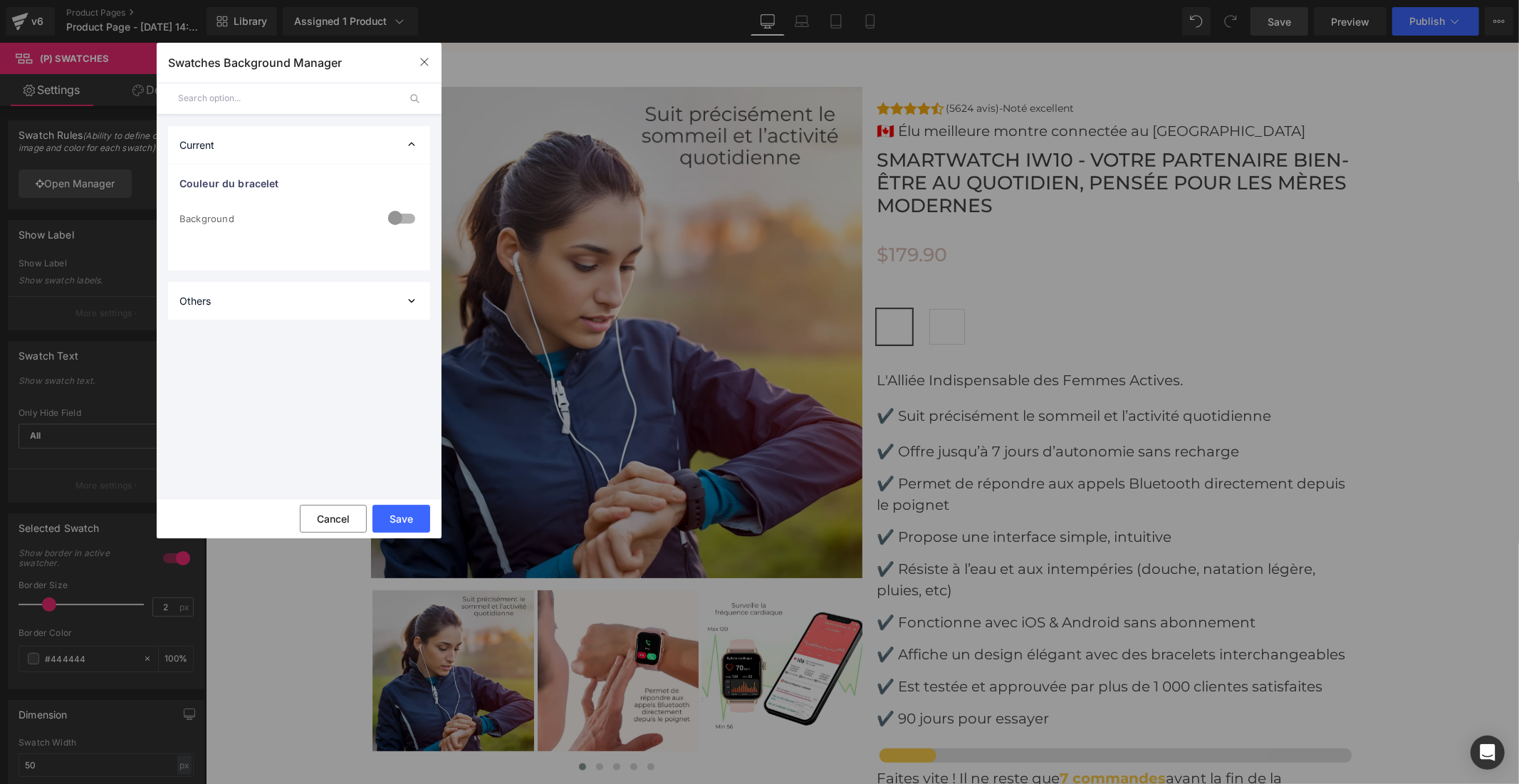
click at [405, 216] on div at bounding box center [402, 219] width 34 height 28
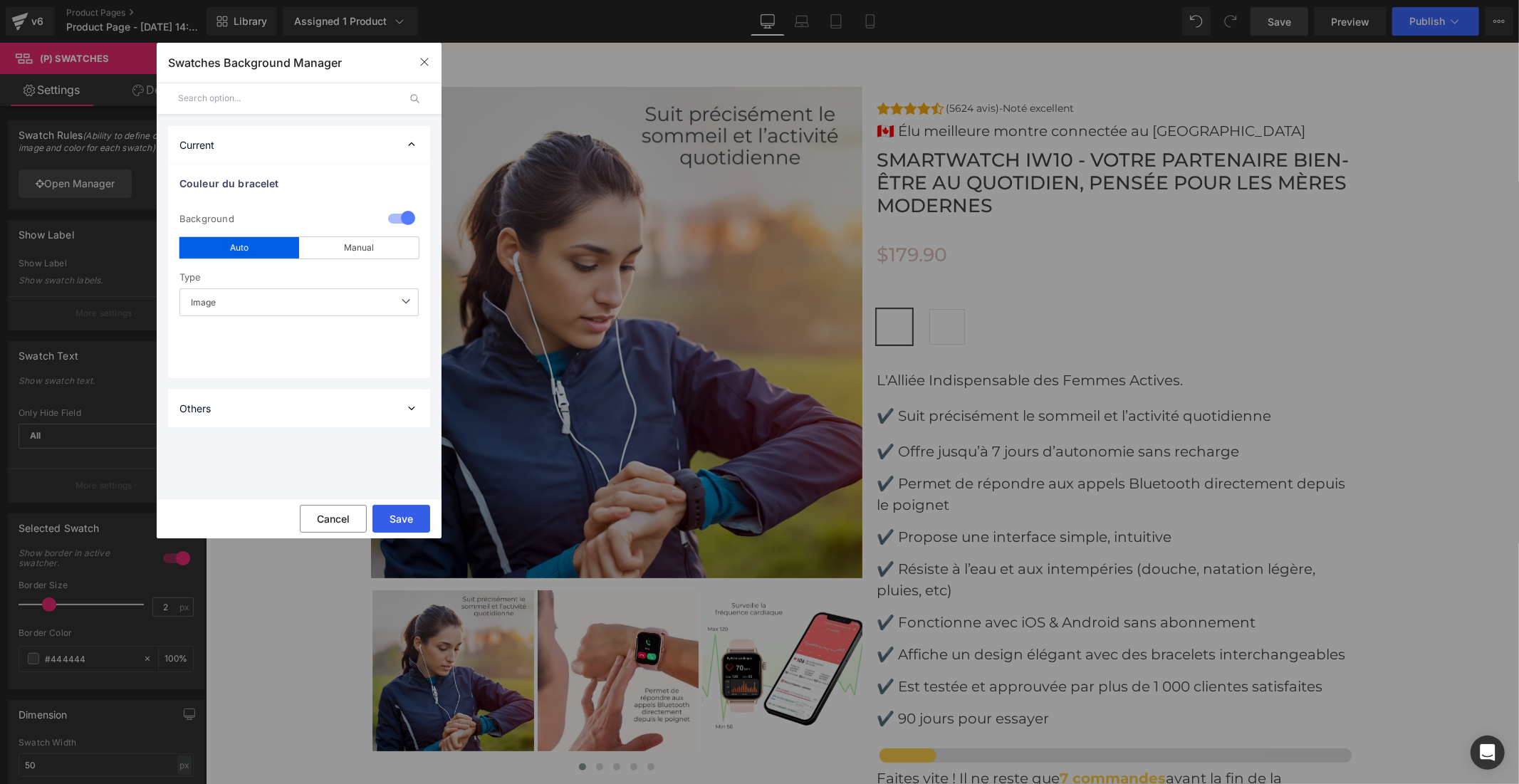
click at [392, 518] on button "Save" at bounding box center [401, 519] width 57 height 28
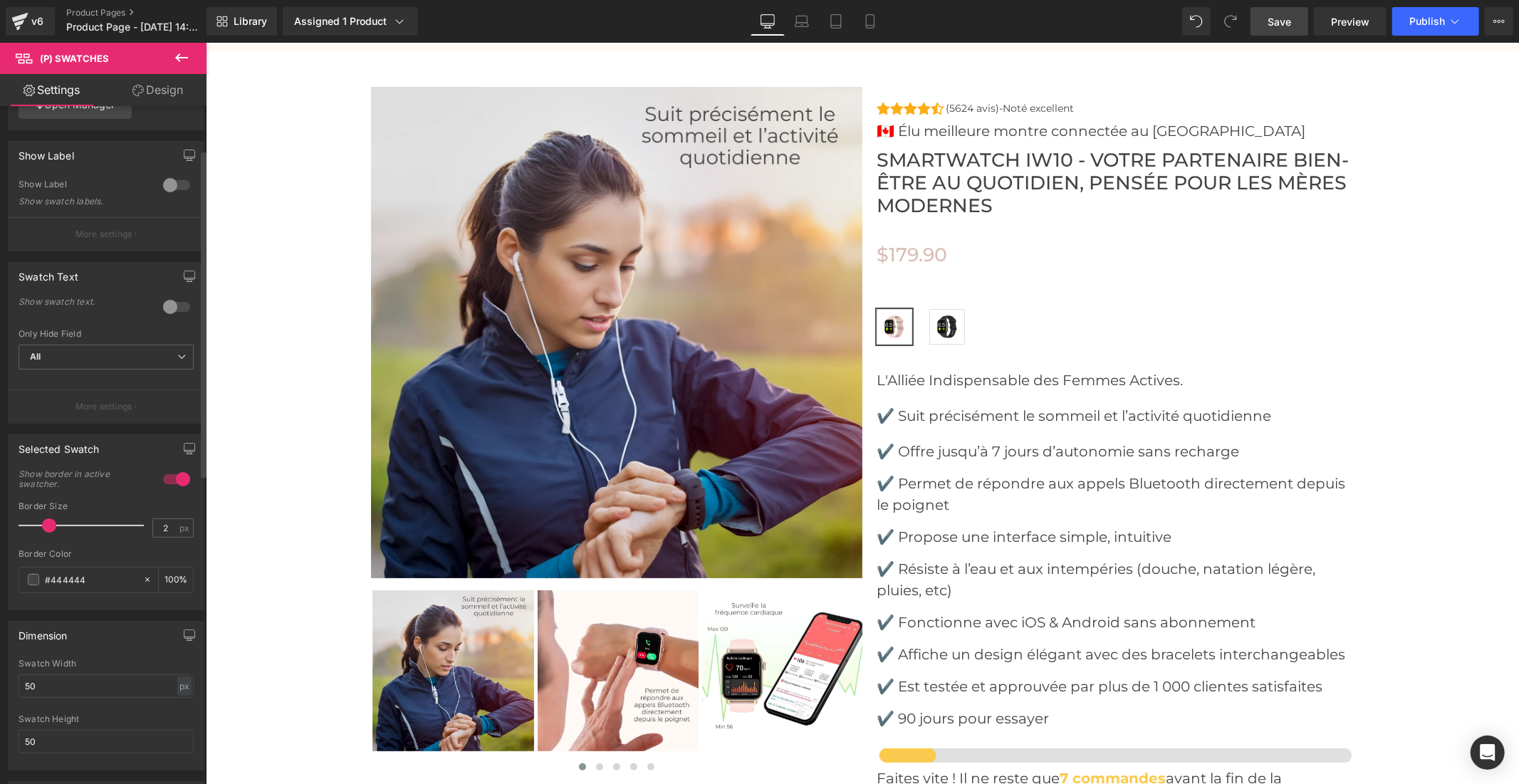
scroll to position [158, 0]
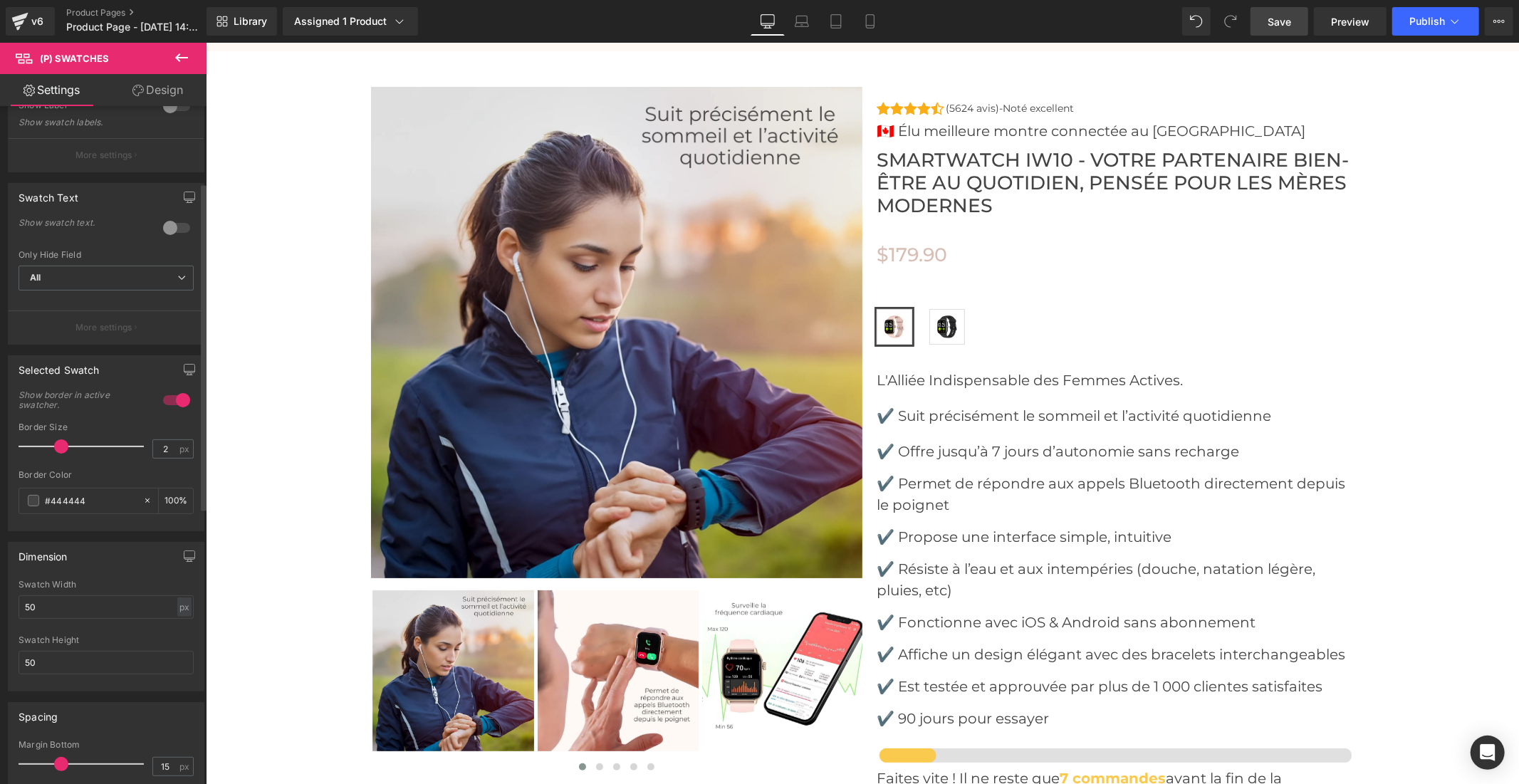
drag, startPoint x: 51, startPoint y: 447, endPoint x: 65, endPoint y: 447, distance: 14.0
click at [65, 447] on span at bounding box center [61, 446] width 14 height 14
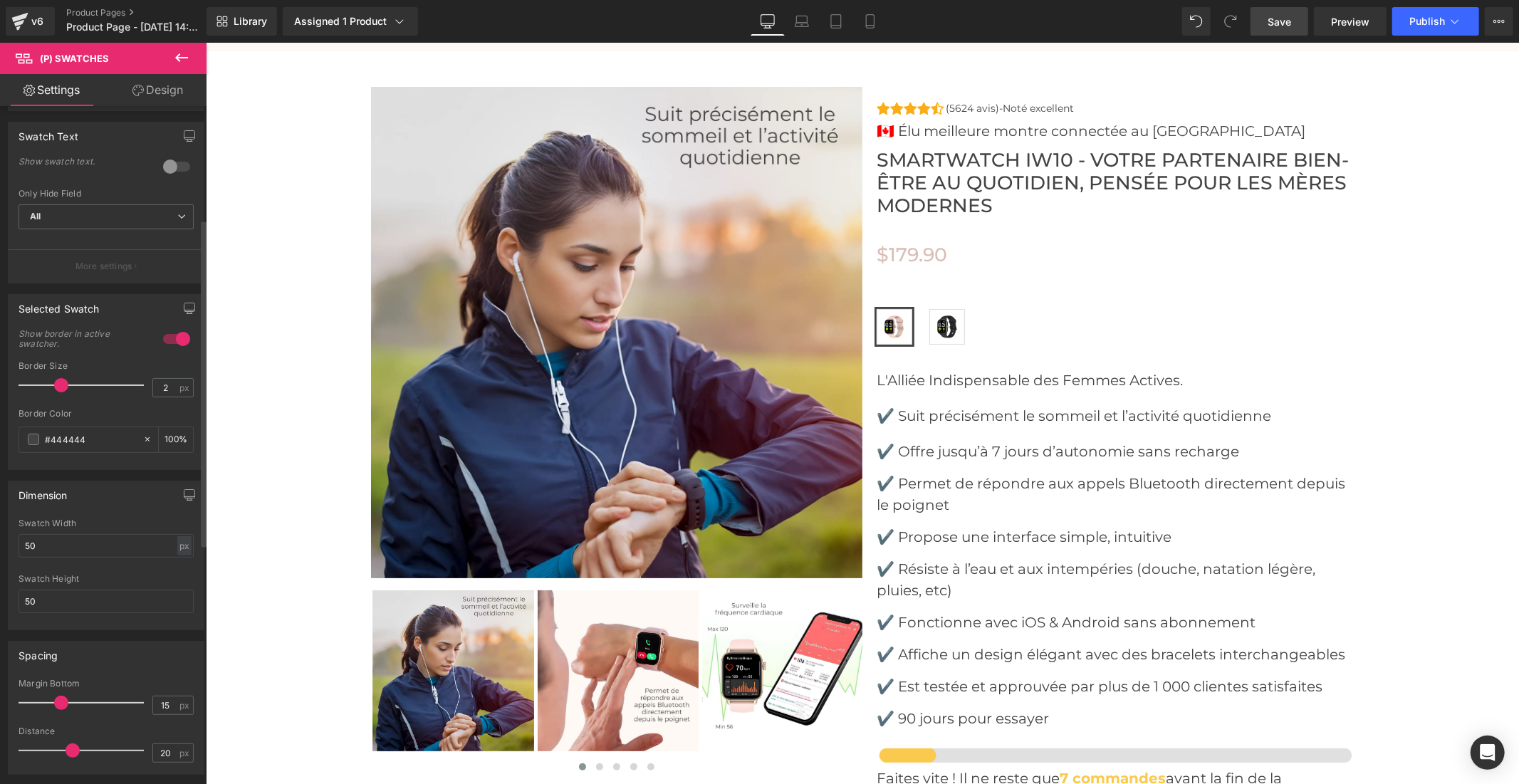
scroll to position [237, 0]
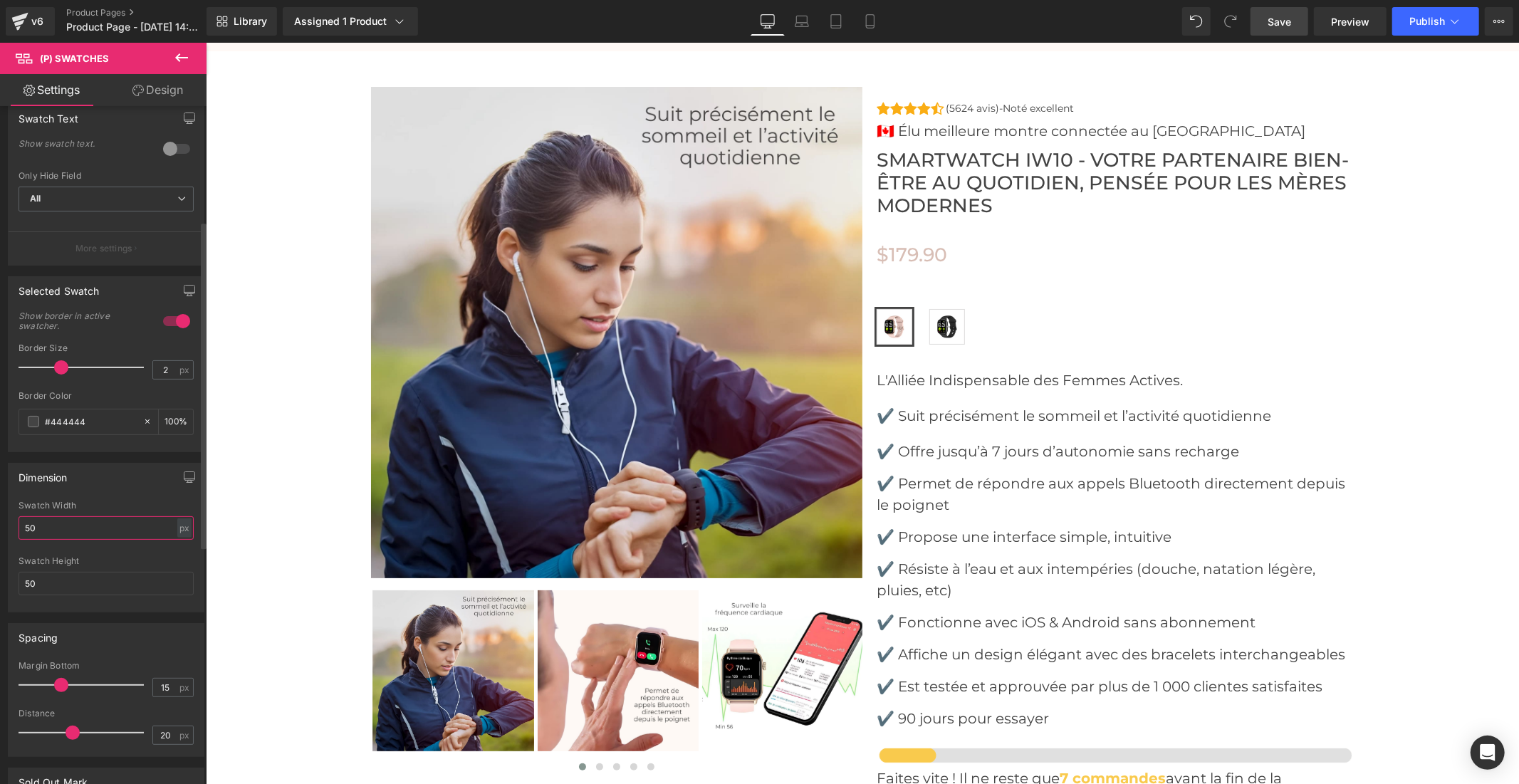
click at [45, 528] on input "50" at bounding box center [106, 528] width 175 height 24
drag, startPoint x: 45, startPoint y: 528, endPoint x: 22, endPoint y: 528, distance: 23.0
click at [22, 528] on input "50" at bounding box center [106, 528] width 175 height 24
type input "100"
click at [37, 582] on input "50" at bounding box center [106, 583] width 175 height 24
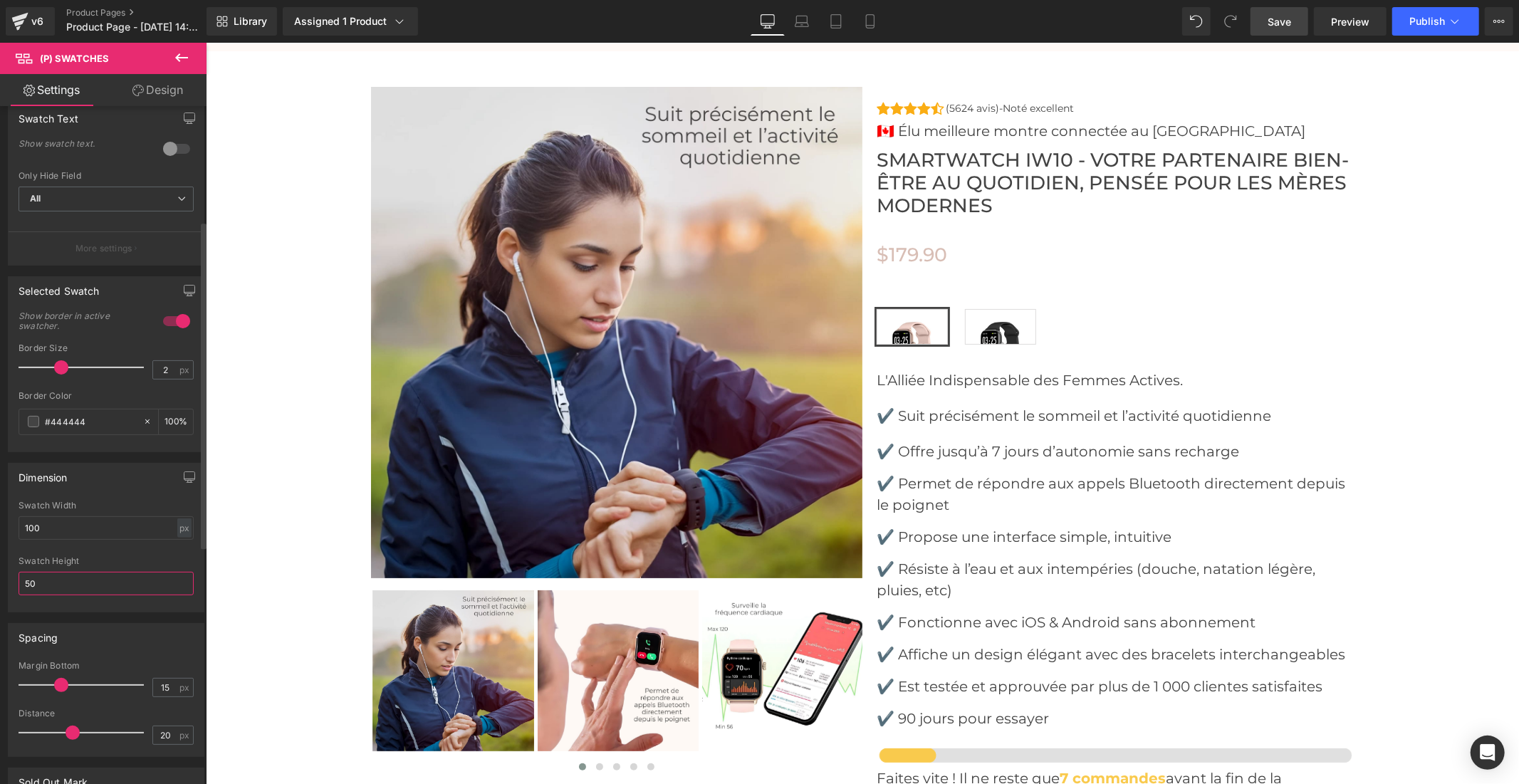
type input "5"
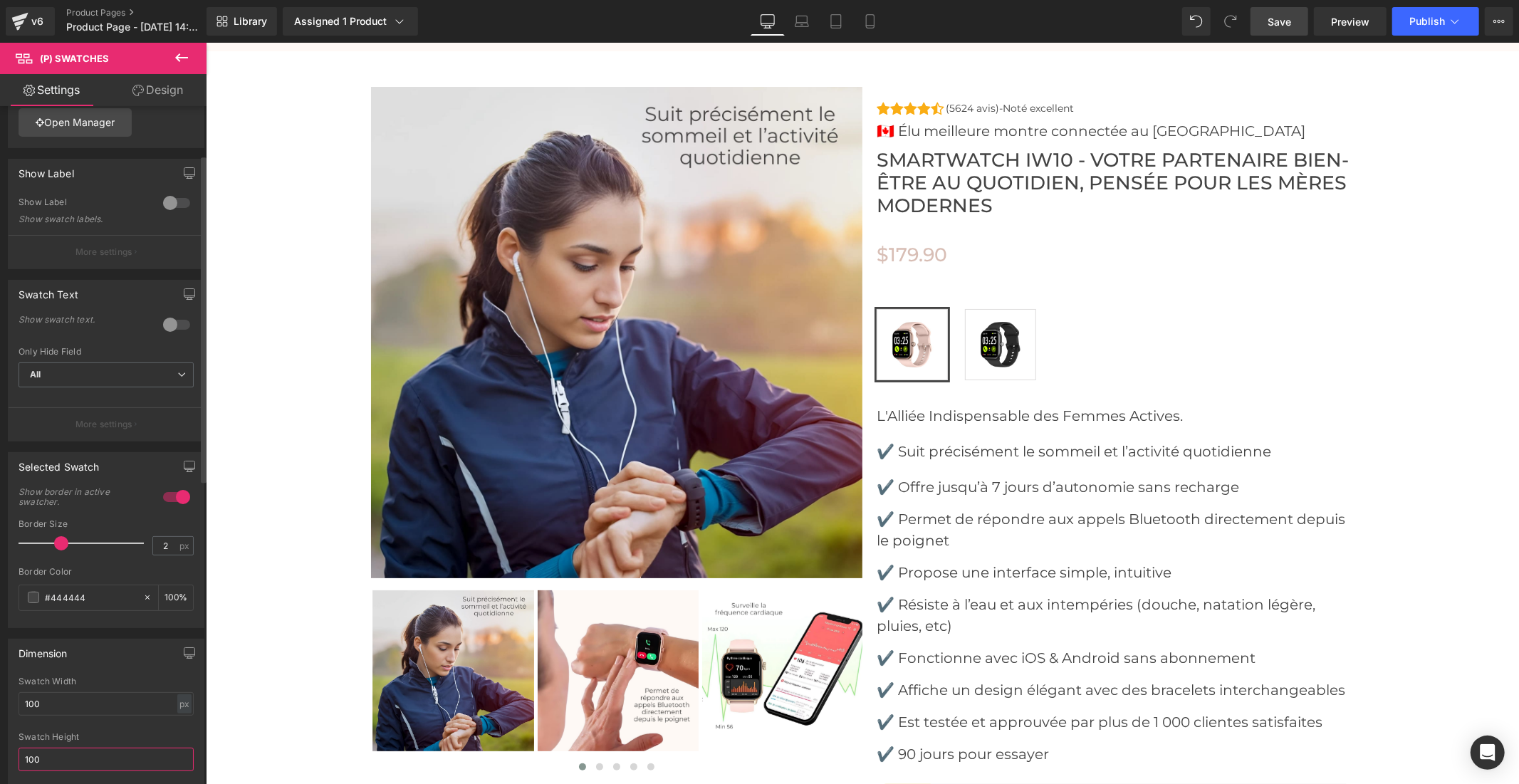
scroll to position [0, 0]
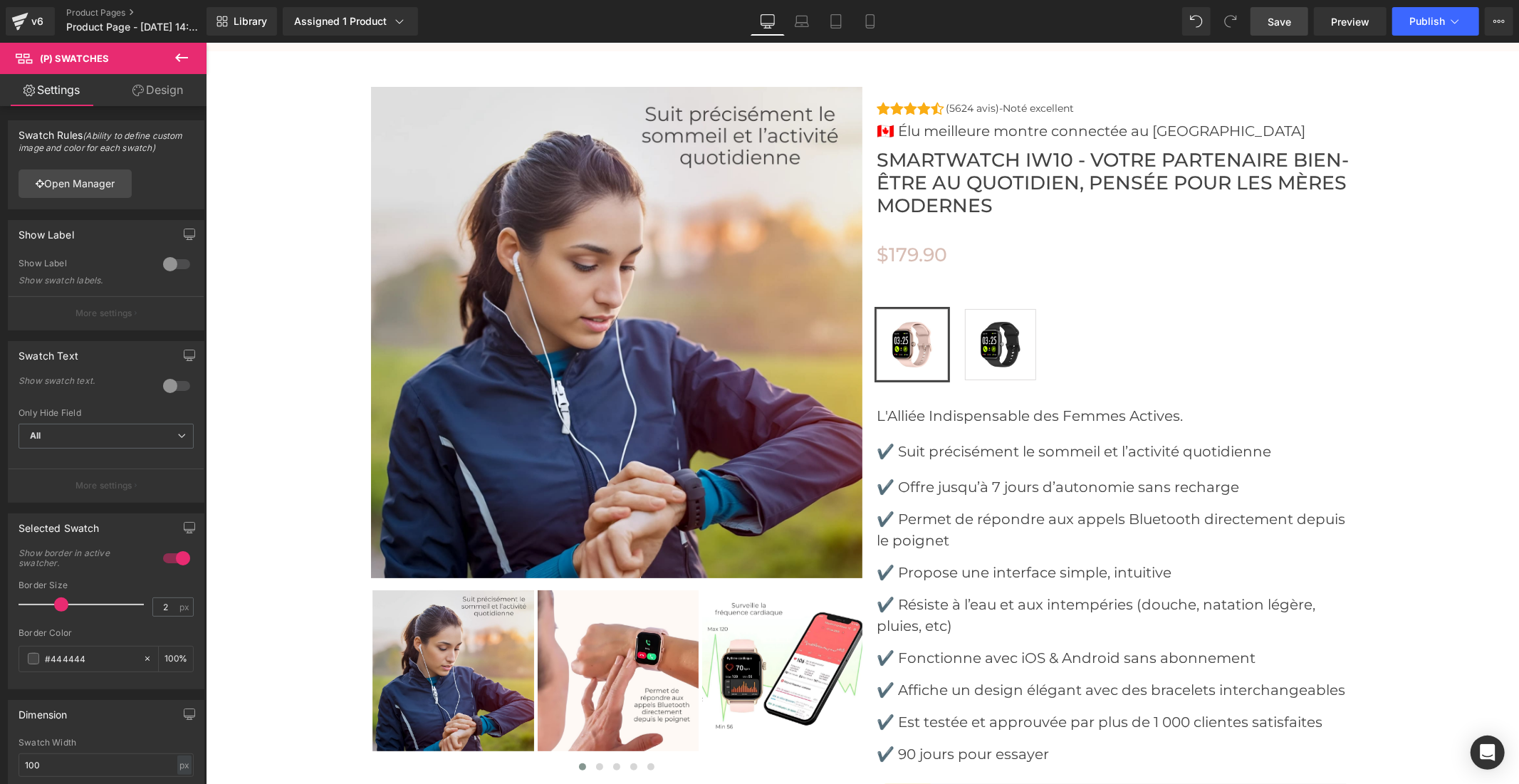
type input "100"
click at [177, 83] on link "Design" at bounding box center [158, 89] width 103 height 32
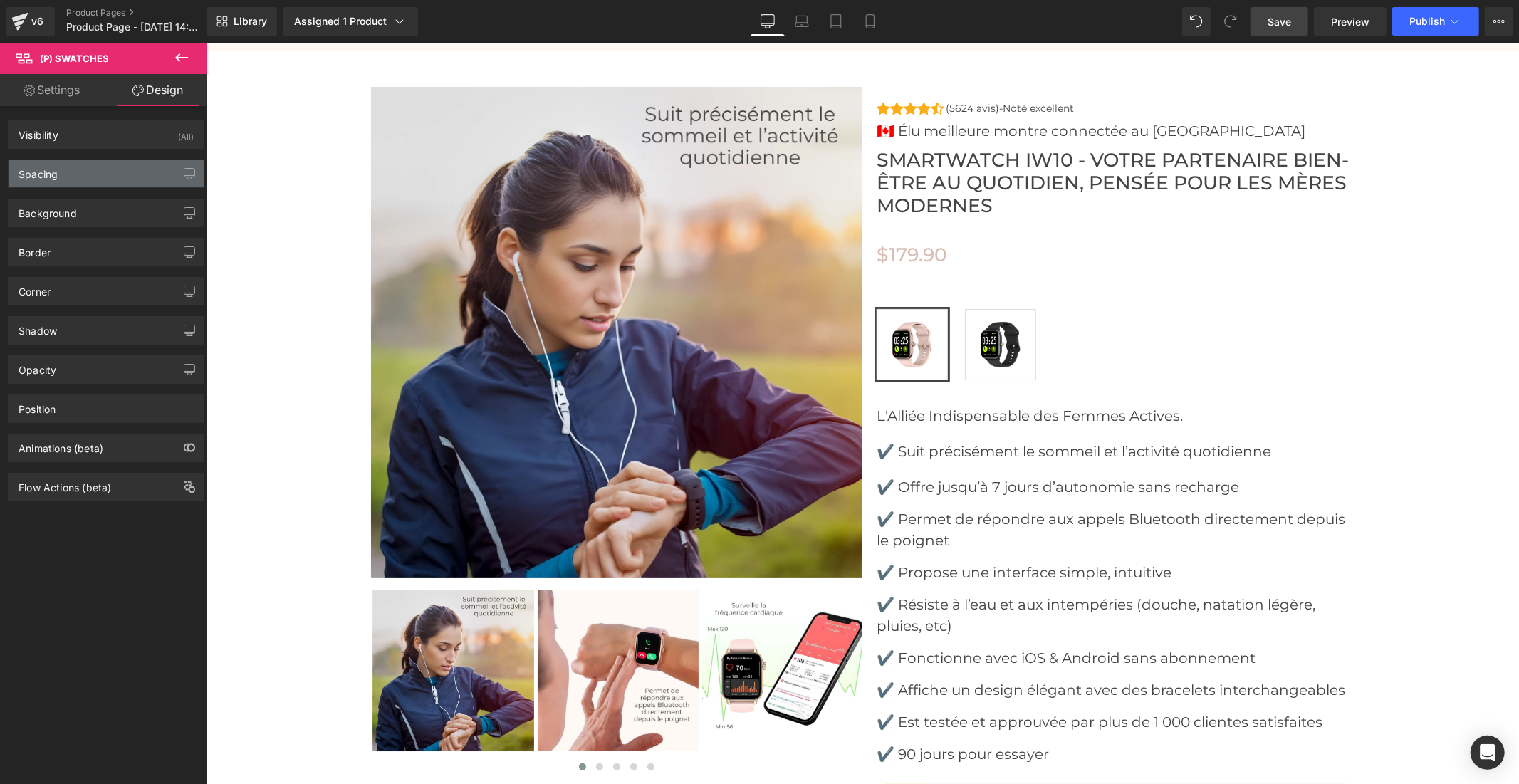
click at [108, 182] on div "Spacing" at bounding box center [106, 173] width 195 height 27
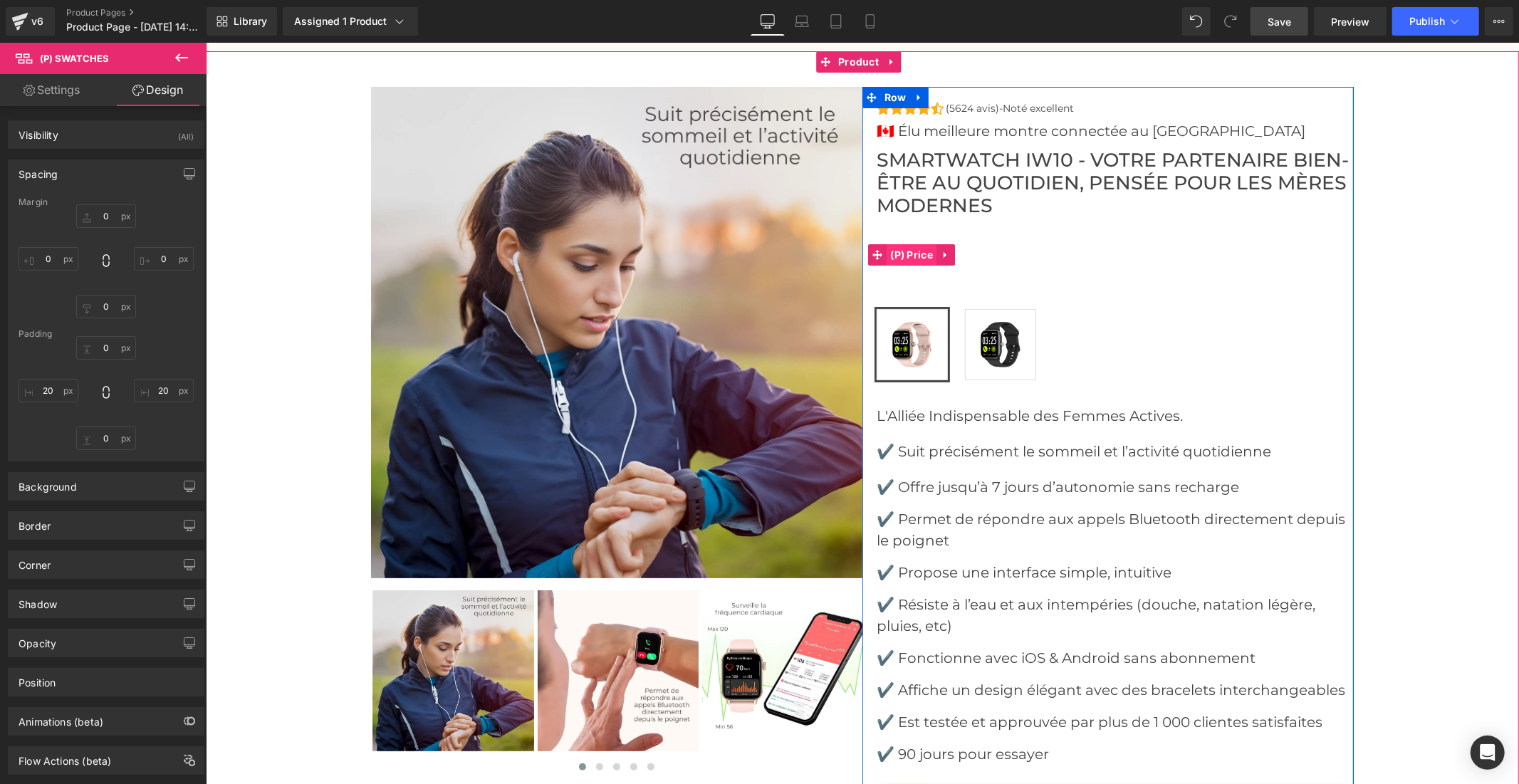
click at [911, 243] on span "(P) Price" at bounding box center [911, 254] width 50 height 21
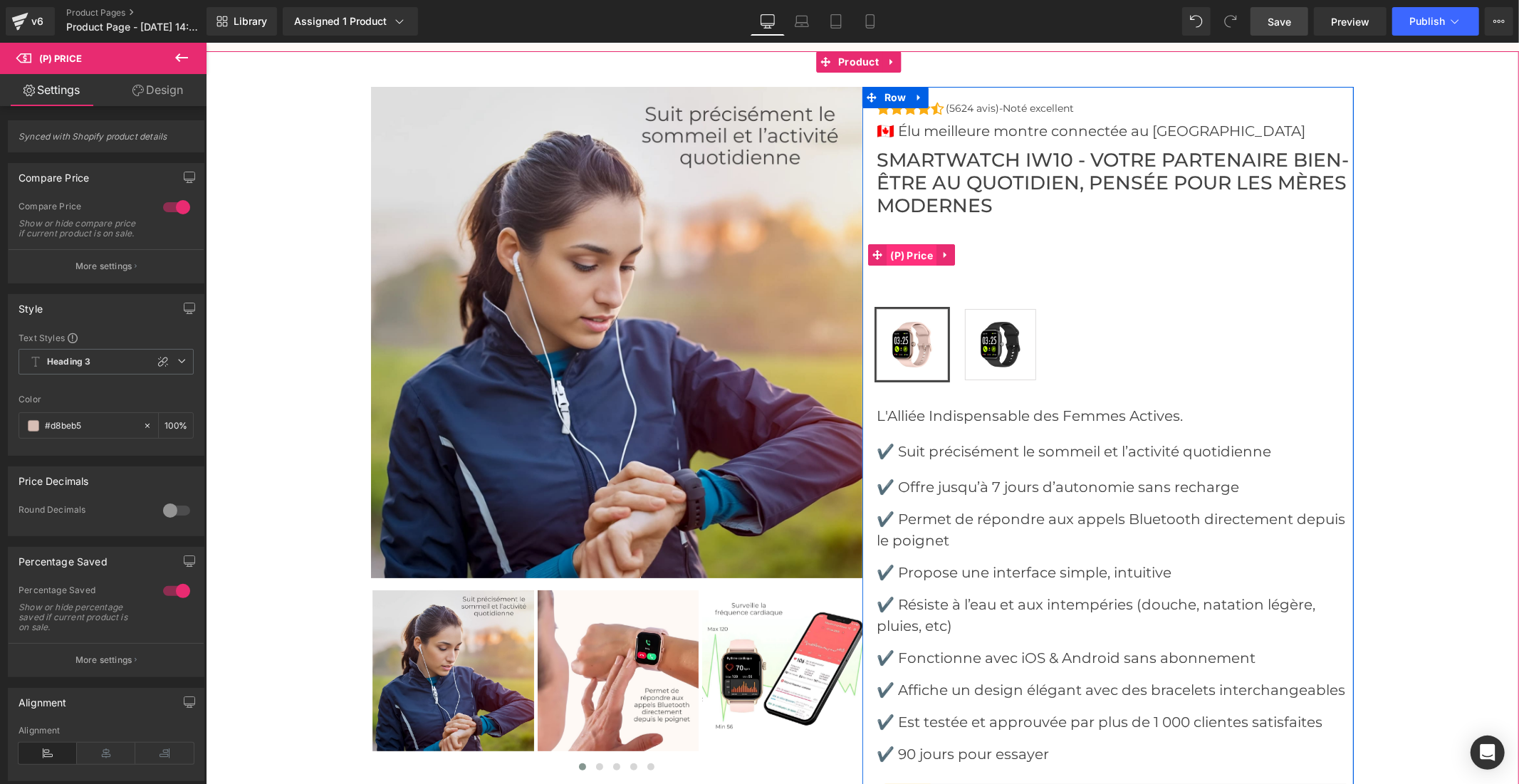
click at [906, 244] on span "(P) Price" at bounding box center [911, 255] width 50 height 21
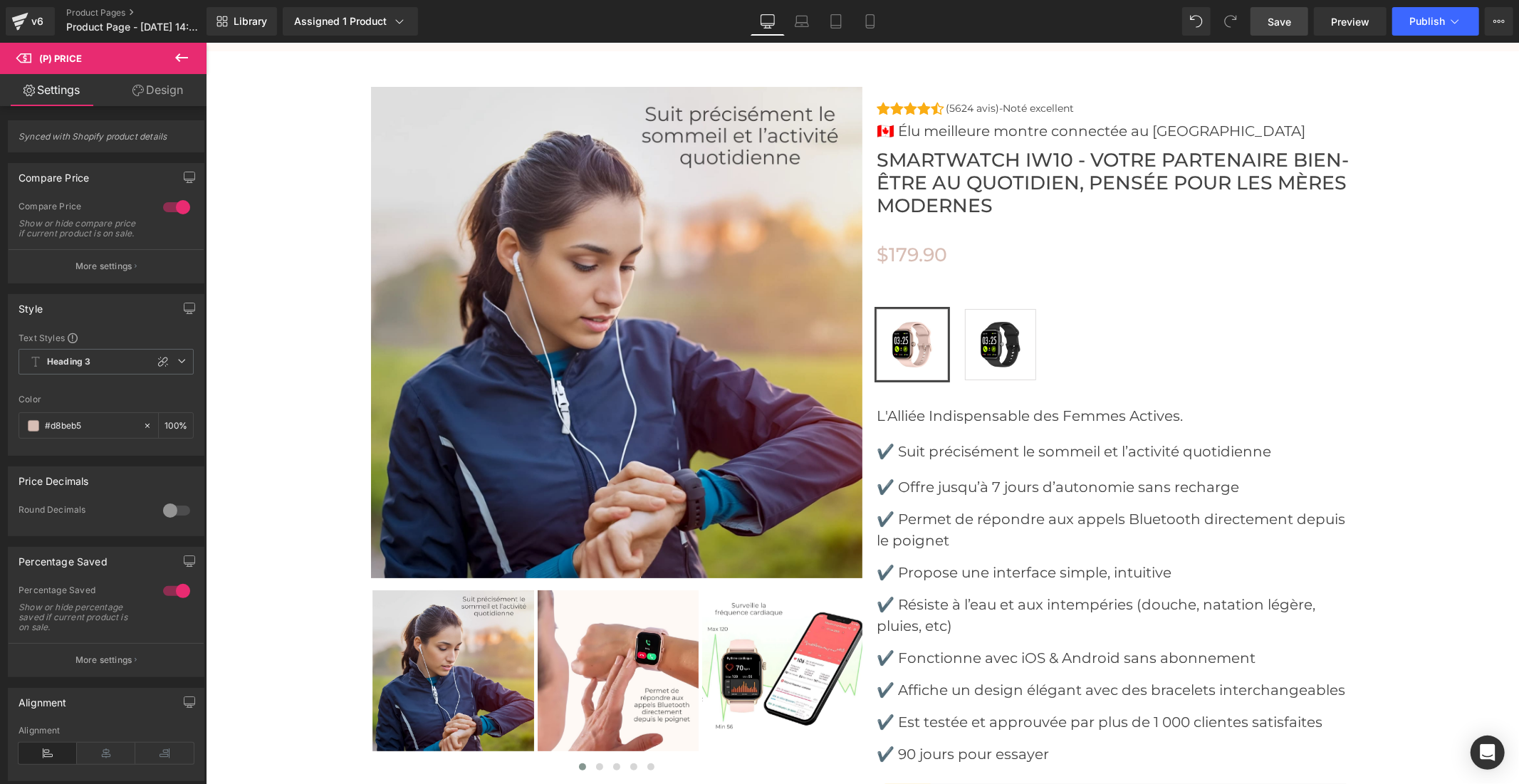
click at [151, 89] on link "Design" at bounding box center [158, 89] width 103 height 32
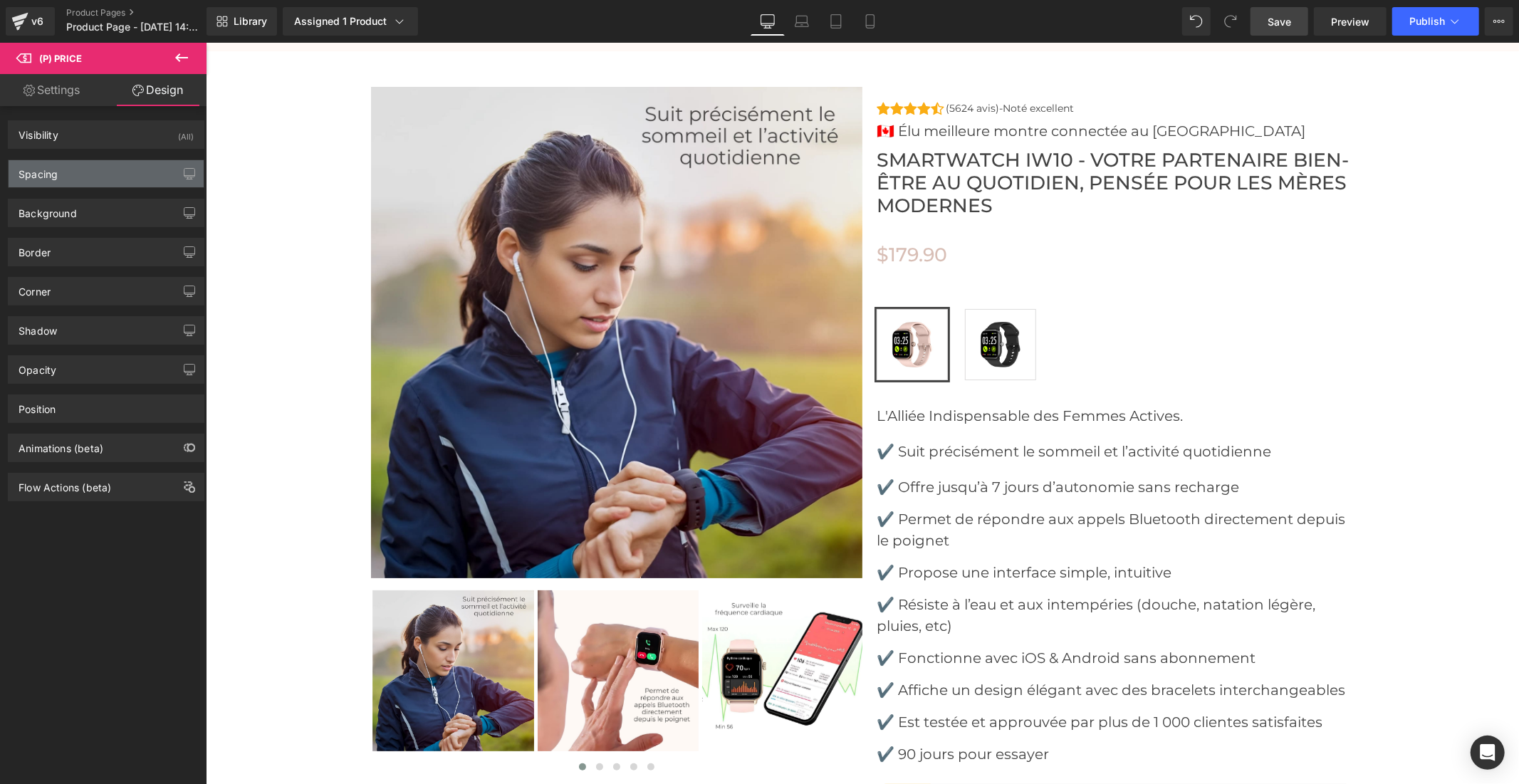
click at [96, 178] on div "Spacing" at bounding box center [106, 173] width 195 height 27
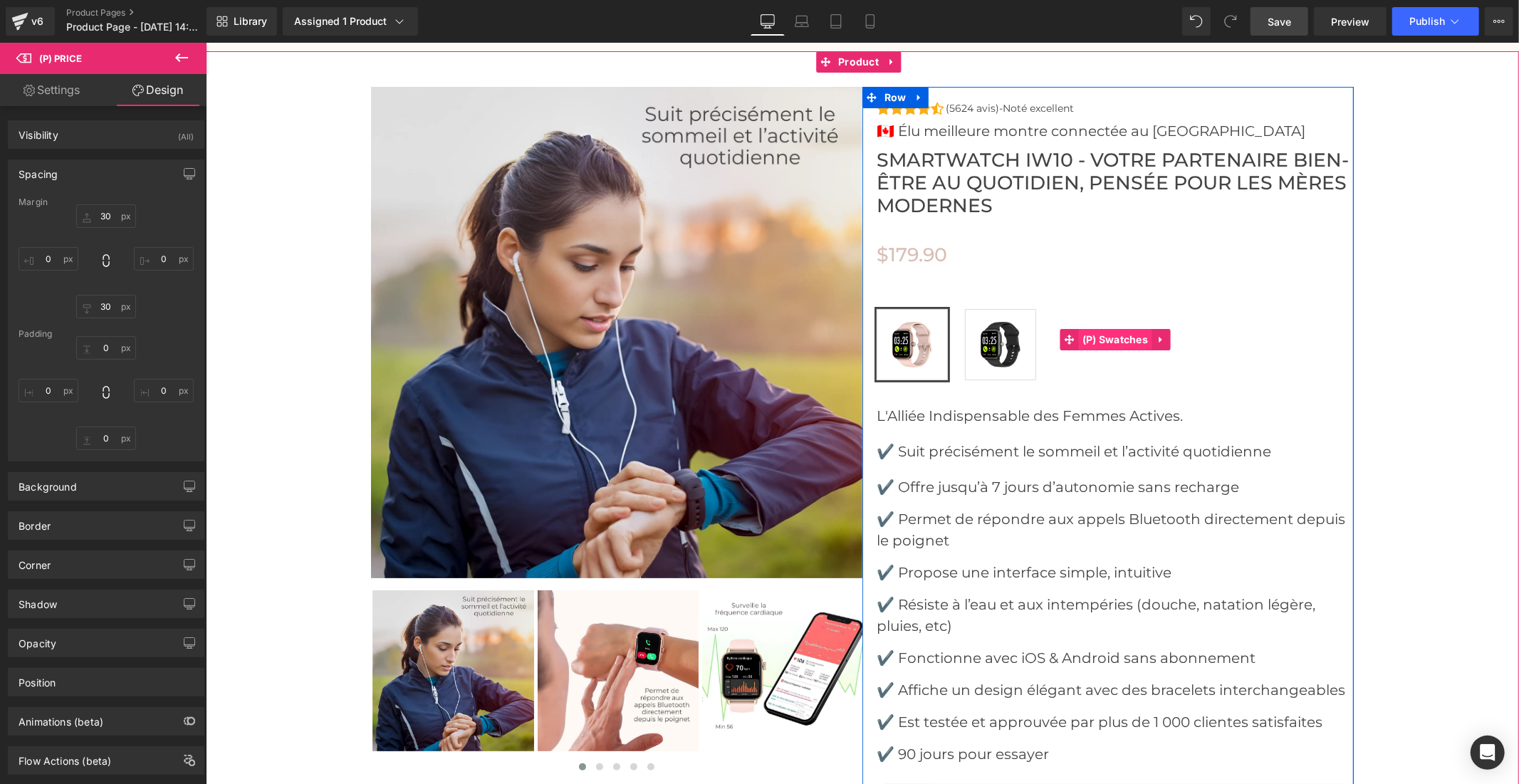
click at [1095, 328] on span "(P) Swatches" at bounding box center [1115, 339] width 74 height 21
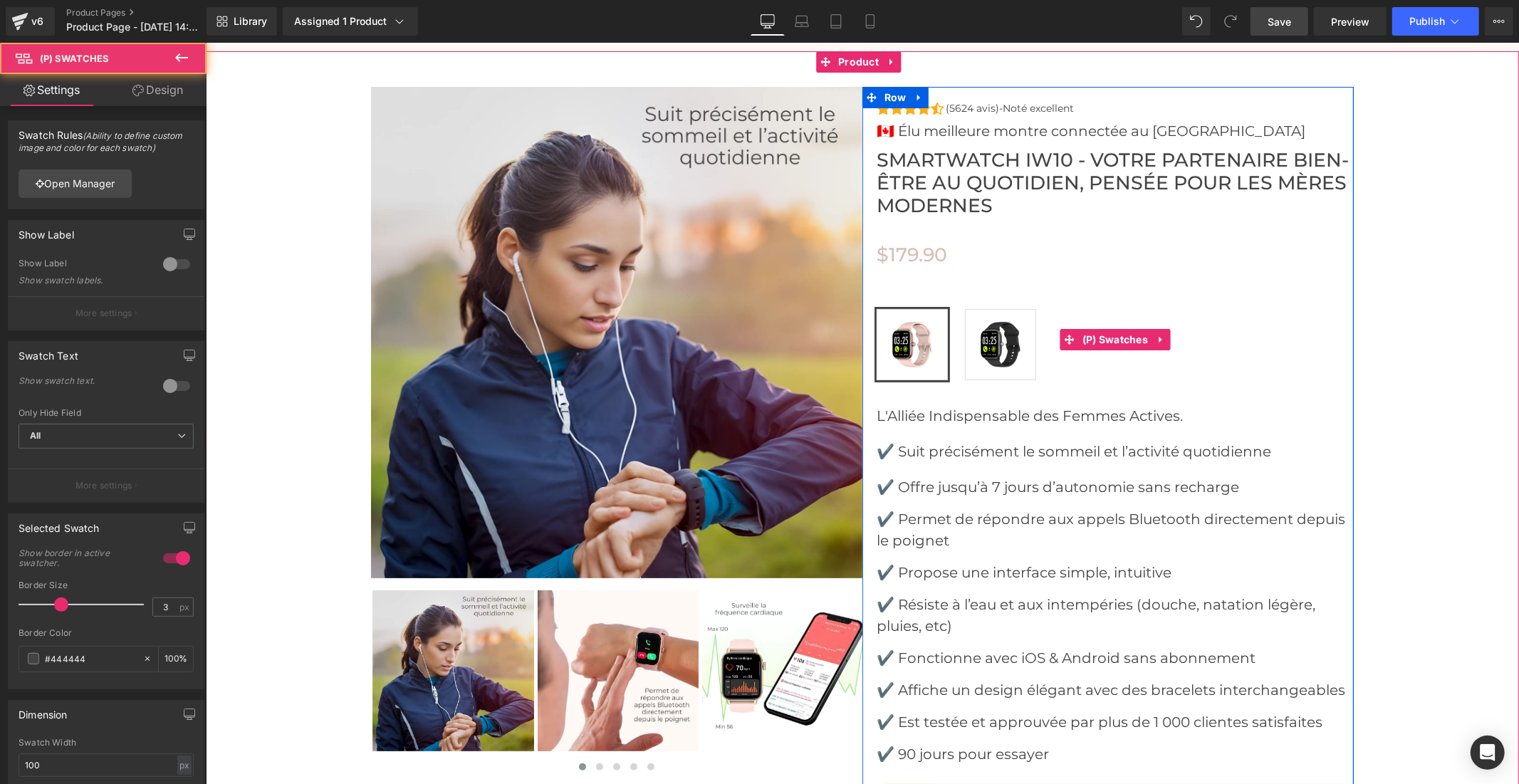
click at [1236, 326] on div "Rose Noir" at bounding box center [1114, 349] width 477 height 82
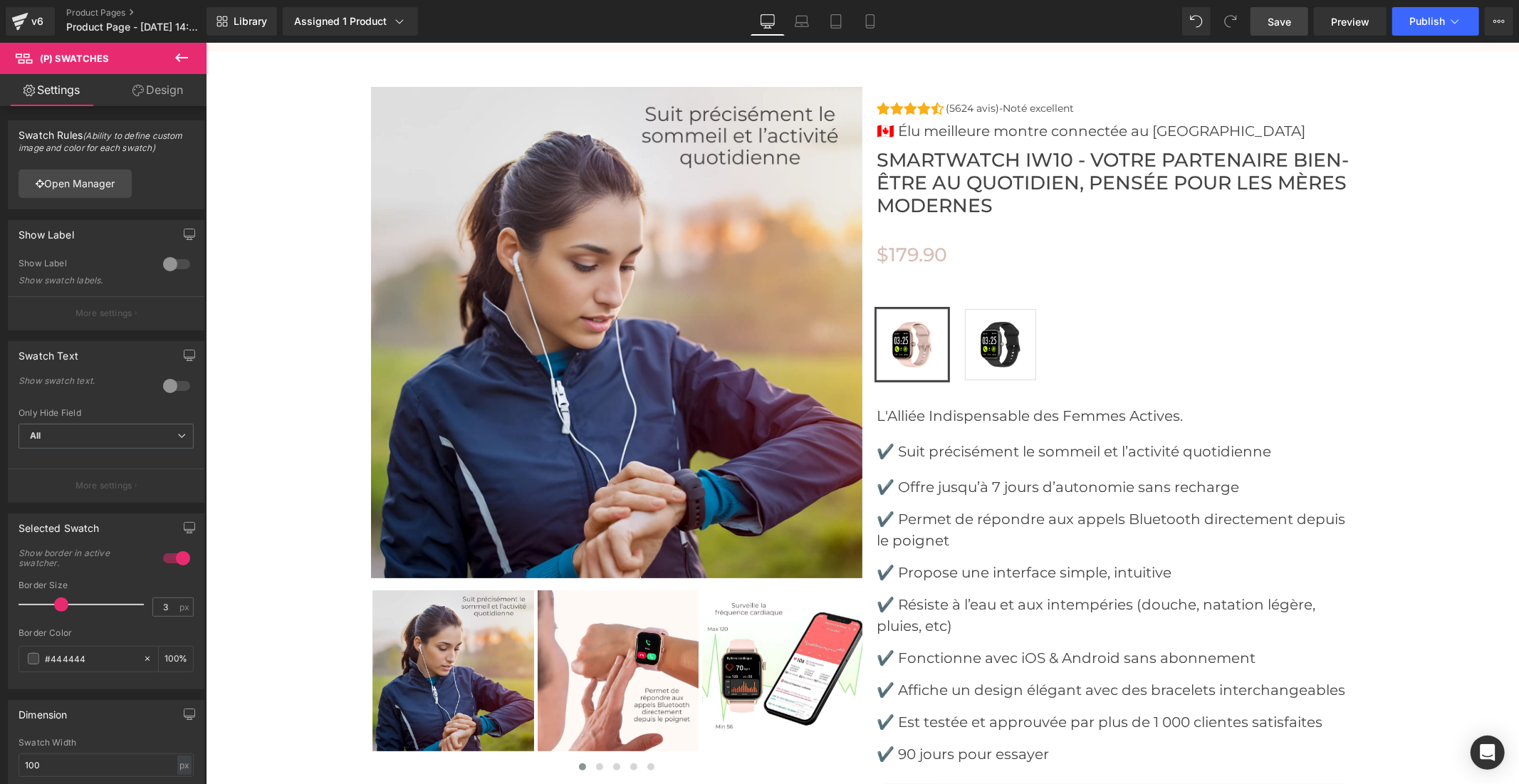
drag, startPoint x: 1278, startPoint y: 25, endPoint x: 1144, endPoint y: 322, distance: 325.8
click at [1278, 25] on span "Save" at bounding box center [1279, 21] width 24 height 15
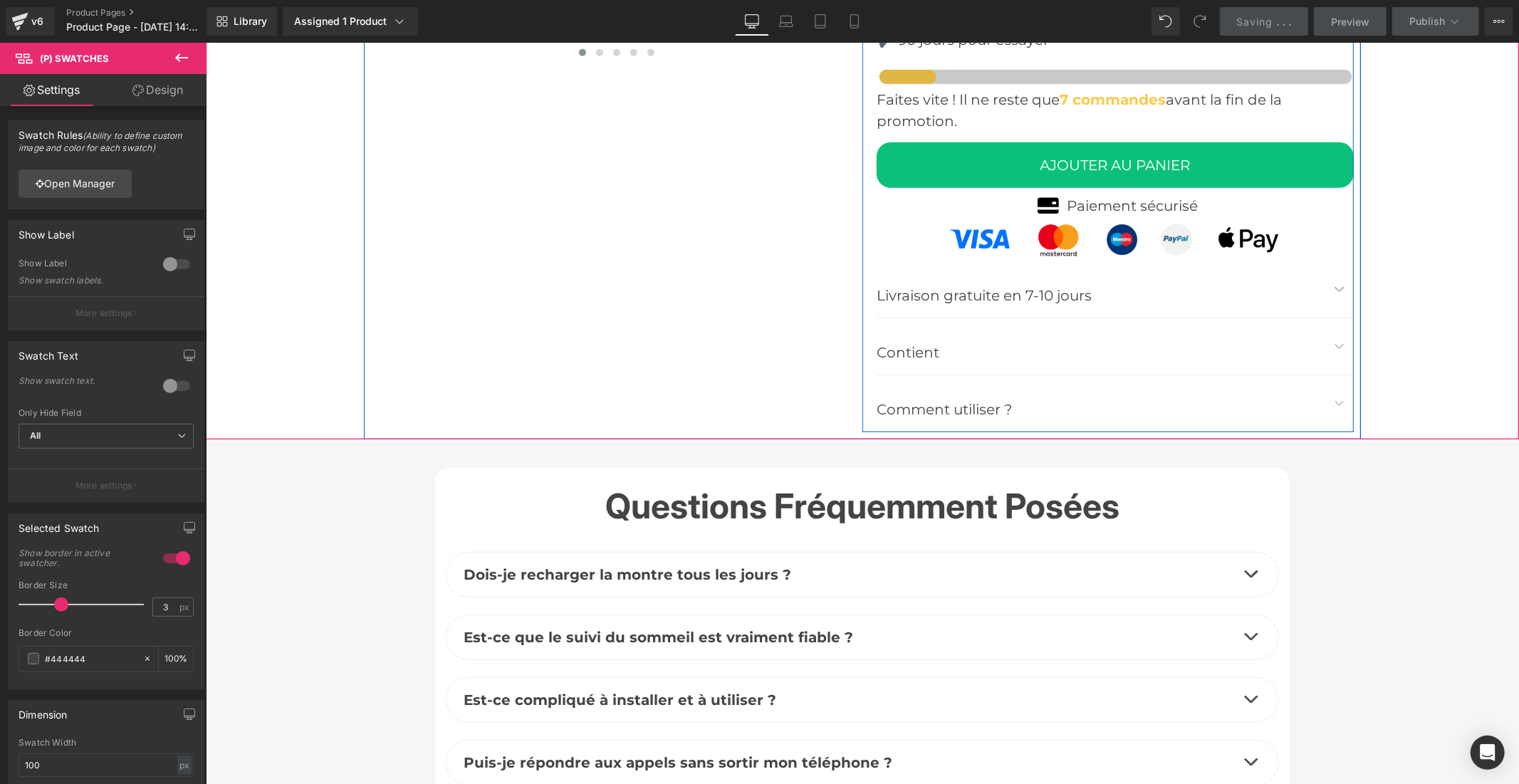
scroll to position [5378, 0]
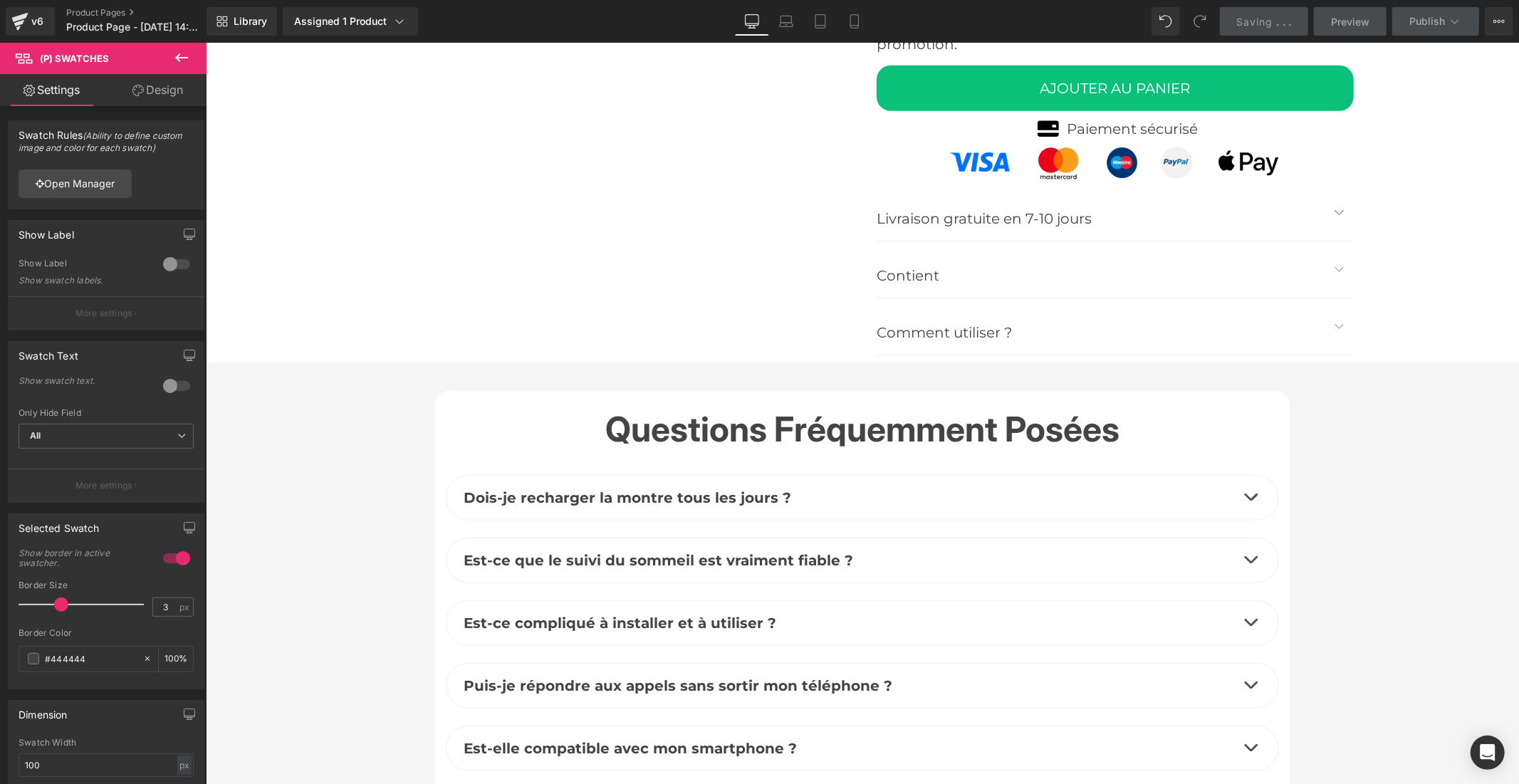
click at [1040, 210] on span "Livraison gratuite en 7-10 jours" at bounding box center [983, 218] width 215 height 17
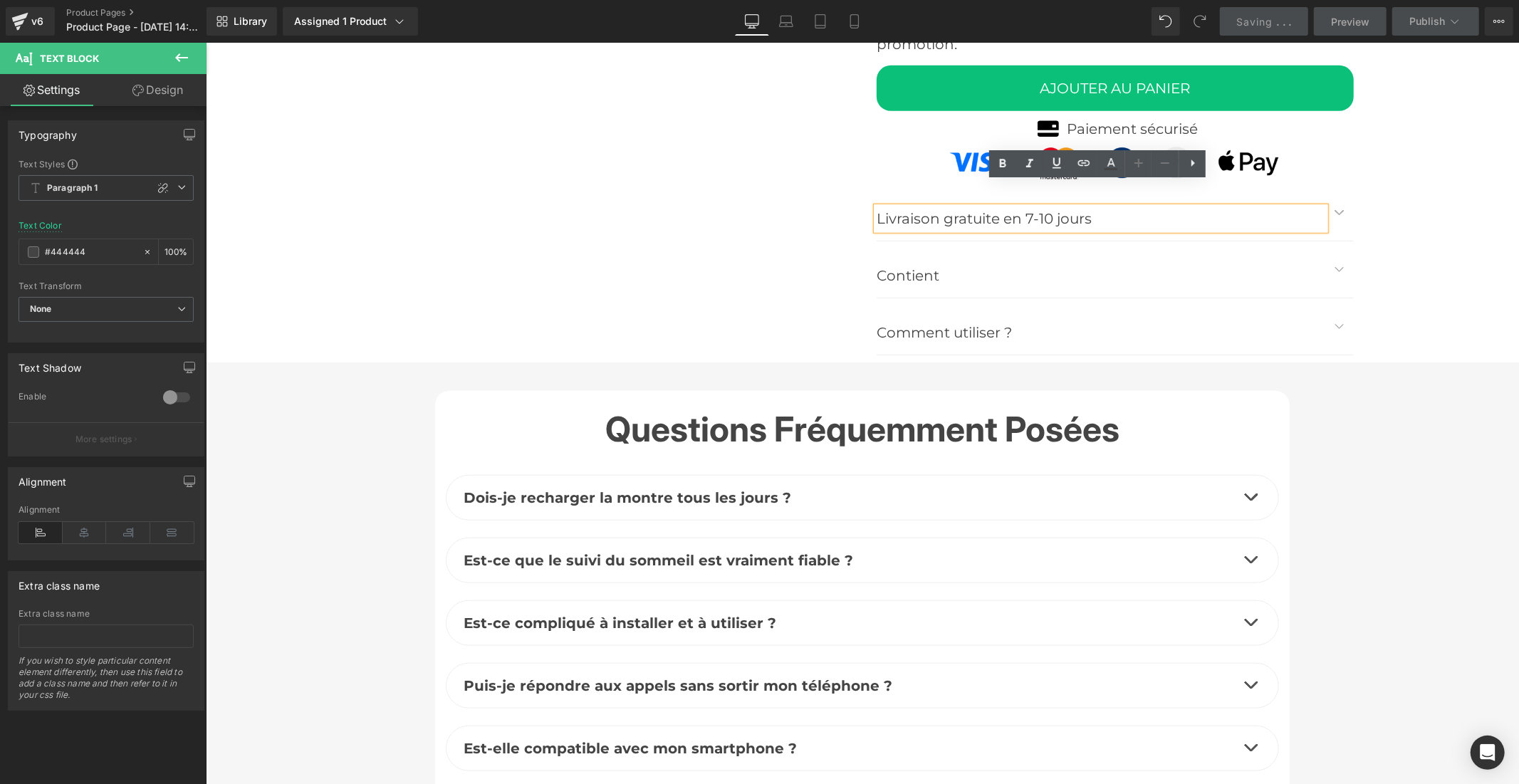
click at [1339, 215] on span "button" at bounding box center [1339, 215] width 0 height 0
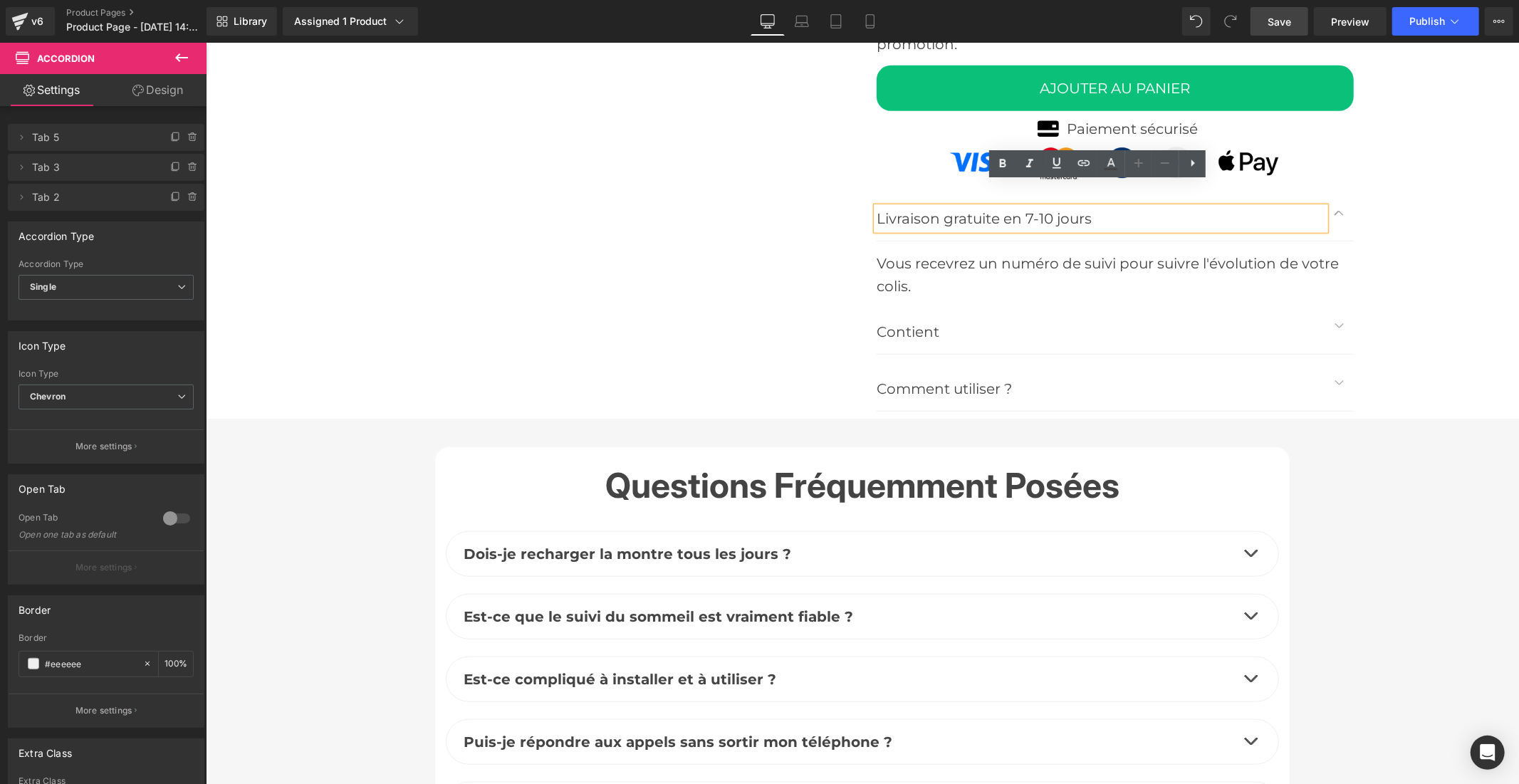
click at [1332, 299] on button "button" at bounding box center [1339, 325] width 29 height 56
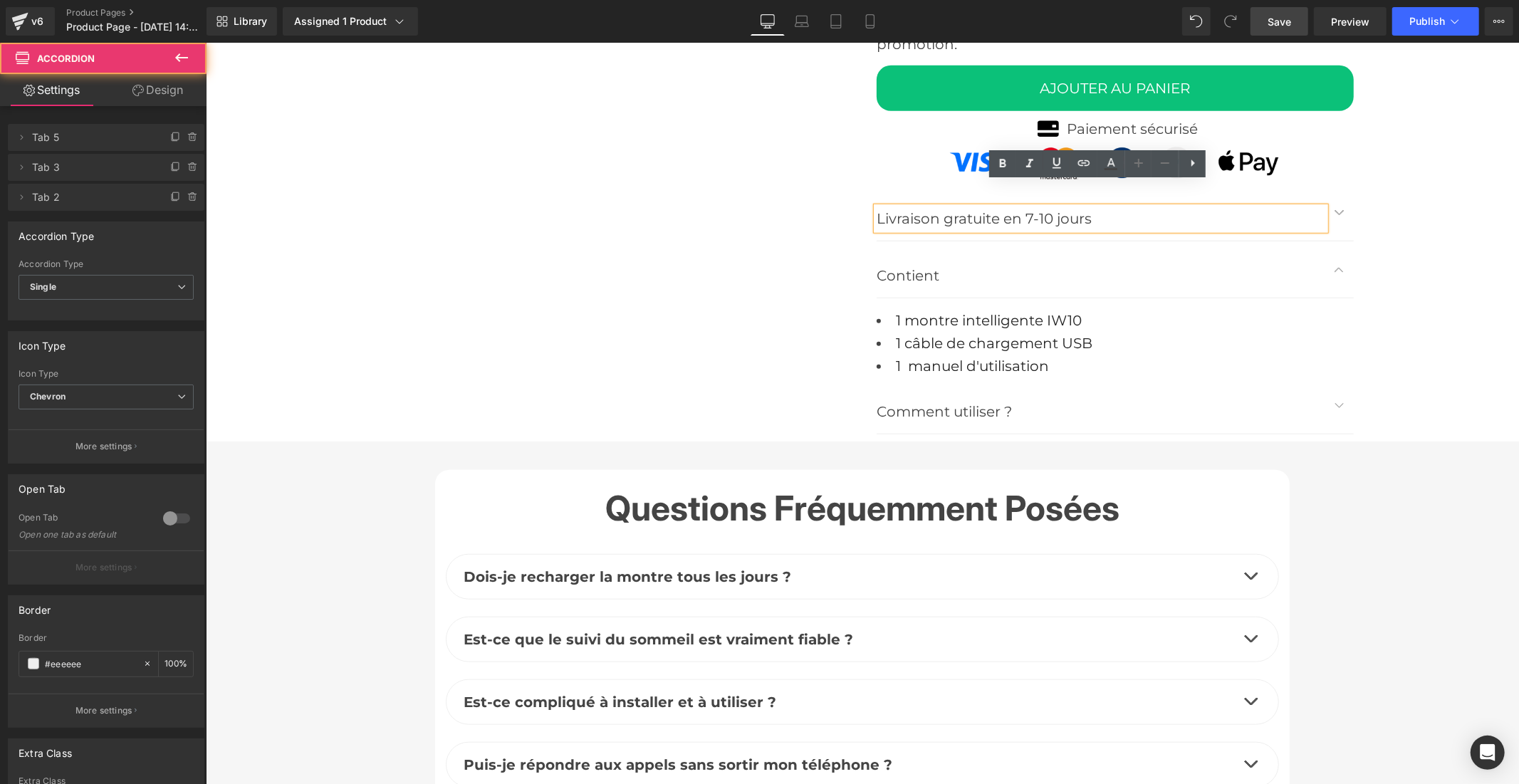
click at [1339, 408] on span "button" at bounding box center [1339, 408] width 0 height 0
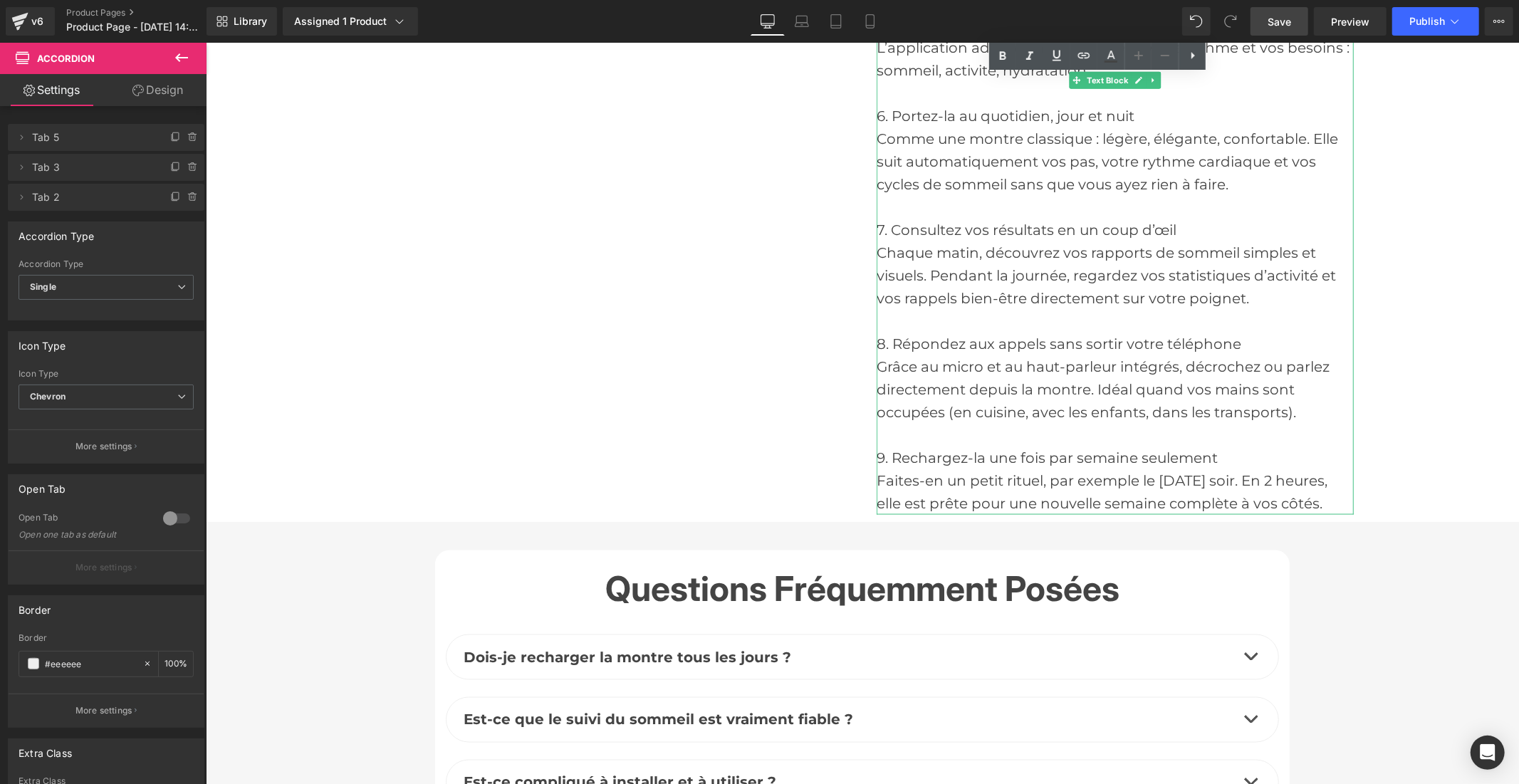
scroll to position [6327, 0]
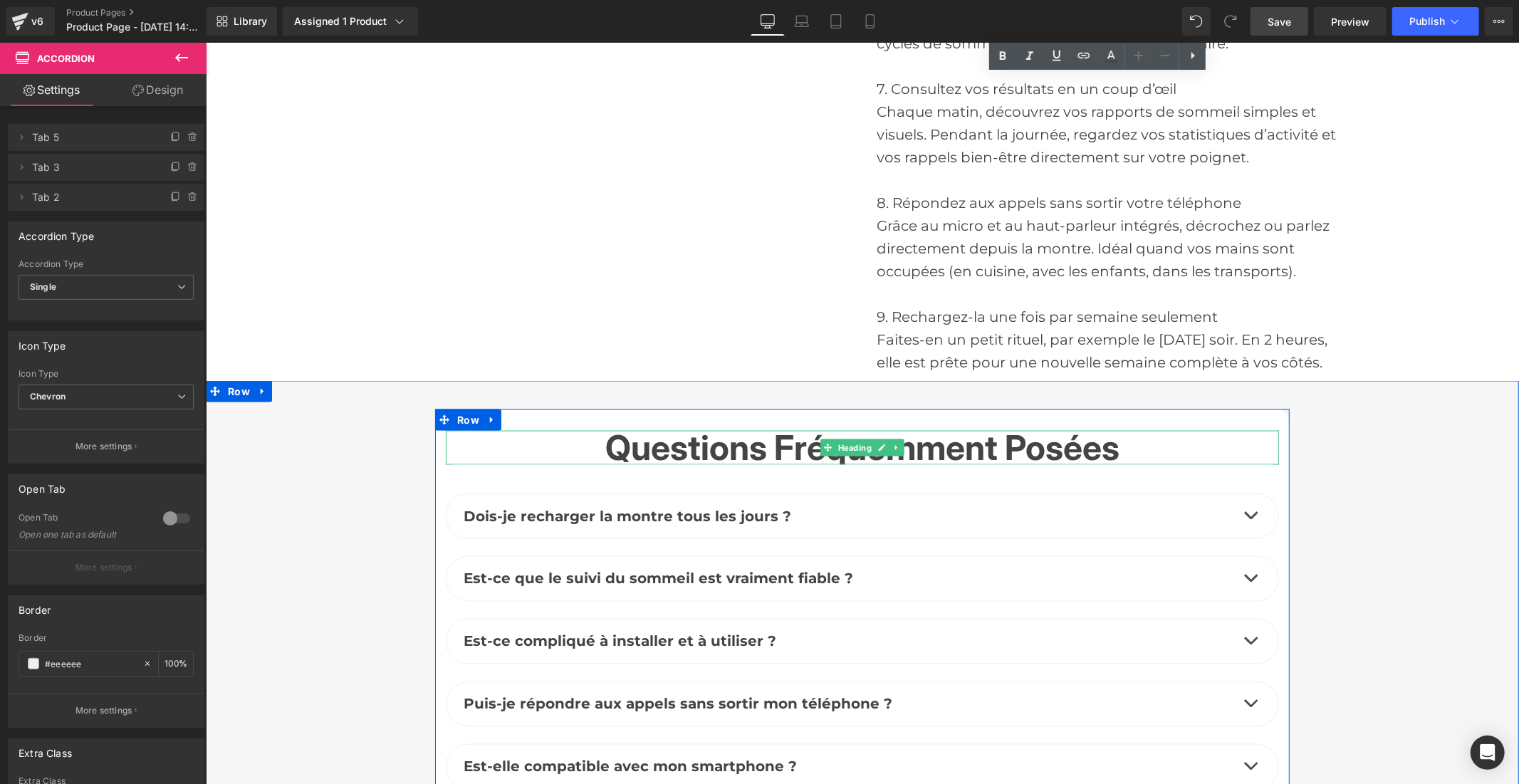
click at [686, 449] on span "Questions fréquemment posées" at bounding box center [861, 446] width 514 height 42
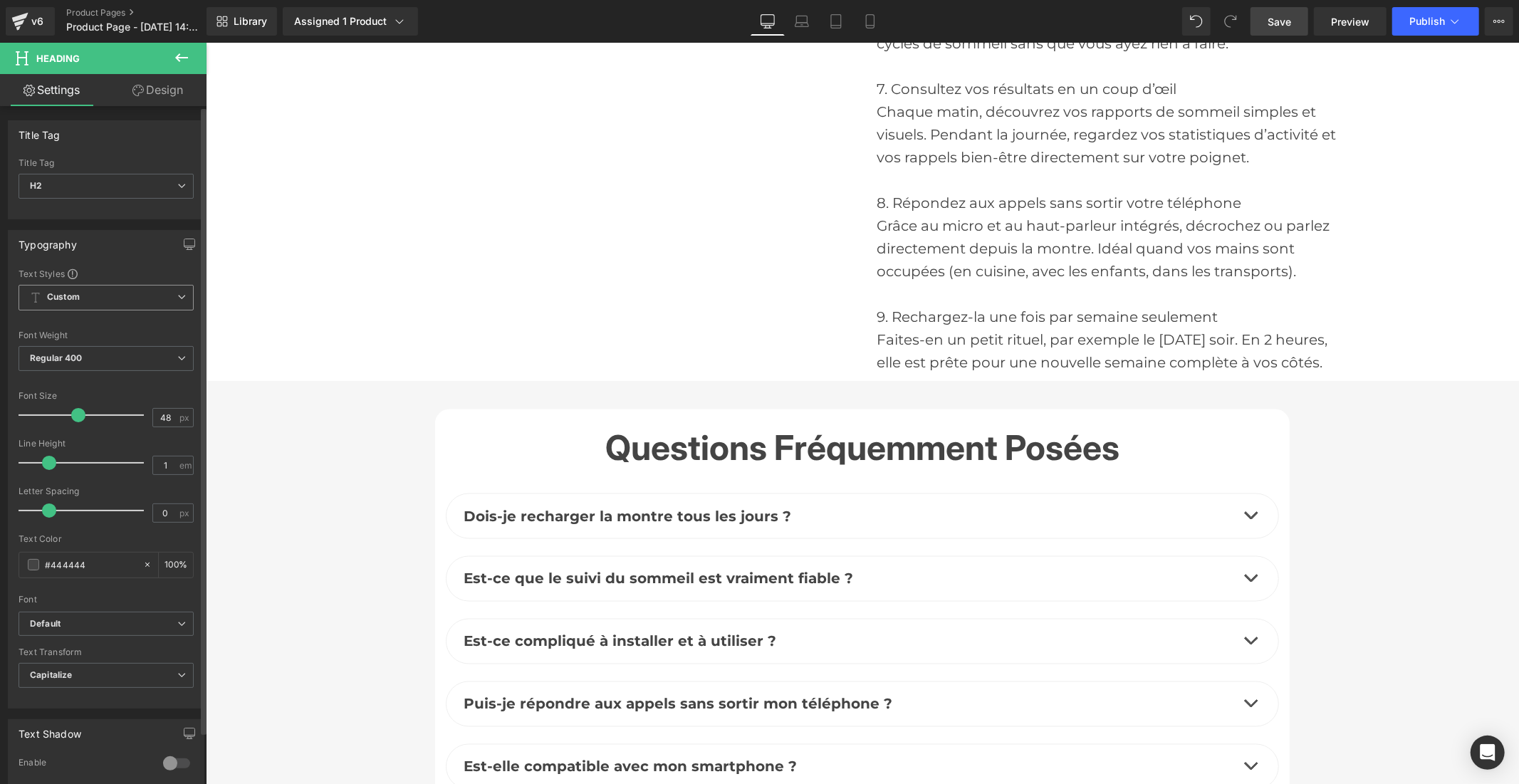
click at [82, 294] on span "Custom" at bounding box center [106, 297] width 175 height 25
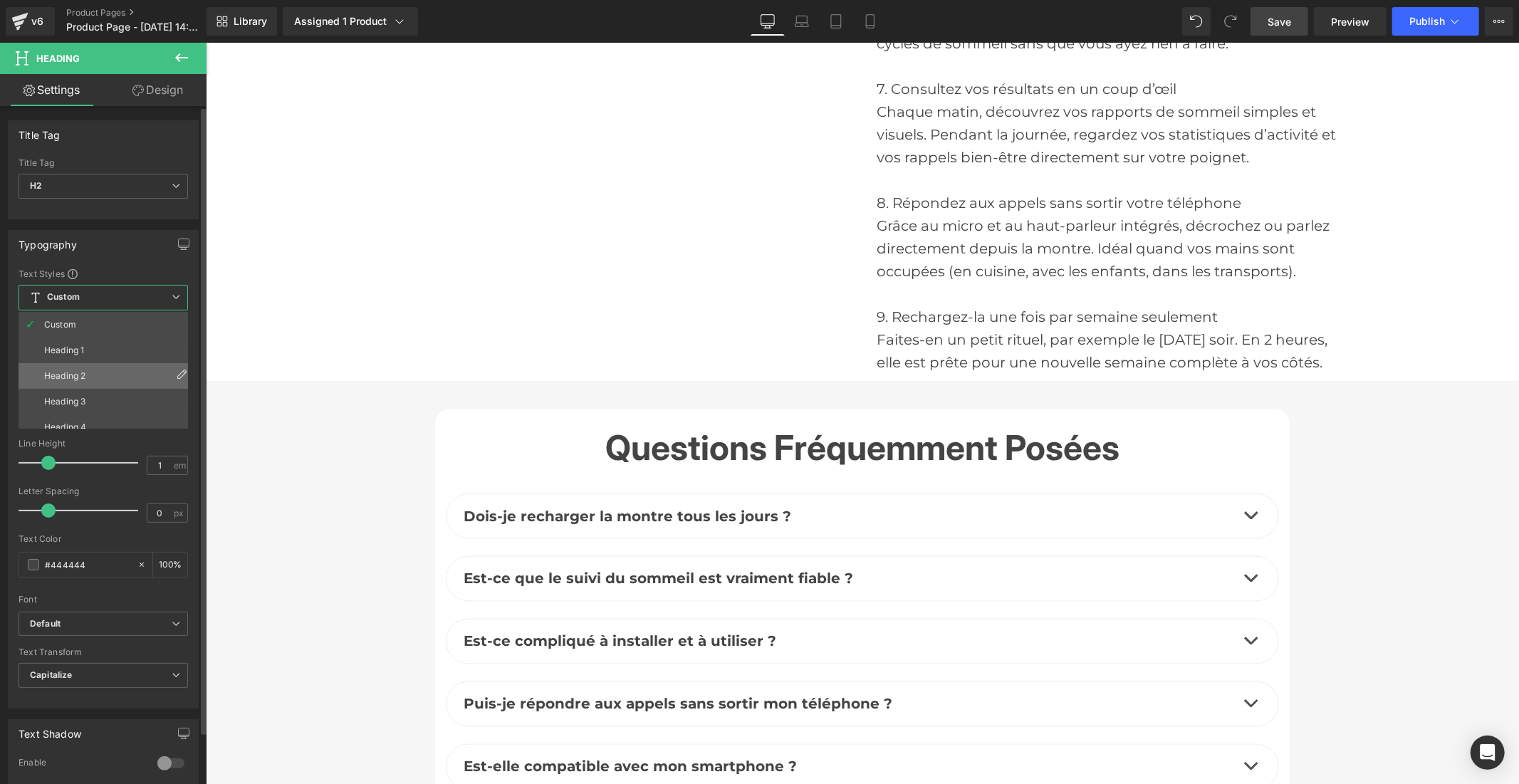
click at [93, 369] on li "Heading 2" at bounding box center [106, 376] width 176 height 25
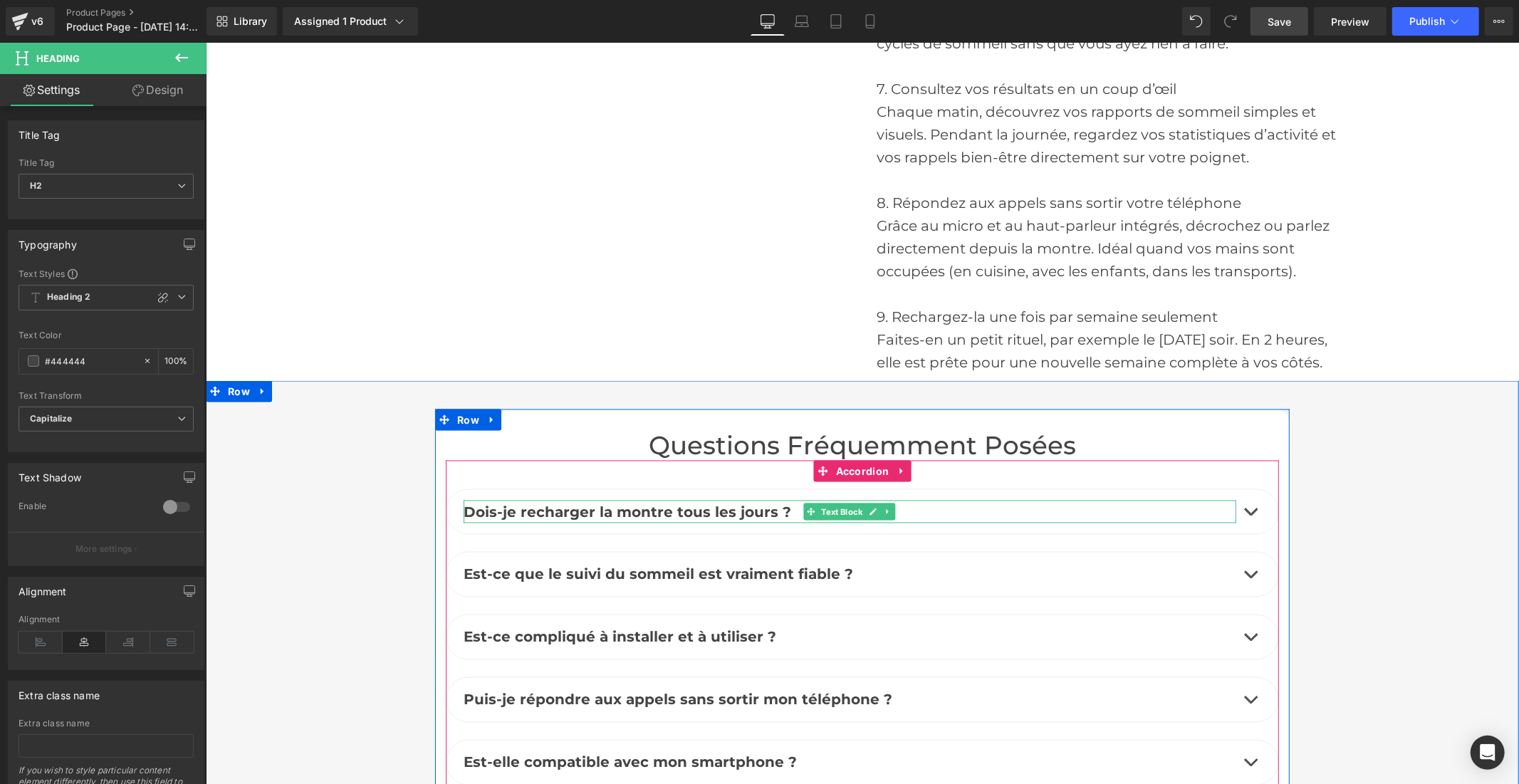
click at [613, 513] on b "Dois-je recharger la montre tous les jours ?" at bounding box center [626, 511] width 328 height 17
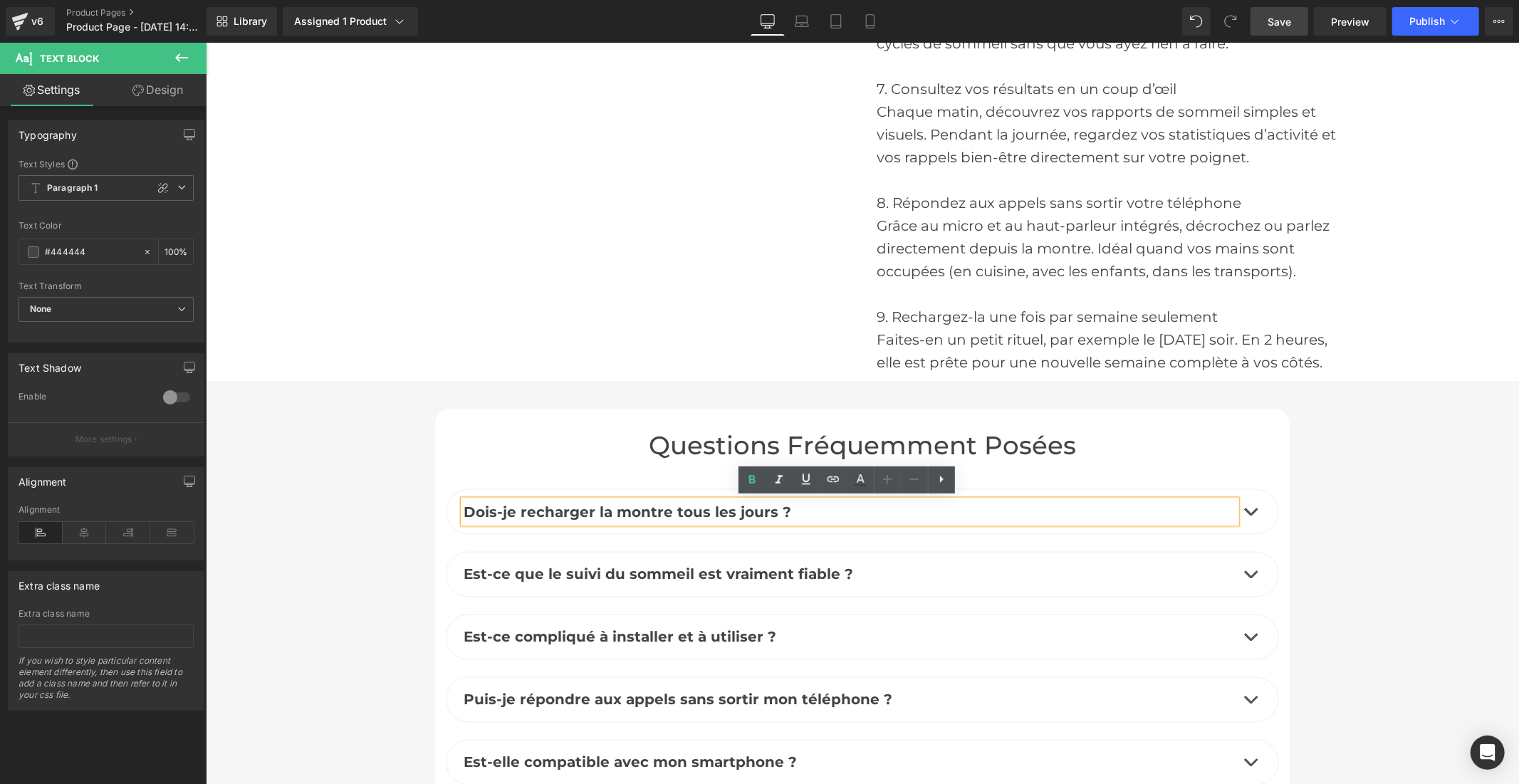
click at [1250, 515] on span "button" at bounding box center [1250, 515] width 0 height 0
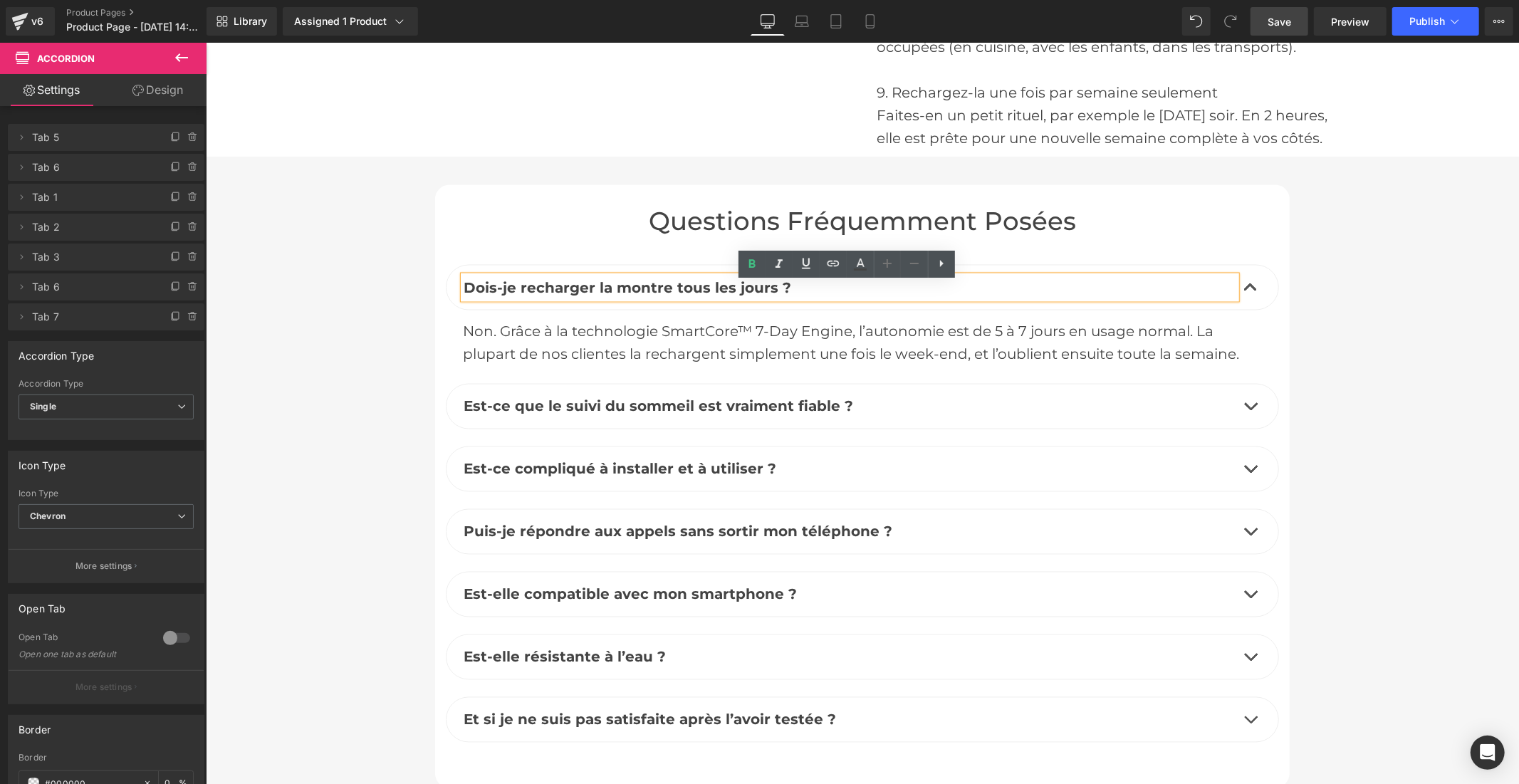
scroll to position [6565, 0]
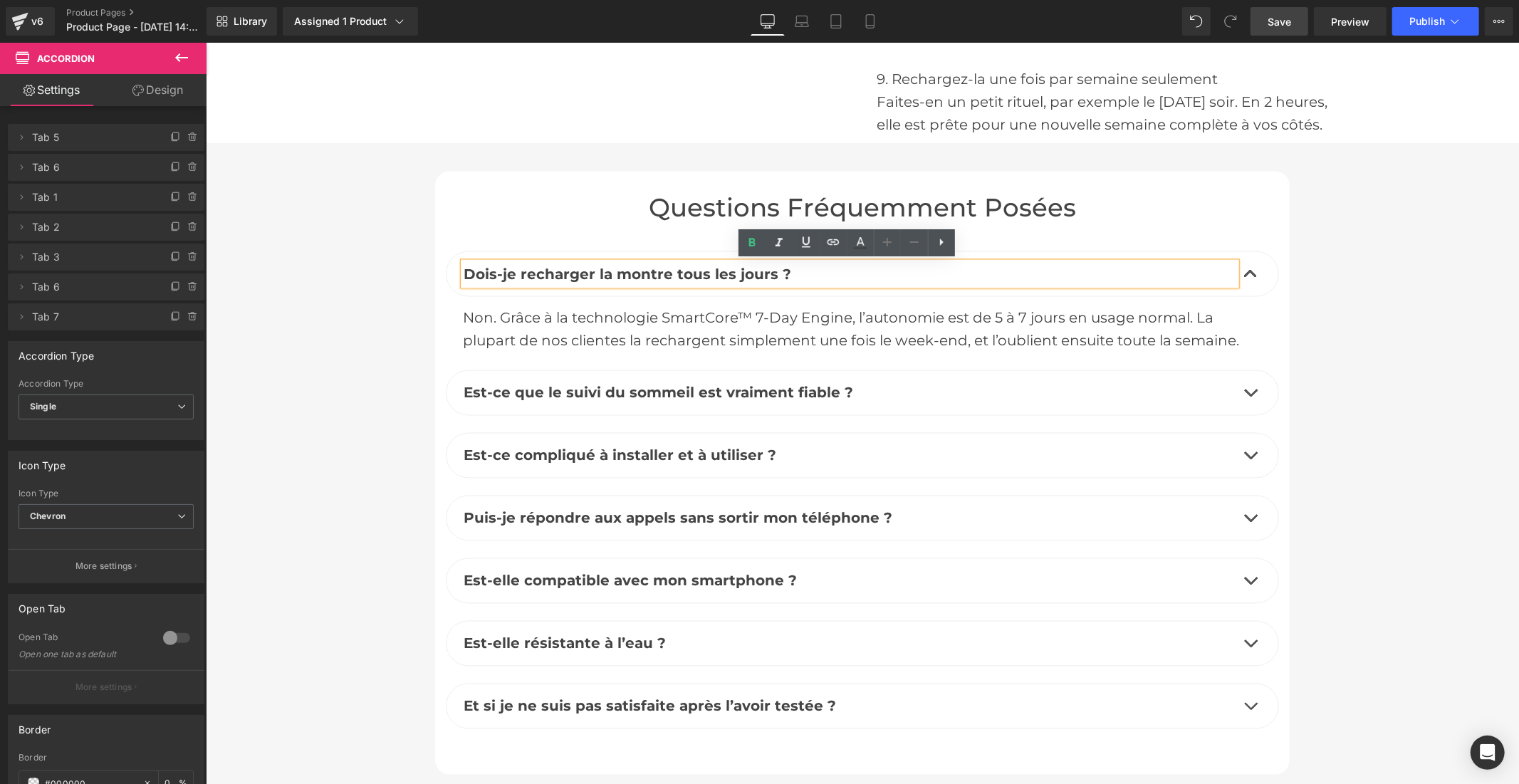
click at [1250, 396] on span "button" at bounding box center [1250, 396] width 0 height 0
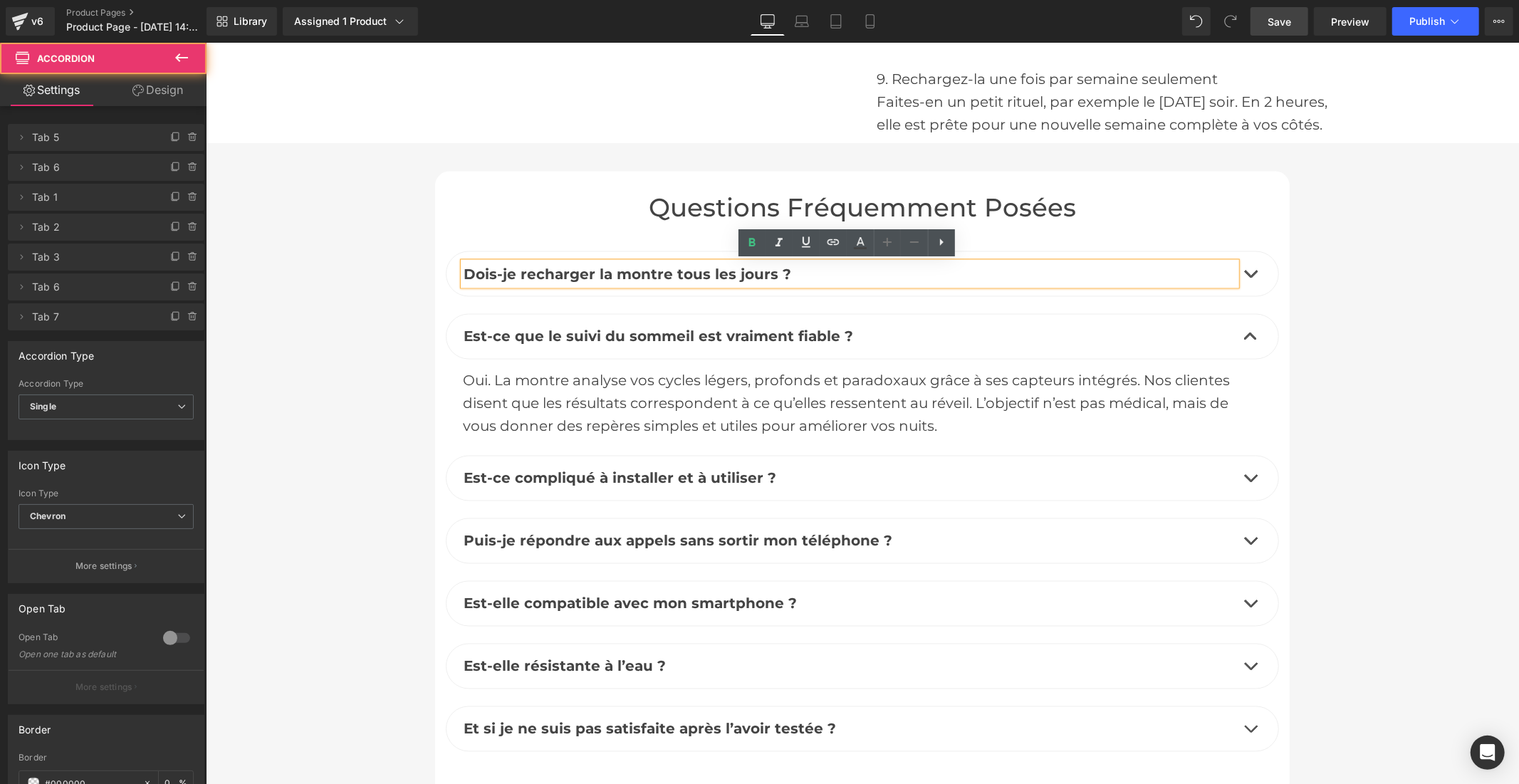
click at [1243, 479] on button "button" at bounding box center [1250, 478] width 29 height 44
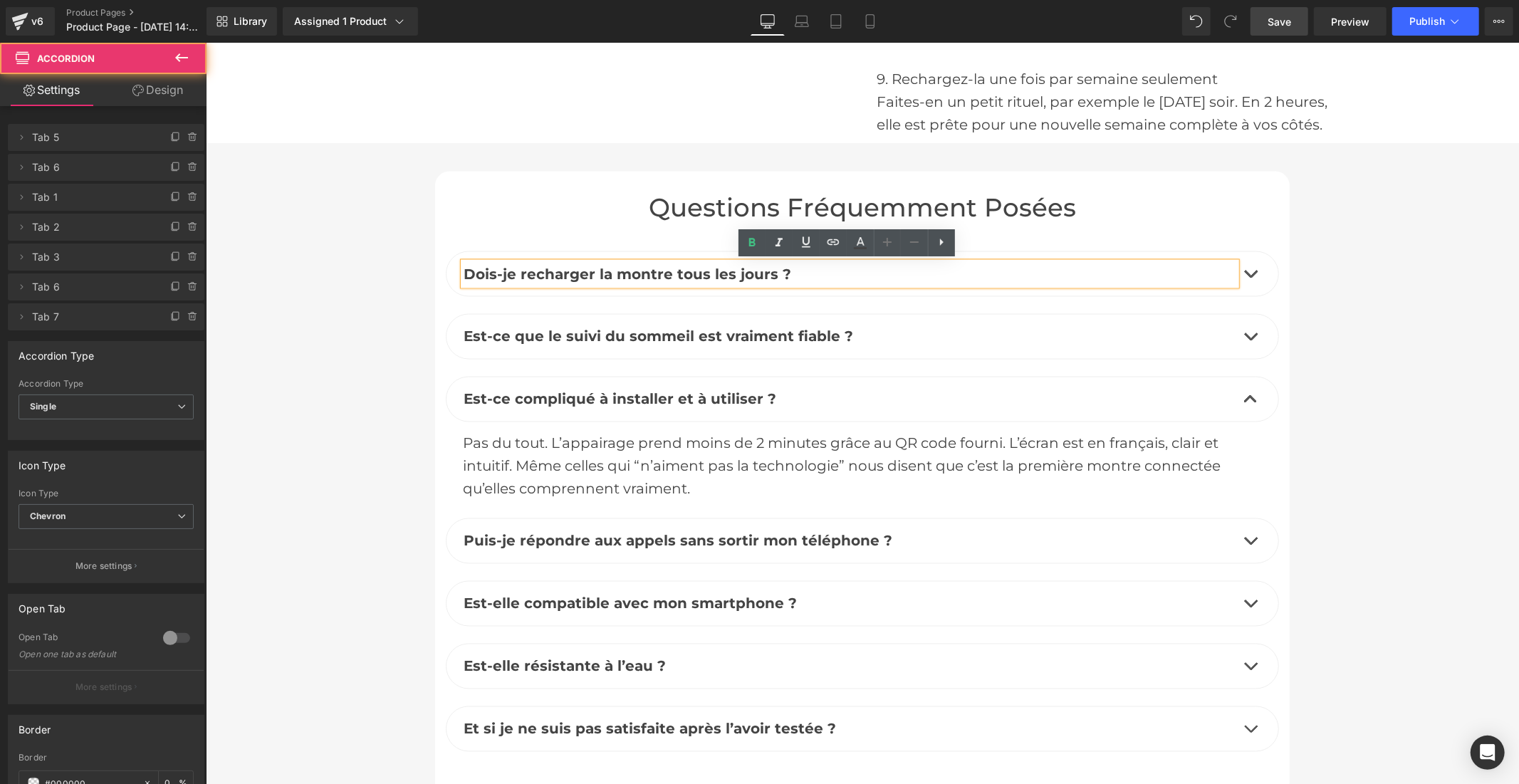
click at [1250, 544] on span "button" at bounding box center [1250, 544] width 0 height 0
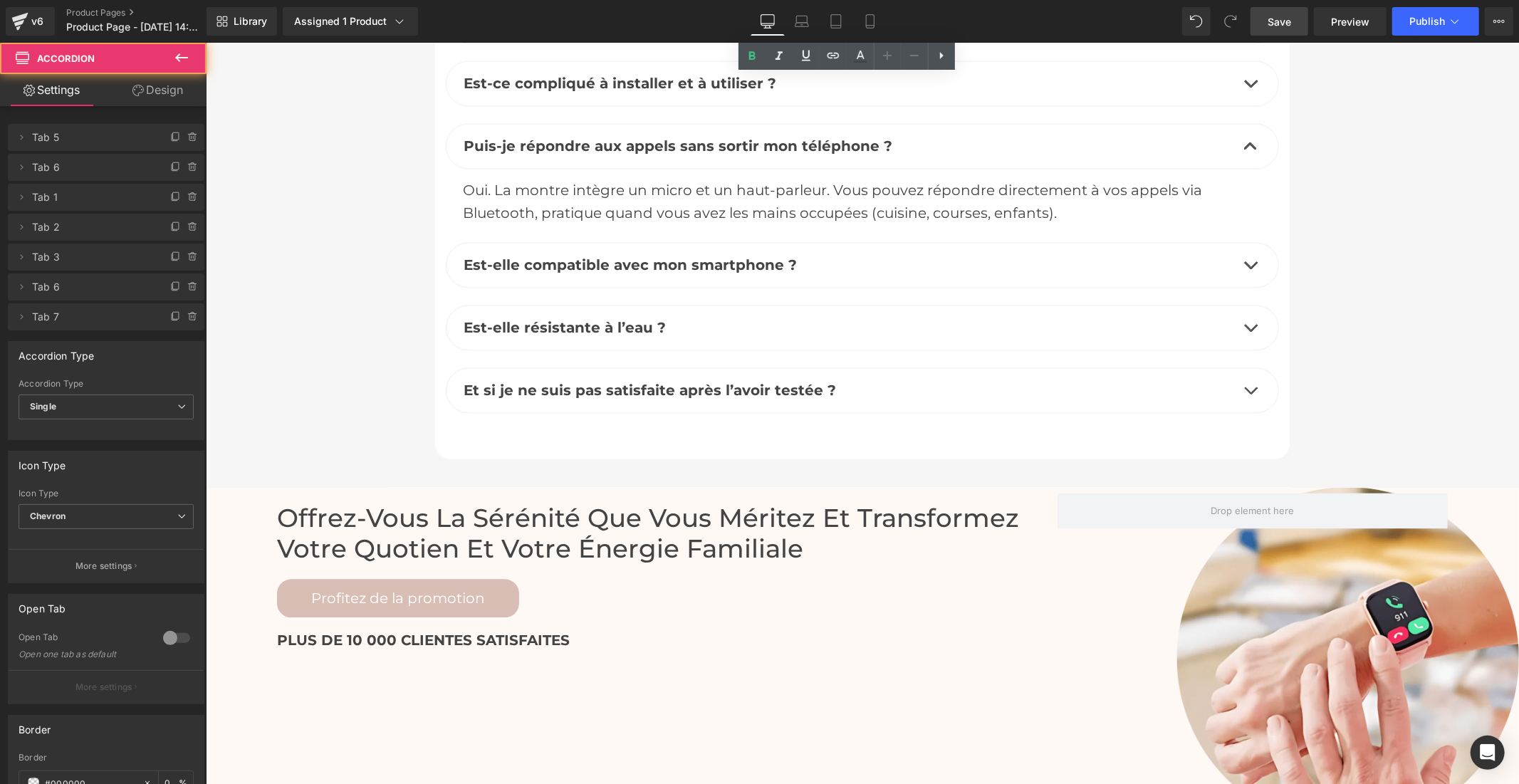
click at [1250, 268] on span "button" at bounding box center [1250, 268] width 0 height 0
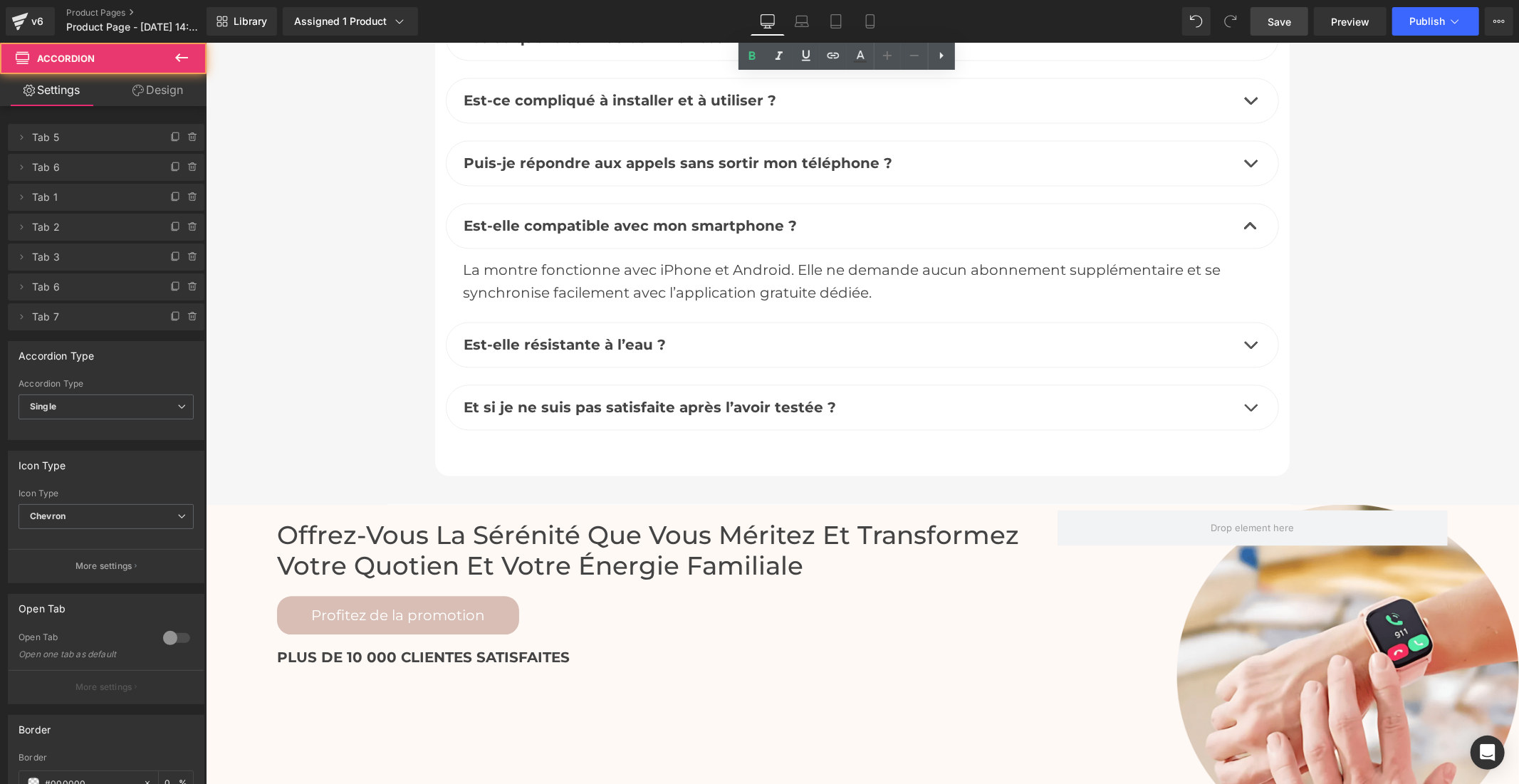
scroll to position [6824, 0]
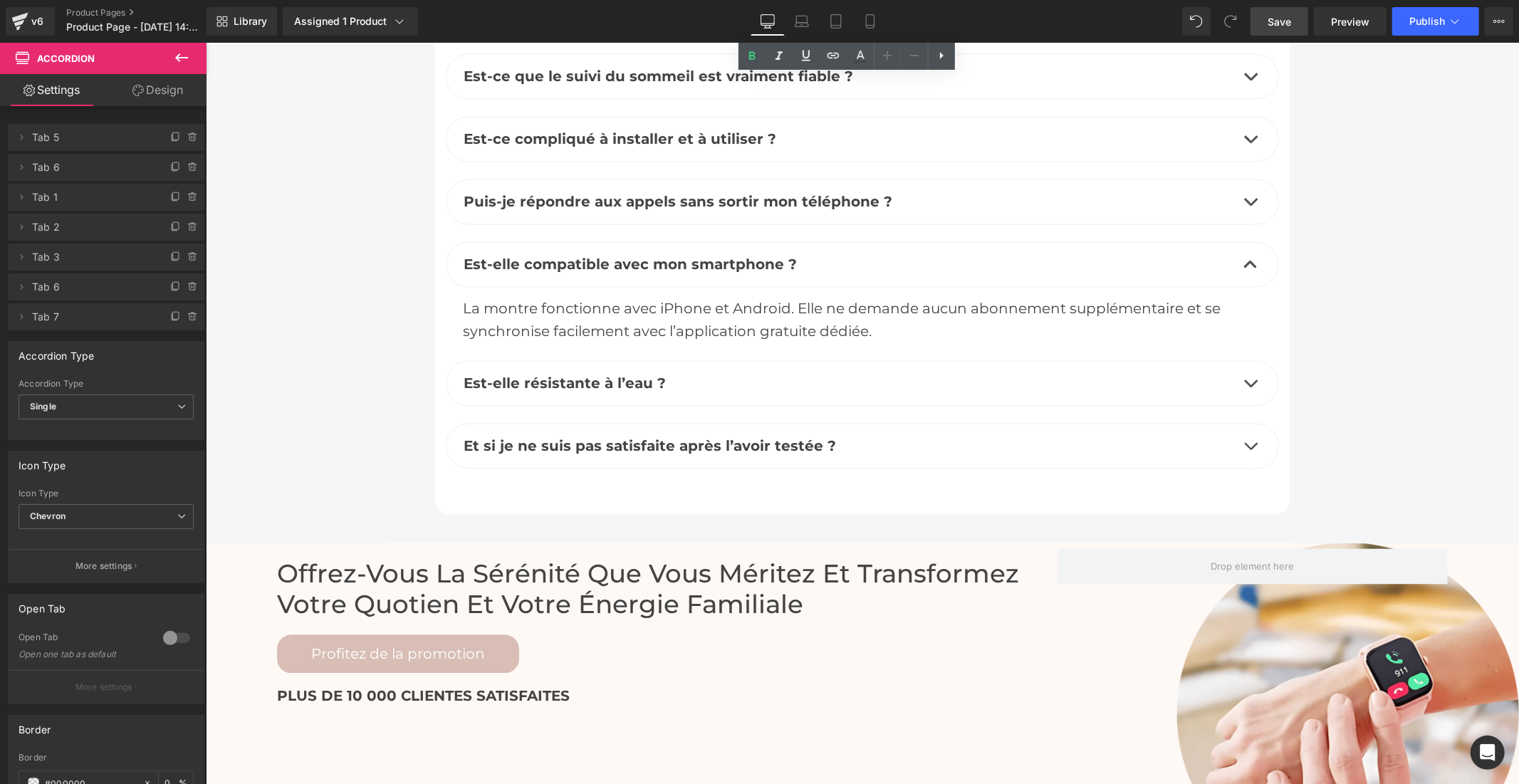
click at [1245, 385] on button "button" at bounding box center [1250, 383] width 29 height 44
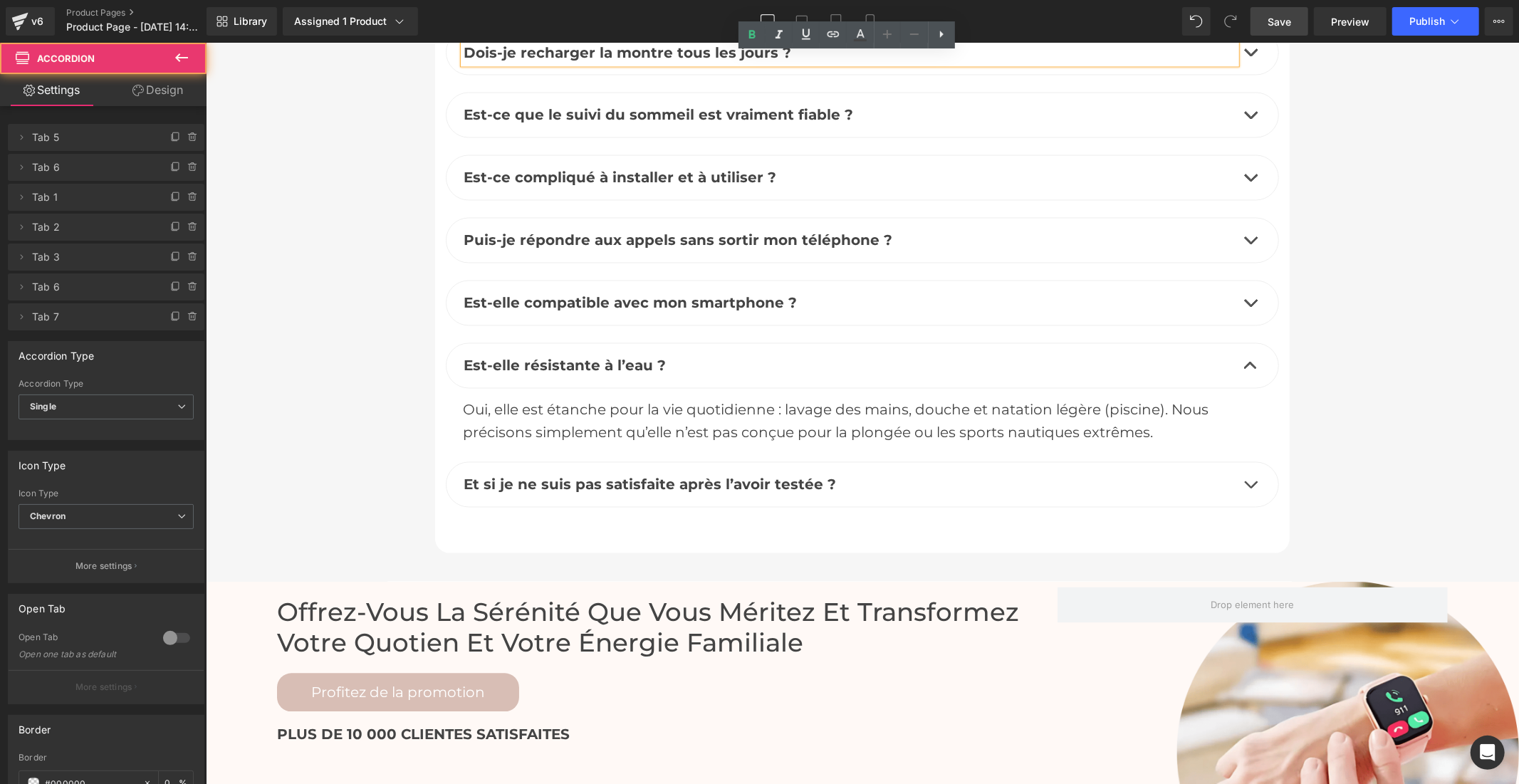
scroll to position [6768, 0]
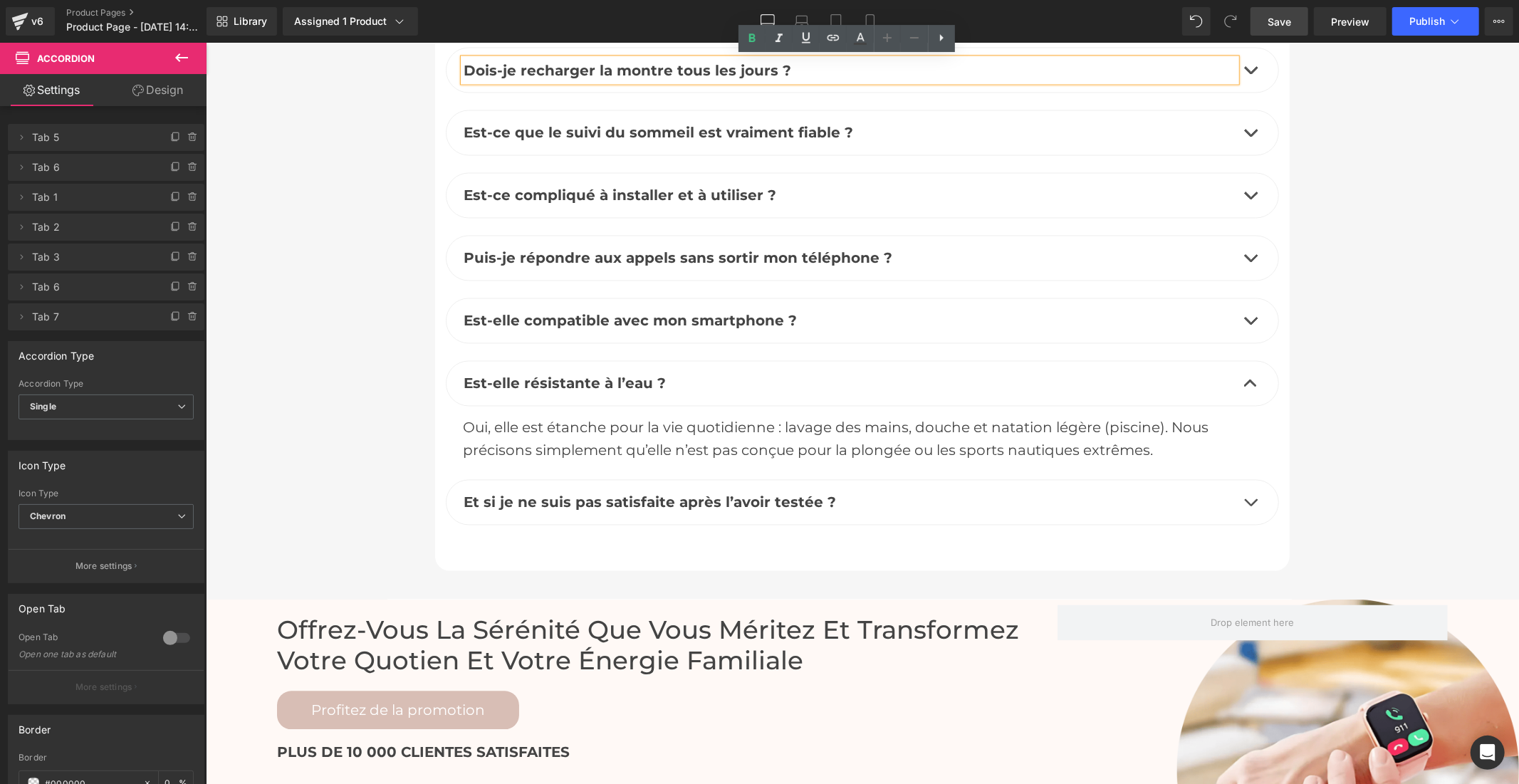
click at [1236, 500] on button "button" at bounding box center [1250, 502] width 29 height 44
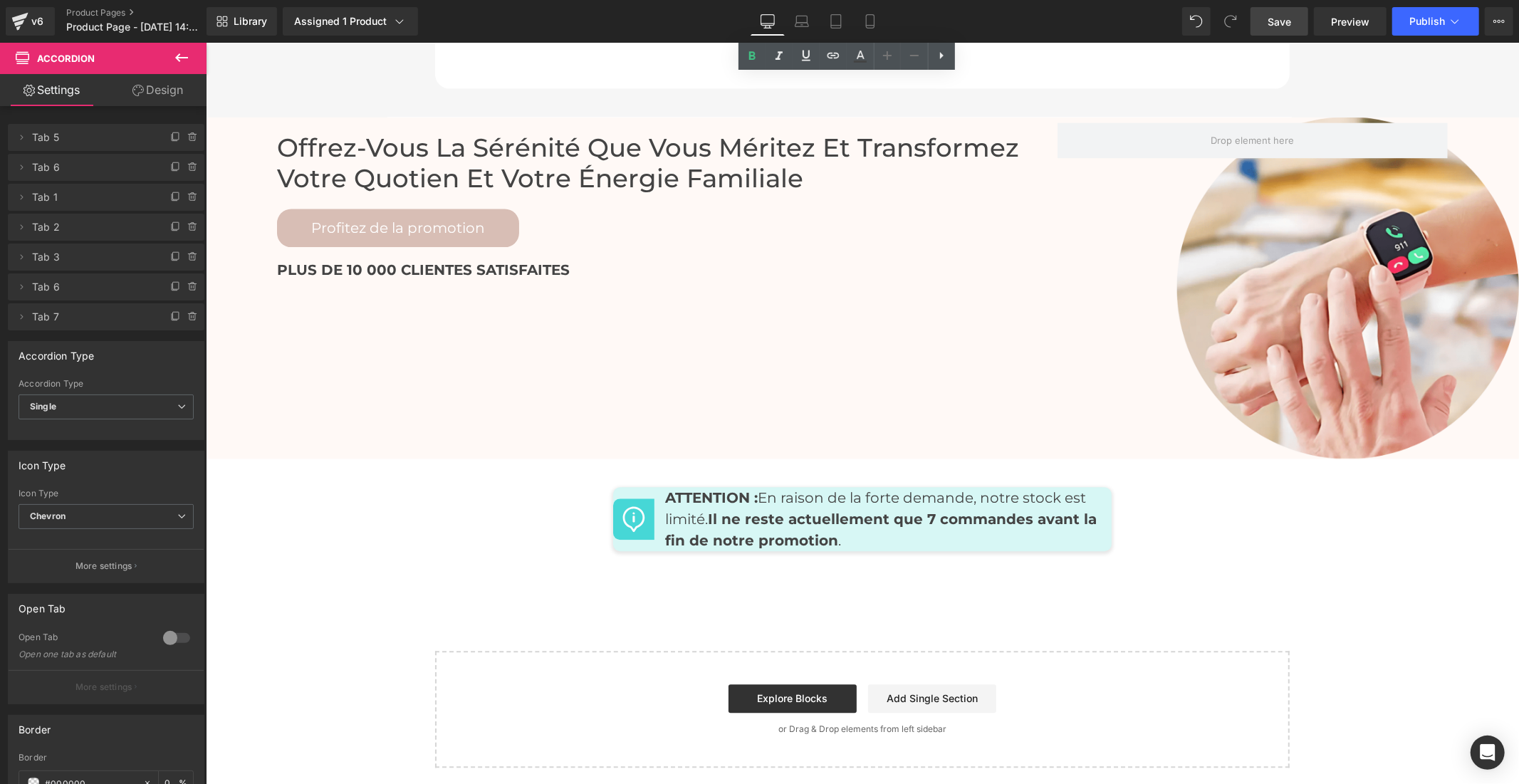
scroll to position [7243, 0]
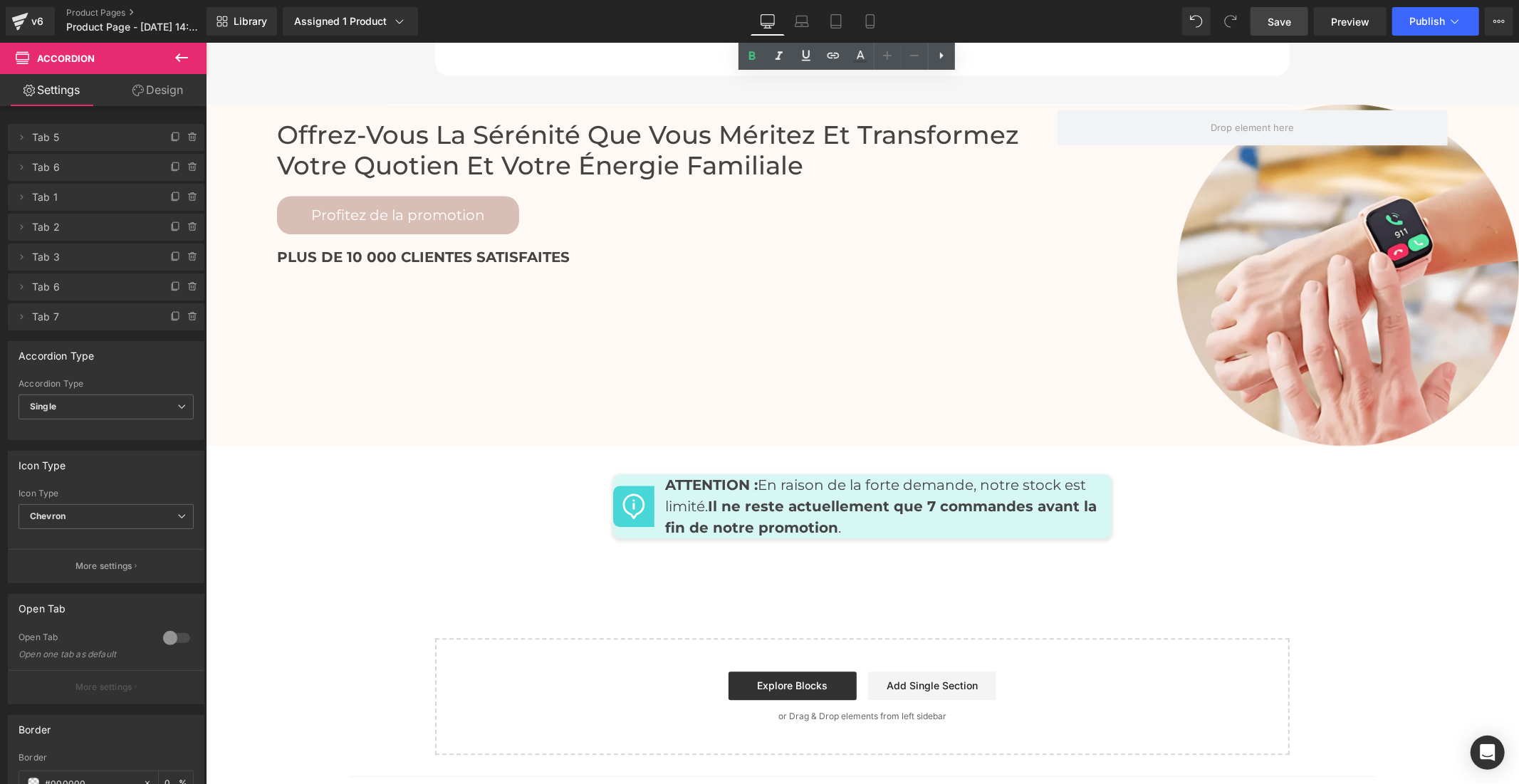
click at [1289, 24] on span "Save" at bounding box center [1279, 21] width 24 height 15
click at [1435, 29] on button "Publish" at bounding box center [1436, 21] width 87 height 29
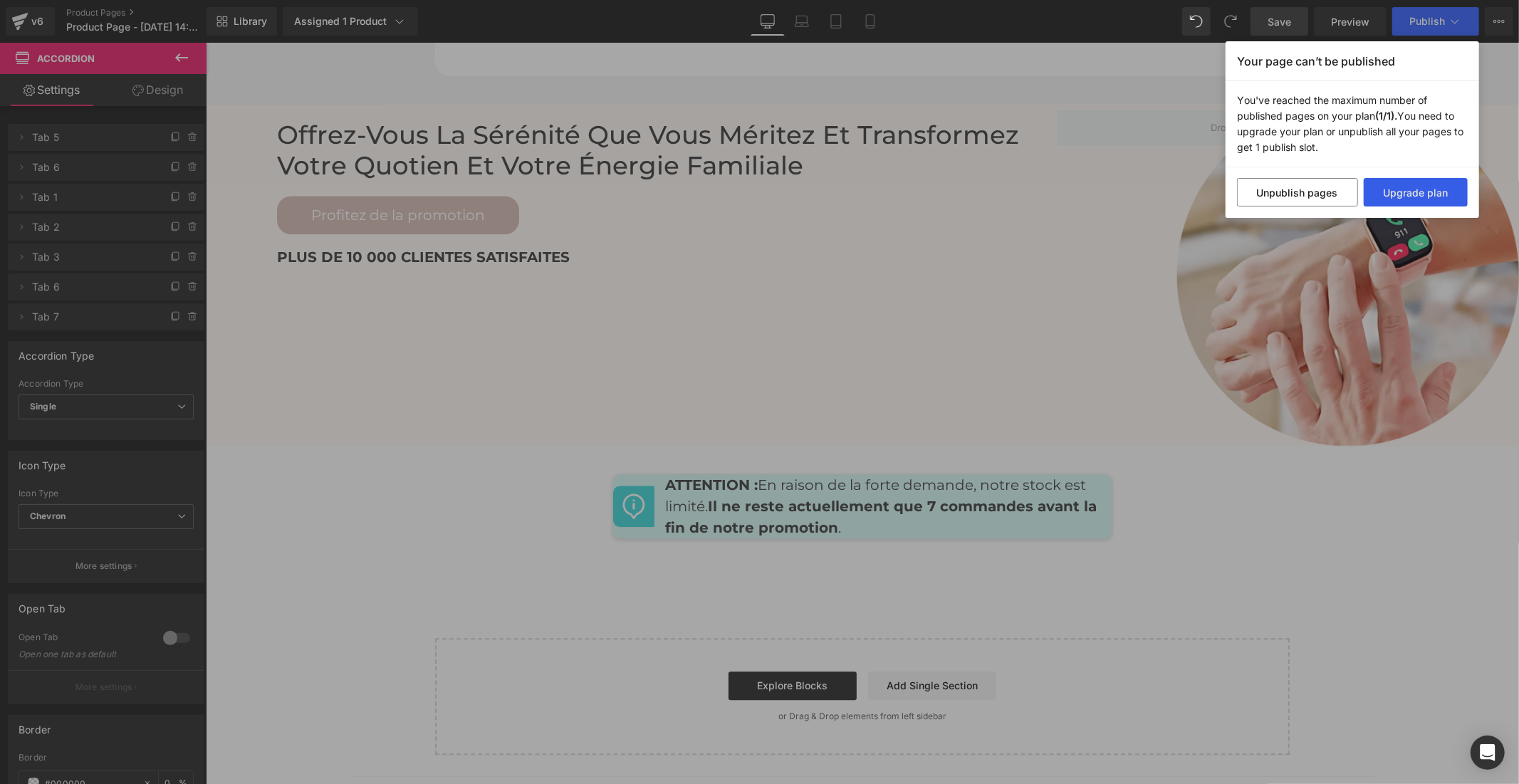
click at [1412, 188] on button "Upgrade plan" at bounding box center [1417, 191] width 105 height 29
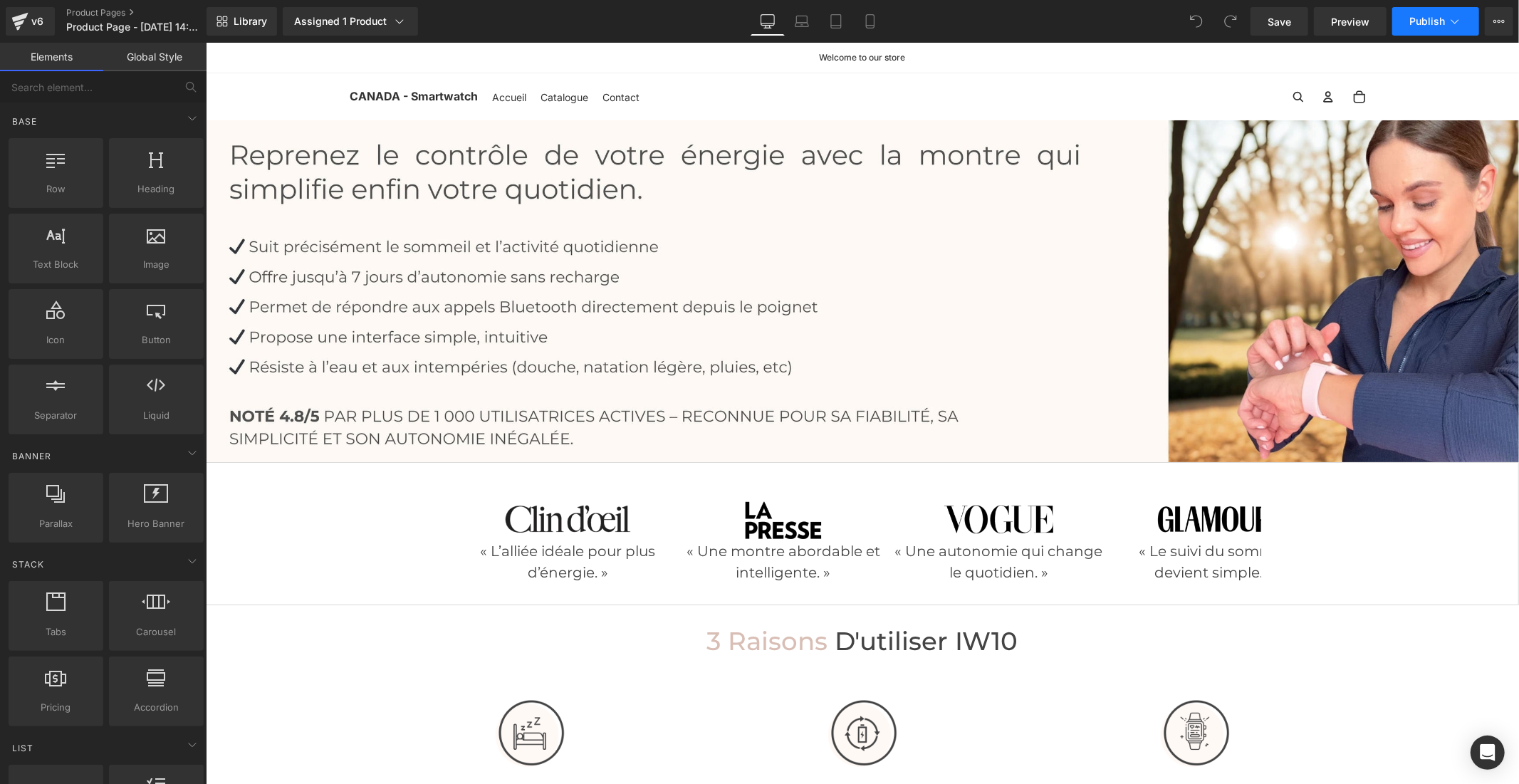
click at [1436, 25] on span "Publish" at bounding box center [1426, 21] width 35 height 11
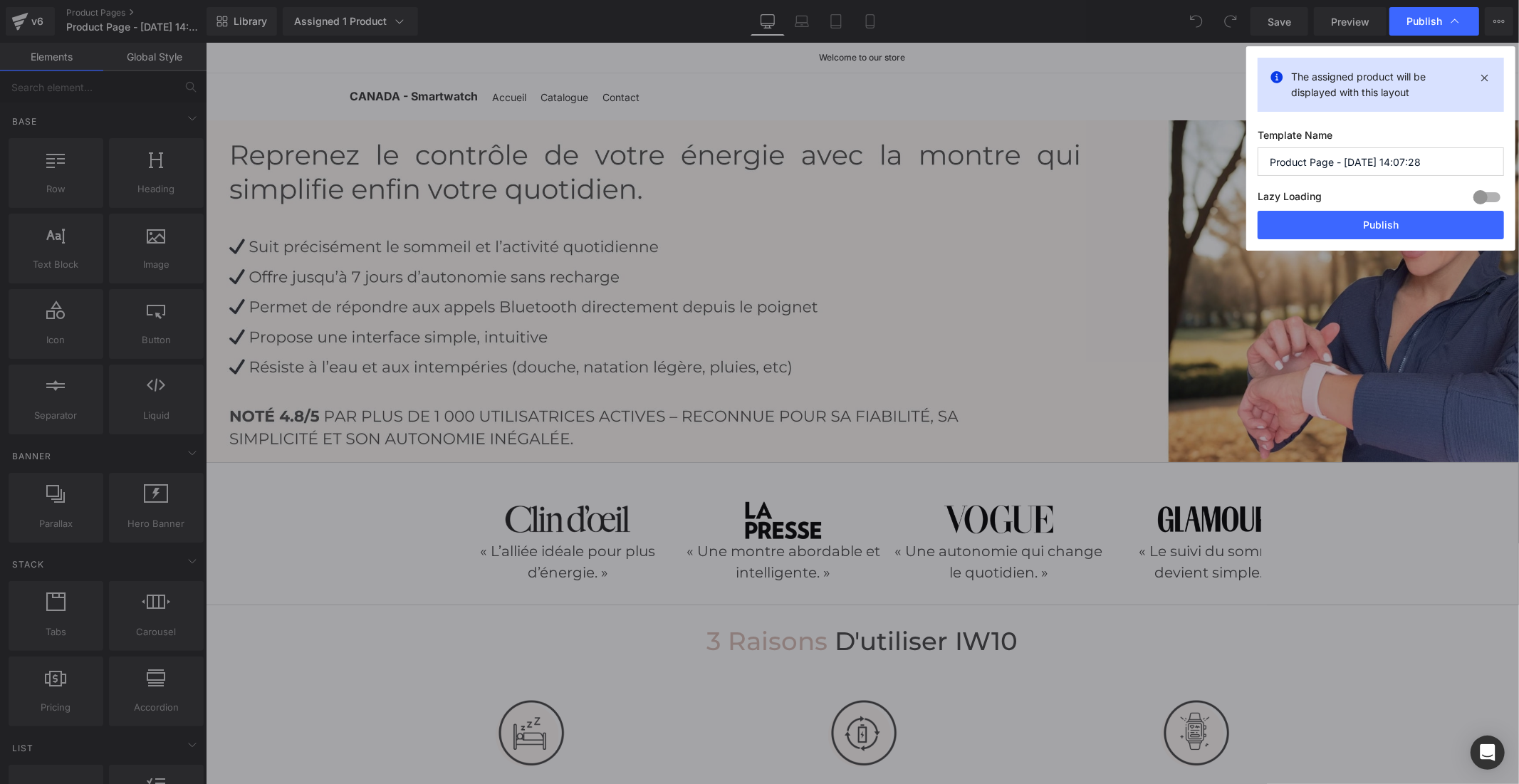
drag, startPoint x: 1421, startPoint y: 160, endPoint x: 1231, endPoint y: 160, distance: 190.0
click at [1231, 160] on div "Publish The assigned product will be displayed with this layout Template Name P…" at bounding box center [759, 392] width 1519 height 784
type input "Smartwach"
click at [1331, 223] on button "Publish" at bounding box center [1381, 224] width 246 height 29
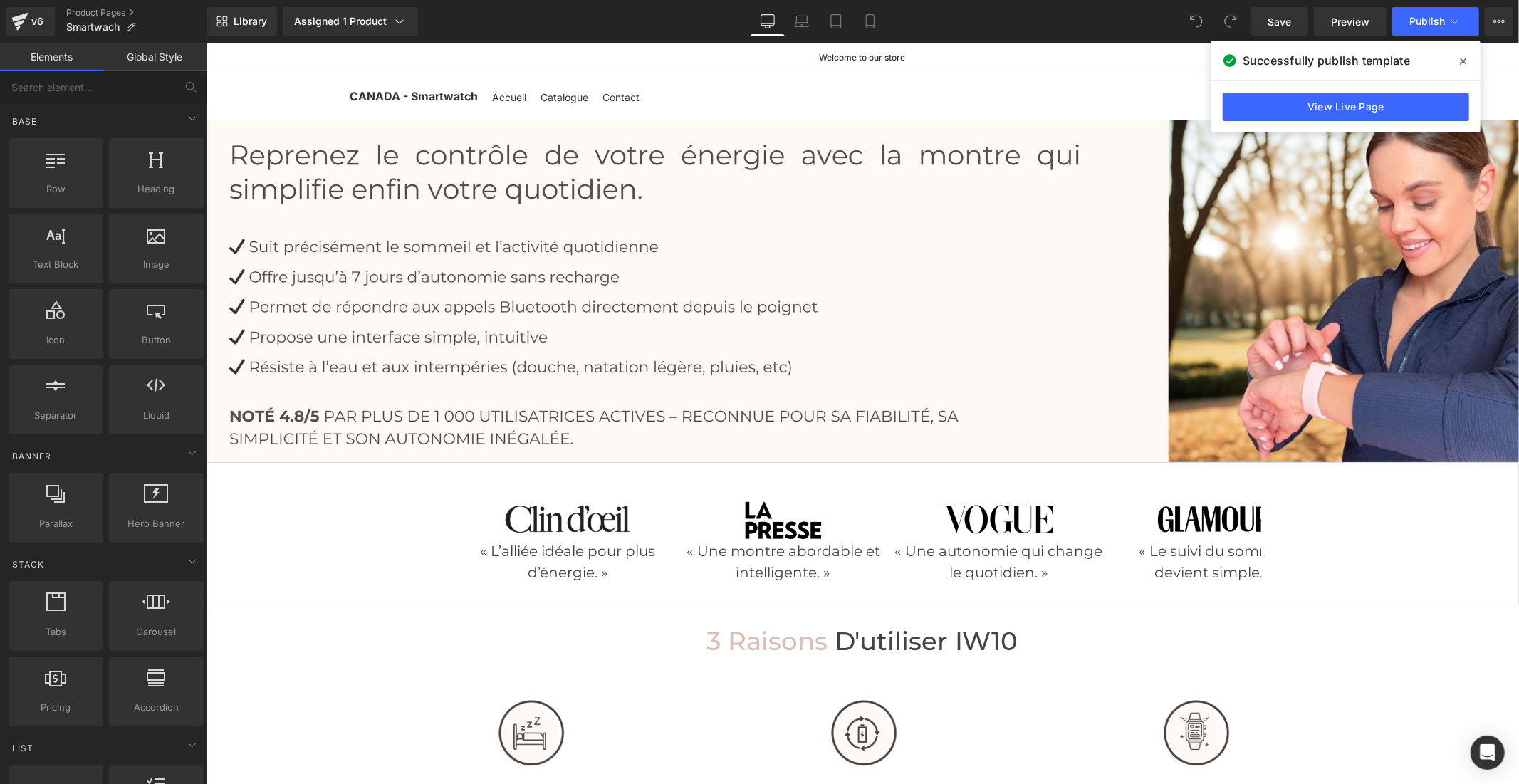
click at [1462, 57] on icon at bounding box center [1463, 61] width 7 height 11
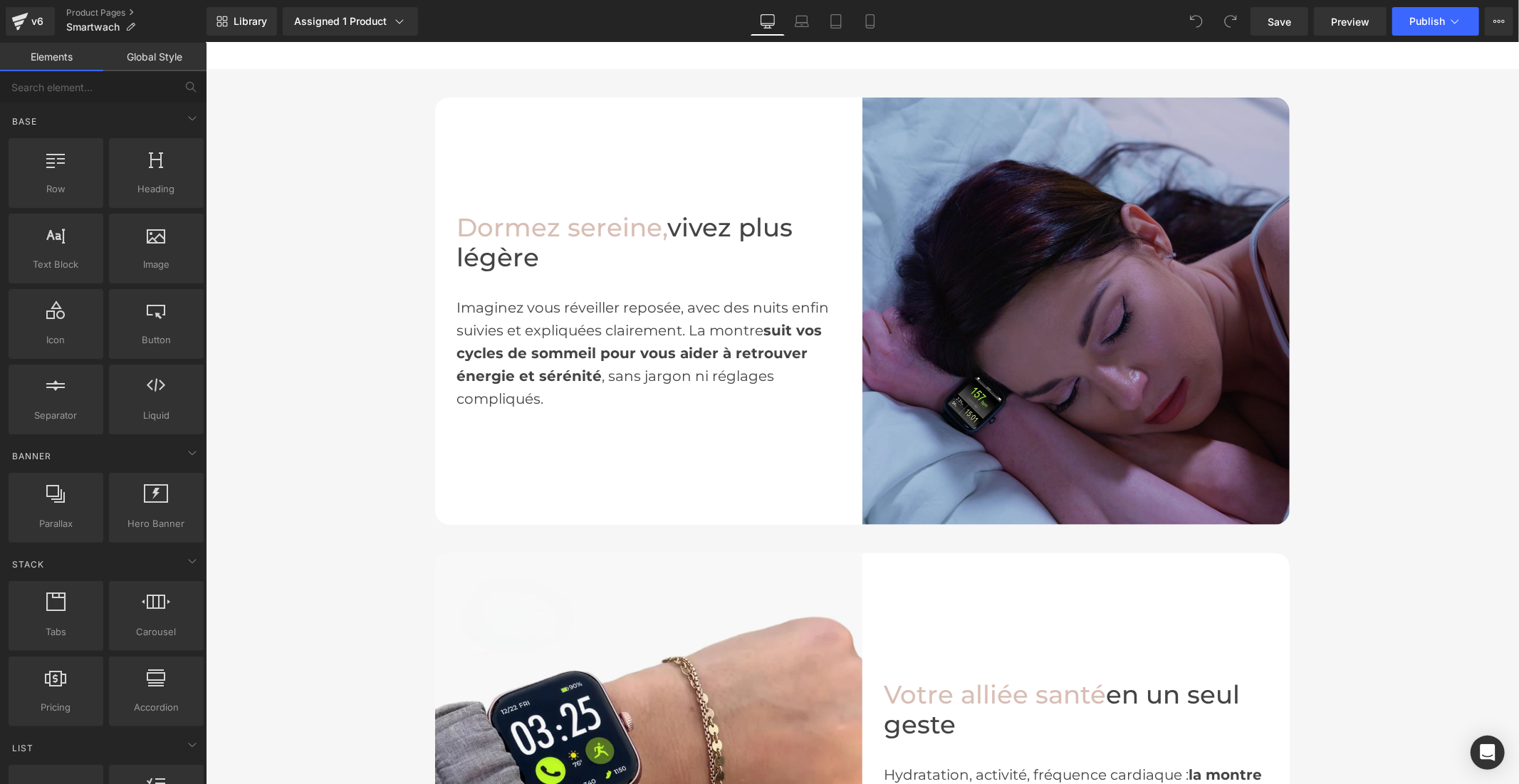
scroll to position [1424, 0]
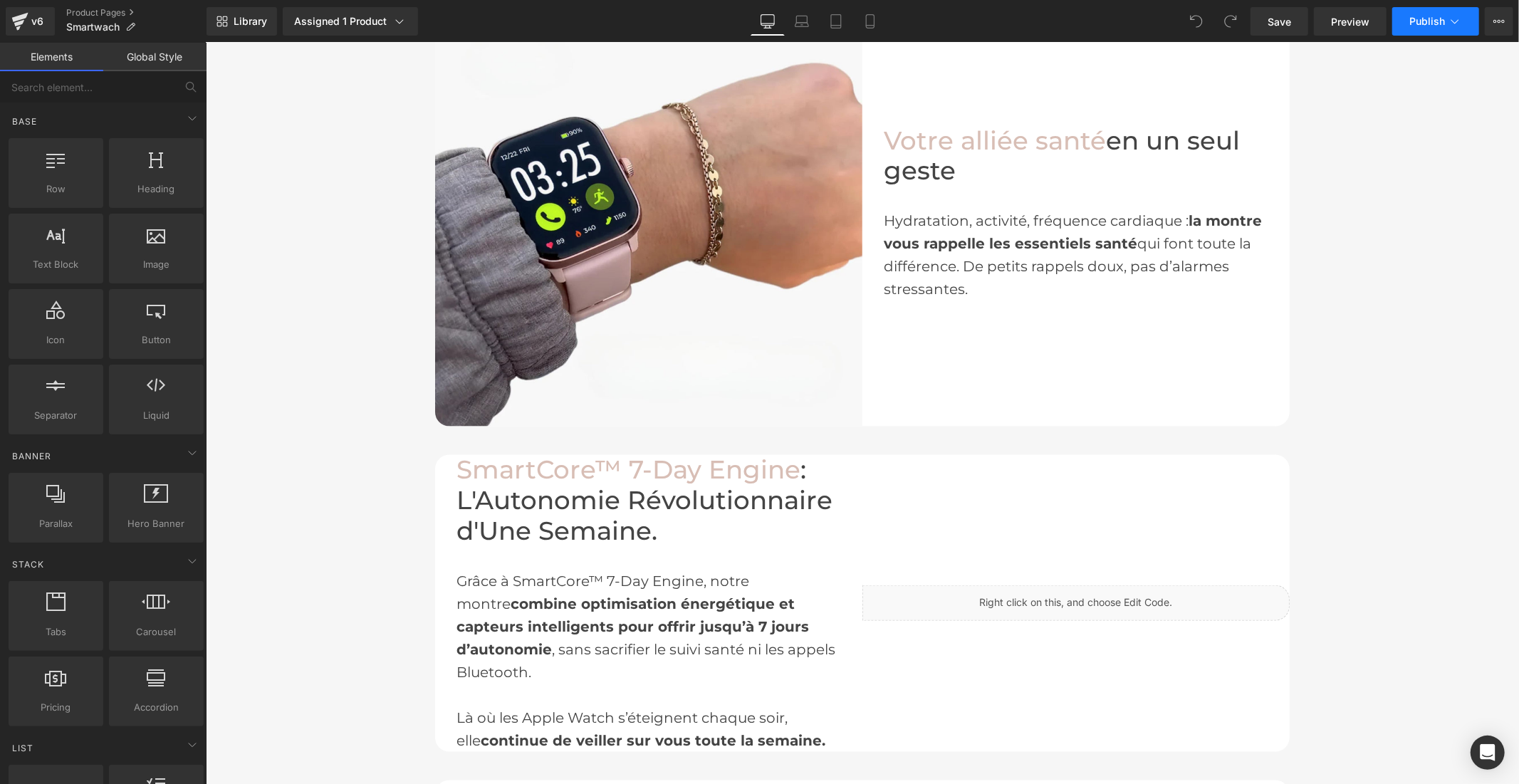
click at [1413, 24] on span "Publish" at bounding box center [1426, 21] width 35 height 11
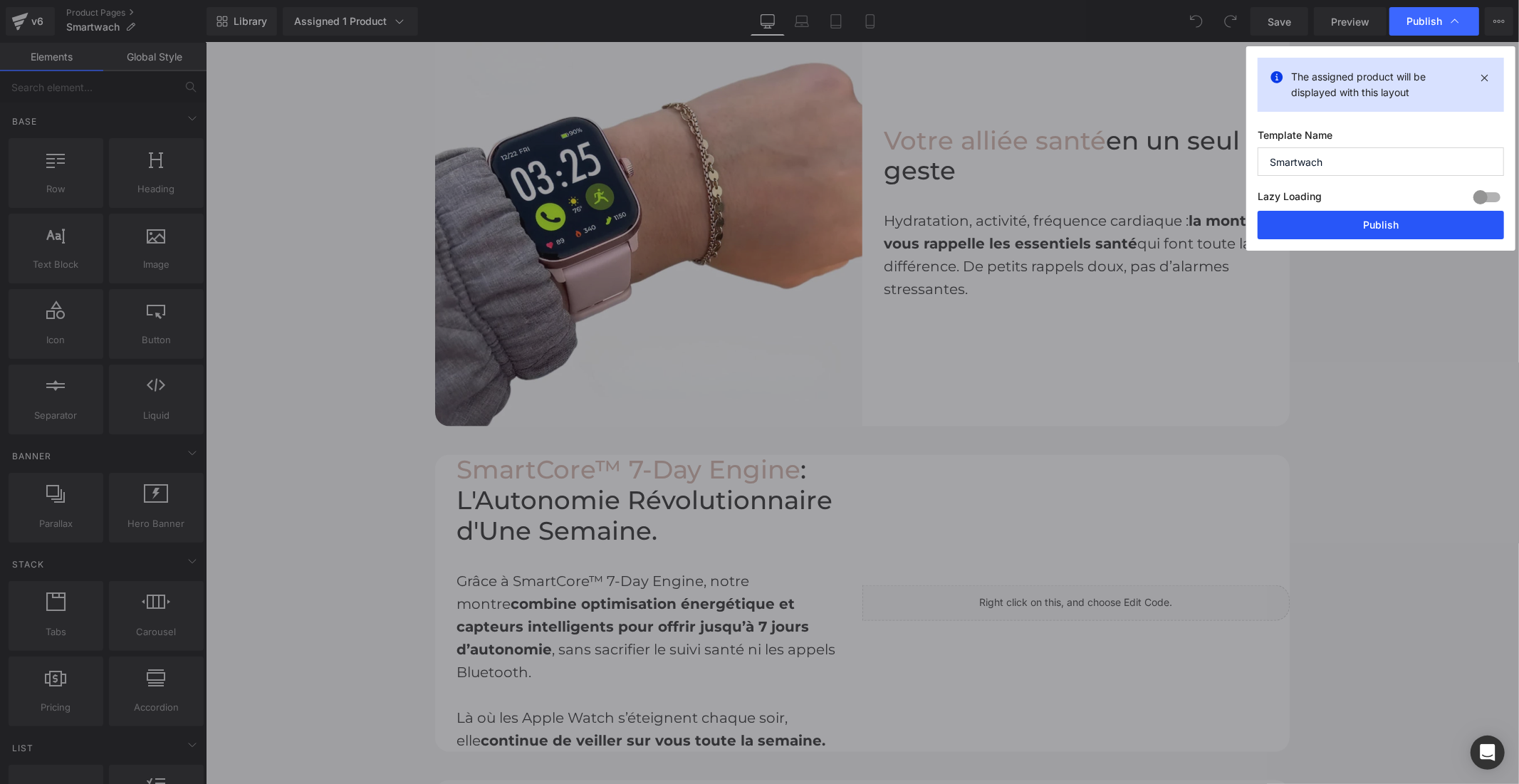
click at [1386, 219] on button "Publish" at bounding box center [1381, 224] width 246 height 29
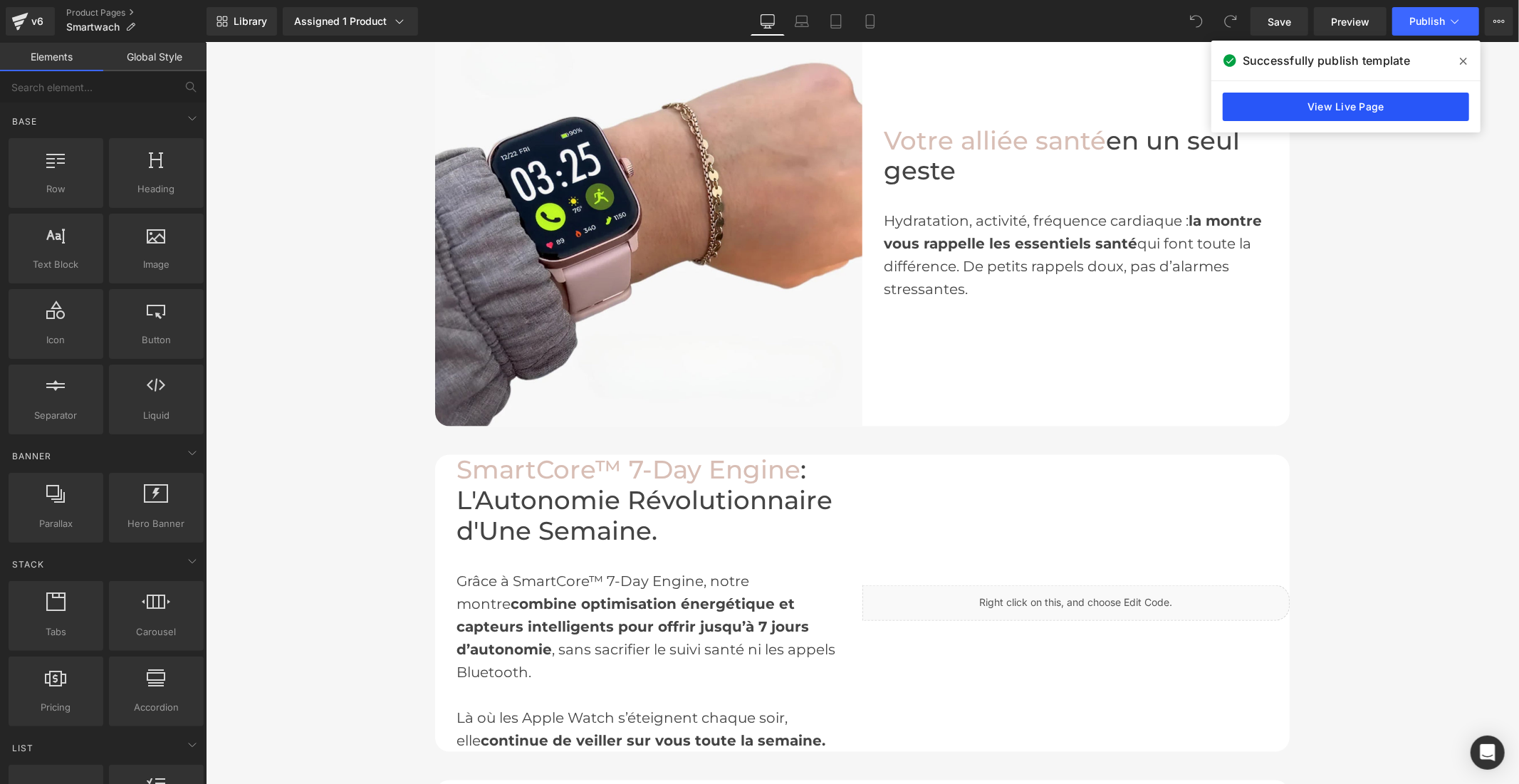
click at [1315, 102] on link "View Live Page" at bounding box center [1345, 106] width 246 height 29
